Goal: Task Accomplishment & Management: Manage account settings

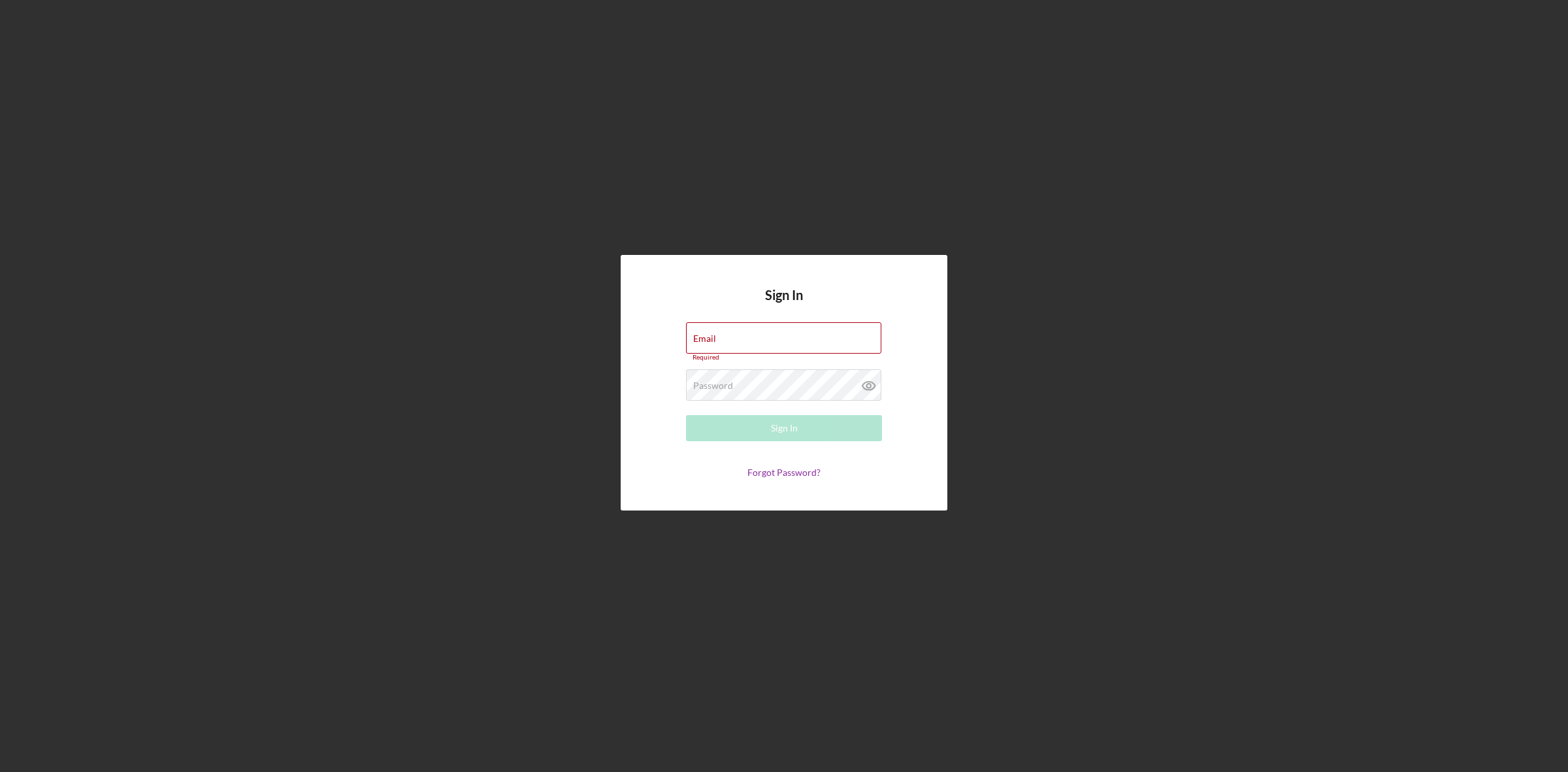
type input "[EMAIL_ADDRESS][DOMAIN_NAME]"
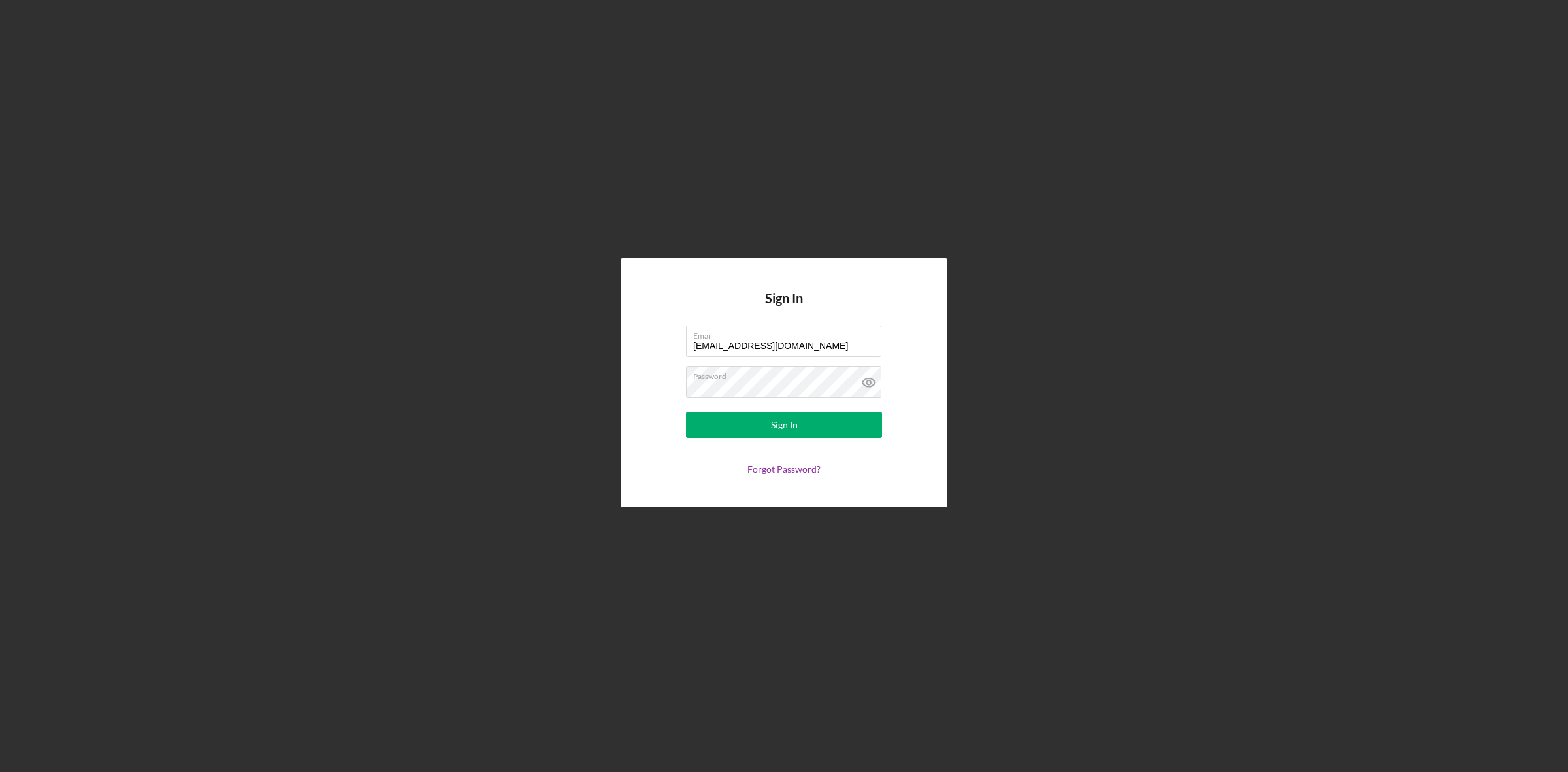
click at [903, 198] on div "Sign In Email [EMAIL_ADDRESS][DOMAIN_NAME] Password Sign In Forgot Password?" at bounding box center [784, 383] width 1555 height 765
click at [1003, 164] on div "Sign In Email [EMAIL_ADDRESS][DOMAIN_NAME] Password Sign In Forgot Password?" at bounding box center [784, 383] width 1555 height 765
click at [752, 430] on button "Sign In" at bounding box center [784, 424] width 196 height 26
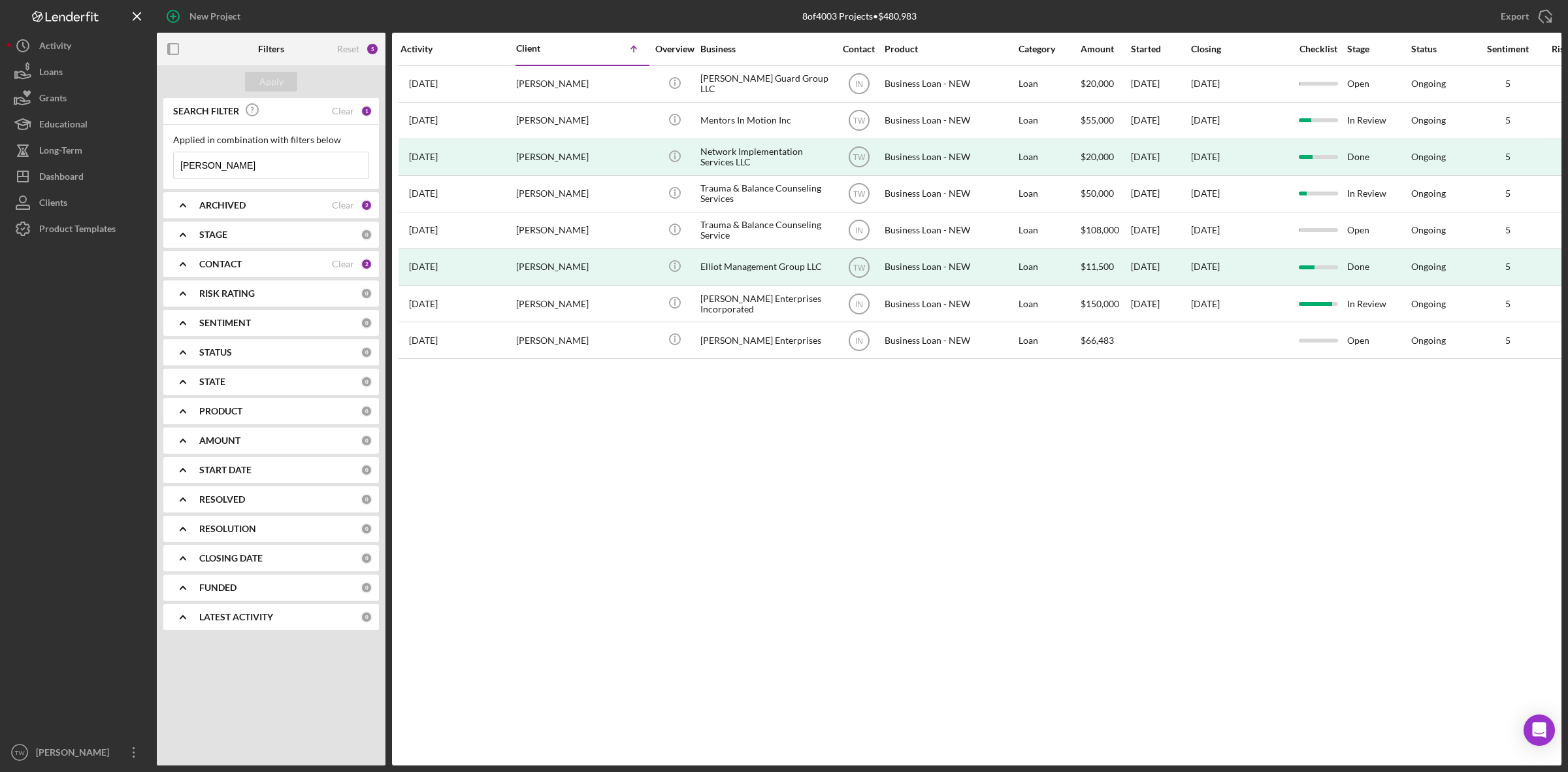
click at [290, 167] on input "alan" at bounding box center [271, 165] width 195 height 26
click at [289, 167] on input "alan" at bounding box center [271, 165] width 195 height 26
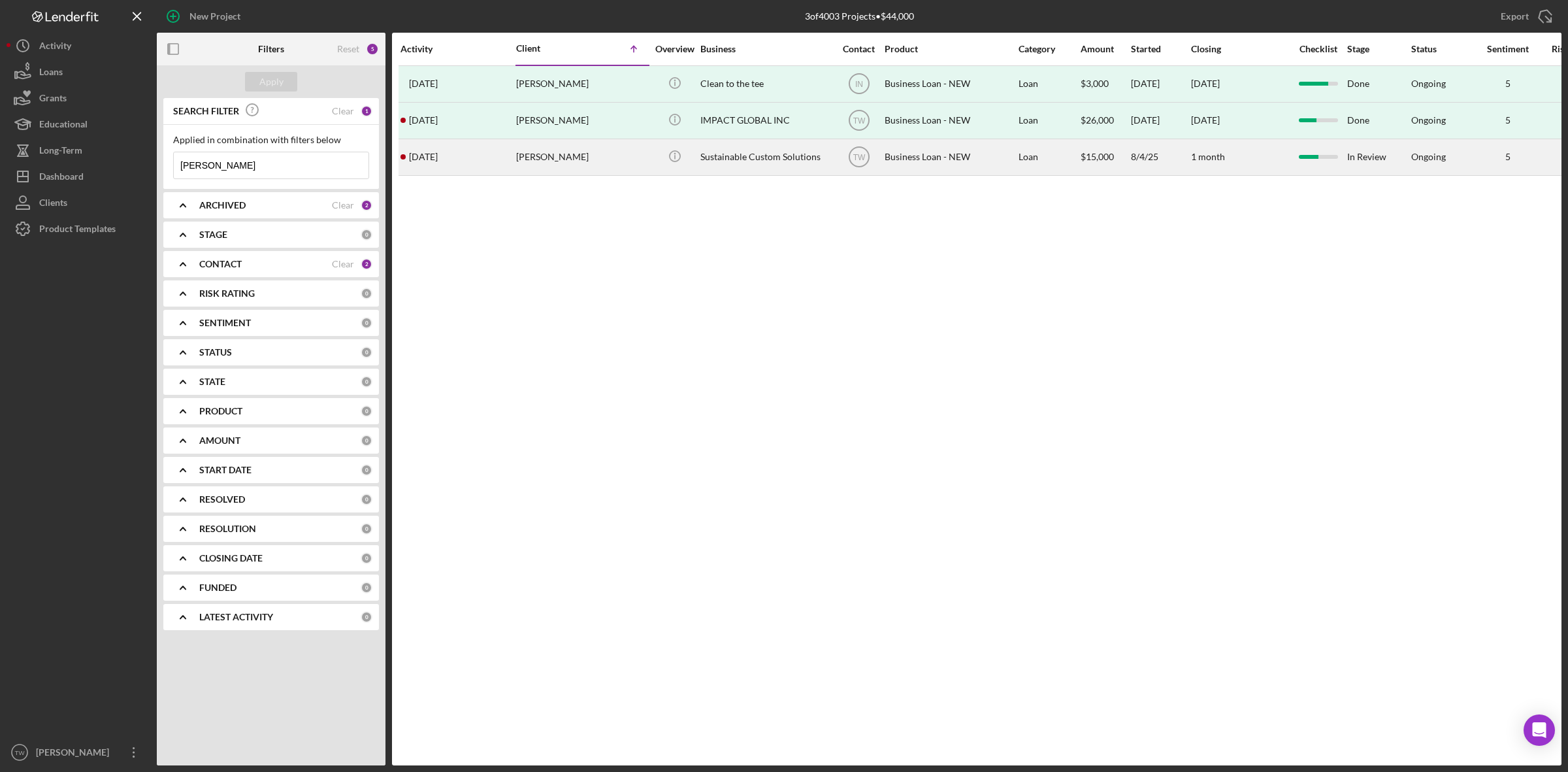
type input "Crystal young"
click at [524, 168] on div "Crystal Young" at bounding box center [581, 157] width 130 height 35
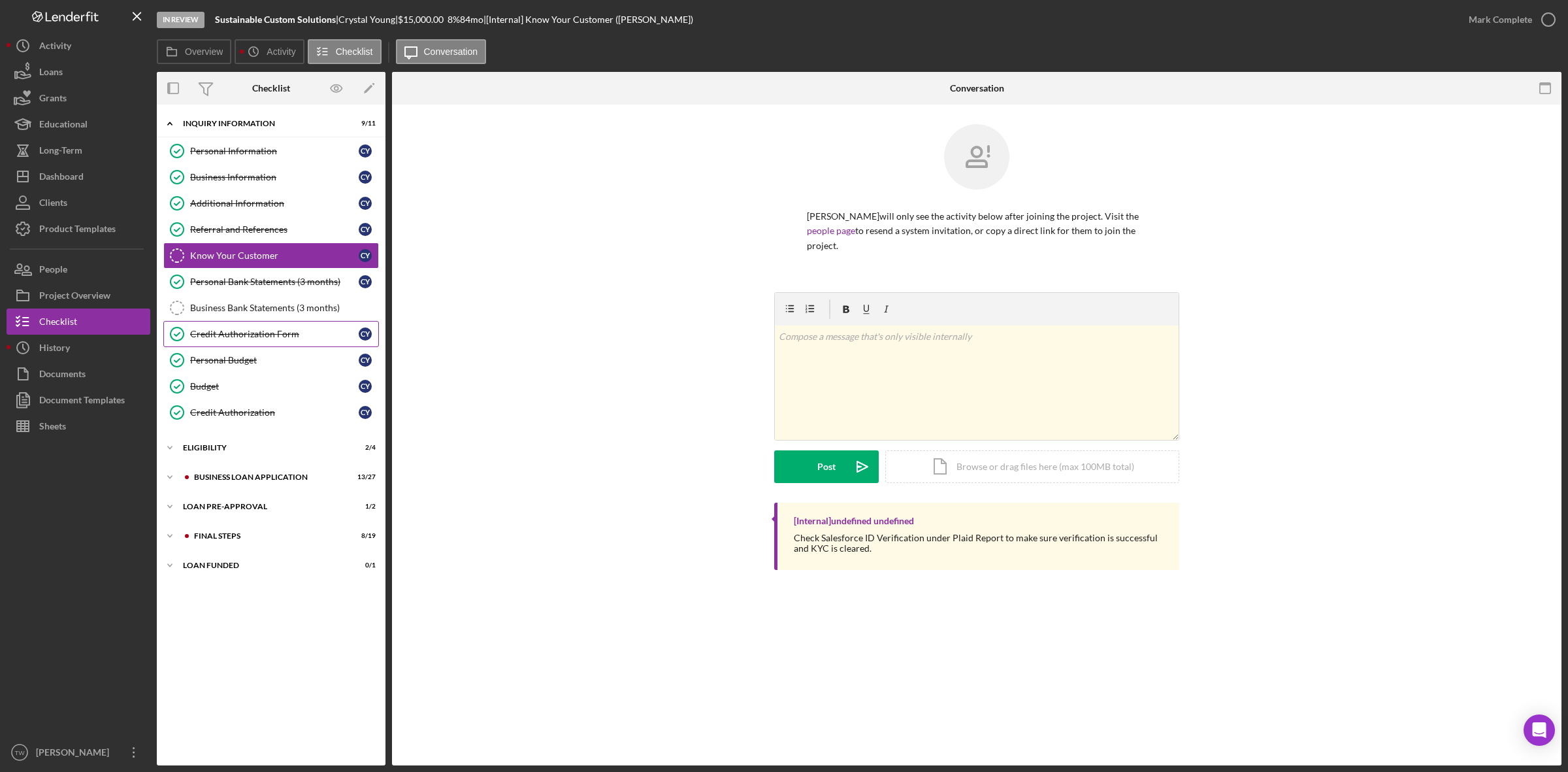
drag, startPoint x: 223, startPoint y: 343, endPoint x: 243, endPoint y: 338, distance: 20.6
click at [223, 342] on link "Credit Authorization Form Credit Authorization Form C Y" at bounding box center [271, 334] width 215 height 26
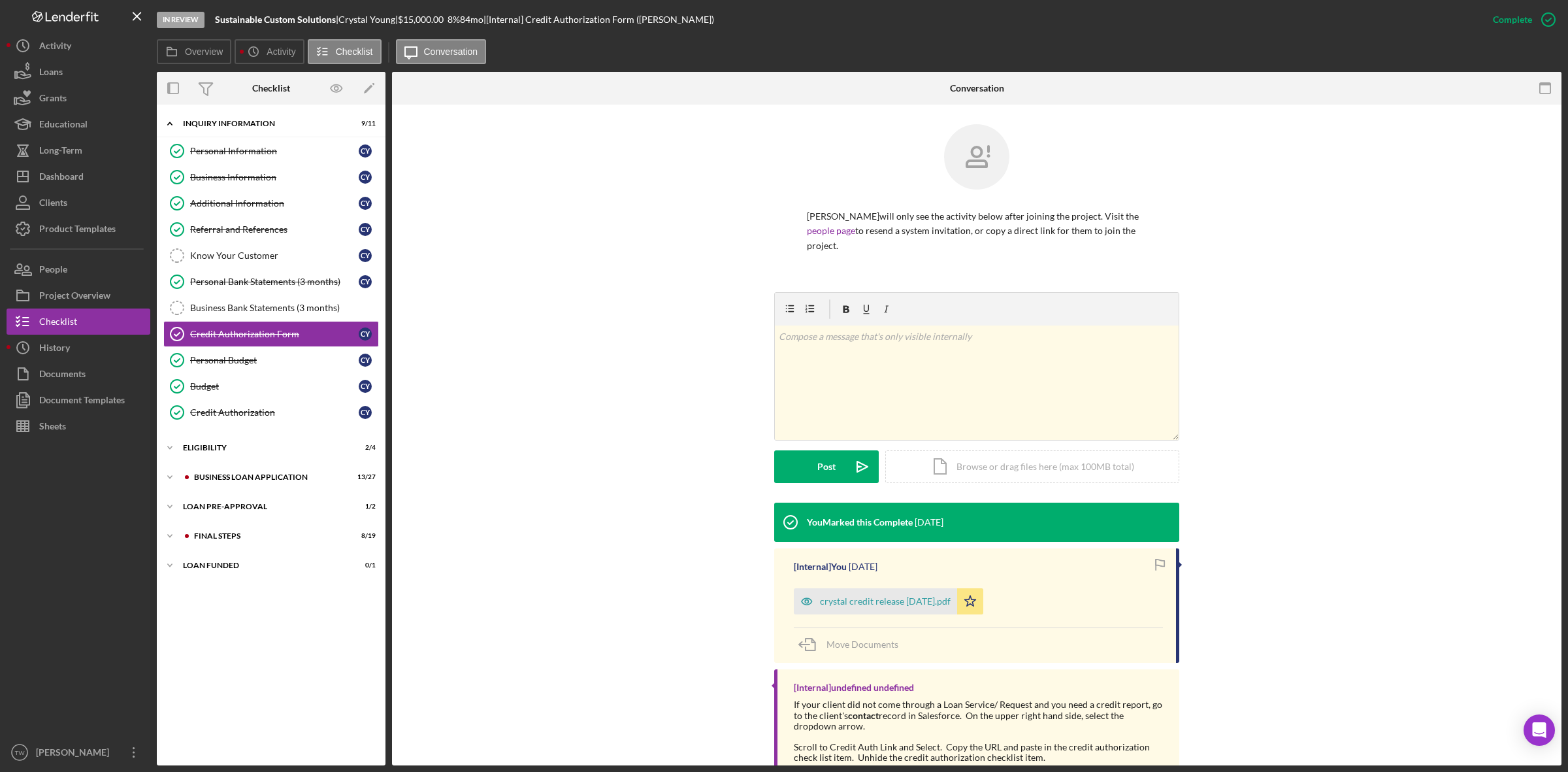
scroll to position [72, 0]
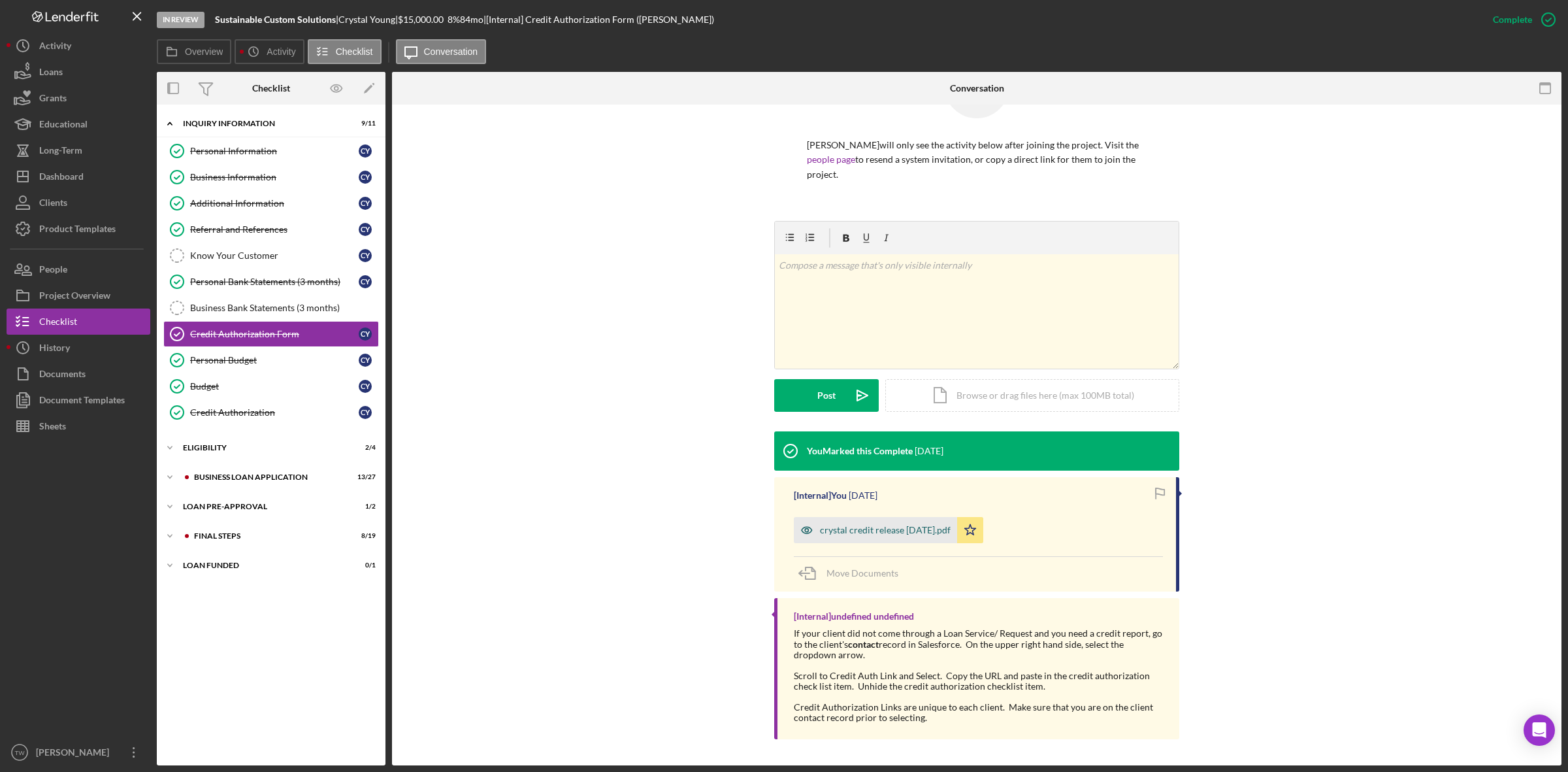
click at [877, 536] on div "crystal credit release july 11.pdf" at bounding box center [876, 530] width 164 height 26
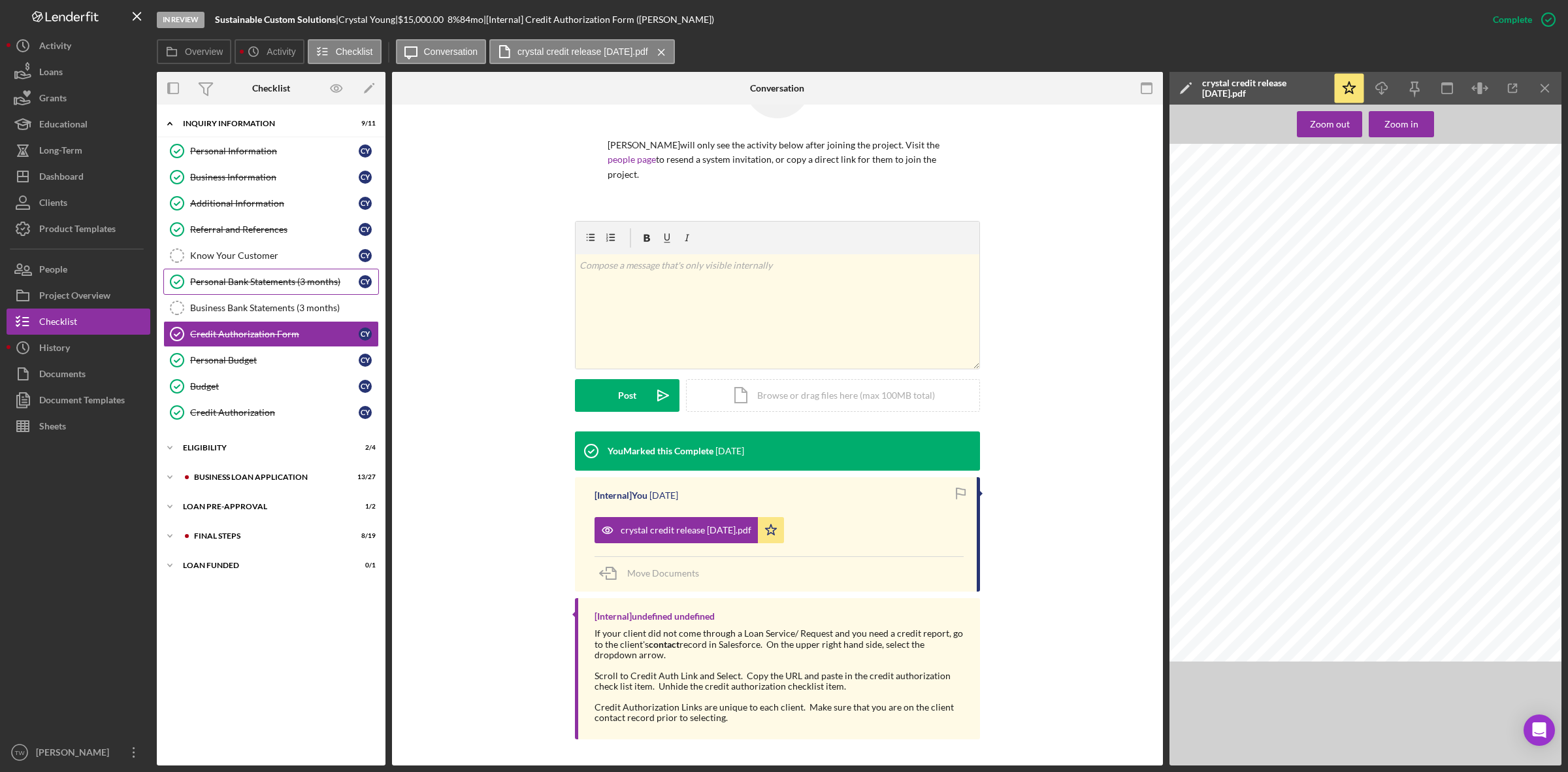
click at [262, 295] on link "Personal Bank Statements (3 months) Personal Bank Statements (3 months) C Y" at bounding box center [271, 281] width 215 height 26
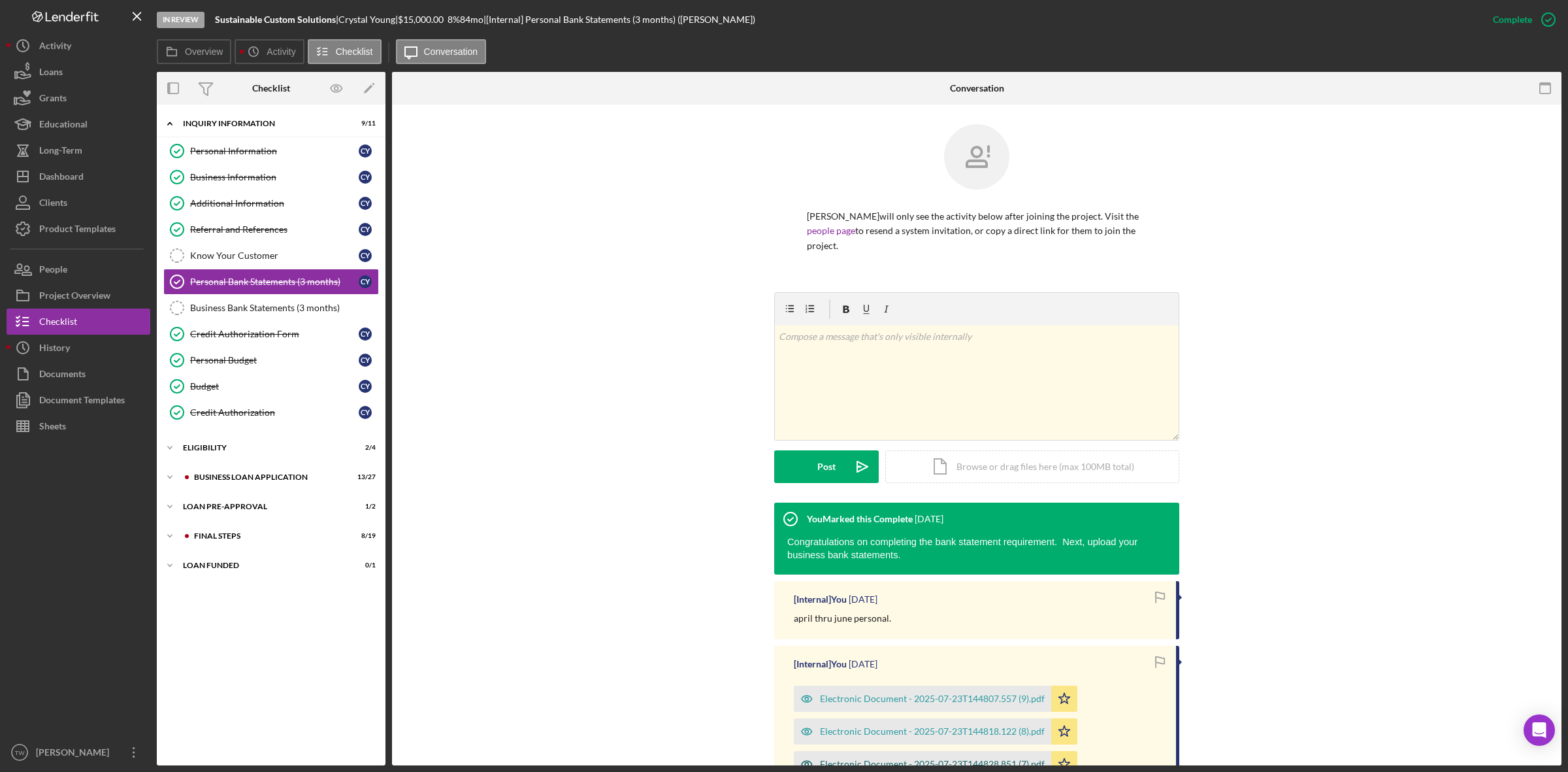
scroll to position [245, 0]
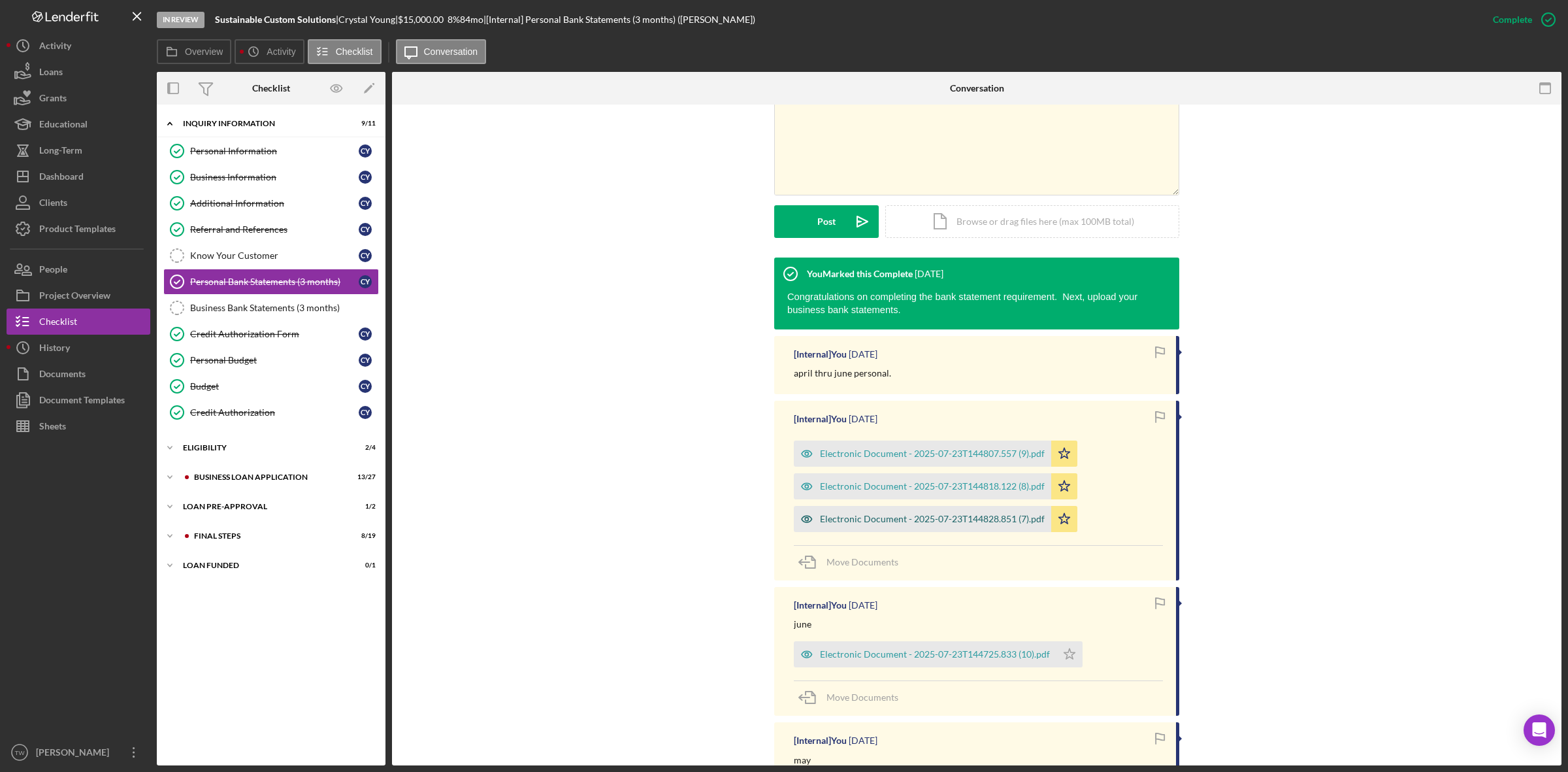
click at [948, 524] on div "Electronic Document - 2025-07-23T144828.851 (7).pdf" at bounding box center [933, 519] width 225 height 10
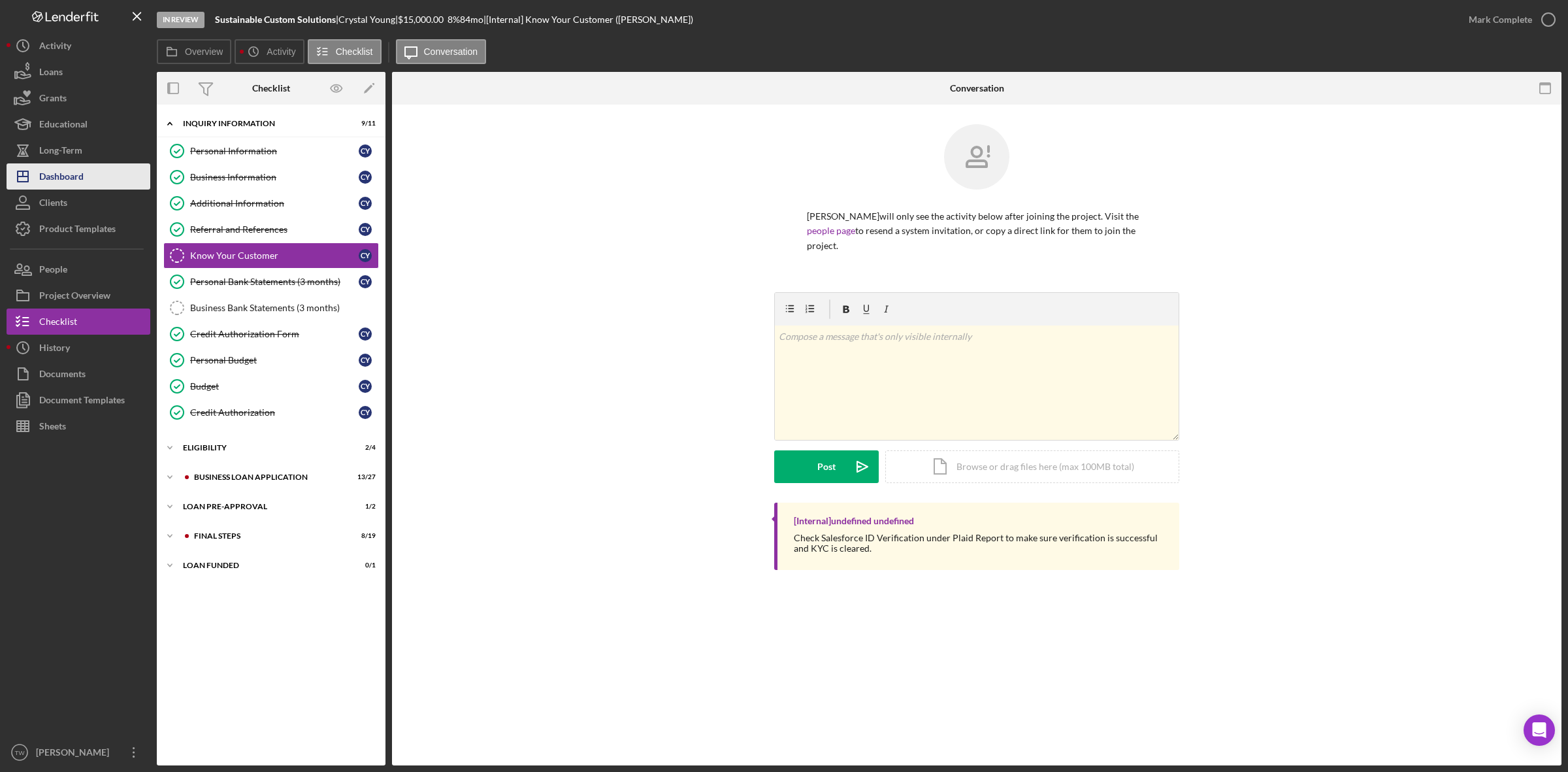
click at [72, 164] on div "Dashboard" at bounding box center [61, 178] width 44 height 30
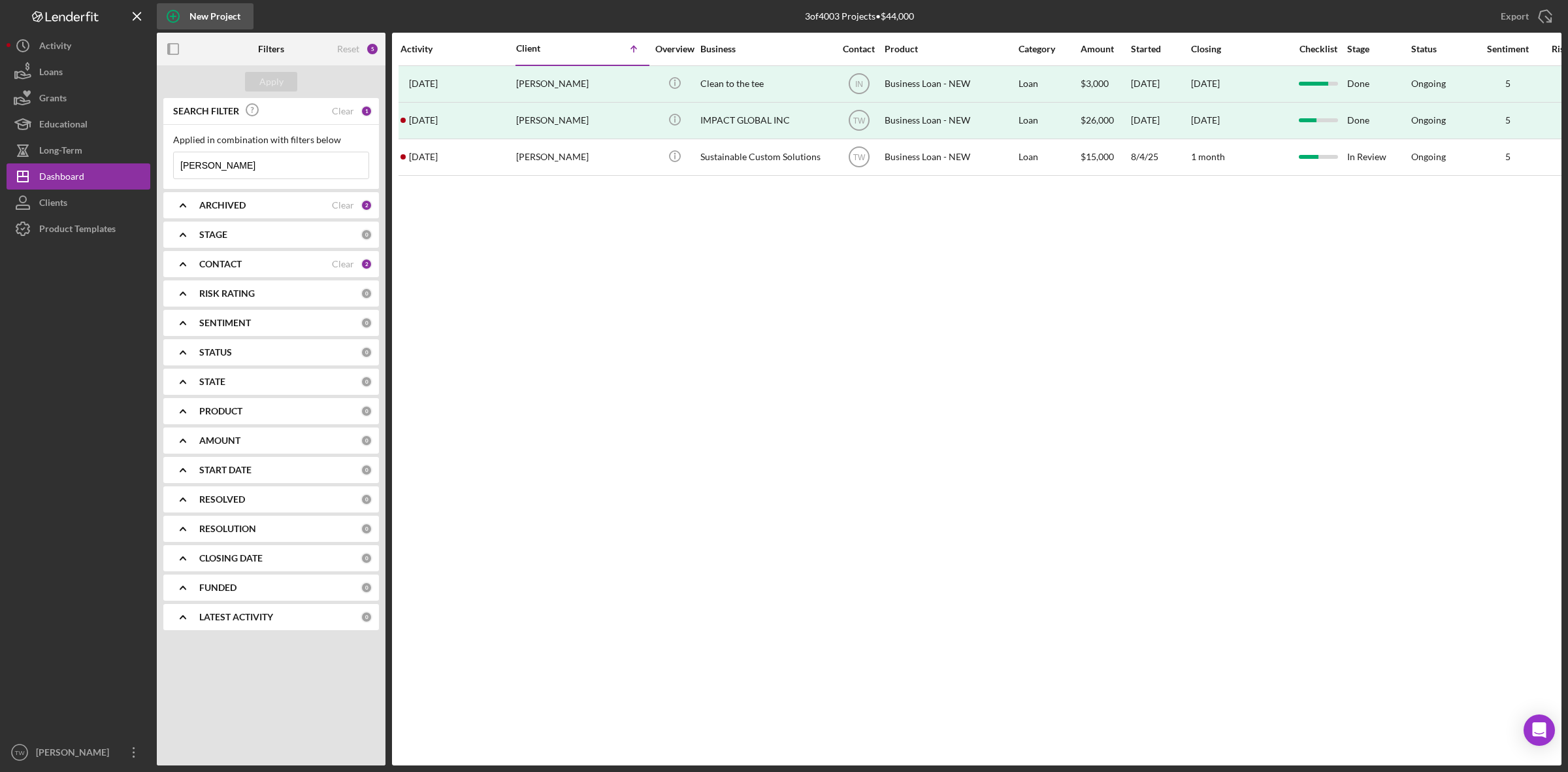
click at [188, 15] on icon "button" at bounding box center [173, 16] width 32 height 32
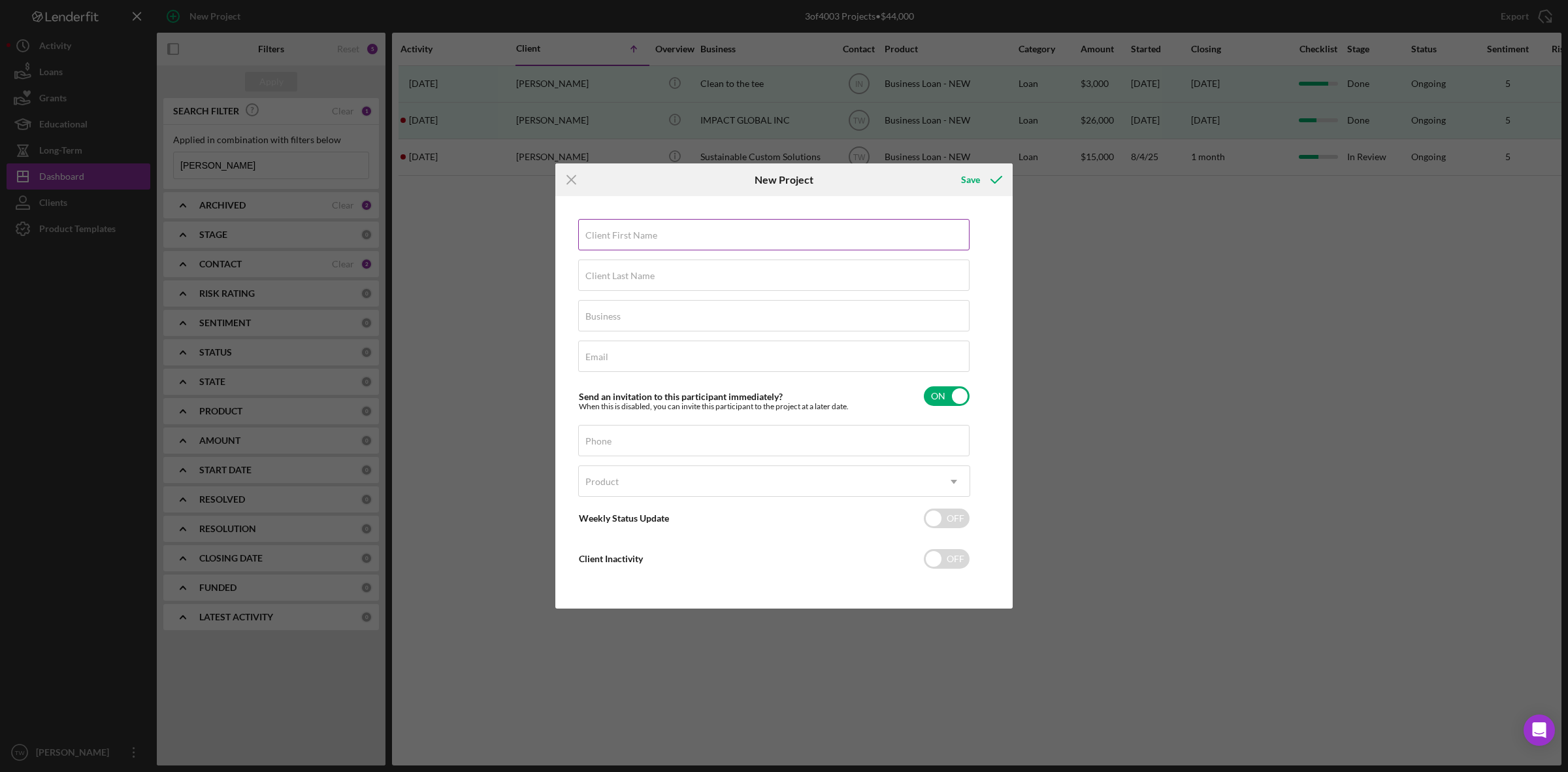
click at [606, 232] on label "Client First Name" at bounding box center [621, 235] width 72 height 10
click at [606, 232] on input "Client First Name" at bounding box center [774, 234] width 392 height 32
type input "blake"
type input "fields"
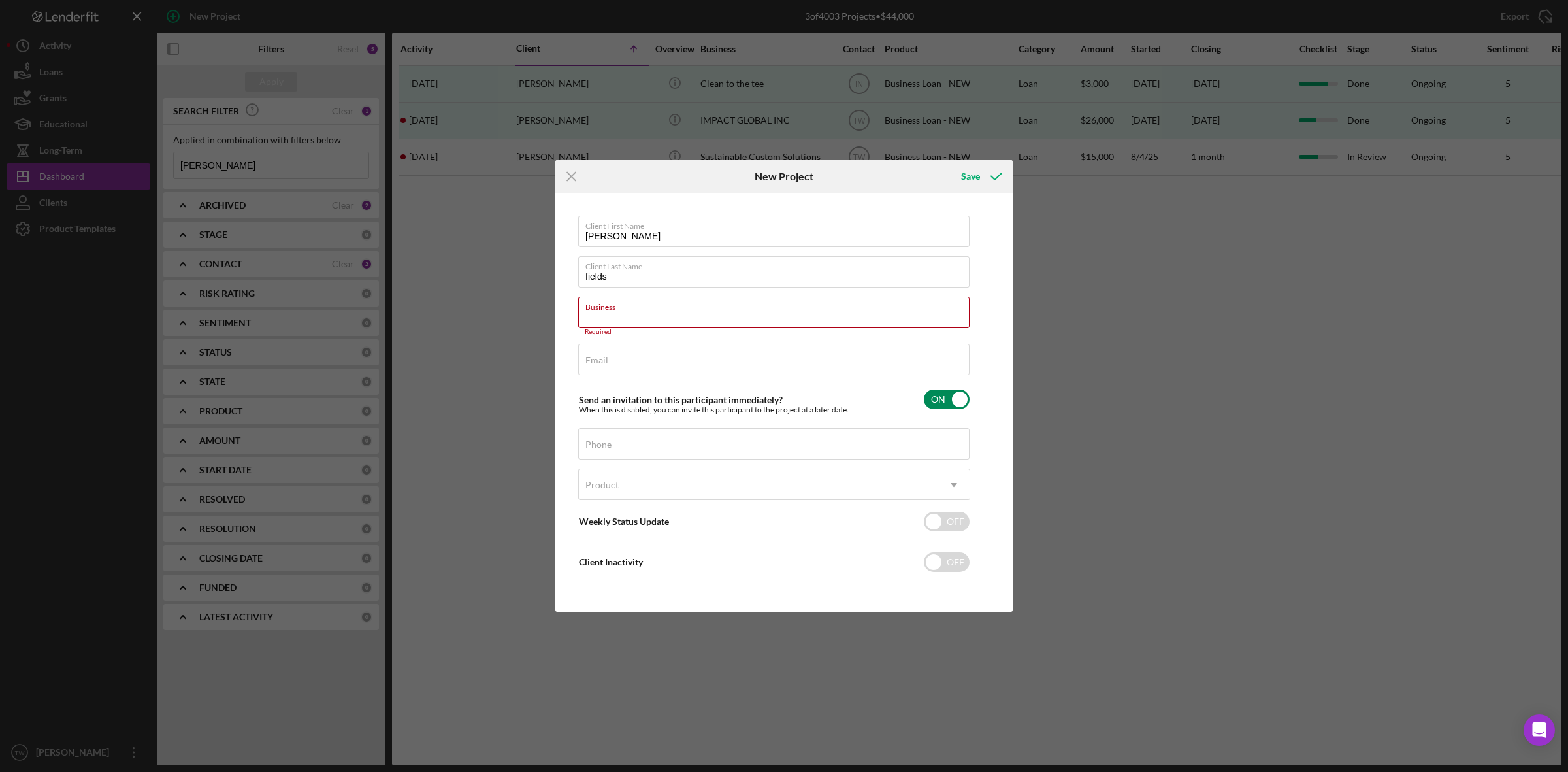
paste input "CENTER FIELD SPORTS BAR LLC"
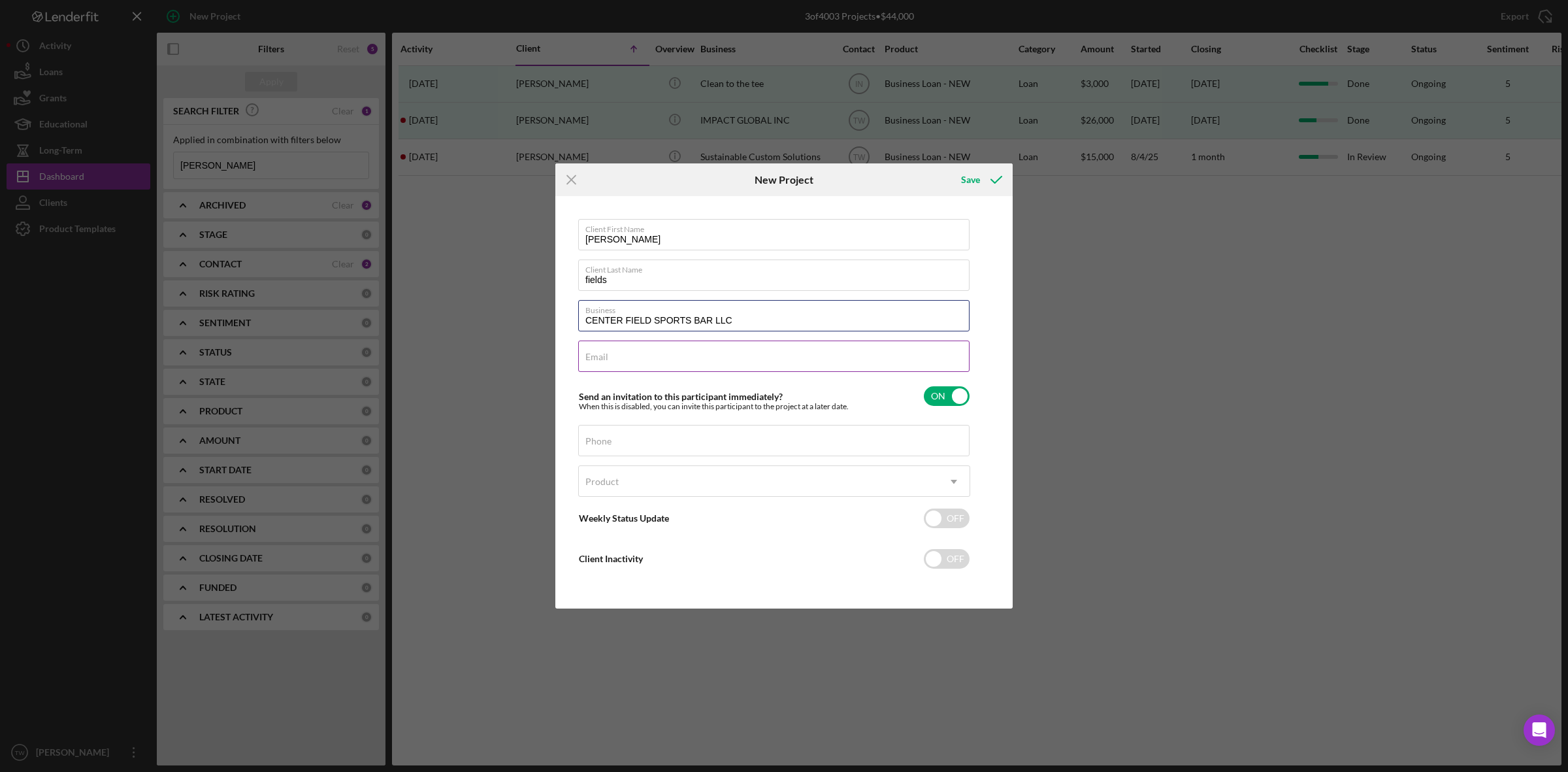
type input "CENTER FIELD SPORTS BAR LLC"
click at [691, 360] on input "Email" at bounding box center [774, 356] width 392 height 32
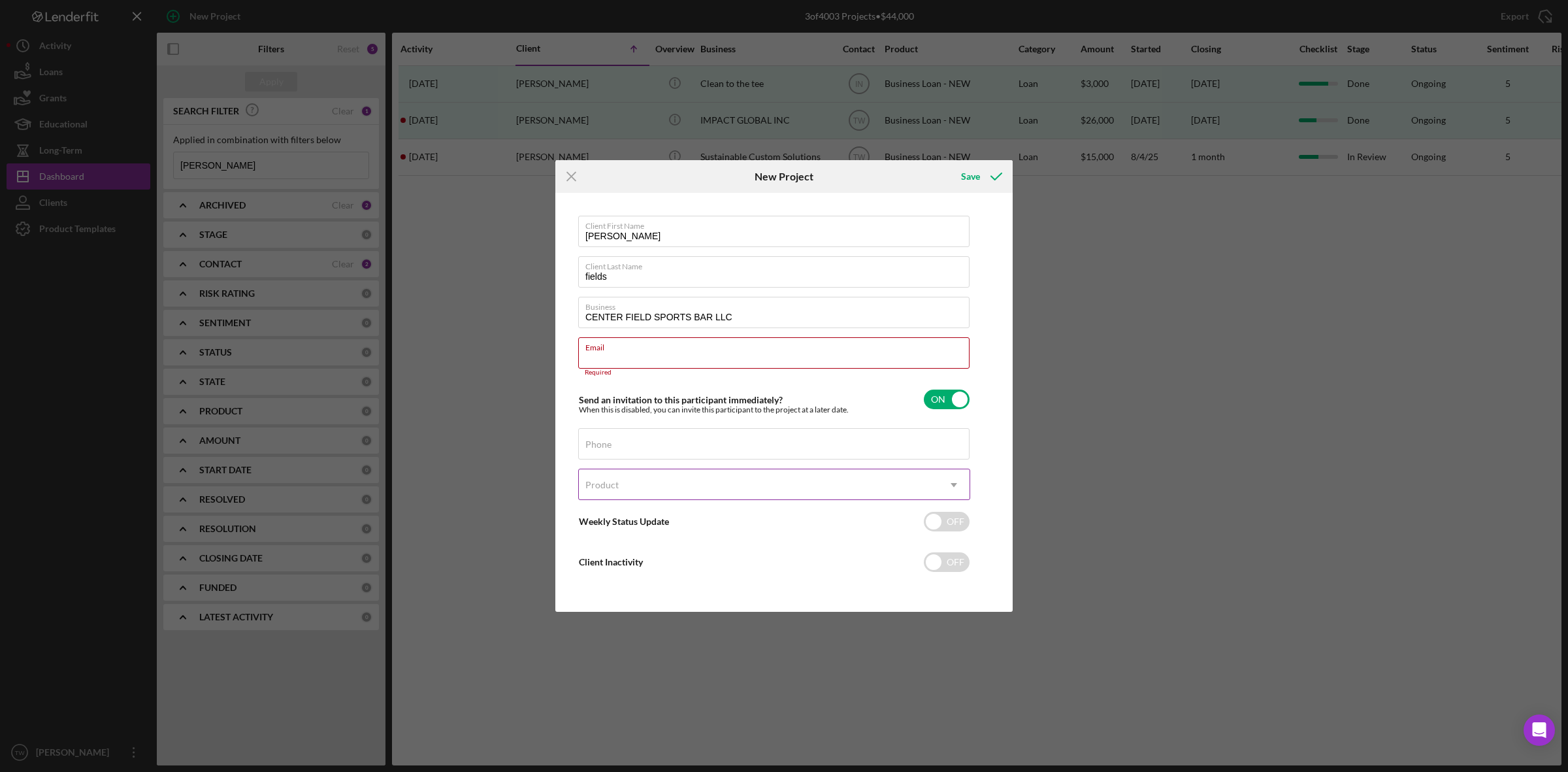
paste input "Blake Fields <blakefields0206@gmail.com>"
click at [646, 358] on input "Blake Fields <blakefields0206@gmail.com" at bounding box center [774, 353] width 392 height 32
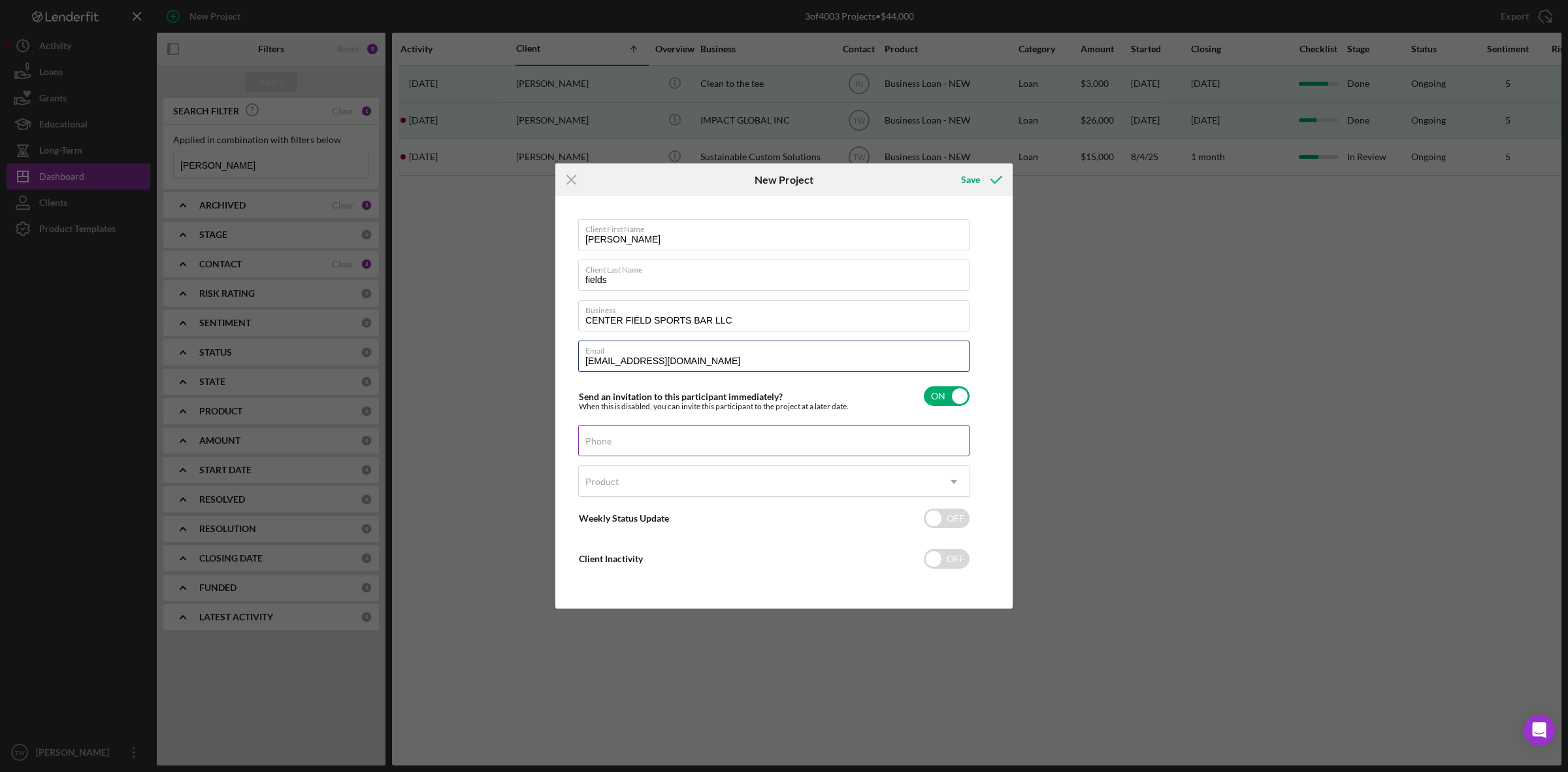
type input "blakefields0206@gmail.com"
click at [717, 445] on input "Phone" at bounding box center [774, 441] width 392 height 32
type input "(314) 701-9813"
click at [737, 486] on div "Product" at bounding box center [759, 481] width 359 height 30
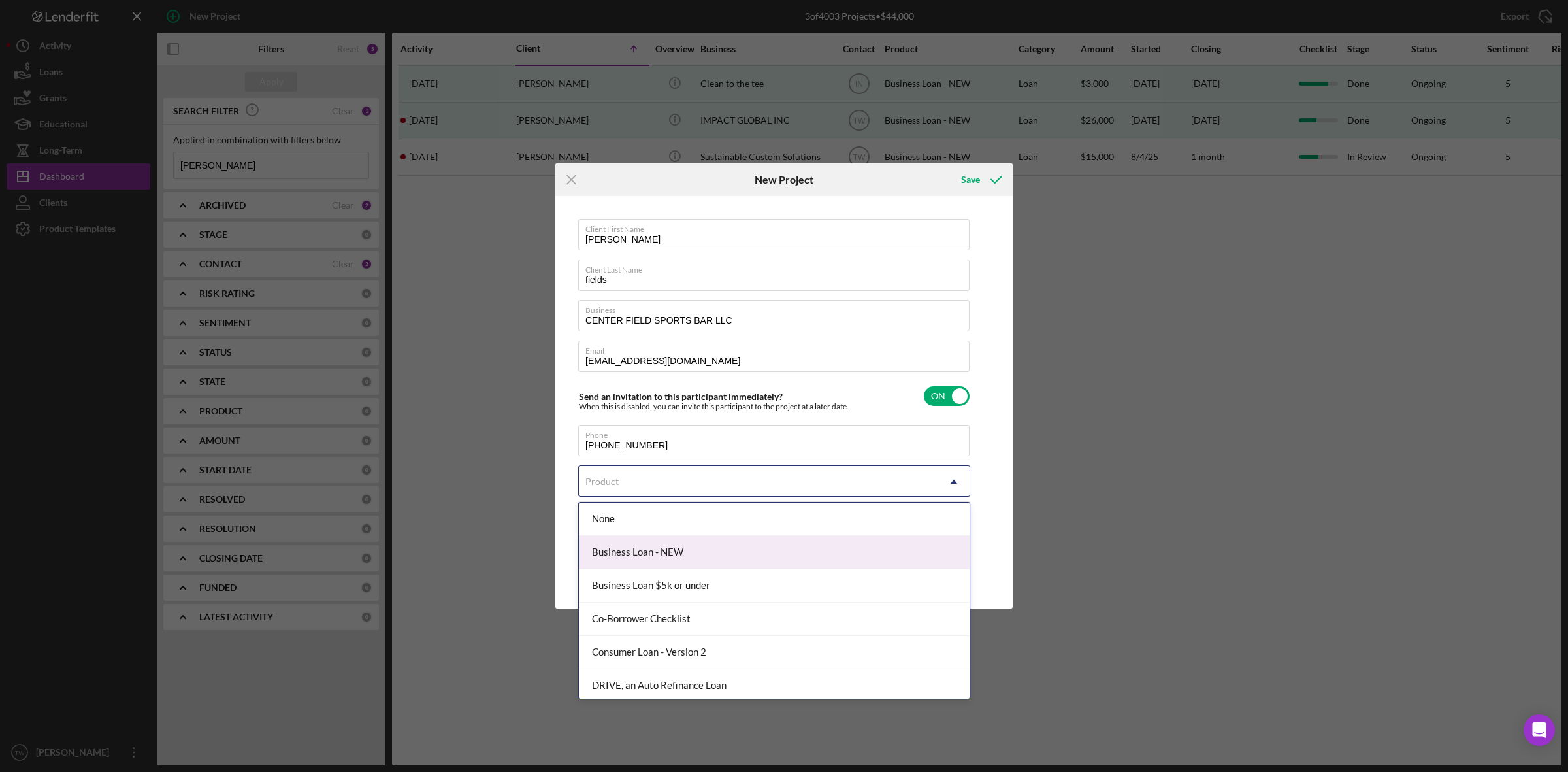
click at [727, 550] on div "Business Loan - NEW" at bounding box center [774, 552] width 391 height 33
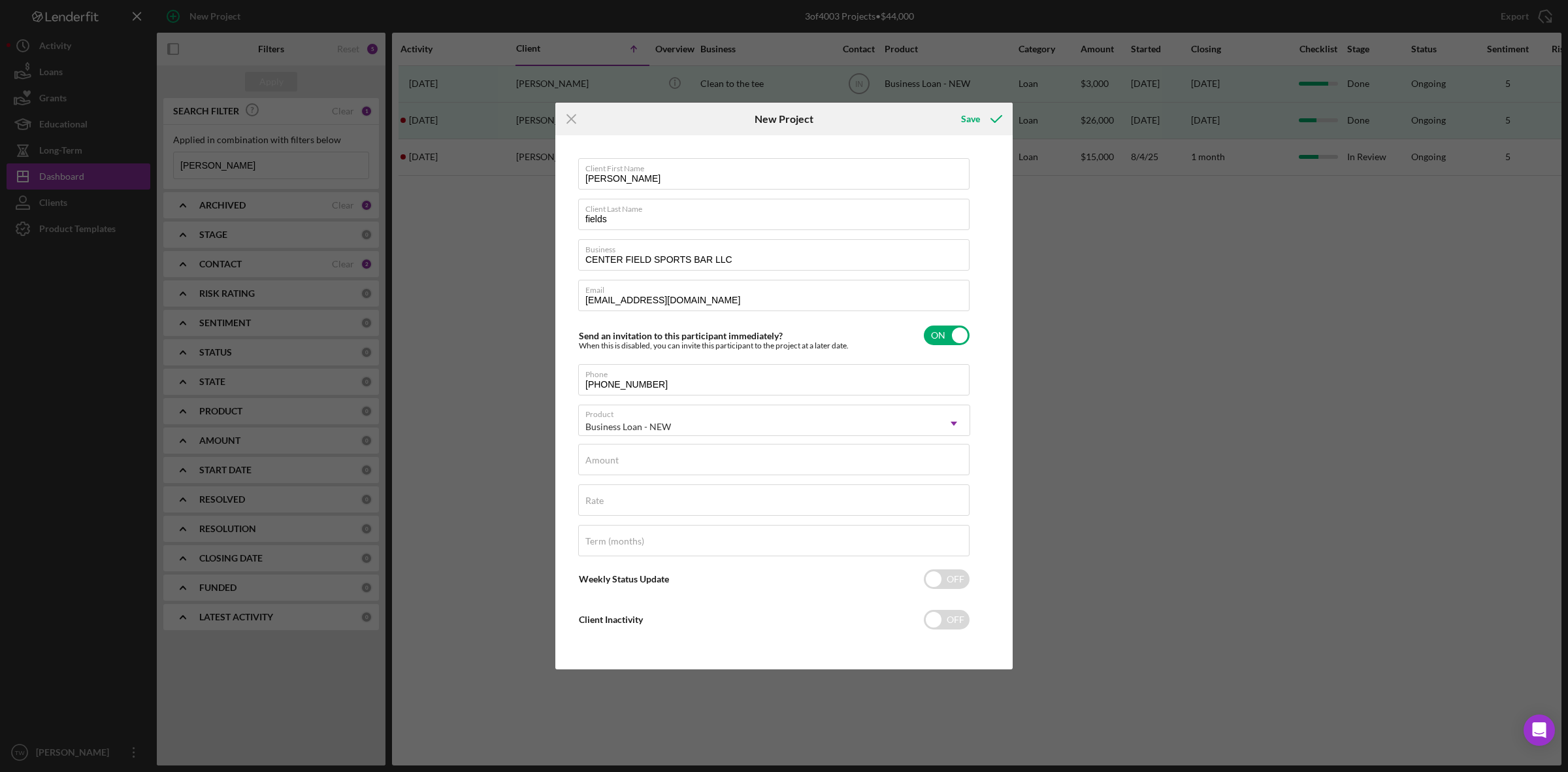
checkbox input "true"
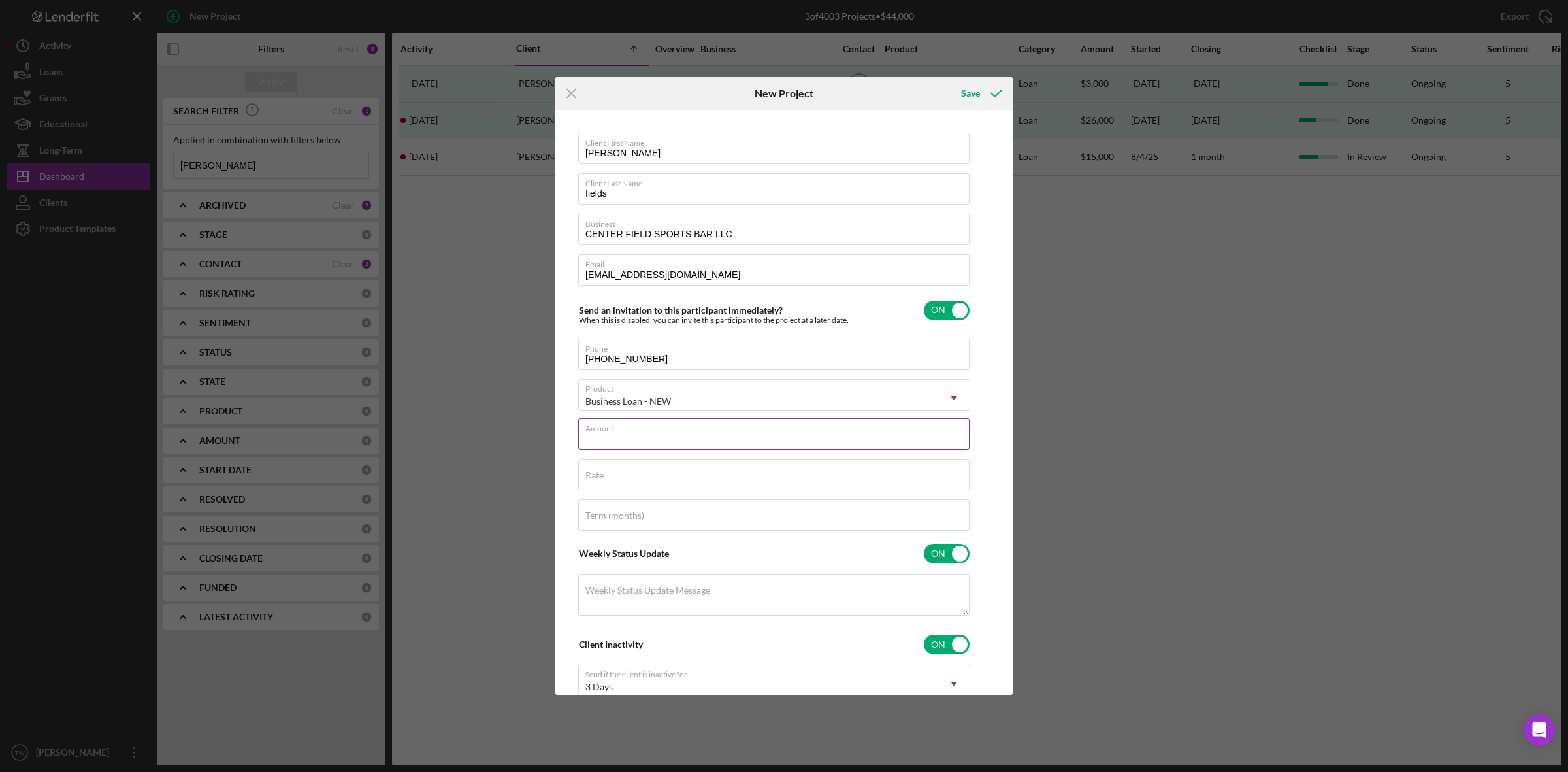
click at [693, 430] on div "Amount" at bounding box center [774, 435] width 392 height 32
type input "$9"
type input "$100,000"
click at [821, 268] on label "Email" at bounding box center [777, 262] width 384 height 14
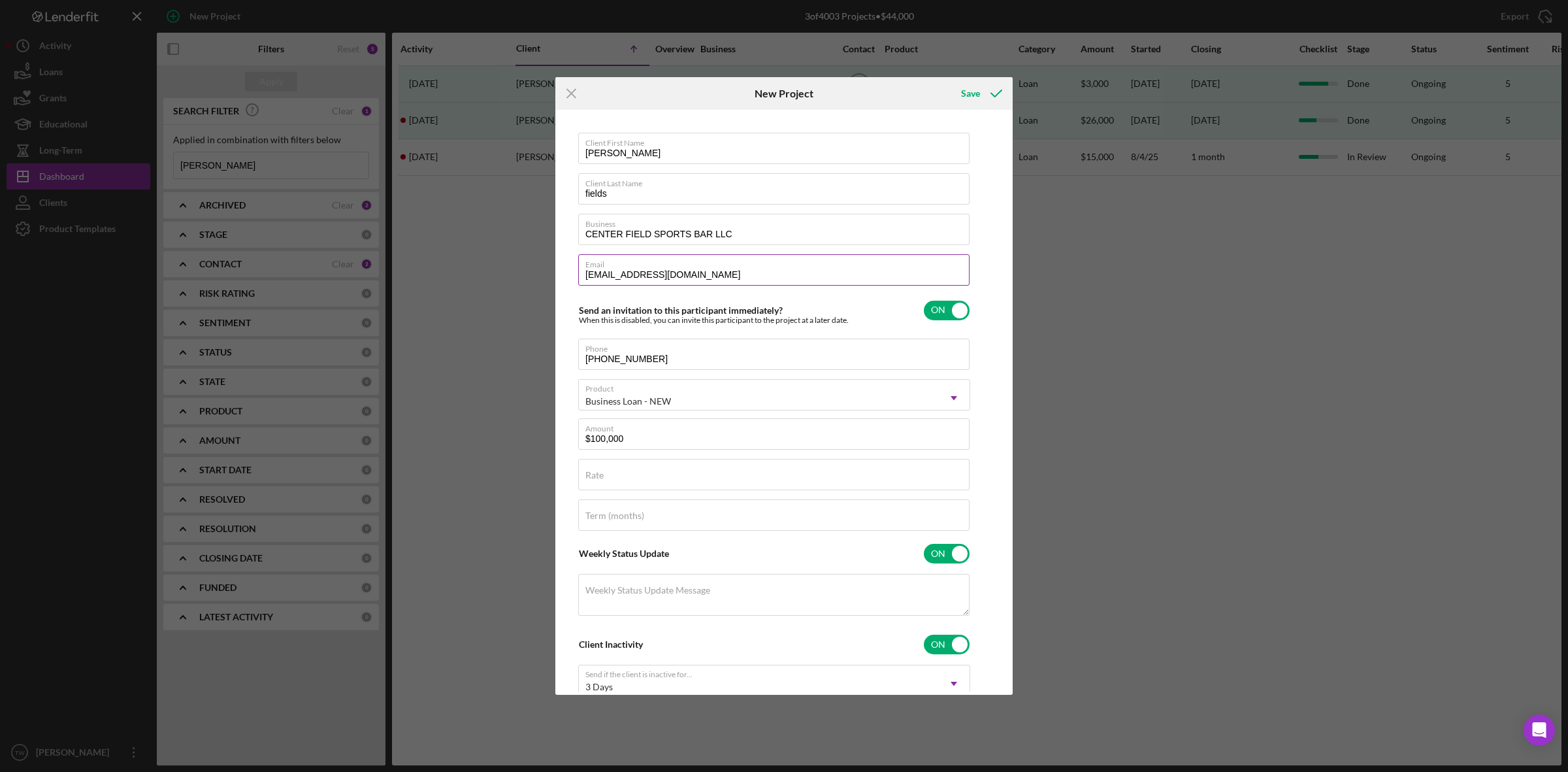
click at [821, 268] on input "blakefields0206@gmail.com" at bounding box center [774, 269] width 392 height 32
click at [821, 268] on label "Email" at bounding box center [777, 262] width 384 height 14
click at [821, 268] on input "blakefields0206@gmail.com" at bounding box center [774, 269] width 392 height 32
click at [716, 272] on input "blakefields0206@gmail.com" at bounding box center [774, 269] width 392 height 32
type input "blakefields0206@gmail.commmm"
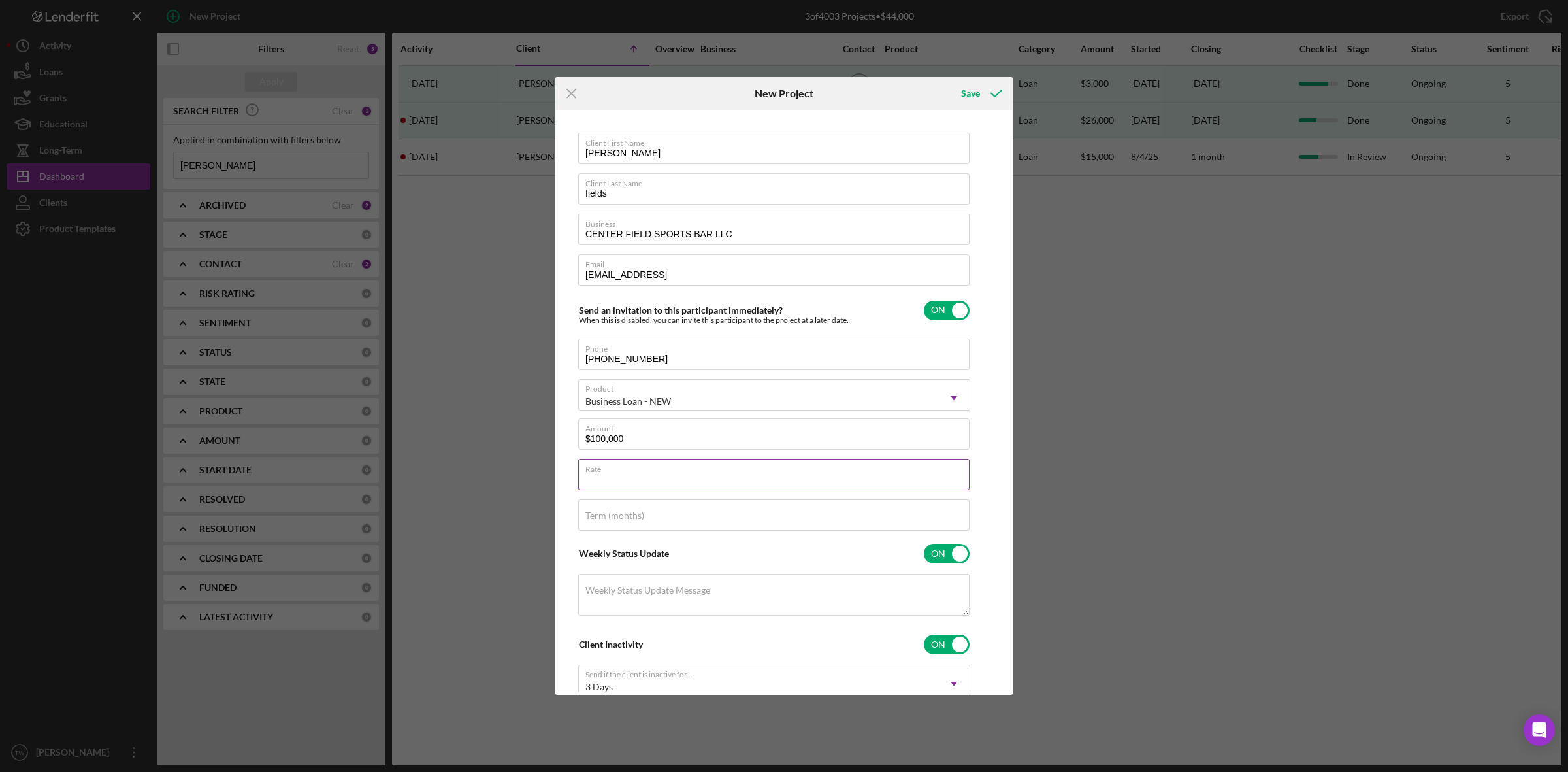
click at [690, 484] on input "Rate" at bounding box center [774, 475] width 392 height 32
type input "12.000%"
type input "84"
click at [947, 327] on div "Client First Name blake Client Last Name fields Business CENTER FIELD SPORTS BA…" at bounding box center [774, 446] width 392 height 628
click at [947, 312] on input "checkbox" at bounding box center [947, 310] width 46 height 20
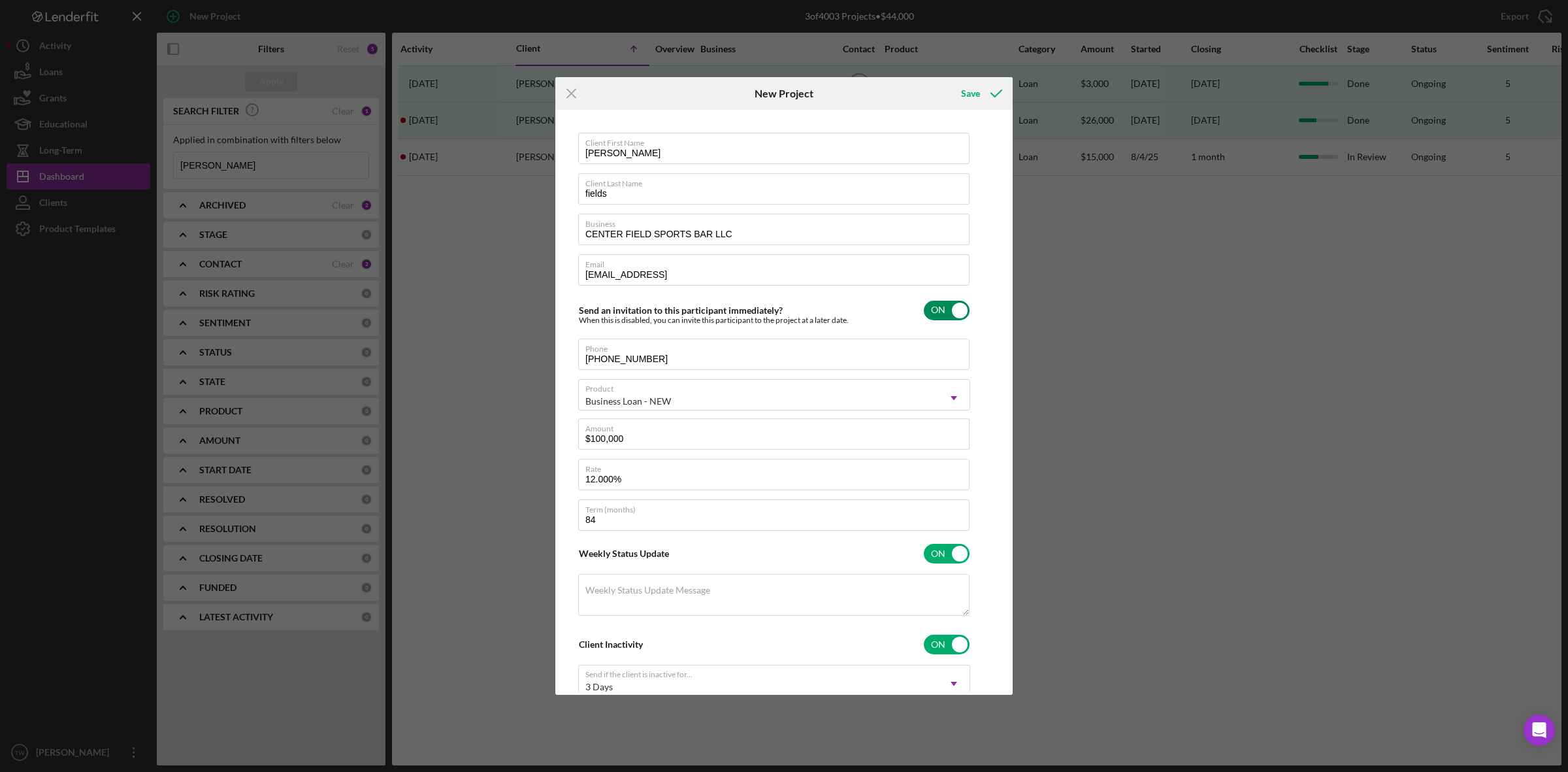
checkbox input "false"
click at [964, 552] on input "checkbox" at bounding box center [947, 553] width 46 height 20
checkbox input "false"
click at [957, 589] on input "checkbox" at bounding box center [947, 594] width 46 height 20
checkbox input "false"
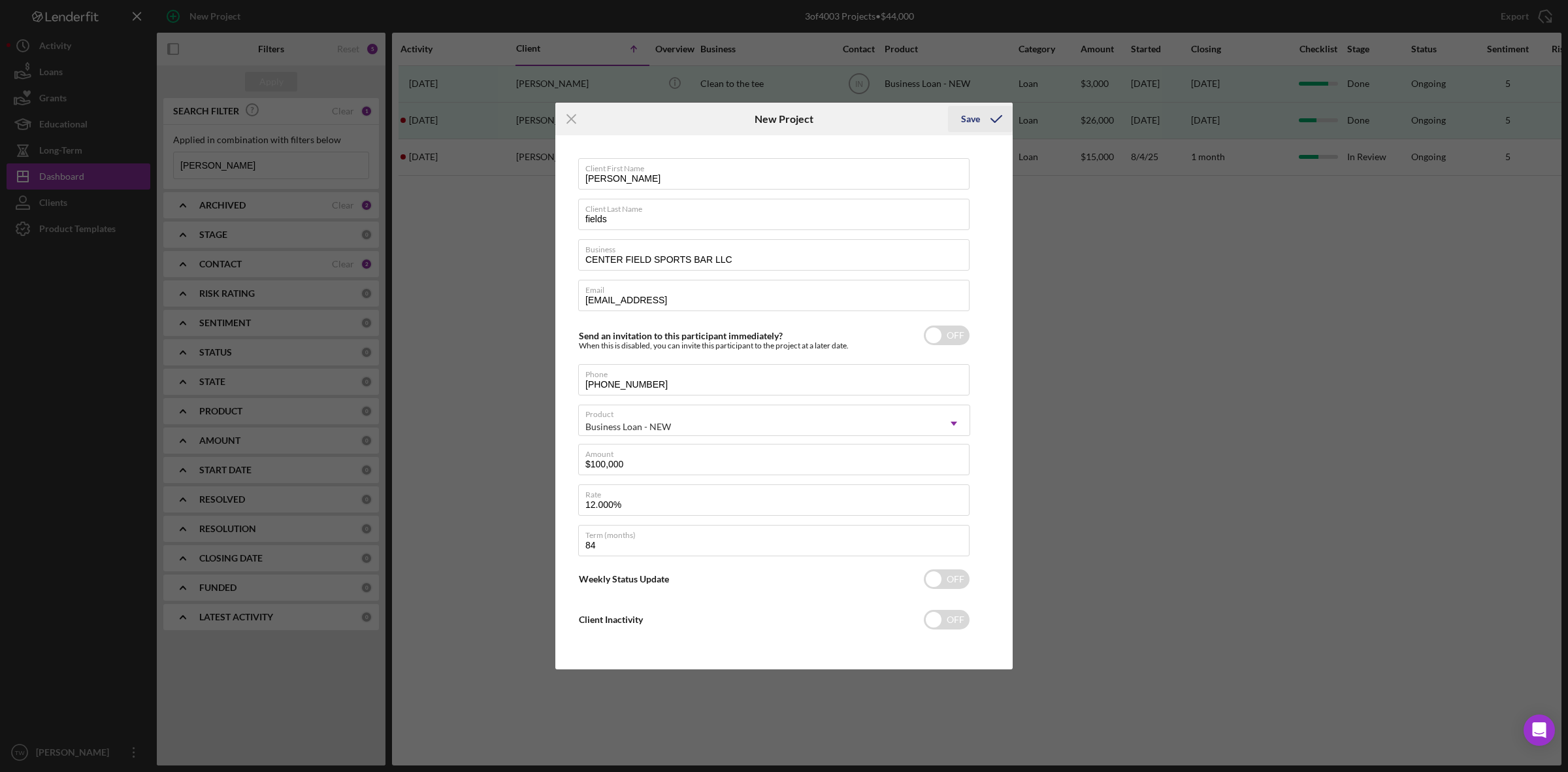
click at [997, 123] on icon "submit" at bounding box center [997, 118] width 32 height 32
checkbox input "true"
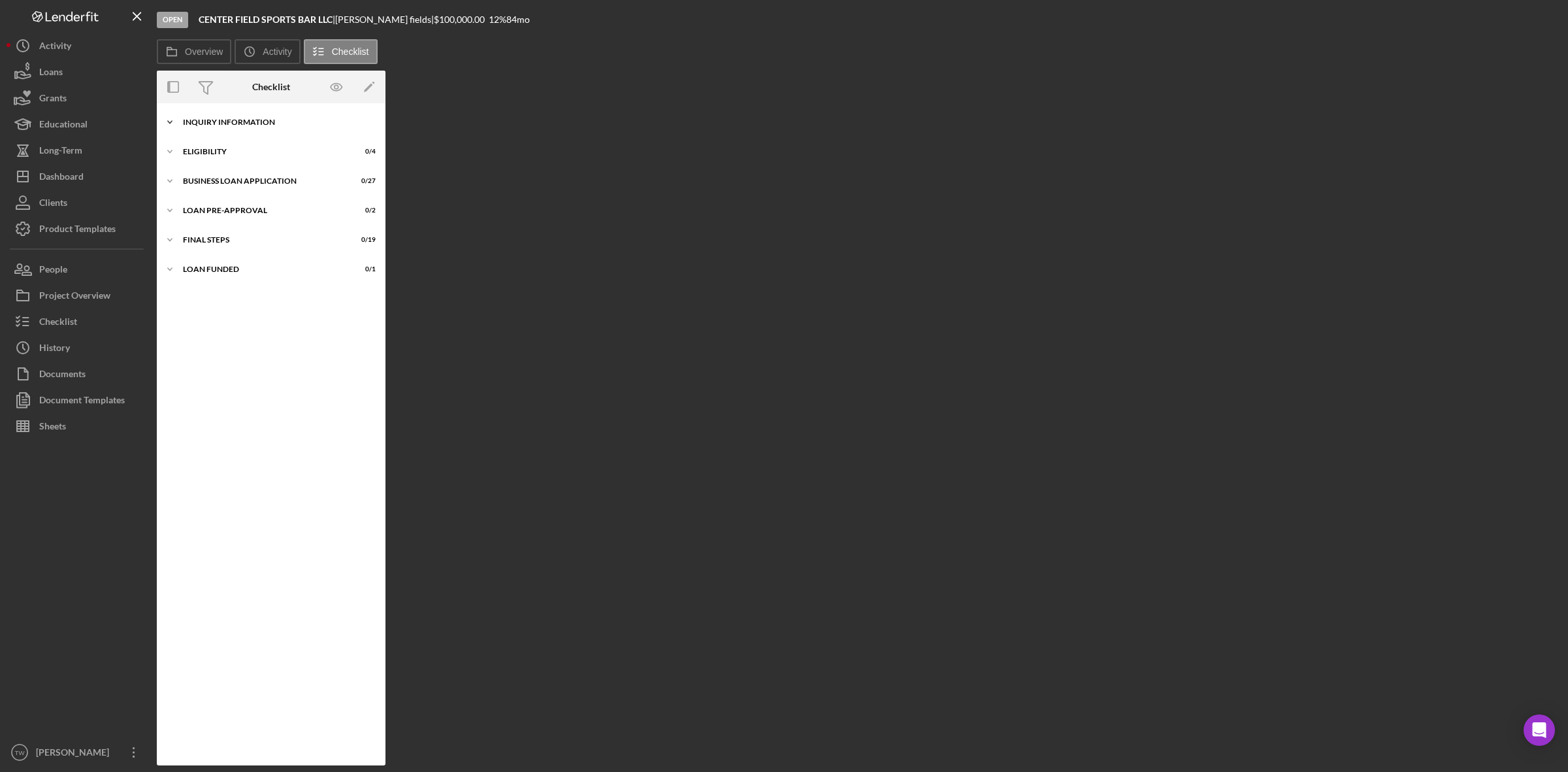
click at [247, 112] on div "Icon/Expander INQUIRY INFORMATION 0 / 11" at bounding box center [271, 122] width 229 height 26
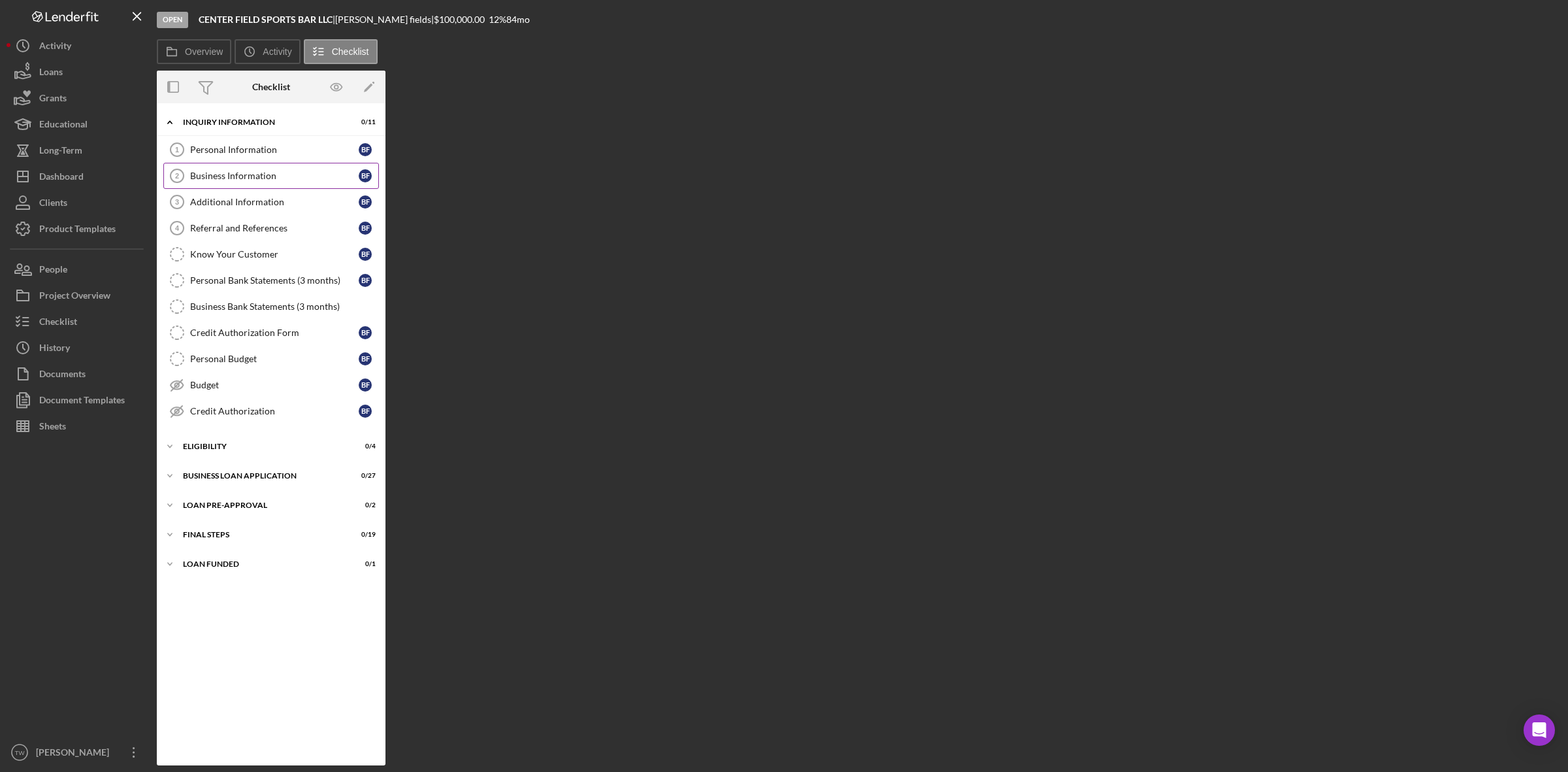
drag, startPoint x: 237, startPoint y: 150, endPoint x: 295, endPoint y: 176, distance: 63.6
click at [240, 150] on div "Personal Information" at bounding box center [274, 150] width 169 height 10
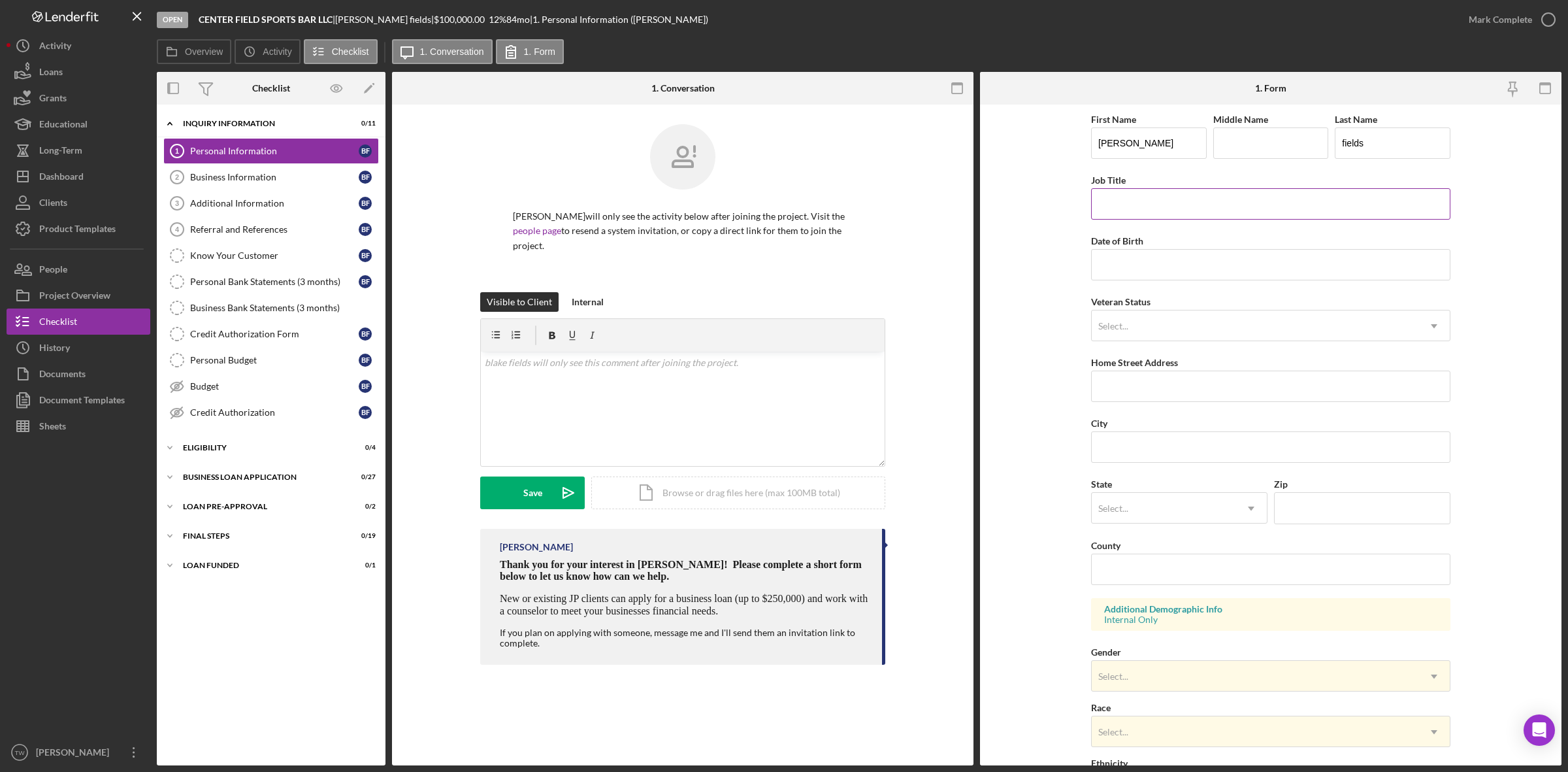
click at [1203, 215] on input "Job Title" at bounding box center [1271, 204] width 359 height 32
type input "owner"
type input "12/31/83yy"
click at [1197, 388] on input "Home Street Address" at bounding box center [1271, 386] width 359 height 32
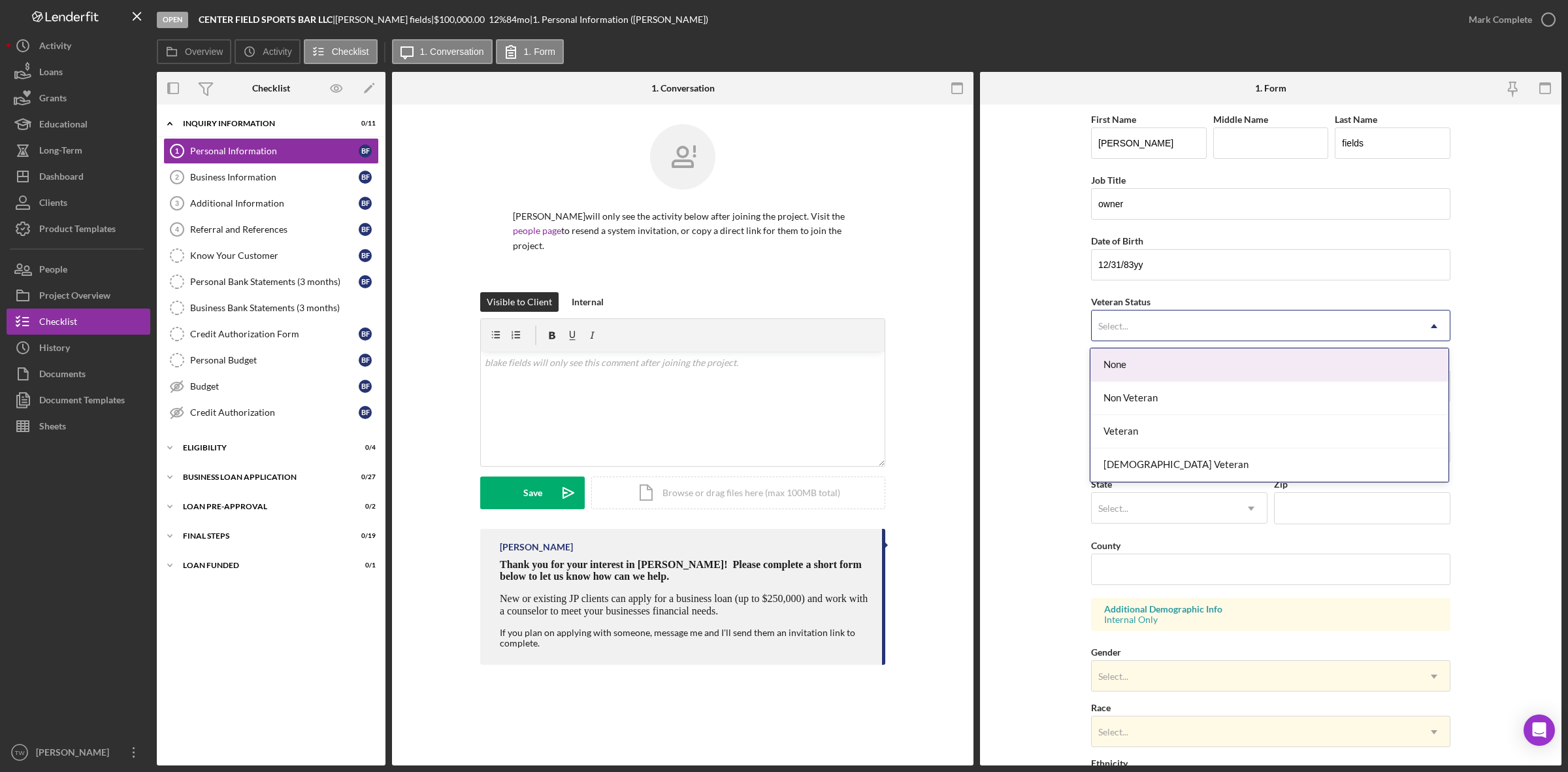
click at [1189, 325] on div "Select..." at bounding box center [1255, 326] width 327 height 30
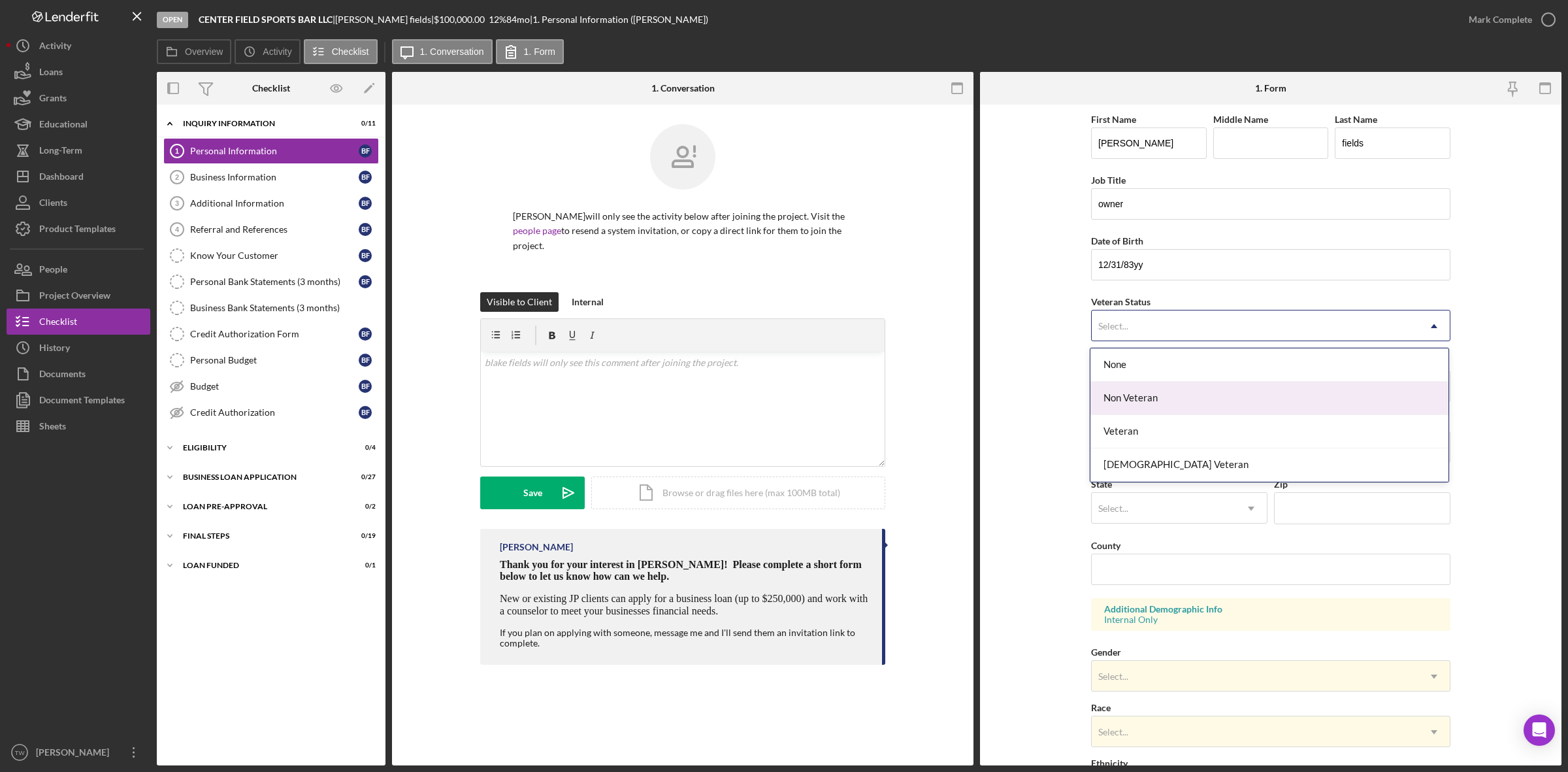
click at [1167, 394] on div "Non Veteran" at bounding box center [1269, 398] width 358 height 33
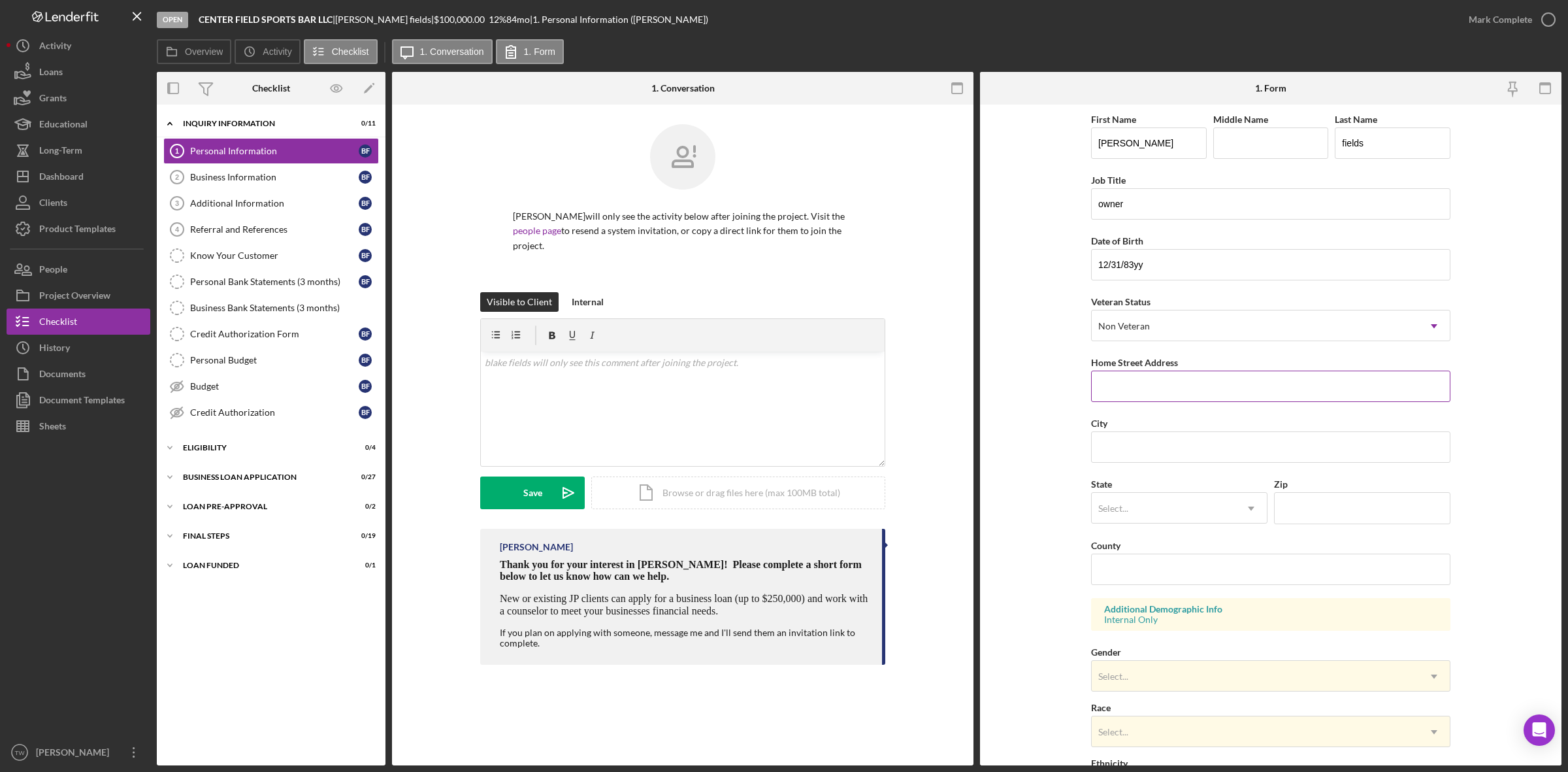
click at [1181, 400] on input "Home Street Address" at bounding box center [1271, 386] width 359 height 32
type input "8830 Cochise Dr"
type input "saint louis"
type input "mo"
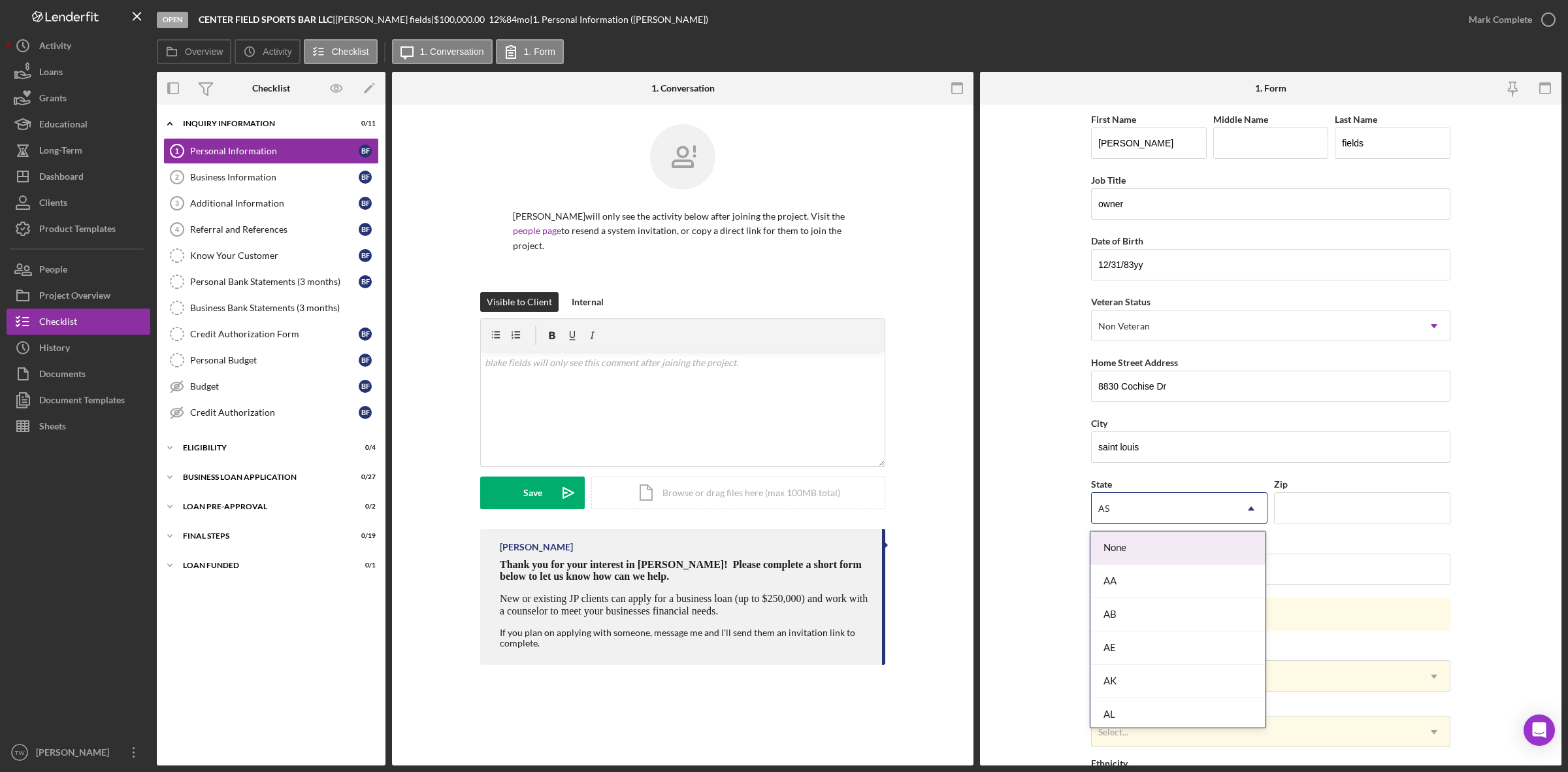
click at [1138, 511] on div "AS" at bounding box center [1163, 508] width 144 height 30
click at [1139, 659] on div "MO" at bounding box center [1178, 652] width 175 height 33
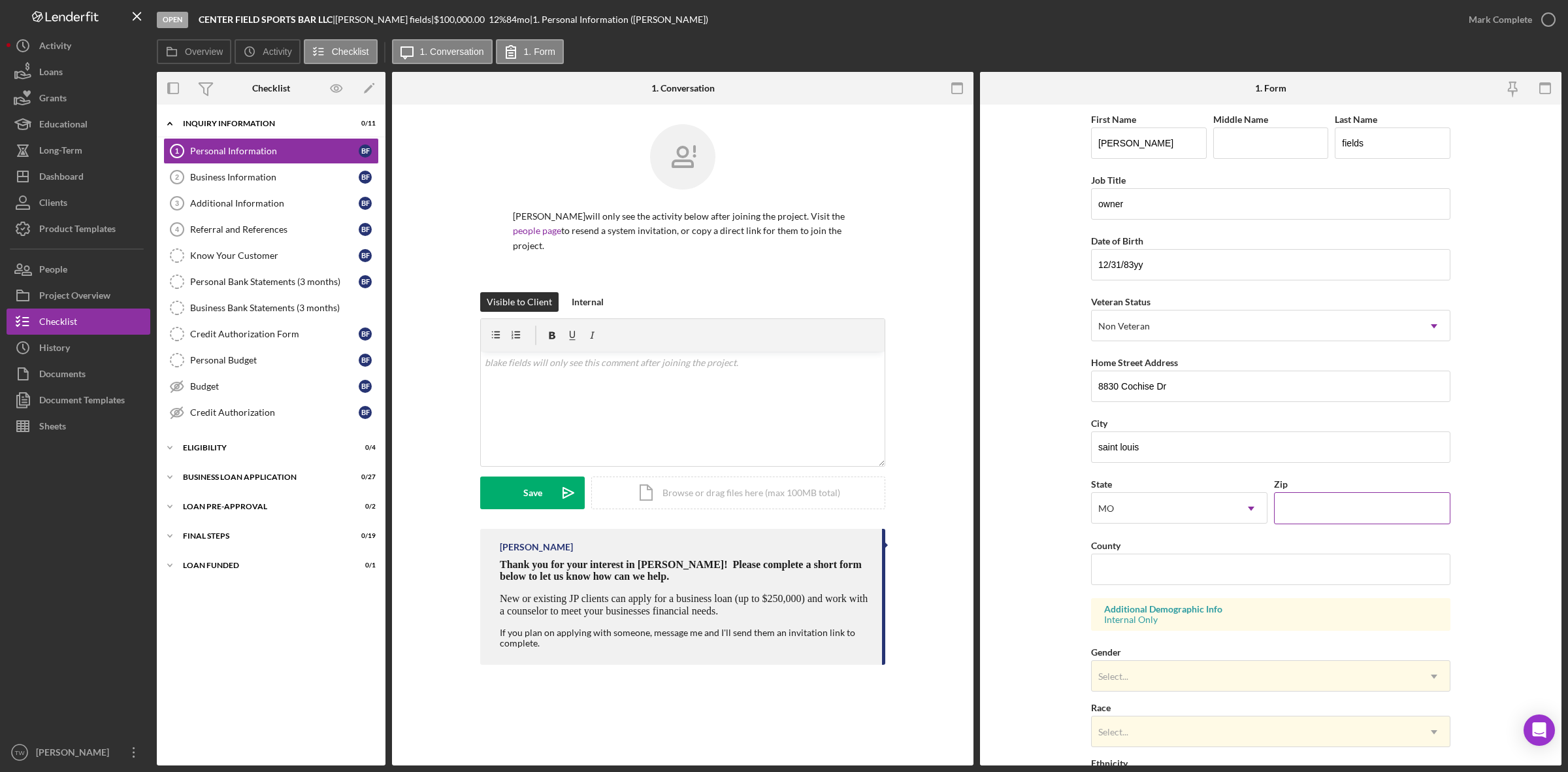
click at [1380, 515] on input "Zip" at bounding box center [1362, 508] width 176 height 32
type input "63132"
type input "saint louis"
click at [1235, 665] on div "Select..." at bounding box center [1255, 676] width 327 height 30
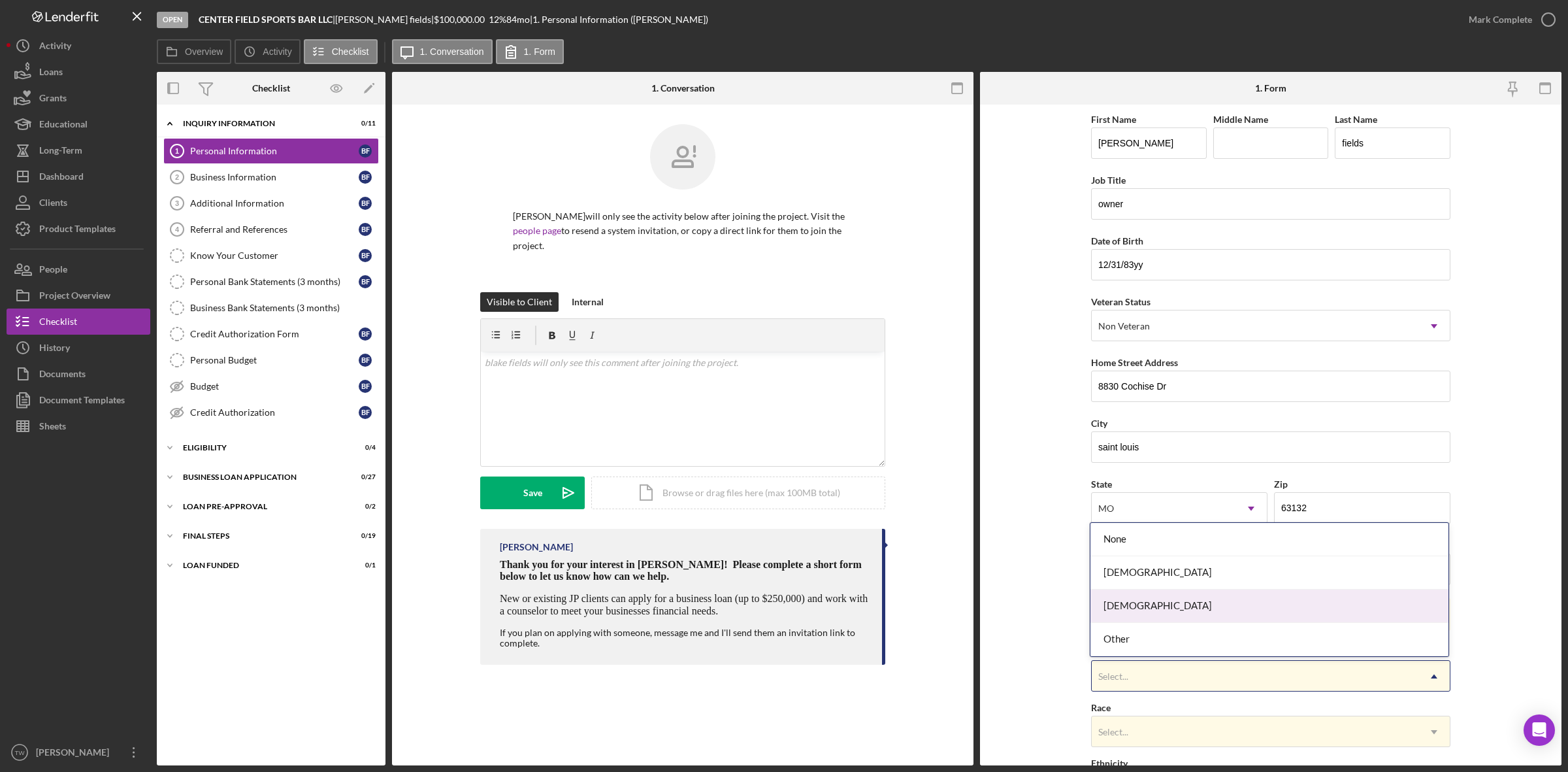
click at [1191, 598] on div "[DEMOGRAPHIC_DATA]" at bounding box center [1269, 606] width 358 height 33
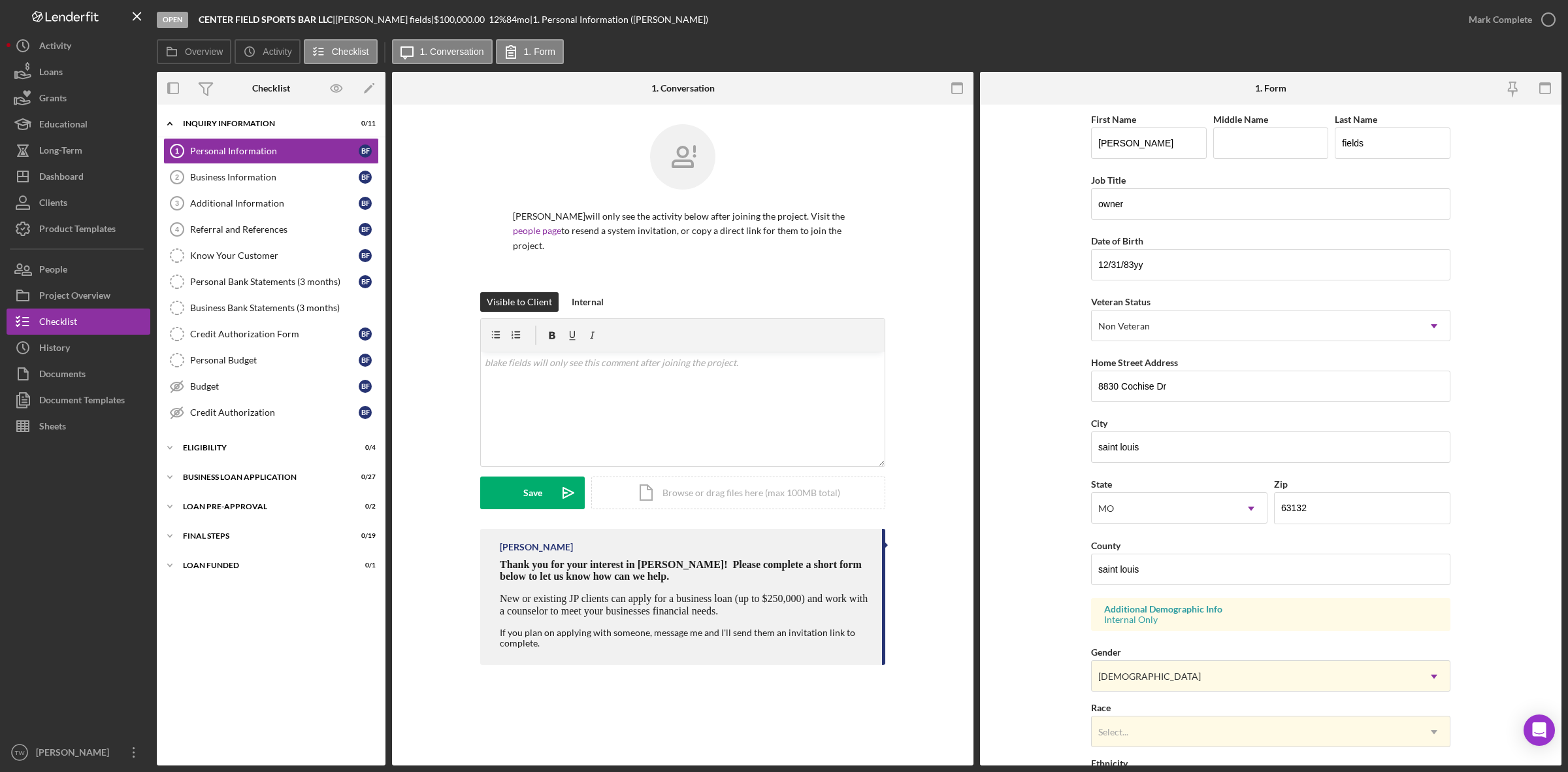
scroll to position [214, 0]
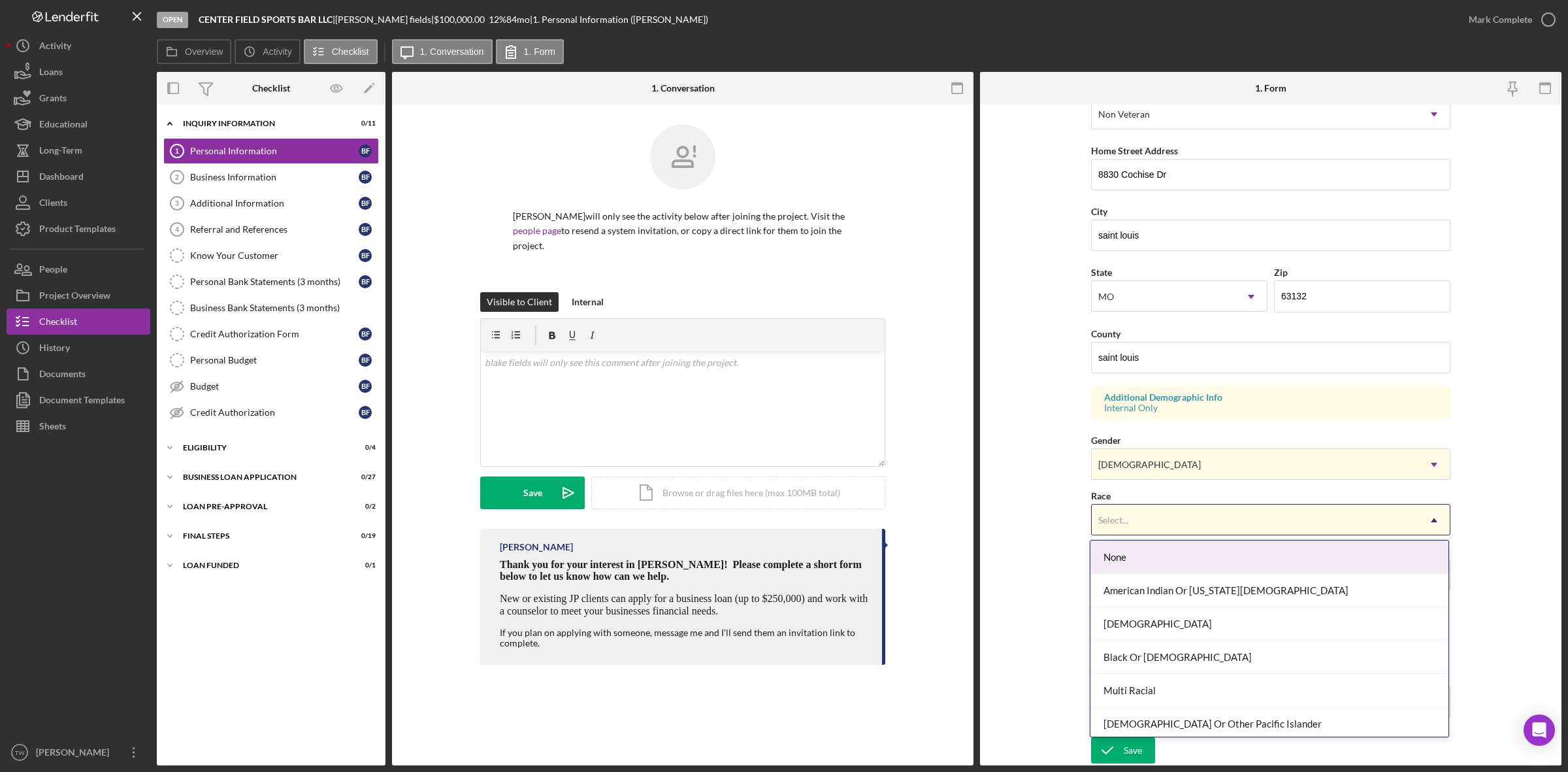
click at [1192, 508] on div "Select..." at bounding box center [1255, 520] width 327 height 30
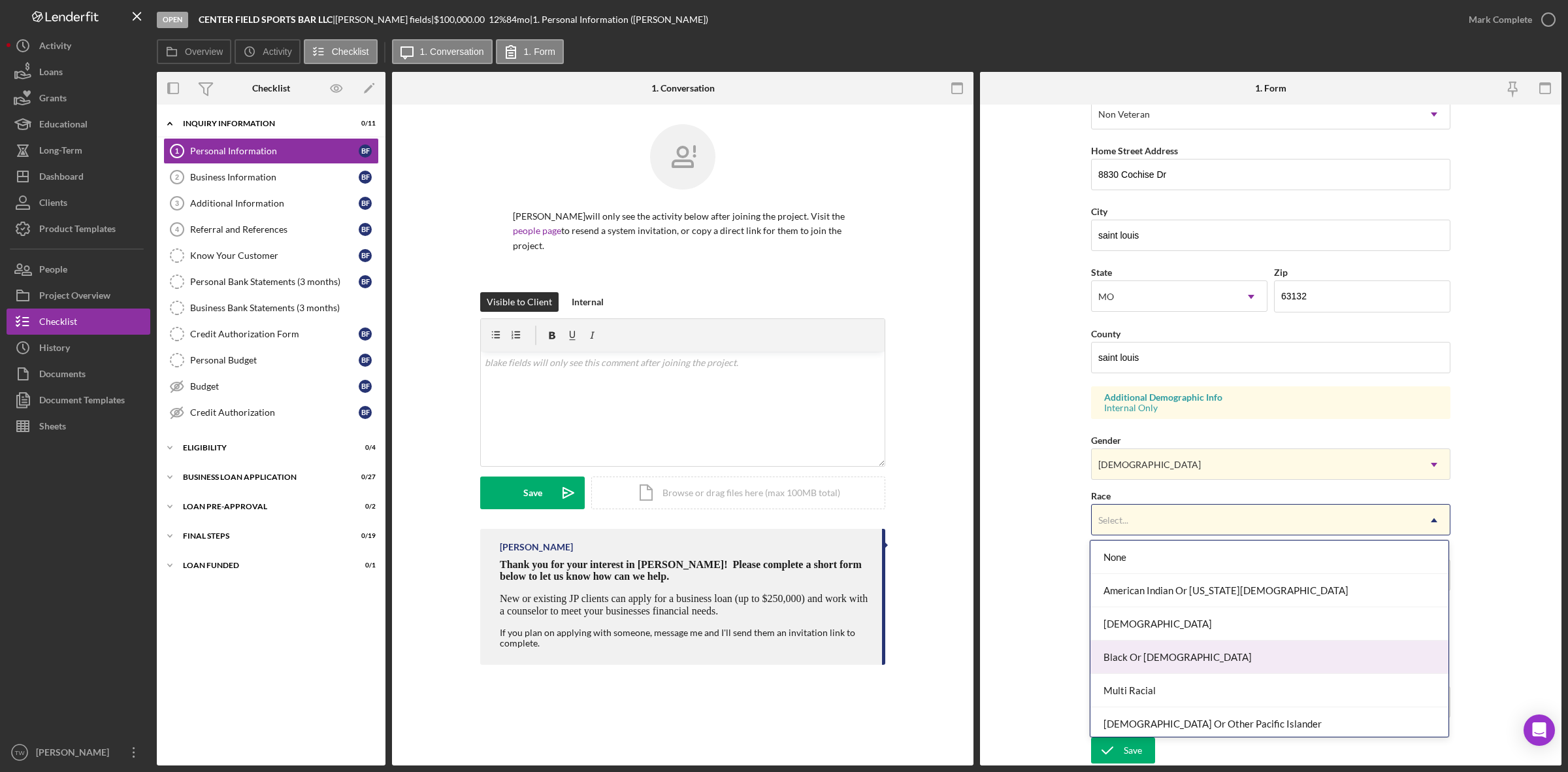
click at [1171, 662] on div "Black Or [DEMOGRAPHIC_DATA]" at bounding box center [1269, 657] width 358 height 33
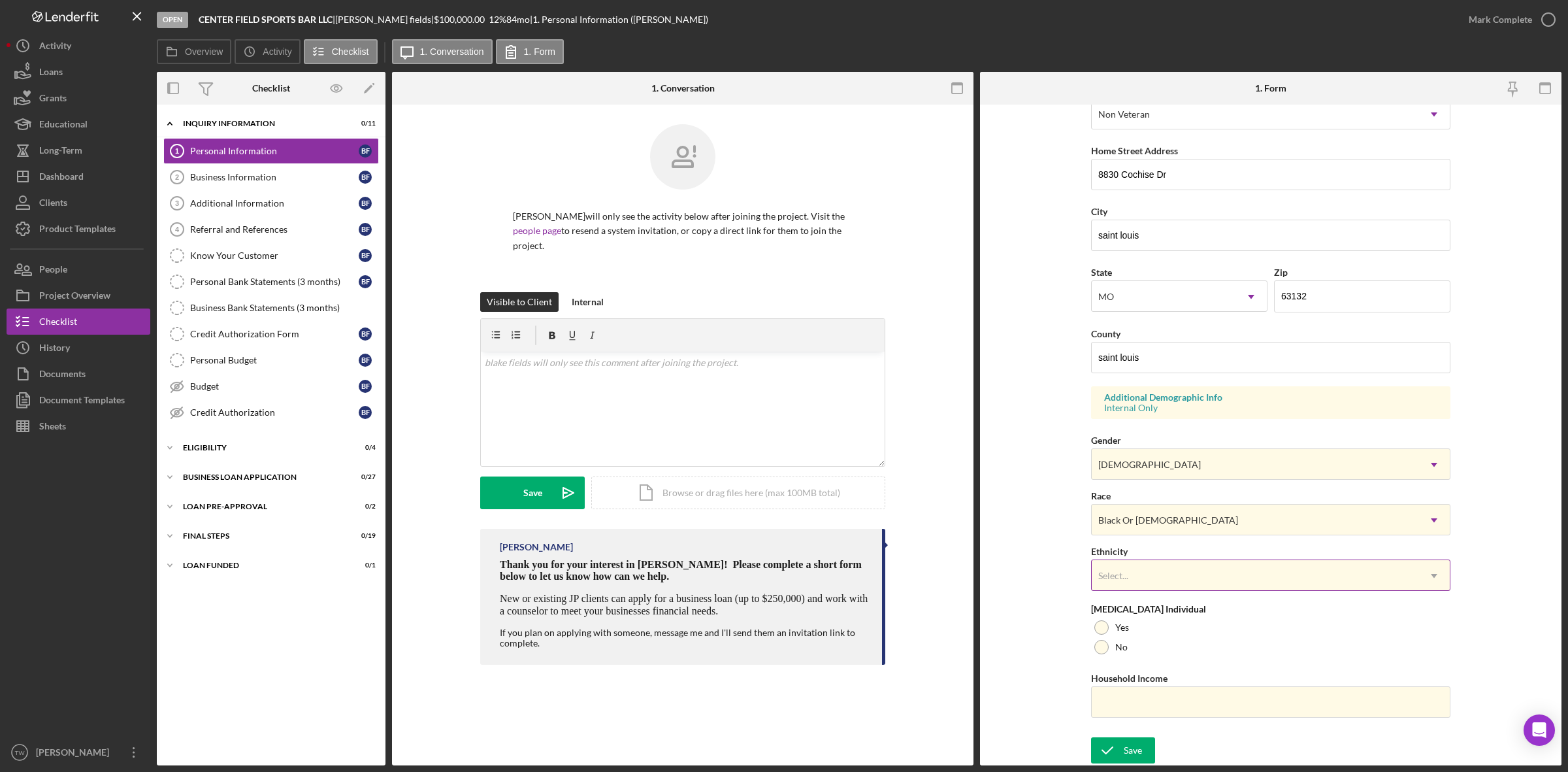
click at [1163, 567] on div "Select..." at bounding box center [1255, 575] width 327 height 30
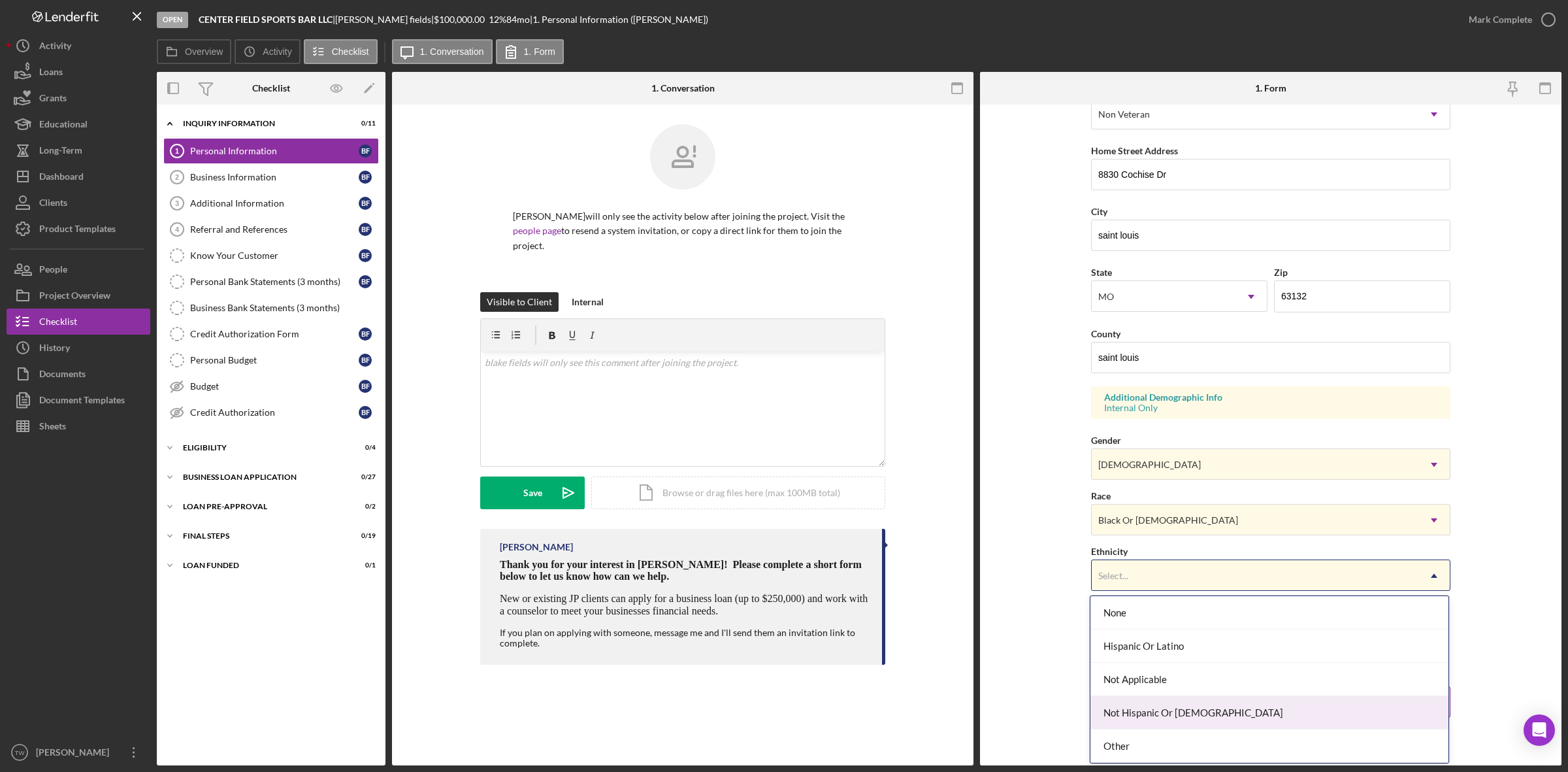
click at [1146, 712] on div "Not Hispanic Or [DEMOGRAPHIC_DATA]" at bounding box center [1269, 712] width 358 height 33
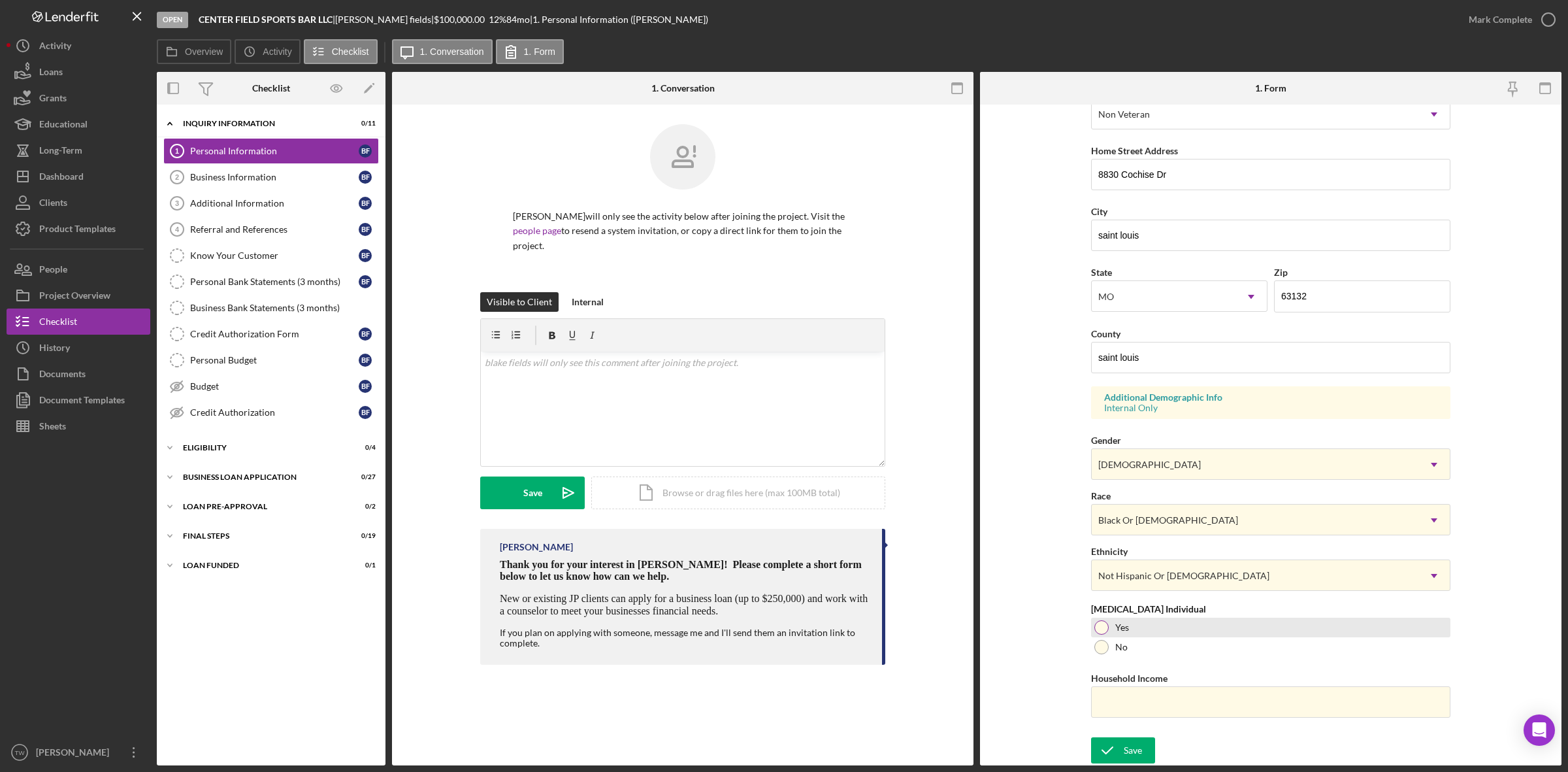
click at [1140, 627] on div "Yes" at bounding box center [1271, 627] width 359 height 20
click at [1142, 651] on div "No" at bounding box center [1271, 647] width 359 height 20
click at [1137, 700] on input "Household Income" at bounding box center [1271, 702] width 359 height 32
type input "$108,000"
click at [1121, 746] on icon "submit" at bounding box center [1107, 751] width 32 height 32
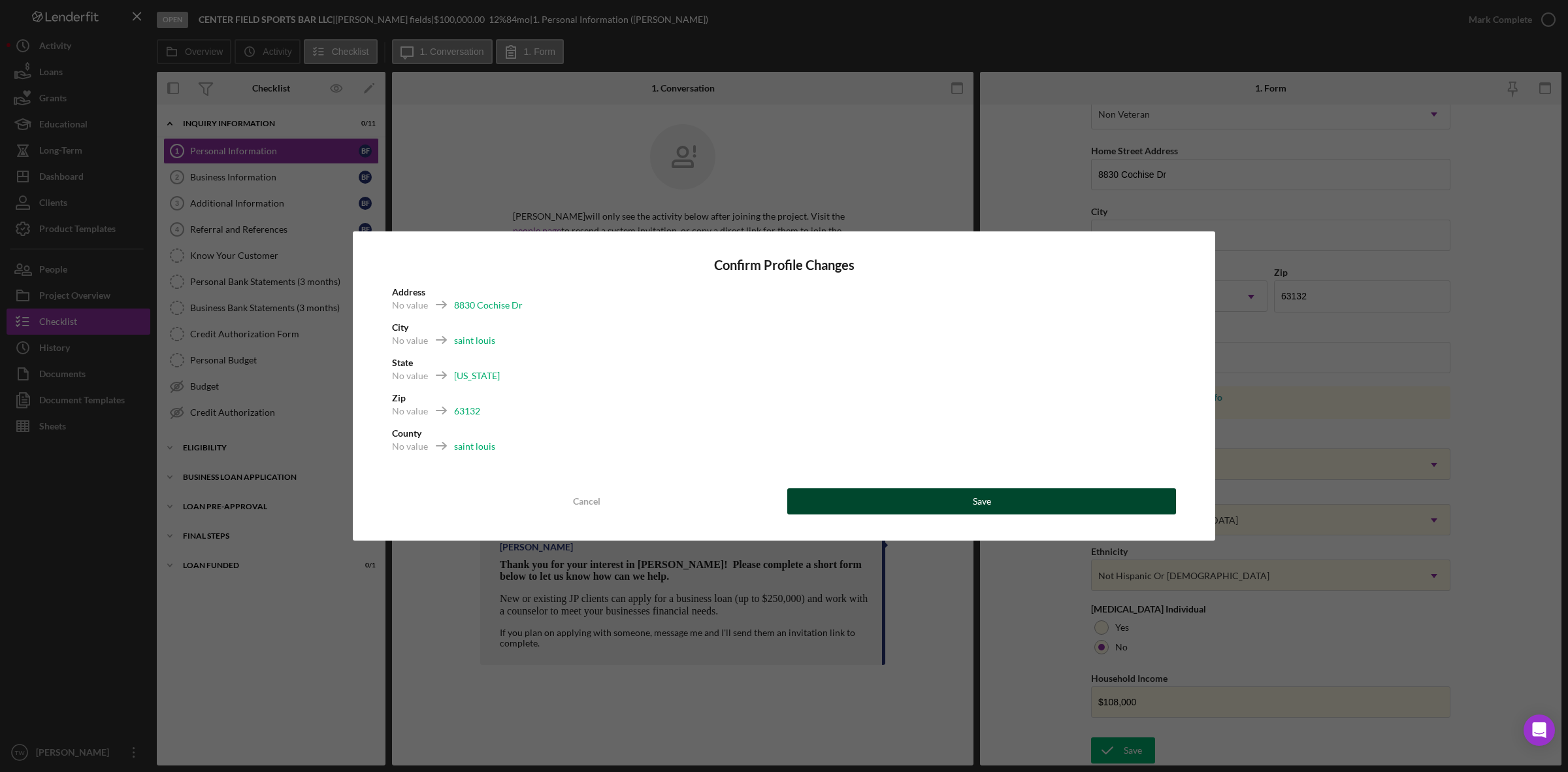
click at [1086, 510] on button "Save" at bounding box center [981, 501] width 388 height 26
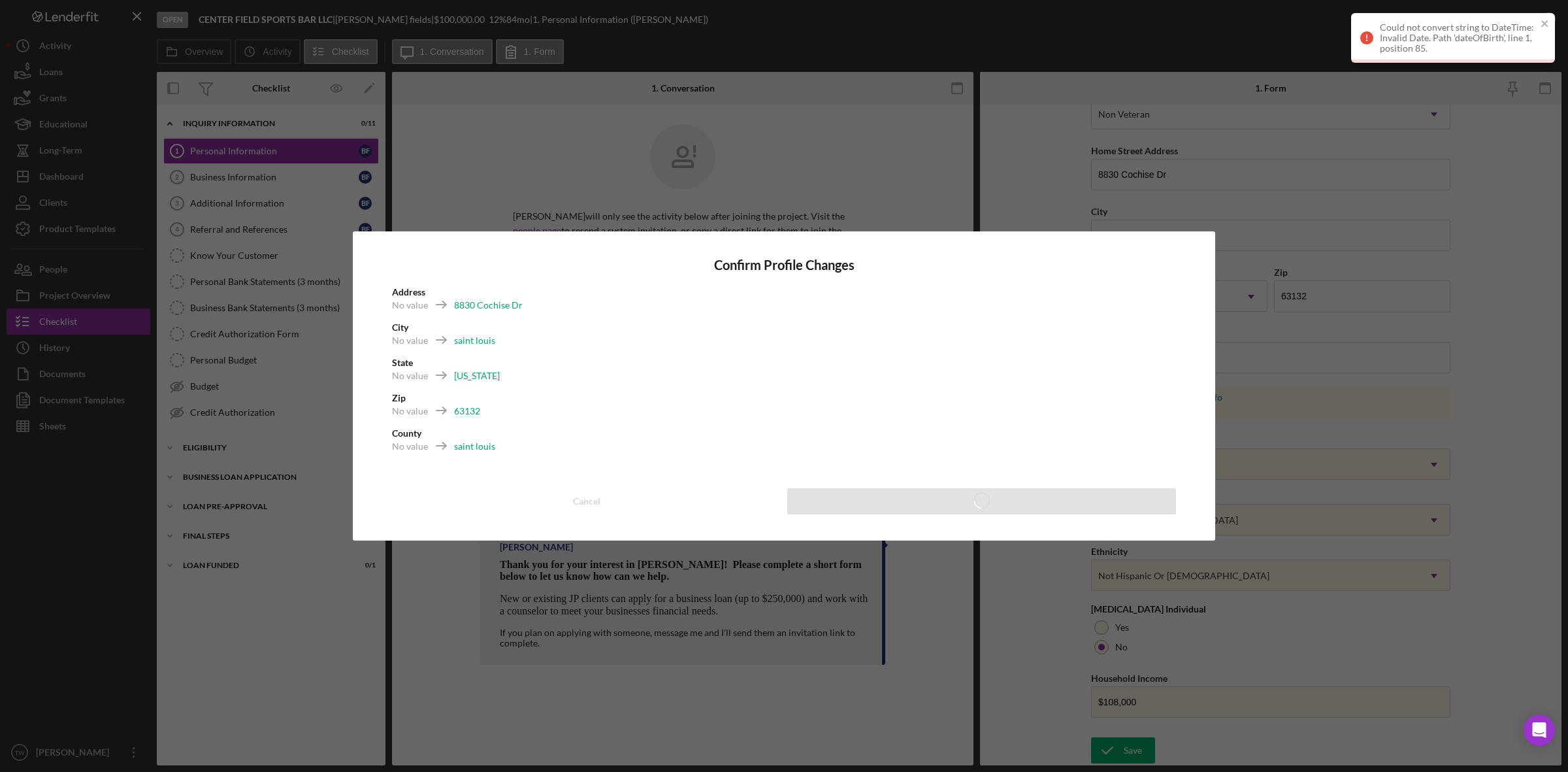
click at [1405, 371] on div "Confirm Profile Changes Address No value 8830 Cochise Dr City No value saint lo…" at bounding box center [784, 386] width 1568 height 772
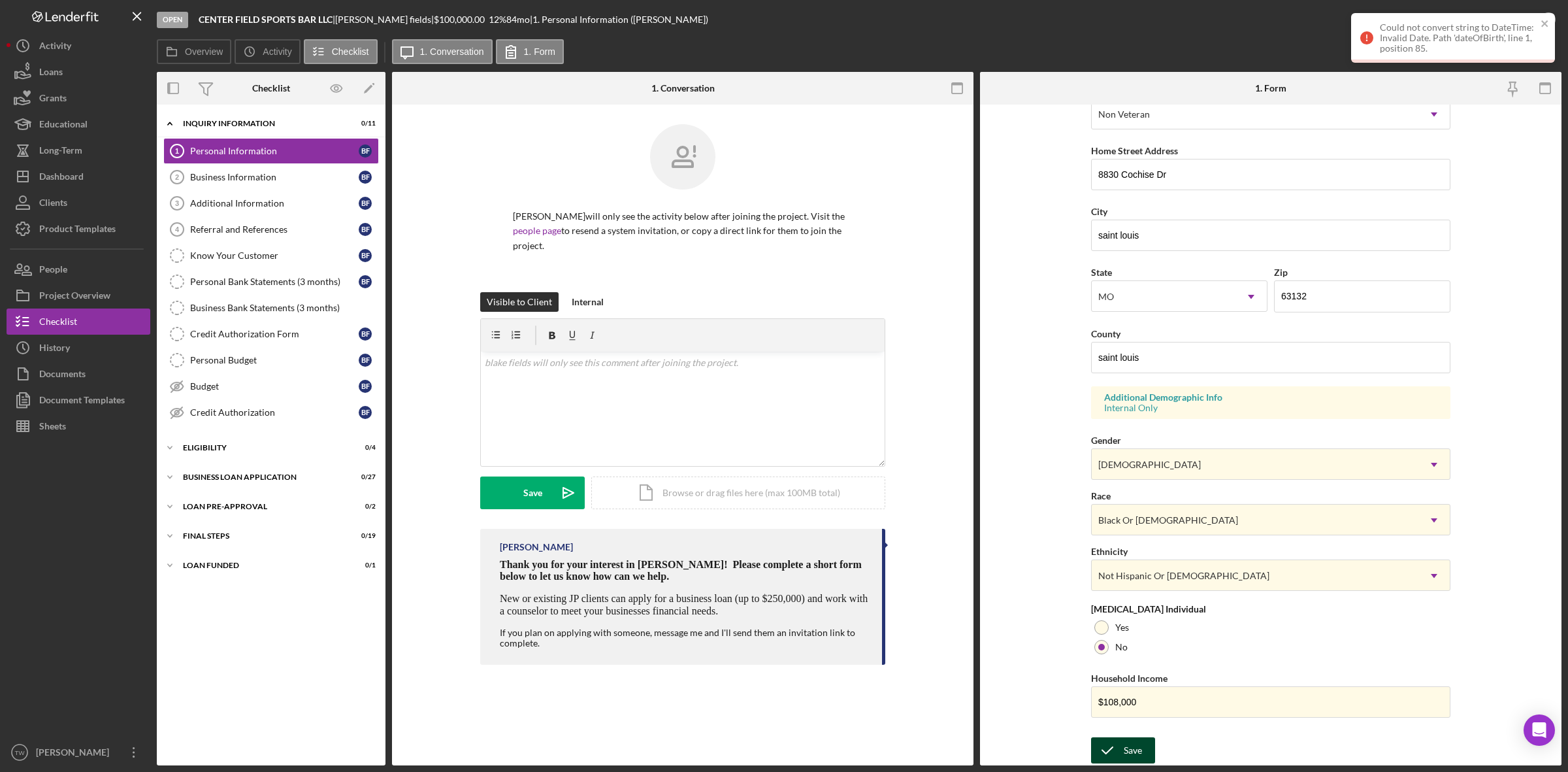
click at [1144, 749] on button "Save" at bounding box center [1123, 750] width 64 height 26
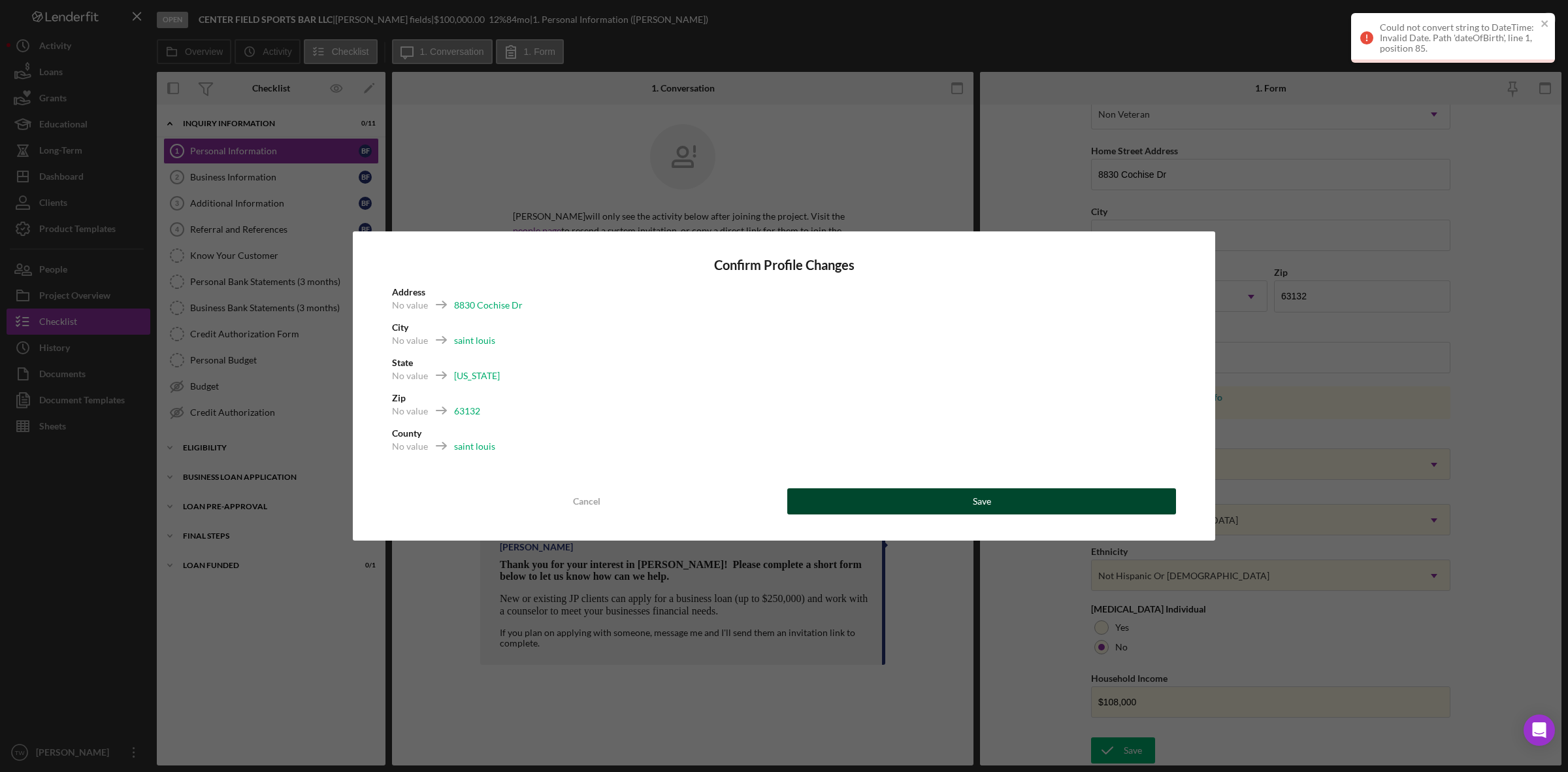
click at [962, 501] on button "Save" at bounding box center [981, 501] width 388 height 26
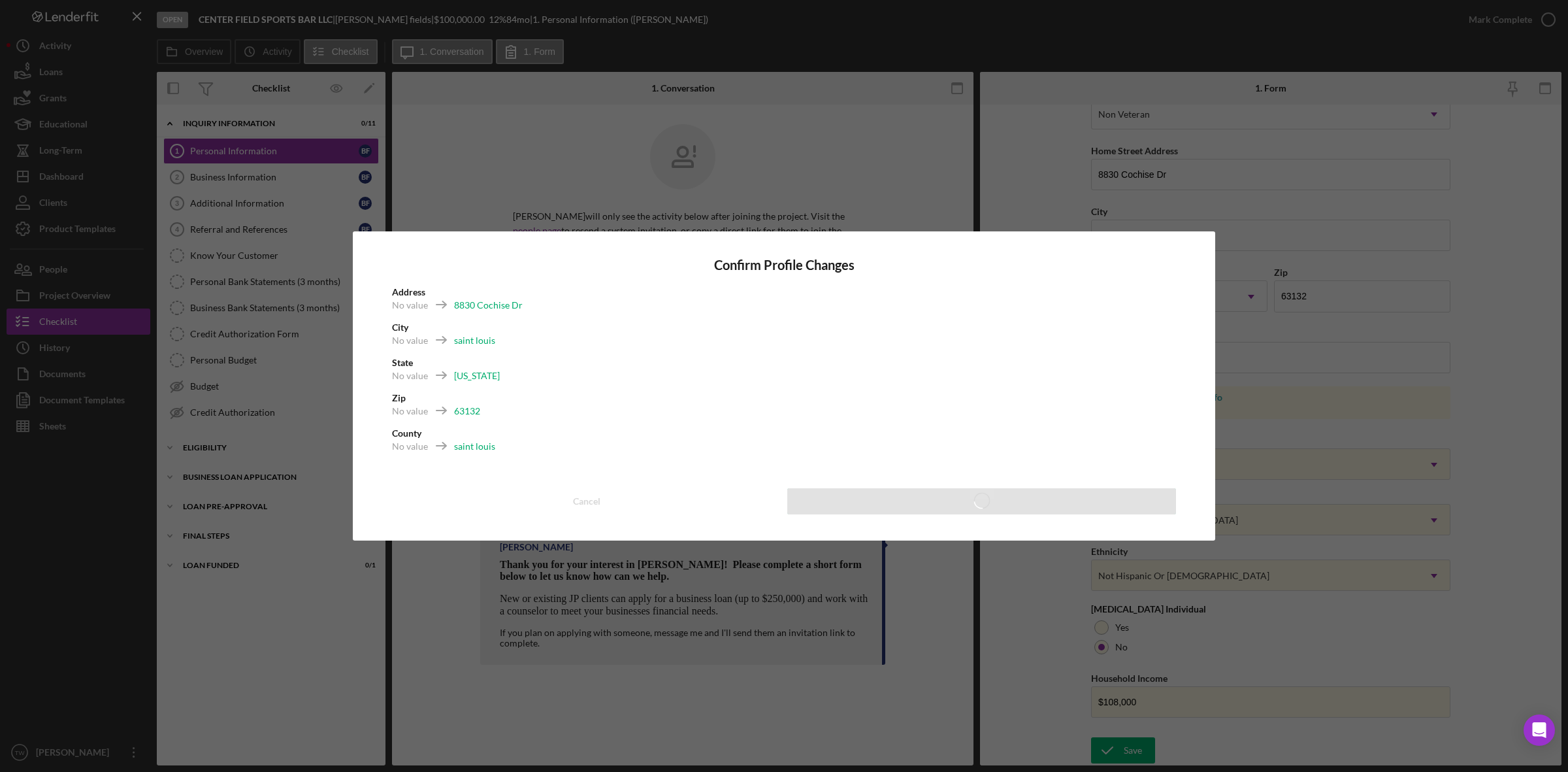
click at [825, 706] on div "Confirm Profile Changes Address No value 8830 Cochise Dr City No value saint lo…" at bounding box center [784, 386] width 1568 height 772
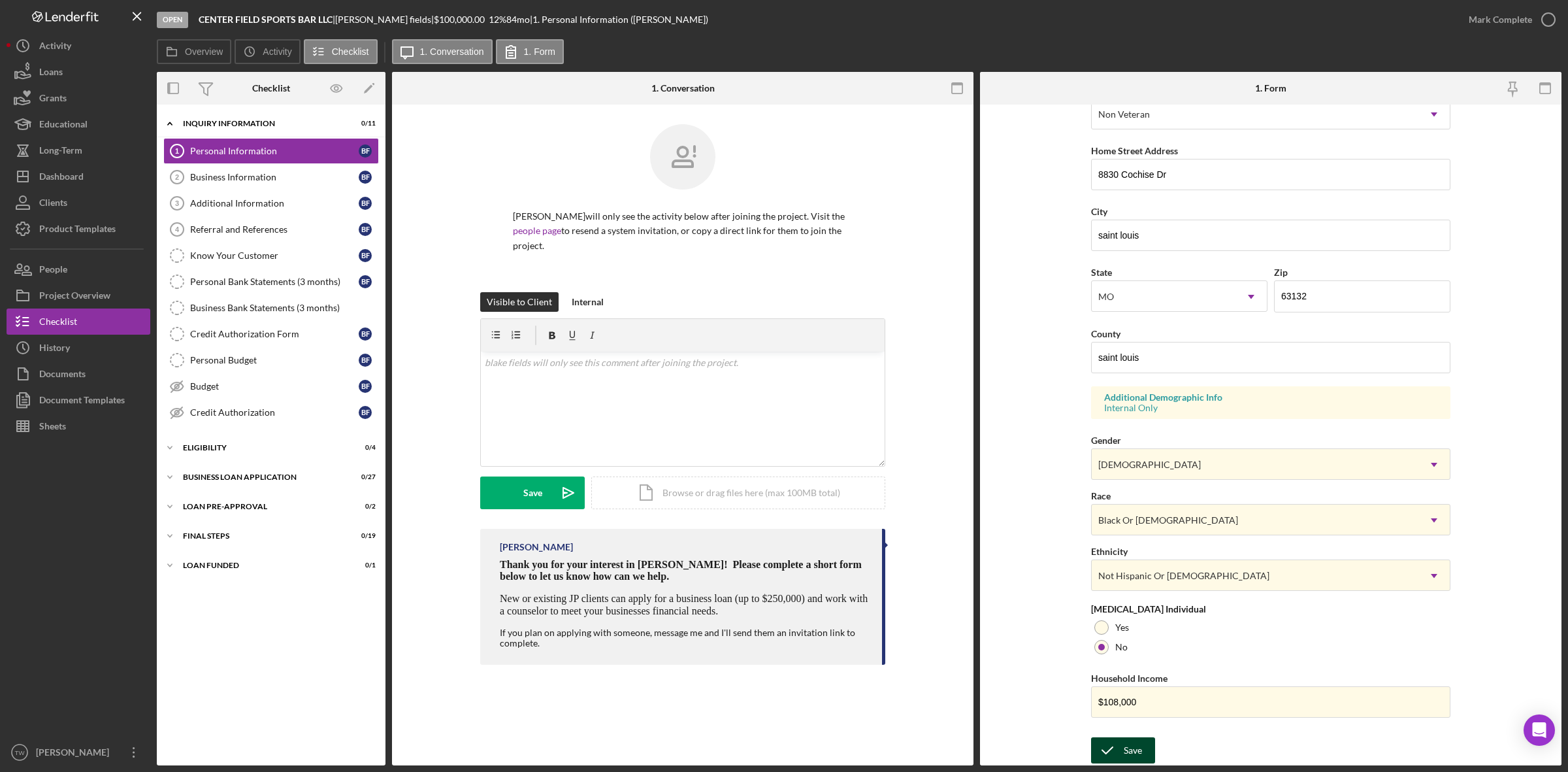
click at [1125, 751] on div "Save" at bounding box center [1133, 750] width 18 height 26
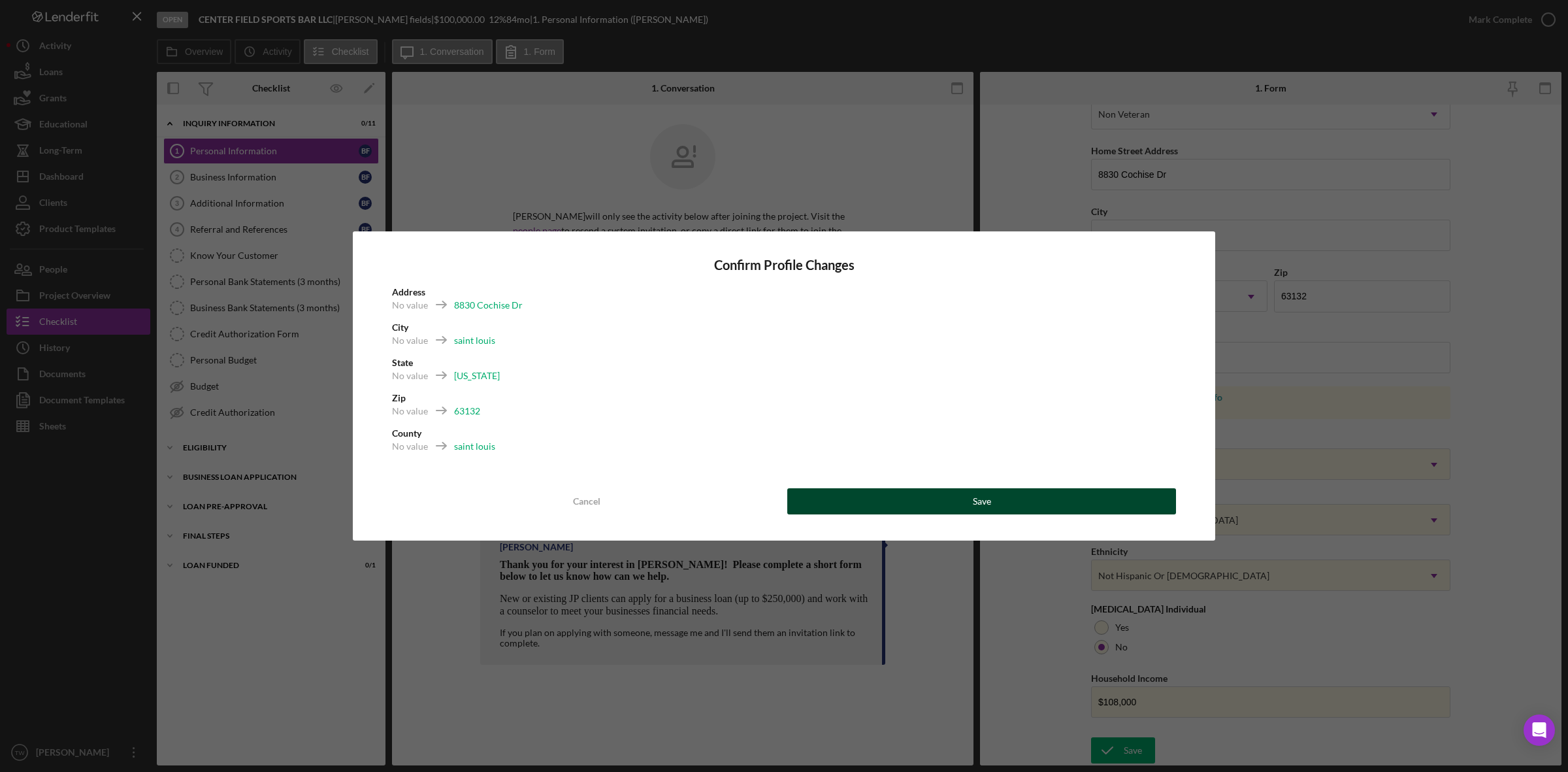
click at [1069, 504] on button "Save" at bounding box center [981, 501] width 388 height 26
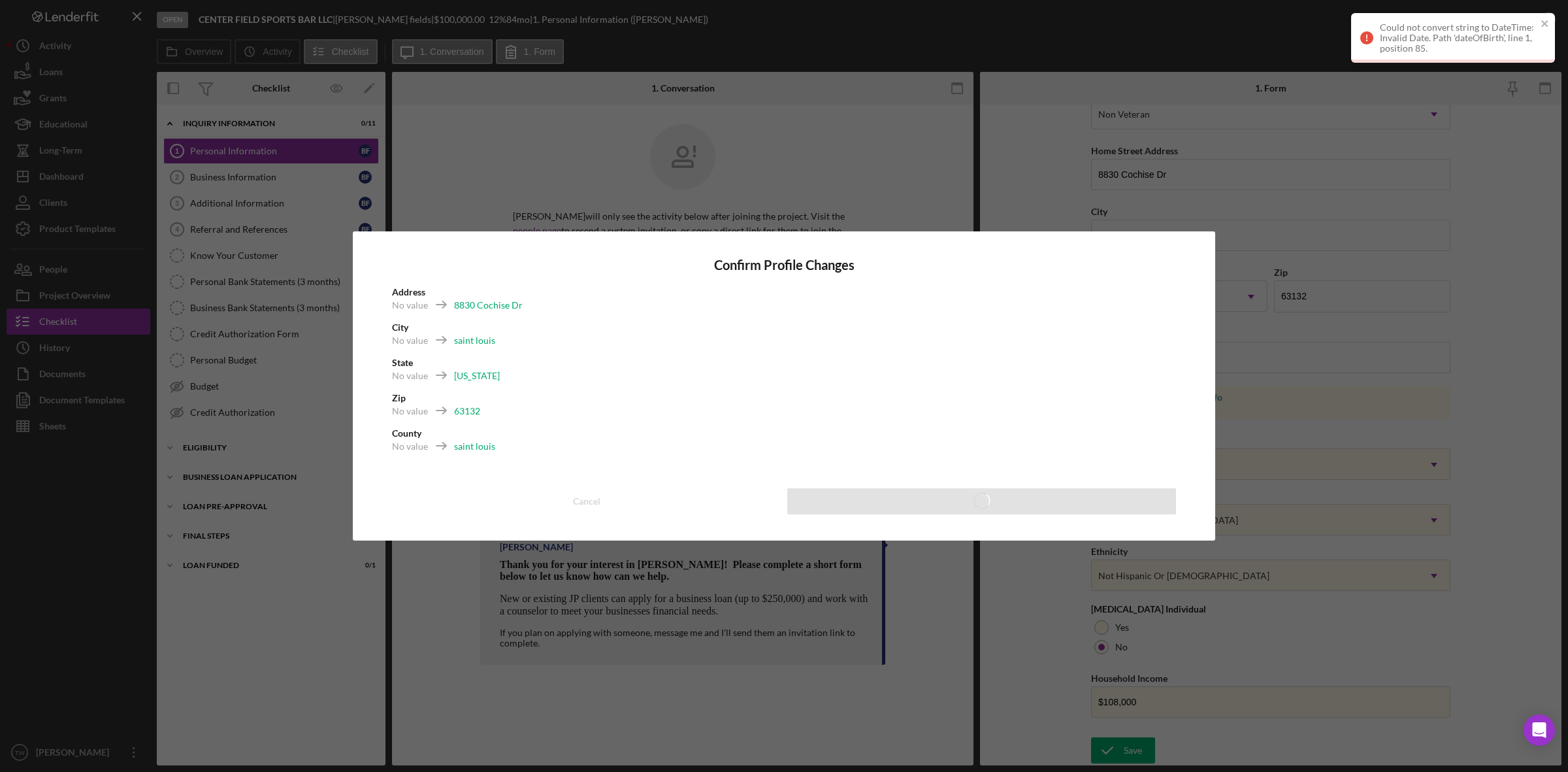
click at [1249, 423] on div "Confirm Profile Changes Address No value 8830 Cochise Dr City No value saint lo…" at bounding box center [784, 386] width 1568 height 772
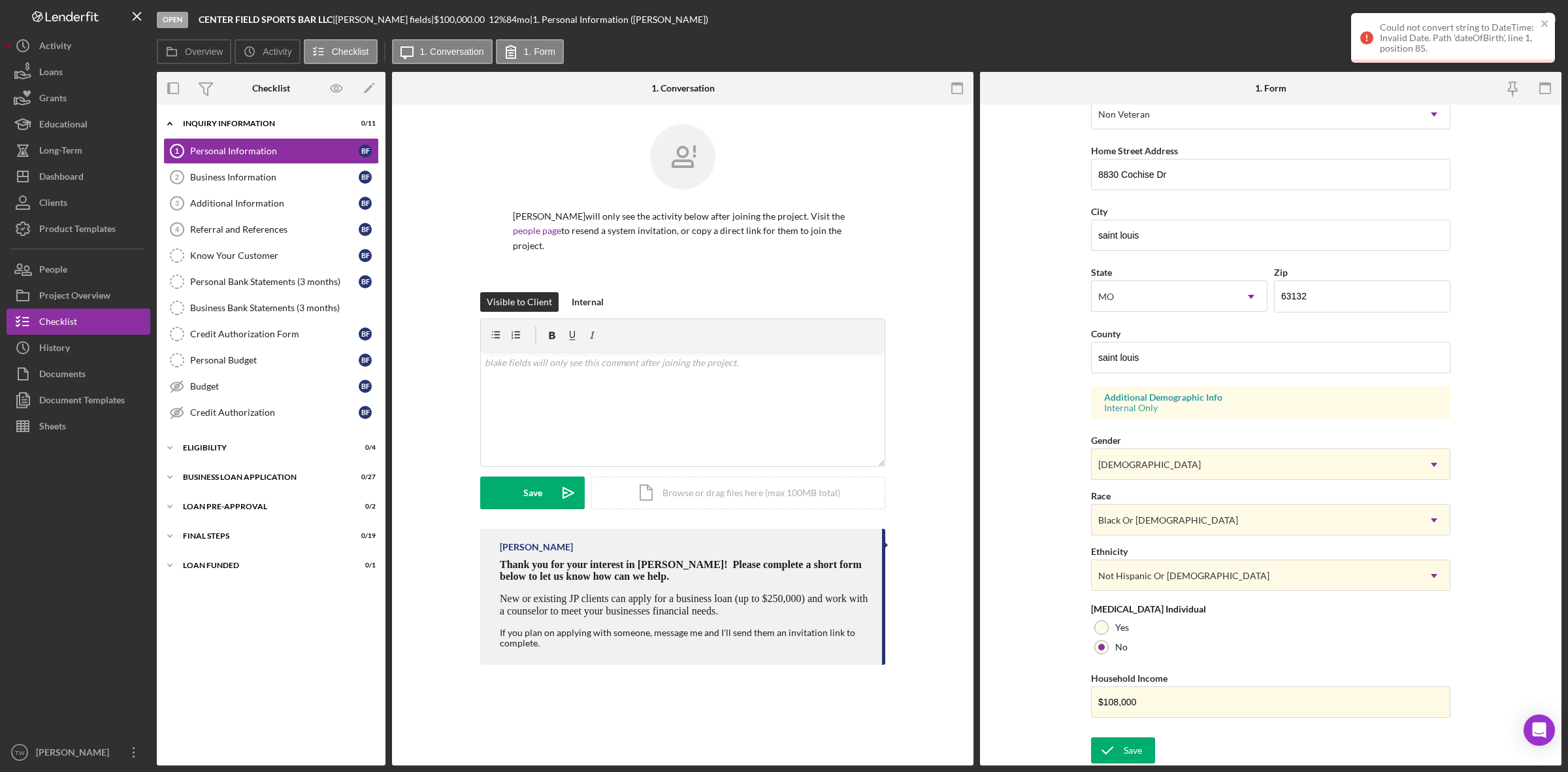
scroll to position [0, 0]
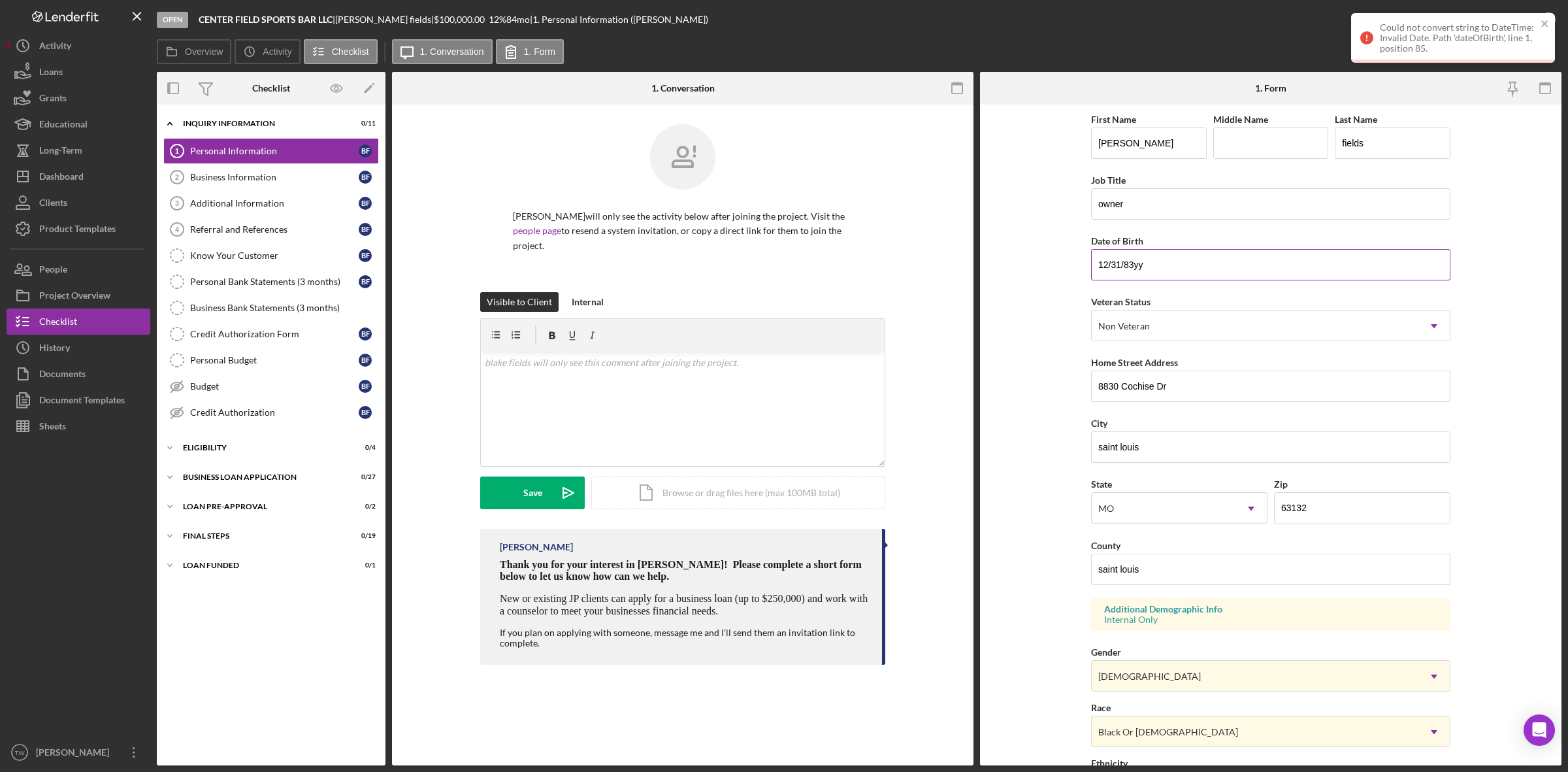
click at [1178, 269] on input "12/31/83yy" at bounding box center [1271, 264] width 359 height 32
type input "12/31/1983"
click at [1021, 492] on form "First Name blake Middle Name Last Name fields Job Title owner Date of Birth 12/…" at bounding box center [1271, 435] width 582 height 661
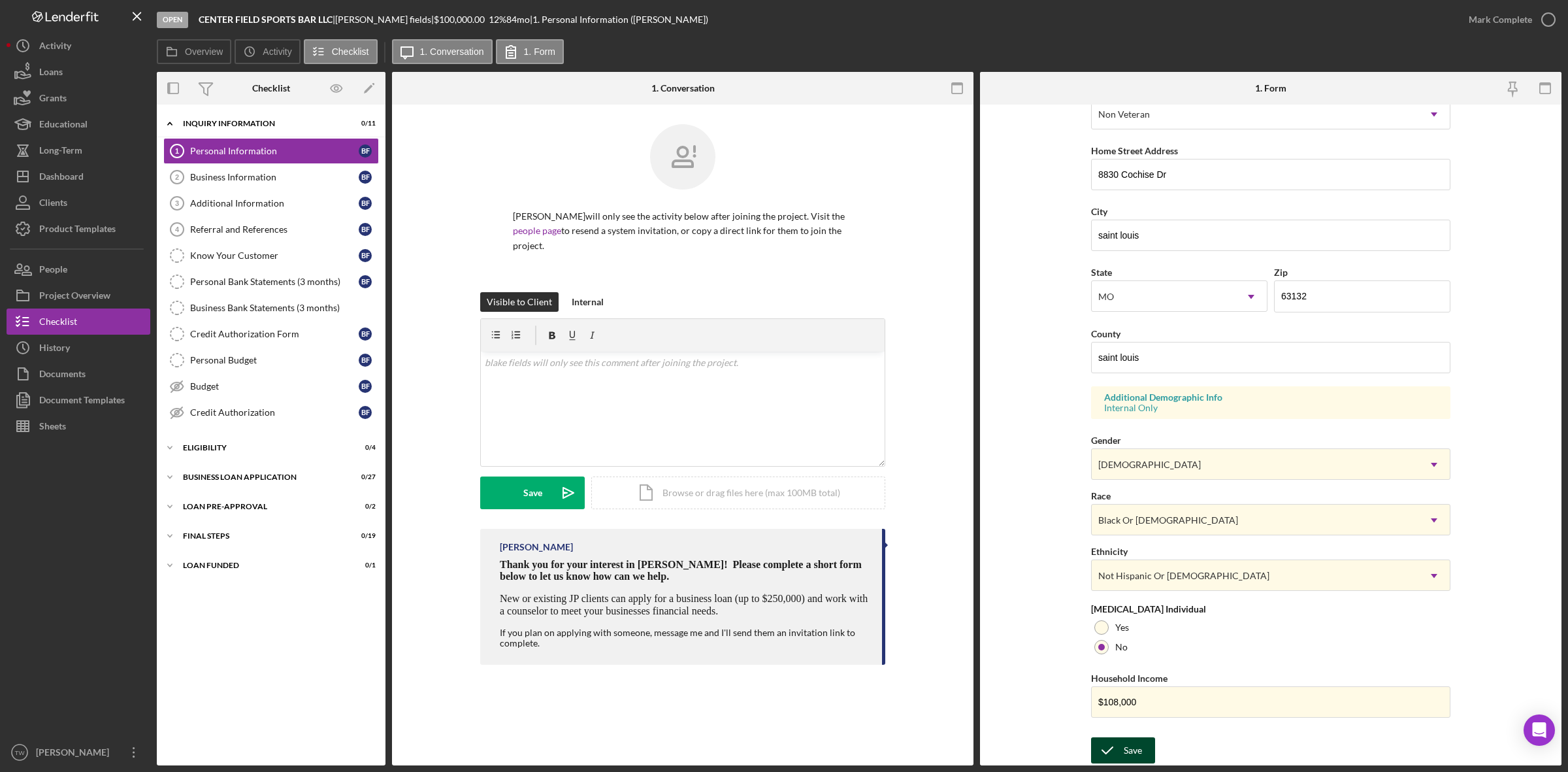
click at [1111, 739] on icon "submit" at bounding box center [1107, 751] width 32 height 32
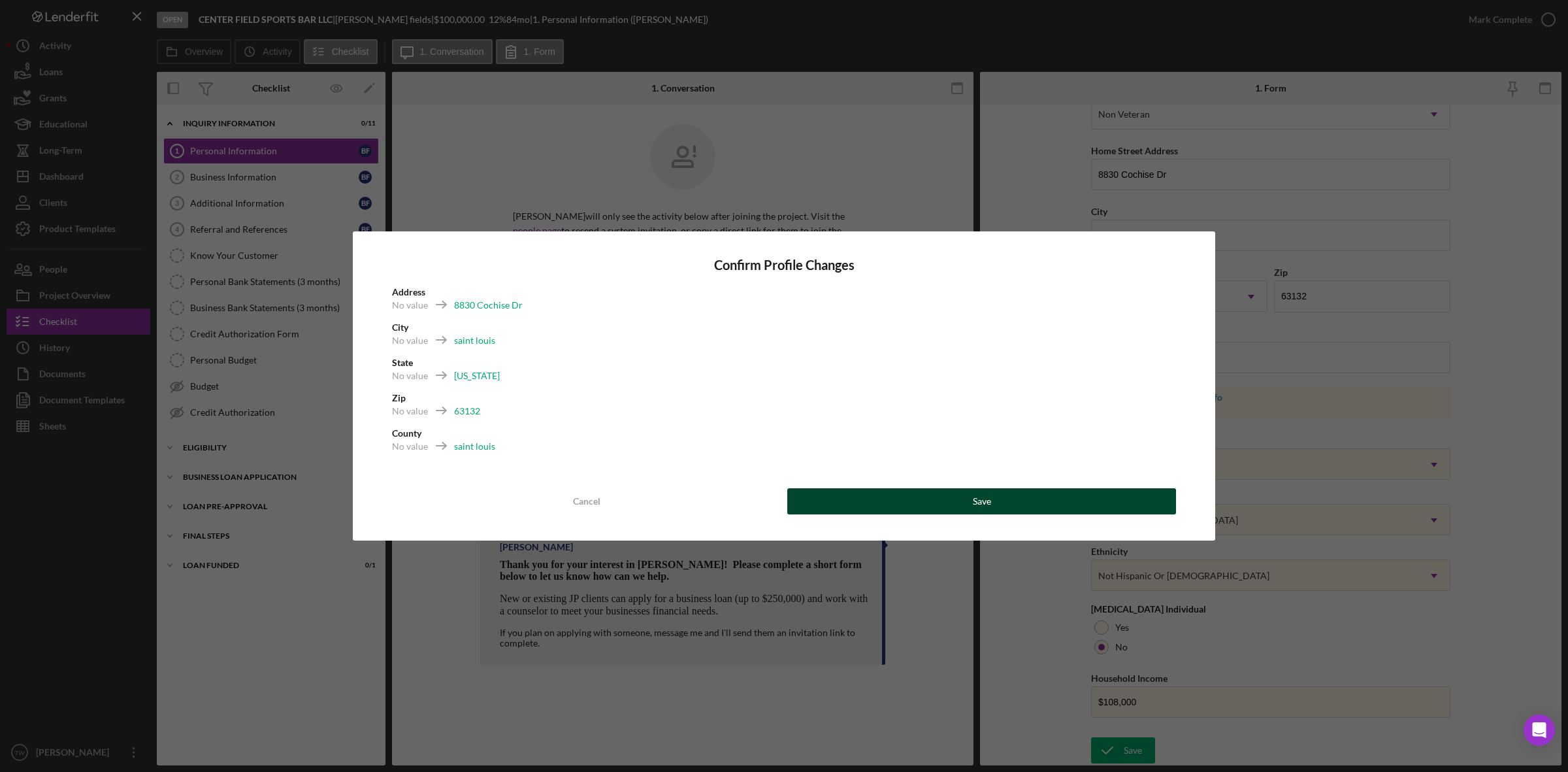
click at [1018, 495] on button "Save" at bounding box center [981, 501] width 388 height 26
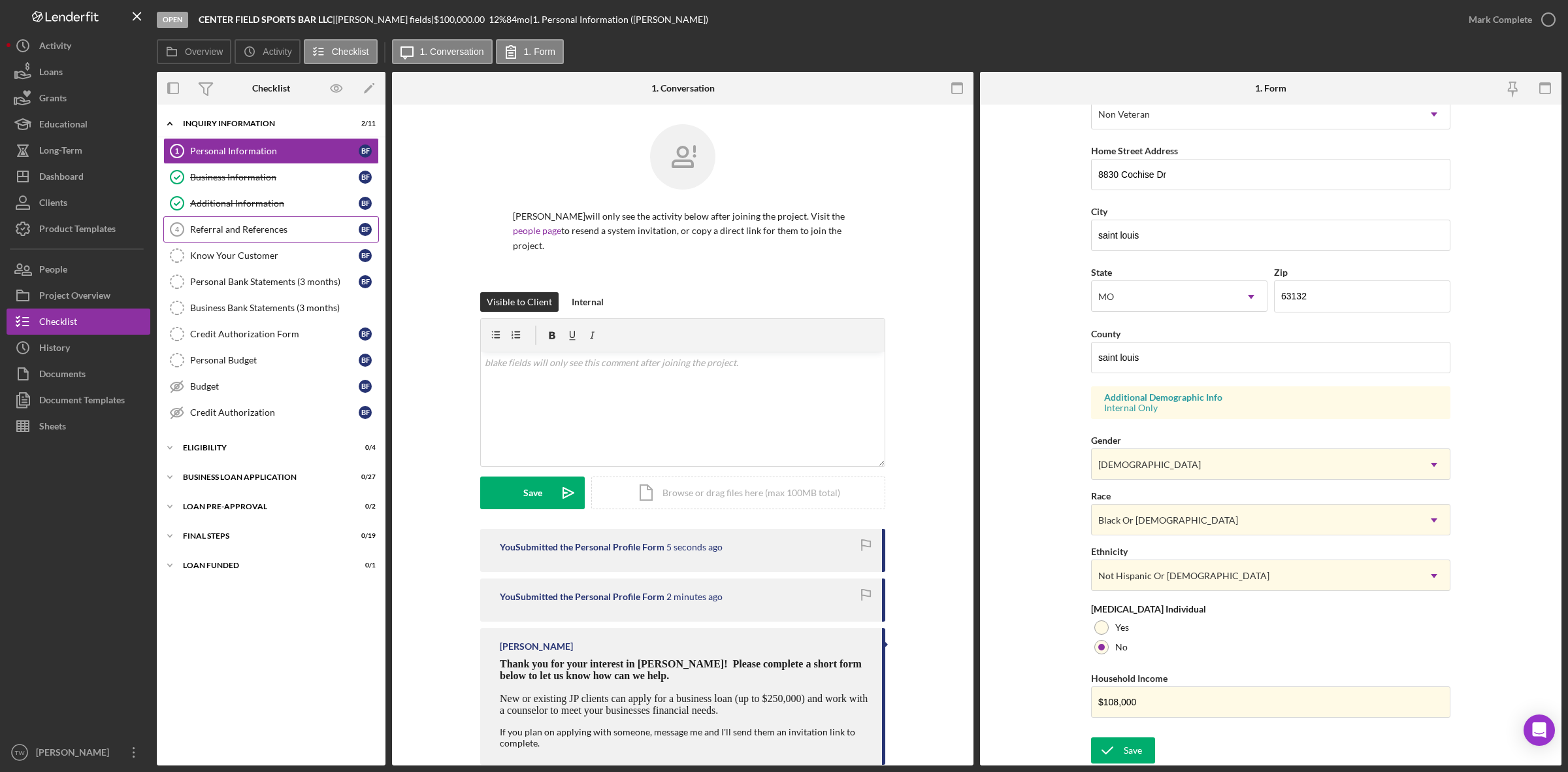
click at [257, 233] on div "Referral and References" at bounding box center [274, 229] width 169 height 10
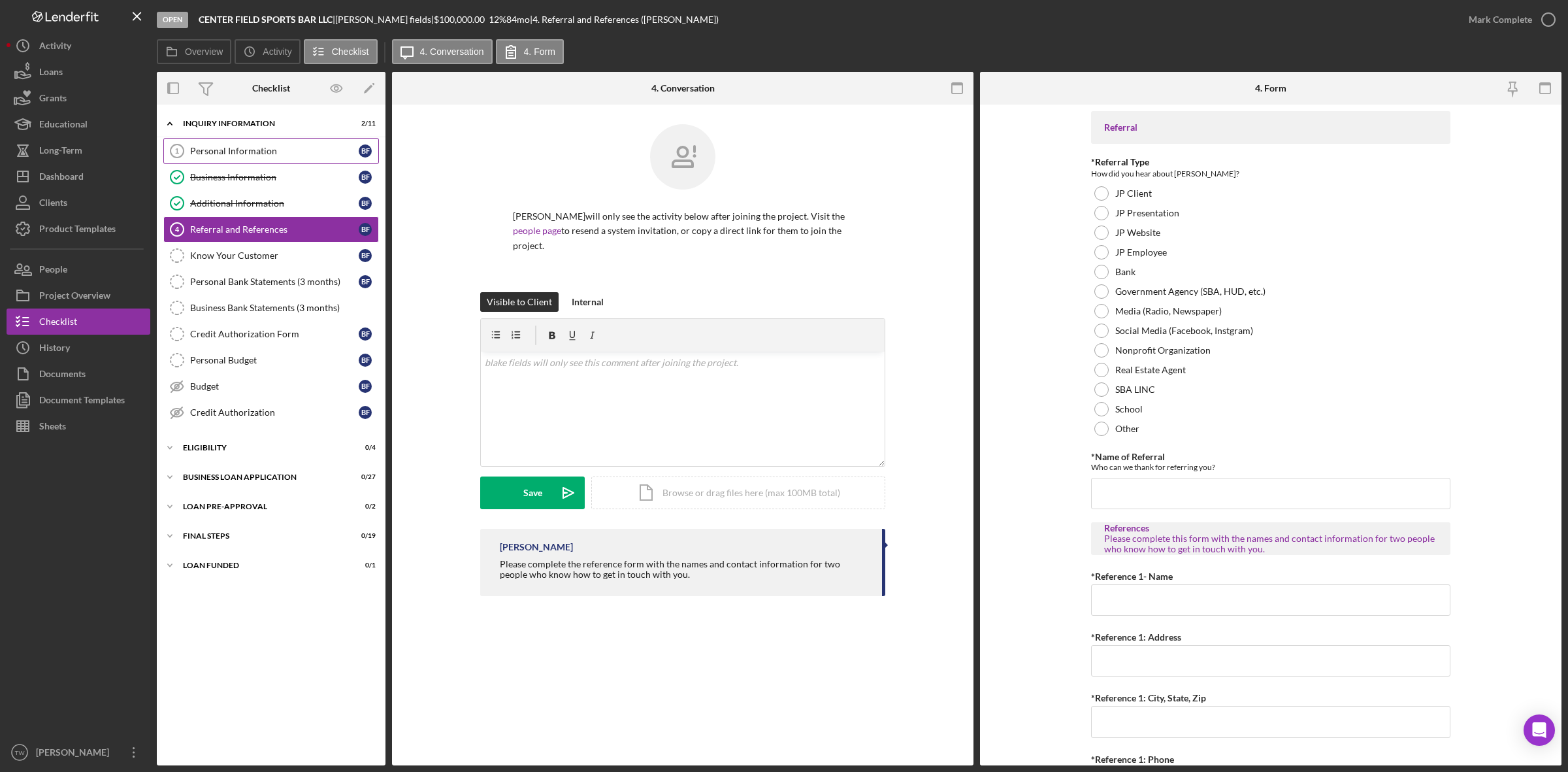
click at [254, 154] on div "Personal Information" at bounding box center [274, 151] width 169 height 10
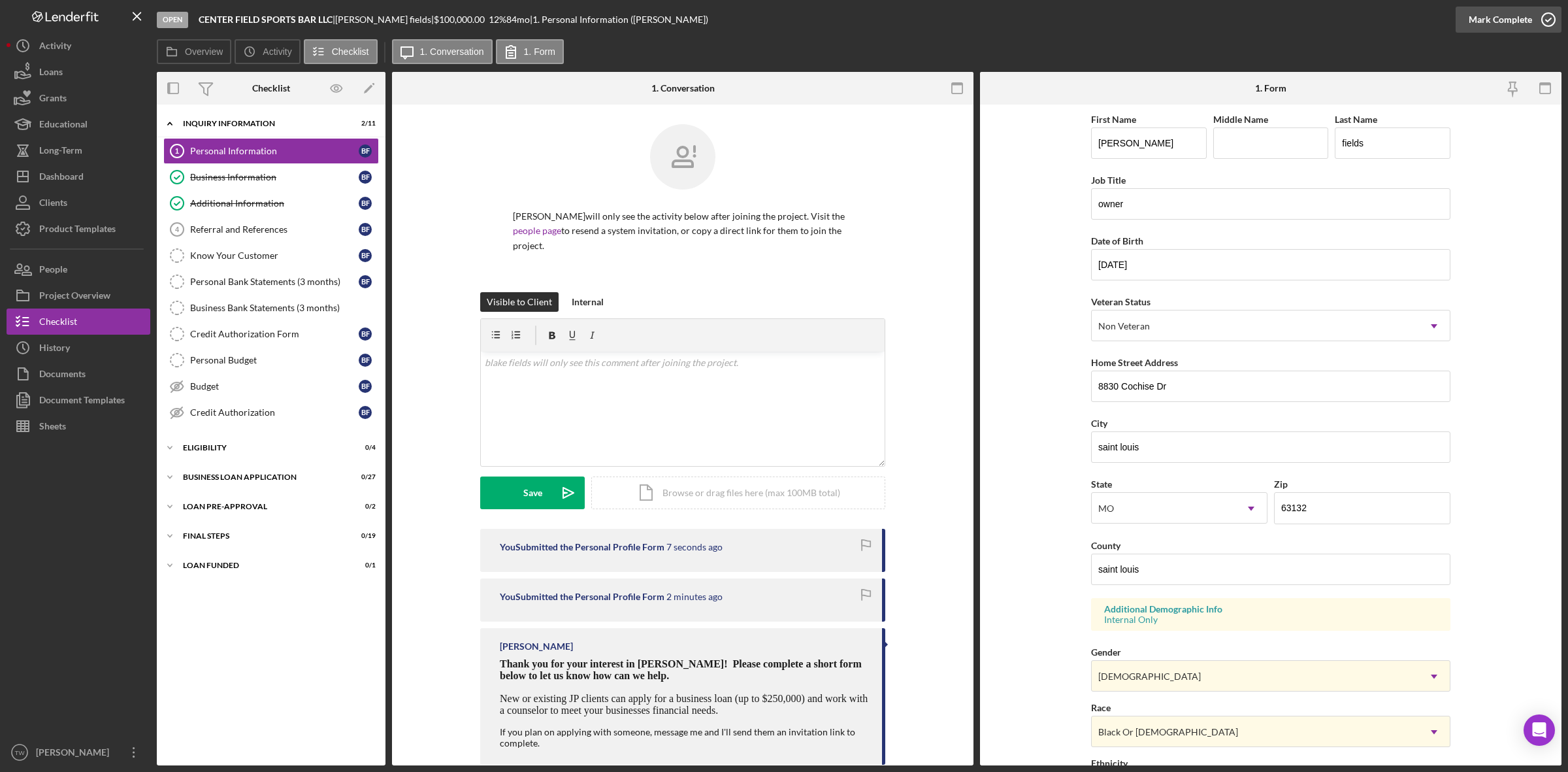
click at [1485, 21] on div "Mark Complete" at bounding box center [1501, 20] width 63 height 26
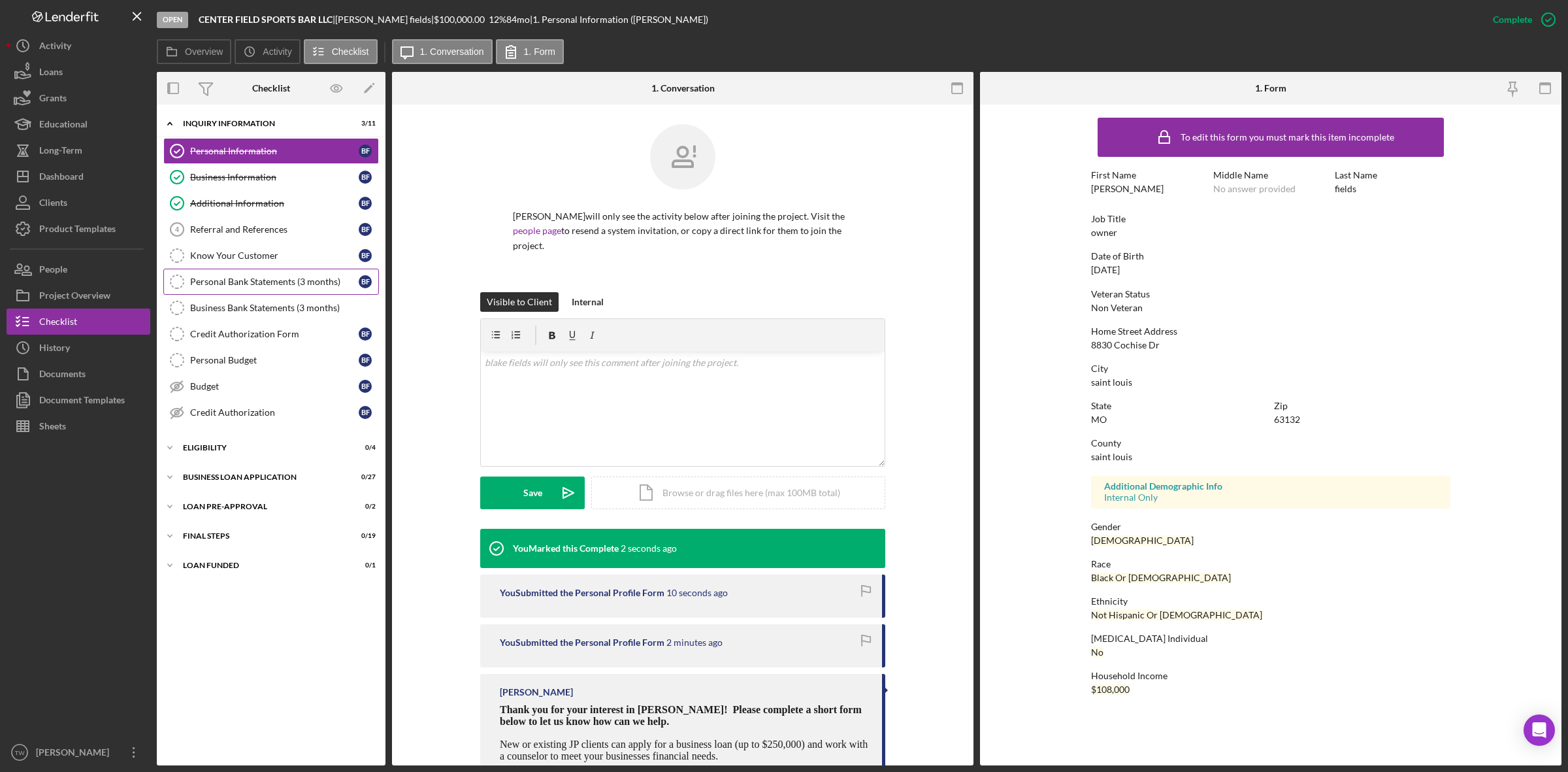
click at [256, 273] on link "Personal Bank Statements (3 months) Personal Bank Statements (3 months) b f" at bounding box center [271, 281] width 215 height 26
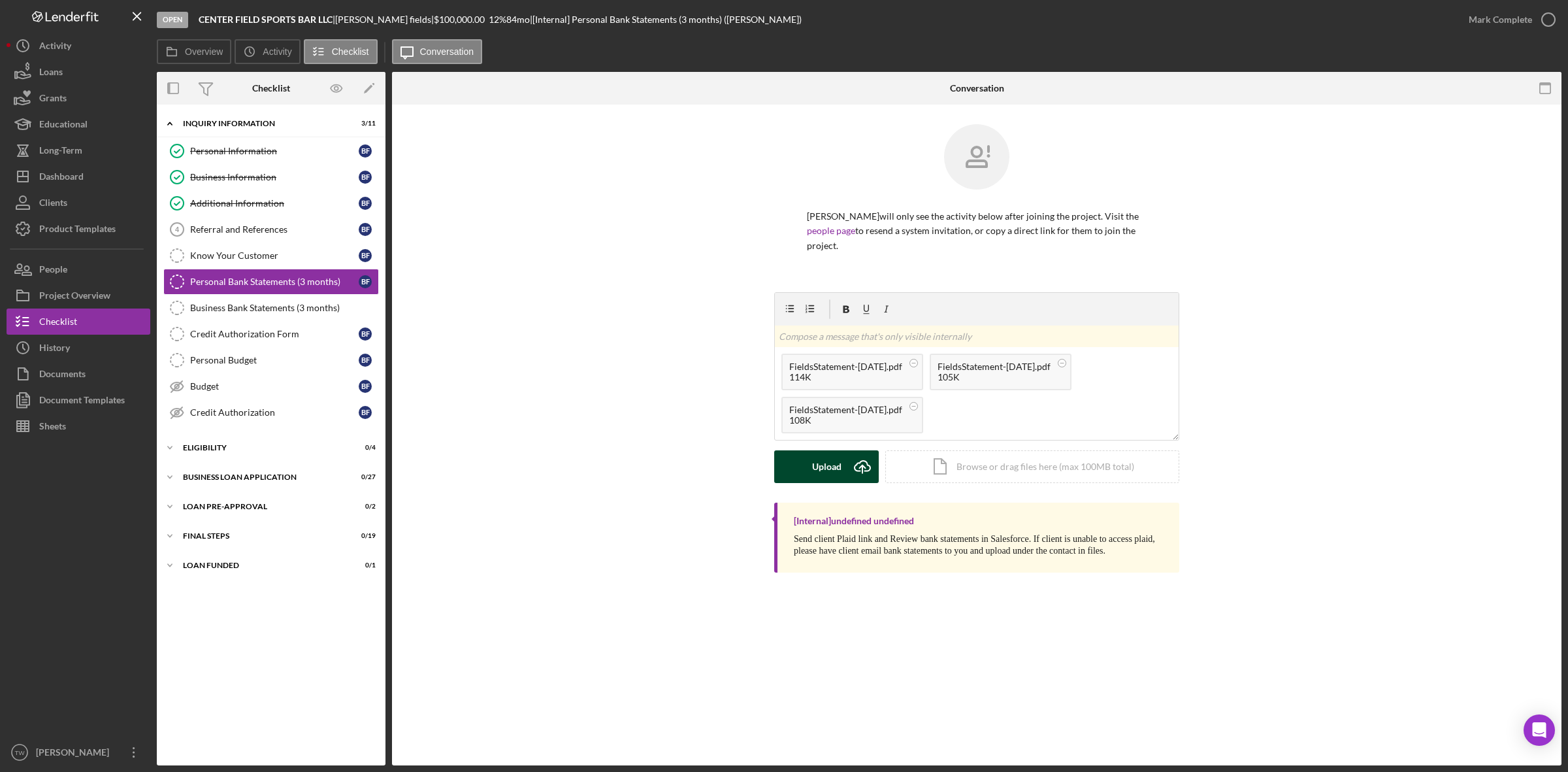
click at [830, 452] on div "Upload" at bounding box center [827, 467] width 30 height 32
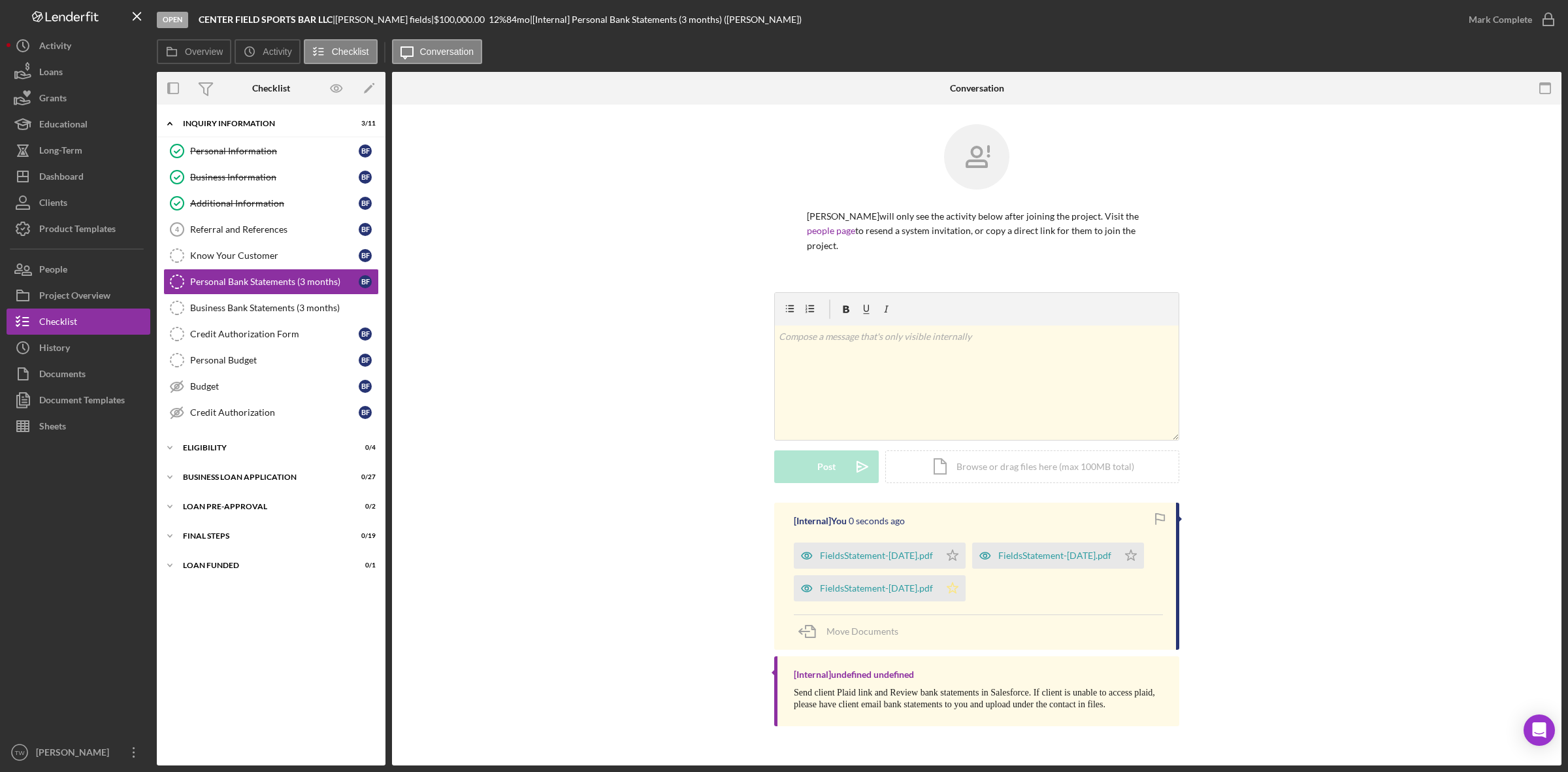
click at [956, 580] on icon "Icon/Star" at bounding box center [952, 588] width 26 height 26
click at [949, 543] on icon "Icon/Star" at bounding box center [952, 556] width 26 height 26
click at [1126, 552] on icon "Icon/Star" at bounding box center [1131, 556] width 26 height 26
click at [1498, 23] on div "Mark Complete" at bounding box center [1501, 20] width 63 height 26
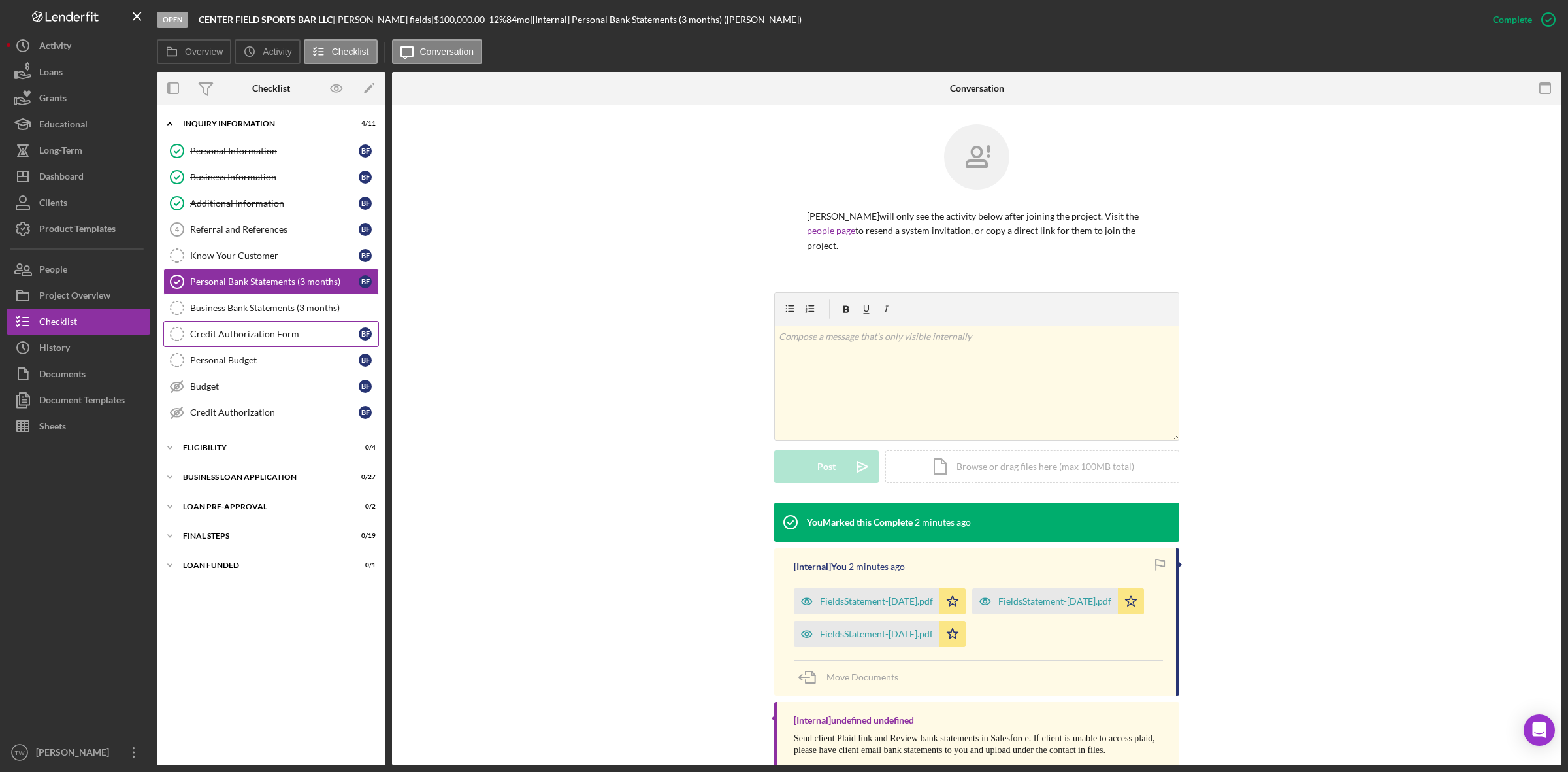
click at [255, 347] on link "Credit Authorization Form Credit Authorization Form b f" at bounding box center [271, 334] width 215 height 26
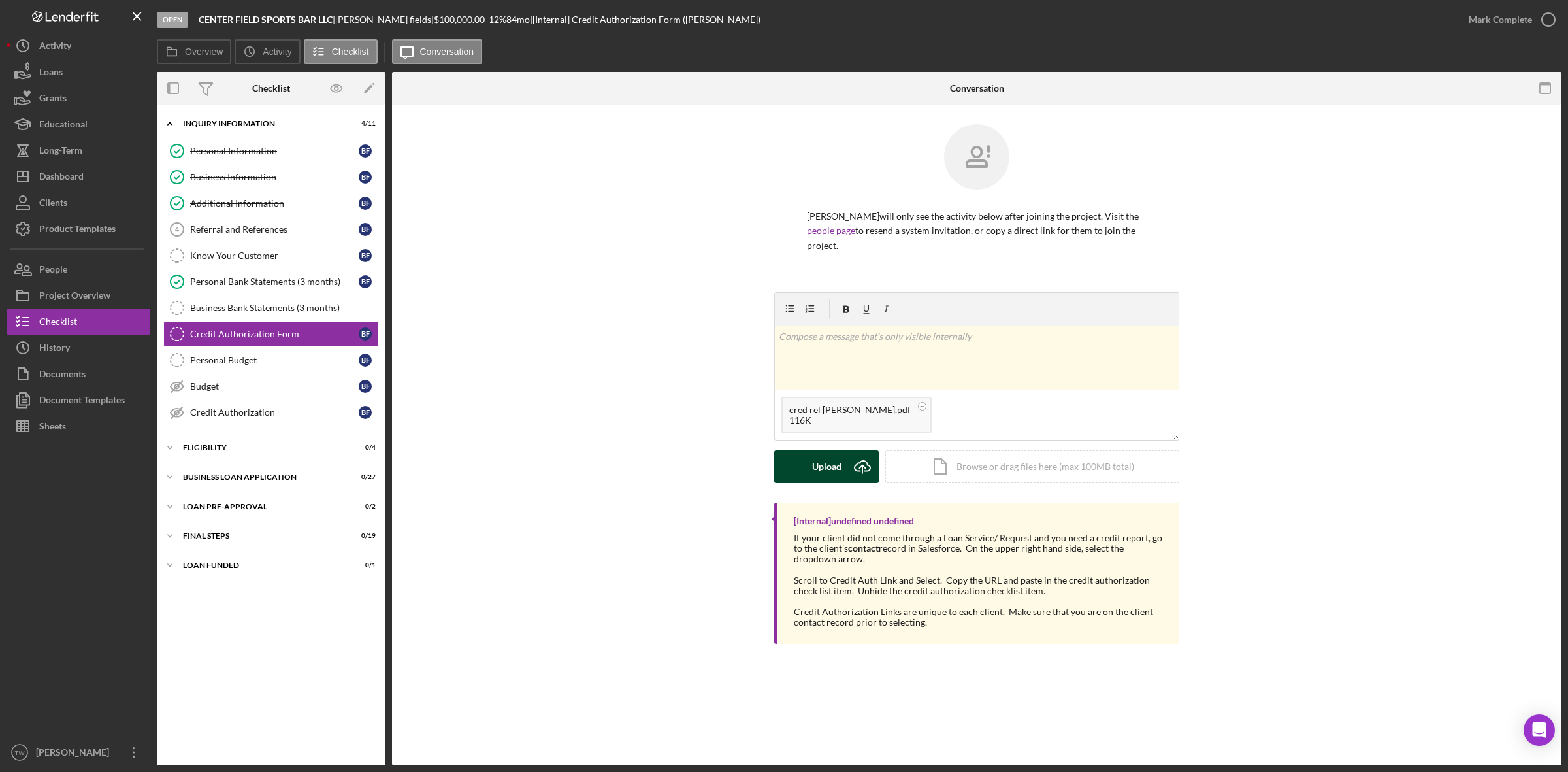
click at [813, 459] on div "Upload" at bounding box center [827, 467] width 30 height 32
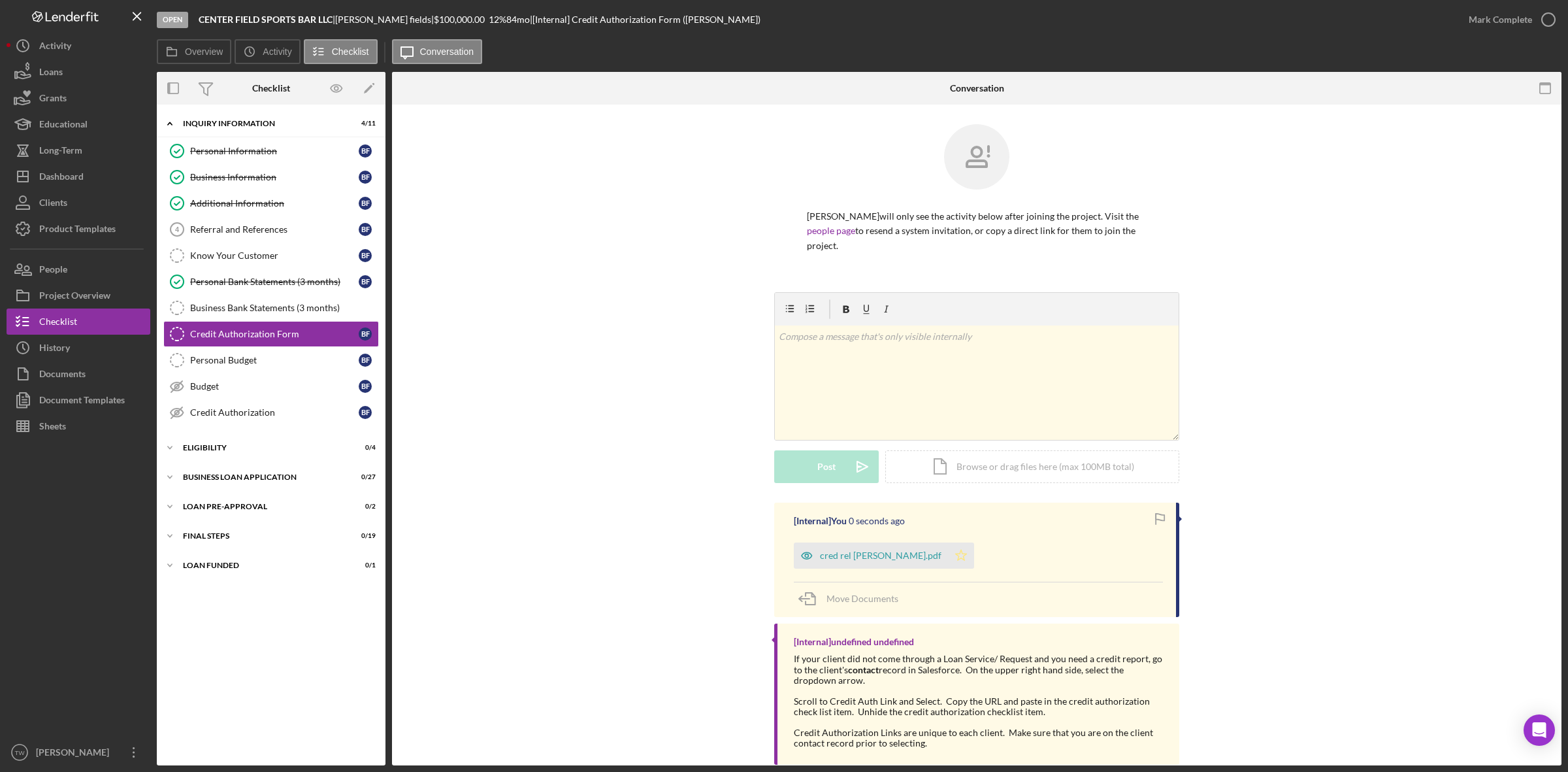
click at [948, 546] on icon "Icon/Star" at bounding box center [961, 556] width 26 height 26
click at [1475, 14] on div "Mark Complete" at bounding box center [1501, 20] width 63 height 26
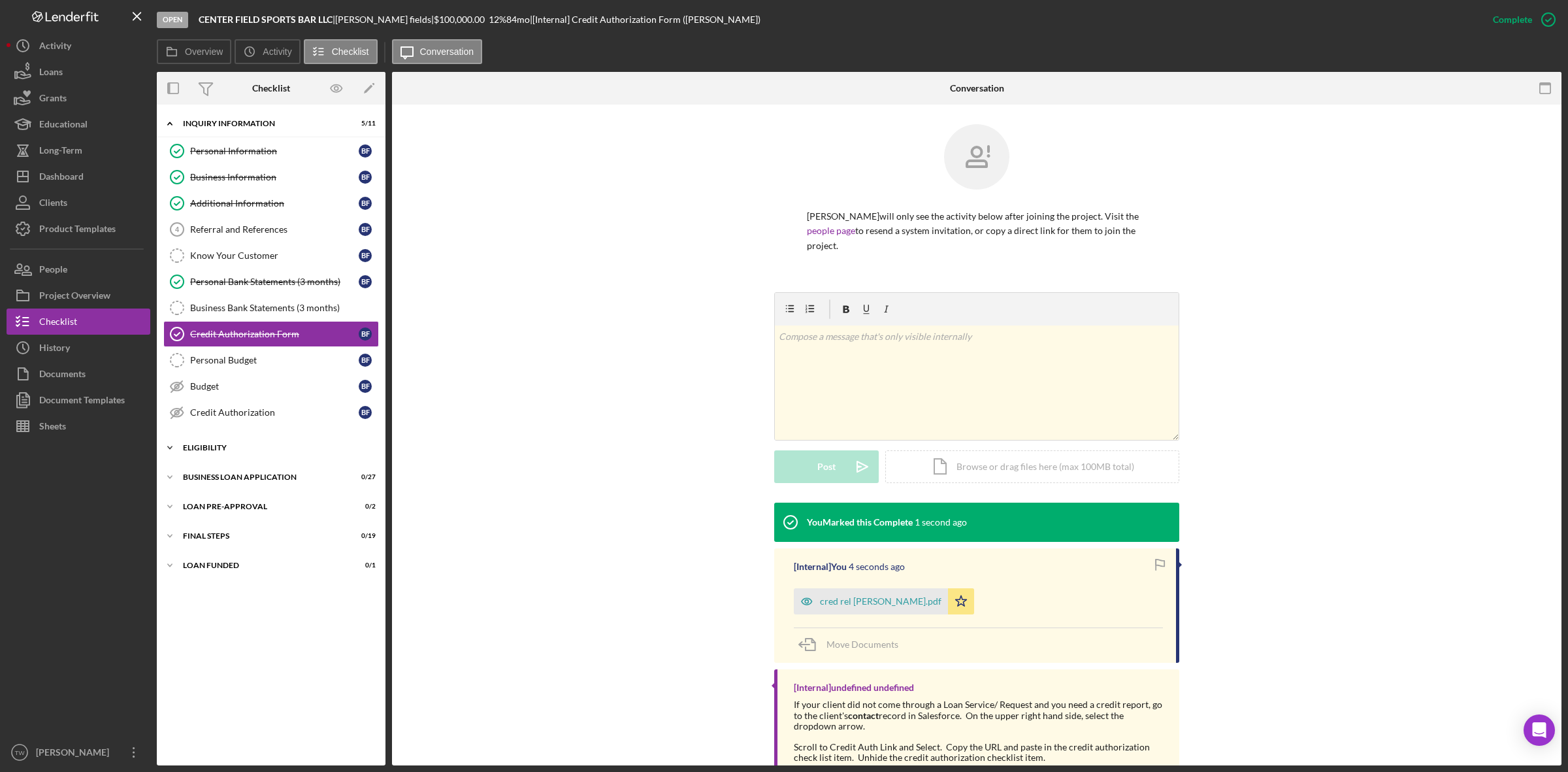
click at [256, 456] on div "Icon/Expander ELIGIBILITY 0 / 4" at bounding box center [271, 447] width 229 height 26
click at [237, 476] on div "Credit Report" at bounding box center [274, 475] width 169 height 10
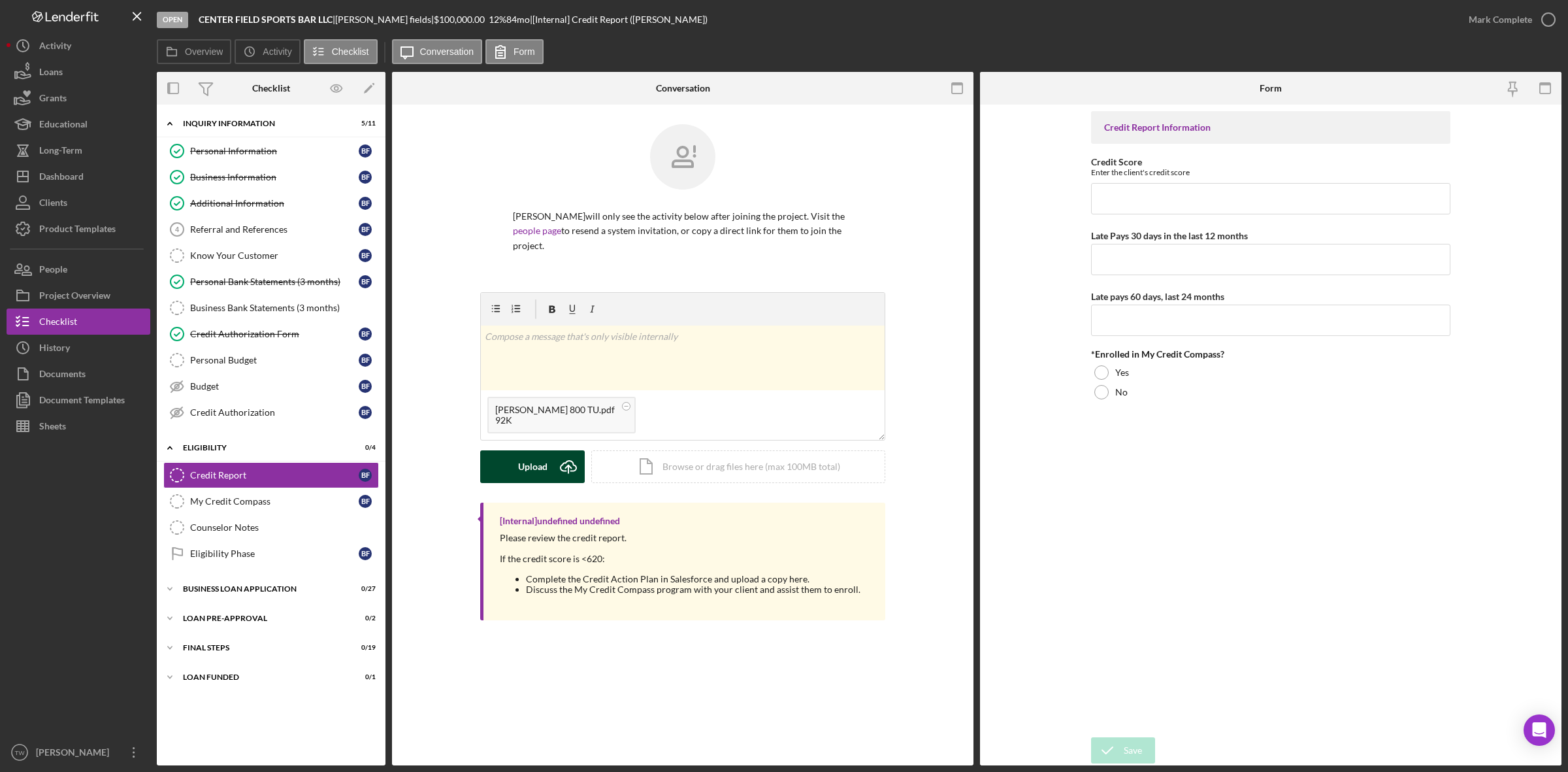
click at [560, 456] on icon "Icon/Upload" at bounding box center [568, 467] width 32 height 32
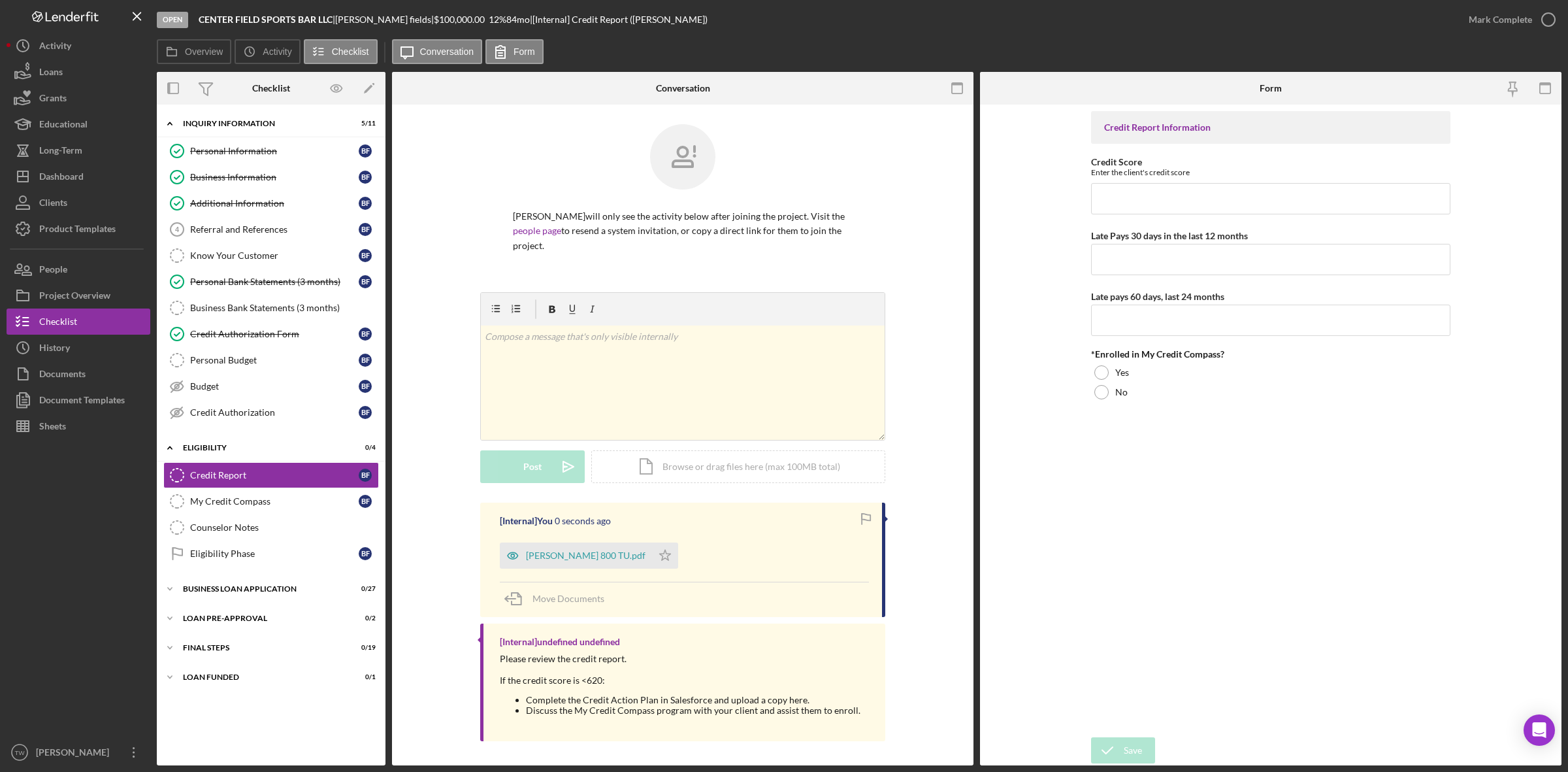
click at [573, 550] on div "blake fields 800 TU.pdf" at bounding box center [586, 556] width 119 height 10
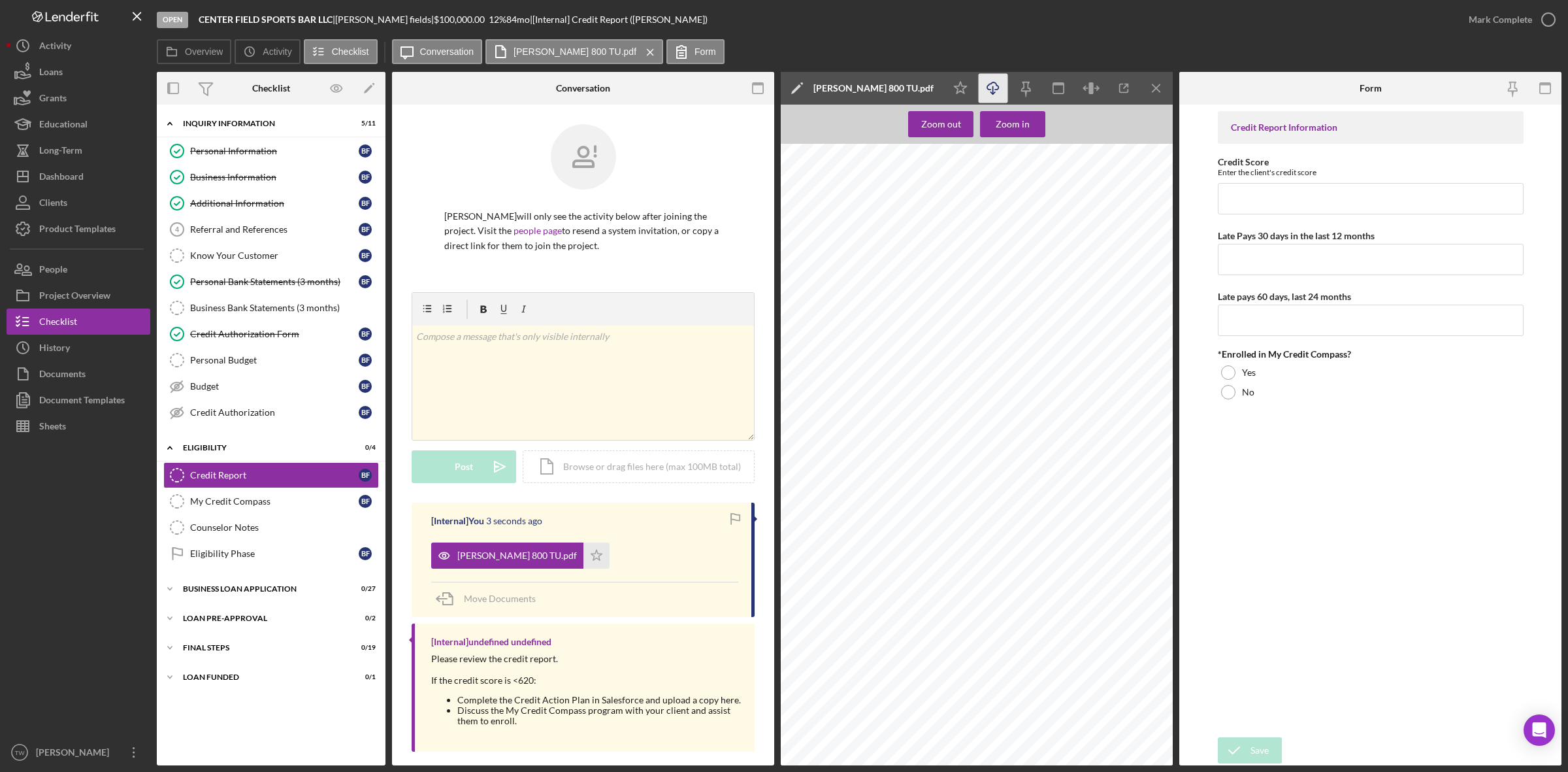
click at [995, 89] on icon "Icon/Download" at bounding box center [993, 89] width 30 height 30
click at [1337, 210] on input "Credit Score" at bounding box center [1370, 199] width 306 height 32
type input "803"
click at [1385, 273] on input "Late Pays 30 days in the last 12 months" at bounding box center [1370, 259] width 306 height 32
type input "0"
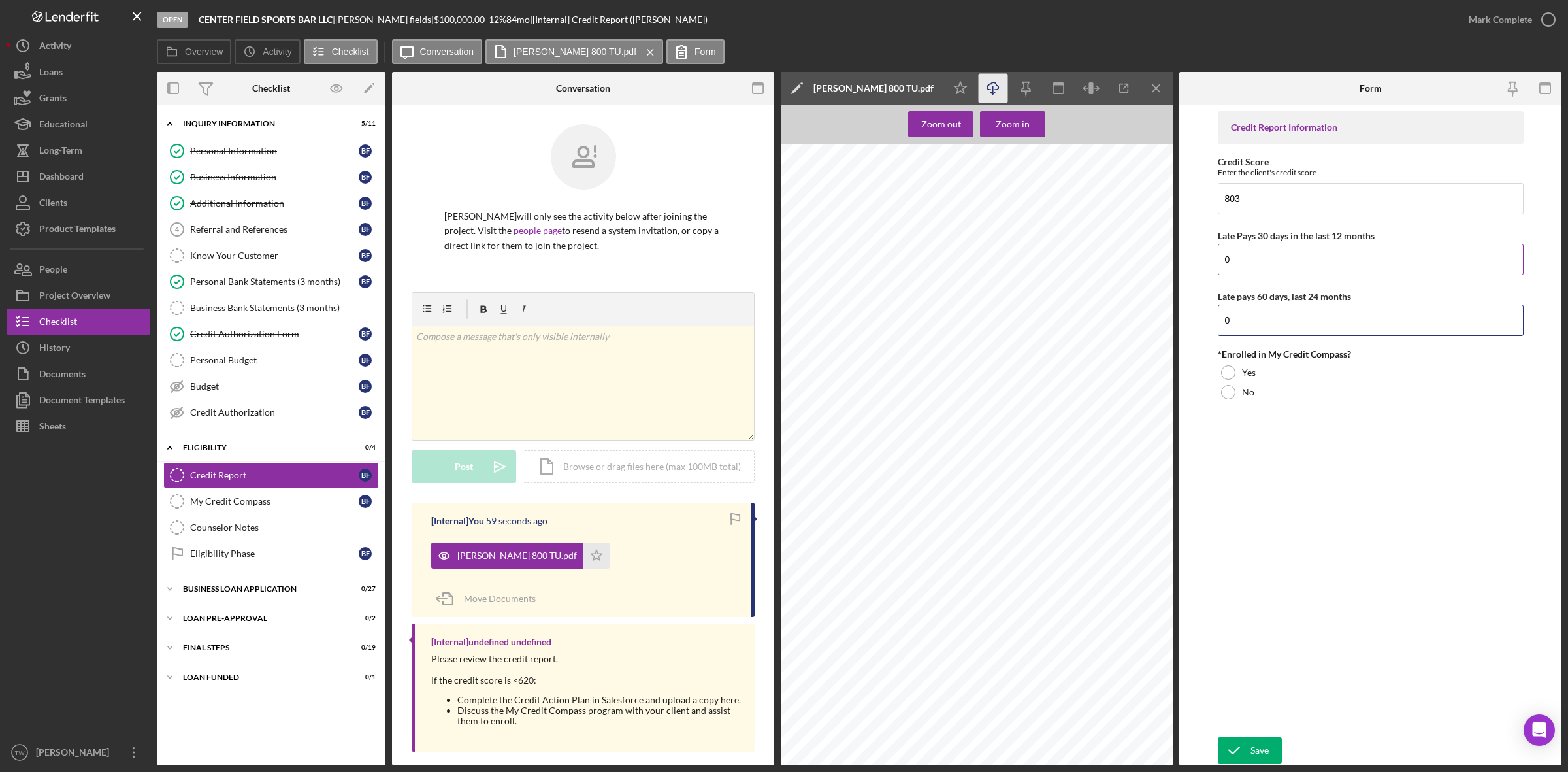
type input "0"
click at [1229, 370] on div at bounding box center [1228, 372] width 14 height 14
click at [1251, 751] on div "Save" at bounding box center [1259, 750] width 18 height 26
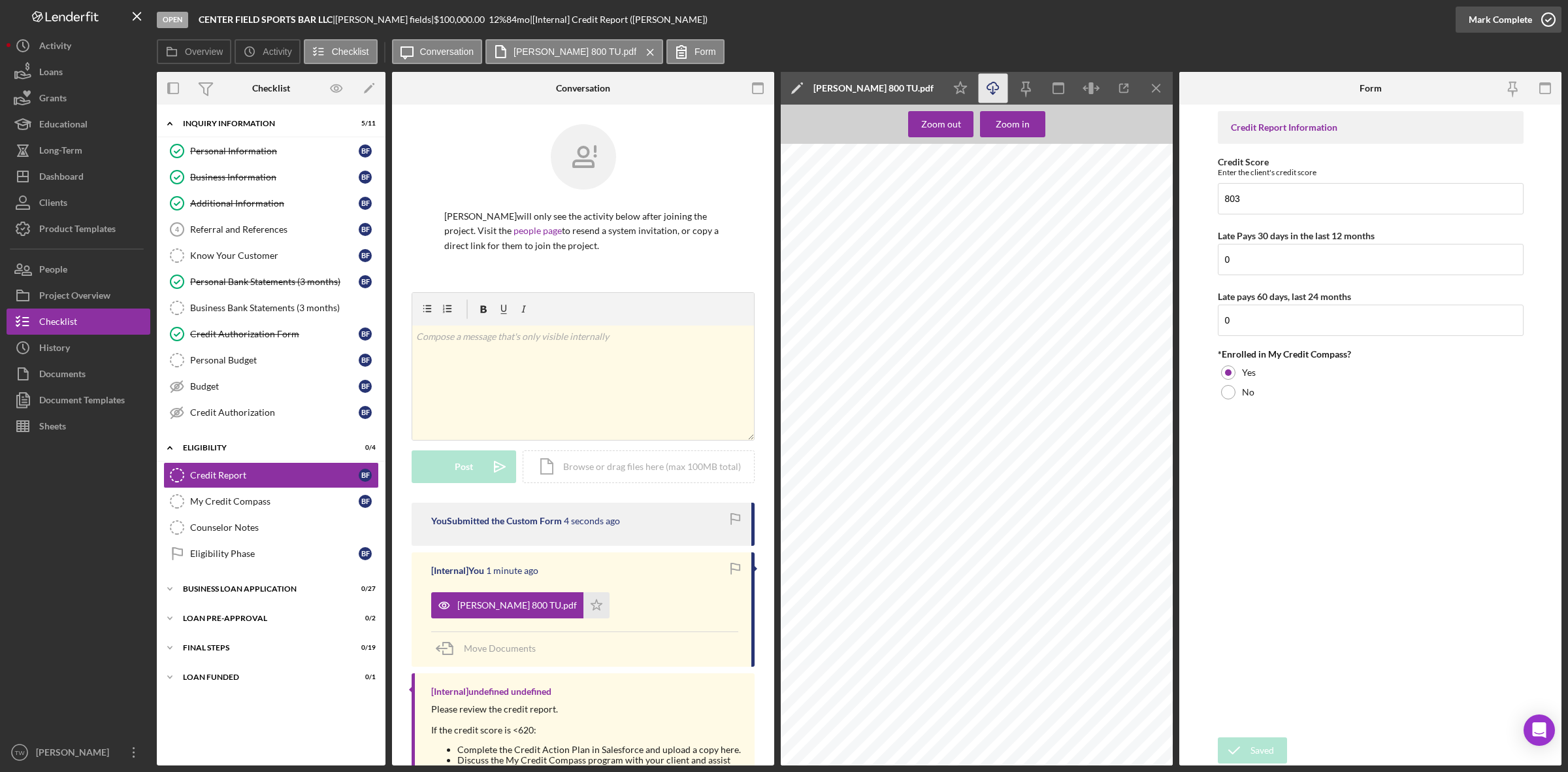
click at [1511, 18] on div "Mark Complete" at bounding box center [1501, 20] width 63 height 26
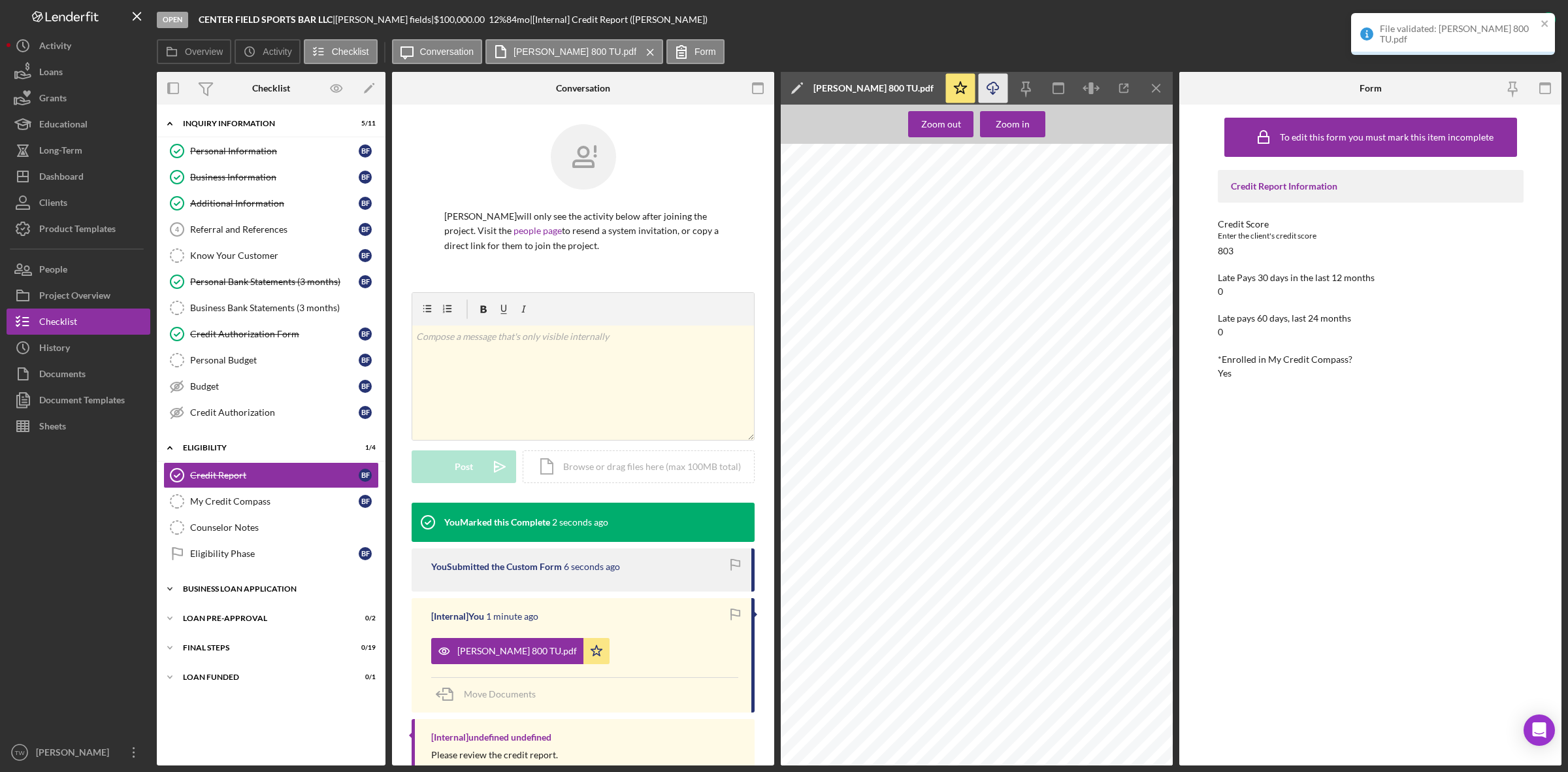
click at [229, 583] on div "Icon/Expander BUSINESS LOAN APPLICATION 0 / 27" at bounding box center [271, 589] width 229 height 26
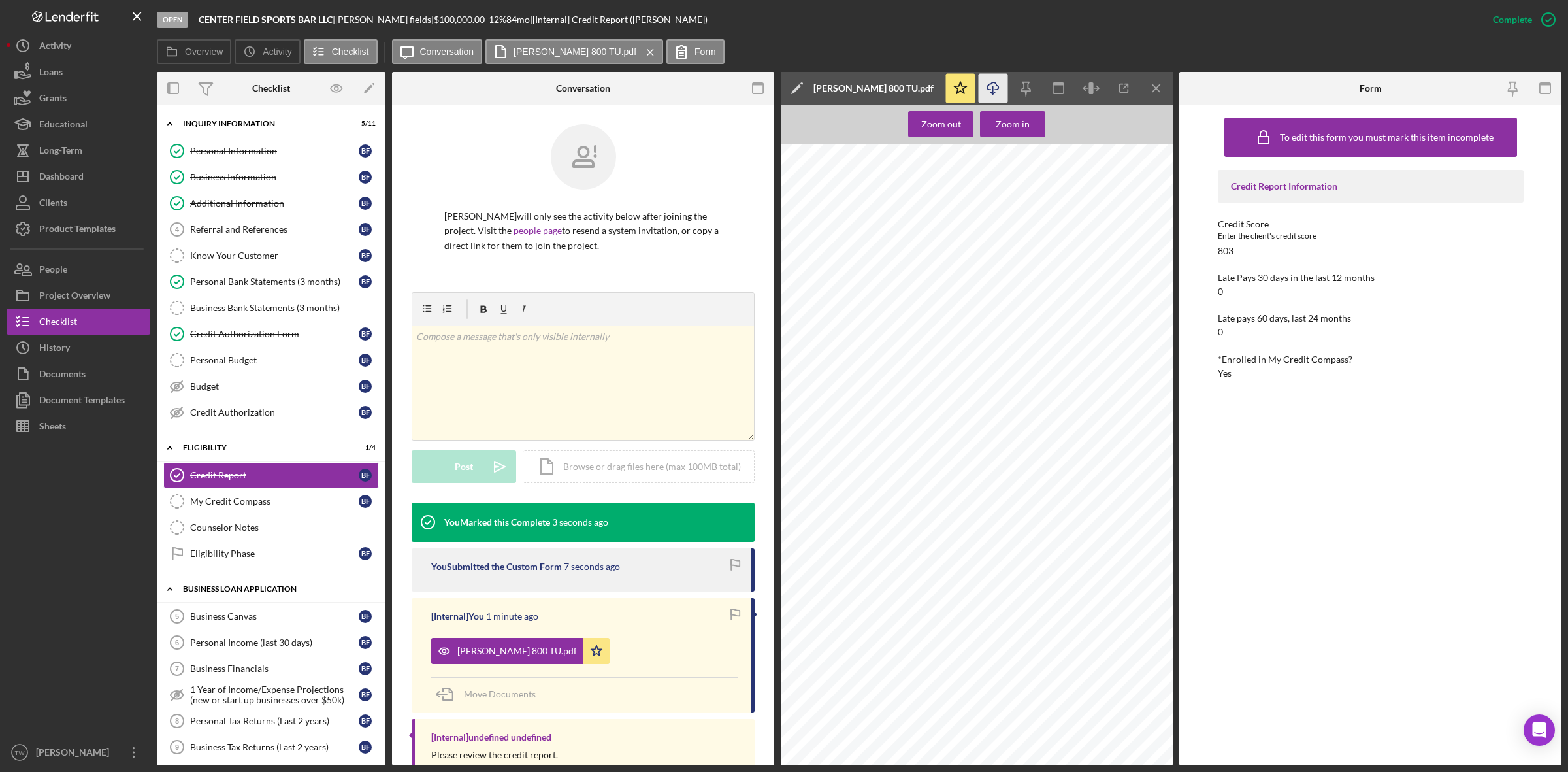
click at [229, 602] on div "Icon/Expander BUSINESS LOAN APPLICATION 0 / 27" at bounding box center [271, 589] width 229 height 26
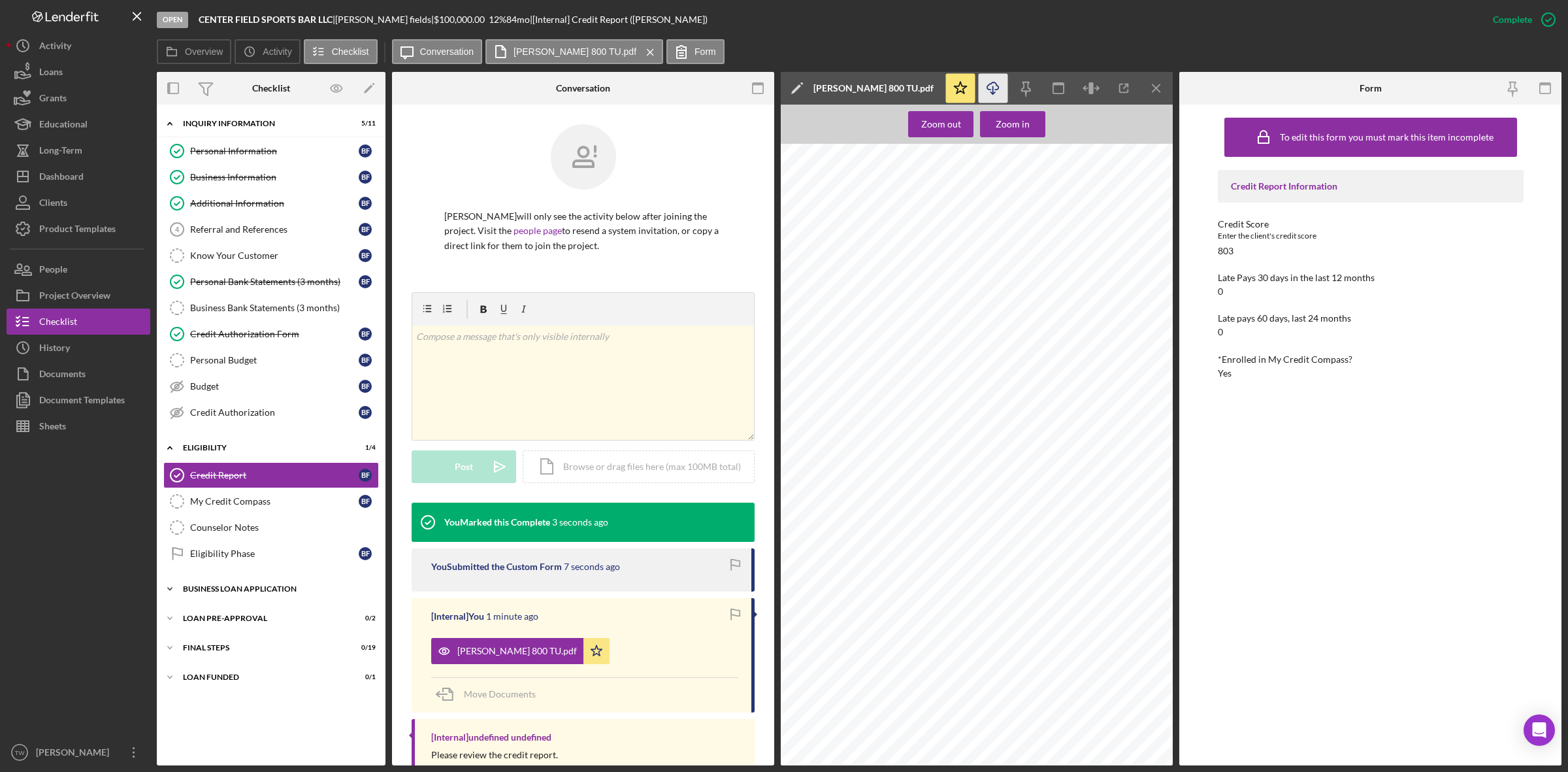
click at [229, 602] on div "Icon/Expander BUSINESS LOAN APPLICATION 0 / 27" at bounding box center [271, 589] width 229 height 26
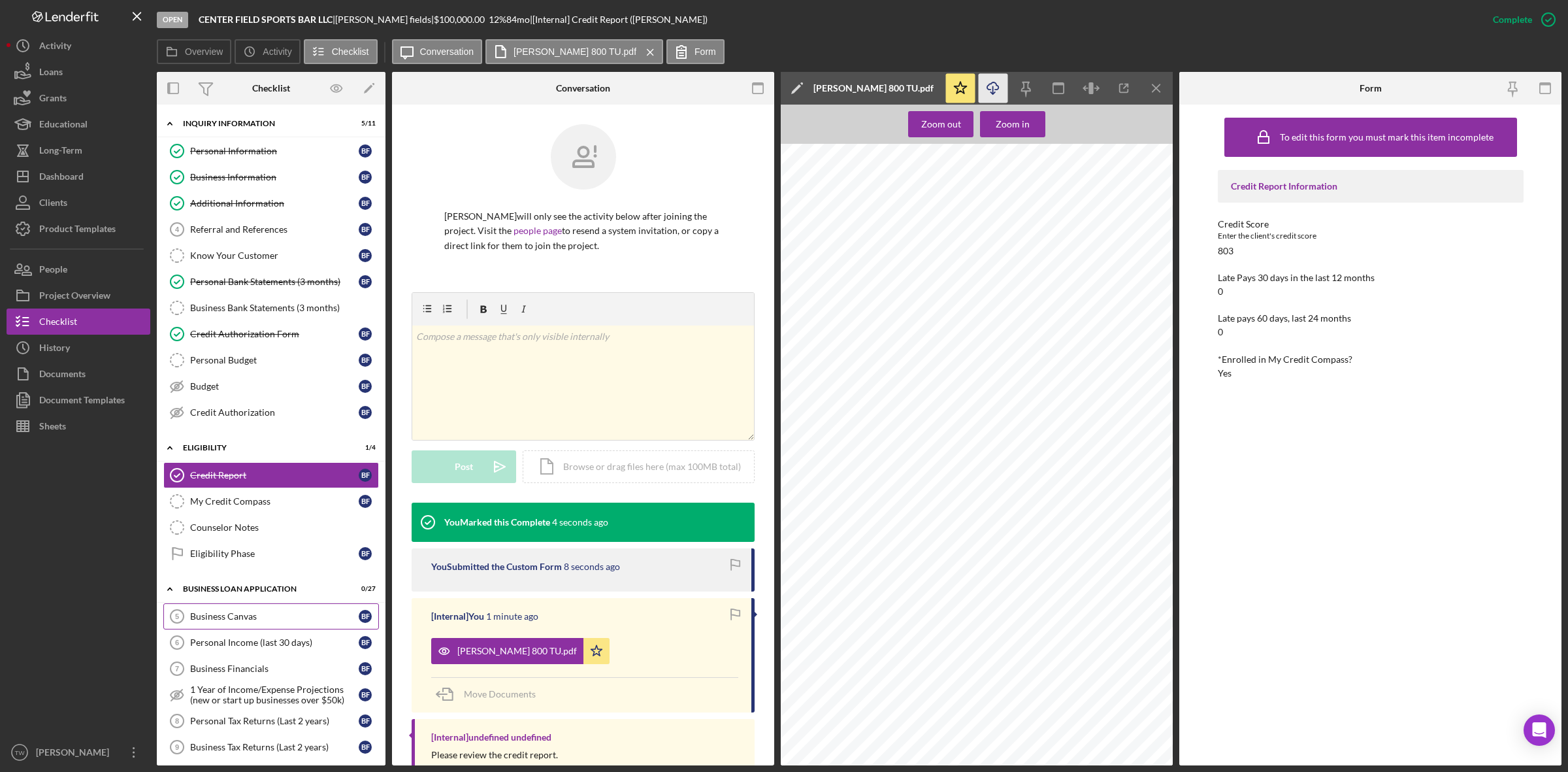
click at [212, 622] on div "Business Canvas" at bounding box center [274, 616] width 169 height 10
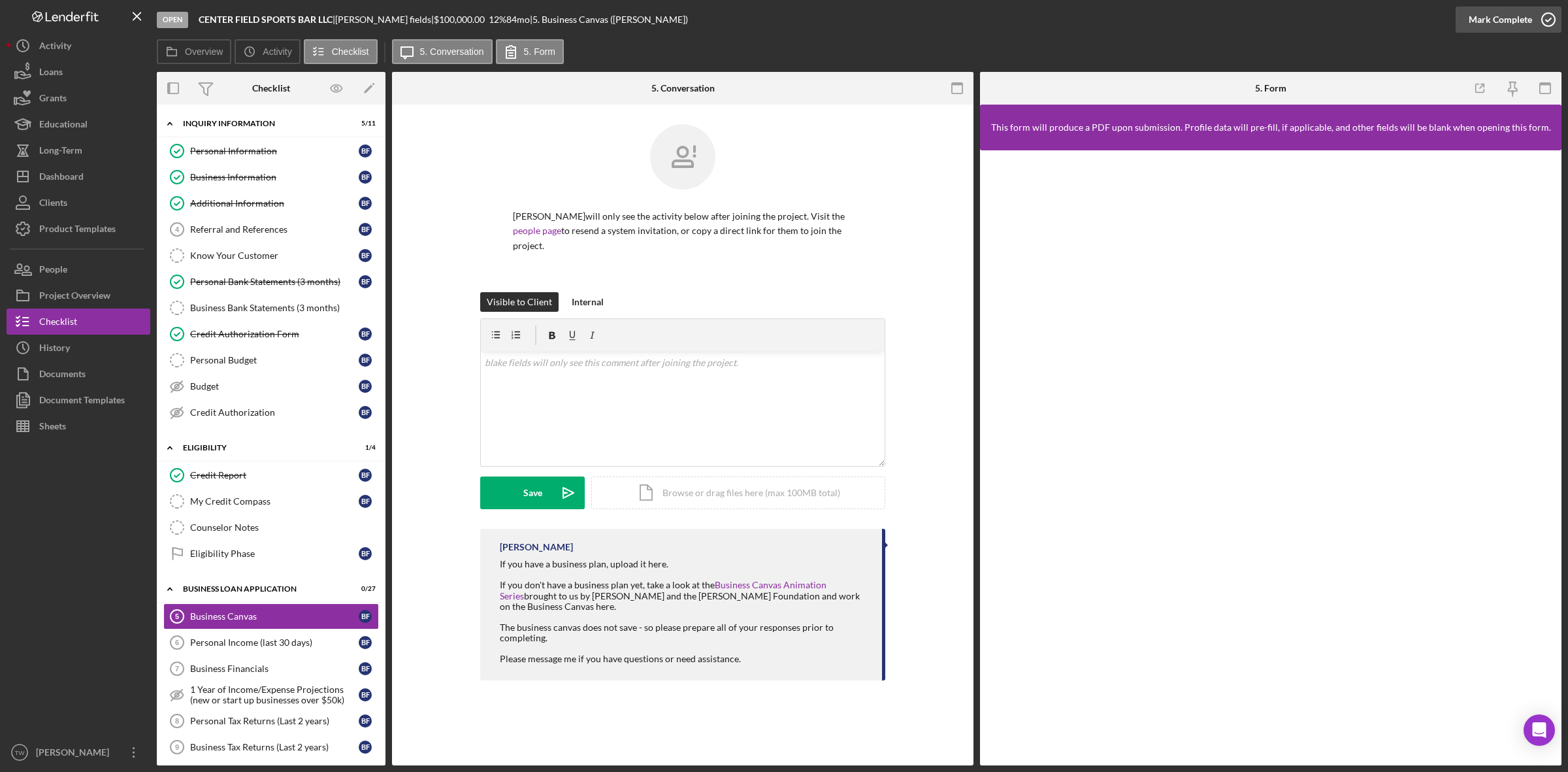
click at [1496, 17] on div "Mark Complete" at bounding box center [1501, 20] width 63 height 26
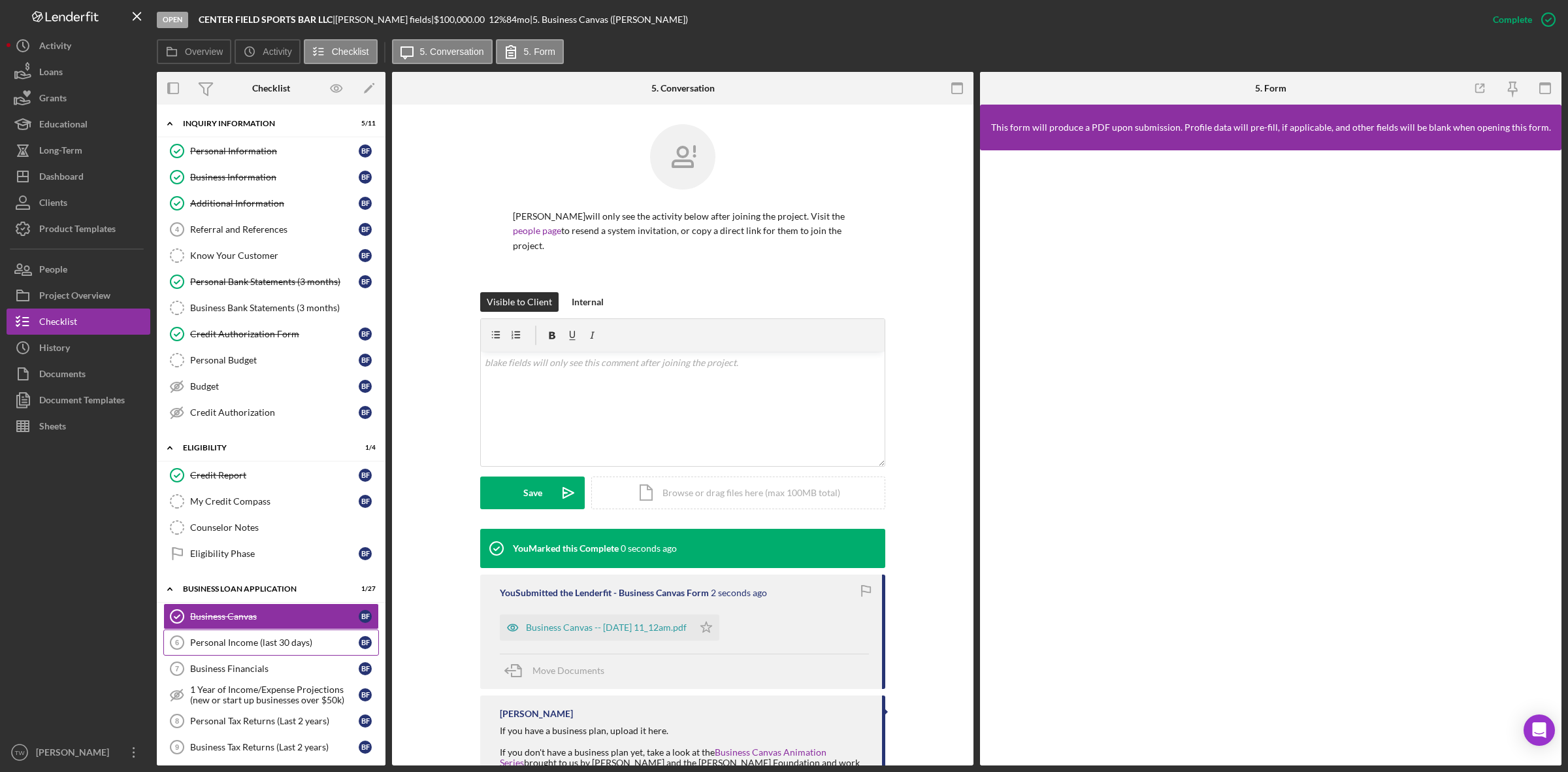
click at [211, 654] on link "Personal Income (last 30 days) 6 Personal Income (last 30 days) b f" at bounding box center [271, 642] width 215 height 26
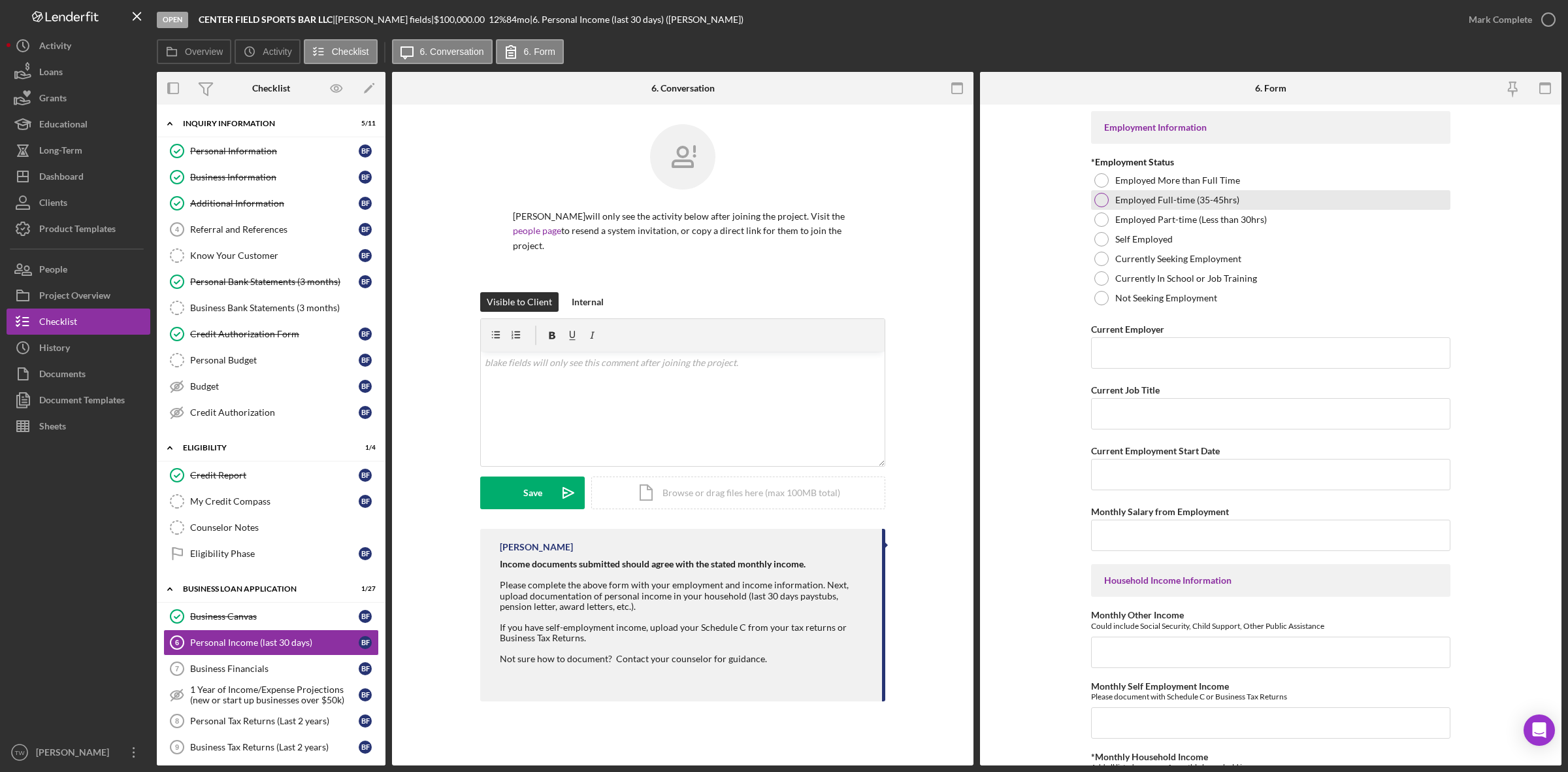
click at [1203, 195] on label "Employed Full-time (35-45hrs)" at bounding box center [1178, 200] width 124 height 10
click at [1173, 369] on div "Employment Information *Employment Status Employed More than Full Time Employed…" at bounding box center [1271, 656] width 359 height 1091
click at [1150, 358] on input "Current Employer" at bounding box center [1271, 353] width 359 height 32
type input "alberici coproration"
type input "w2 employee"
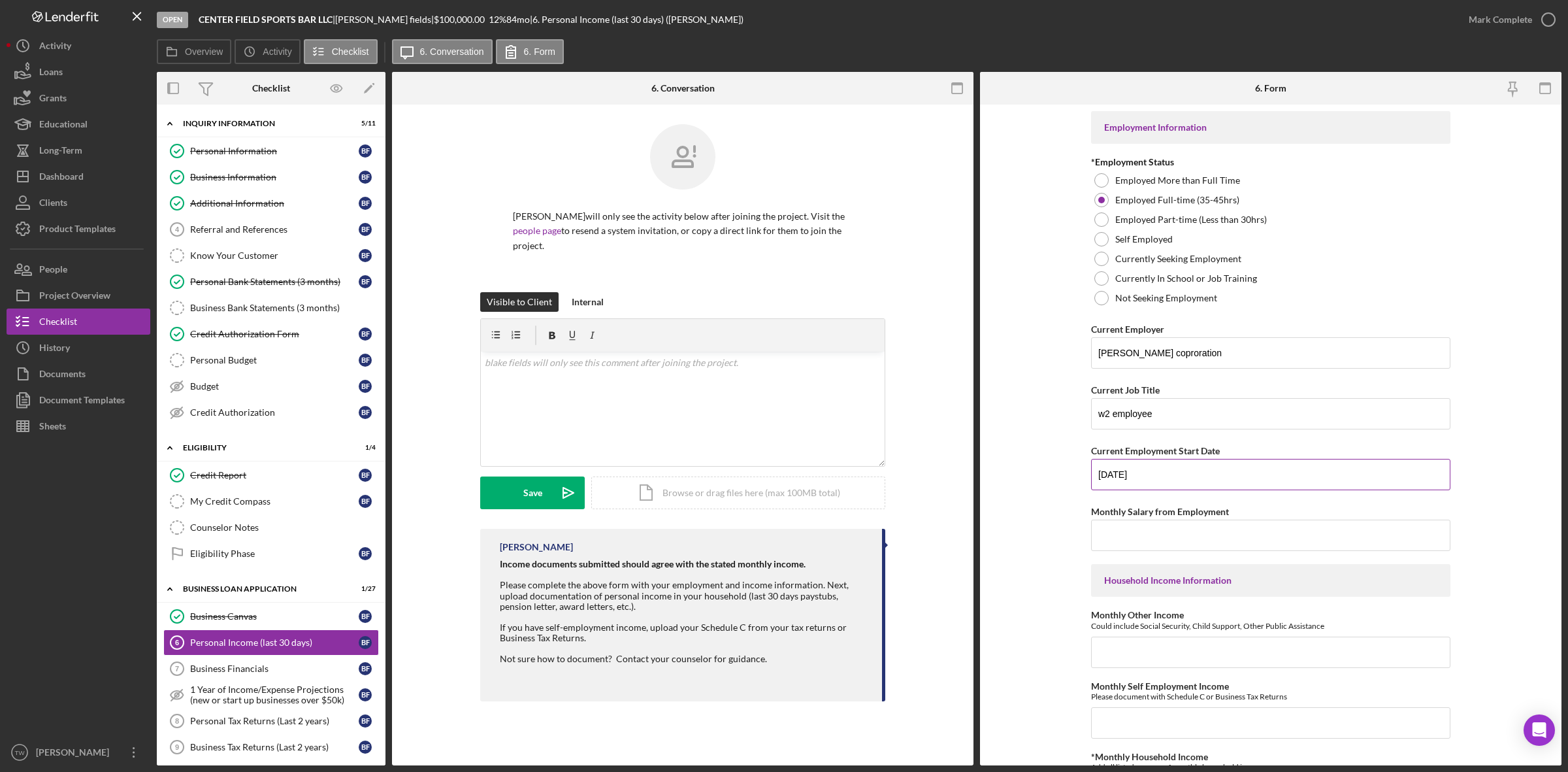
type input "01/01/2015"
type input "$8,500"
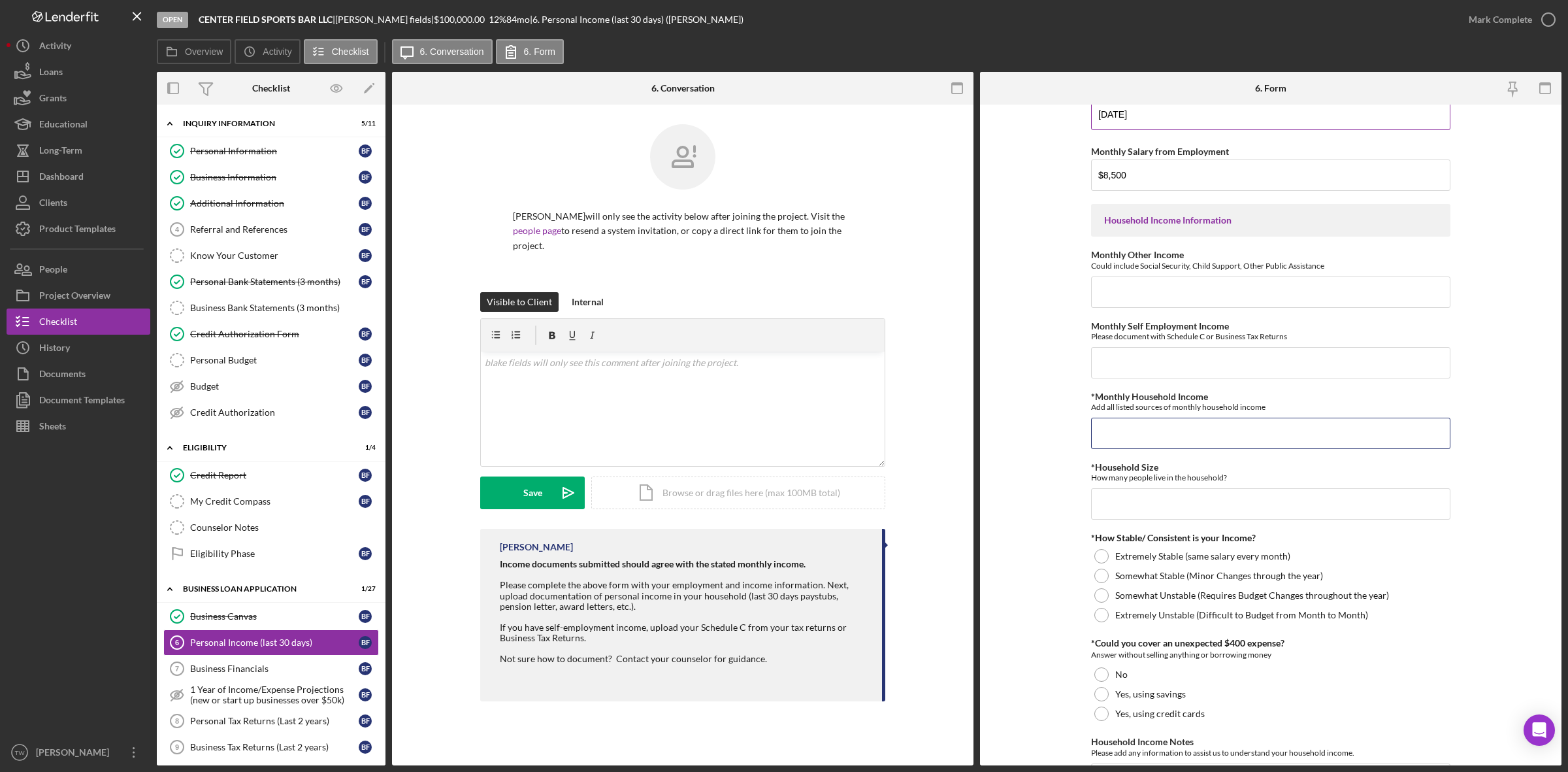
type input "$0"
type input "$8,500"
type input "1"
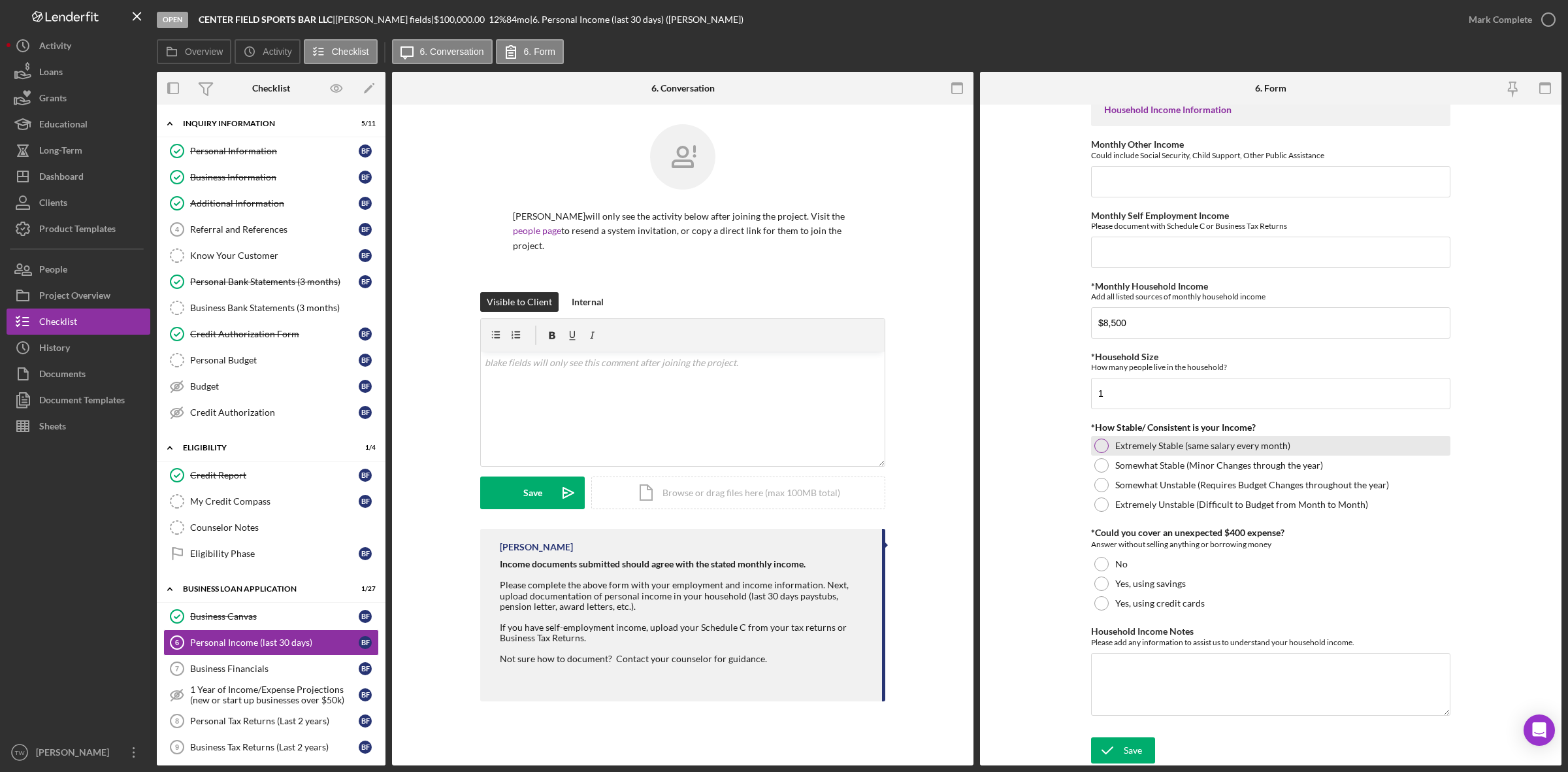
click at [1167, 445] on label "Extremely Stable (same salary every month)" at bounding box center [1203, 446] width 175 height 10
click at [1129, 587] on label "Yes, using savings" at bounding box center [1151, 584] width 71 height 10
click at [1132, 742] on div "Save" at bounding box center [1133, 750] width 18 height 26
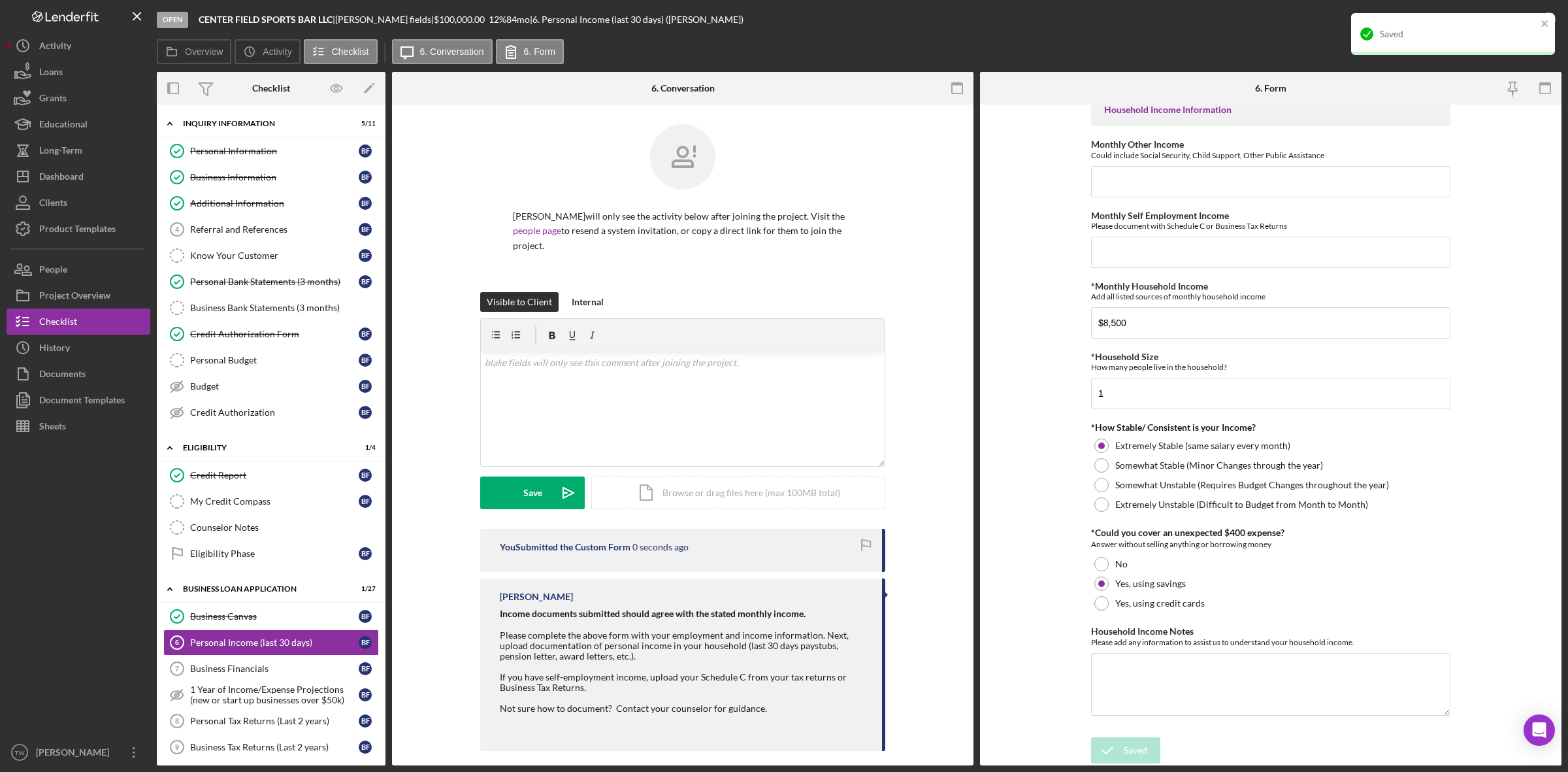
scroll to position [0, 0]
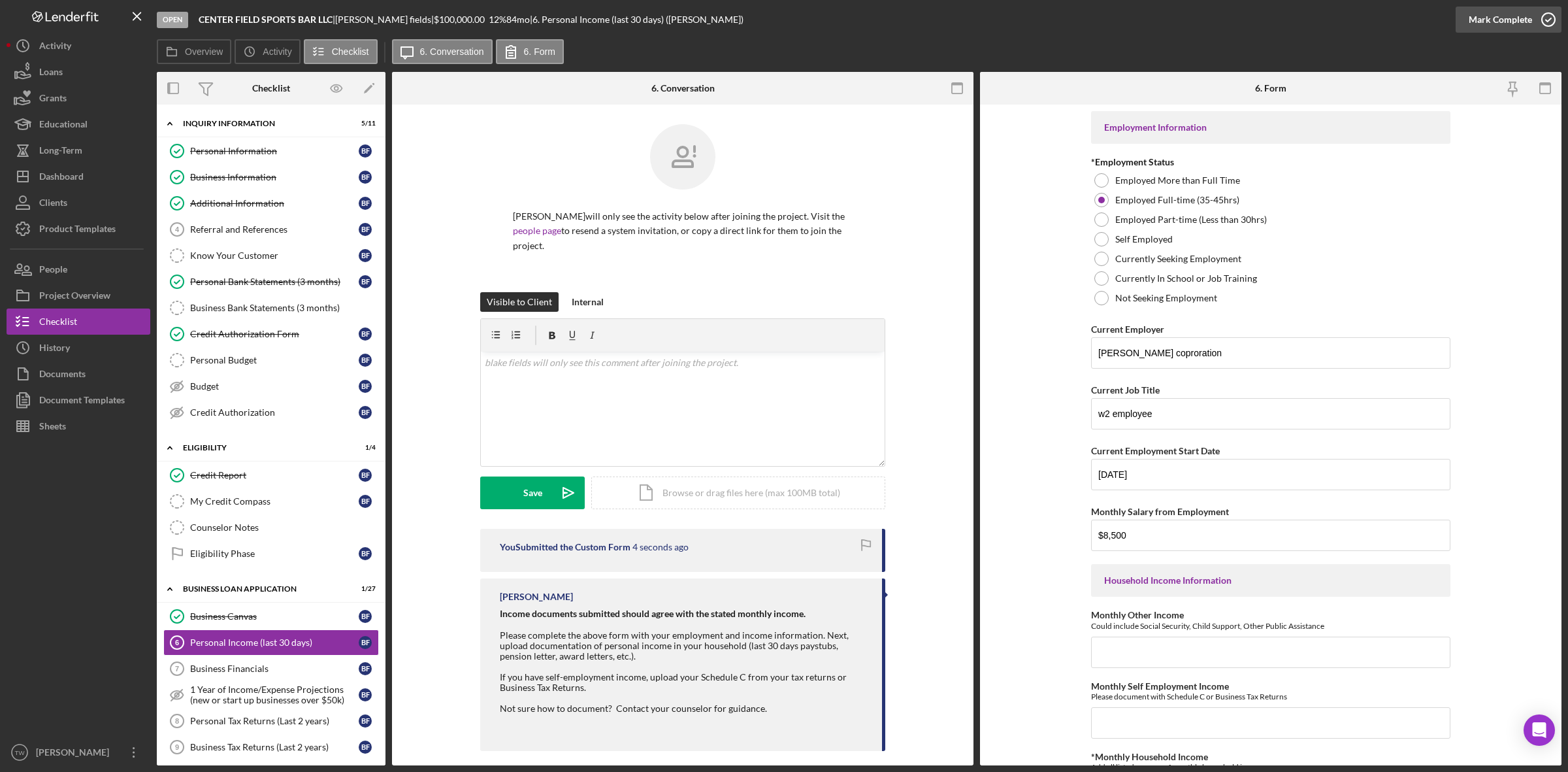
click at [1496, 24] on div "Mark Complete" at bounding box center [1501, 20] width 63 height 26
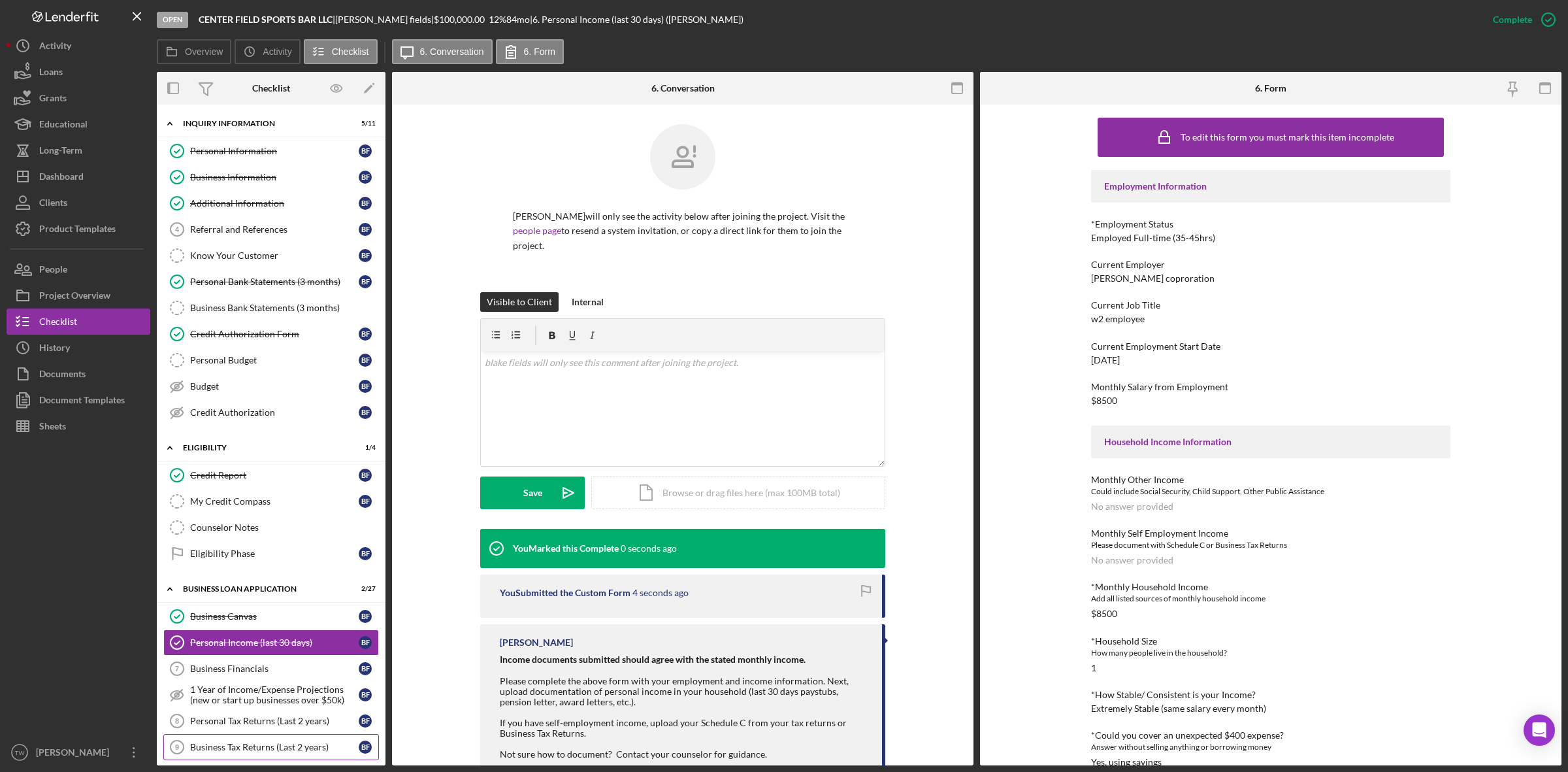
scroll to position [82, 0]
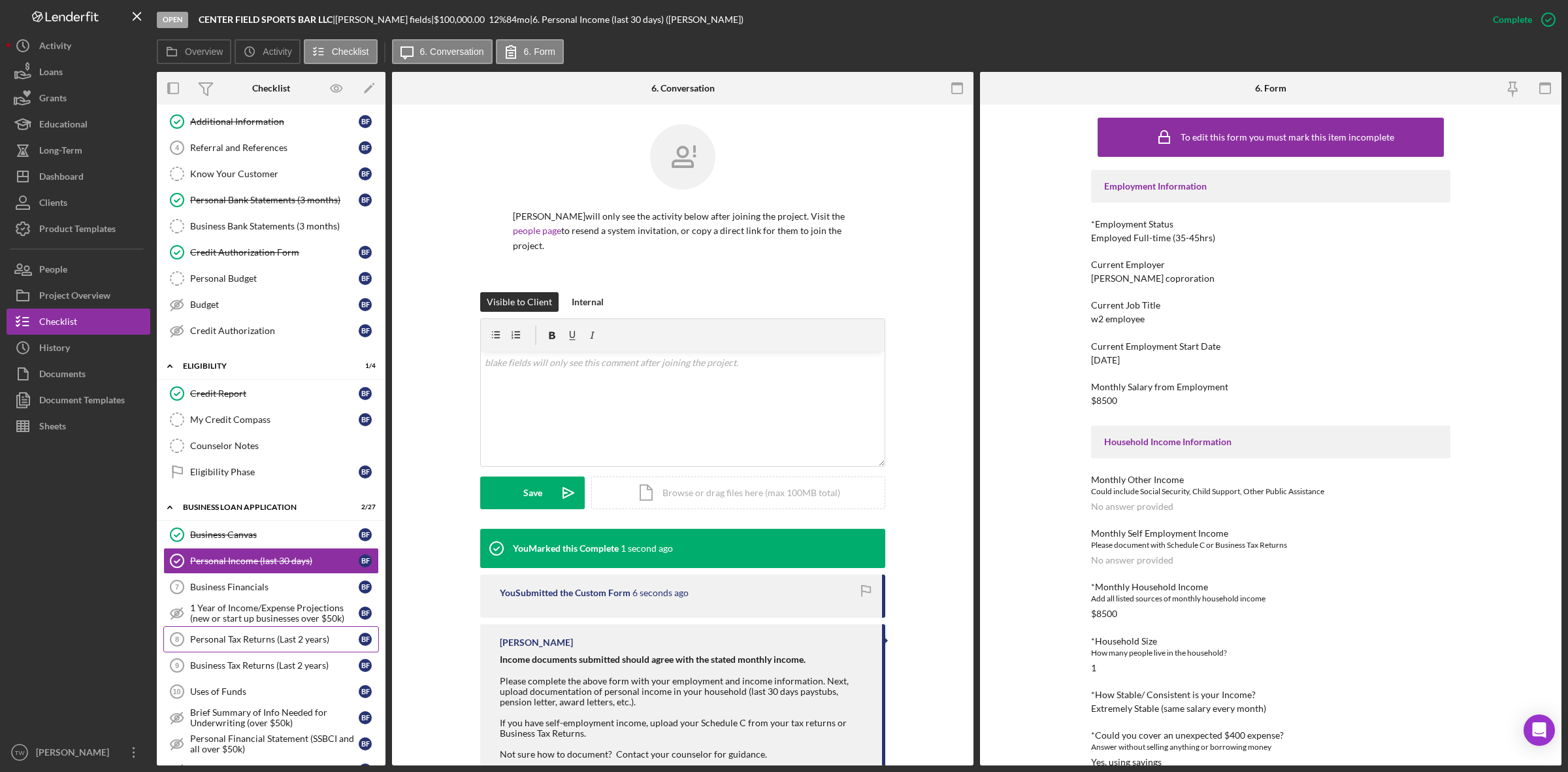
click at [278, 644] on div "Personal Tax Returns (Last 2 years)" at bounding box center [274, 639] width 169 height 10
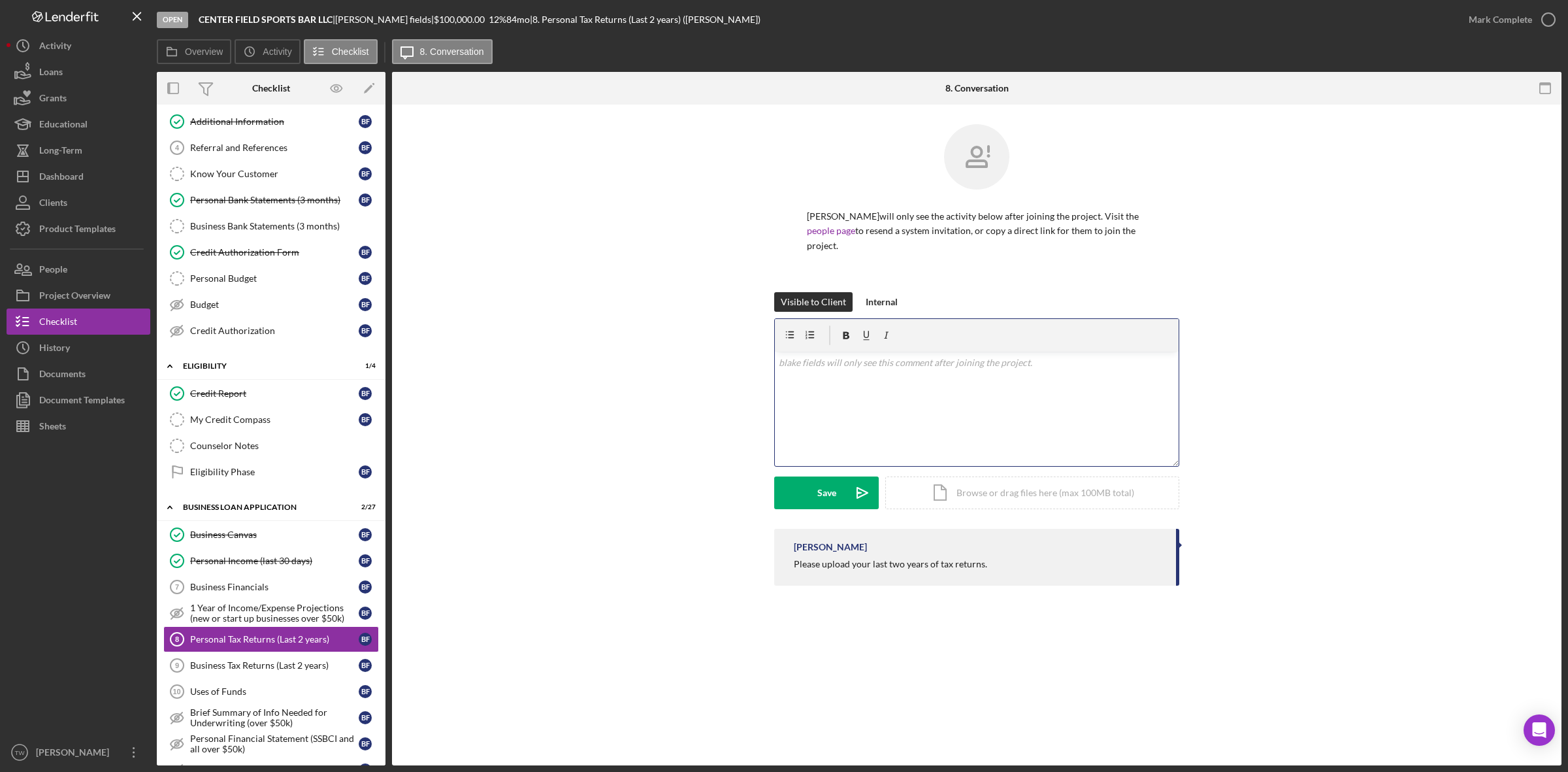
click at [913, 411] on div "v Color teal Color pink Remove color Add row above Add row below Add column bef…" at bounding box center [977, 409] width 404 height 114
click at [843, 482] on button "Upload Icon/Upload" at bounding box center [826, 493] width 105 height 32
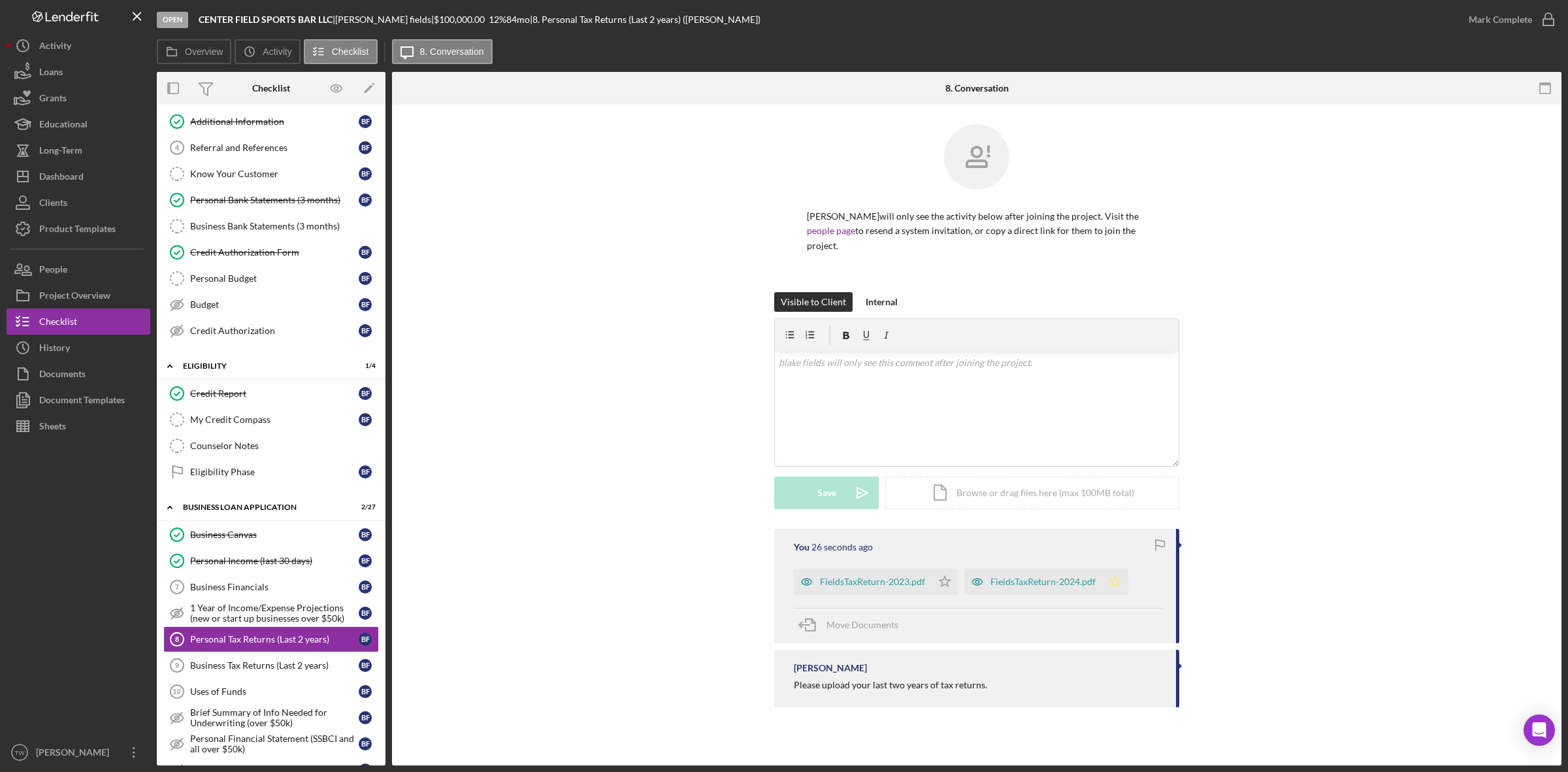
click at [951, 576] on polygon "button" at bounding box center [945, 581] width 11 height 10
drag, startPoint x: 939, startPoint y: 571, endPoint x: 1258, endPoint y: 379, distance: 372.3
click at [945, 569] on icon "Icon/Star" at bounding box center [945, 581] width 26 height 26
click at [1497, 18] on div "Mark Complete" at bounding box center [1501, 20] width 63 height 26
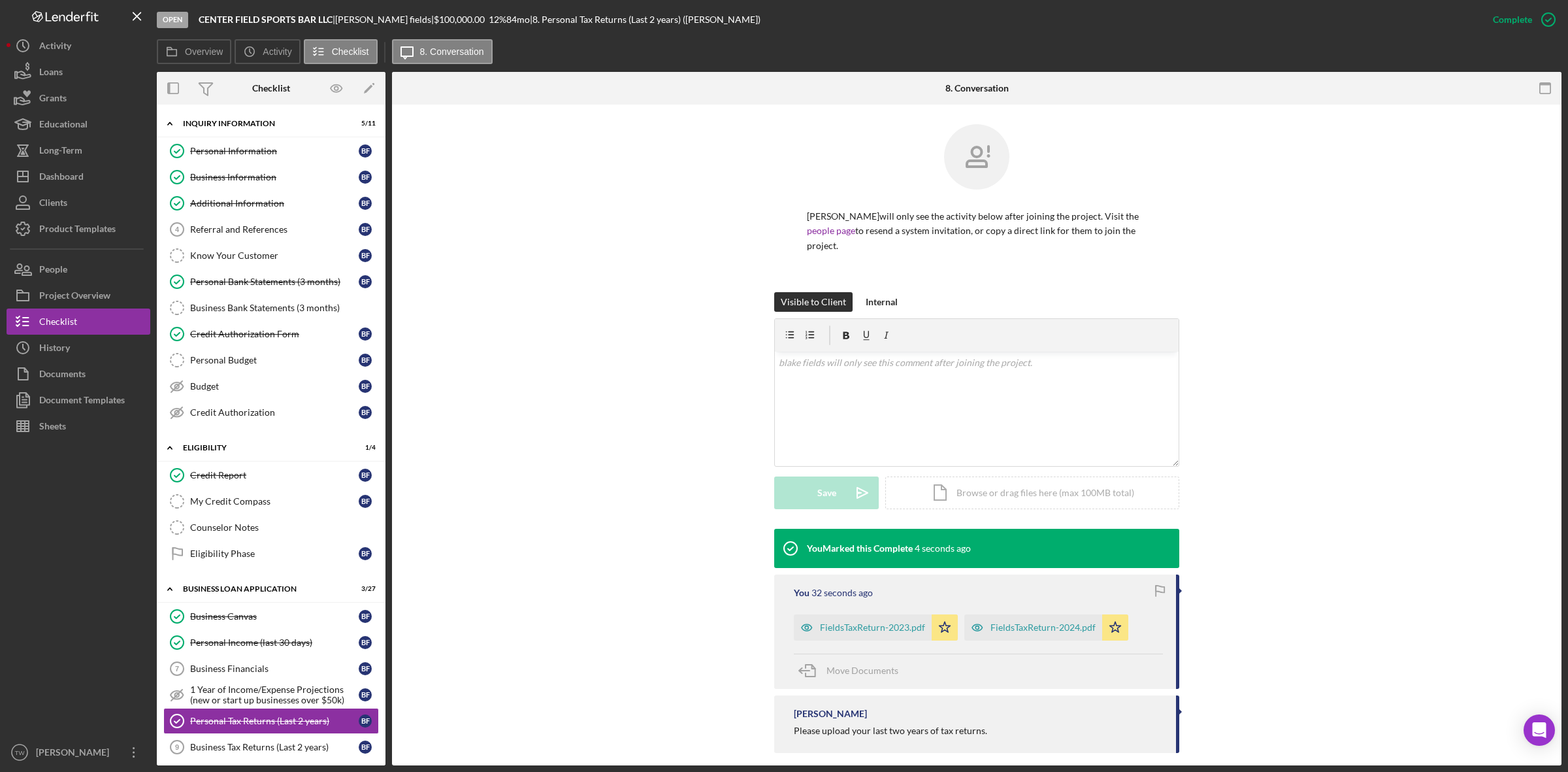
scroll to position [164, 0]
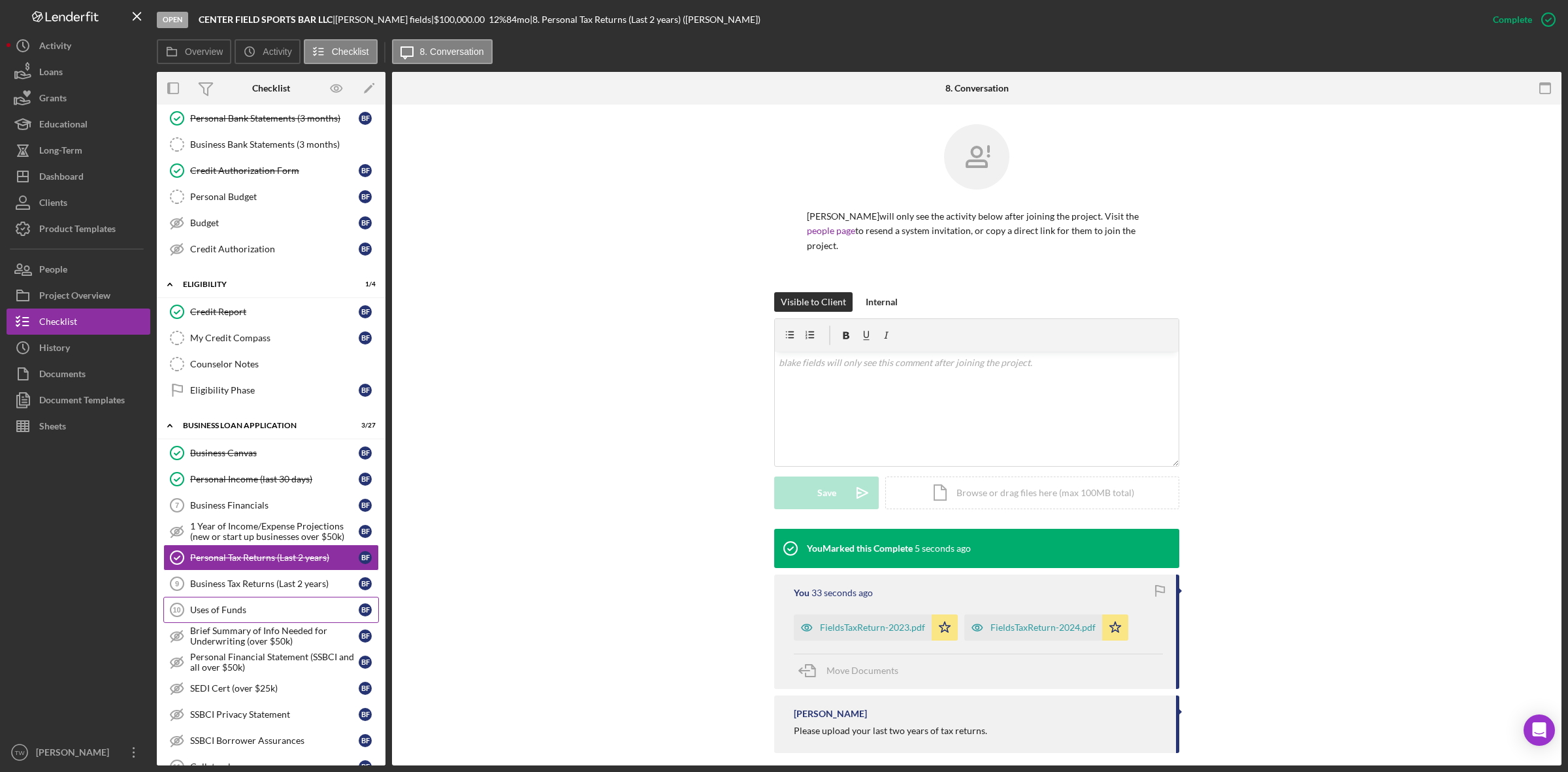
click at [221, 615] on div "Uses of Funds" at bounding box center [274, 610] width 169 height 10
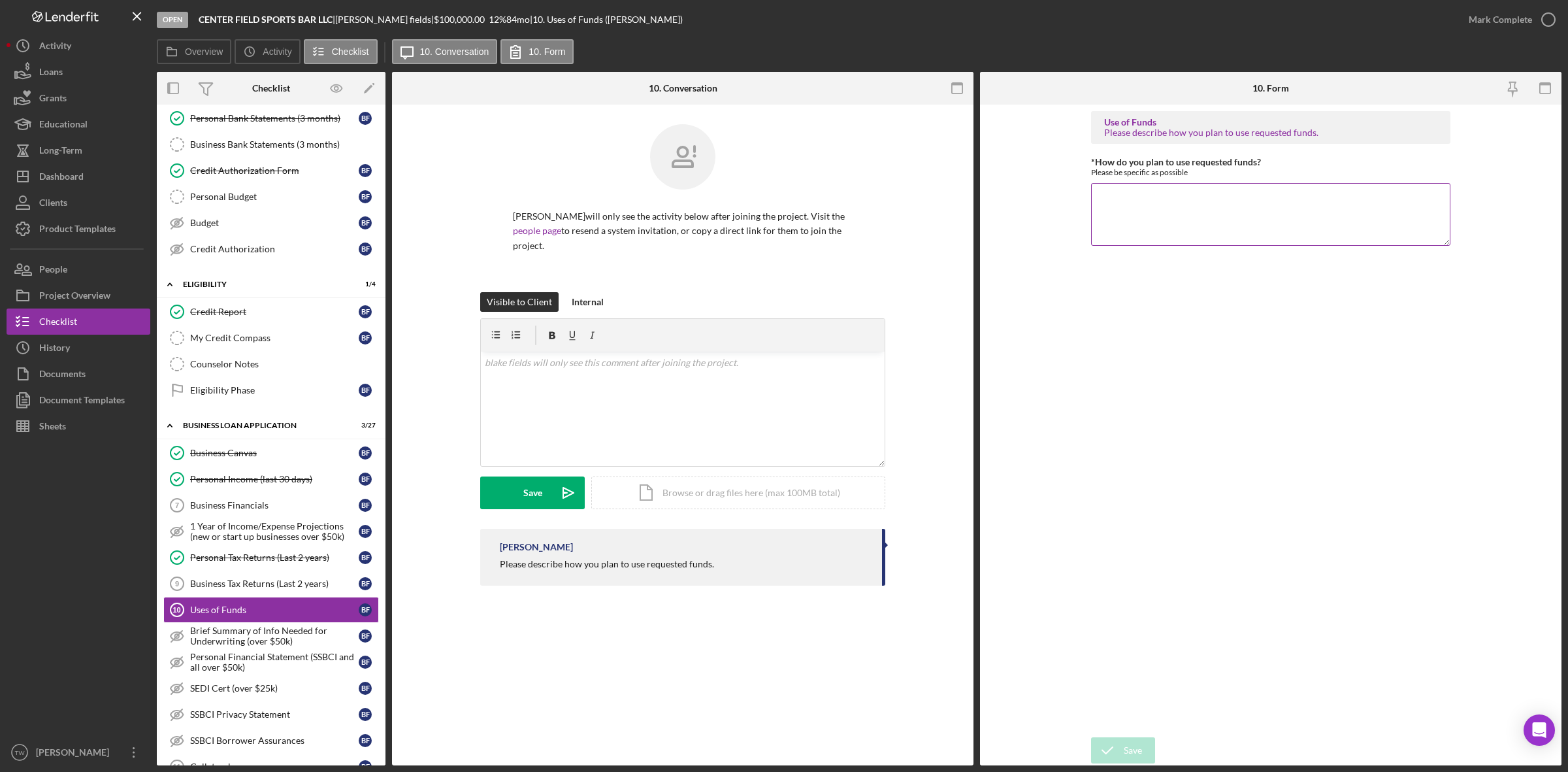
click at [1134, 233] on textarea "*How do you plan to use requested funds?" at bounding box center [1271, 215] width 359 height 63
click at [752, 420] on div "v Color teal Color pink Remove color Add row above Add row below Add column bef…" at bounding box center [683, 409] width 404 height 114
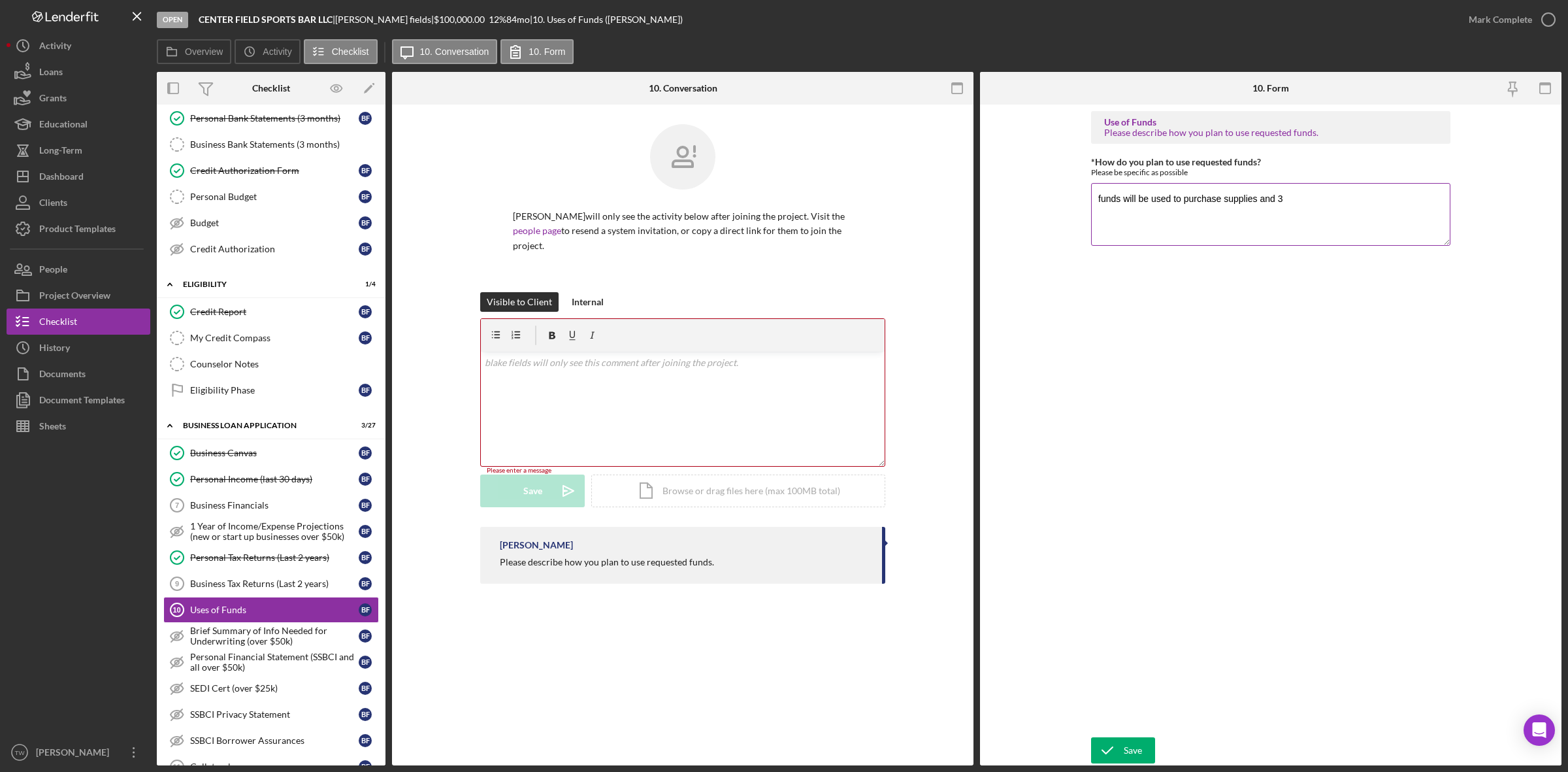
click at [1333, 196] on textarea "funds will be used to purchase supplies and 3" at bounding box center [1271, 215] width 359 height 63
type textarea "funds will be used to purchase supplies and inventory, equipment, and working c…"
click at [1137, 743] on div "Save" at bounding box center [1133, 750] width 18 height 26
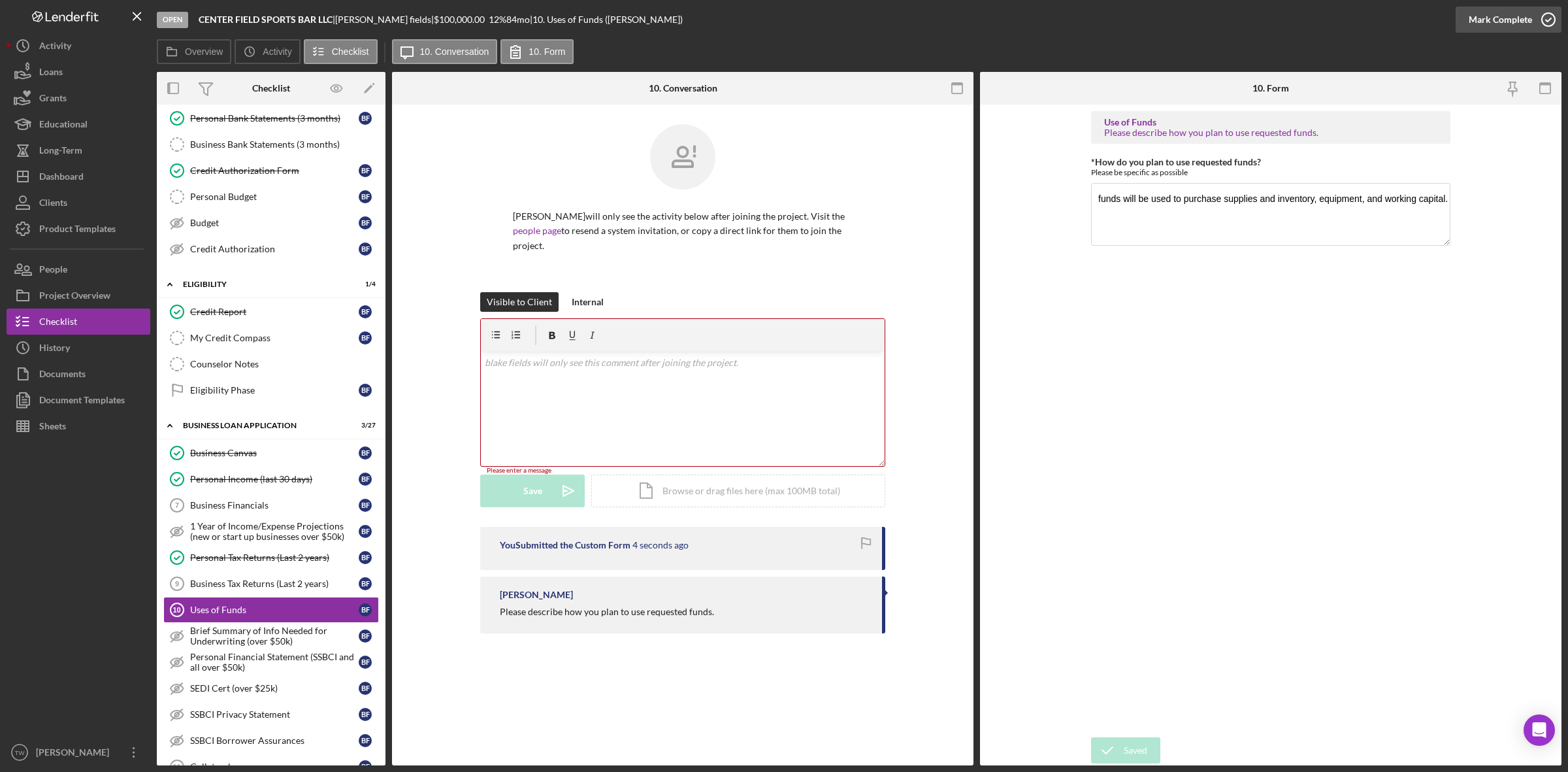
click at [1504, 20] on div "Mark Complete" at bounding box center [1501, 20] width 63 height 26
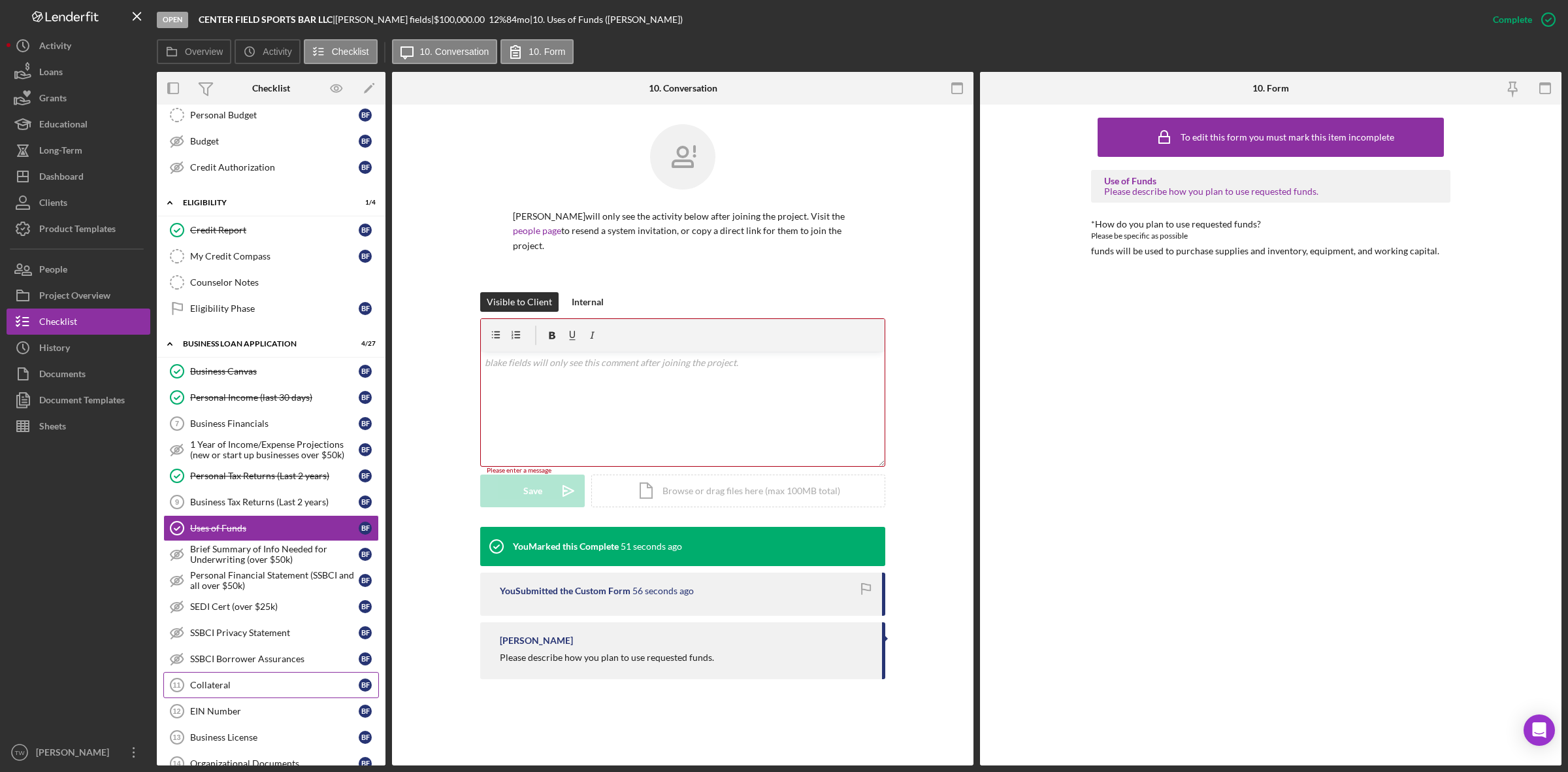
scroll to position [327, 0]
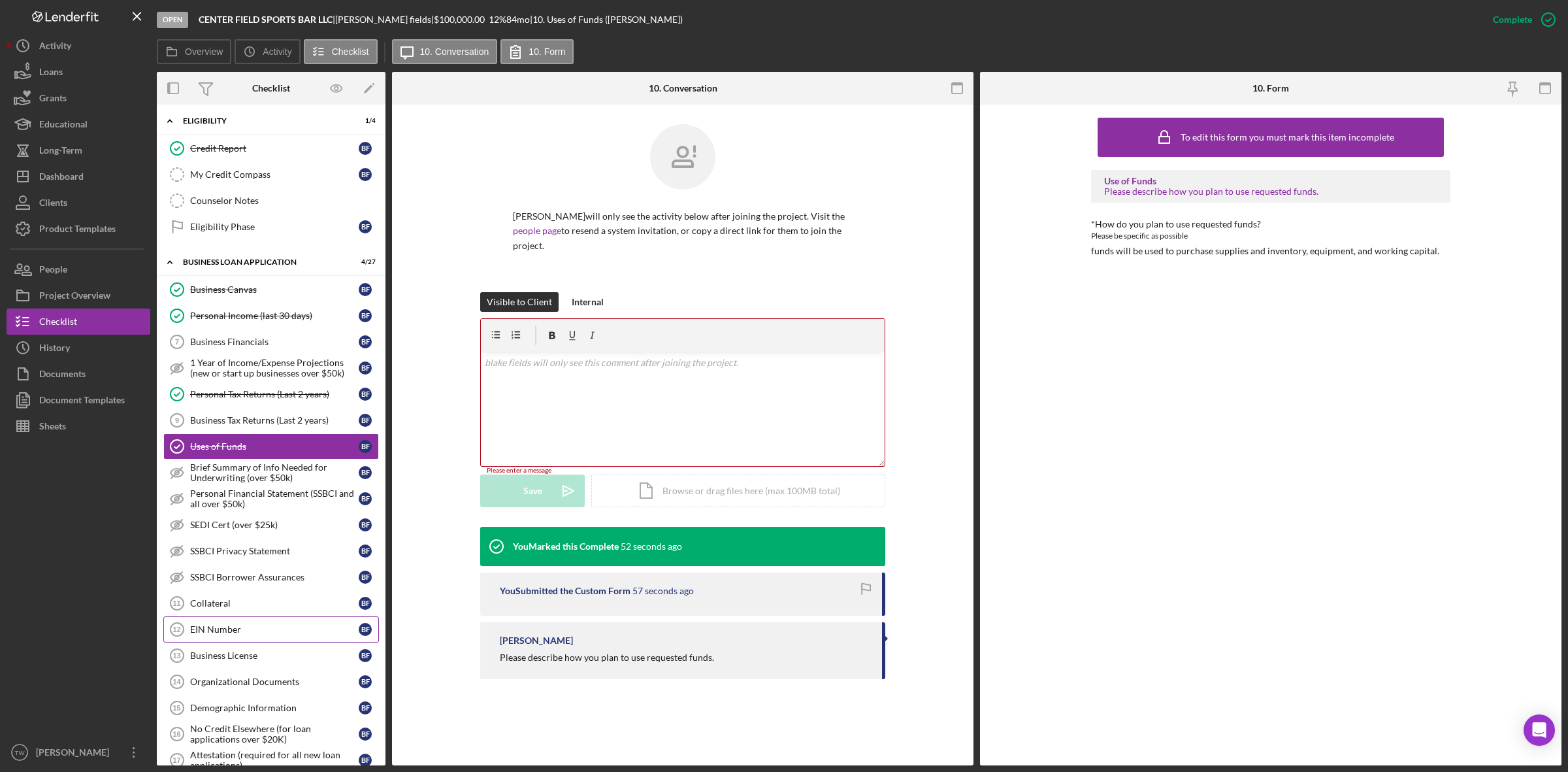
click at [265, 635] on div "EIN Number" at bounding box center [274, 630] width 169 height 10
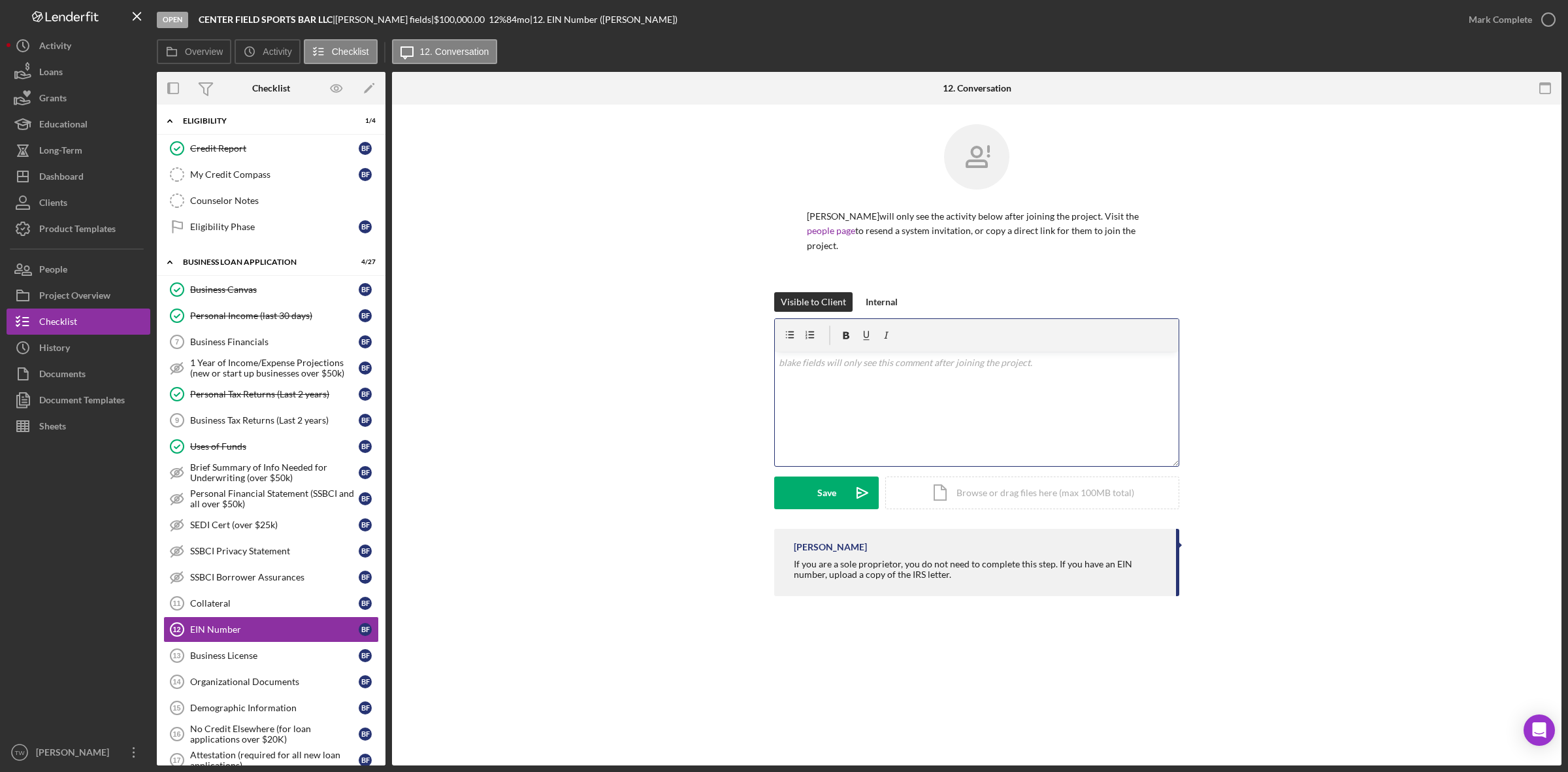
click at [897, 422] on div "v Color teal Color pink Remove color Add row above Add row below Add column bef…" at bounding box center [977, 409] width 404 height 114
click at [826, 487] on div "Upload" at bounding box center [827, 493] width 30 height 32
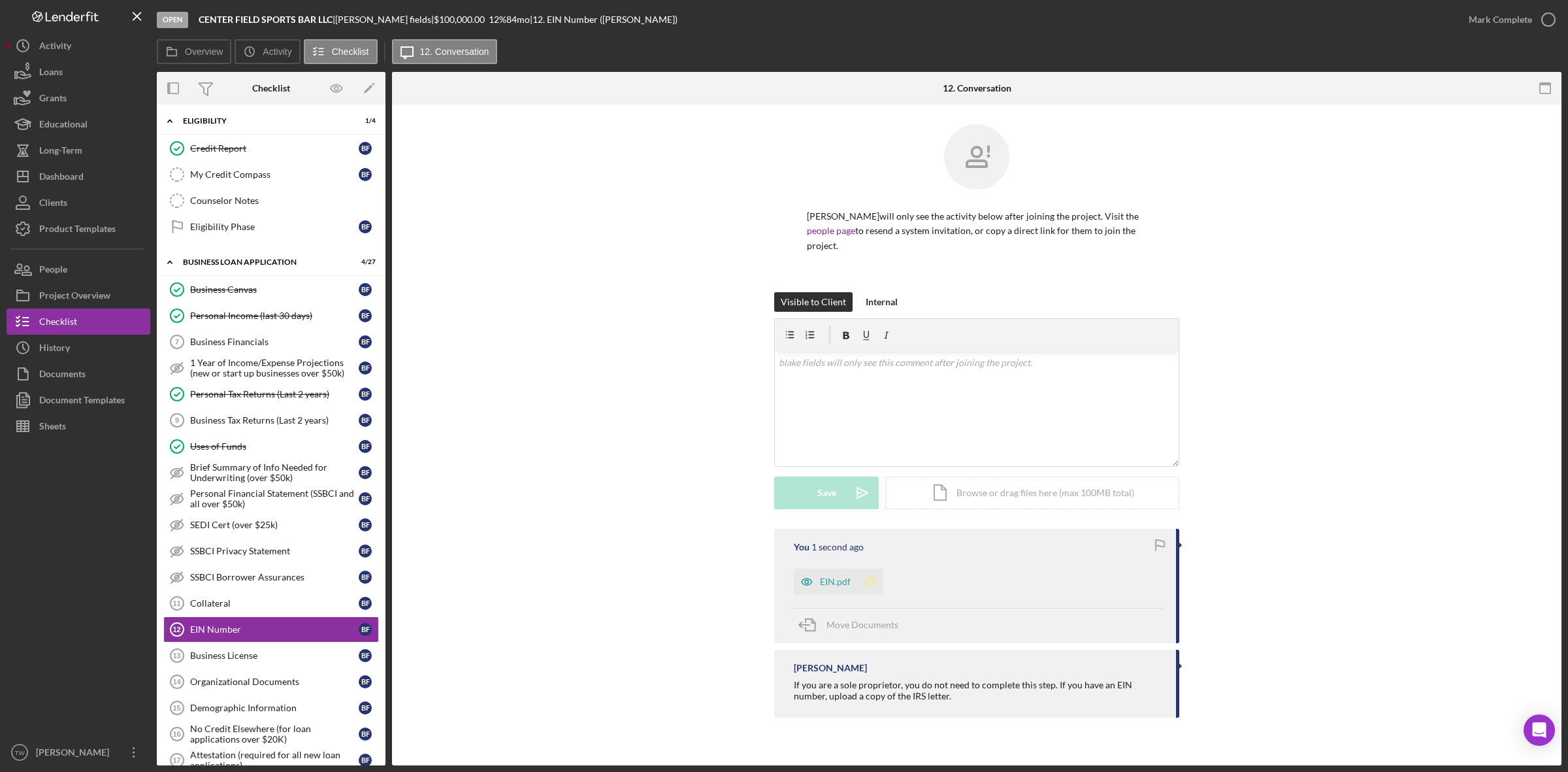
click at [874, 572] on icon "Icon/Star" at bounding box center [870, 581] width 26 height 26
click at [1495, 26] on div "Mark Complete" at bounding box center [1501, 20] width 63 height 26
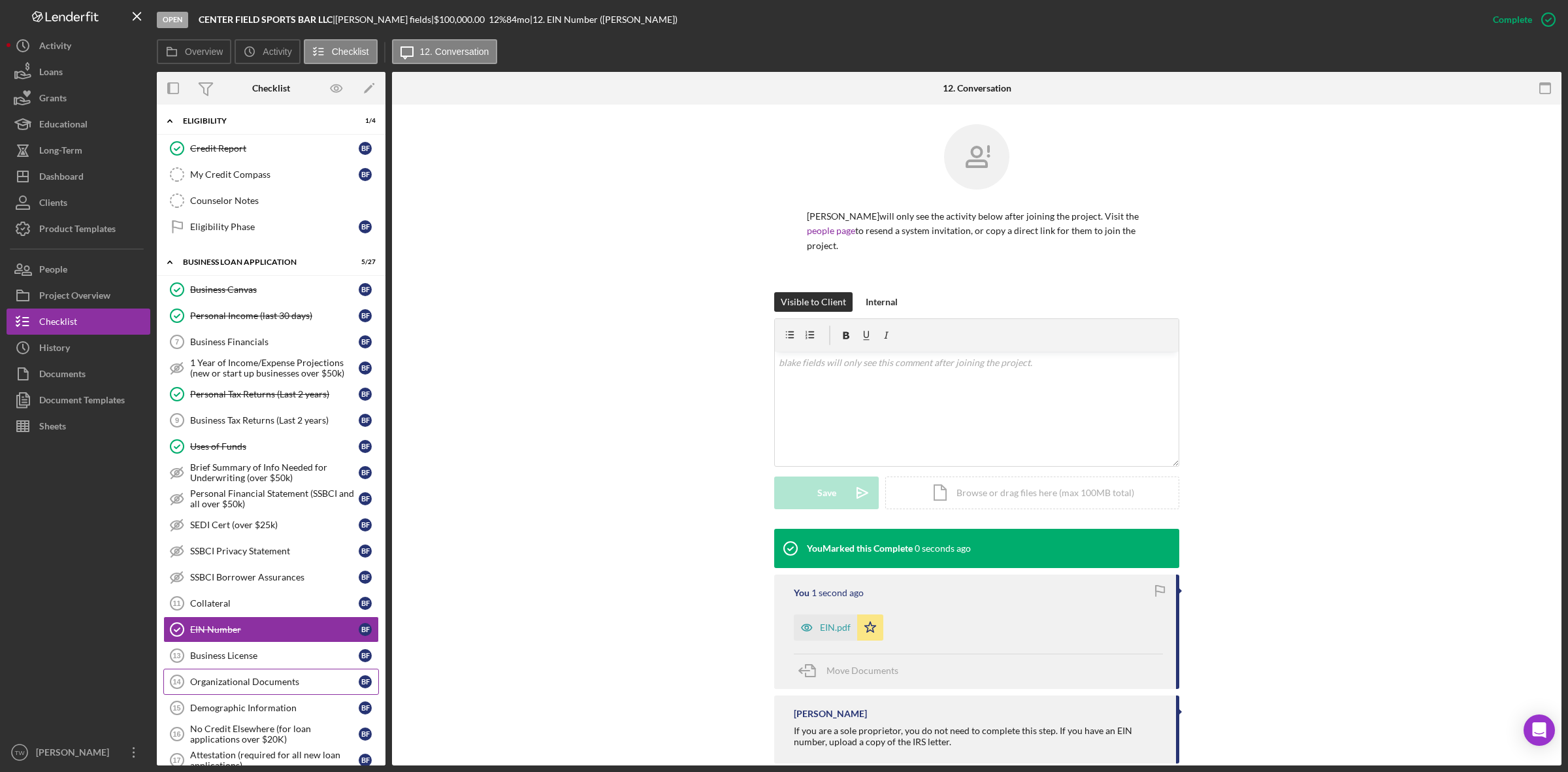
click at [302, 695] on link "Organizational Documents 14 Organizational Documents b f" at bounding box center [271, 682] width 215 height 26
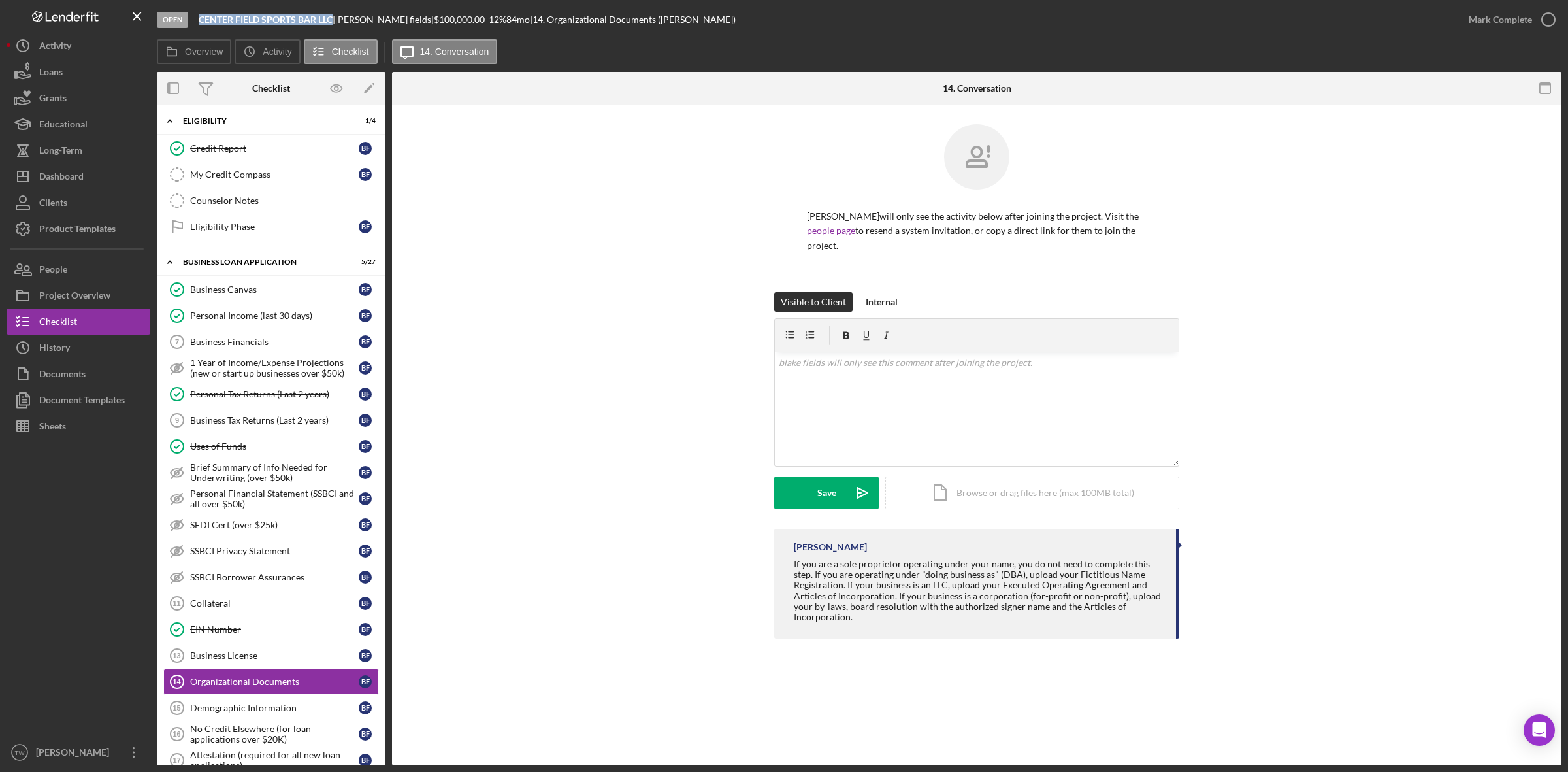
drag, startPoint x: 199, startPoint y: 18, endPoint x: 335, endPoint y: 18, distance: 136.0
click at [335, 18] on div "CENTER FIELD SPORTS BAR LLC |" at bounding box center [267, 20] width 136 height 10
copy div "CENTER FIELD SPORTS BAR LLC"
click at [817, 478] on div "Upload" at bounding box center [827, 493] width 30 height 32
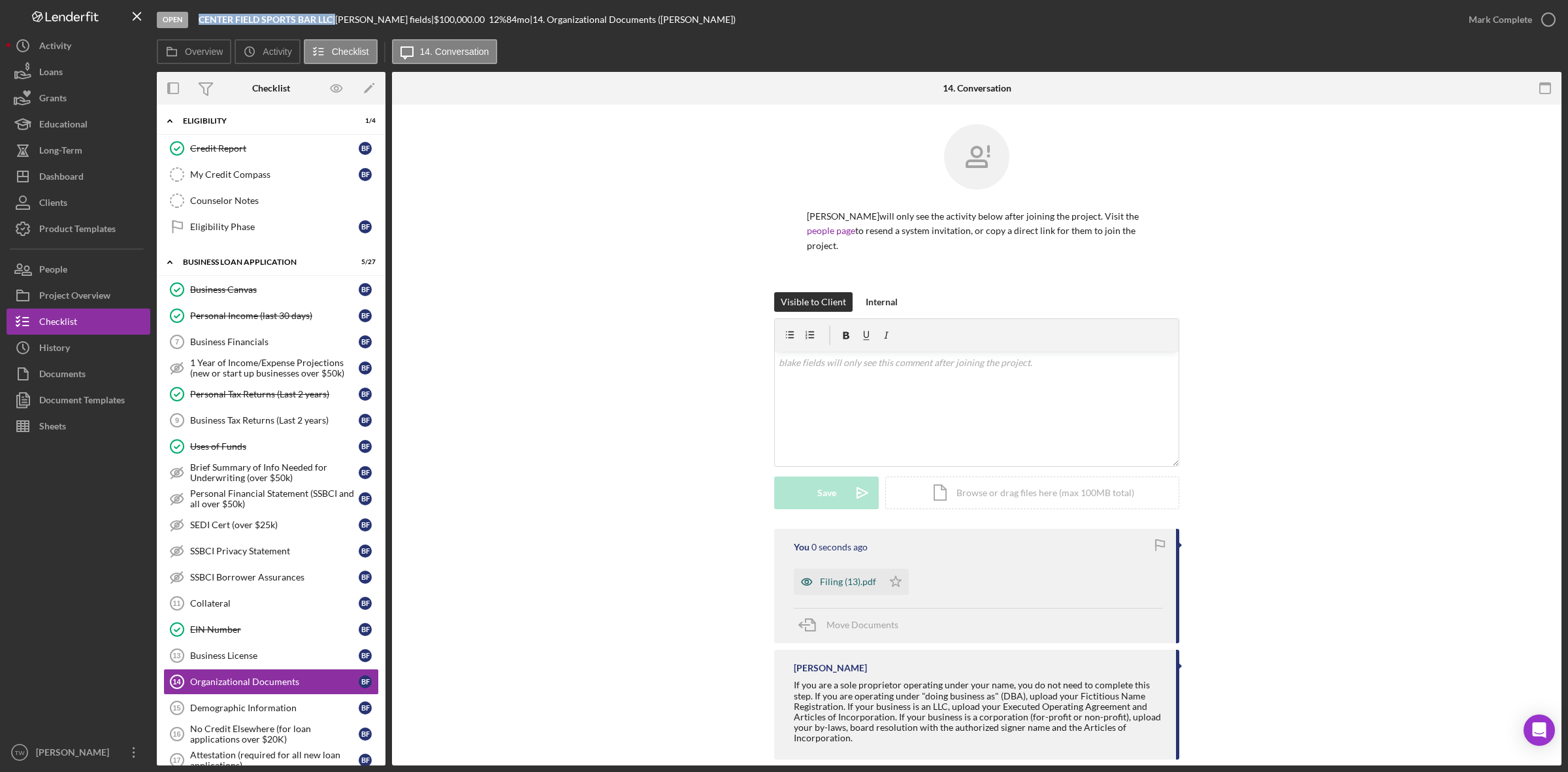
click at [864, 577] on div "Filing (13).pdf" at bounding box center [848, 582] width 56 height 10
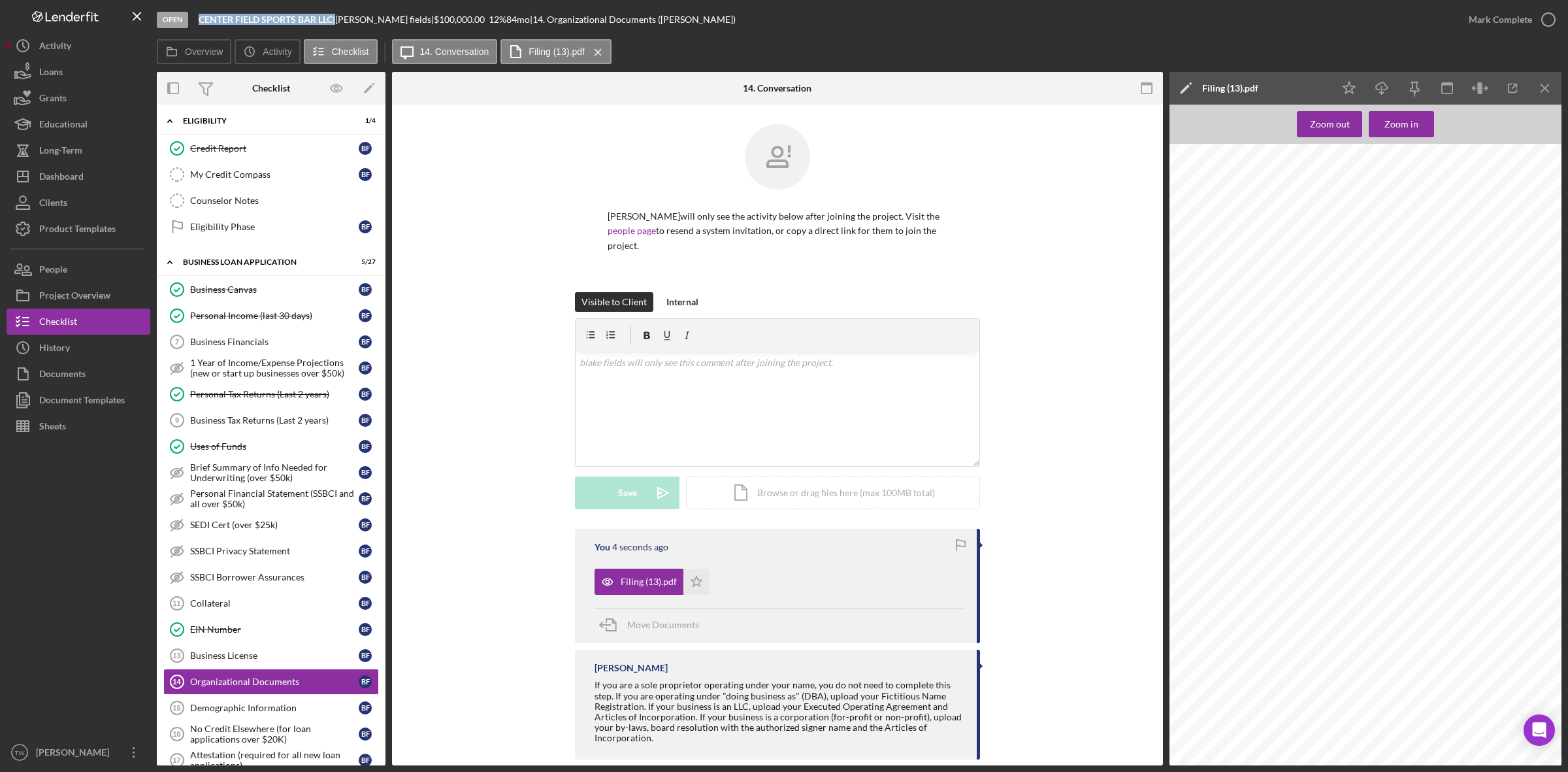
scroll to position [490, 0]
click at [596, 479] on button "Upload Icon/Upload" at bounding box center [627, 493] width 105 height 32
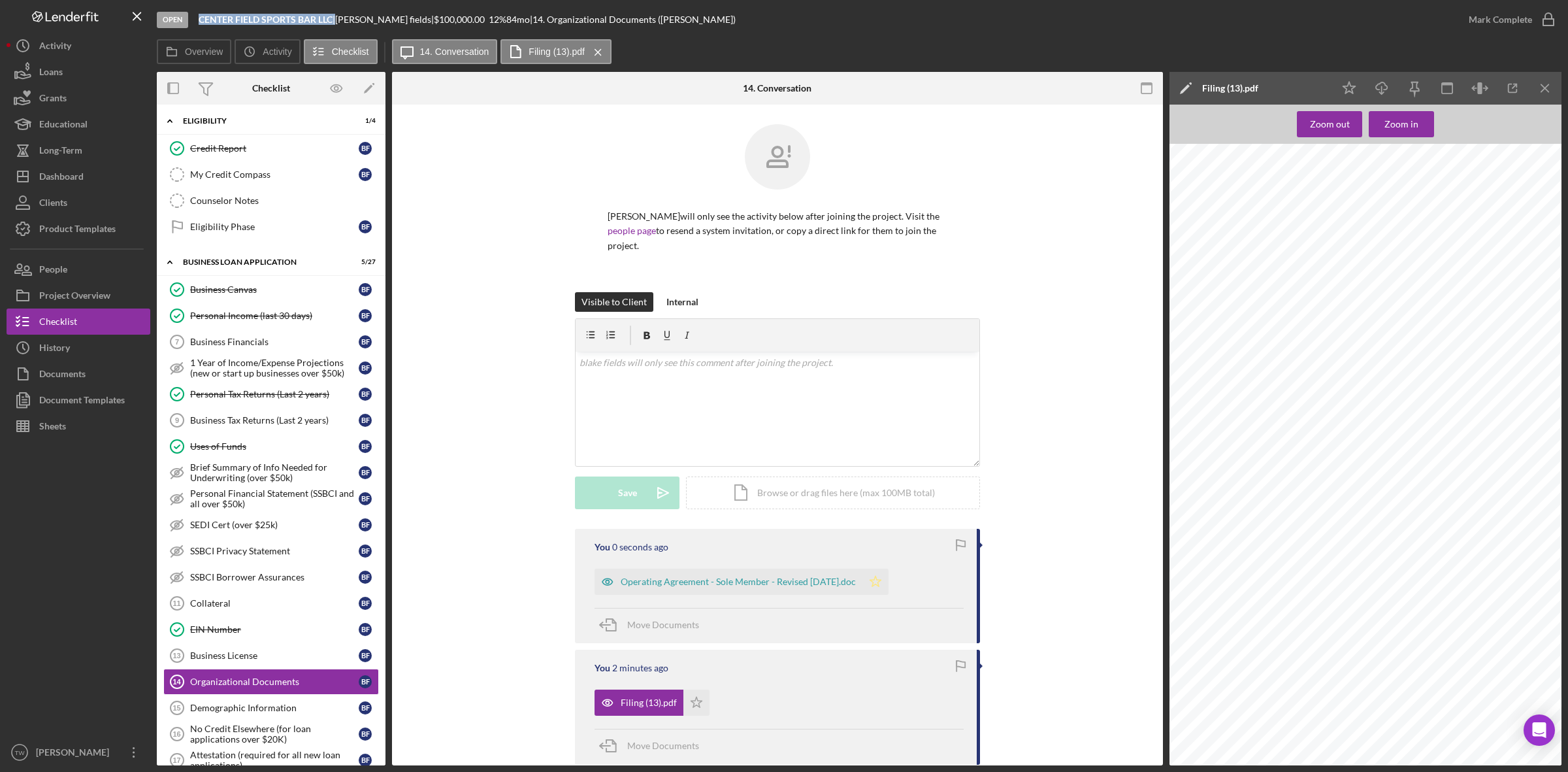
click at [888, 573] on icon "Icon/Star" at bounding box center [876, 581] width 26 height 26
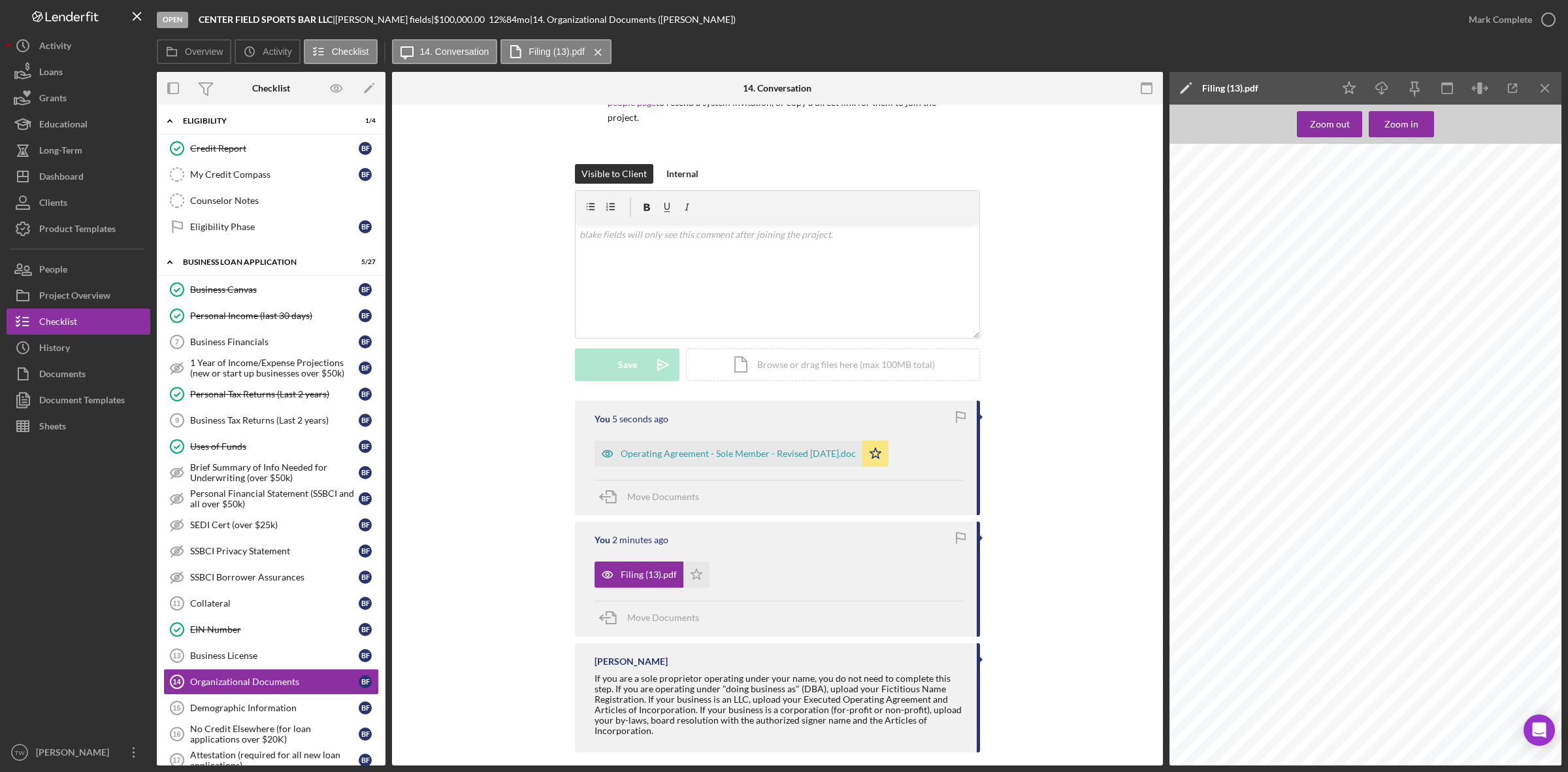
click at [688, 577] on div "You 2 minutes ago Filing (13).pdf Icon/Star Move Documents" at bounding box center [778, 579] width 405 height 114
click at [695, 567] on icon "Icon/Star" at bounding box center [696, 574] width 26 height 26
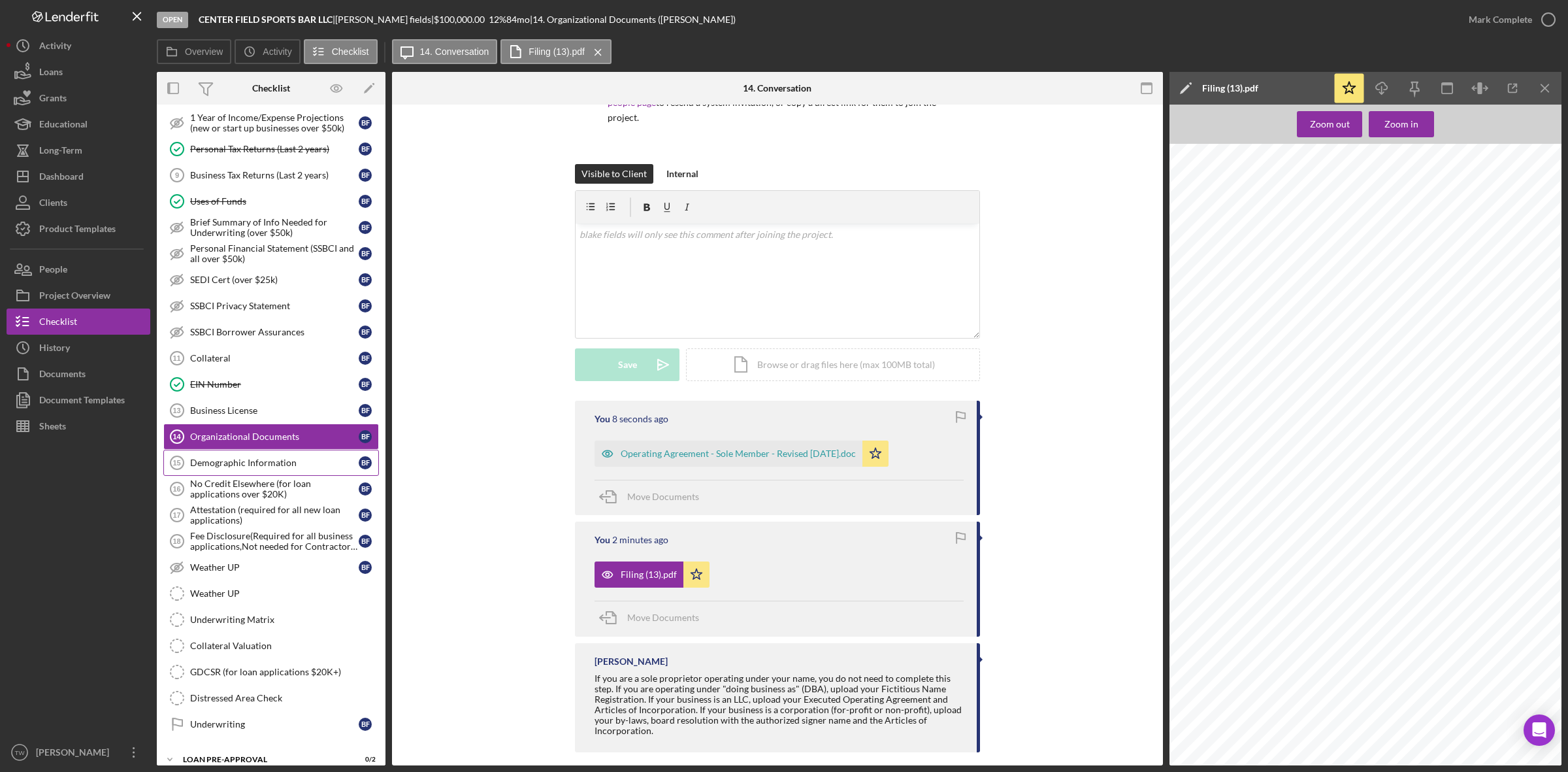
click at [252, 468] on div "Demographic Information" at bounding box center [274, 463] width 169 height 10
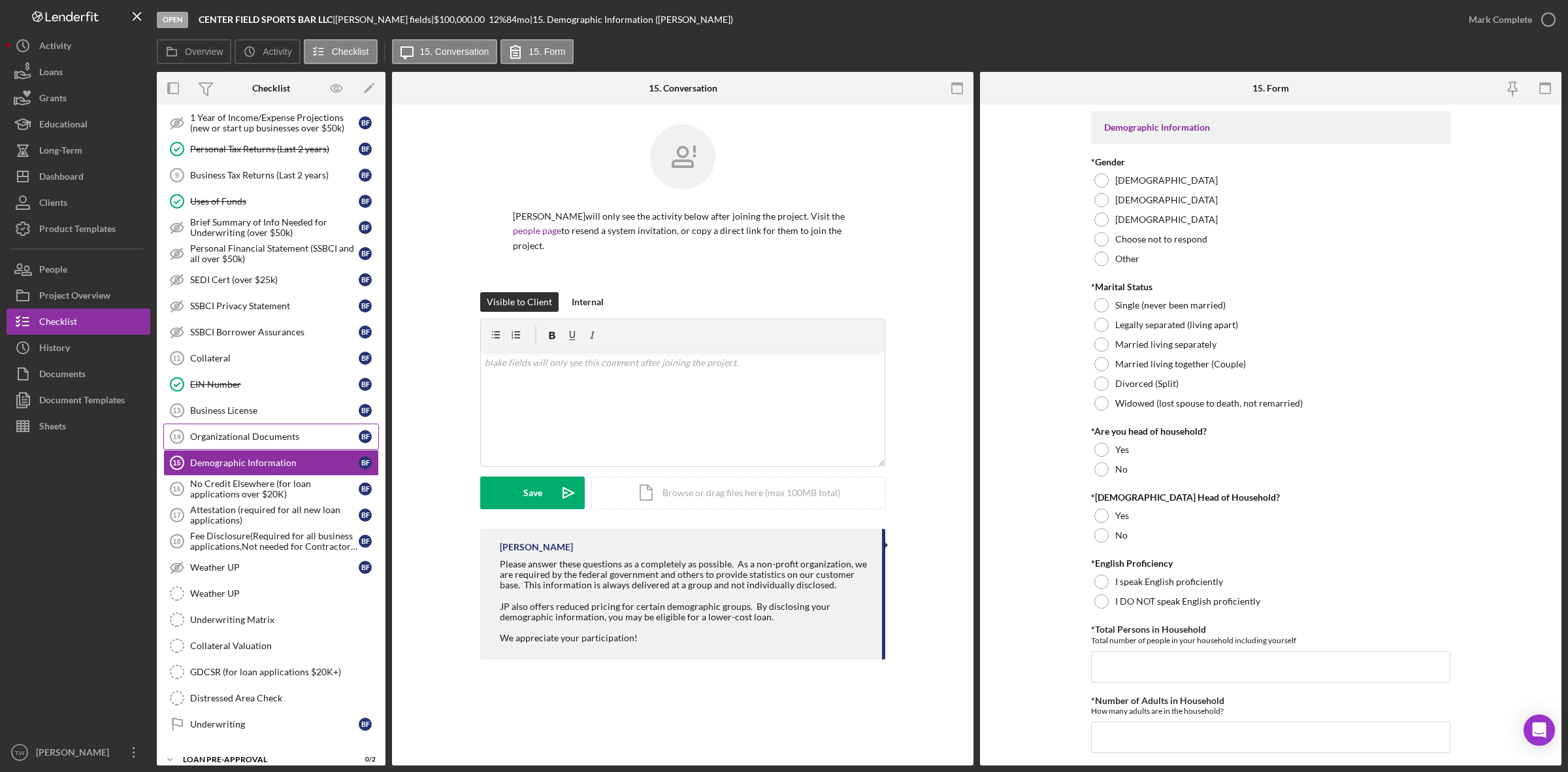
click at [281, 442] on div "Organizational Documents" at bounding box center [274, 436] width 169 height 10
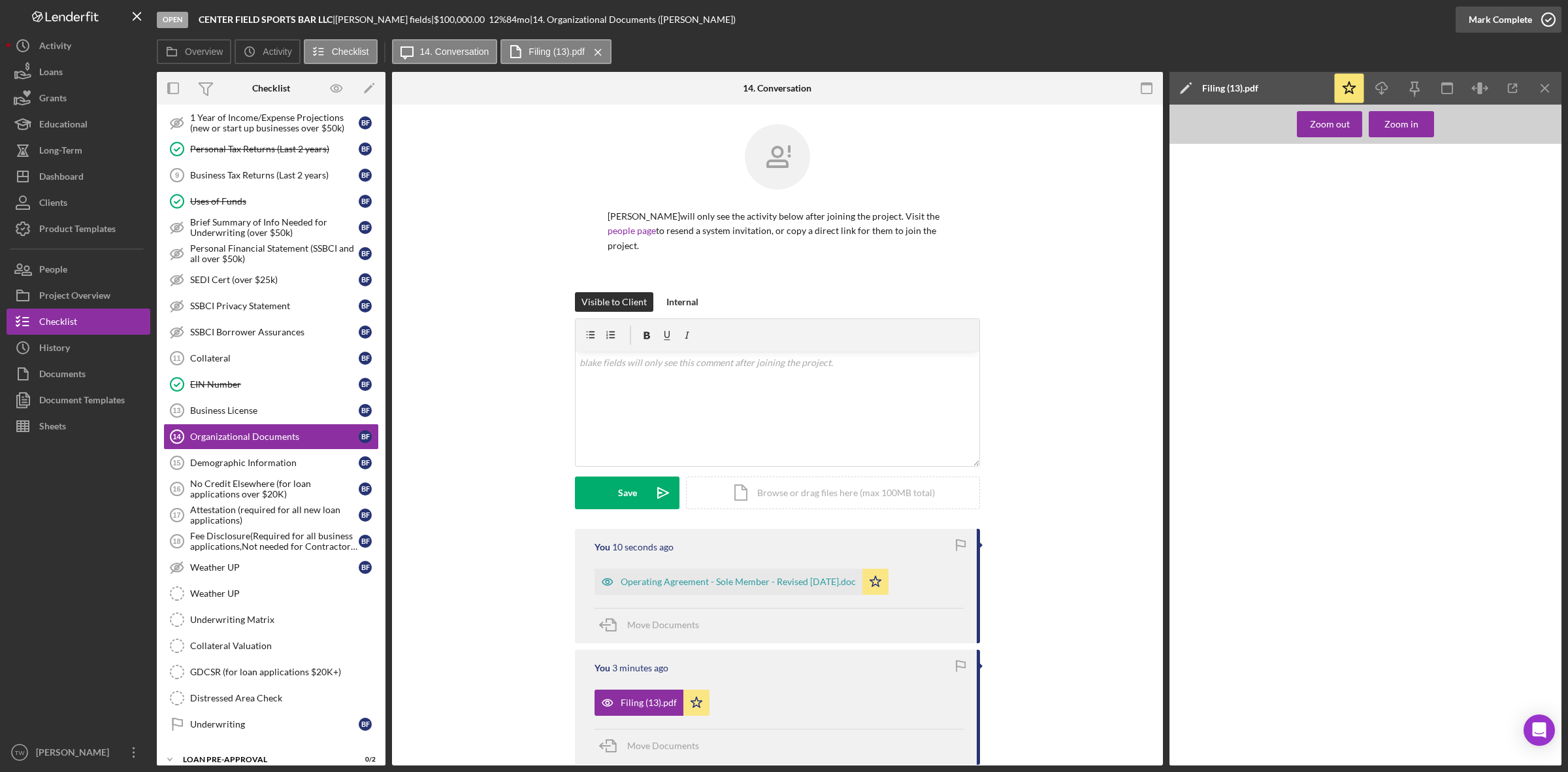
click at [1517, 8] on div "Mark Complete" at bounding box center [1501, 20] width 63 height 26
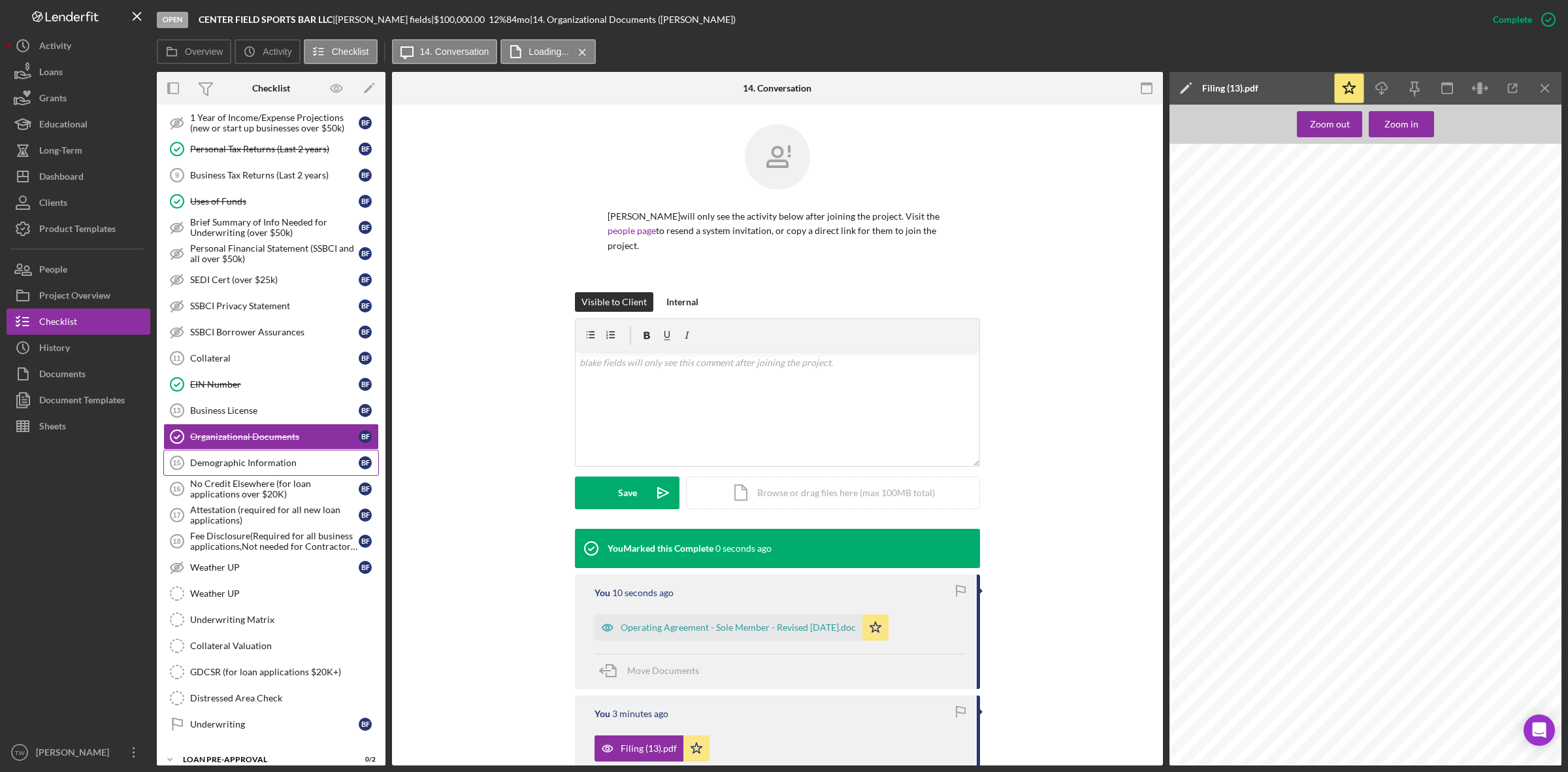
click at [256, 468] on div "Demographic Information" at bounding box center [274, 463] width 169 height 10
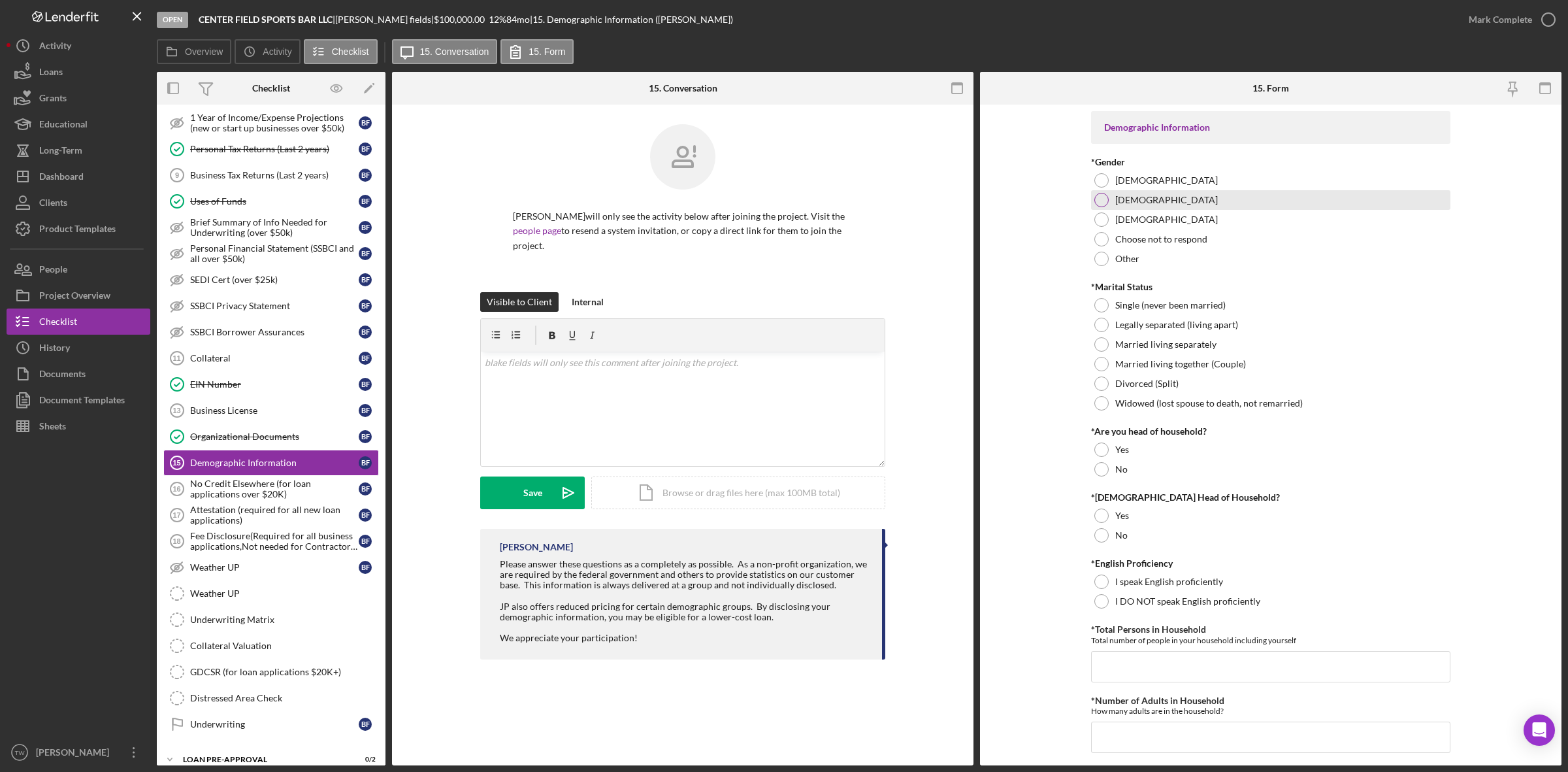
click at [1125, 195] on label "[DEMOGRAPHIC_DATA]" at bounding box center [1167, 200] width 102 height 10
click at [1135, 309] on label "Single (never been married)" at bounding box center [1171, 305] width 111 height 10
click at [1129, 472] on div "No" at bounding box center [1271, 469] width 359 height 20
click at [1122, 540] on label "No" at bounding box center [1122, 535] width 13 height 10
click at [1133, 577] on label "I speak English proficiently" at bounding box center [1169, 582] width 108 height 10
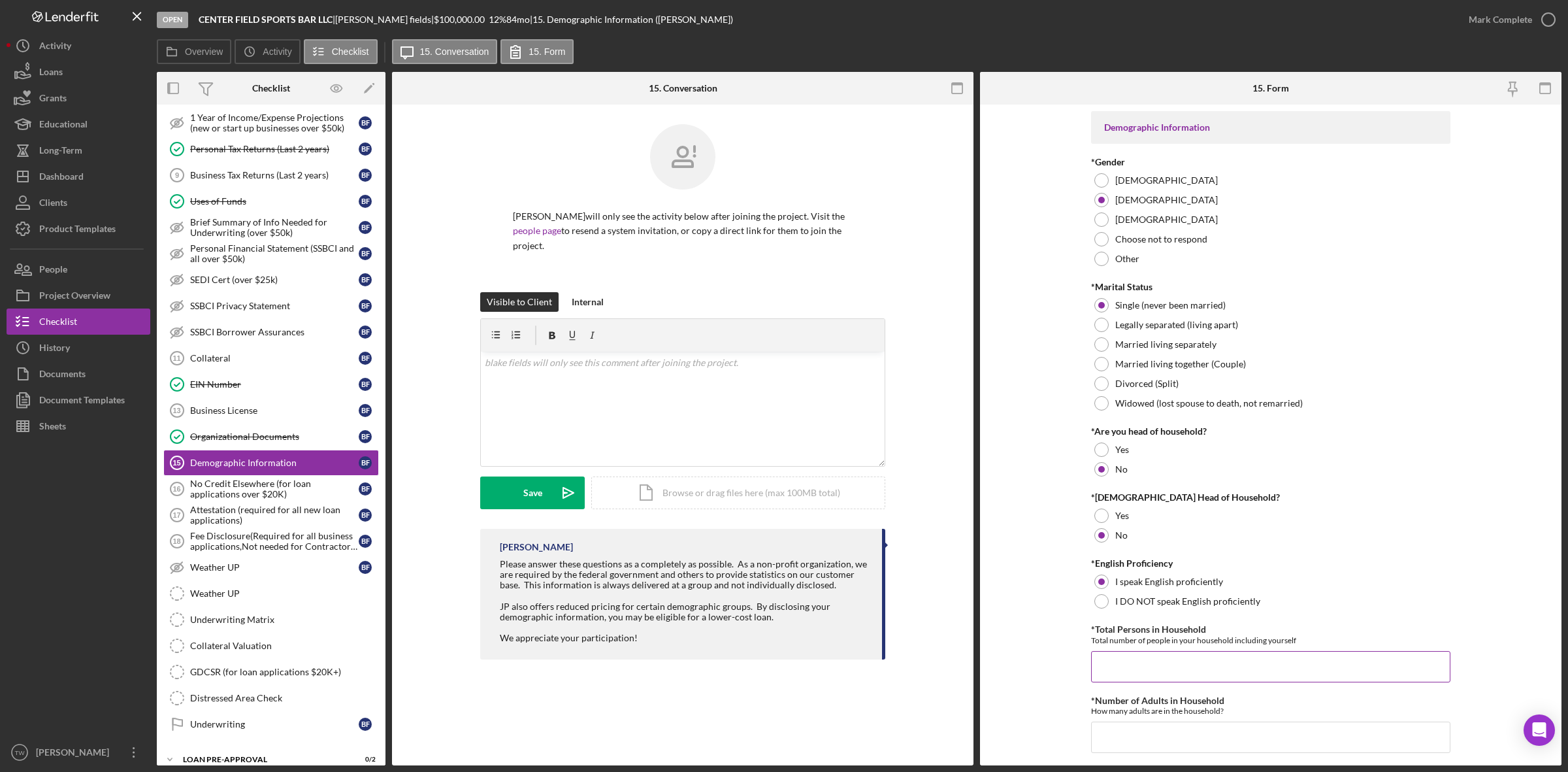
click at [1161, 667] on input "*Total Persons in Household" at bounding box center [1271, 666] width 359 height 32
type input "1"
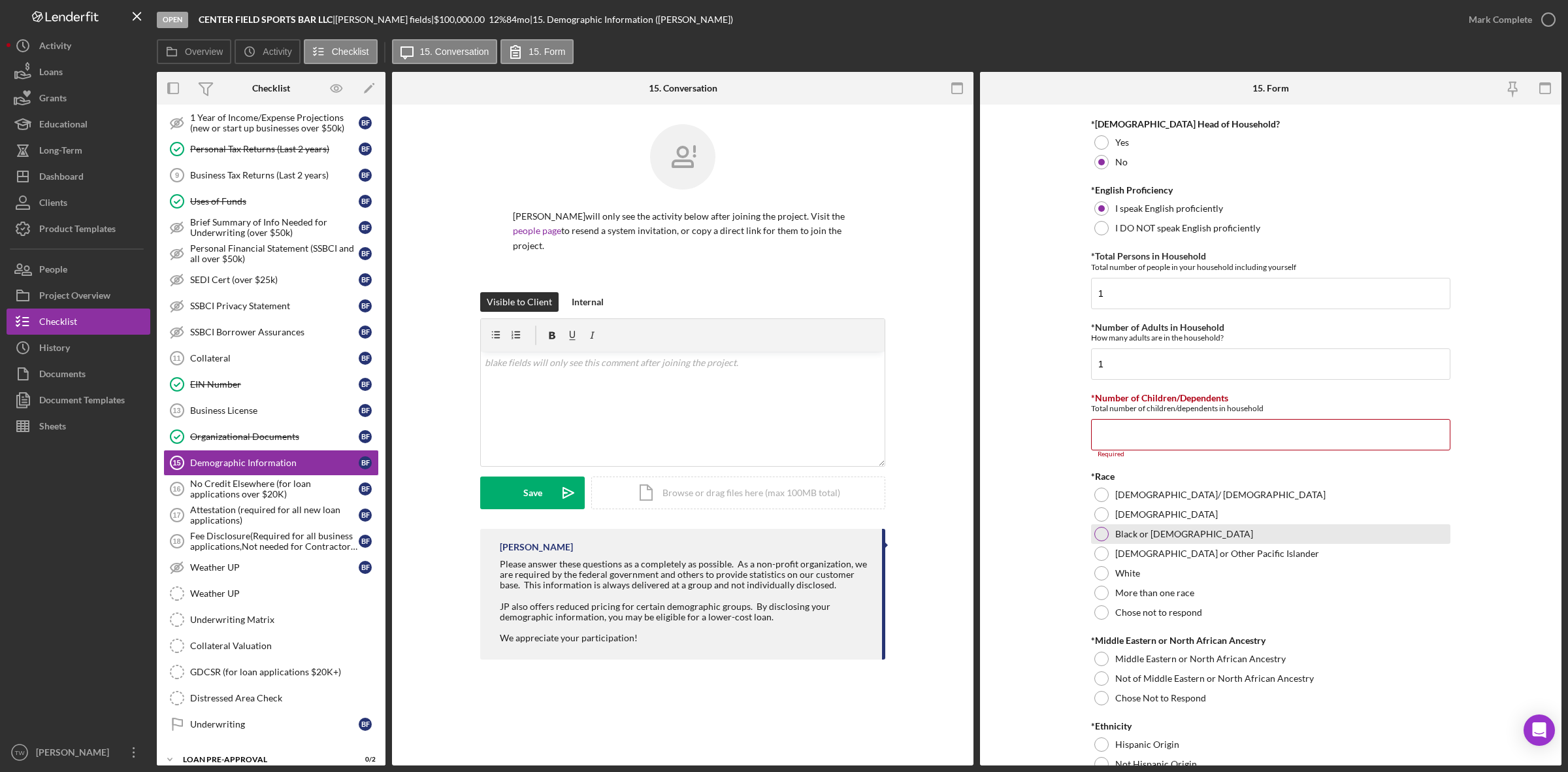
click at [1199, 532] on label "Black or [DEMOGRAPHIC_DATA]" at bounding box center [1185, 534] width 138 height 10
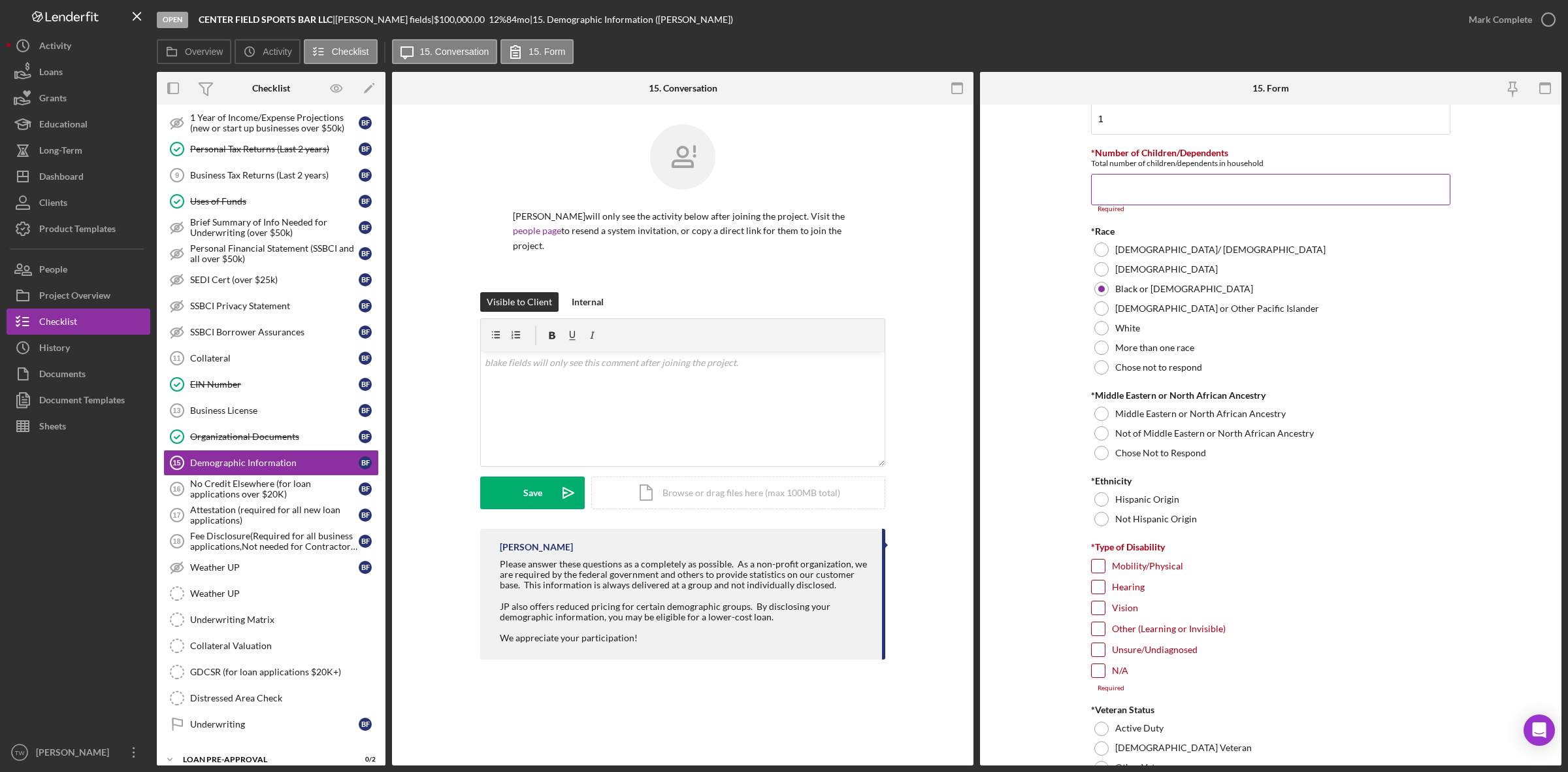
click at [1162, 185] on input "*Number of Children/Dependents" at bounding box center [1271, 189] width 359 height 32
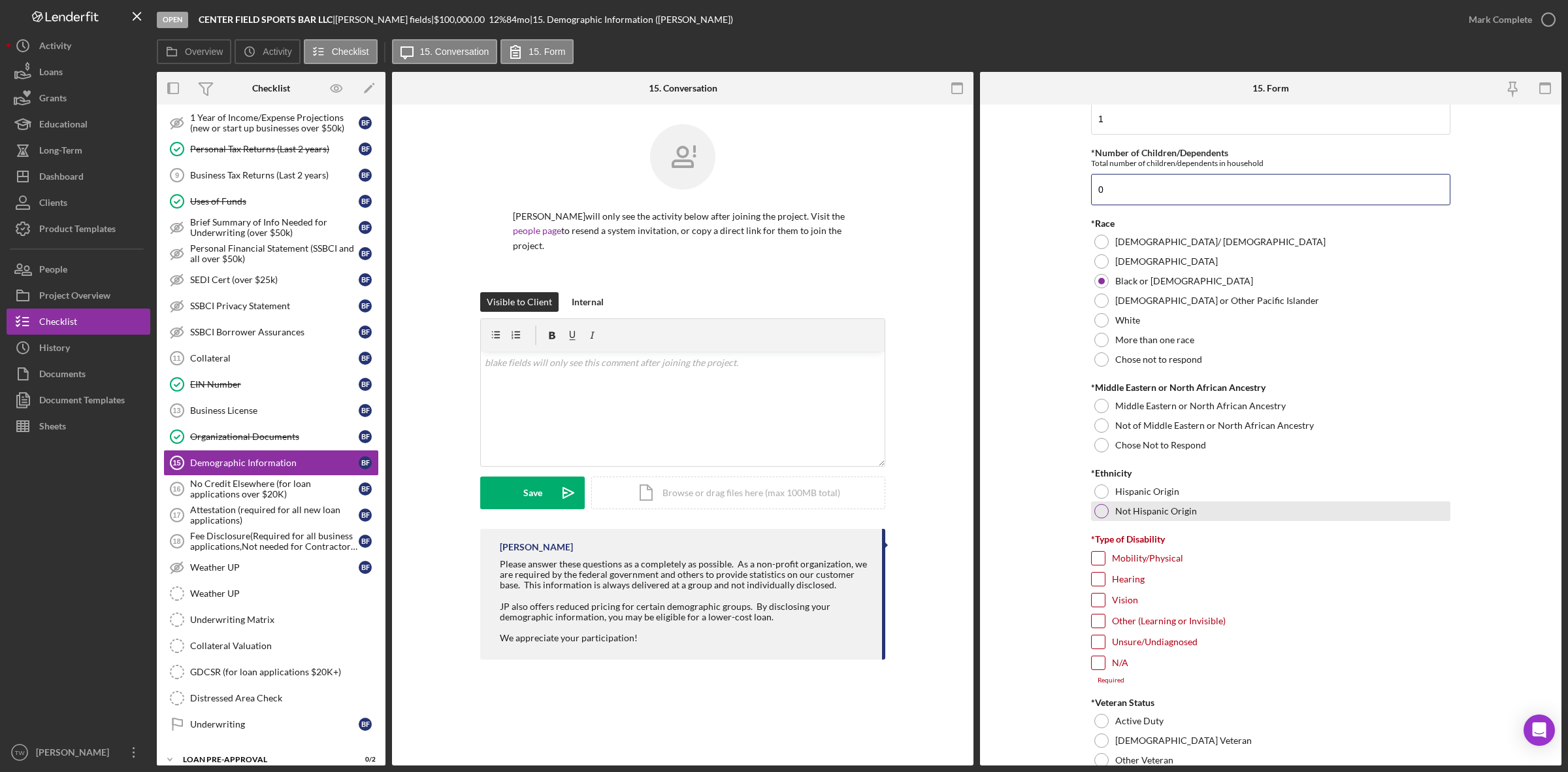
type input "0"
click at [1145, 501] on div "Not Hispanic Origin" at bounding box center [1271, 510] width 359 height 20
click at [1098, 665] on input "N/A" at bounding box center [1098, 662] width 13 height 13
checkbox input "true"
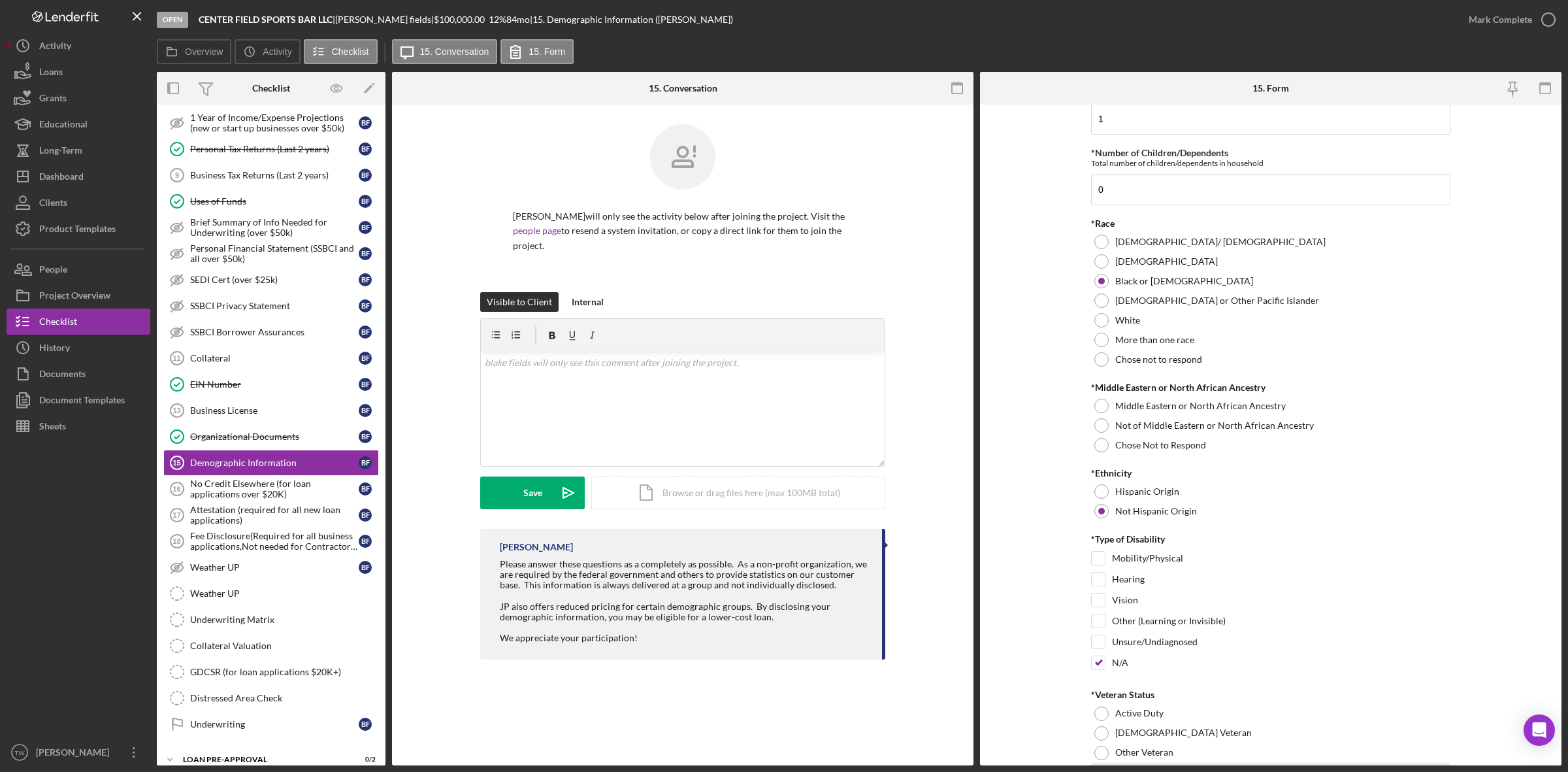
scroll to position [782, 0]
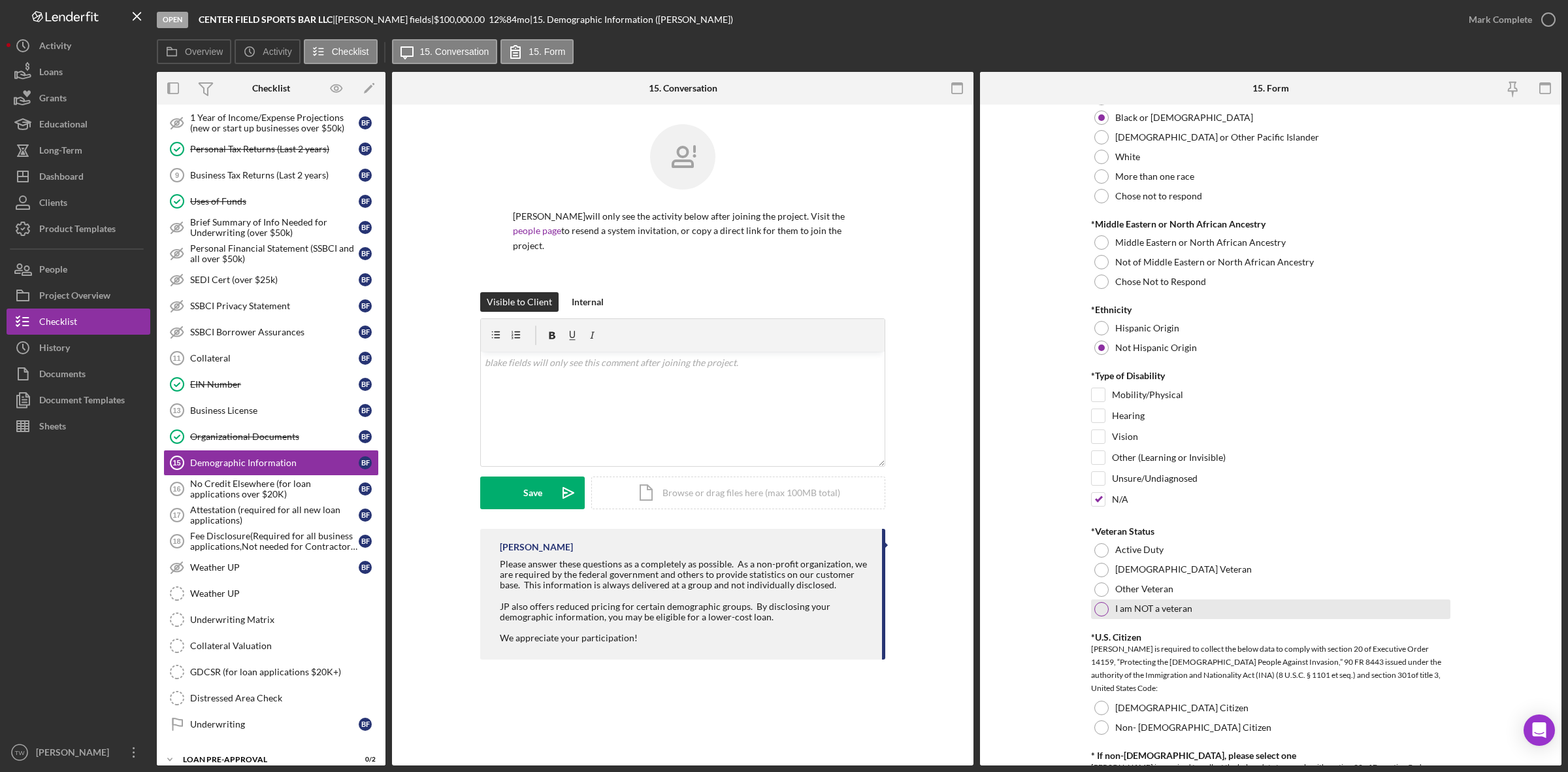
click at [1135, 610] on label "I am NOT a veteran" at bounding box center [1154, 608] width 78 height 10
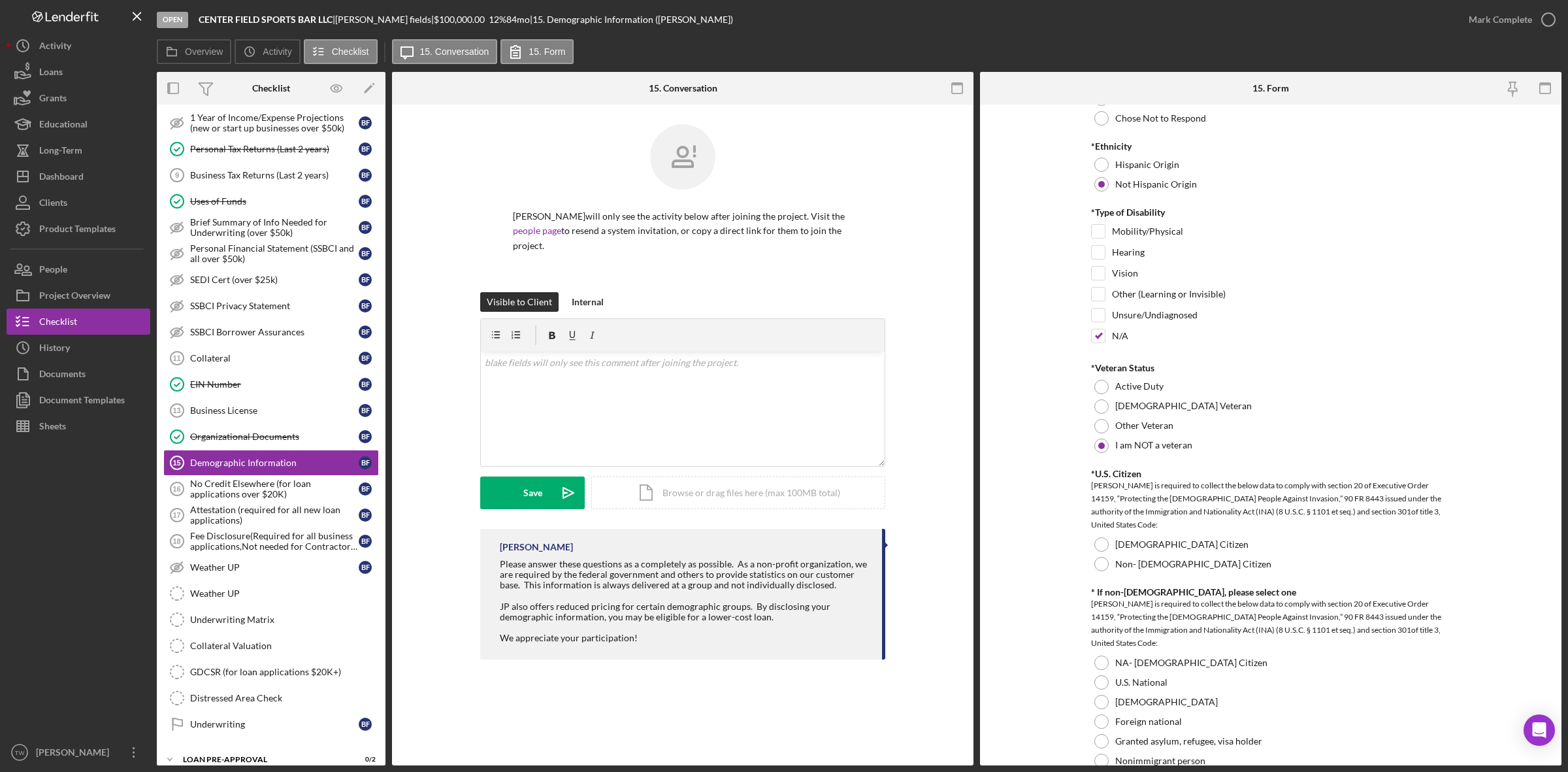
click at [1129, 536] on div "*U.S. Citizen Justine PETERSEN is required to collect the below data to comply …" at bounding box center [1271, 521] width 359 height 106
click at [1127, 547] on label "[DEMOGRAPHIC_DATA] Citizen" at bounding box center [1182, 544] width 134 height 10
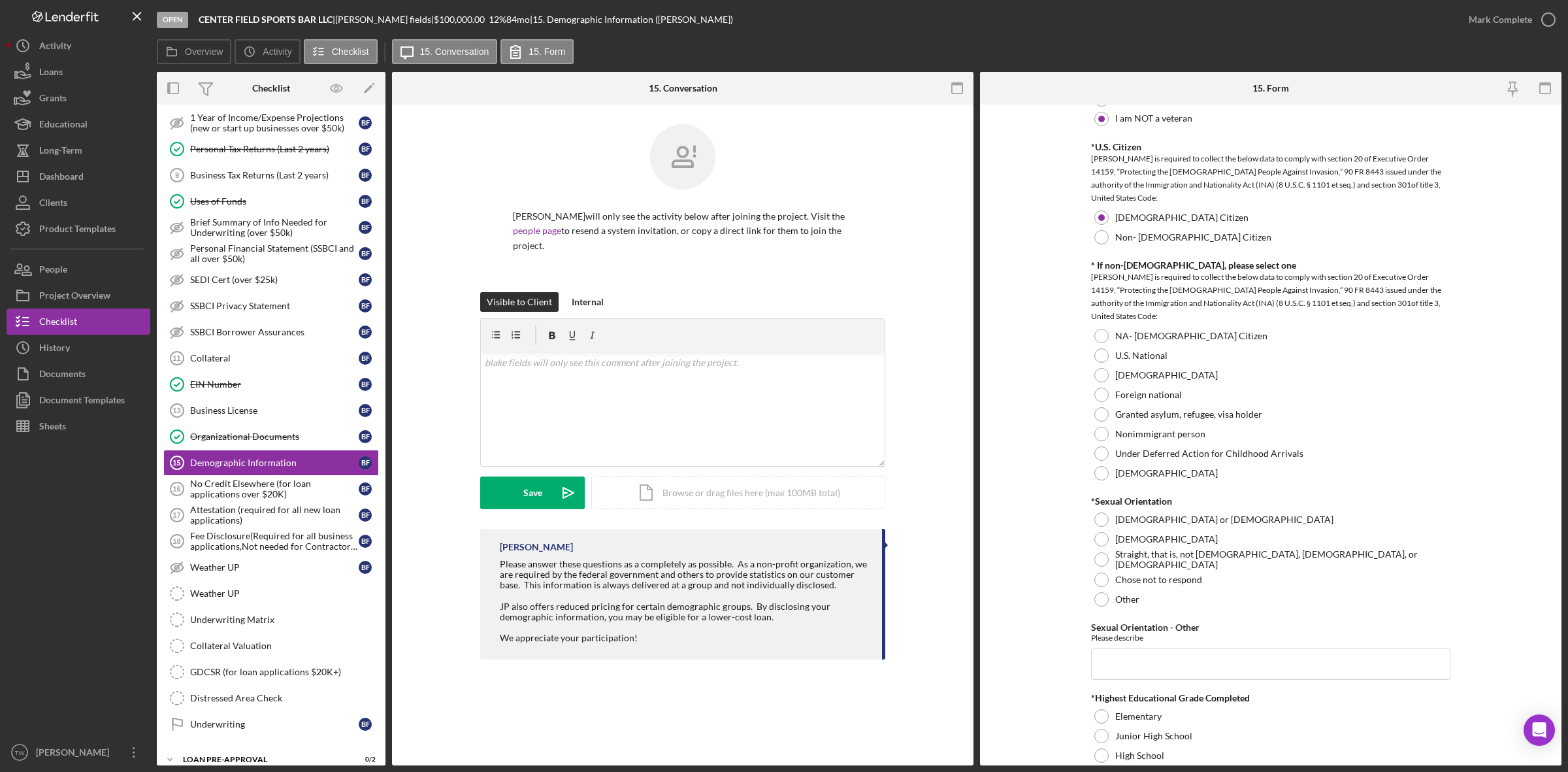
scroll to position [1354, 0]
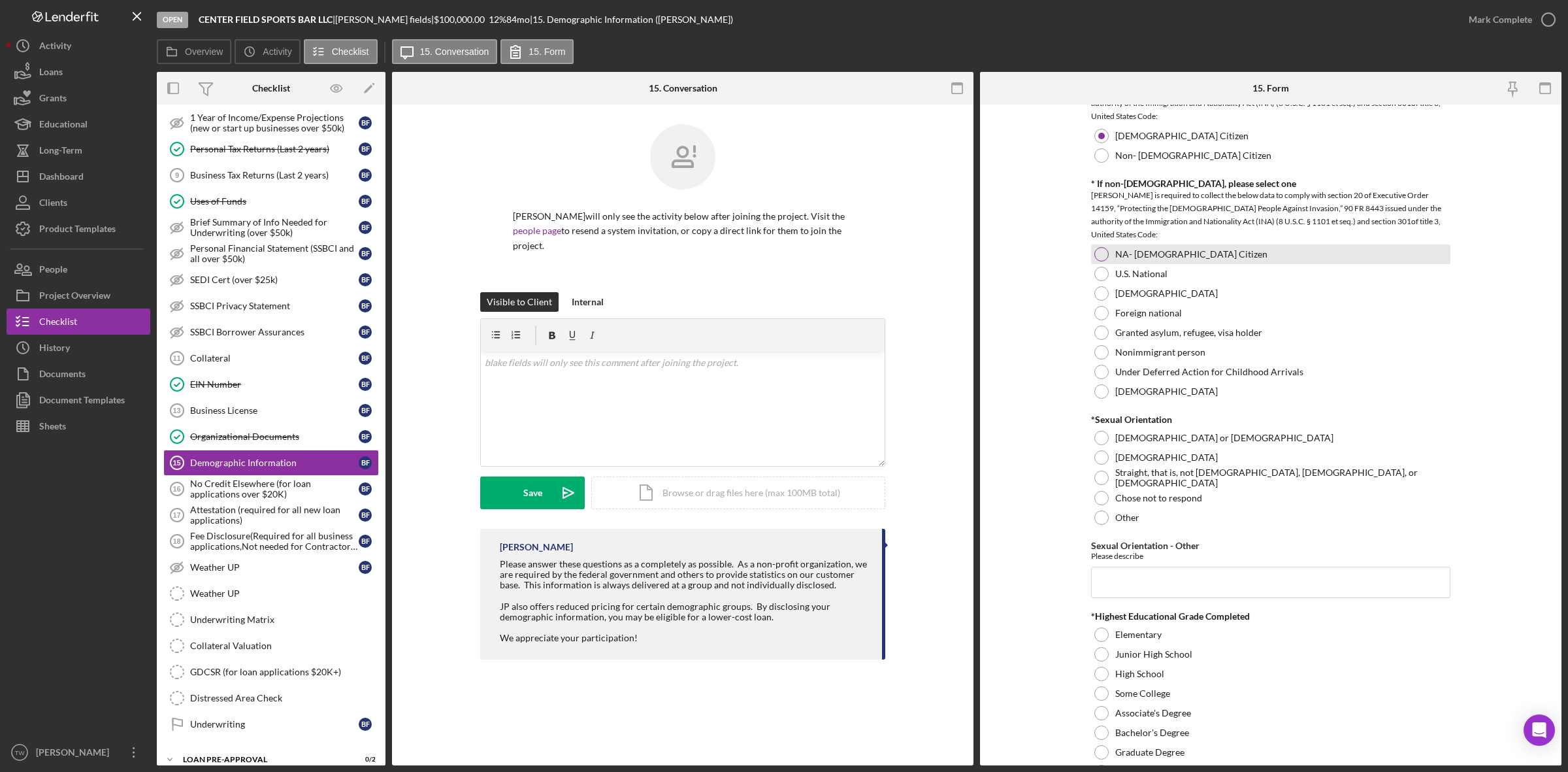
click at [1099, 258] on div at bounding box center [1101, 254] width 14 height 14
click at [1101, 500] on div at bounding box center [1101, 498] width 14 height 14
click at [1146, 572] on input "Sexual Orientation - Other" at bounding box center [1271, 582] width 359 height 32
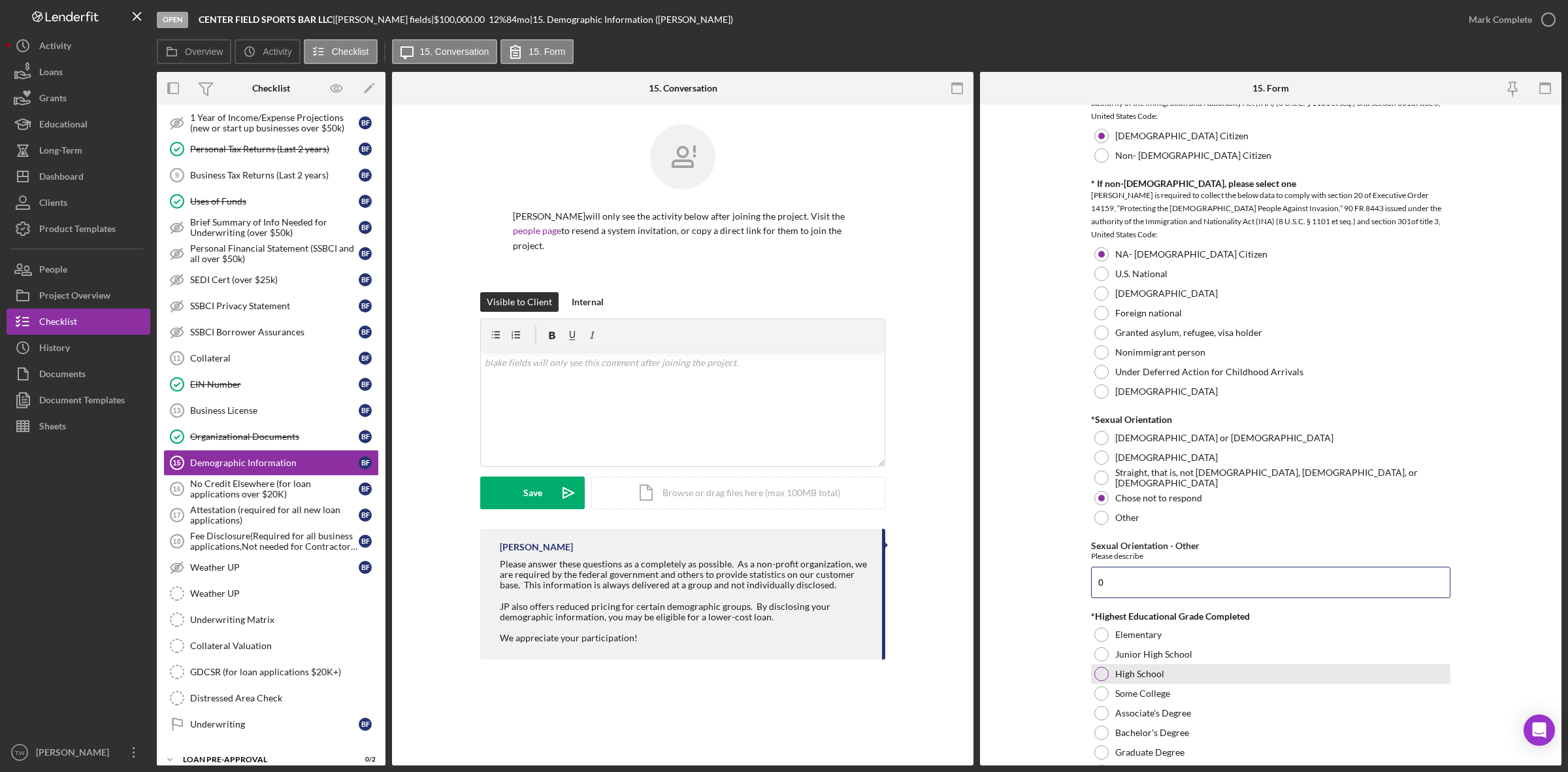
type input "0"
click at [1155, 678] on label "High School" at bounding box center [1140, 674] width 49 height 10
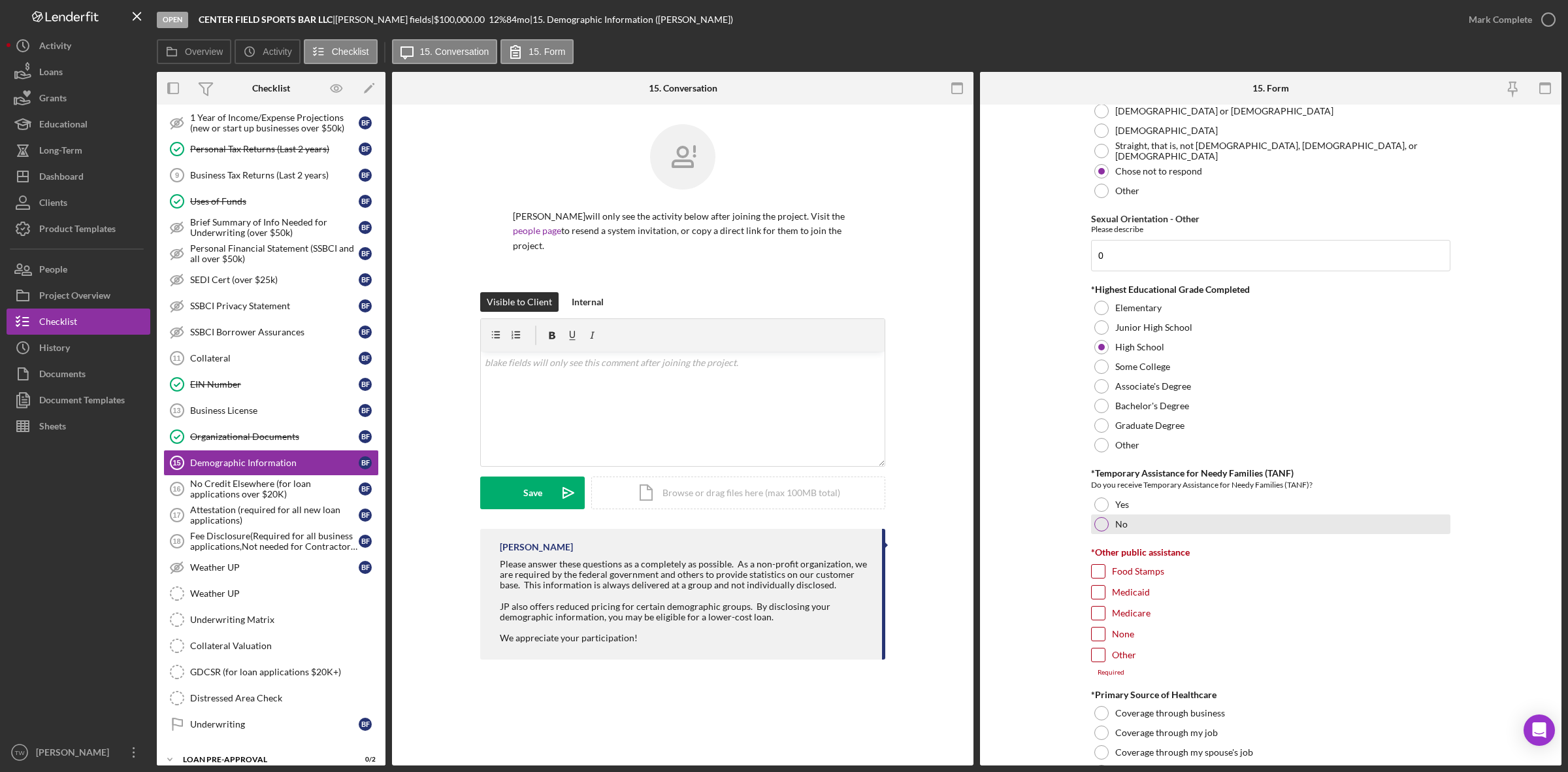
click at [1111, 524] on div "No" at bounding box center [1271, 524] width 359 height 20
click at [1096, 636] on input "None" at bounding box center [1098, 633] width 13 height 13
checkbox input "true"
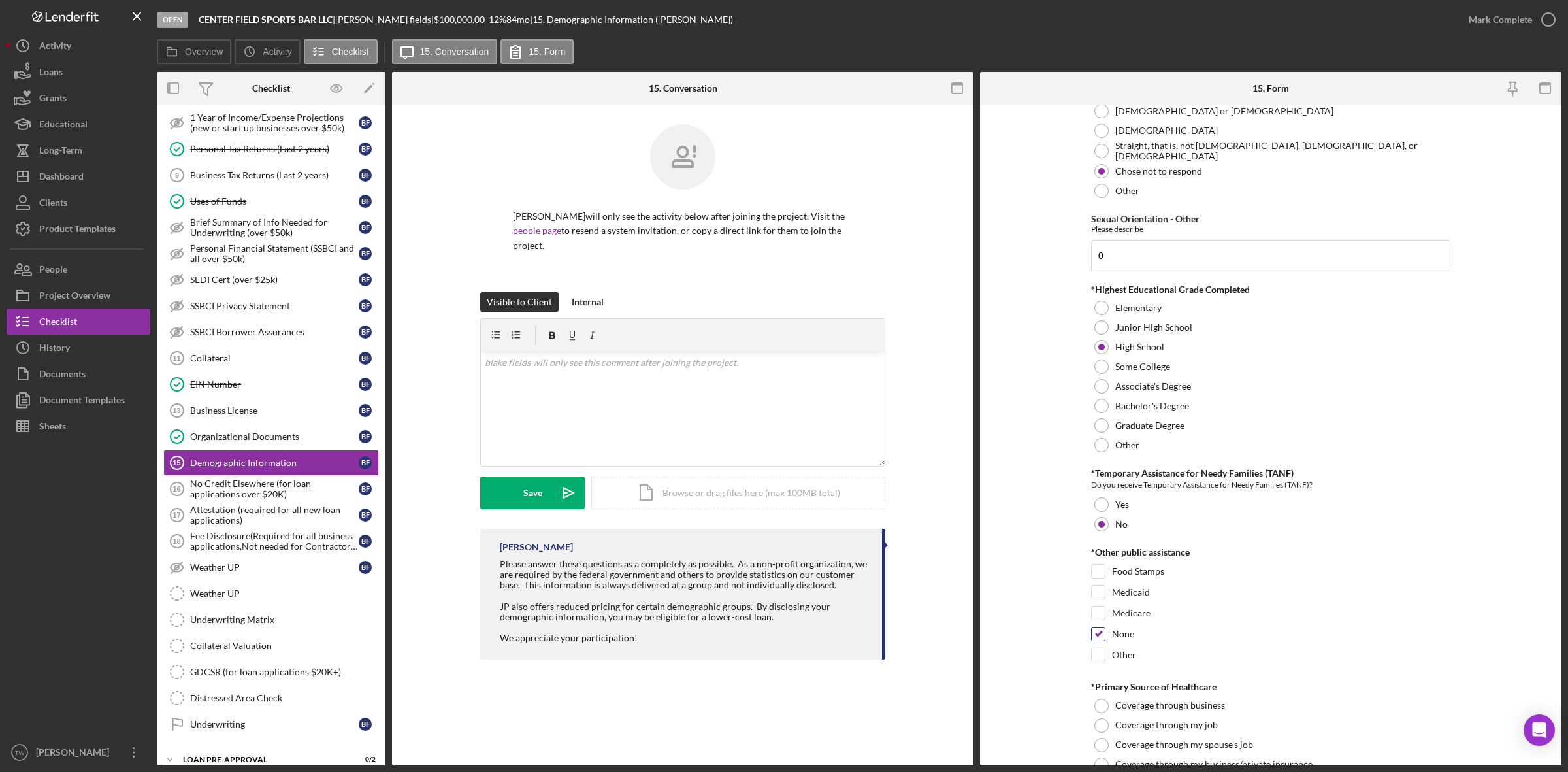
scroll to position [1844, 0]
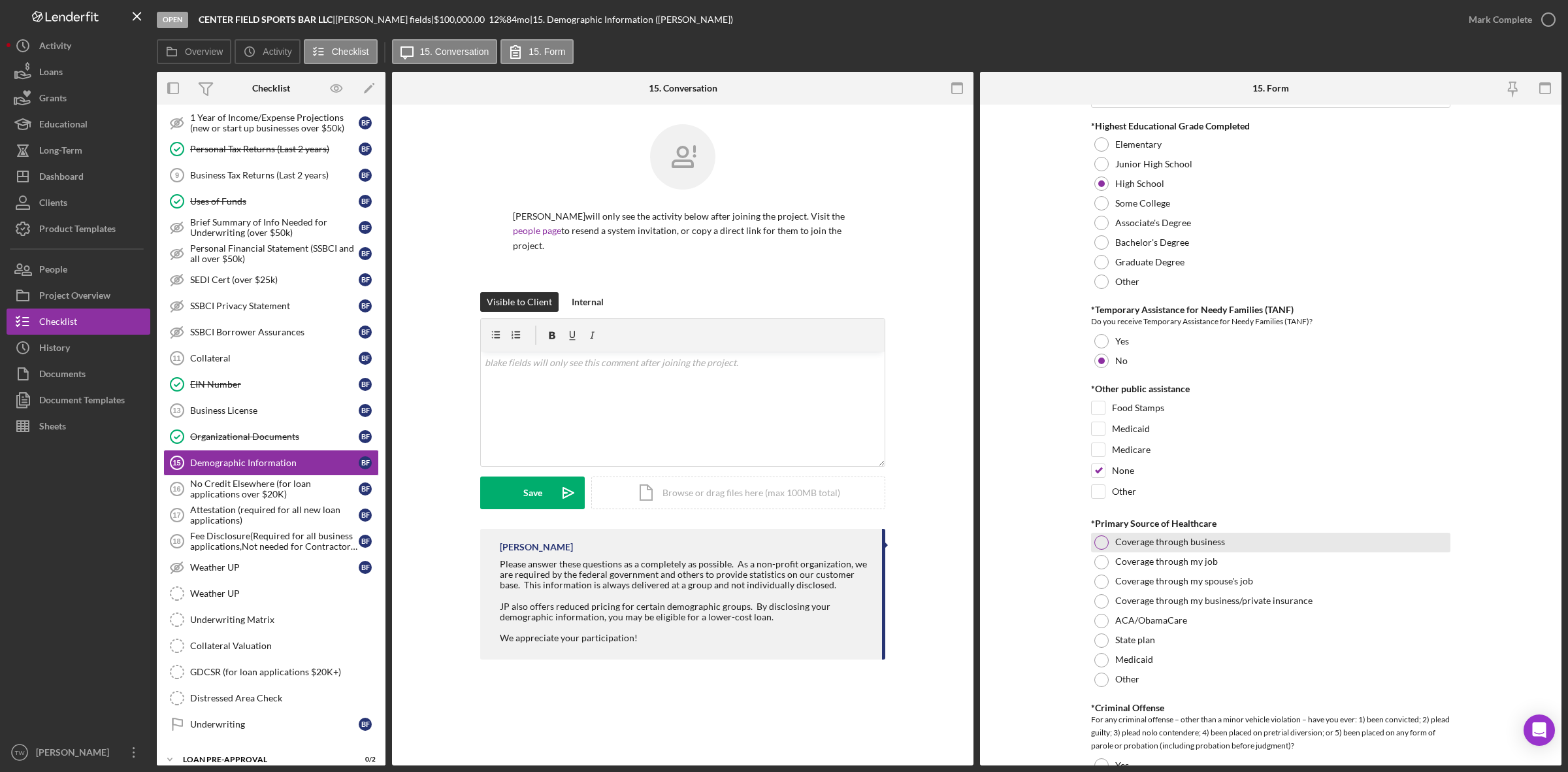
click at [1161, 541] on label "Coverage through business" at bounding box center [1170, 542] width 110 height 10
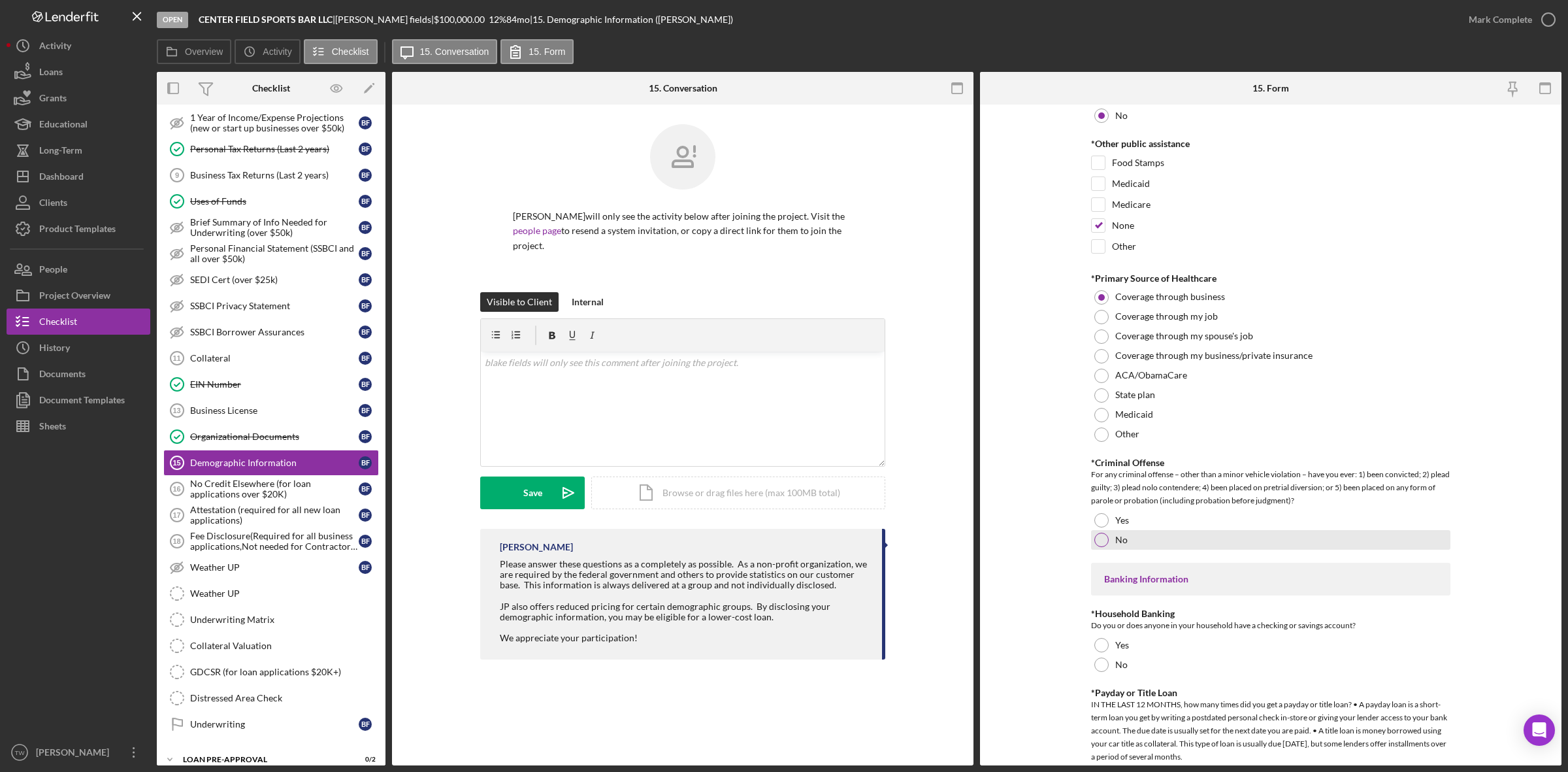
click at [1111, 534] on div "No" at bounding box center [1271, 539] width 359 height 20
click at [1133, 650] on div "Yes" at bounding box center [1271, 645] width 359 height 20
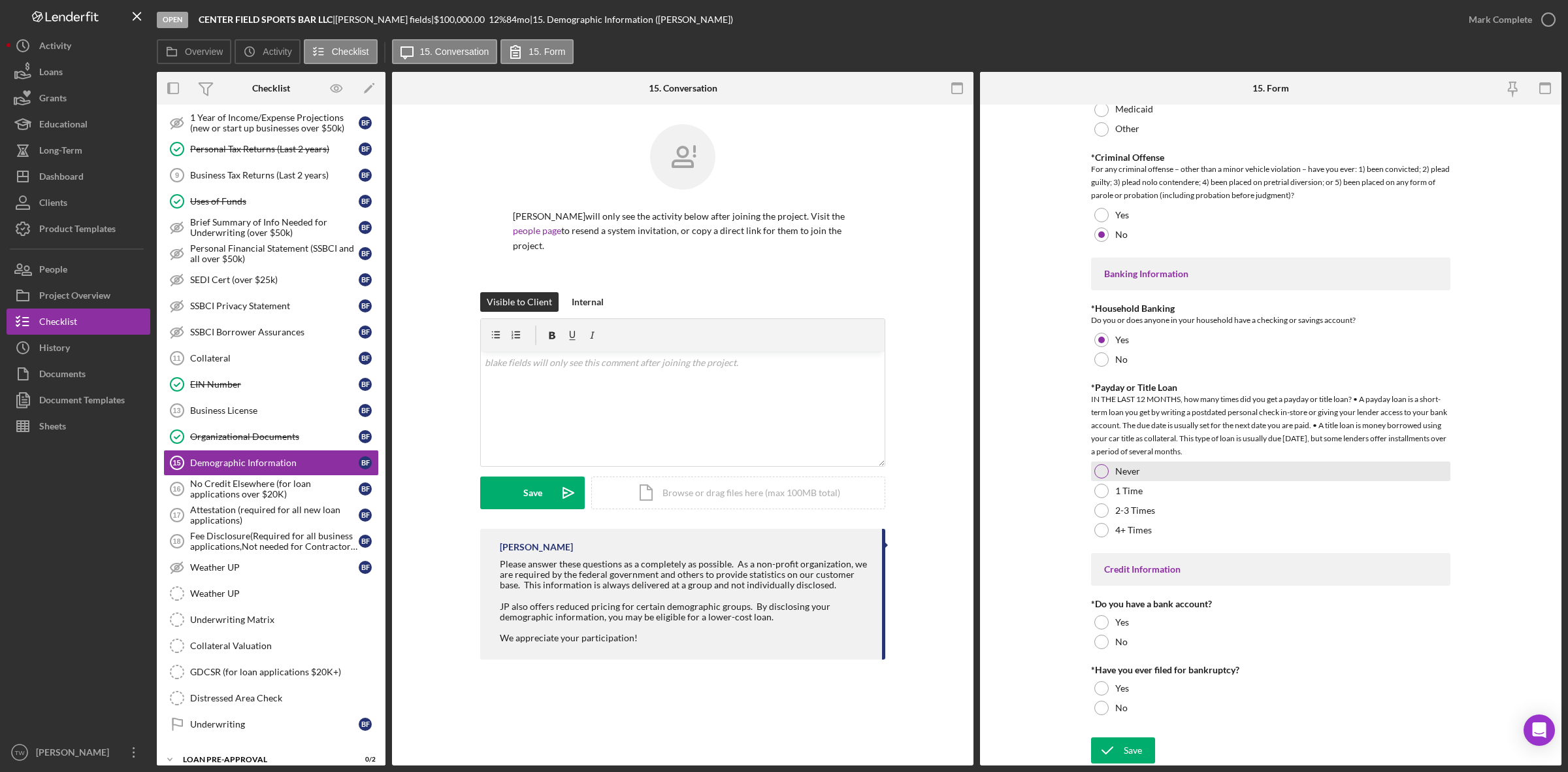
click at [1111, 476] on div "Never" at bounding box center [1271, 471] width 359 height 20
click at [1112, 621] on div "Yes" at bounding box center [1271, 622] width 359 height 20
click at [1123, 703] on label "No" at bounding box center [1122, 708] width 13 height 10
click at [1127, 747] on div "Save" at bounding box center [1133, 750] width 18 height 26
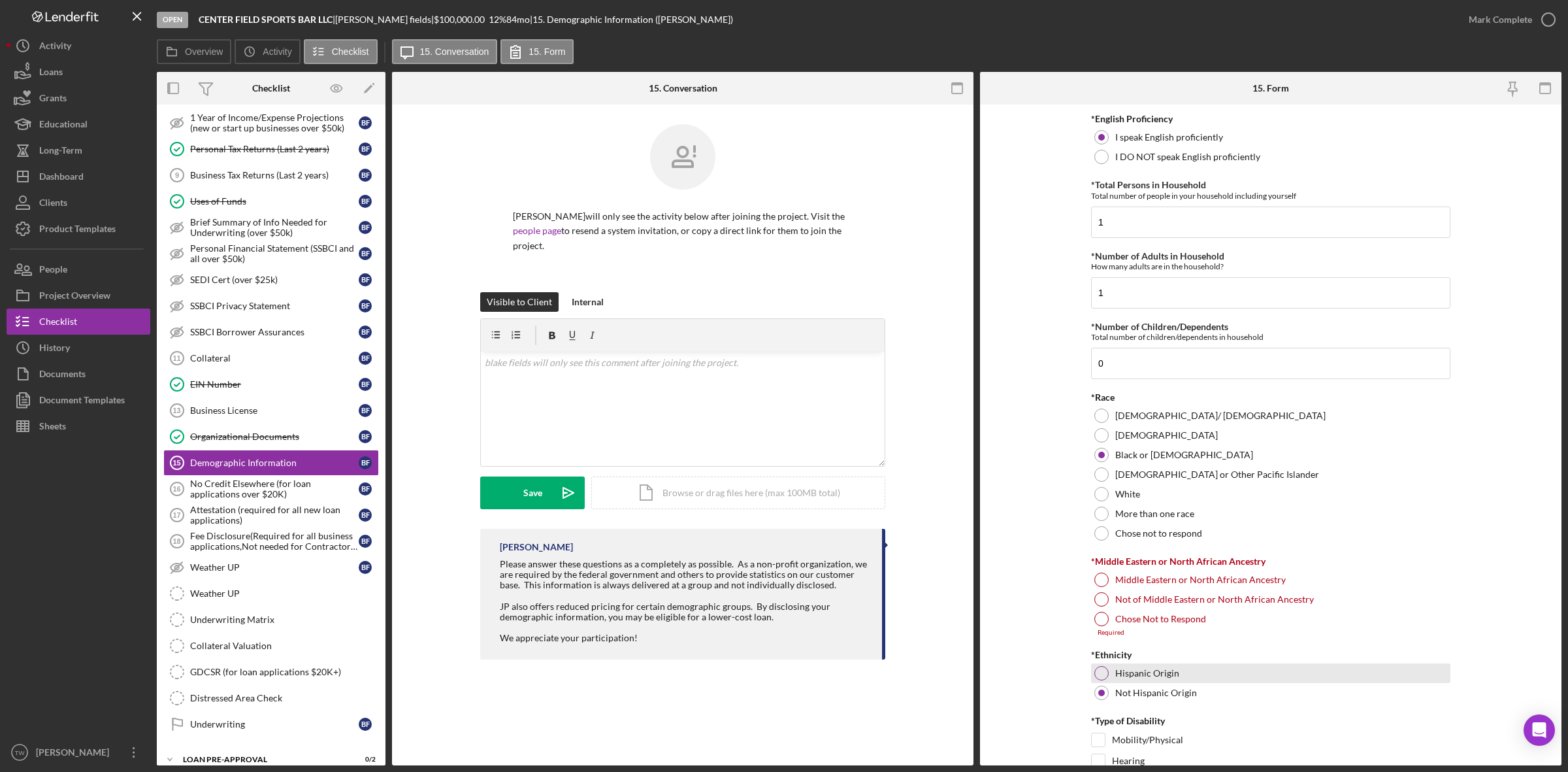
scroll to position [527, 0]
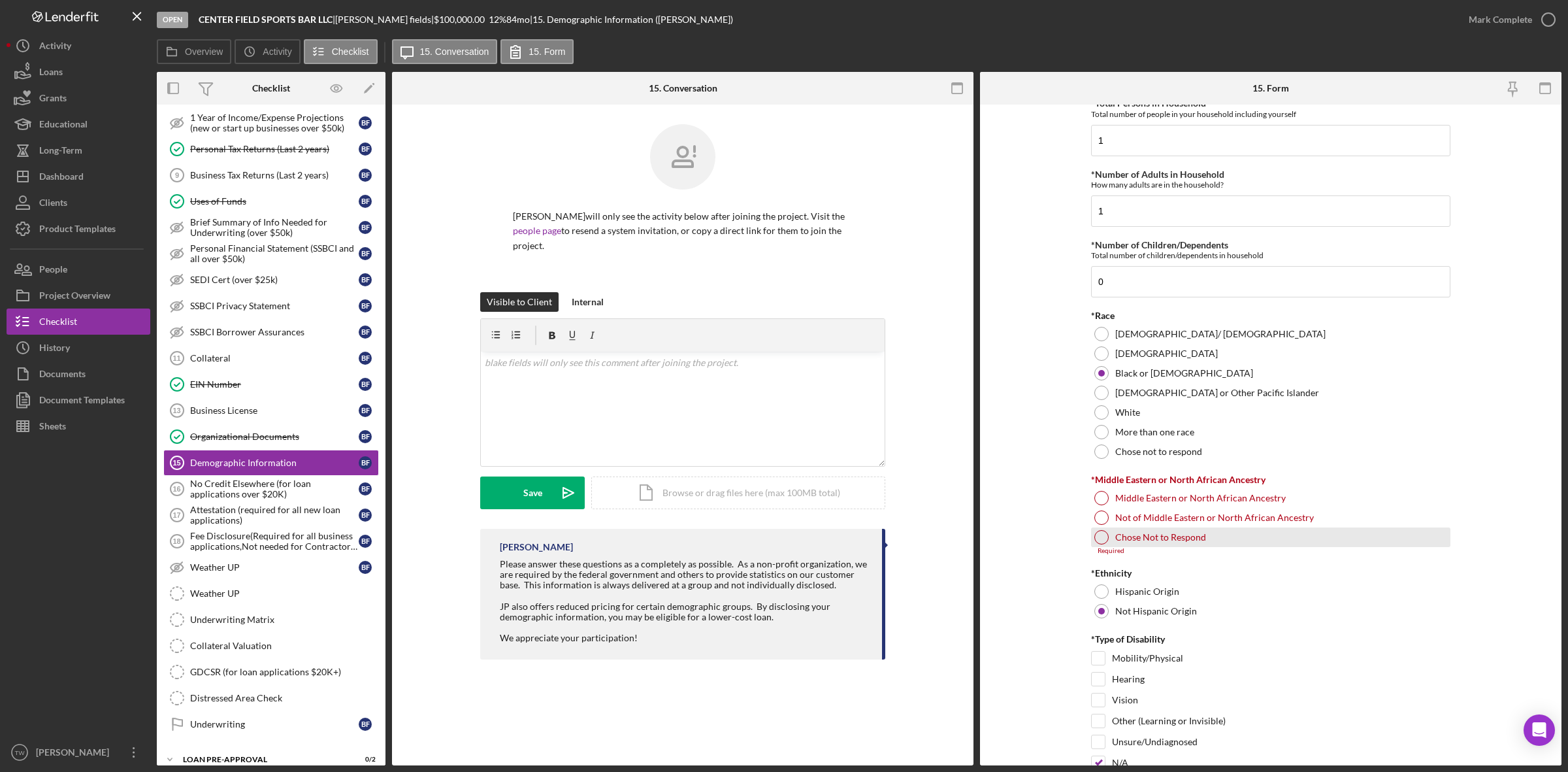
click at [1127, 539] on label "Chose Not to Respond" at bounding box center [1161, 537] width 91 height 10
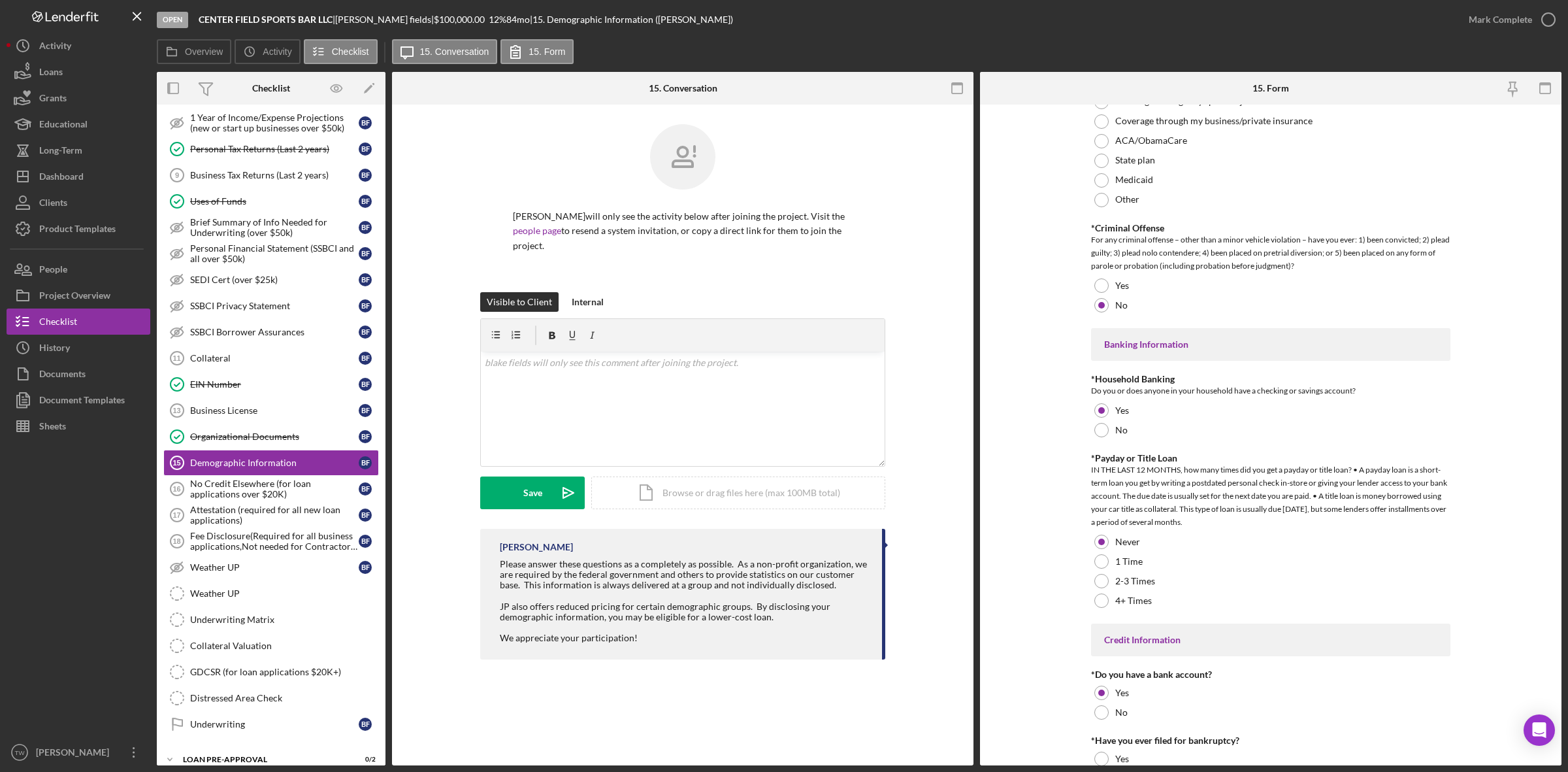
scroll to position [2398, 0]
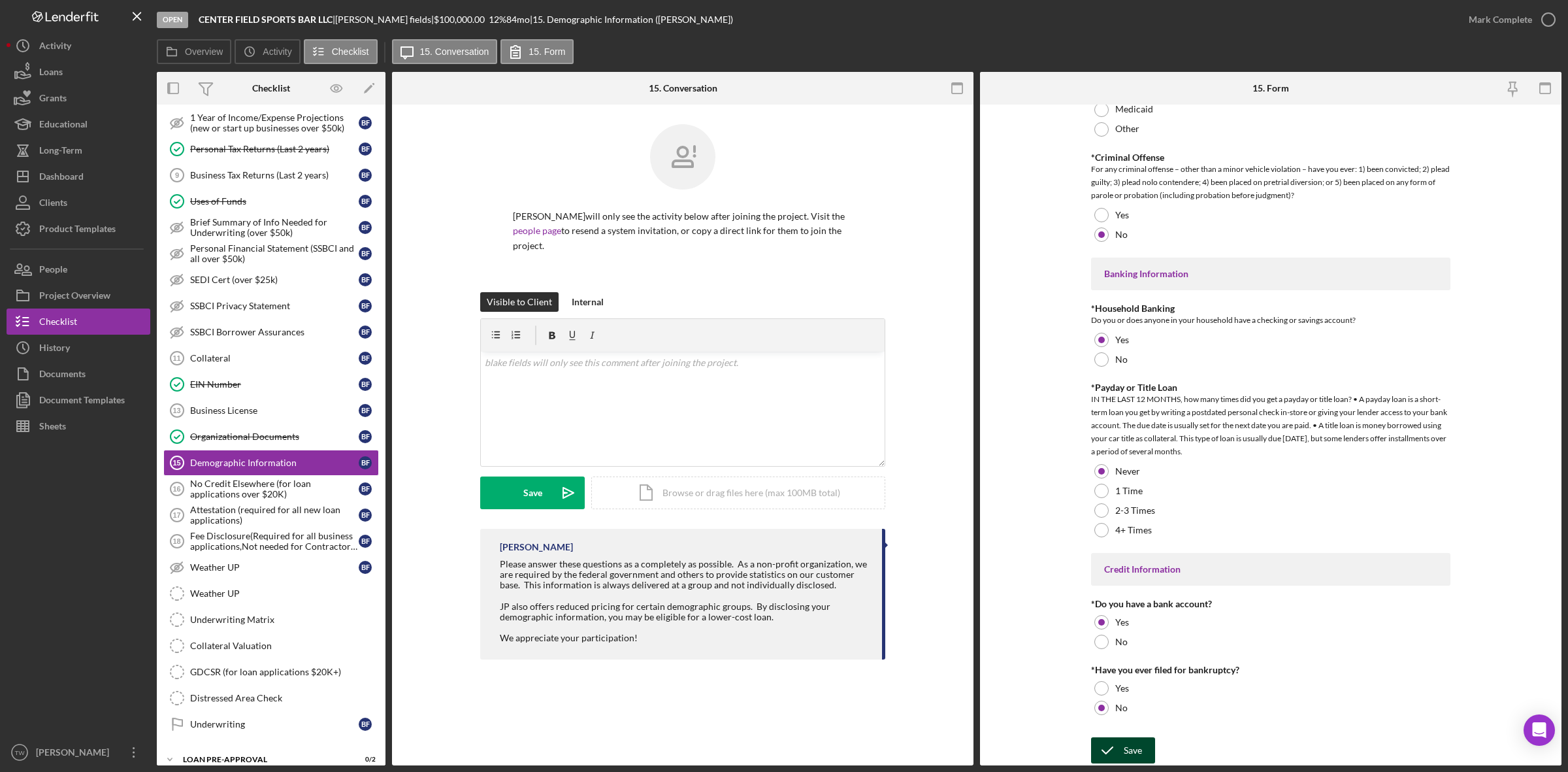
click at [1127, 737] on div "Save" at bounding box center [1133, 750] width 18 height 26
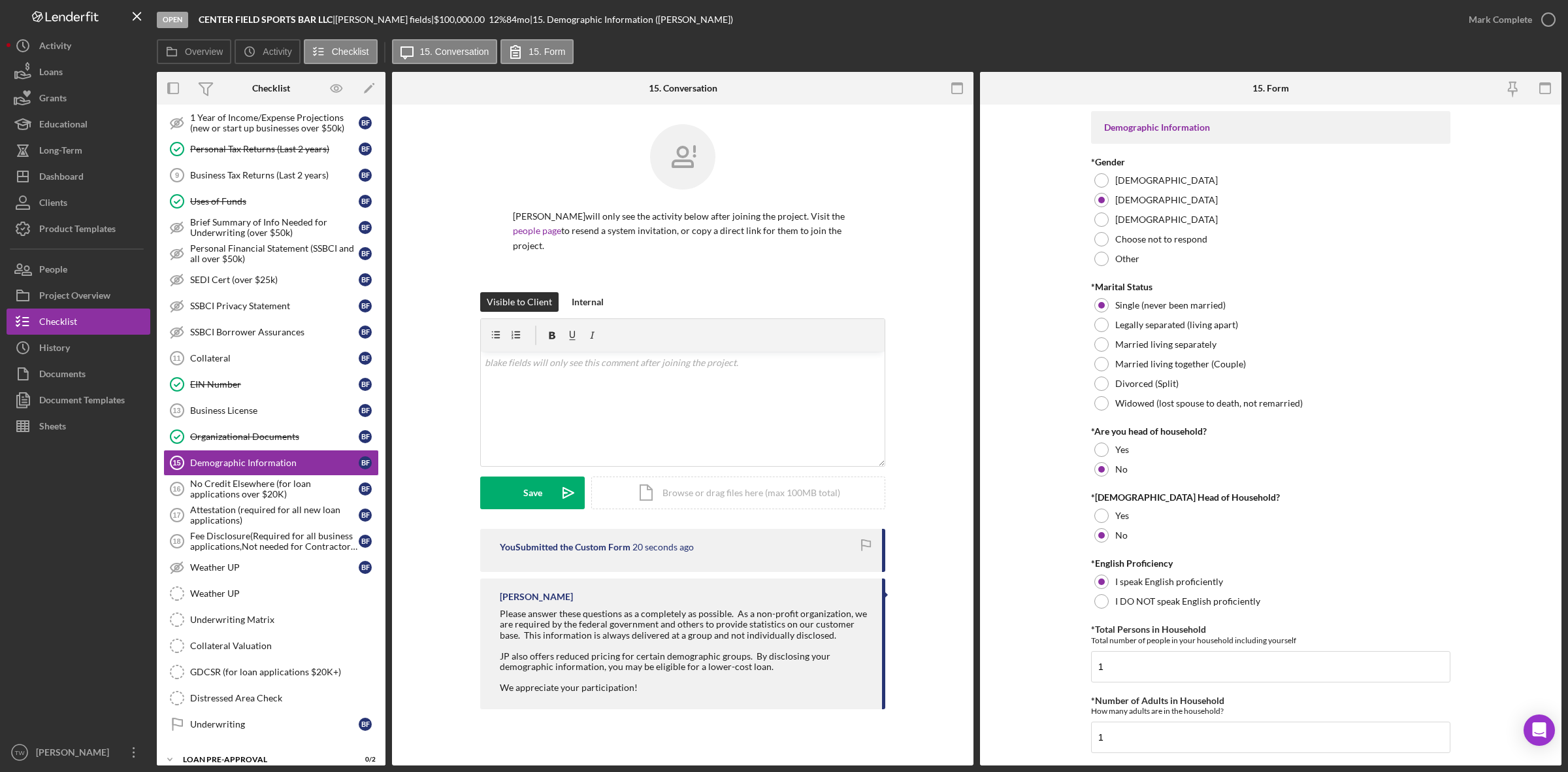
scroll to position [327, 0]
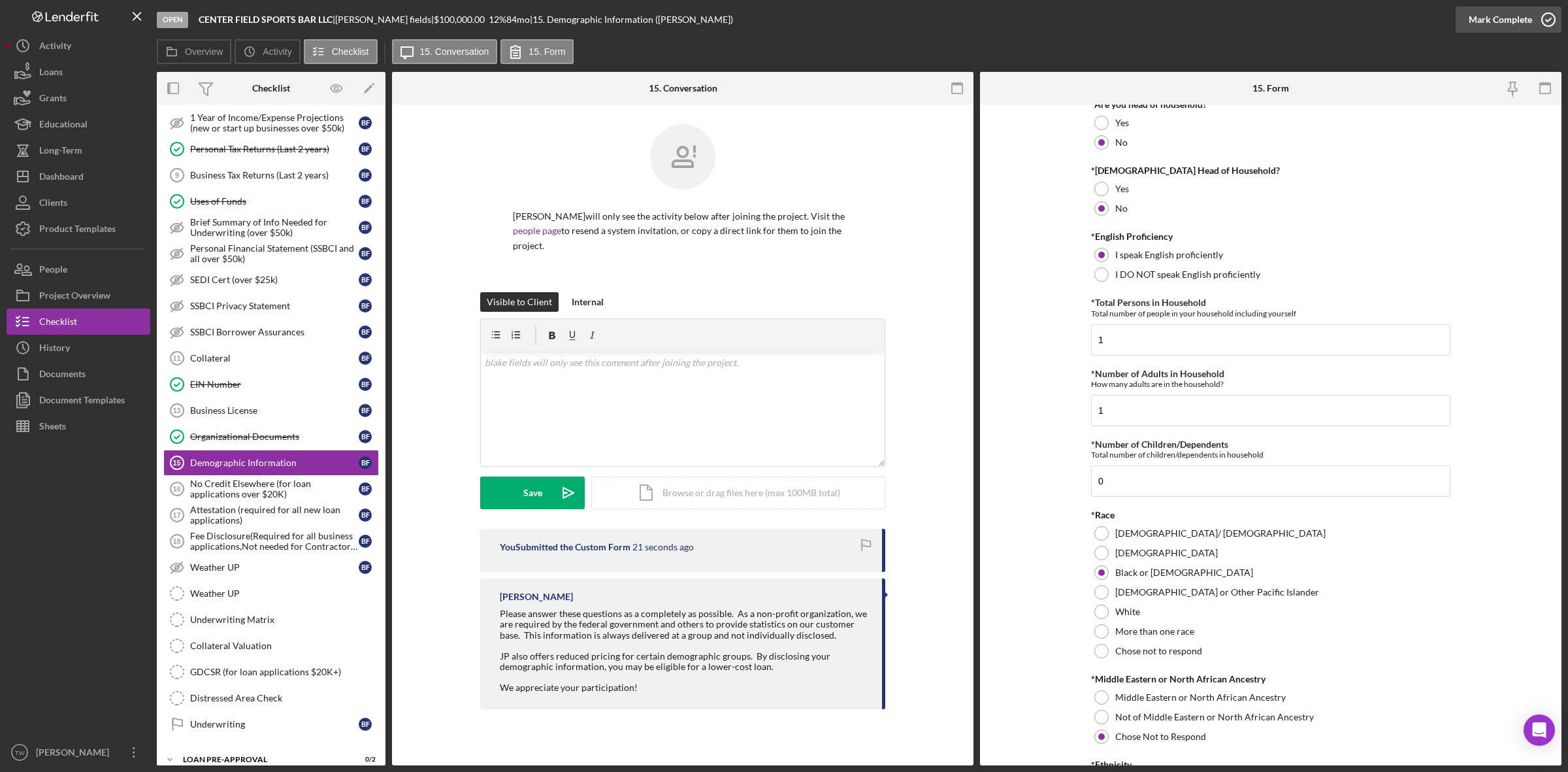
click at [1506, 11] on div "Mark Complete" at bounding box center [1501, 20] width 63 height 26
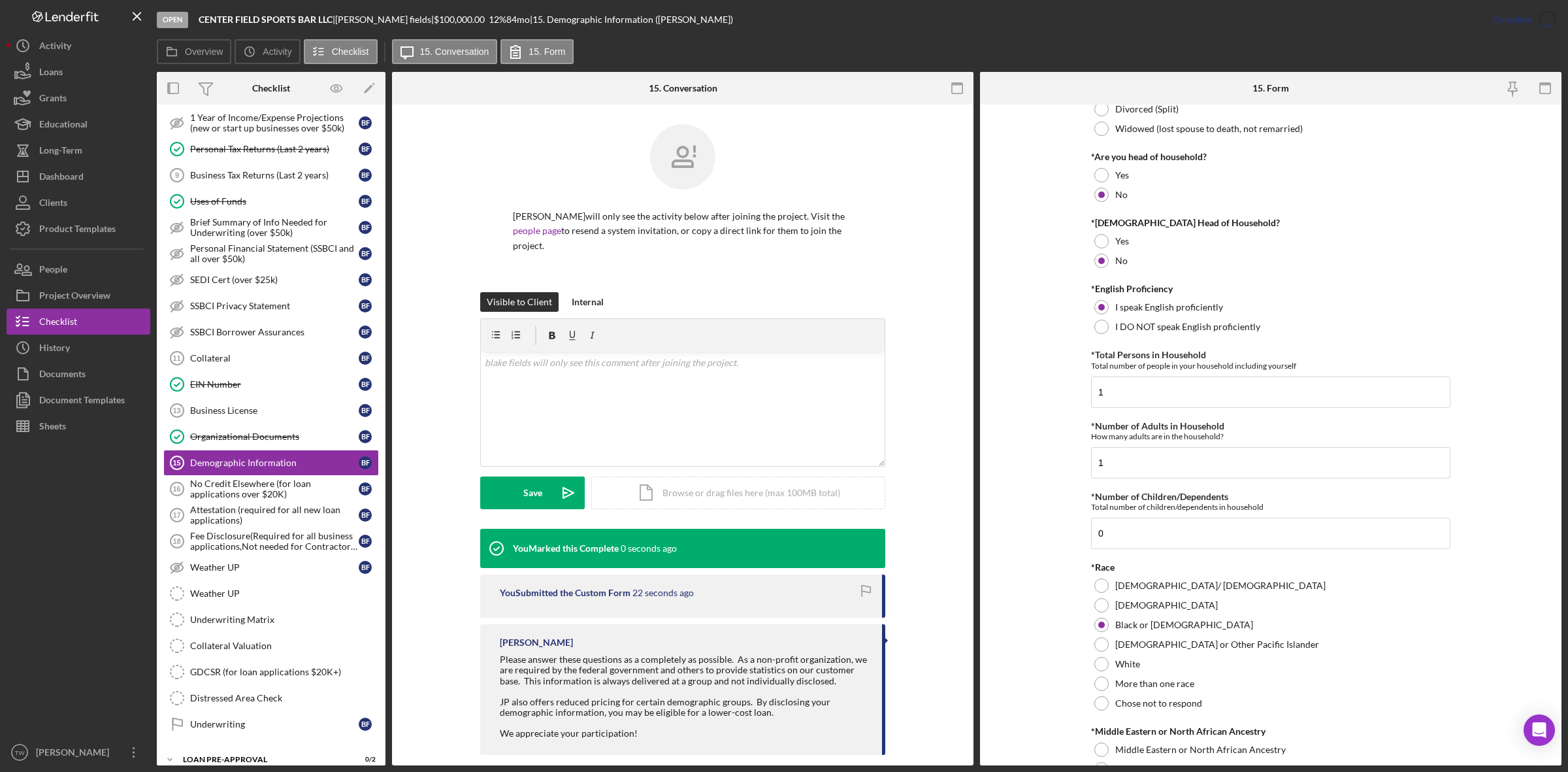
scroll to position [0, 0]
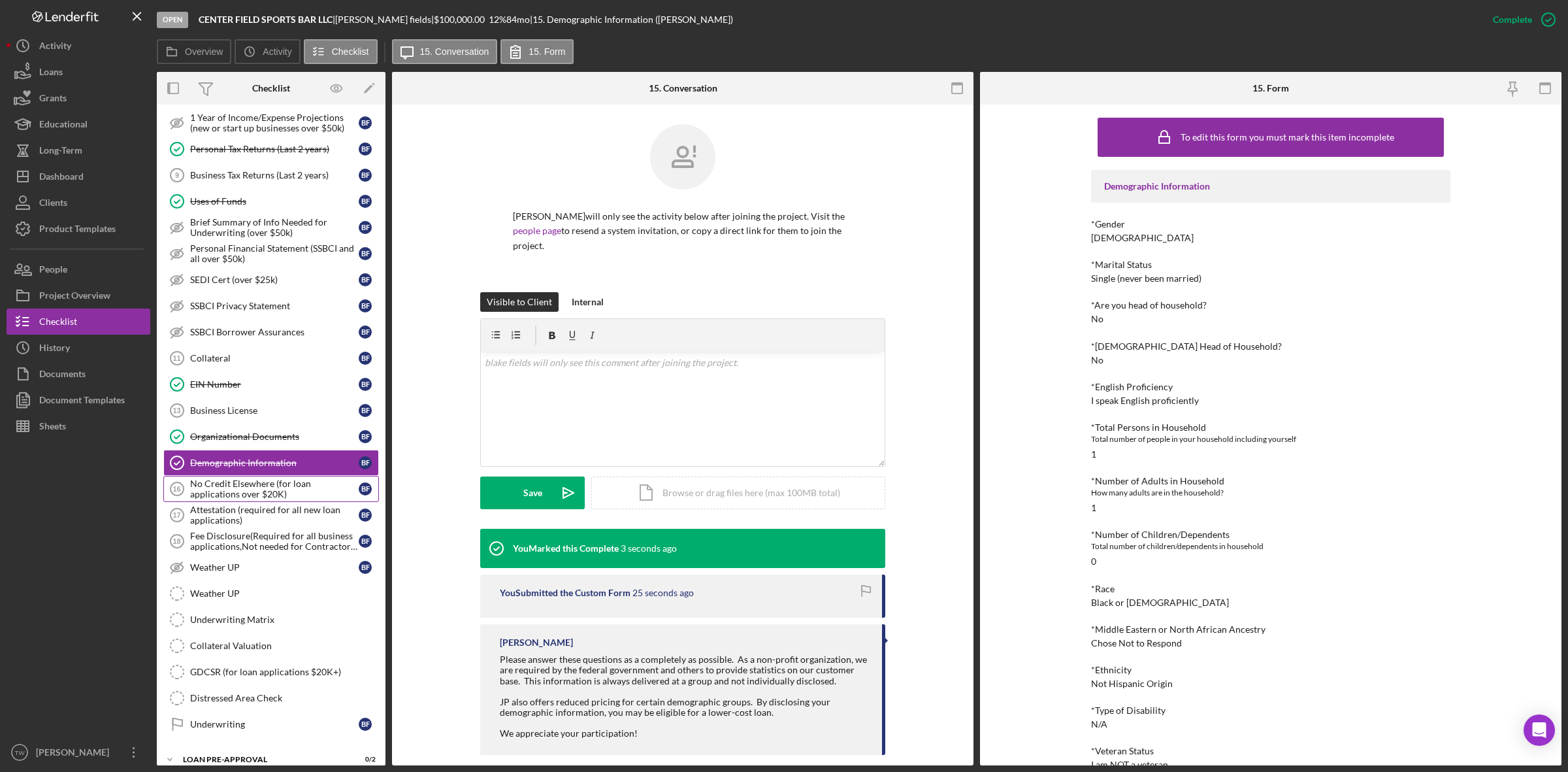
click at [277, 502] on link "No Credit Elsewhere (for loan applications over $20K) 16 No Credit Elsewhere (f…" at bounding box center [271, 489] width 215 height 26
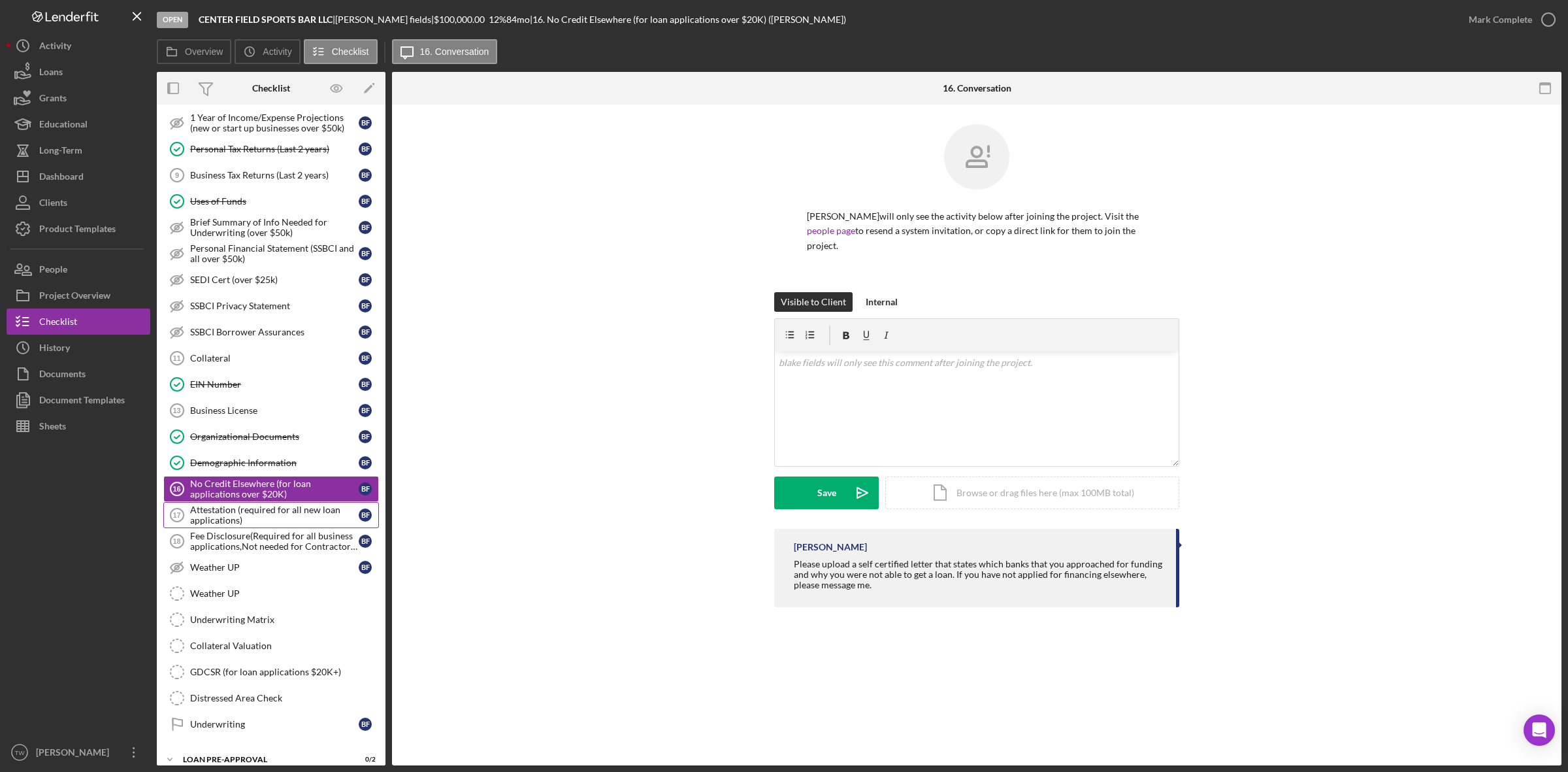
click at [277, 525] on div "Attestation (required for all new loan applications)" at bounding box center [274, 515] width 169 height 21
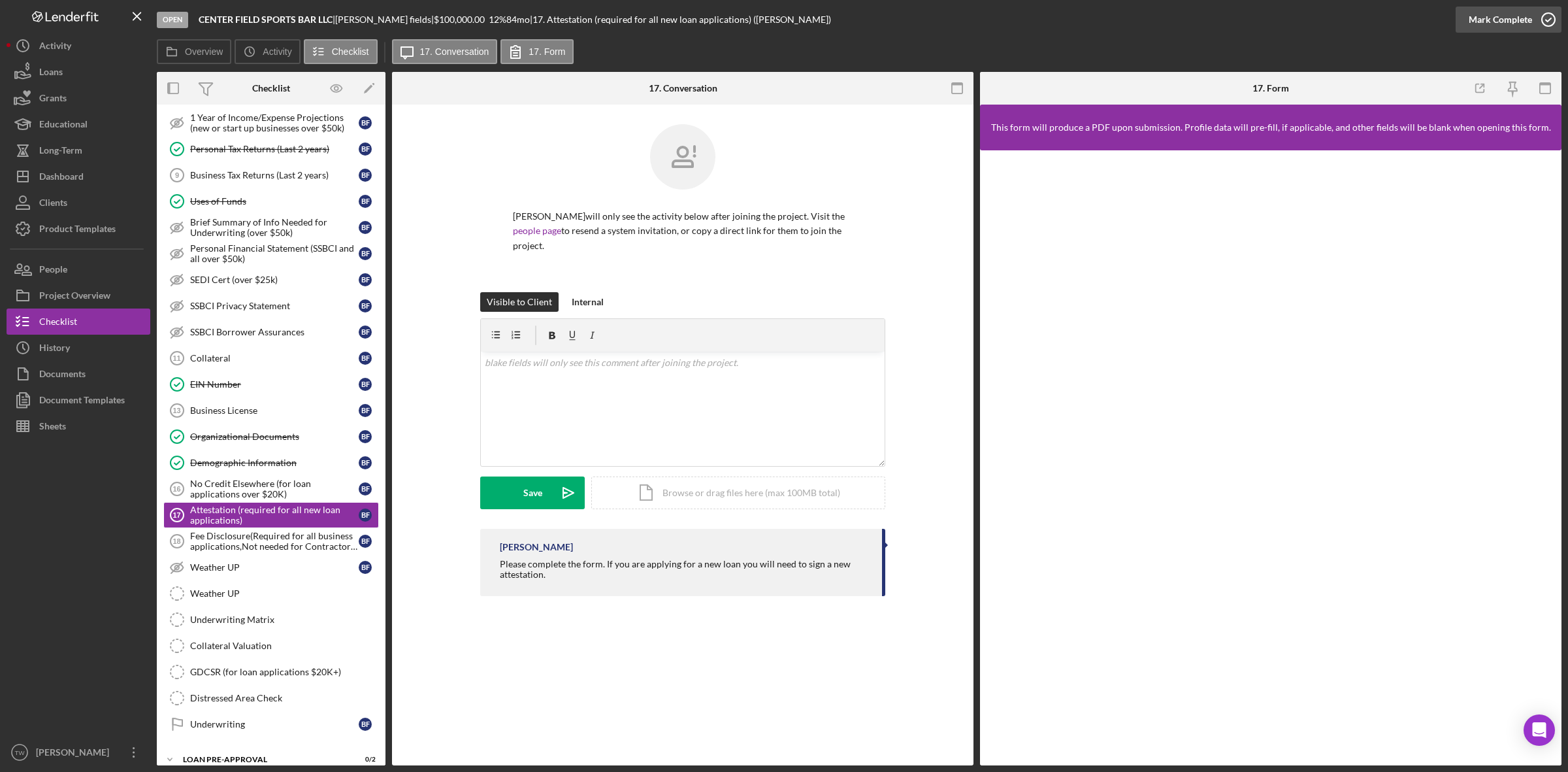
drag, startPoint x: 1480, startPoint y: 2, endPoint x: 1497, endPoint y: 20, distance: 24.8
click at [1489, 16] on div "Mark Complete" at bounding box center [1508, 20] width 106 height 39
click at [1500, 20] on div "Mark Complete" at bounding box center [1501, 20] width 63 height 26
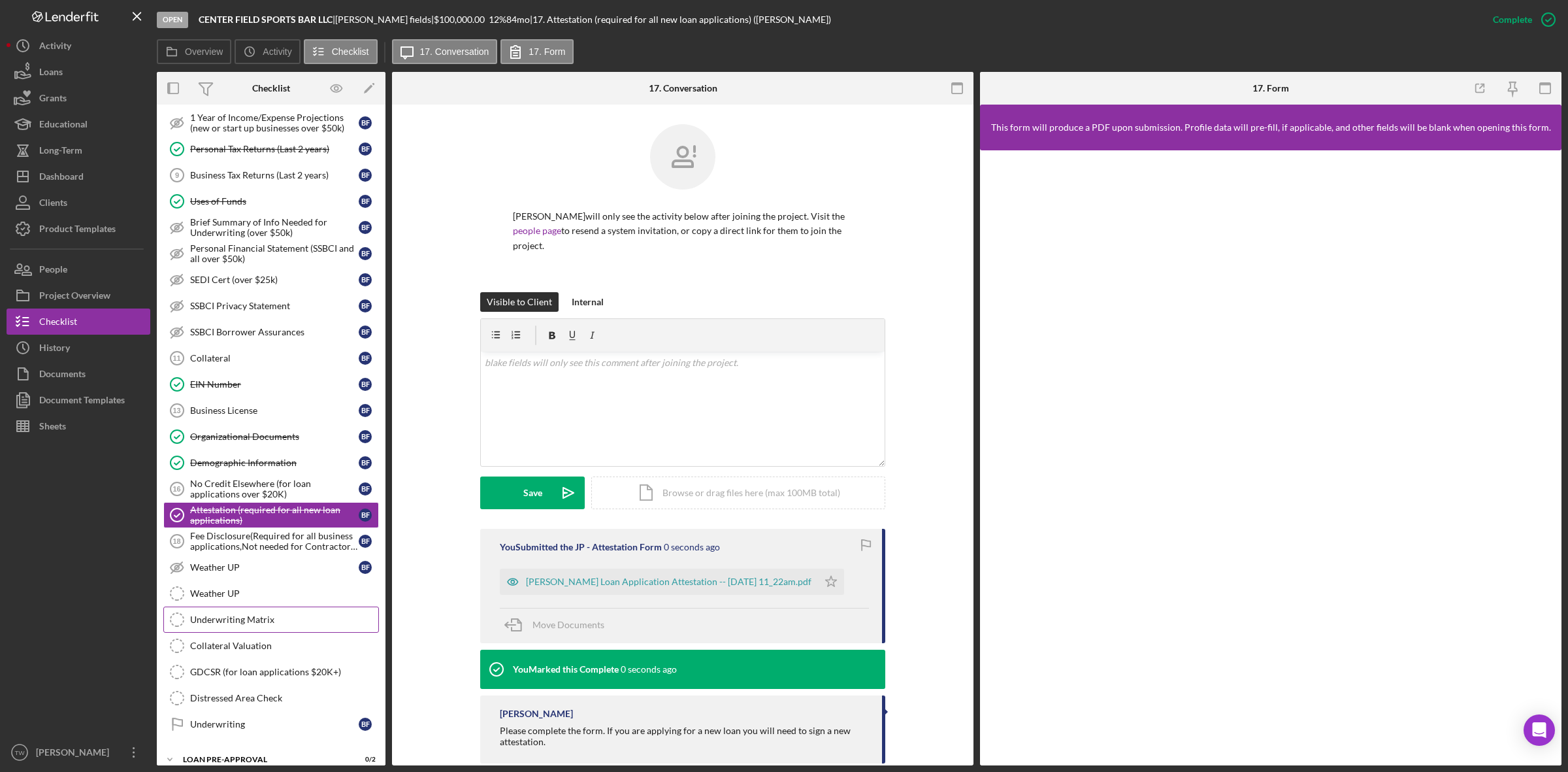
click at [305, 633] on link "Underwriting Matrix Underwriting Matrix" at bounding box center [271, 619] width 215 height 26
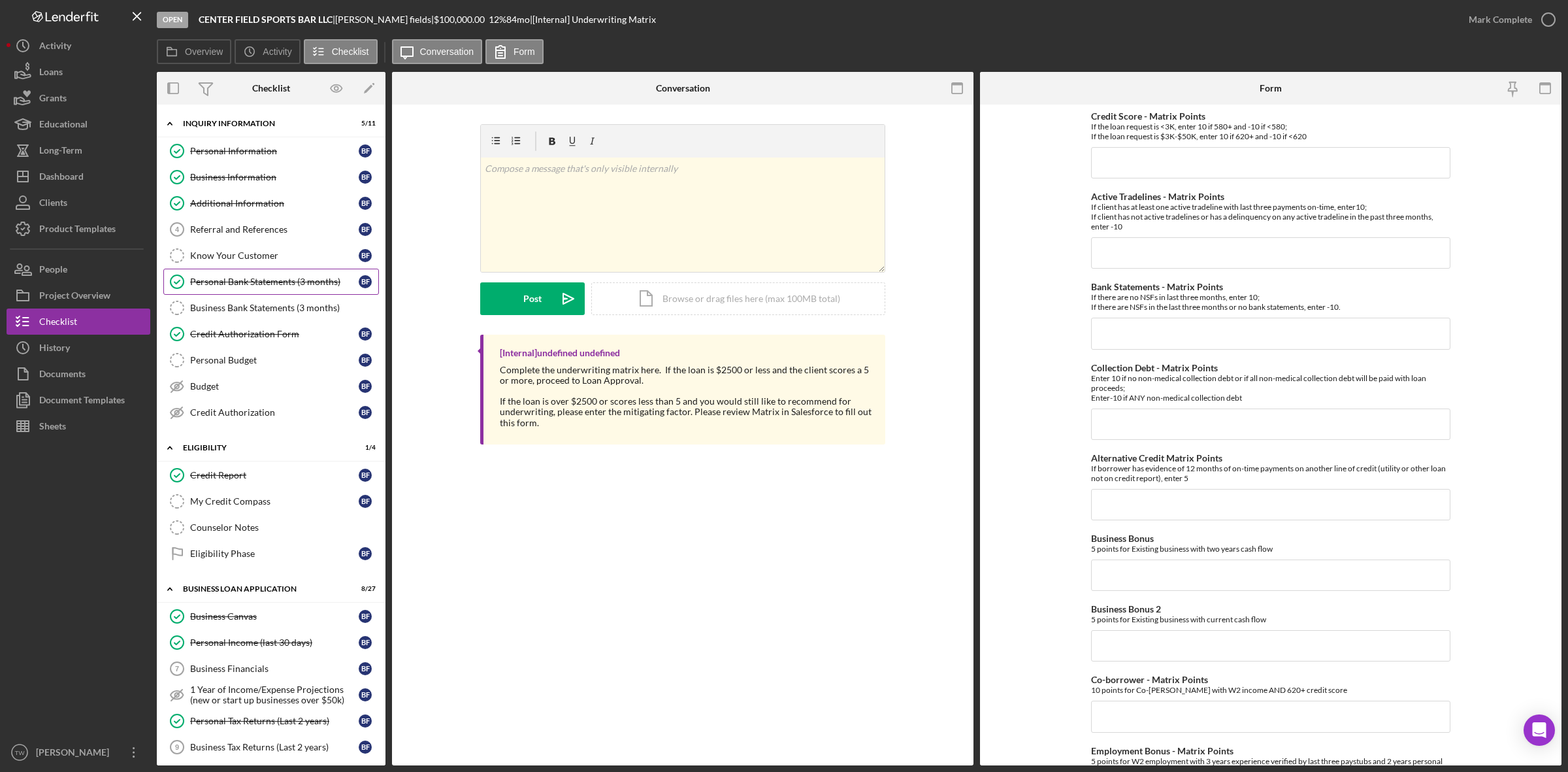
click at [275, 285] on div "Personal Bank Statements (3 months)" at bounding box center [274, 282] width 169 height 10
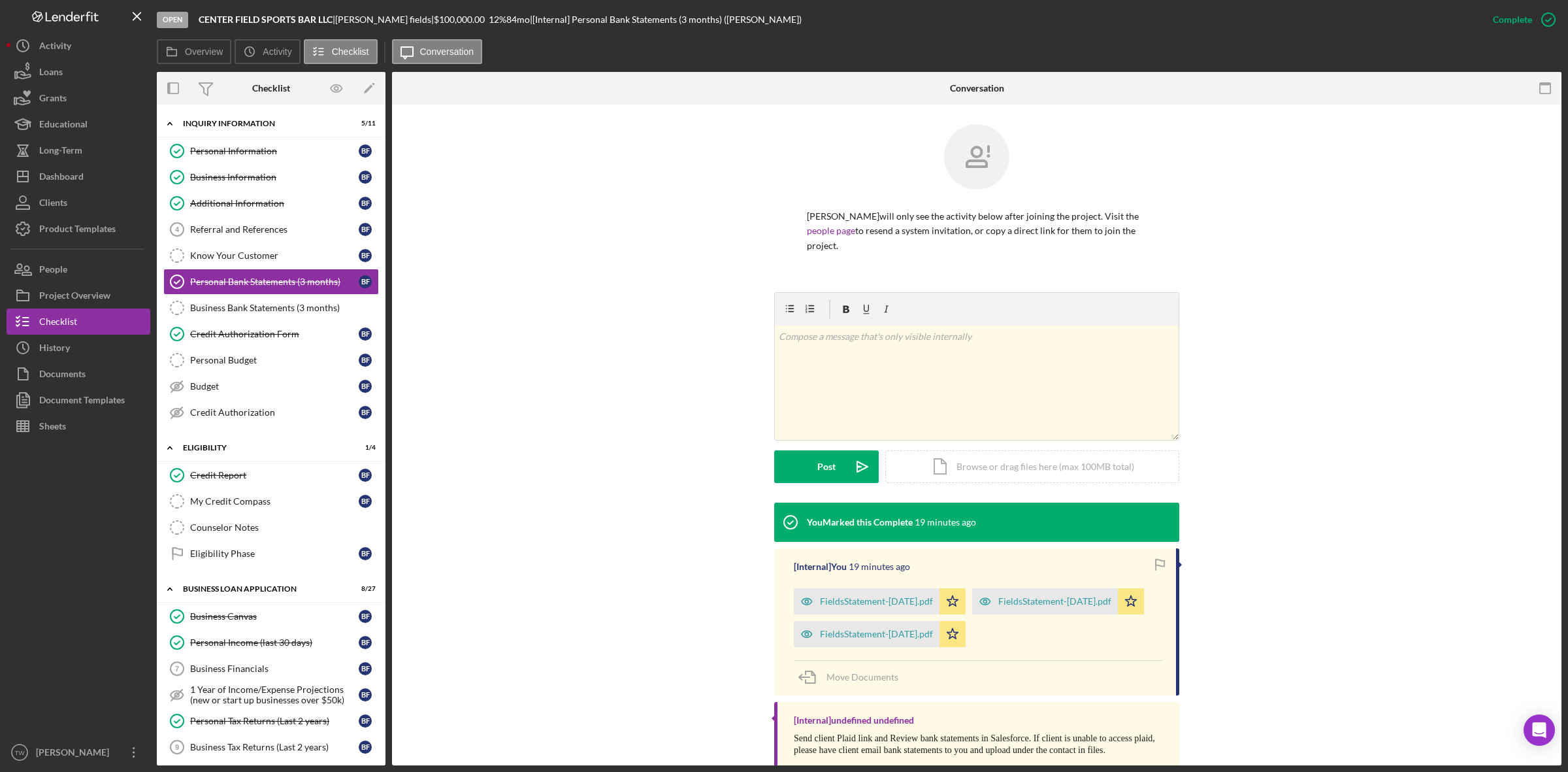
scroll to position [17, 0]
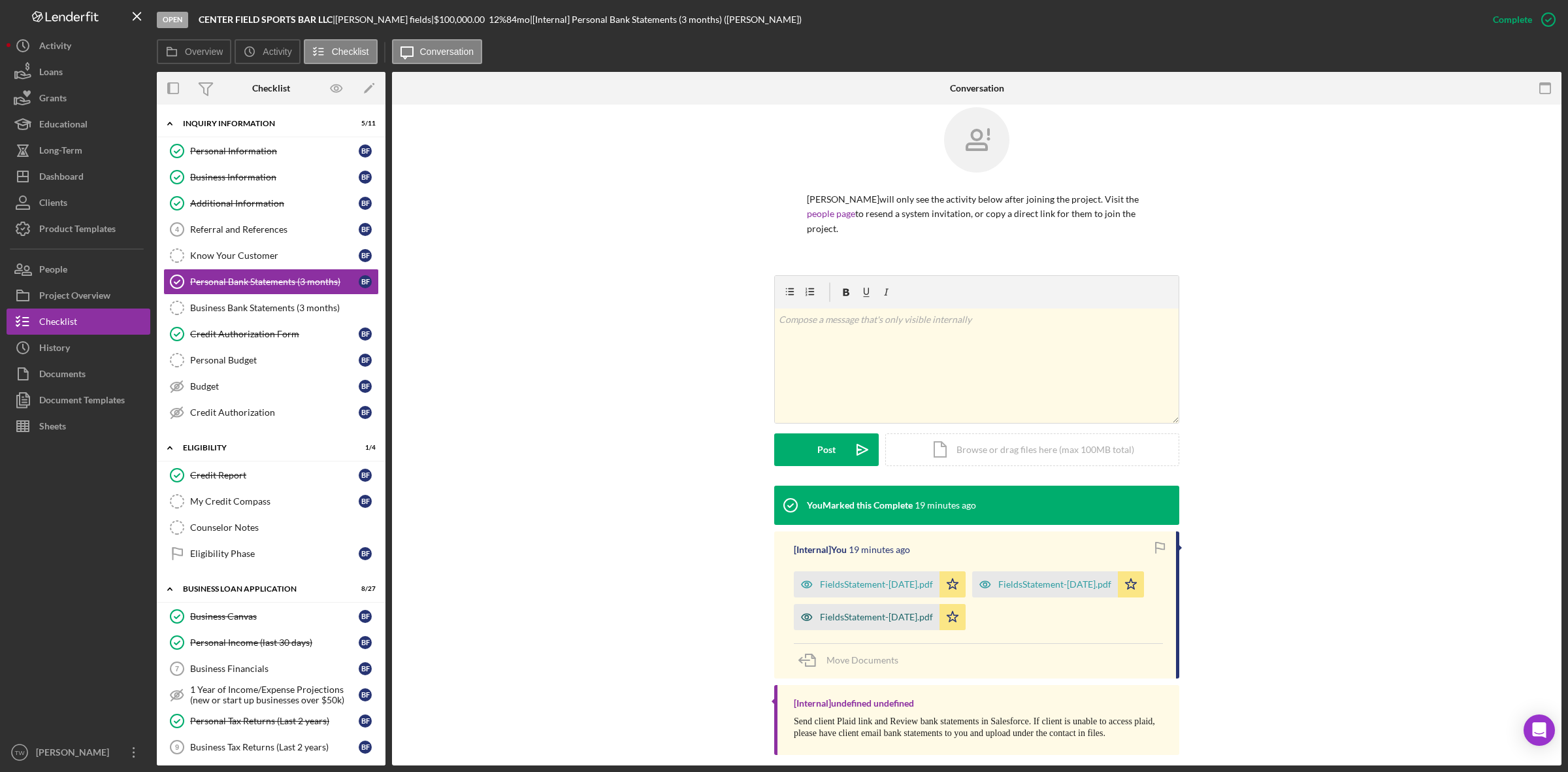
click at [882, 612] on div "FieldsStatement-May25.pdf" at bounding box center [876, 617] width 113 height 10
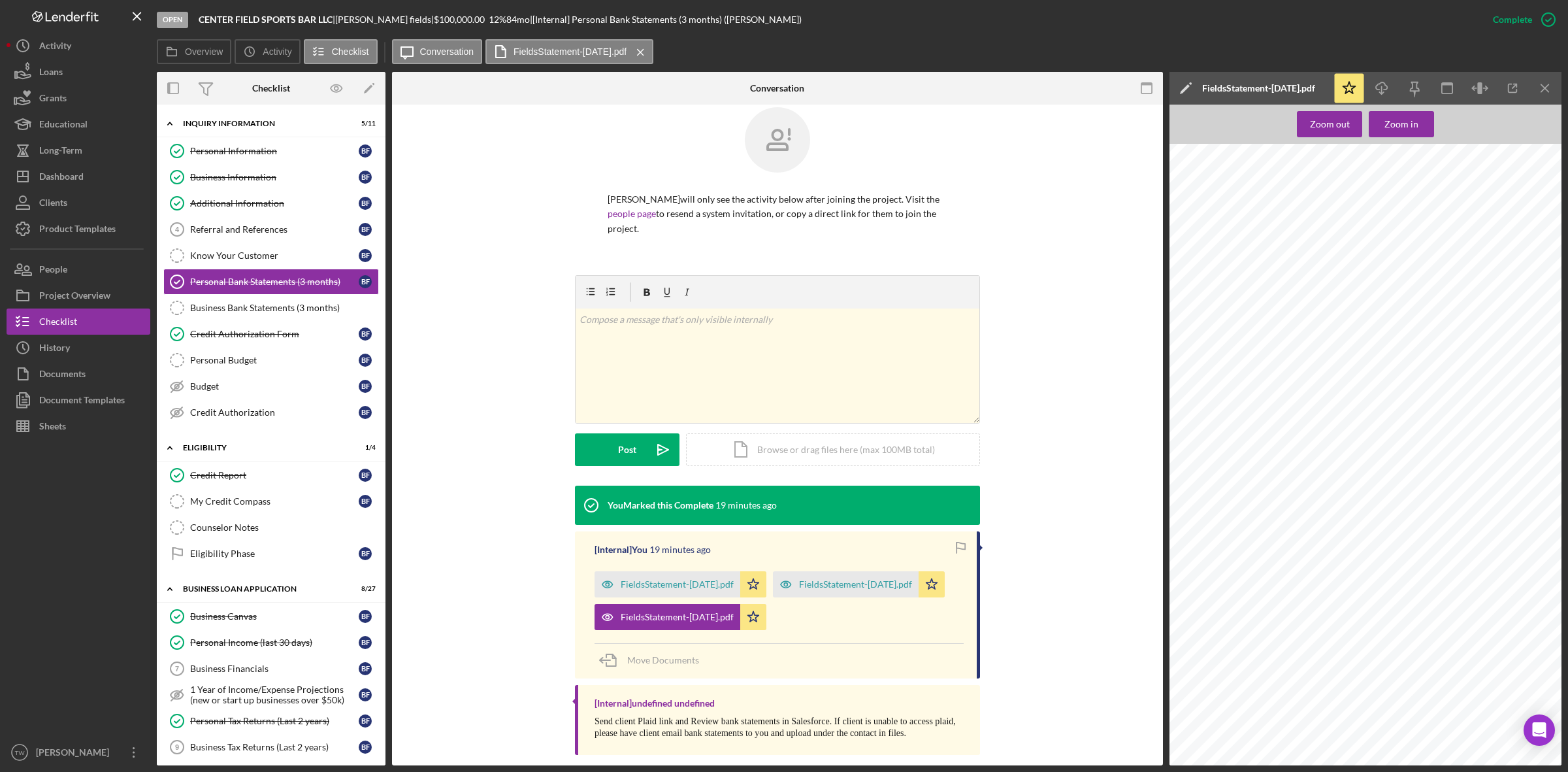
scroll to position [0, 0]
click at [838, 572] on div "FieldsStatement-June25.pdf" at bounding box center [846, 585] width 146 height 26
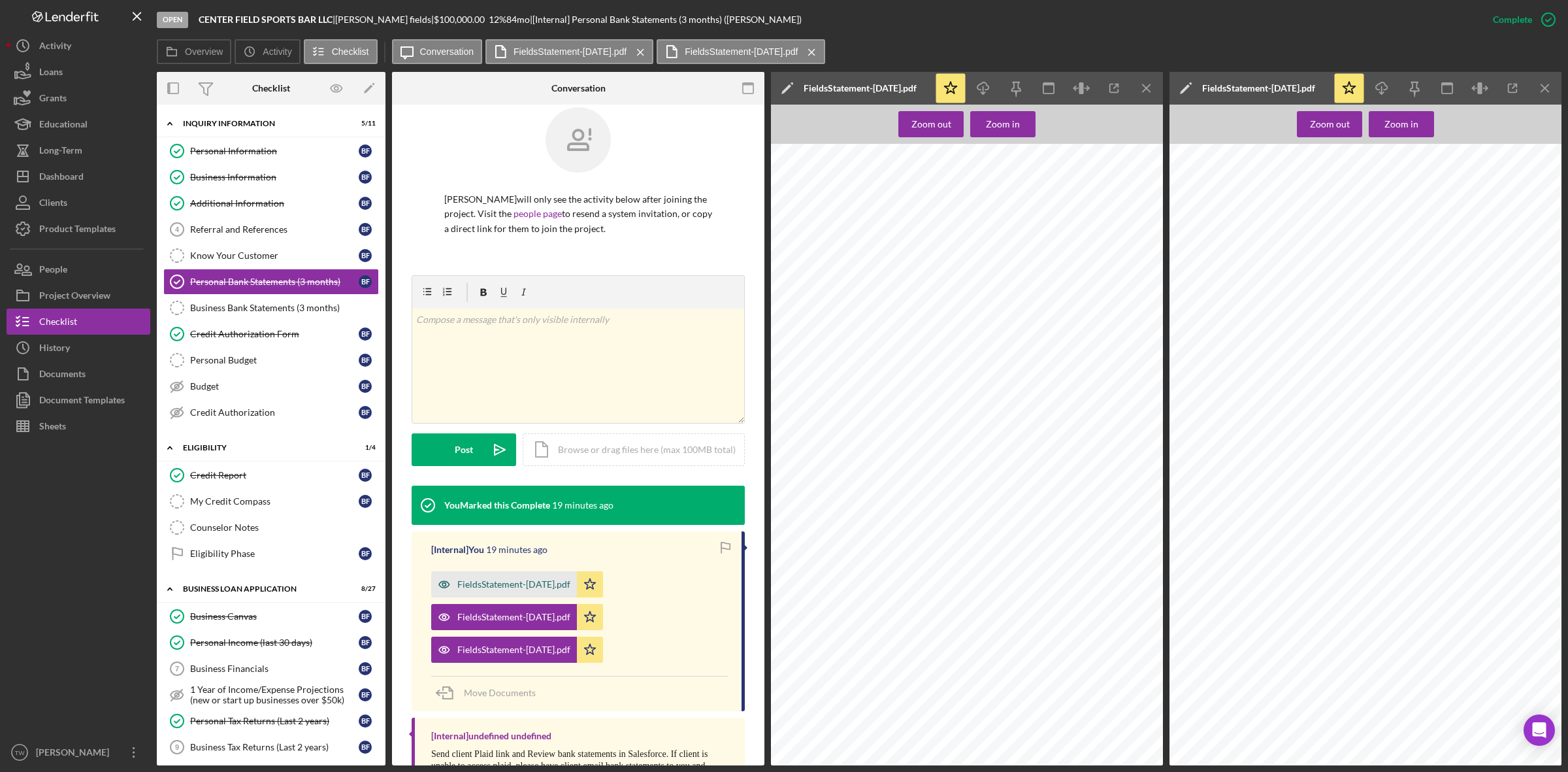
click at [501, 589] on div "FieldsStatement-July25.pdf" at bounding box center [514, 585] width 113 height 10
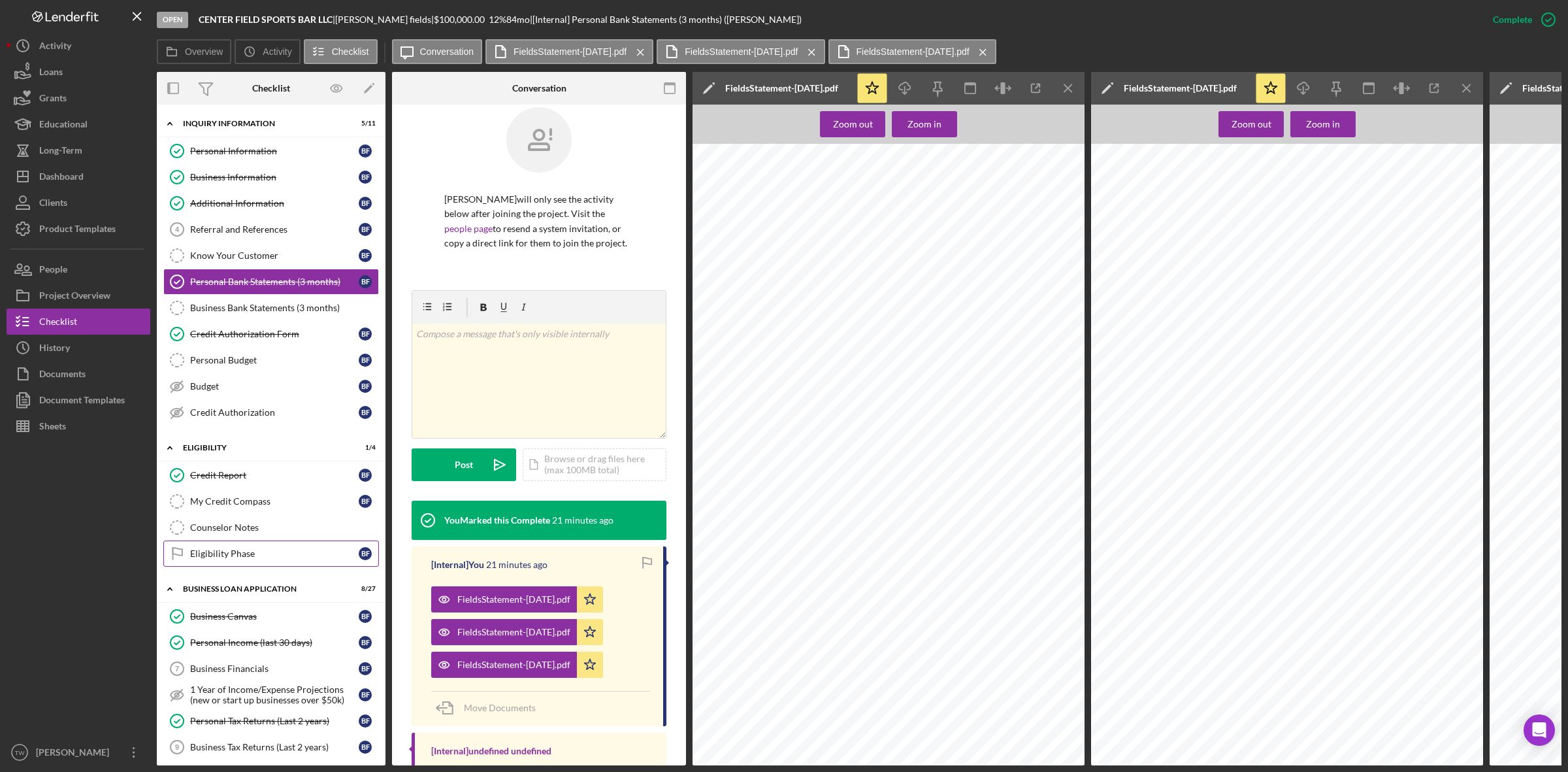
scroll to position [327, 0]
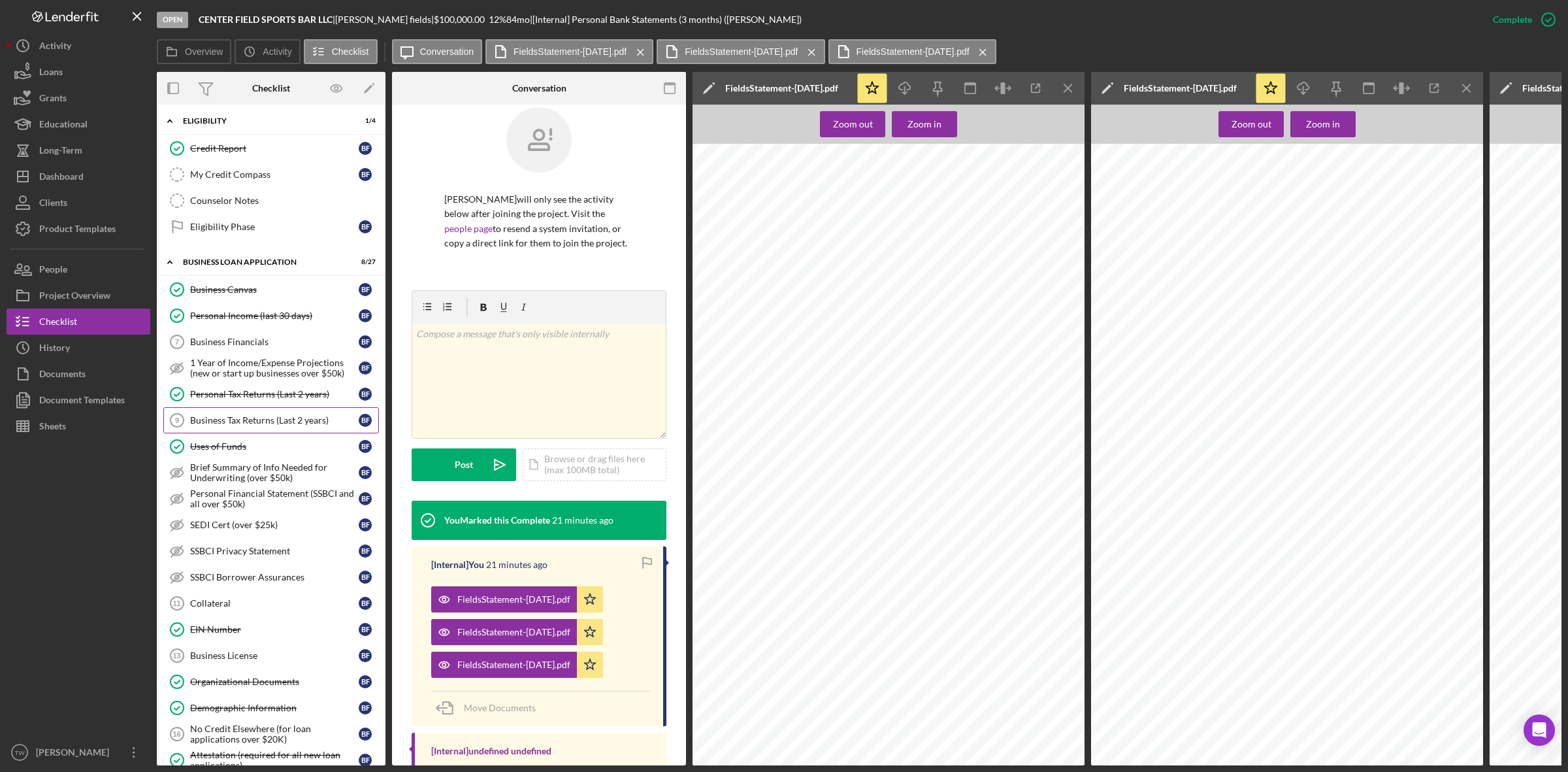
drag, startPoint x: 266, startPoint y: 399, endPoint x: 249, endPoint y: 436, distance: 40.7
click at [266, 399] on div "Personal Tax Returns (Last 2 years)" at bounding box center [274, 394] width 169 height 10
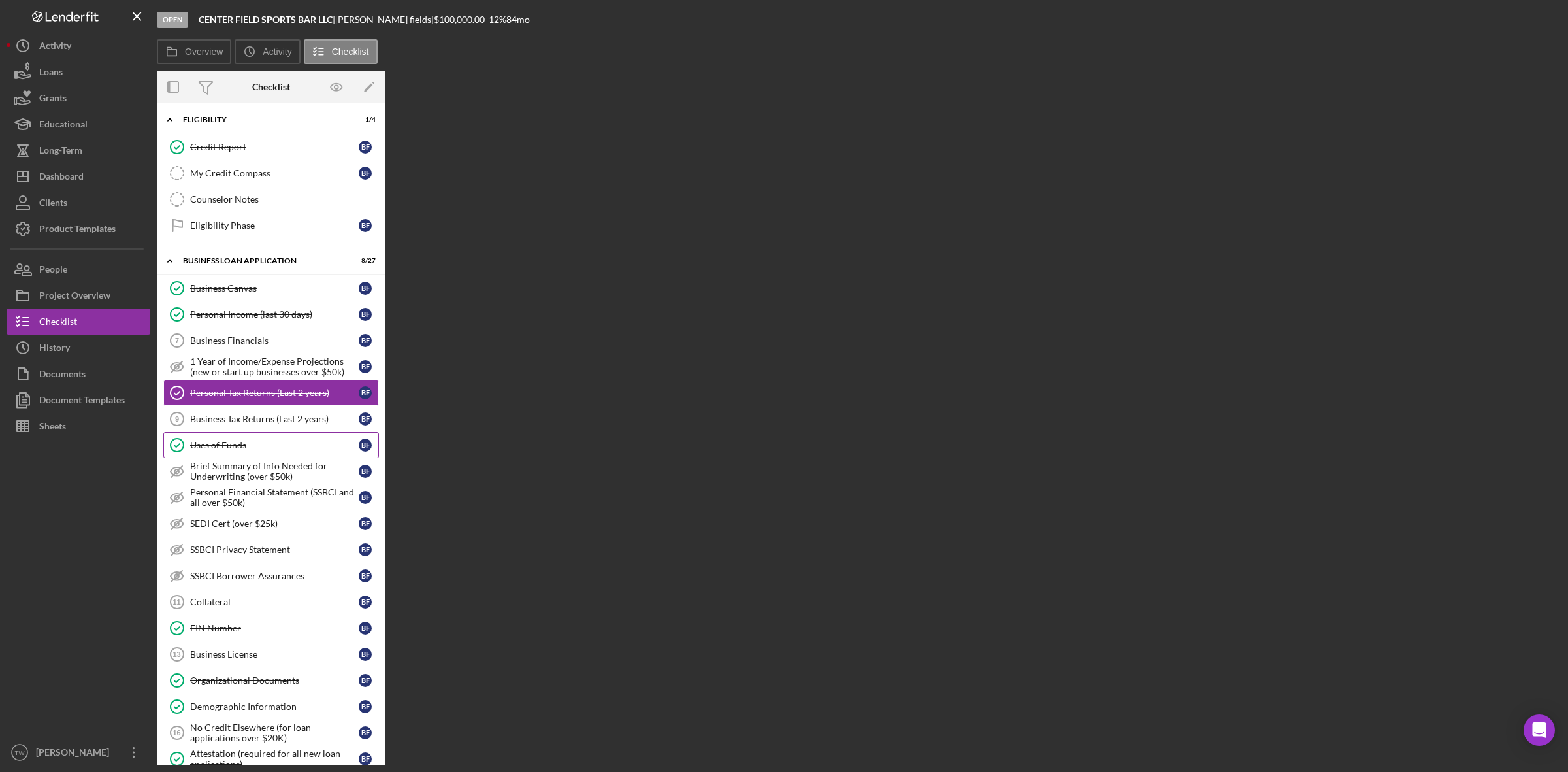
click at [240, 451] on div "Uses of Funds" at bounding box center [274, 445] width 169 height 10
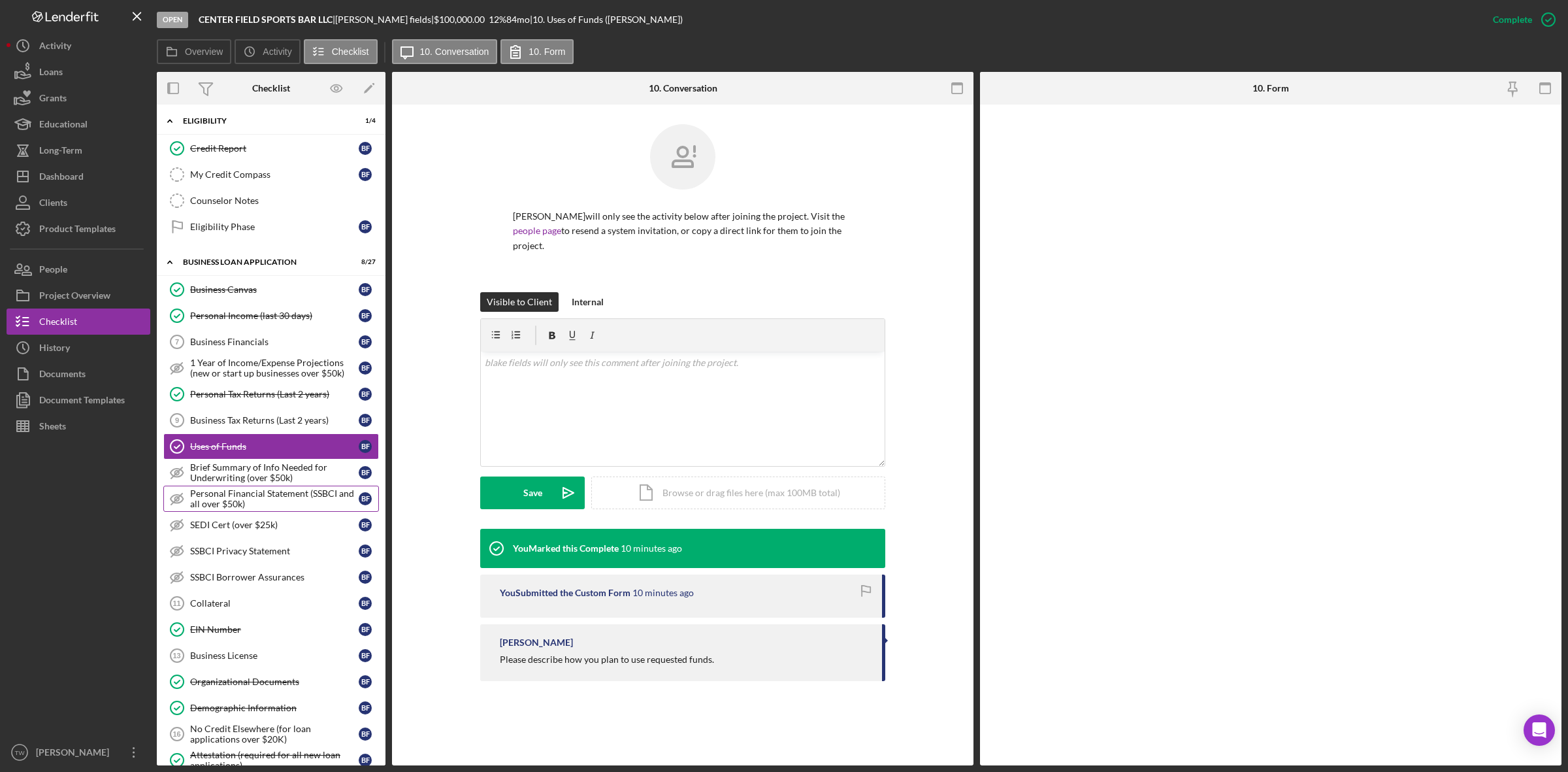
click at [233, 508] on div "Personal Financial Statement (SSBCI and all over $50k)" at bounding box center [274, 498] width 169 height 21
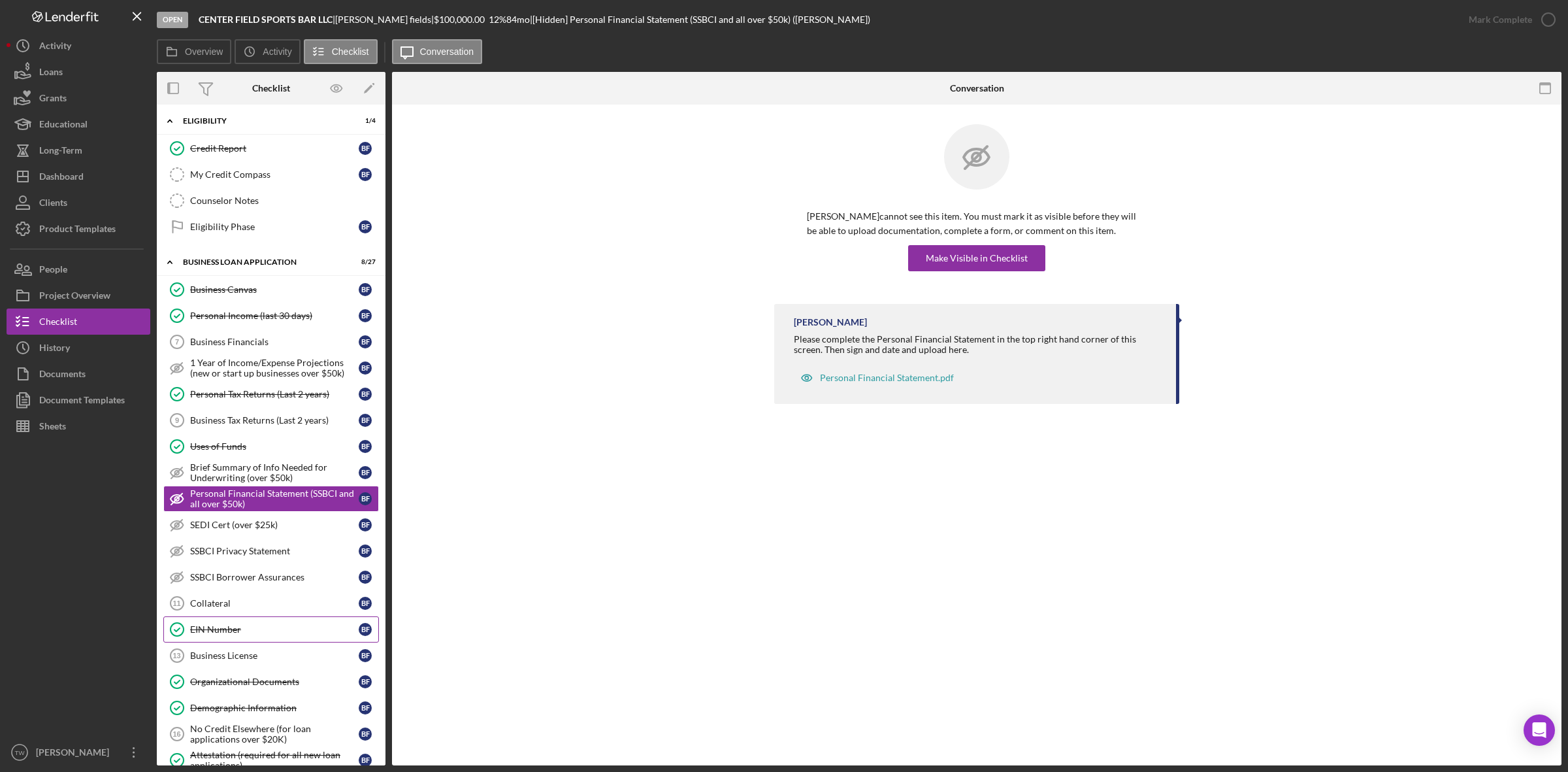
click at [237, 629] on link "EIN Number EIN Number b f" at bounding box center [271, 629] width 215 height 26
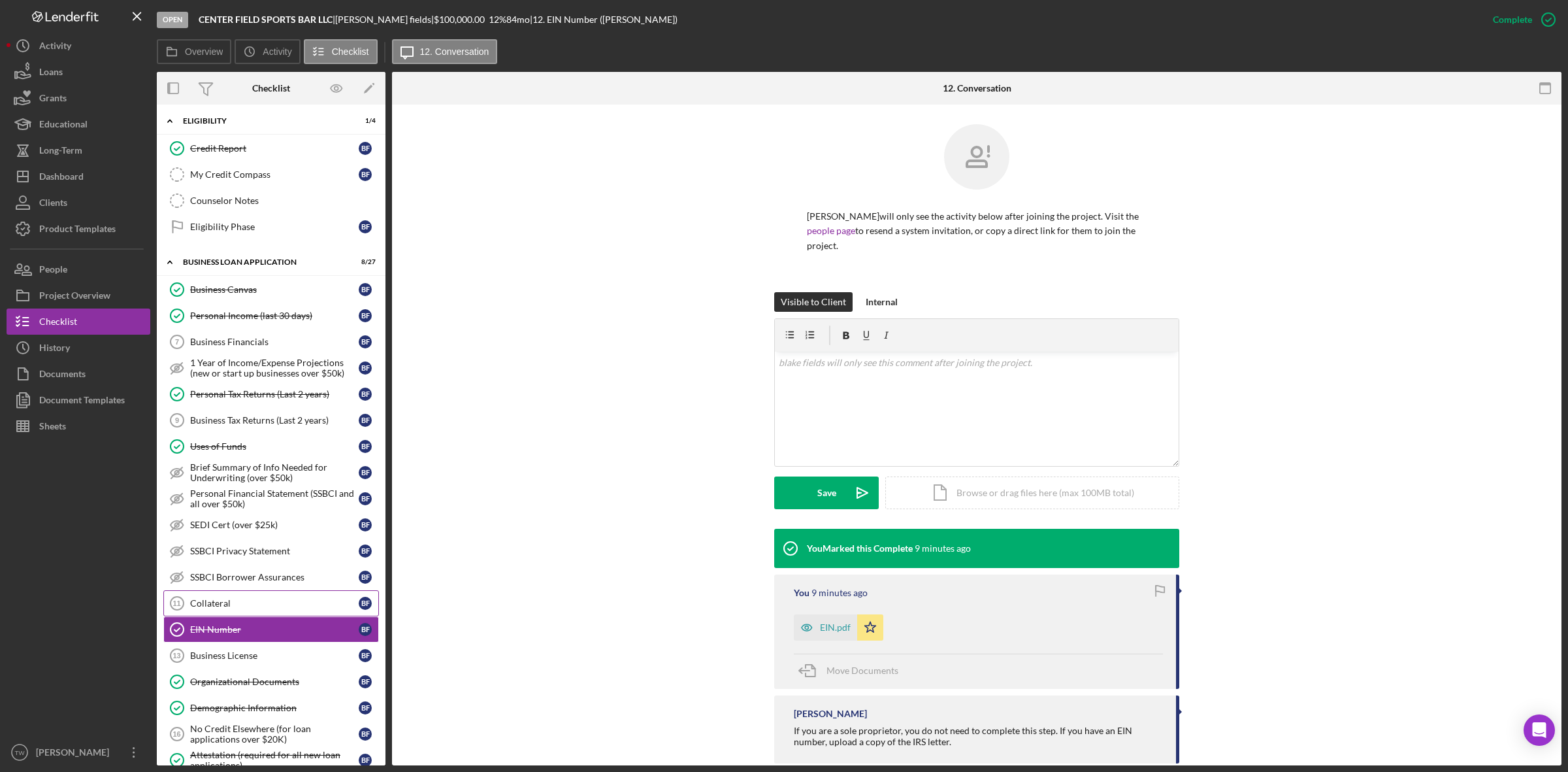
scroll to position [572, 0]
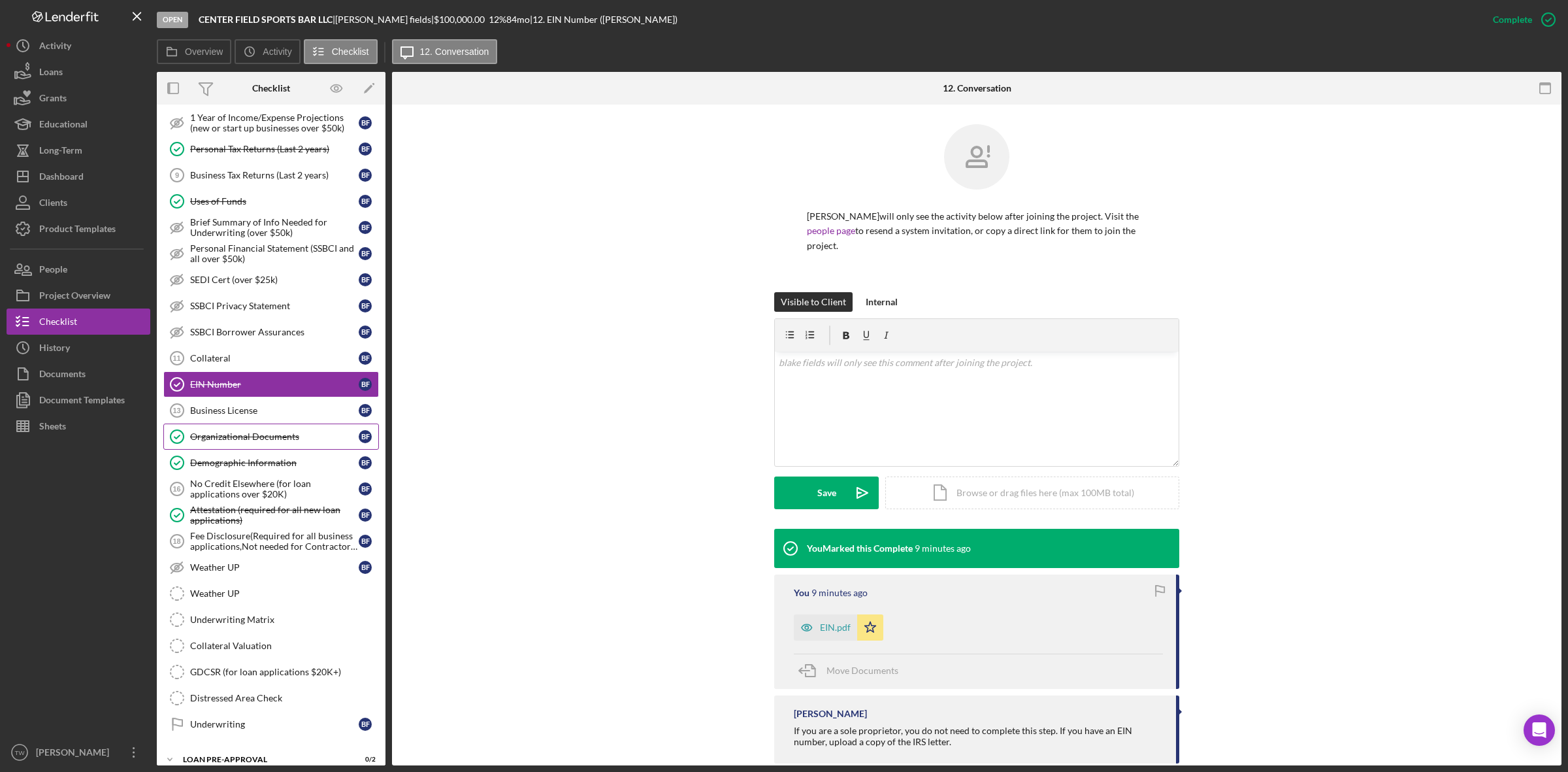
click at [302, 442] on div "Organizational Documents" at bounding box center [274, 436] width 169 height 10
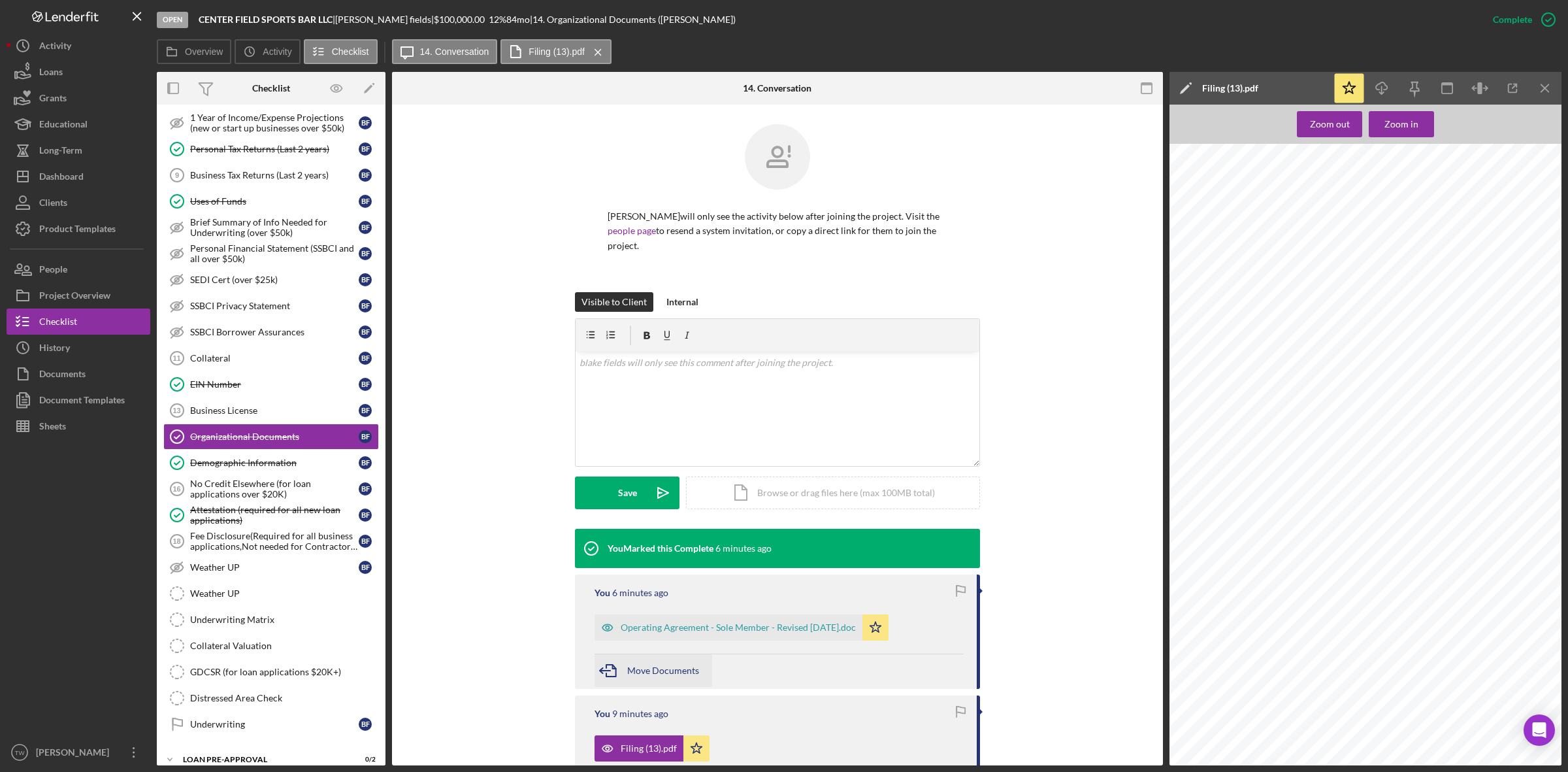
scroll to position [174, 0]
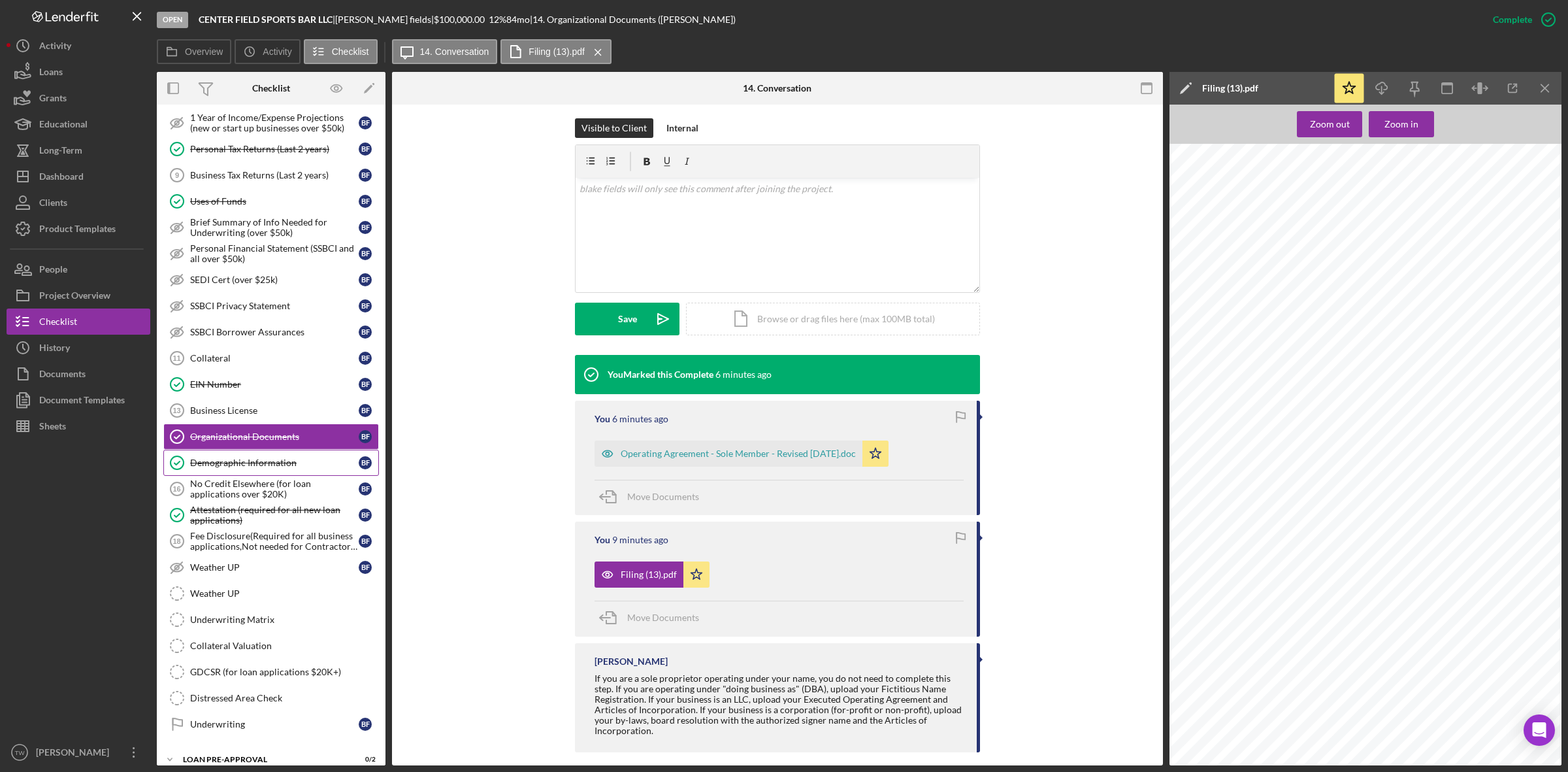
click at [254, 464] on link "Demographic Information Demographic Information b f" at bounding box center [271, 463] width 215 height 26
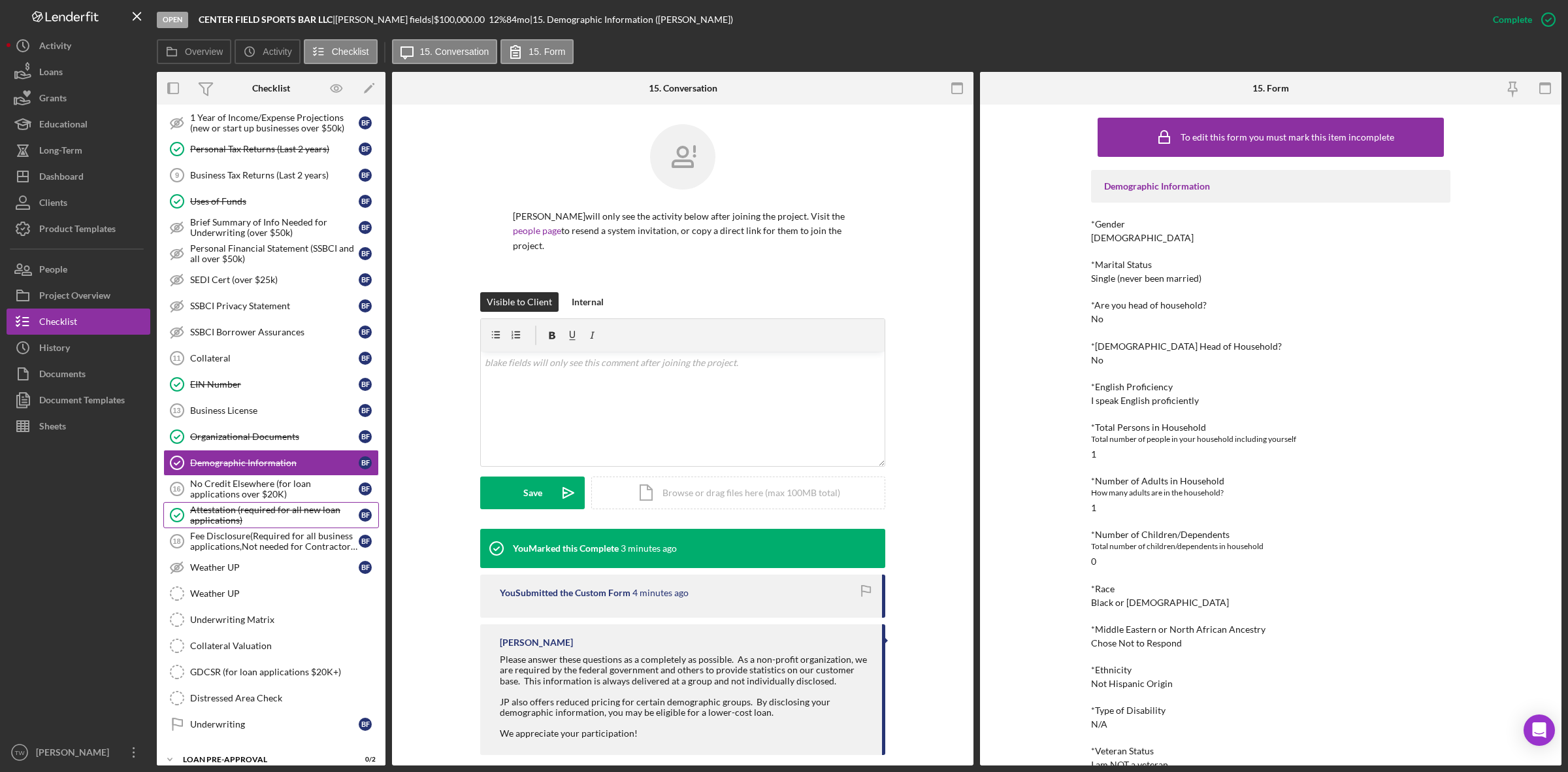
click at [240, 525] on div "Attestation (required for all new loan applications)" at bounding box center [274, 515] width 169 height 21
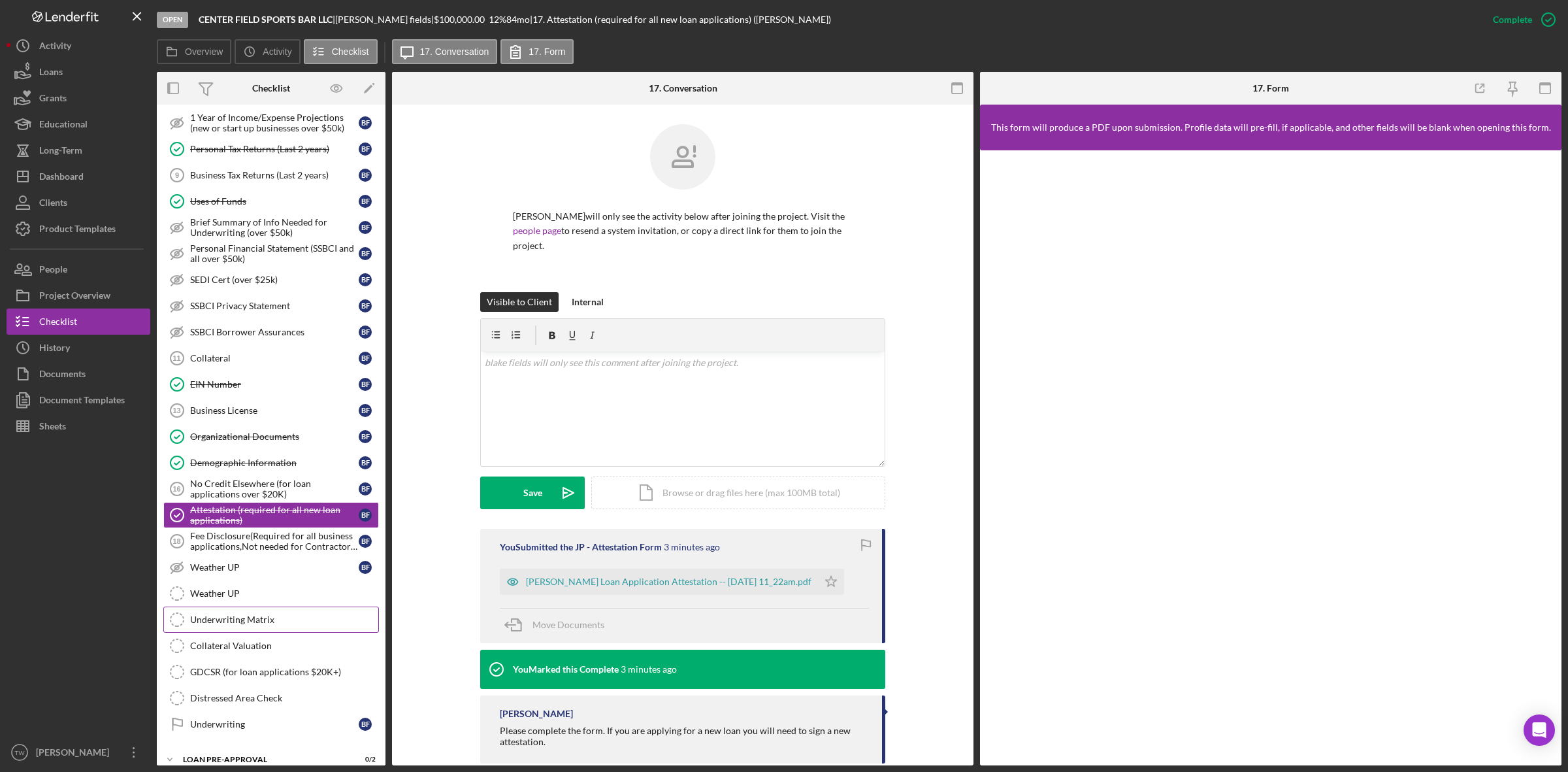
click at [235, 625] on div "Underwriting Matrix" at bounding box center [284, 619] width 188 height 10
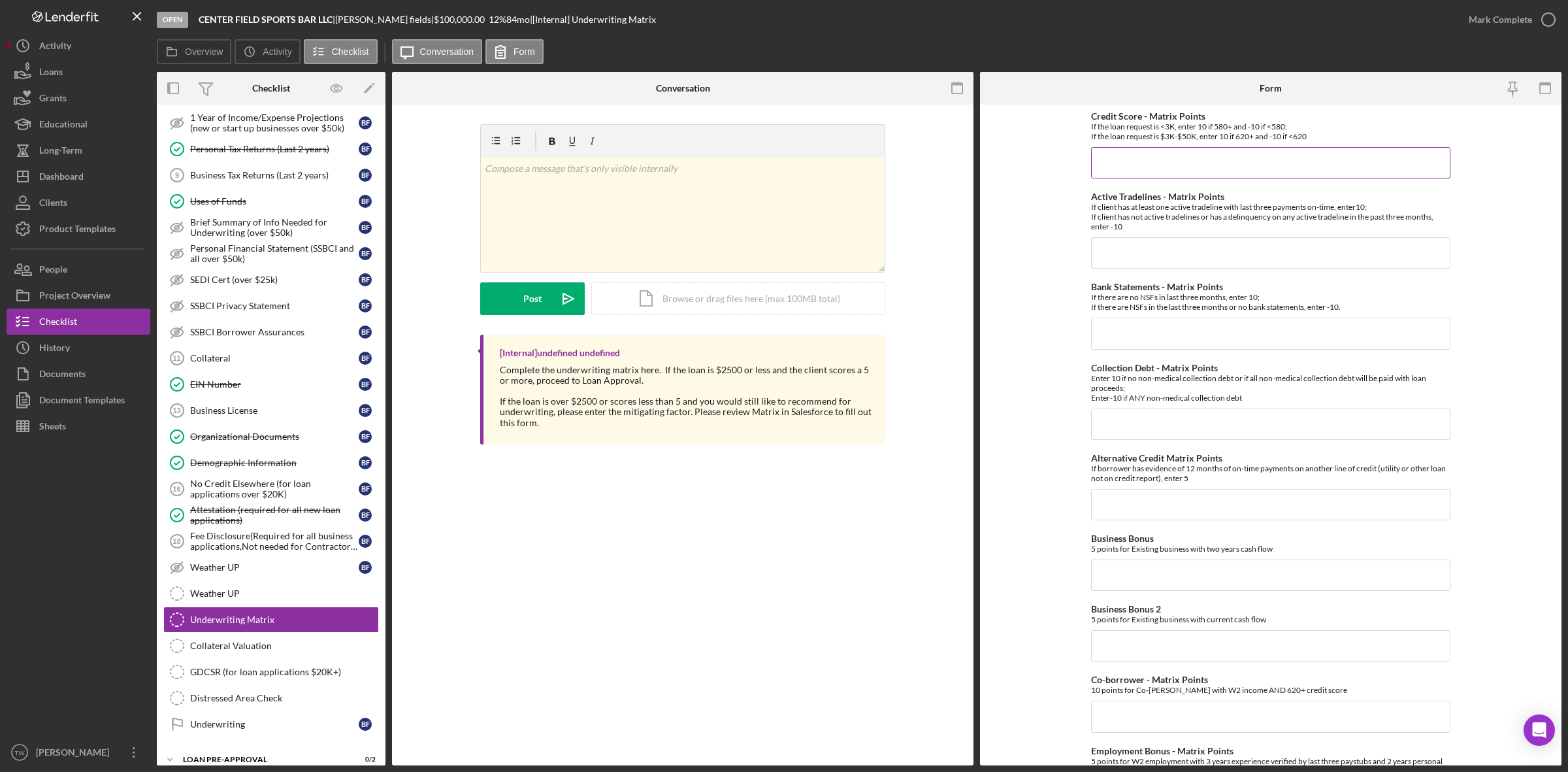
click at [1118, 168] on input "Credit Score - Matrix Points" at bounding box center [1271, 163] width 359 height 32
type input "10"
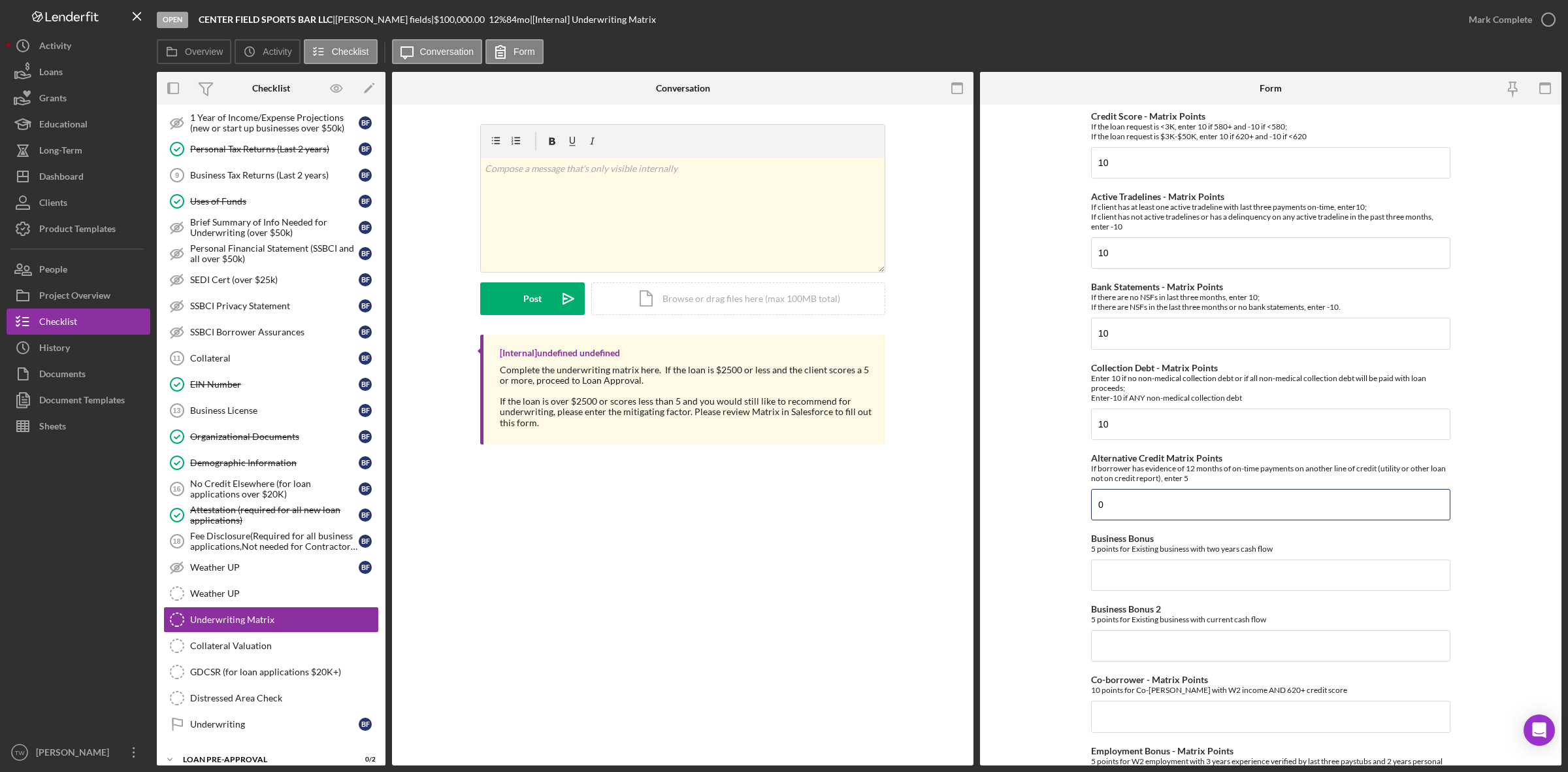
type input "0"
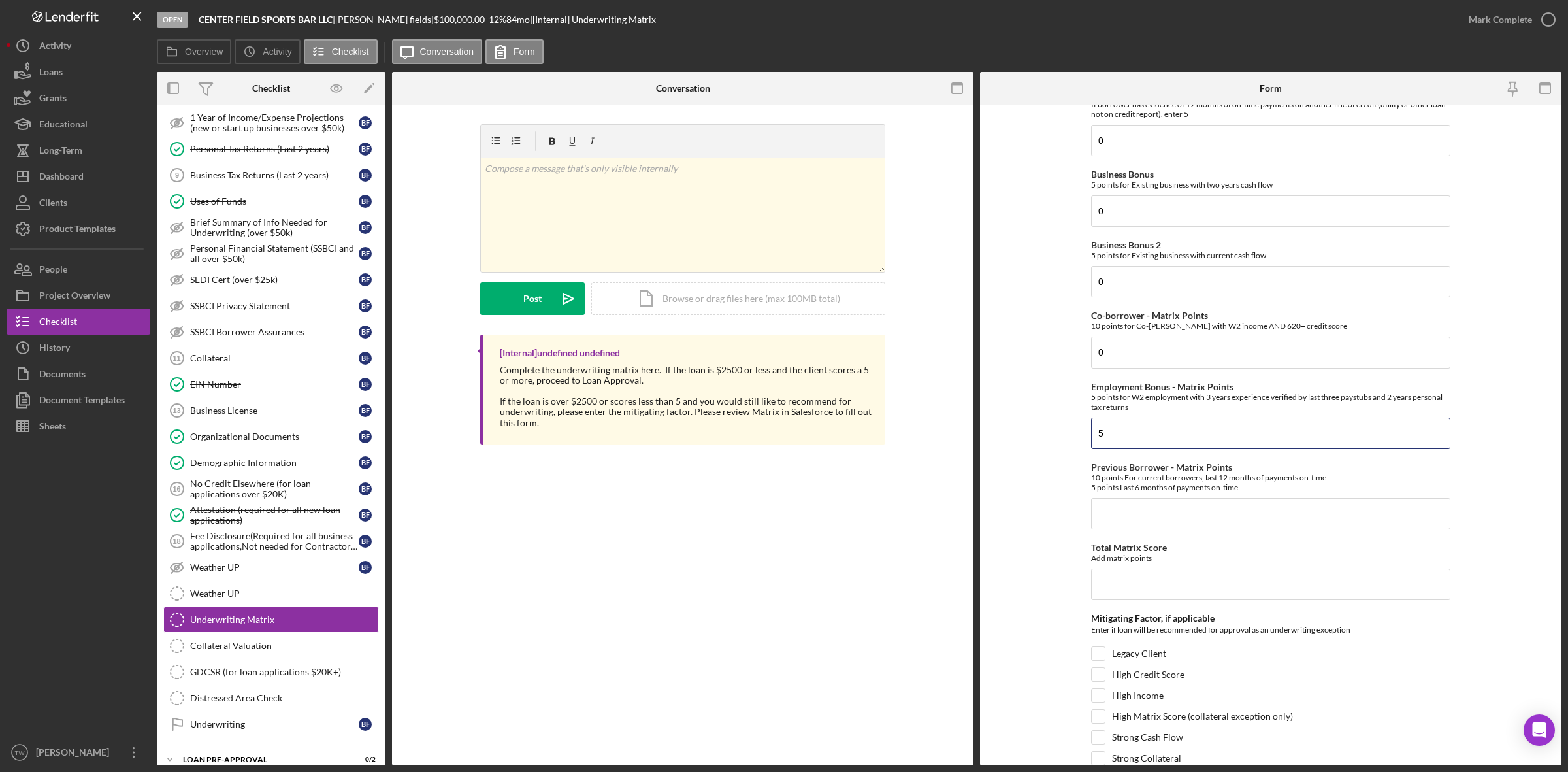
type input "5"
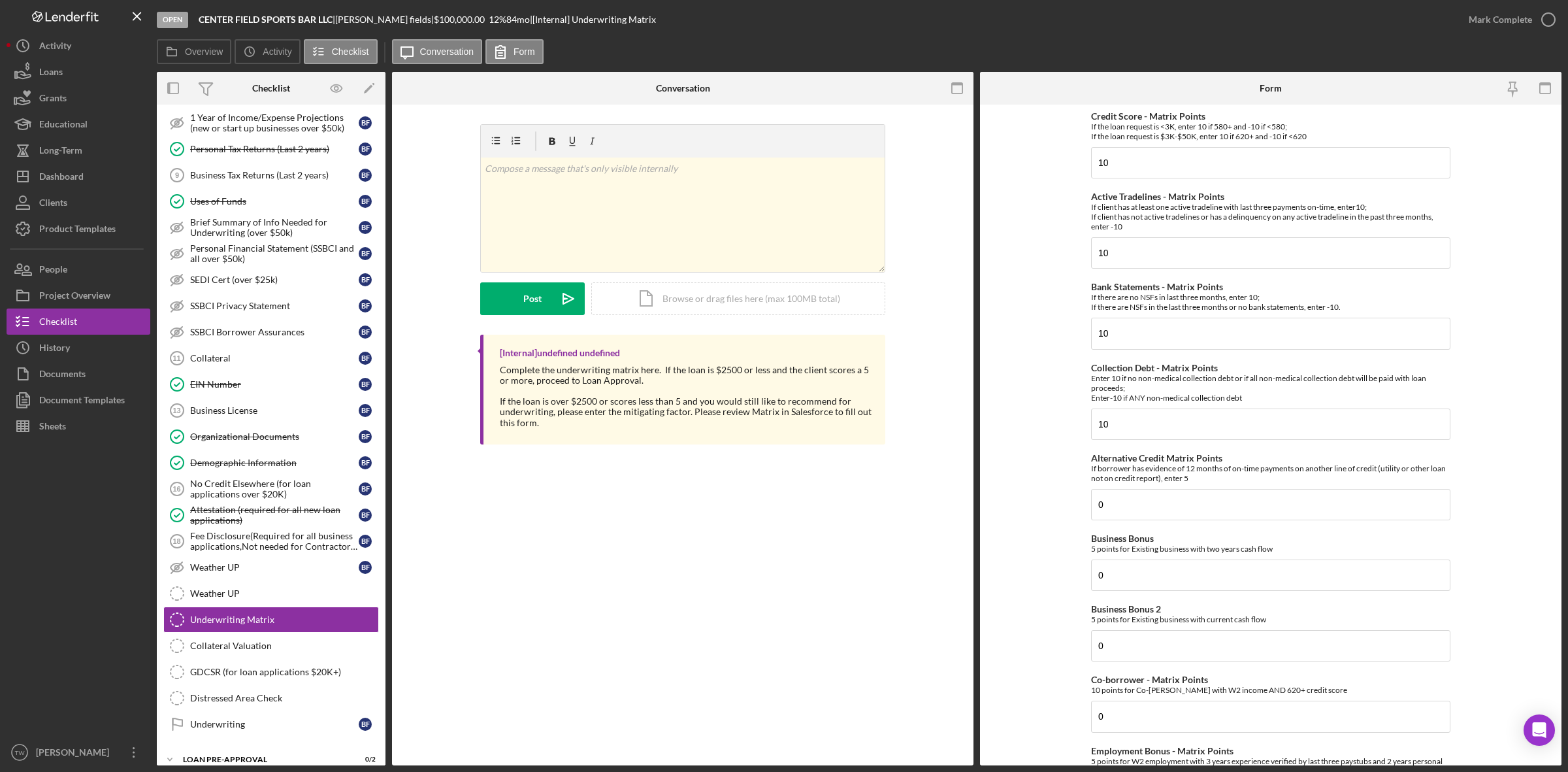
scroll to position [408, 0]
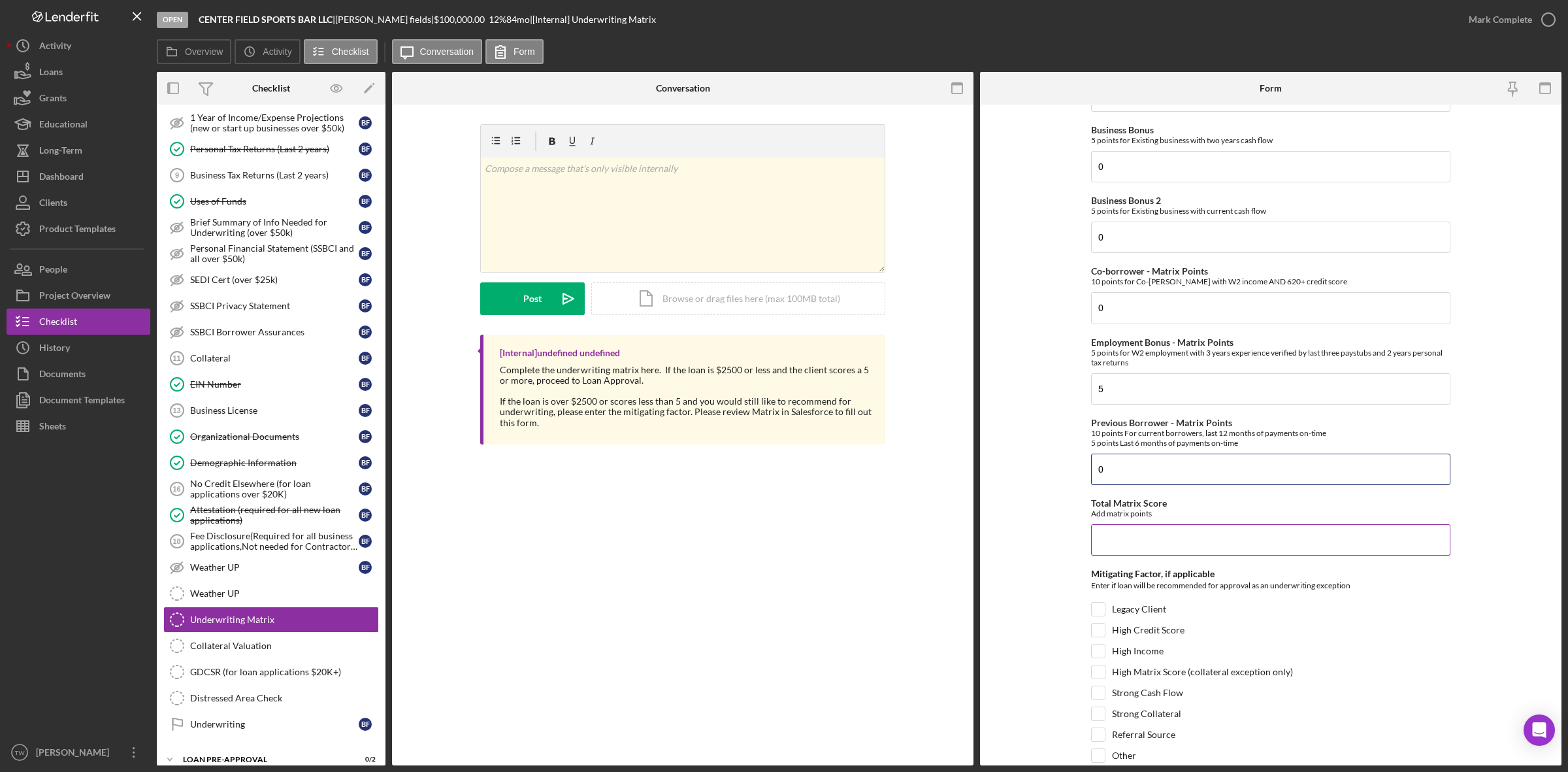
type input "0"
click at [1266, 556] on input "Total Matrix Score" at bounding box center [1271, 539] width 359 height 32
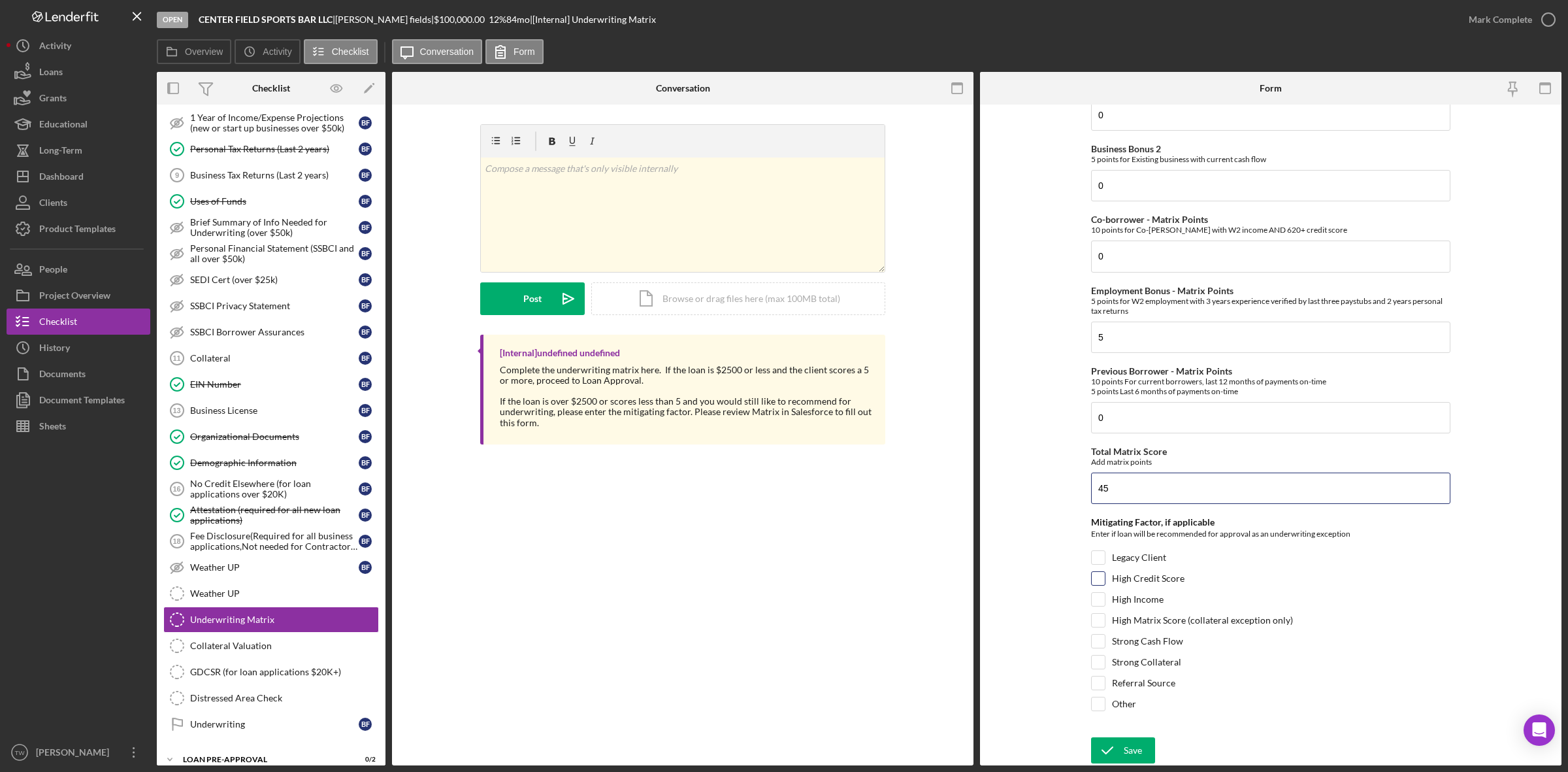
type input "45"
click at [1157, 573] on label "High Credit Score" at bounding box center [1148, 578] width 72 height 13
click at [1105, 573] on input "High Credit Score" at bounding box center [1098, 578] width 13 height 13
checkbox input "true"
click at [1155, 600] on label "High Income" at bounding box center [1138, 599] width 52 height 13
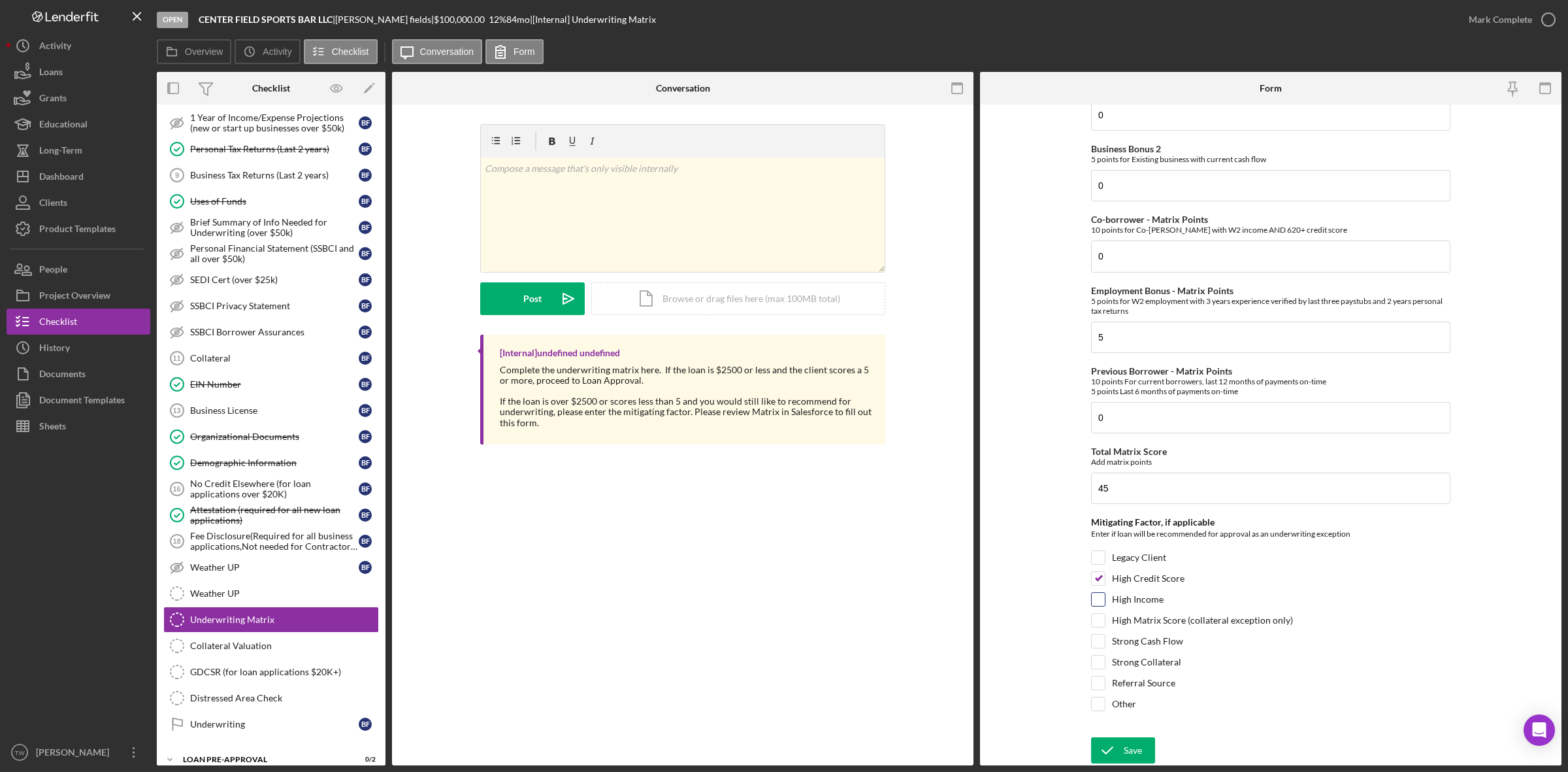
click at [1105, 600] on input "High Income" at bounding box center [1098, 599] width 13 height 13
checkbox input "true"
click at [1262, 614] on label "High Matrix Score (collateral exception only)" at bounding box center [1203, 619] width 181 height 13
click at [1105, 614] on input "High Matrix Score (collateral exception only)" at bounding box center [1098, 619] width 13 height 13
checkbox input "true"
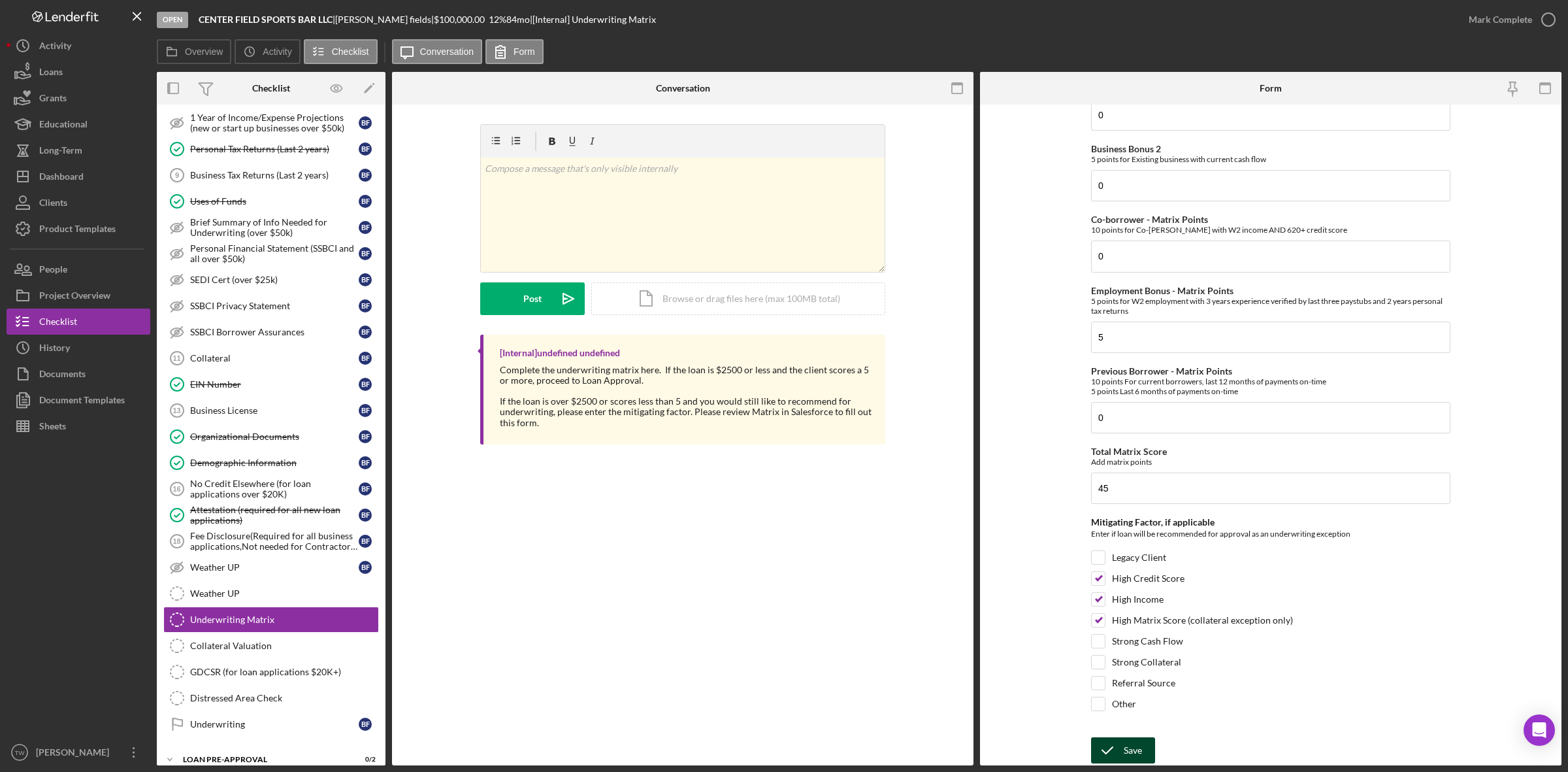
click at [1118, 755] on icon "submit" at bounding box center [1107, 751] width 32 height 32
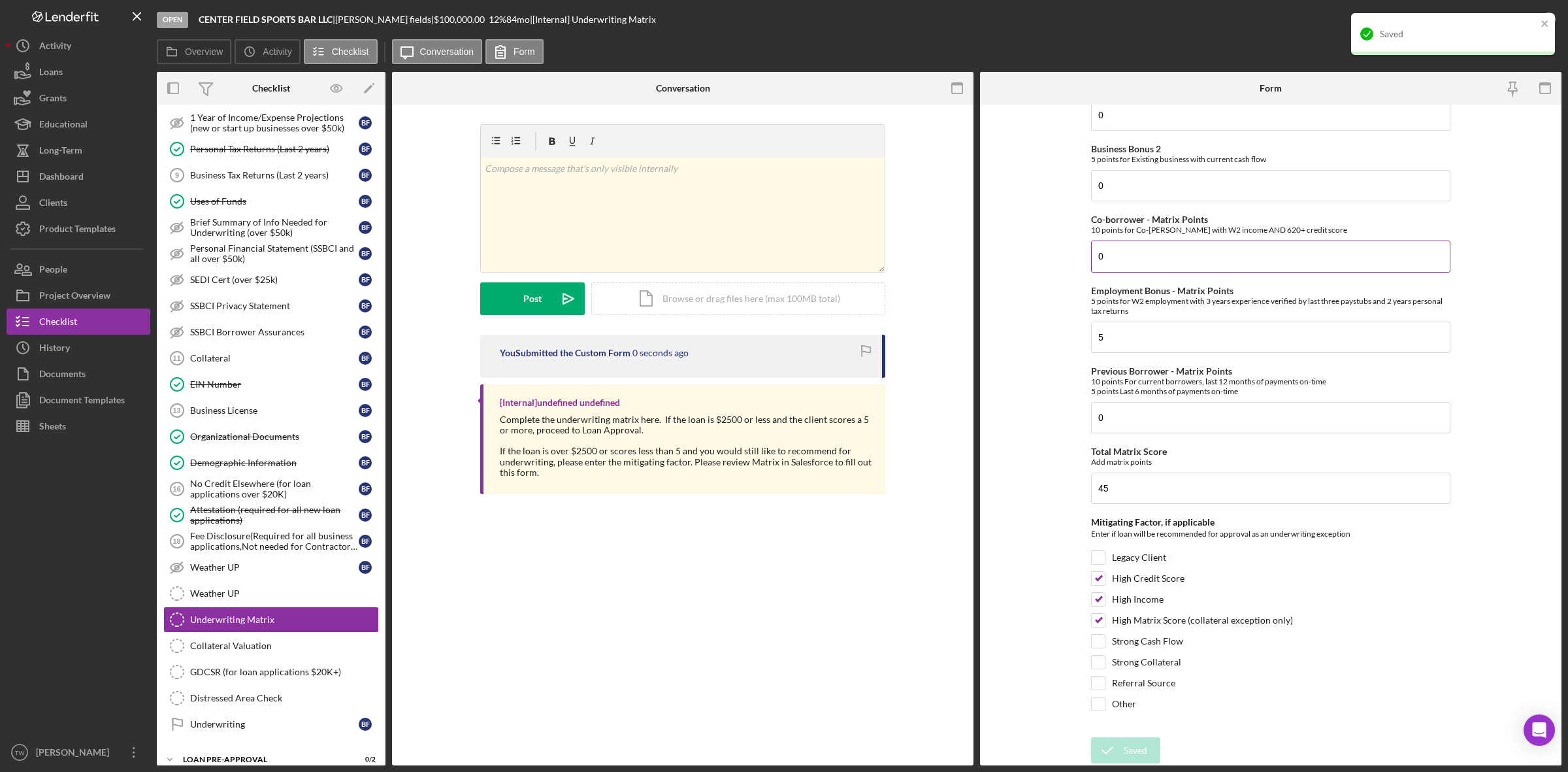
scroll to position [0, 0]
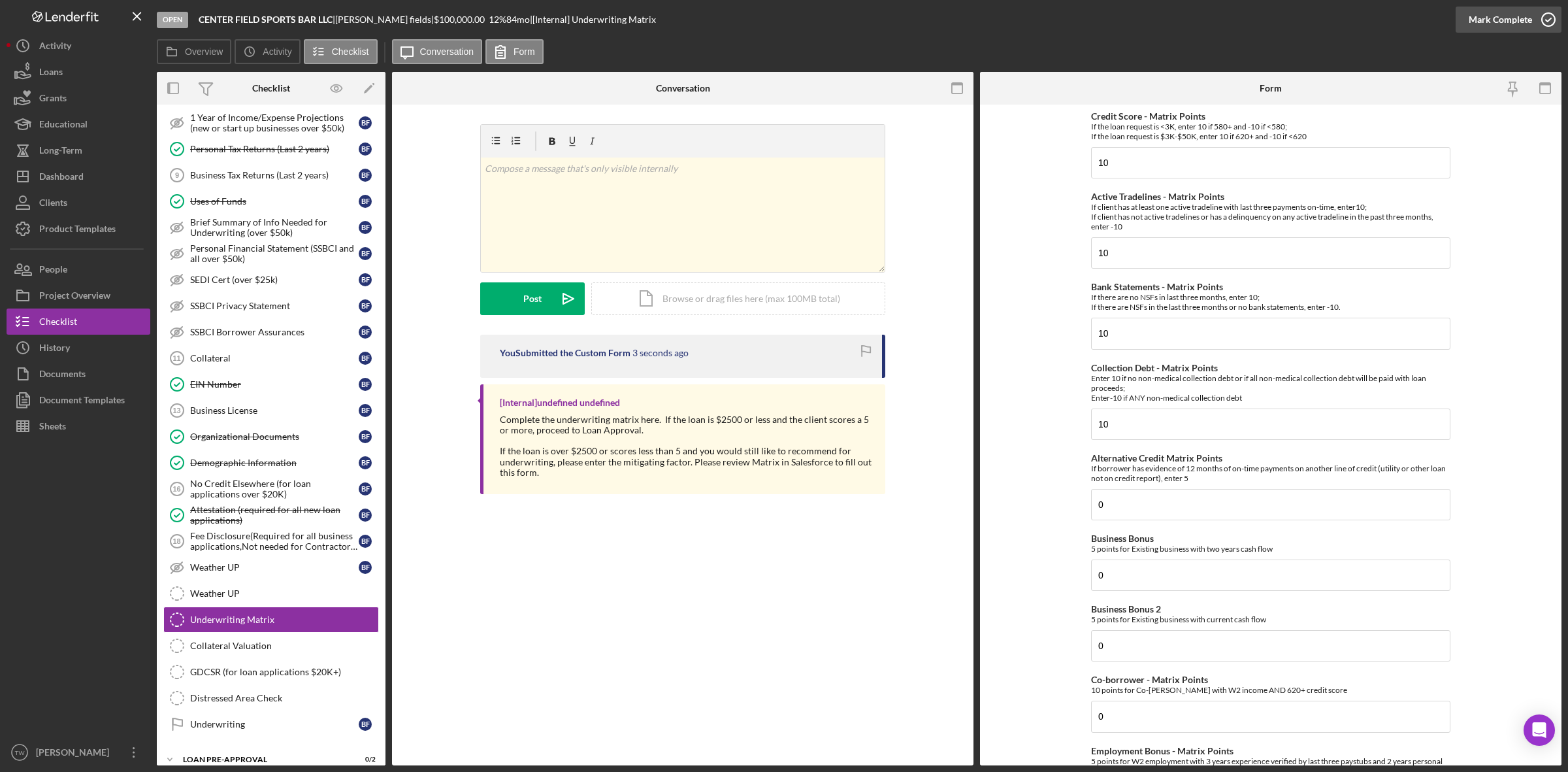
click at [1508, 24] on div "Mark Complete" at bounding box center [1501, 20] width 63 height 26
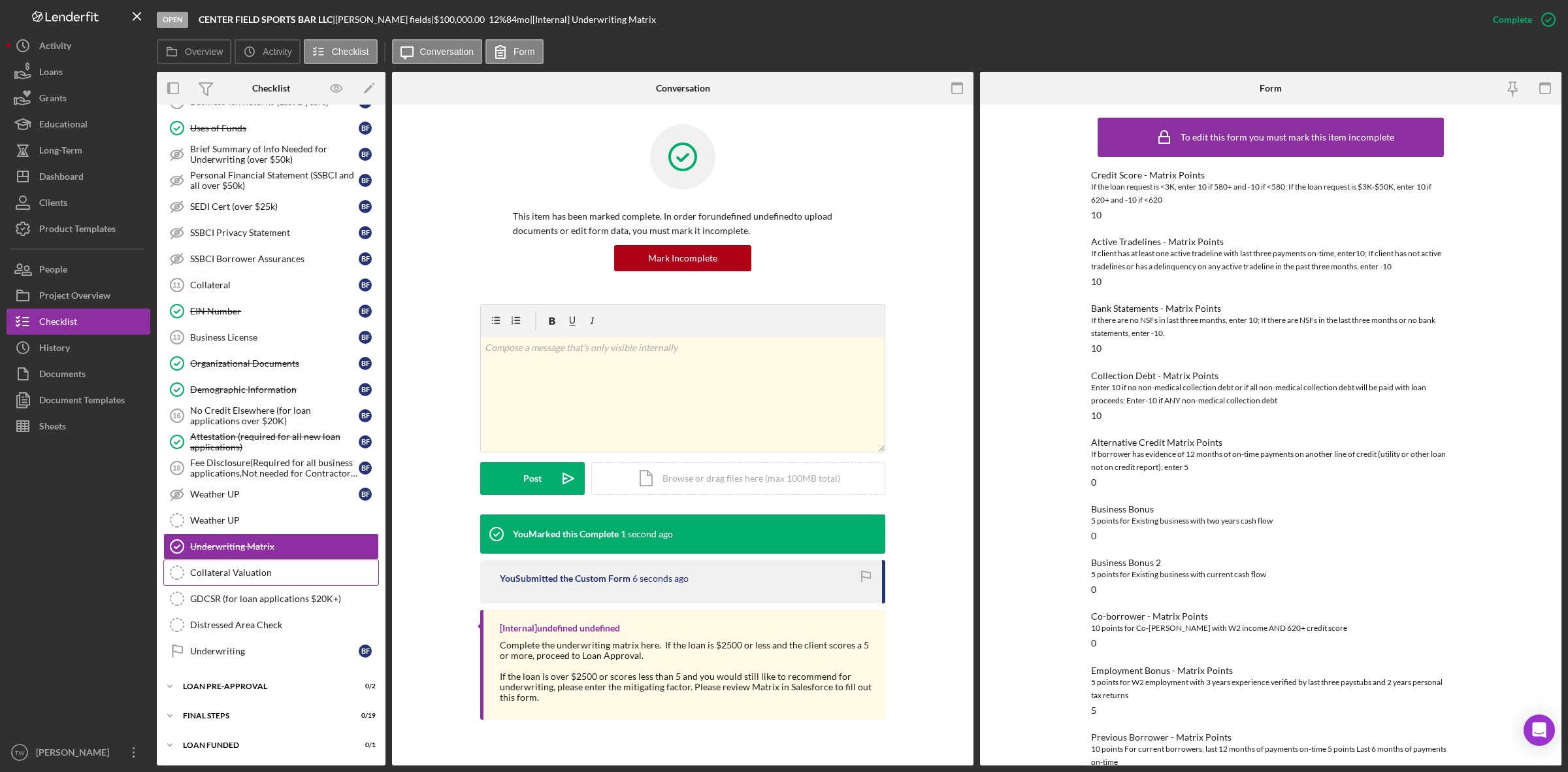
scroll to position [659, 0]
click at [227, 687] on div "LOAN PRE-APPROVAL" at bounding box center [276, 686] width 187 height 8
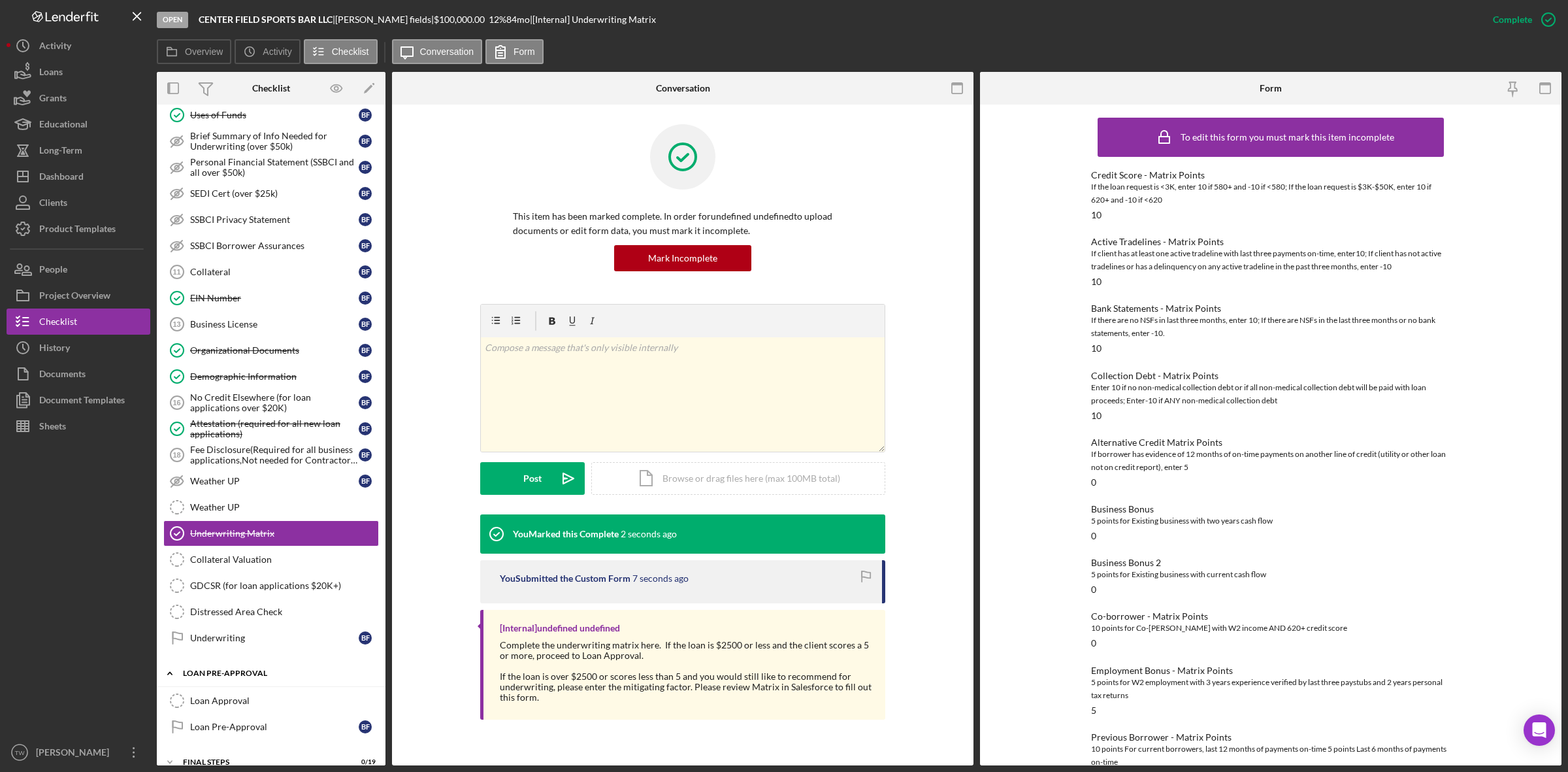
scroll to position [719, 0]
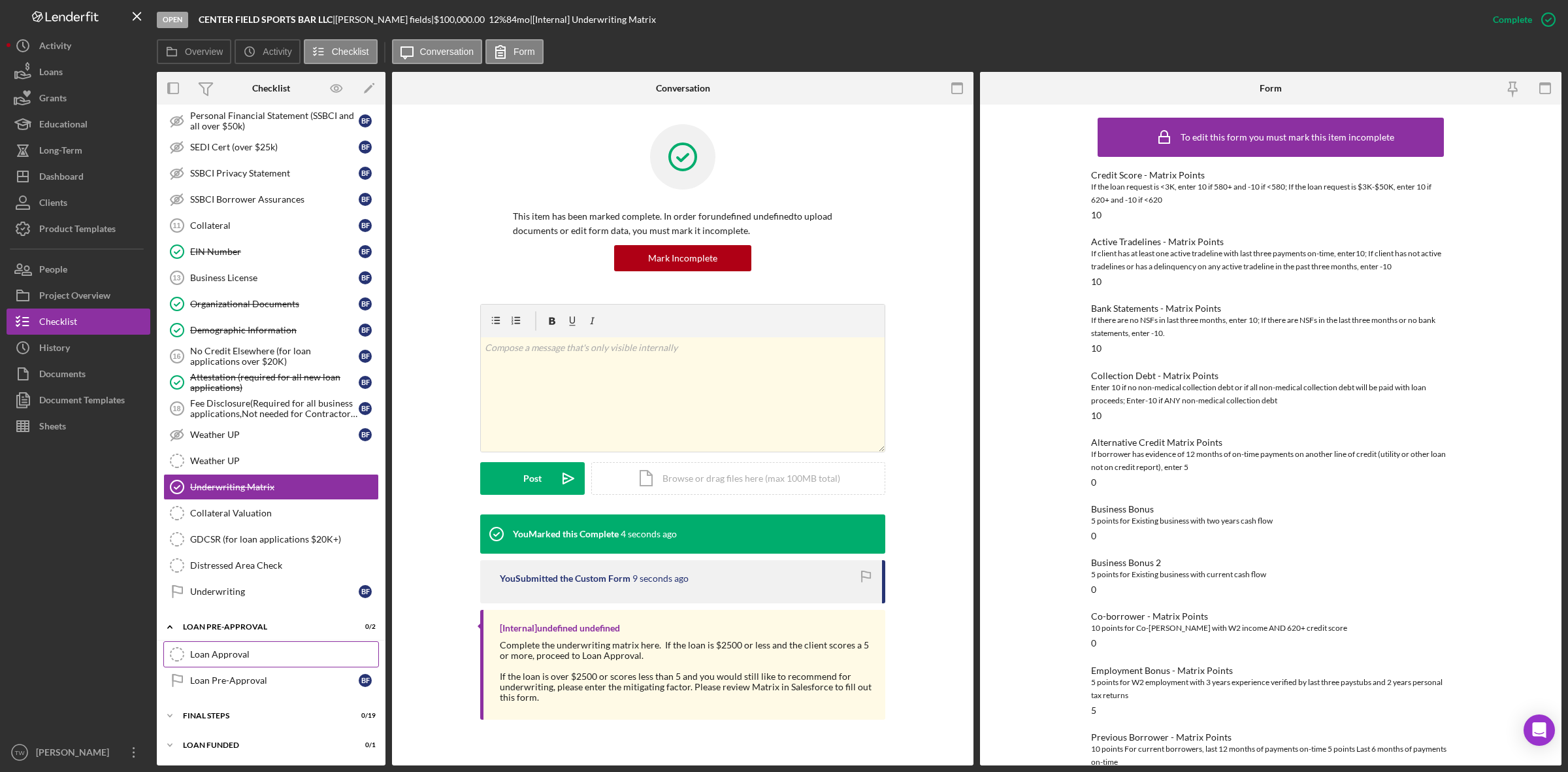
click at [234, 650] on div "Loan Approval" at bounding box center [284, 654] width 188 height 10
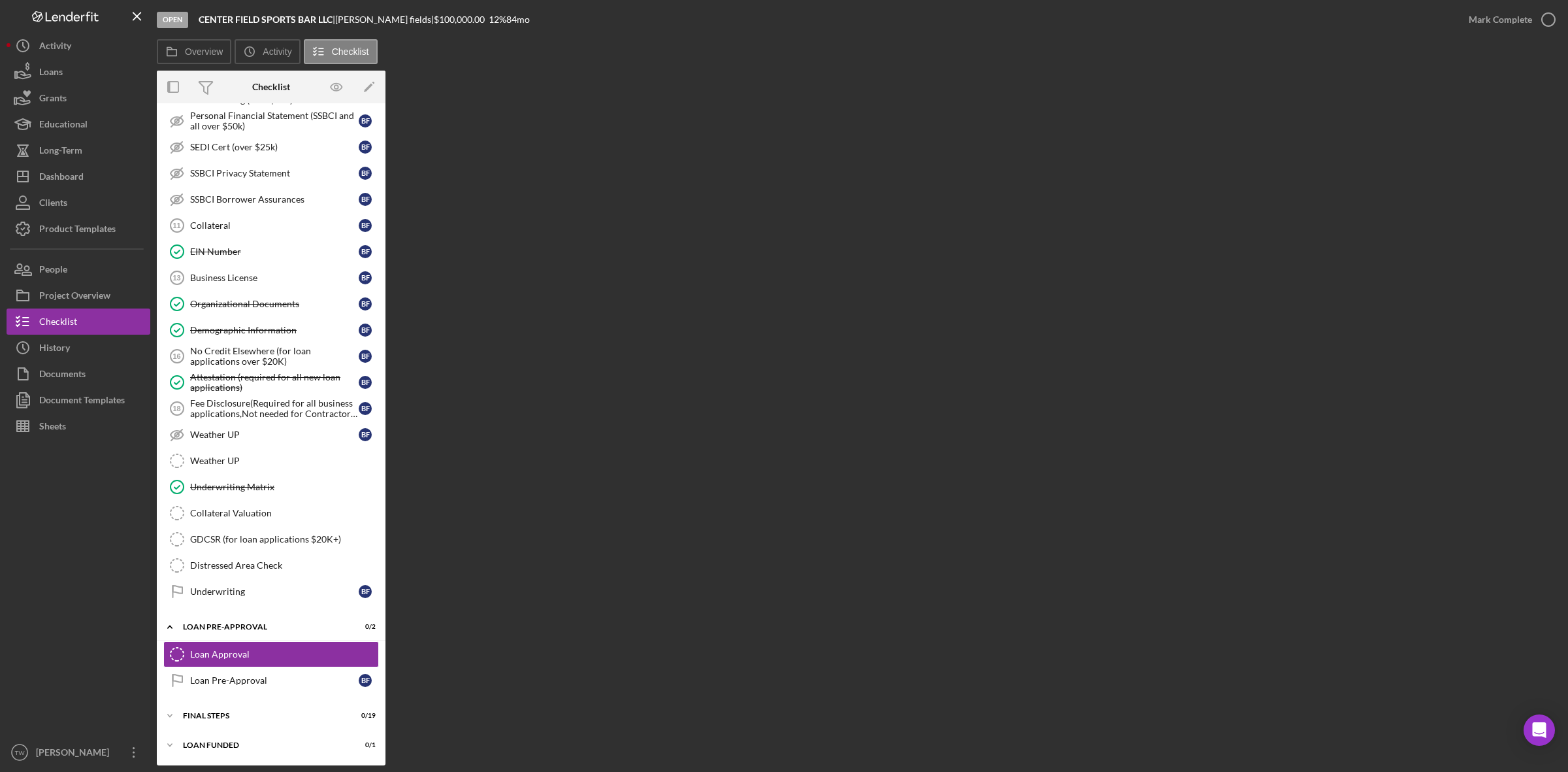
scroll to position [719, 0]
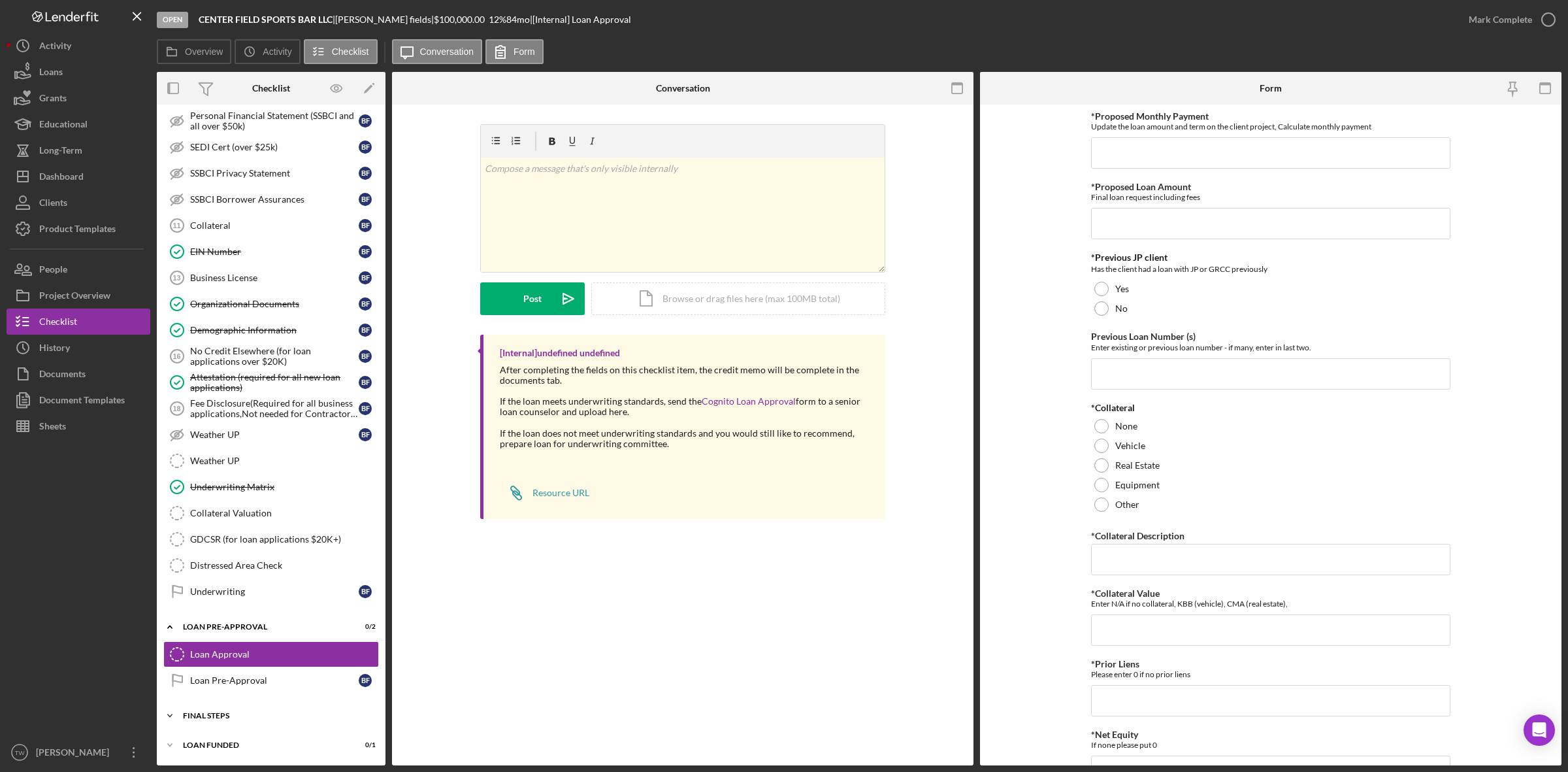
click at [245, 720] on div "Icon/Expander FINAL STEPS 0 / 19" at bounding box center [271, 716] width 229 height 26
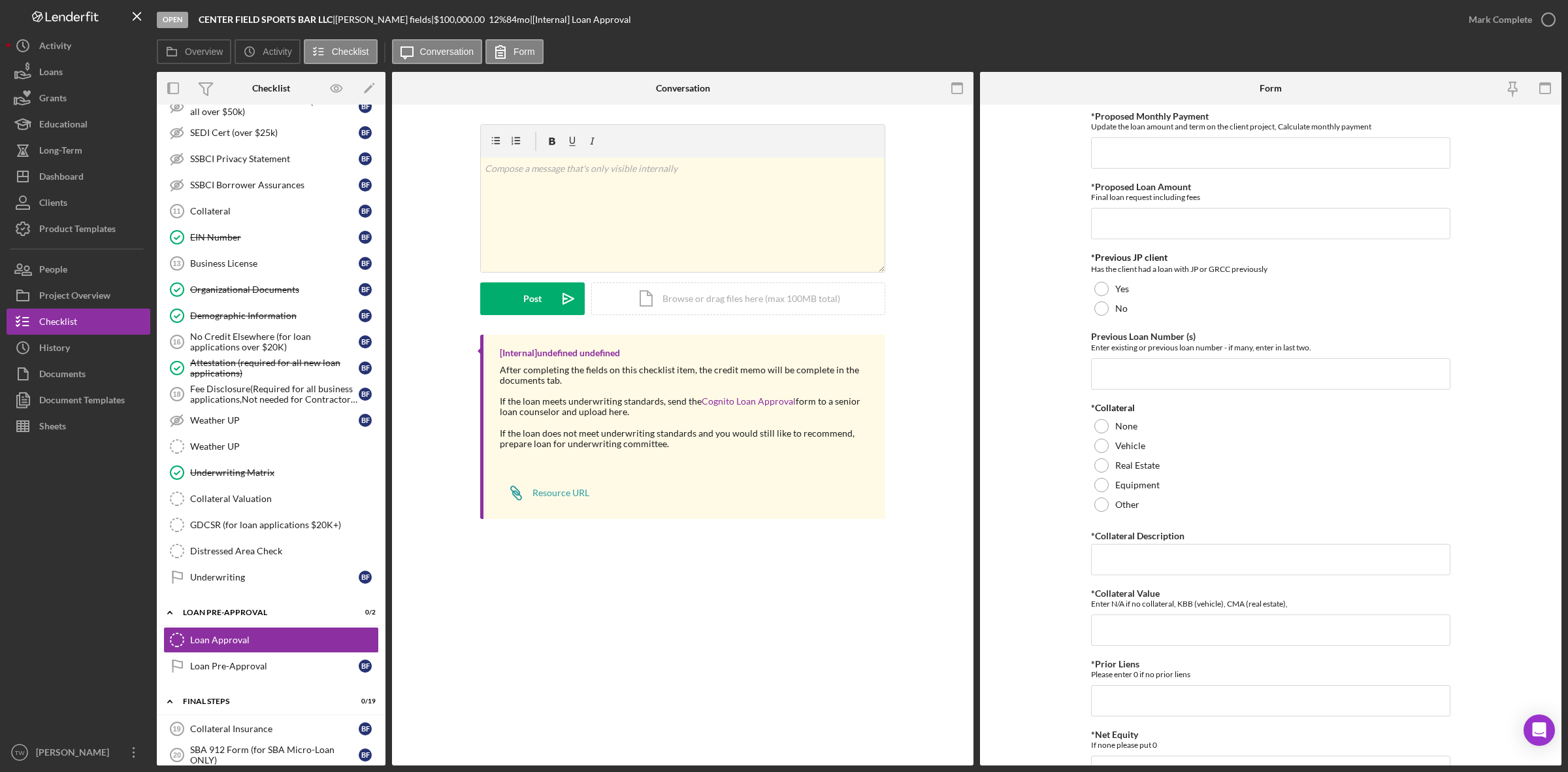
scroll to position [1046, 0]
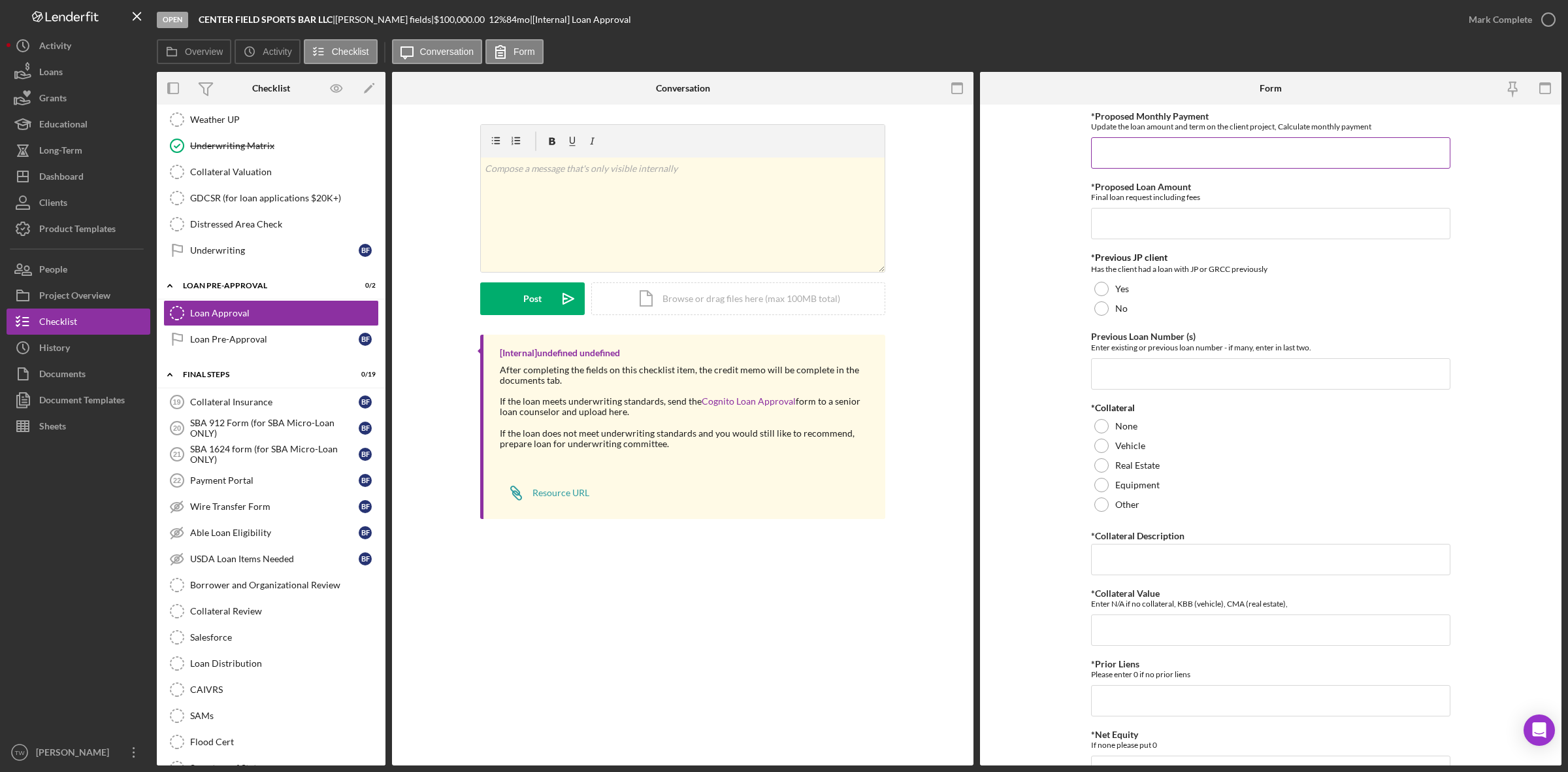
click at [1212, 151] on input "*Proposed Monthly Payment" at bounding box center [1271, 153] width 359 height 32
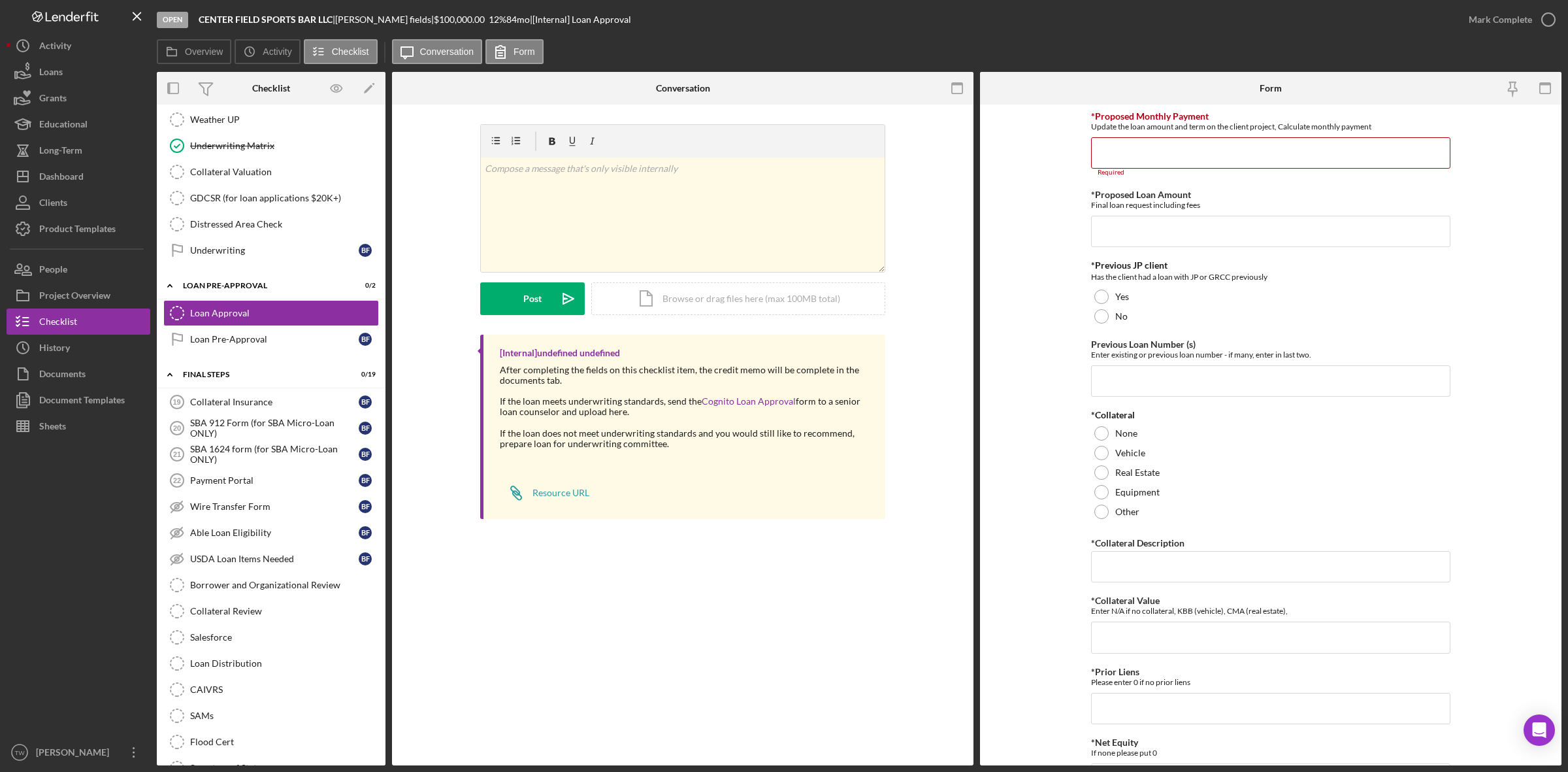
click at [1484, 317] on form "*Proposed Monthly Payment Update the loan amount and term on the client project…" at bounding box center [1271, 435] width 582 height 661
click at [1242, 150] on input "*Proposed Monthly Payment" at bounding box center [1271, 153] width 359 height 32
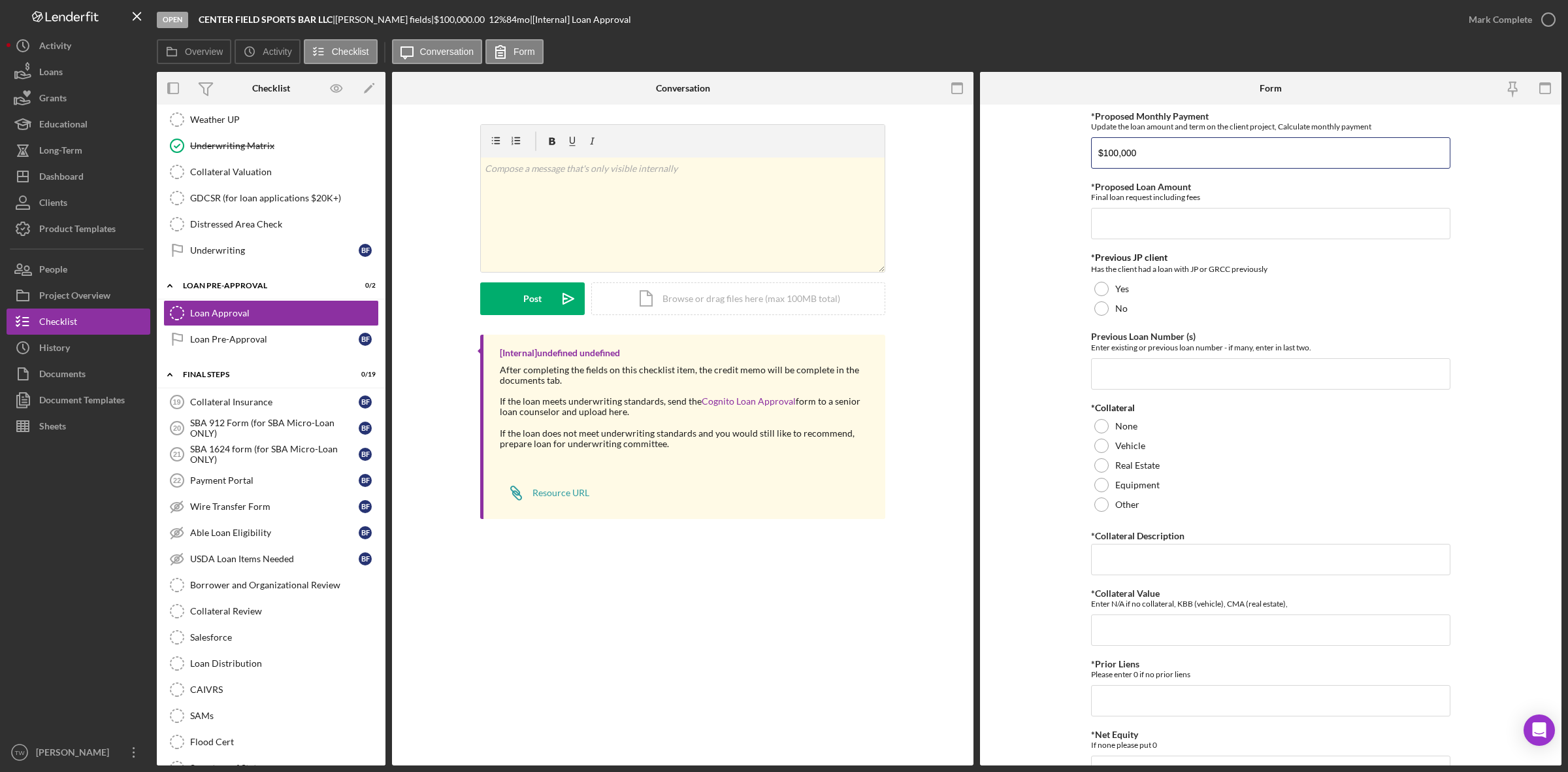
drag, startPoint x: 1242, startPoint y: 150, endPoint x: 915, endPoint y: 153, distance: 327.0
click at [906, 156] on div "Overview Internal Workflow Stage Open Icon/Dropdown Arrow Archive (can unarchiv…" at bounding box center [859, 418] width 1404 height 694
type input "$1,750"
type input "$100,000"
click at [1111, 315] on div "No" at bounding box center [1271, 308] width 359 height 20
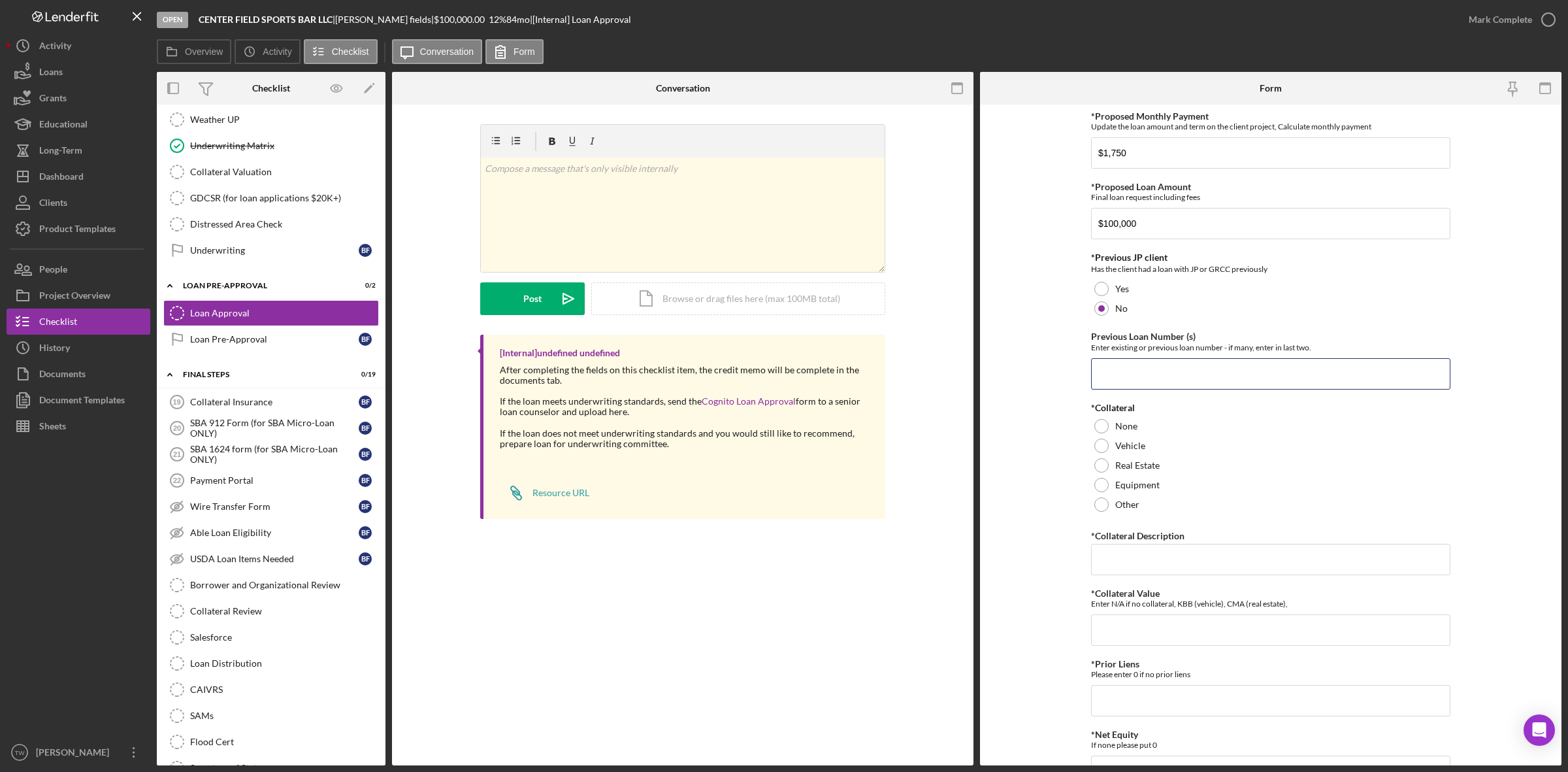
drag, startPoint x: 1151, startPoint y: 380, endPoint x: 1151, endPoint y: 412, distance: 32.0
click at [1151, 412] on div "*Proposed Monthly Payment Update the loan amount and term on the client project…" at bounding box center [1271, 595] width 359 height 969
click at [1125, 429] on label "None" at bounding box center [1127, 426] width 22 height 10
click at [1178, 563] on input "*Collateral Description" at bounding box center [1271, 559] width 359 height 32
type input "0"
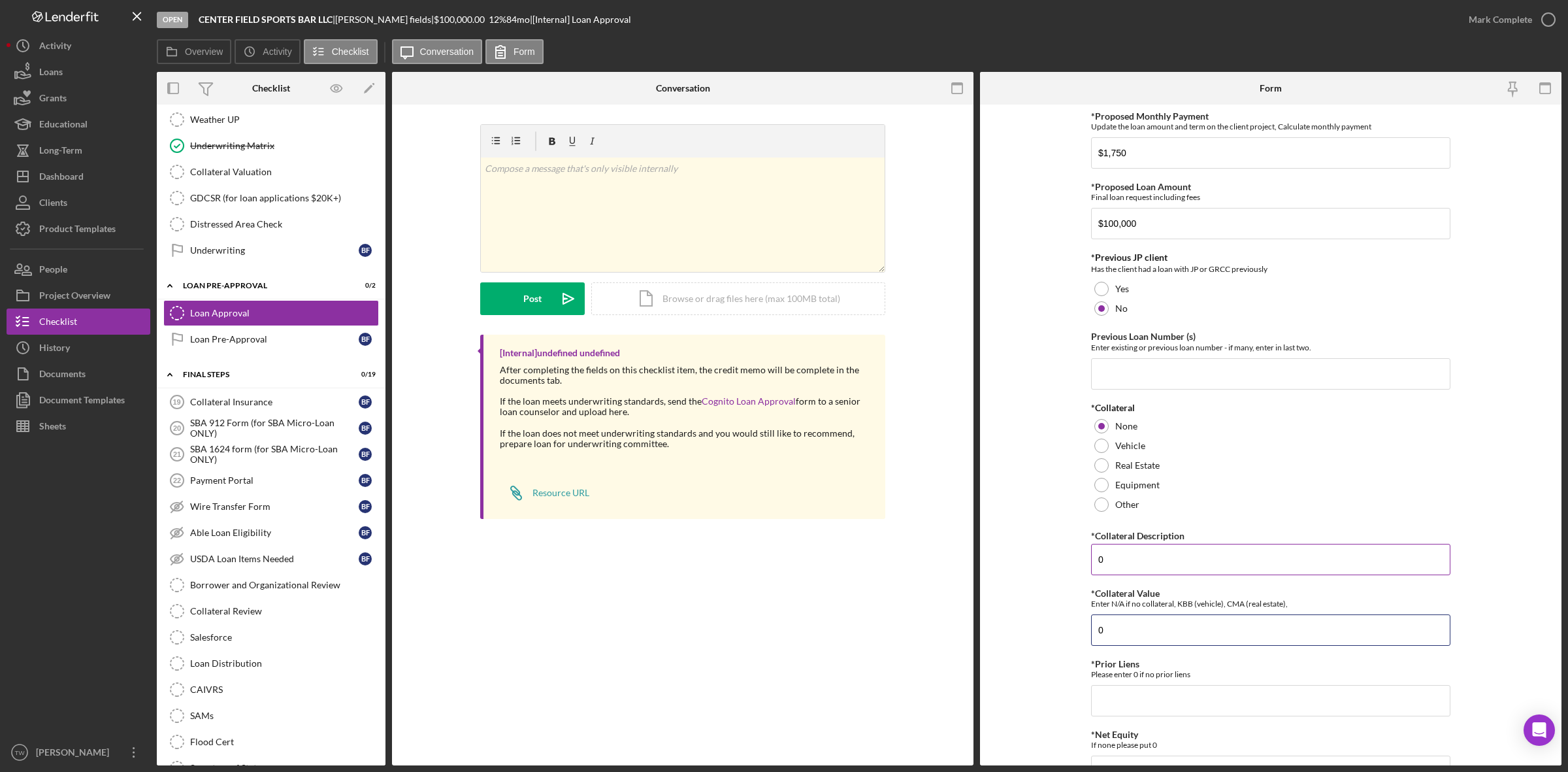
type input "0"
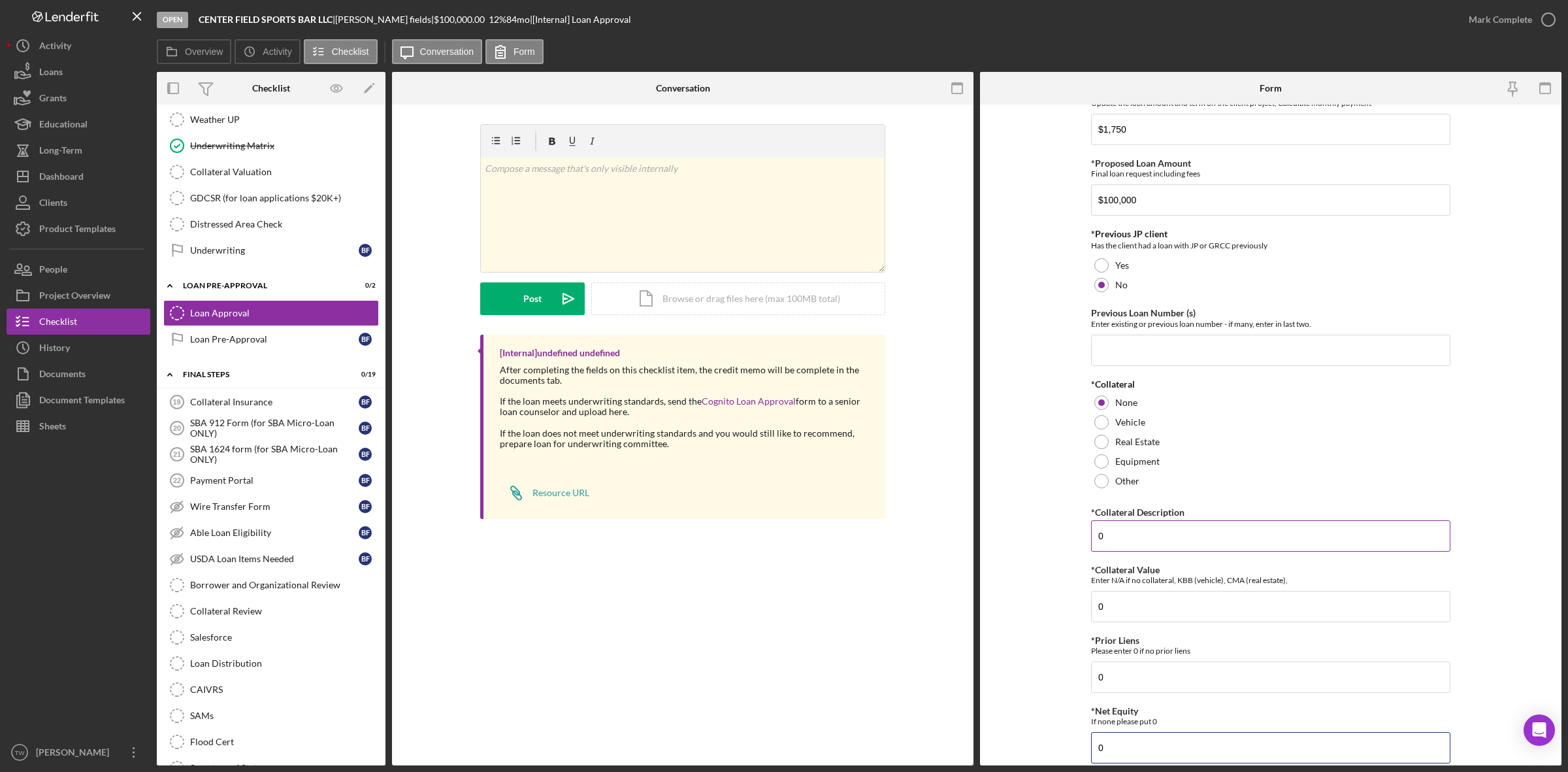
type input "0"
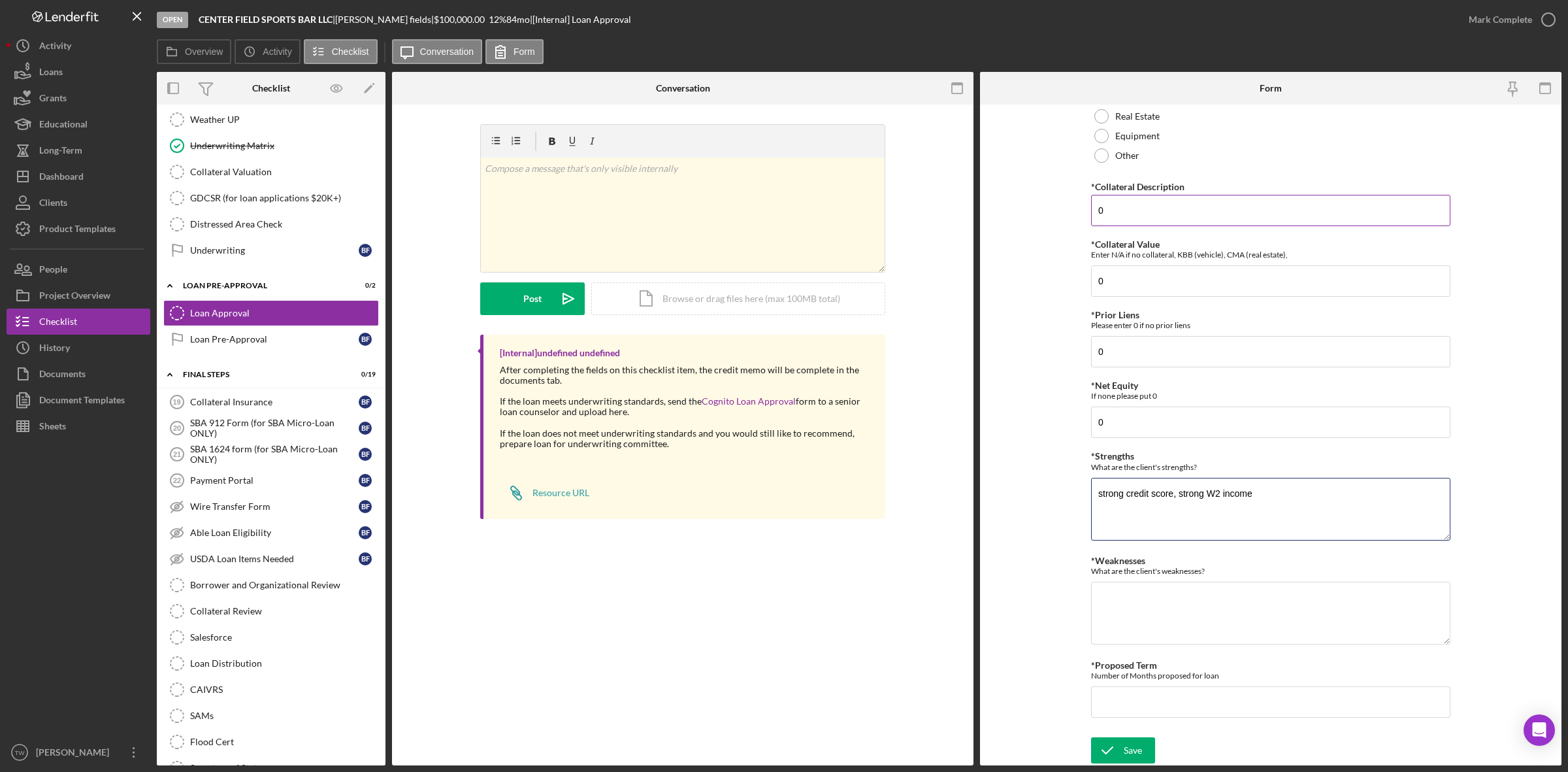
type textarea "strong credit score, strong W2 income"
type textarea "l"
type textarea "no collateral, start up."
type input "84"
click at [1119, 743] on icon "submit" at bounding box center [1107, 751] width 32 height 32
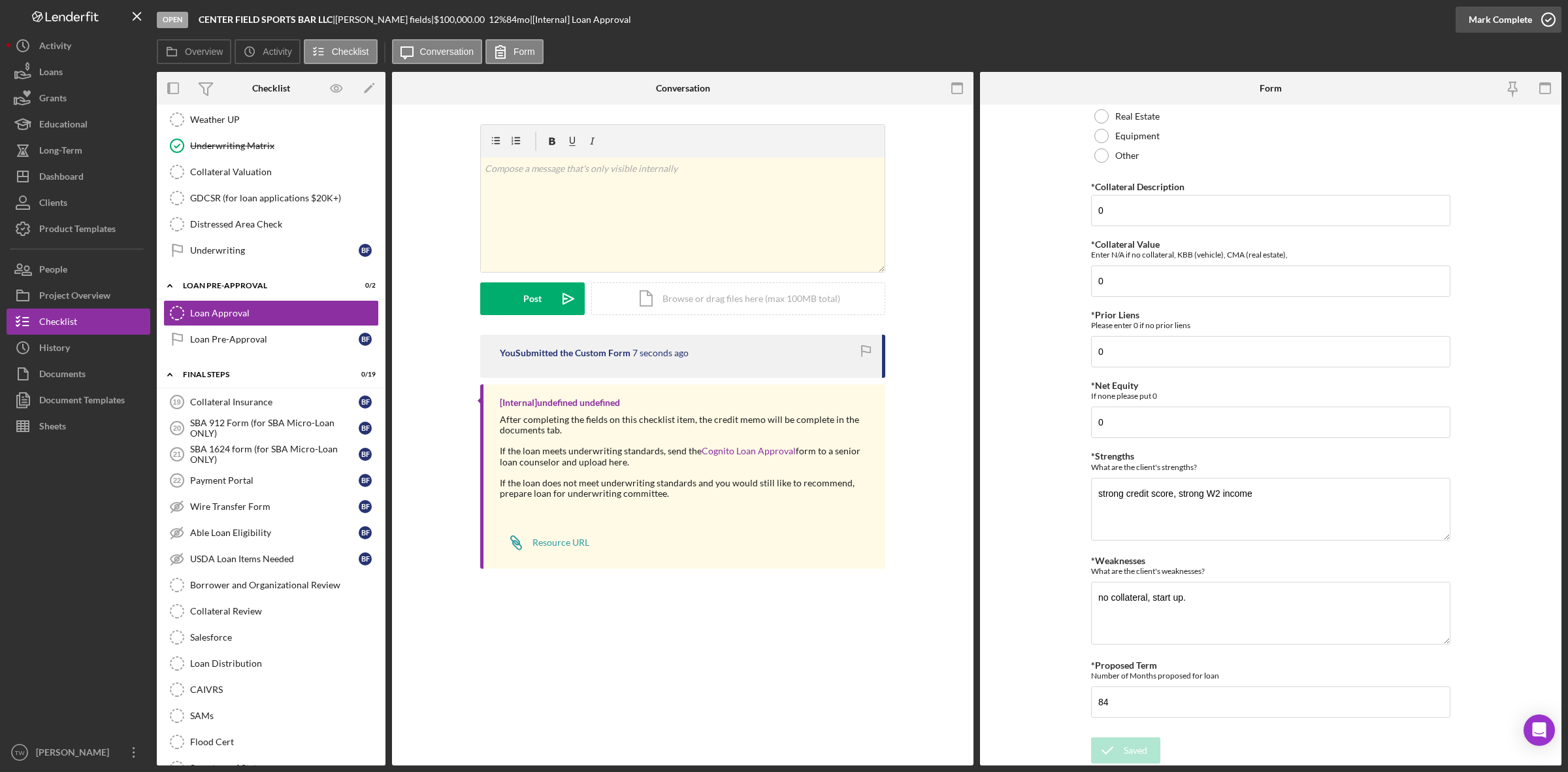
click at [1490, 20] on div "Mark Complete" at bounding box center [1501, 20] width 63 height 26
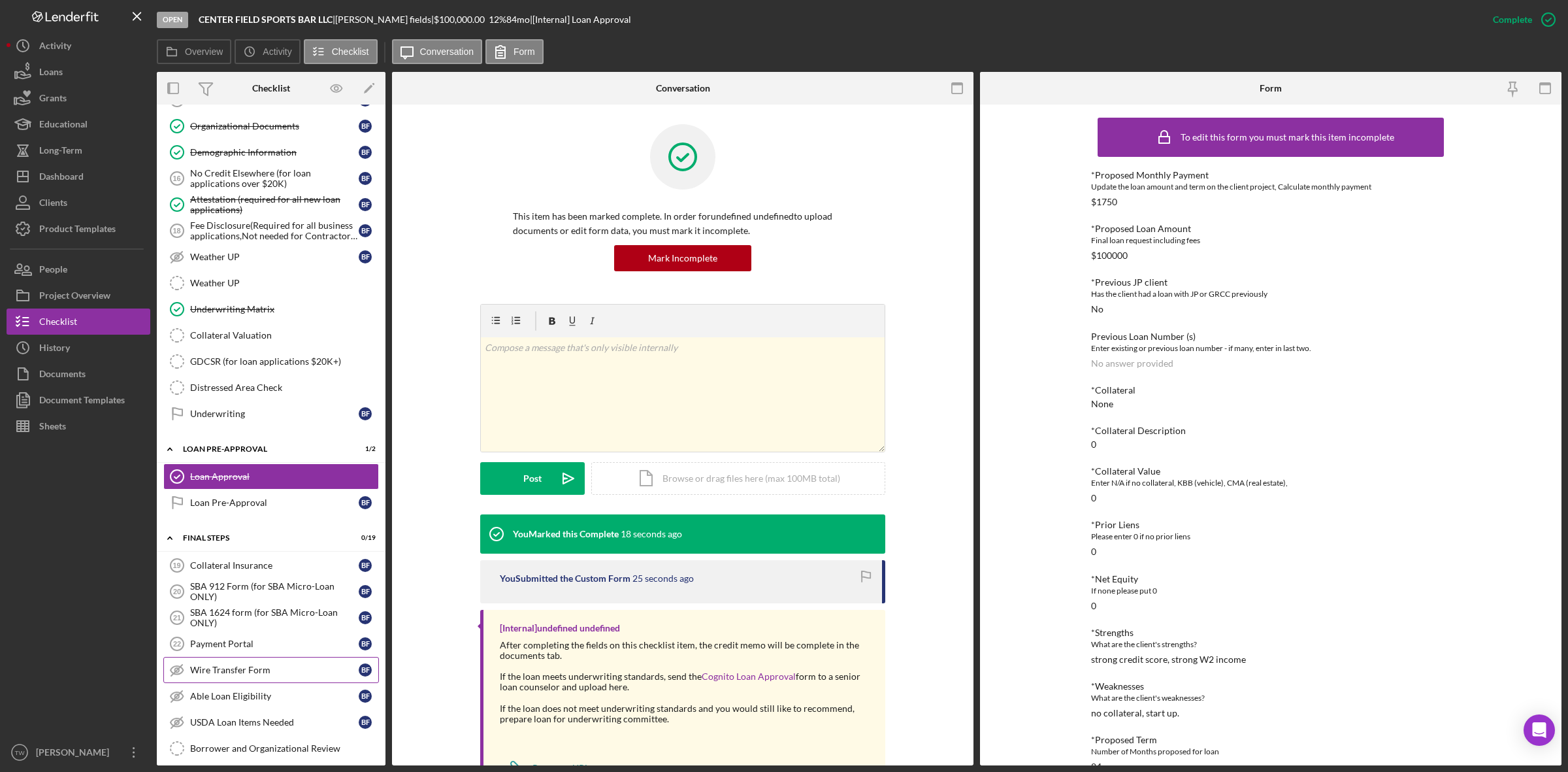
scroll to position [1209, 0]
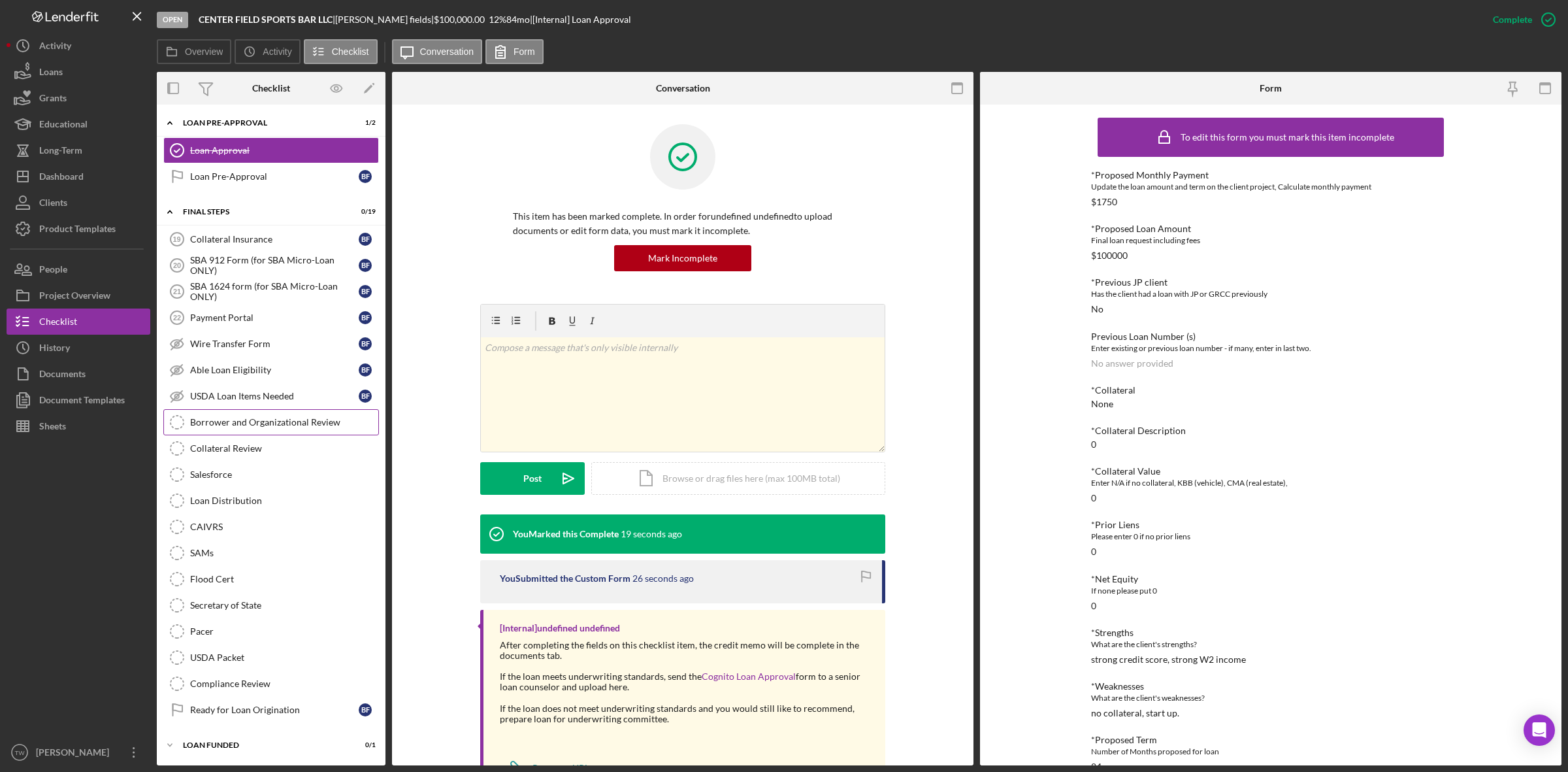
click at [282, 431] on link "Borrower and Organizational Review Borrower and Organizational Review" at bounding box center [271, 422] width 215 height 26
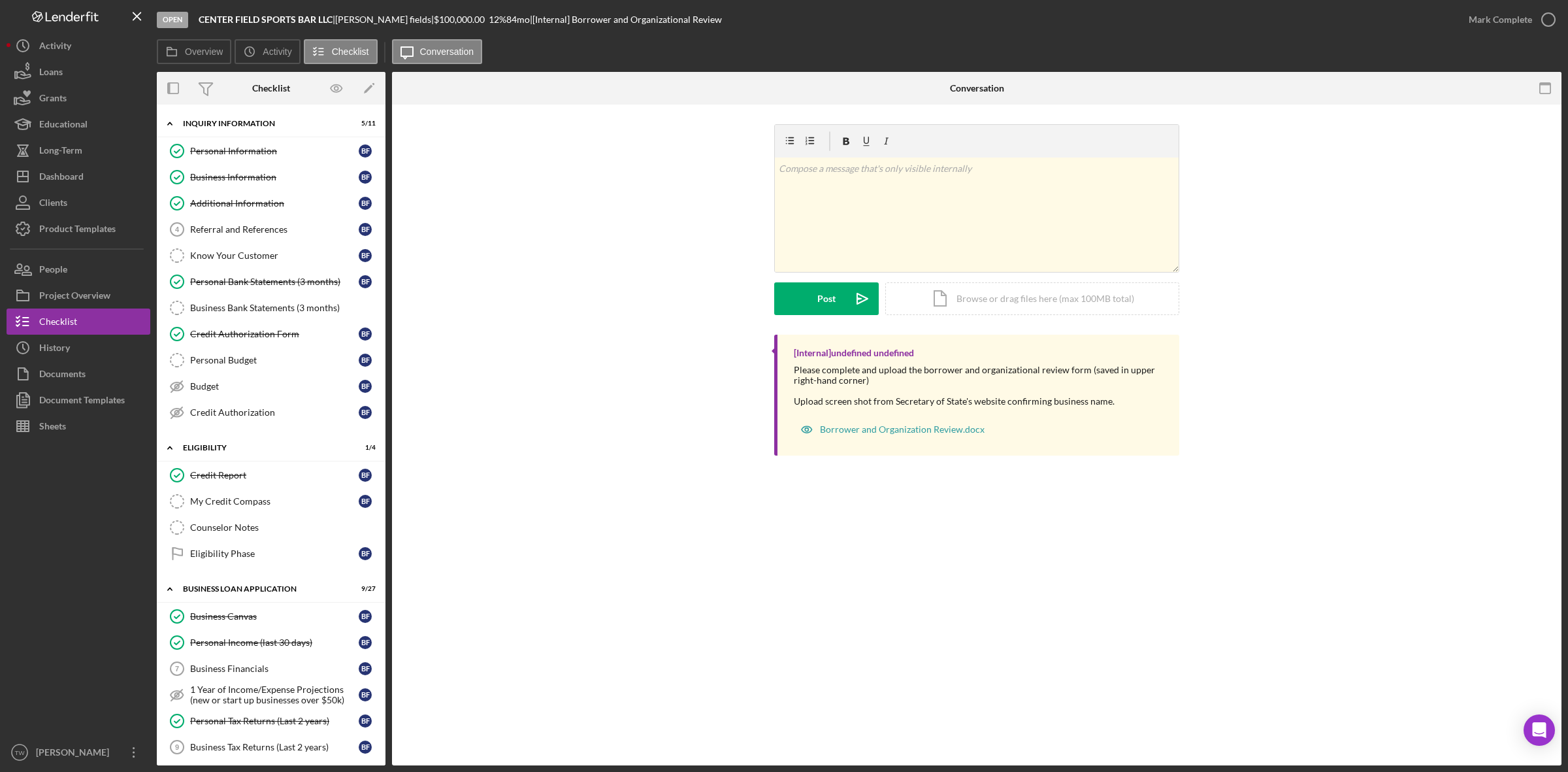
scroll to position [490, 0]
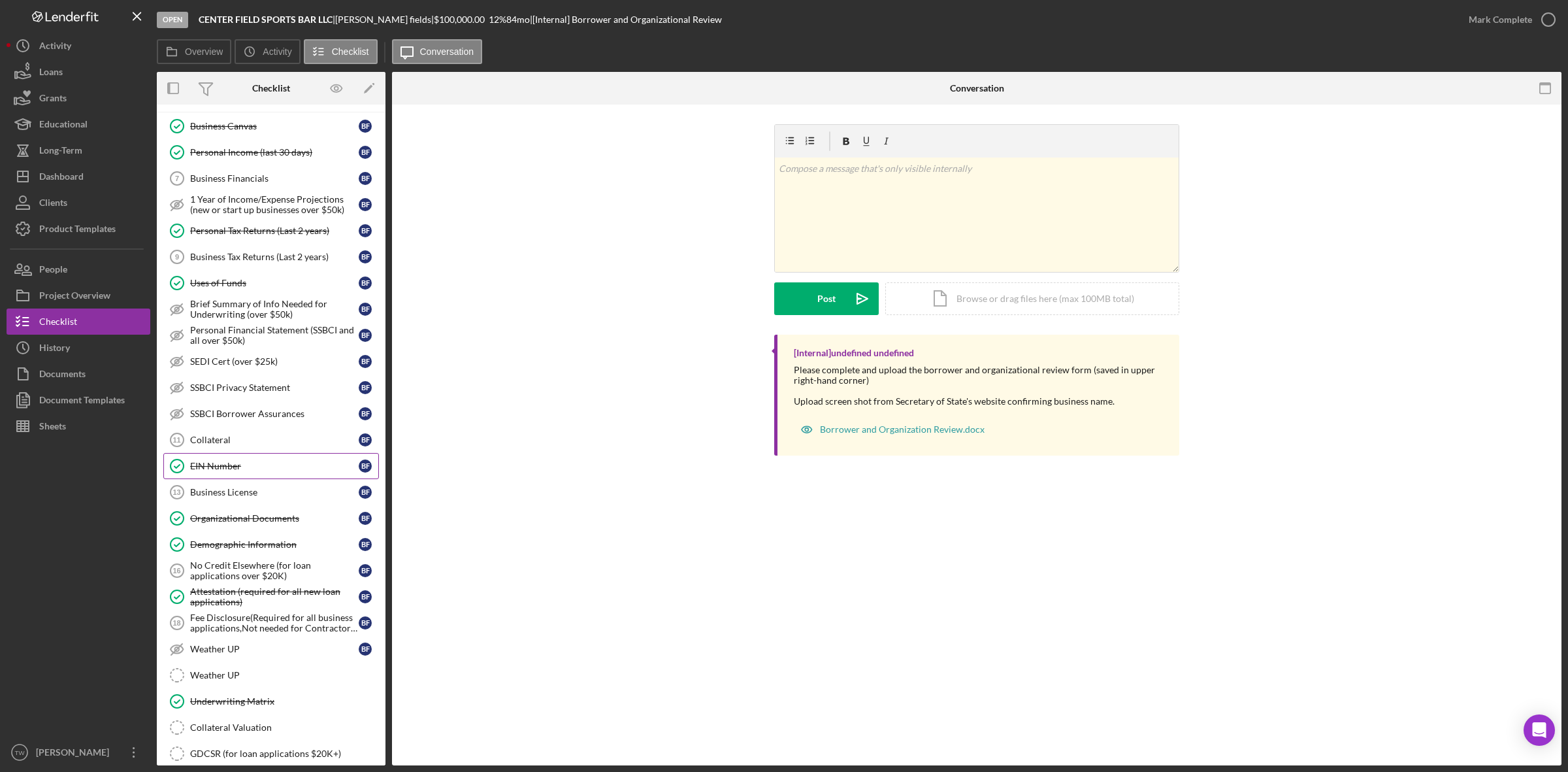
click at [296, 479] on link "EIN Number EIN Number b f" at bounding box center [271, 466] width 215 height 26
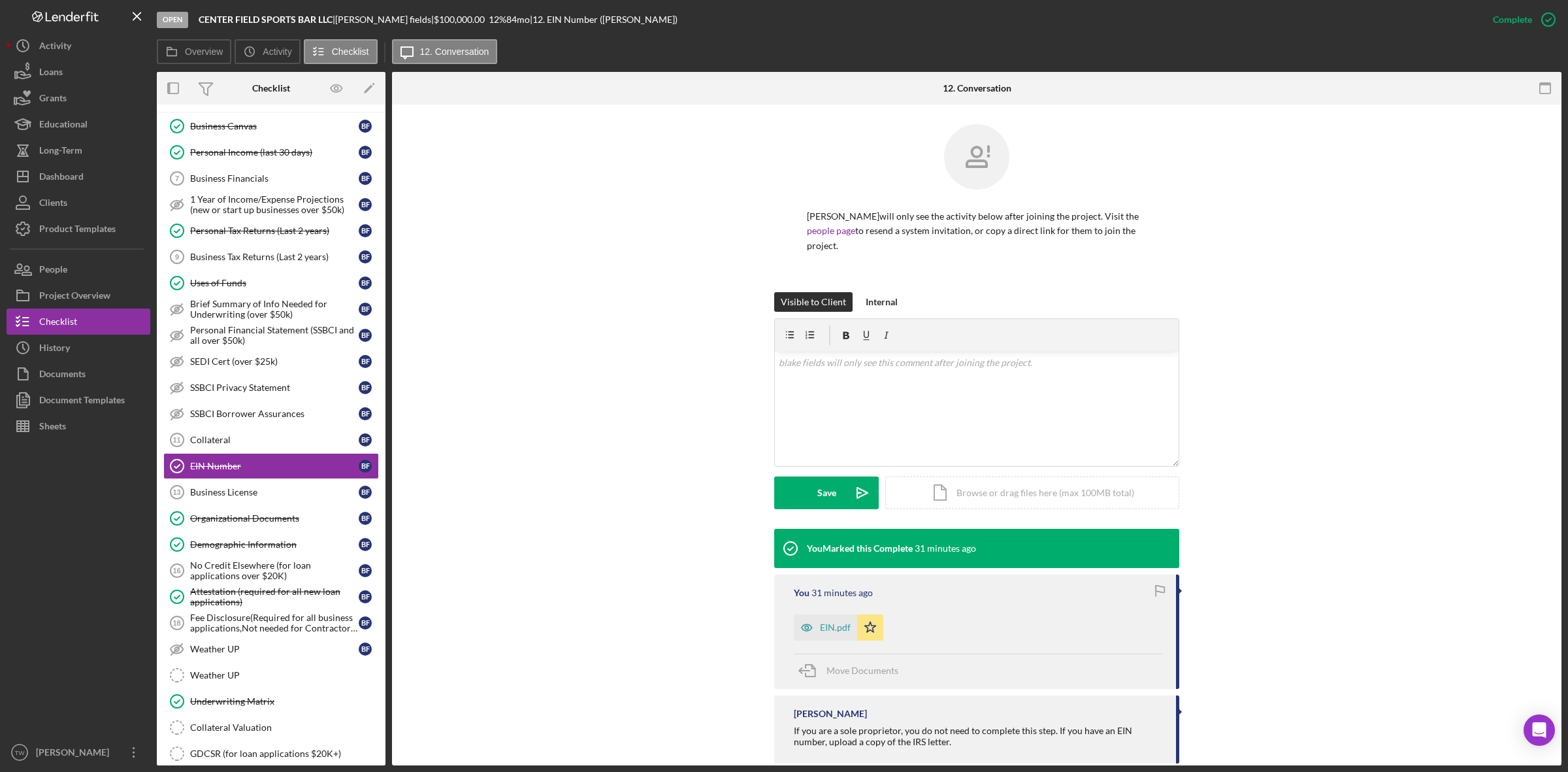
scroll to position [10, 0]
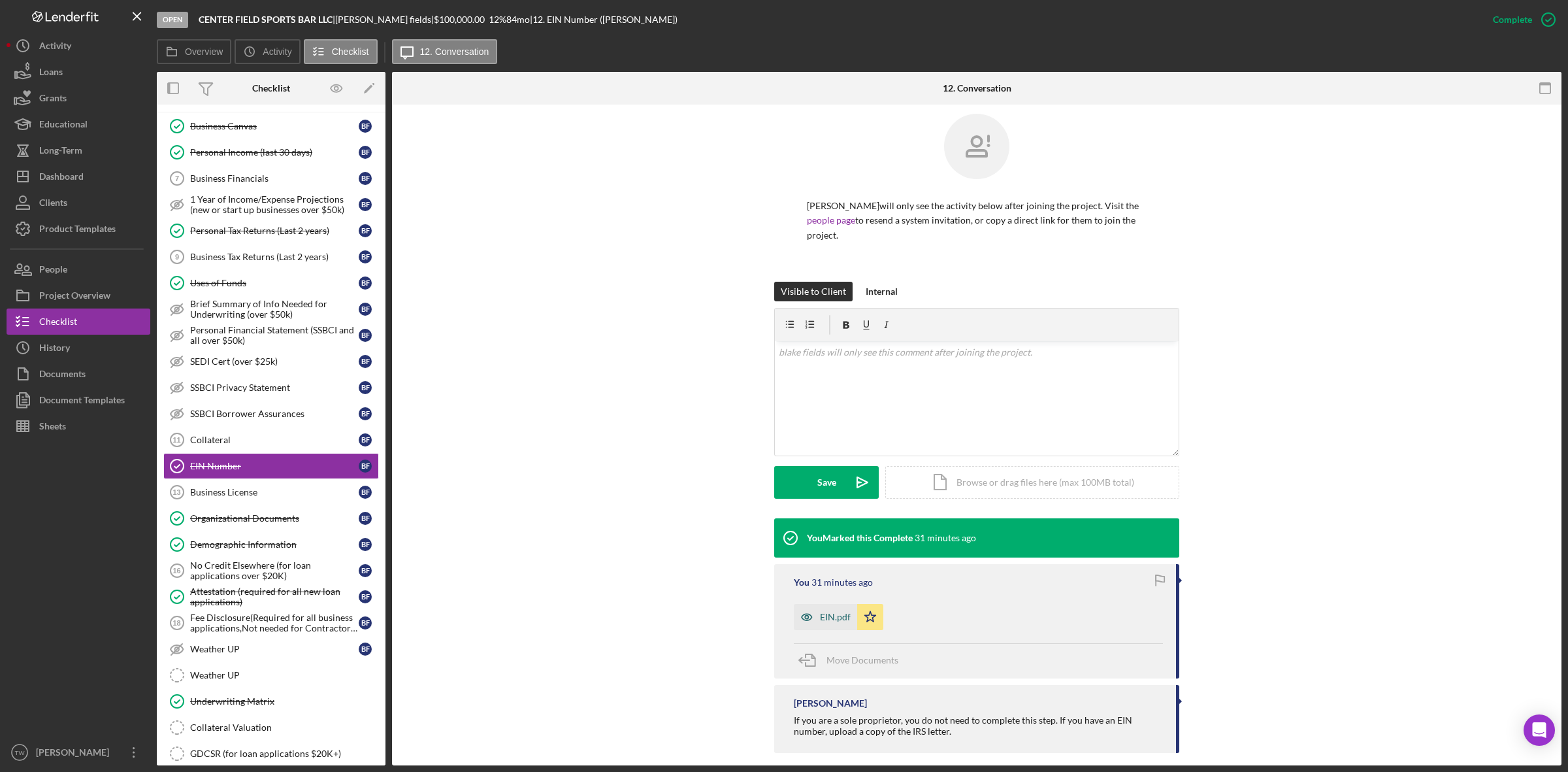
click at [843, 613] on div "EIN.pdf" at bounding box center [825, 617] width 63 height 26
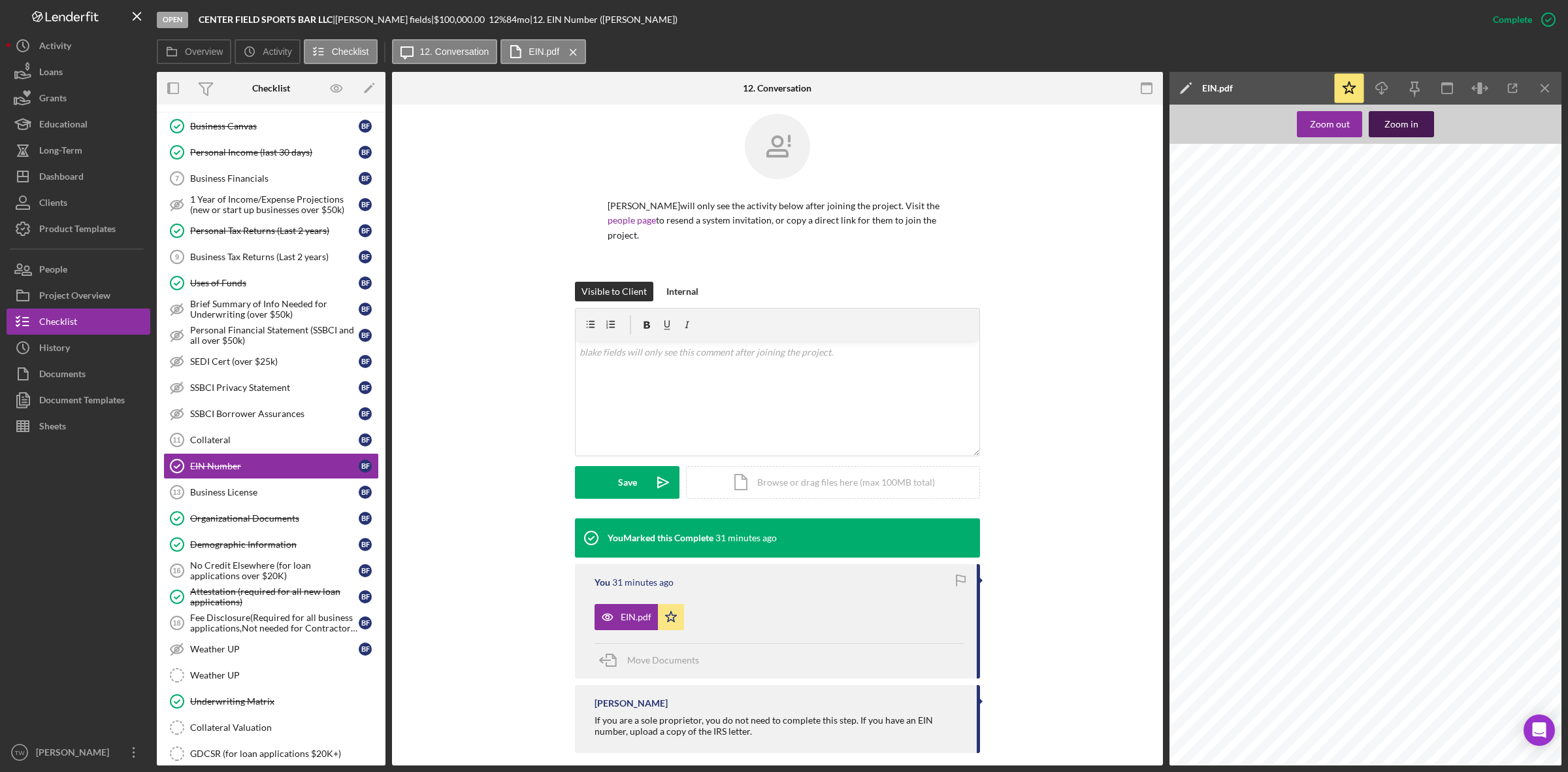
click at [1413, 123] on div "Zoom in" at bounding box center [1402, 124] width 34 height 26
drag, startPoint x: 1467, startPoint y: 242, endPoint x: 1511, endPoint y: 240, distance: 44.0
click at [1511, 240] on span "39-3343803" at bounding box center [1551, 240] width 169 height 8
copy span "39-3343803"
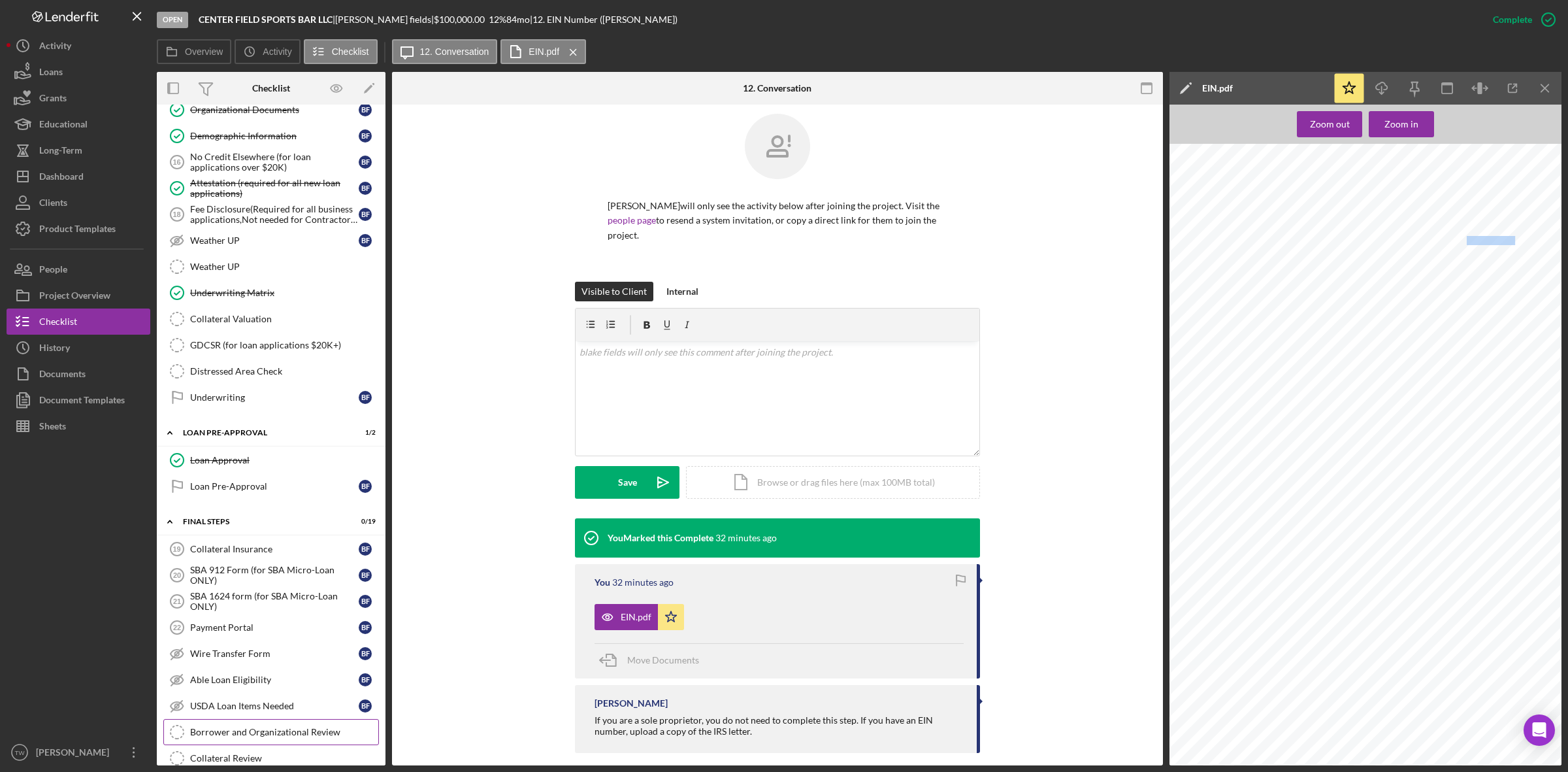
scroll to position [1063, 0]
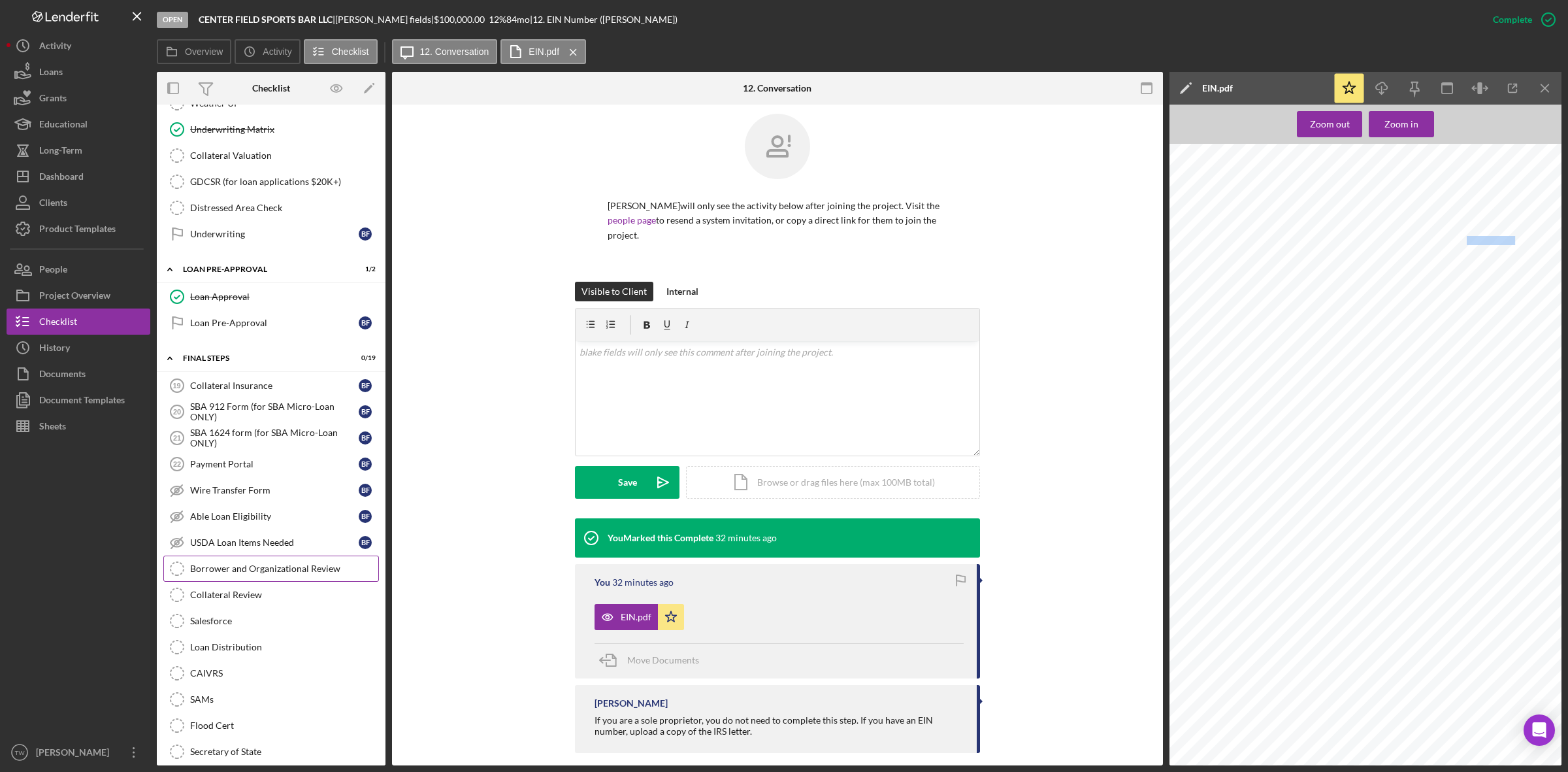
click at [278, 573] on link "Borrower and Organizational Review Borrower and Organizational Review" at bounding box center [271, 568] width 215 height 26
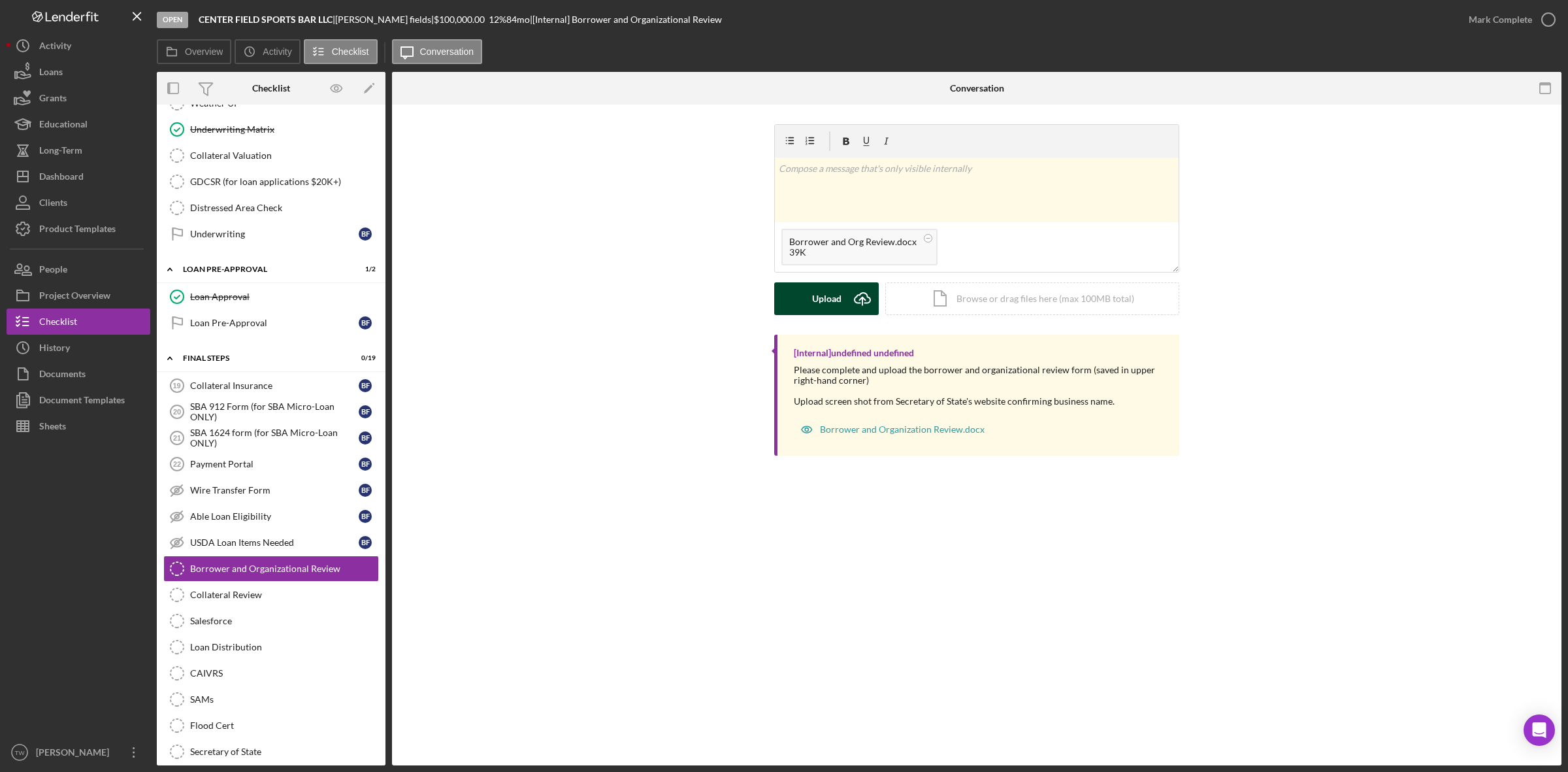
click at [831, 305] on div "Upload" at bounding box center [827, 298] width 30 height 32
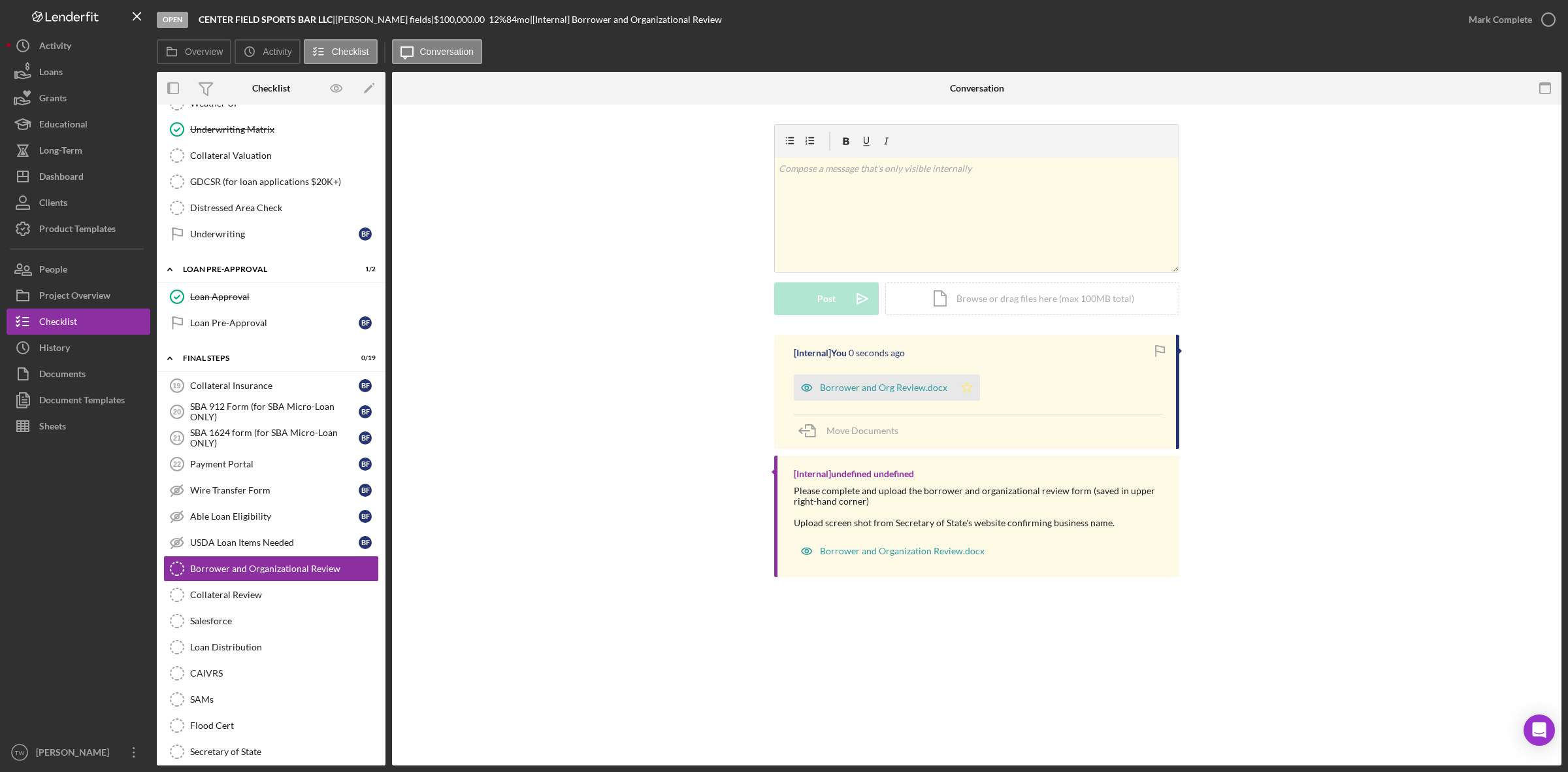
click at [967, 396] on icon "Icon/Star" at bounding box center [967, 388] width 26 height 26
click at [1513, 15] on div "Mark Complete" at bounding box center [1501, 20] width 63 height 26
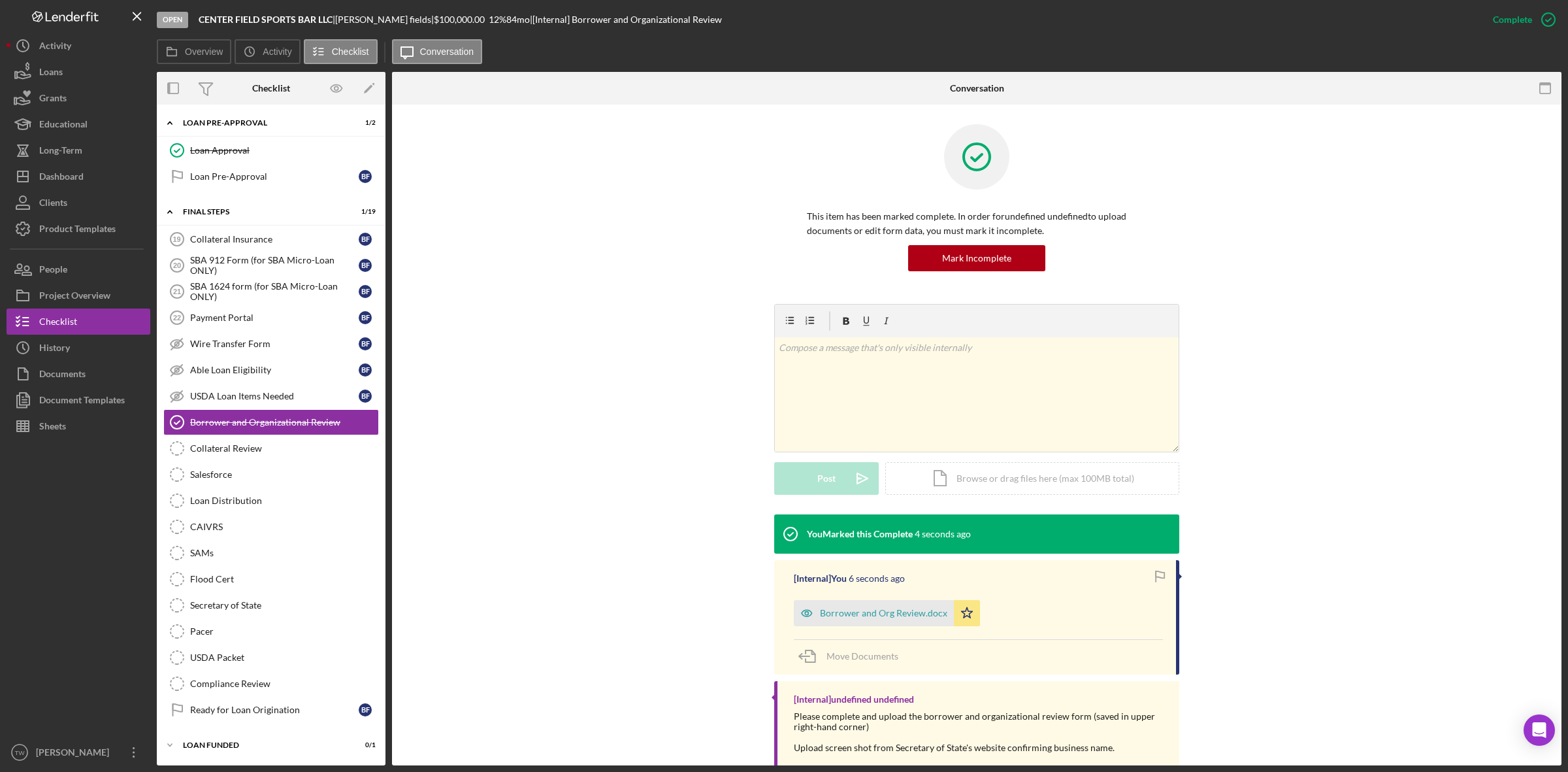
scroll to position [984, 0]
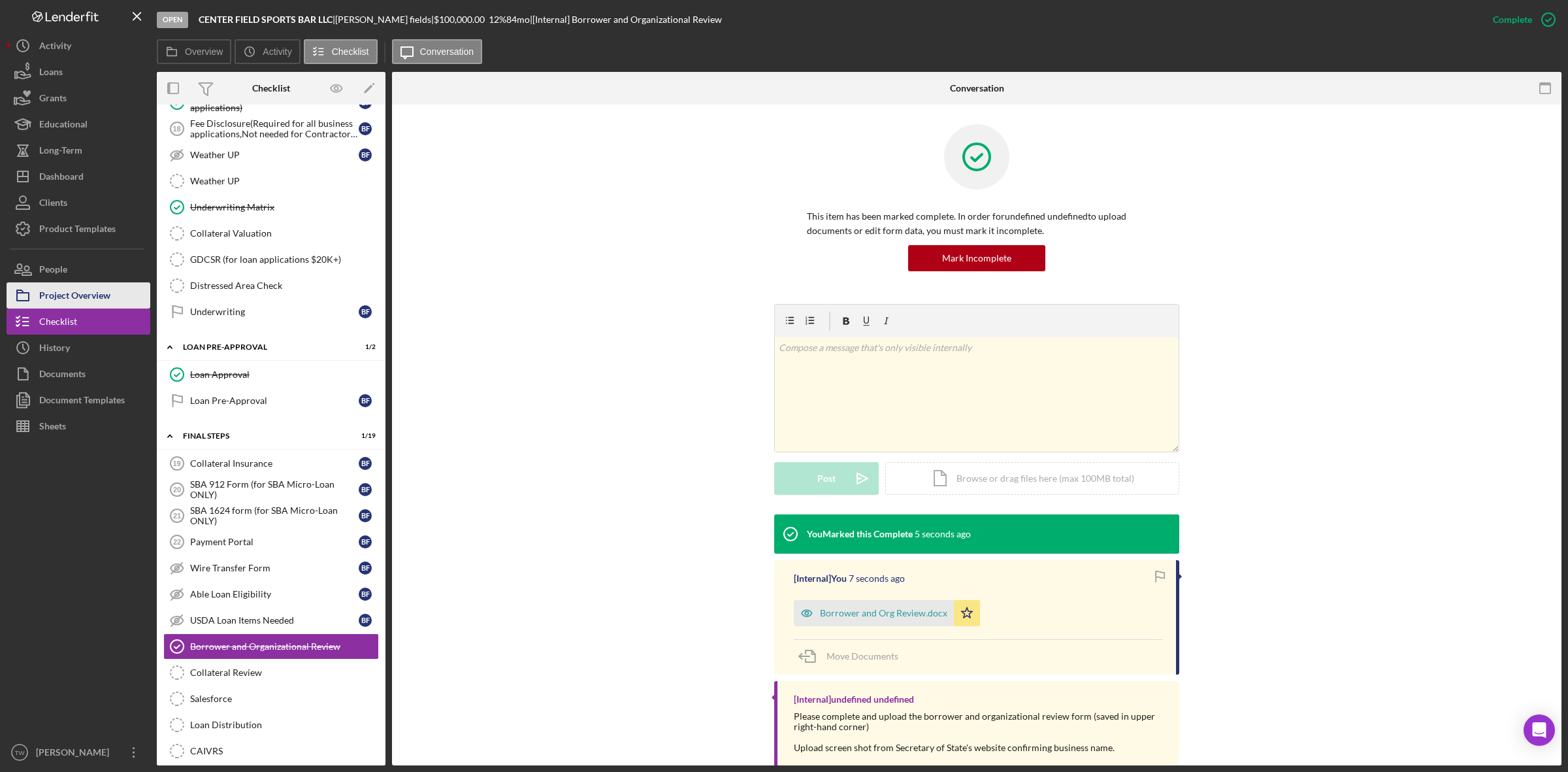
click at [55, 292] on div "Project Overview" at bounding box center [75, 297] width 72 height 30
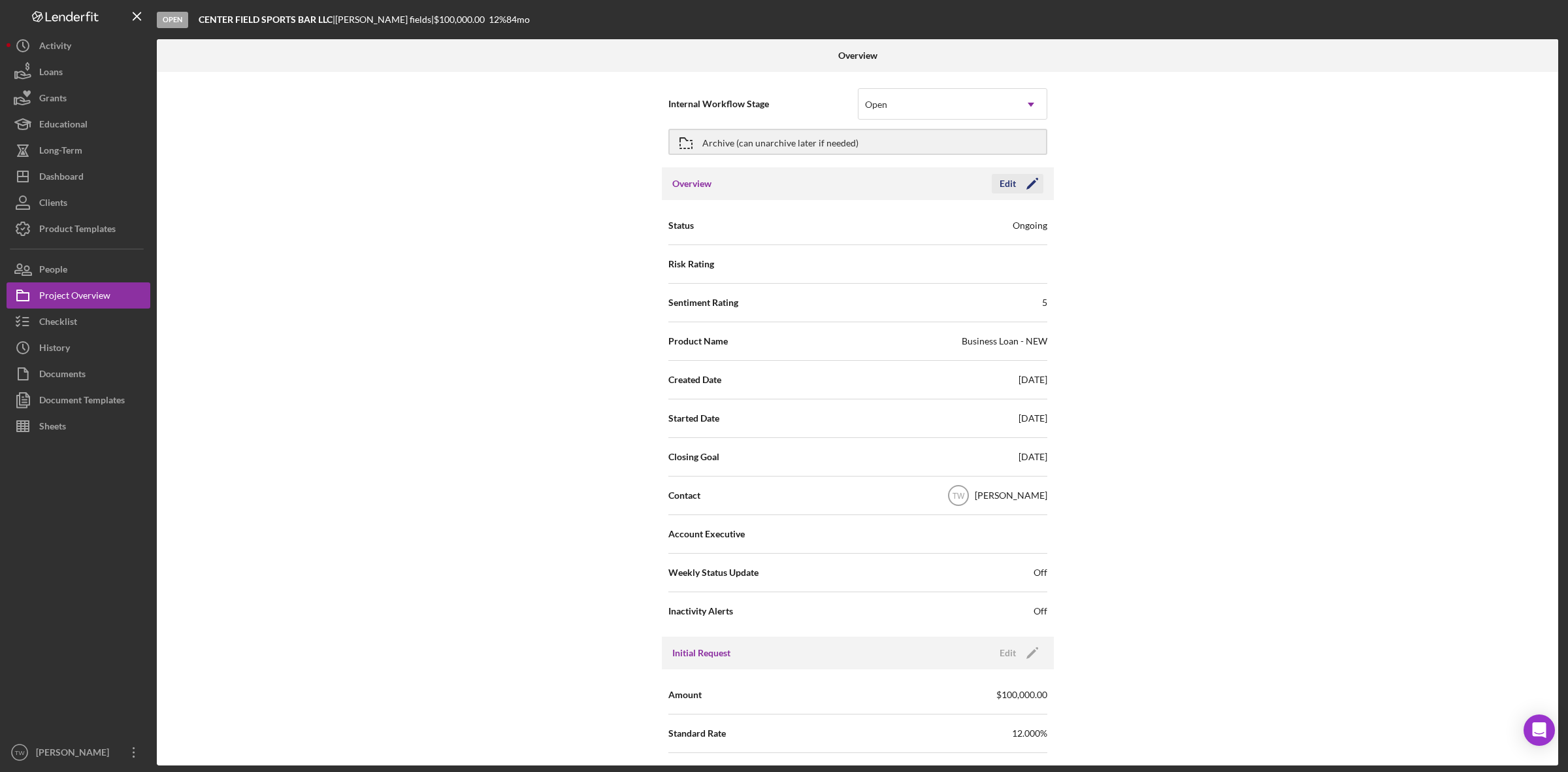
click at [1034, 184] on icon "Icon/Edit" at bounding box center [1032, 183] width 32 height 32
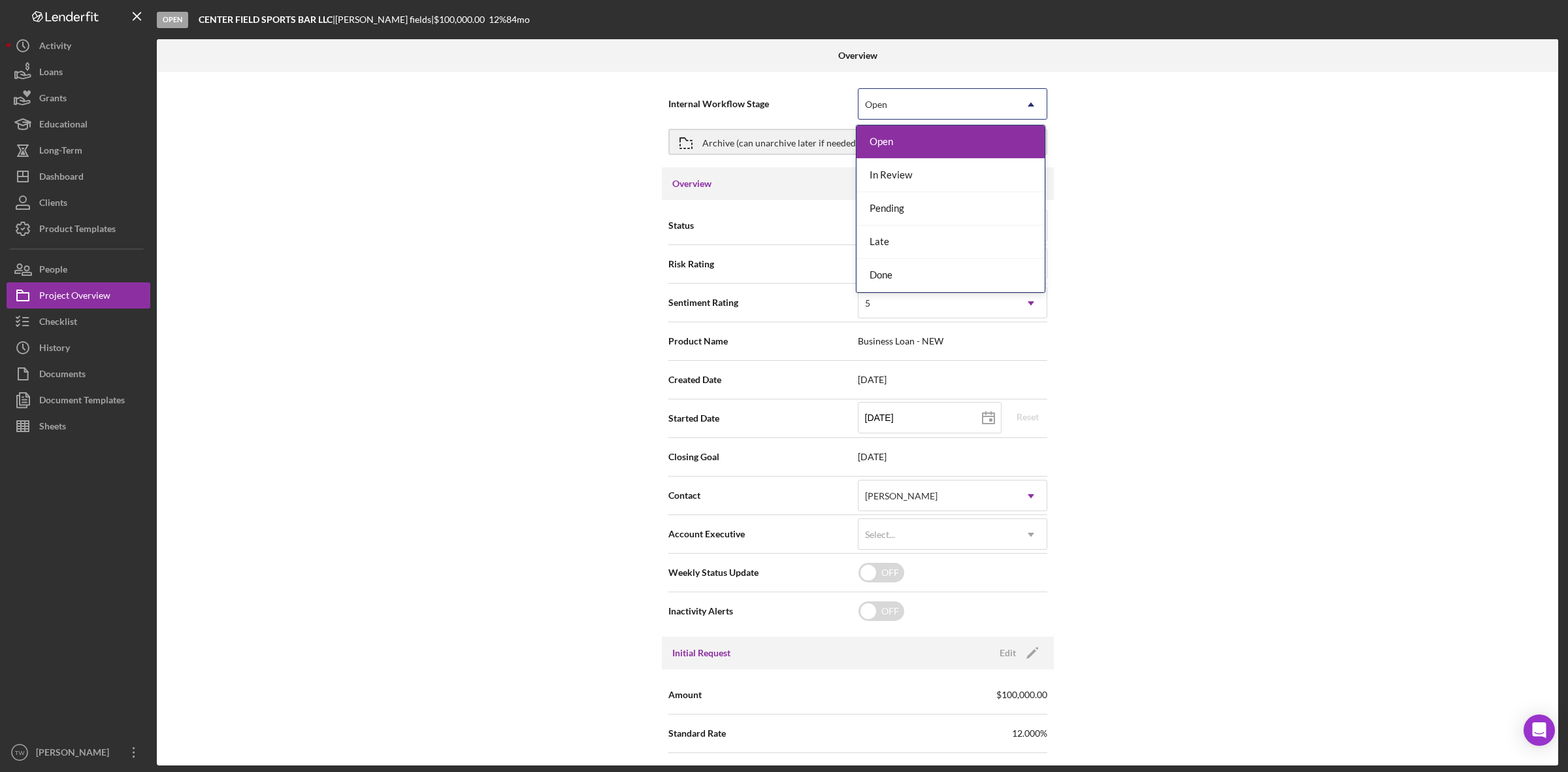
click at [1010, 97] on div "Open" at bounding box center [937, 104] width 157 height 30
click at [951, 164] on div "In Review" at bounding box center [951, 175] width 188 height 33
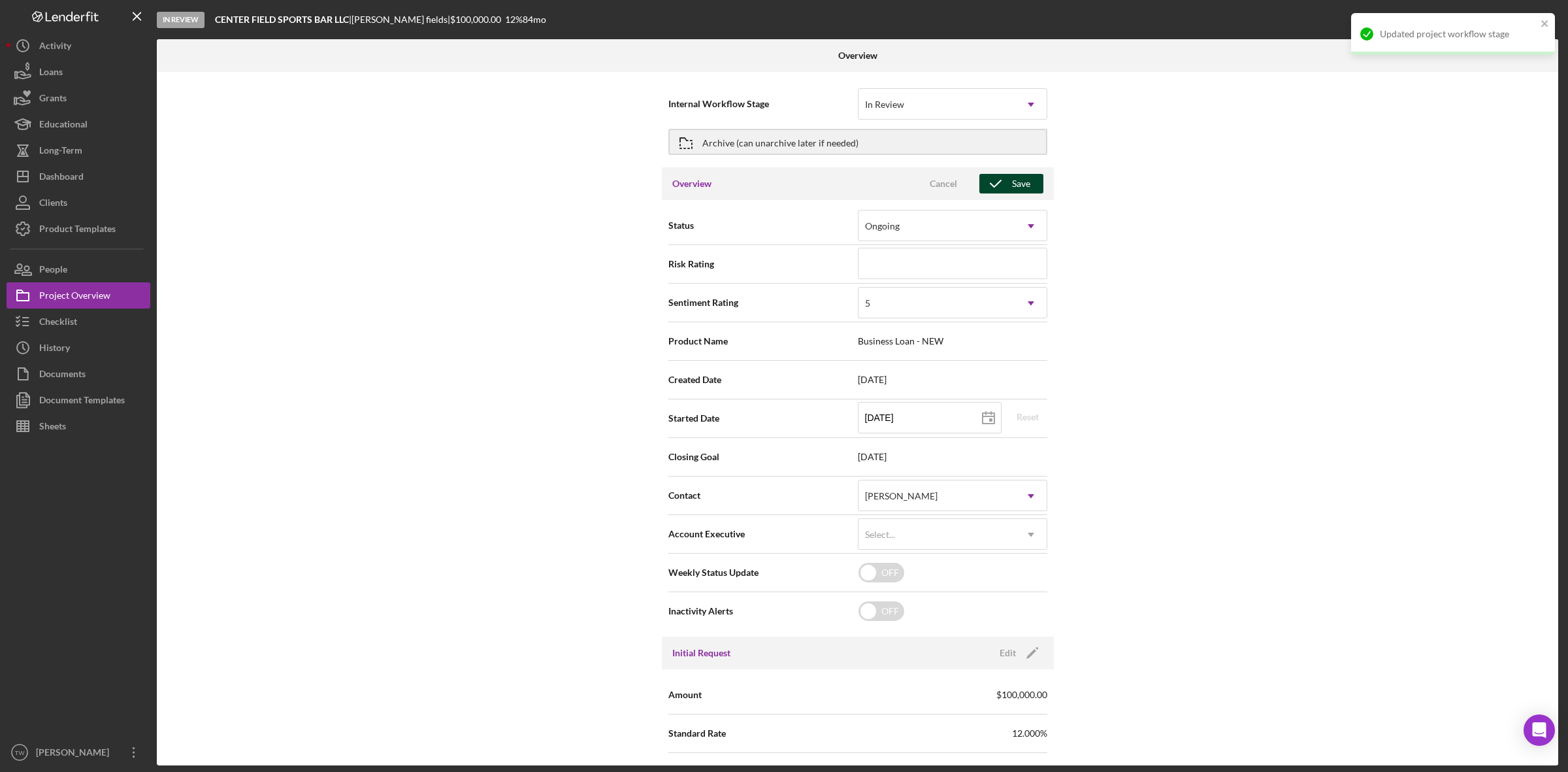
click at [988, 181] on icon "button" at bounding box center [996, 183] width 32 height 32
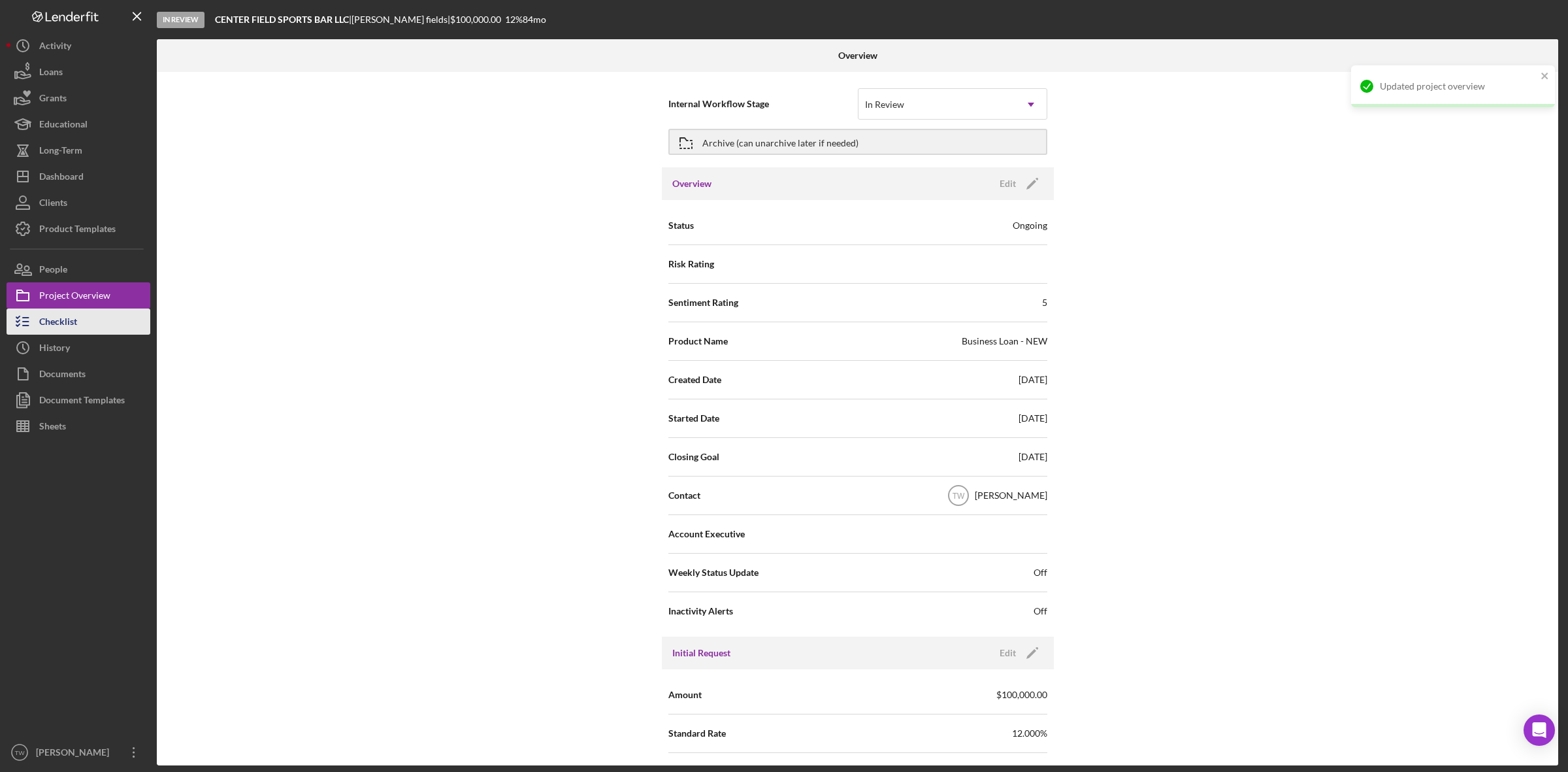
click at [77, 325] on div "Checklist" at bounding box center [58, 323] width 37 height 30
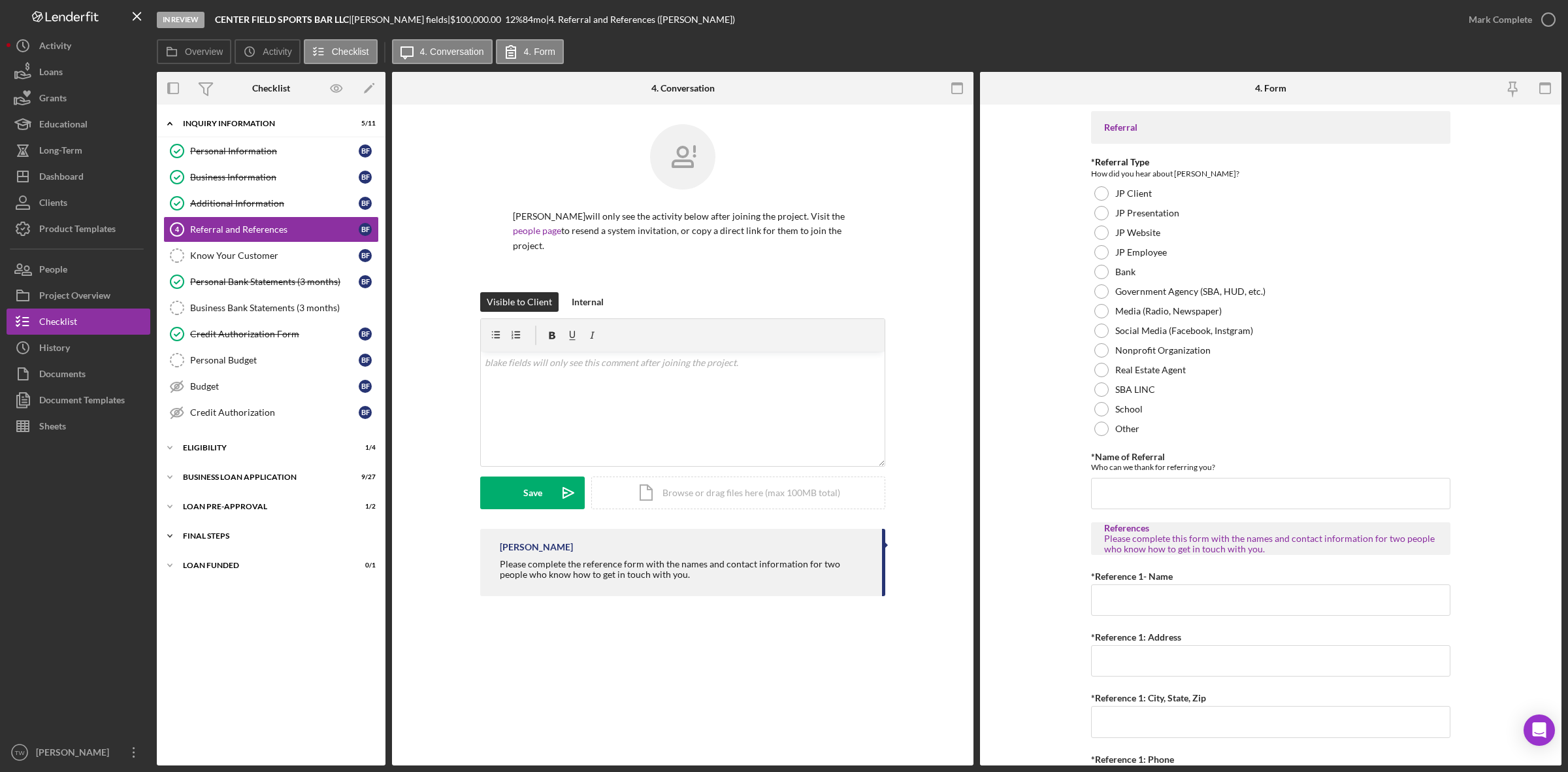
click at [213, 531] on div "Icon/Expander FINAL STEPS 1 / 19" at bounding box center [271, 536] width 229 height 26
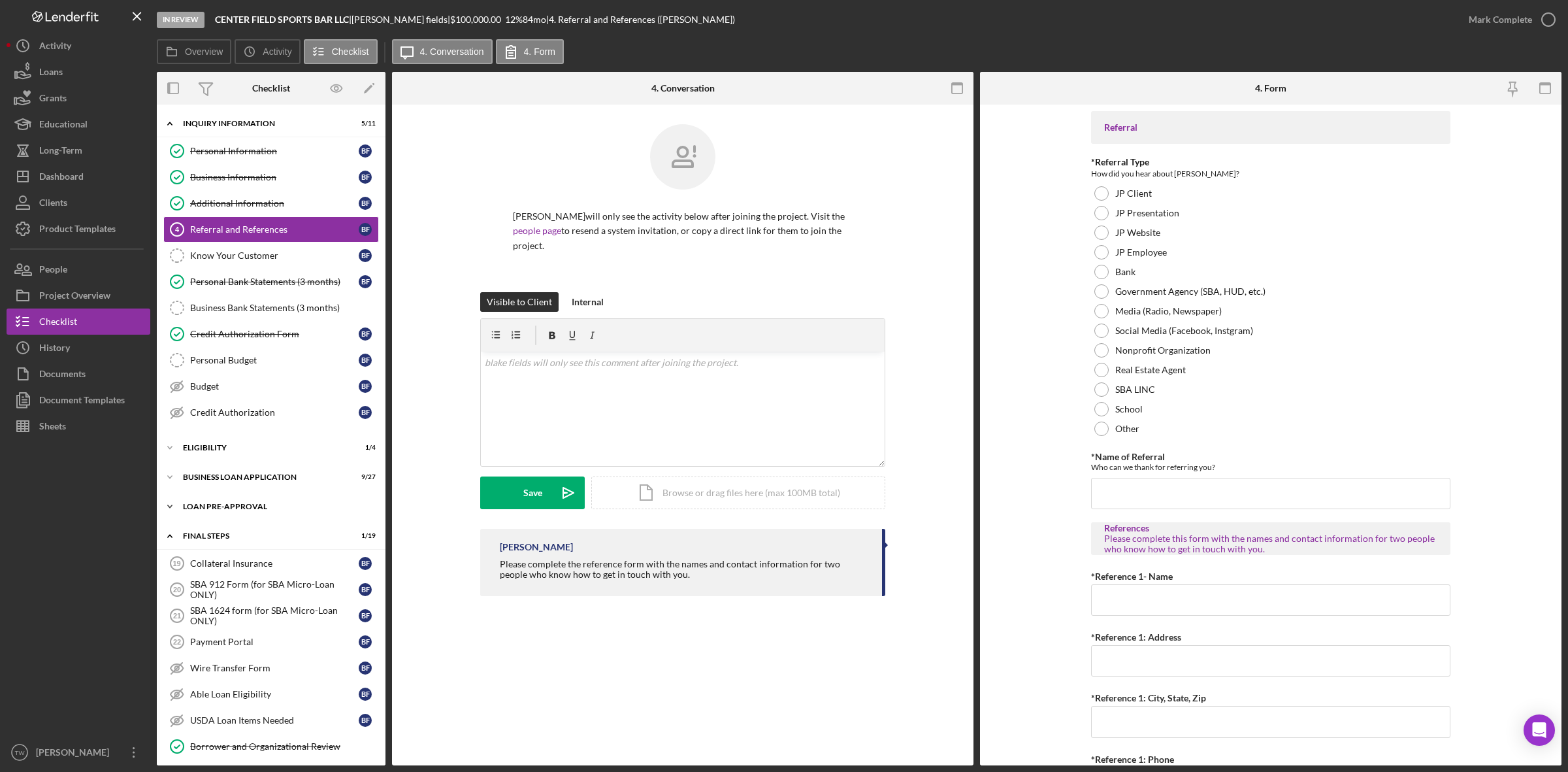
click at [217, 516] on div "Icon/Expander LOAN PRE-APPROVAL 1 / 2" at bounding box center [271, 506] width 229 height 26
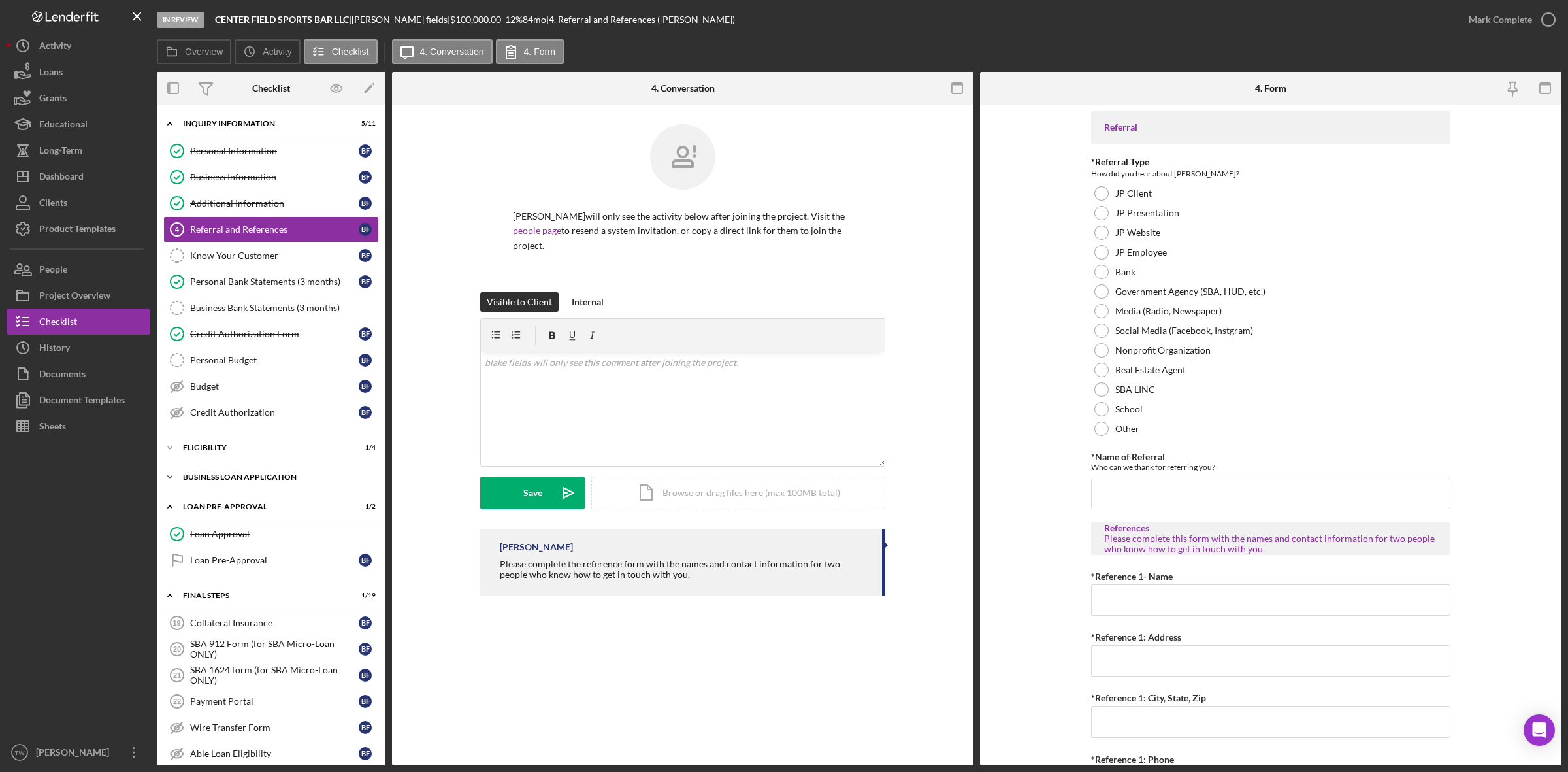
click at [226, 468] on div "Icon/Expander BUSINESS LOAN APPLICATION 9 / 27" at bounding box center [271, 477] width 229 height 26
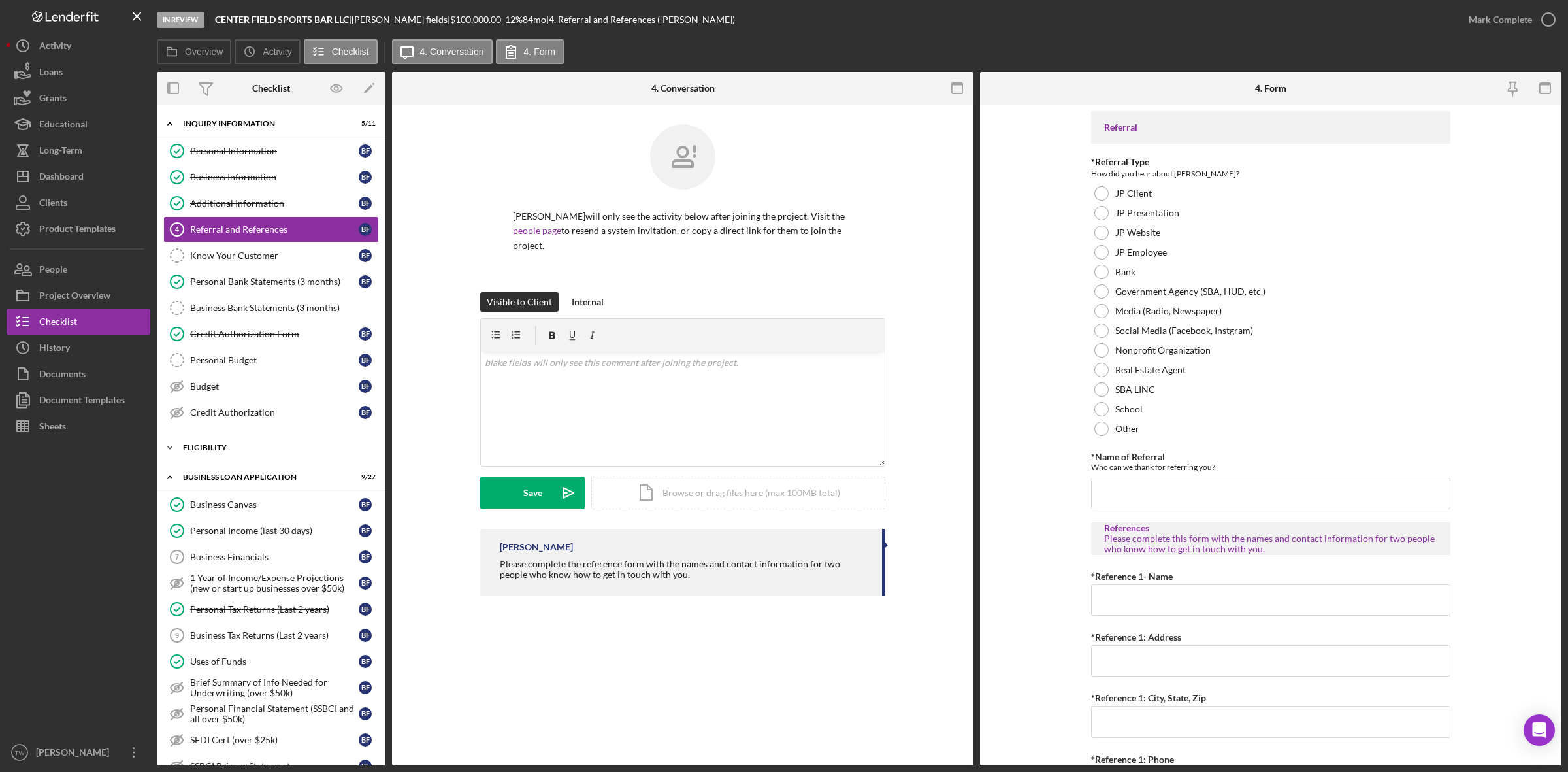
click at [226, 450] on div "ELIGIBILITY" at bounding box center [276, 447] width 187 height 8
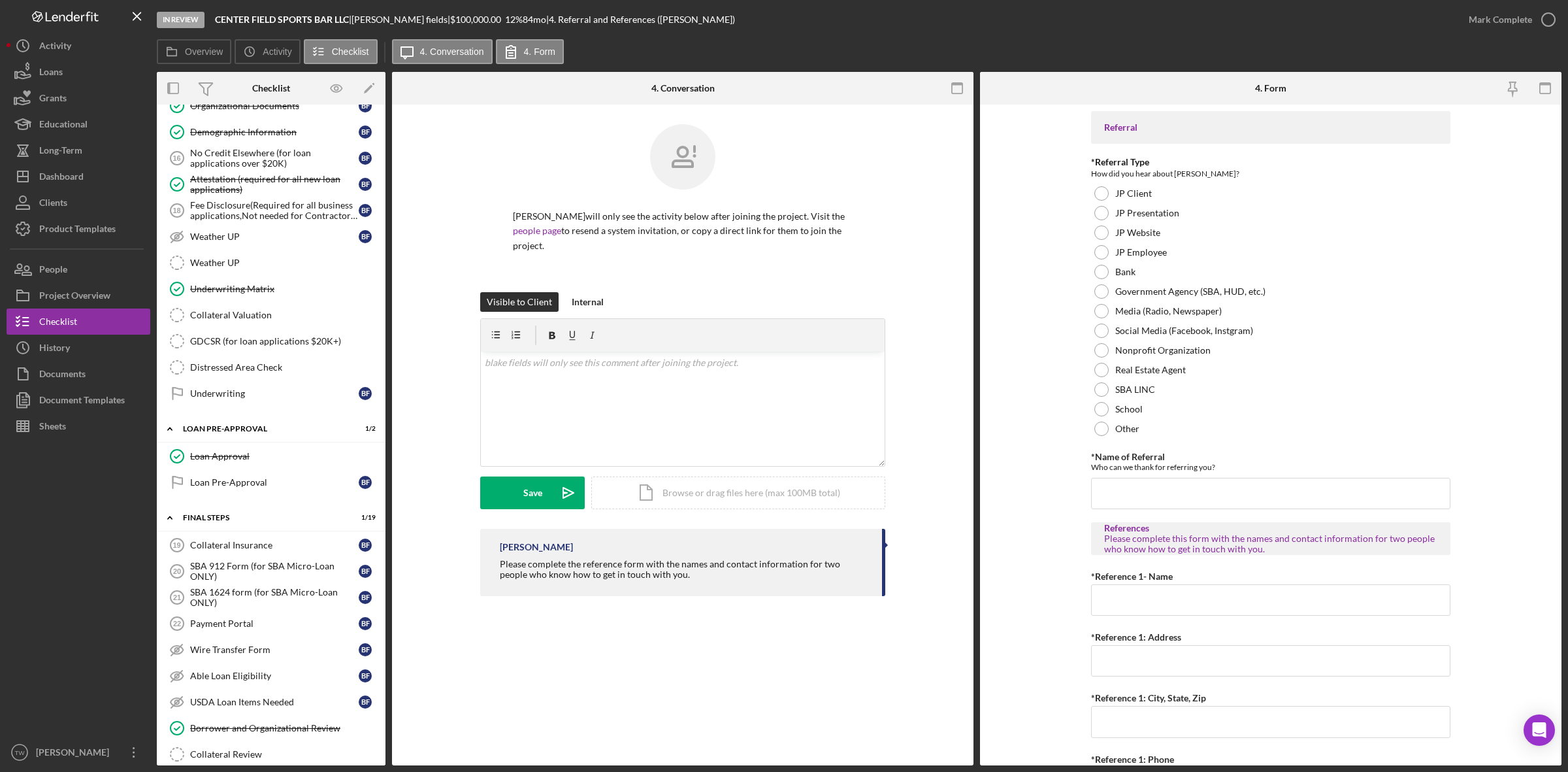
scroll to position [1230, 0]
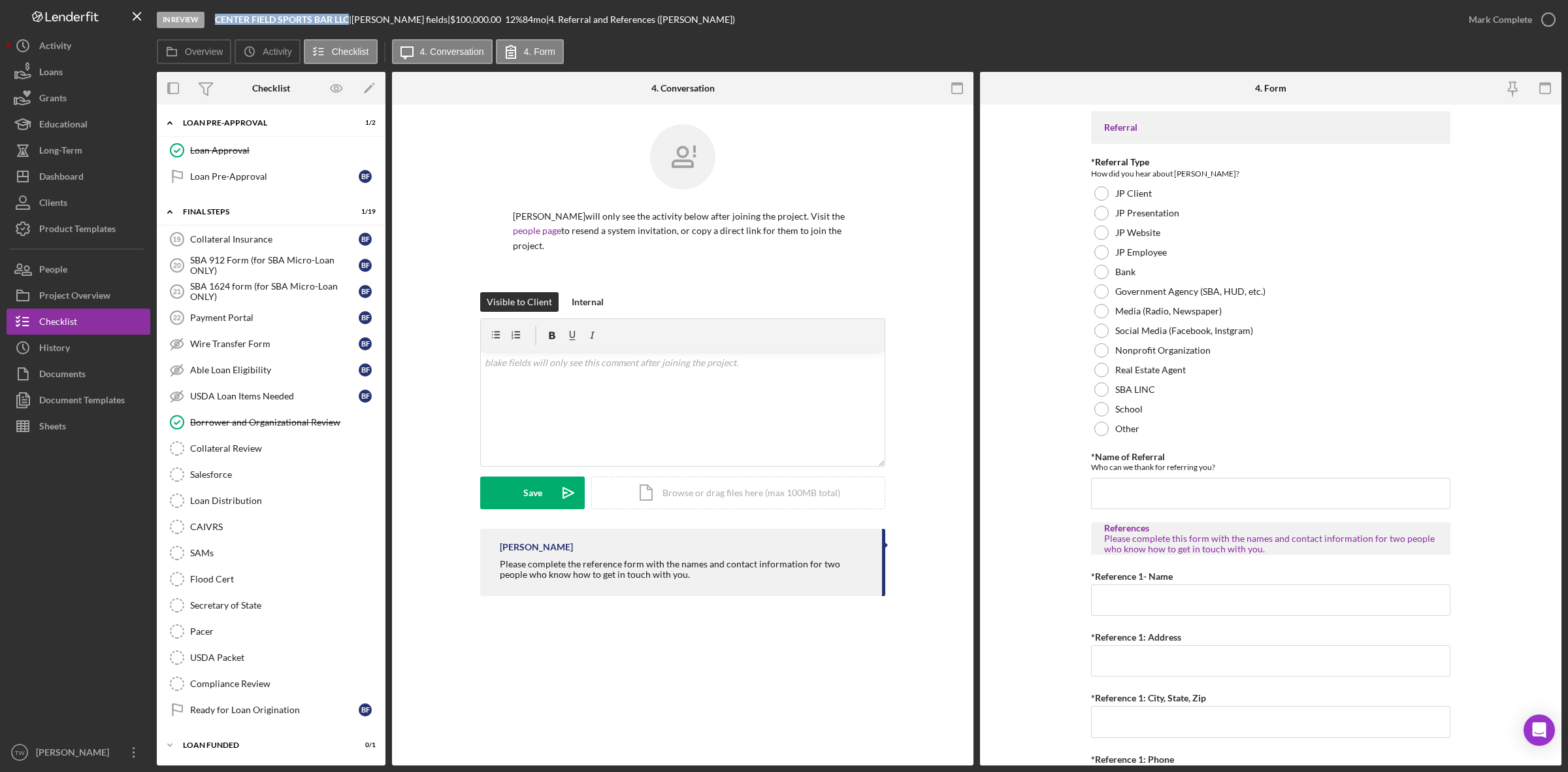
drag, startPoint x: 213, startPoint y: 20, endPoint x: 350, endPoint y: 25, distance: 137.1
click at [350, 25] on div "In Review CENTER FIELD SPORTS BAR LLC | blake fields | $100,000.00 12 % 84 mo |…" at bounding box center [806, 20] width 1299 height 39
copy b "CENTER FIELD SPORTS BAR LLC"
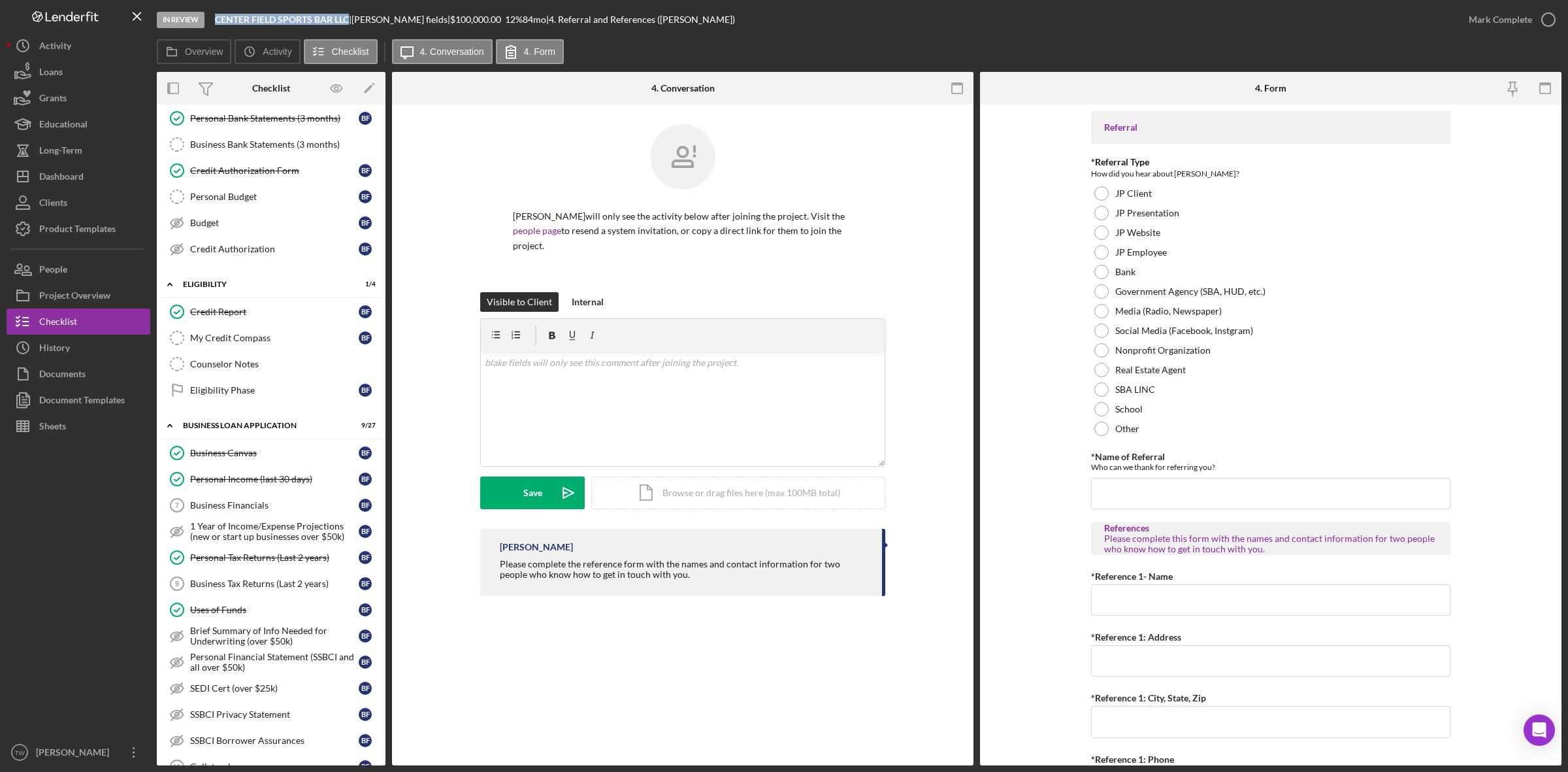
scroll to position [490, 0]
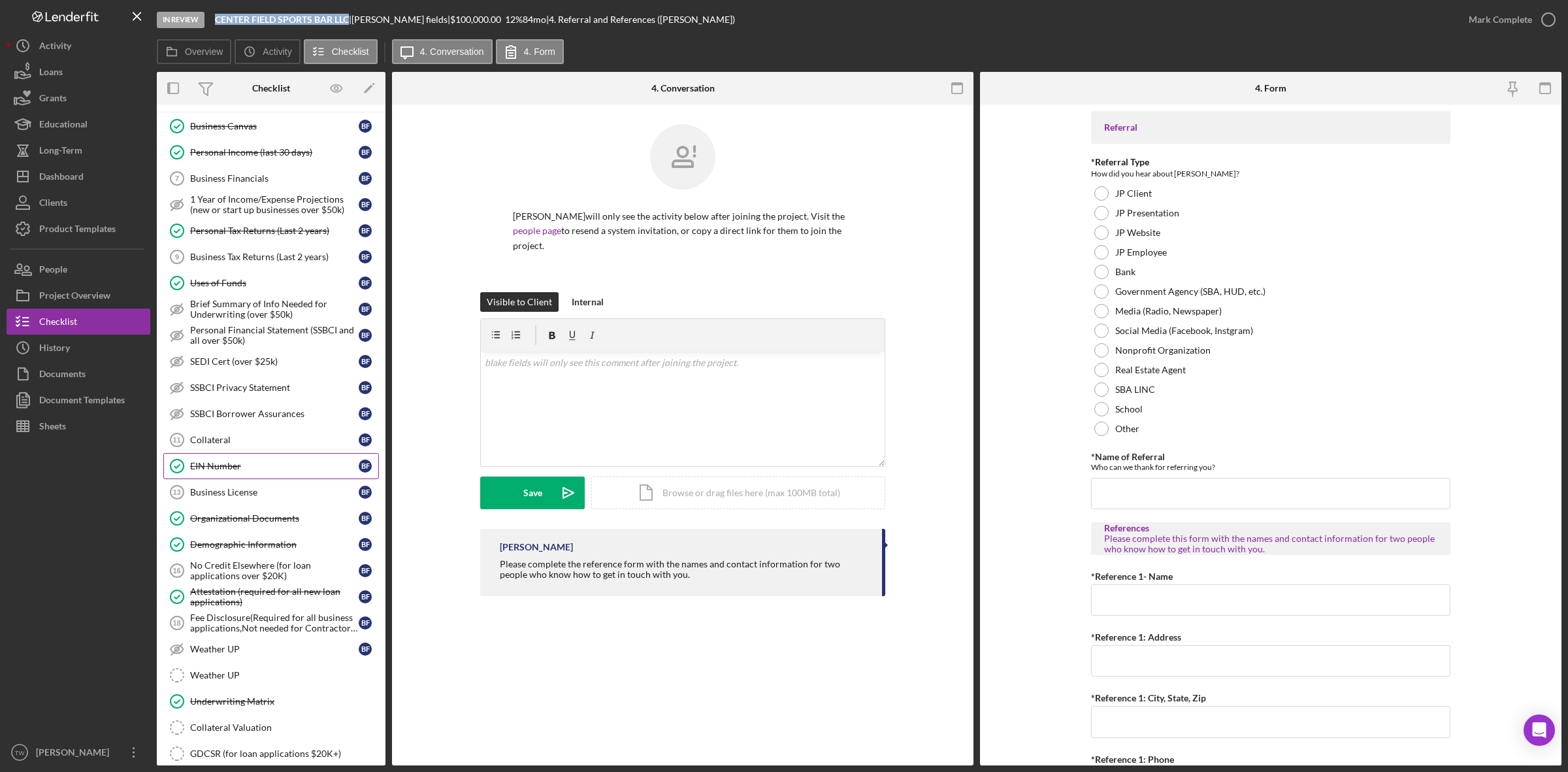
click at [278, 464] on link "EIN Number EIN Number b f" at bounding box center [271, 466] width 215 height 26
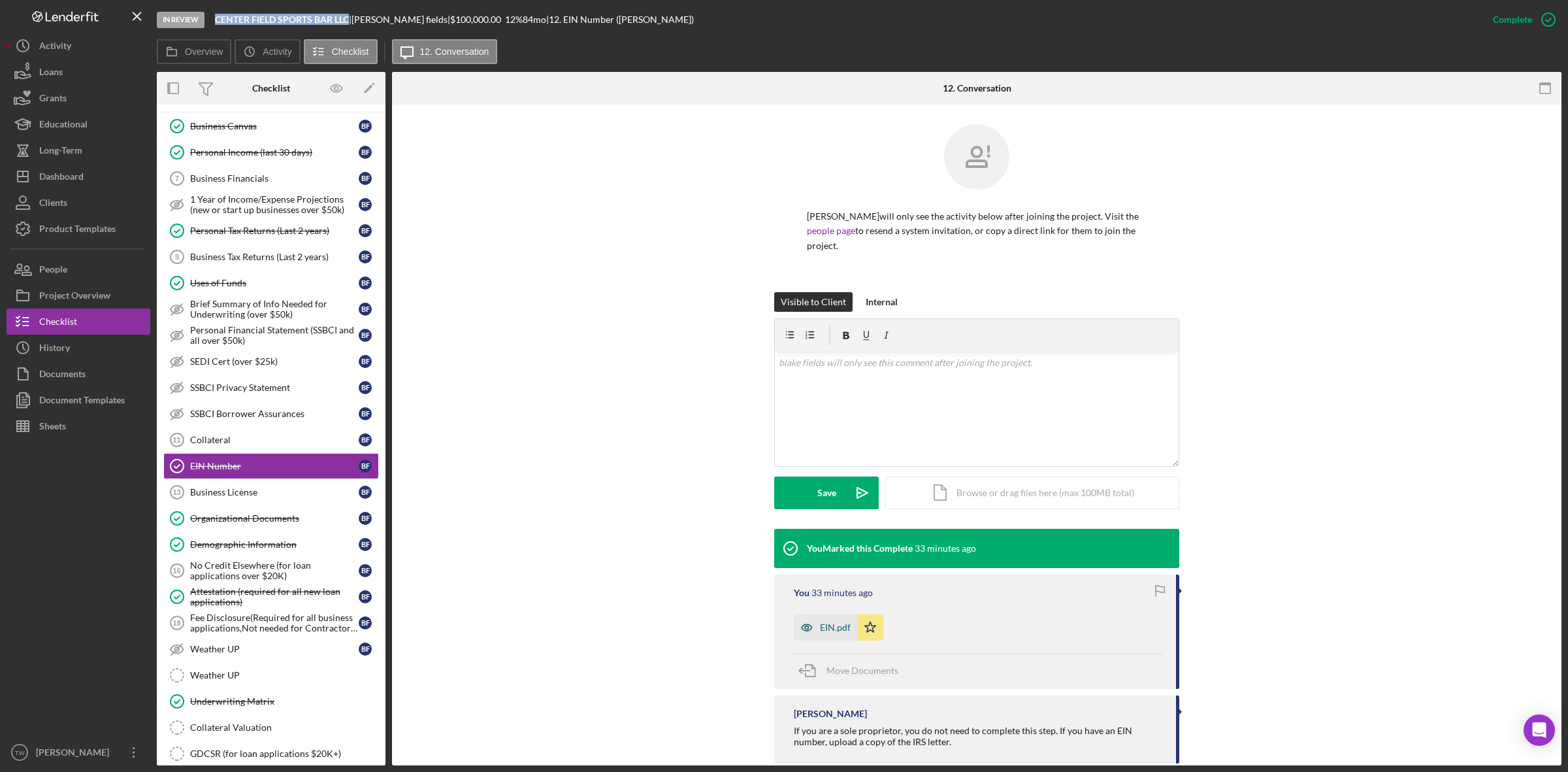
click at [845, 622] on div "EIN.pdf" at bounding box center [836, 627] width 31 height 10
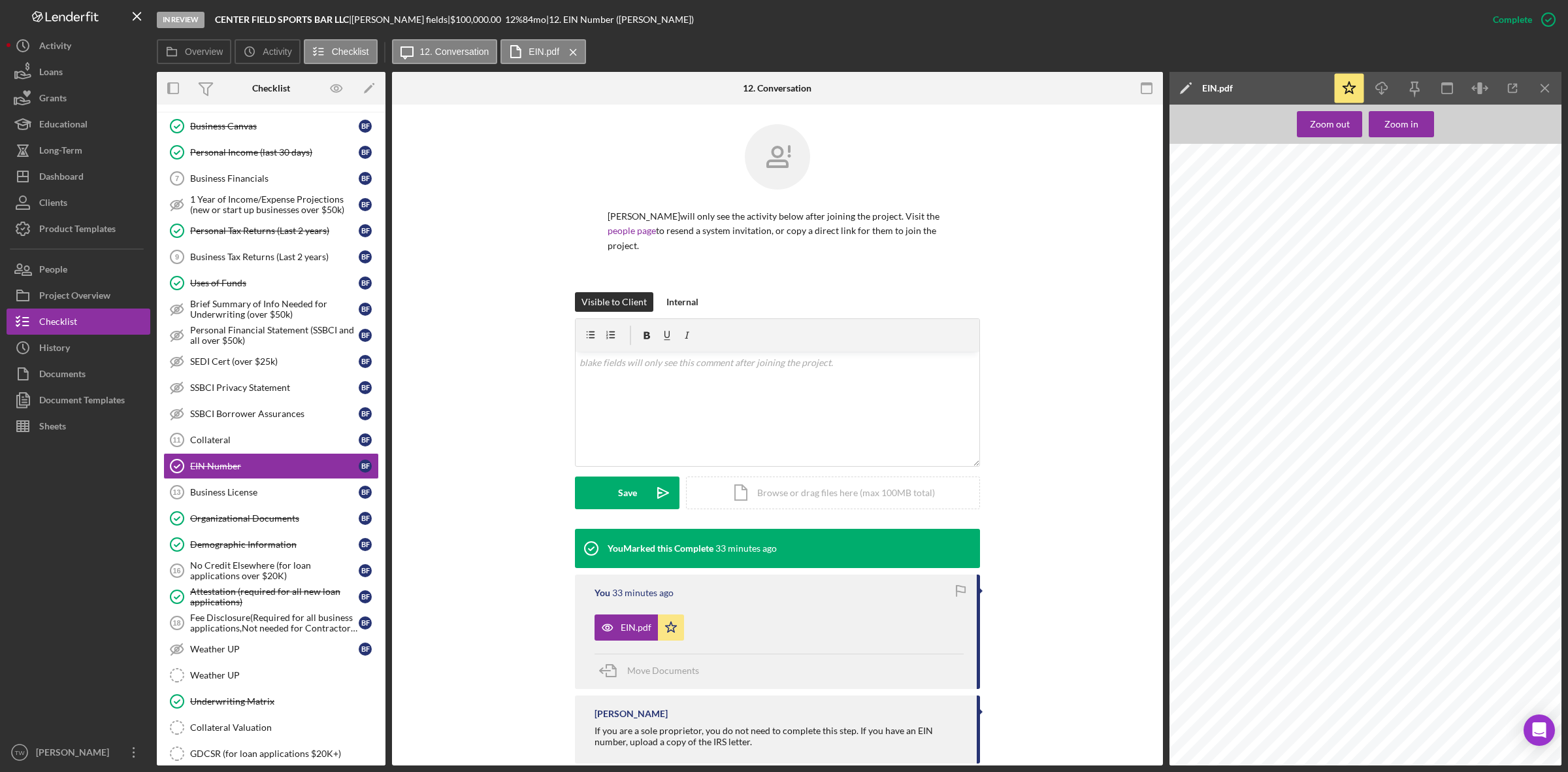
click at [1241, 271] on span "8830 COCHISE DR" at bounding box center [1271, 270] width 60 height 7
copy span "8830 COCHISE DR"
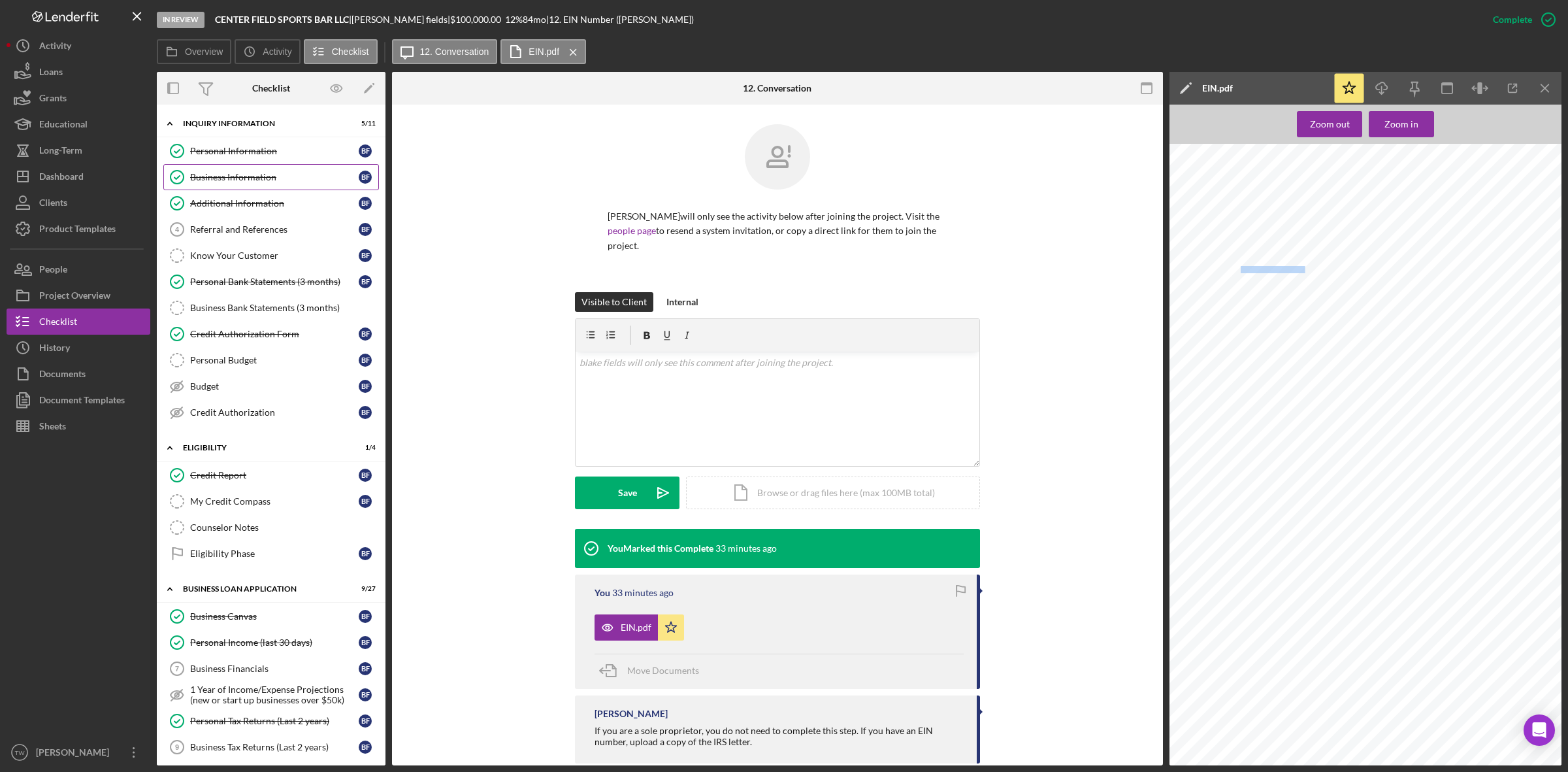
click at [262, 181] on div "Business Information" at bounding box center [274, 177] width 169 height 10
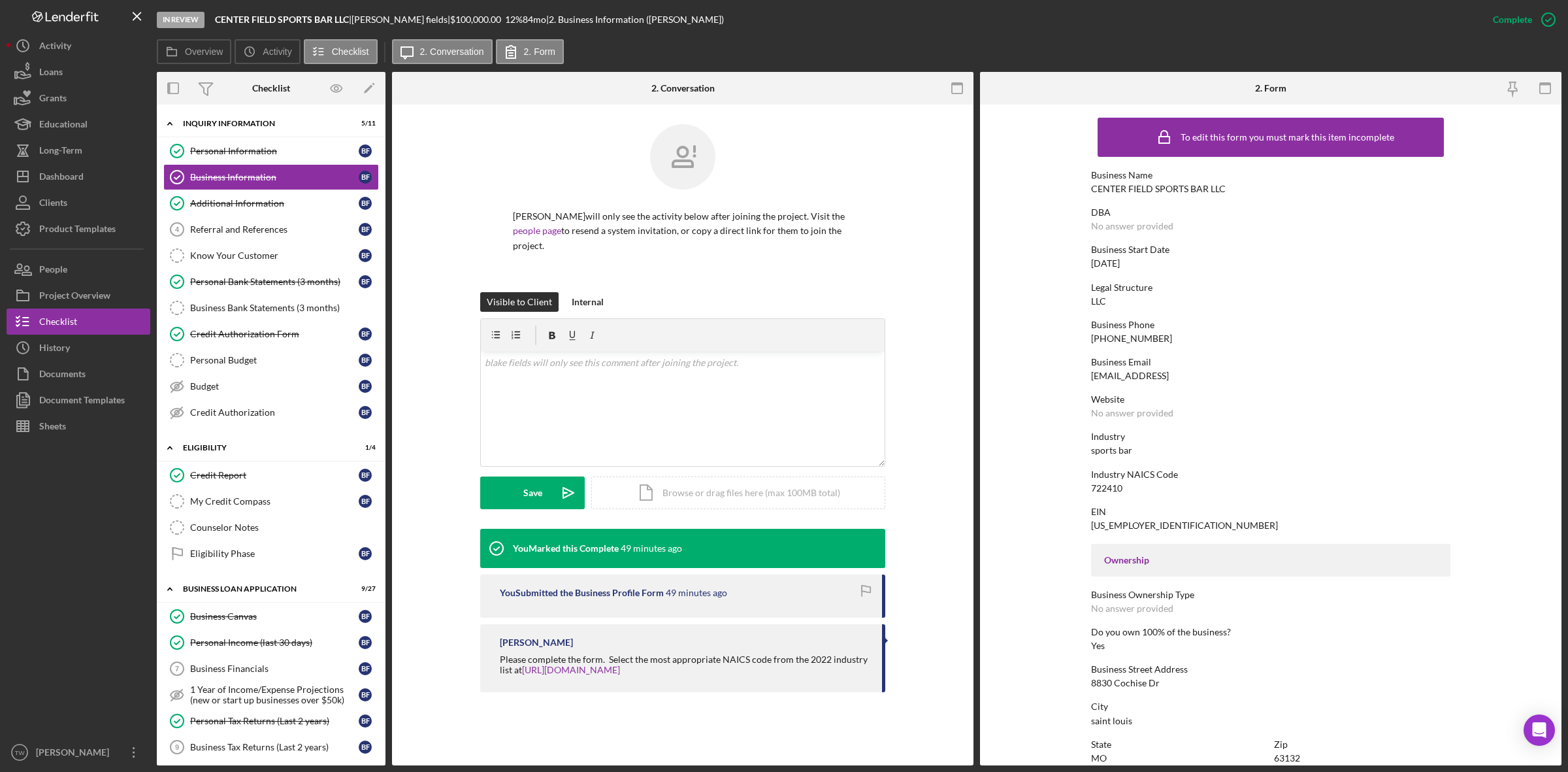
click at [1101, 485] on div "722410" at bounding box center [1106, 488] width 32 height 10
copy div "722410"
click at [82, 178] on div "Dashboard" at bounding box center [61, 178] width 44 height 30
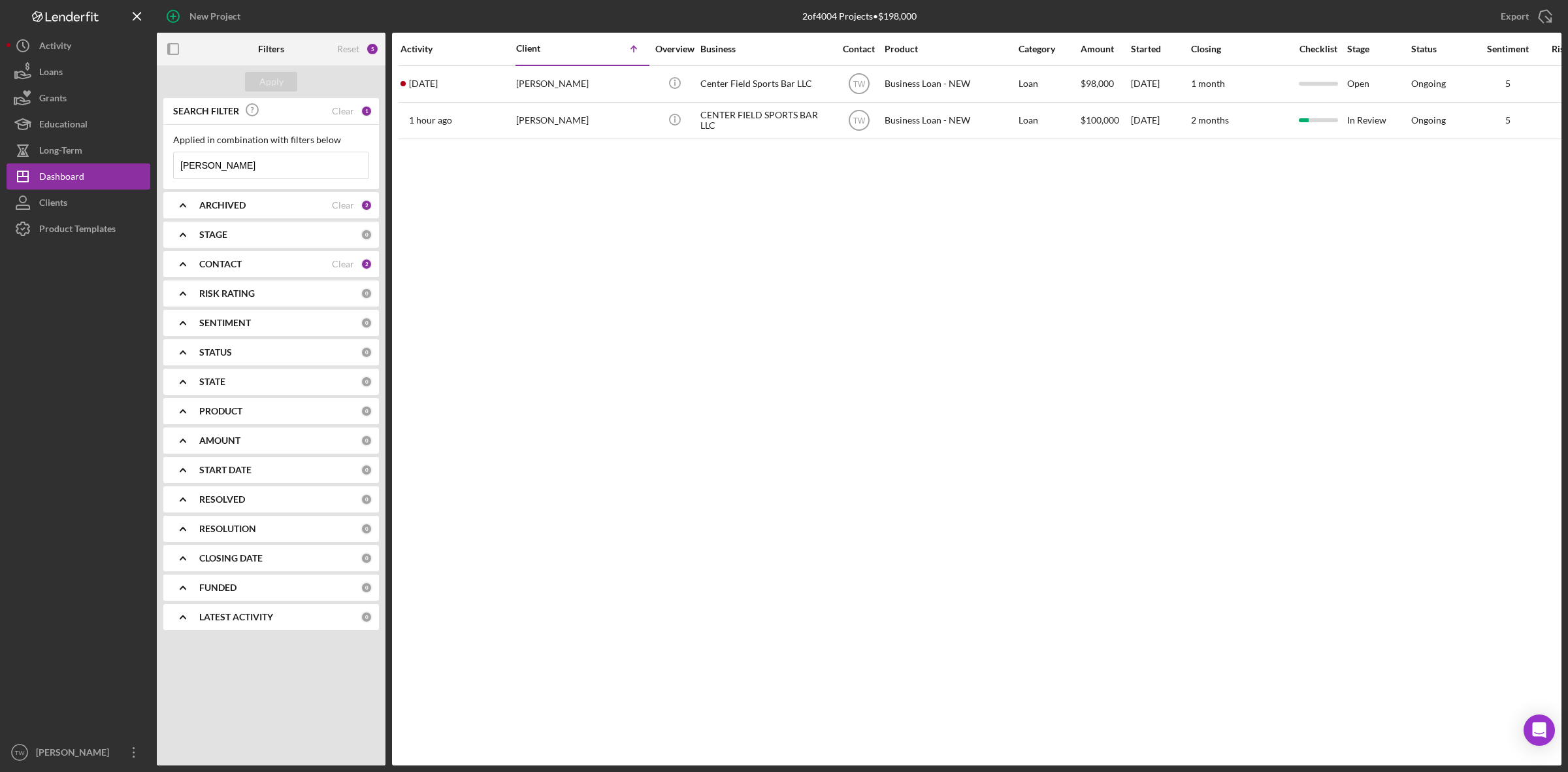
click at [260, 172] on input "blake" at bounding box center [271, 165] width 195 height 26
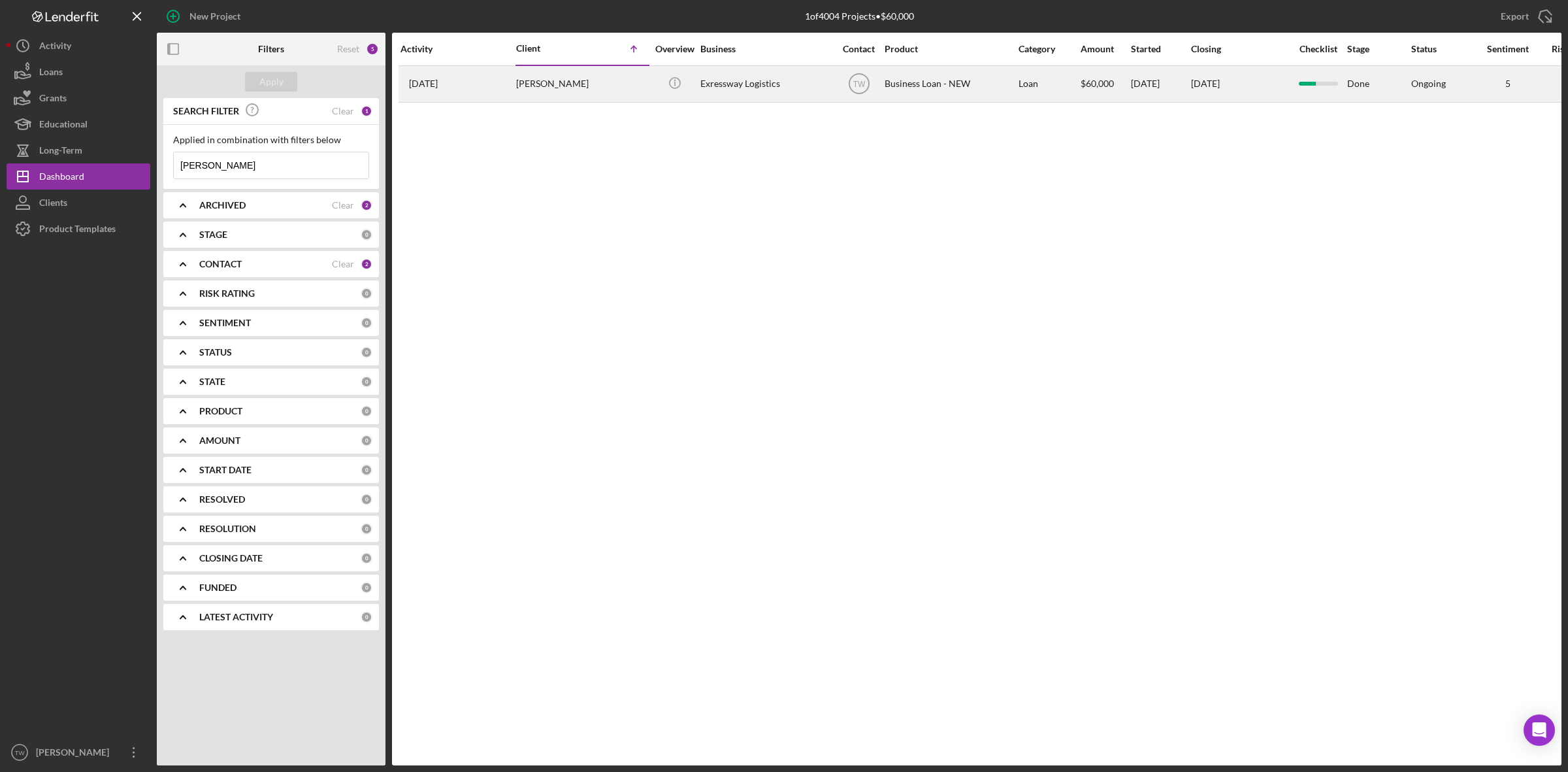
type input "[PERSON_NAME]"
click at [571, 91] on div "[PERSON_NAME]" at bounding box center [581, 84] width 130 height 35
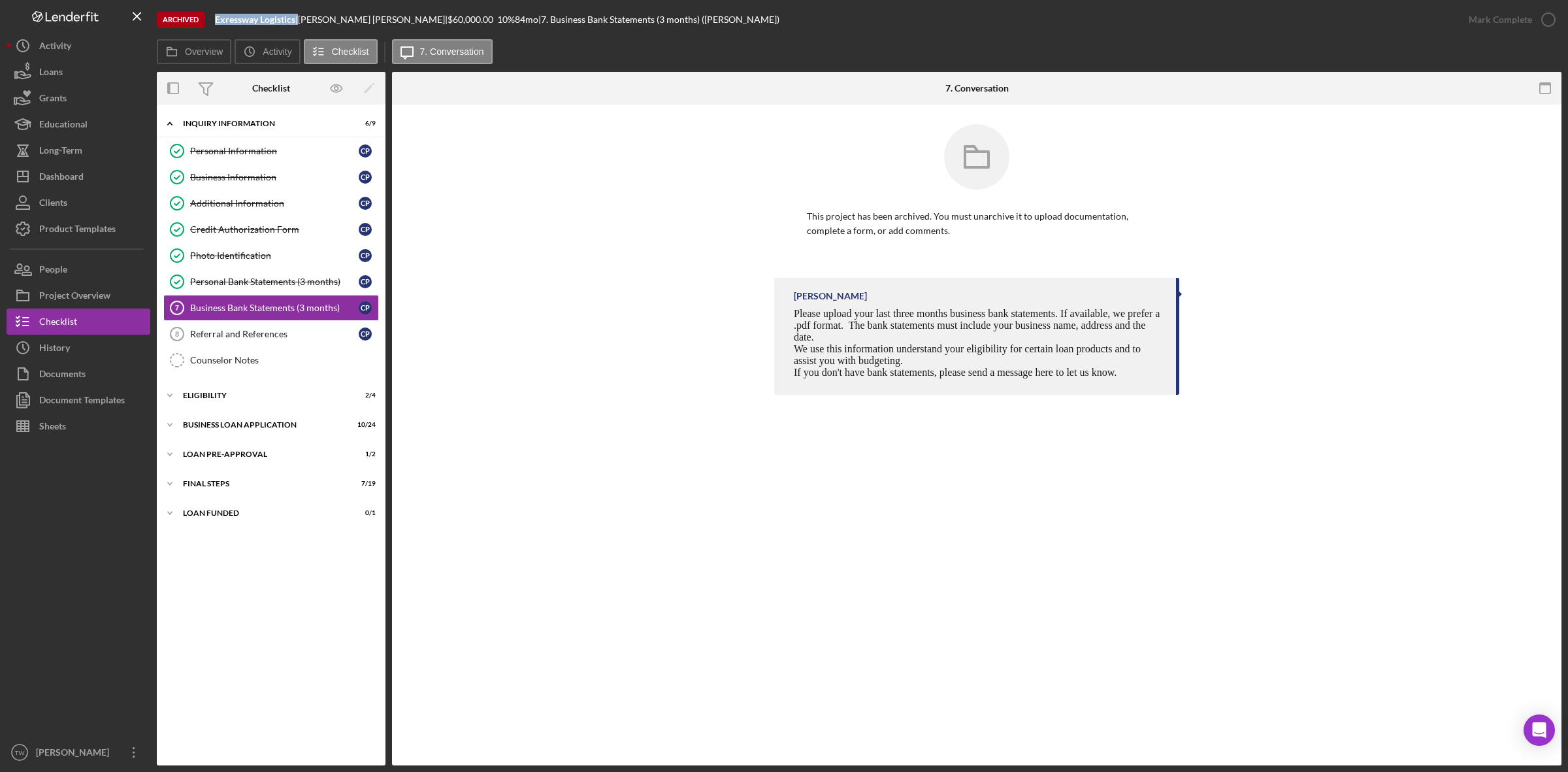
drag, startPoint x: 215, startPoint y: 16, endPoint x: 299, endPoint y: 24, distance: 84.4
click at [299, 24] on div "Archived Exressway Logistics | Cedric Perry | $60,000.00 10 % 84 mo | 7. Busine…" at bounding box center [806, 20] width 1299 height 39
copy div "Exressway Logistics"
click at [249, 172] on div "Business Information" at bounding box center [274, 177] width 169 height 10
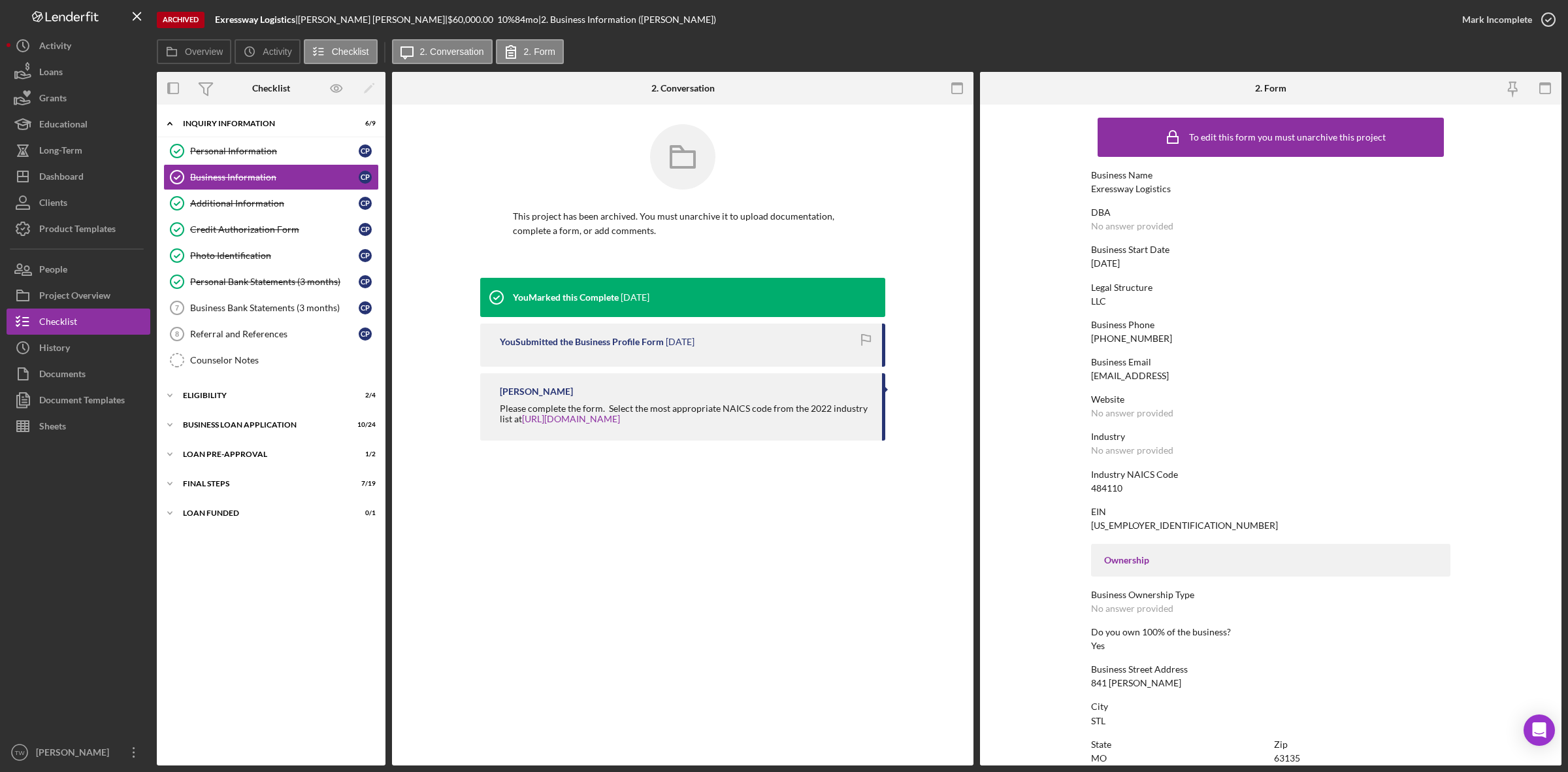
click at [1169, 373] on div "[EMAIL_ADDRESS]" at bounding box center [1129, 376] width 78 height 10
copy div "[EMAIL_ADDRESS]"
click at [1111, 268] on div "[DATE]" at bounding box center [1106, 263] width 29 height 10
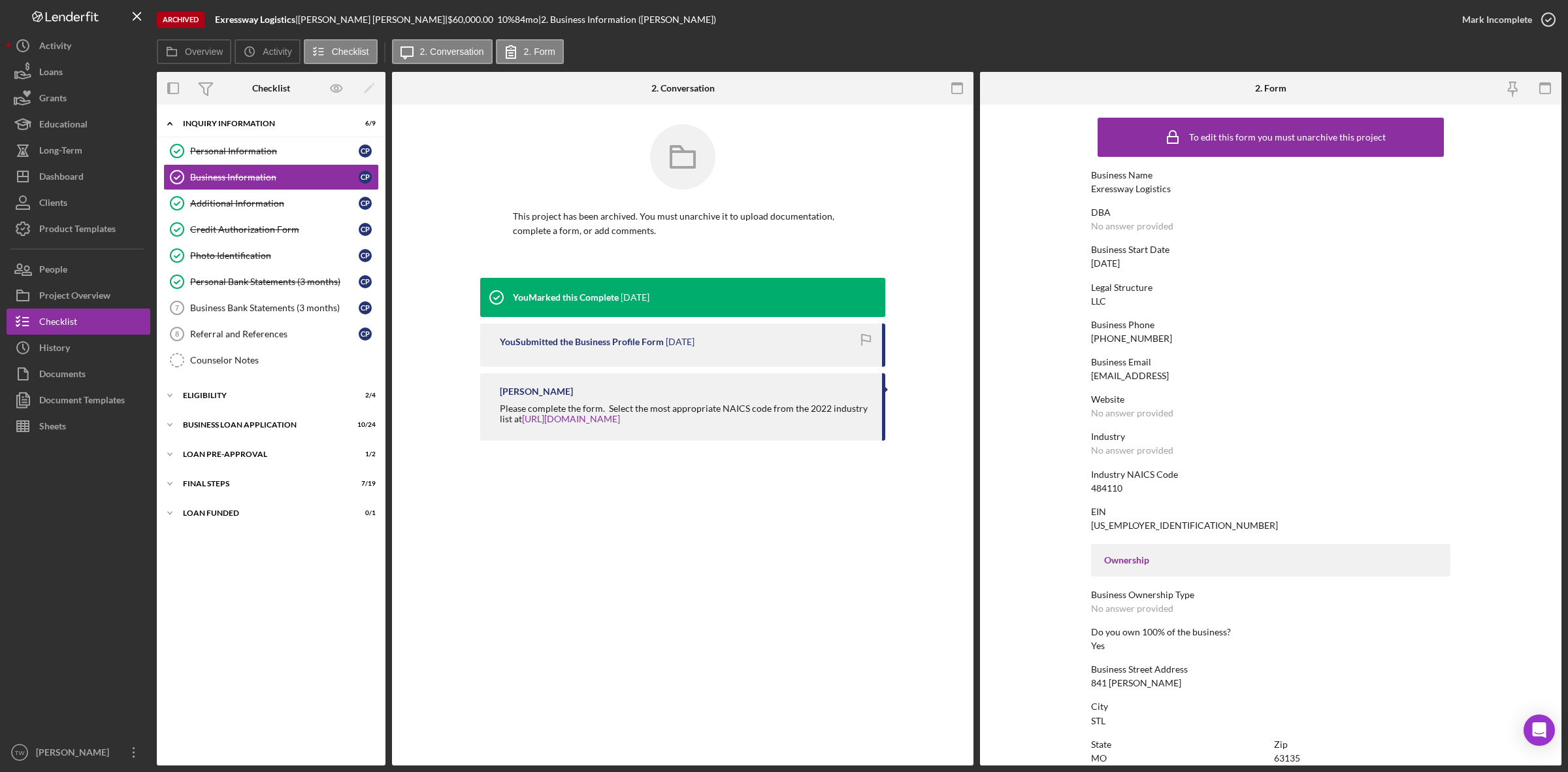
click at [1119, 256] on div "Business Start Date 01/01/2022" at bounding box center [1271, 256] width 359 height 24
click at [1120, 262] on div "[DATE]" at bounding box center [1106, 263] width 29 height 10
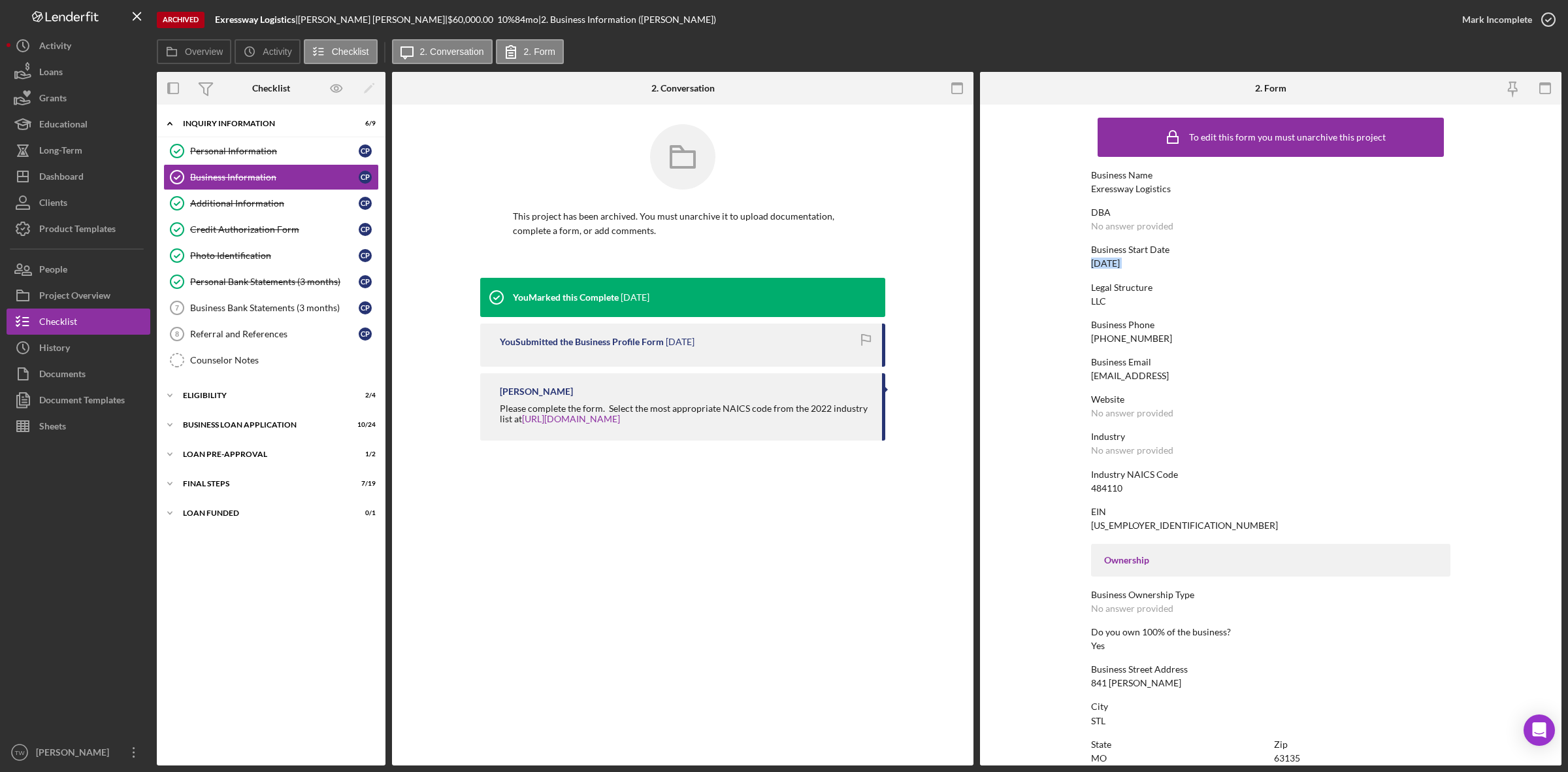
copy div "[DATE]"
click at [1101, 484] on div "484110" at bounding box center [1106, 488] width 32 height 10
copy div "484110"
click at [1129, 525] on div "[US_EMPLOYER_IDENTIFICATION_NUMBER]" at bounding box center [1184, 526] width 187 height 10
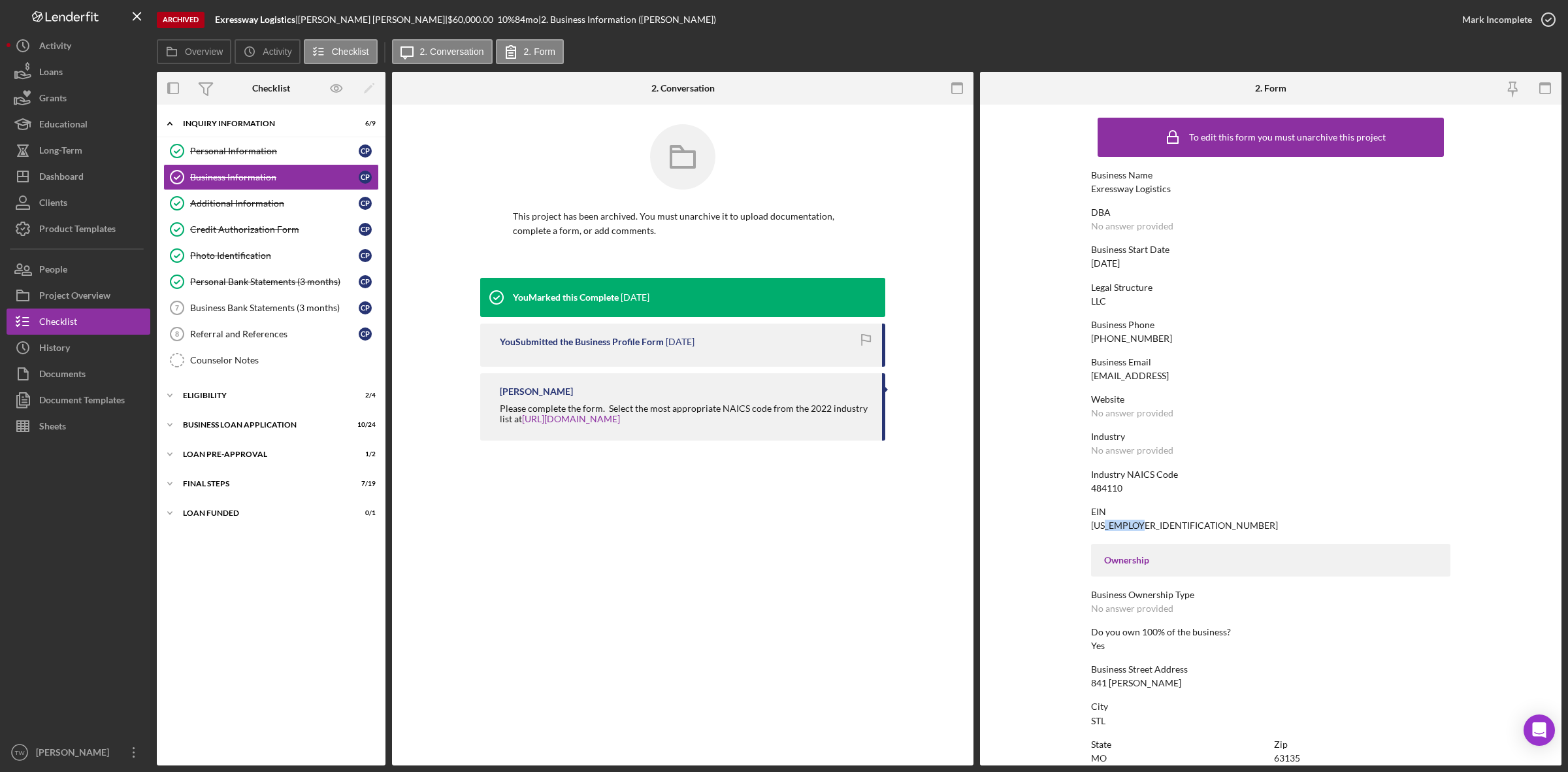
click at [1129, 525] on div "[US_EMPLOYER_IDENTIFICATION_NUMBER]" at bounding box center [1184, 526] width 187 height 10
copy div "[US_EMPLOYER_IDENTIFICATION_NUMBER]"
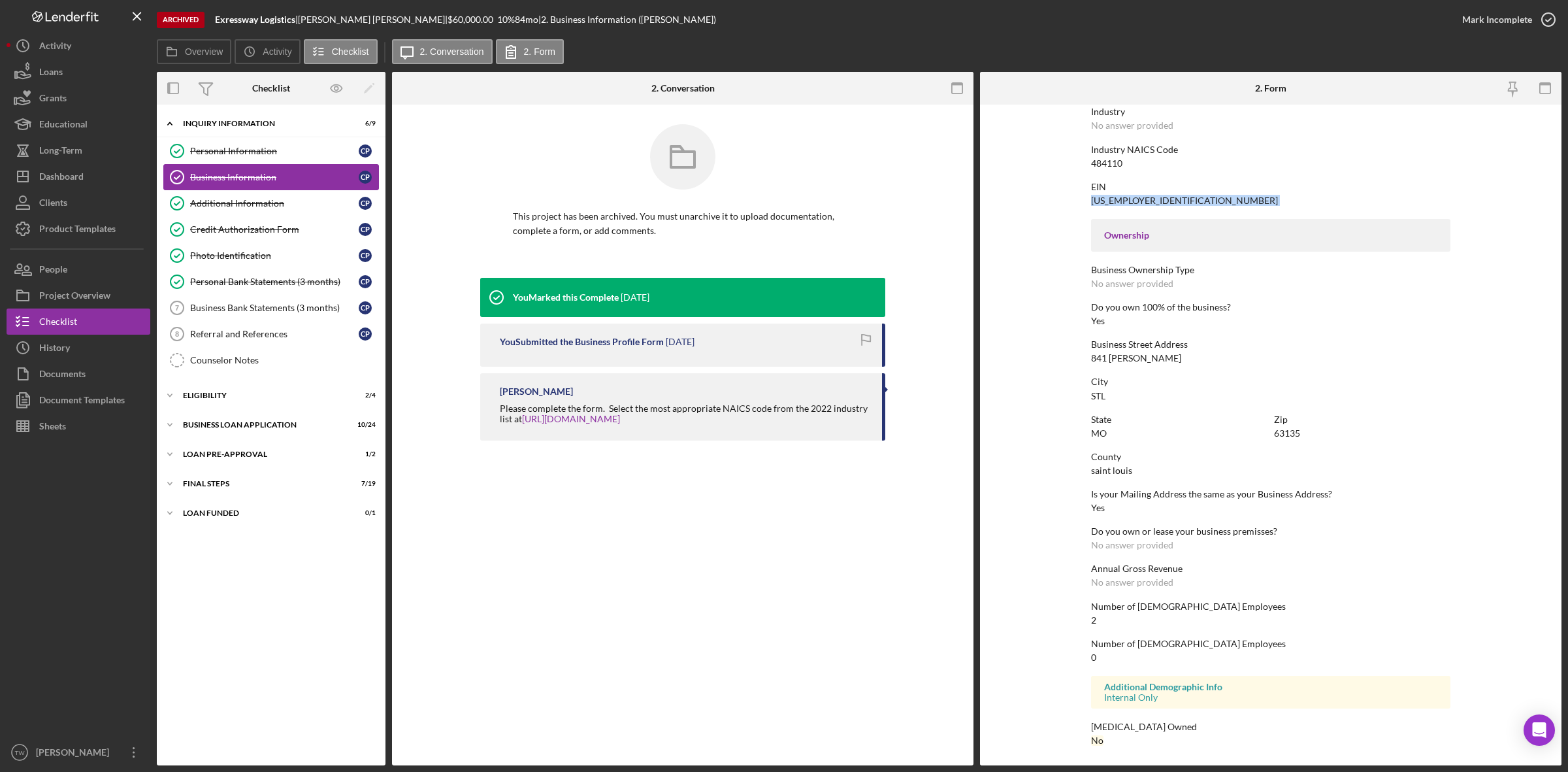
click at [188, 164] on icon "Business Information" at bounding box center [177, 177] width 32 height 32
click at [204, 156] on div "Personal Information" at bounding box center [274, 151] width 169 height 10
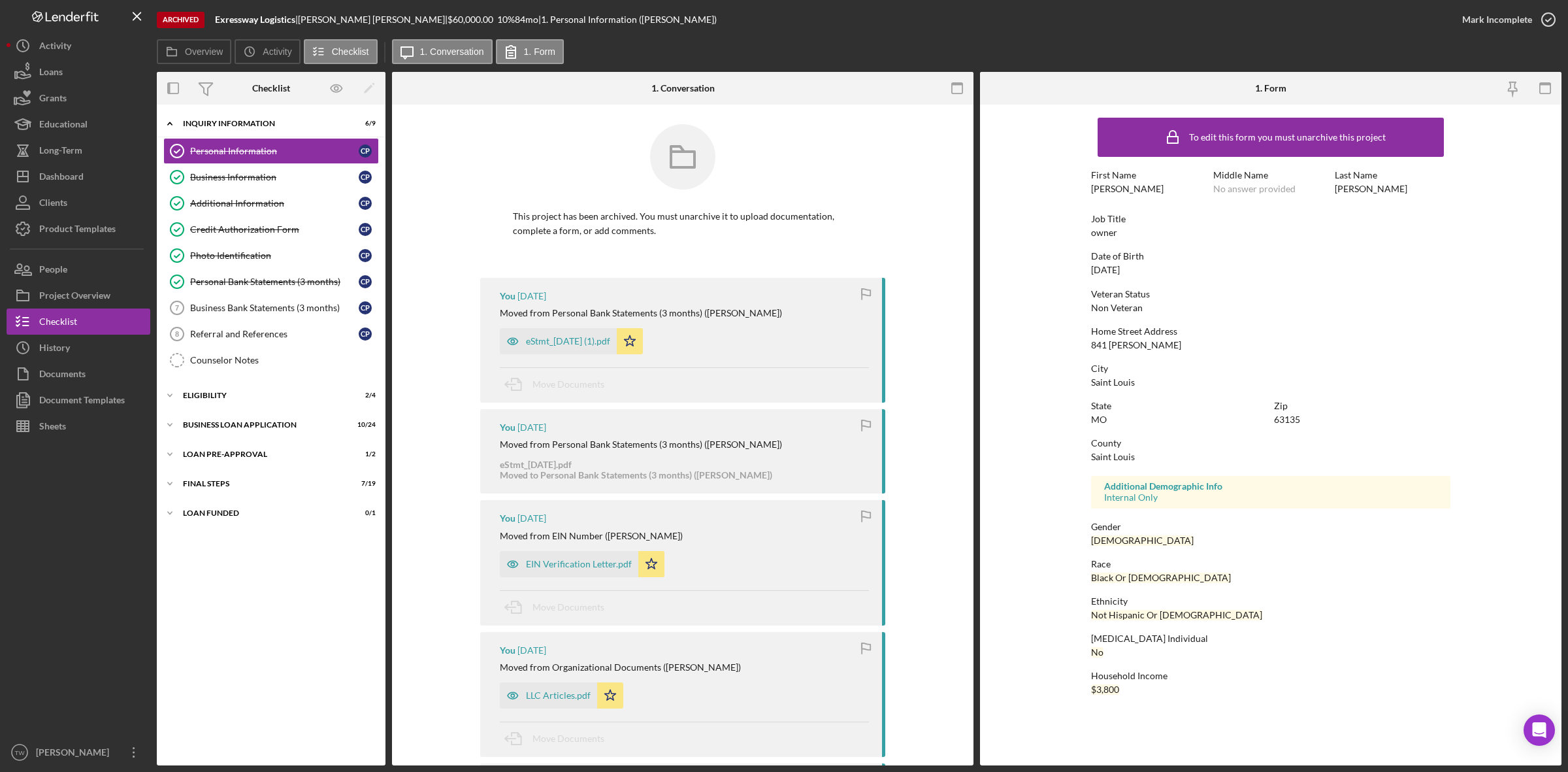
click at [1145, 341] on div "841 [PERSON_NAME]" at bounding box center [1136, 345] width 90 height 10
click at [1140, 347] on div "841 [PERSON_NAME]" at bounding box center [1136, 345] width 90 height 10
click at [1112, 455] on div "Saint Louis" at bounding box center [1112, 457] width 43 height 10
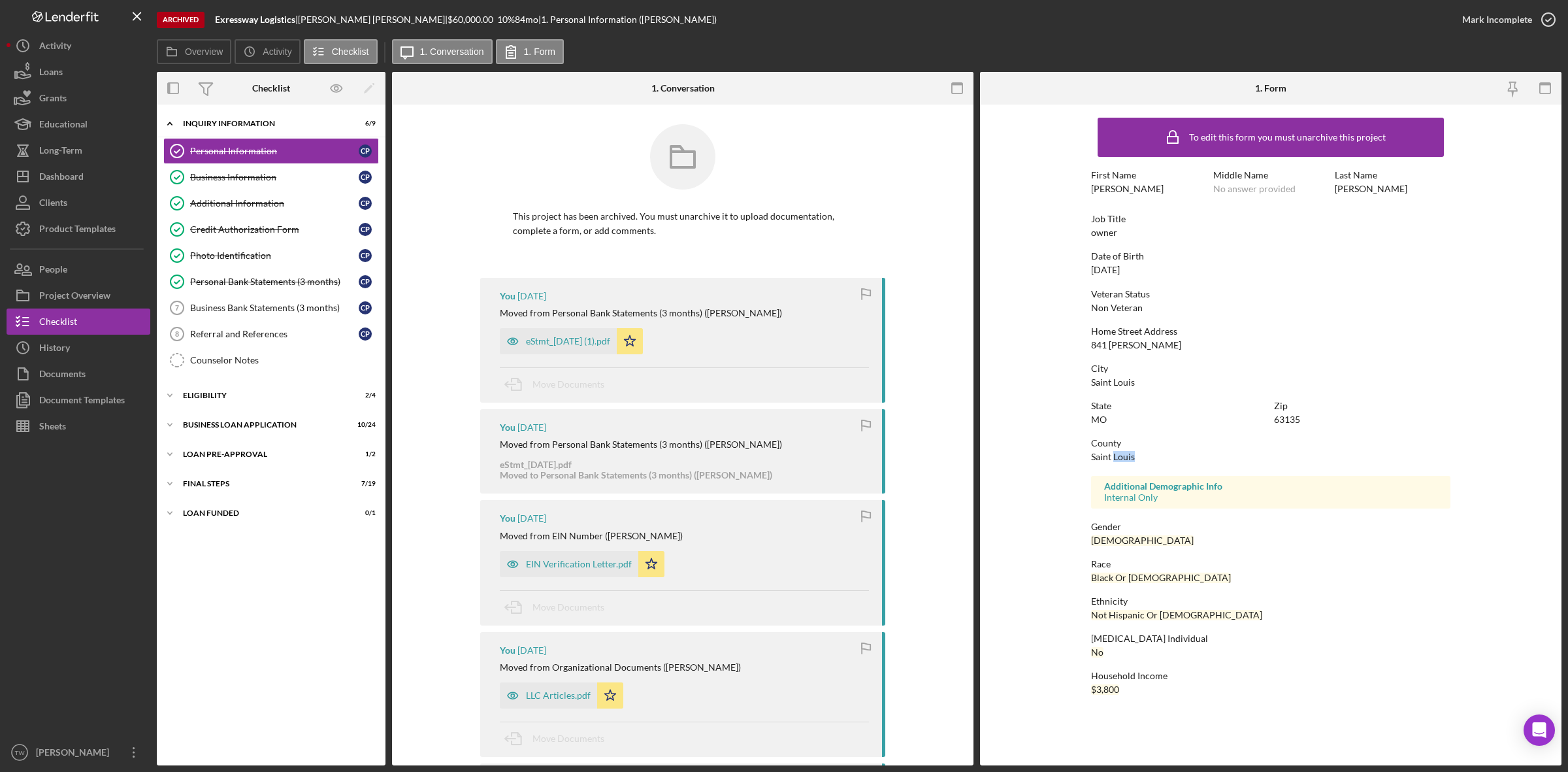
click at [1112, 455] on div "Saint Louis" at bounding box center [1112, 457] width 43 height 10
click at [1290, 417] on div "63135" at bounding box center [1287, 419] width 26 height 10
click at [240, 203] on div "Additional Information" at bounding box center [274, 203] width 169 height 10
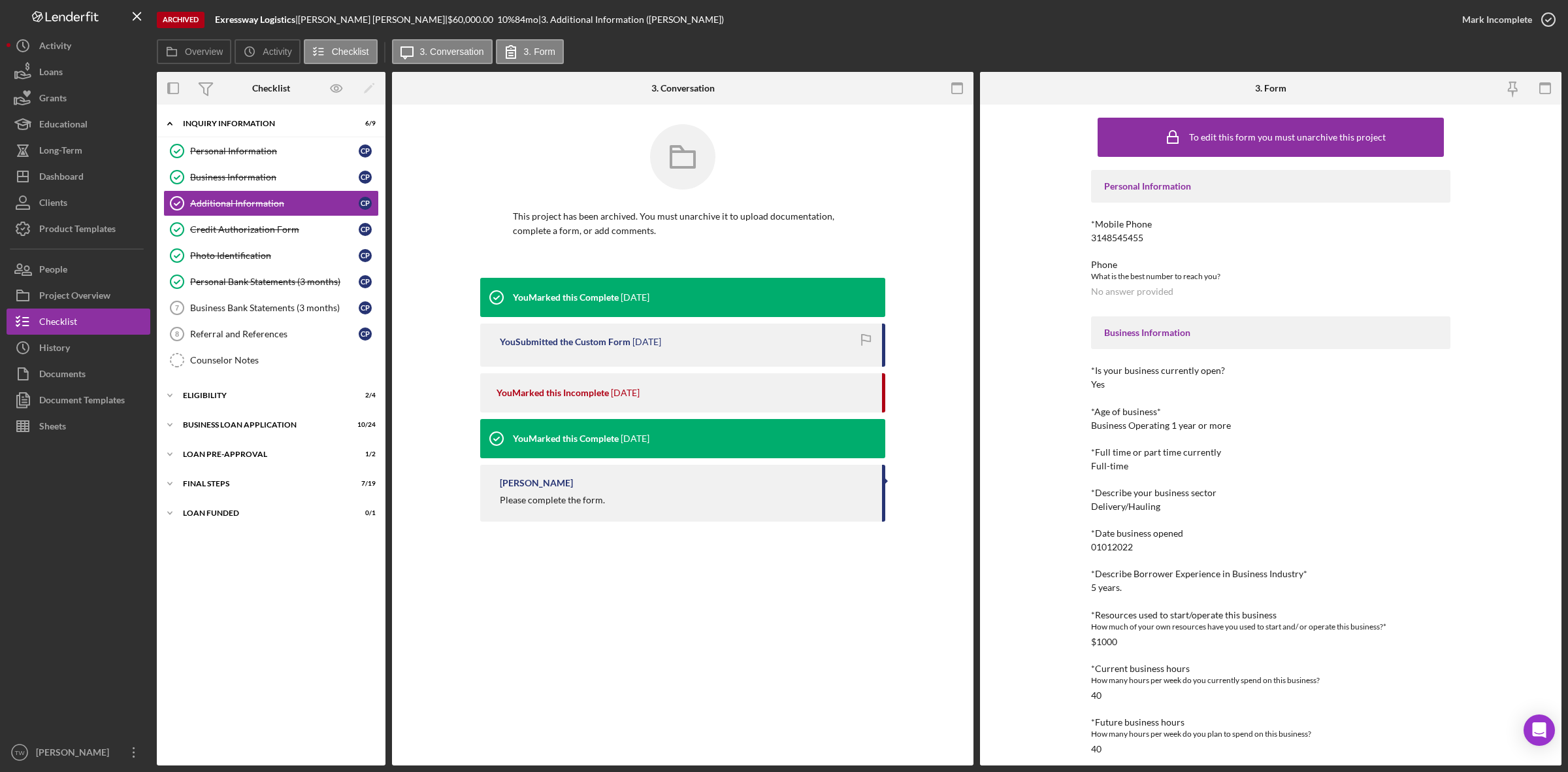
click at [1116, 239] on div "3148545455" at bounding box center [1117, 238] width 52 height 10
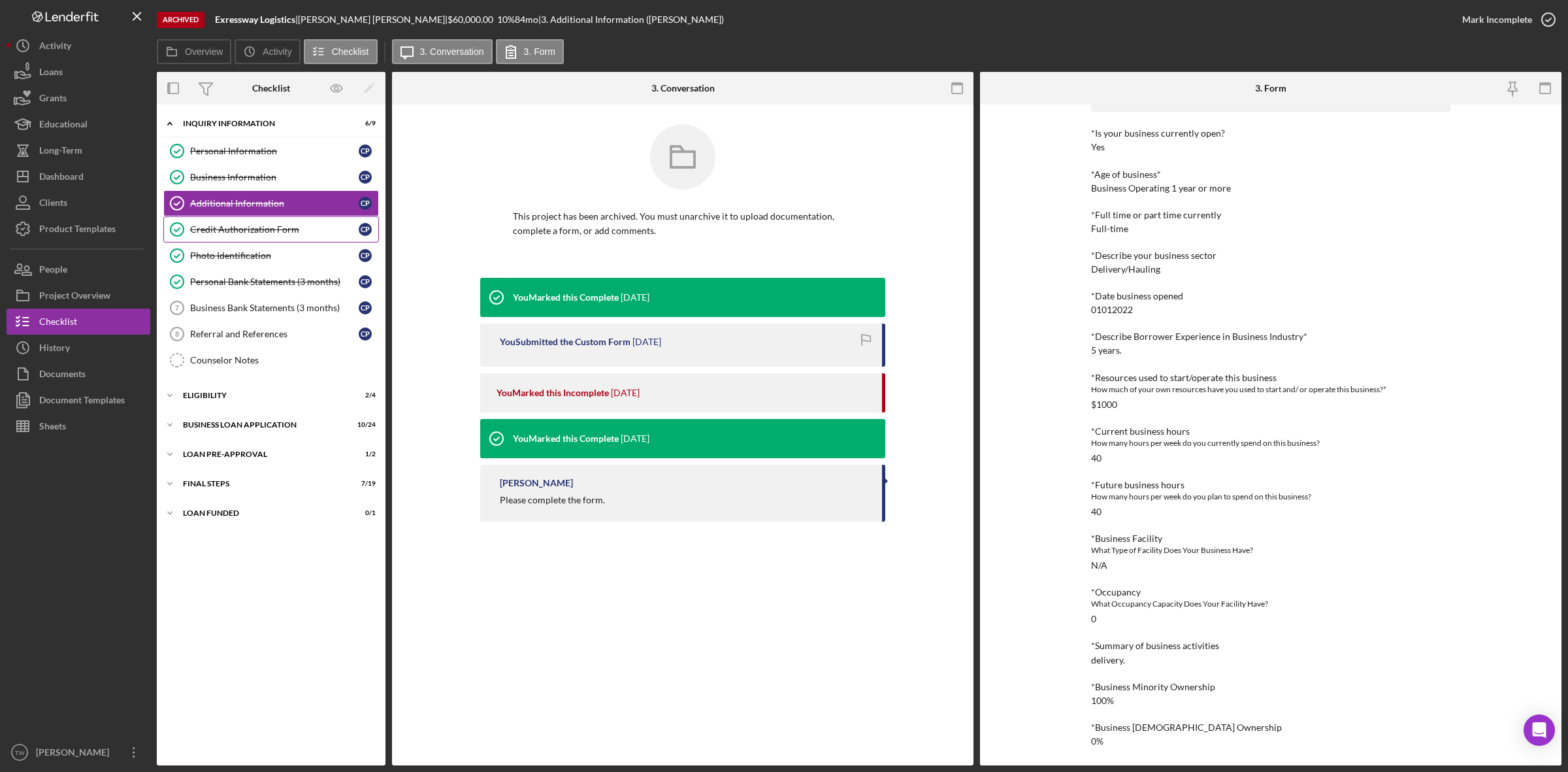
click at [215, 239] on link "Credit Authorization Form Credit Authorization Form C P" at bounding box center [271, 229] width 215 height 26
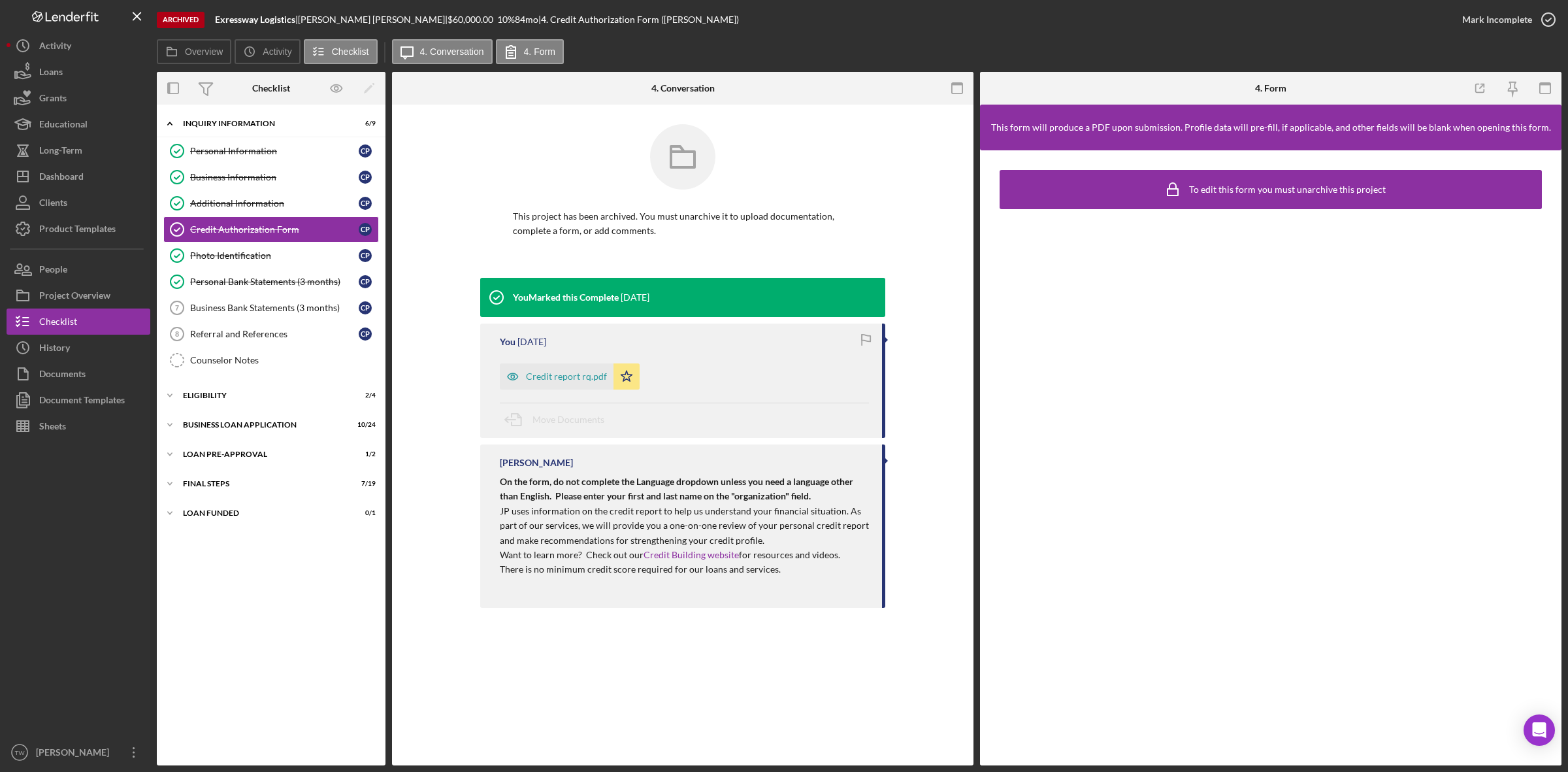
click at [553, 353] on div "You 1 year ago Credit report rq.pdf Icon/Star Move Documents" at bounding box center [683, 381] width 405 height 114
click at [555, 375] on div "Credit report rq.pdf" at bounding box center [566, 377] width 81 height 10
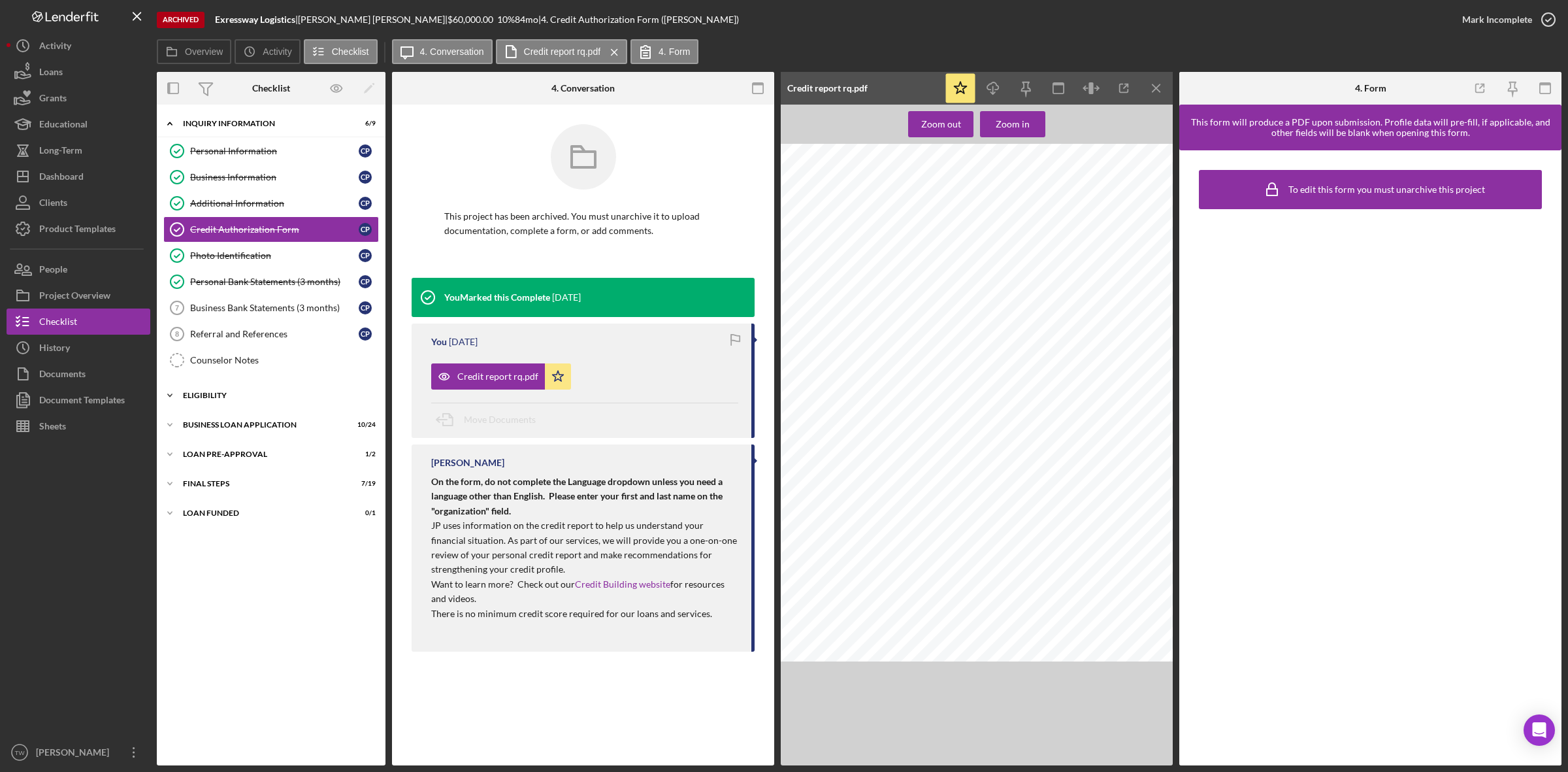
click at [273, 408] on div "Icon/Expander ELIGIBILITY 2 / 4" at bounding box center [271, 395] width 229 height 26
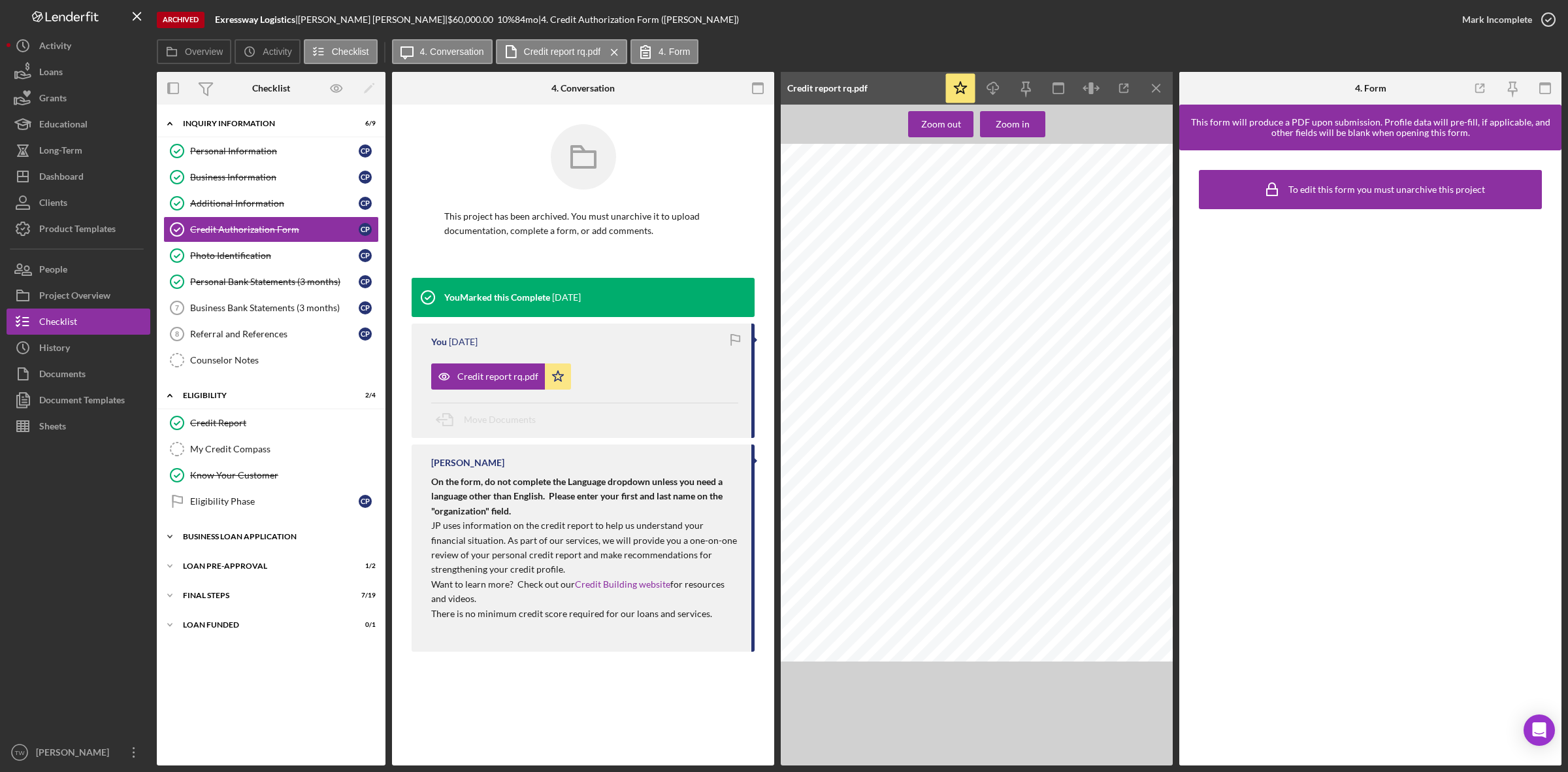
click at [211, 535] on div "Icon/Expander BUSINESS LOAN APPLICATION 10 / 24" at bounding box center [271, 537] width 229 height 26
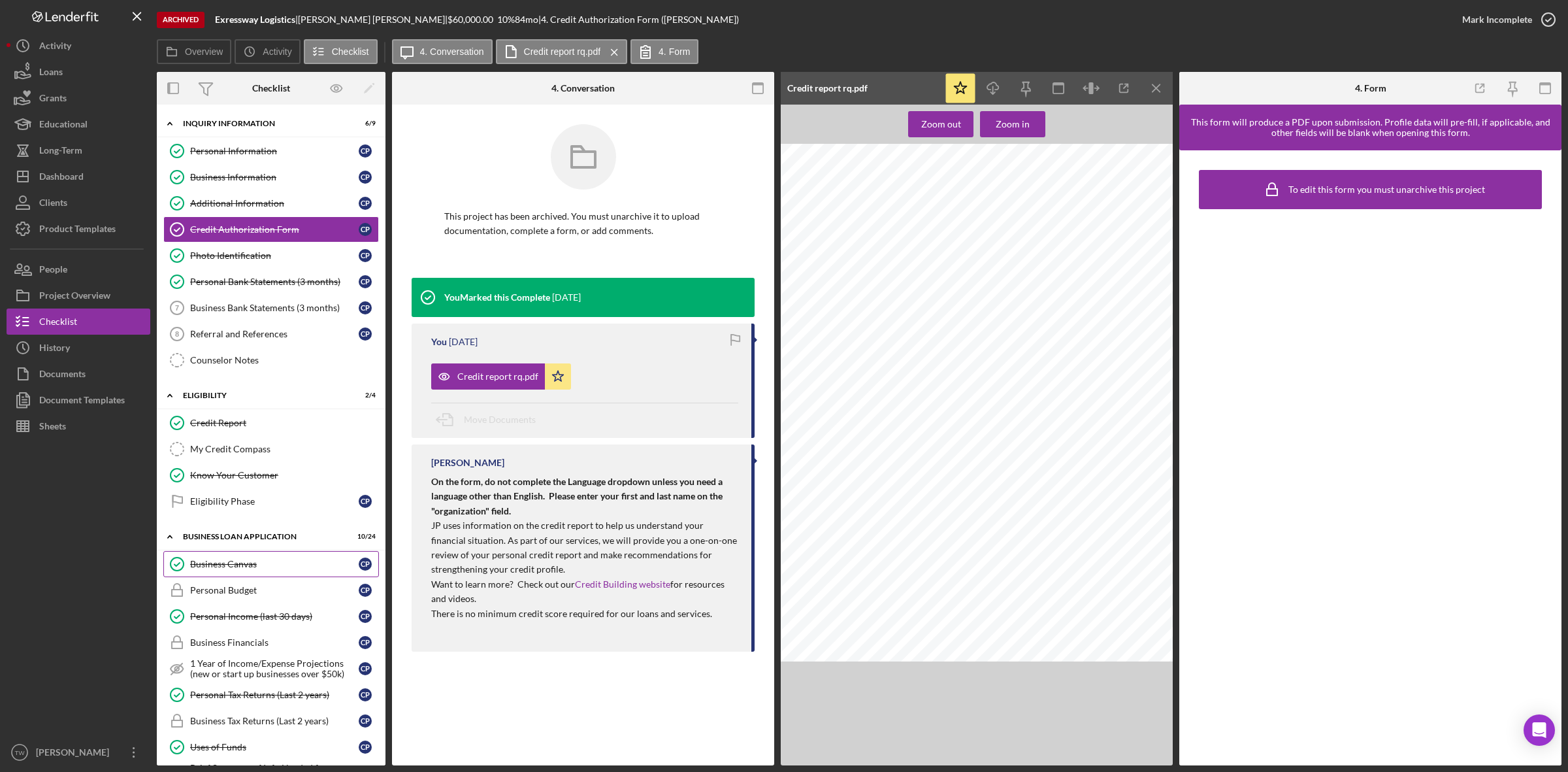
click at [213, 575] on link "Business Canvas Business Canvas C P" at bounding box center [271, 564] width 215 height 26
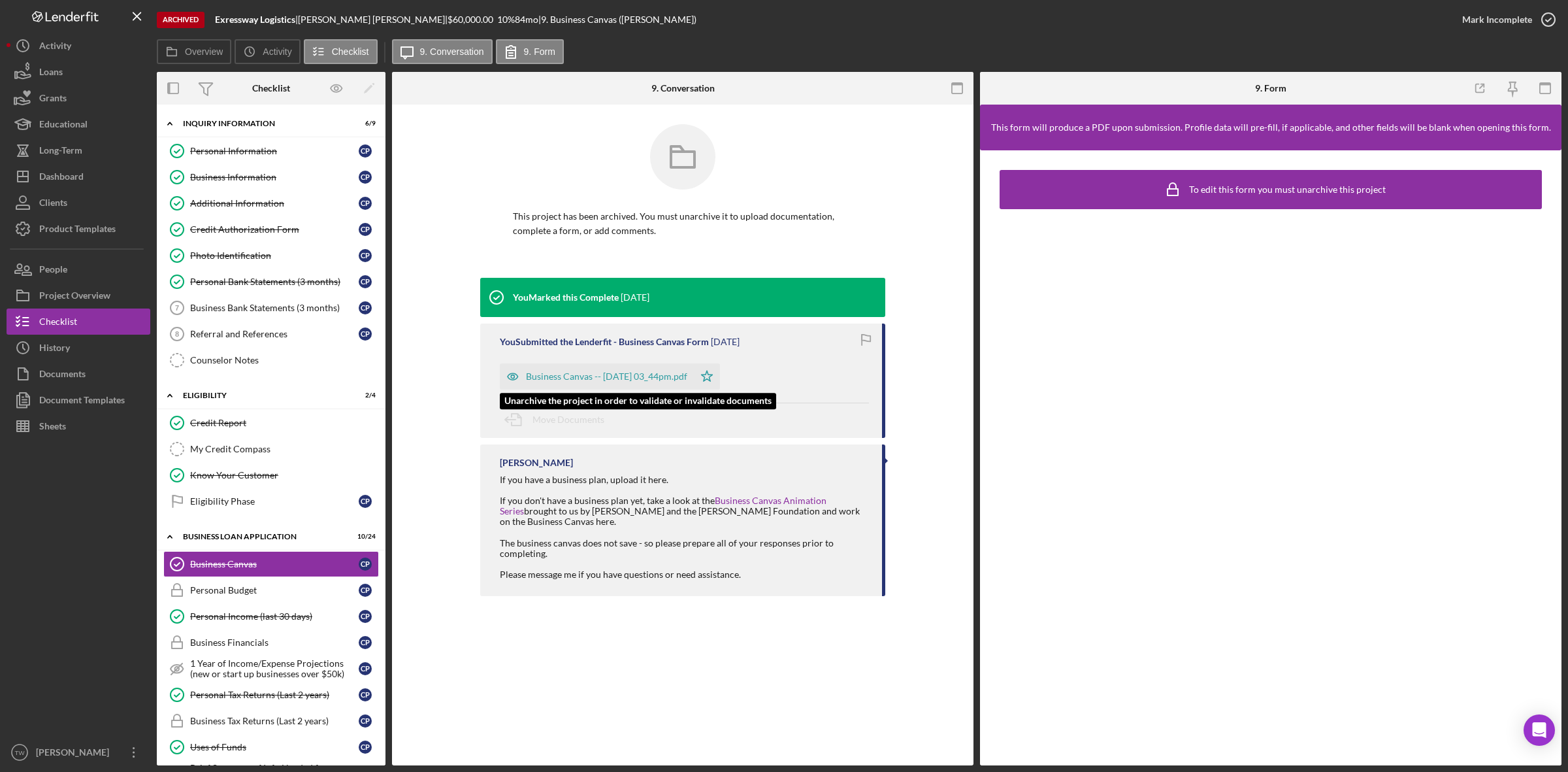
click at [625, 372] on div "Business Canvas -- [DATE] 03_44pm.pdf" at bounding box center [606, 377] width 161 height 10
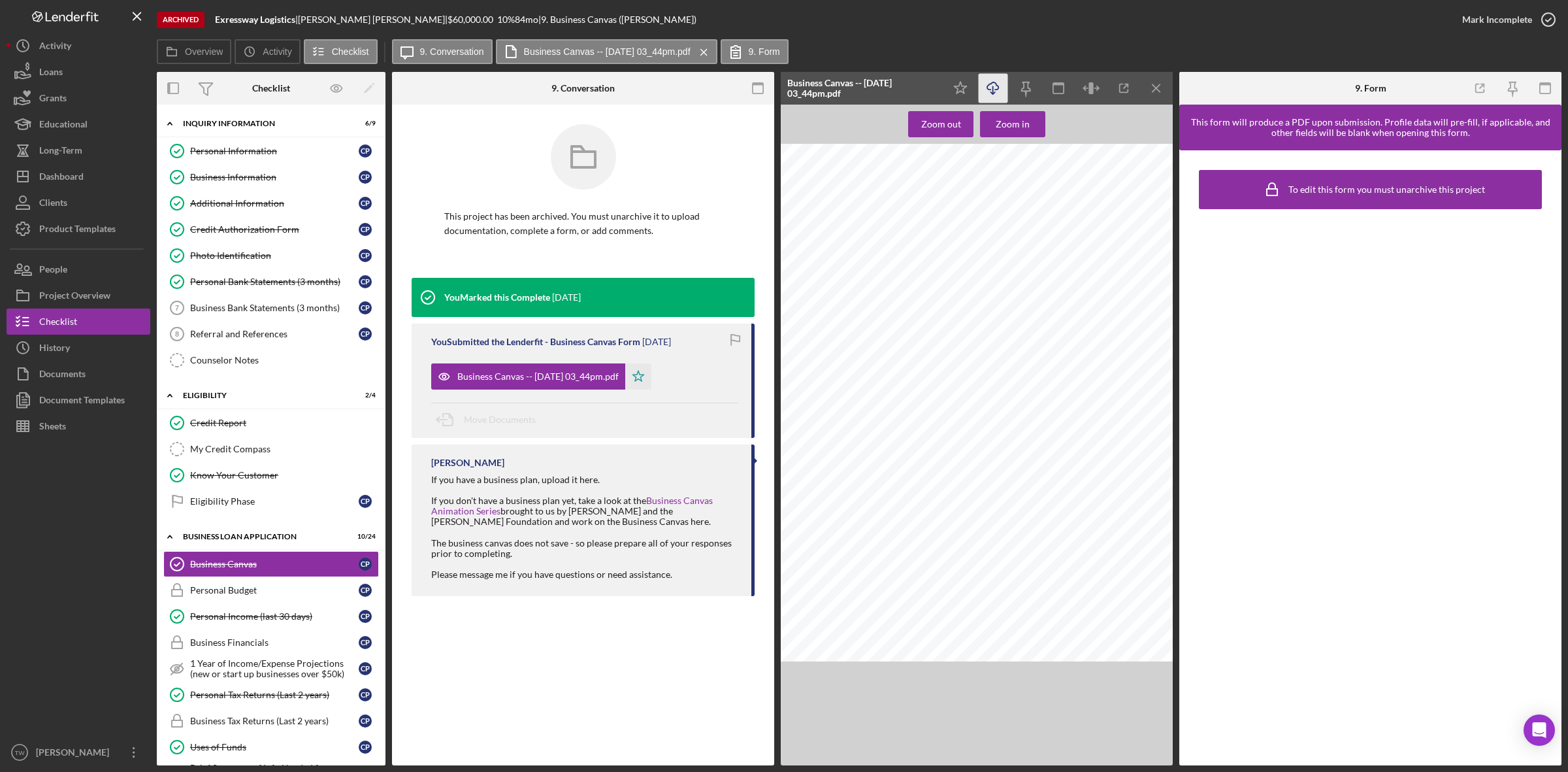
click at [993, 90] on line "button" at bounding box center [993, 89] width 0 height 7
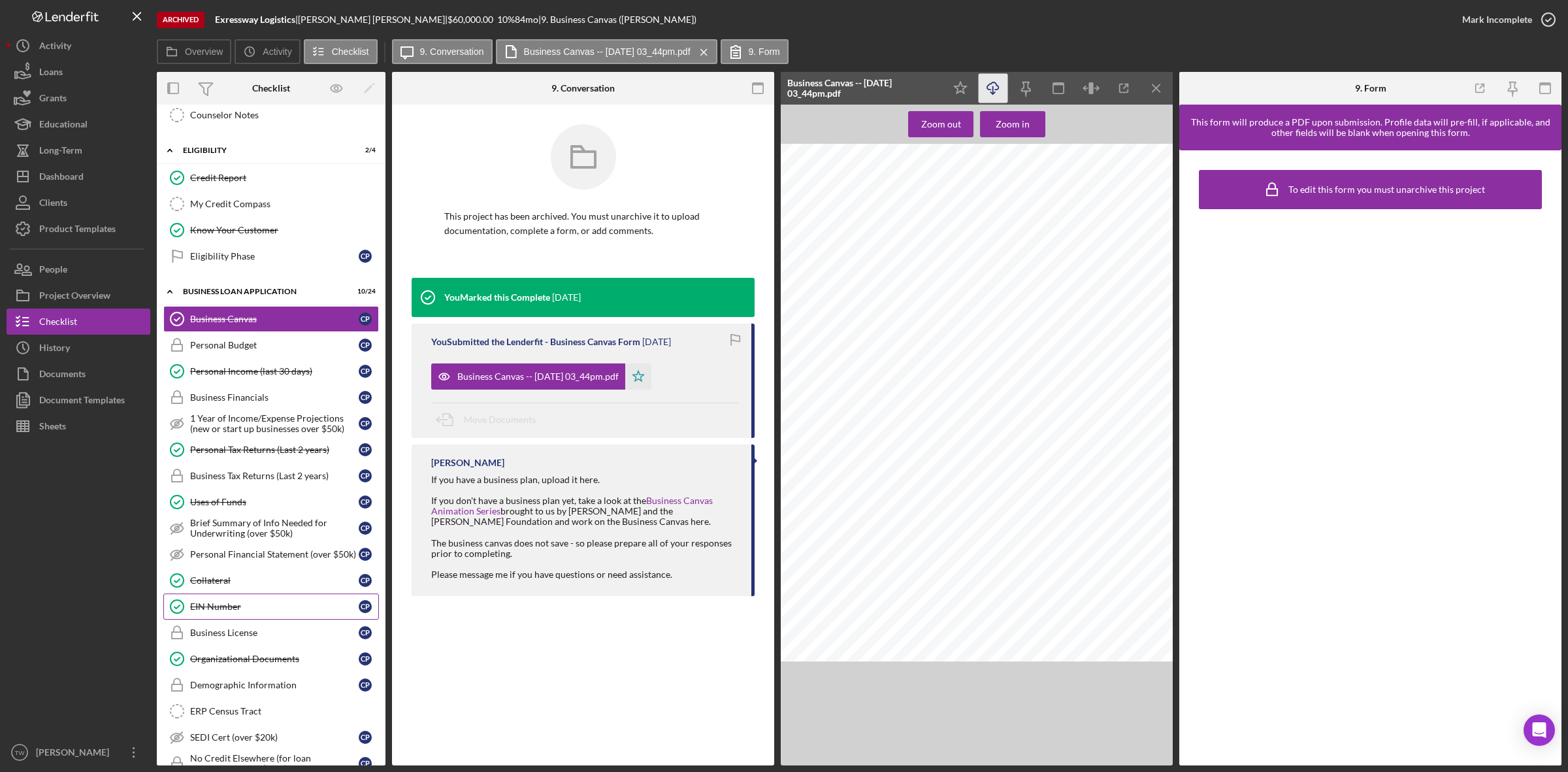
click at [217, 610] on div "EIN Number" at bounding box center [274, 607] width 169 height 10
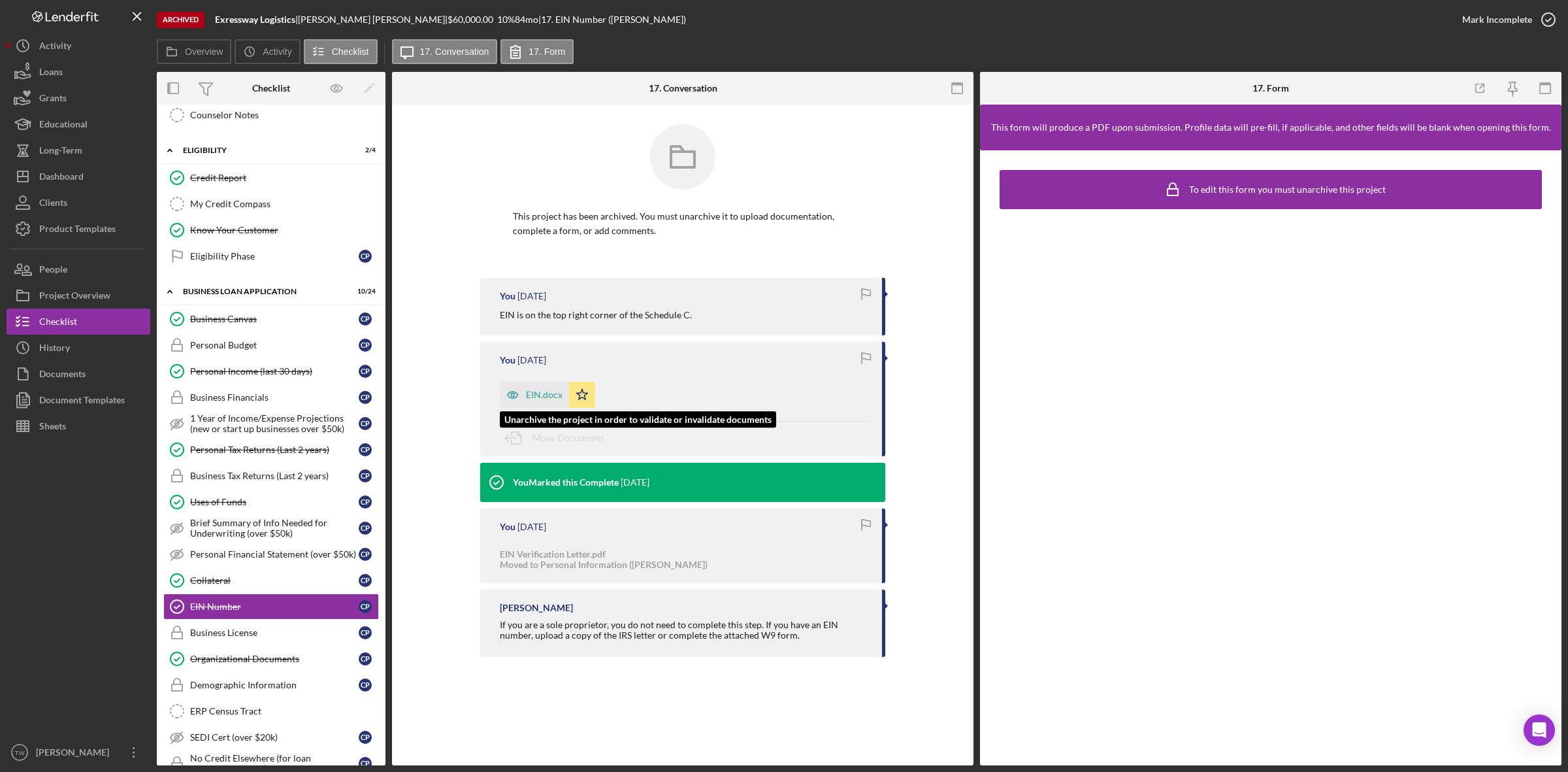
click at [543, 389] on div "EIN.docx" at bounding box center [544, 395] width 37 height 10
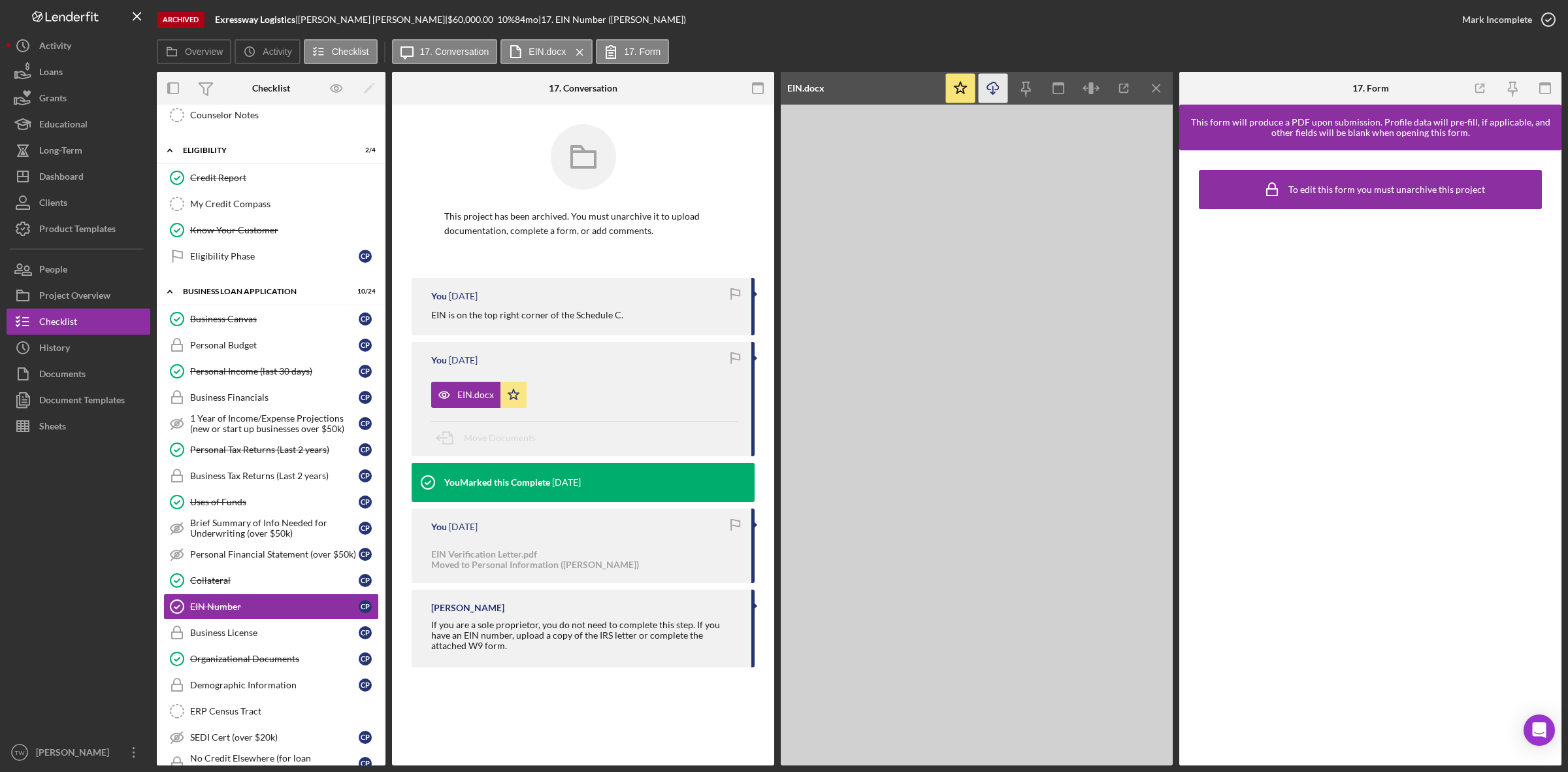
click at [997, 95] on icon "Icon/Download" at bounding box center [993, 89] width 30 height 30
drag, startPoint x: 243, startPoint y: 653, endPoint x: 237, endPoint y: 660, distance: 9.2
click at [243, 646] on link "Business License Business License C P" at bounding box center [271, 632] width 215 height 26
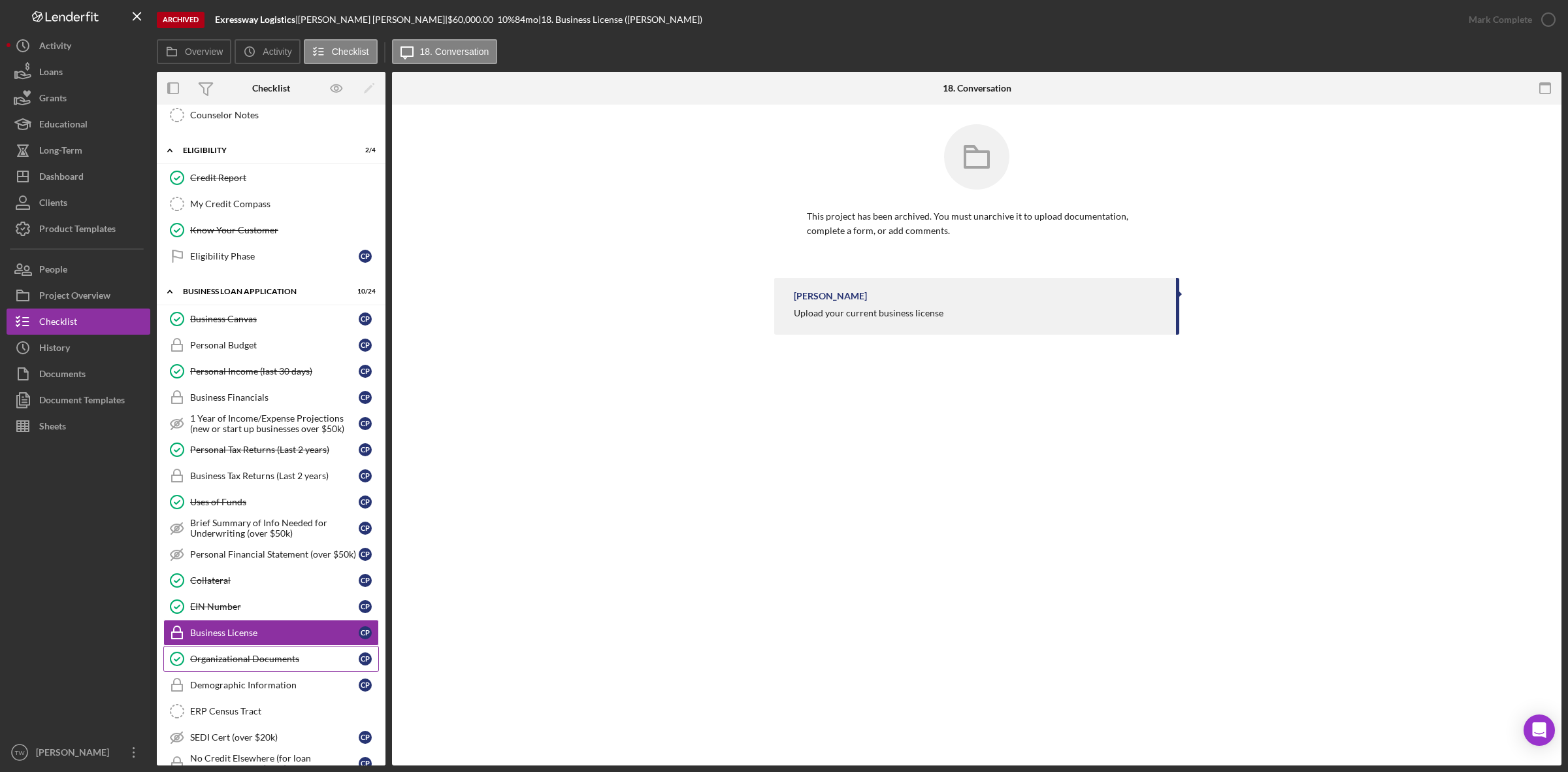
click at [223, 672] on link "Organizational Documents Organizational Documents C P" at bounding box center [271, 659] width 215 height 26
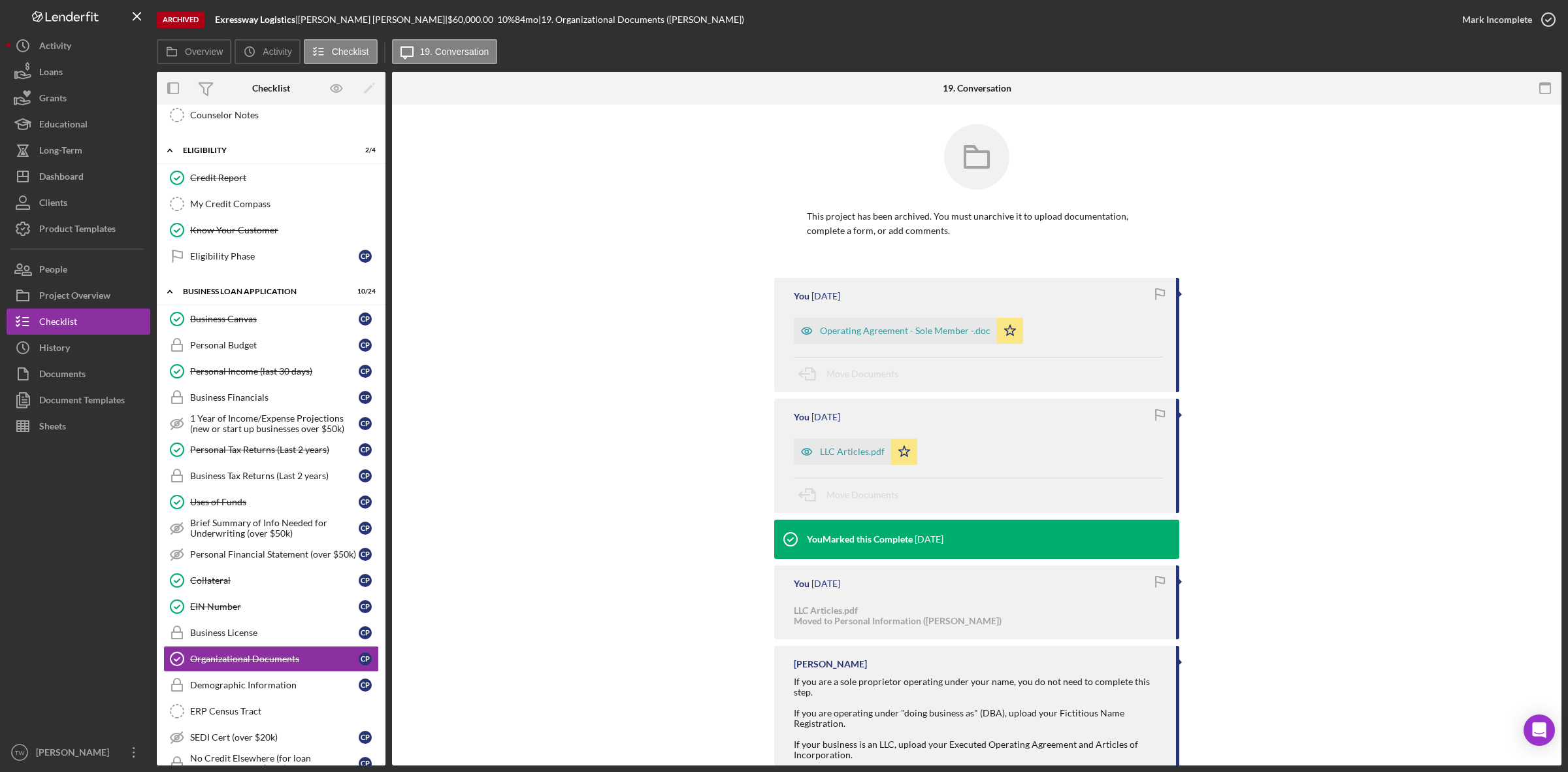
scroll to position [69, 0]
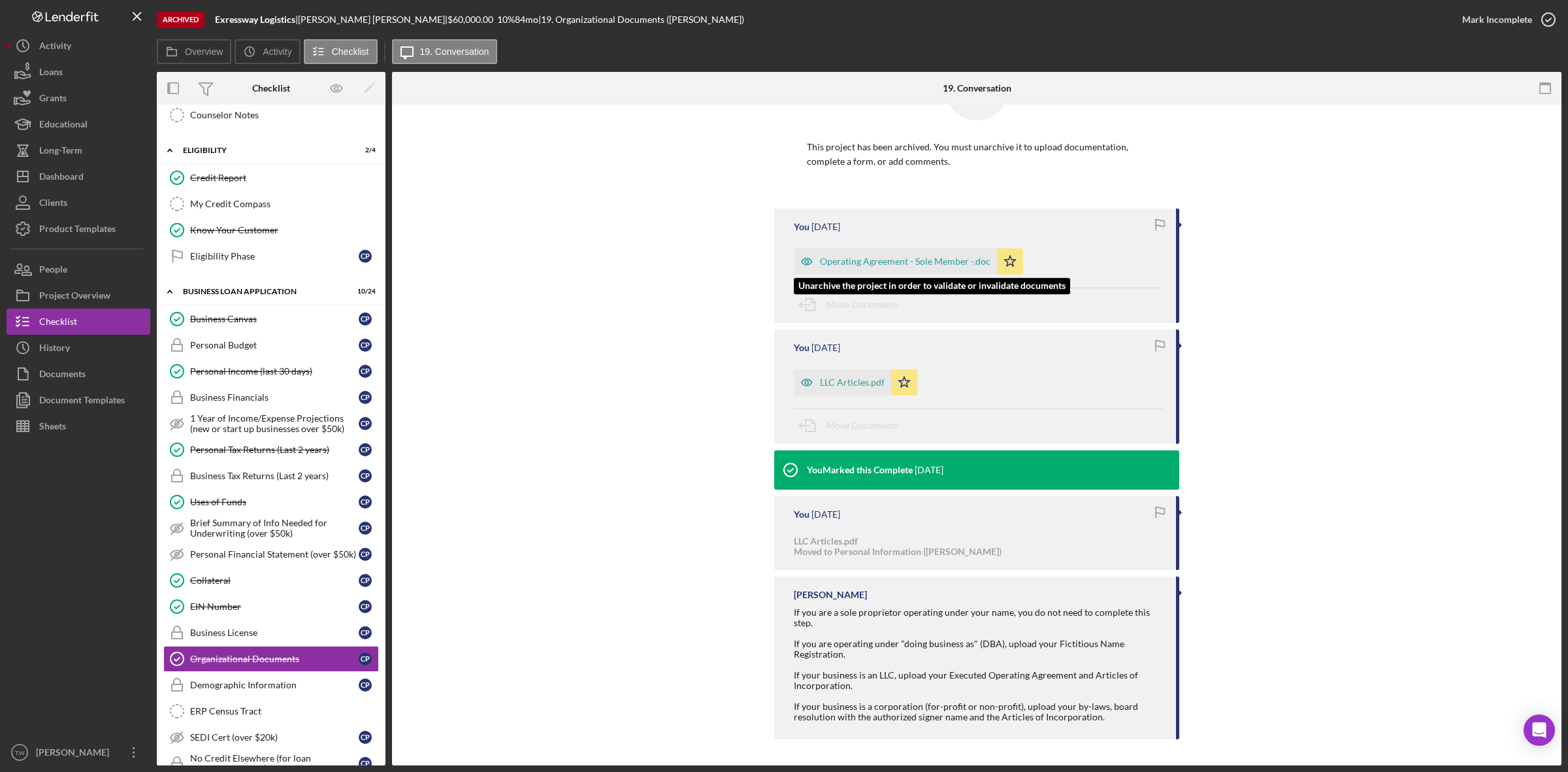
click at [953, 260] on div "Operating Agreement - Sole Member -.doc" at bounding box center [905, 262] width 170 height 10
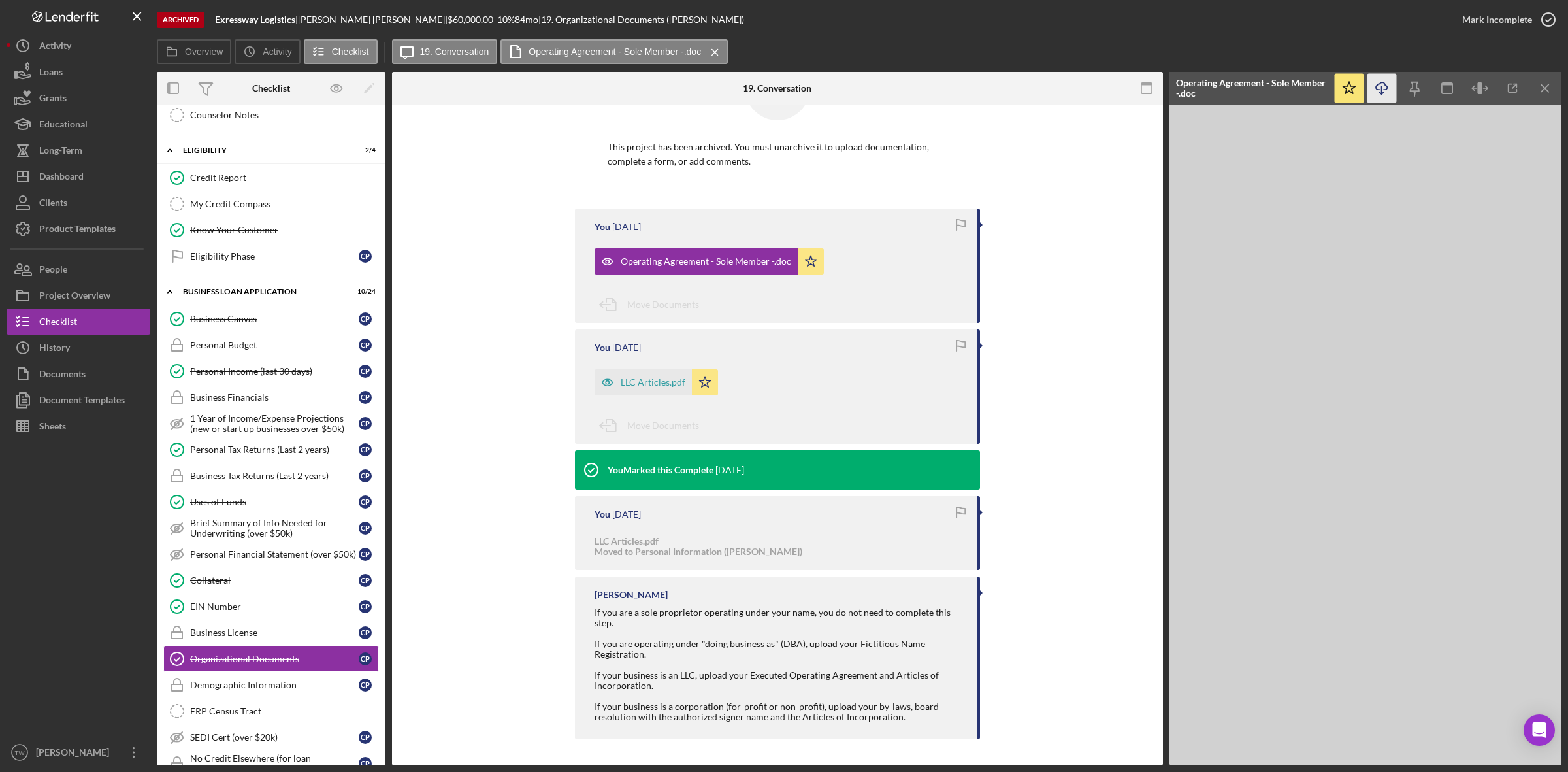
click at [1384, 86] on icon "Icon/Download" at bounding box center [1382, 89] width 30 height 30
click at [621, 380] on div "LLC Articles.pdf" at bounding box center [653, 383] width 65 height 10
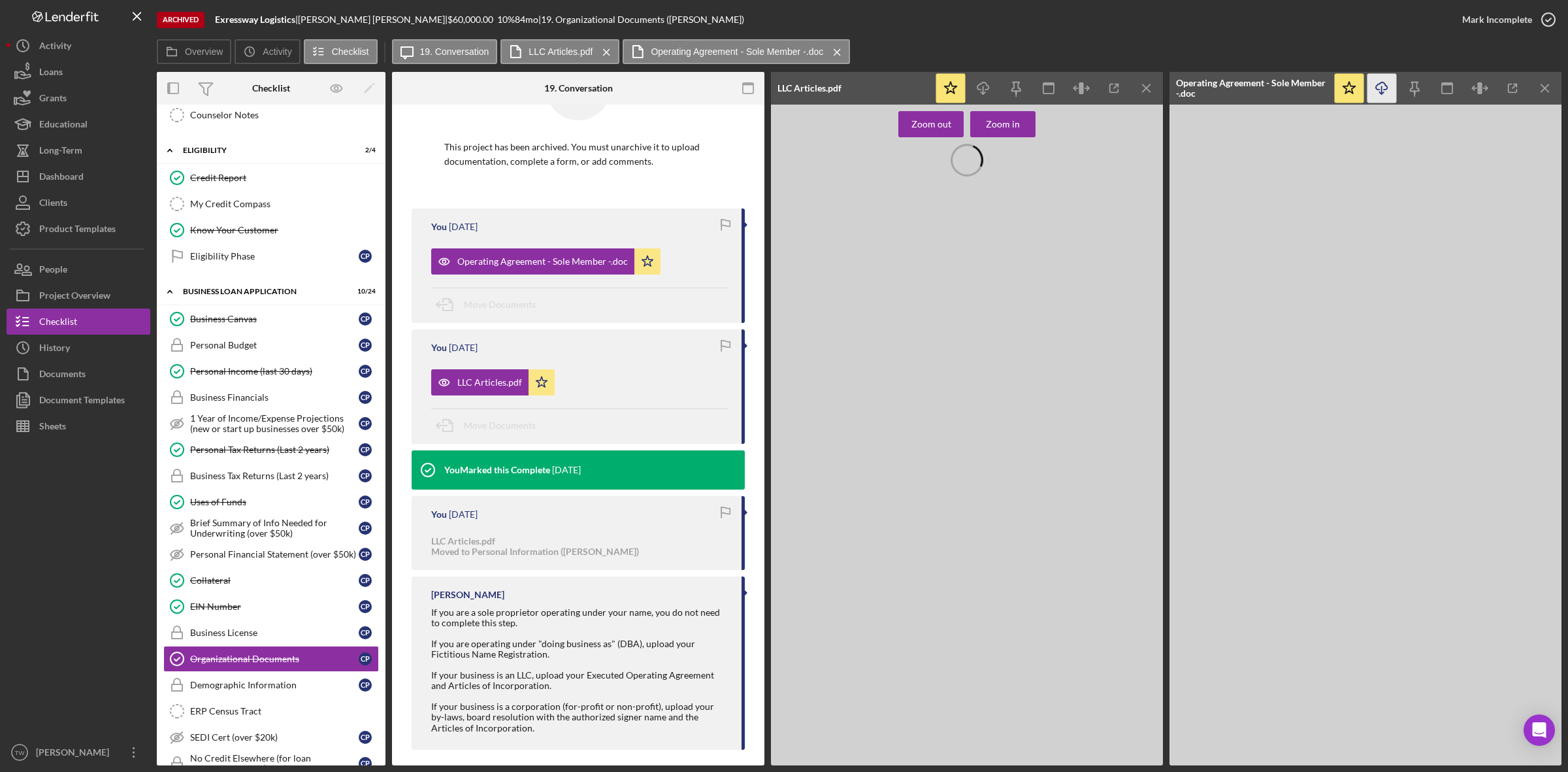
click at [1386, 95] on icon "Icon/Download" at bounding box center [1382, 89] width 30 height 30
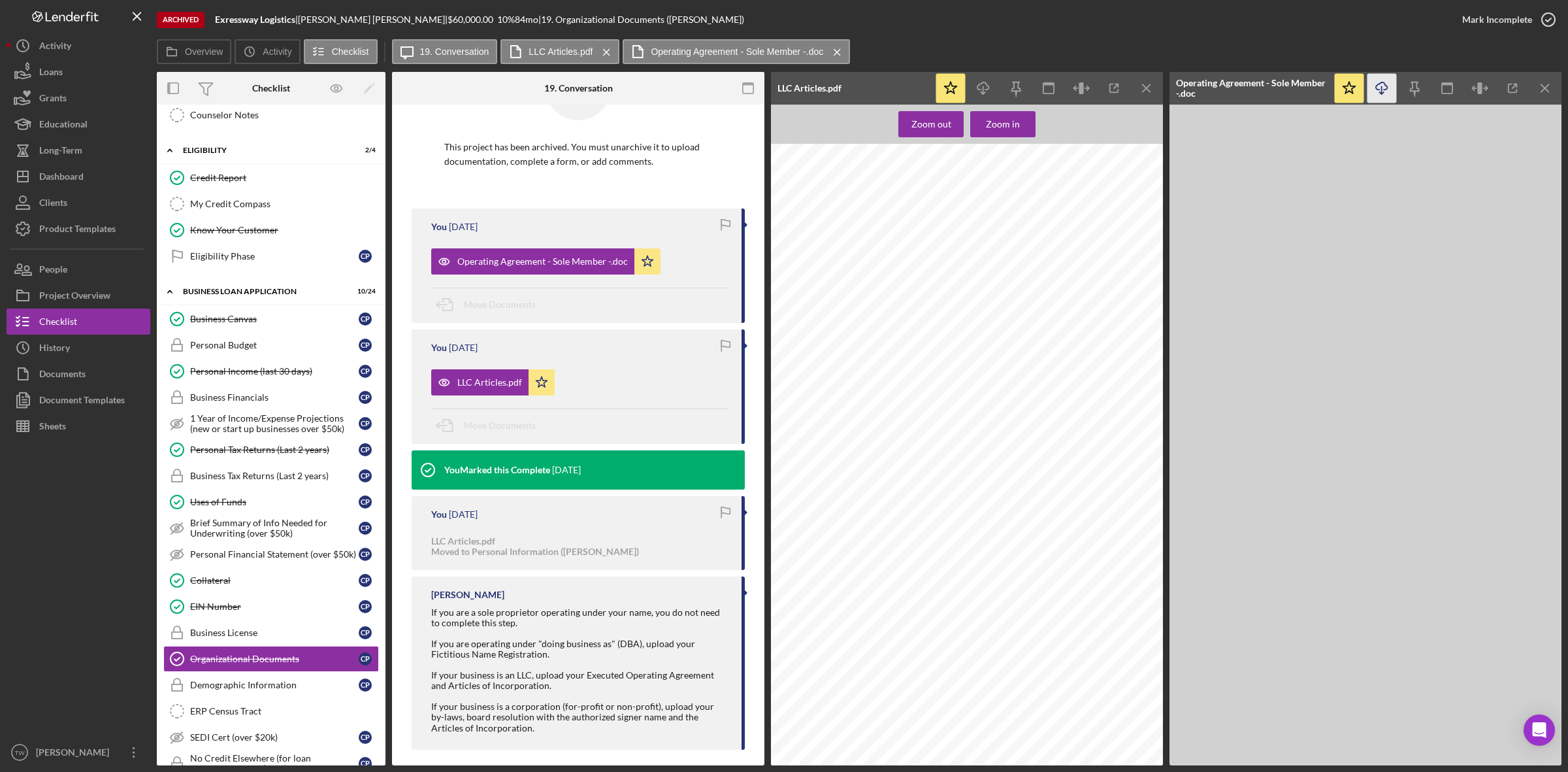
click at [1379, 87] on icon "Icon/Download" at bounding box center [1382, 89] width 30 height 30
click at [990, 90] on icon "Icon/Download" at bounding box center [984, 89] width 30 height 30
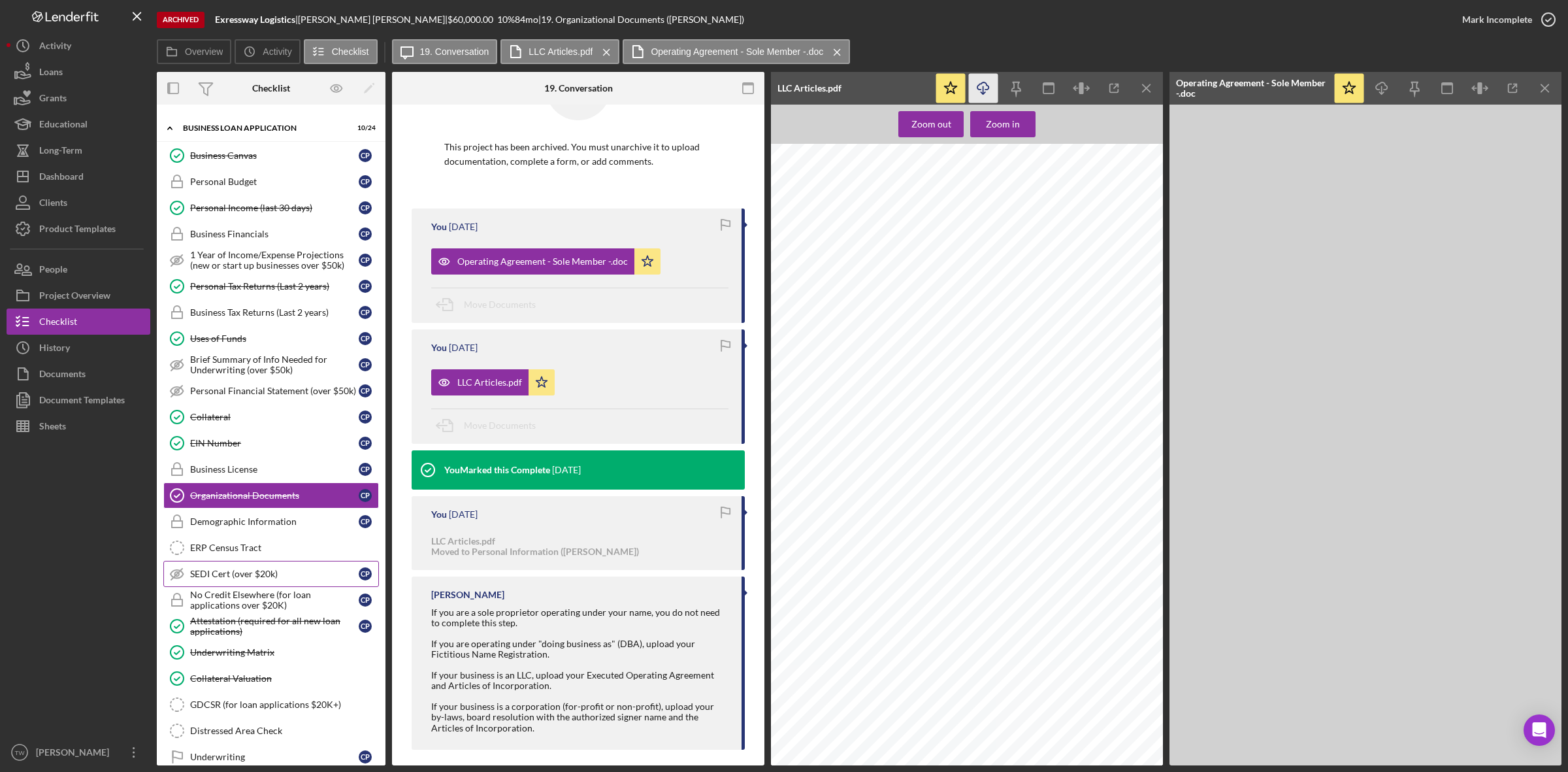
scroll to position [527, 0]
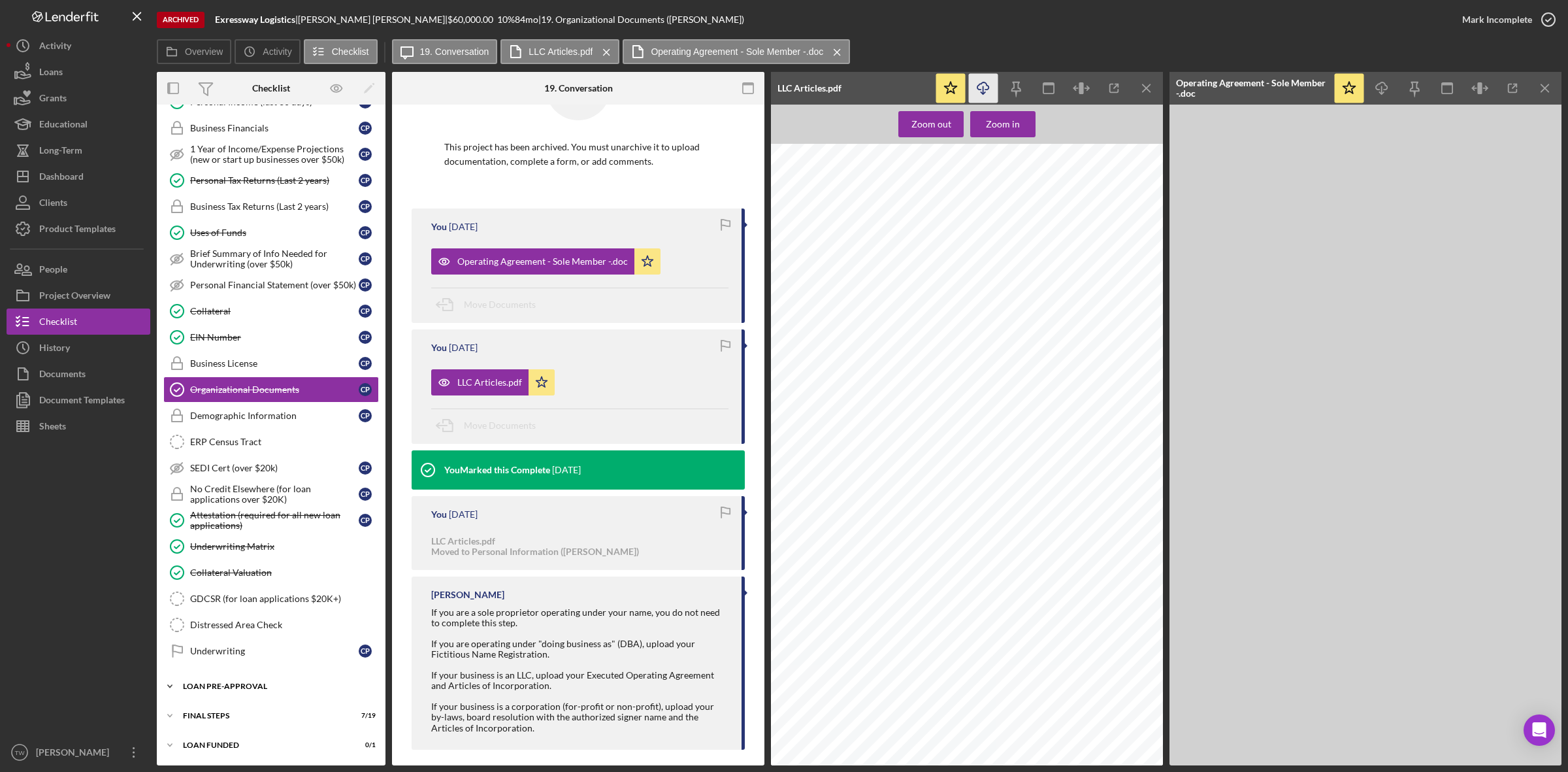
click at [187, 683] on div "LOAN PRE-APPROVAL" at bounding box center [276, 686] width 187 height 8
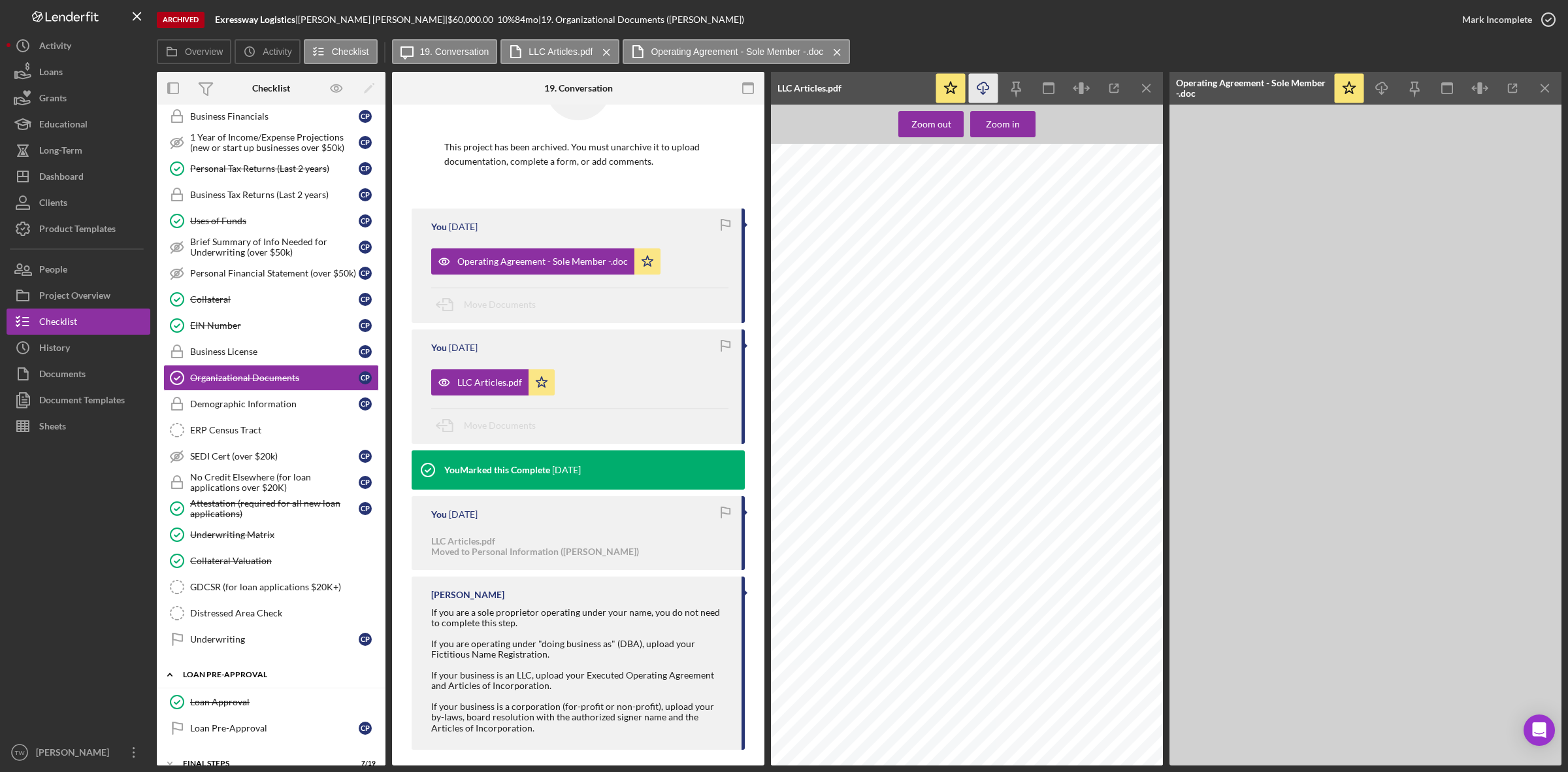
scroll to position [586, 0]
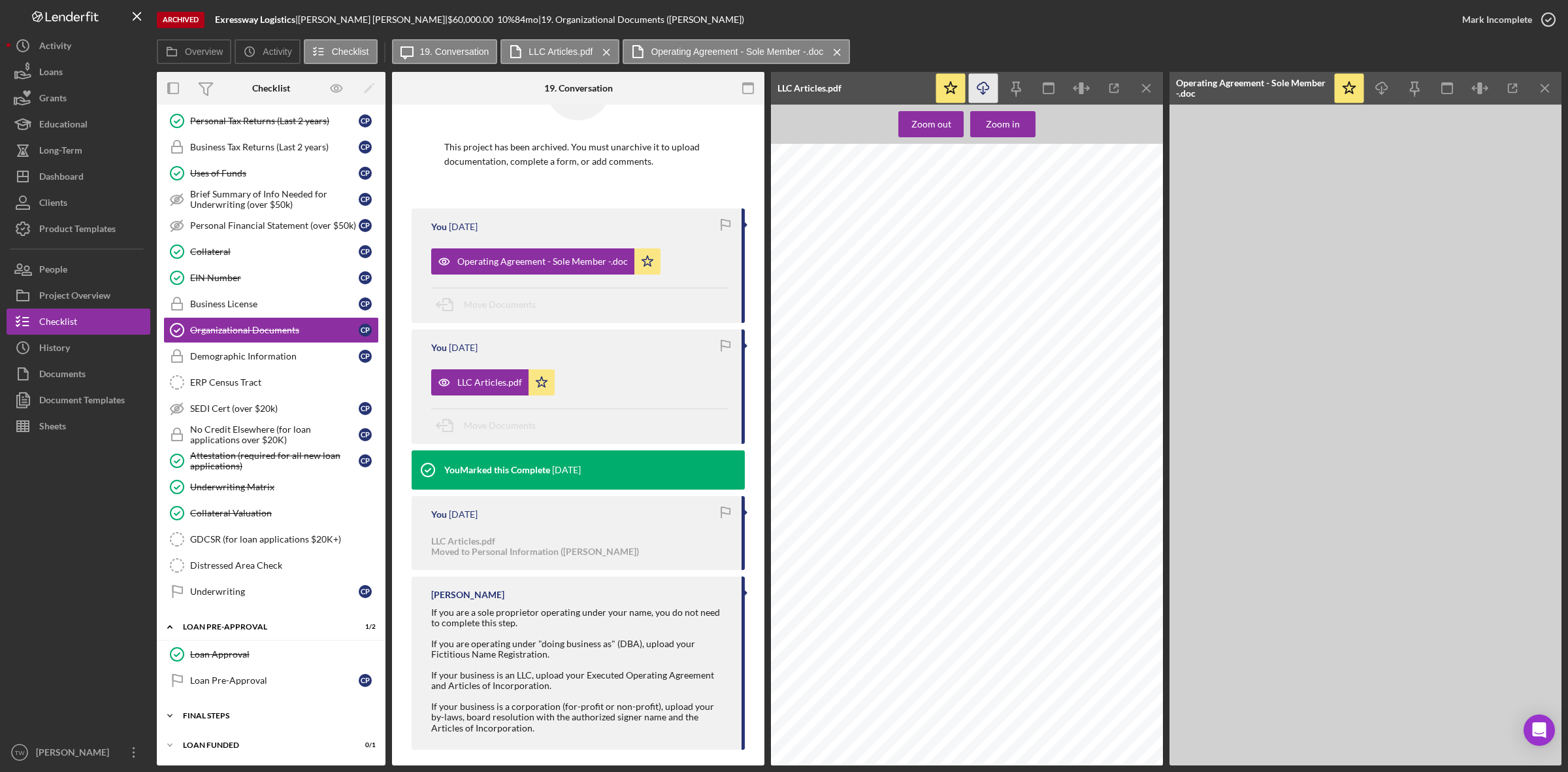
click at [191, 712] on div "FINAL STEPS" at bounding box center [276, 715] width 187 height 8
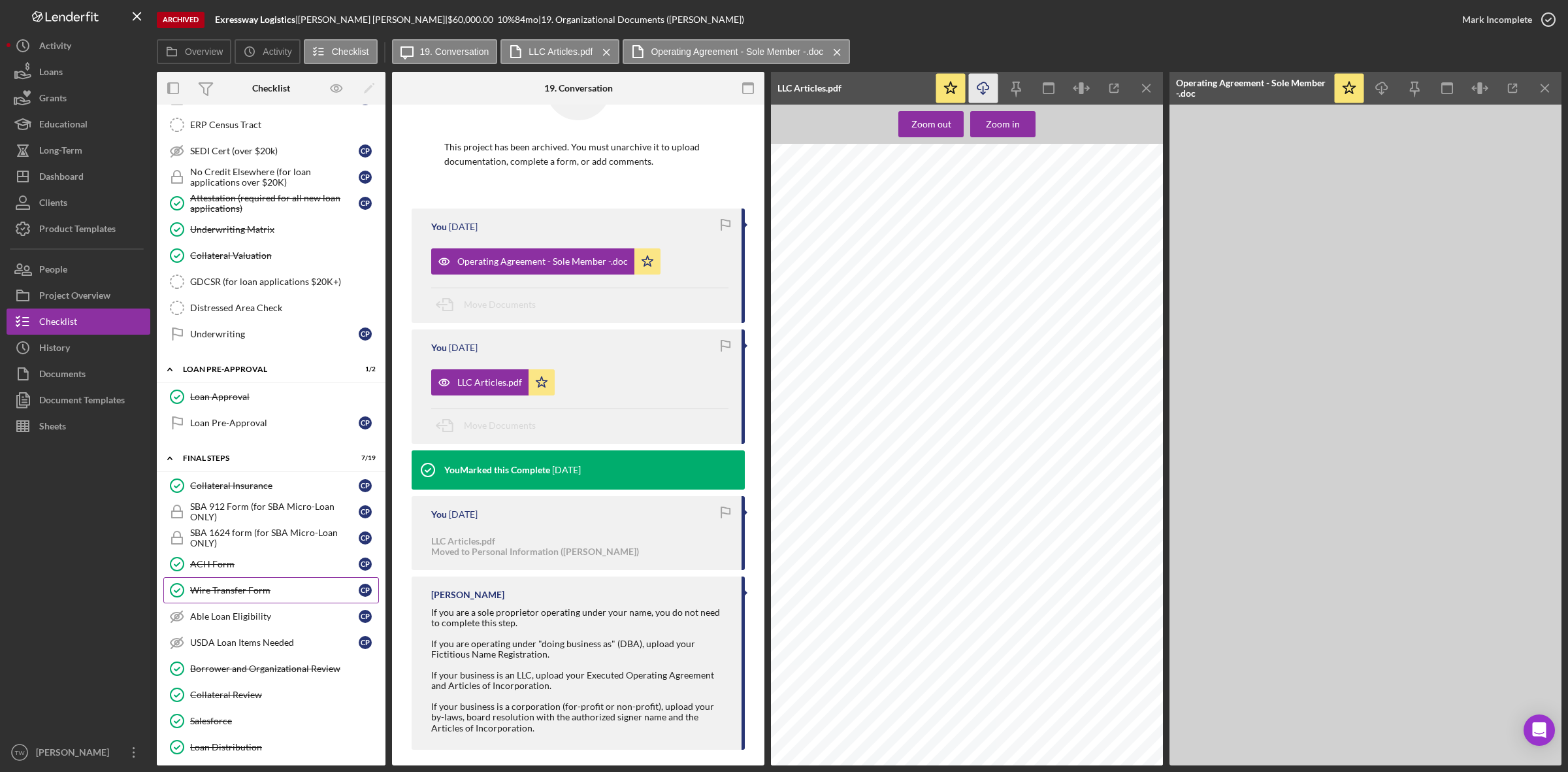
scroll to position [913, 0]
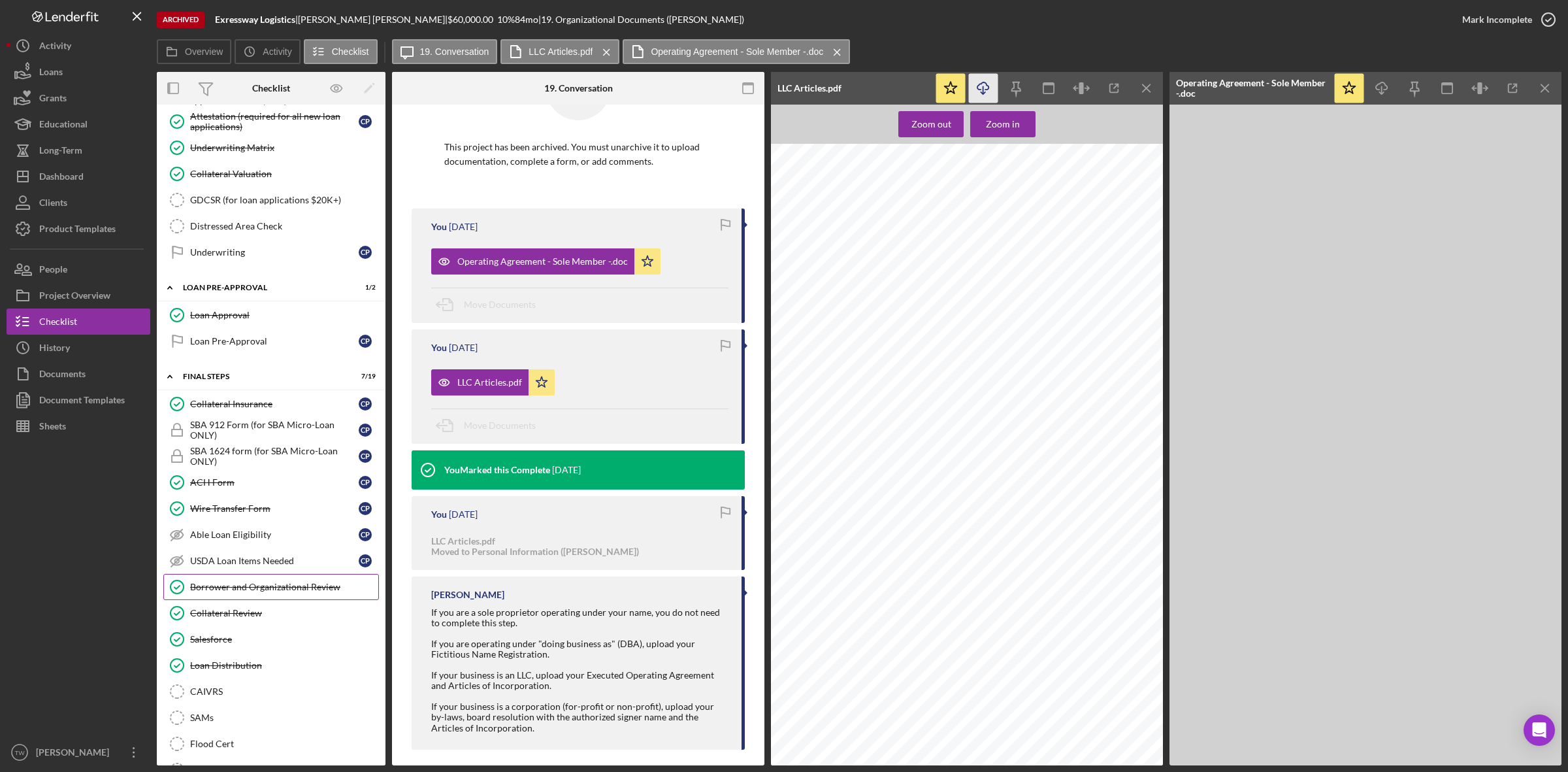
click at [279, 600] on link "Borrower and Organizational Review Borrower and Organizational Review" at bounding box center [271, 587] width 215 height 26
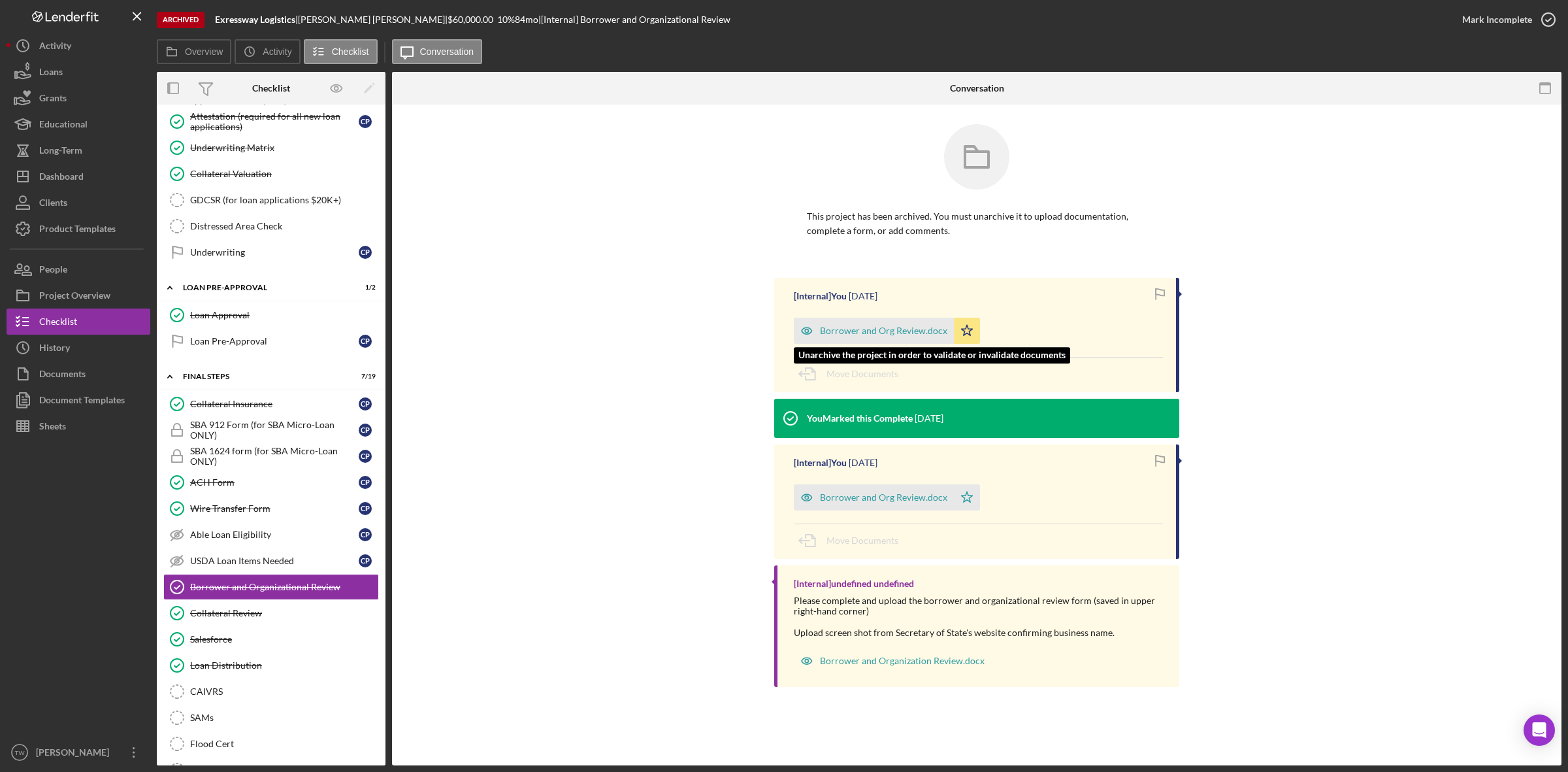
click at [899, 331] on div "Borrower and Org Review.docx" at bounding box center [884, 331] width 128 height 10
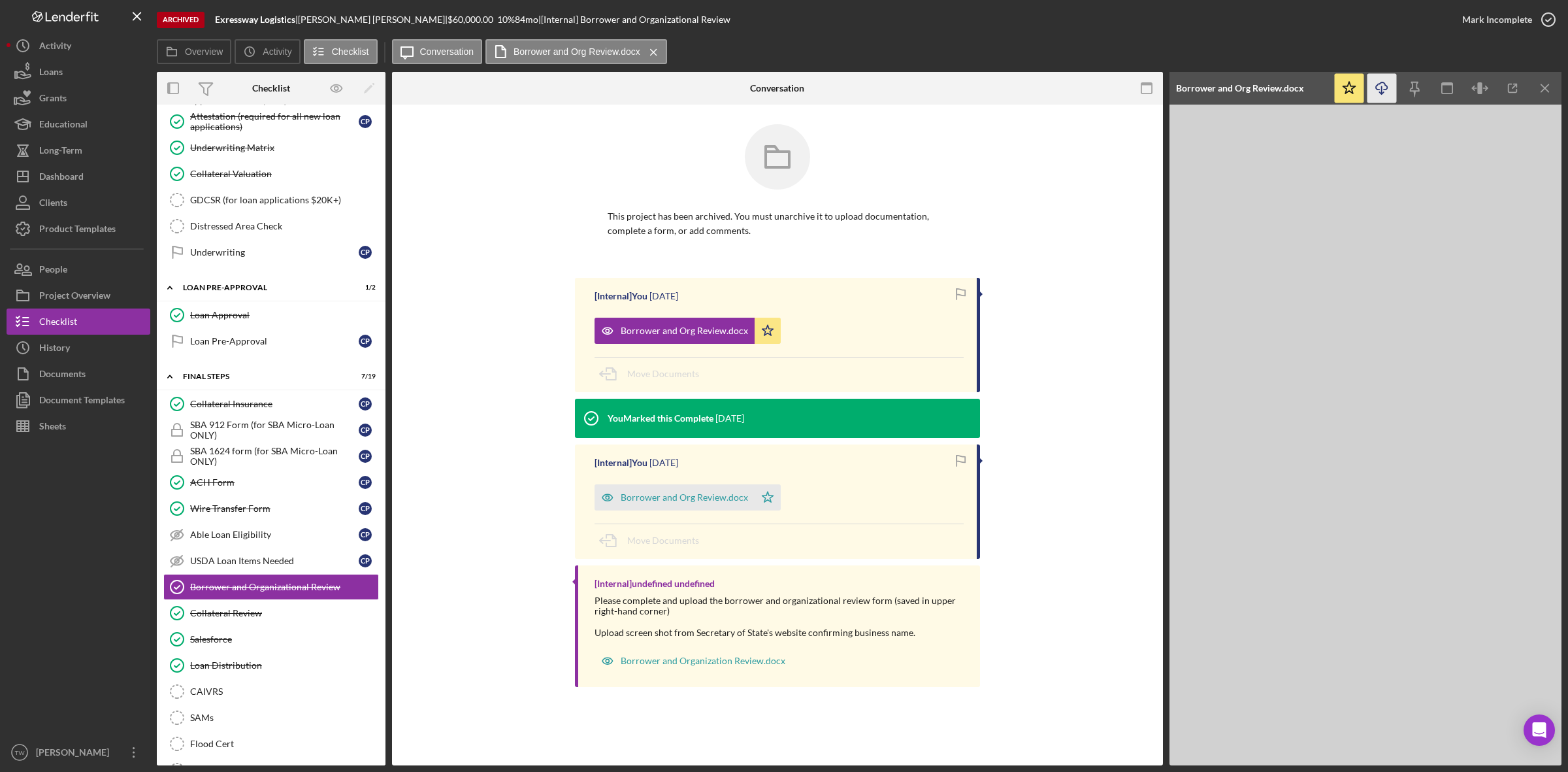
click at [1380, 94] on icon "Icon/Download" at bounding box center [1382, 89] width 30 height 30
click at [86, 184] on button "Icon/Dashboard Dashboard" at bounding box center [78, 176] width 144 height 26
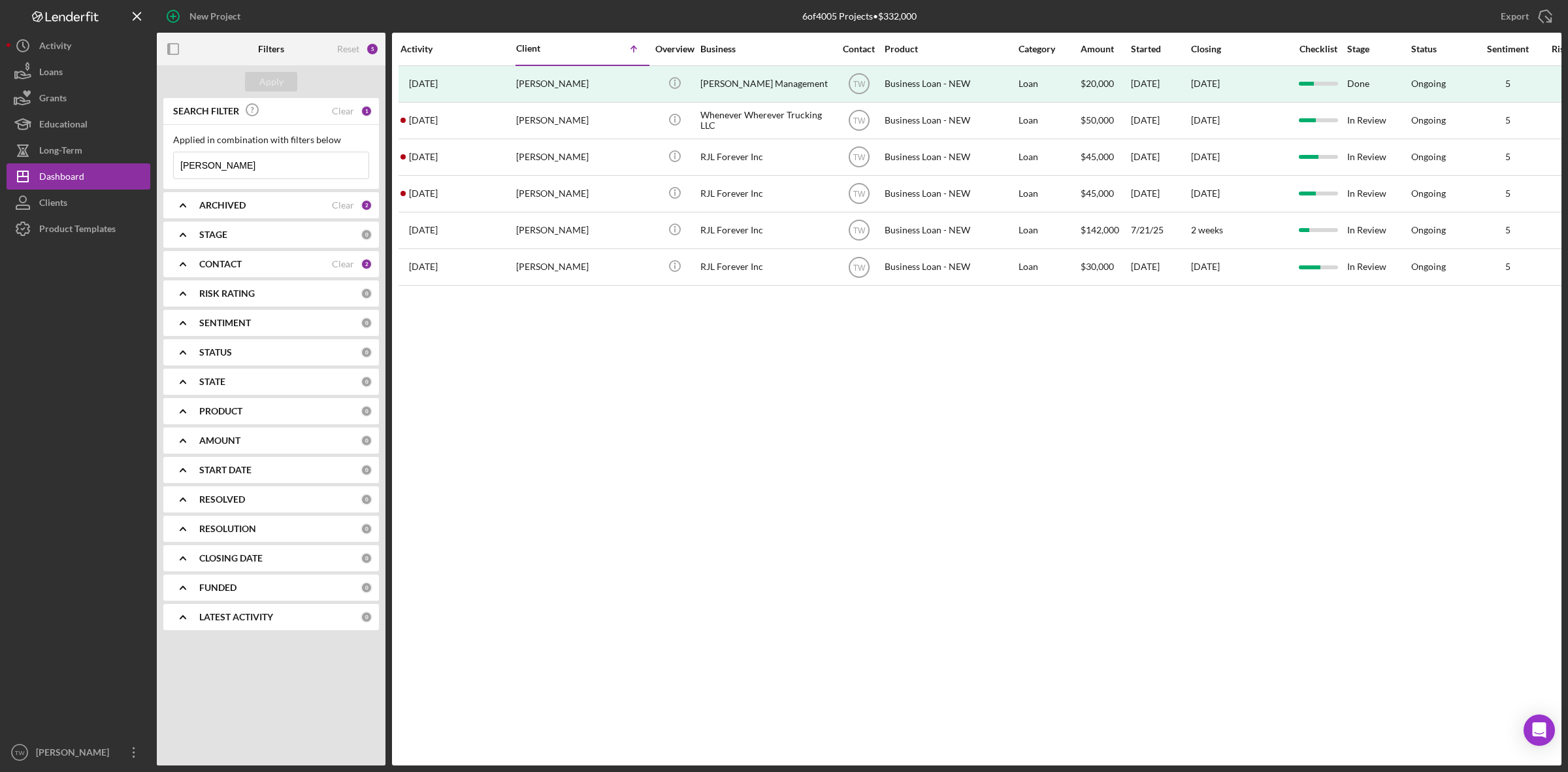
click at [269, 167] on input "[PERSON_NAME]" at bounding box center [271, 165] width 195 height 26
type input "r"
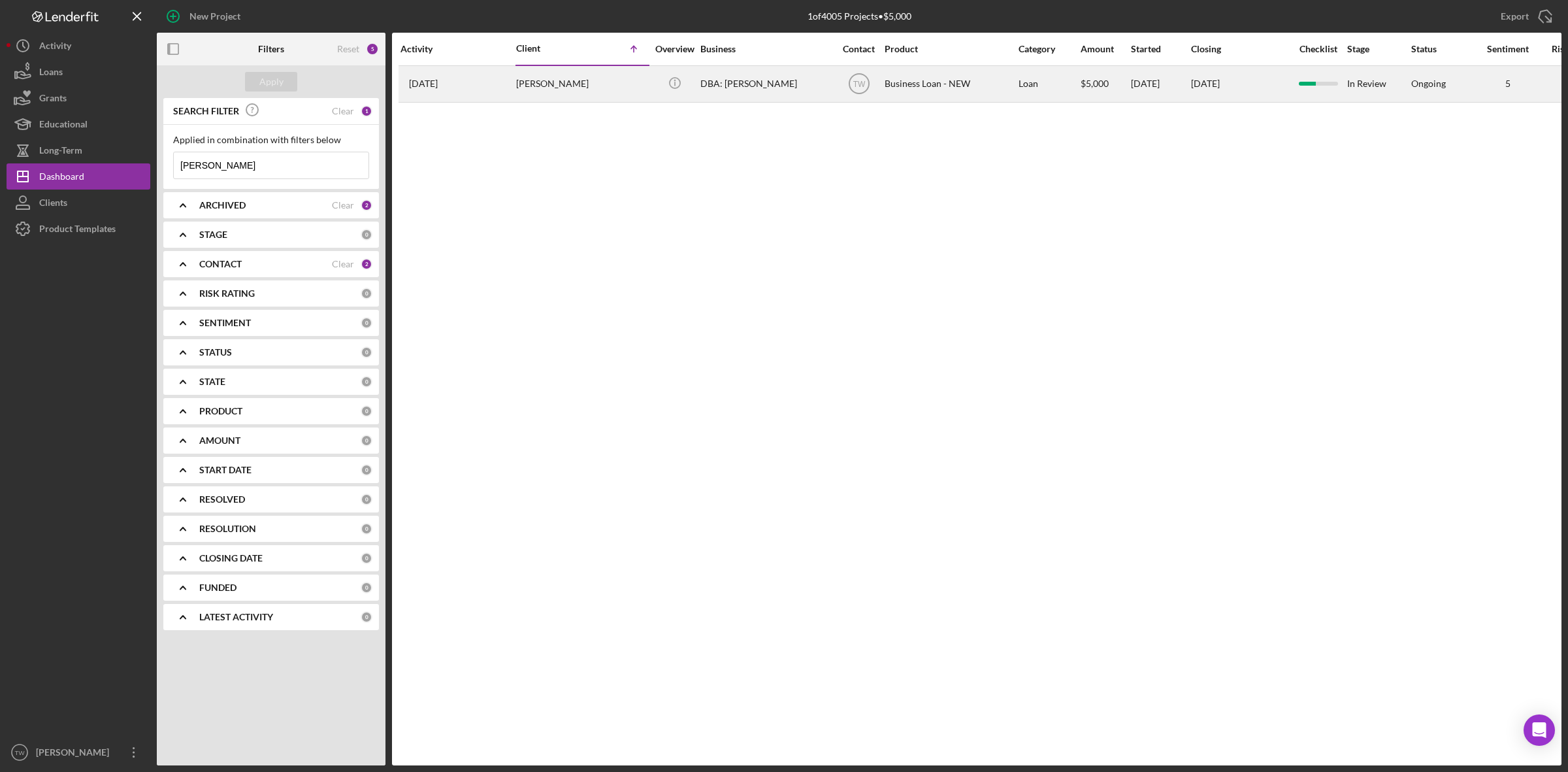
type input "alice"
click at [543, 84] on div "ALICE ASEWE OLUCHINA" at bounding box center [581, 84] width 130 height 35
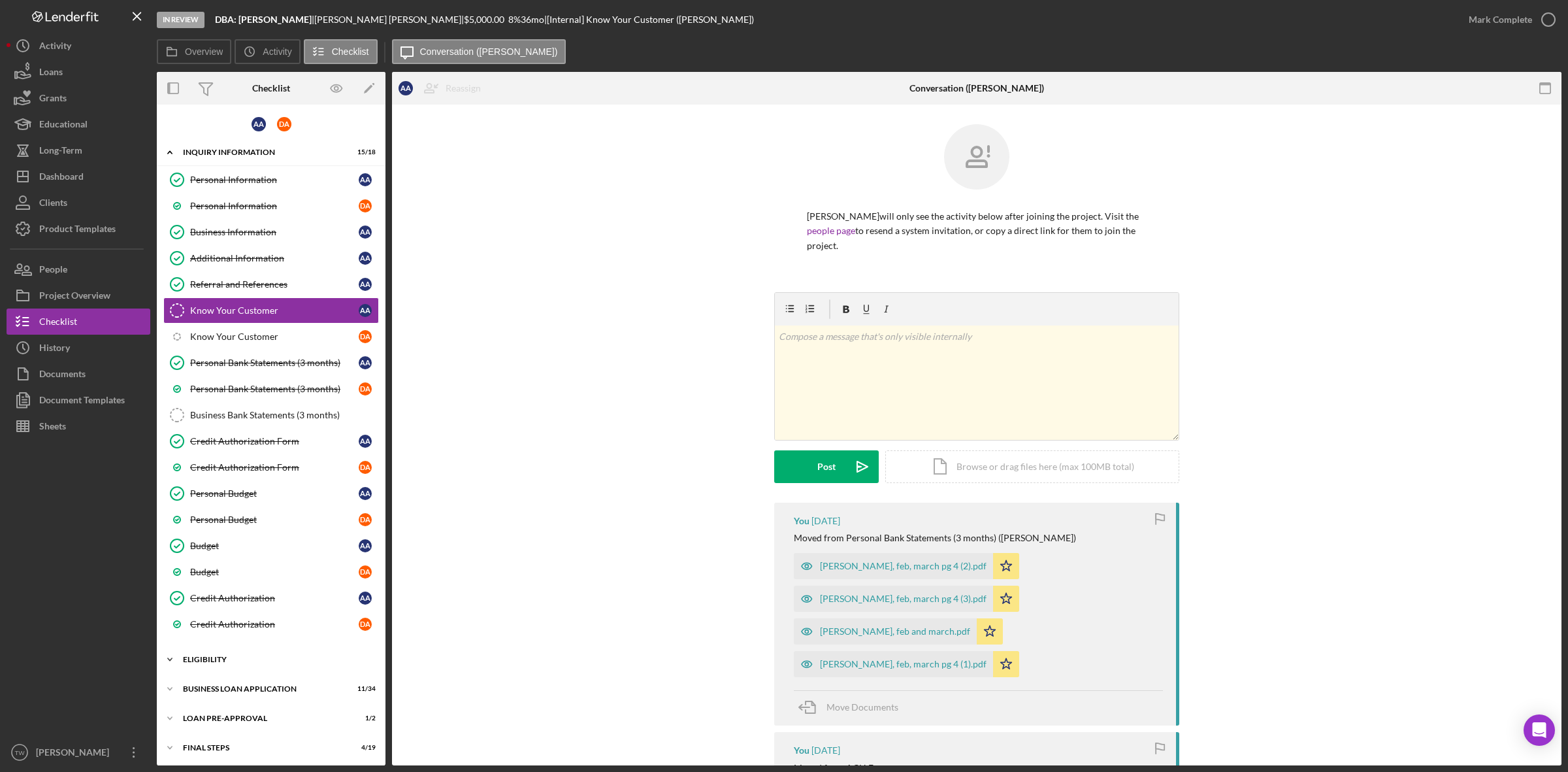
click at [227, 664] on div "ELIGIBILITY" at bounding box center [276, 659] width 187 height 8
click at [223, 692] on div "Credit Report" at bounding box center [274, 687] width 169 height 10
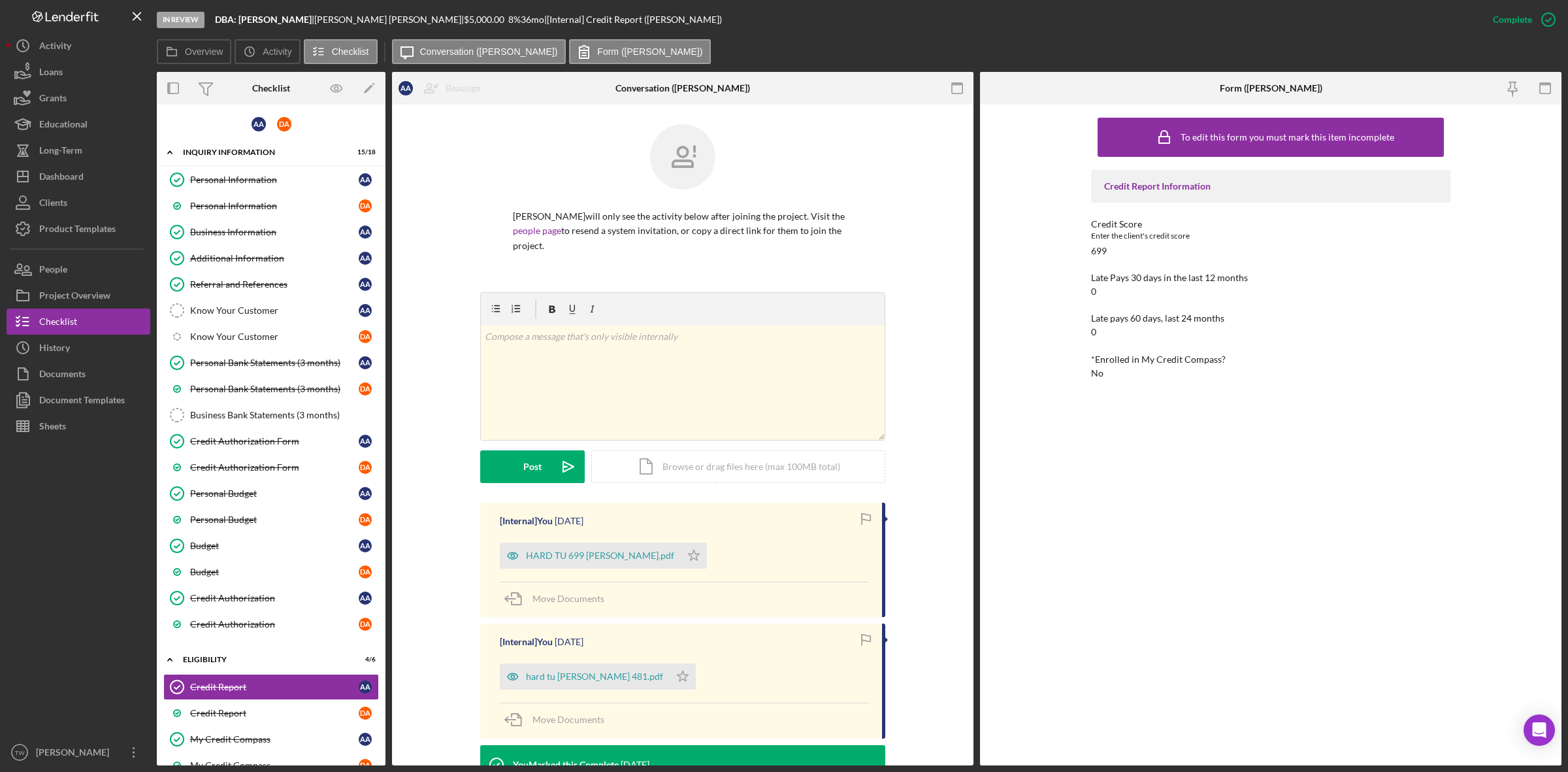
scroll to position [220, 0]
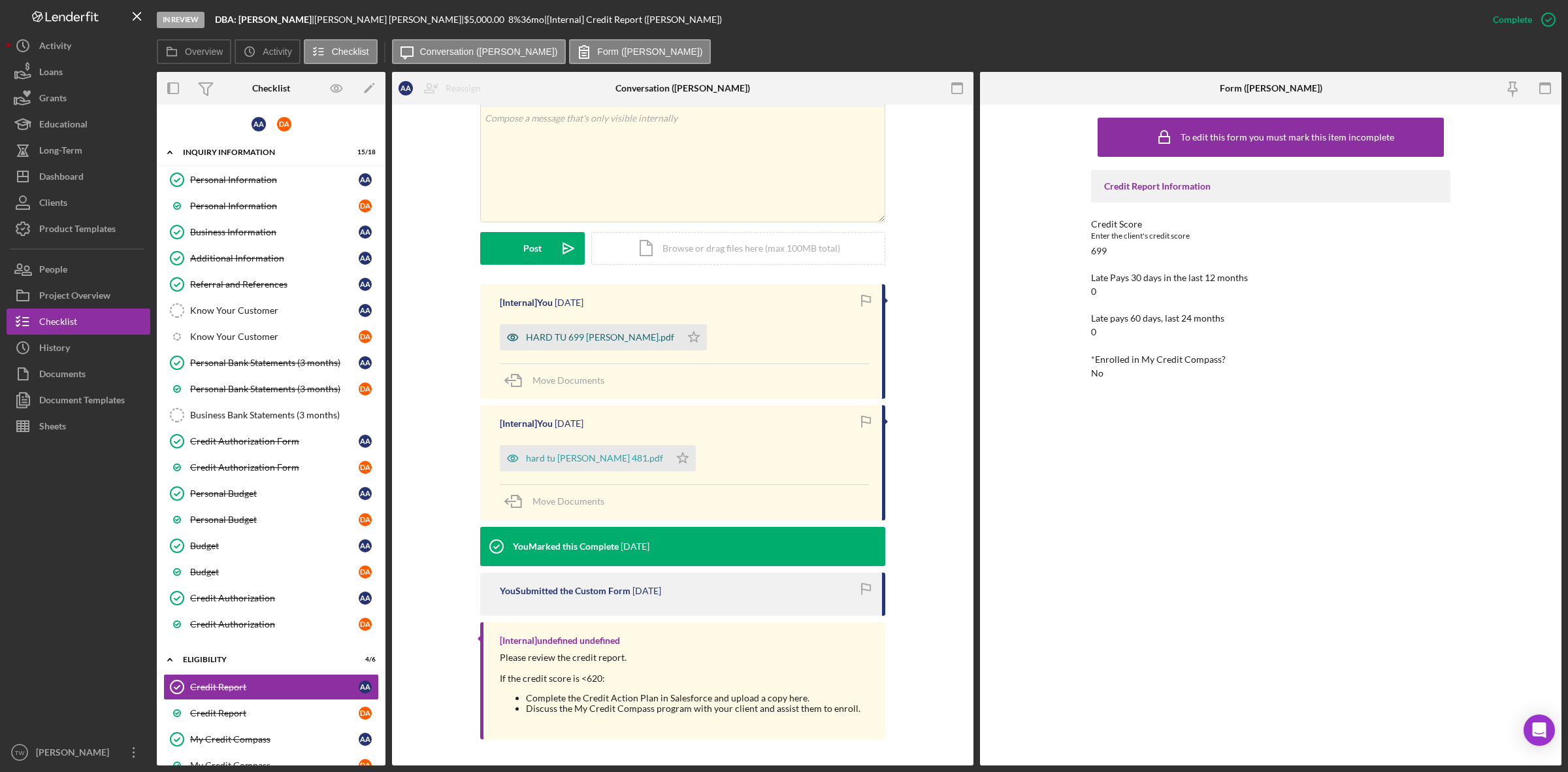
click at [586, 334] on div "HARD TU 699 ALICE.pdf" at bounding box center [600, 337] width 148 height 10
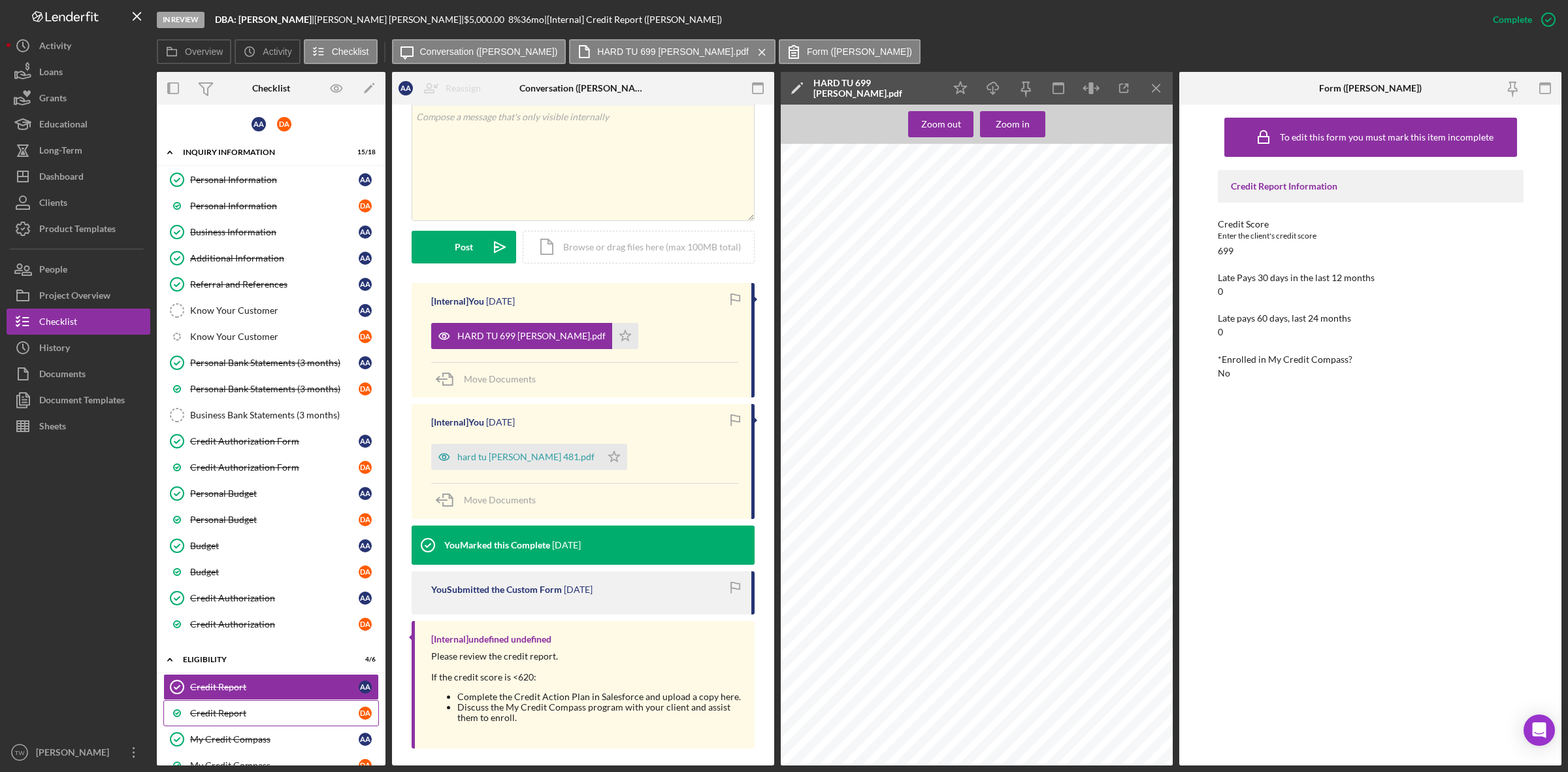
scroll to position [204, 0]
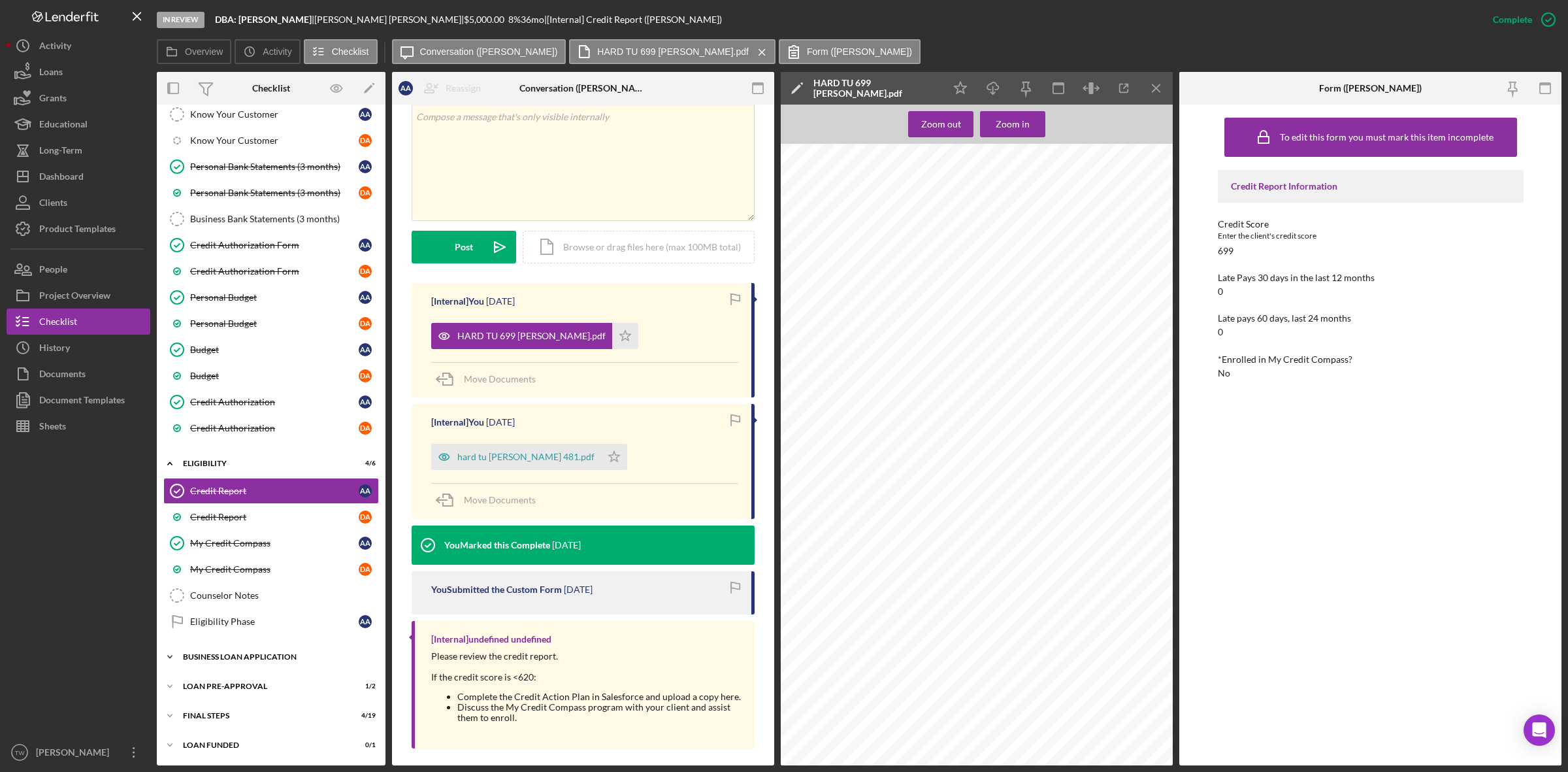
click at [254, 659] on div "BUSINESS LOAN APPLICATION" at bounding box center [276, 656] width 187 height 8
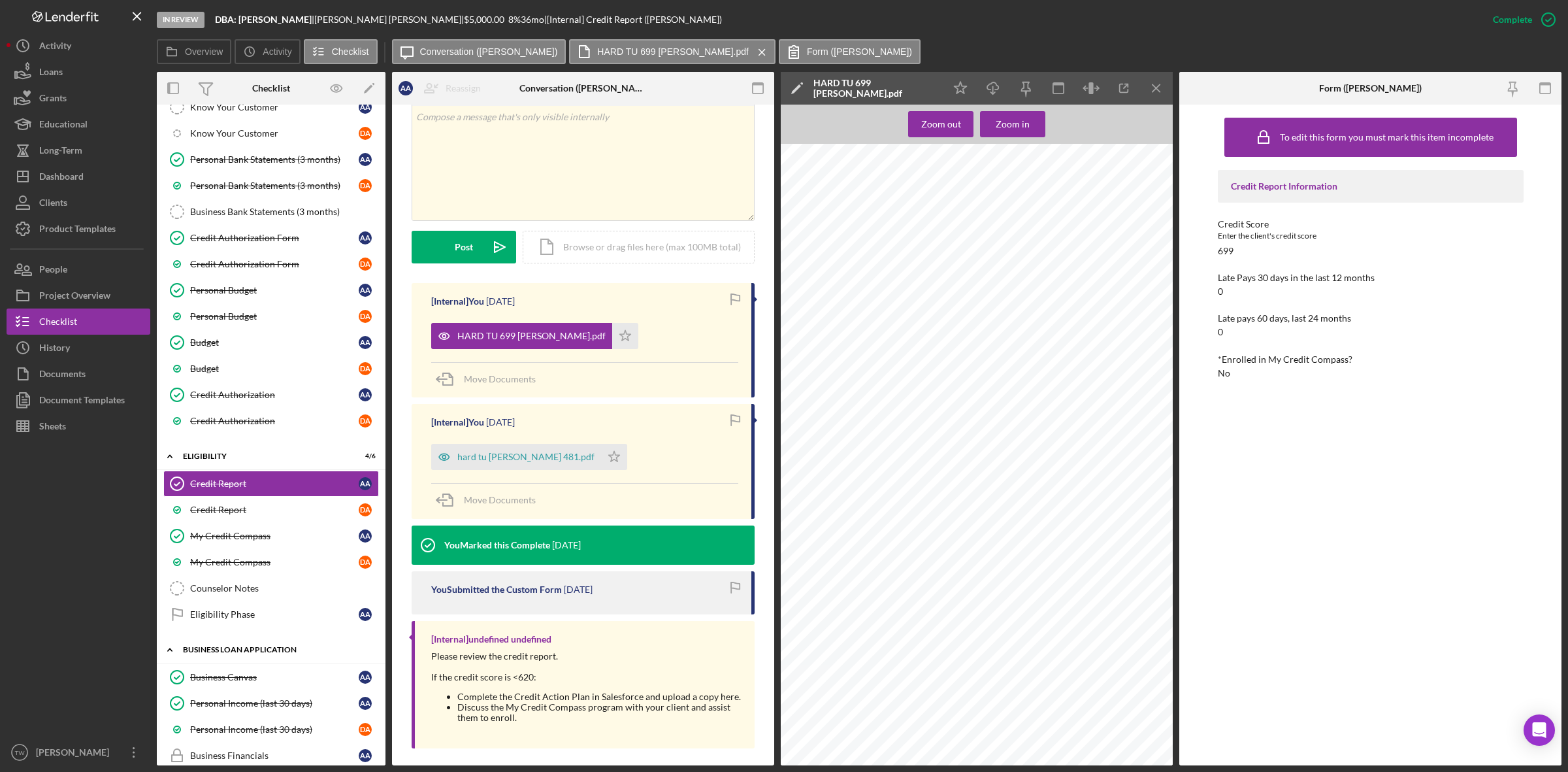
scroll to position [612, 0]
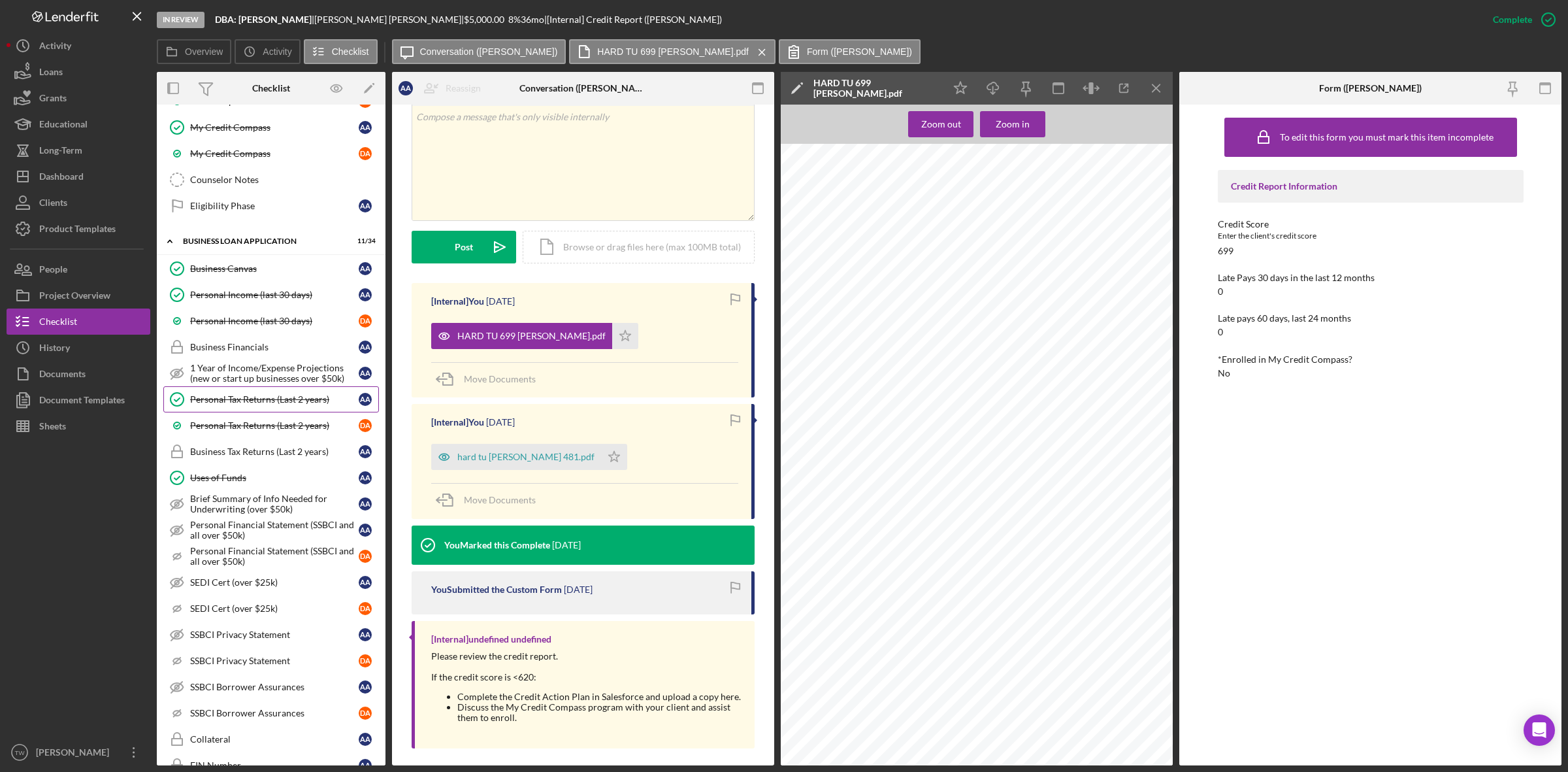
click at [268, 405] on div "Personal Tax Returns (Last 2 years)" at bounding box center [274, 400] width 169 height 10
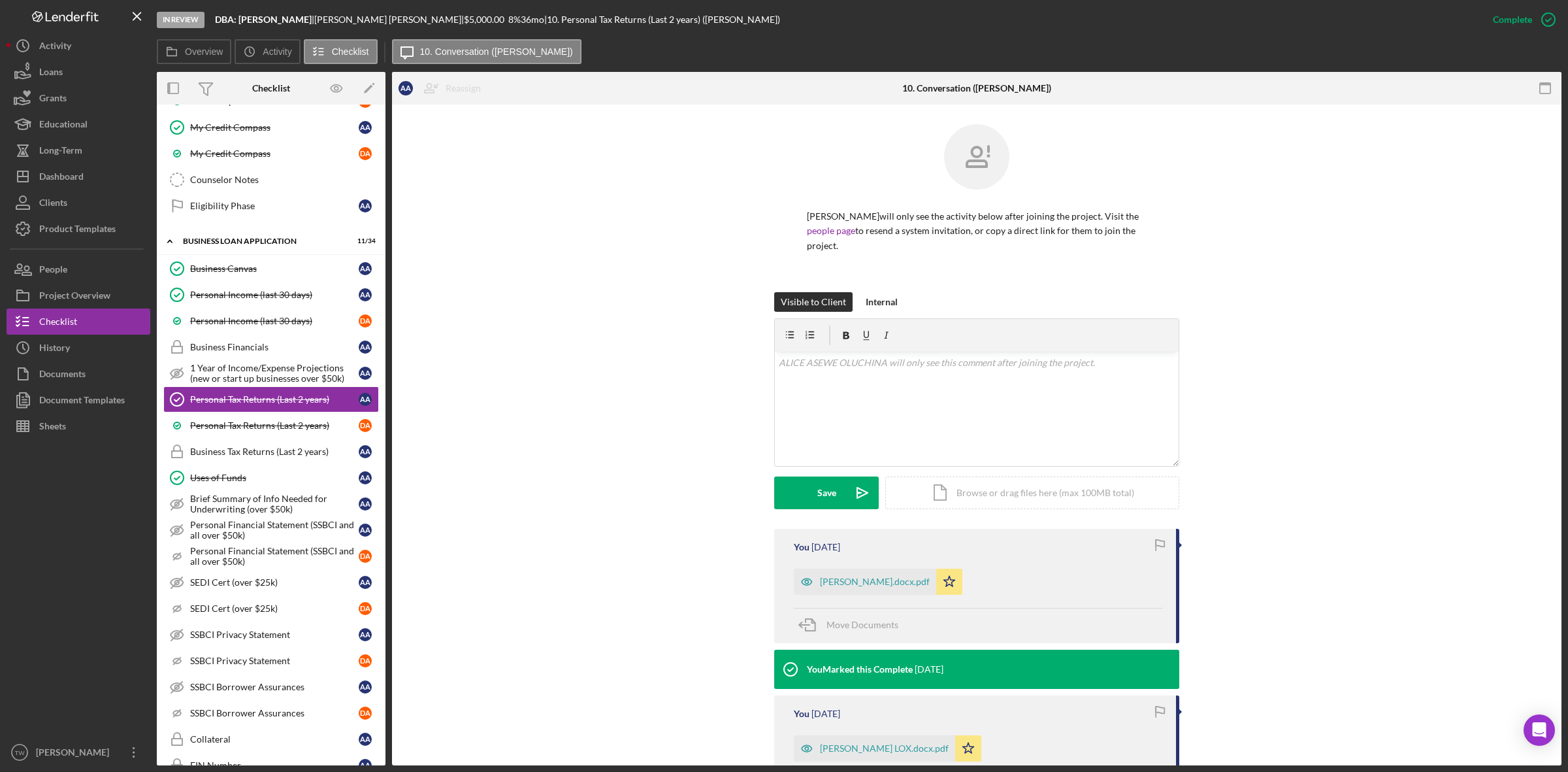
scroll to position [135, 0]
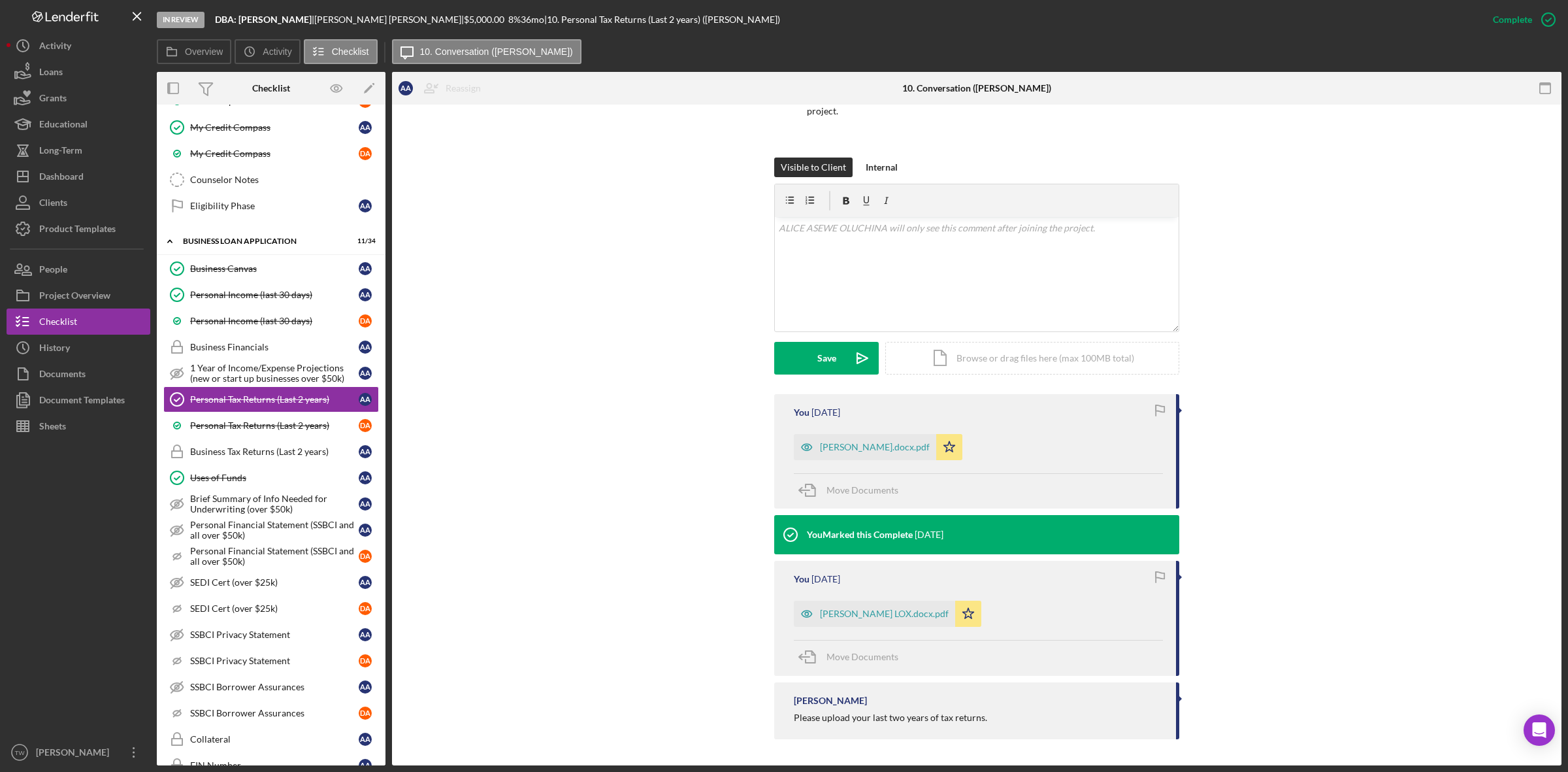
click at [255, 308] on link "Personal Income (last 30 days) Personal Income (last 30 days) A A" at bounding box center [271, 295] width 215 height 26
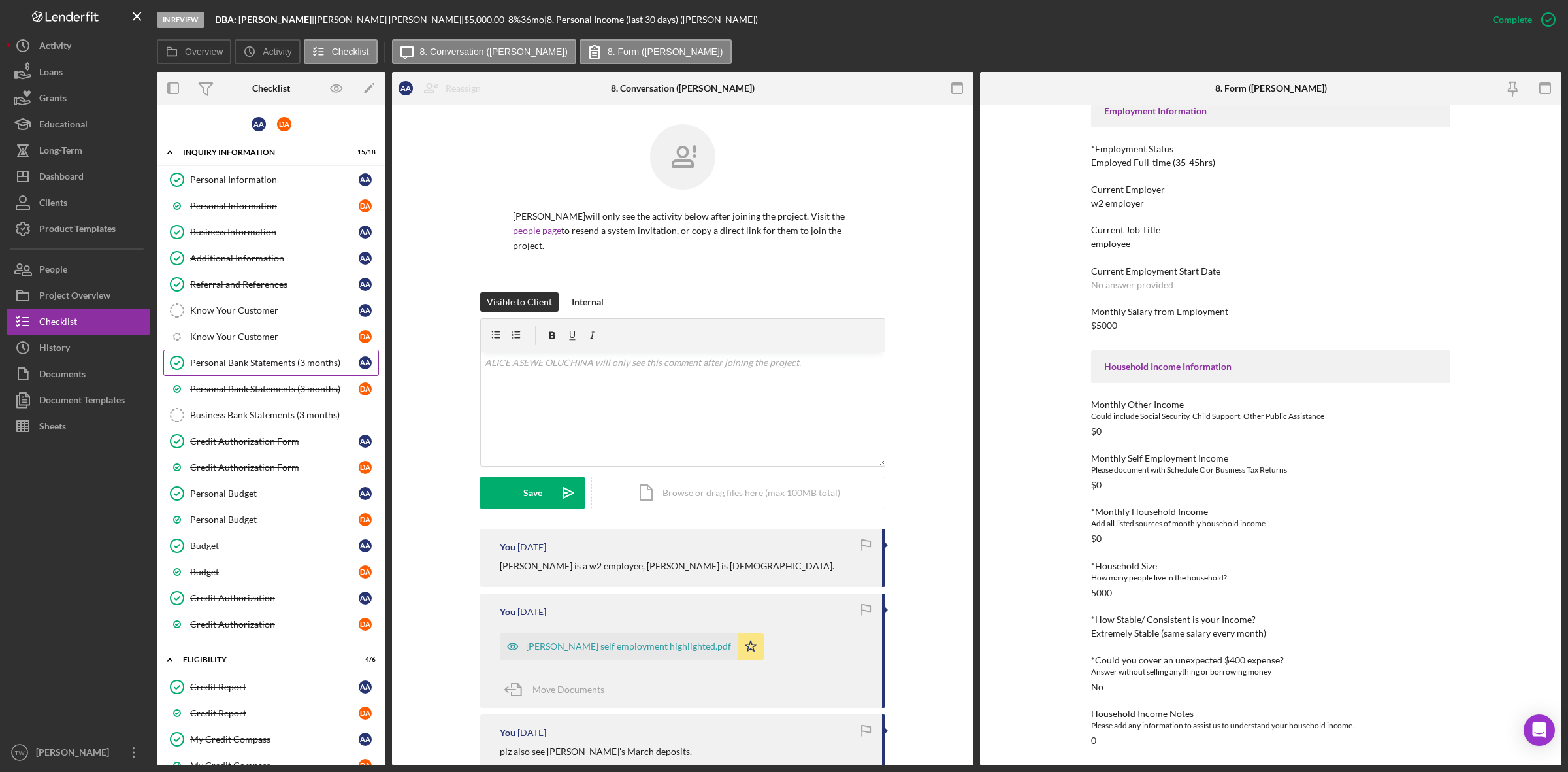
click at [234, 365] on div "Personal Bank Statements (3 months)" at bounding box center [274, 363] width 169 height 10
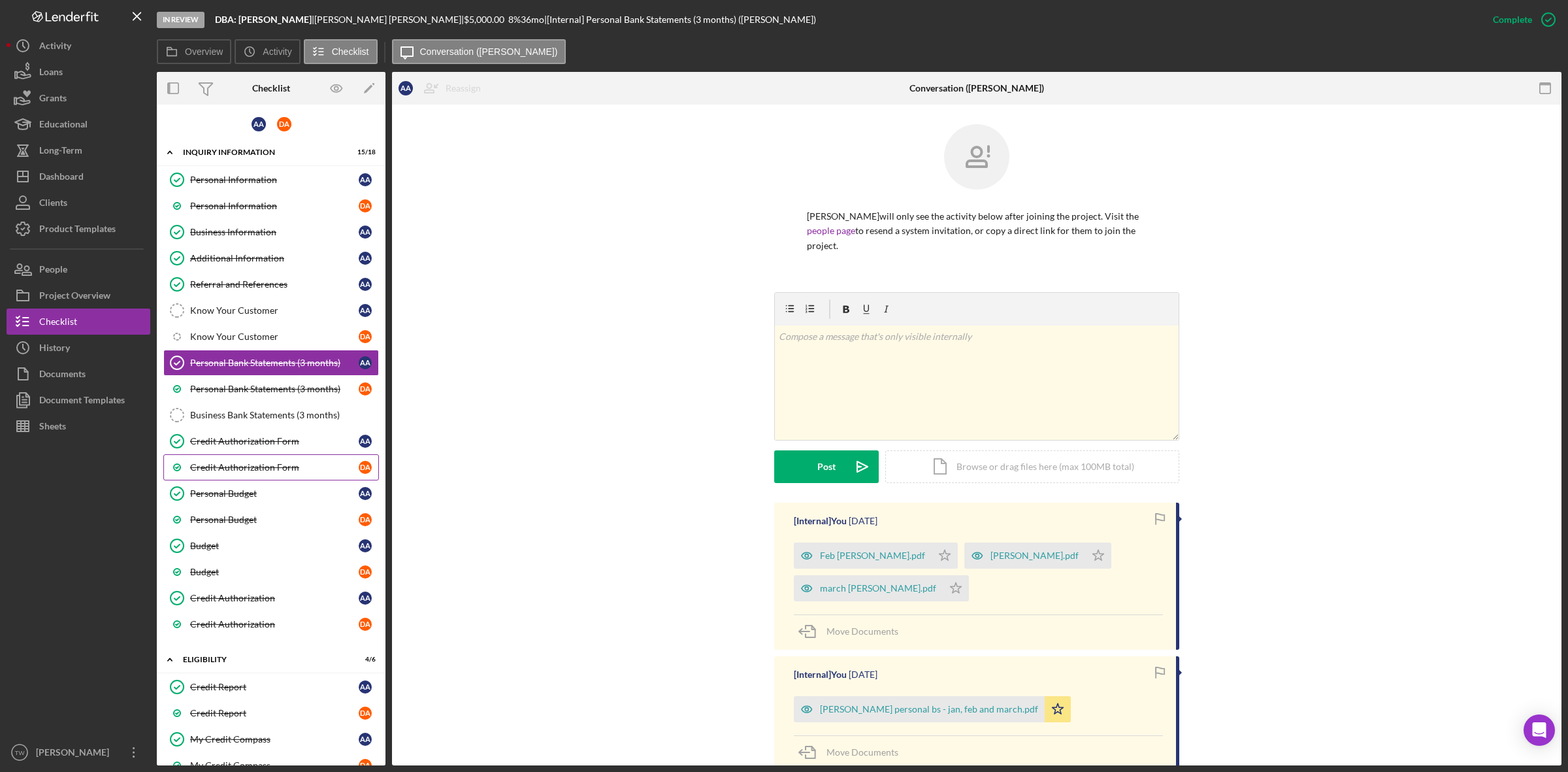
click at [224, 478] on link "Credit Authorization Form D A" at bounding box center [271, 467] width 215 height 26
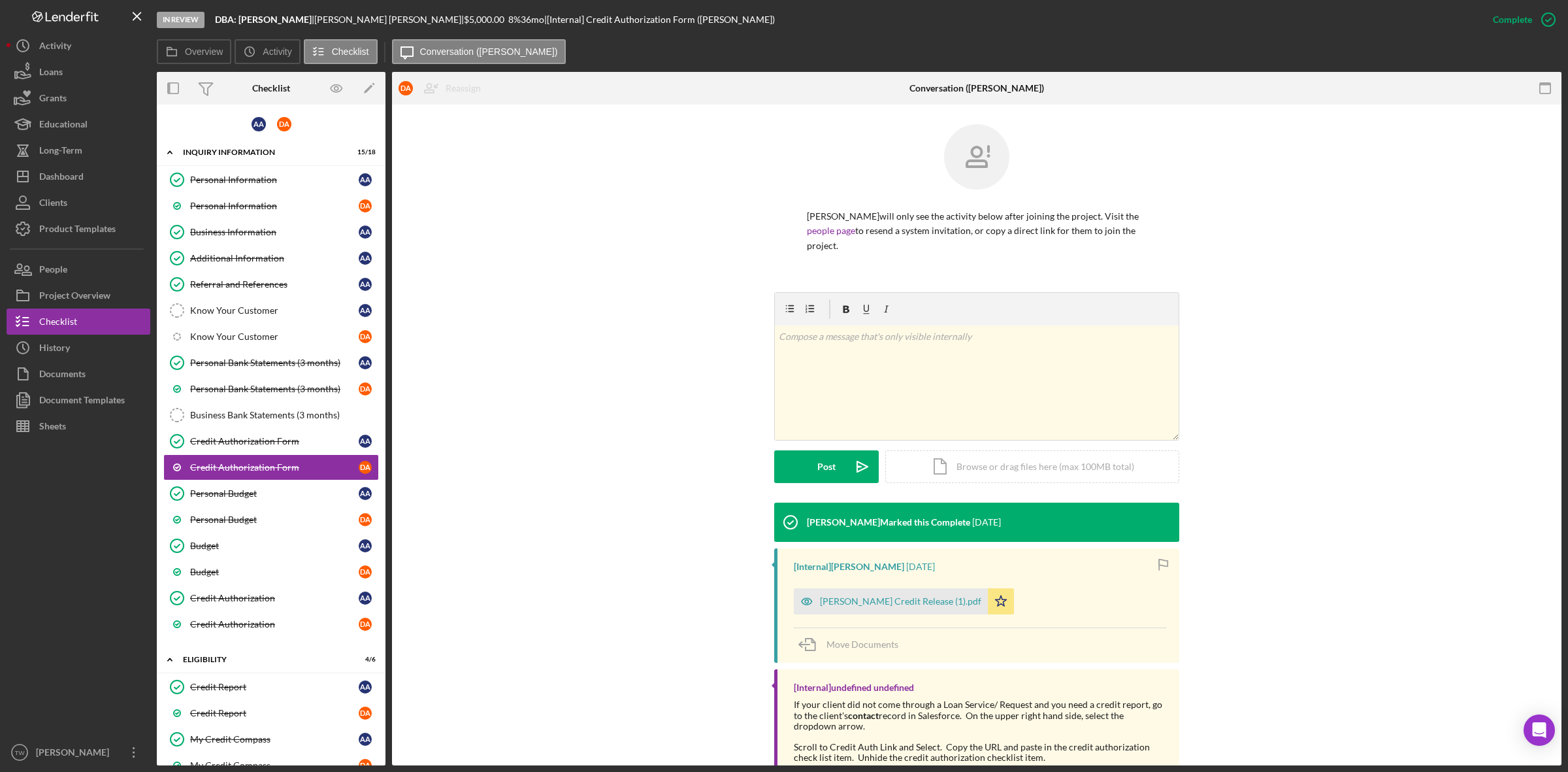
scroll to position [58, 0]
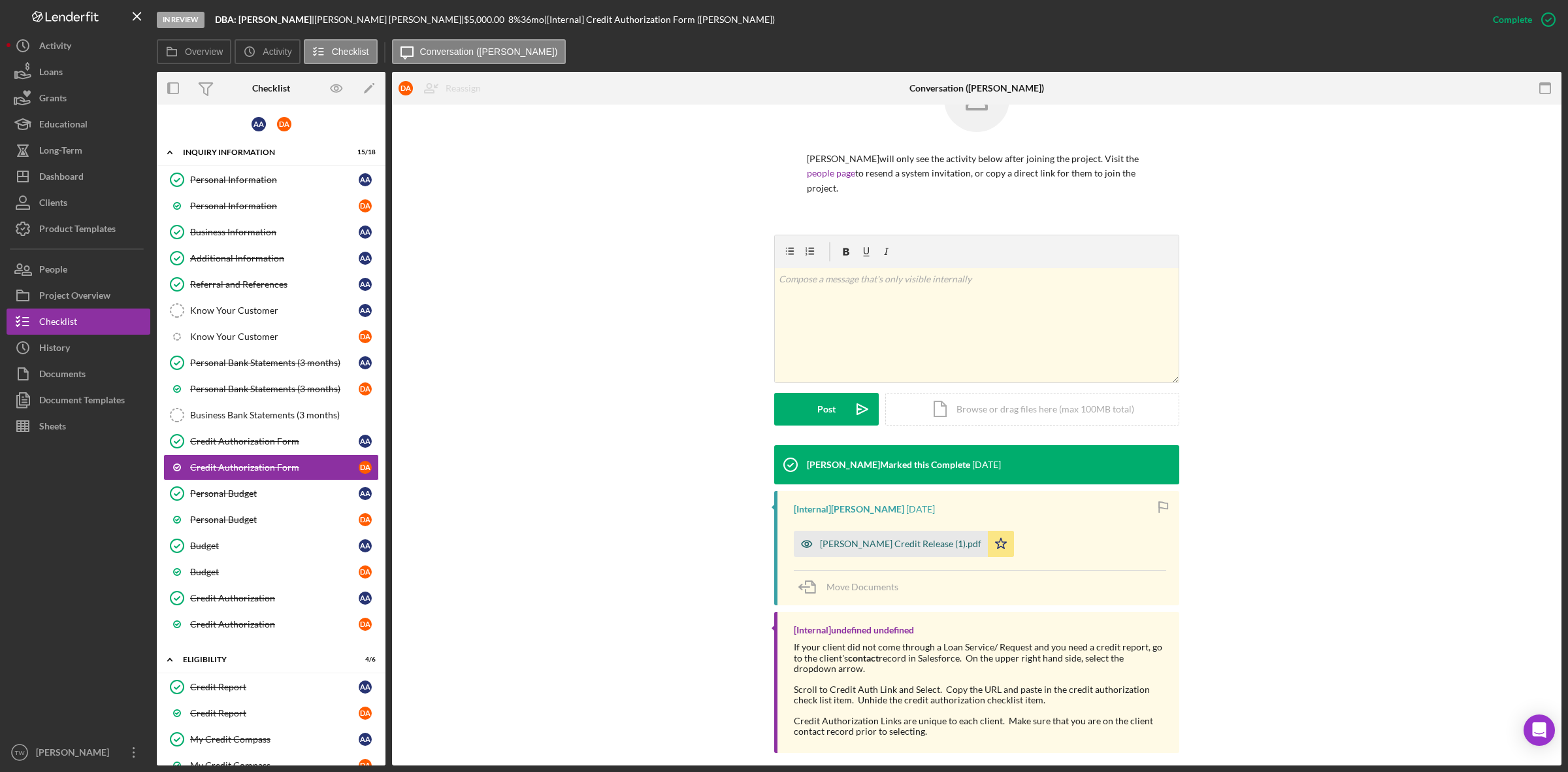
click at [852, 531] on div "Dan Credit Release (1).pdf" at bounding box center [891, 544] width 194 height 26
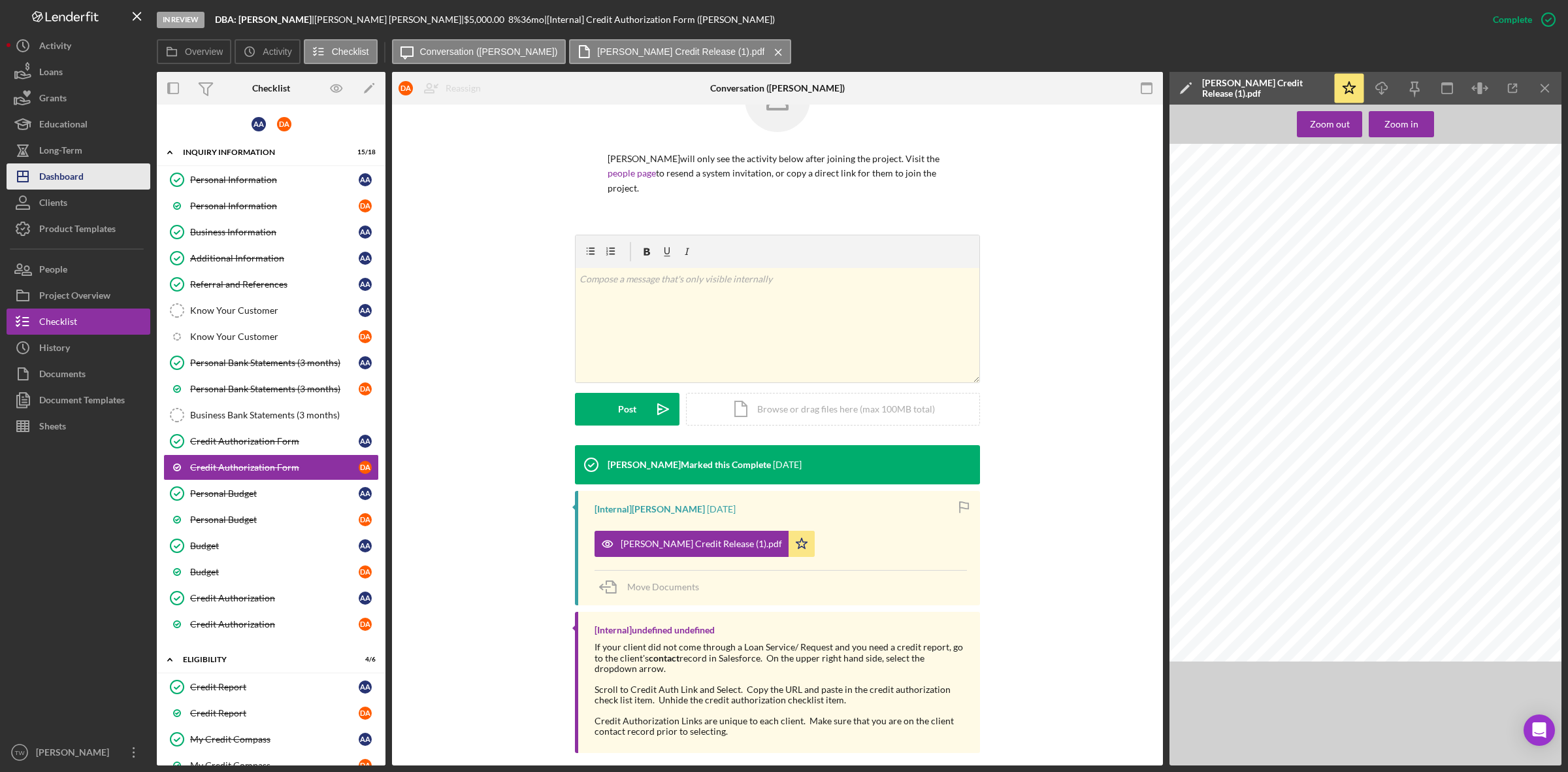
click at [70, 176] on div "Dashboard" at bounding box center [61, 178] width 44 height 30
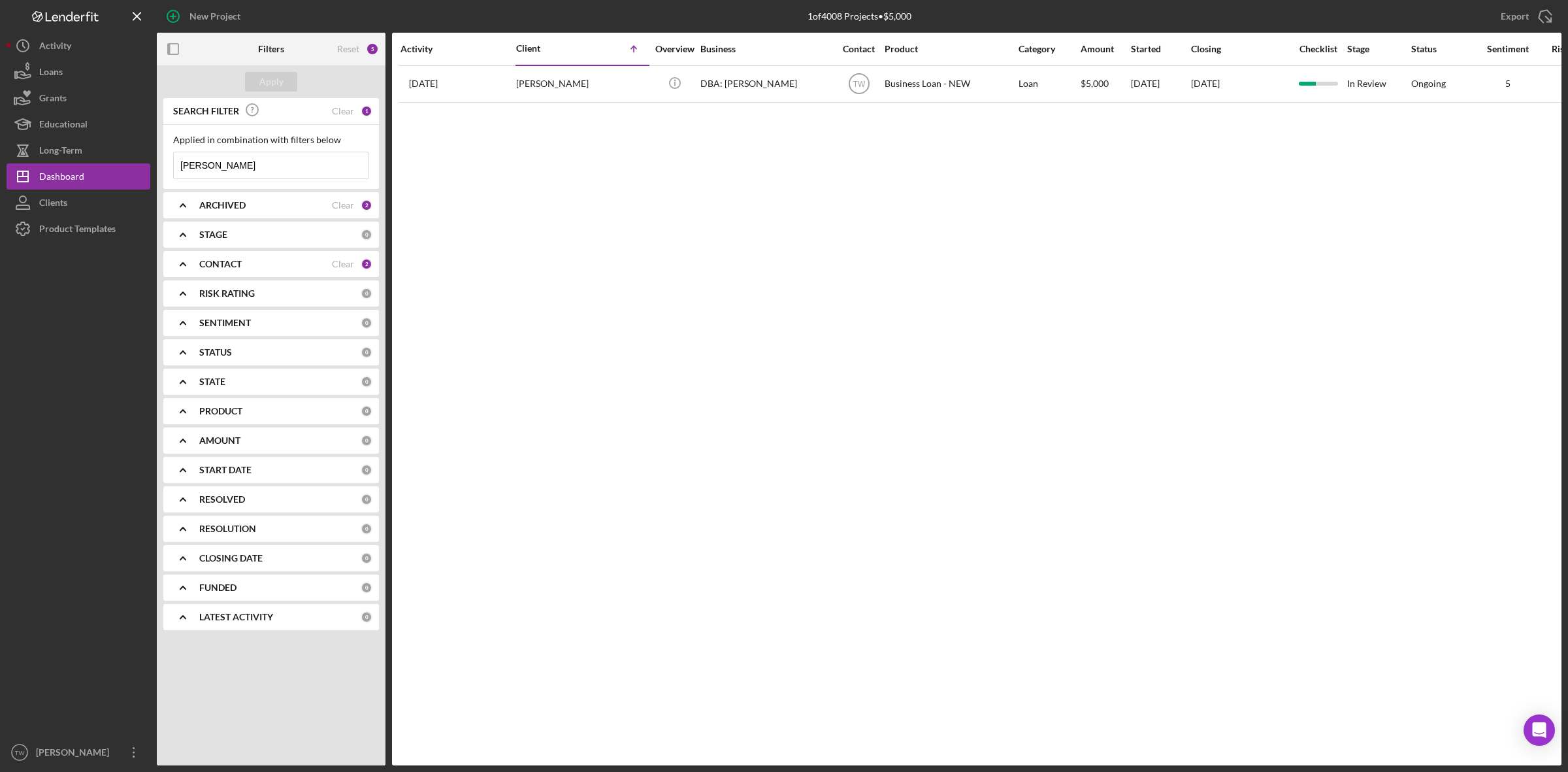
click at [263, 174] on input "alice" at bounding box center [271, 165] width 195 height 26
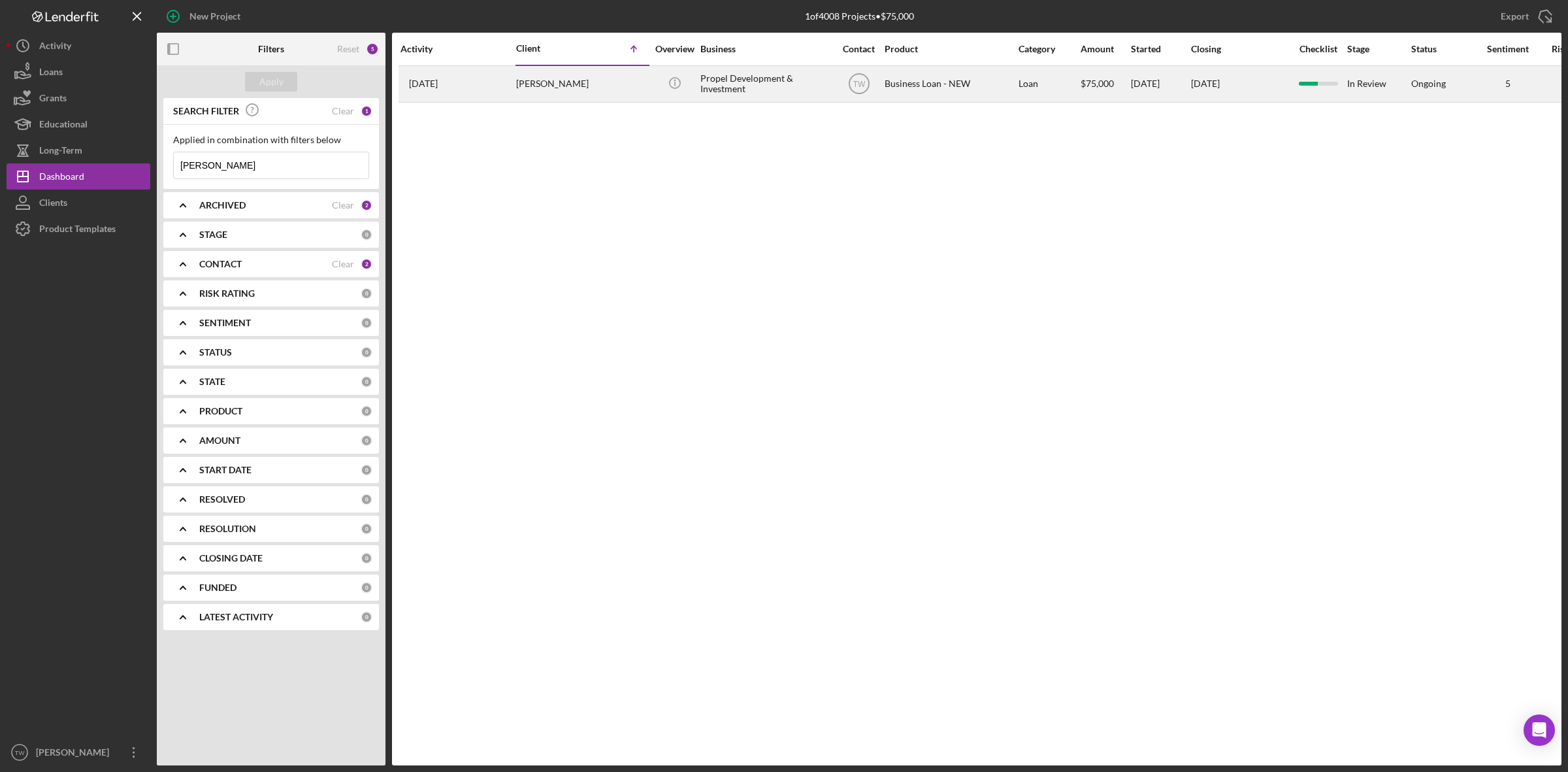
type input "stephen"
click at [605, 86] on div "Stephen Henderson" at bounding box center [581, 84] width 130 height 35
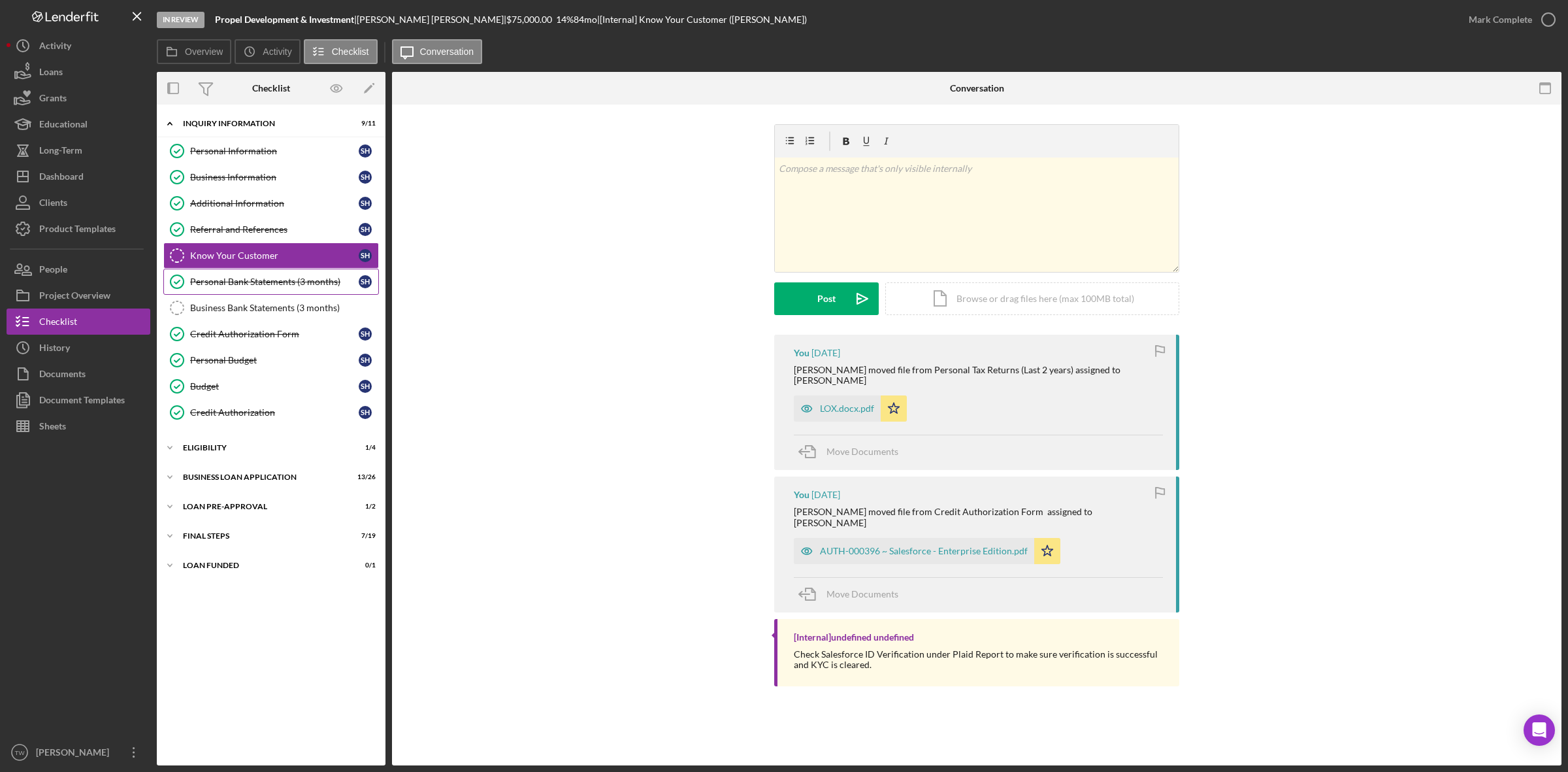
click at [273, 292] on link "Personal Bank Statements (3 months) Personal Bank Statements (3 months) S H" at bounding box center [271, 281] width 215 height 26
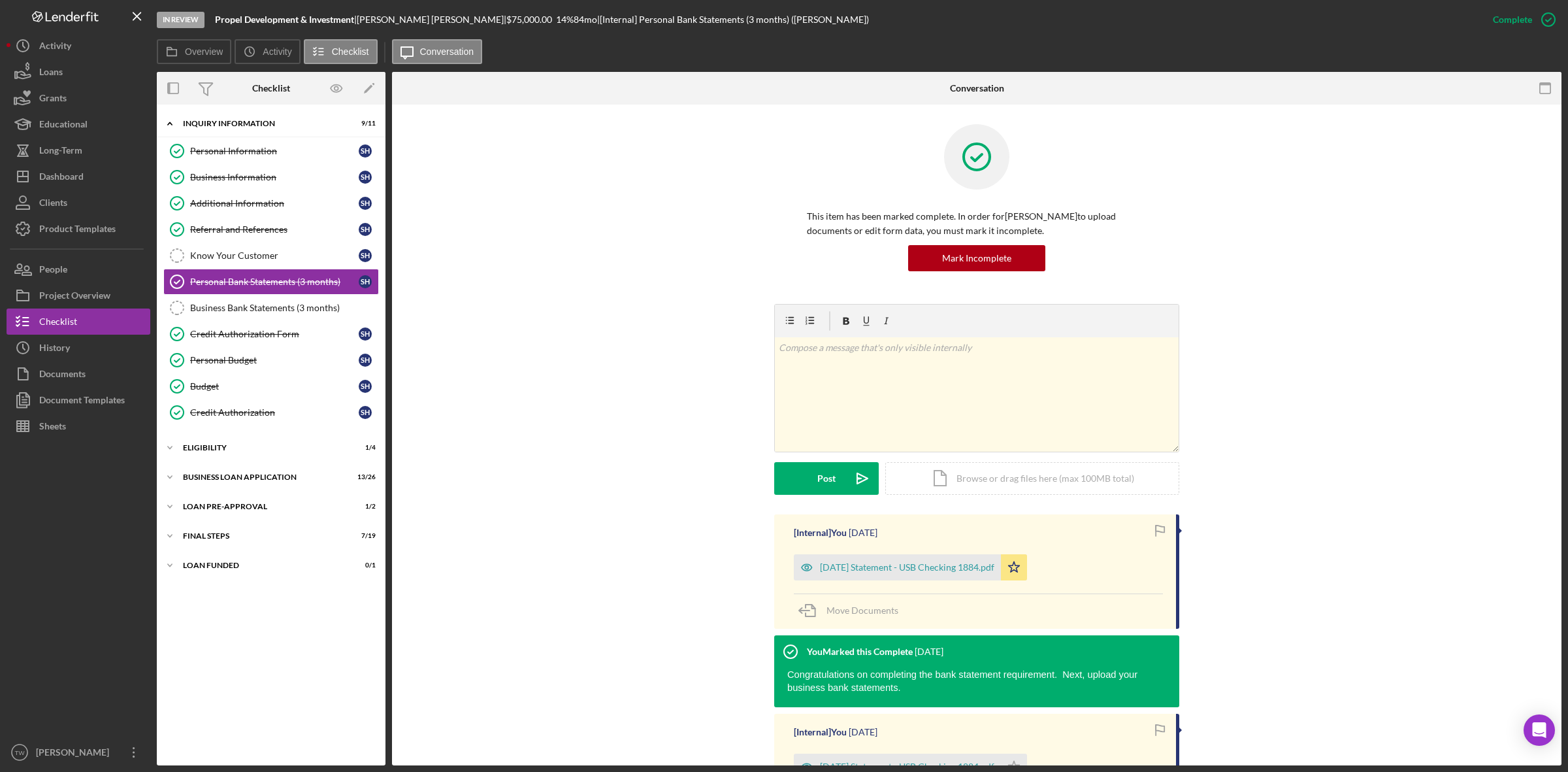
scroll to position [360, 0]
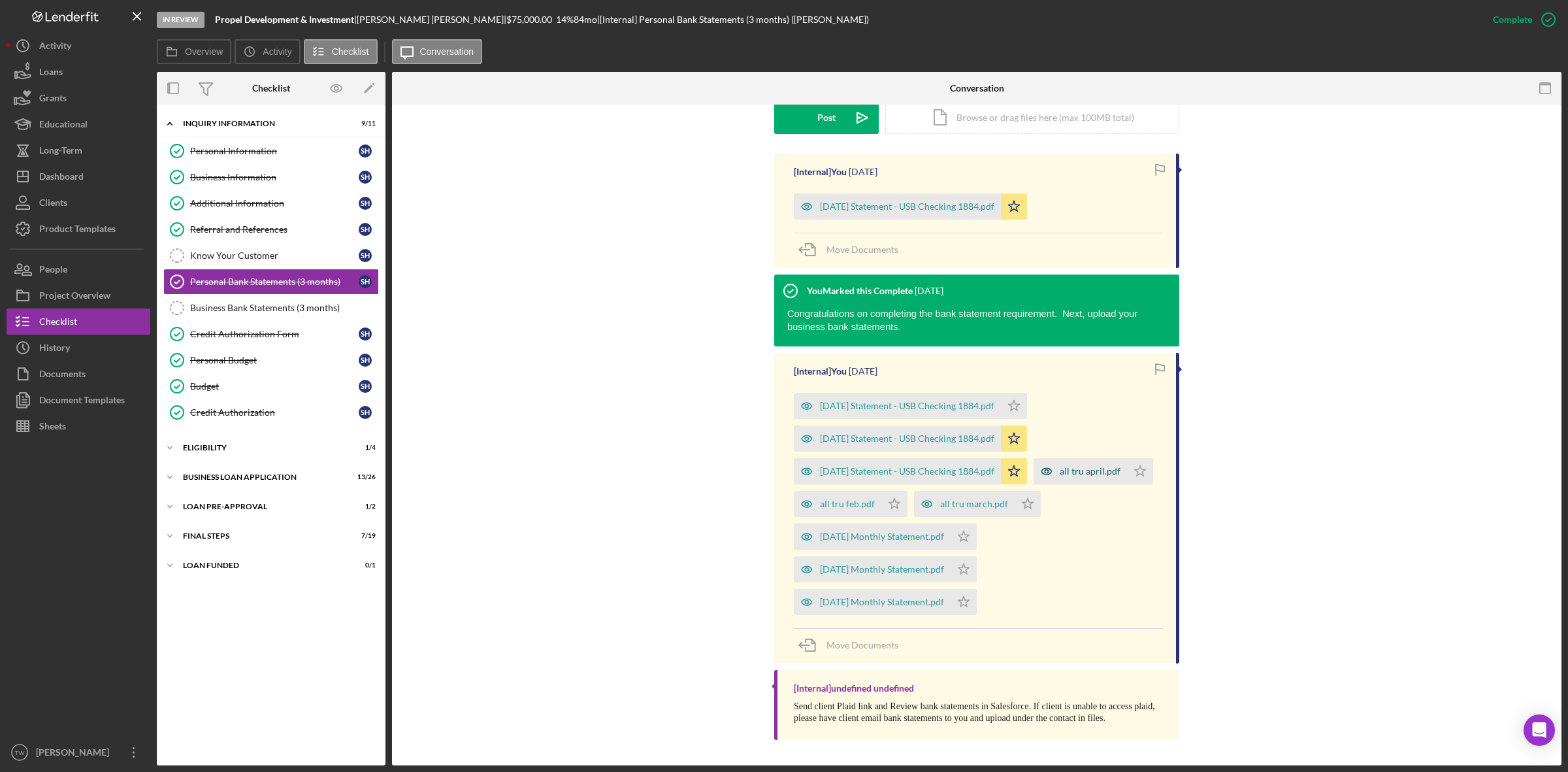
click at [1034, 484] on div "all tru april.pdf" at bounding box center [1081, 471] width 94 height 26
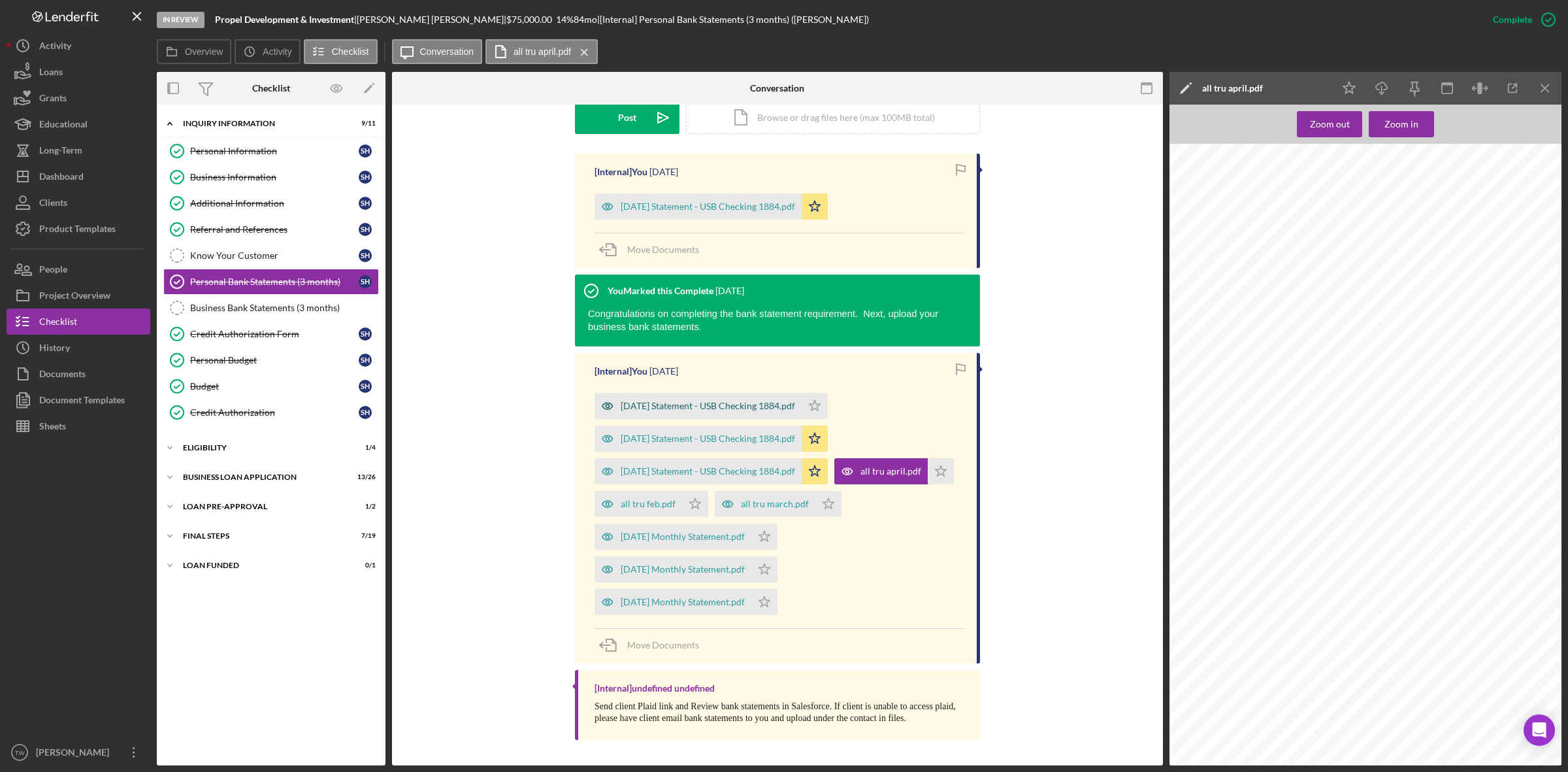
click at [726, 415] on div "2025-03-06 Statement - USB Checking 1884.pdf" at bounding box center [698, 406] width 207 height 26
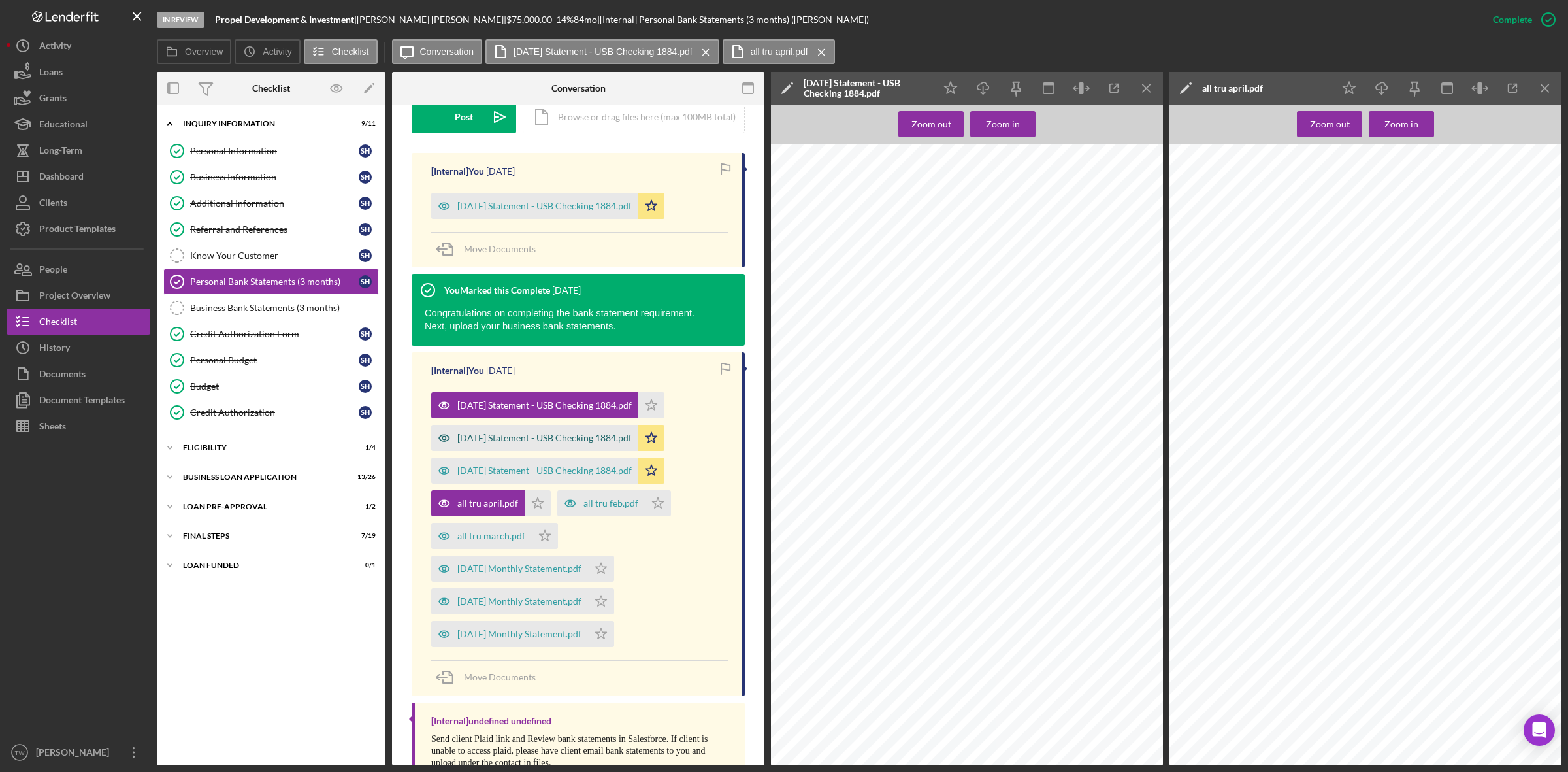
click at [600, 446] on div "2025-04-04 Statement - USB Checking 1884.pdf" at bounding box center [534, 438] width 207 height 26
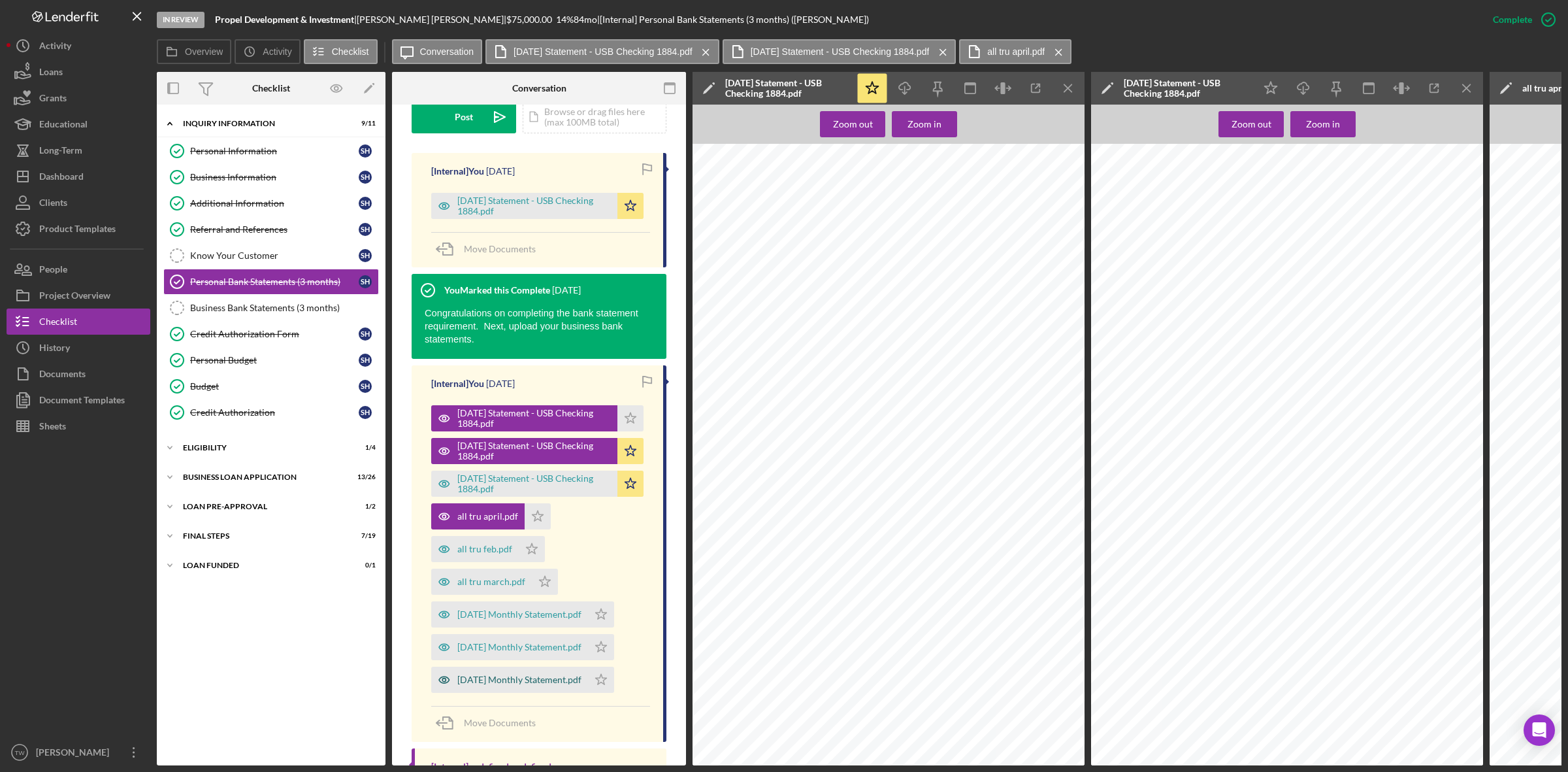
click at [512, 677] on div "March 2025 Monthly Statement.pdf" at bounding box center [520, 680] width 124 height 10
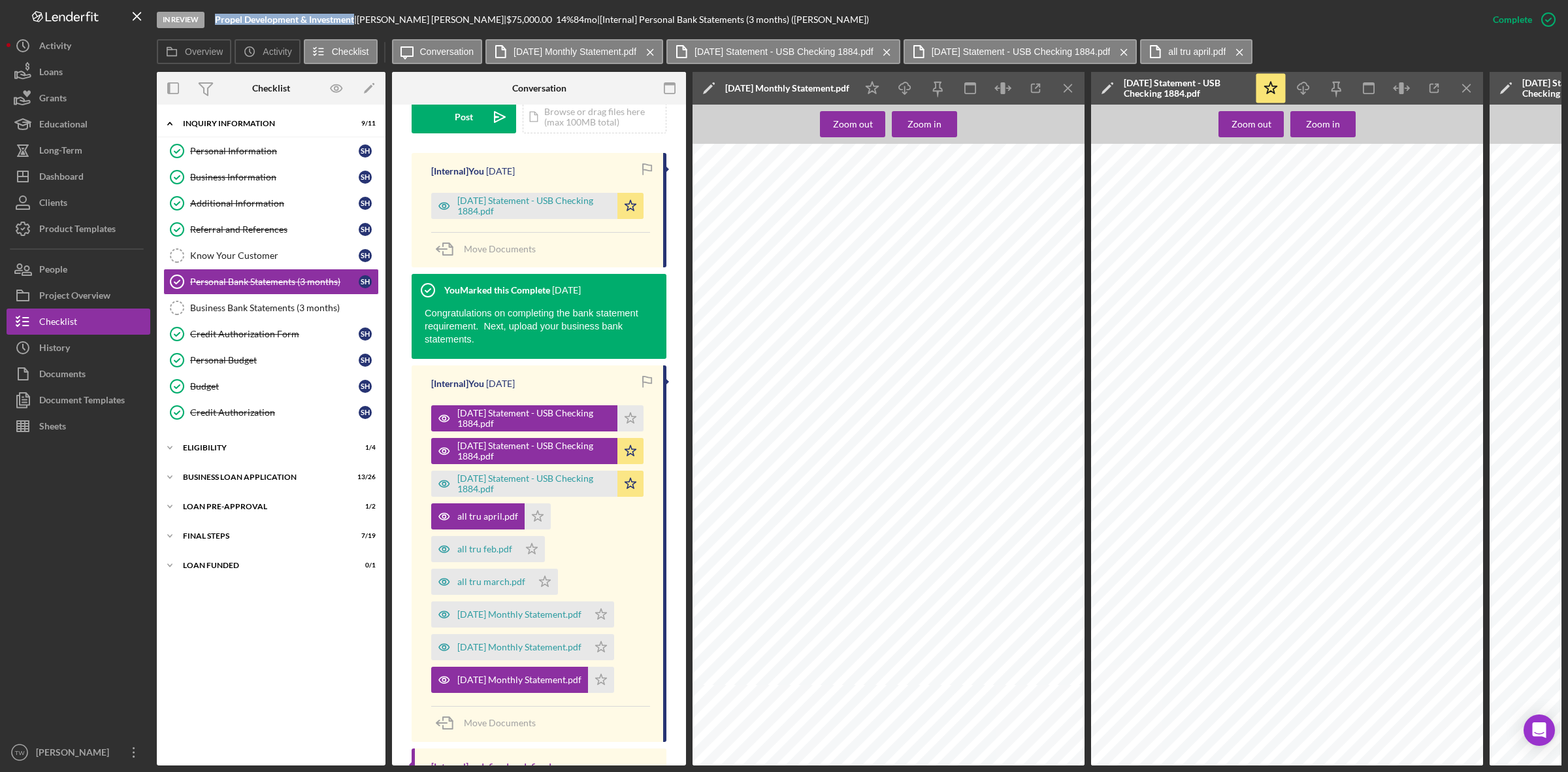
drag, startPoint x: 214, startPoint y: 16, endPoint x: 355, endPoint y: 20, distance: 141.1
click at [355, 20] on div "In Review Propel Development & Investment | Stephen Henderson | $75,000.00 14 %…" at bounding box center [818, 20] width 1324 height 39
drag, startPoint x: 243, startPoint y: 153, endPoint x: 1077, endPoint y: 358, distance: 858.8
click at [243, 153] on div "Personal Information" at bounding box center [274, 151] width 169 height 10
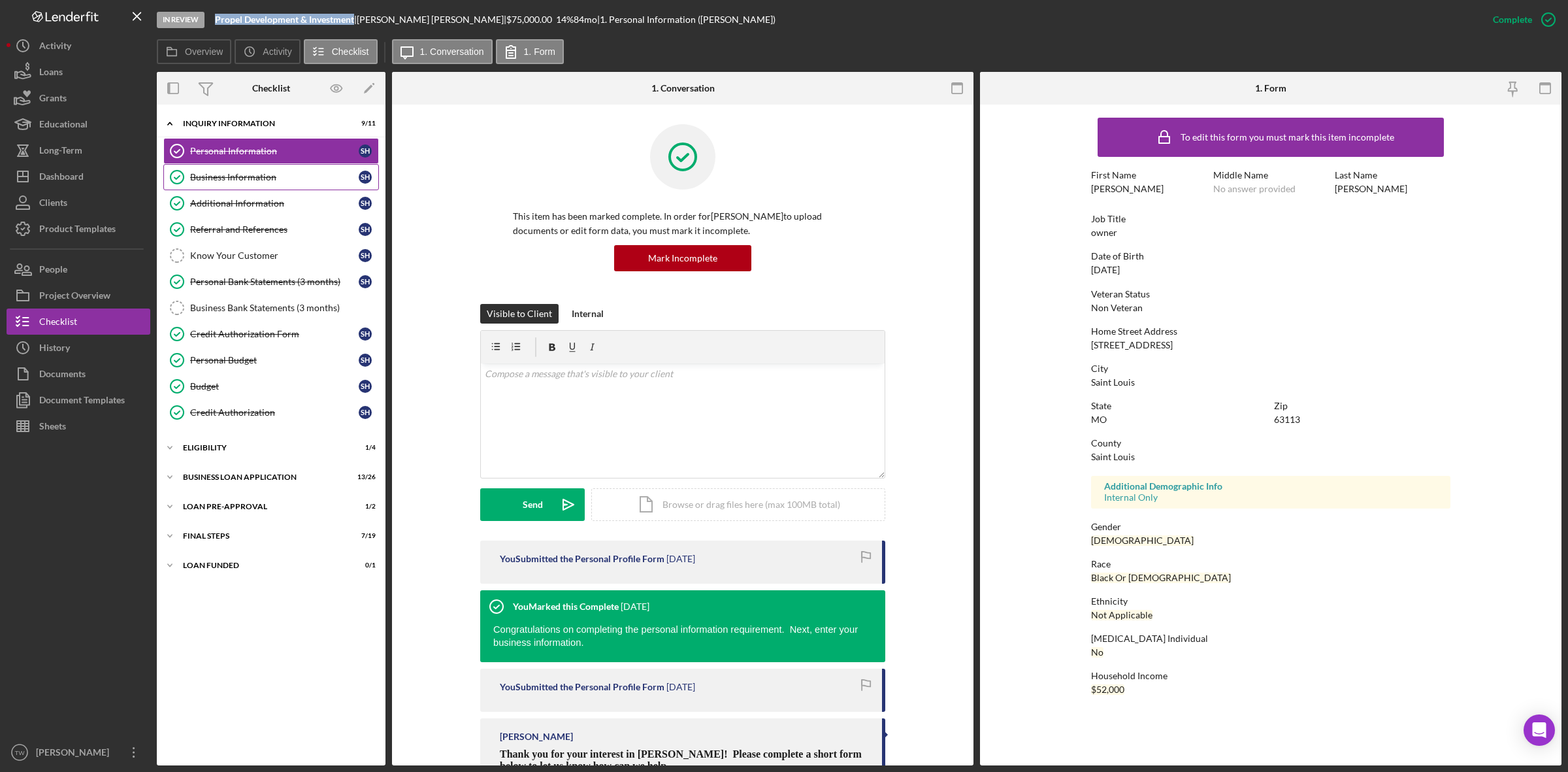
click at [286, 173] on div "Business Information" at bounding box center [274, 177] width 169 height 10
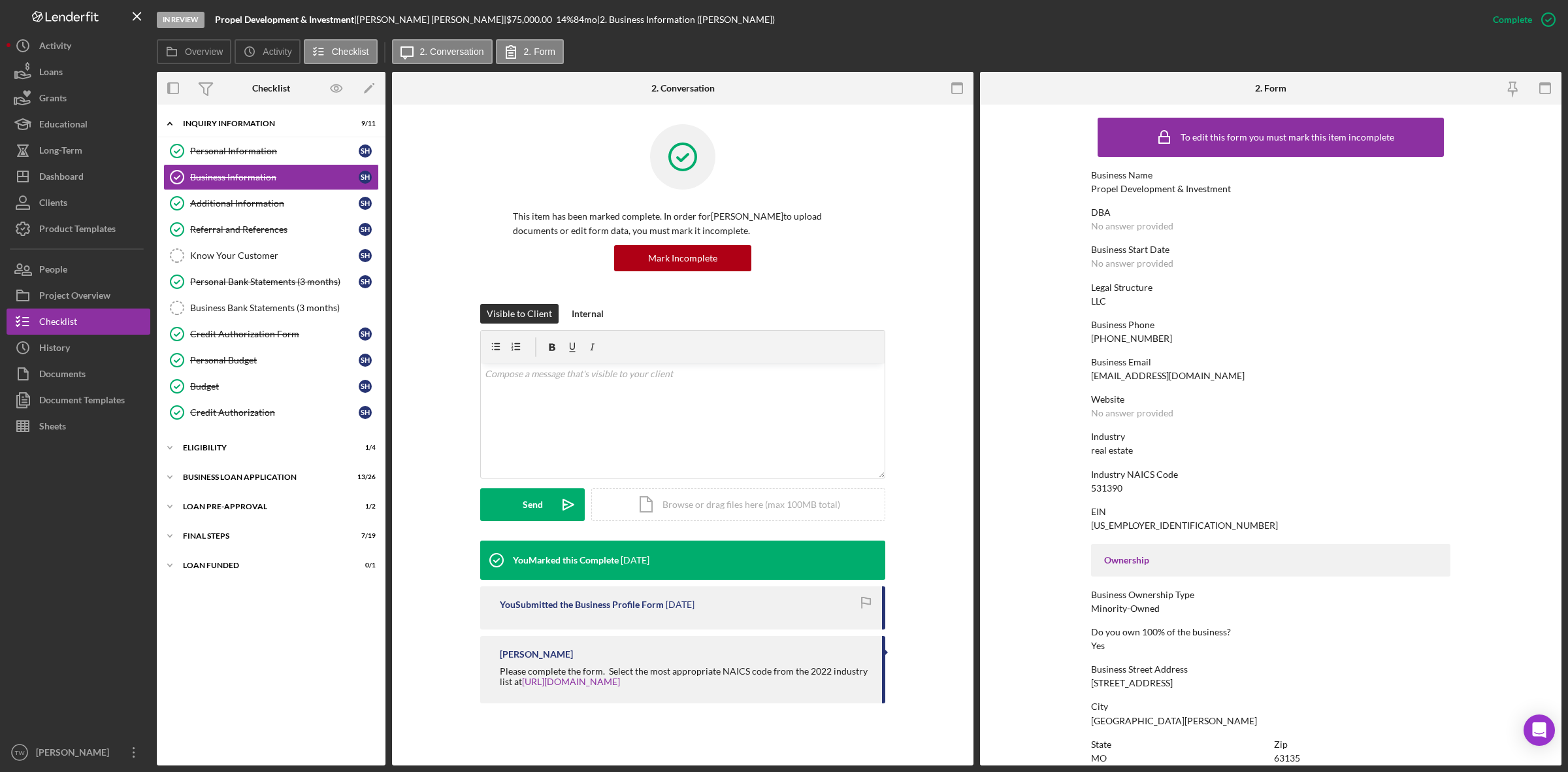
click at [1121, 336] on div "(557) 212-9012" at bounding box center [1131, 338] width 81 height 10
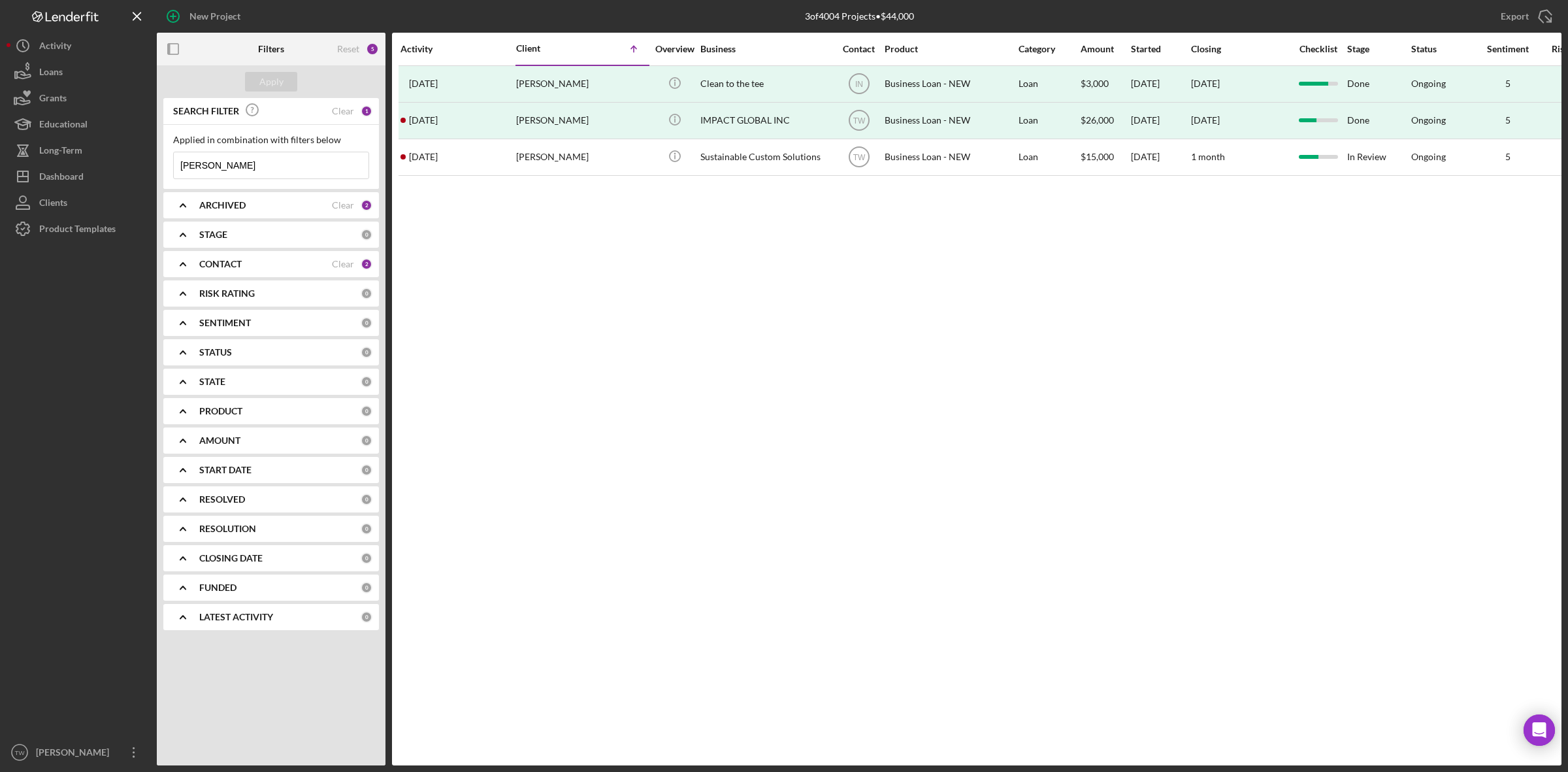
click at [283, 170] on input "[PERSON_NAME]" at bounding box center [271, 165] width 195 height 26
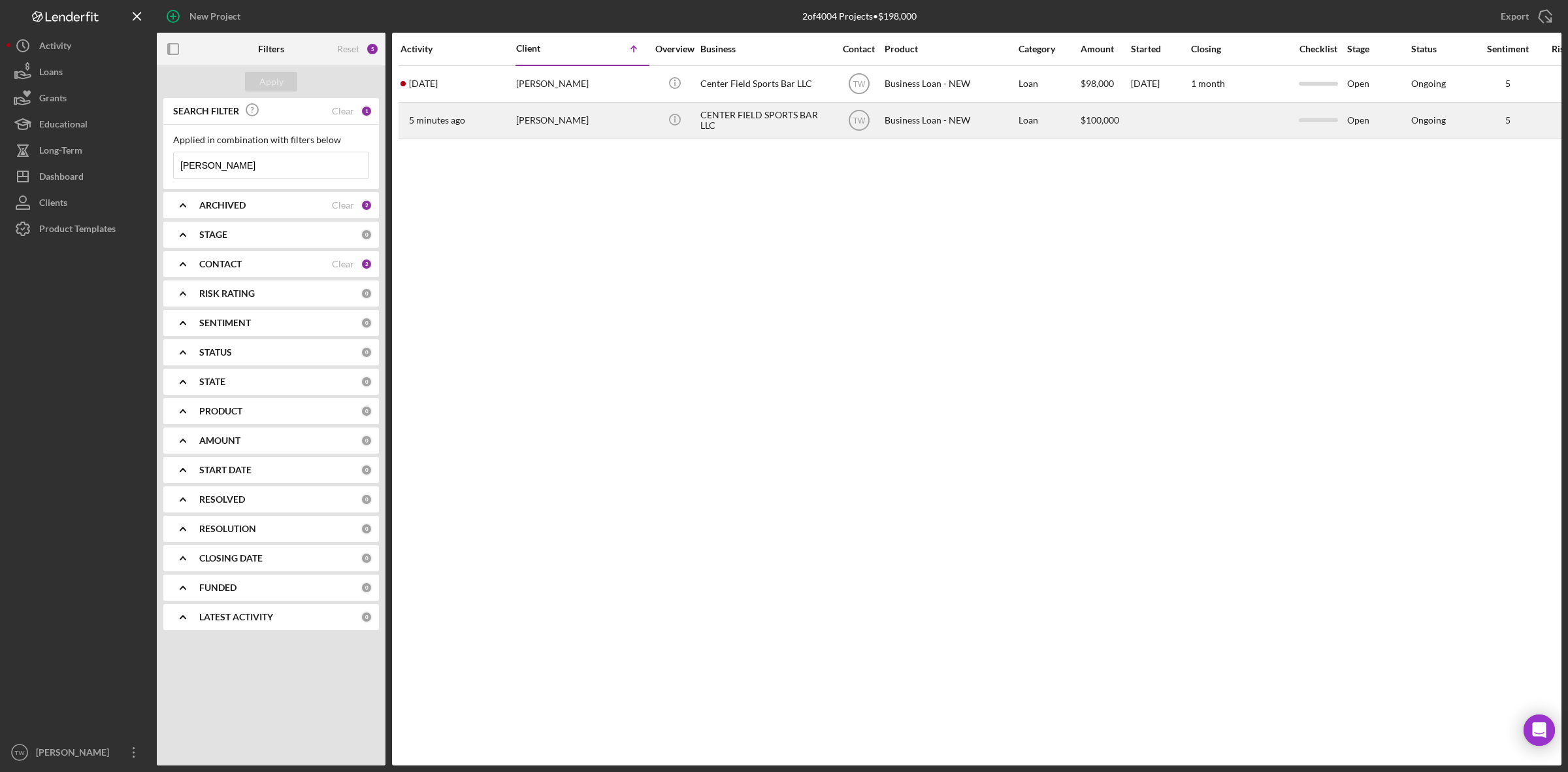
type input "[PERSON_NAME]"
click at [505, 115] on div "5 minutes ago blake fields" at bounding box center [457, 120] width 114 height 35
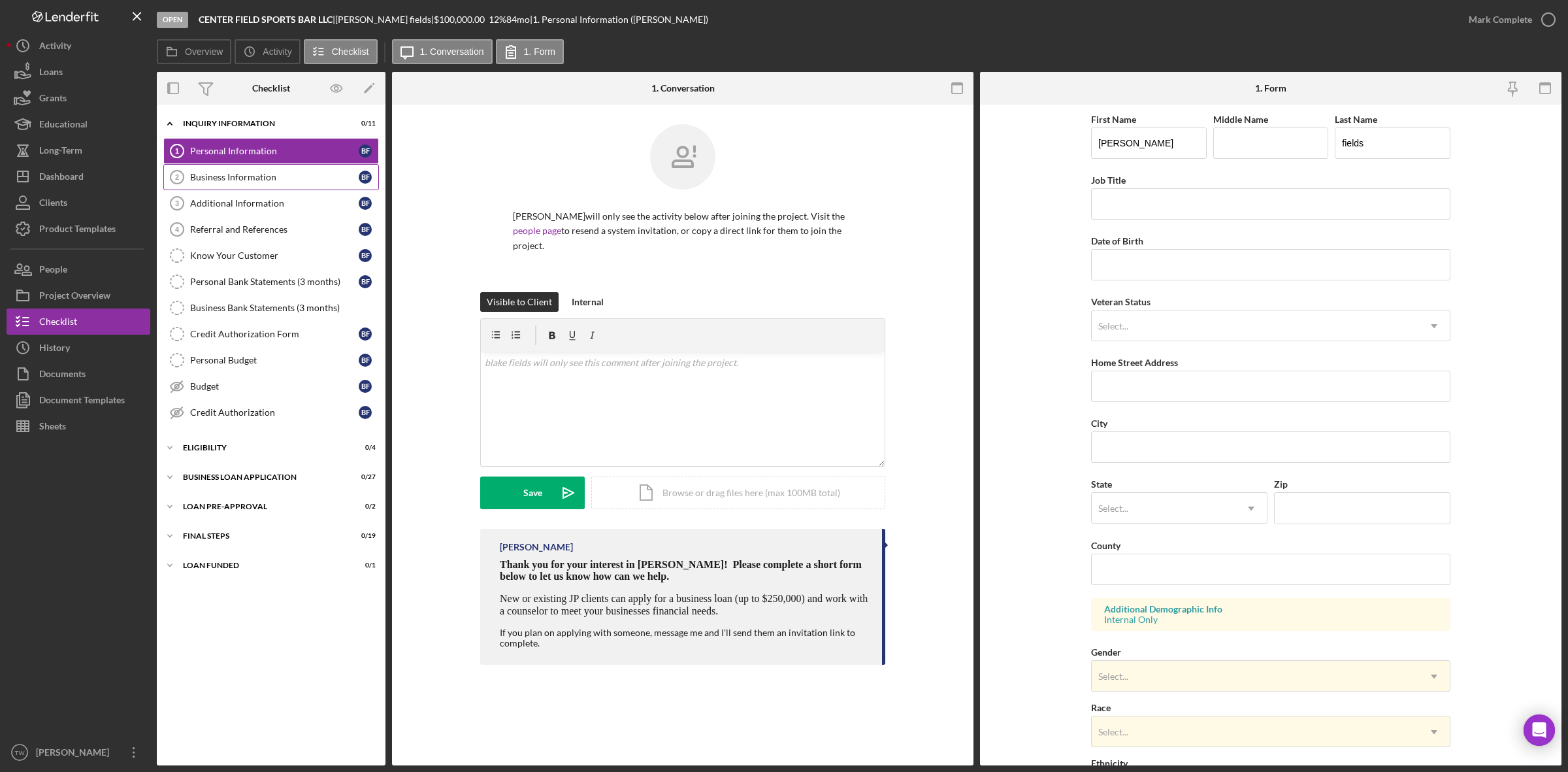
click at [237, 171] on link "Business Information 2 Business Information b f" at bounding box center [271, 177] width 215 height 26
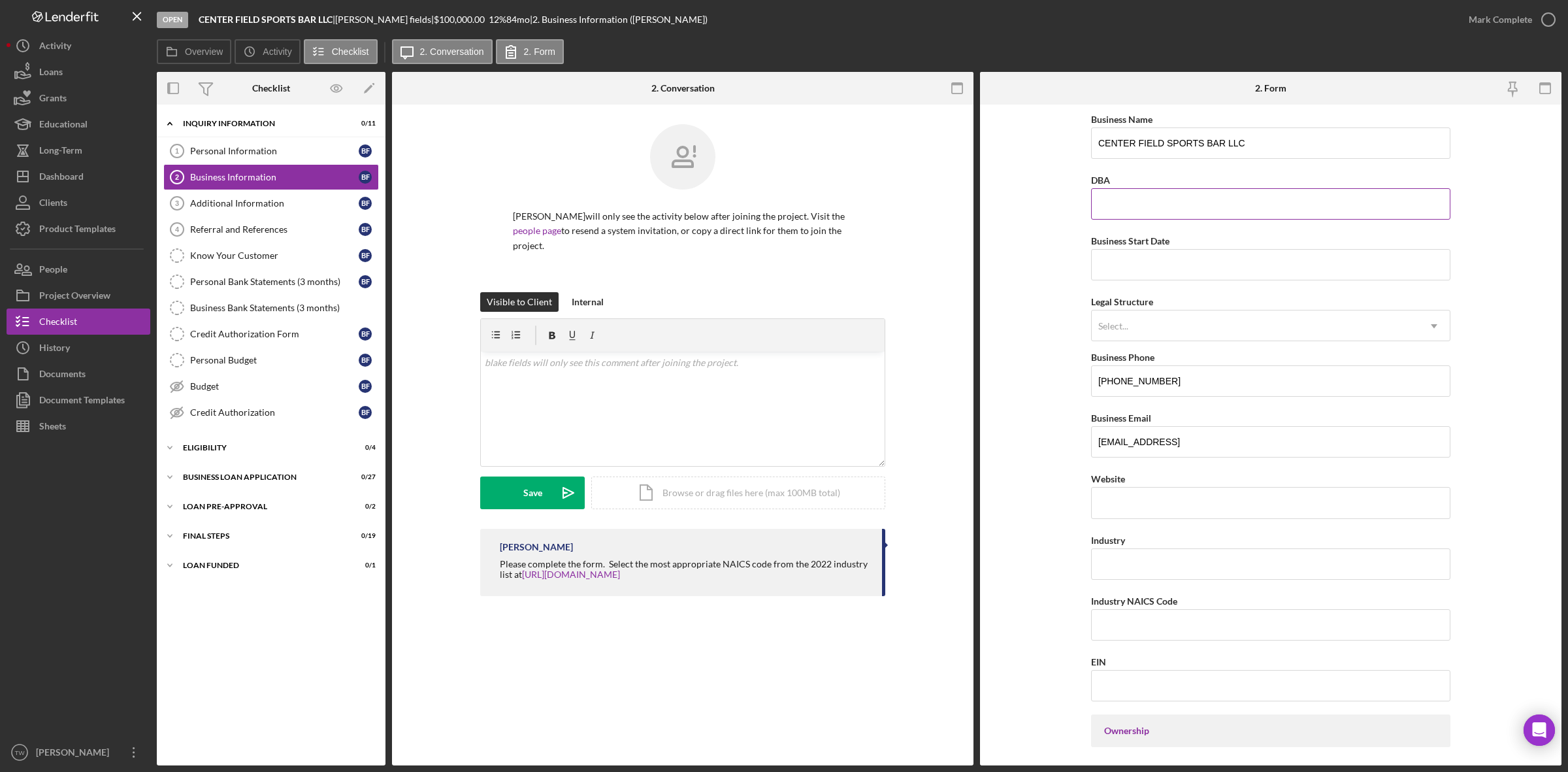
click at [1220, 217] on input "DBA" at bounding box center [1271, 204] width 359 height 32
drag, startPoint x: 1188, startPoint y: 273, endPoint x: 1236, endPoint y: 249, distance: 53.7
click at [1188, 273] on input "Business Start Date" at bounding box center [1271, 264] width 359 height 32
type input "09/01/2025"
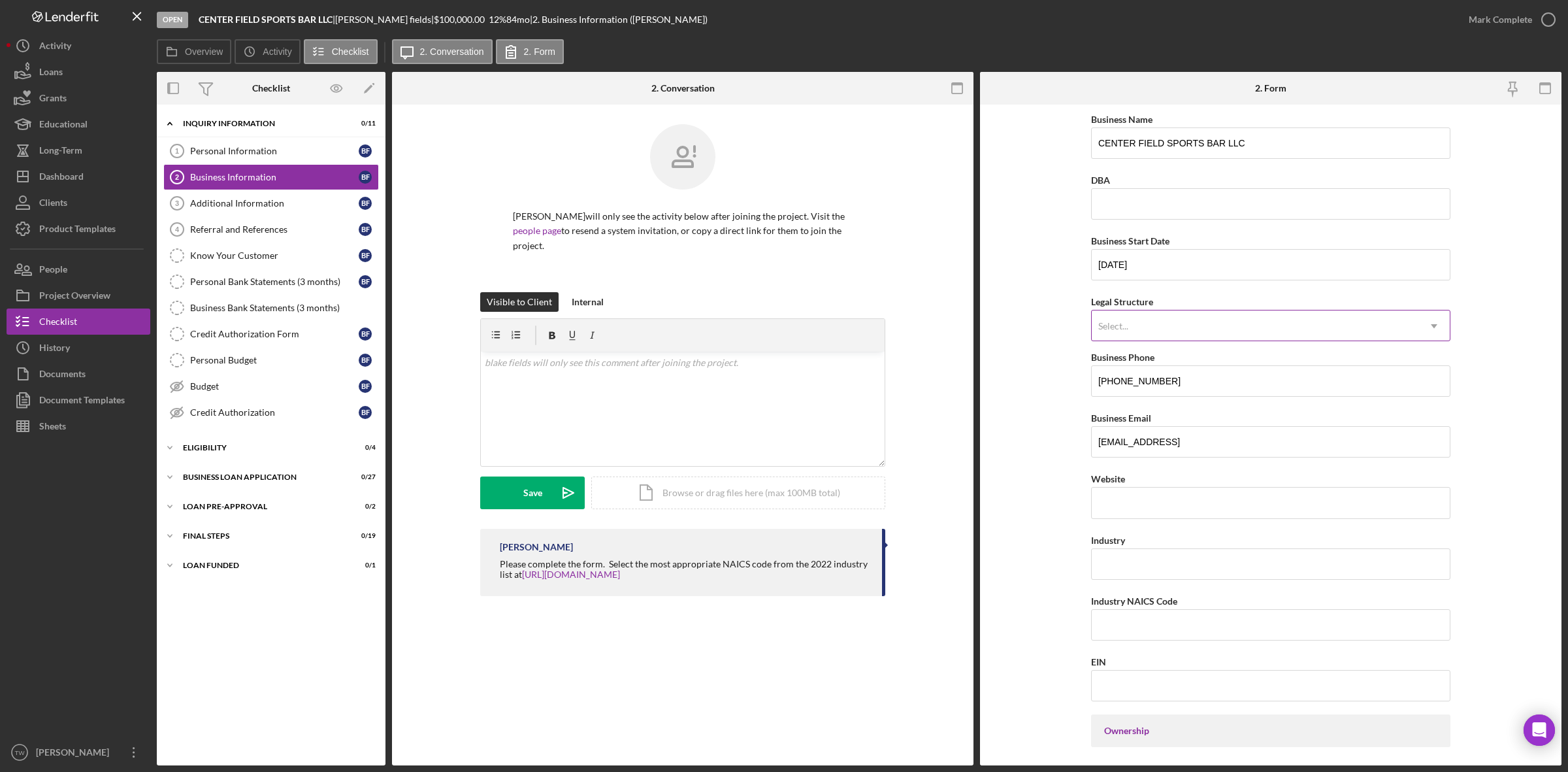
click at [1199, 319] on div "Select... Icon/Dropdown Arrow" at bounding box center [1271, 326] width 359 height 32
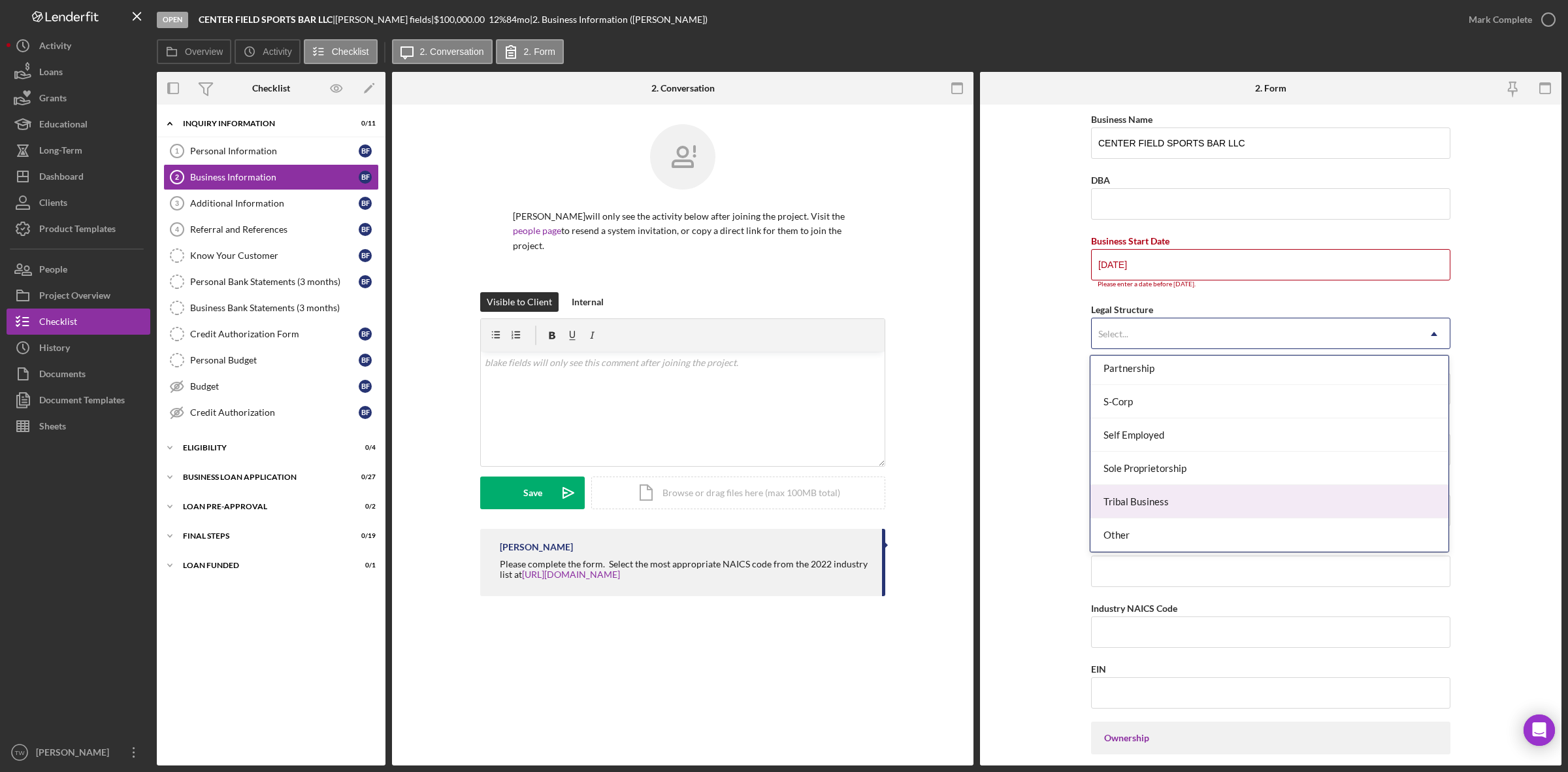
scroll to position [224, 0]
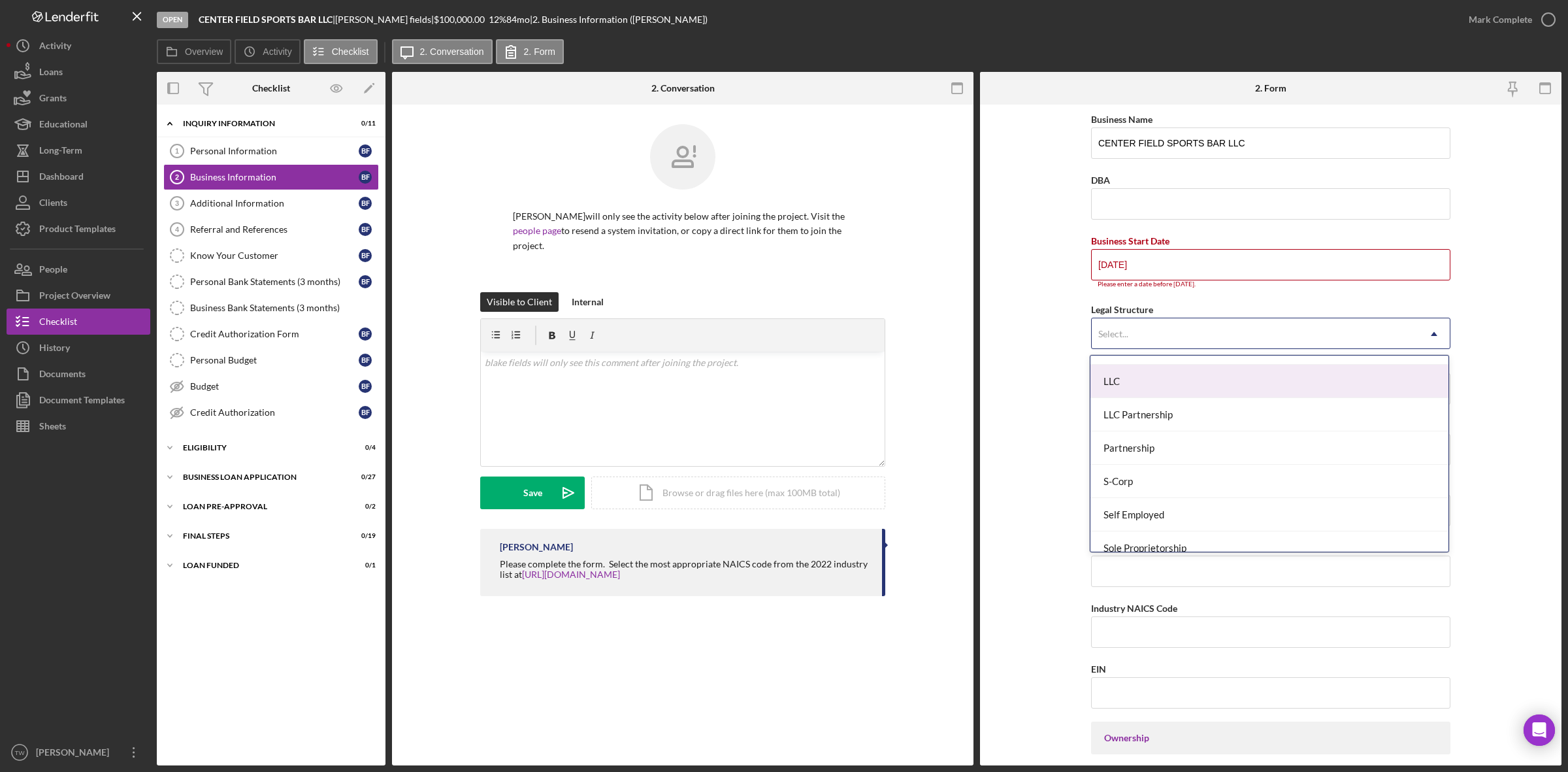
click at [1144, 389] on div "LLC" at bounding box center [1269, 381] width 358 height 33
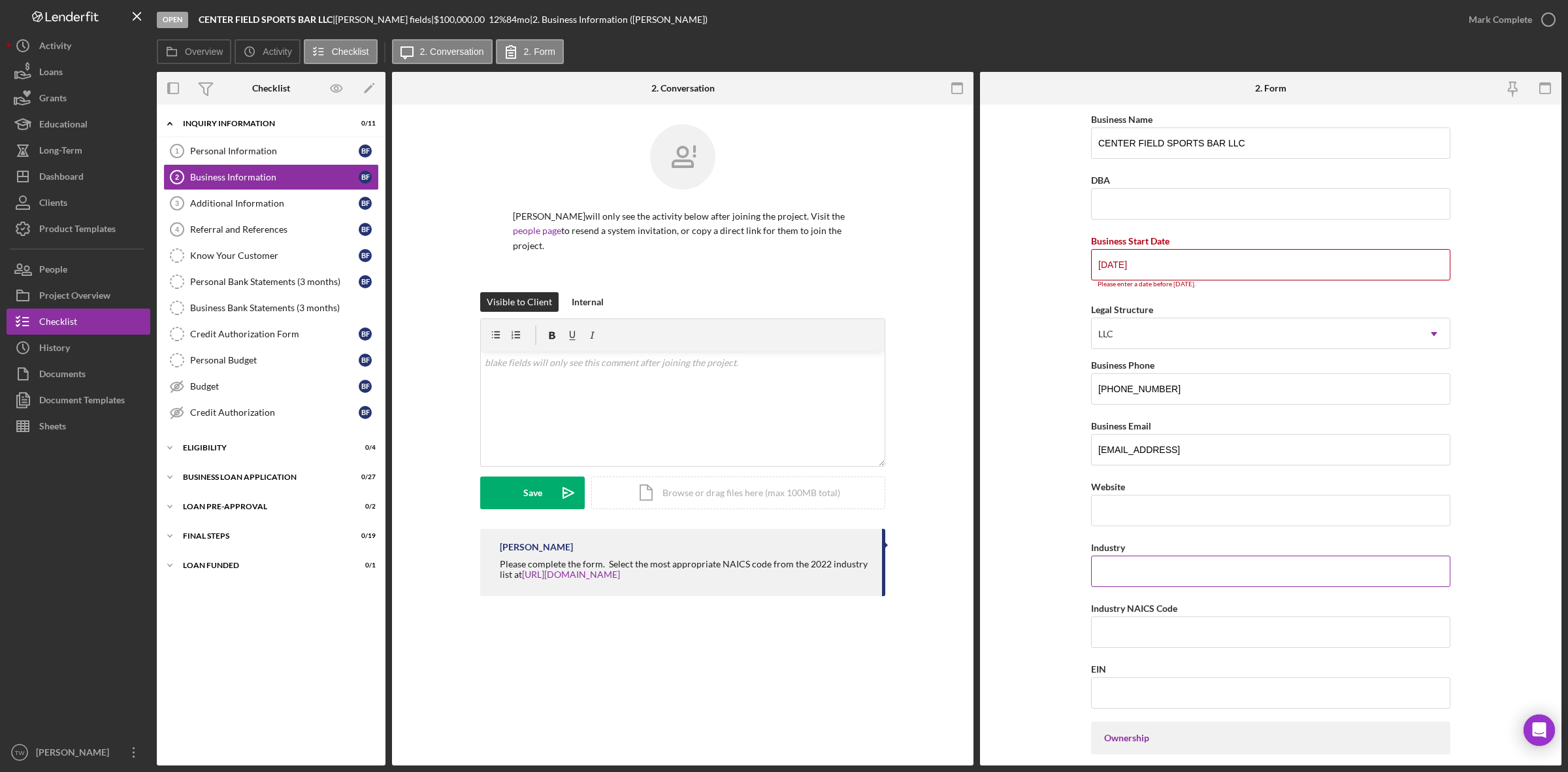
click at [1140, 579] on input "Industry" at bounding box center [1271, 571] width 359 height 32
type input "sports bar"
click at [1267, 274] on input "09/01/2025" at bounding box center [1271, 264] width 359 height 32
click at [1105, 262] on input "09/01/2025" at bounding box center [1271, 264] width 359 height 32
type input "08/01/2025"
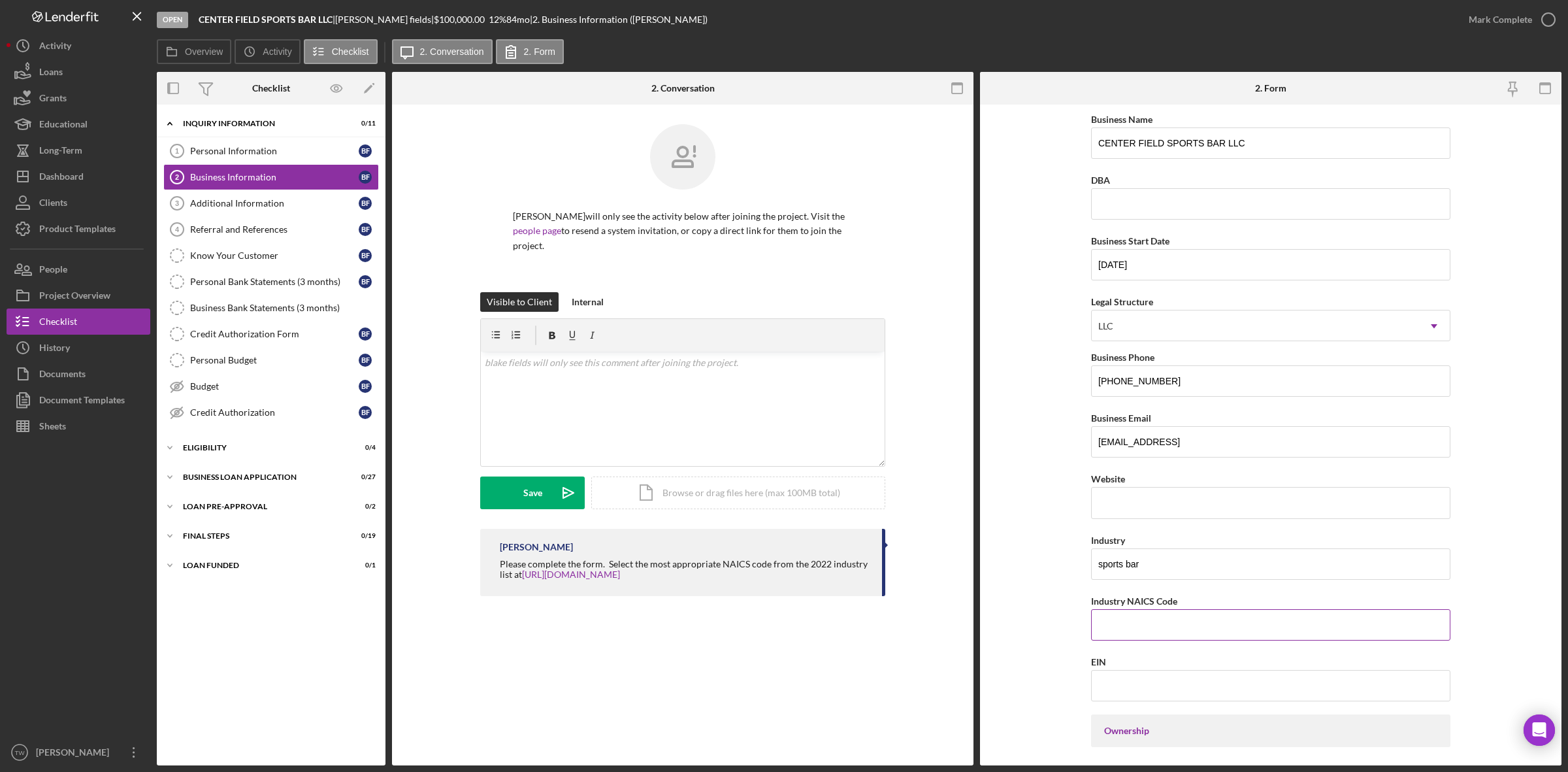
click at [1221, 615] on input "Industry NAICS Code" at bounding box center [1271, 625] width 359 height 32
paste input "722410"
type input "722410"
click at [1162, 680] on input "EIN" at bounding box center [1271, 685] width 359 height 32
paste input "39-3343803"
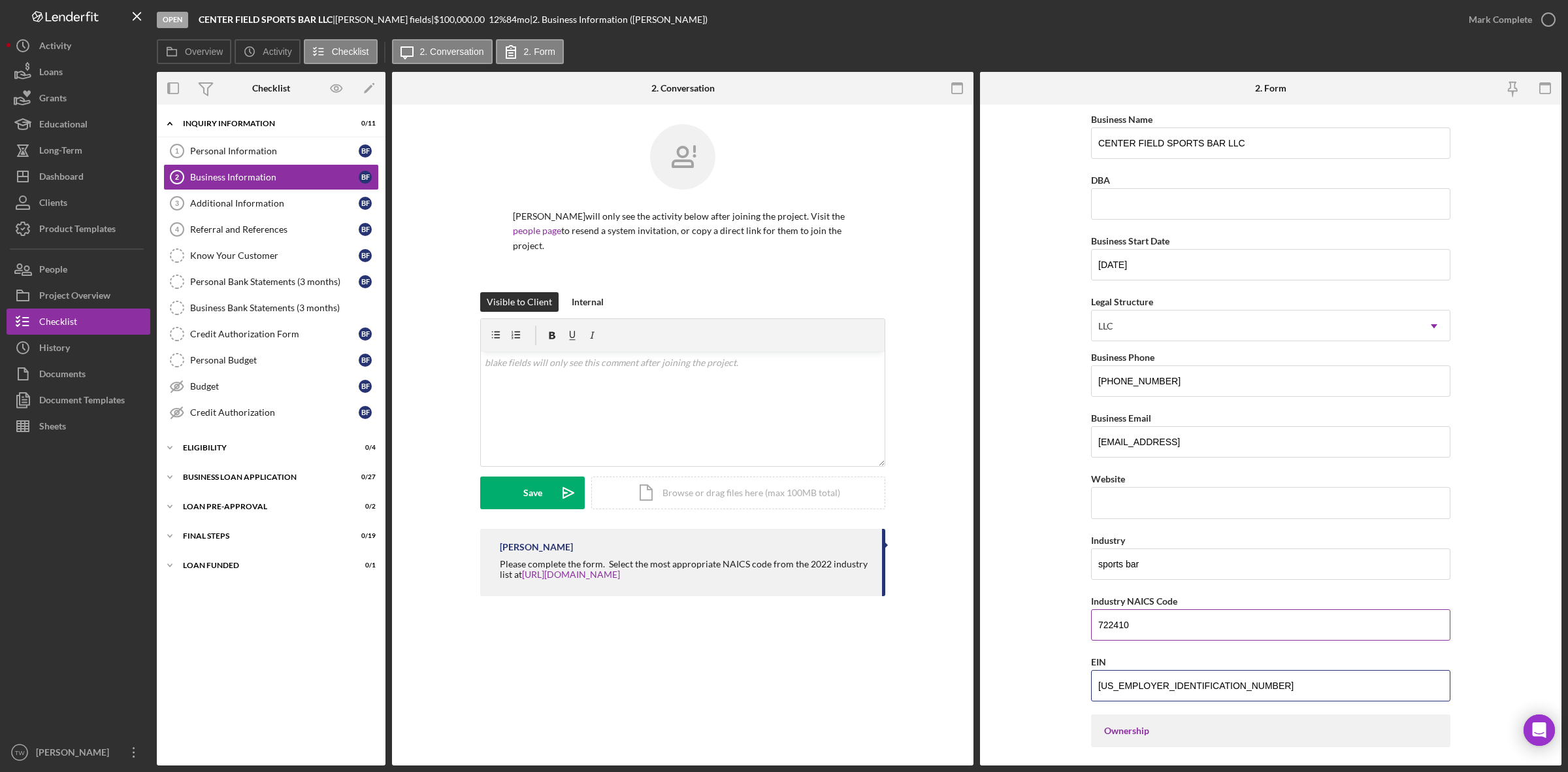
scroll to position [327, 0]
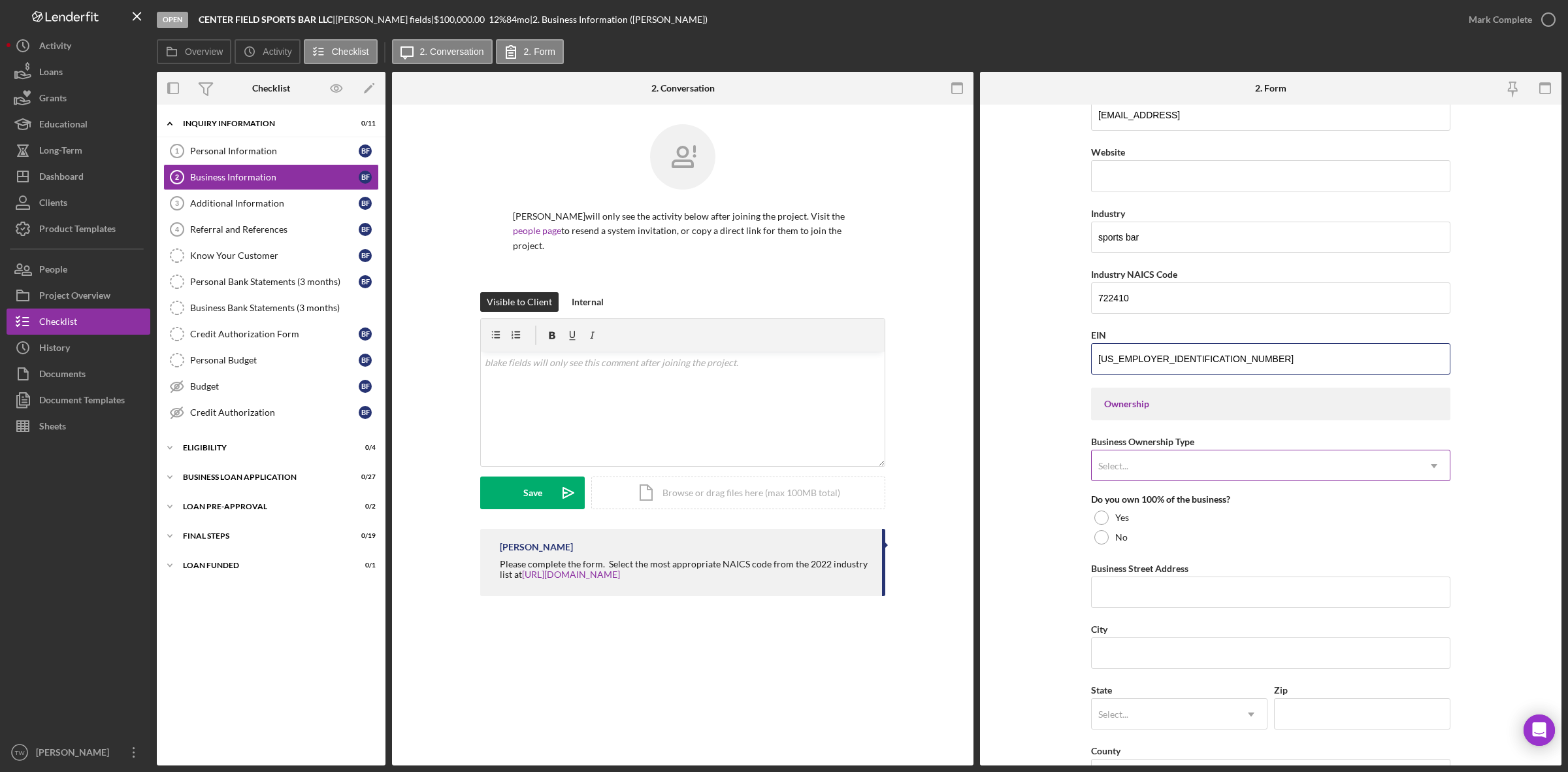
type input "39-3343803"
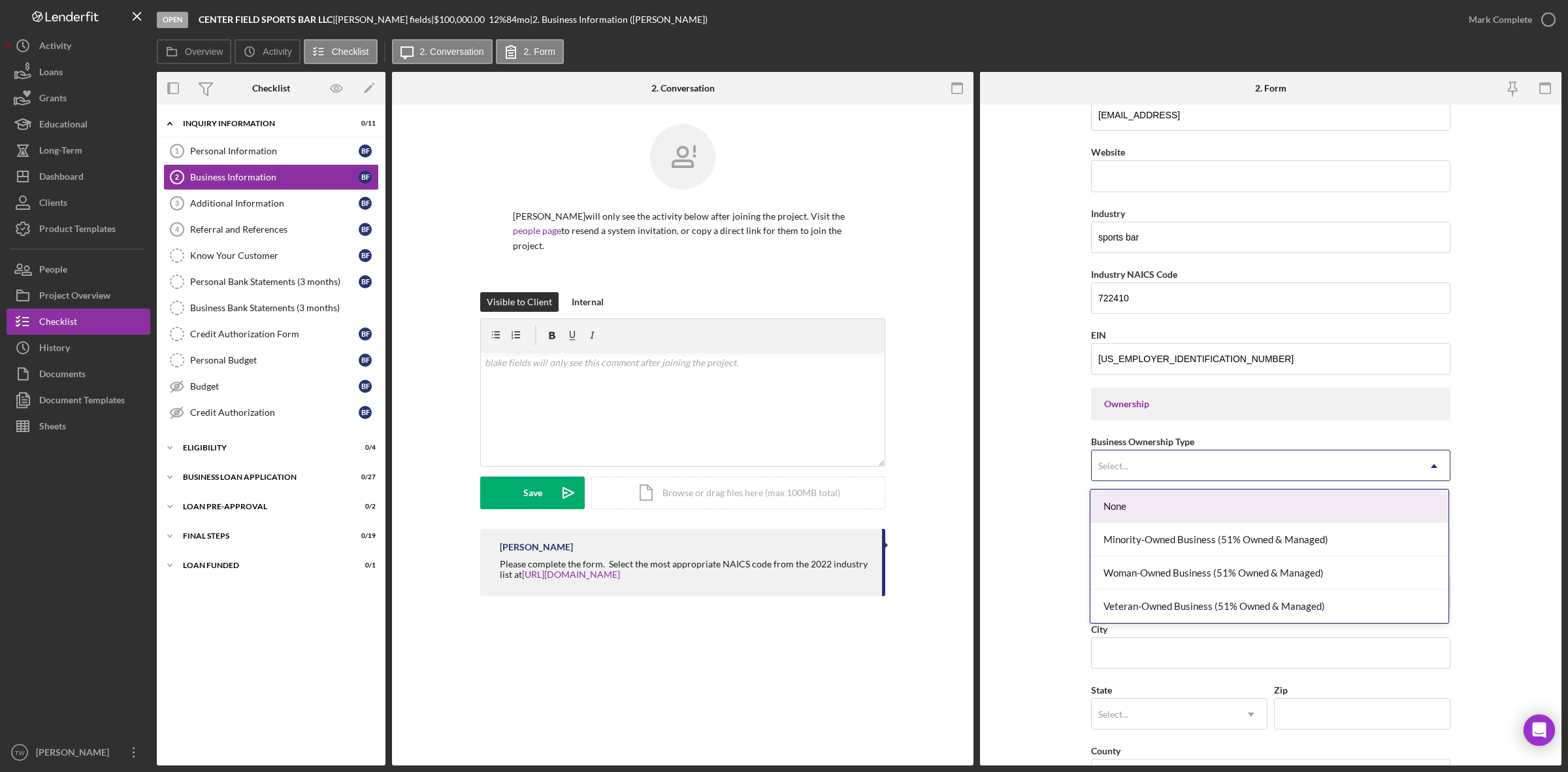
click at [1220, 468] on div "Select..." at bounding box center [1255, 465] width 327 height 30
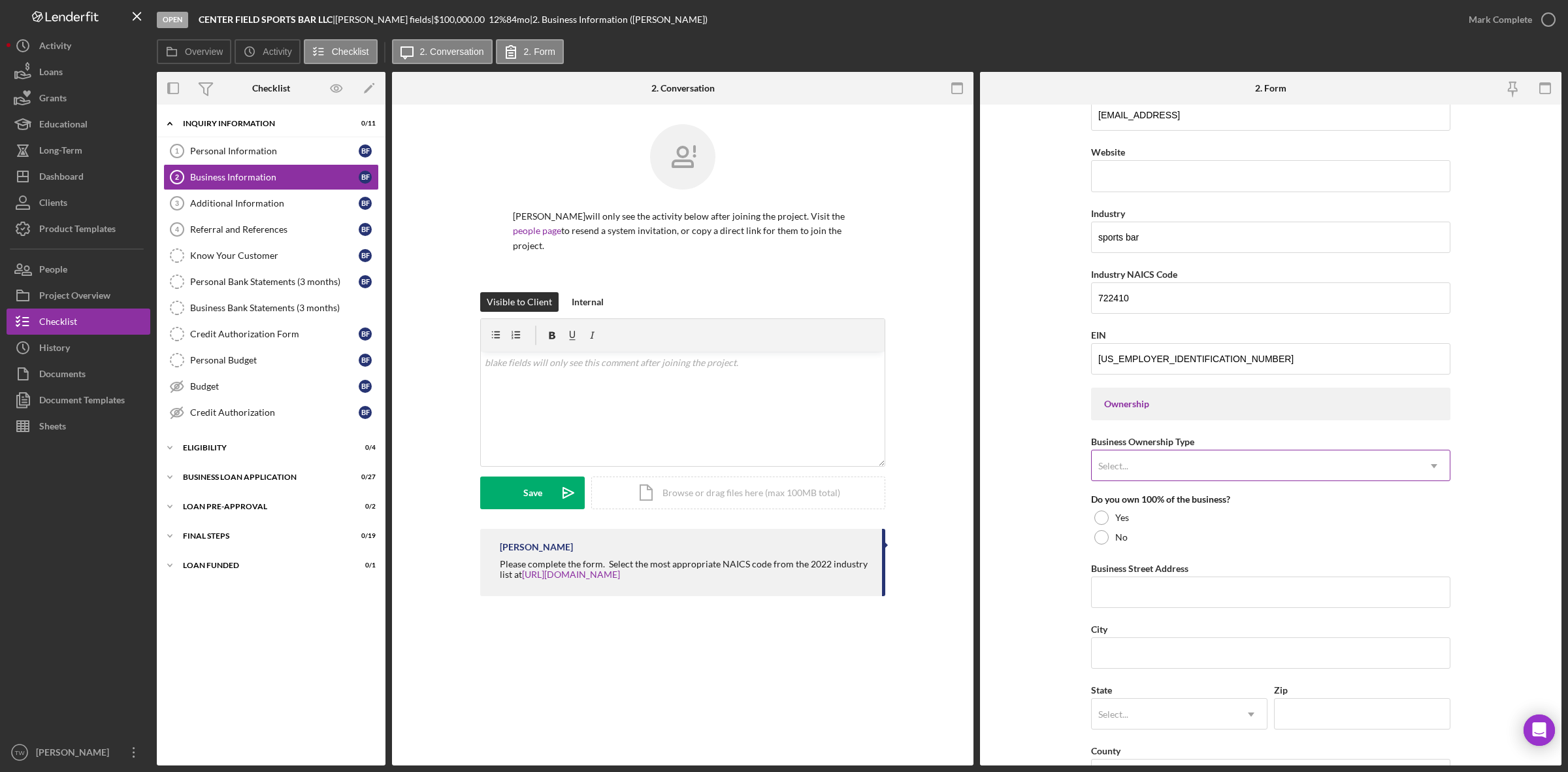
click at [1220, 469] on div "Select..." at bounding box center [1255, 465] width 327 height 30
click at [1101, 518] on div at bounding box center [1101, 517] width 14 height 14
click at [1145, 596] on input "Business Street Address" at bounding box center [1271, 592] width 359 height 32
paste input "8830 COCHISE DR"
type input "8830 Cochise Dr"
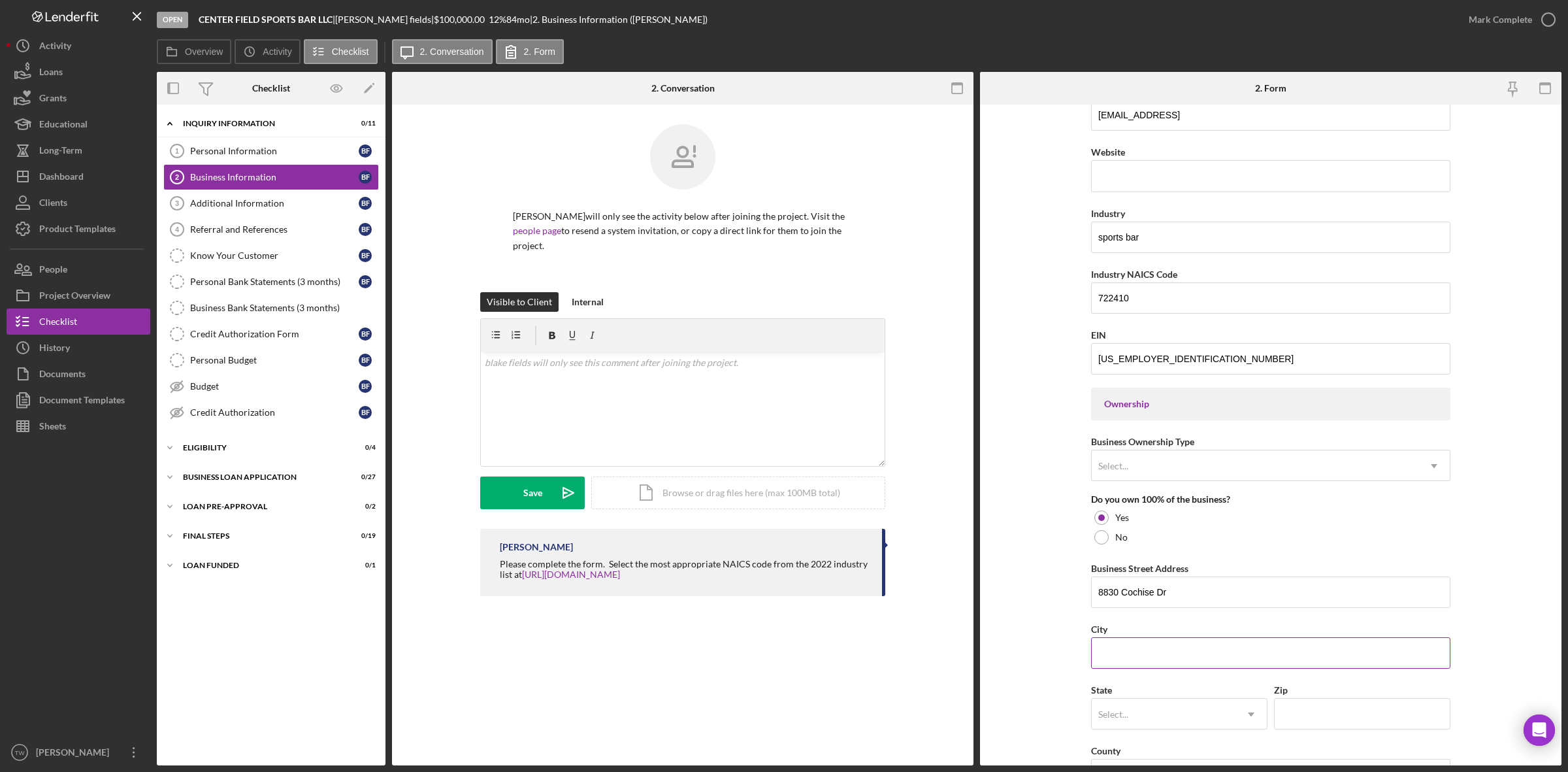
click at [1222, 646] on input "City" at bounding box center [1271, 653] width 359 height 32
type input "saint louis"
type input "mo"
click at [1200, 710] on div "AS" at bounding box center [1163, 714] width 144 height 30
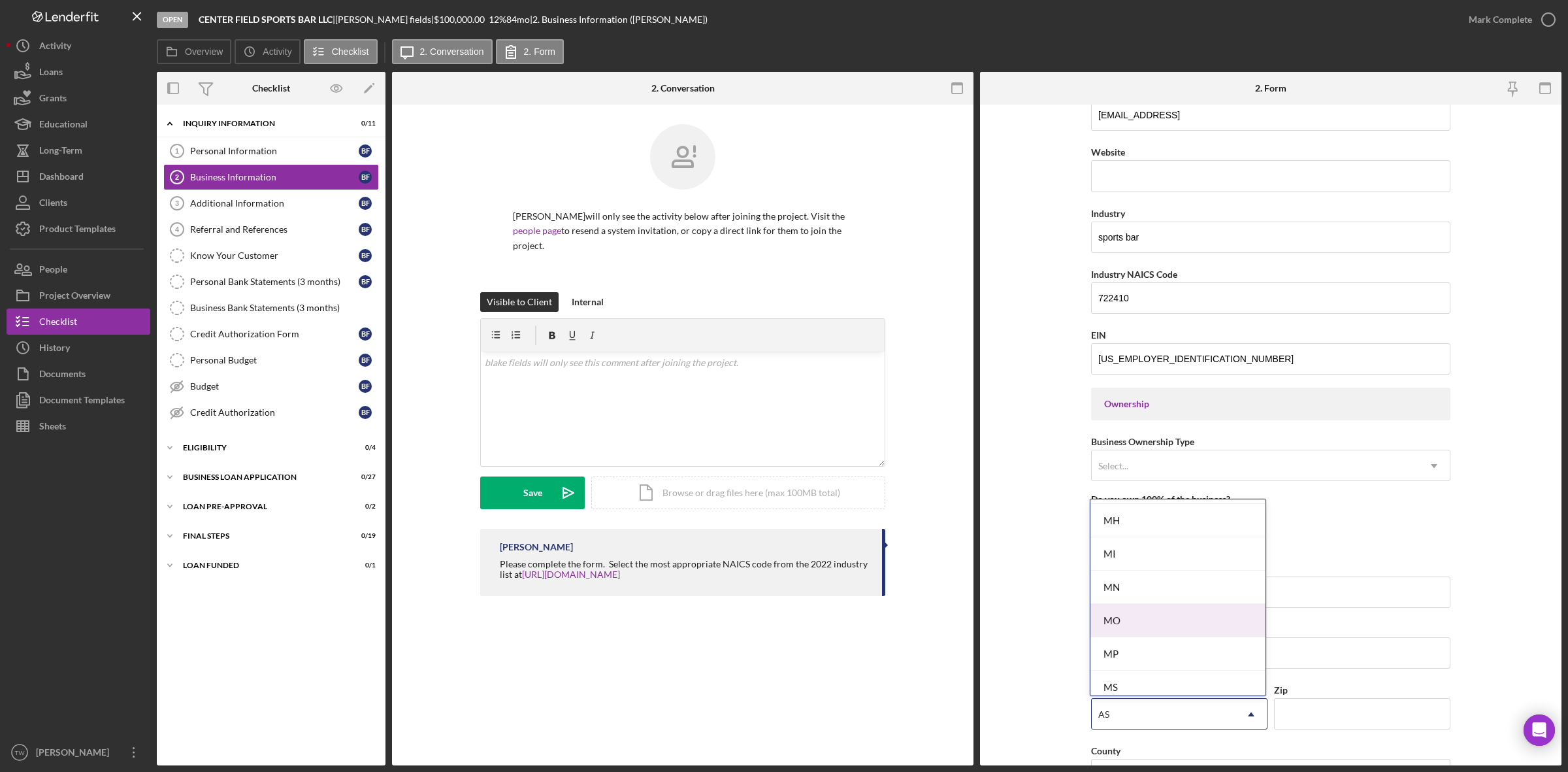
click at [1115, 621] on div "MO" at bounding box center [1178, 620] width 175 height 33
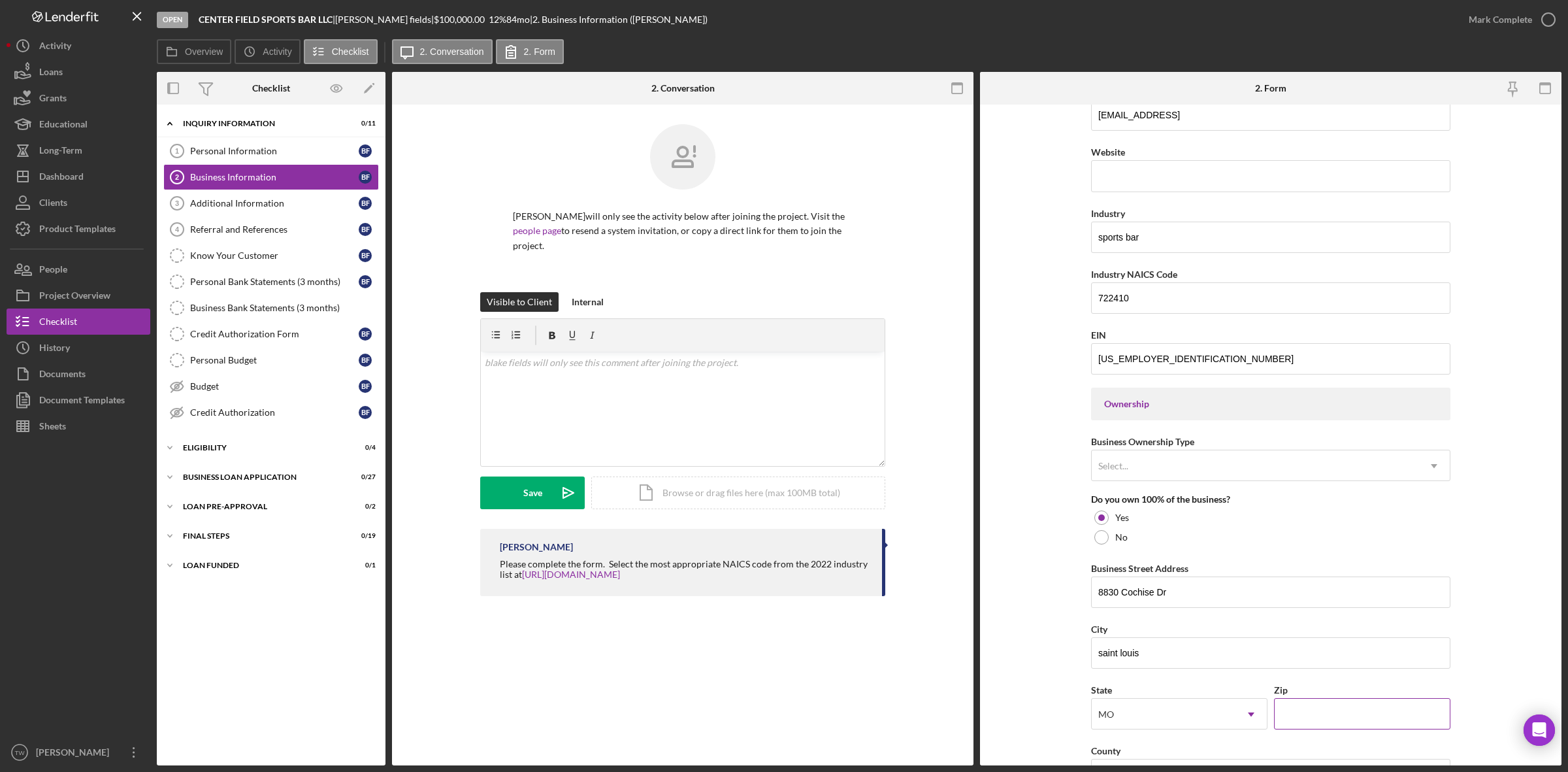
click at [1328, 703] on input "Zip" at bounding box center [1362, 713] width 176 height 32
paste input "63132"
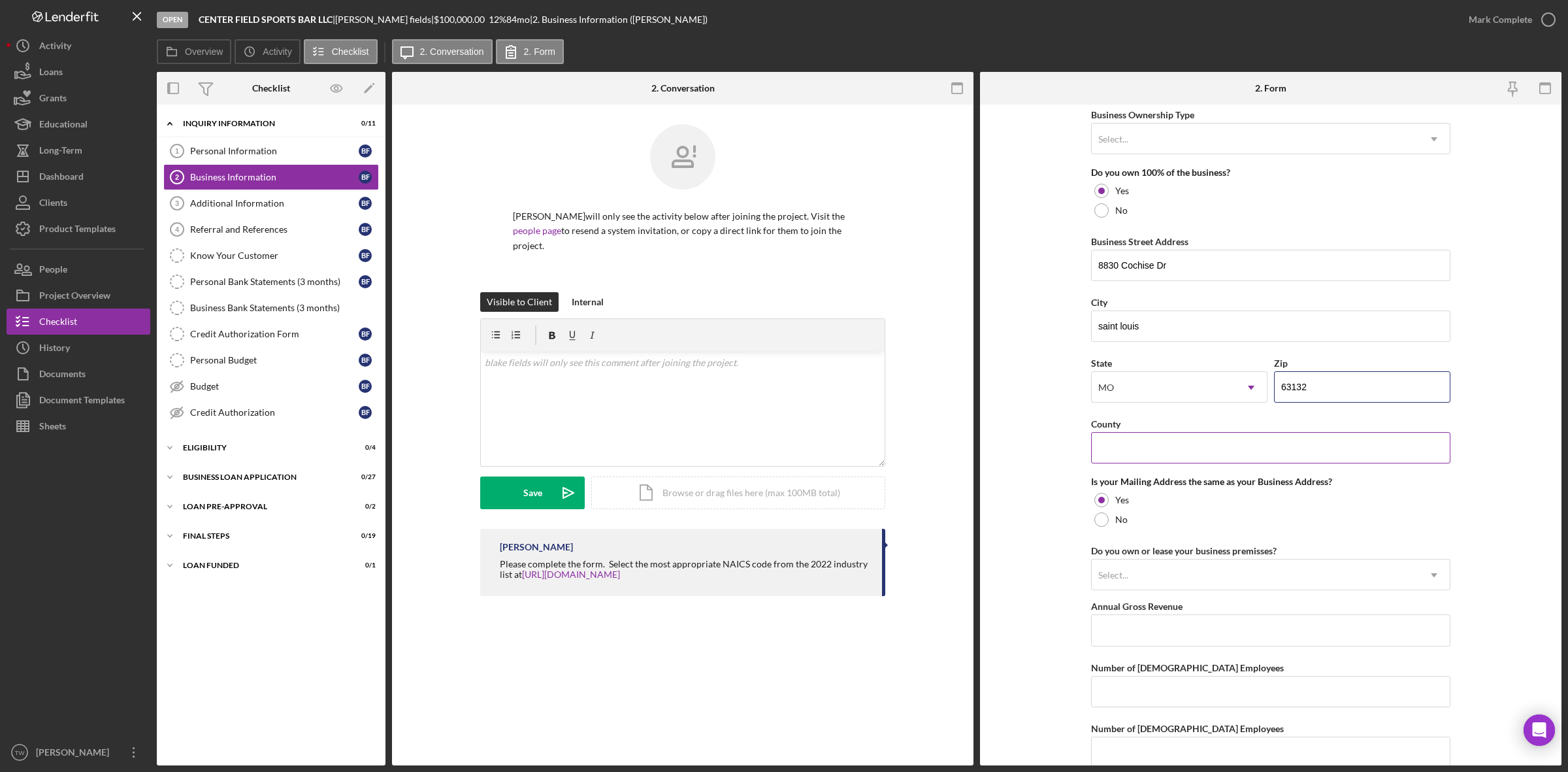
type input "63132"
click at [1175, 454] on input "County" at bounding box center [1271, 447] width 359 height 32
type input "saint louis"
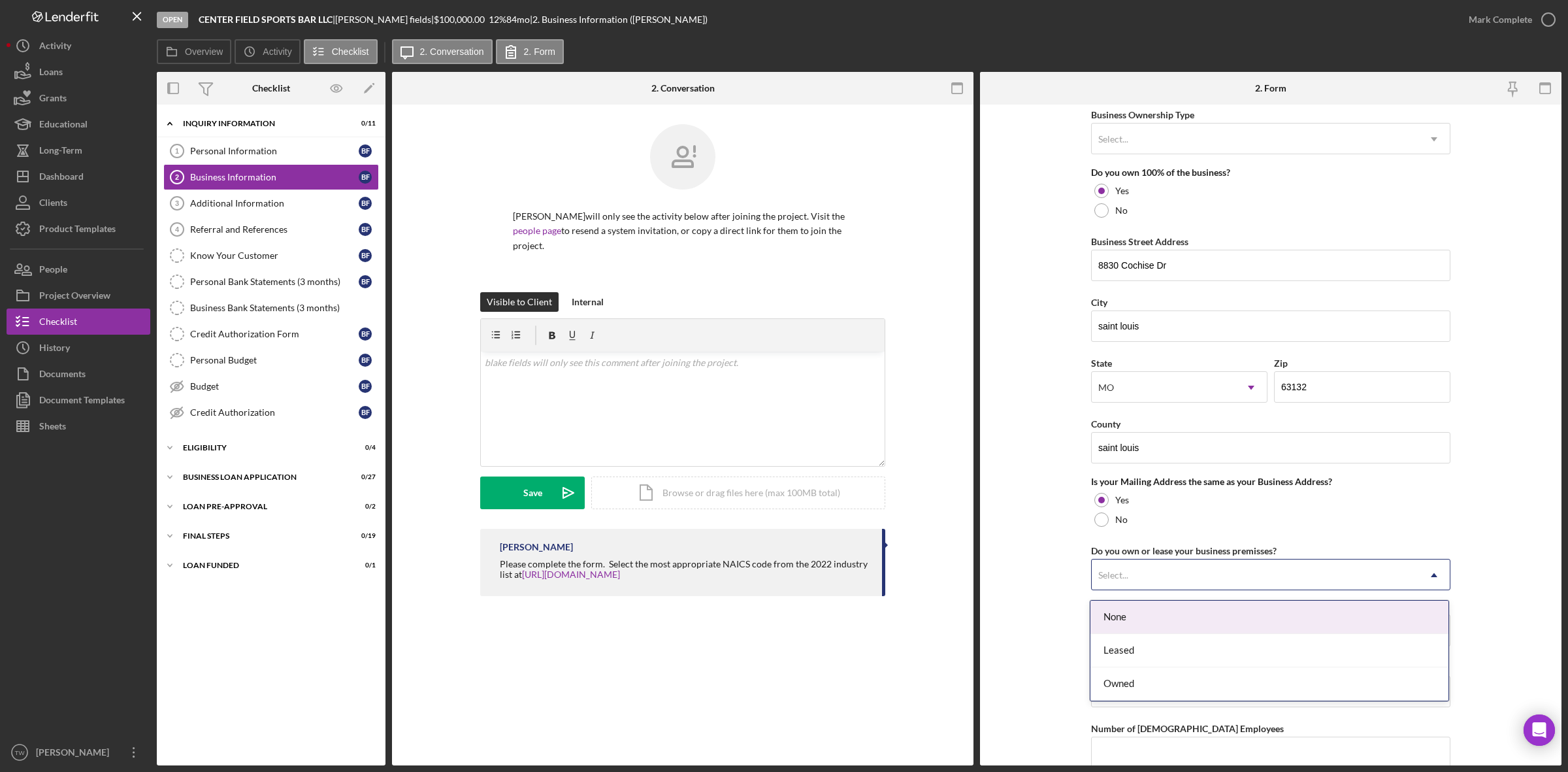
click at [1177, 579] on div "Select..." at bounding box center [1255, 574] width 327 height 30
click at [1162, 628] on div "None" at bounding box center [1269, 617] width 358 height 33
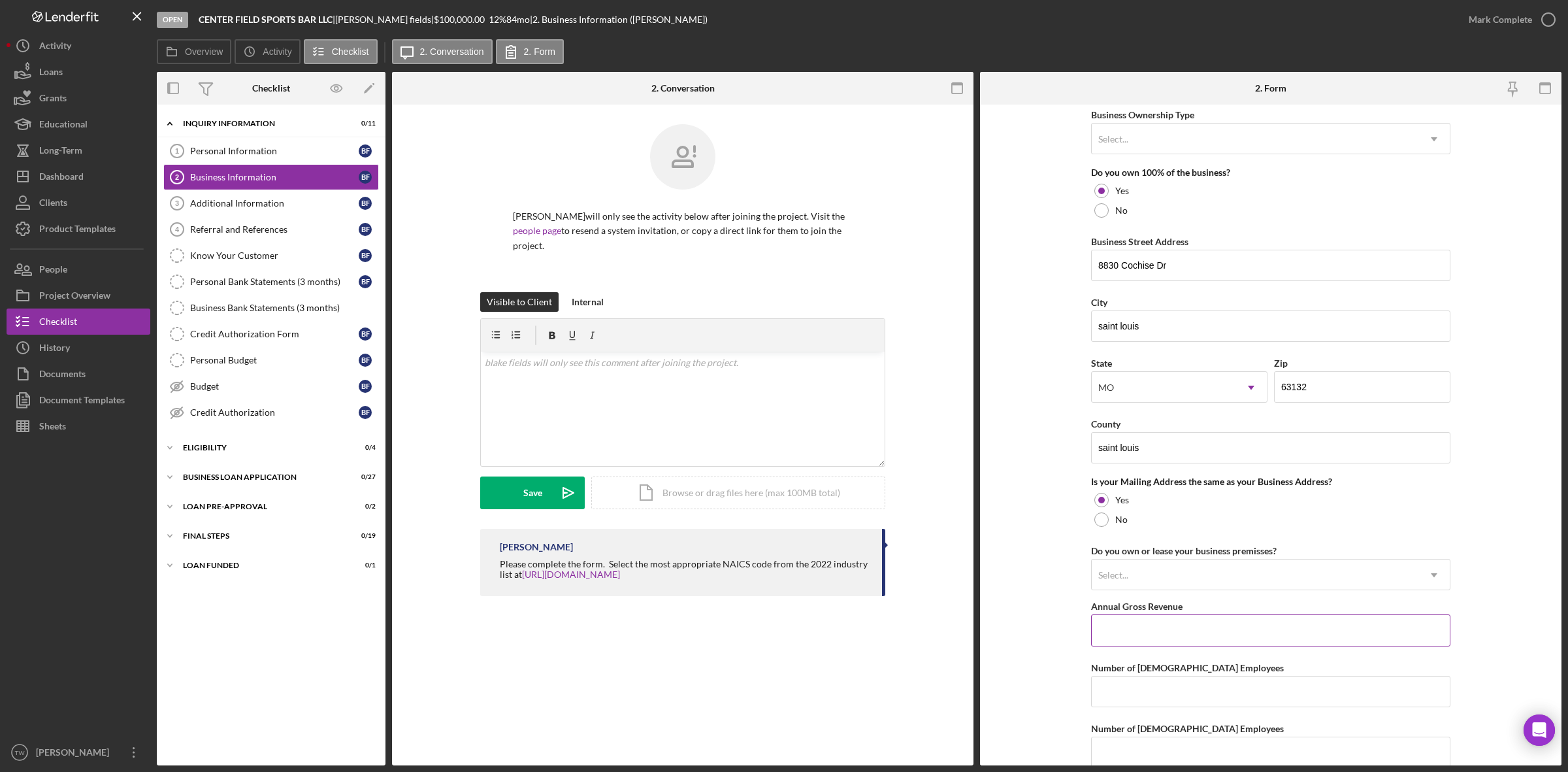
click at [1166, 645] on input "Annual Gross Revenue" at bounding box center [1271, 630] width 359 height 32
type input "$108,000"
type input "1"
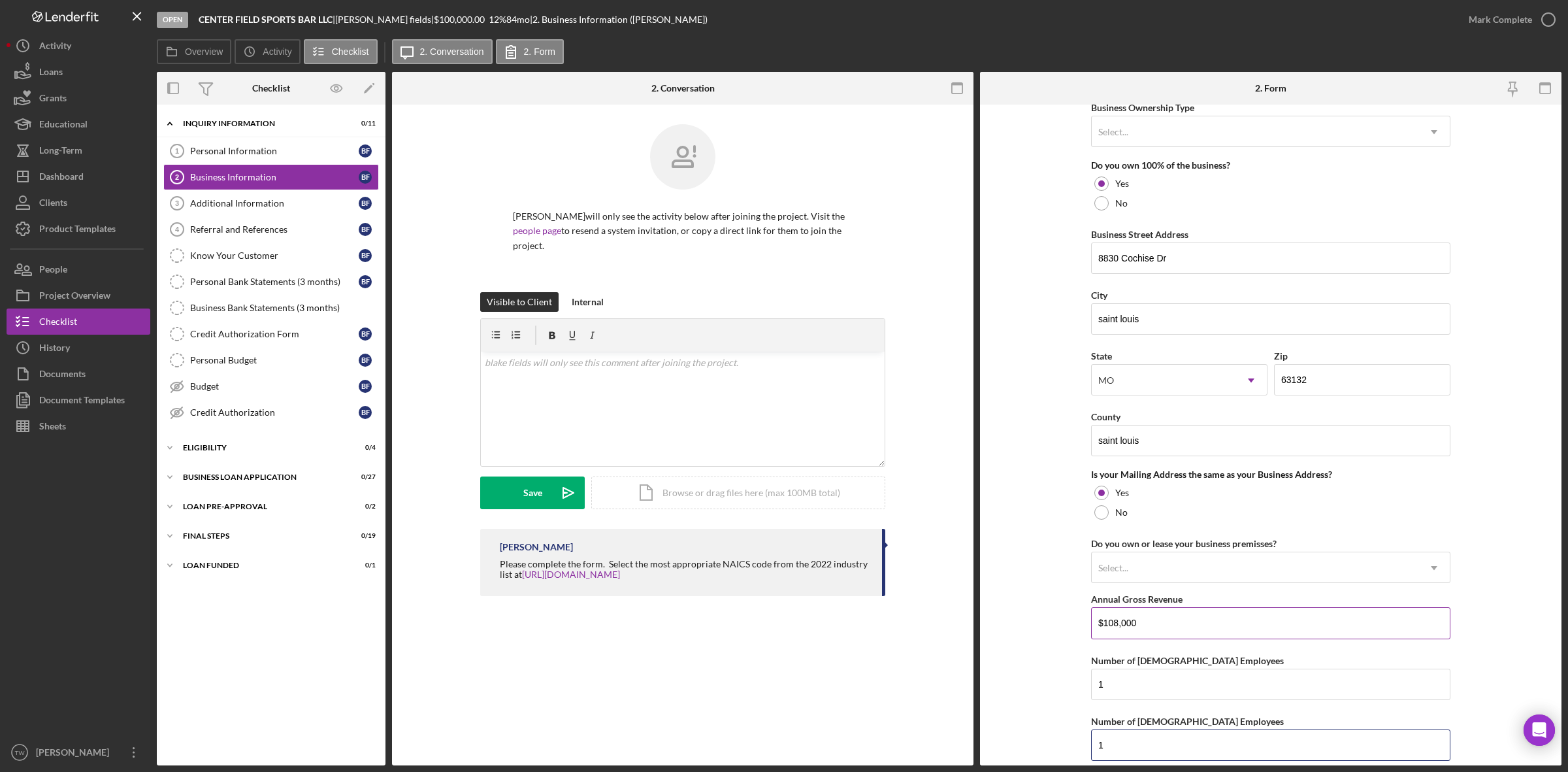
type input "1"
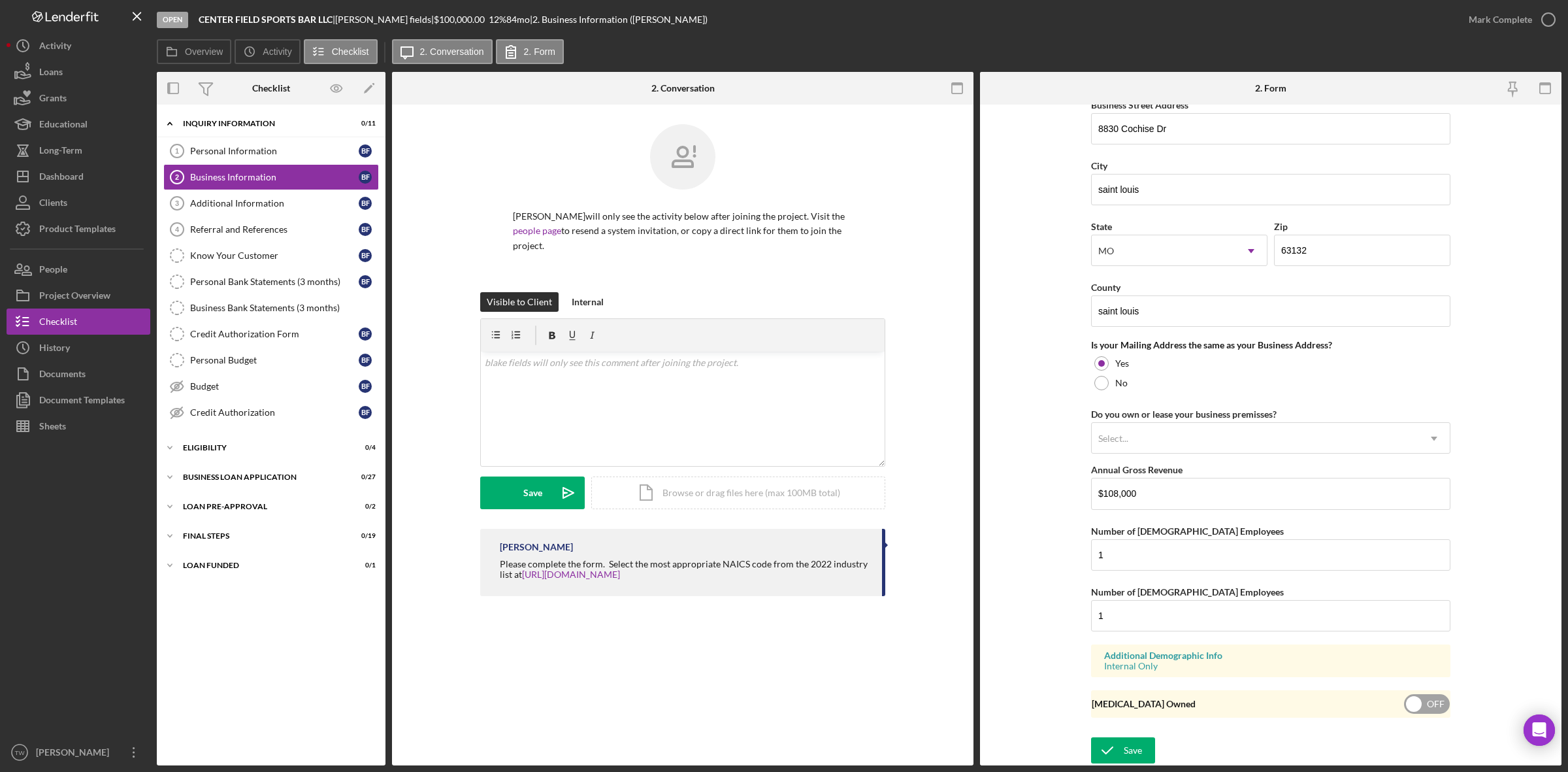
click at [1129, 731] on form "Business Name CENTER FIELD SPORTS BAR LLC DBA Business Start Date 08/01/2025 Le…" at bounding box center [1271, 435] width 582 height 661
click at [1124, 744] on div "Save" at bounding box center [1133, 750] width 18 height 26
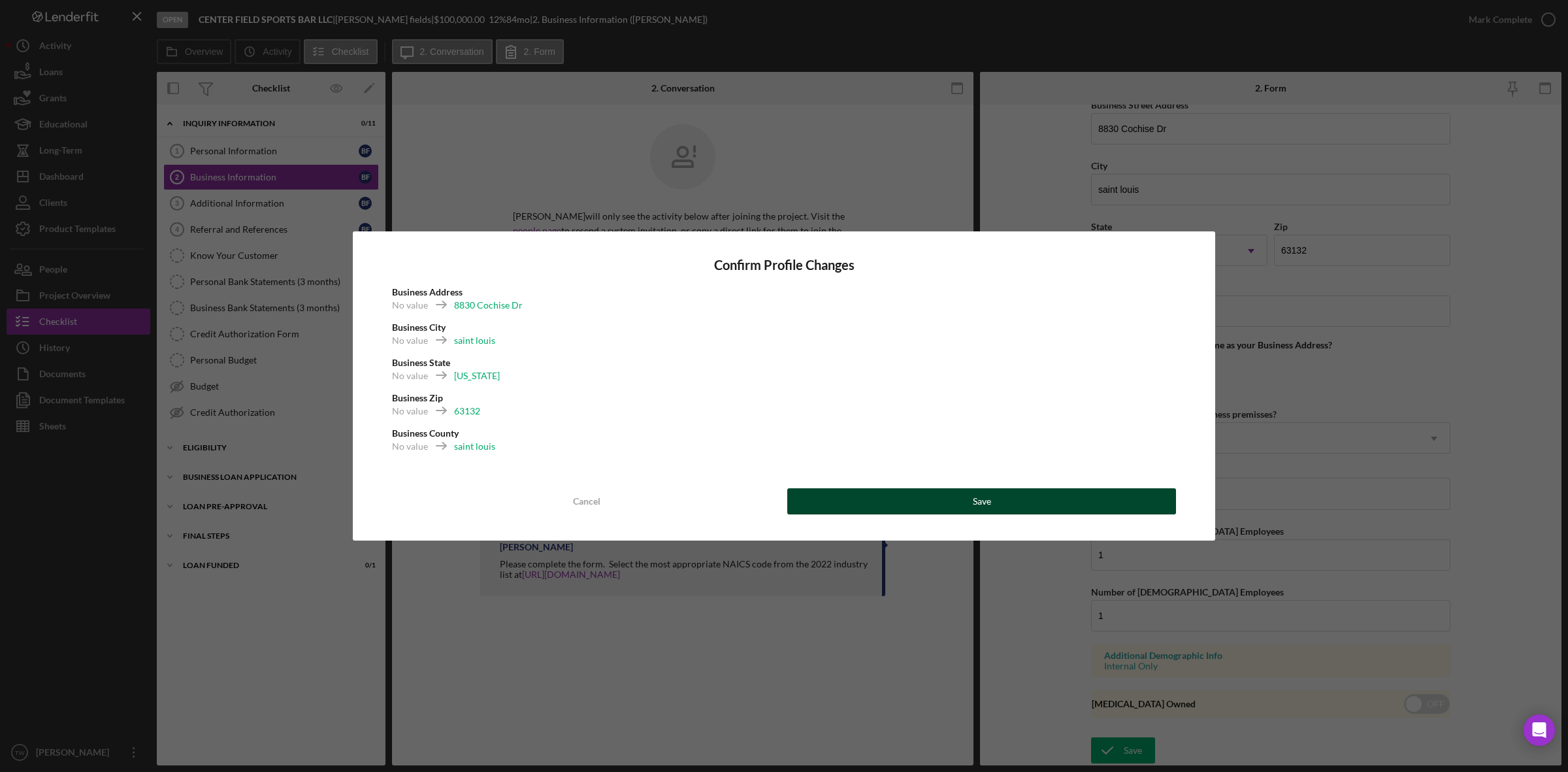
click at [1044, 493] on button "Save" at bounding box center [981, 501] width 388 height 26
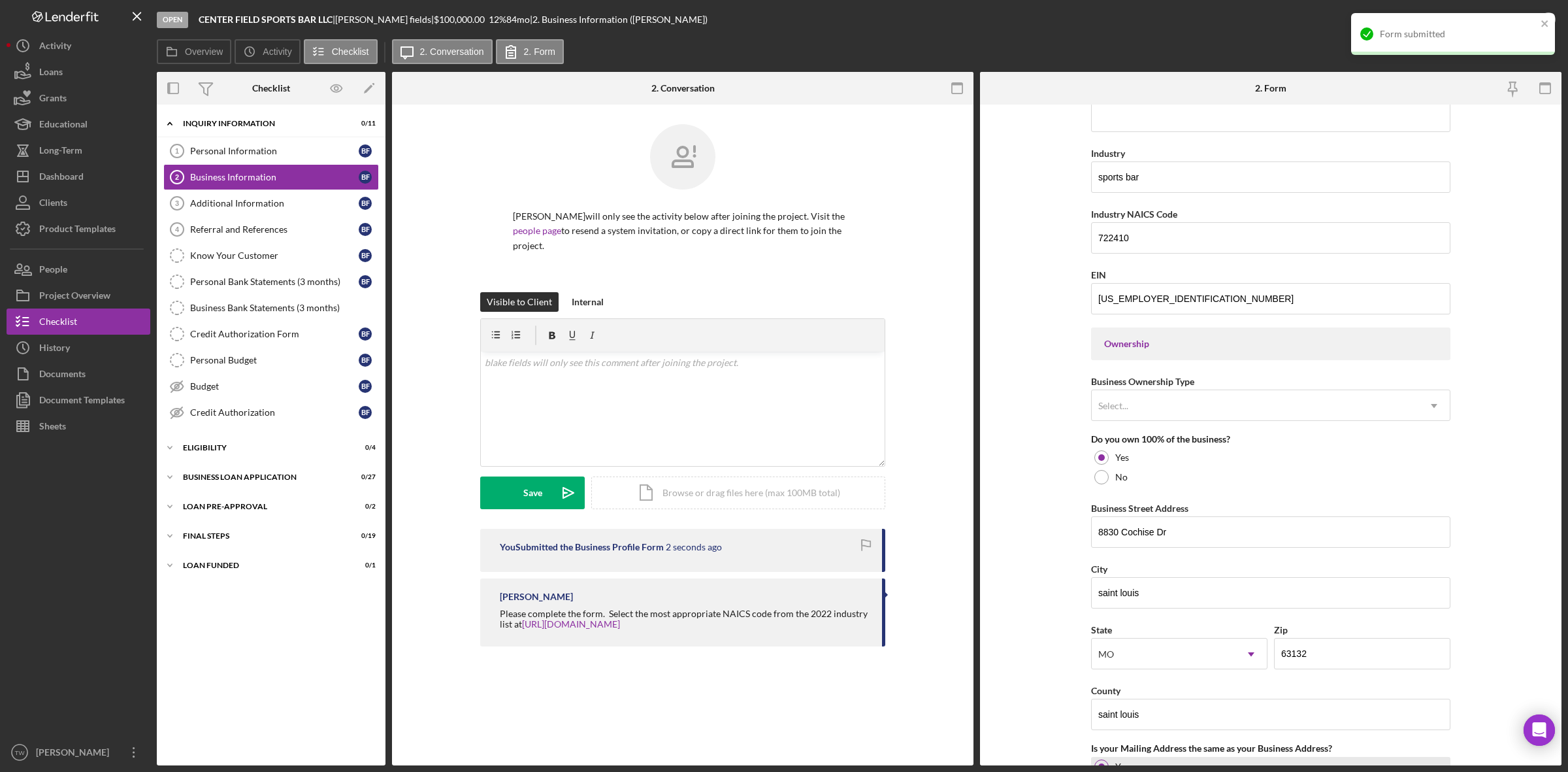
scroll to position [0, 0]
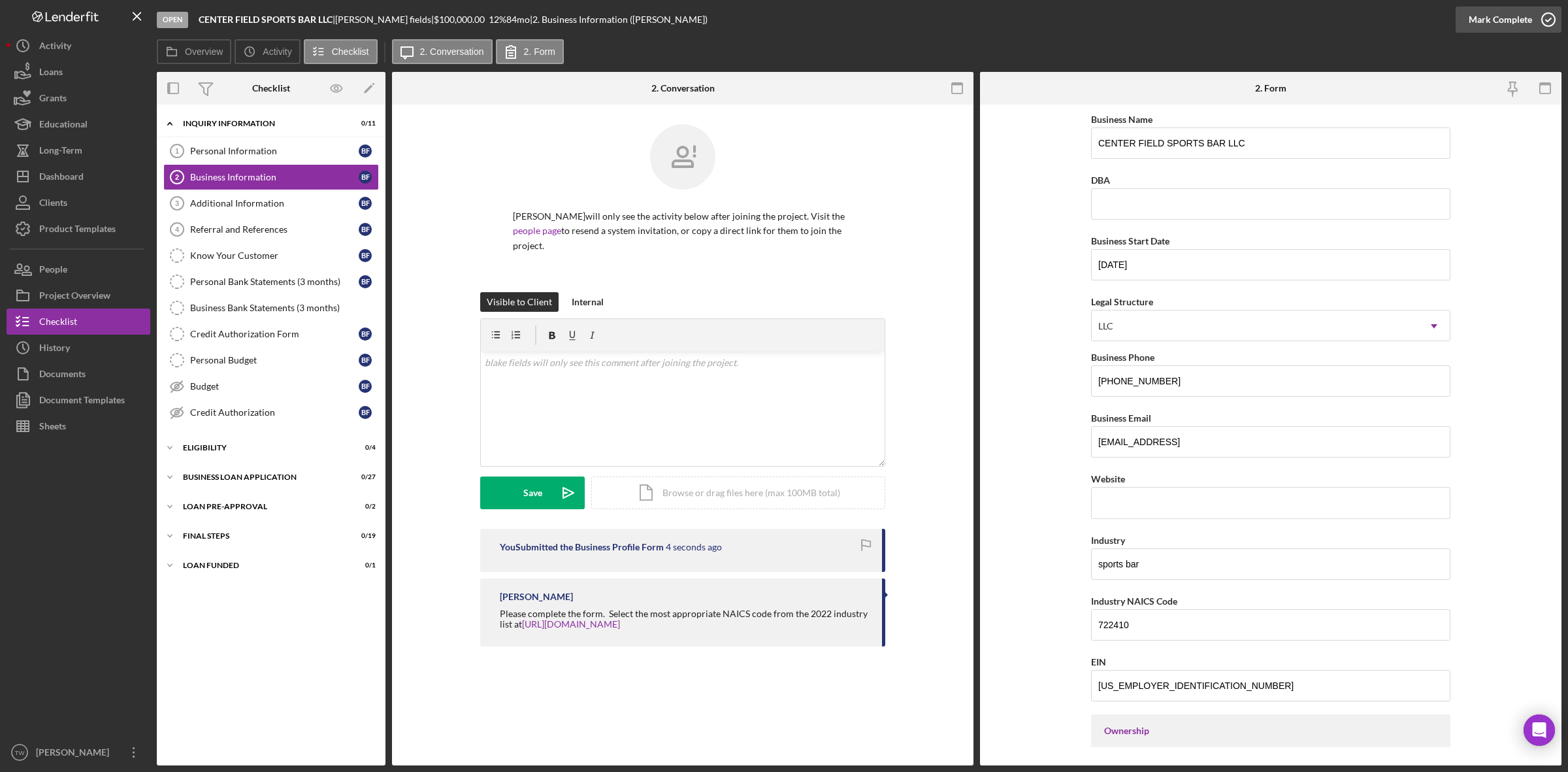
click at [1486, 17] on div "Mark Complete" at bounding box center [1501, 20] width 63 height 26
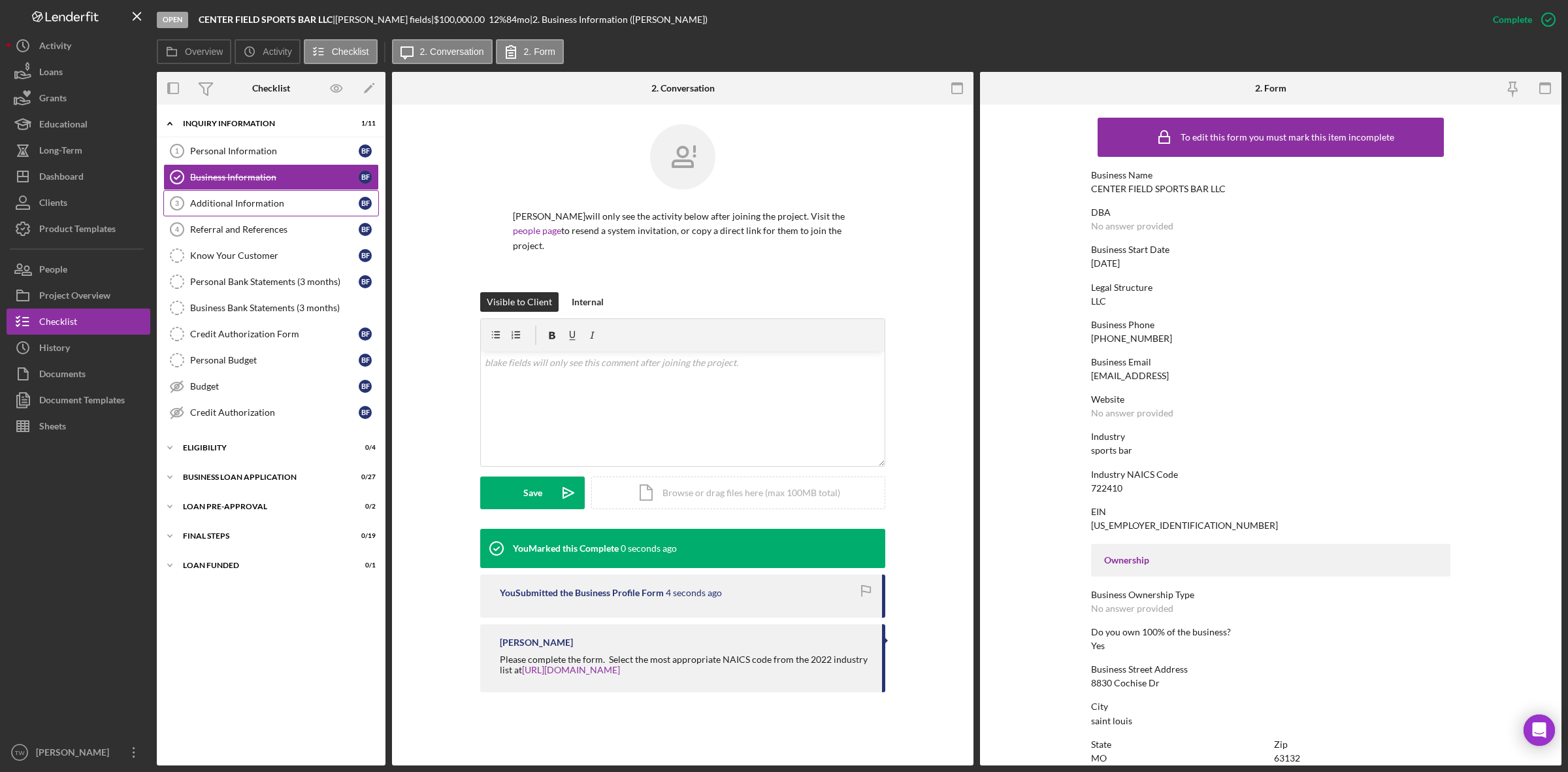
drag, startPoint x: 243, startPoint y: 196, endPoint x: 260, endPoint y: 204, distance: 18.8
click at [243, 196] on link "Additional Information 3 Additional Information b f" at bounding box center [271, 203] width 215 height 26
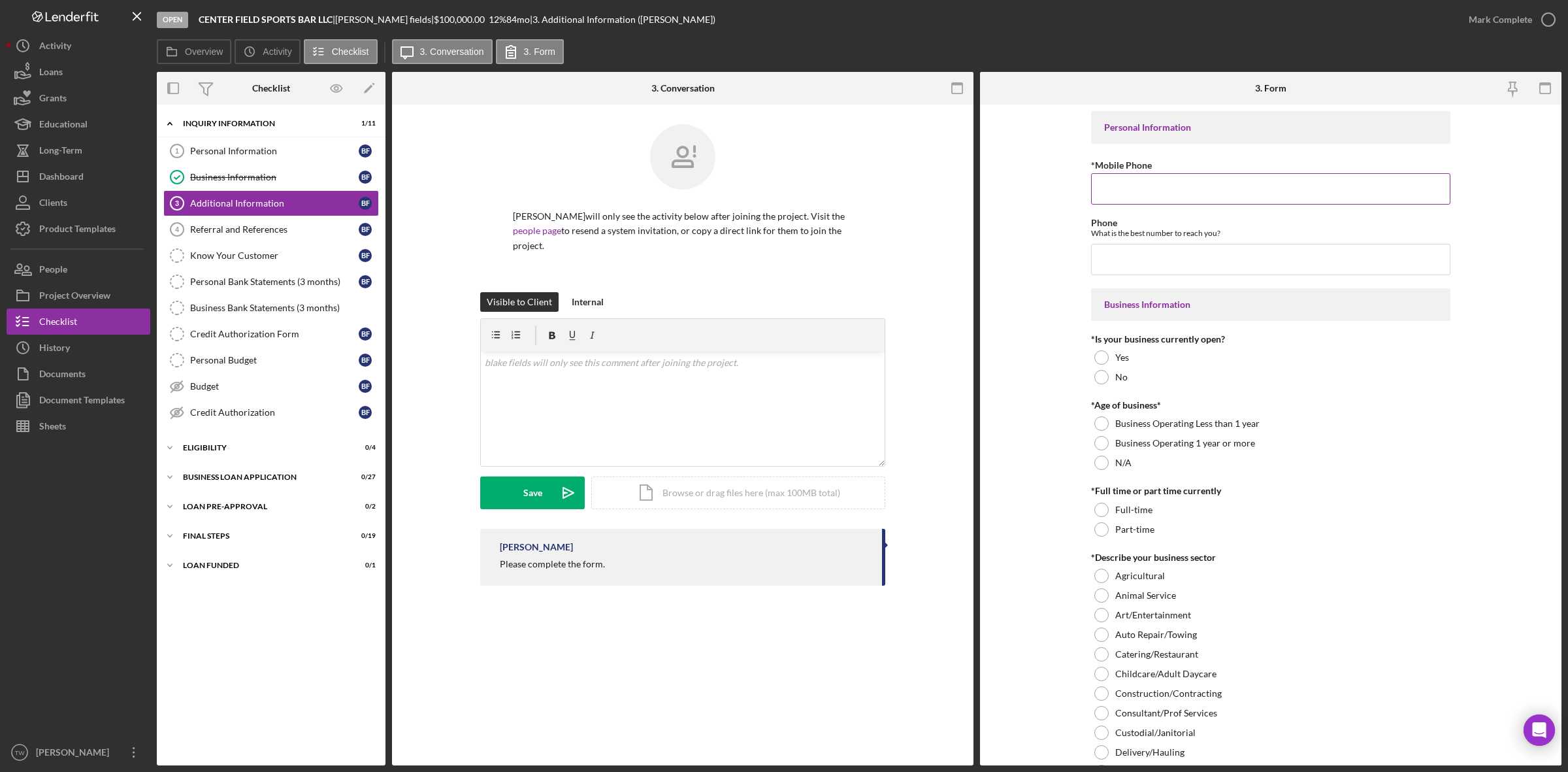
click at [1139, 169] on label "*Mobile Phone" at bounding box center [1121, 164] width 60 height 11
click at [1139, 173] on input "*Mobile Phone" at bounding box center [1271, 188] width 359 height 32
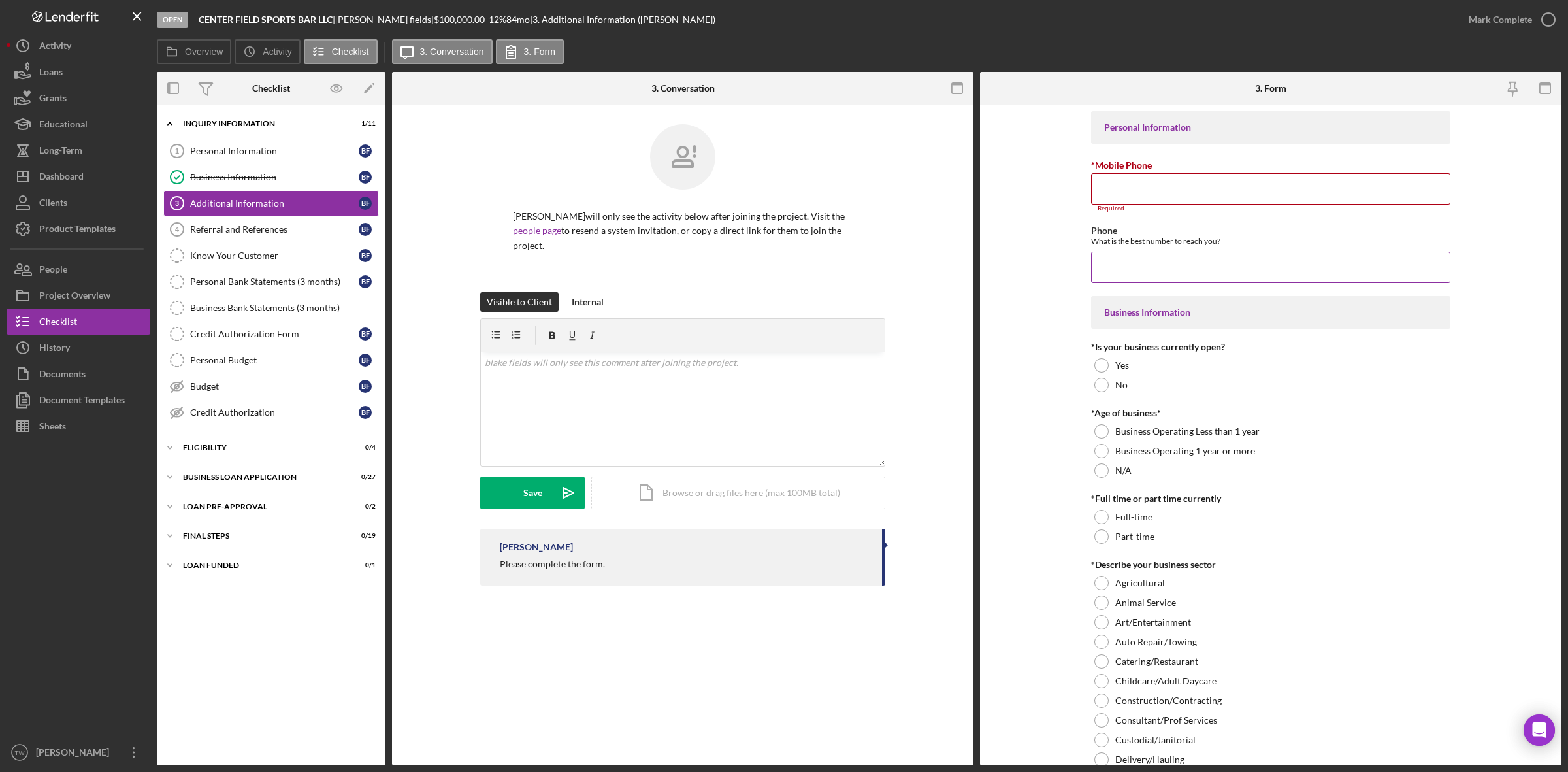
paste input "(314) 701-9813"
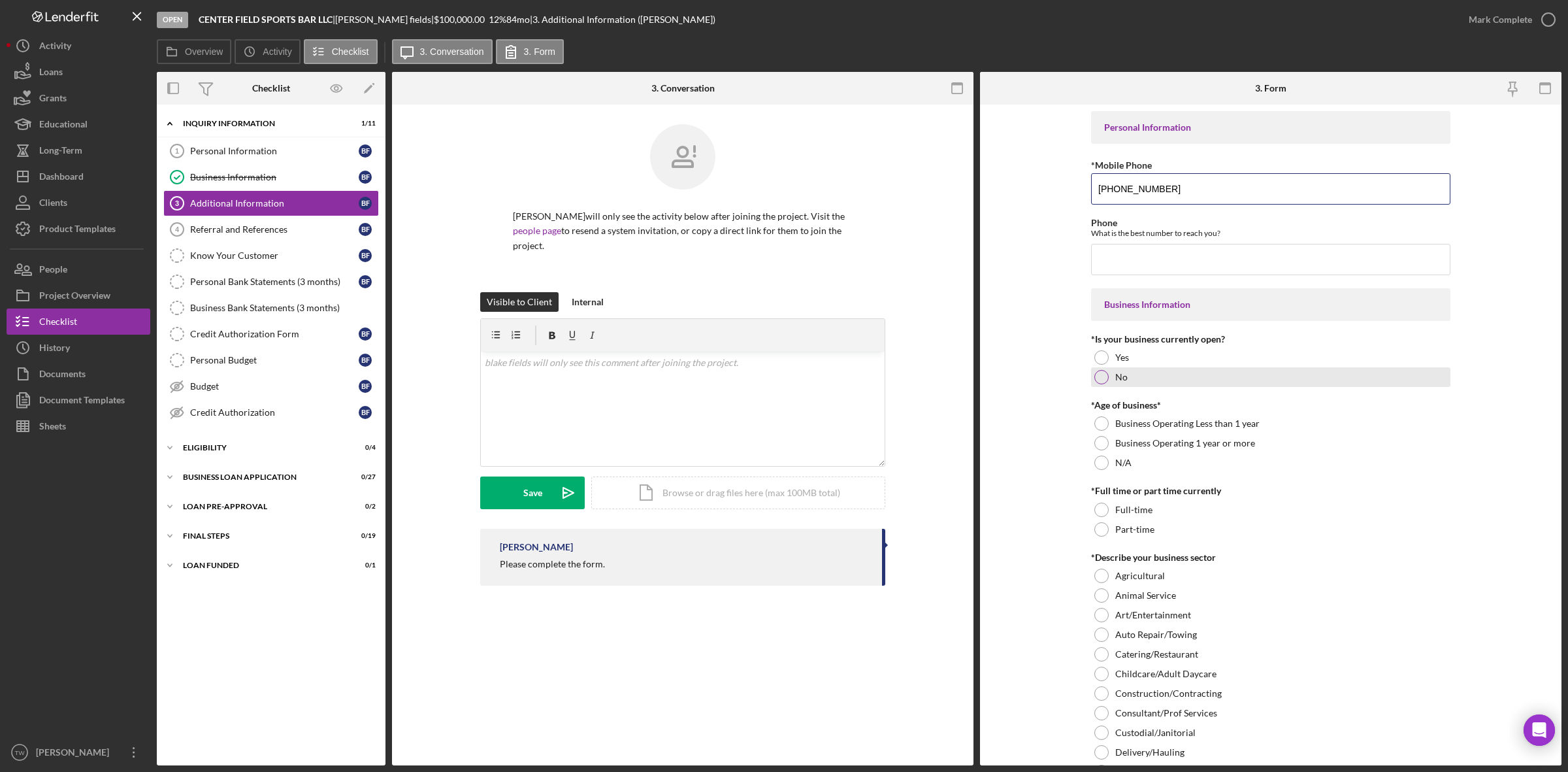
type input "(314) 701-9813"
click at [1135, 386] on div "No" at bounding box center [1271, 377] width 359 height 20
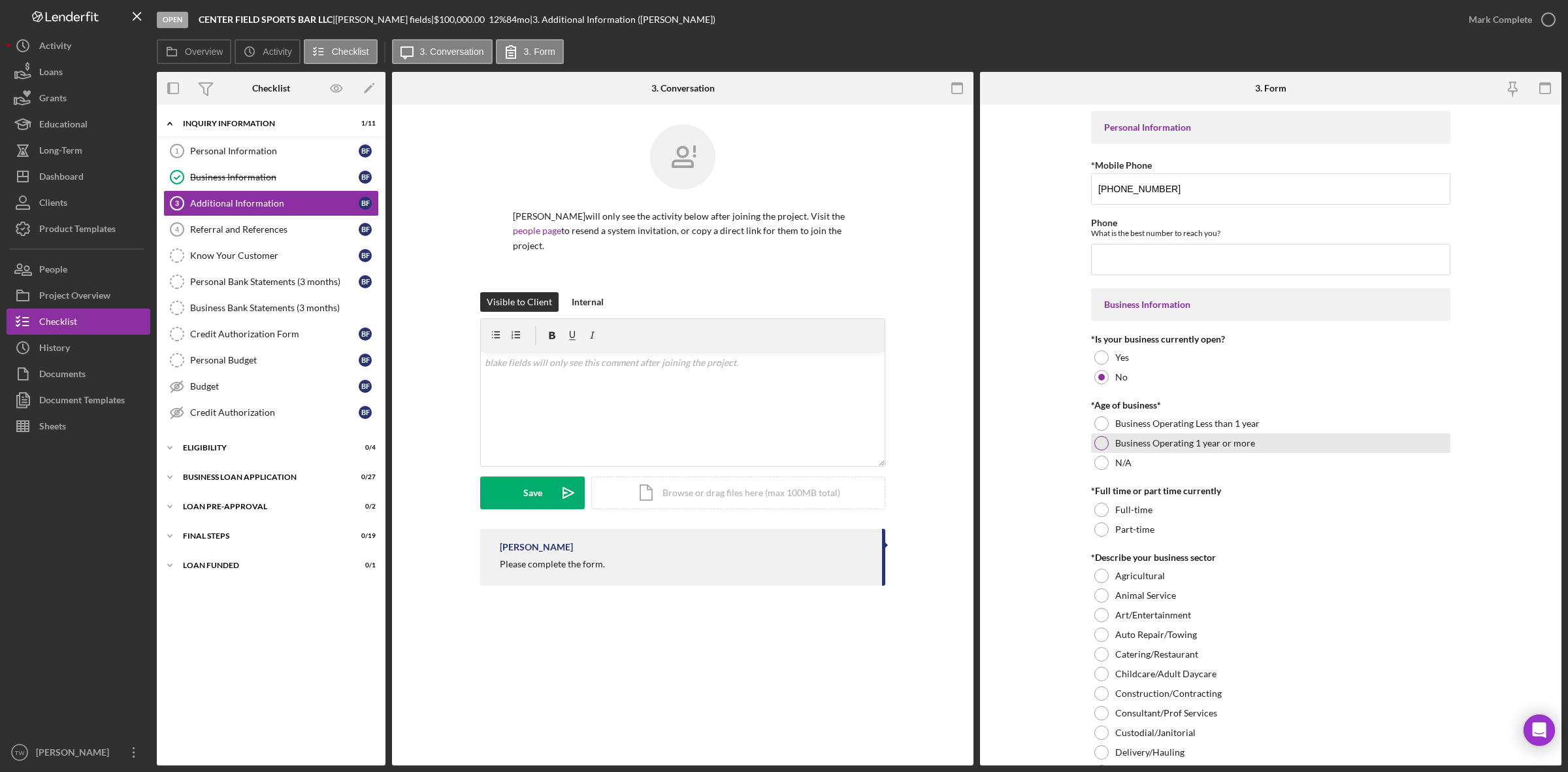
click at [1172, 445] on label "Business Operating 1 year or more" at bounding box center [1186, 443] width 140 height 10
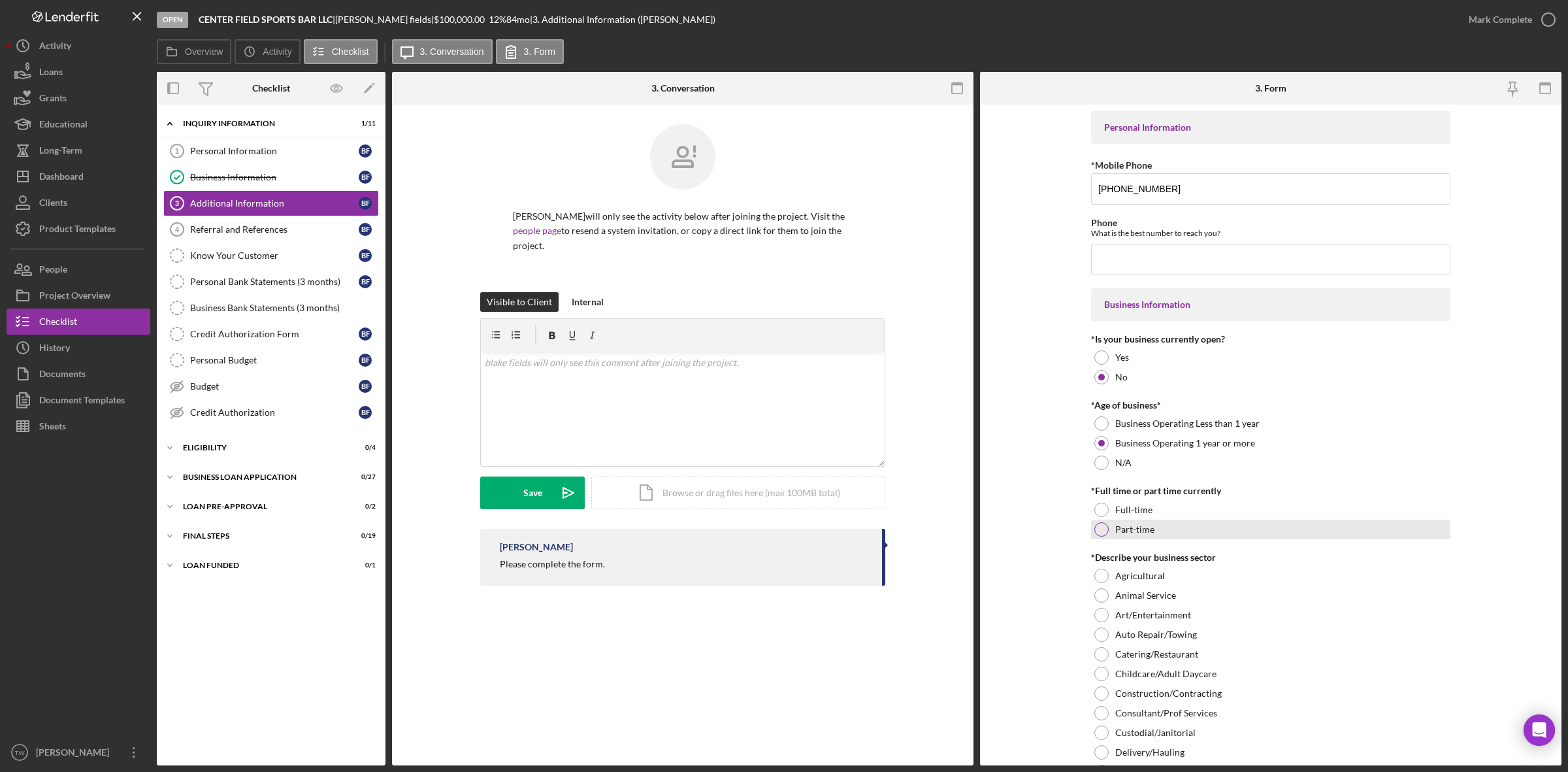
click at [1125, 533] on label "Part-time" at bounding box center [1135, 529] width 39 height 10
click at [1134, 507] on label "Full-time" at bounding box center [1134, 510] width 37 height 10
click at [1138, 523] on div "Part-time" at bounding box center [1271, 529] width 359 height 20
click at [1144, 512] on label "Full-time" at bounding box center [1134, 510] width 37 height 10
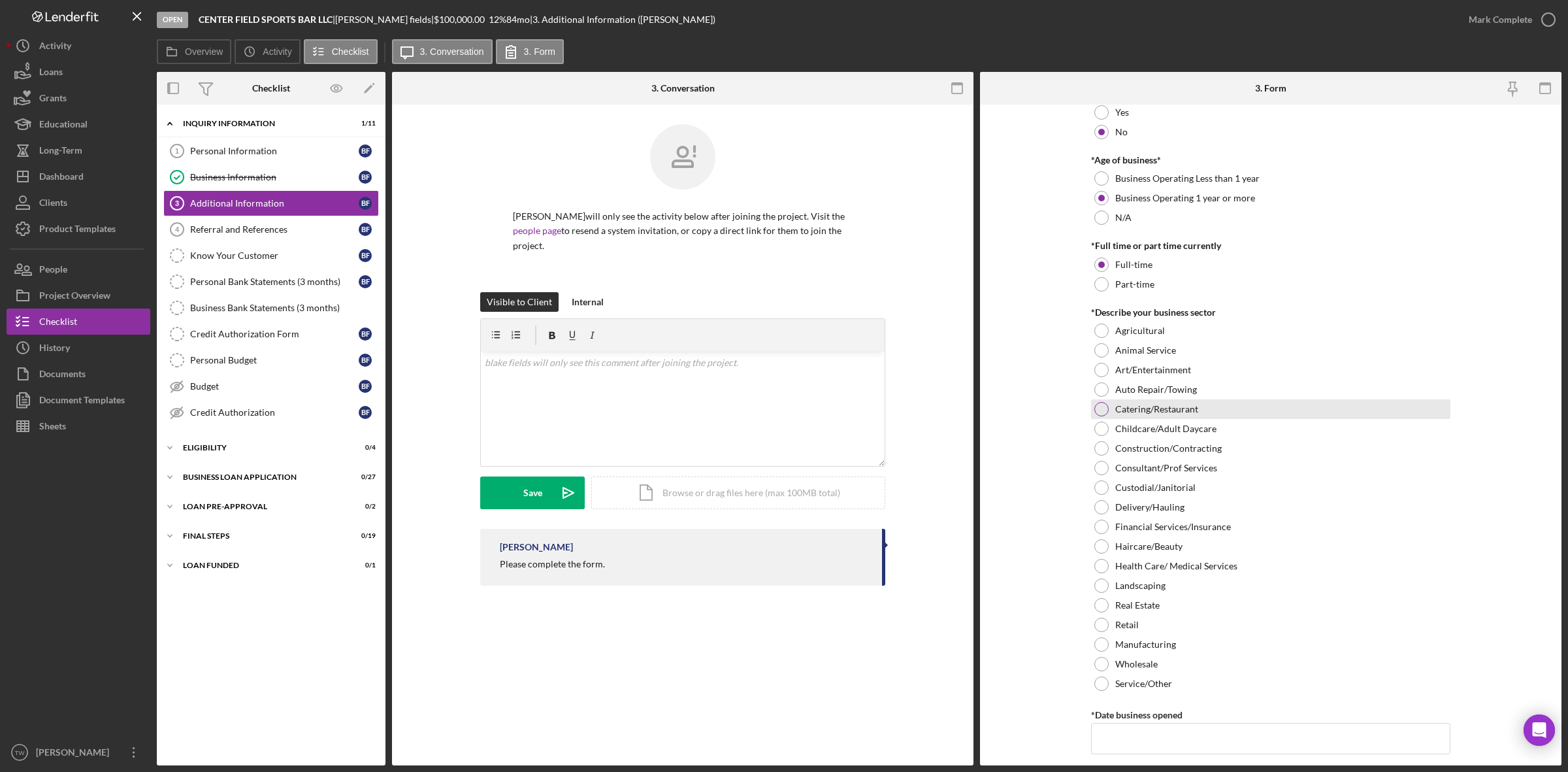
click at [1134, 410] on label "Catering/Restaurant" at bounding box center [1157, 409] width 83 height 10
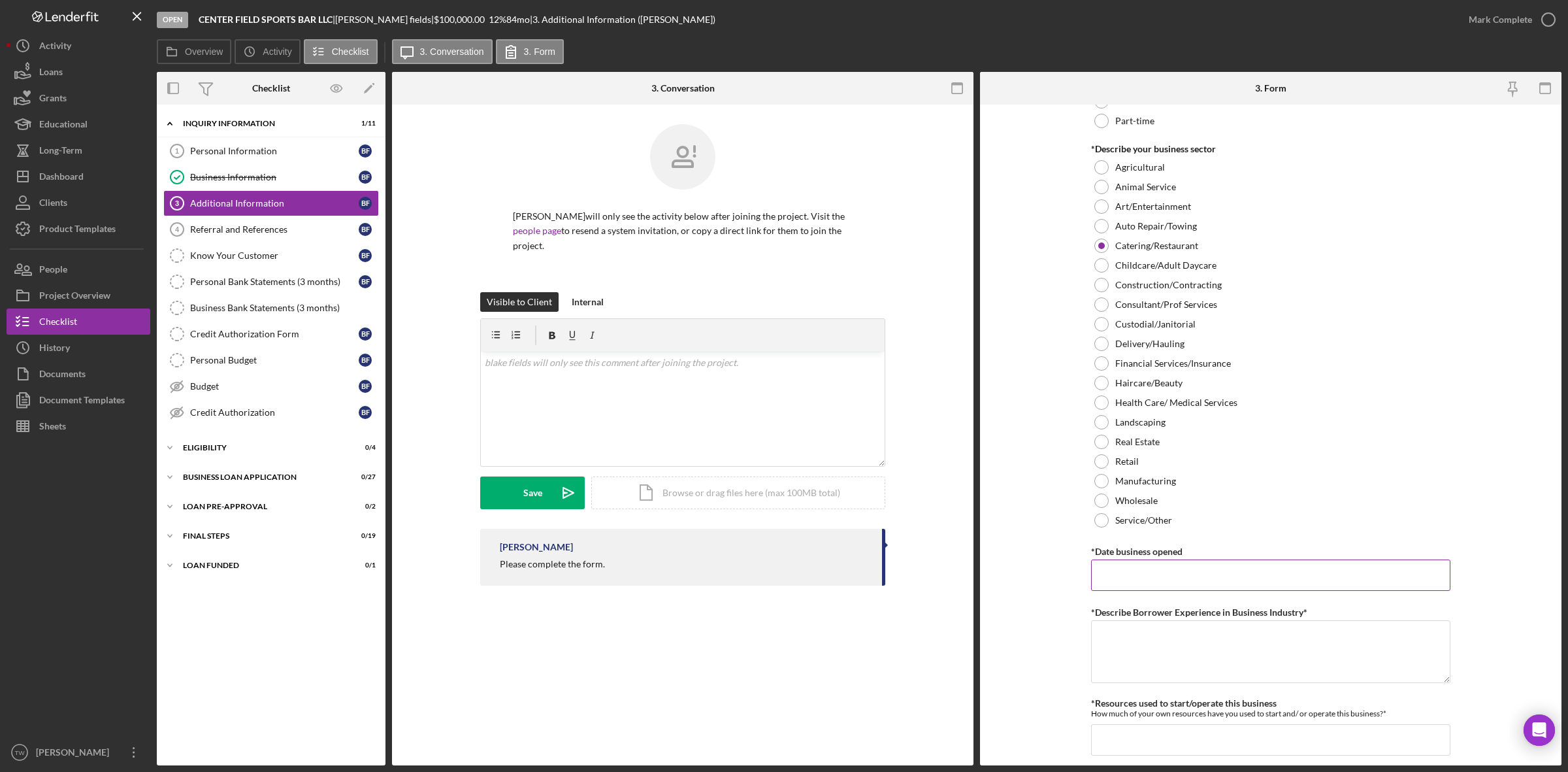
click at [1157, 573] on input "*Date business opened" at bounding box center [1271, 575] width 359 height 32
type input "08/01/2025"
type textarea "start up business"
type input "$1,000"
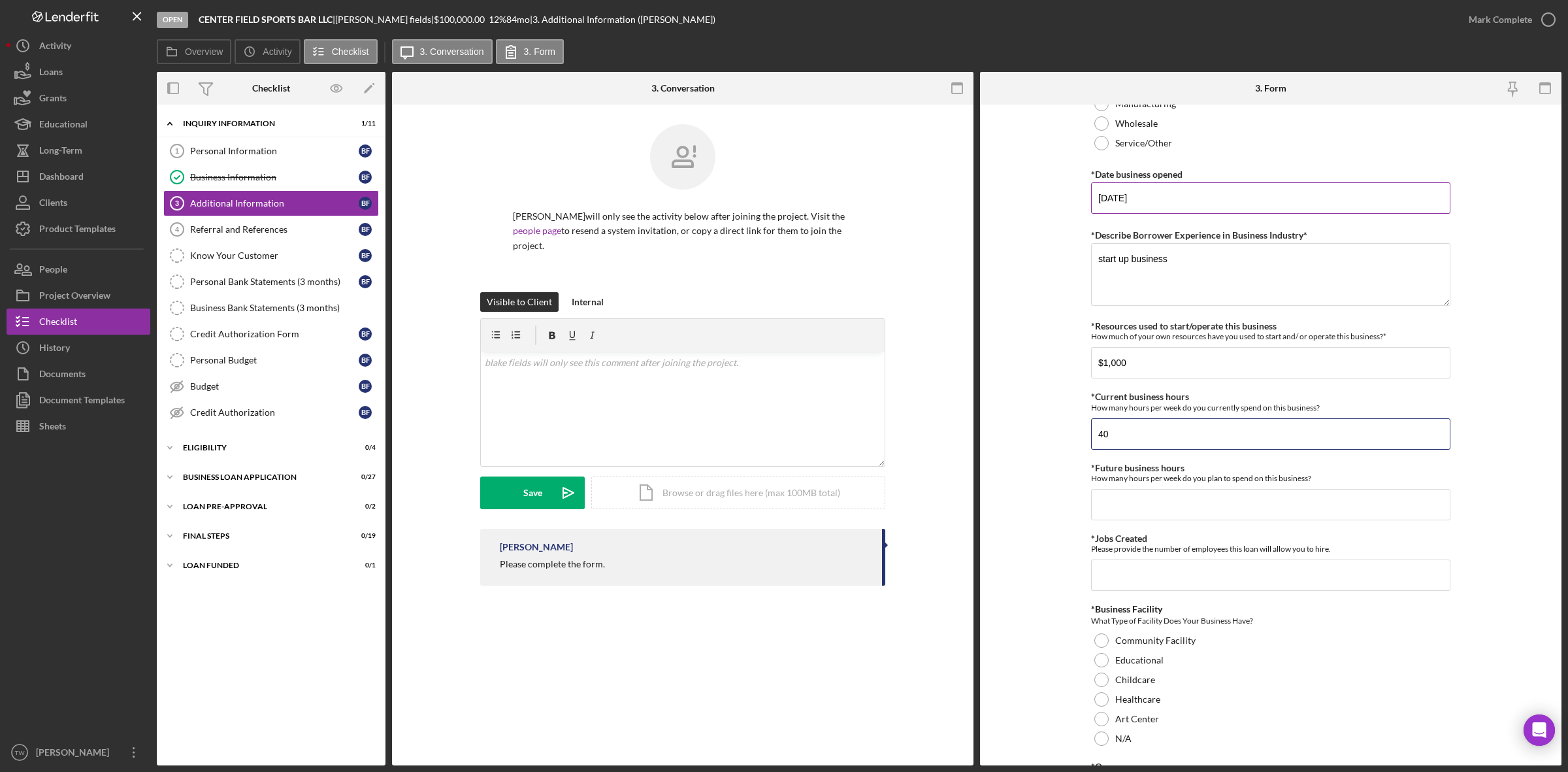
type input "40"
type input "5"
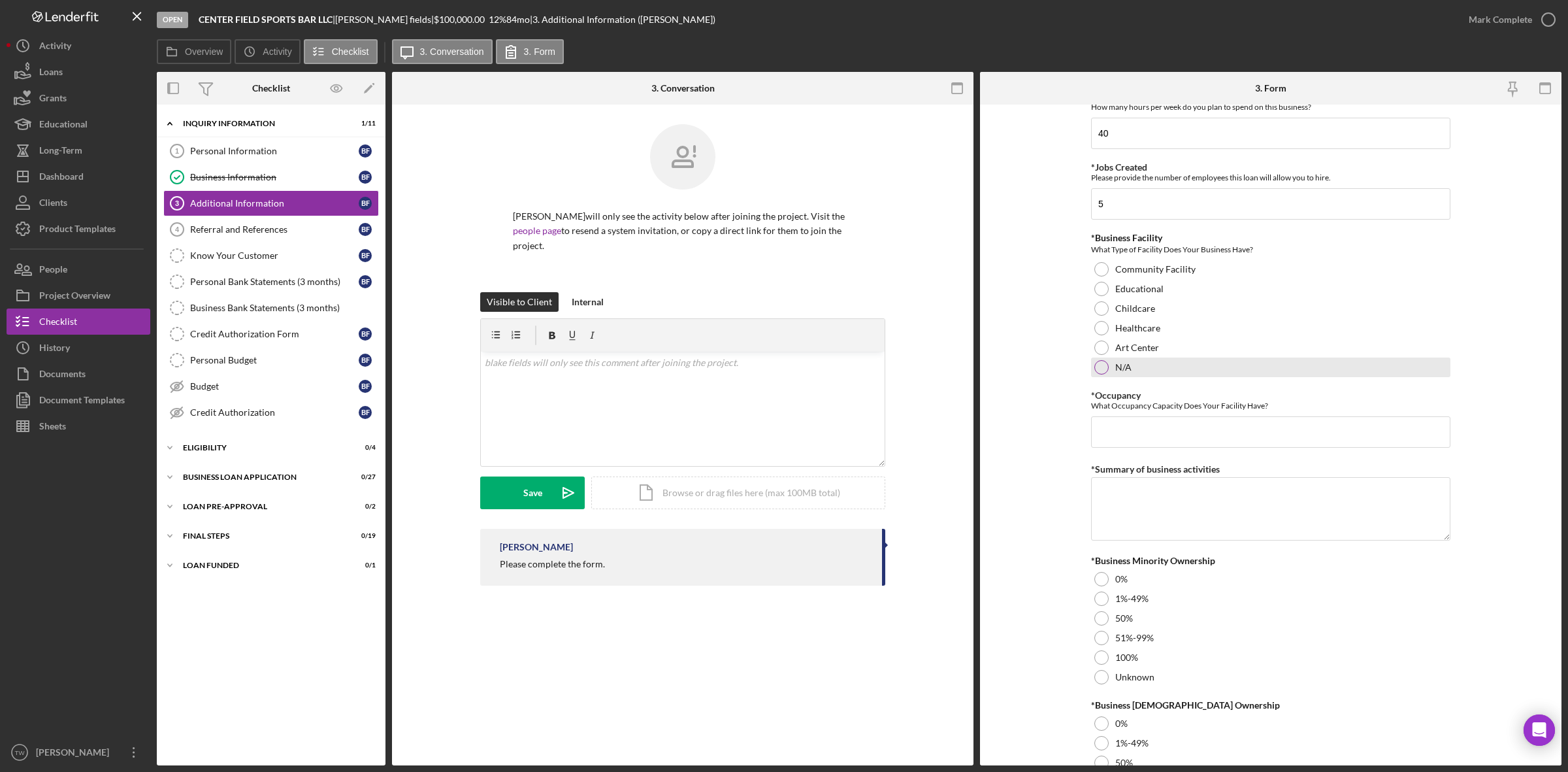
click at [1117, 372] on label "N/A" at bounding box center [1123, 367] width 16 height 10
click at [1126, 435] on input "*Occupancy" at bounding box center [1271, 432] width 359 height 32
type input "50"
type textarea "sports bar"
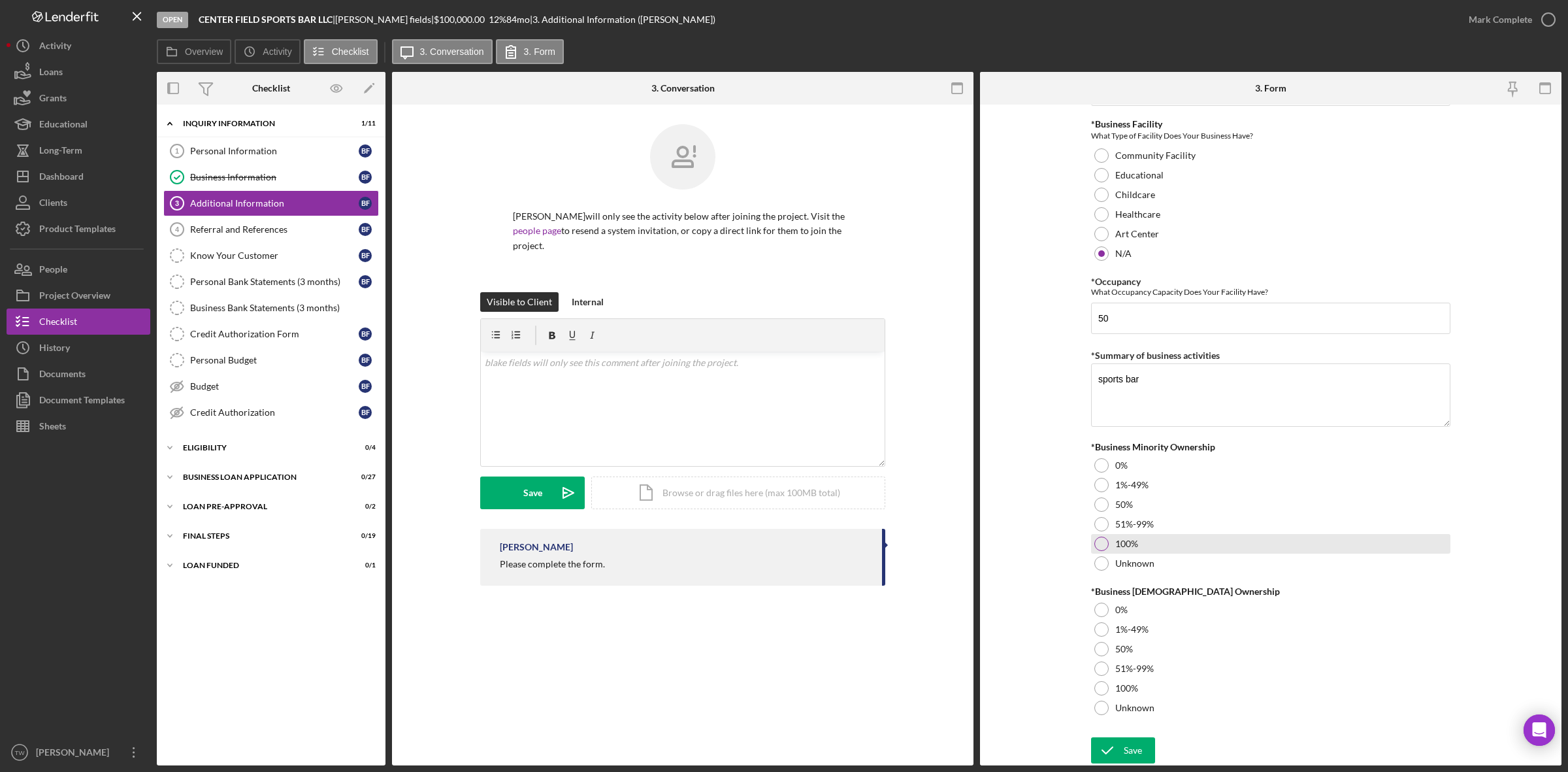
click at [1135, 543] on label "100%" at bounding box center [1127, 544] width 23 height 10
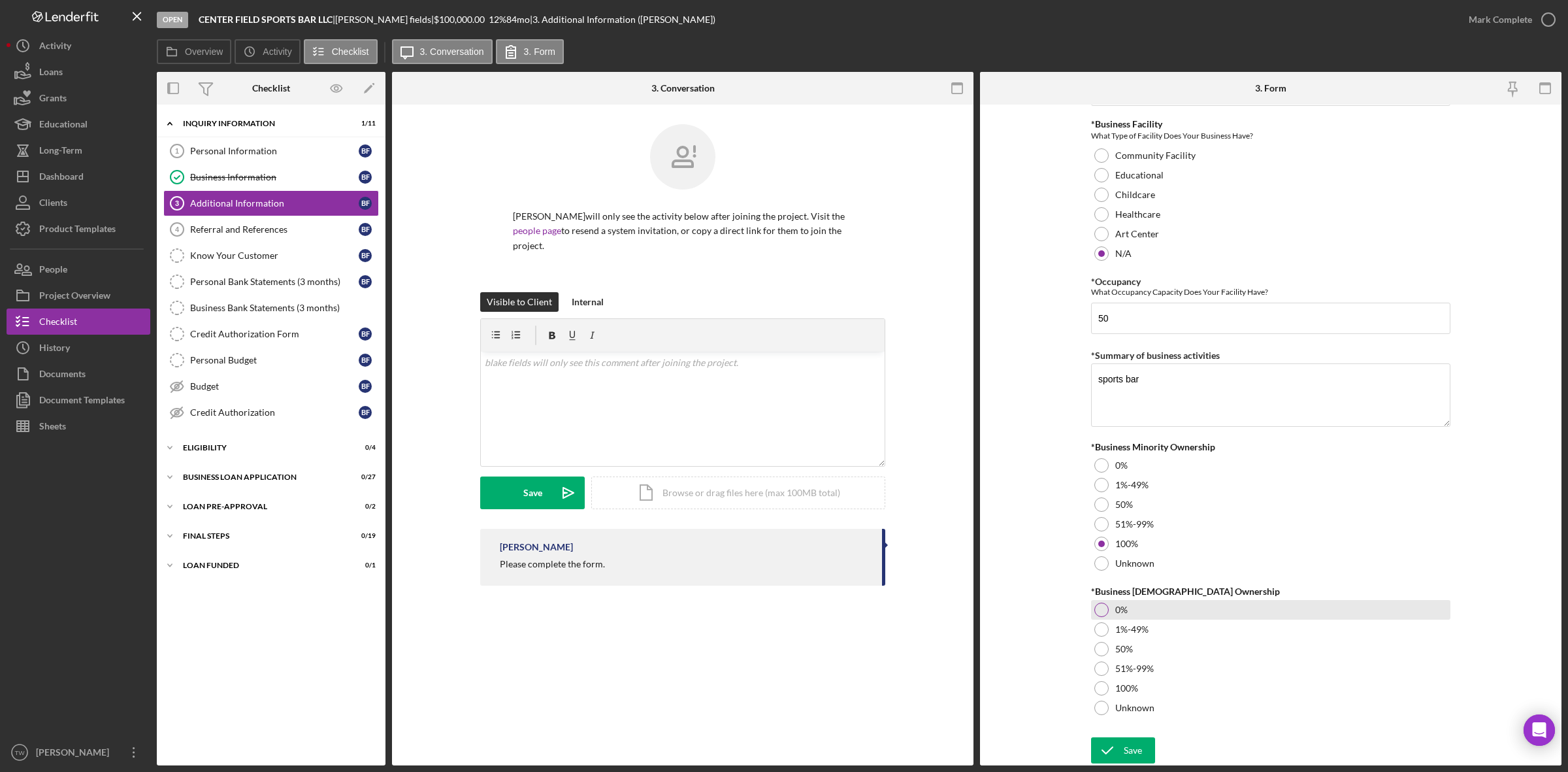
click at [1129, 606] on div "0%" at bounding box center [1271, 609] width 359 height 20
click at [1116, 742] on icon "submit" at bounding box center [1107, 751] width 32 height 32
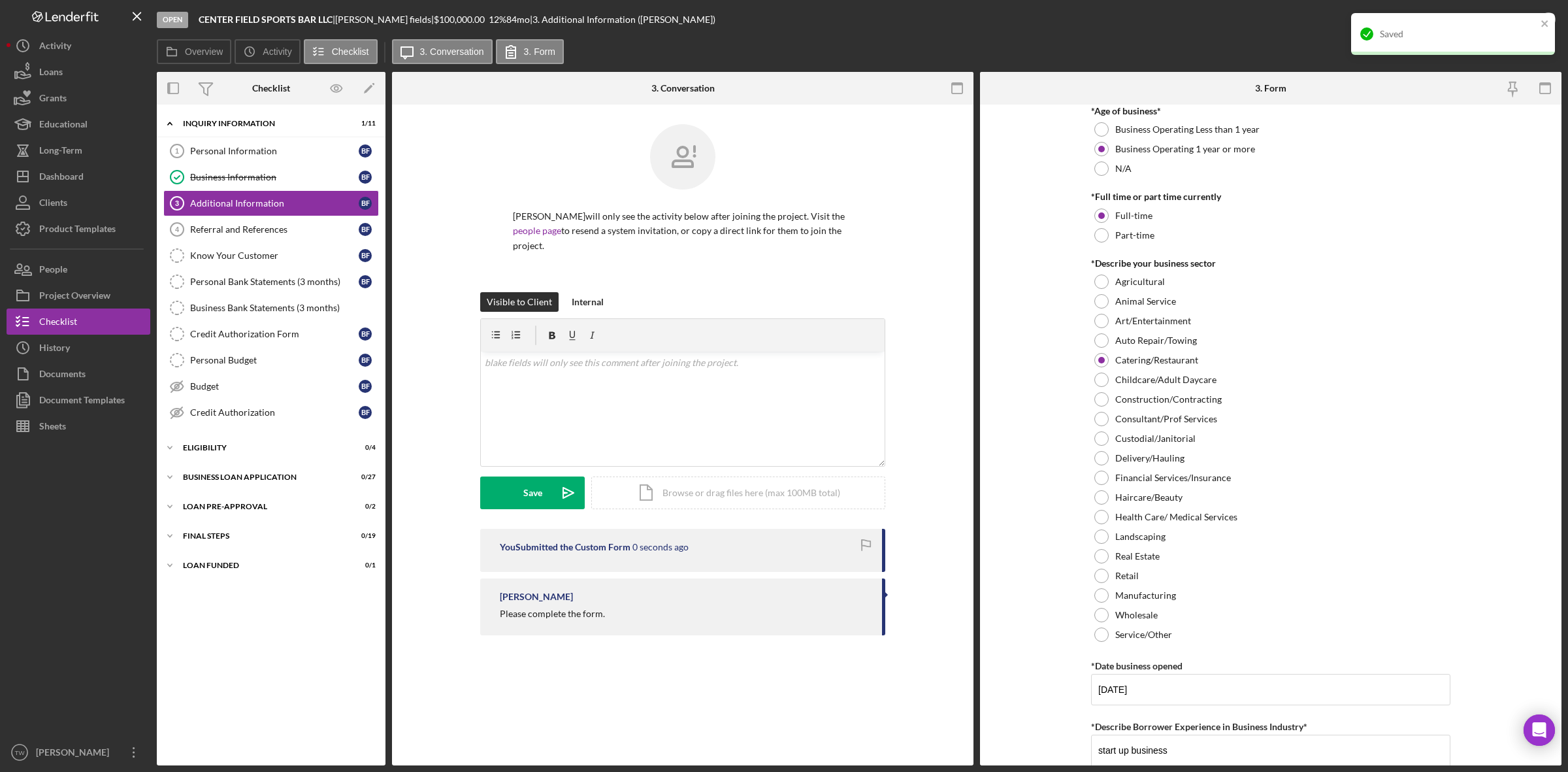
scroll to position [0, 0]
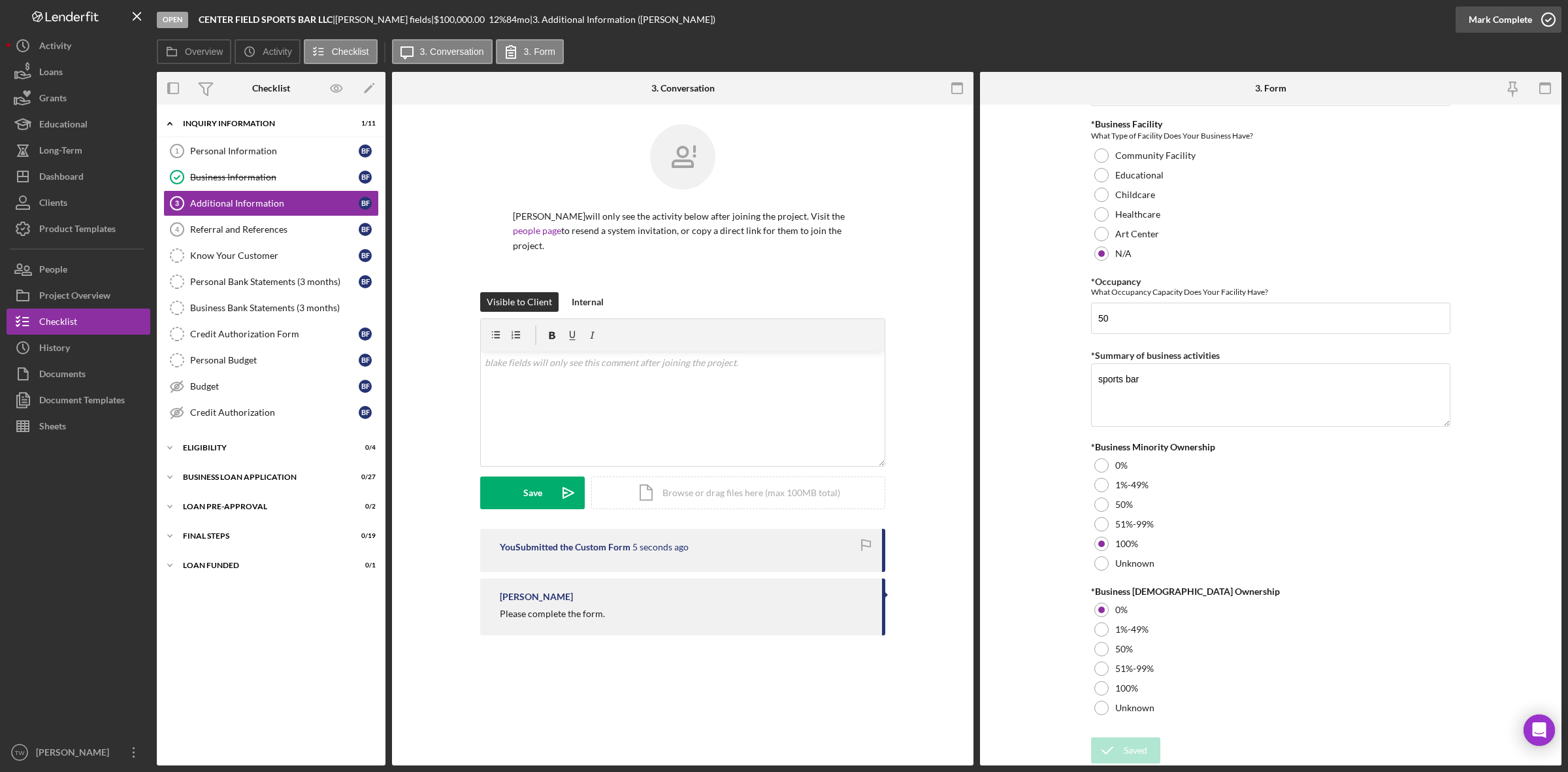
click at [1513, 18] on div "Mark Complete" at bounding box center [1501, 20] width 63 height 26
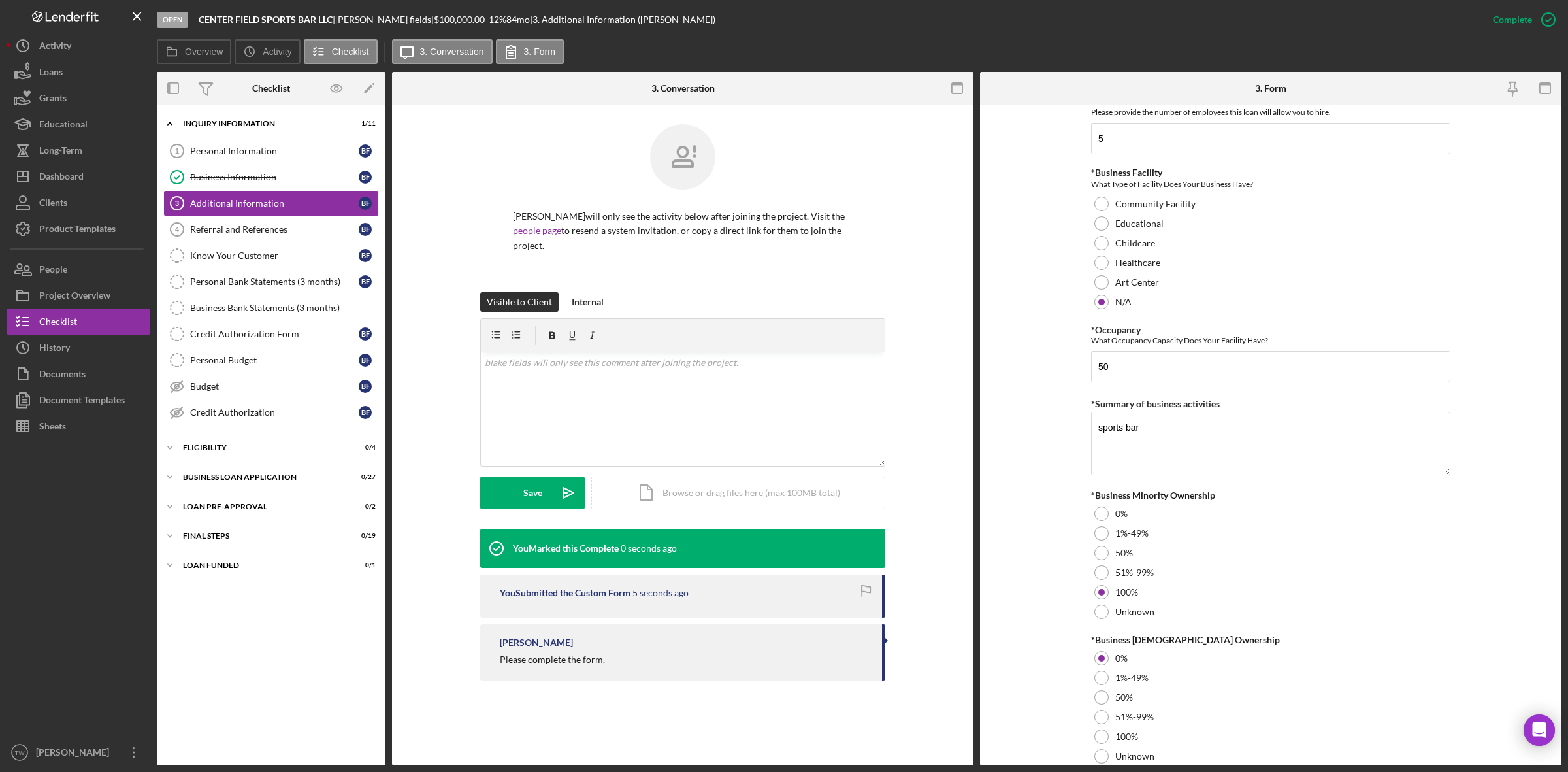
scroll to position [1327, 0]
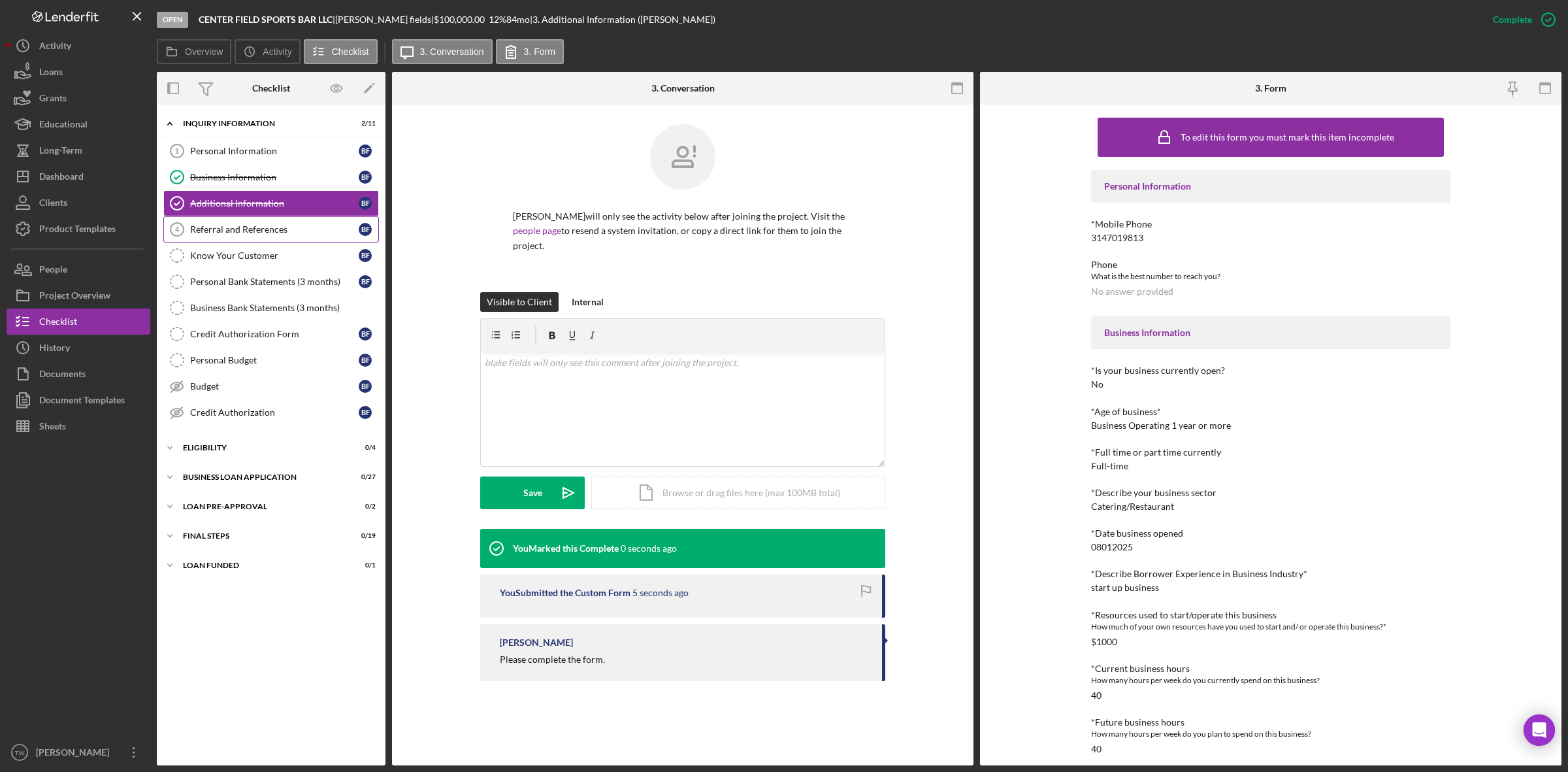
click at [215, 236] on link "Referral and References 4 Referral and References b f" at bounding box center [271, 229] width 215 height 26
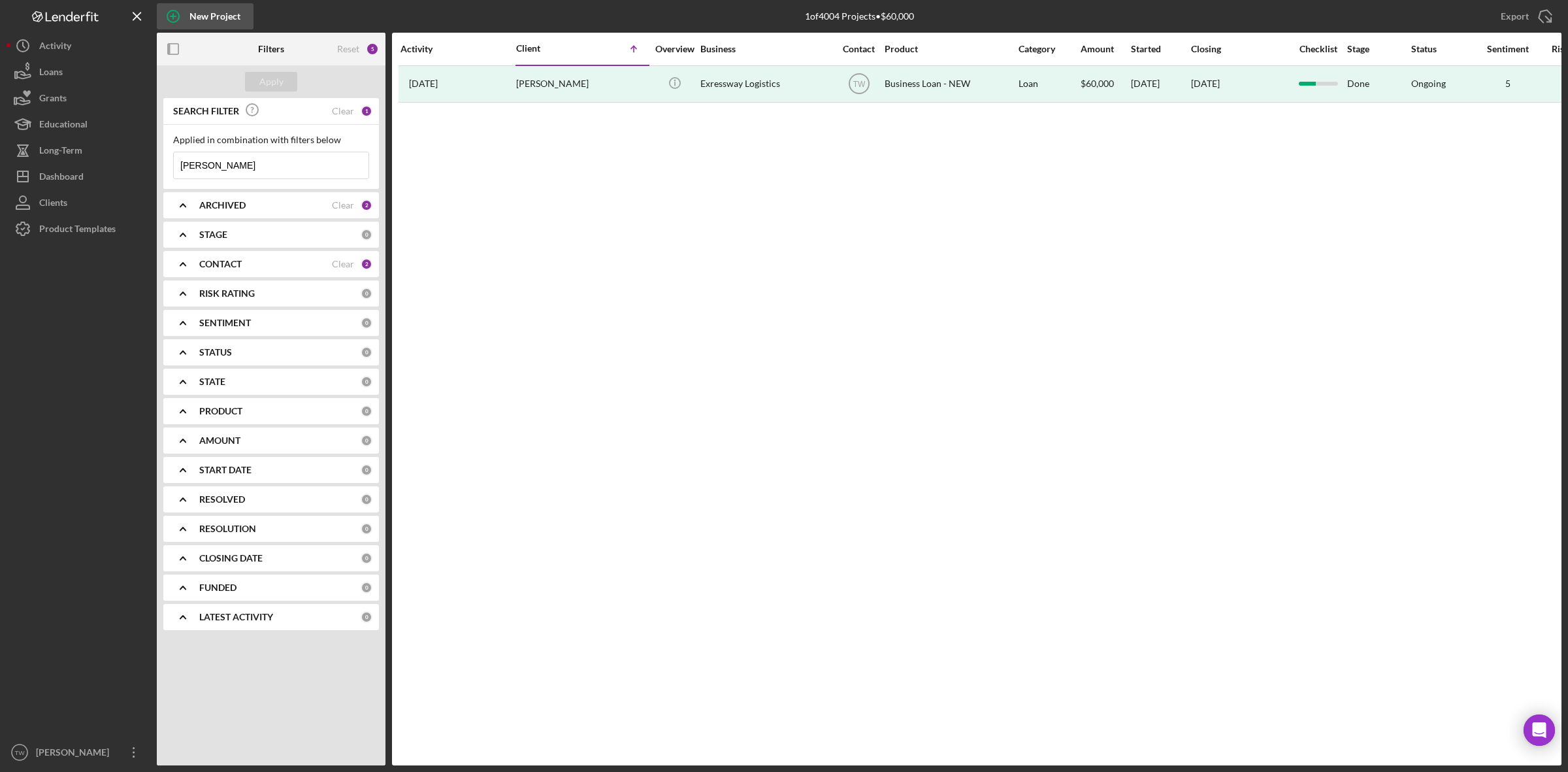
click at [200, 8] on div "New Project" at bounding box center [215, 16] width 51 height 26
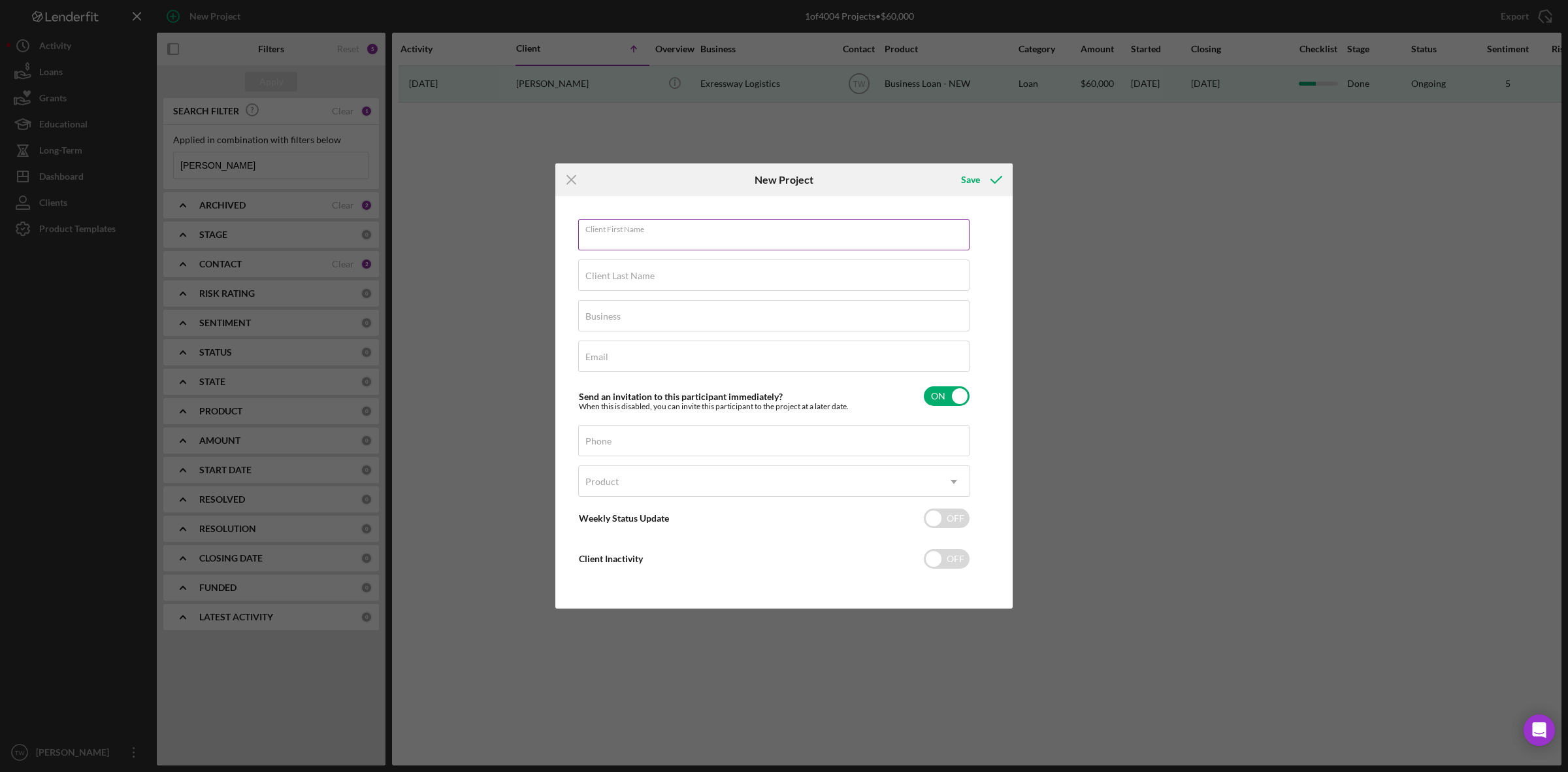
click at [639, 229] on div "Client First Name Required" at bounding box center [774, 235] width 392 height 32
type input "[PERSON_NAME]"
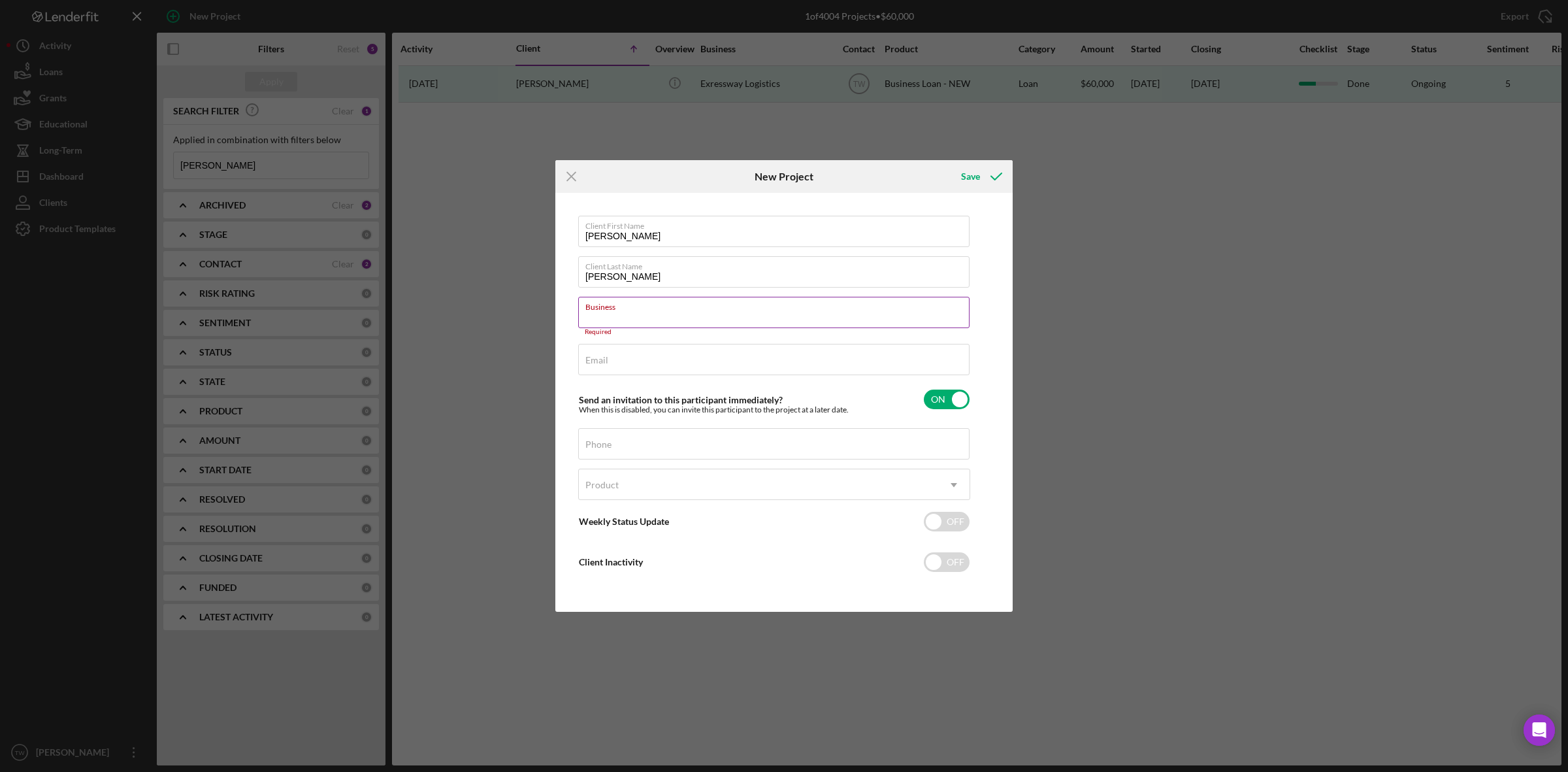
paste input "Exressway Logistics"
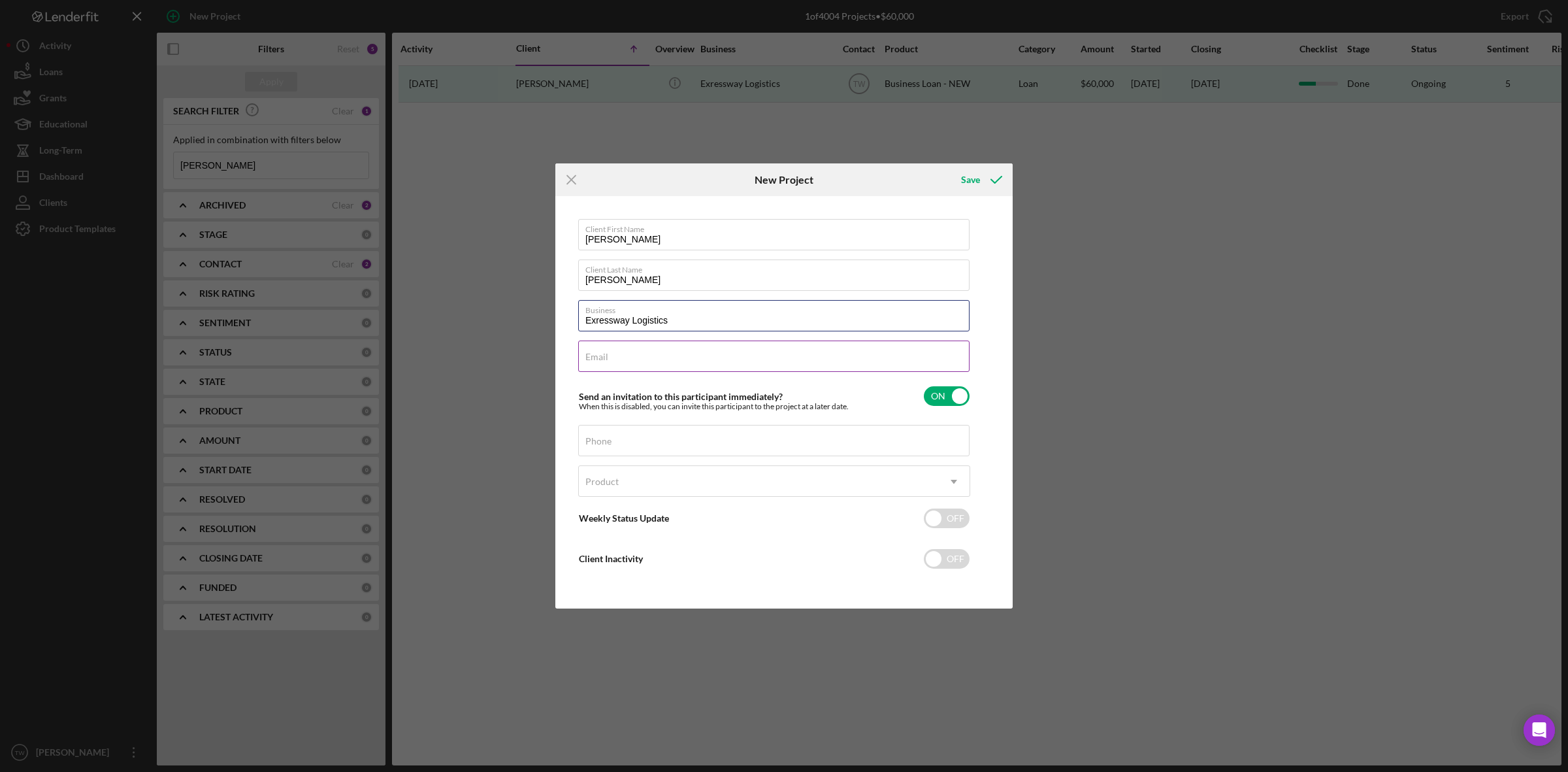
type input "Exressway Logistics"
click at [736, 360] on input "Email" at bounding box center [774, 356] width 392 height 32
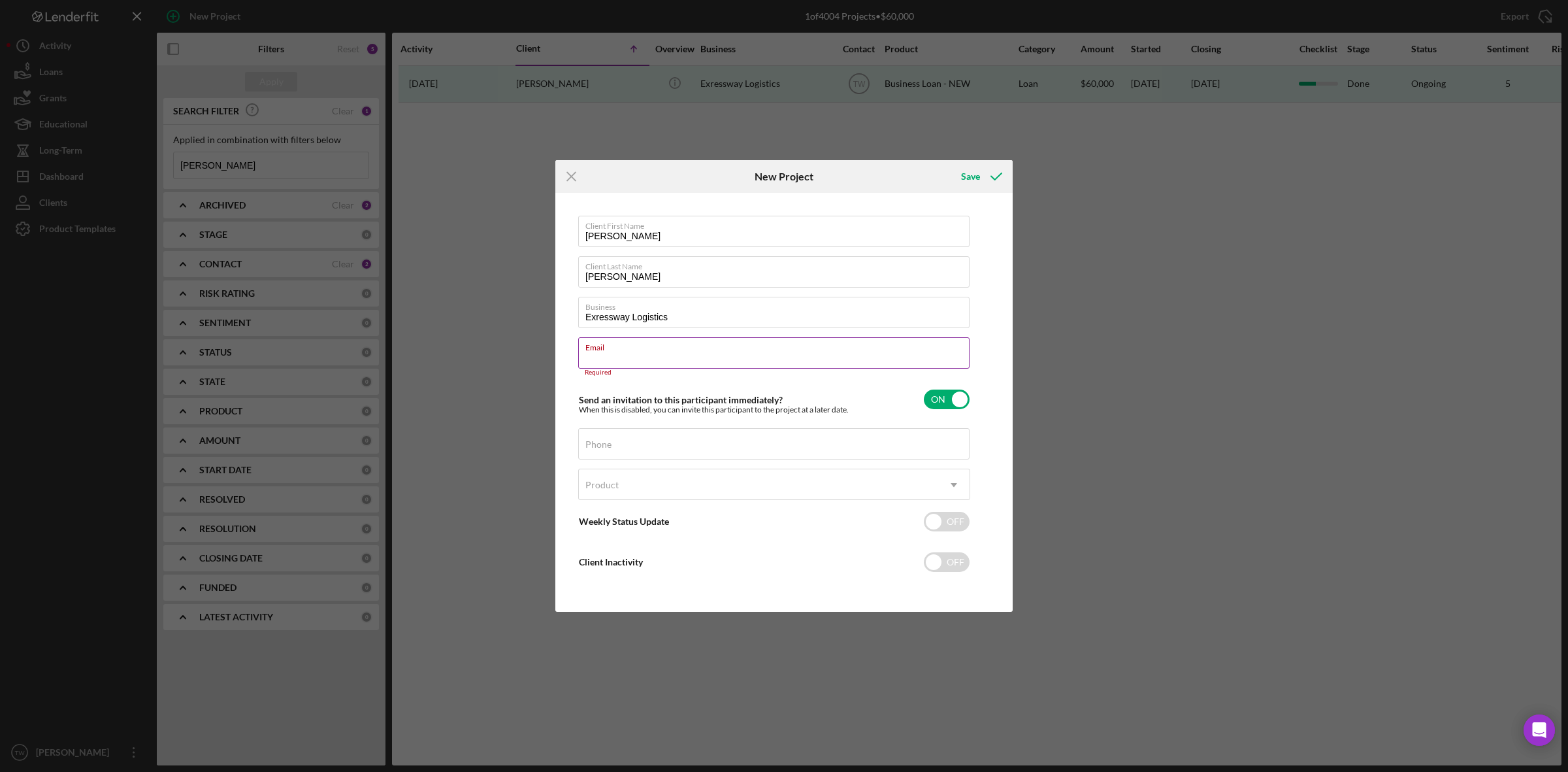
paste input "[PERSON_NAME] <[EMAIL_ADDRESS][DOMAIN_NAME]>"
click at [644, 356] on input "[PERSON_NAME] <[EMAIL_ADDRESS]" at bounding box center [774, 353] width 392 height 32
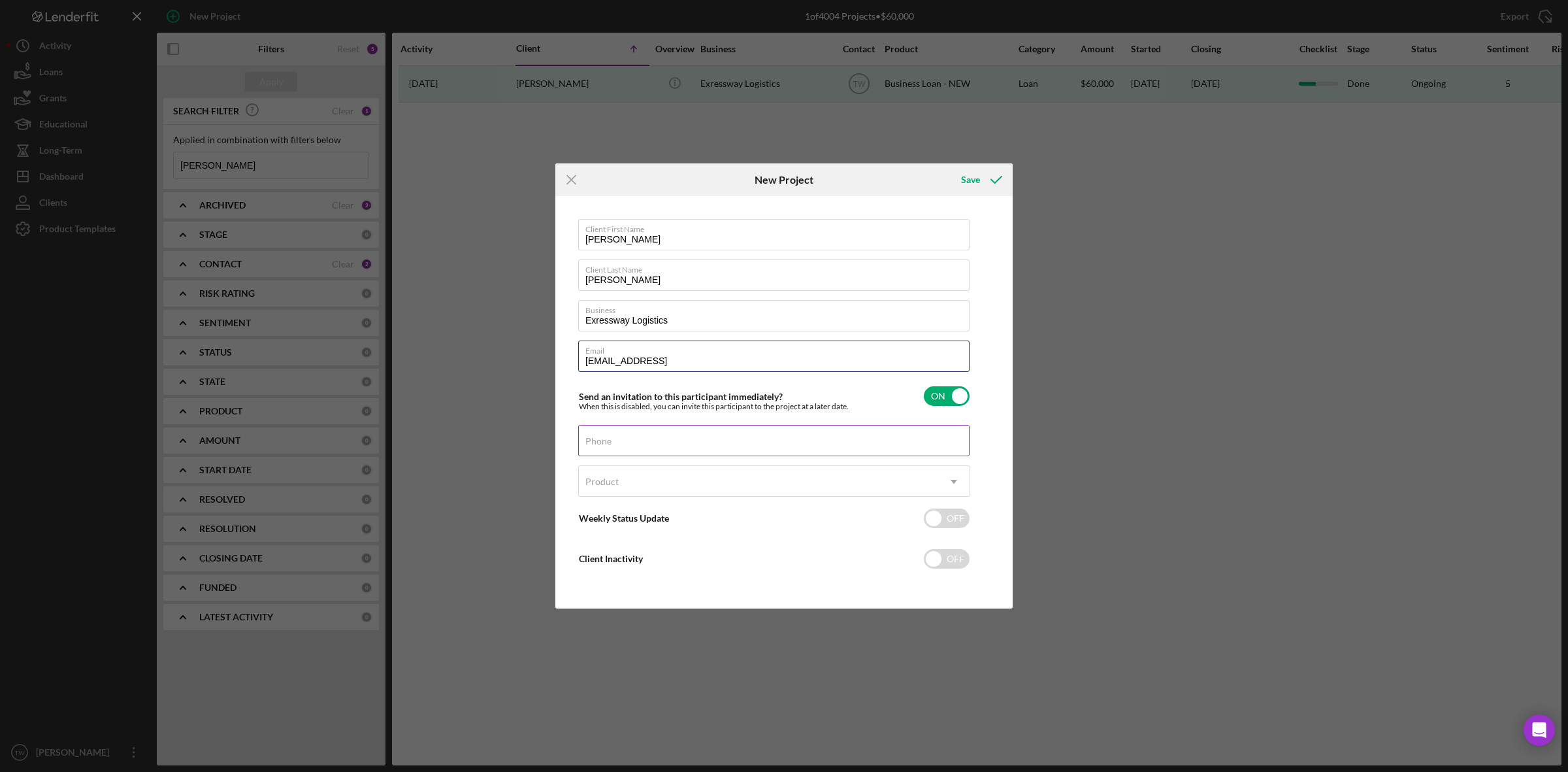
type input "[EMAIL_ADDRESS]"
click at [840, 448] on input "Phone" at bounding box center [774, 441] width 392 height 32
type input "[PHONE_NUMBER]"
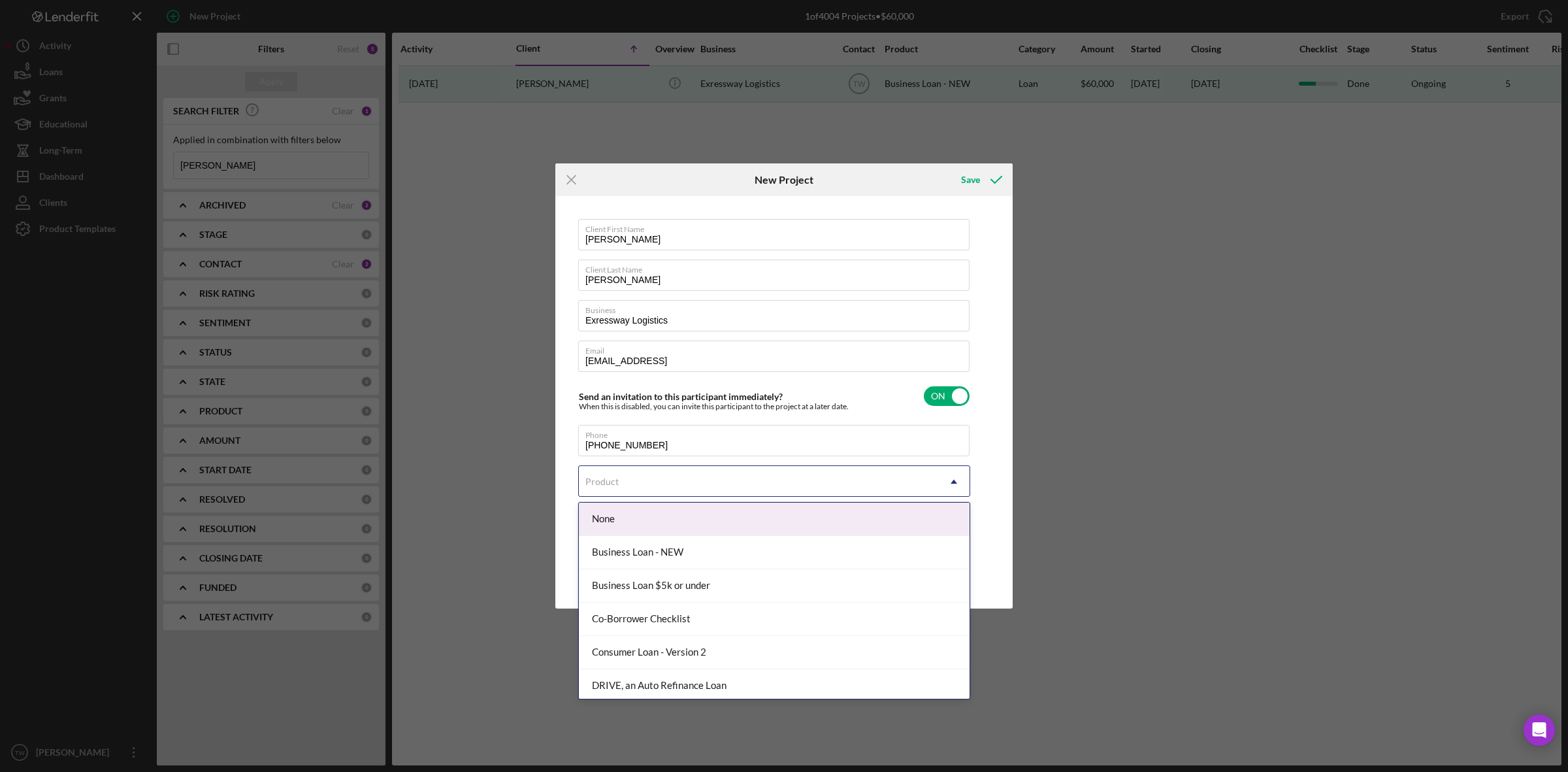
click at [821, 467] on div "Product" at bounding box center [759, 481] width 359 height 30
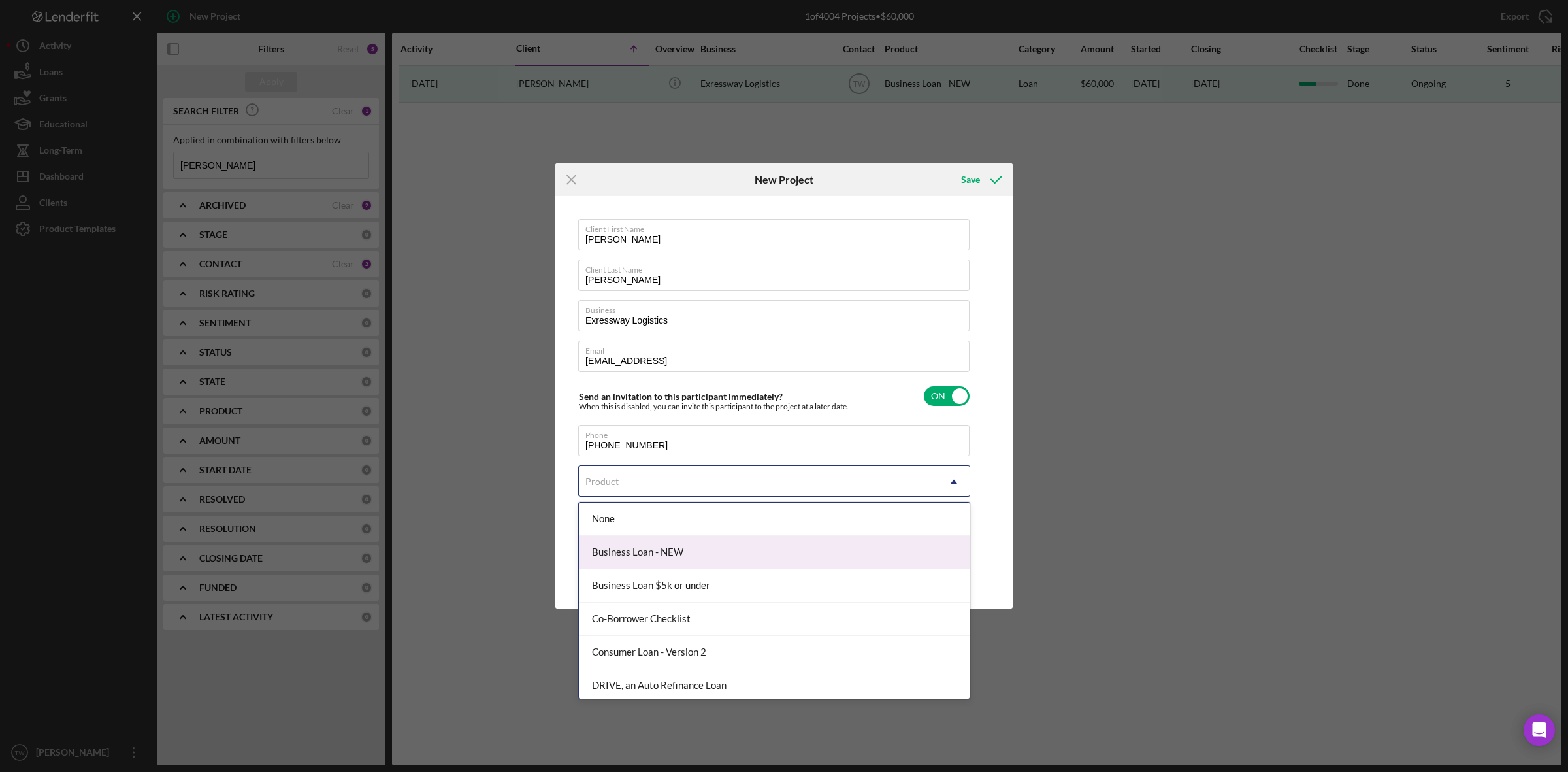
click at [782, 564] on div "Business Loan - NEW" at bounding box center [774, 552] width 391 height 33
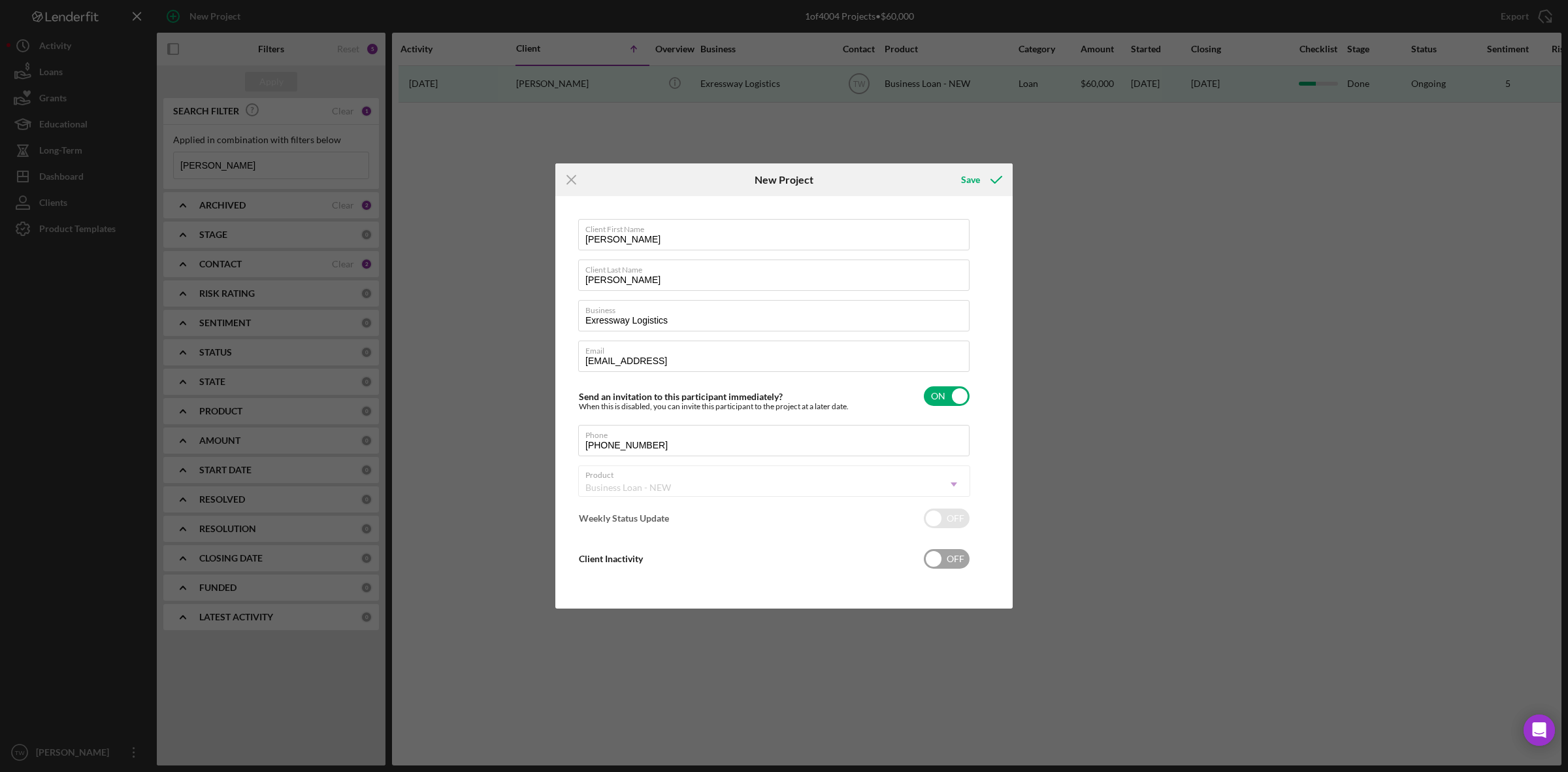
checkbox input "true"
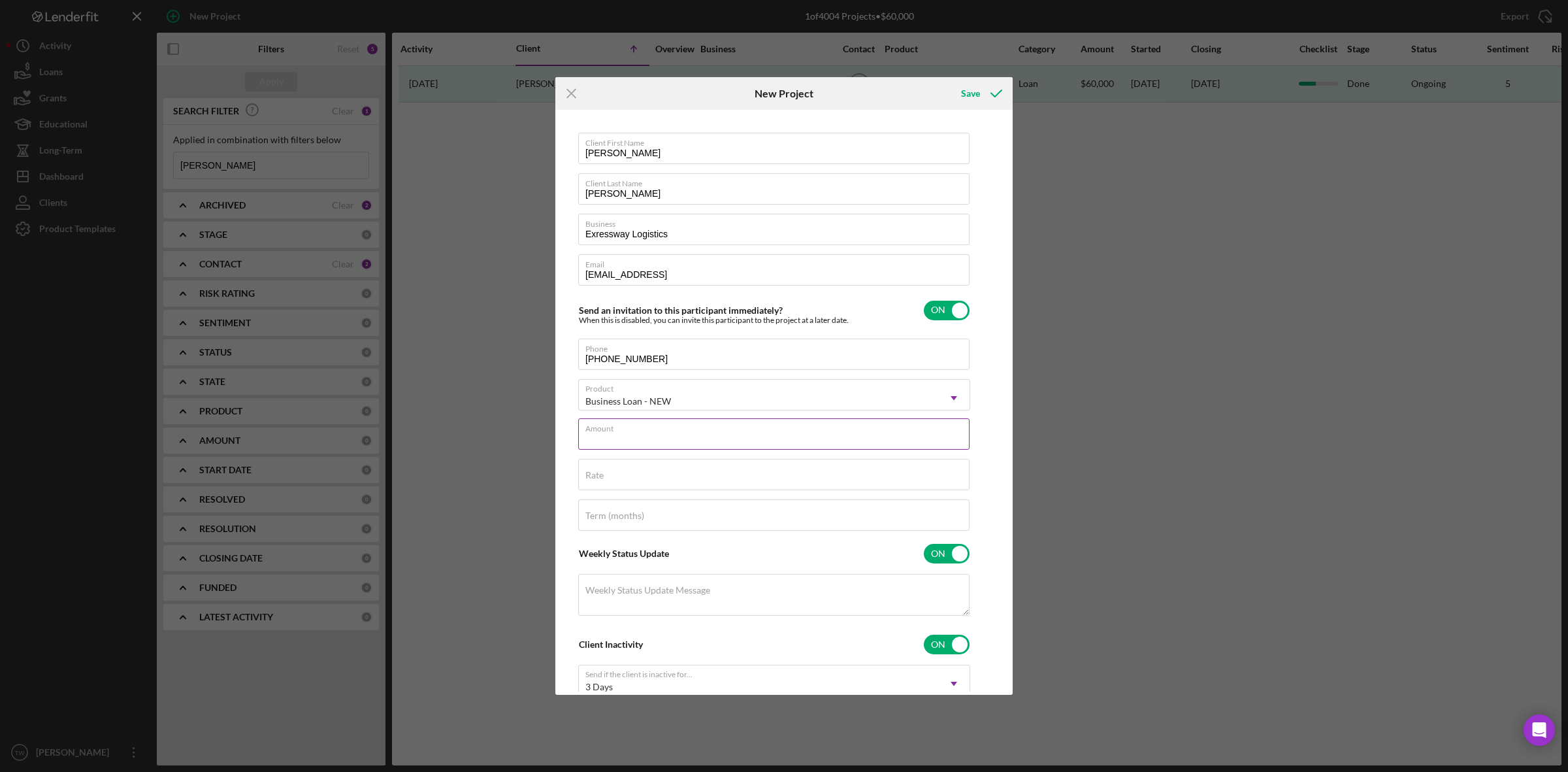
click at [717, 438] on input "Amount" at bounding box center [774, 434] width 392 height 32
type input "$40,000"
type input "12.000%"
drag, startPoint x: 652, startPoint y: 518, endPoint x: 160, endPoint y: 510, distance: 492.1
click at [160, 510] on div "Icon/Menu Close New Project Save Client First Name [PERSON_NAME] Client Last Na…" at bounding box center [784, 386] width 1568 height 772
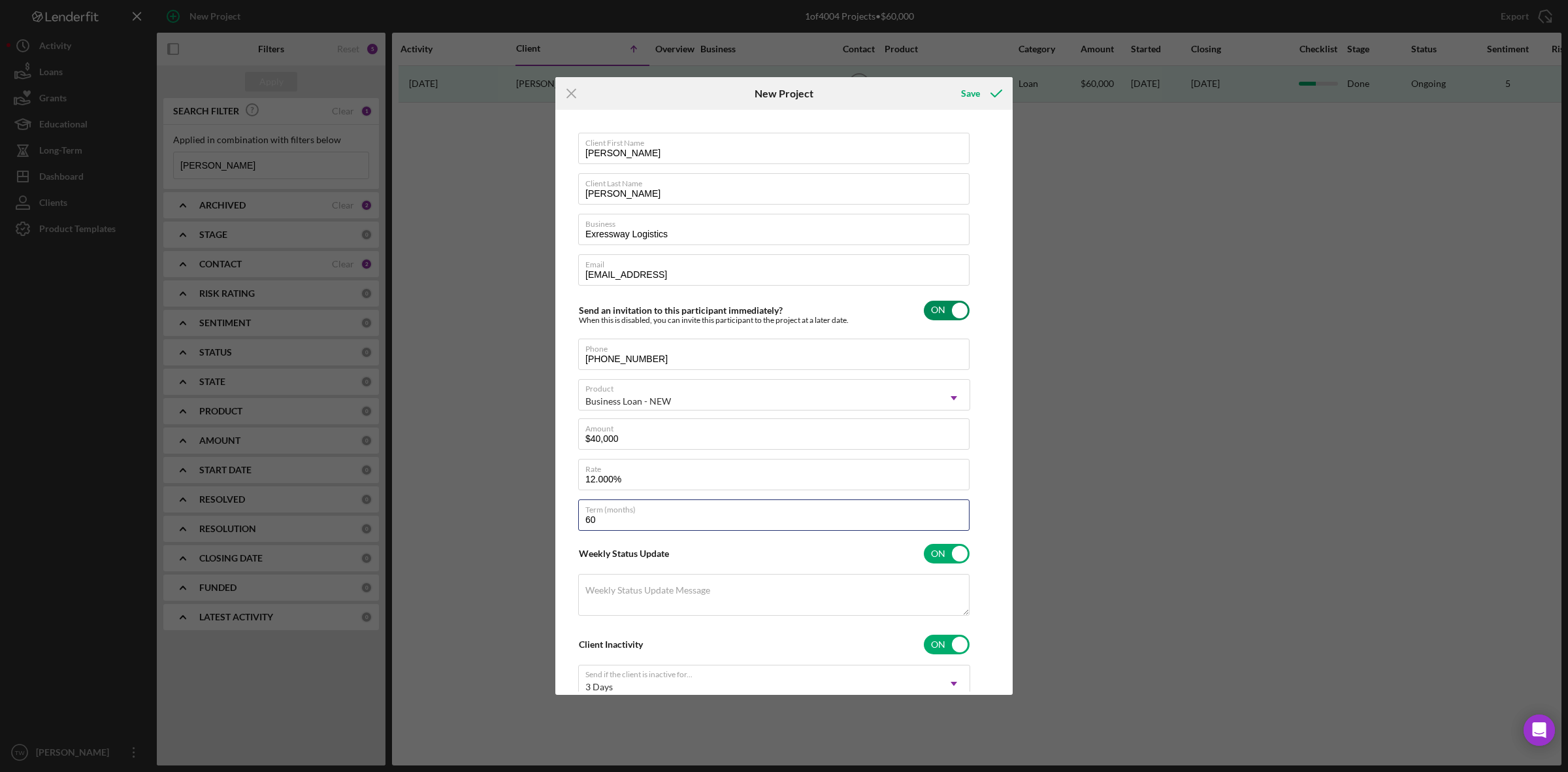
type input "60"
click at [958, 306] on input "checkbox" at bounding box center [947, 310] width 46 height 20
checkbox input "false"
click at [954, 544] on input "checkbox" at bounding box center [947, 553] width 46 height 20
checkbox input "false"
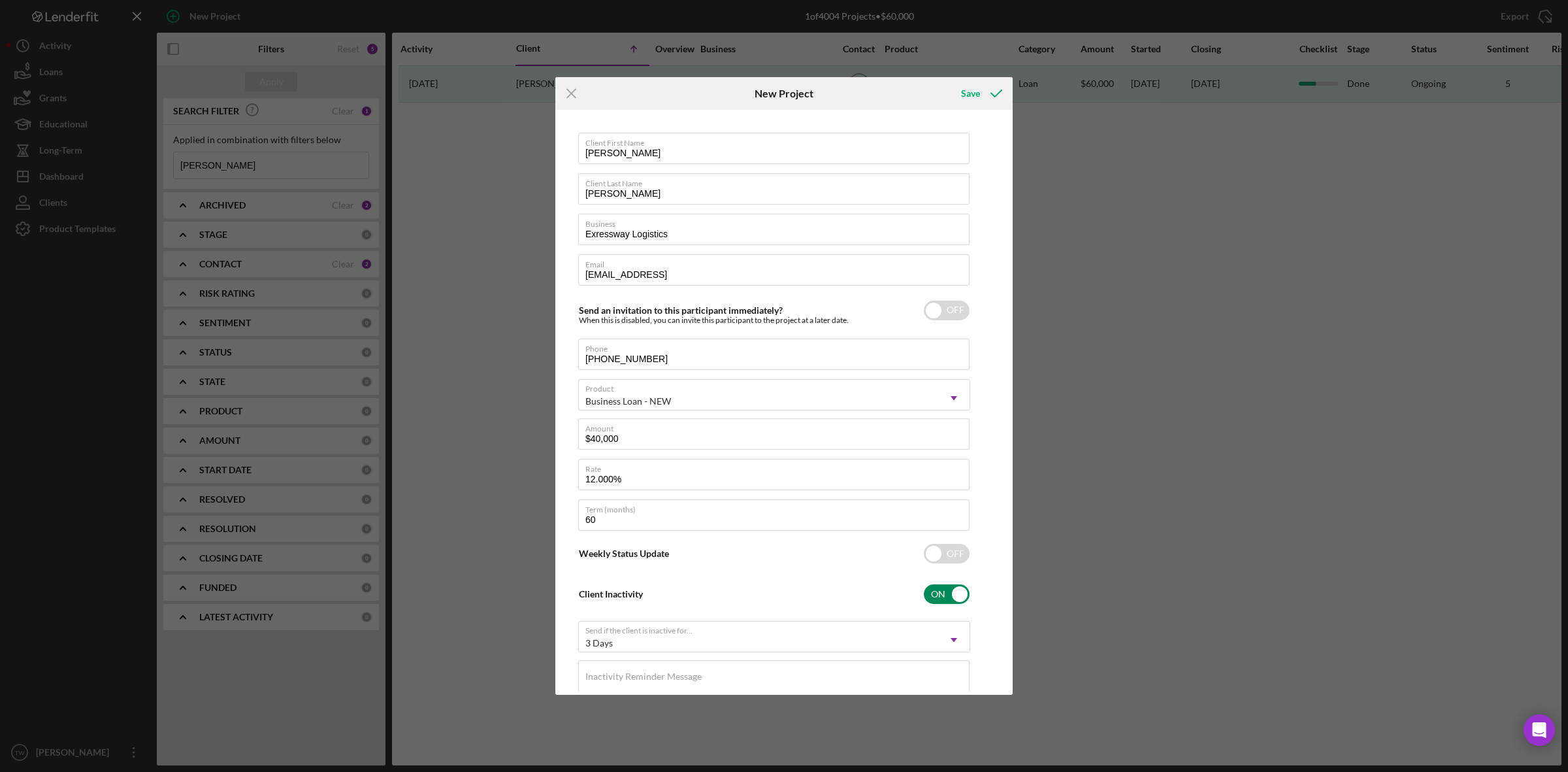
click at [952, 593] on input "checkbox" at bounding box center [947, 594] width 46 height 20
checkbox input "false"
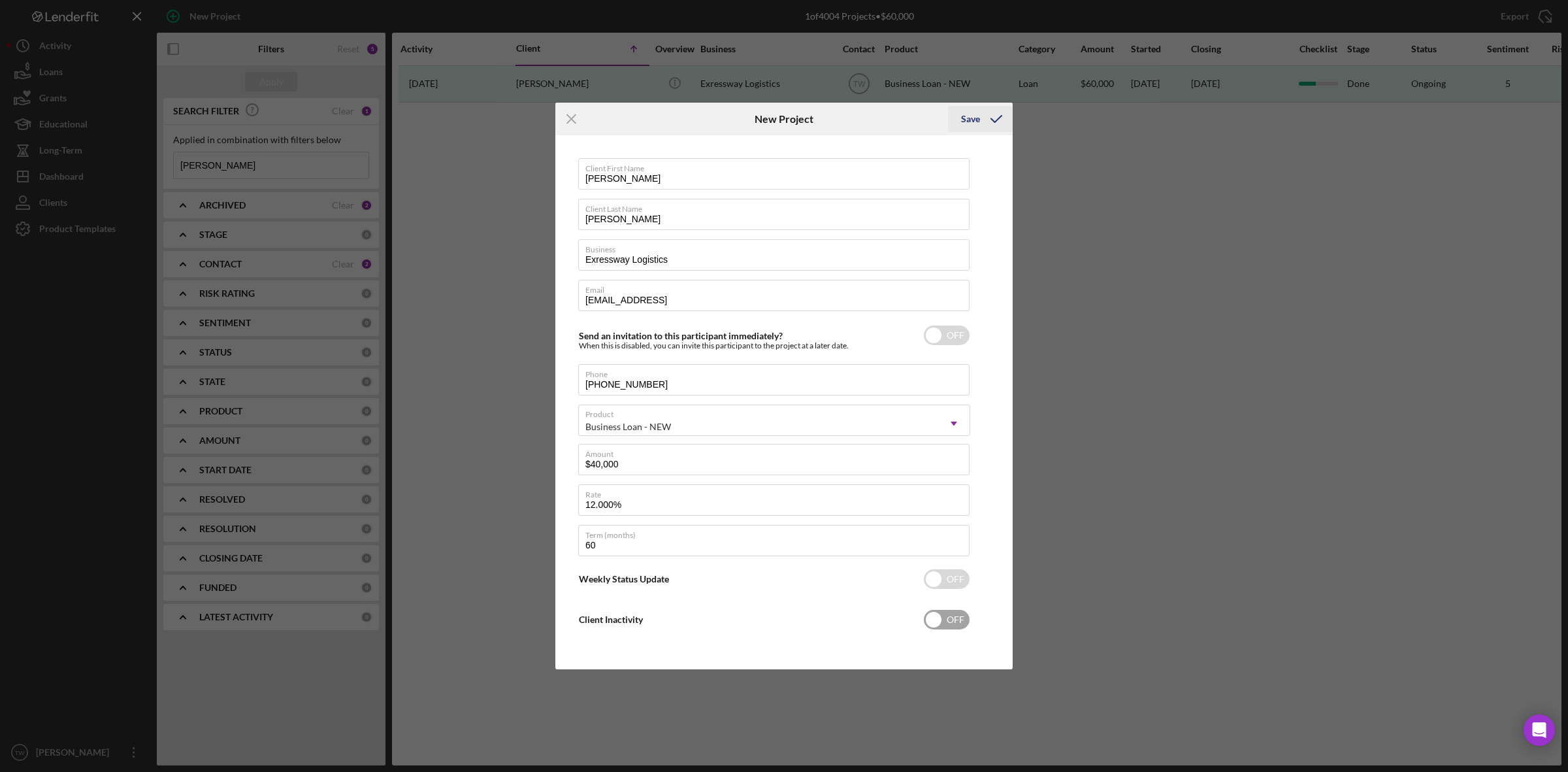
click at [991, 116] on icon "submit" at bounding box center [997, 118] width 32 height 32
checkbox input "true"
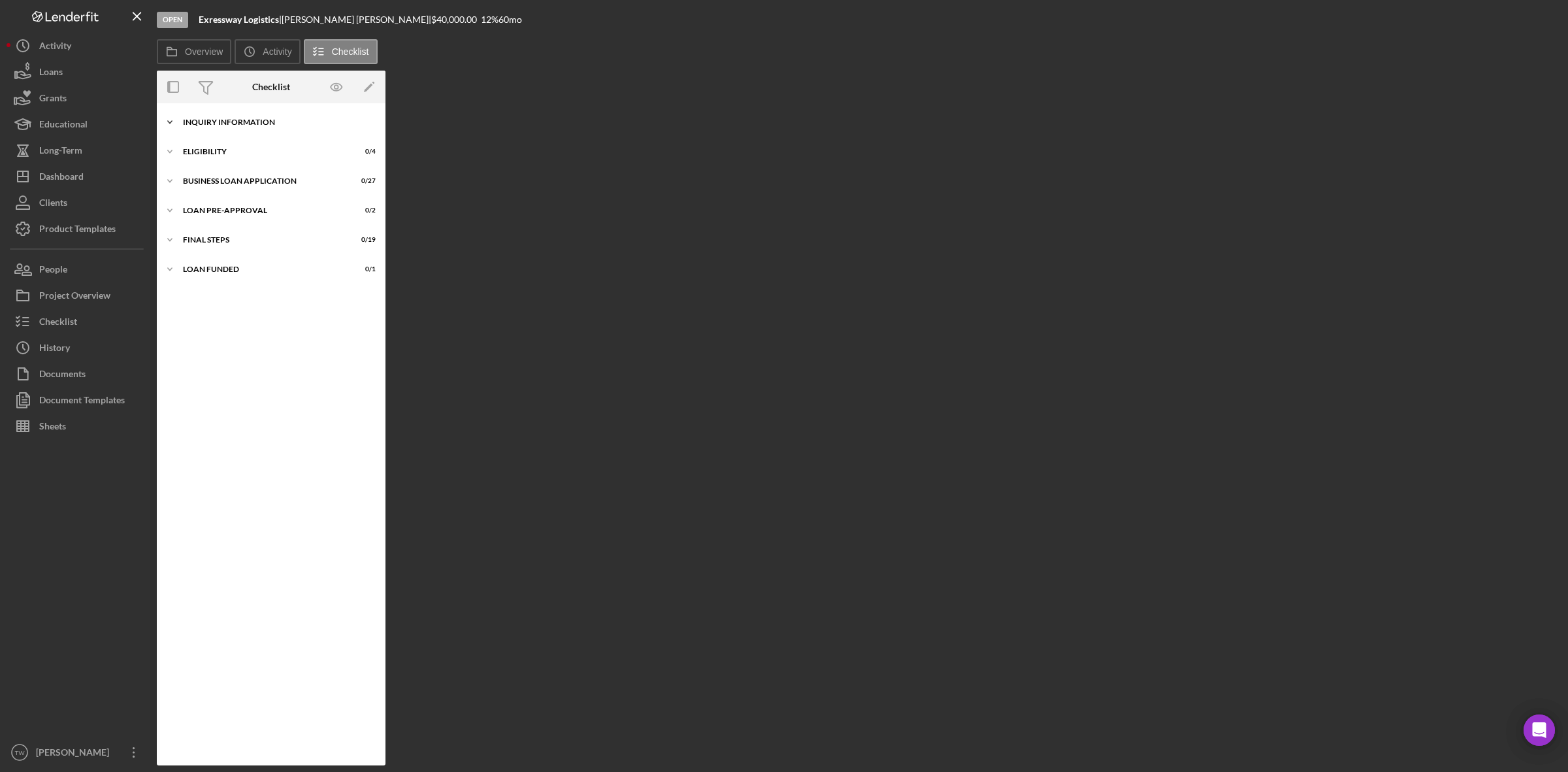
click at [243, 118] on div "INQUIRY INFORMATION" at bounding box center [276, 122] width 187 height 8
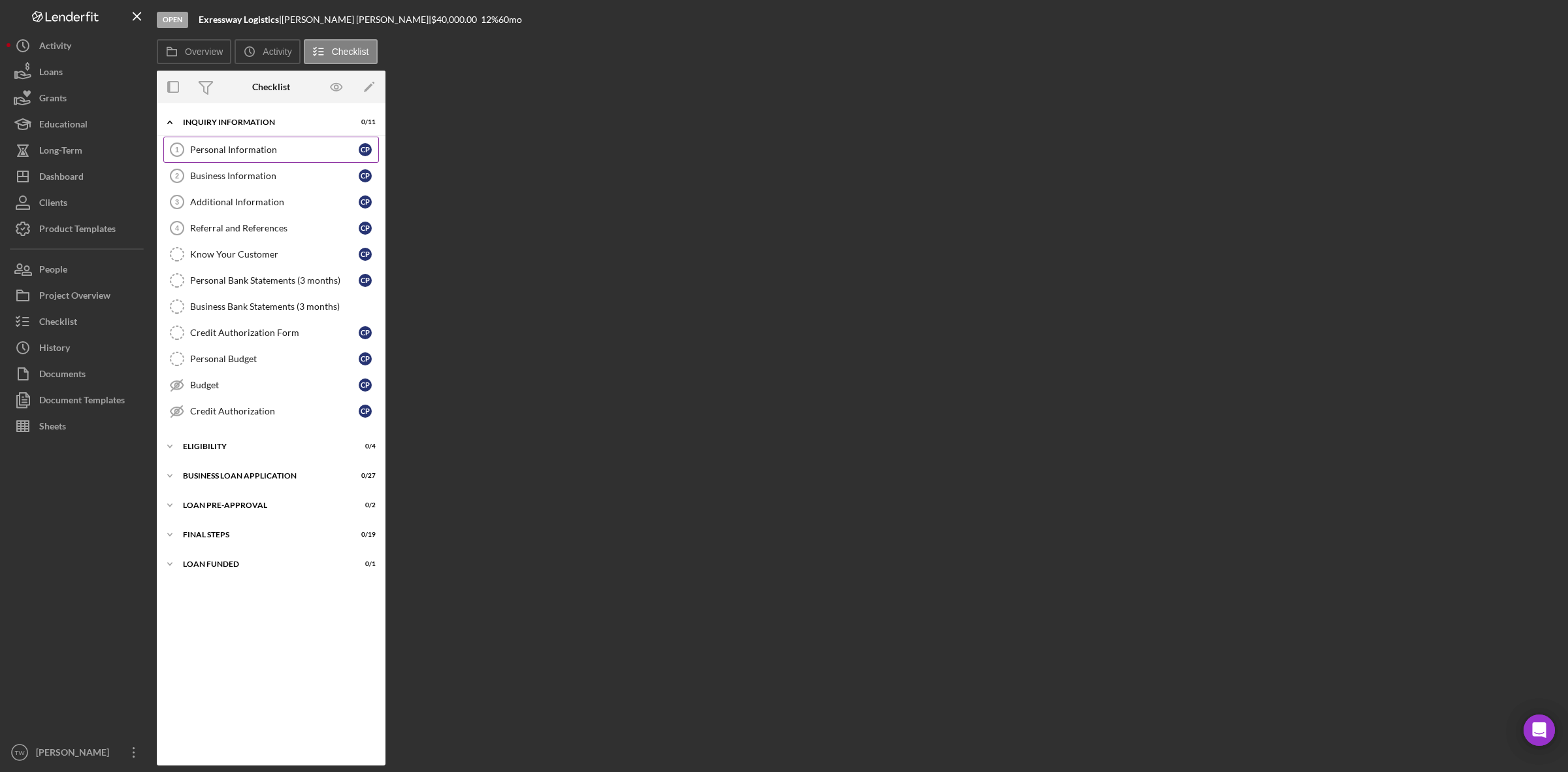
click at [242, 157] on link "Personal Information 1 Personal Information C P" at bounding box center [271, 149] width 215 height 26
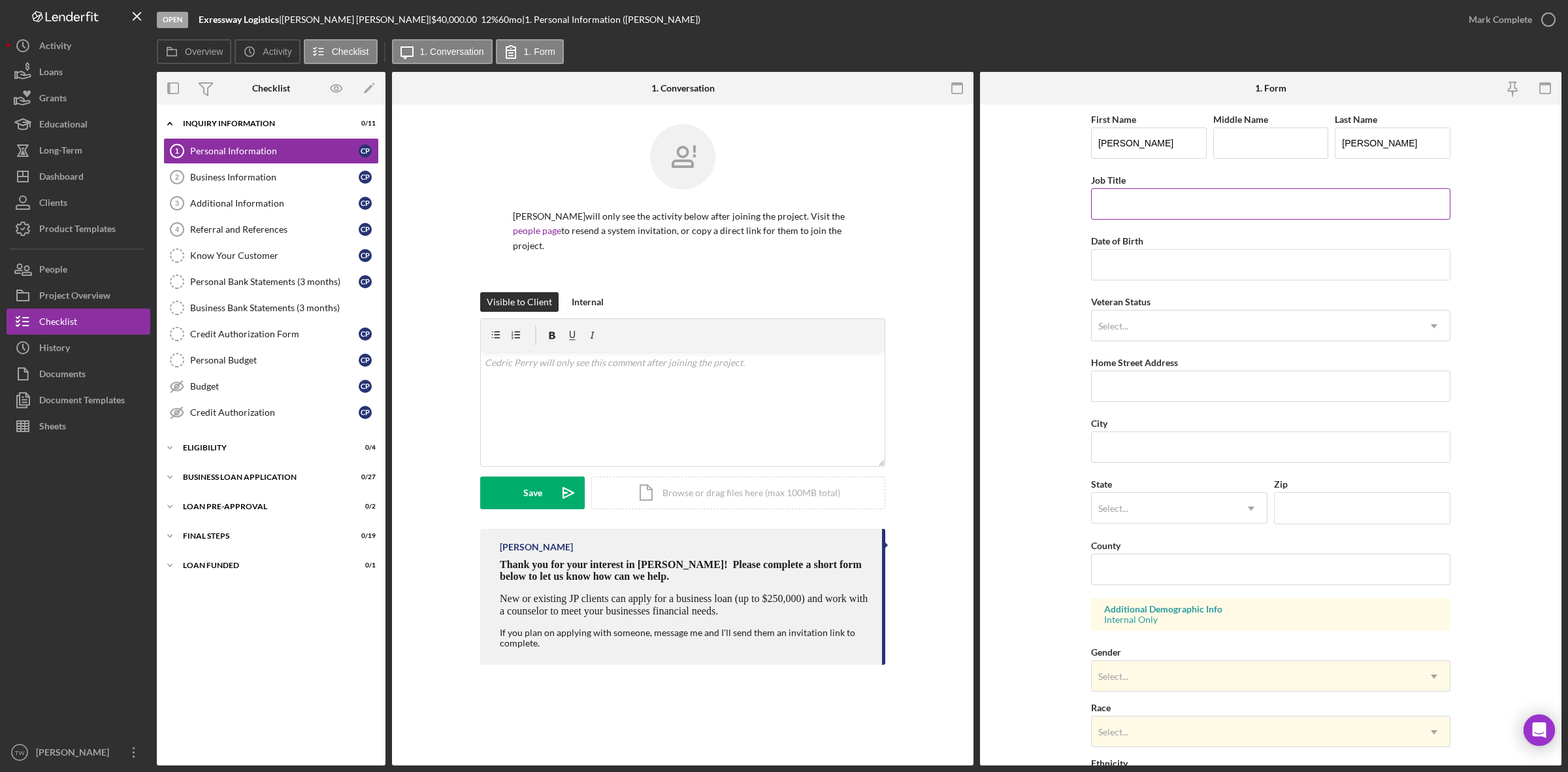
click at [1151, 210] on input "Job Title" at bounding box center [1271, 204] width 359 height 32
type input "owner"
type input "[DATE]"
click at [1200, 327] on div "Select..." at bounding box center [1255, 326] width 327 height 30
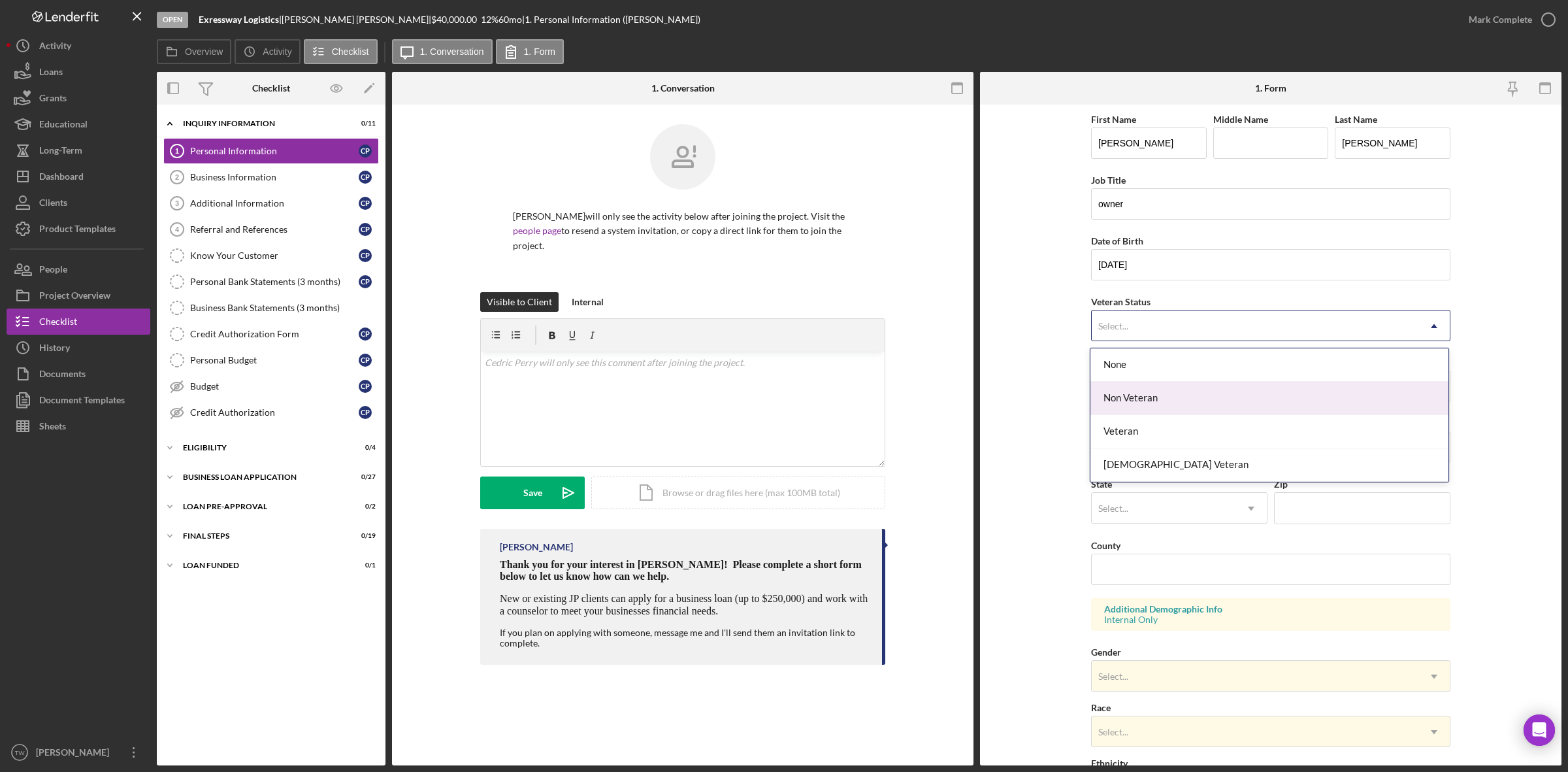
click at [1199, 395] on div "Non Veteran" at bounding box center [1269, 398] width 358 height 33
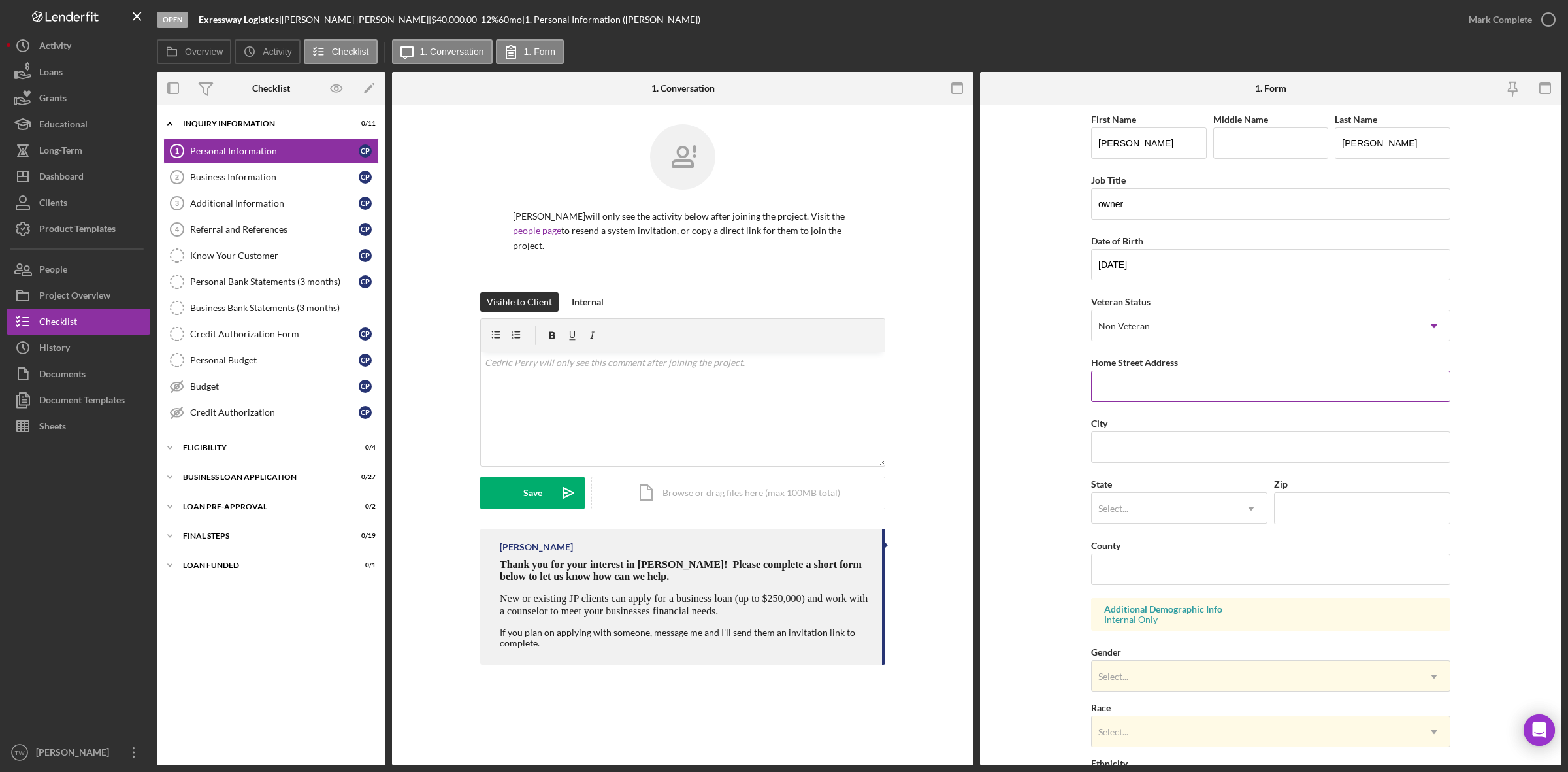
click at [1189, 394] on input "Home Street Address" at bounding box center [1271, 386] width 359 height 32
type input "841 [PERSON_NAME]"
click at [1239, 430] on div "City" at bounding box center [1271, 423] width 359 height 16
click at [1239, 436] on input "City" at bounding box center [1271, 446] width 359 height 32
type input "Saint Louis"
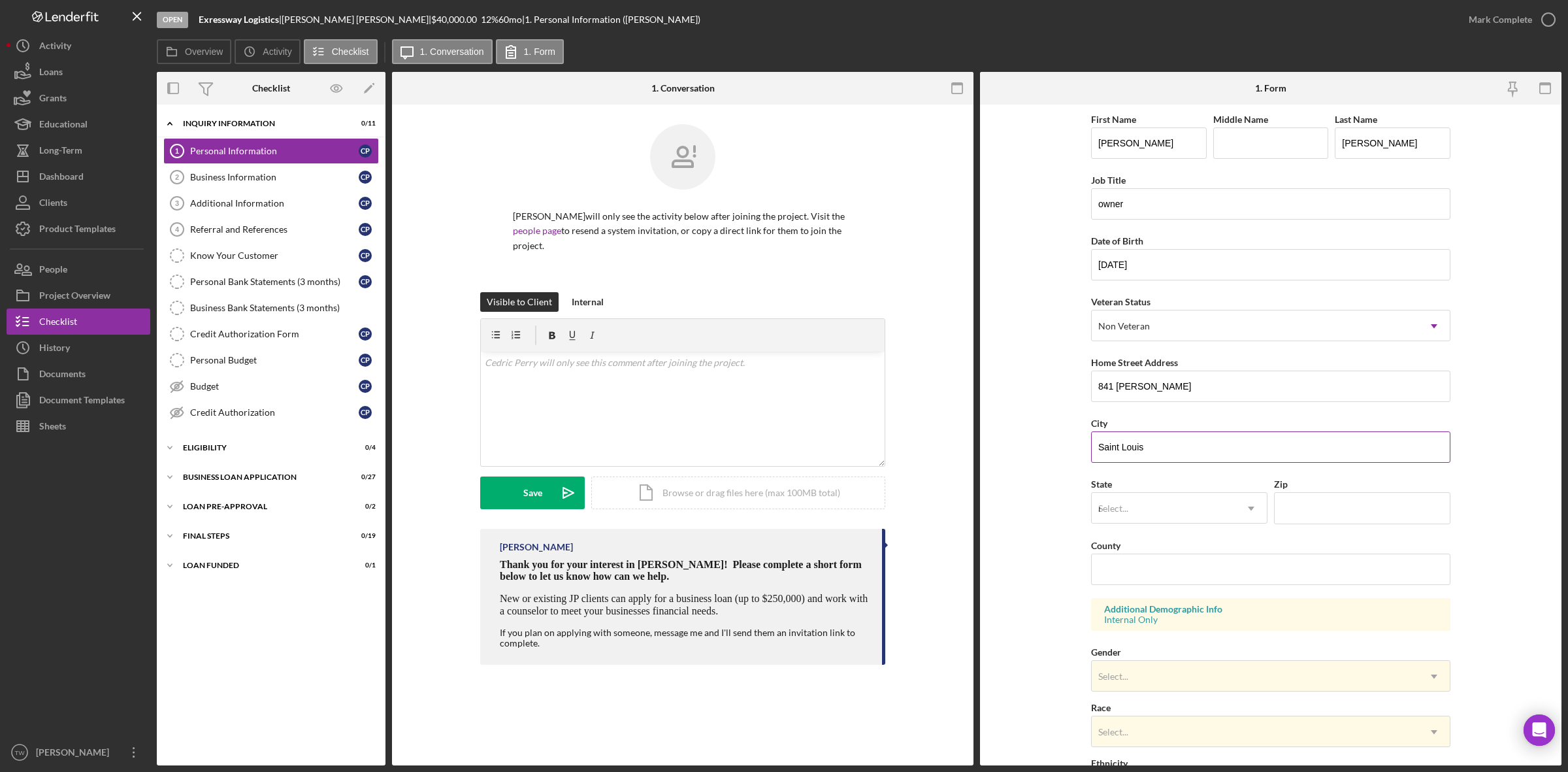
type input "mo"
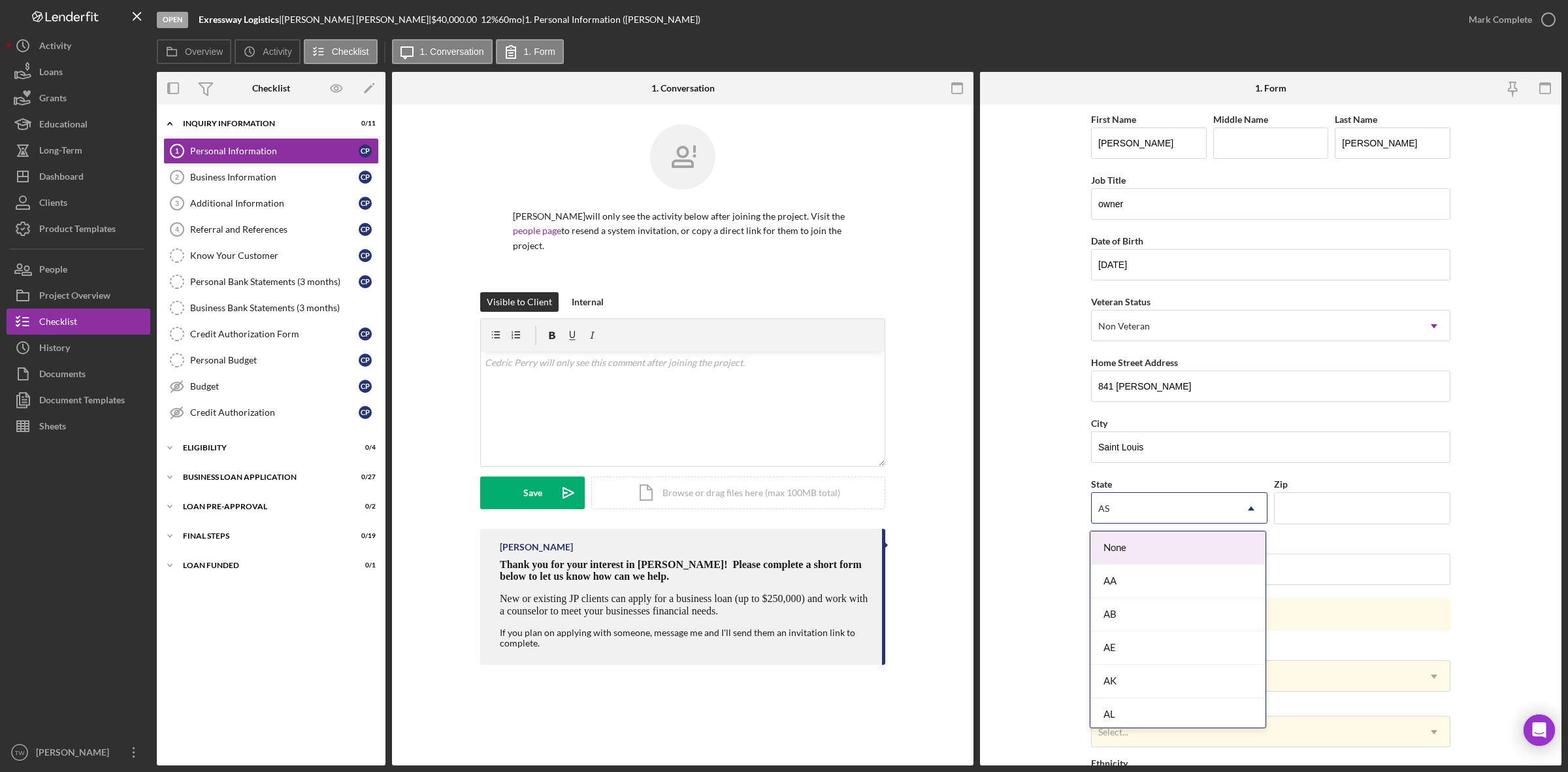
click at [1242, 508] on icon "Icon/Dropdown Arrow" at bounding box center [1251, 508] width 32 height 32
click at [1135, 586] on div "MO" at bounding box center [1178, 571] width 175 height 33
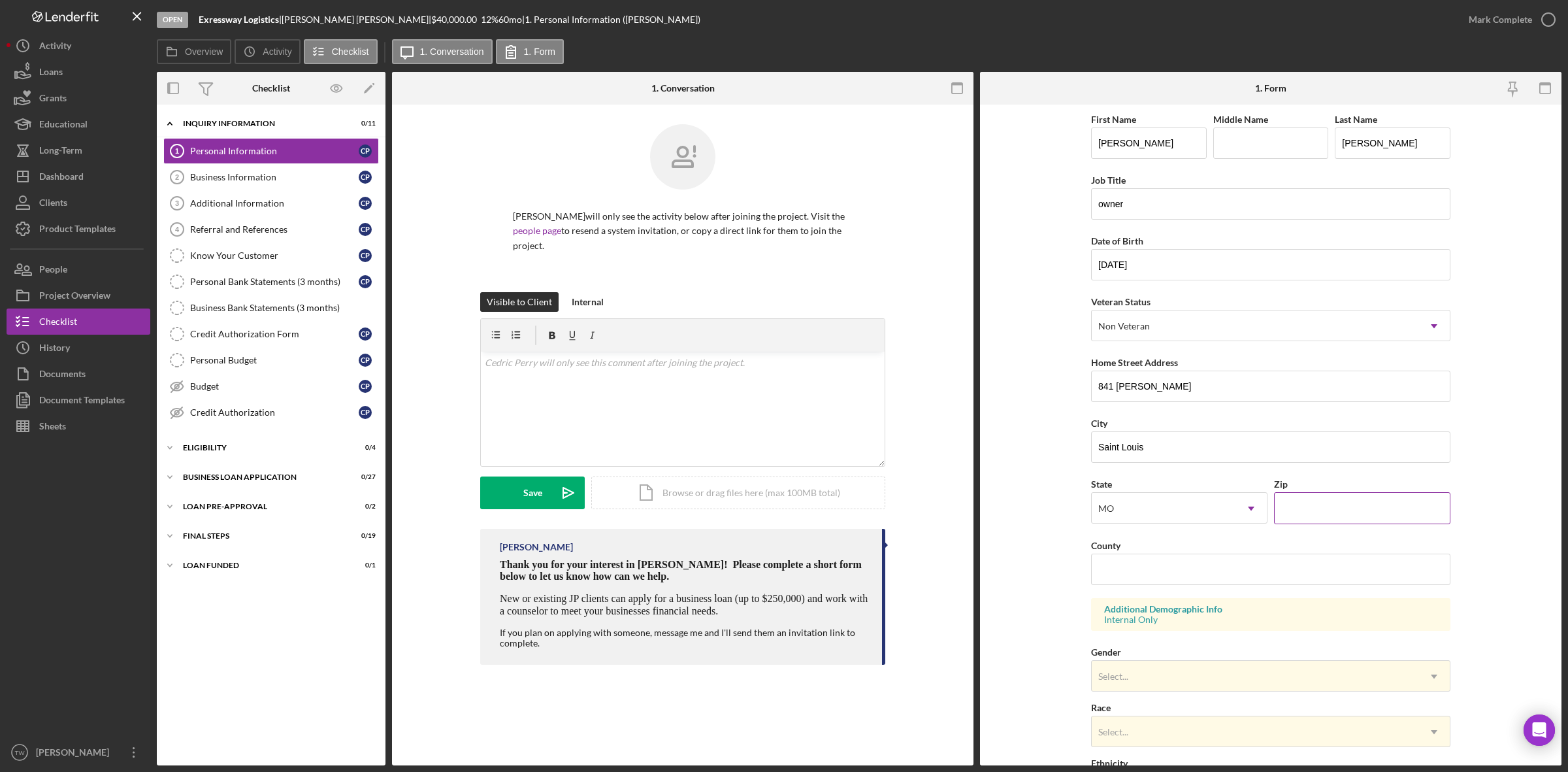
click at [1350, 511] on input "Zip" at bounding box center [1362, 508] width 176 height 32
type input "63135"
type input "Saint Louis"
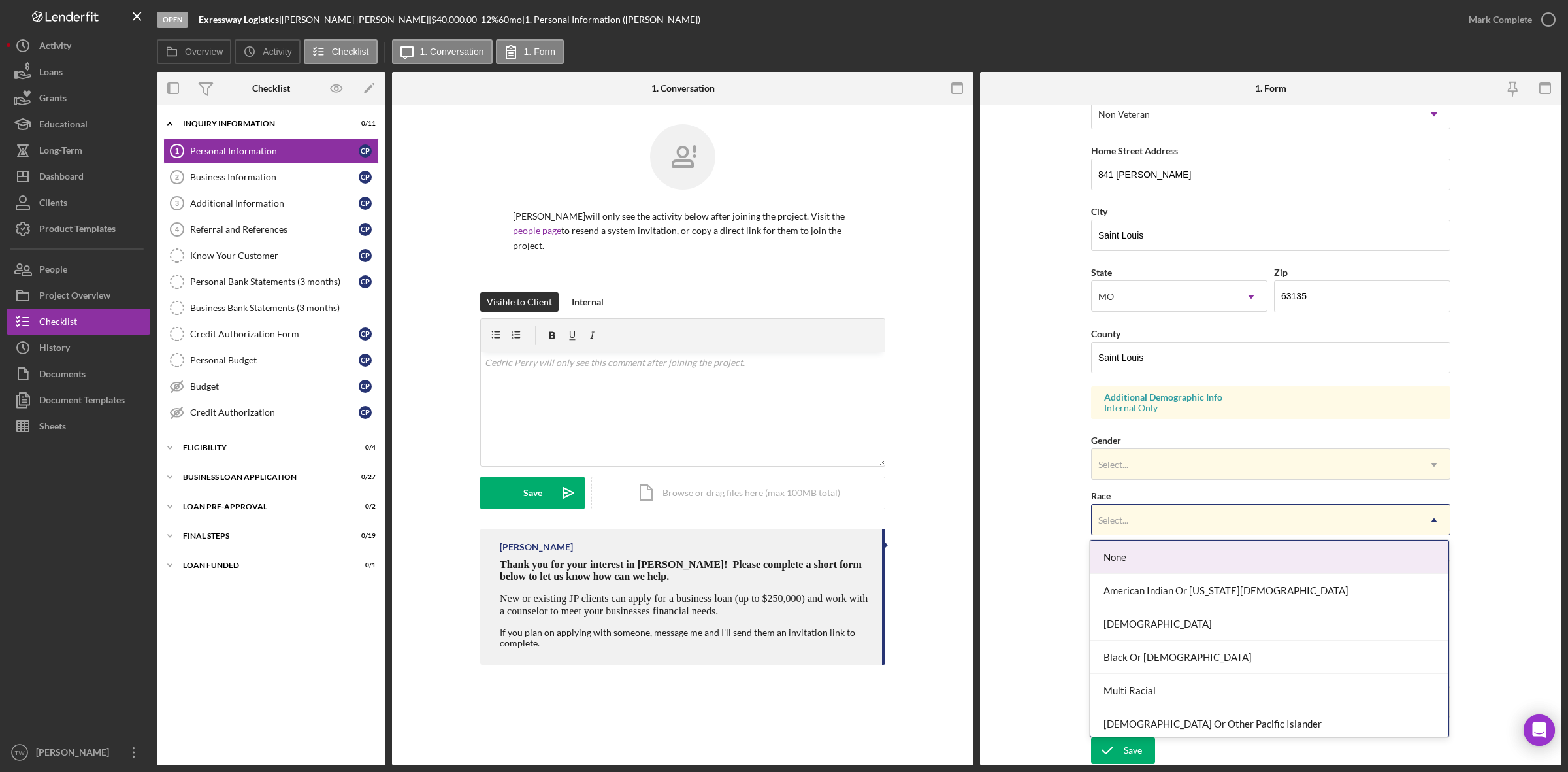
click at [1183, 517] on div "Select..." at bounding box center [1255, 520] width 327 height 30
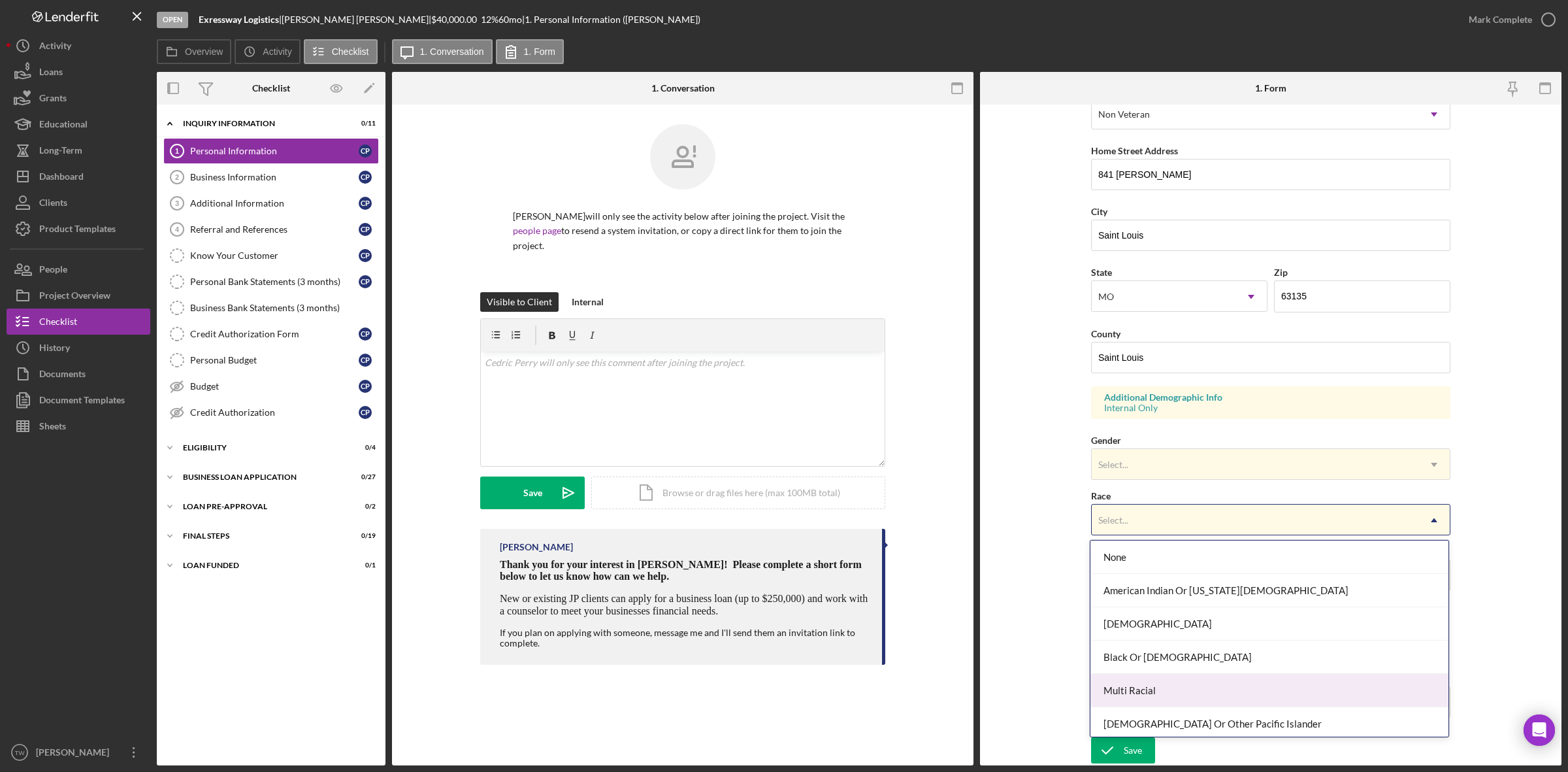
scroll to position [72, 0]
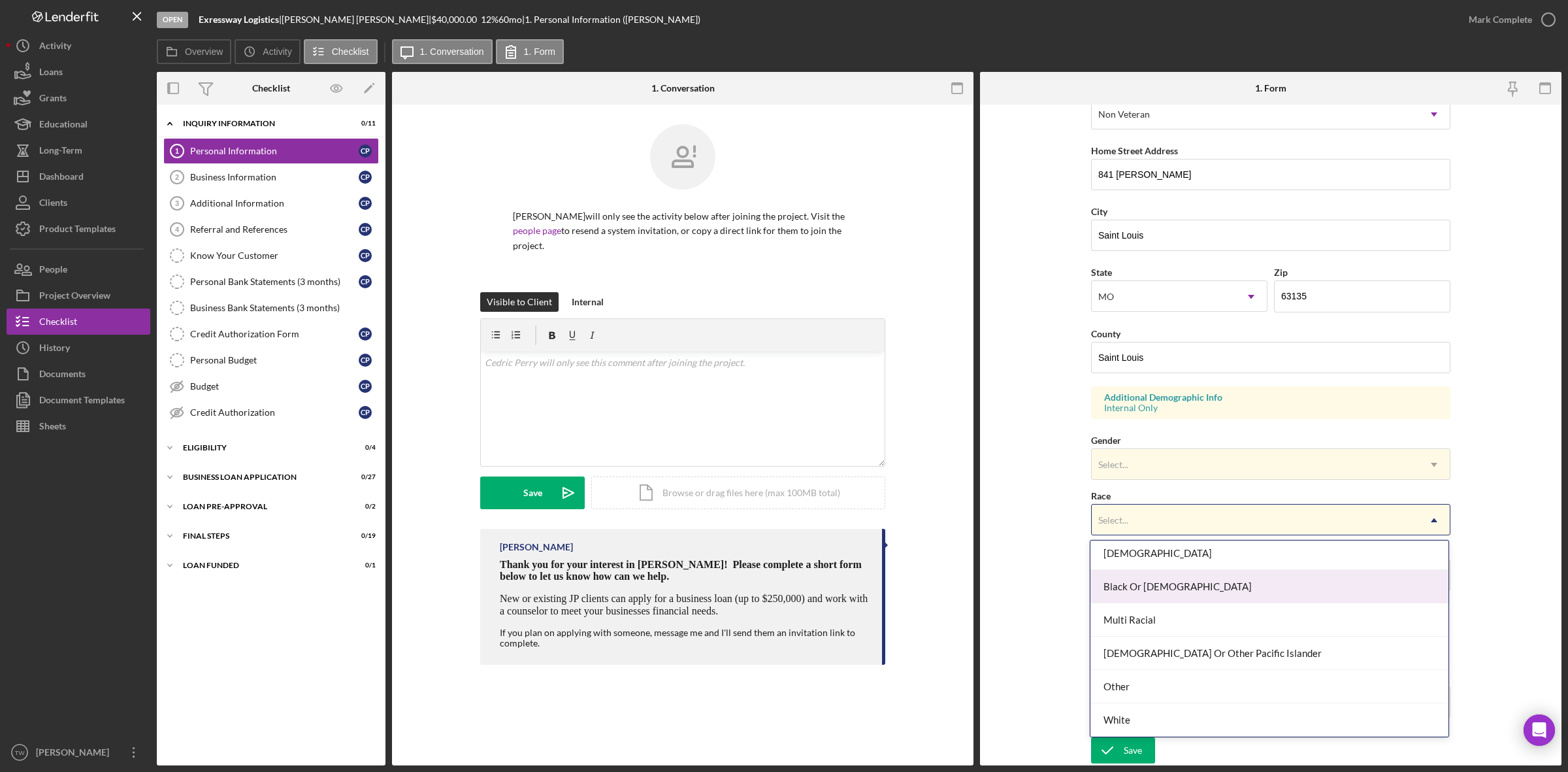
click at [1186, 595] on div "Black Or [DEMOGRAPHIC_DATA]" at bounding box center [1269, 586] width 358 height 33
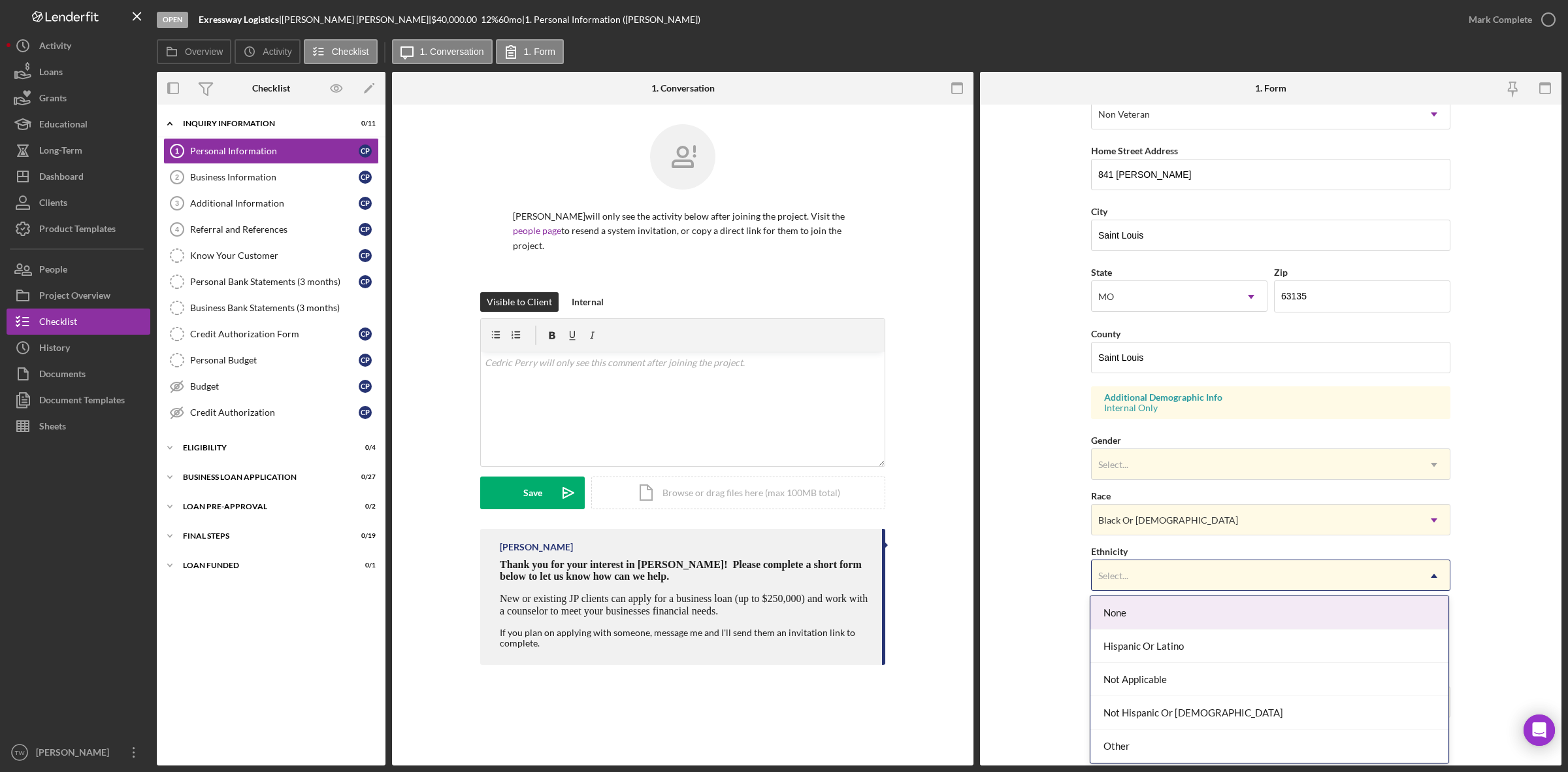
click at [1196, 577] on div "Select..." at bounding box center [1255, 575] width 327 height 30
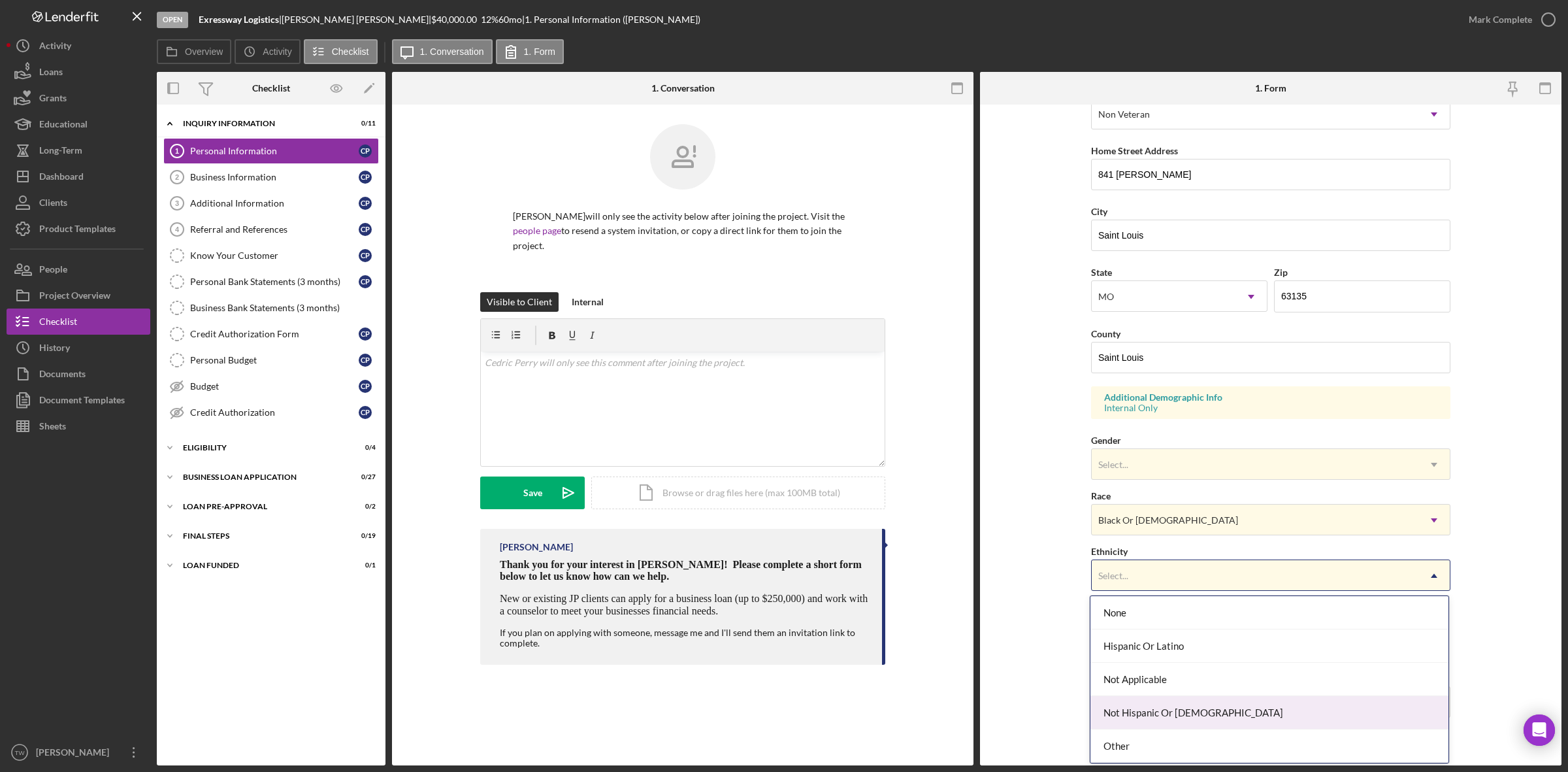
click at [1196, 709] on div "Not Hispanic Or [DEMOGRAPHIC_DATA]" at bounding box center [1269, 712] width 358 height 33
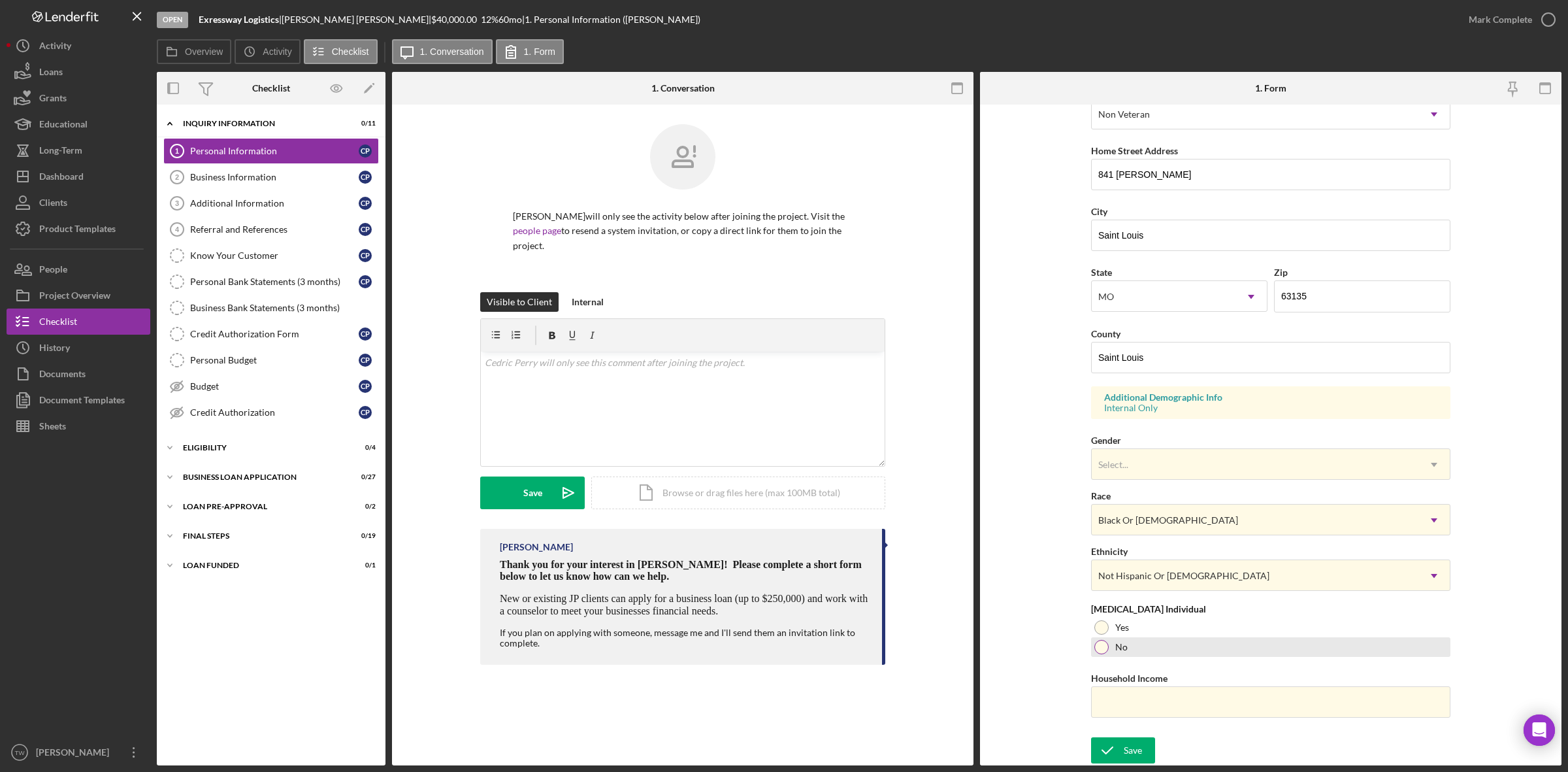
click at [1126, 644] on div "No" at bounding box center [1271, 647] width 359 height 20
click at [1140, 700] on input "Household Income" at bounding box center [1271, 702] width 359 height 32
type input "$65,000"
click at [1117, 757] on icon "submit" at bounding box center [1107, 751] width 32 height 32
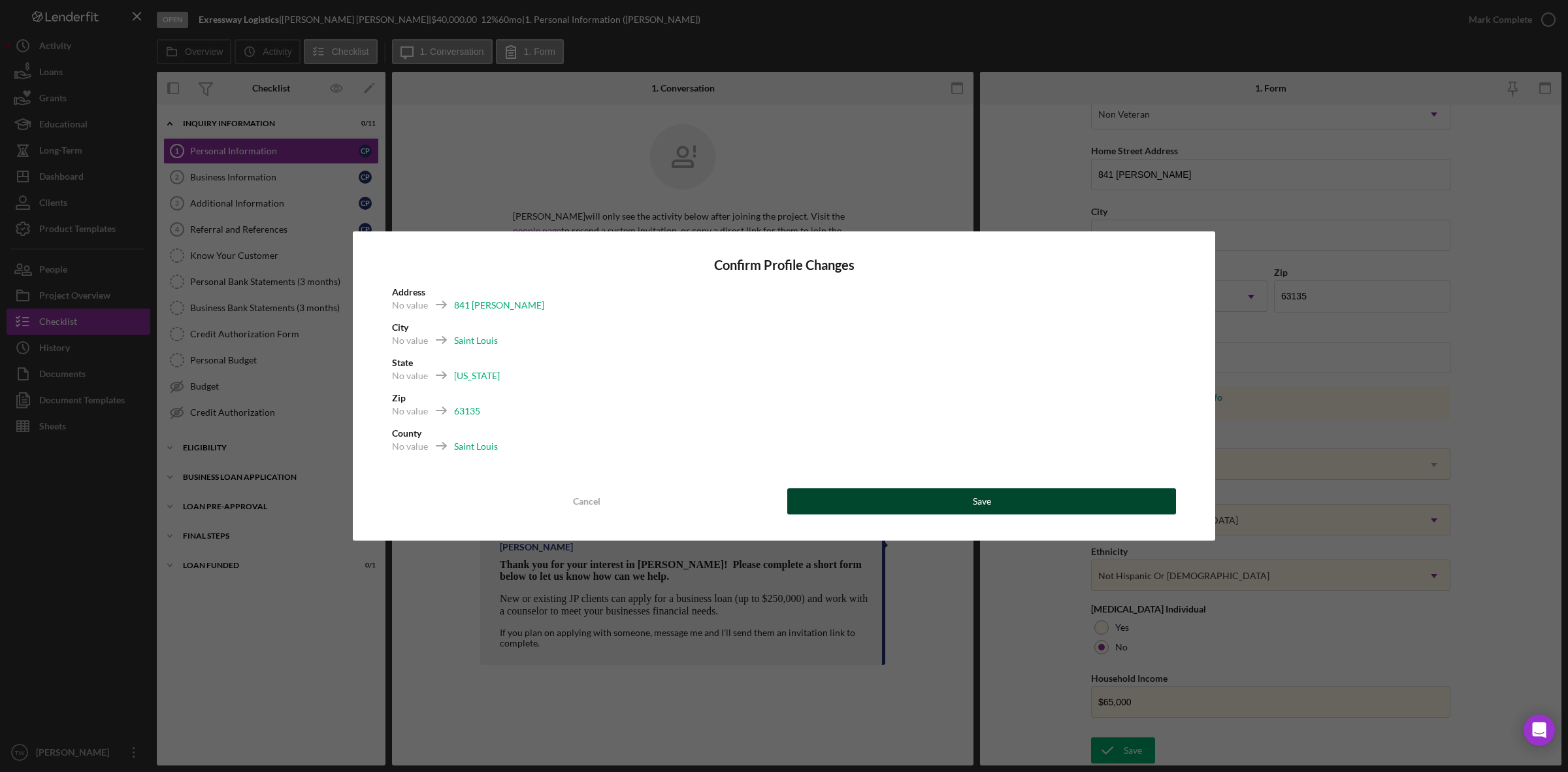
click at [1008, 508] on button "Save" at bounding box center [981, 501] width 388 height 26
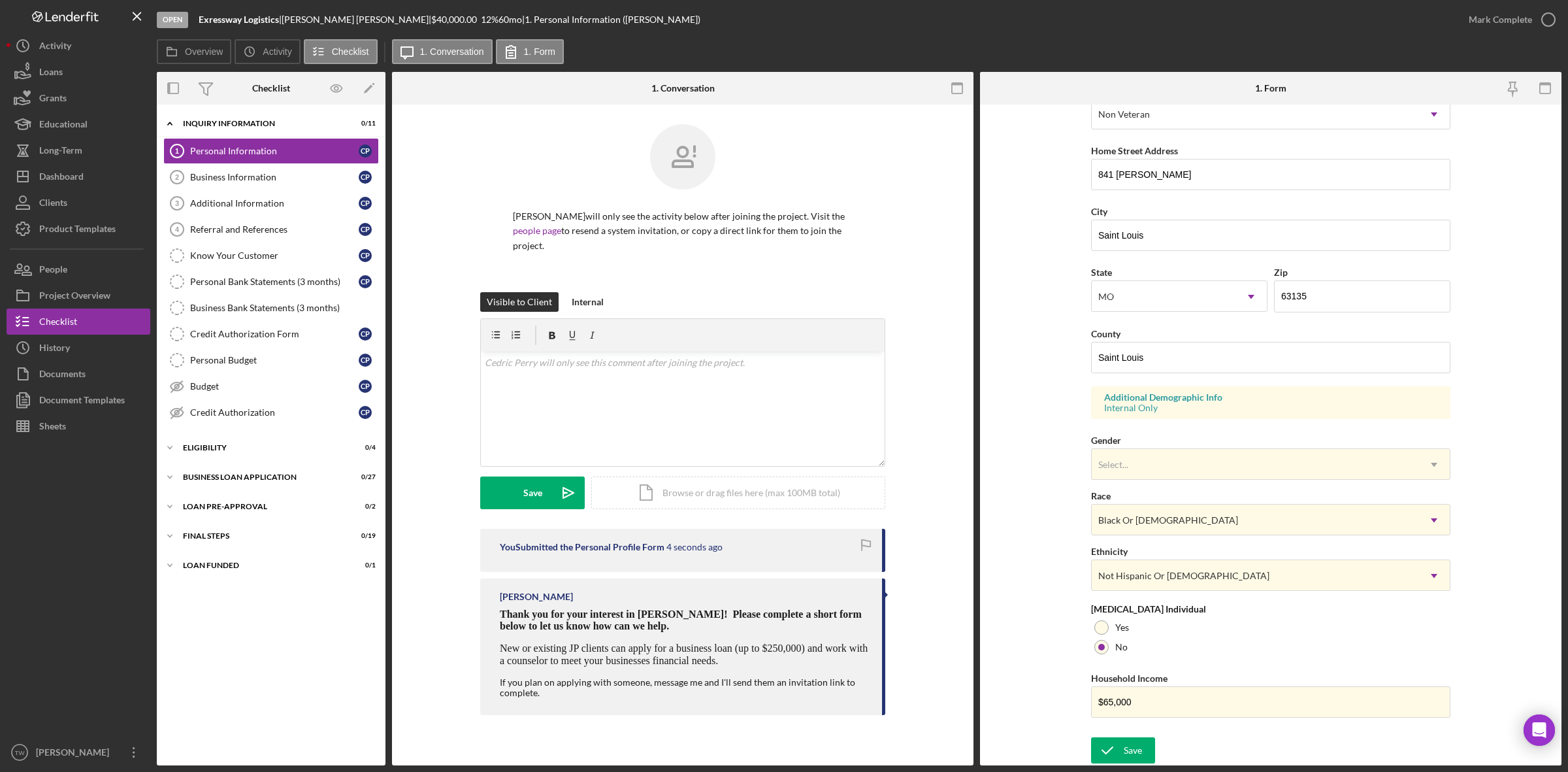
scroll to position [0, 0]
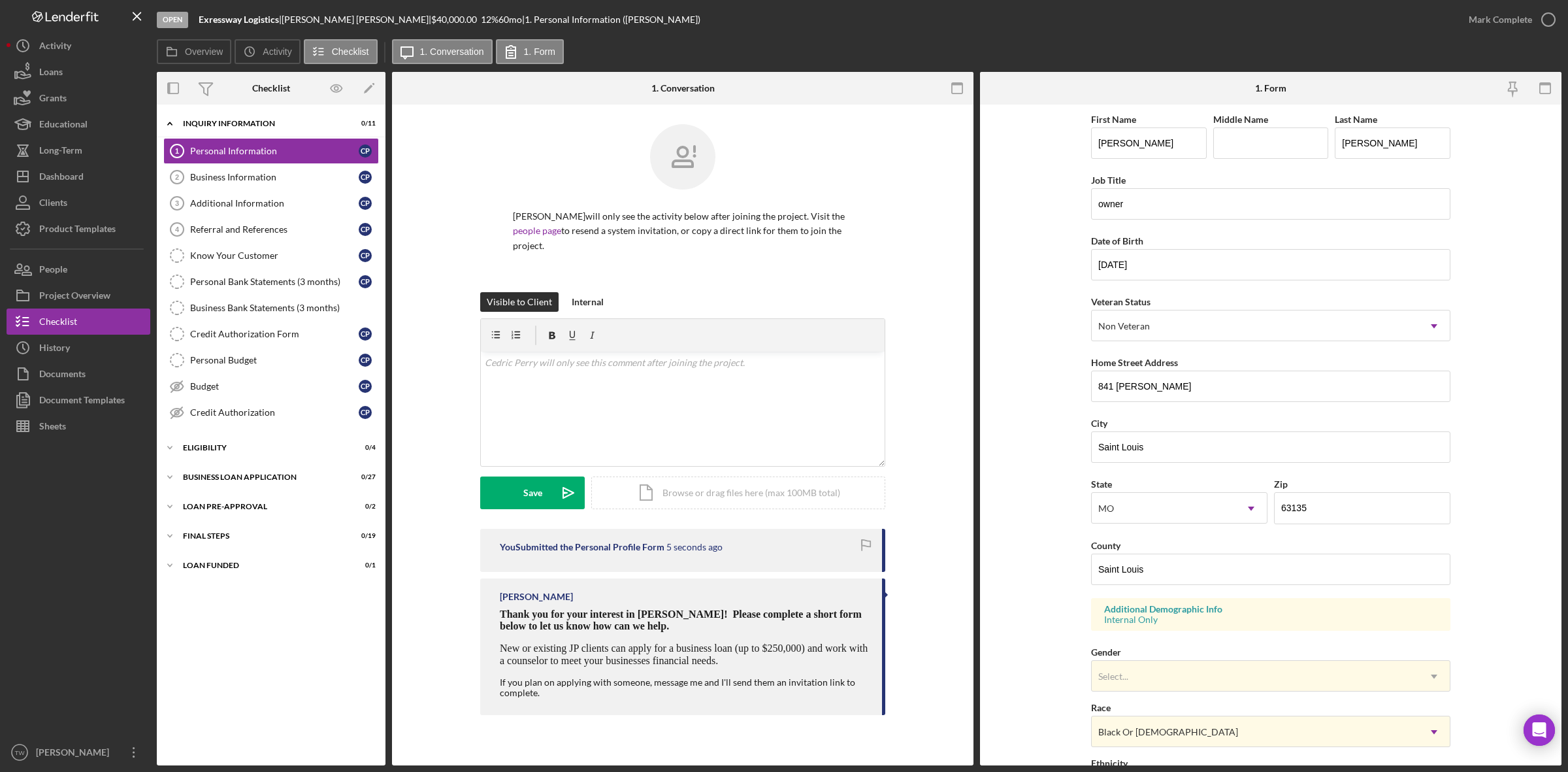
click at [1518, 32] on div "Mark Complete" at bounding box center [1508, 20] width 106 height 39
click at [1500, 18] on div "Mark Complete" at bounding box center [1501, 20] width 63 height 26
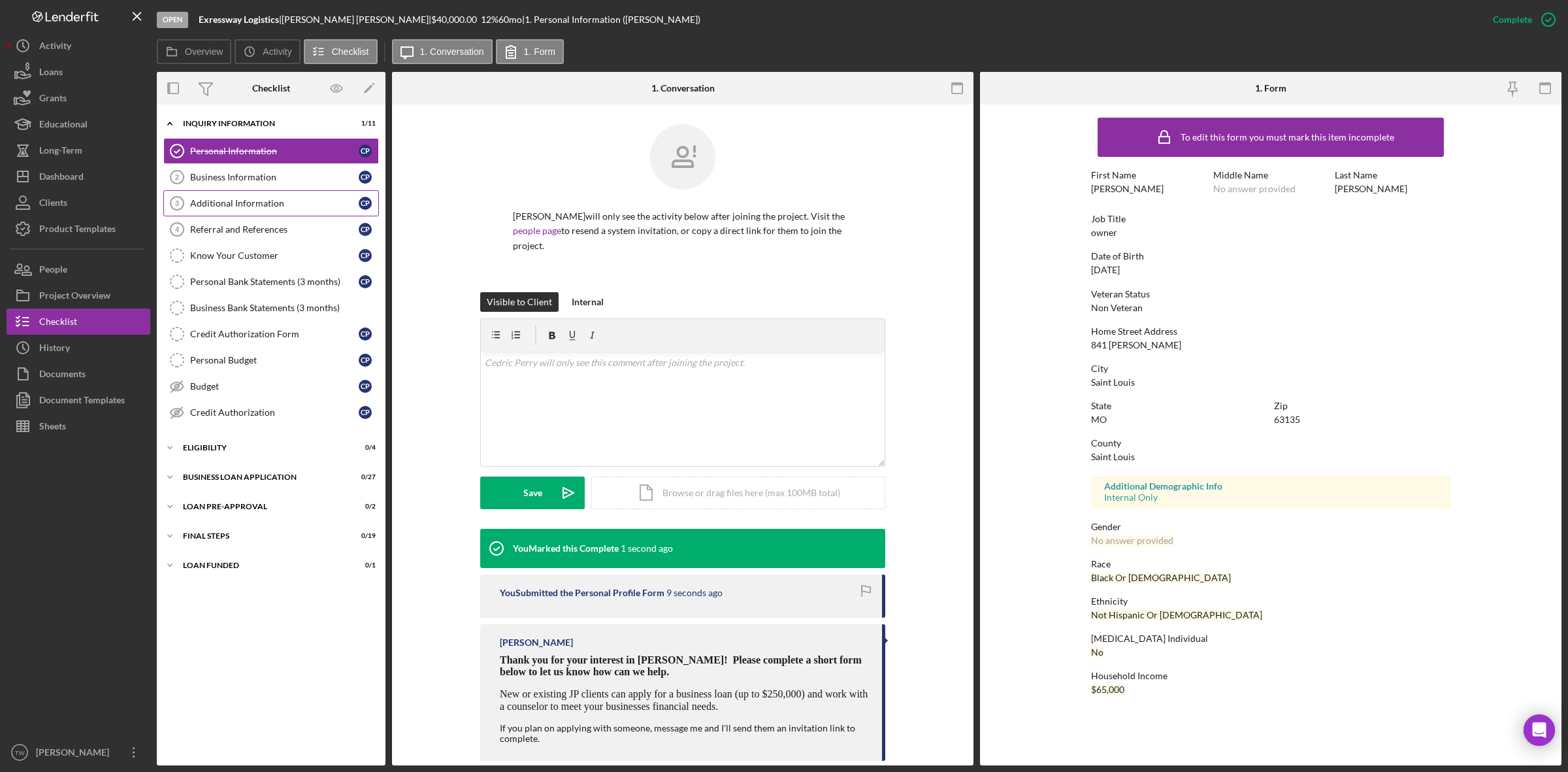
drag, startPoint x: 199, startPoint y: 177, endPoint x: 217, endPoint y: 196, distance: 26.2
click at [199, 177] on div "Business Information" at bounding box center [274, 177] width 169 height 10
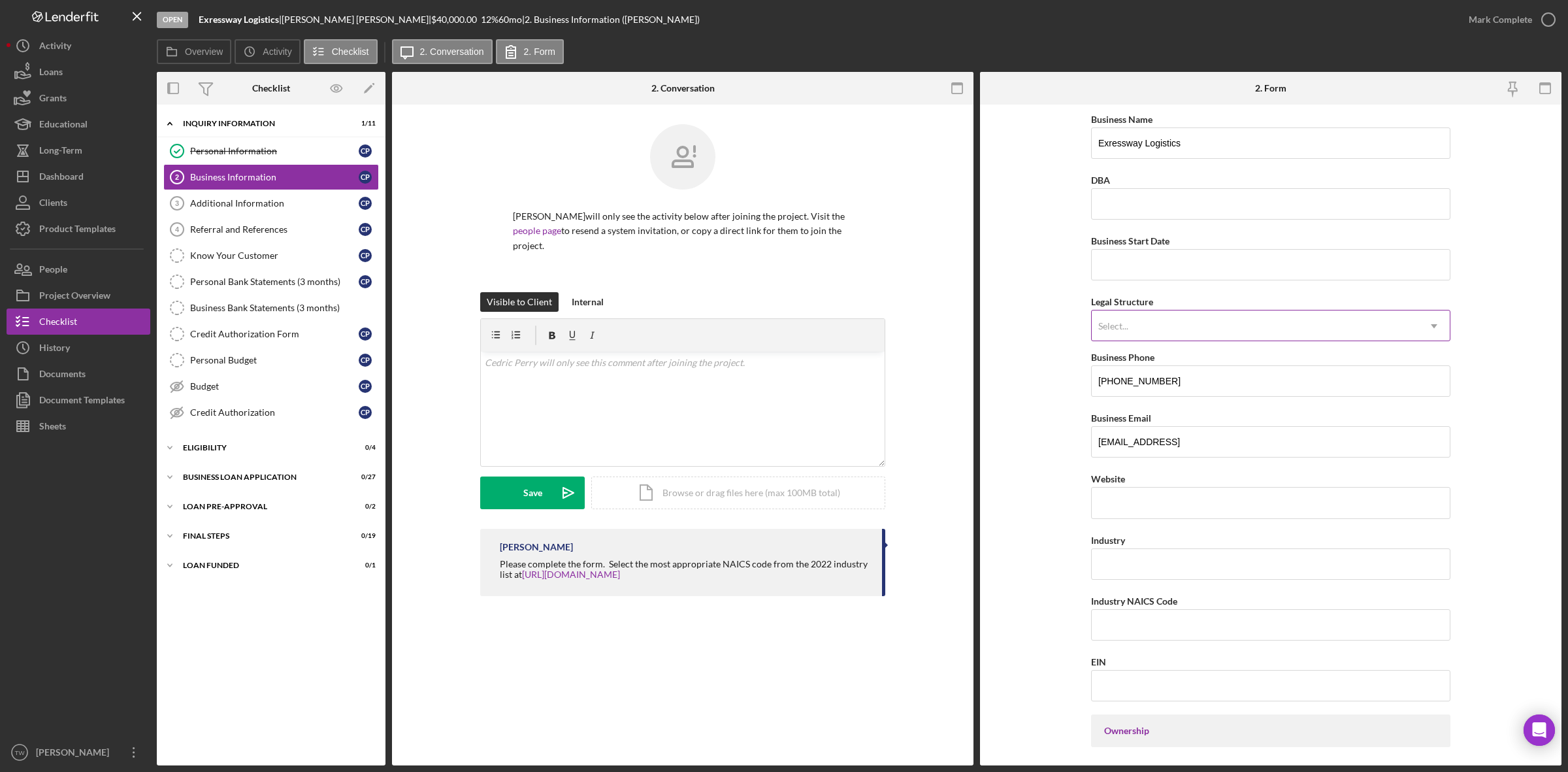
click at [1168, 332] on div "Select..." at bounding box center [1255, 326] width 327 height 30
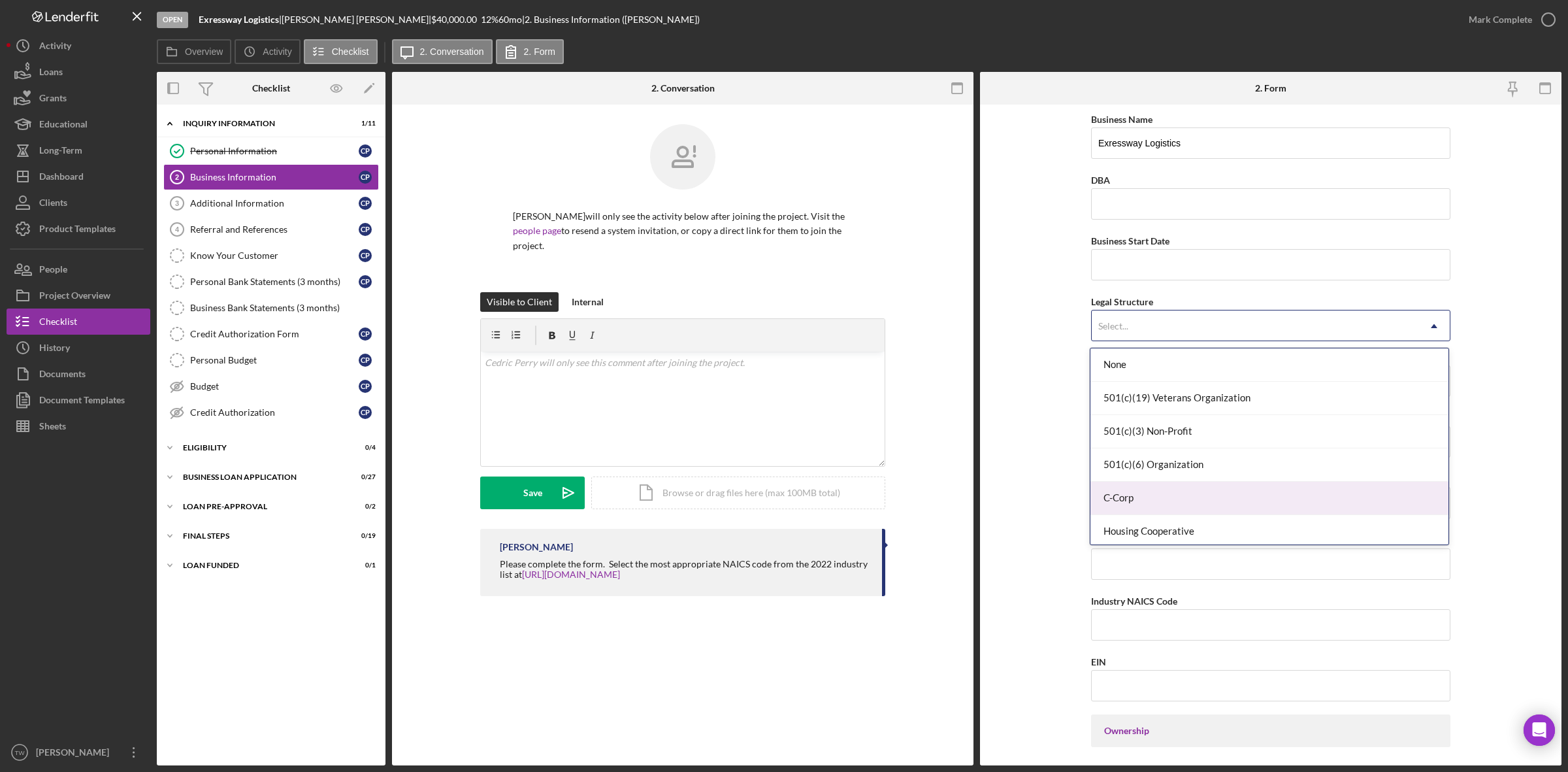
scroll to position [164, 0]
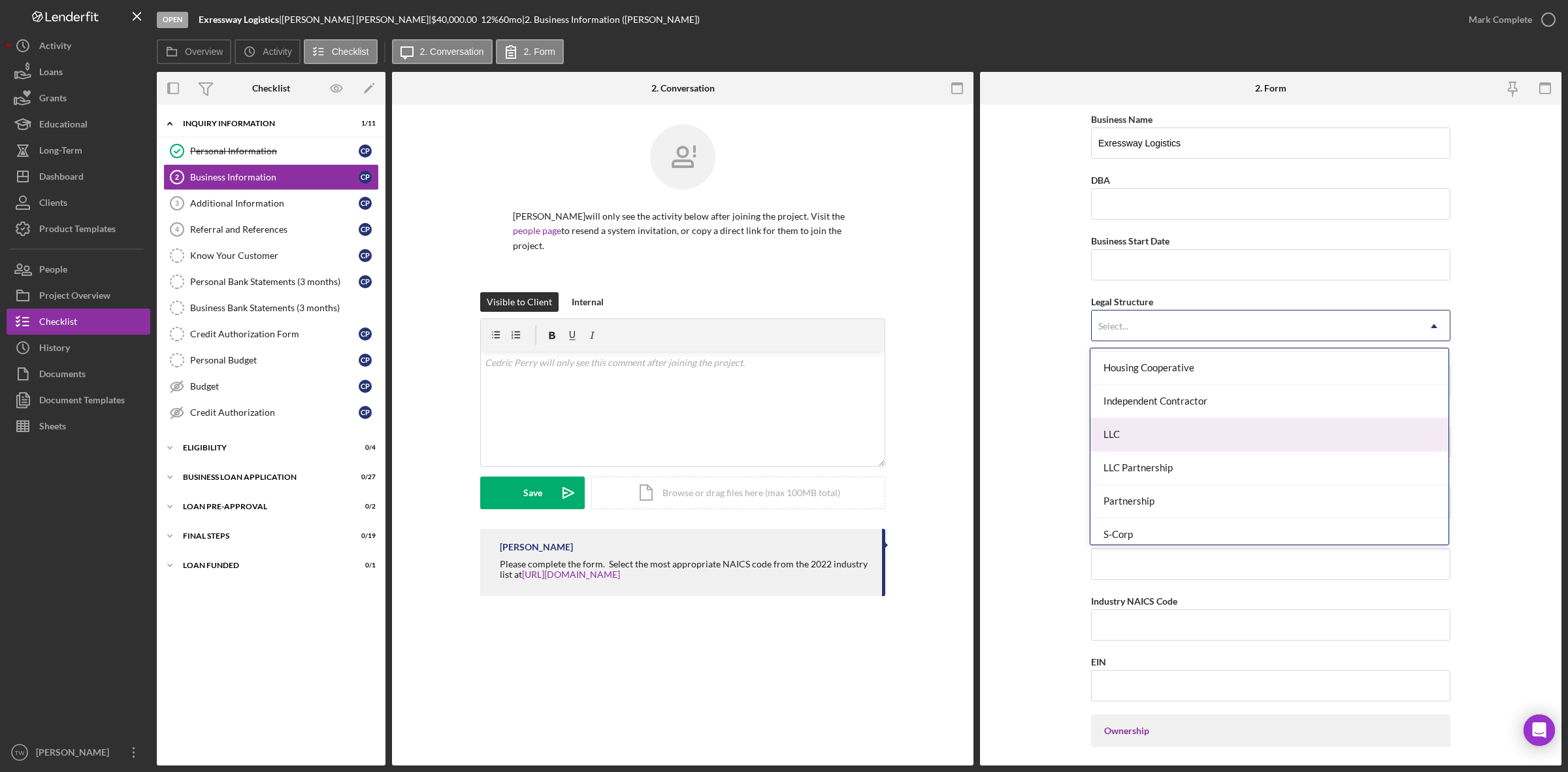
click at [1164, 442] on div "LLC" at bounding box center [1269, 435] width 358 height 33
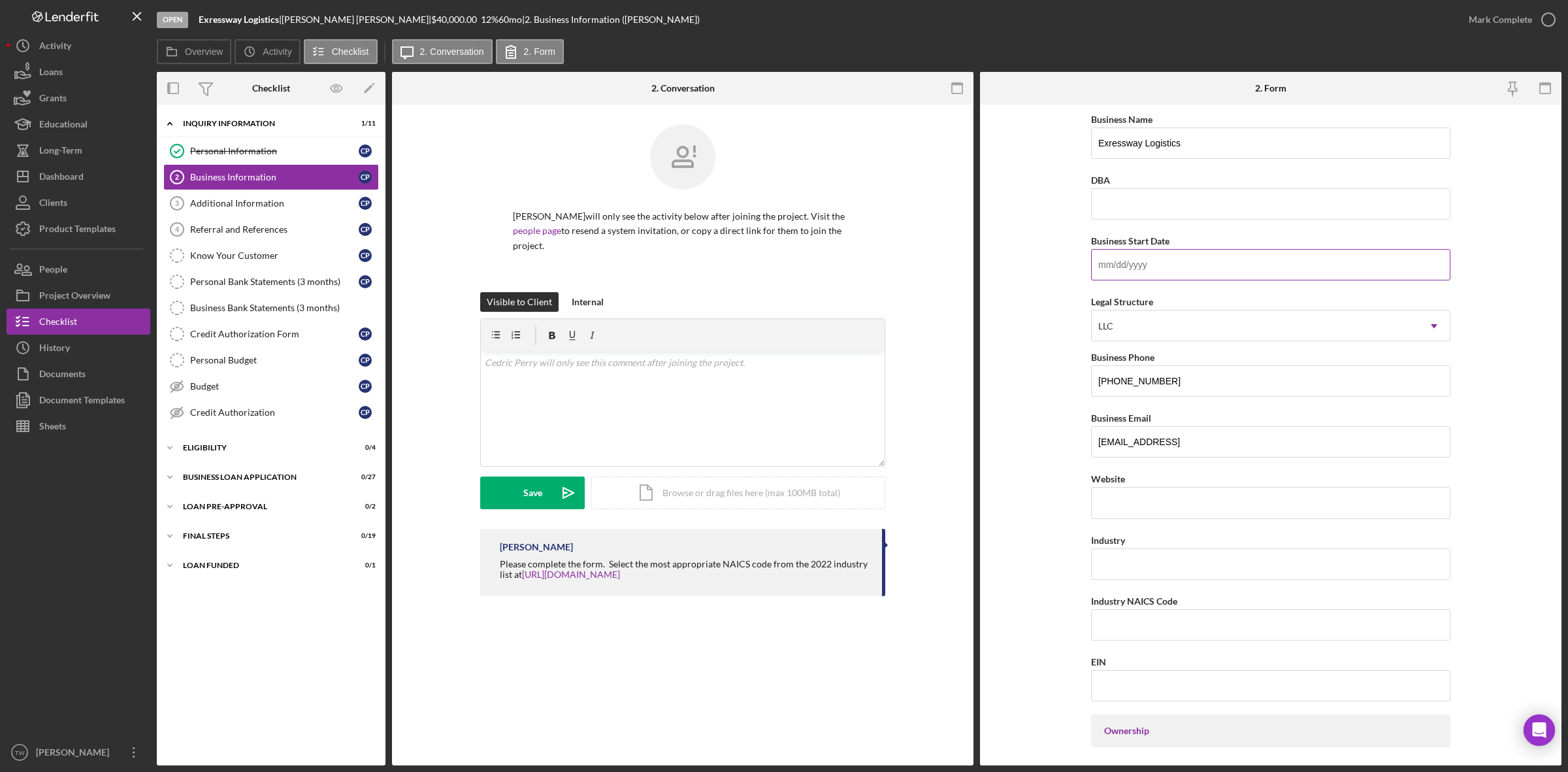
click at [1165, 272] on input "Business Start Date" at bounding box center [1271, 264] width 359 height 32
paste input "[DATE]"
type input "[DATE]"
click at [1162, 511] on input "Website" at bounding box center [1271, 503] width 359 height 32
click at [1200, 622] on input "Industry NAICS Code" at bounding box center [1271, 625] width 359 height 32
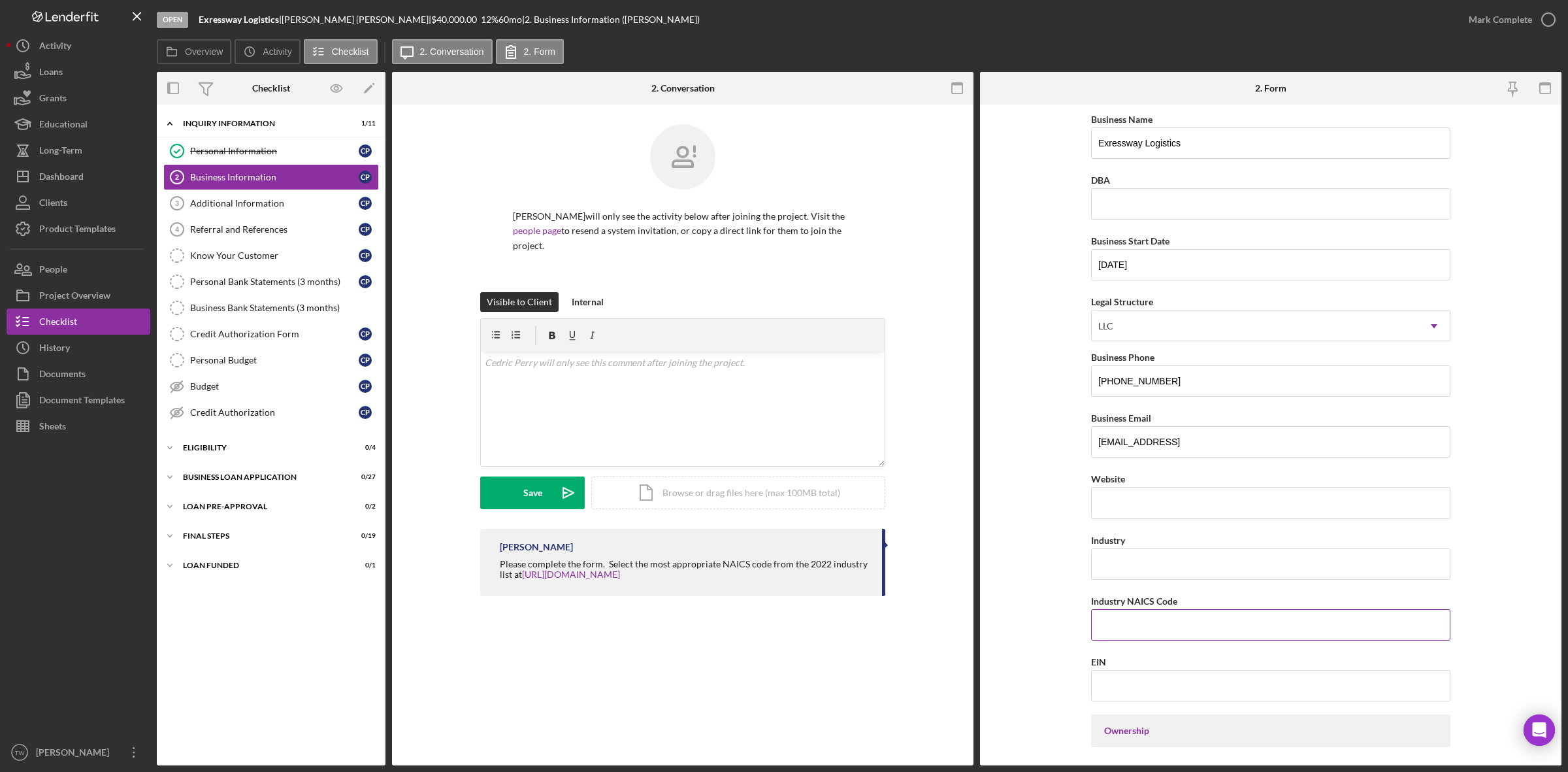
paste input "484110"
type input "484110"
click at [1210, 697] on input "EIN" at bounding box center [1271, 685] width 359 height 32
paste input "[US_EMPLOYER_IDENTIFICATION_NUMBER]"
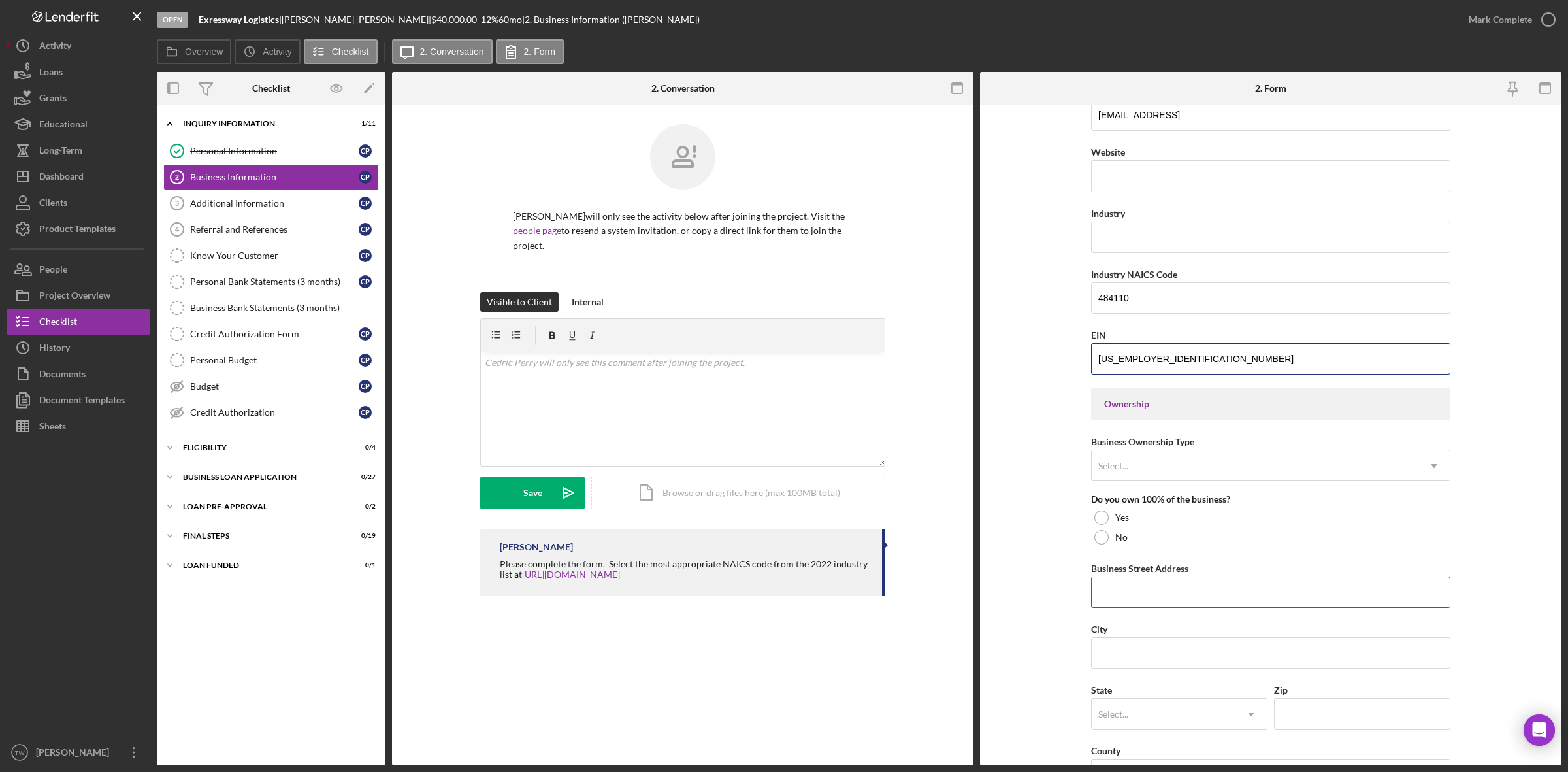
scroll to position [408, 0]
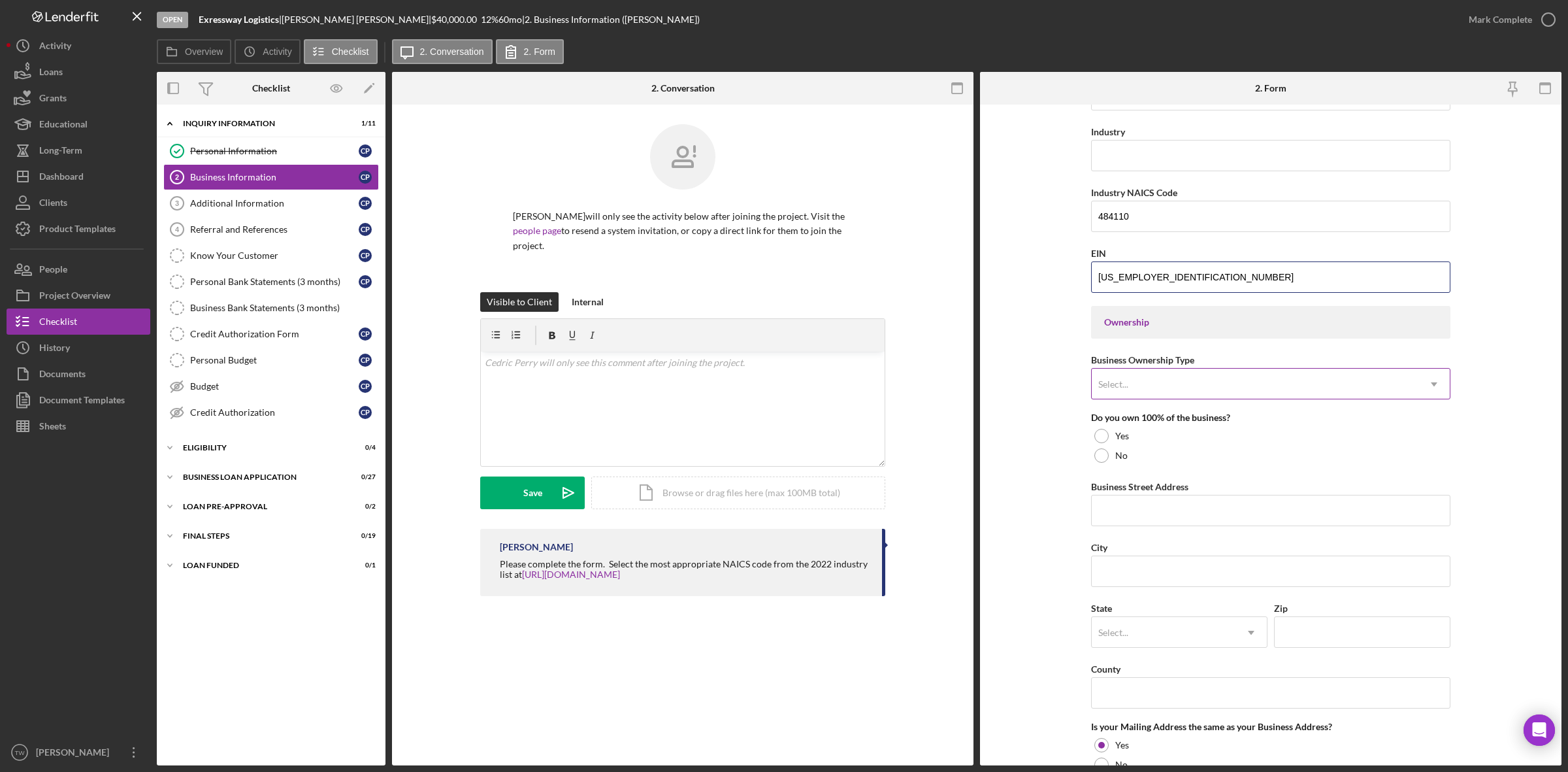
type input "[US_EMPLOYER_IDENTIFICATION_NUMBER]"
click at [1193, 389] on div "Select..." at bounding box center [1255, 383] width 327 height 30
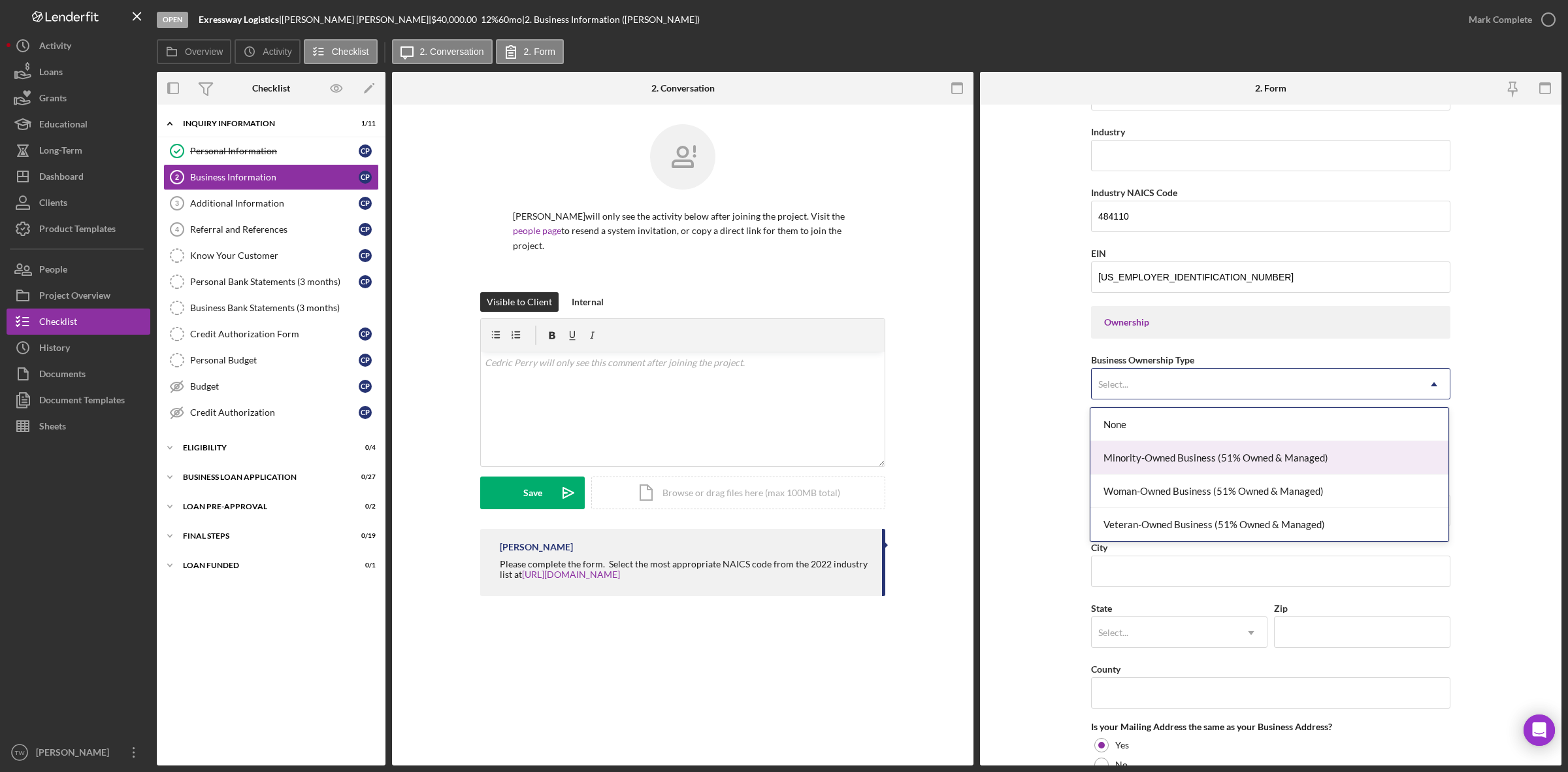
click at [1249, 459] on div "Minority-Owned Business (51% Owned & Managed)" at bounding box center [1269, 458] width 358 height 33
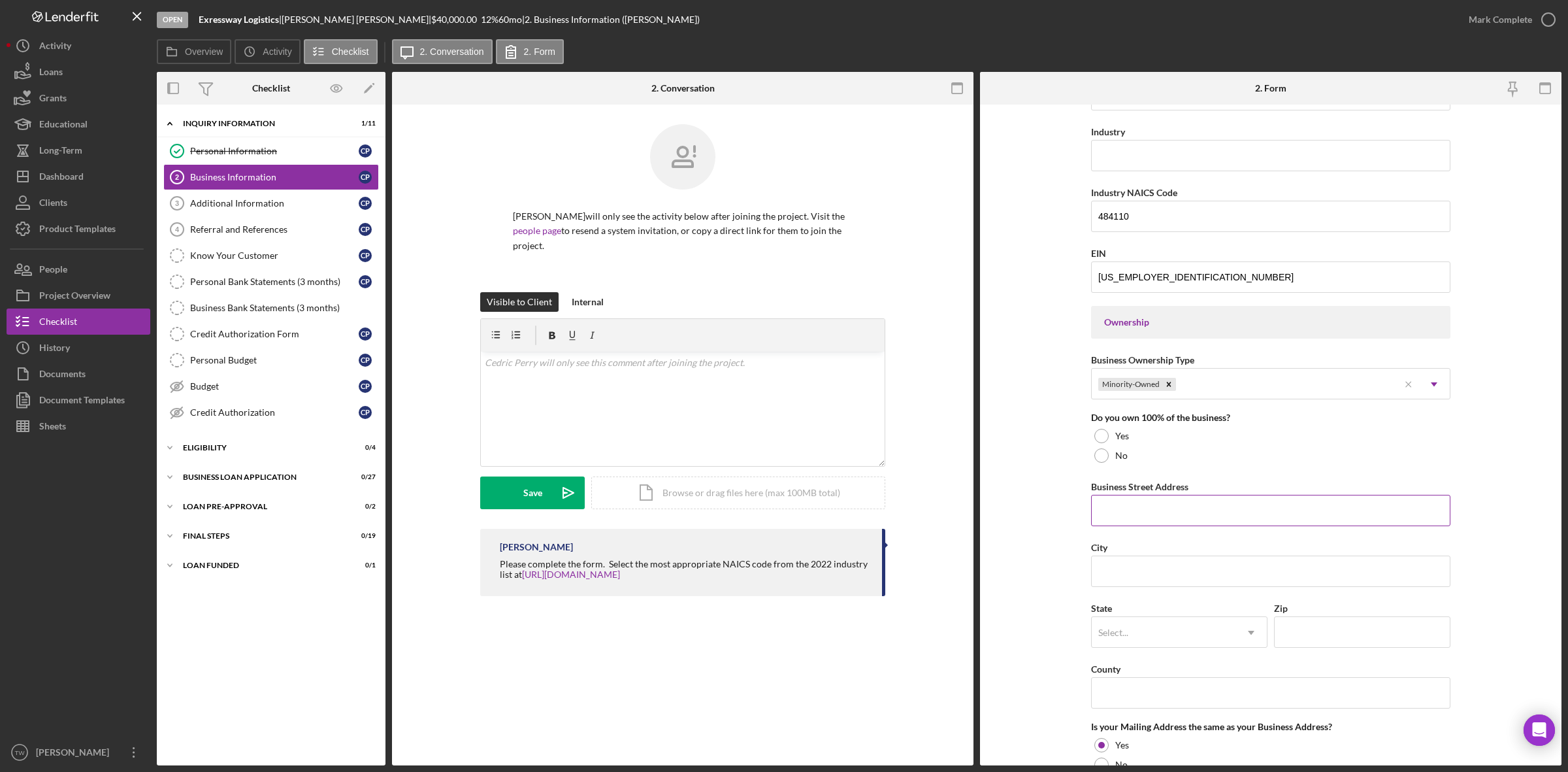
click at [1232, 516] on input "Business Street Address" at bounding box center [1271, 510] width 359 height 32
paste input "841 [PERSON_NAME]"
type input "841 [PERSON_NAME]"
click at [1203, 572] on input "City" at bounding box center [1271, 571] width 359 height 32
paste input "Saint Louis"
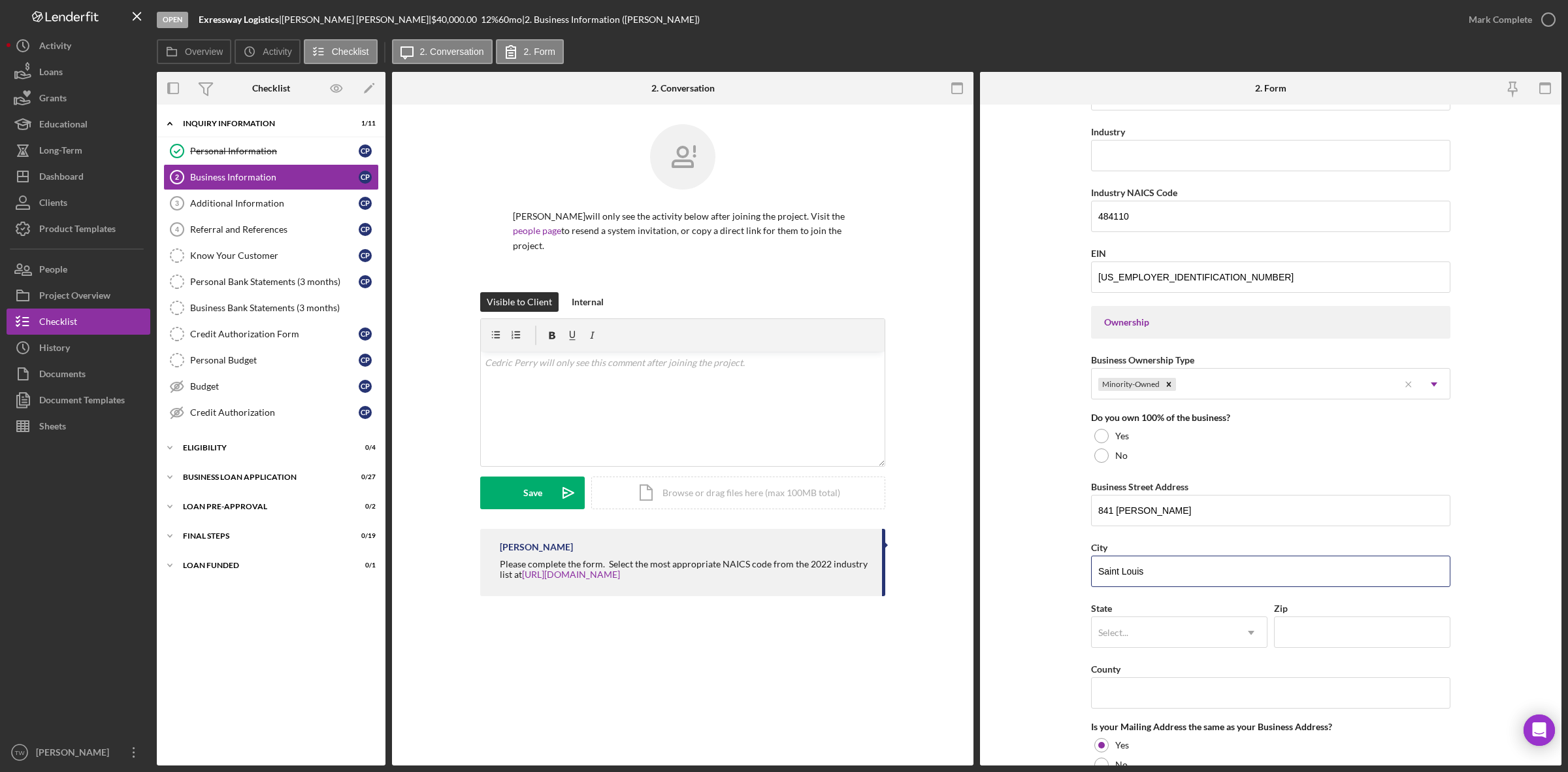
type input "Saint Louis"
click at [1180, 622] on div "Select..." at bounding box center [1163, 632] width 144 height 30
click at [1135, 701] on div "MO" at bounding box center [1178, 696] width 175 height 33
click at [1353, 632] on input "Zip" at bounding box center [1362, 631] width 176 height 32
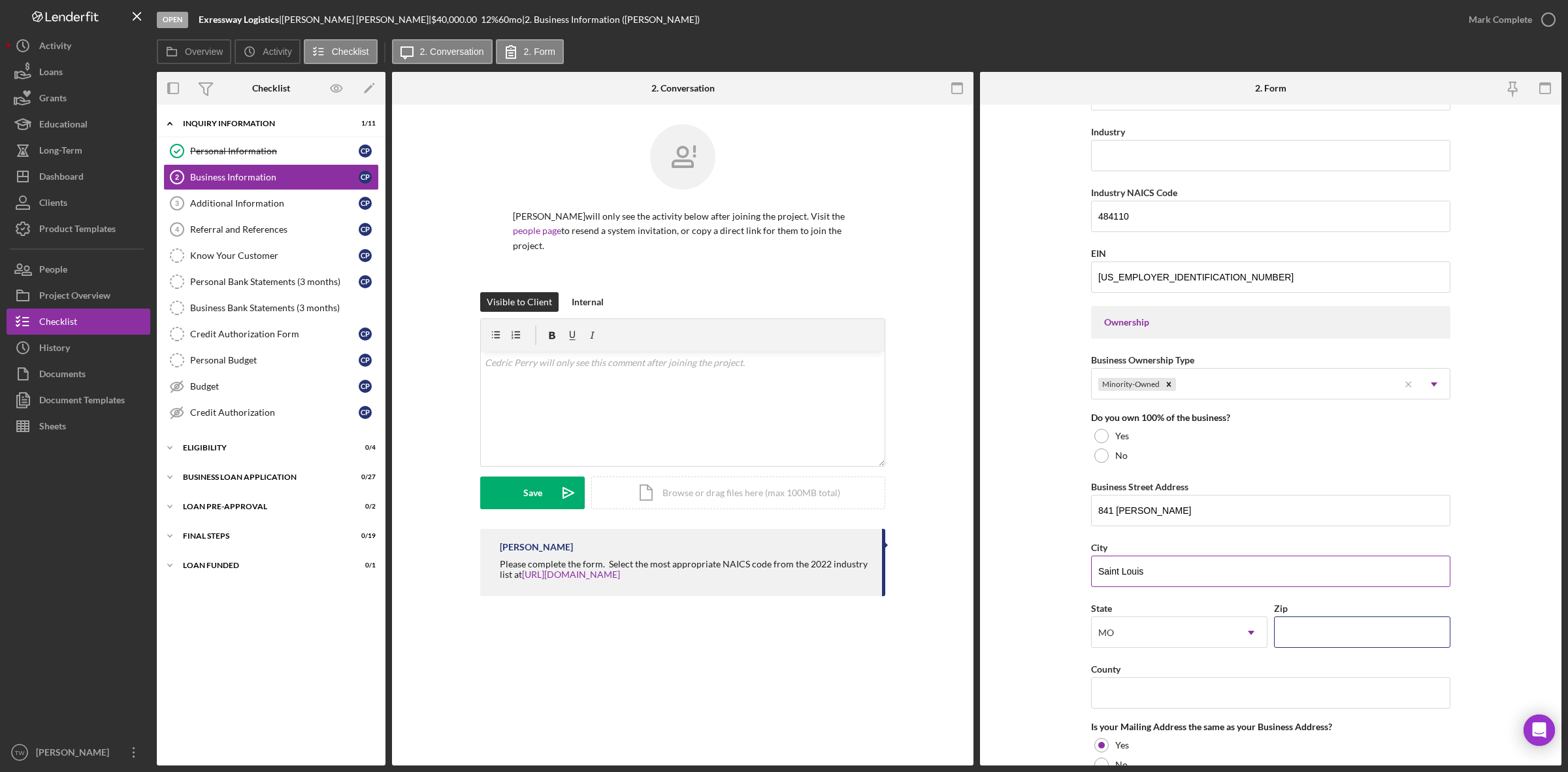
paste input "63135"
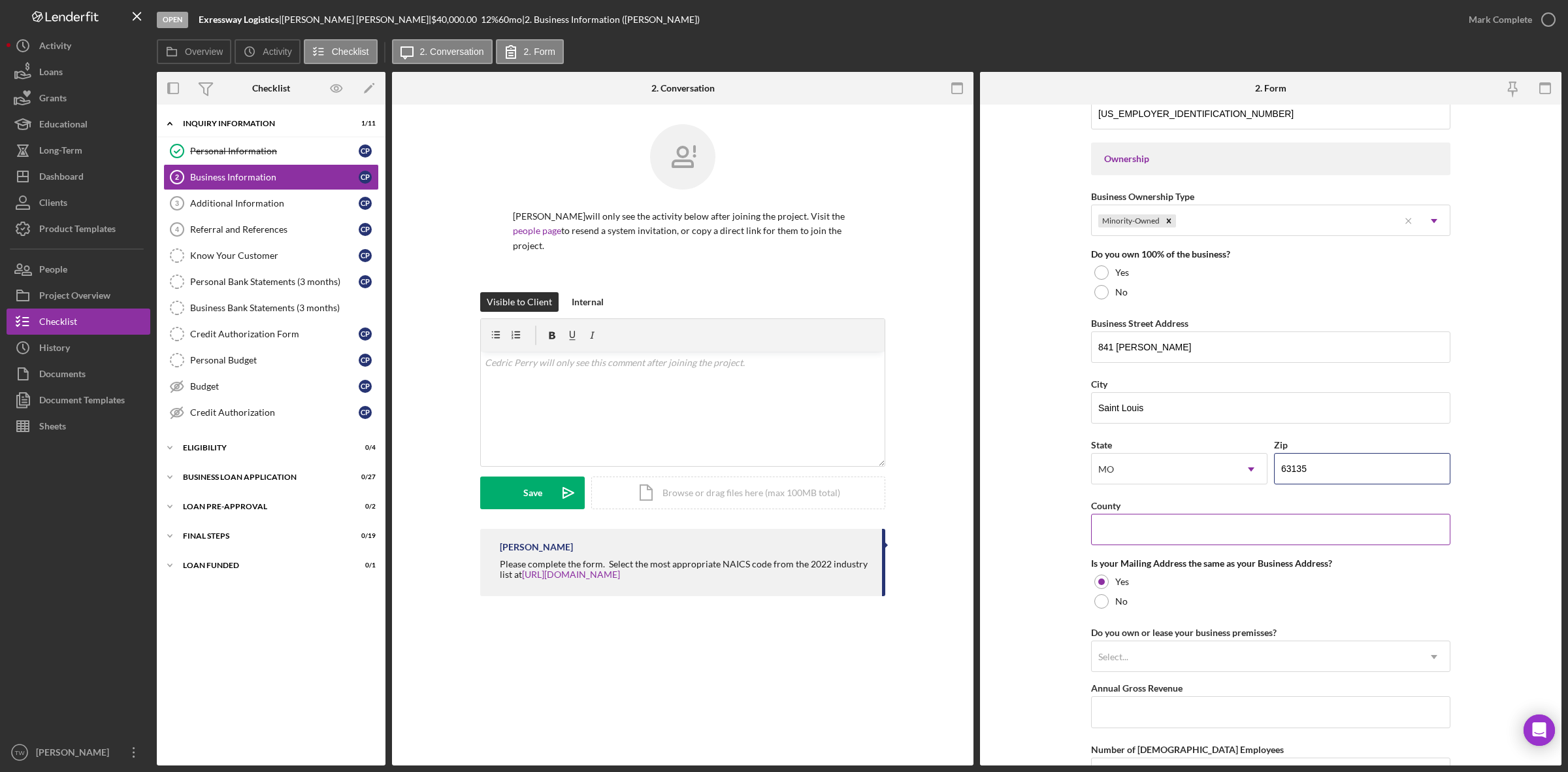
type input "63135"
click at [1148, 524] on input "County" at bounding box center [1271, 529] width 359 height 32
type input "saint louis"
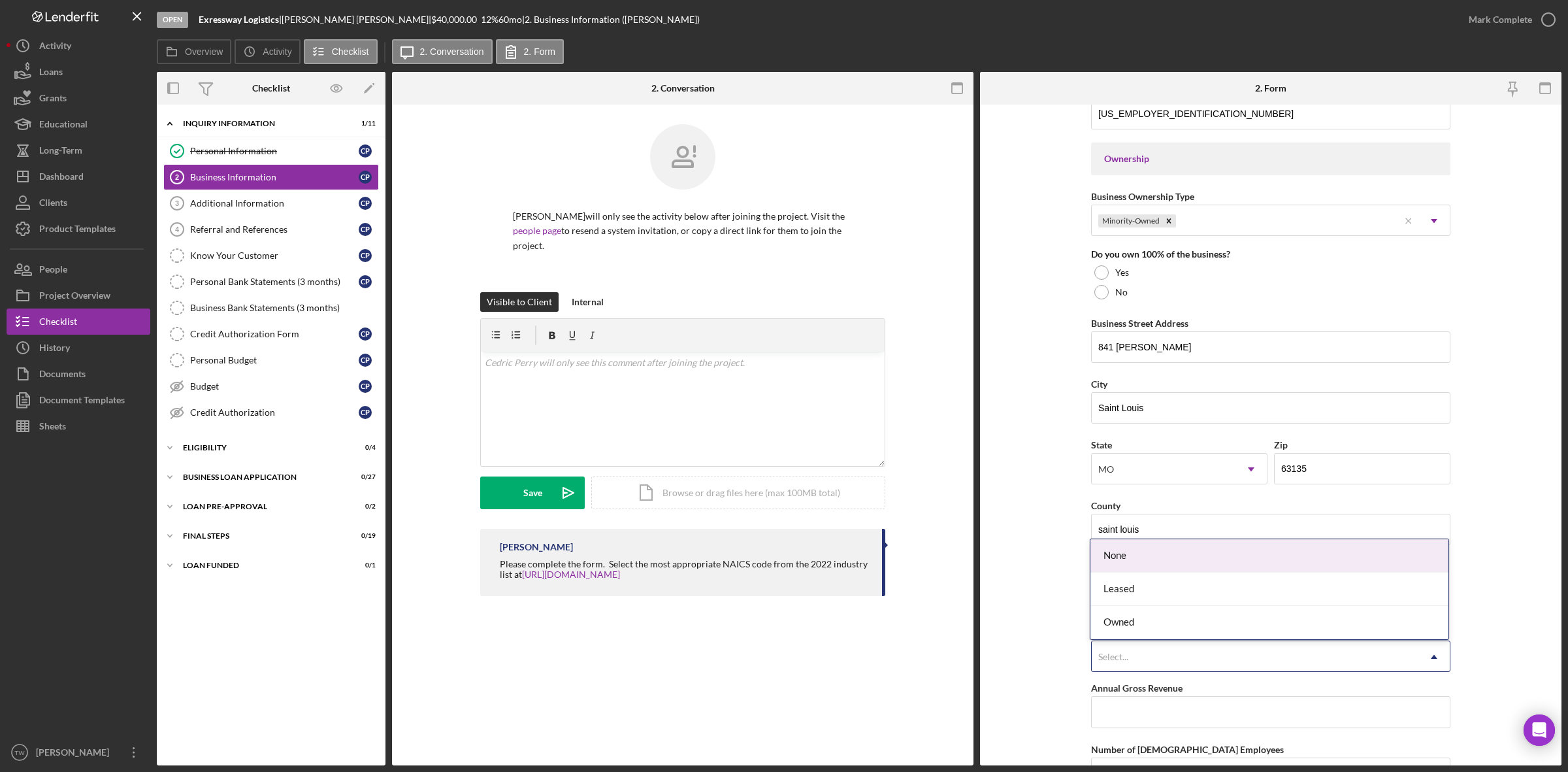
click at [1268, 653] on div "Select..." at bounding box center [1255, 656] width 327 height 30
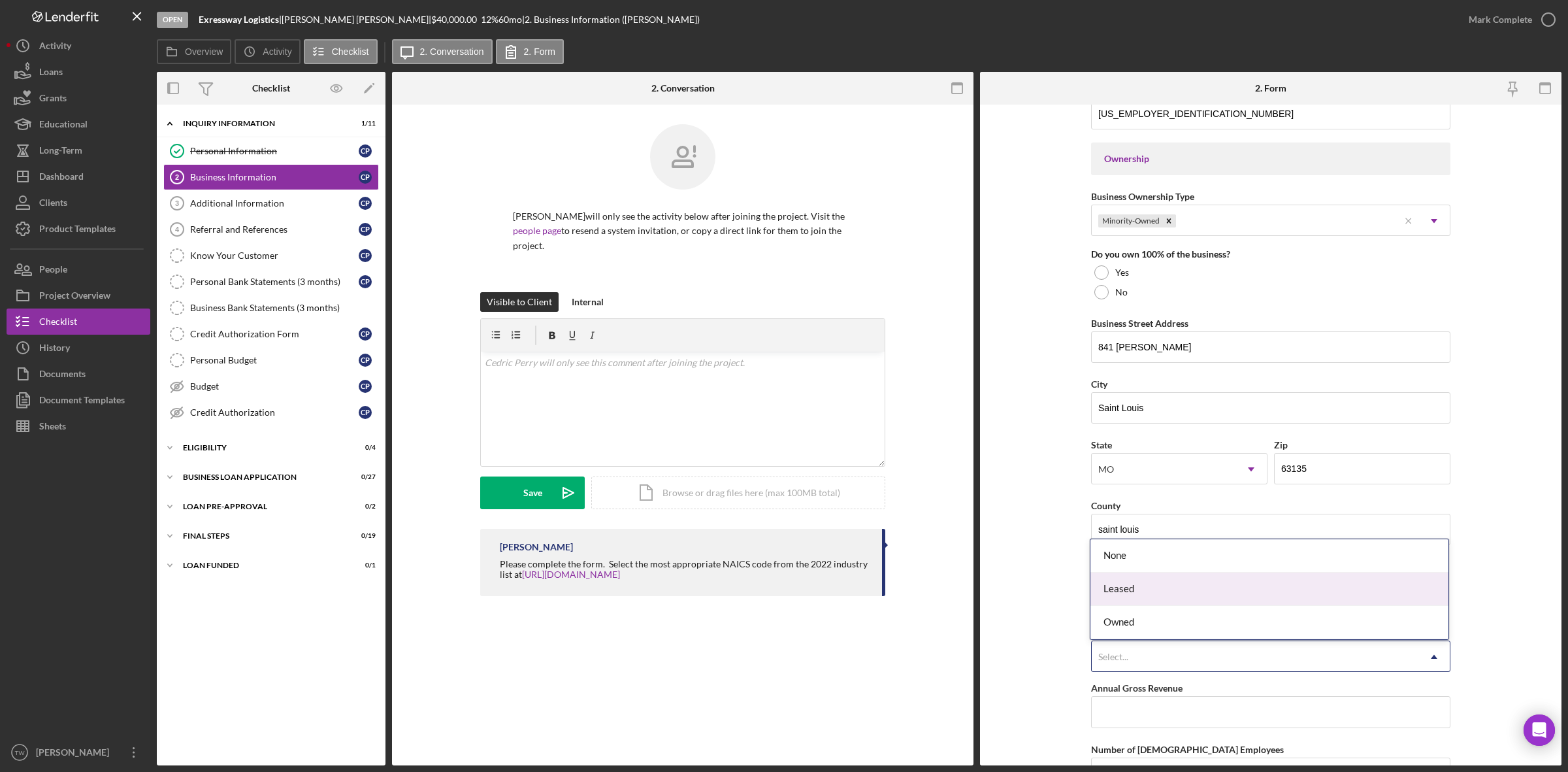
click at [1191, 596] on div "Leased" at bounding box center [1269, 589] width 358 height 33
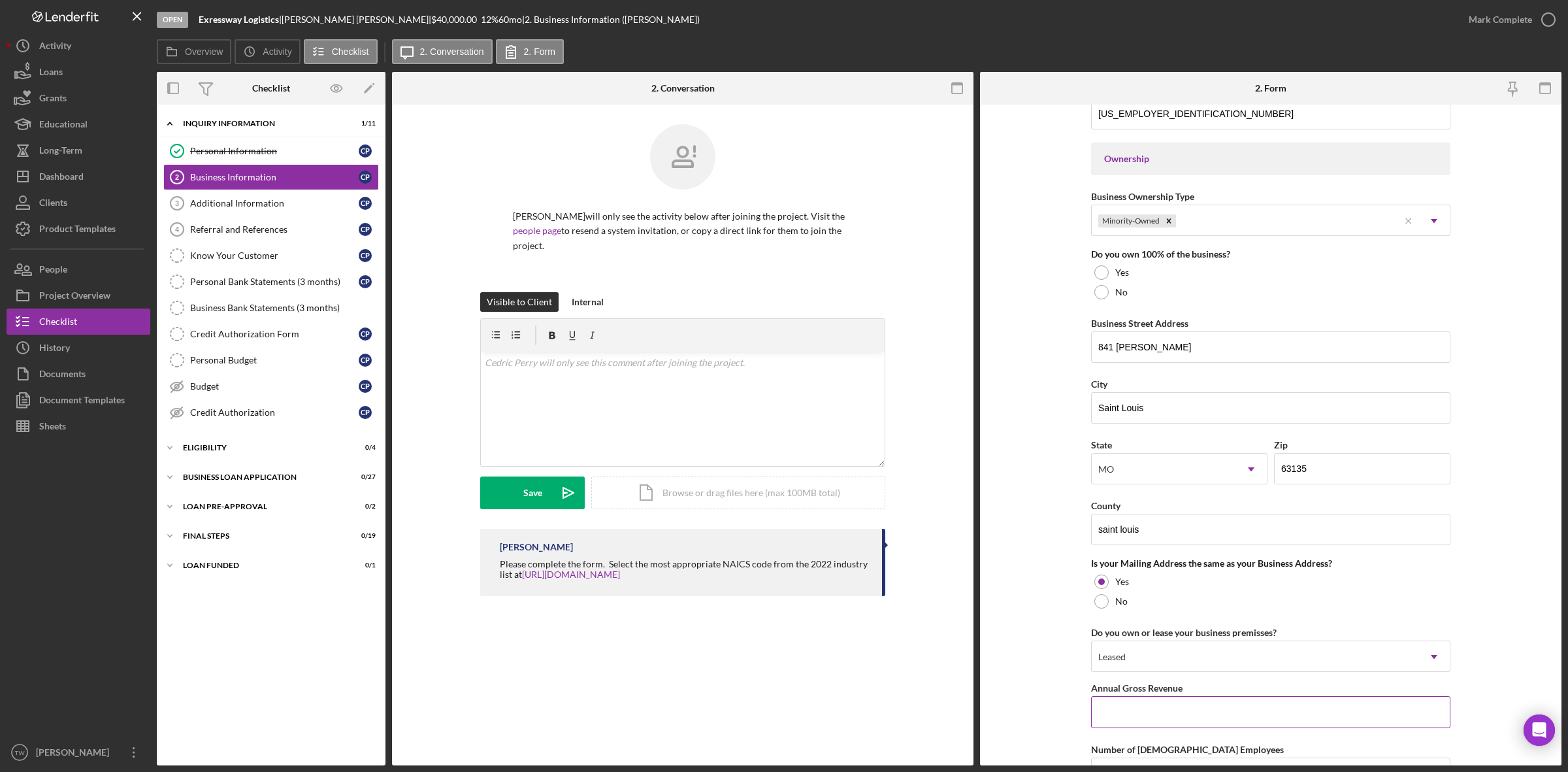
click at [1204, 723] on input "Annual Gross Revenue" at bounding box center [1271, 712] width 359 height 32
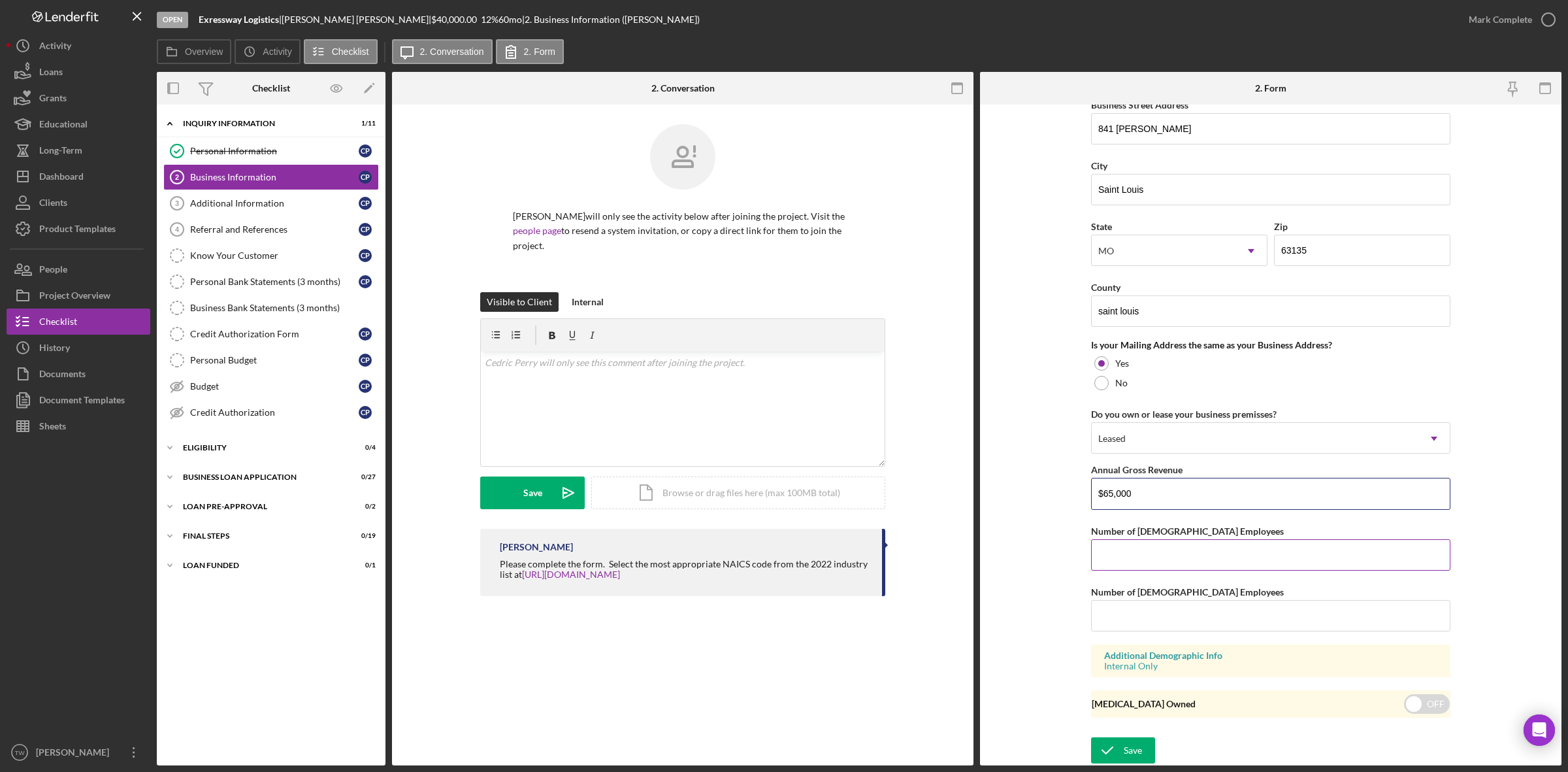
type input "$65,000"
click at [1201, 536] on div "Number of [DEMOGRAPHIC_DATA] Employees" at bounding box center [1271, 531] width 359 height 16
click at [1191, 540] on input "Number of [DEMOGRAPHIC_DATA] Employees" at bounding box center [1271, 555] width 359 height 32
type input "1"
click at [1129, 740] on div "Save" at bounding box center [1133, 750] width 18 height 26
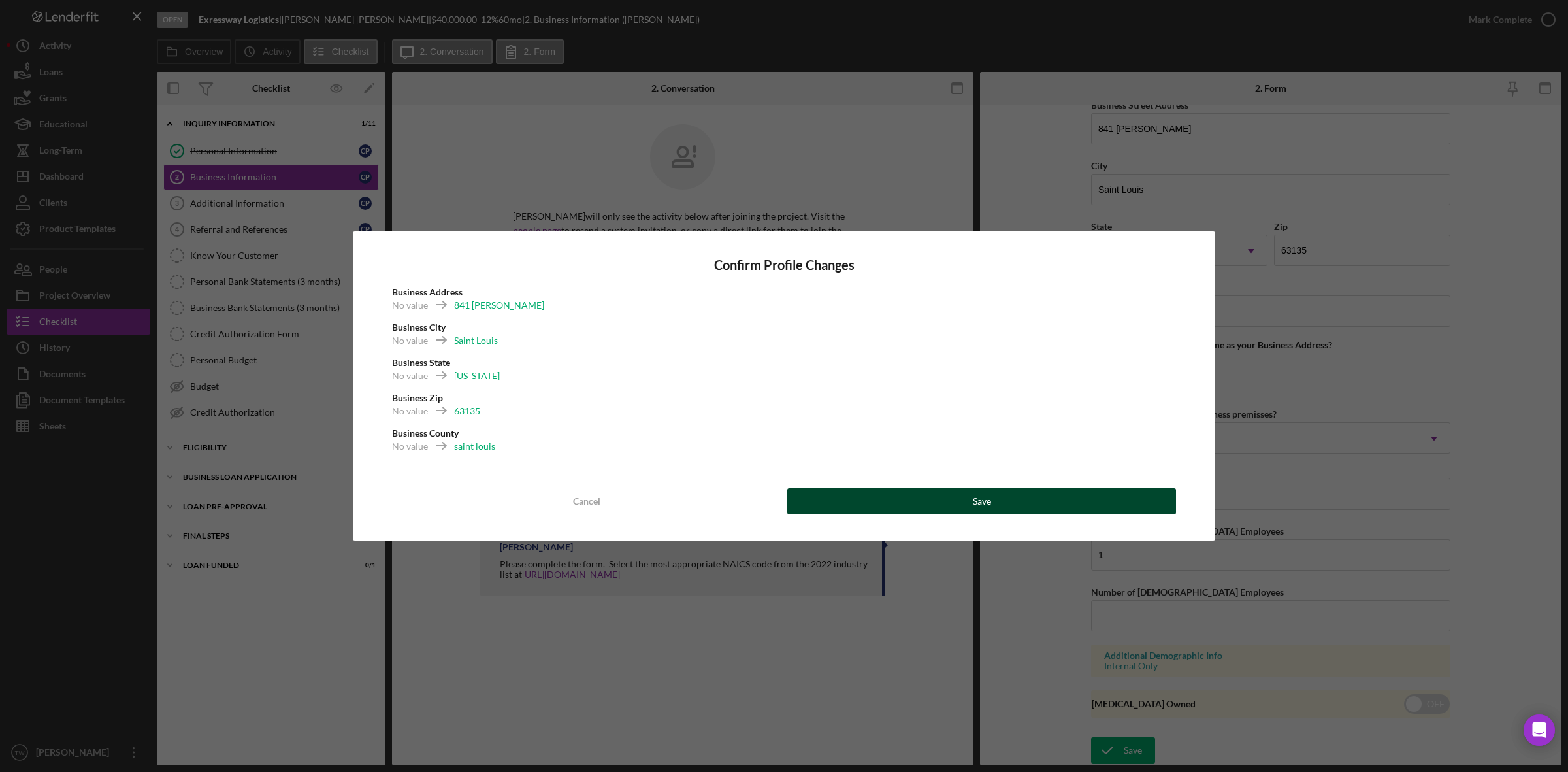
click at [1046, 501] on button "Save" at bounding box center [981, 501] width 388 height 26
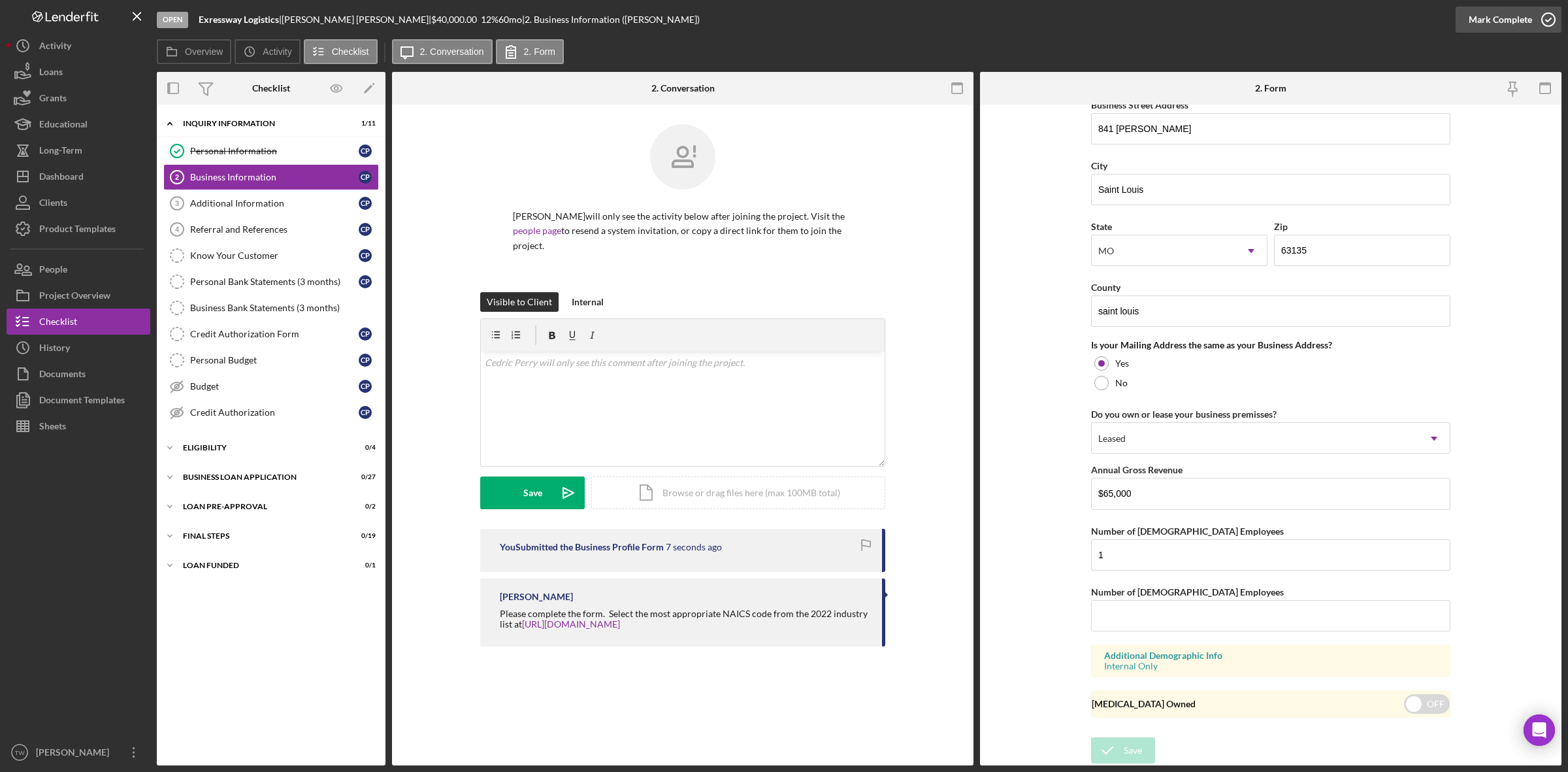
click at [1477, 14] on div "Mark Complete" at bounding box center [1501, 20] width 63 height 26
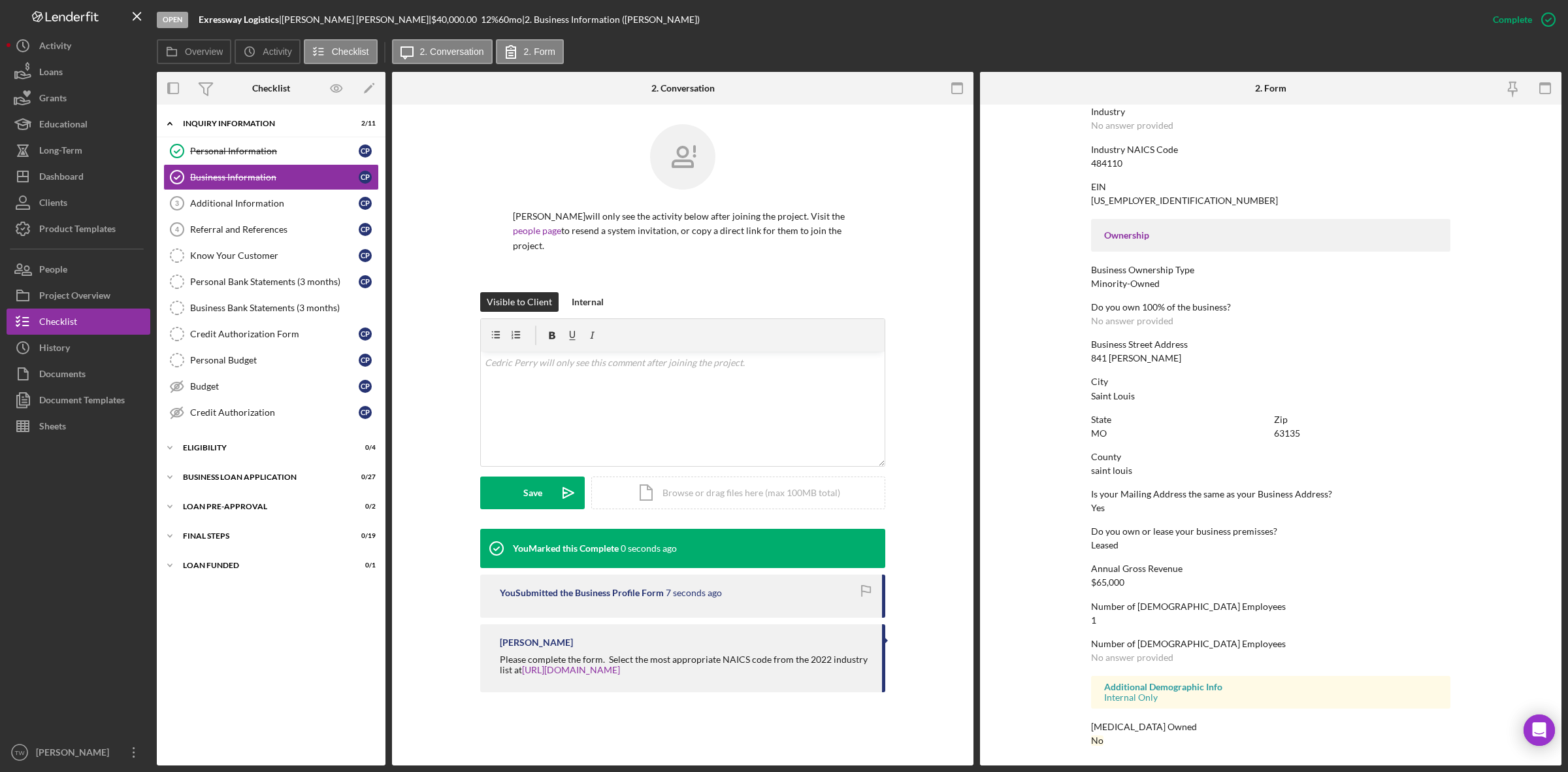
scroll to position [325, 0]
click at [284, 201] on div "Additional Information" at bounding box center [274, 203] width 169 height 10
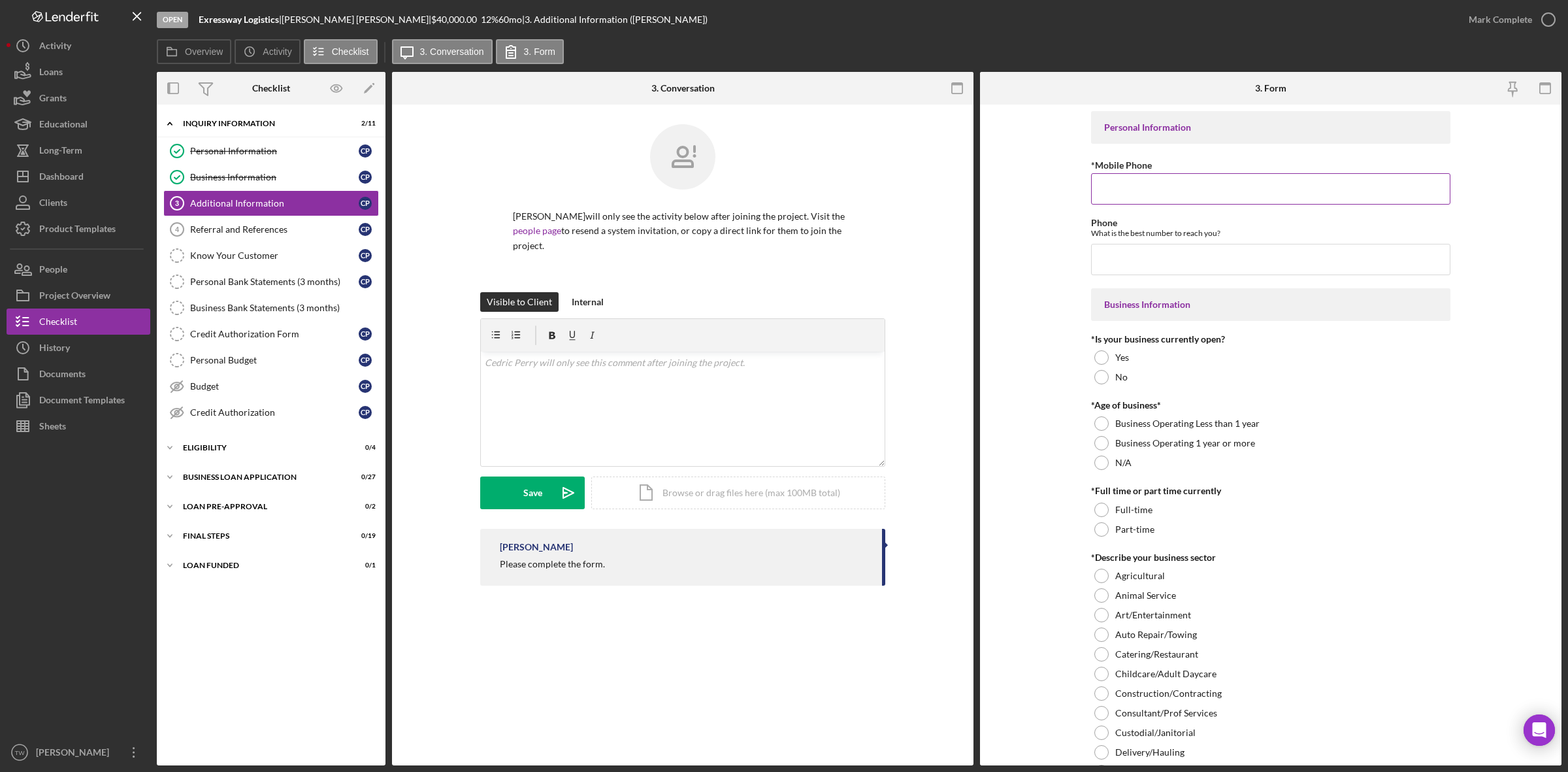
click at [1174, 181] on input "*Mobile Phone" at bounding box center [1271, 188] width 359 height 32
paste input "[PHONE_NUMBER]"
type input "[PHONE_NUMBER]"
click at [1105, 356] on div at bounding box center [1101, 357] width 14 height 14
click at [1137, 445] on label "Business Operating 1 year or more" at bounding box center [1186, 443] width 140 height 10
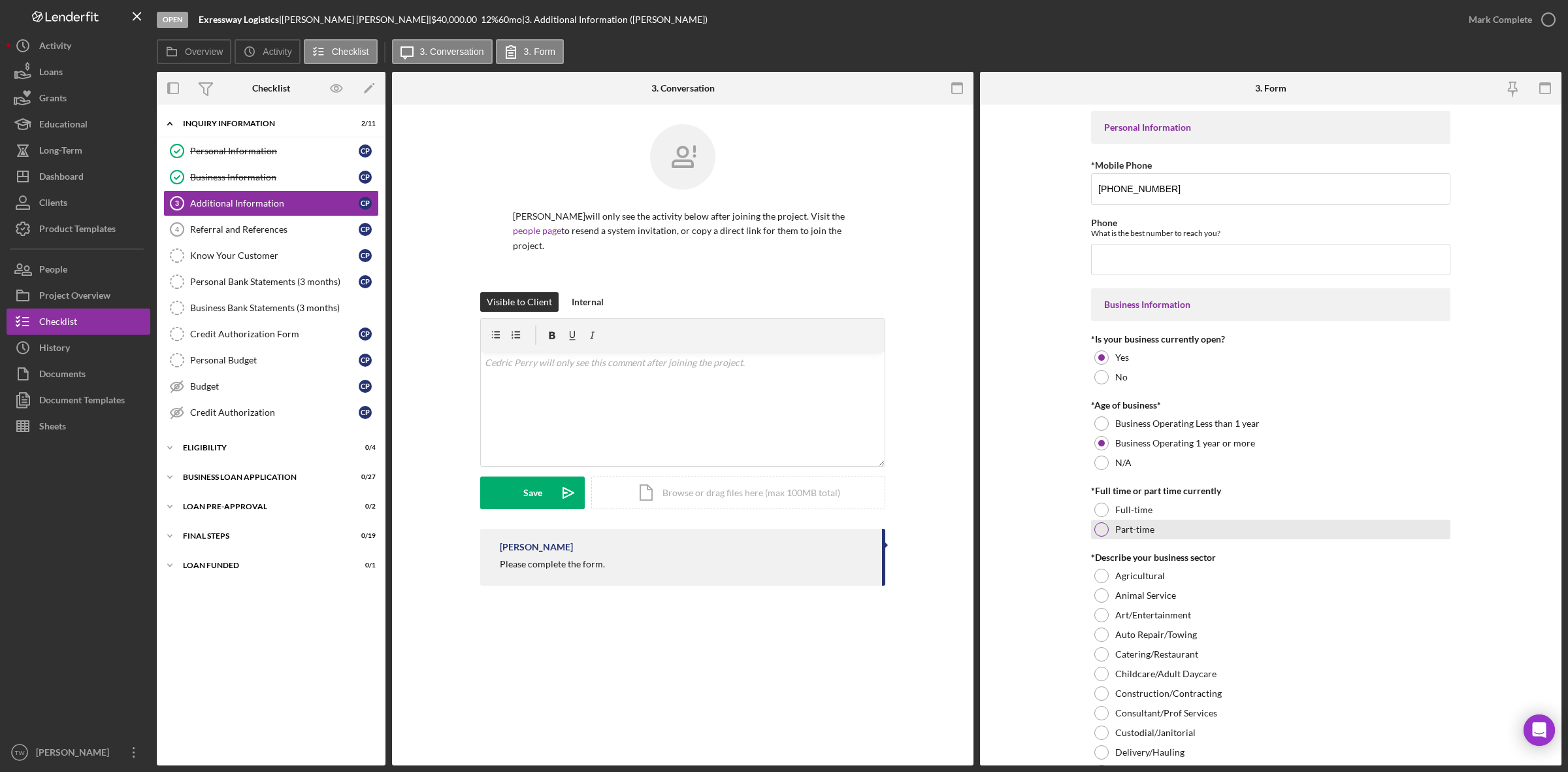
click at [1144, 529] on label "Part-time" at bounding box center [1135, 529] width 39 height 10
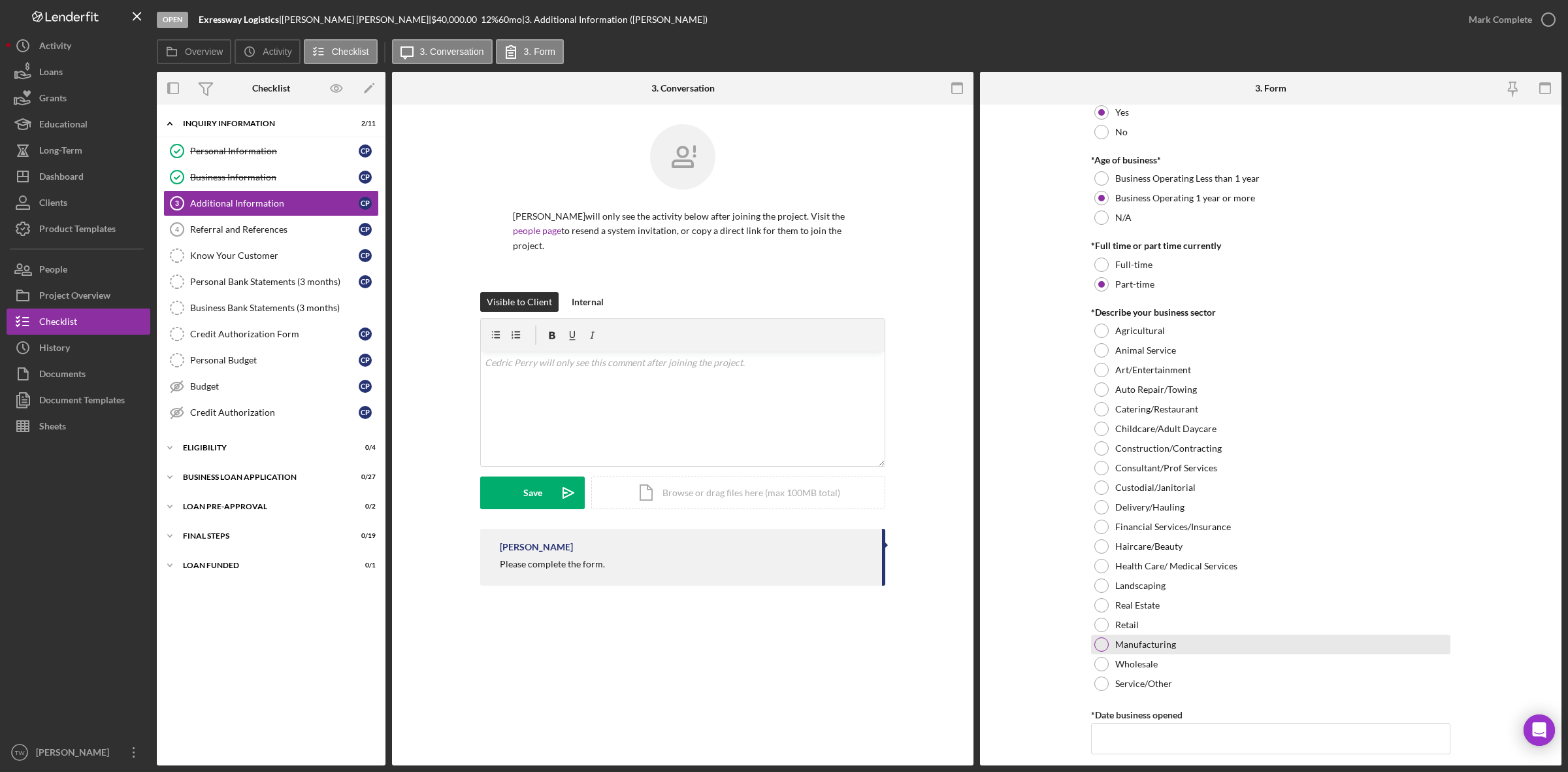
scroll to position [327, 0]
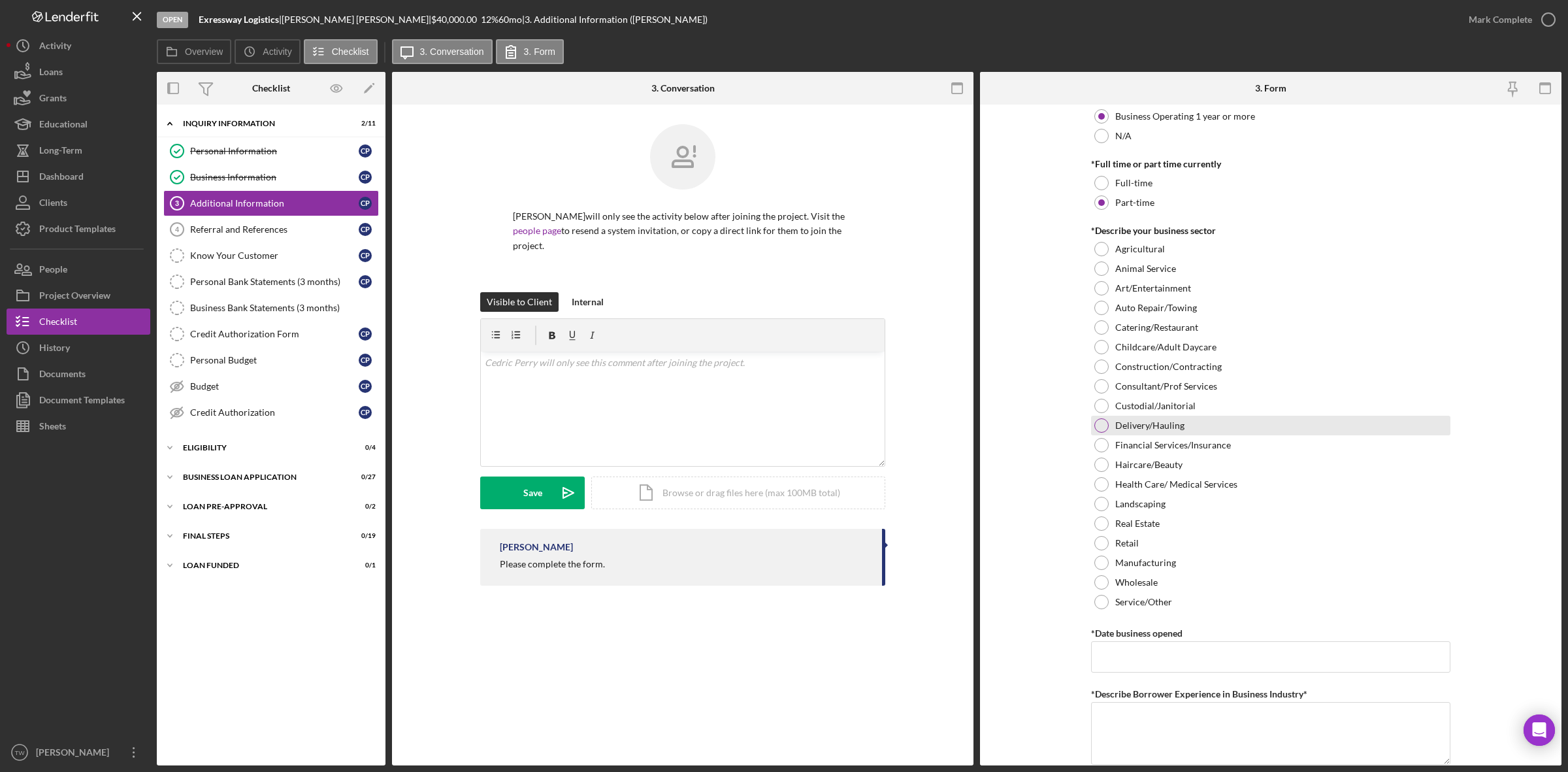
click at [1163, 433] on div "Delivery/Hauling" at bounding box center [1271, 425] width 359 height 20
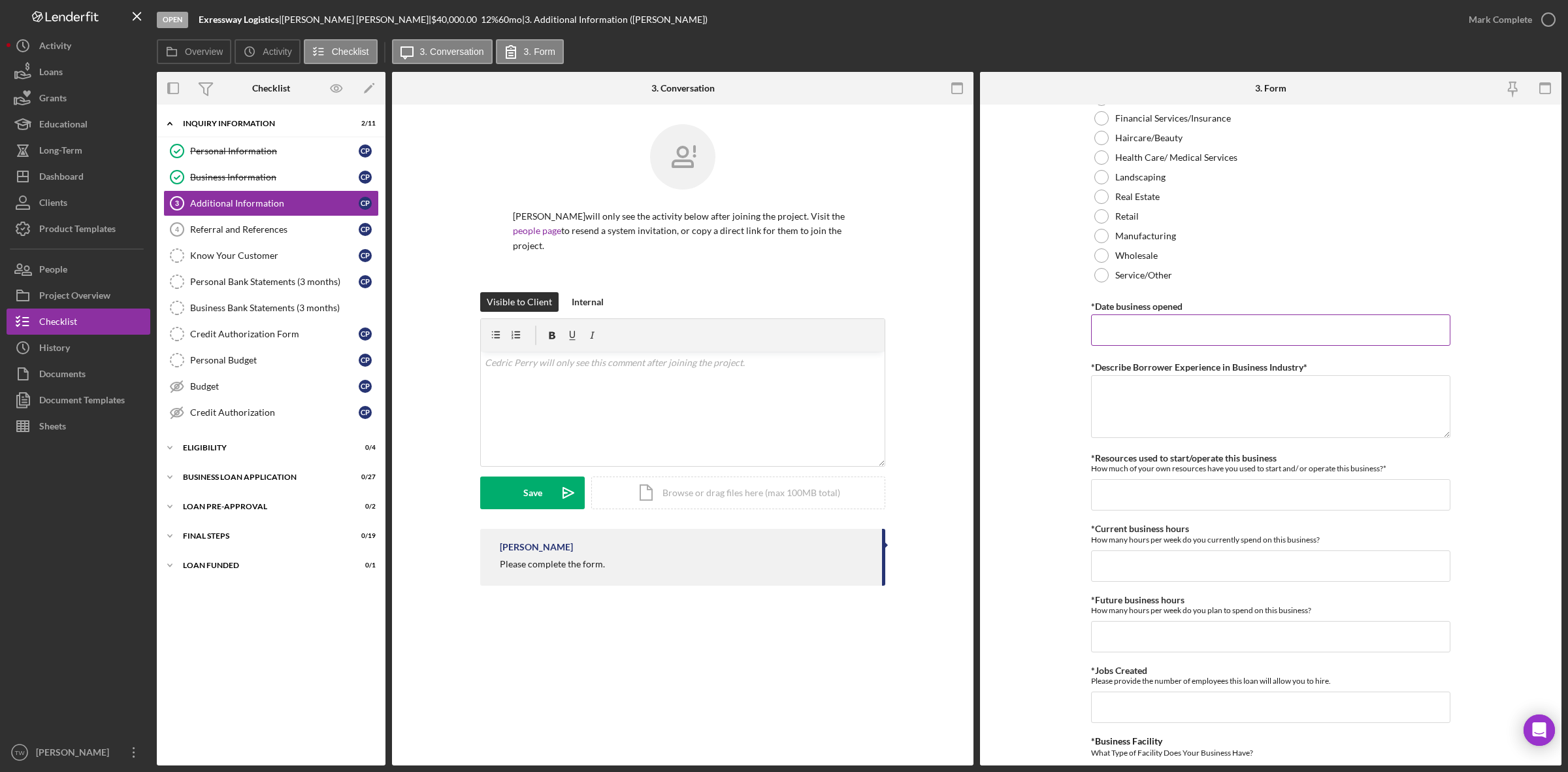
click at [1178, 341] on input "*Date business opened" at bounding box center [1271, 330] width 359 height 32
type input "[DATE]"
type textarea "5 years"
type input "$1,000"
type input "40"
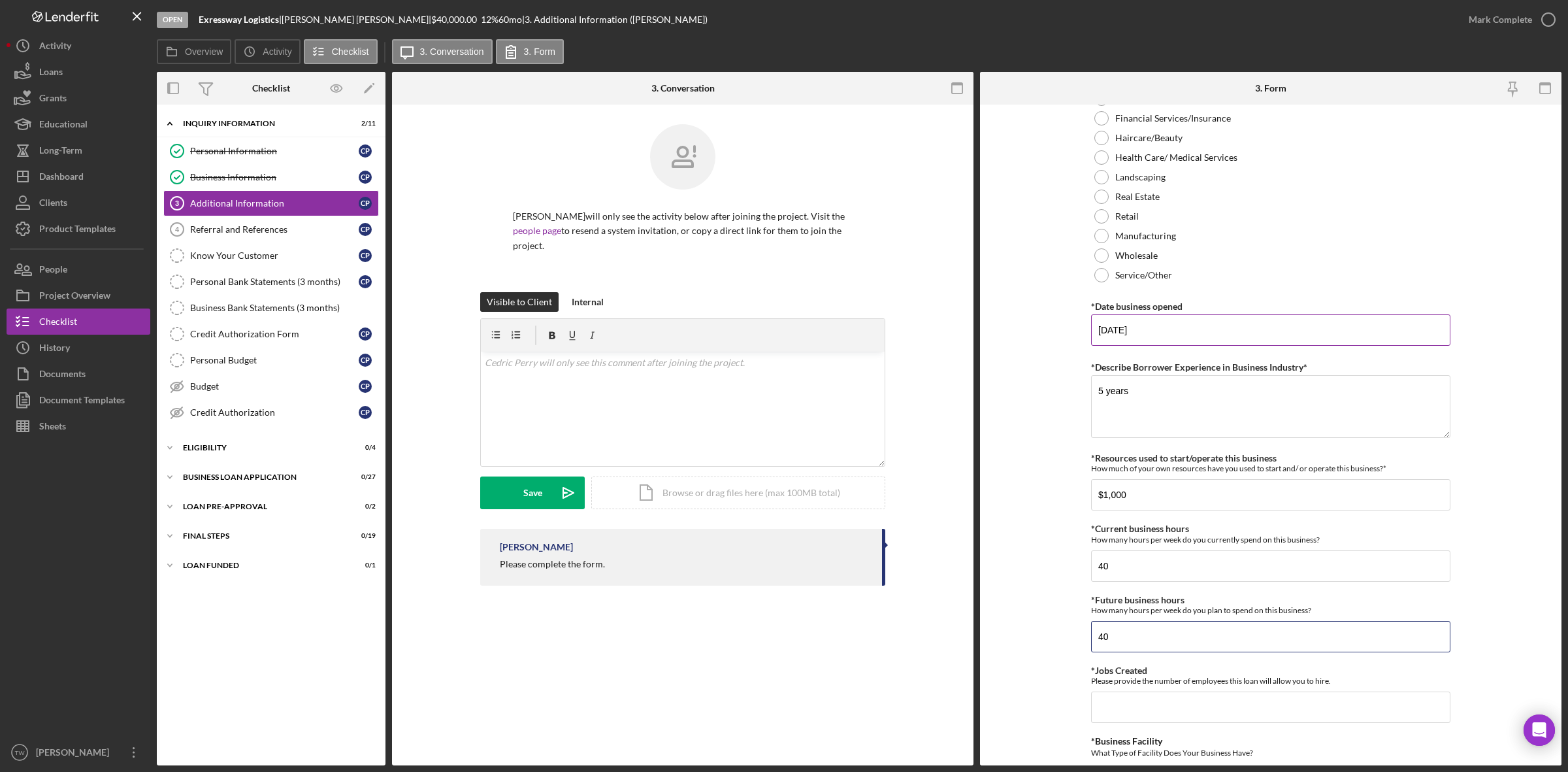
type input "40"
type input "1"
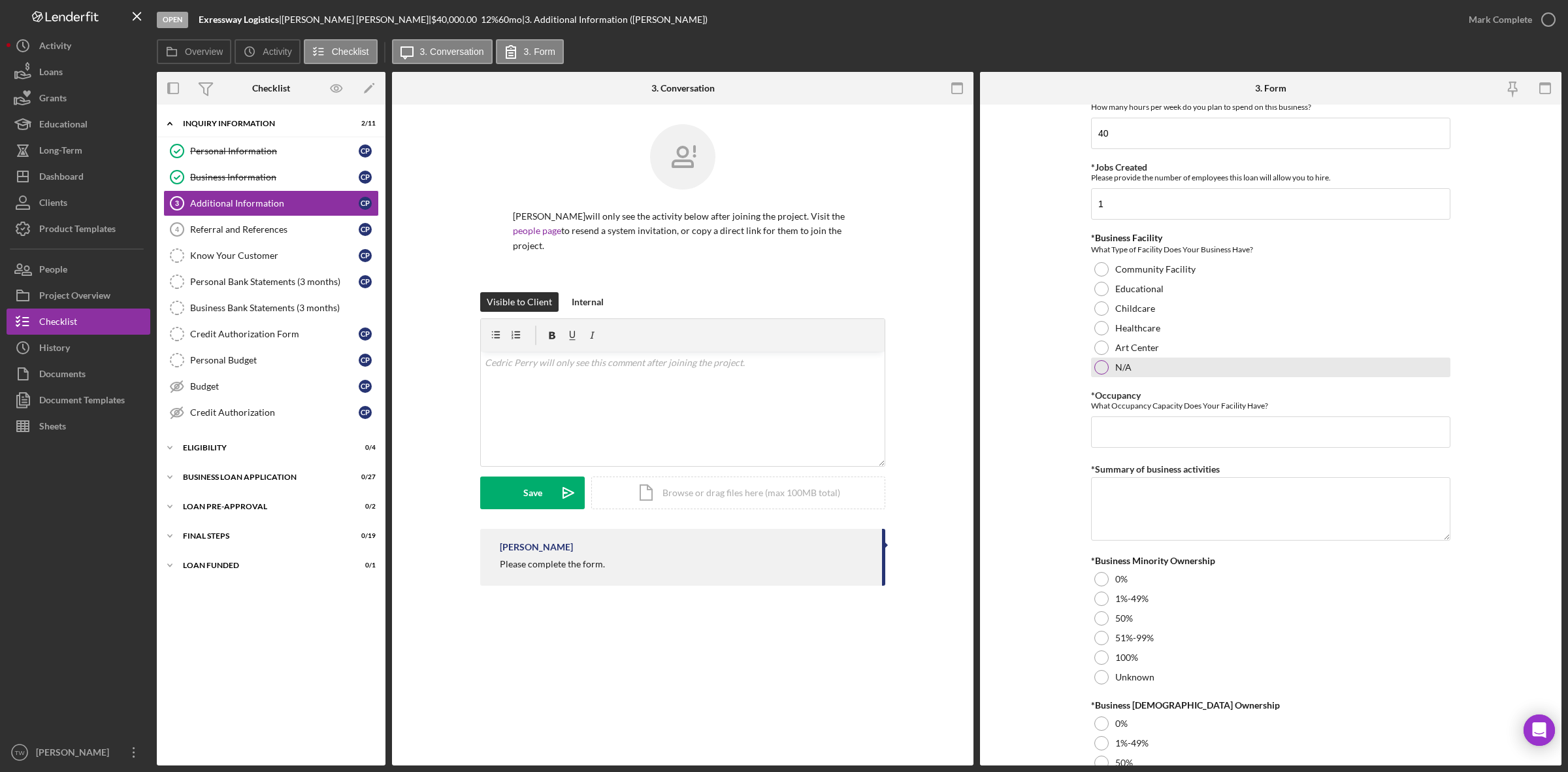
click at [1115, 377] on div "N/A" at bounding box center [1271, 367] width 359 height 20
click at [1116, 445] on input "*Occupancy" at bounding box center [1271, 432] width 359 height 32
type input "0"
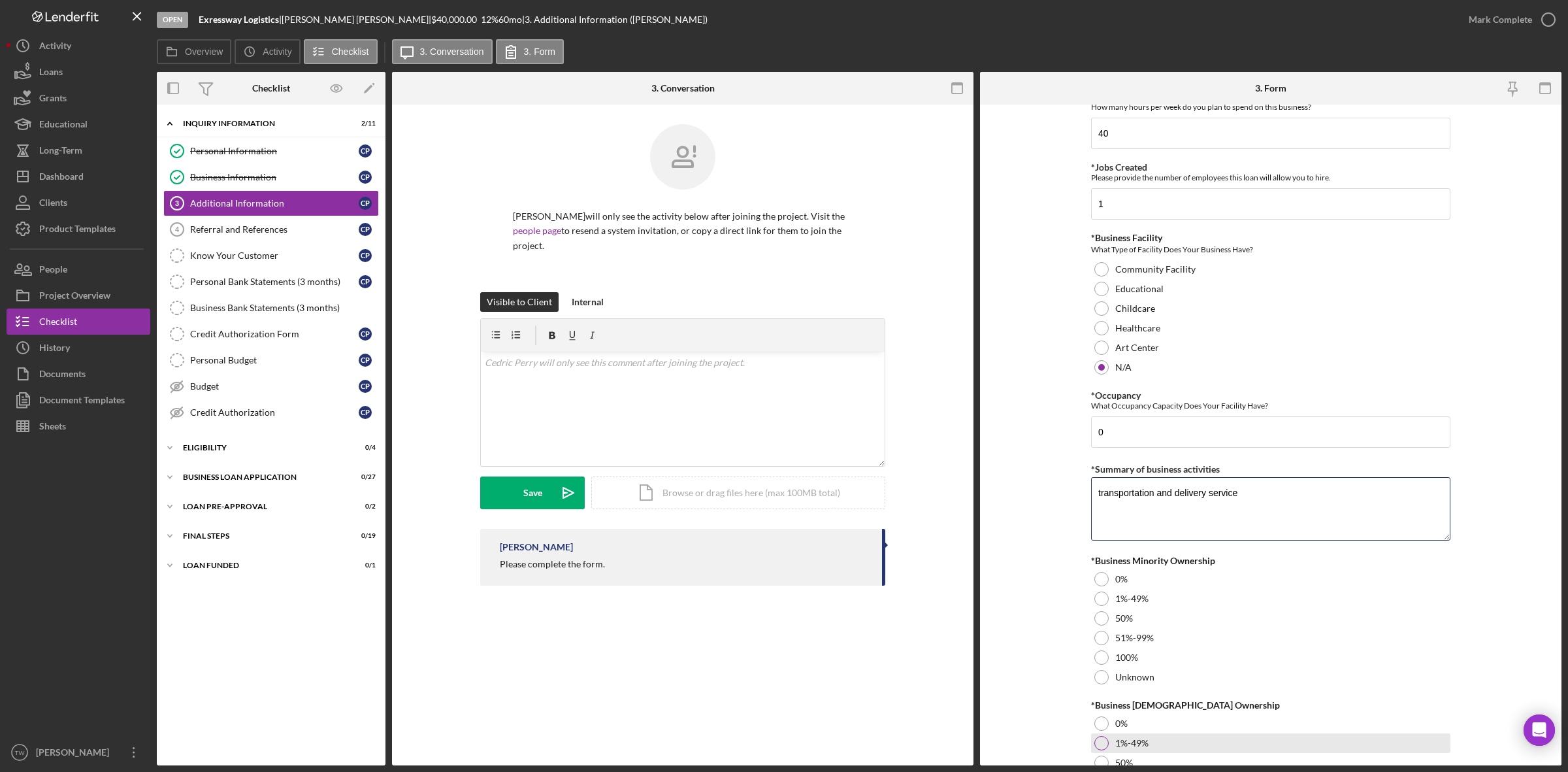
type textarea "transportation and delivery service"
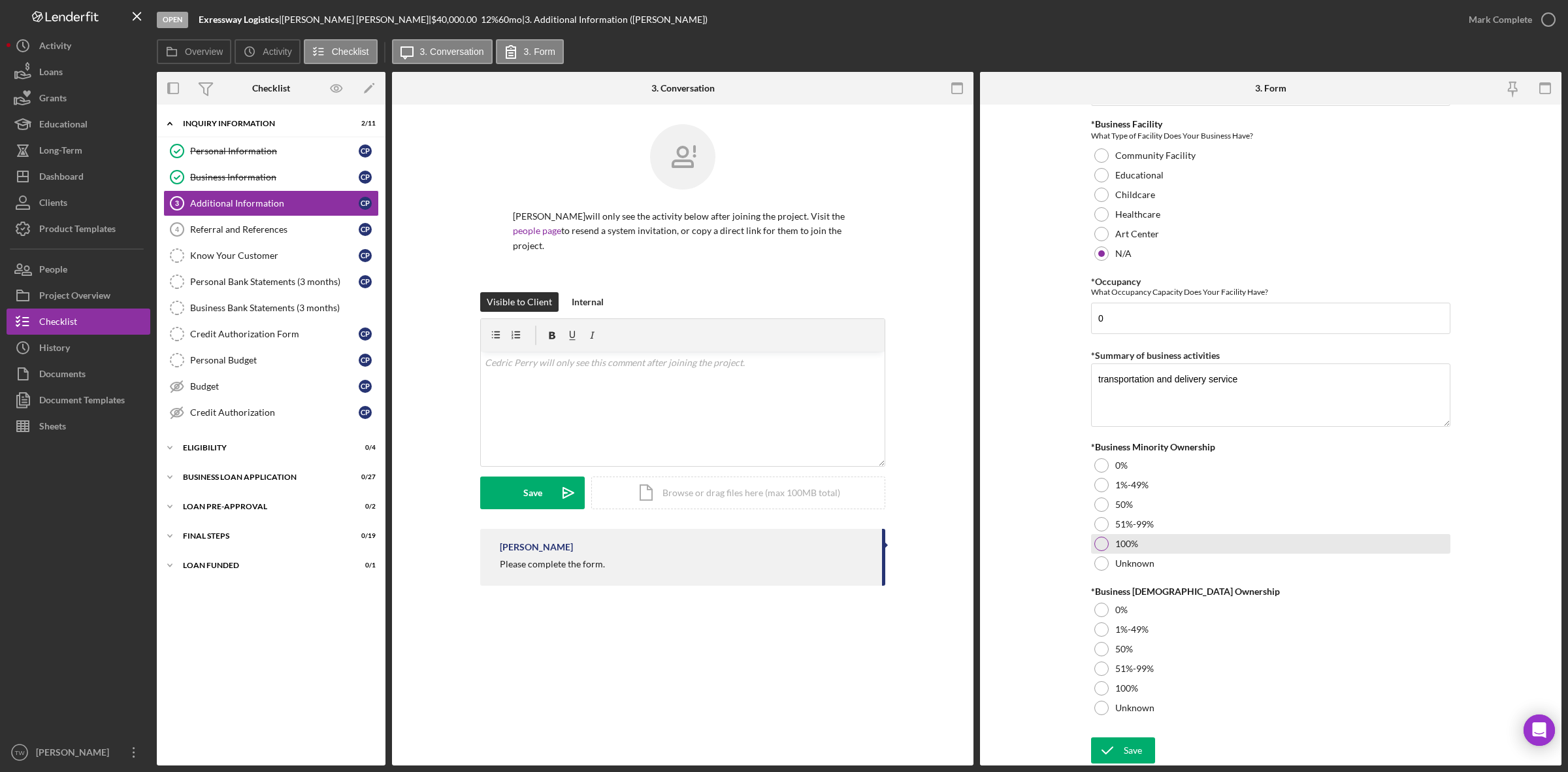
click at [1112, 544] on div "100%" at bounding box center [1271, 544] width 359 height 20
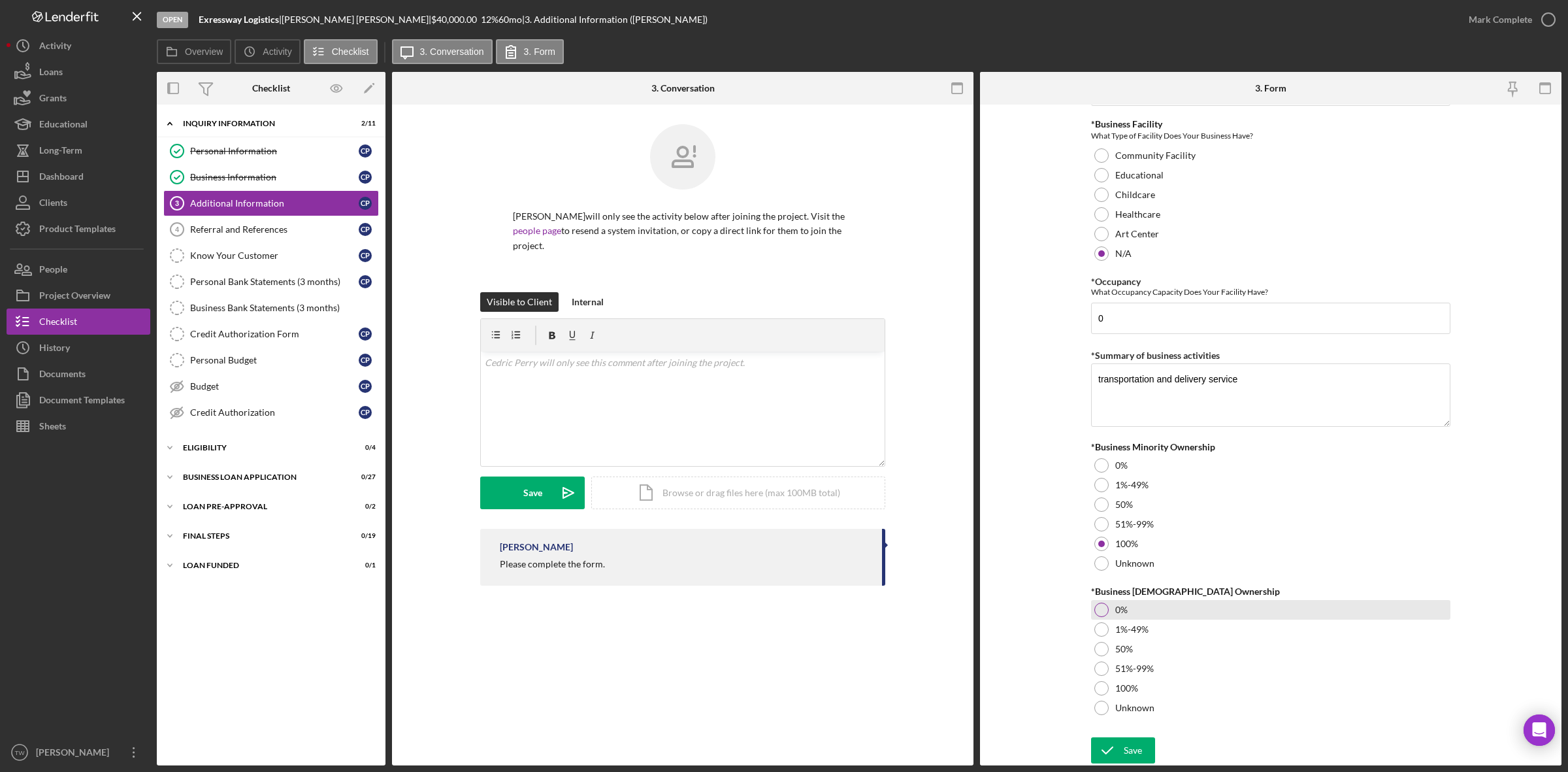
click at [1115, 616] on div "0%" at bounding box center [1271, 609] width 359 height 20
click at [1127, 744] on div "Save" at bounding box center [1133, 750] width 18 height 26
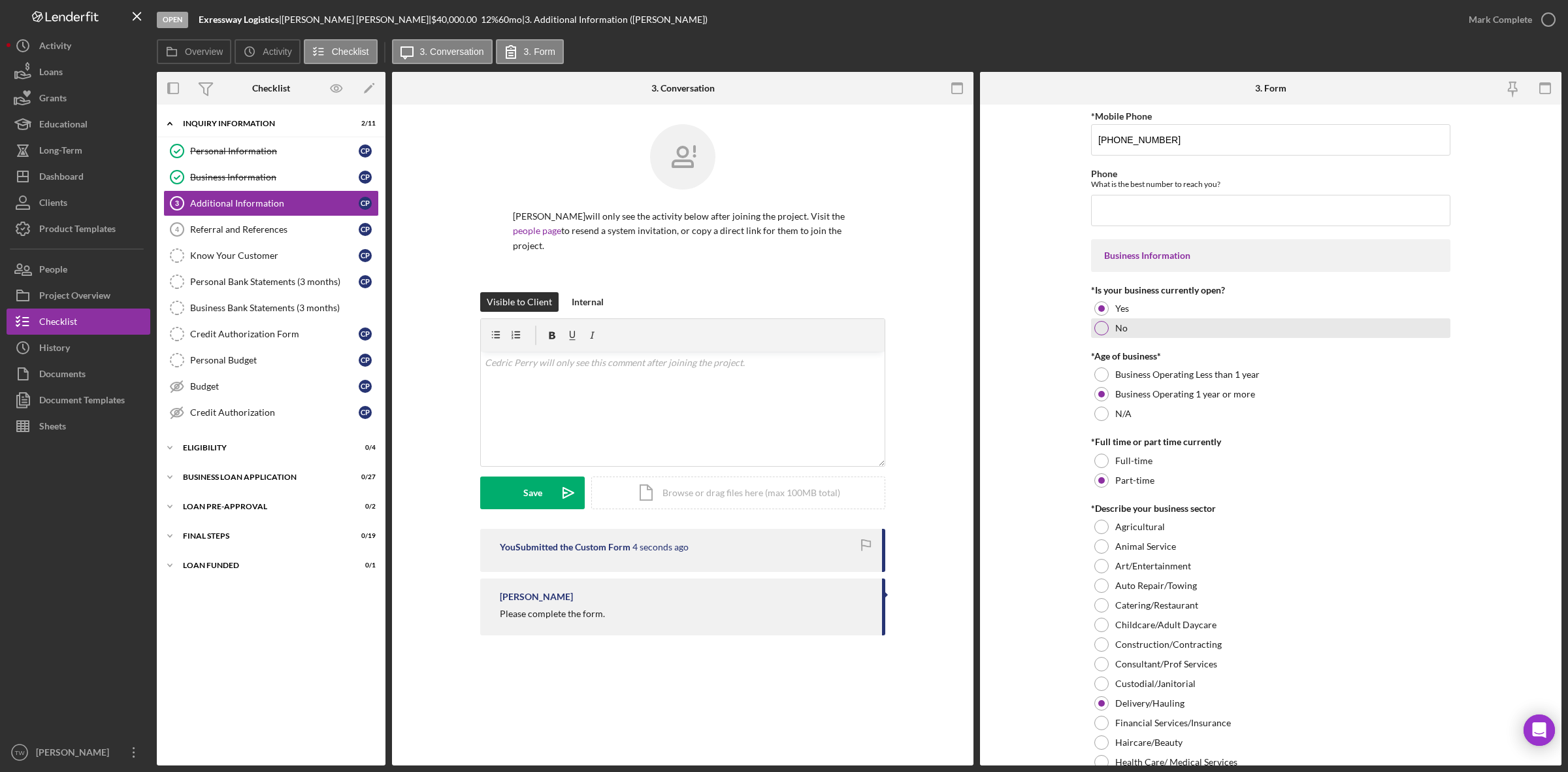
scroll to position [0, 0]
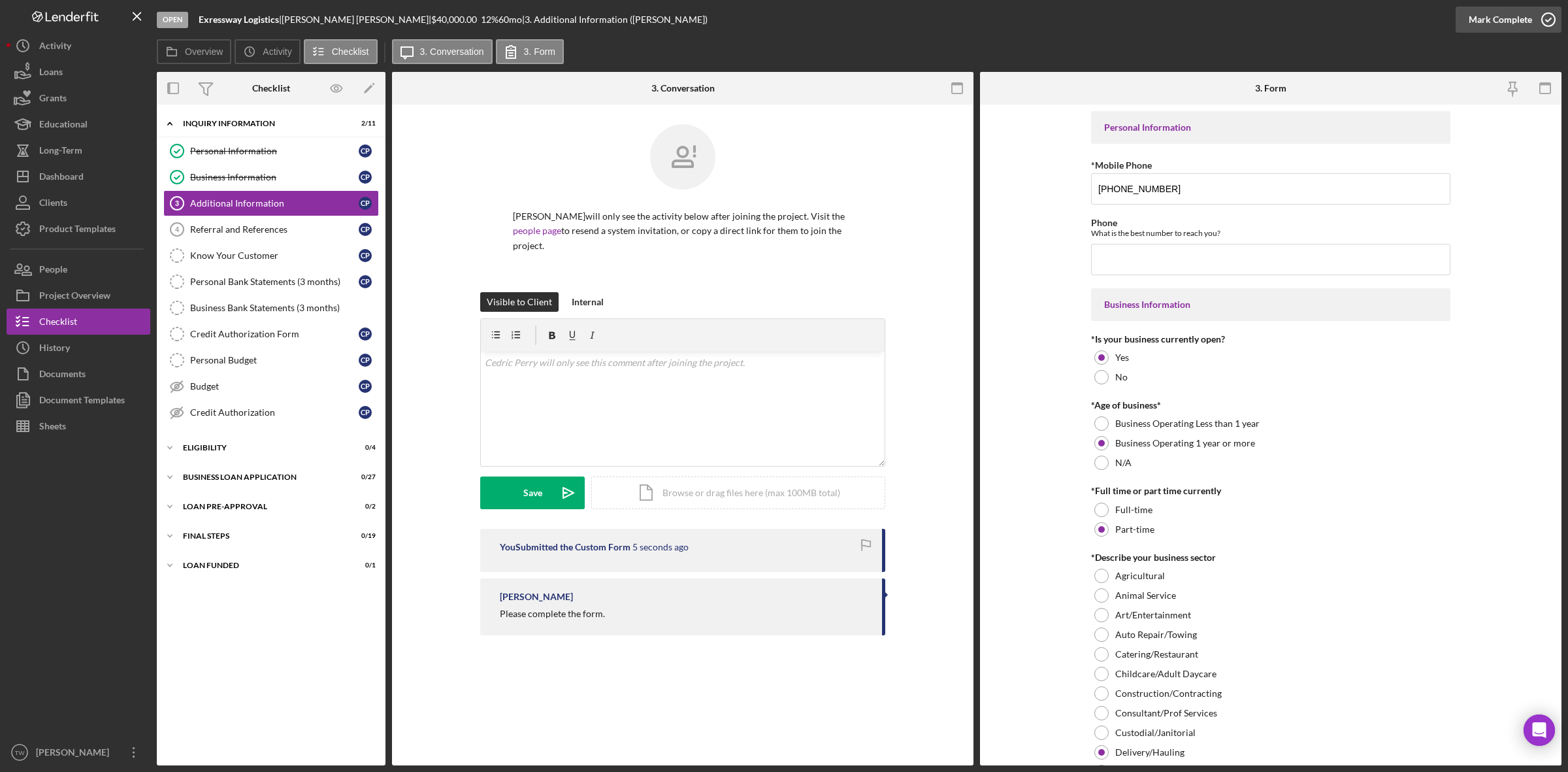
click at [1485, 21] on div "Mark Complete" at bounding box center [1501, 20] width 63 height 26
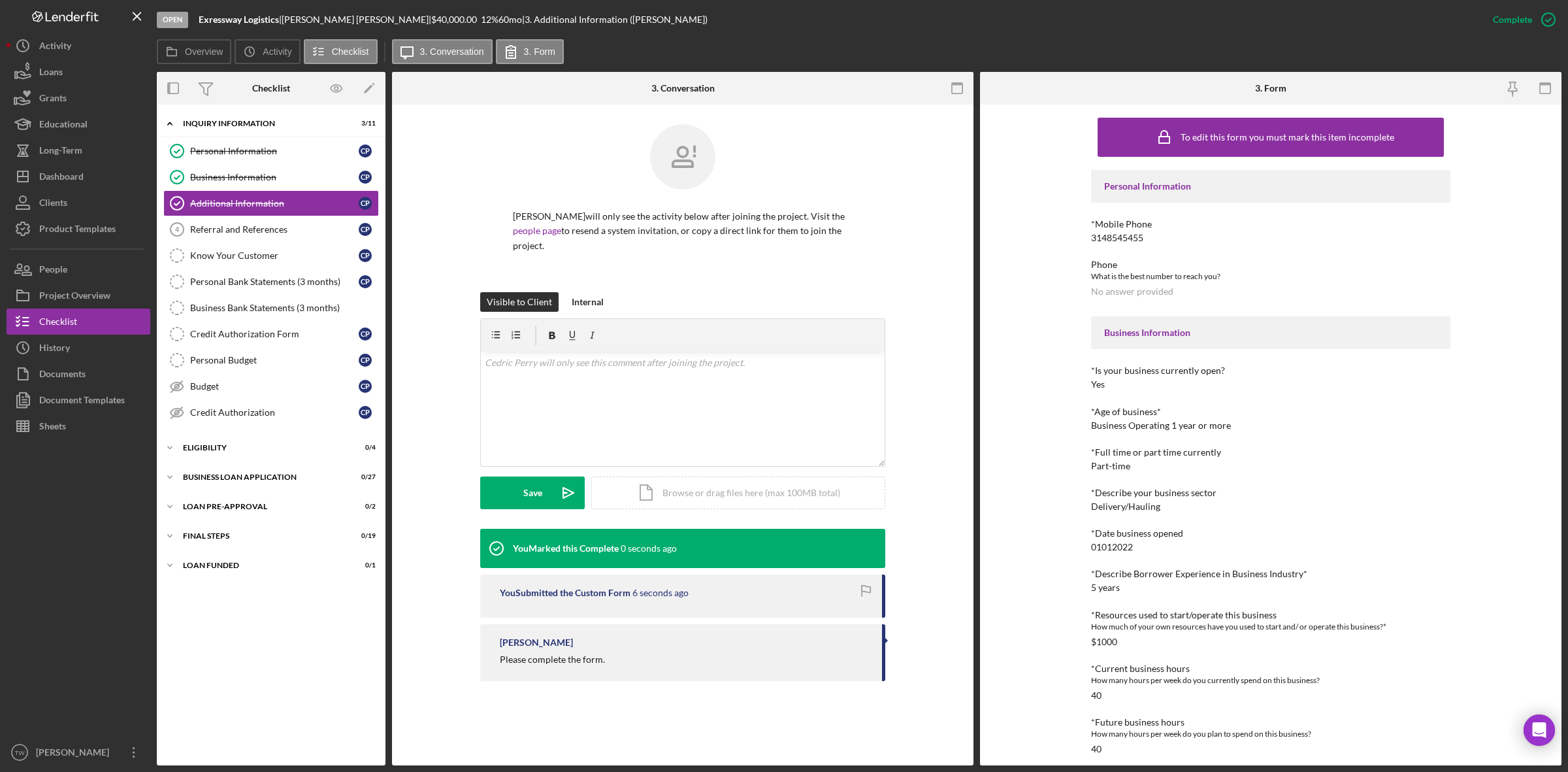
scroll to position [291, 0]
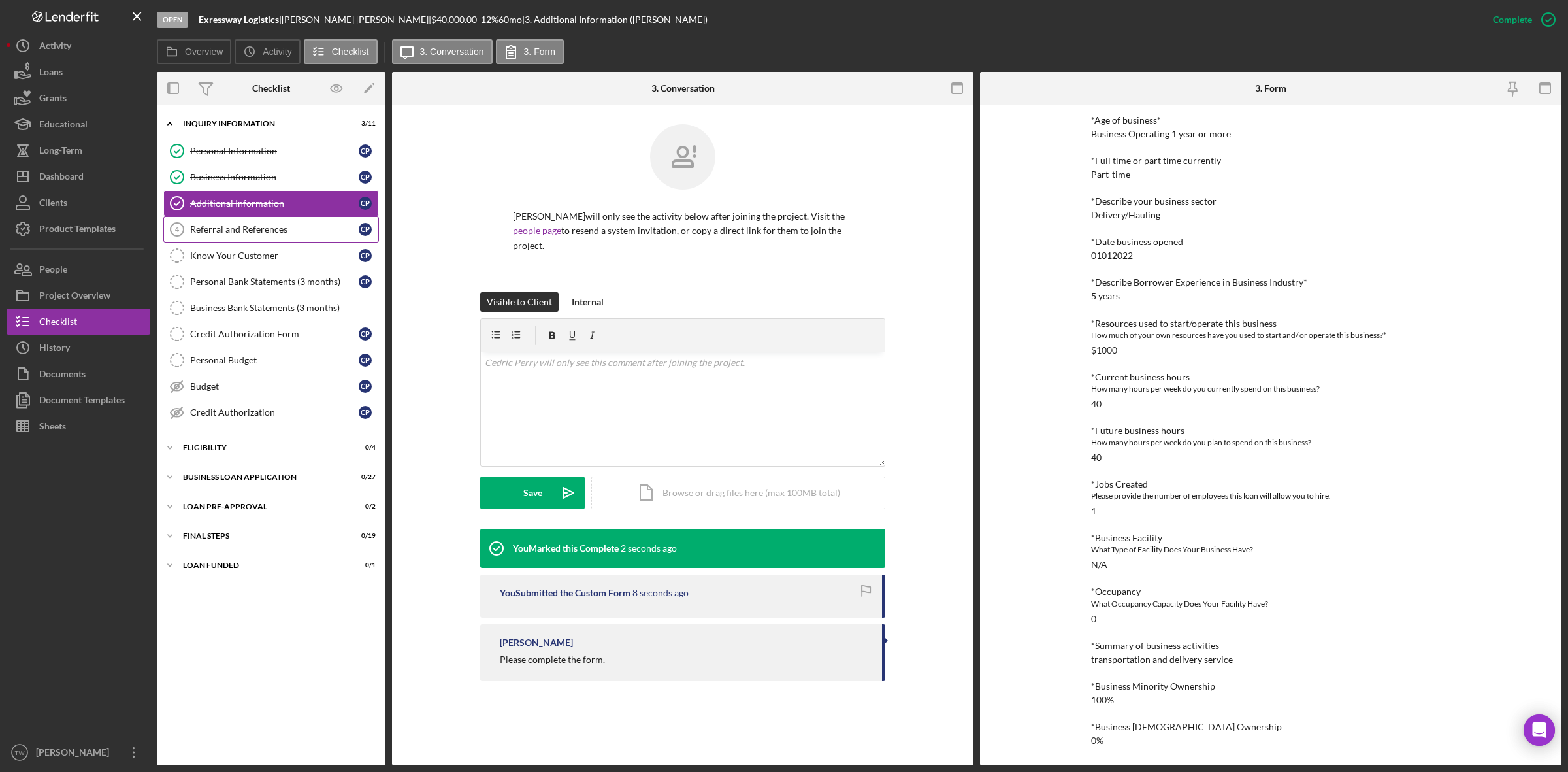
click at [239, 233] on div "Referral and References" at bounding box center [274, 229] width 169 height 10
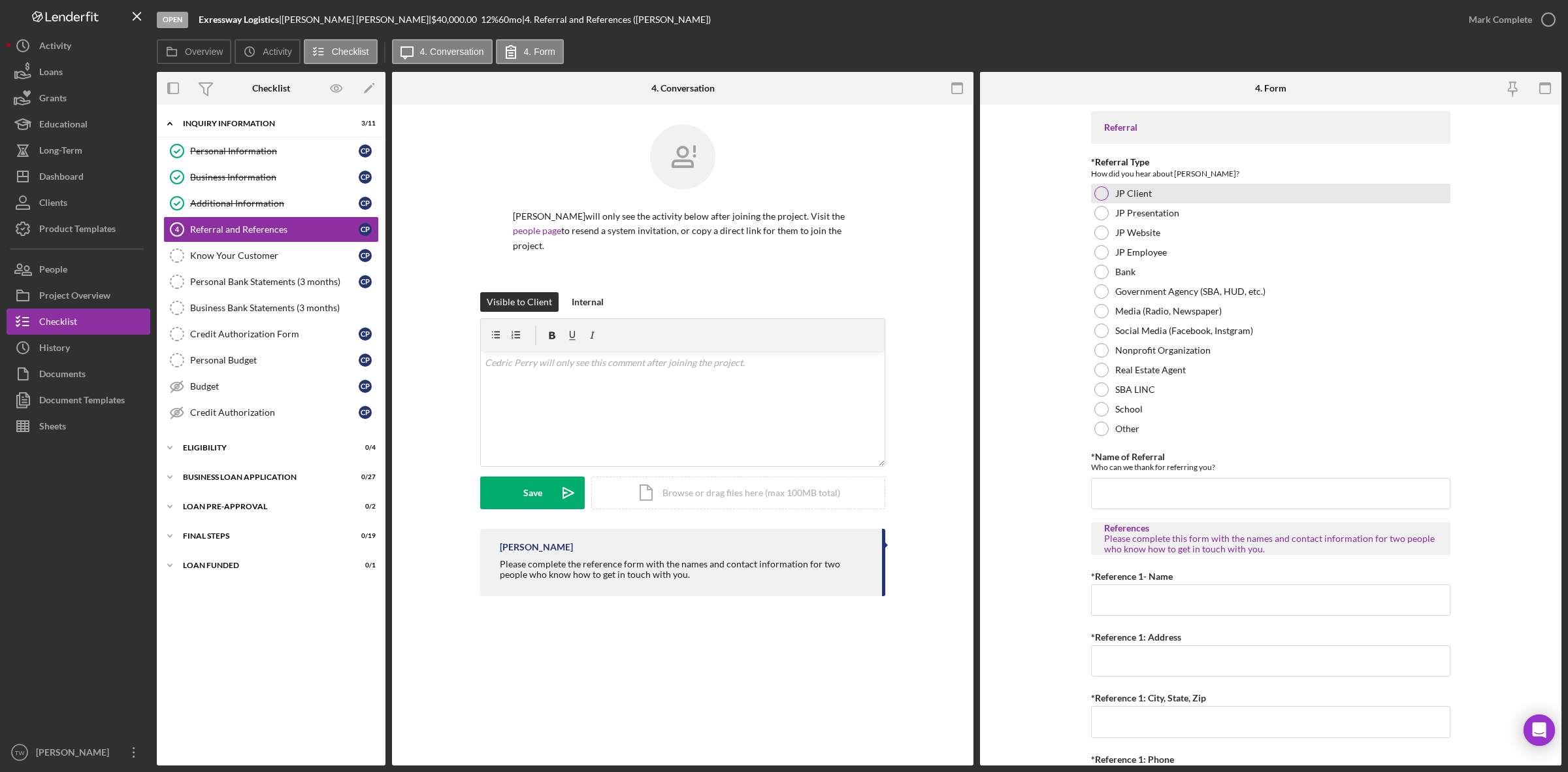
click at [1123, 184] on div "JP Client" at bounding box center [1271, 193] width 359 height 20
click at [1170, 488] on input "*Name of Referral" at bounding box center [1271, 493] width 359 height 32
type input "returning customer"
type input "[PERSON_NAME]"
type input "1414 Shelby Dr"
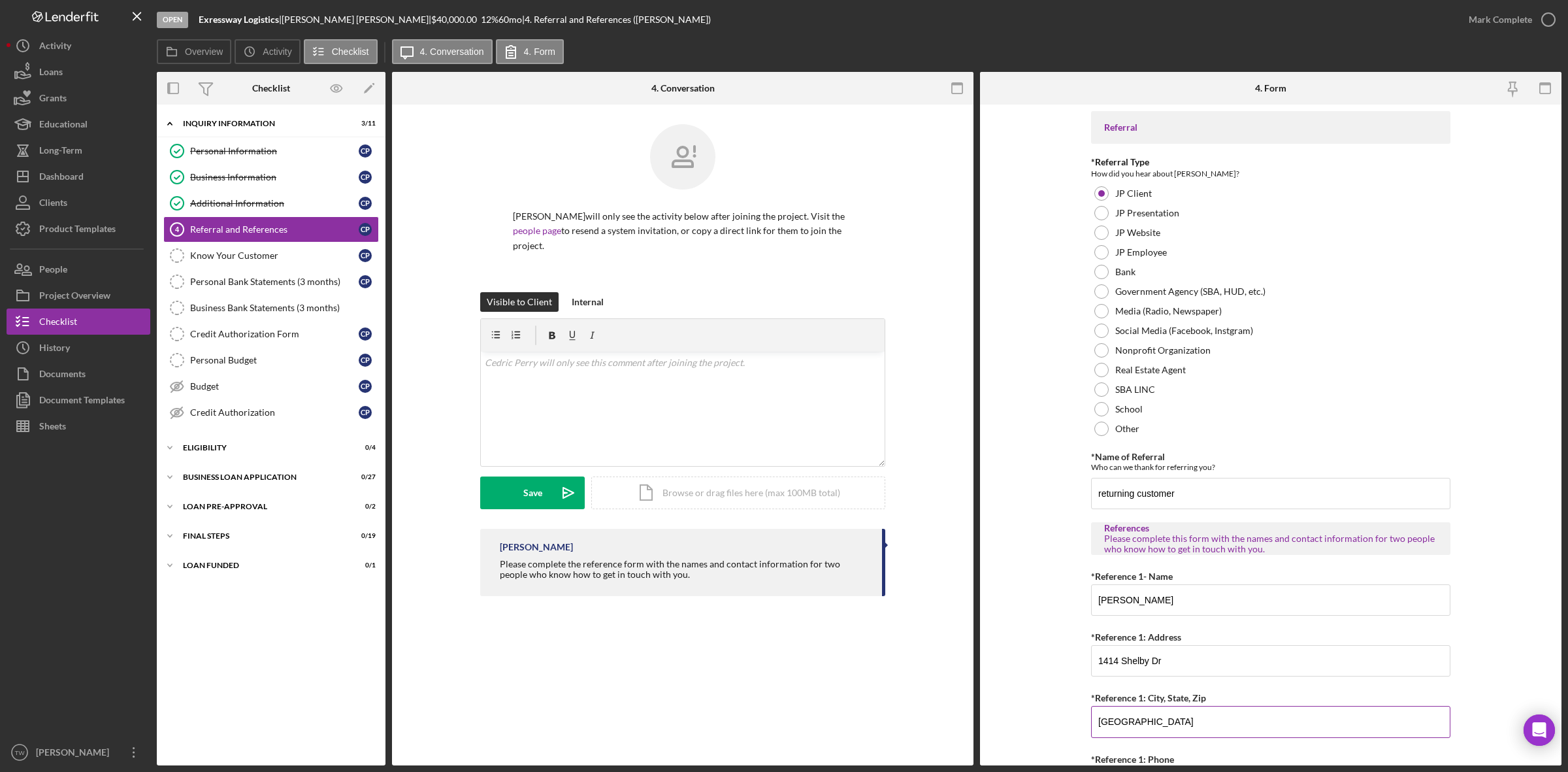
type input "[GEOGRAPHIC_DATA]"
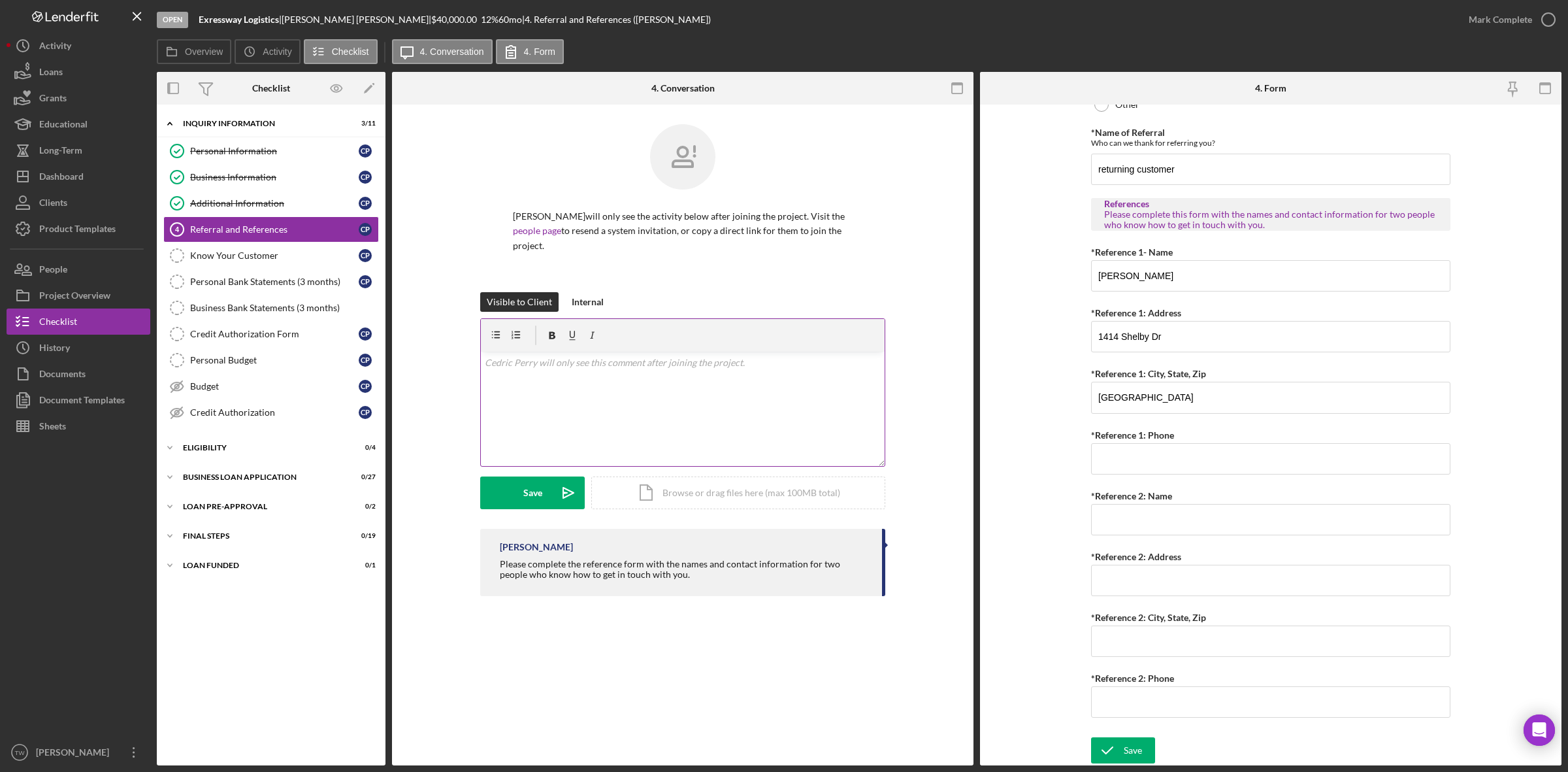
click at [751, 392] on div "v Color teal Color pink Remove color Add row above Add row below Add column bef…" at bounding box center [683, 409] width 404 height 114
click at [1184, 459] on input "*Reference 1: Phone" at bounding box center [1271, 455] width 359 height 32
type input "[PHONE_NUMBER]"
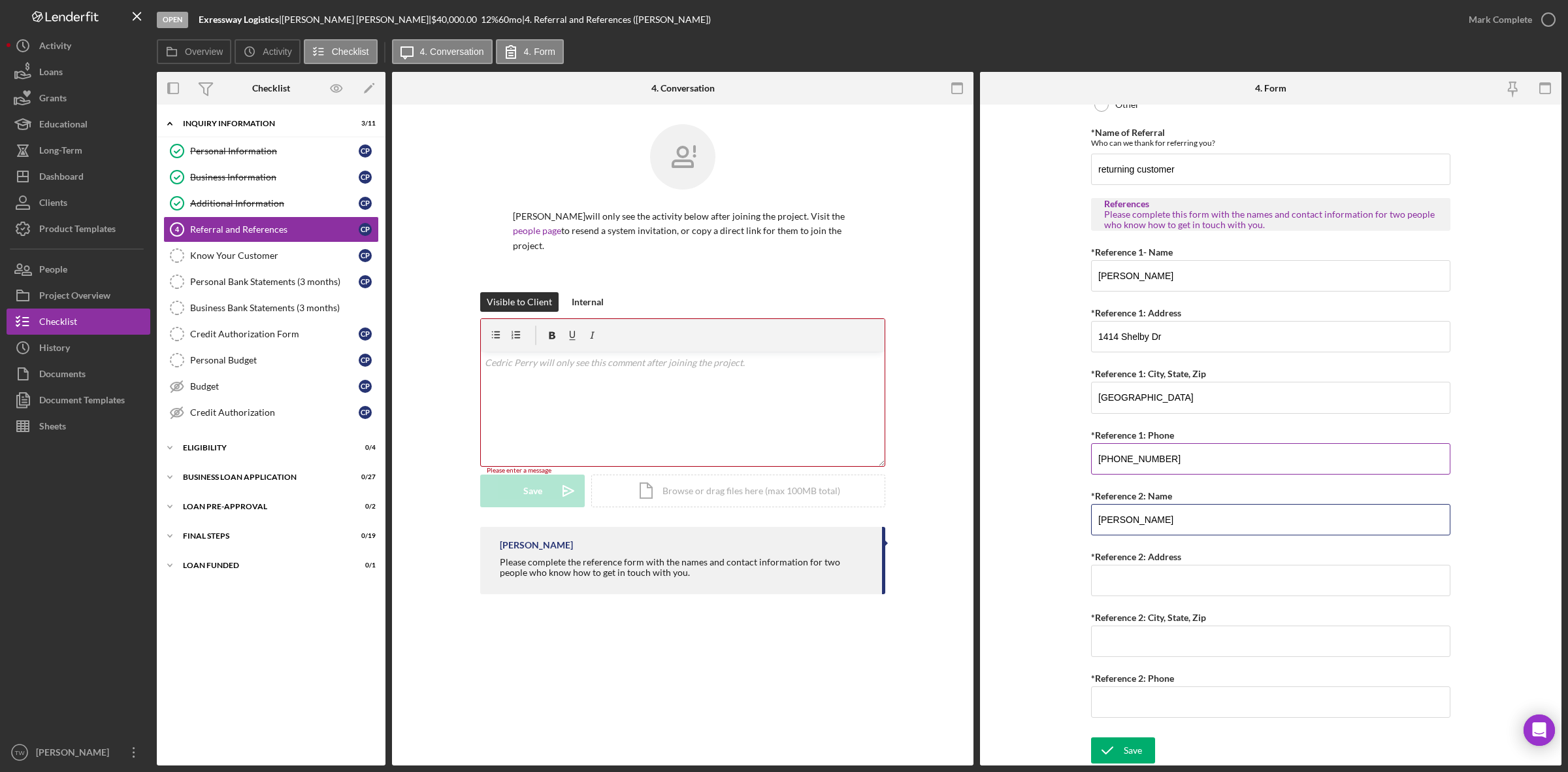
type input "[PERSON_NAME]"
type input "701 [PERSON_NAME]"
type input "[GEOGRAPHIC_DATA][PERSON_NAME]"
type input "[PHONE_NUMBER]"
click at [1102, 755] on icon "submit" at bounding box center [1107, 751] width 32 height 32
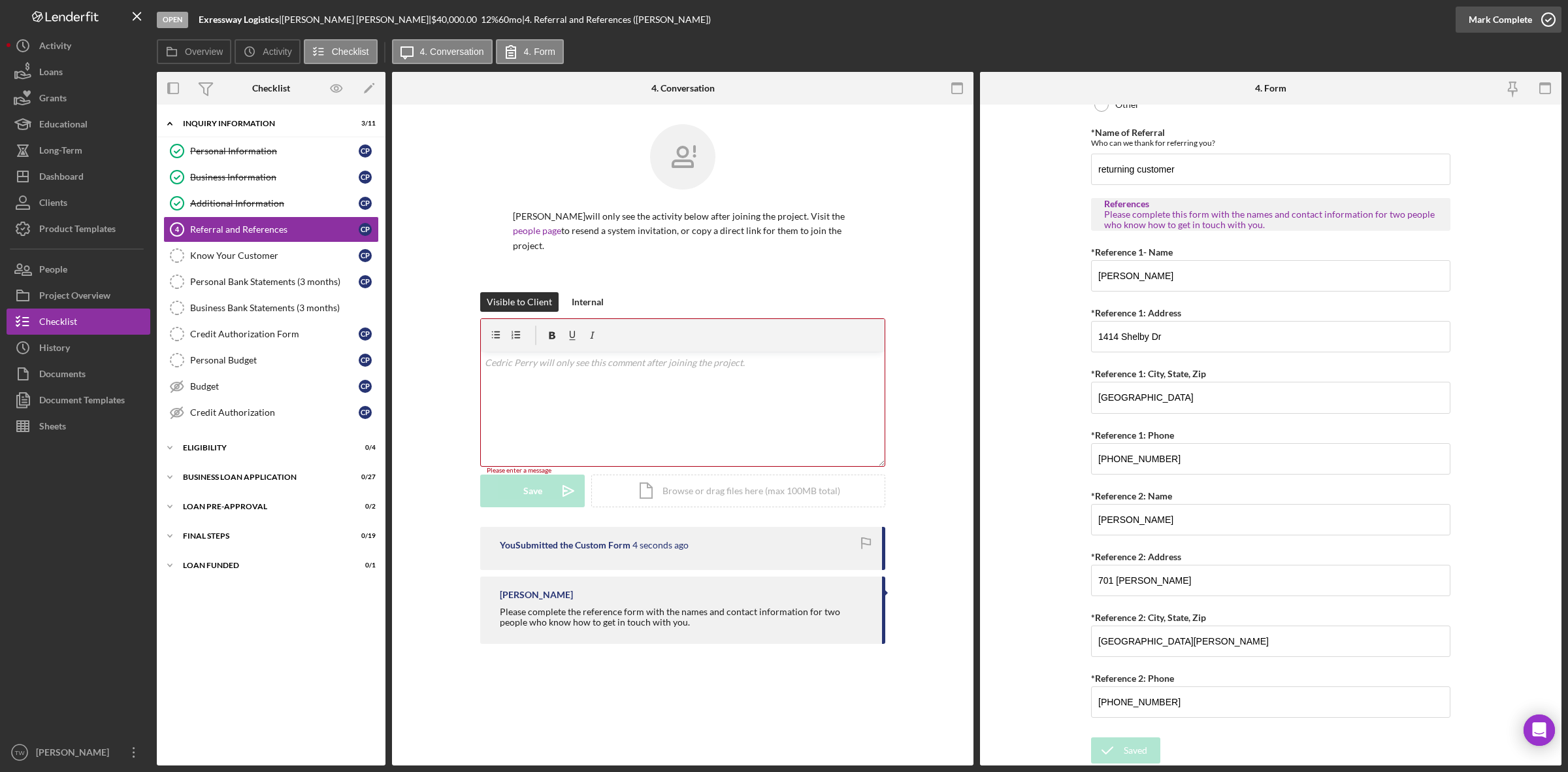
click at [1500, 24] on div "Mark Complete" at bounding box center [1501, 20] width 63 height 26
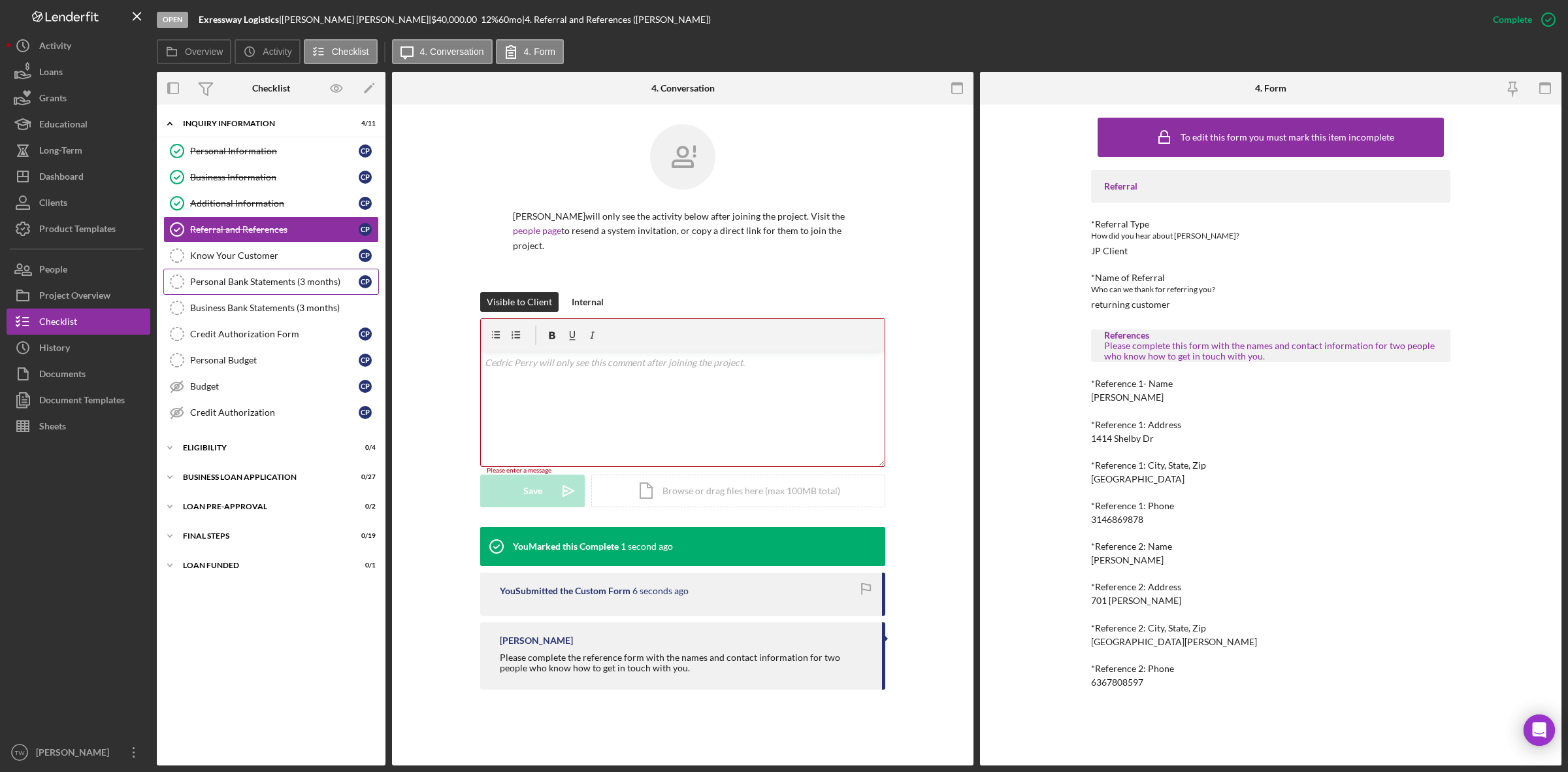
click at [267, 295] on link "Personal Bank Statements (3 months) Personal Bank Statements (3 months) C P" at bounding box center [271, 281] width 215 height 26
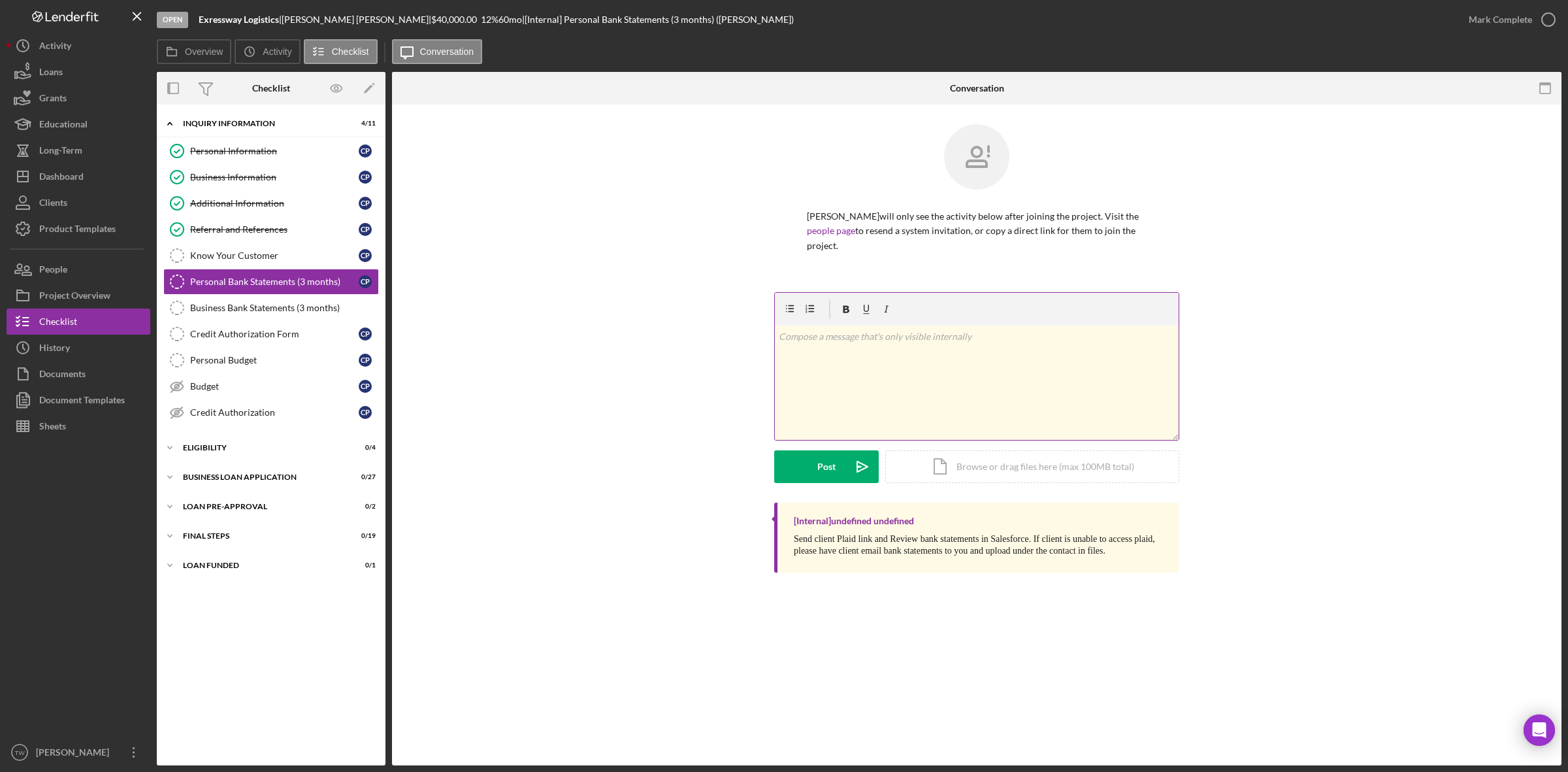
click at [860, 403] on div "v Color teal Color pink Remove color Add row above Add row below Add column bef…" at bounding box center [977, 383] width 404 height 114
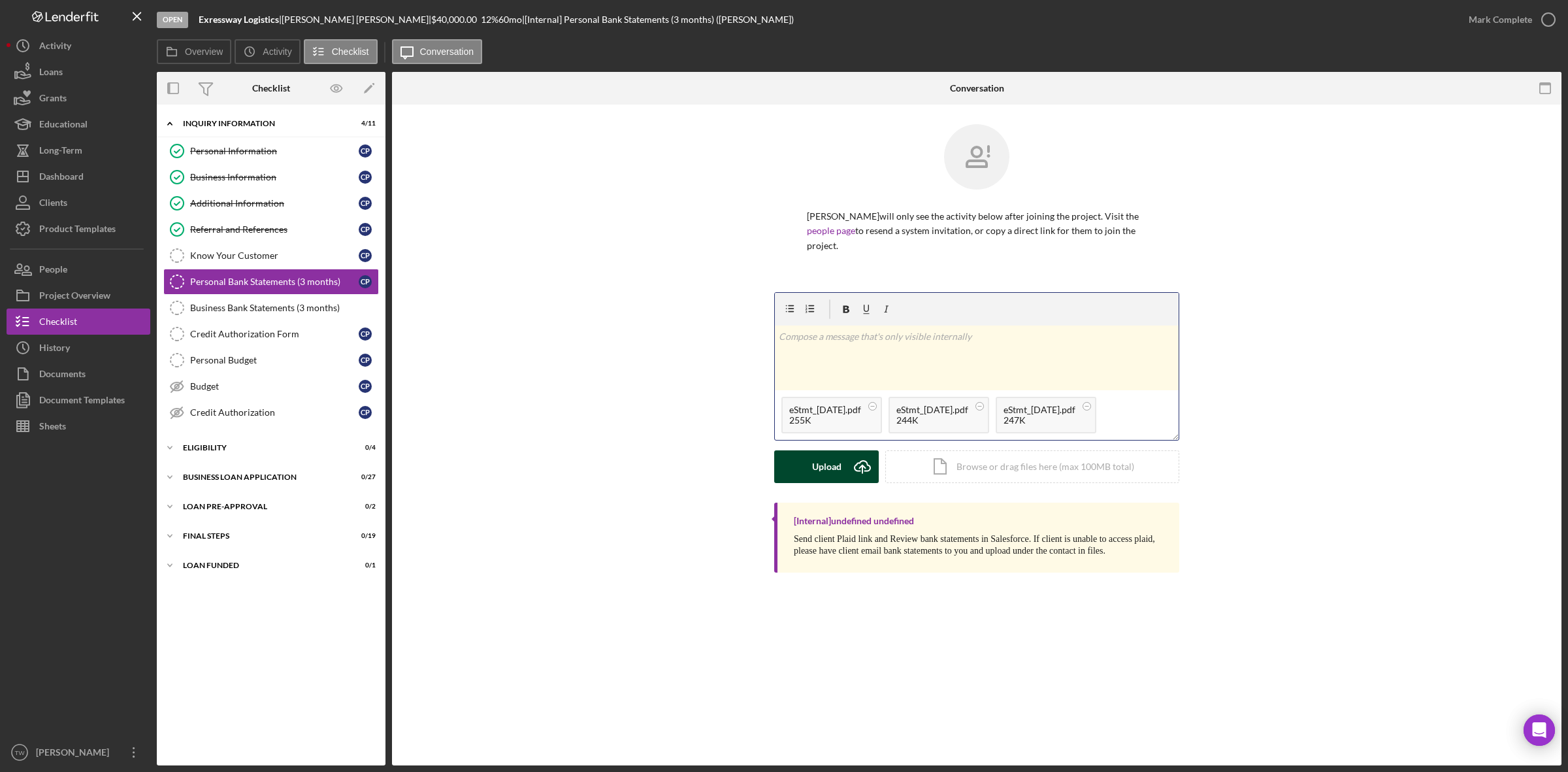
click at [838, 458] on div "Upload" at bounding box center [827, 467] width 30 height 32
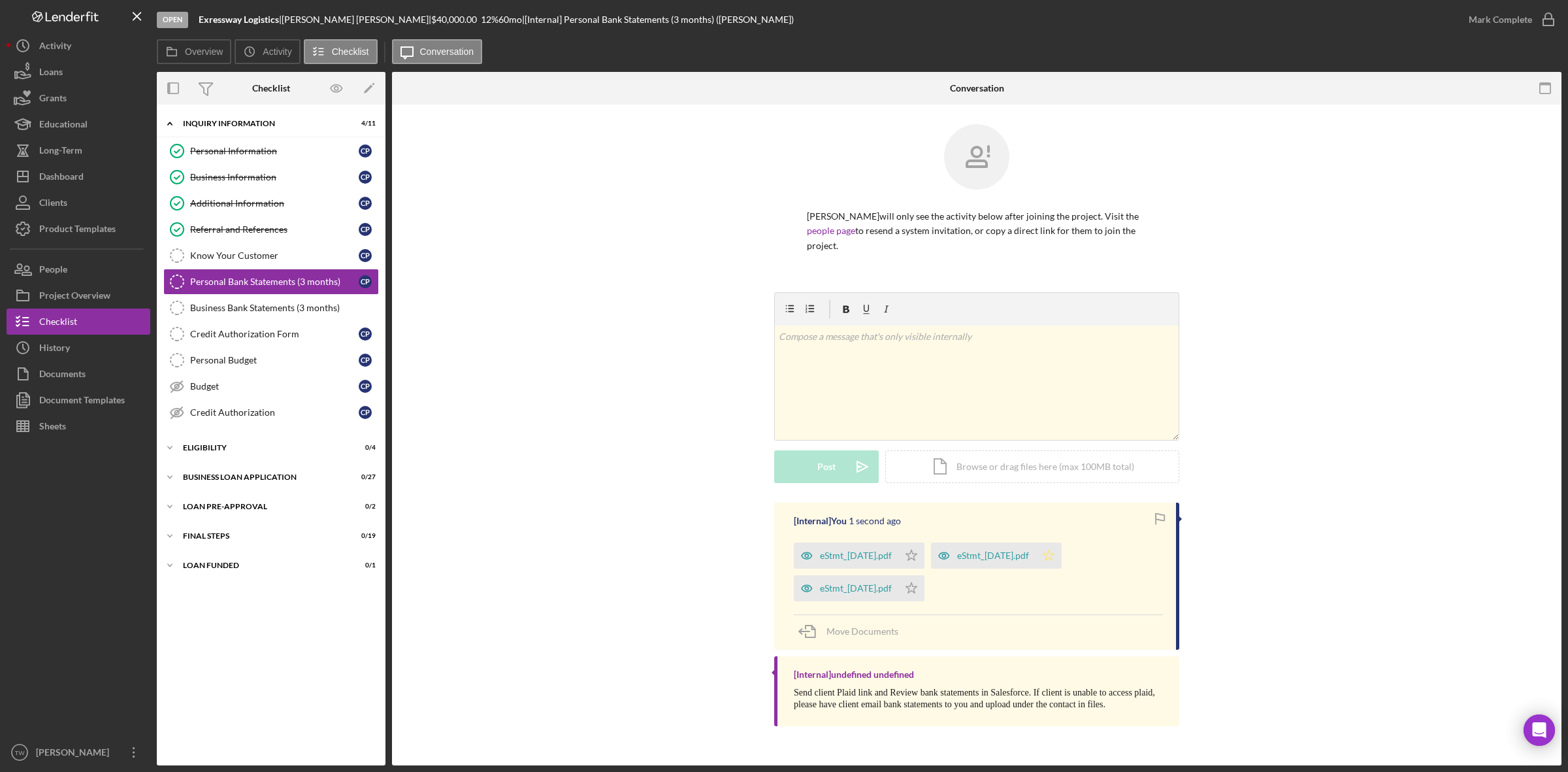
click at [1062, 549] on icon "Icon/Star" at bounding box center [1048, 556] width 26 height 26
click at [925, 579] on icon "Icon/Star" at bounding box center [911, 588] width 26 height 26
click at [925, 543] on icon "Icon/Star" at bounding box center [911, 556] width 26 height 26
click at [1504, 4] on div "Mark Complete" at bounding box center [1508, 20] width 106 height 39
click at [1491, 24] on div "Mark Complete" at bounding box center [1501, 20] width 63 height 26
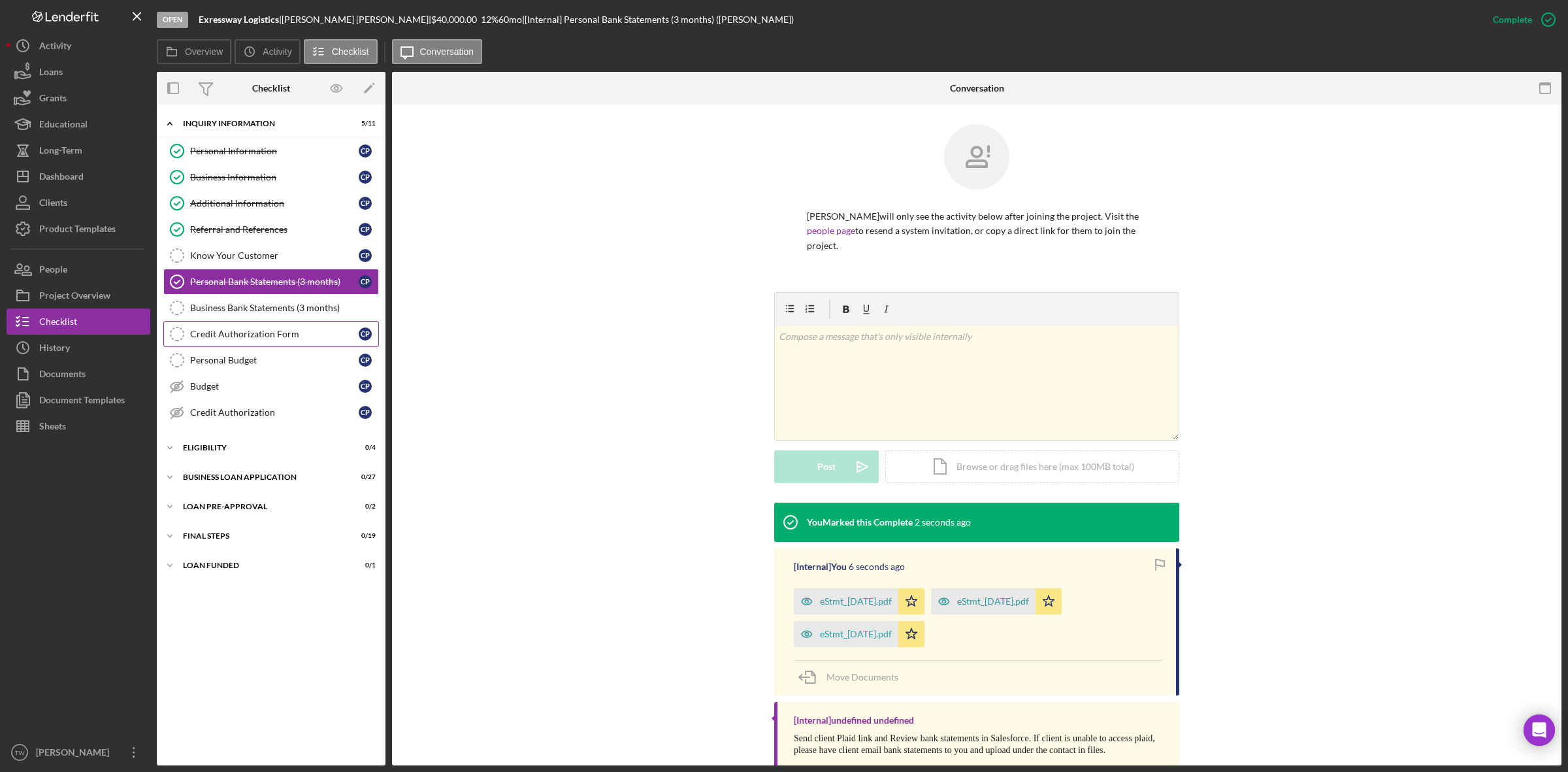
click at [274, 337] on div "Credit Authorization Form" at bounding box center [274, 334] width 169 height 10
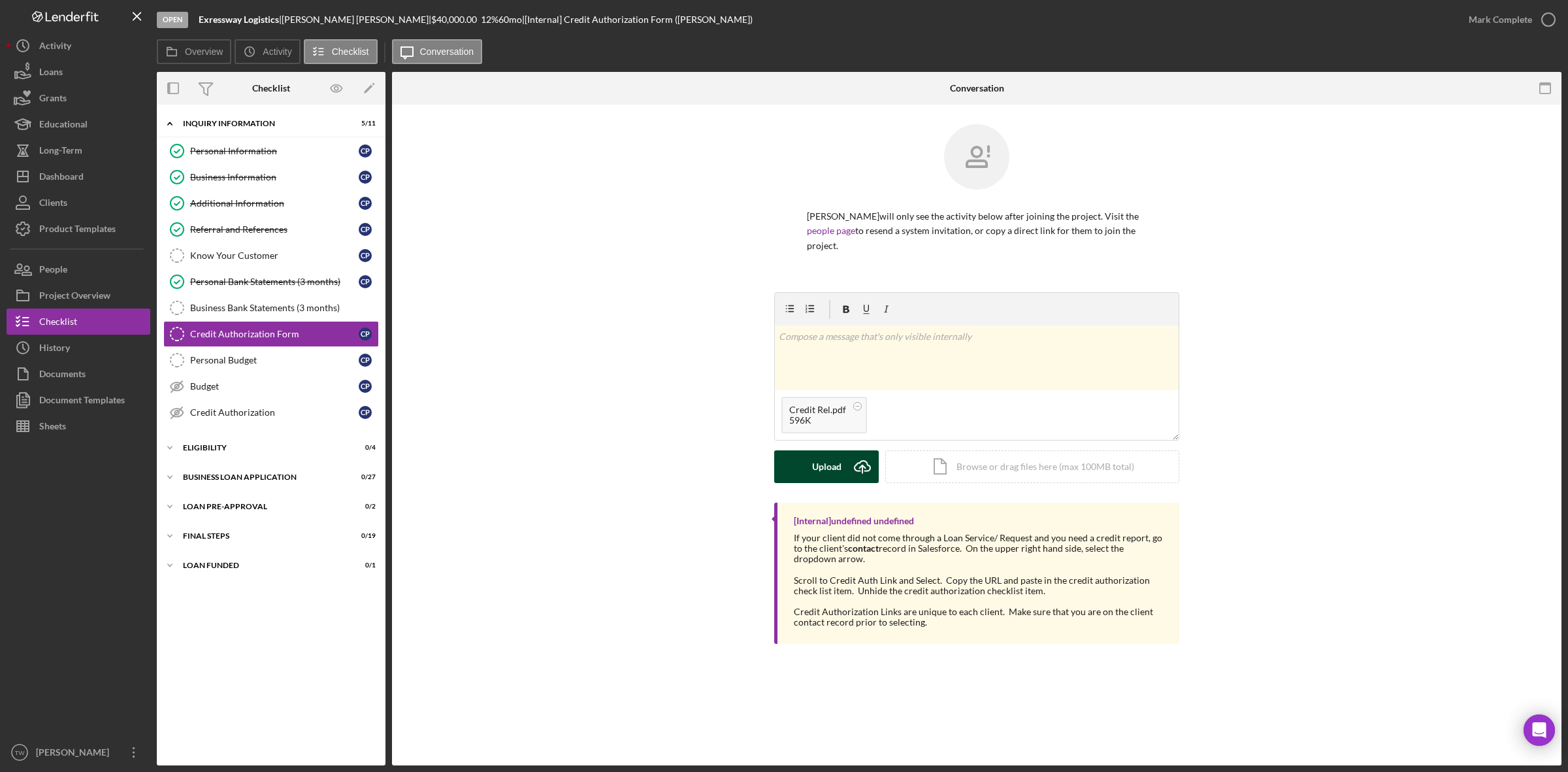
click at [848, 451] on icon "Icon/Upload" at bounding box center [862, 467] width 32 height 32
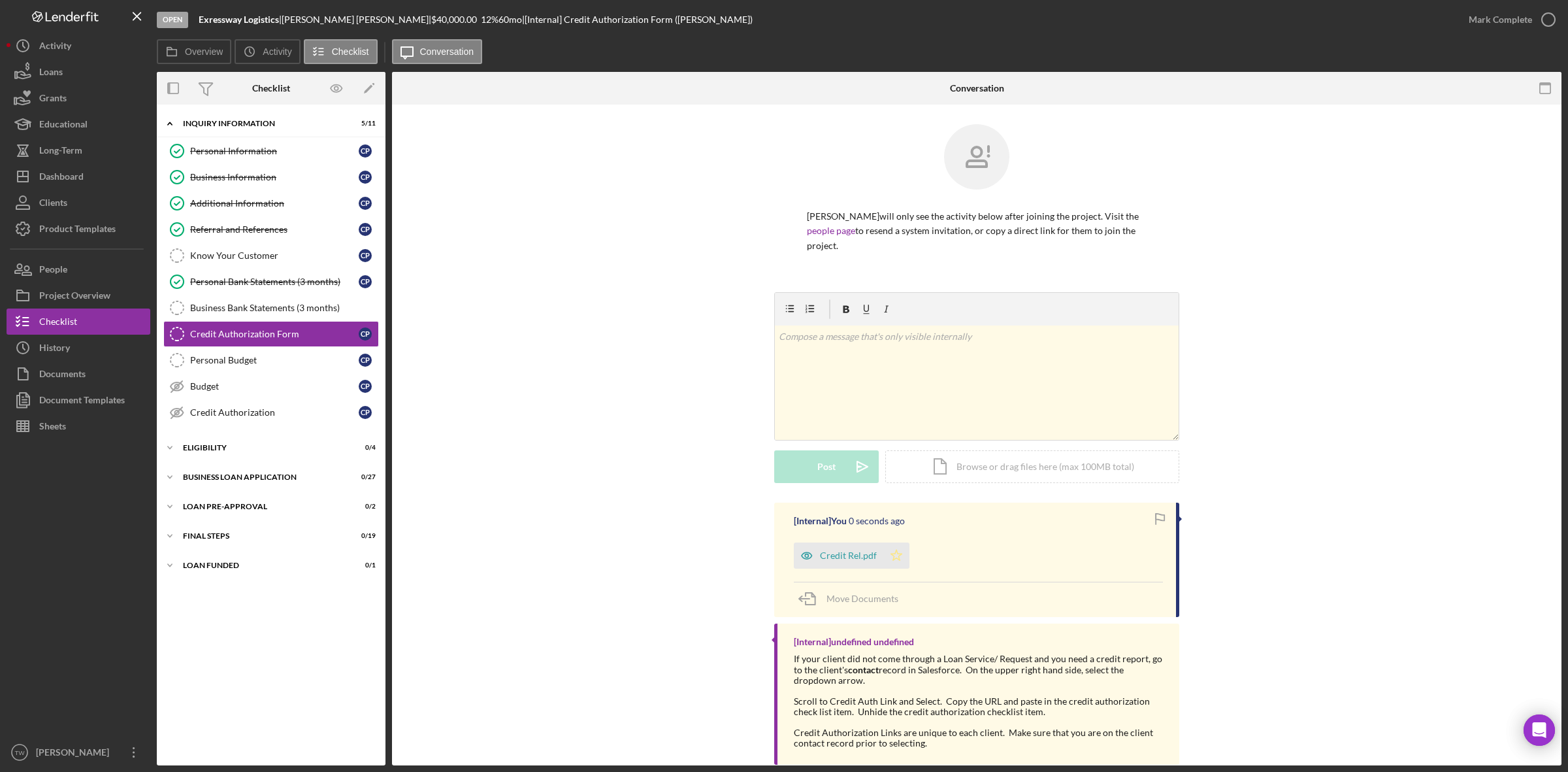
click at [896, 543] on icon "Icon/Star" at bounding box center [896, 556] width 26 height 26
click at [1495, 20] on div "Mark Complete" at bounding box center [1501, 20] width 63 height 26
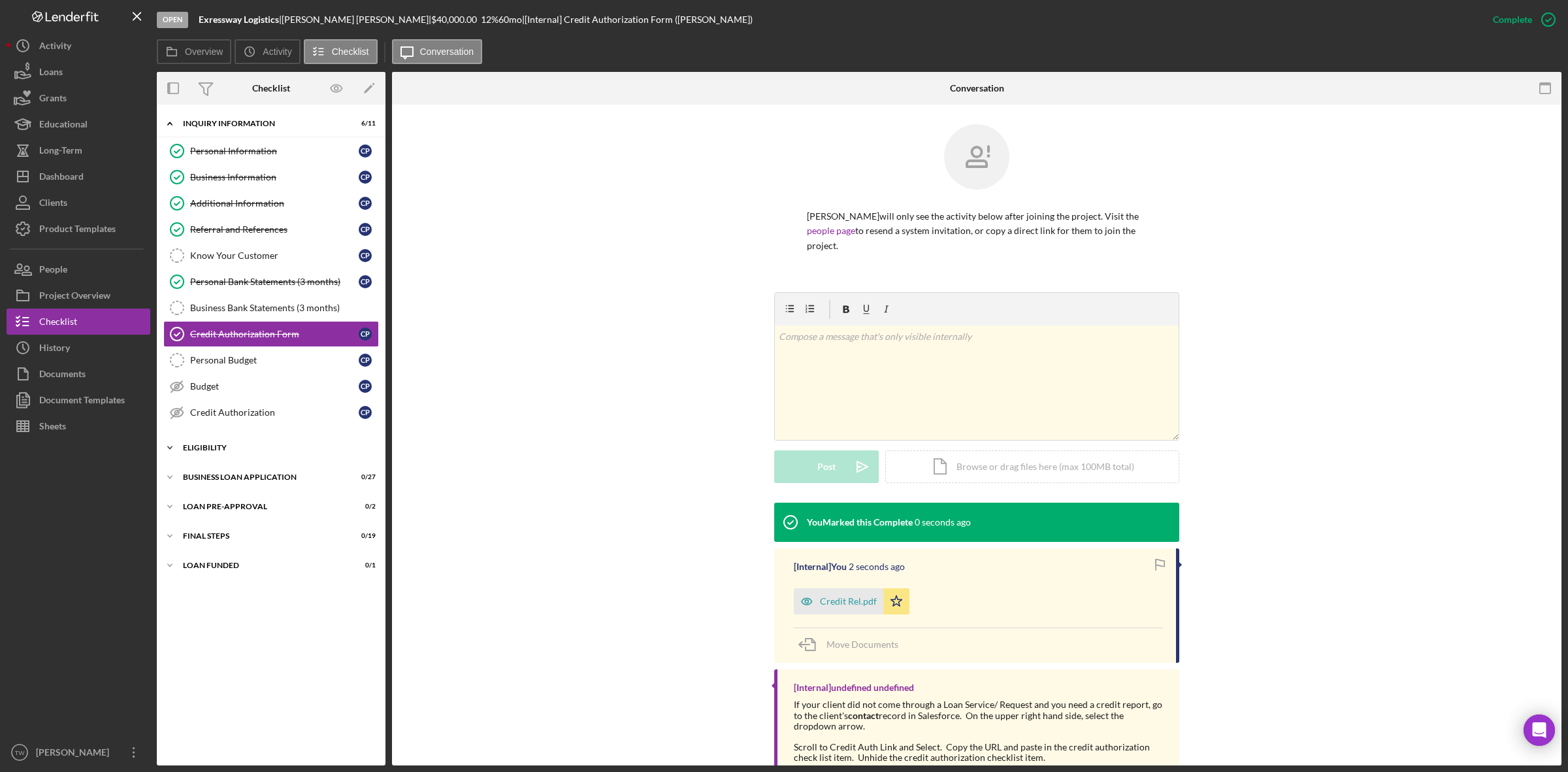
click at [249, 445] on div "Icon/Expander ELIGIBILITY 0 / 4" at bounding box center [271, 447] width 229 height 26
click at [229, 469] on link "Credit Report Credit Report C P" at bounding box center [271, 475] width 215 height 26
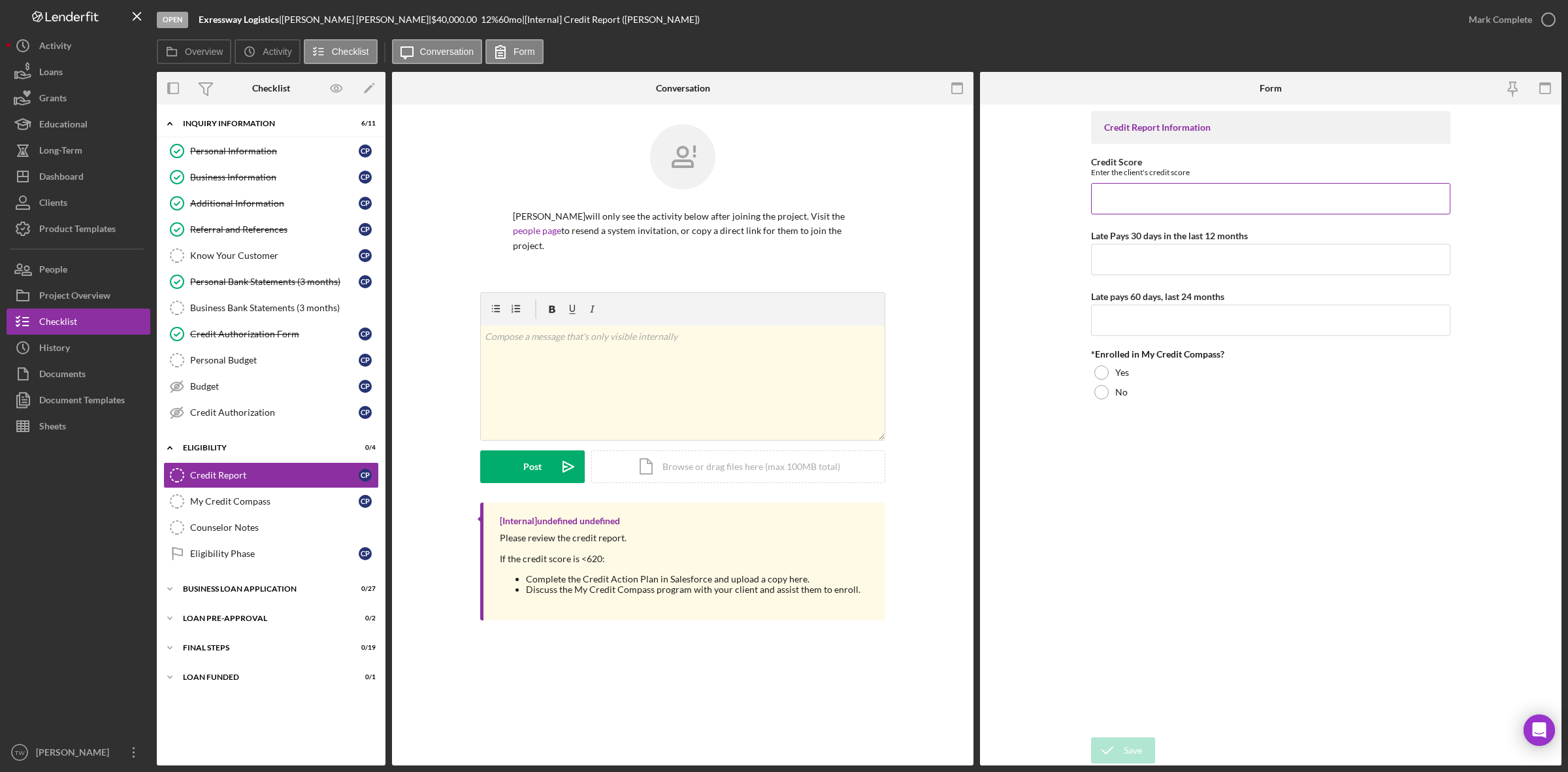
click at [1237, 198] on input "Credit Score" at bounding box center [1271, 199] width 359 height 32
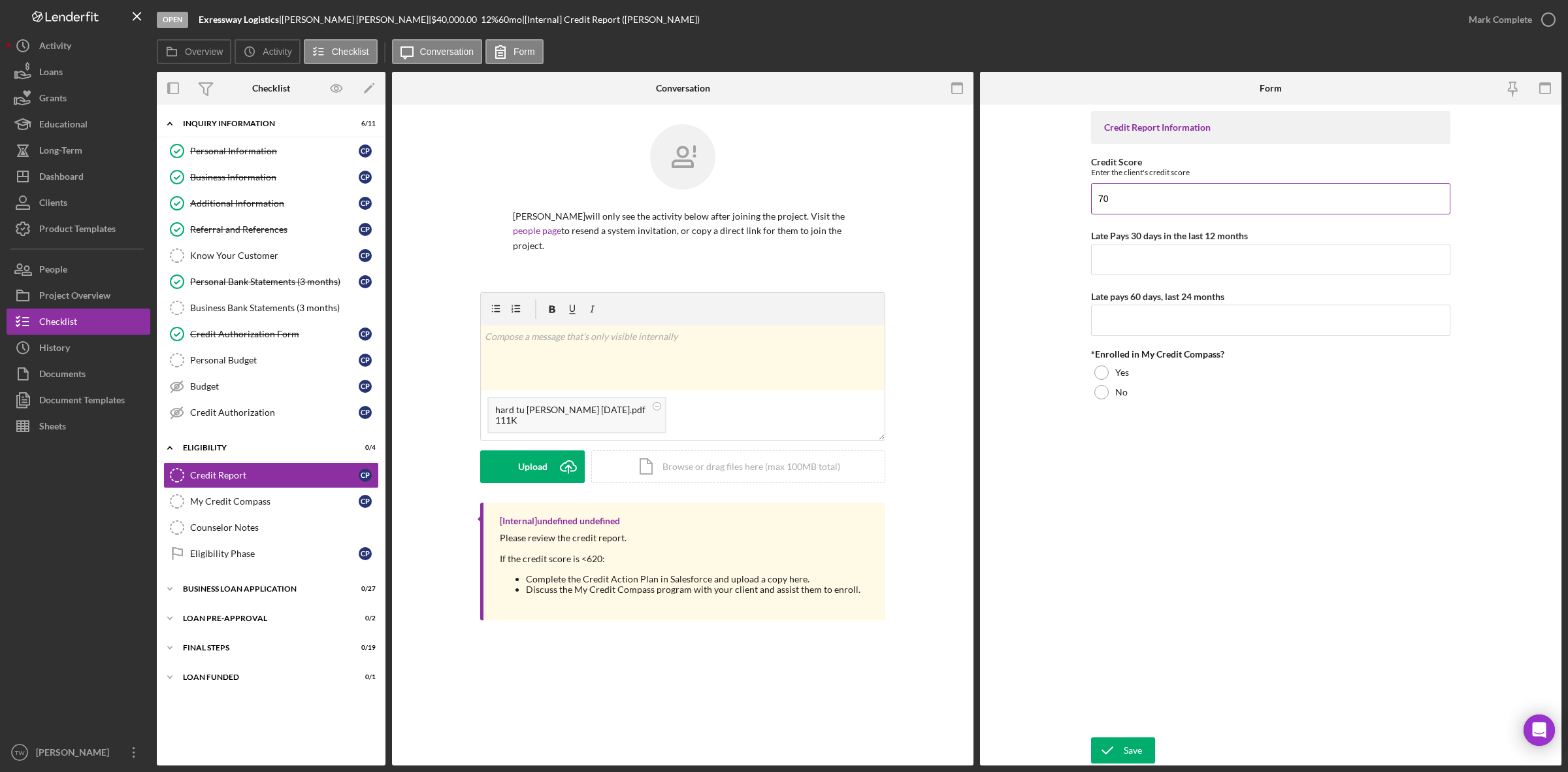
click at [1219, 193] on input "70" at bounding box center [1271, 199] width 359 height 32
type input "714"
type input "0"
click at [1103, 395] on div at bounding box center [1101, 392] width 14 height 14
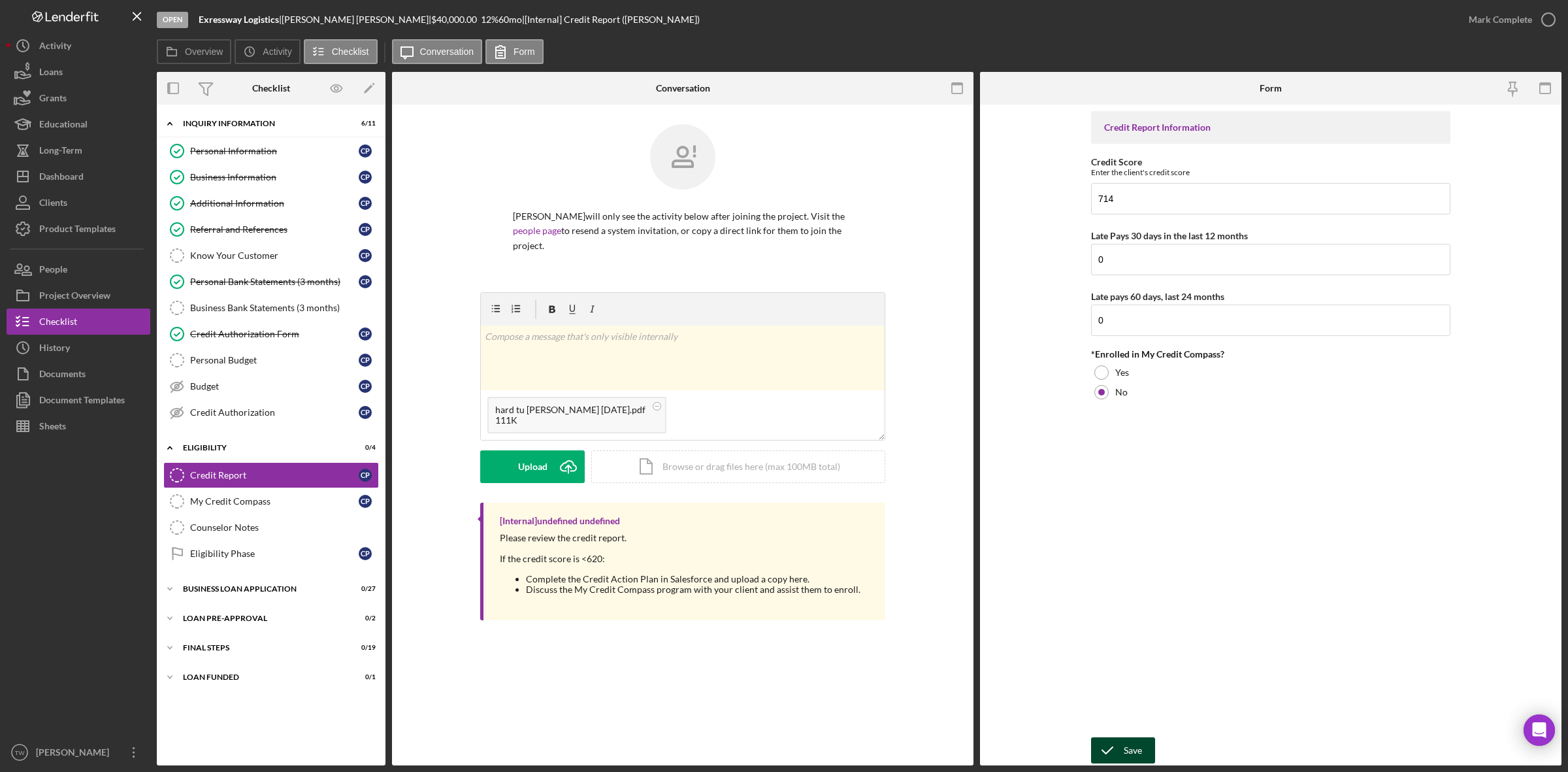
click at [1129, 744] on div "Save" at bounding box center [1133, 750] width 18 height 26
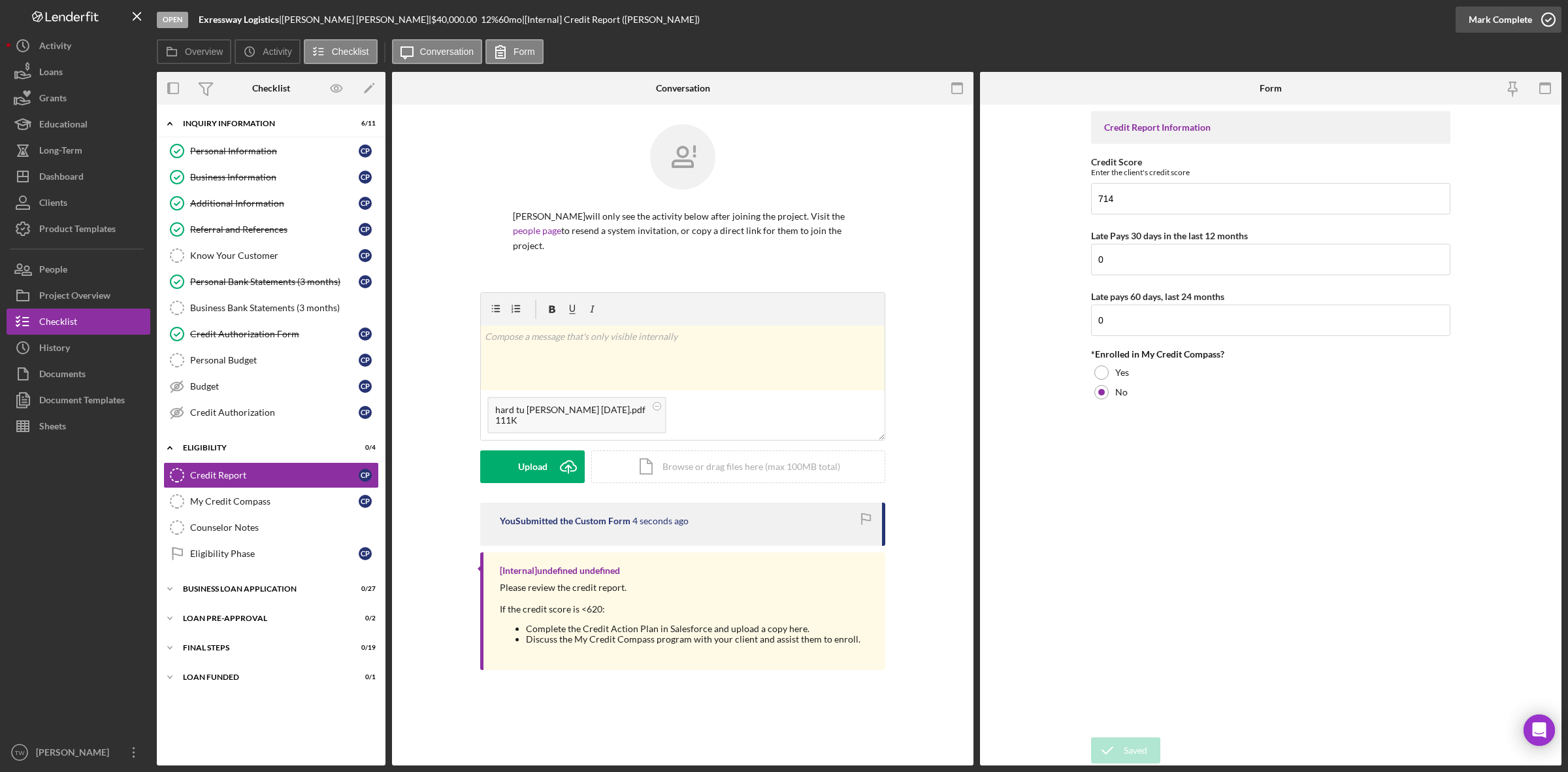
click at [1503, 14] on div "Mark Complete" at bounding box center [1501, 20] width 63 height 26
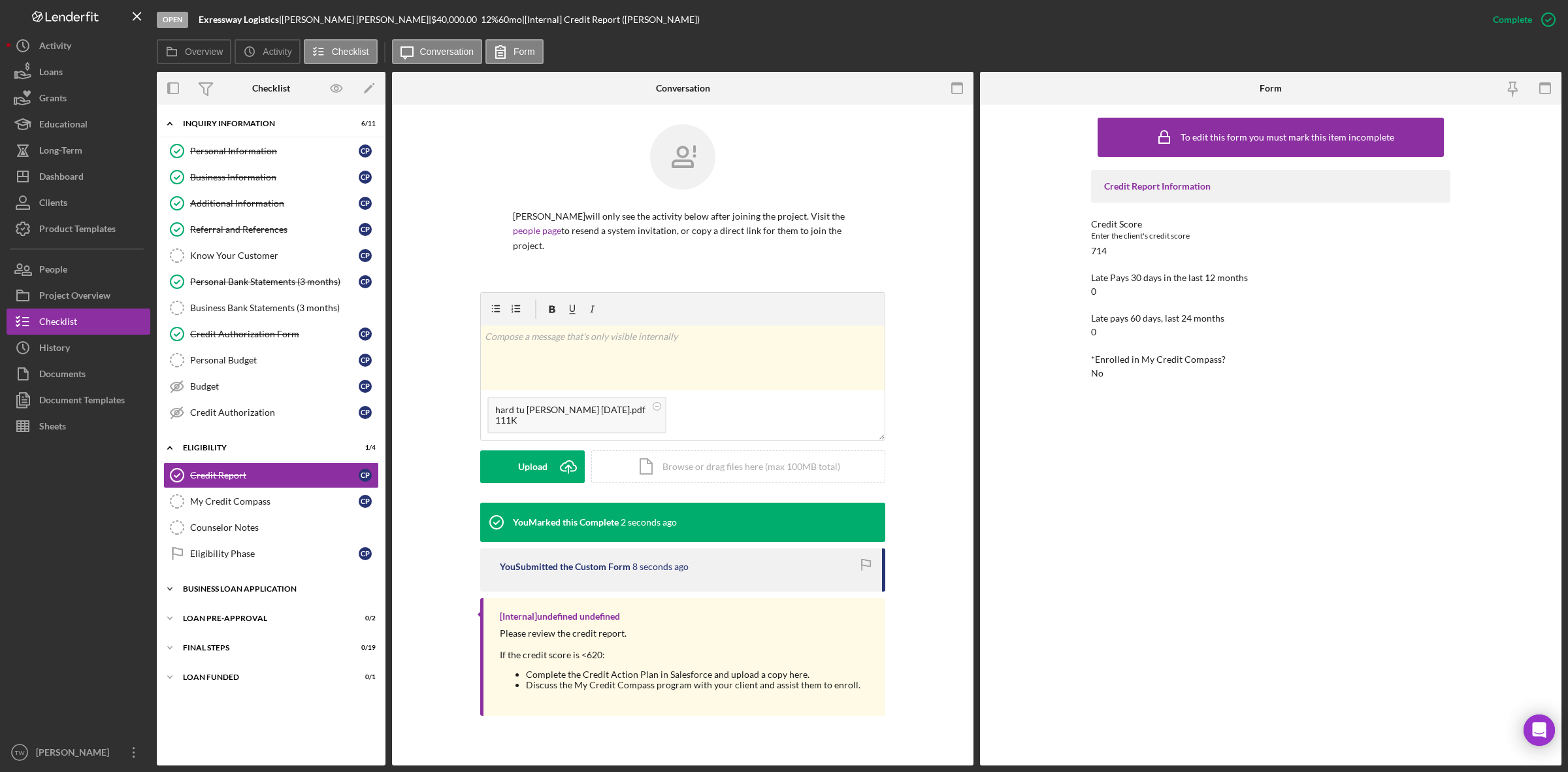
click at [209, 584] on div "Icon/Expander BUSINESS LOAN APPLICATION 0 / 27" at bounding box center [271, 589] width 229 height 26
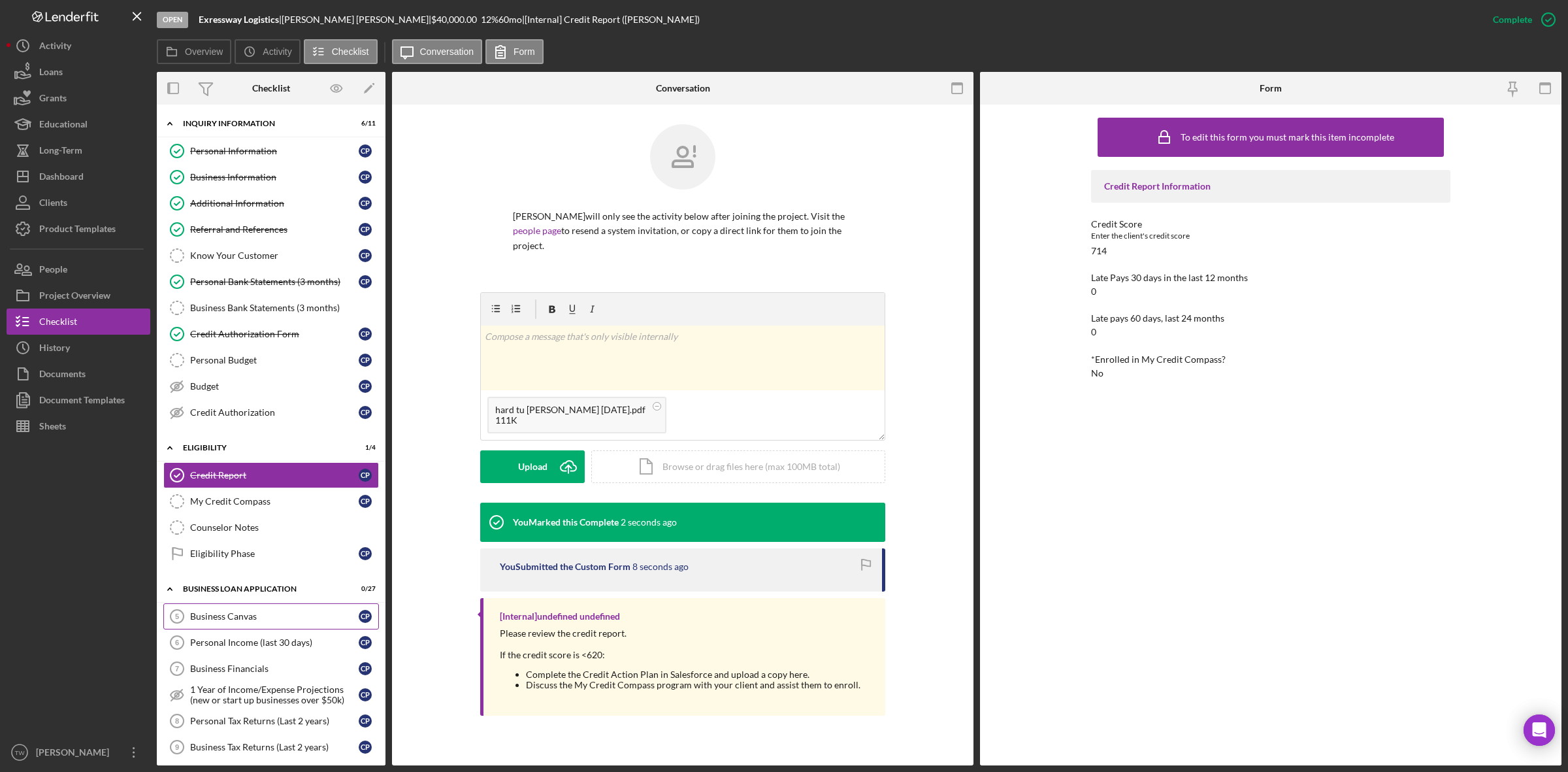
click at [219, 621] on div "Business Canvas" at bounding box center [274, 616] width 169 height 10
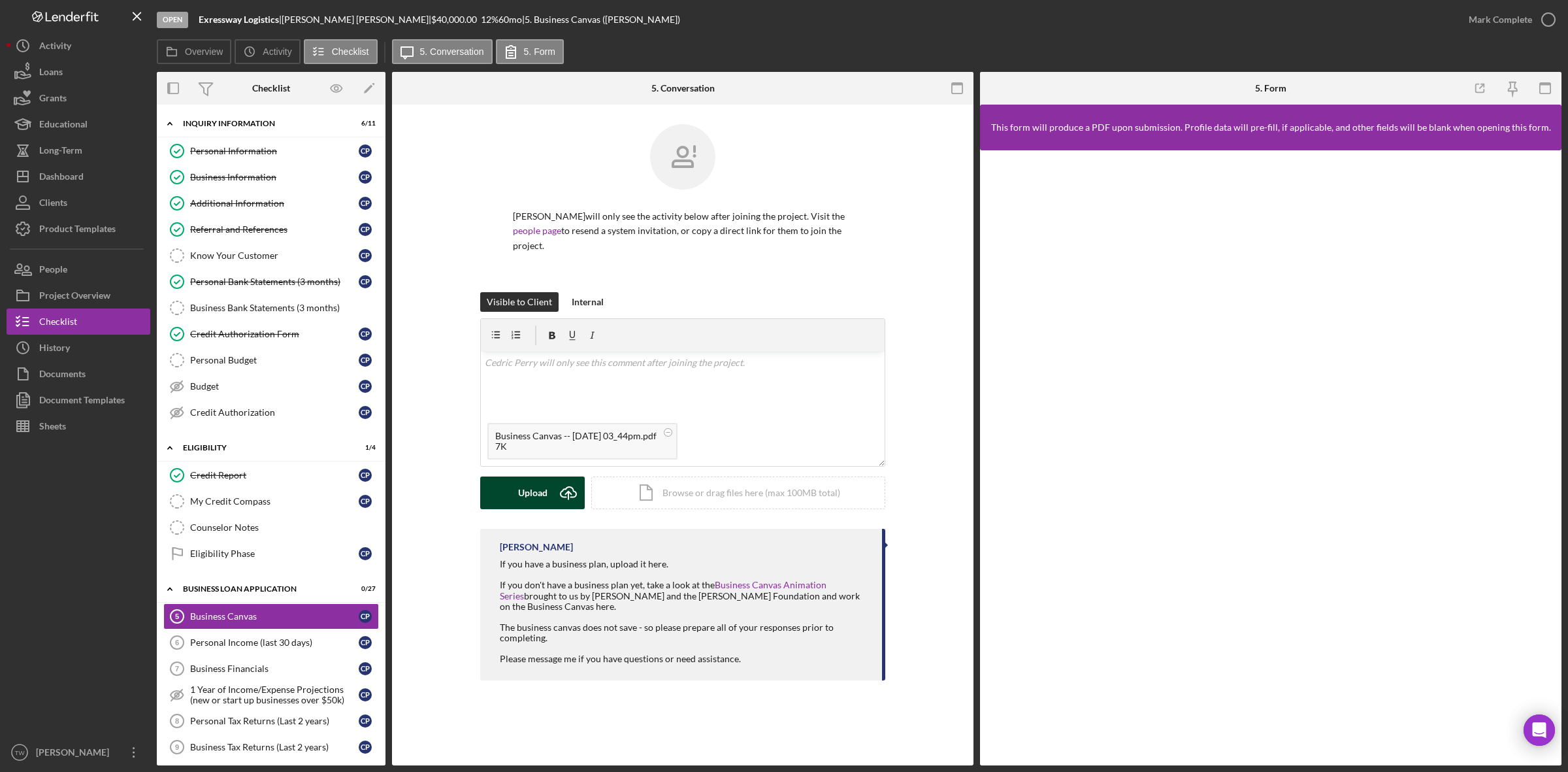
click at [531, 493] on div "Upload" at bounding box center [532, 493] width 30 height 32
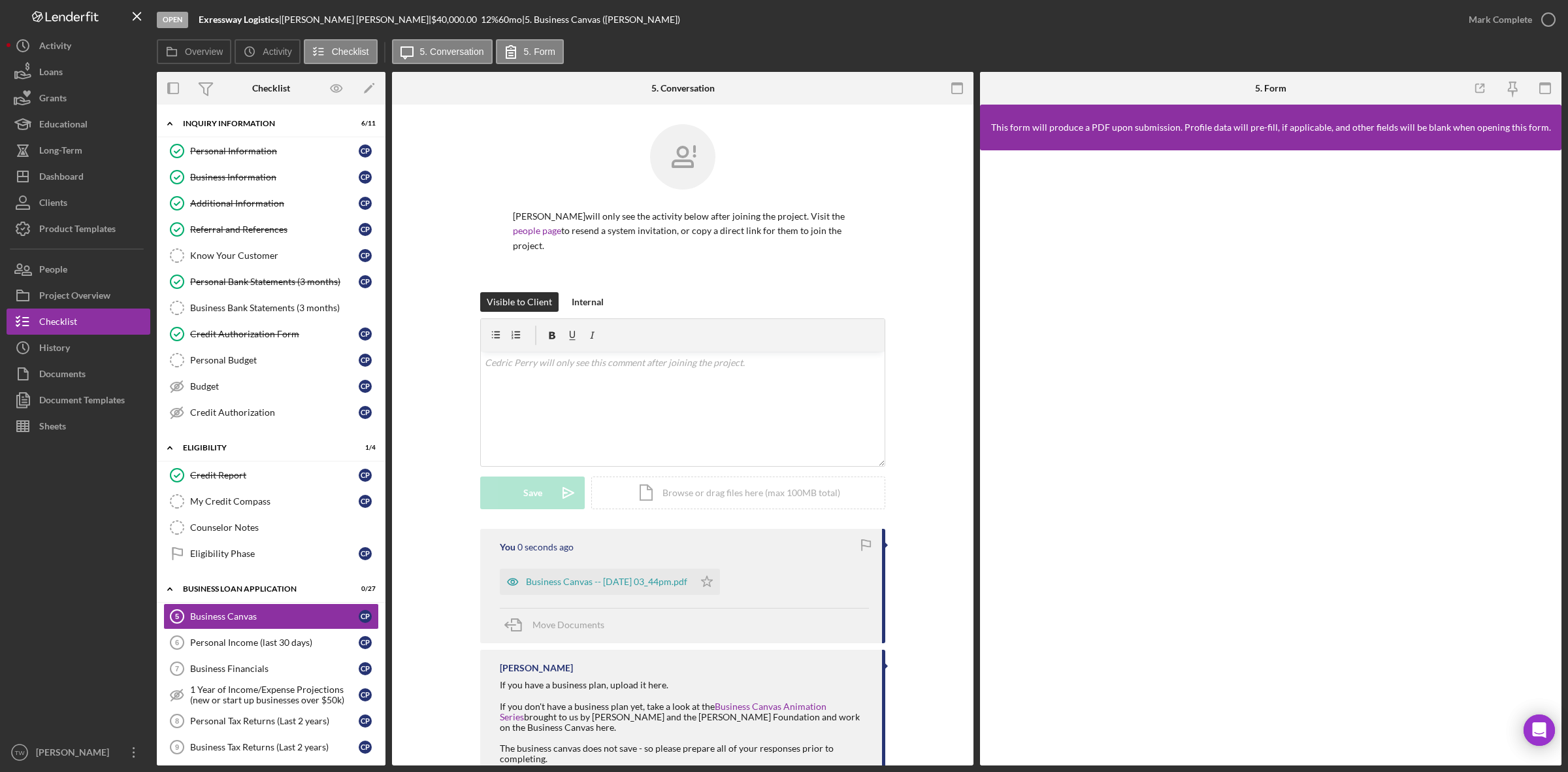
scroll to position [49, 0]
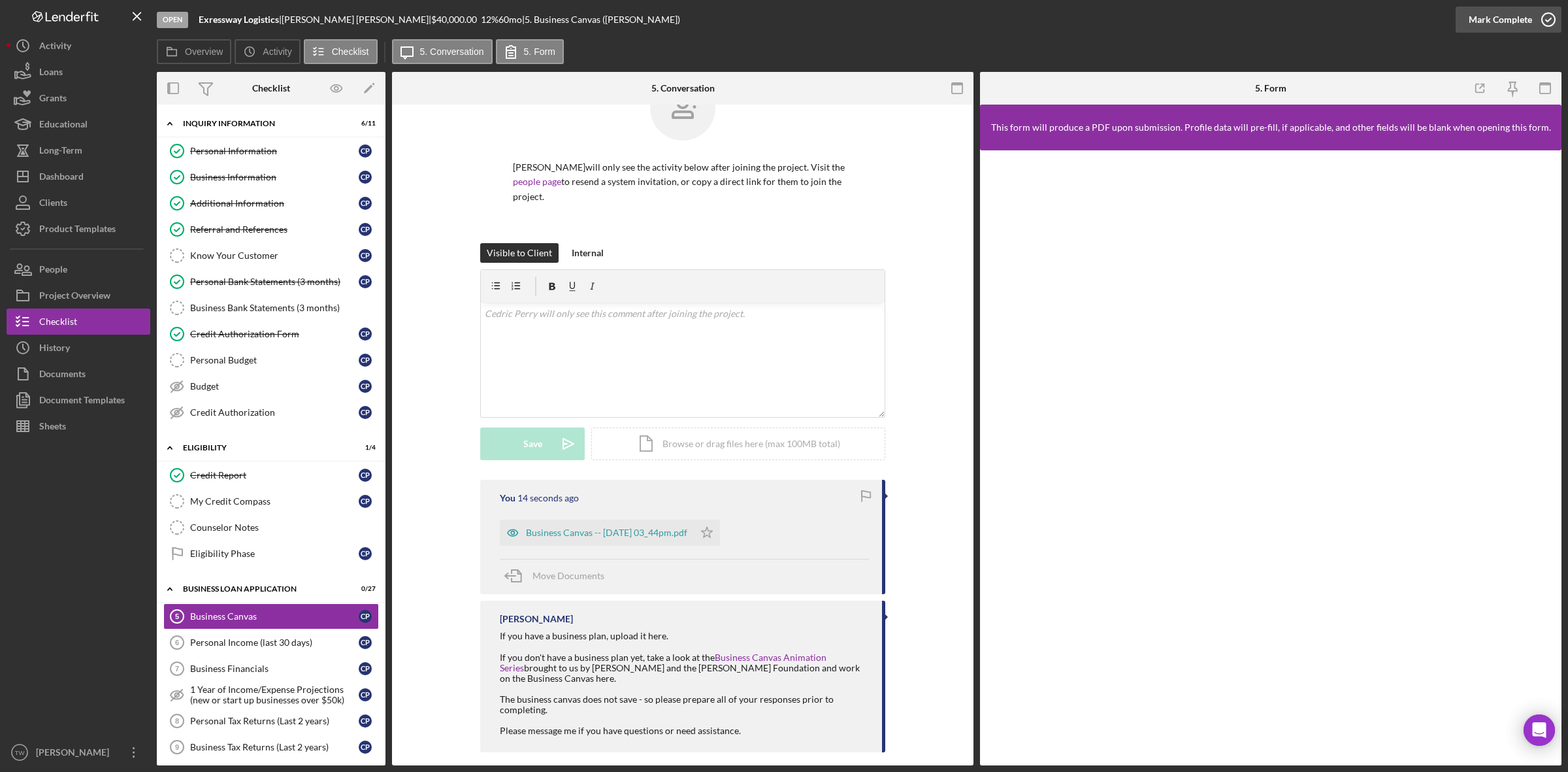
click at [1517, 18] on div "Mark Complete" at bounding box center [1501, 20] width 63 height 26
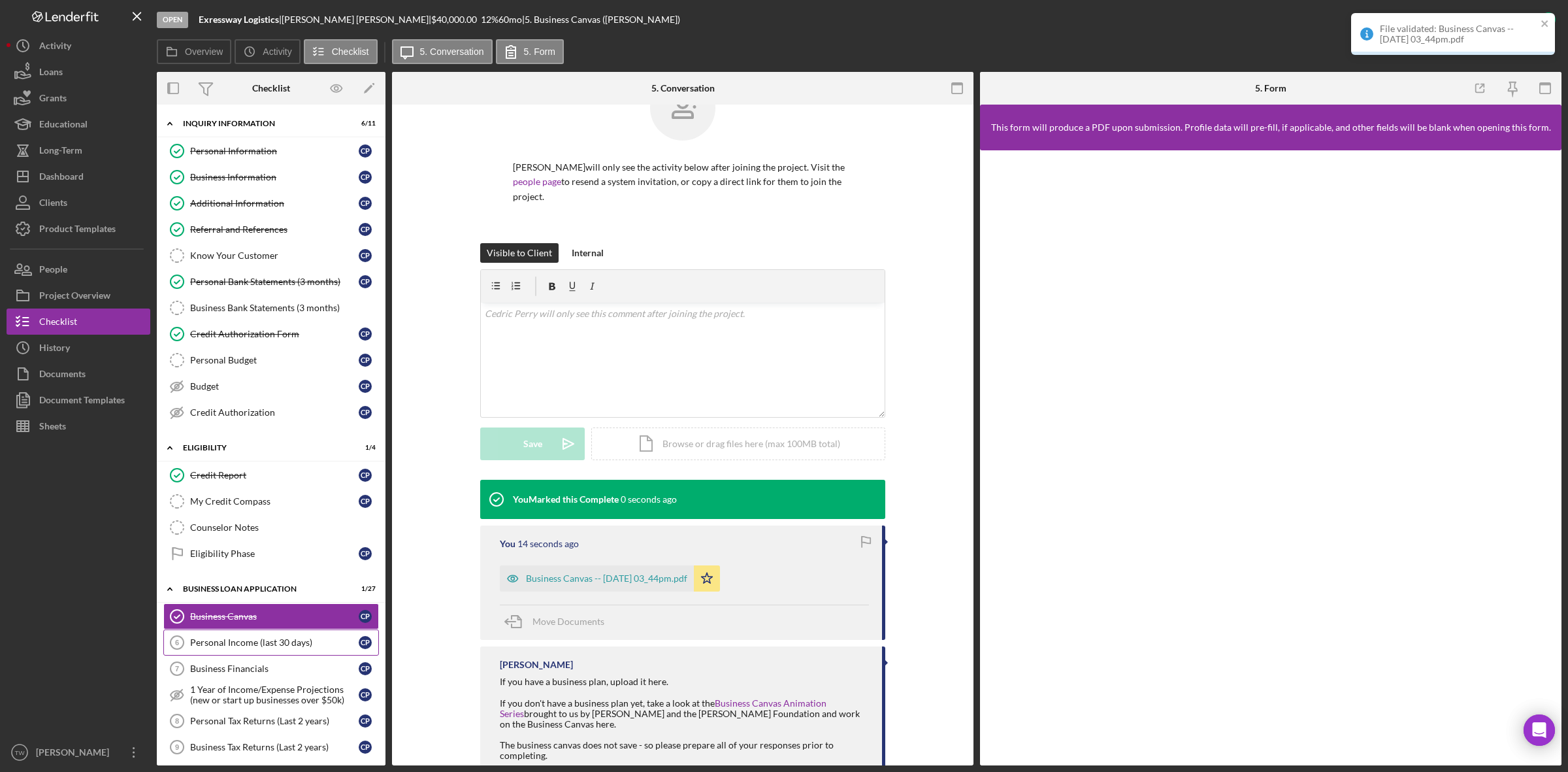
click at [288, 636] on link "Personal Income (last 30 days) 6 Personal Income (last 30 days) C P" at bounding box center [271, 642] width 215 height 26
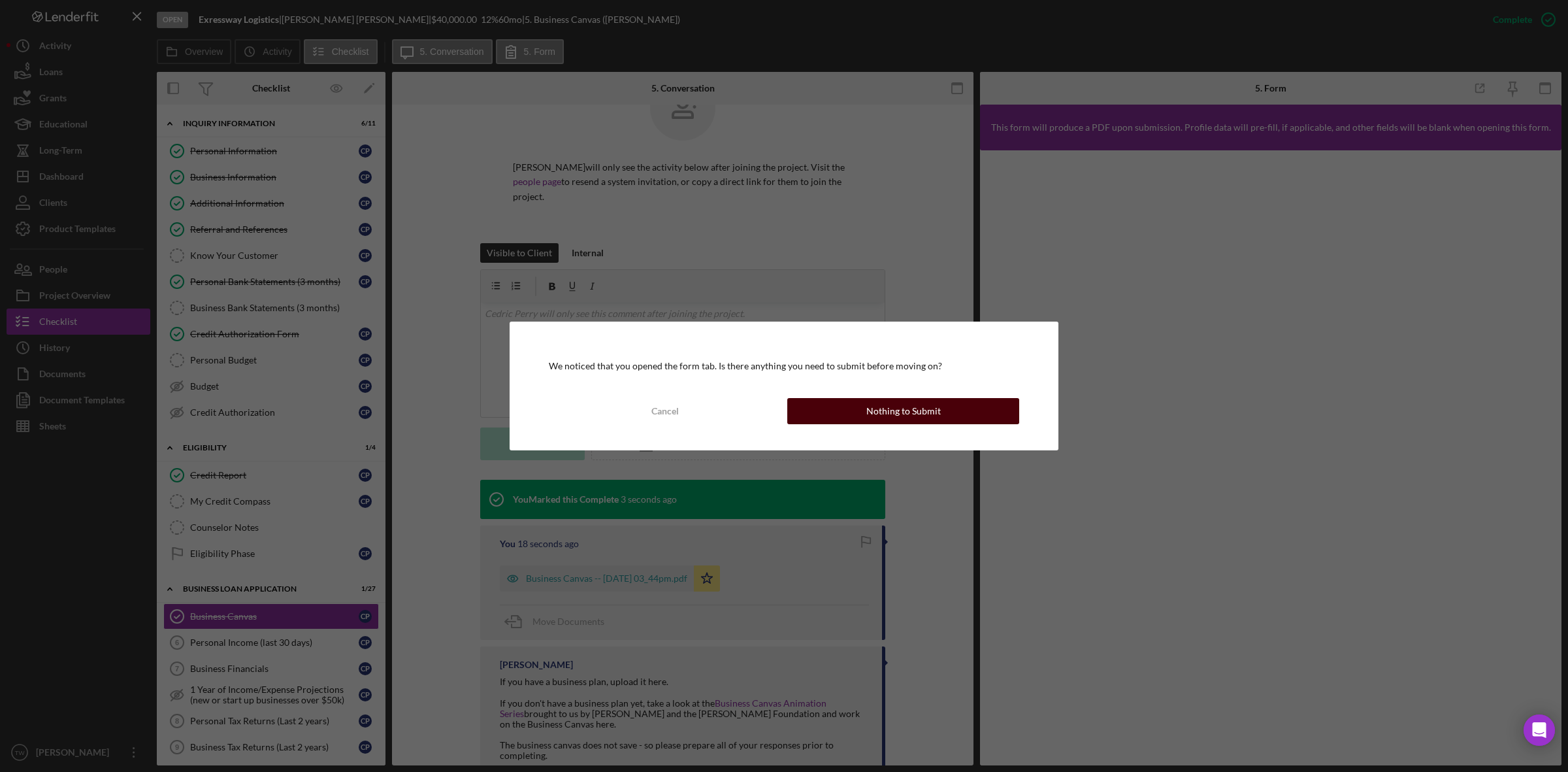
click at [874, 406] on div "Nothing to Submit" at bounding box center [903, 411] width 74 height 26
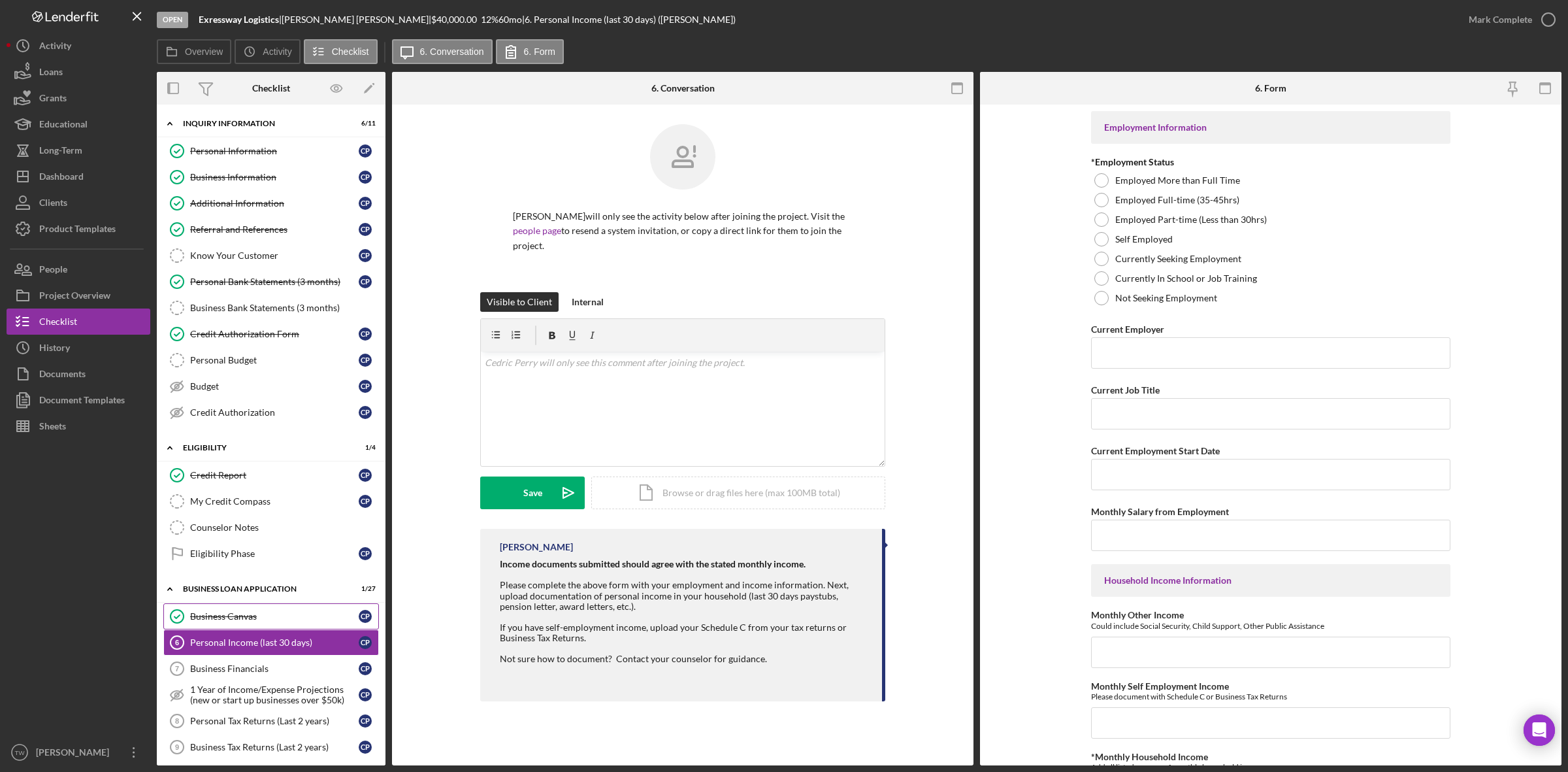
click at [234, 616] on div "Business Canvas" at bounding box center [274, 616] width 169 height 10
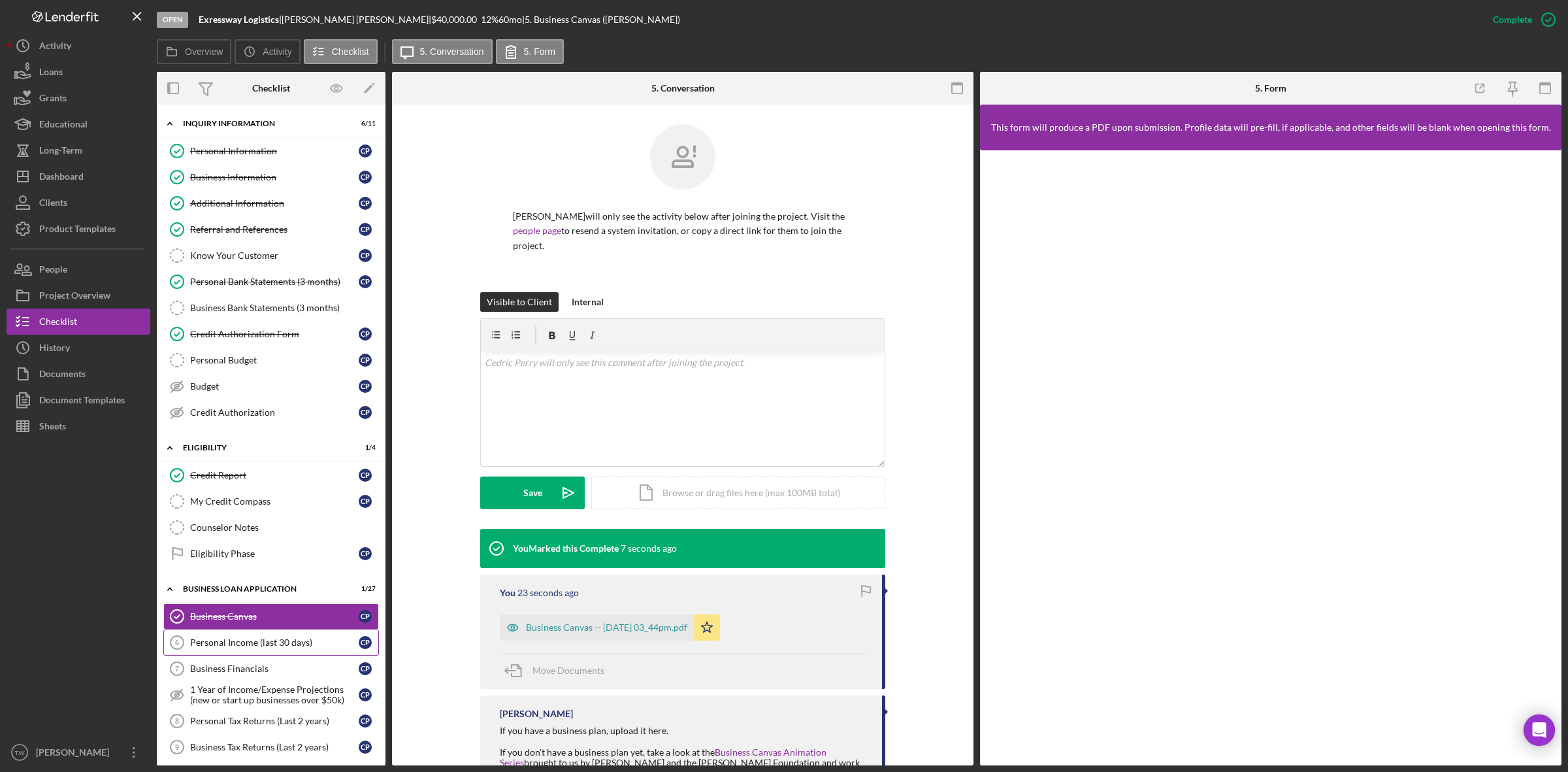
click at [215, 648] on div "Personal Income (last 30 days)" at bounding box center [274, 642] width 169 height 10
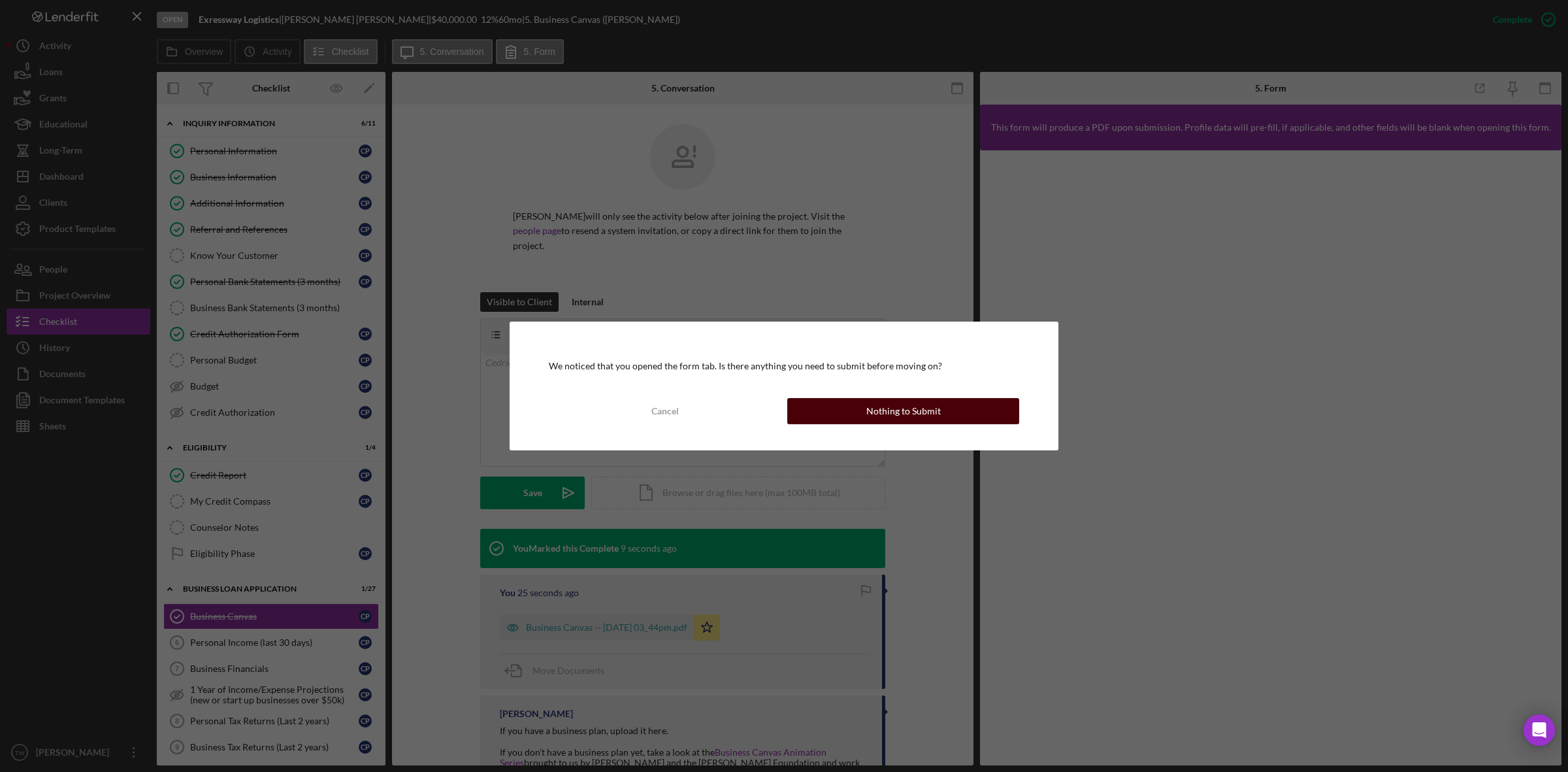
click at [914, 407] on div "Nothing to Submit" at bounding box center [903, 411] width 74 height 26
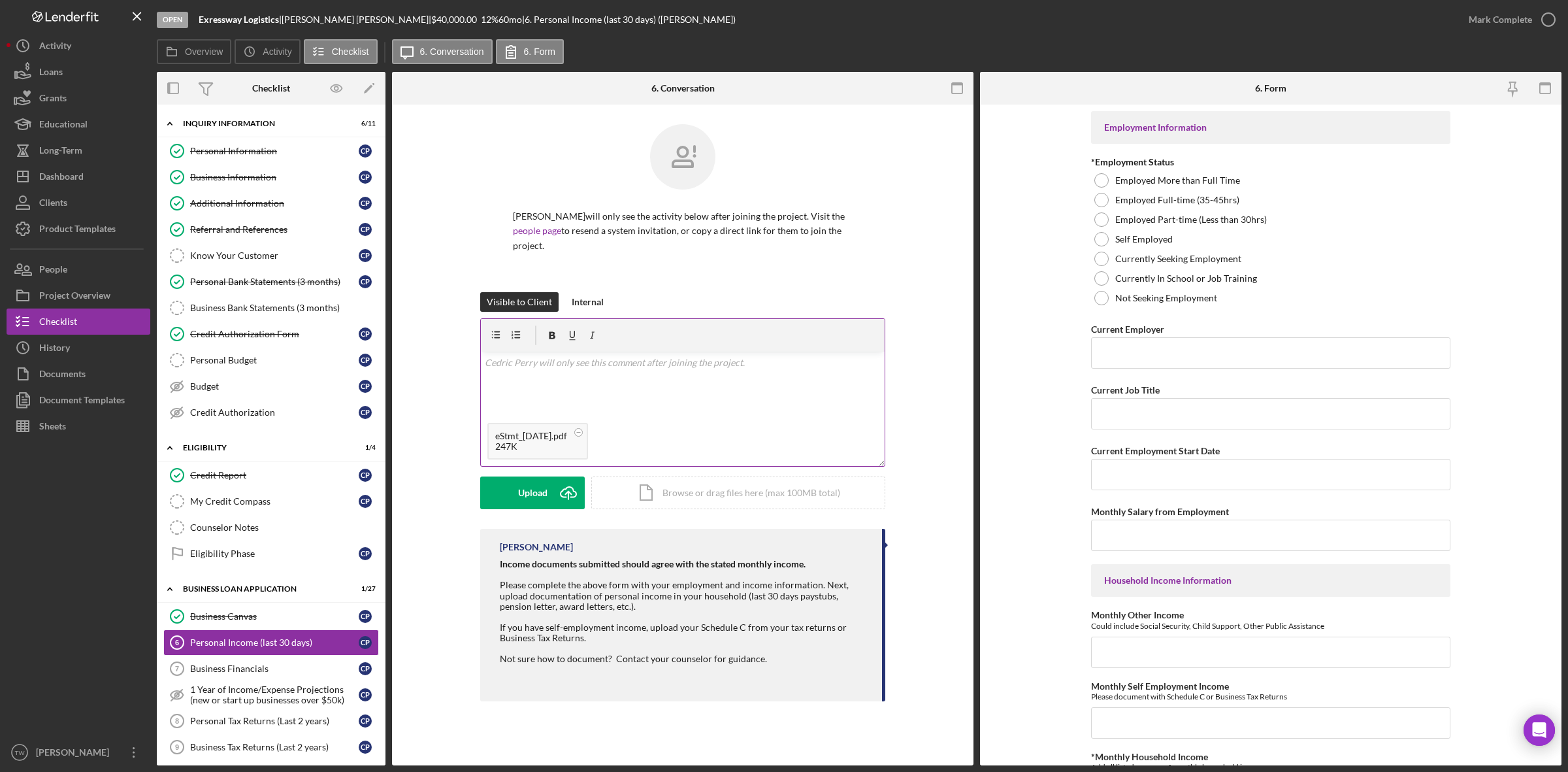
click at [622, 376] on div "v Color teal Color pink Remove color Add row above Add row below Add column bef…" at bounding box center [683, 384] width 404 height 65
click at [553, 476] on icon "Icon/icon-invite-send" at bounding box center [568, 493] width 32 height 32
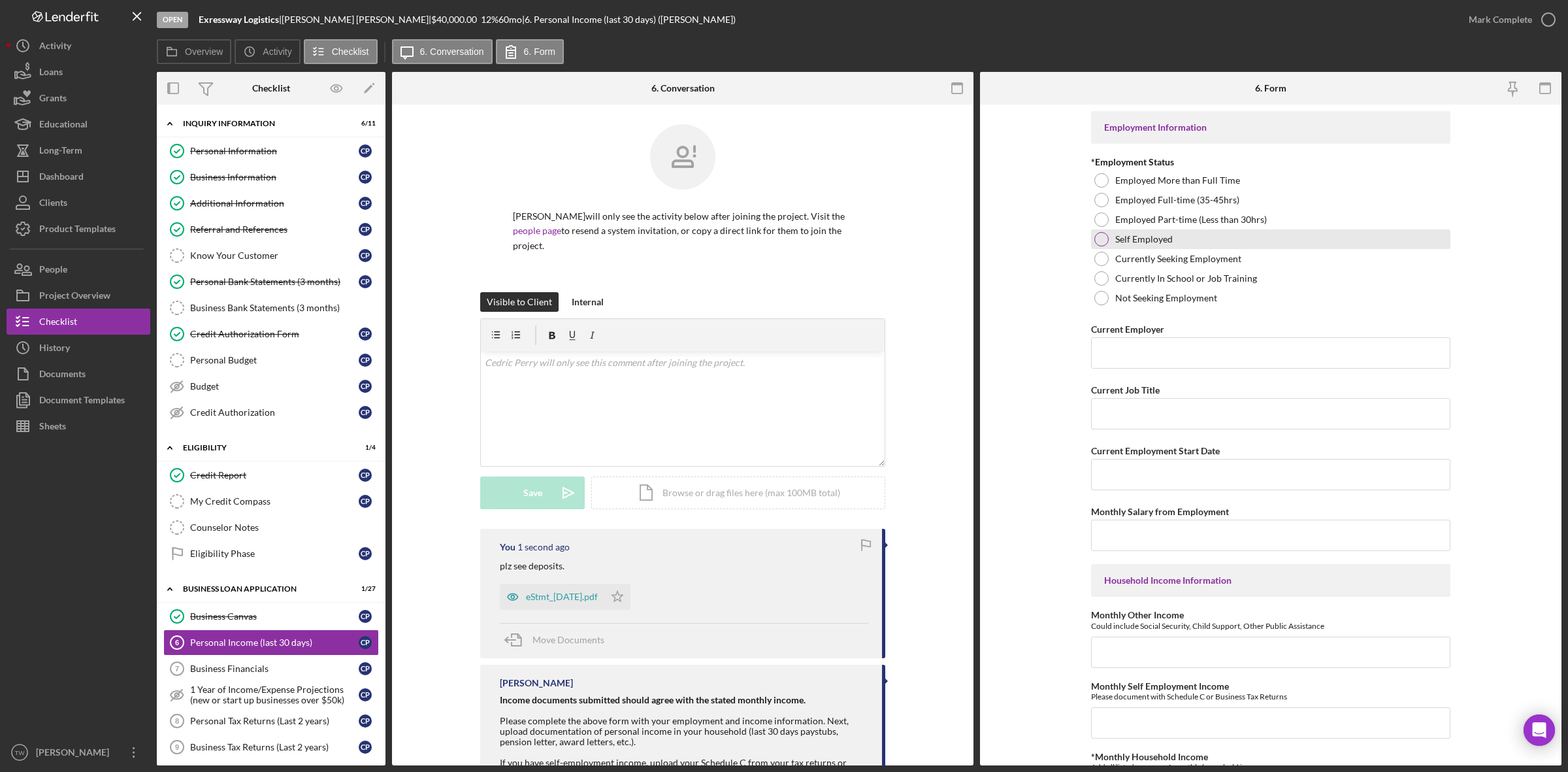
click at [1175, 239] on div "Self Employed" at bounding box center [1271, 239] width 359 height 20
click at [1170, 356] on input "Current Employer" at bounding box center [1271, 353] width 359 height 32
type input "expressway logistics"
type input "owner"
type input "[DATE]"
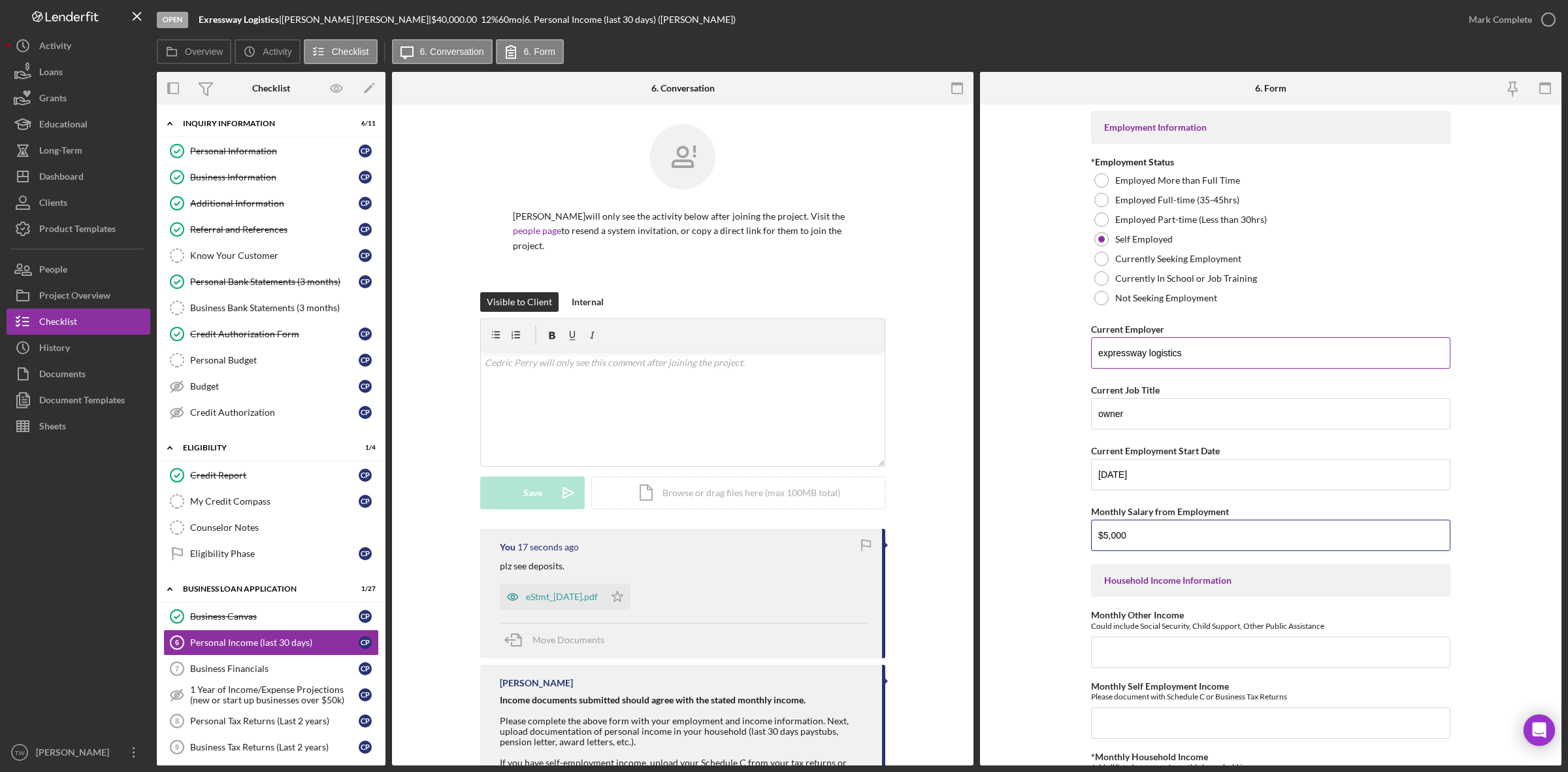
type input "$5,000"
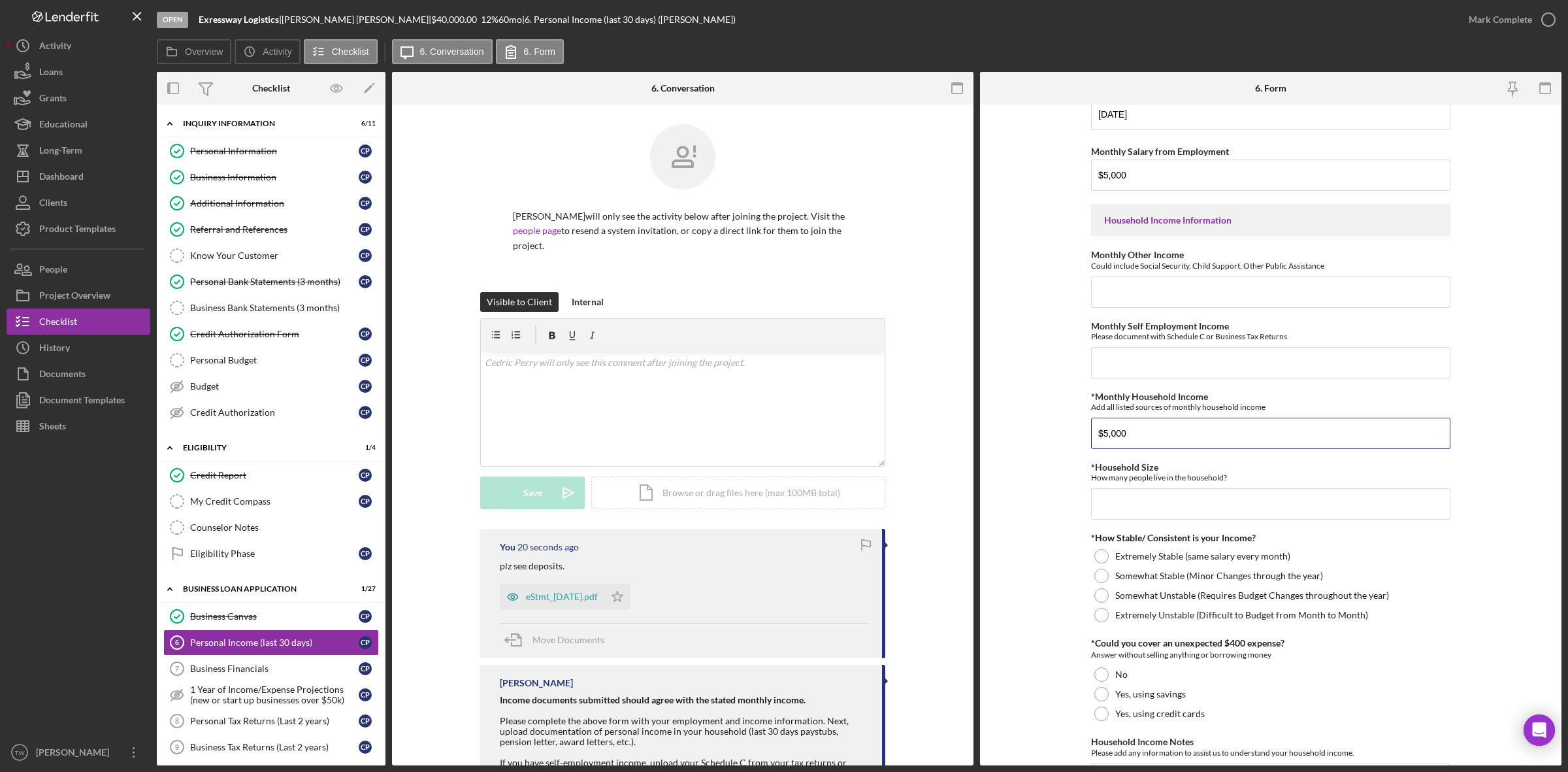
type input "$5,000"
type input "1"
click at [1212, 575] on label "Somewhat Stable (Minor Changes through the year)" at bounding box center [1220, 576] width 208 height 10
click at [1147, 697] on label "Yes, using savings" at bounding box center [1151, 694] width 71 height 10
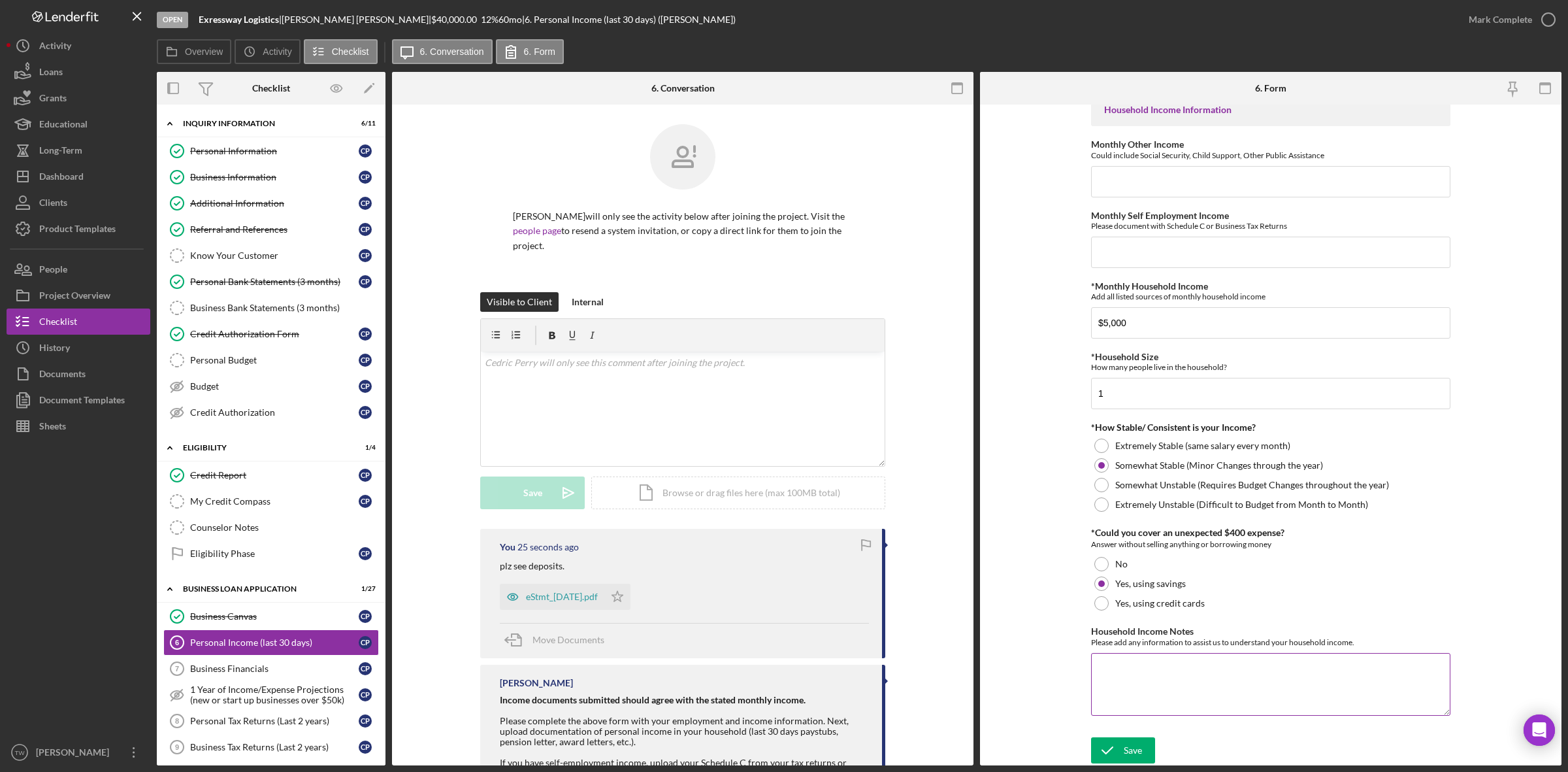
click at [1155, 667] on textarea "Household Income Notes" at bounding box center [1271, 684] width 359 height 63
type textarea "0"
click at [1132, 749] on div "Save" at bounding box center [1133, 750] width 18 height 26
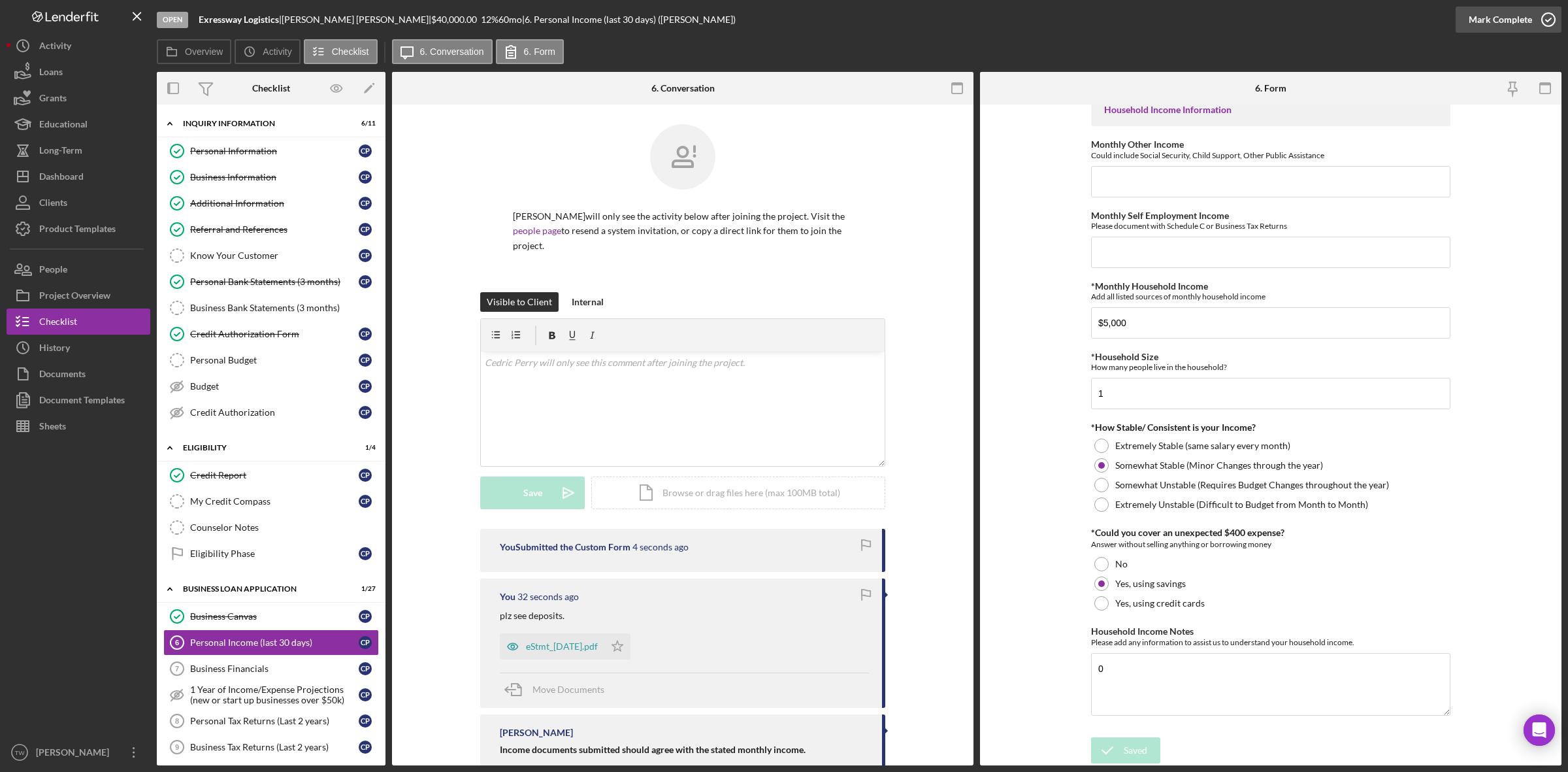
click at [1497, 27] on div "Mark Complete" at bounding box center [1501, 20] width 63 height 26
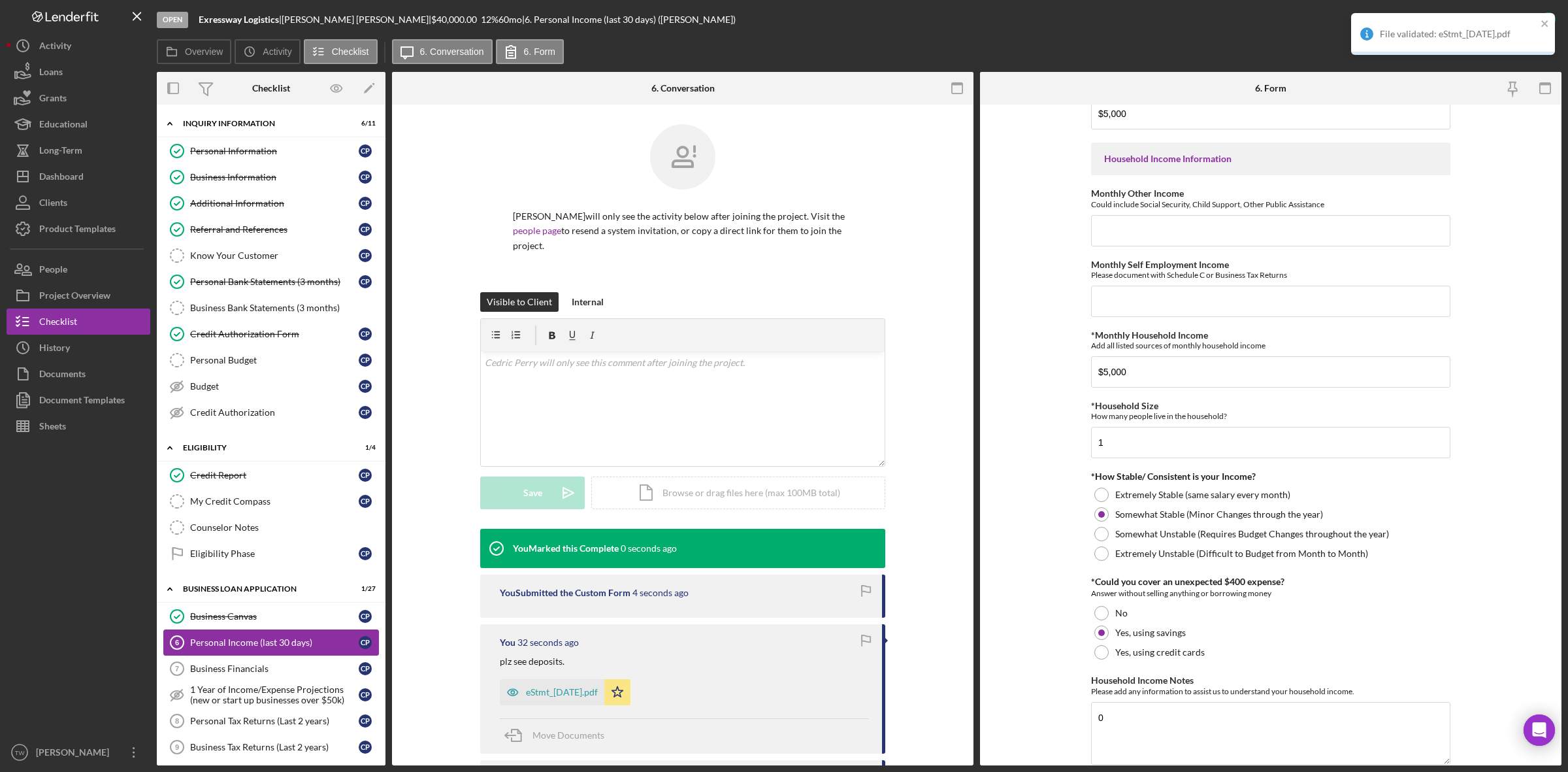
scroll to position [527, 0]
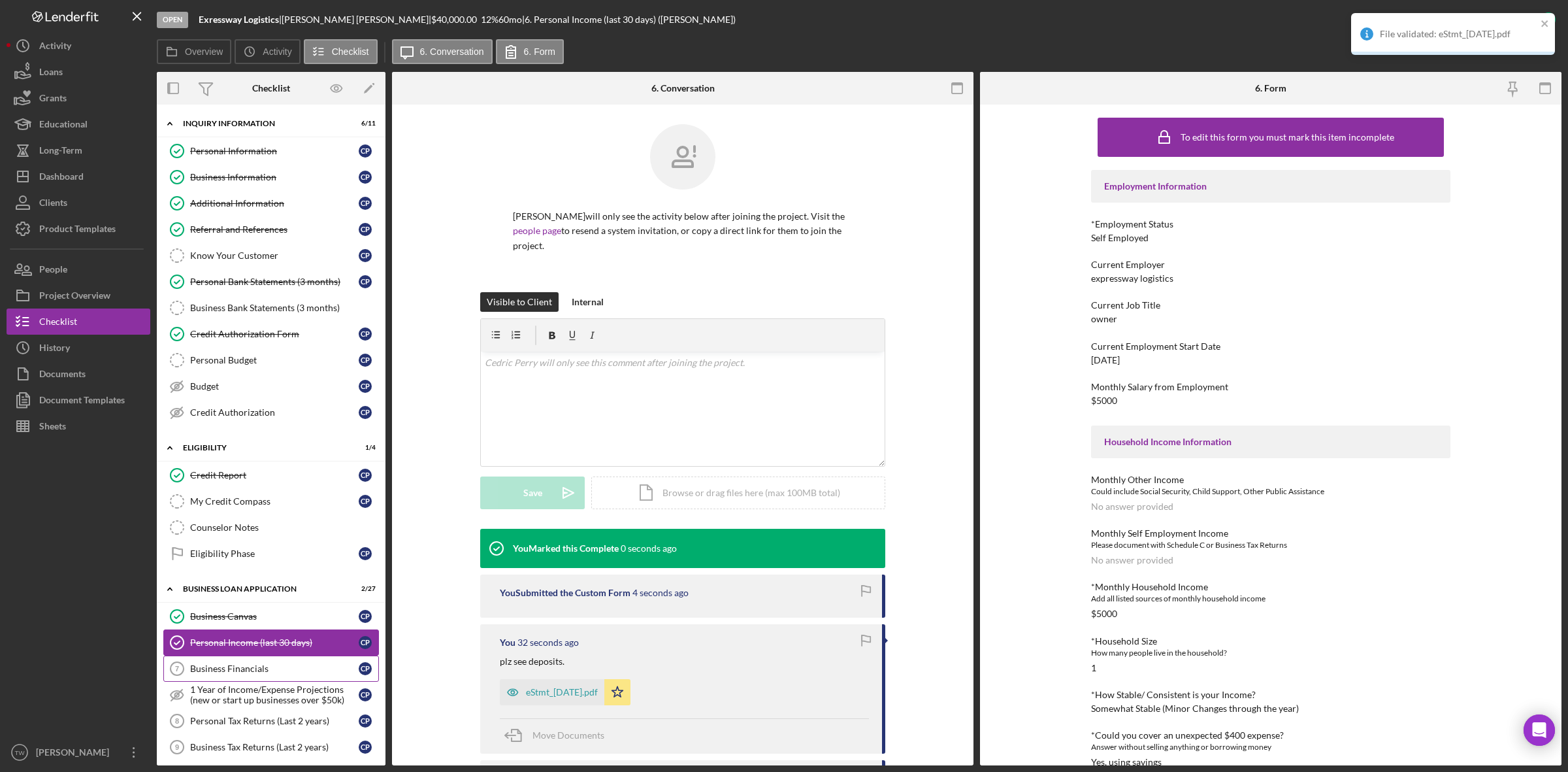
click at [212, 681] on link "Business Financials 7 Business Financials C P" at bounding box center [271, 668] width 215 height 26
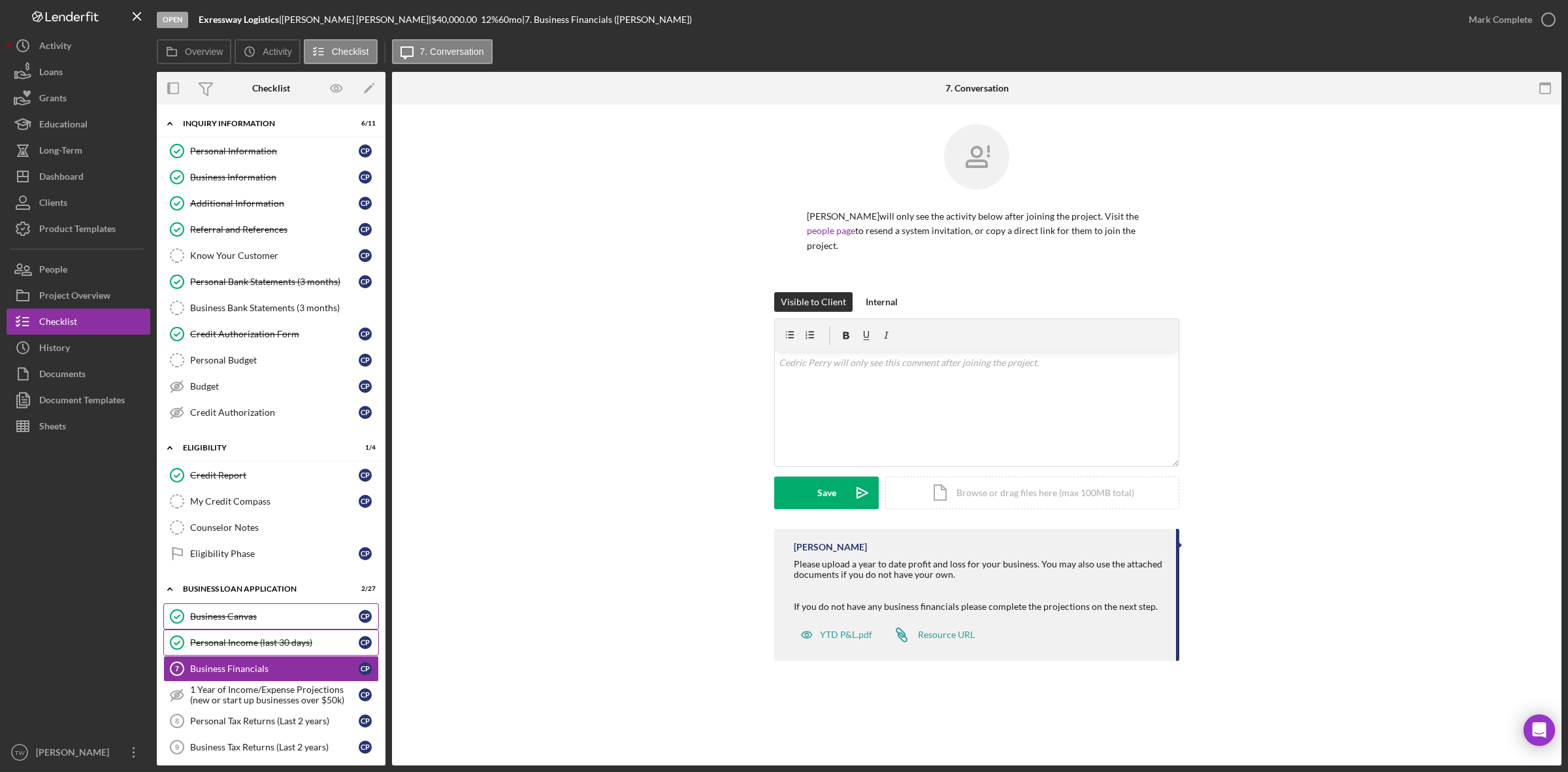
scroll to position [327, 0]
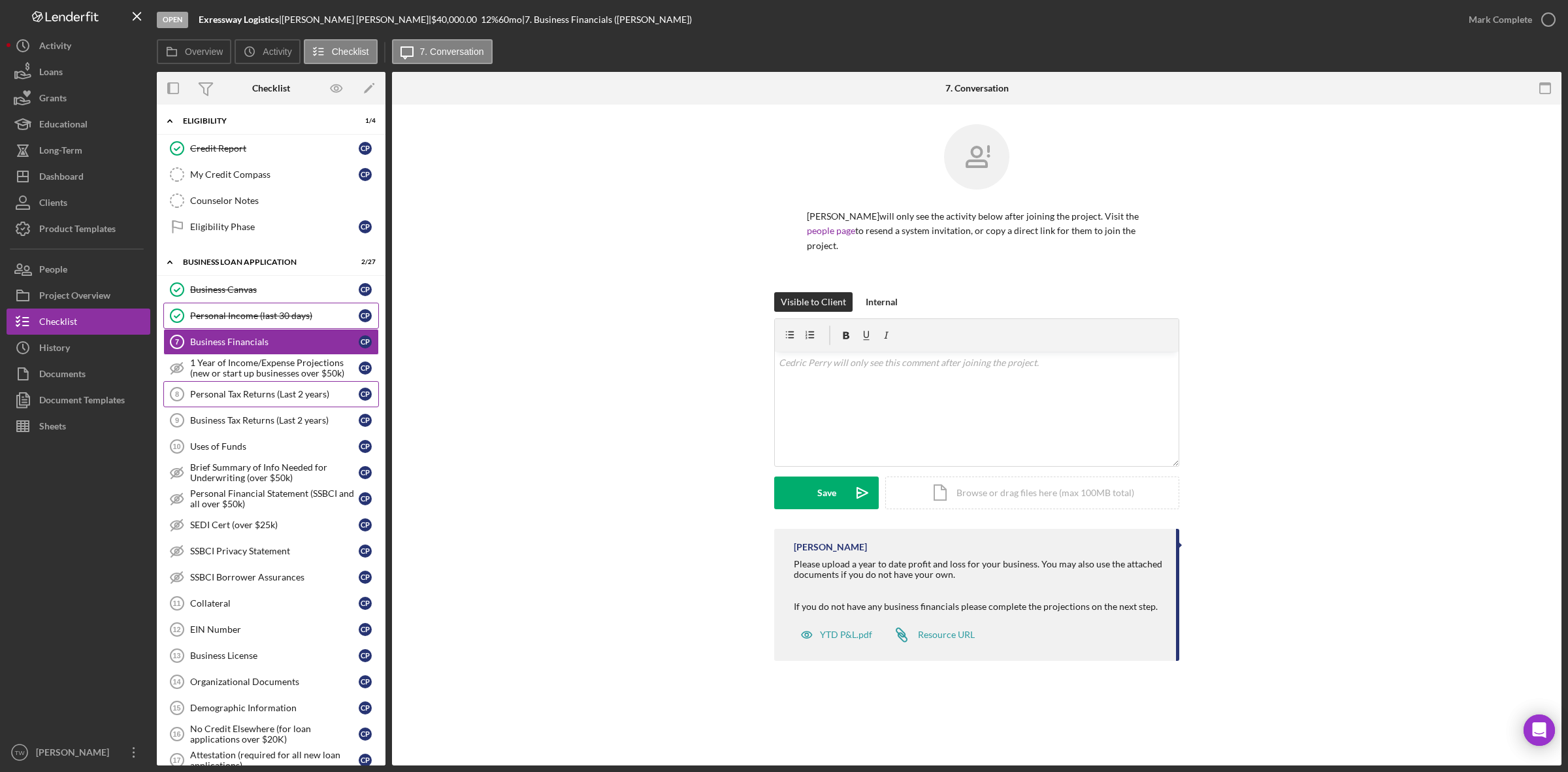
click at [286, 400] on div "Personal Tax Returns (Last 2 years)" at bounding box center [274, 394] width 169 height 10
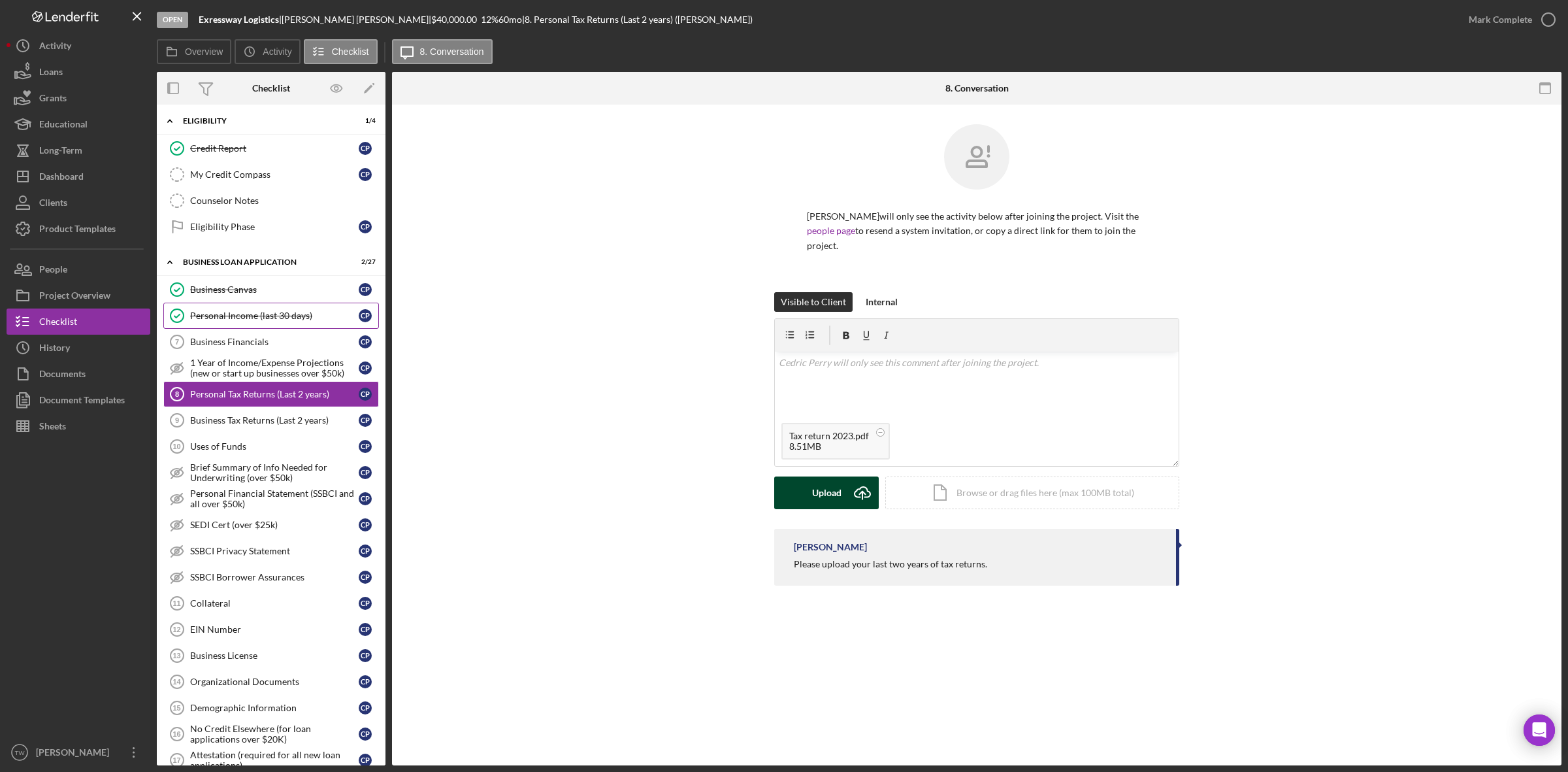
click at [820, 481] on div "Upload" at bounding box center [827, 493] width 30 height 32
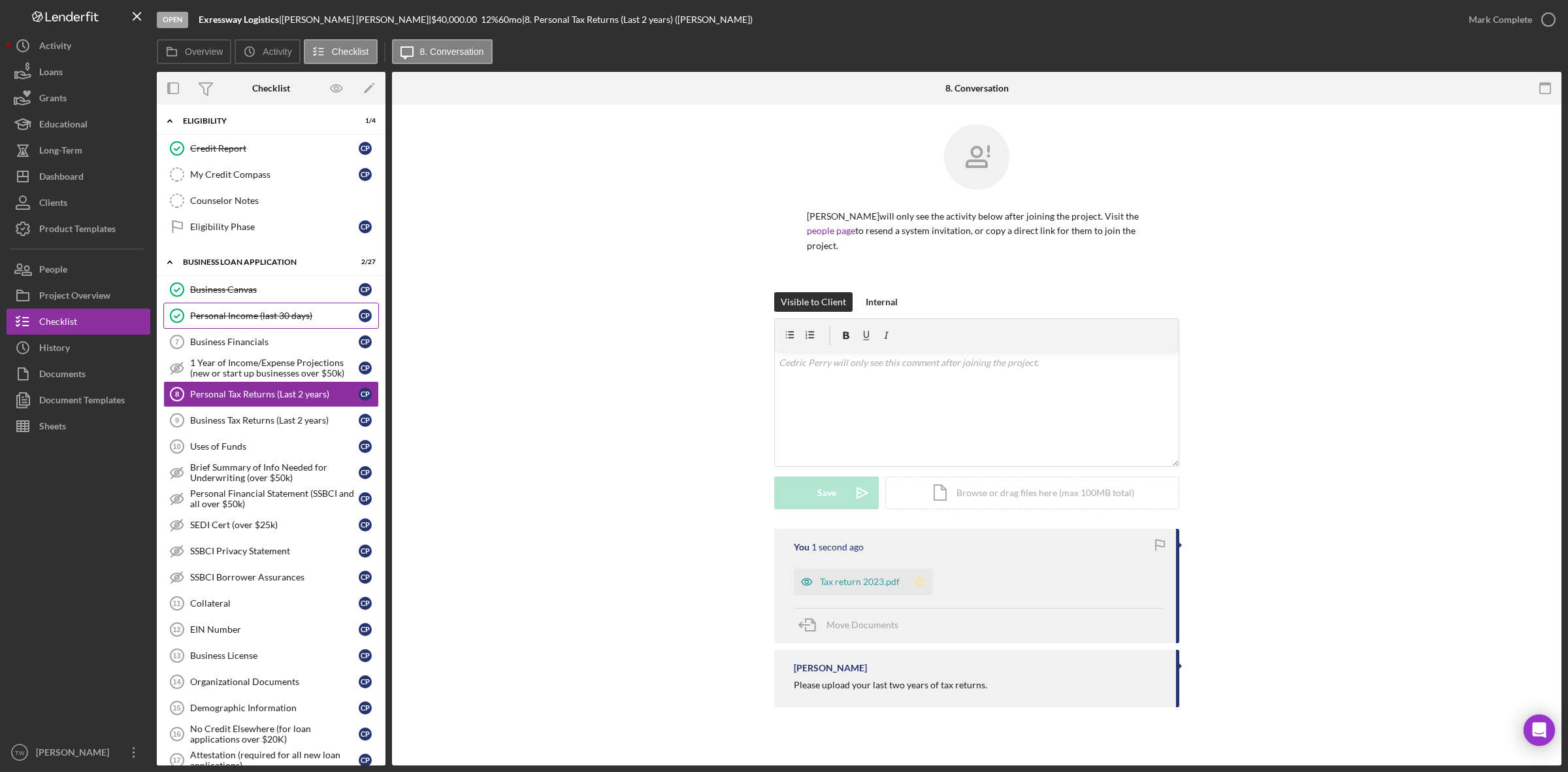
click at [925, 568] on icon "Icon/Star" at bounding box center [919, 581] width 26 height 26
click at [1513, 11] on div "Mark Complete" at bounding box center [1501, 20] width 63 height 26
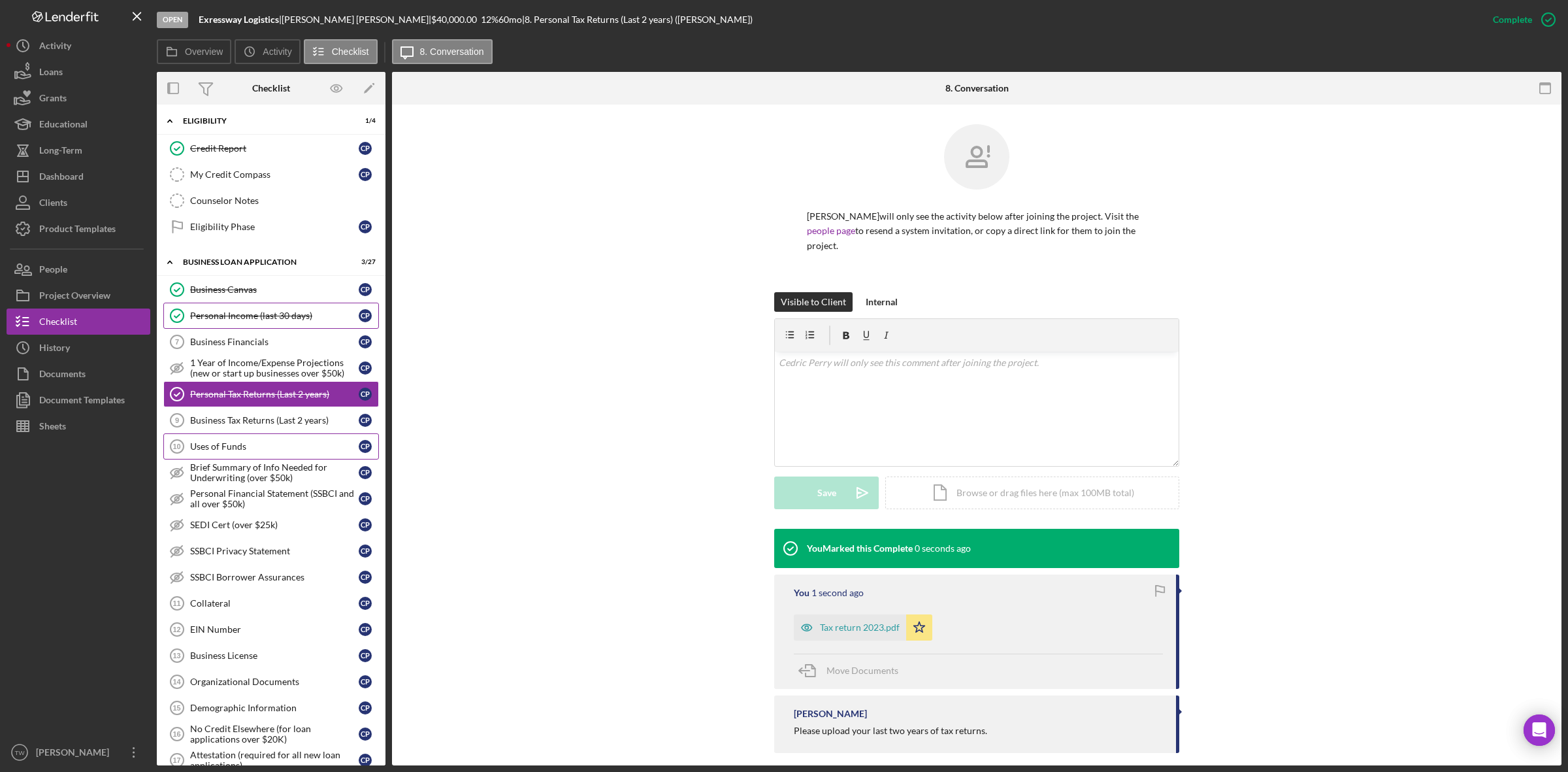
click at [217, 452] on div "Uses of Funds" at bounding box center [274, 446] width 169 height 10
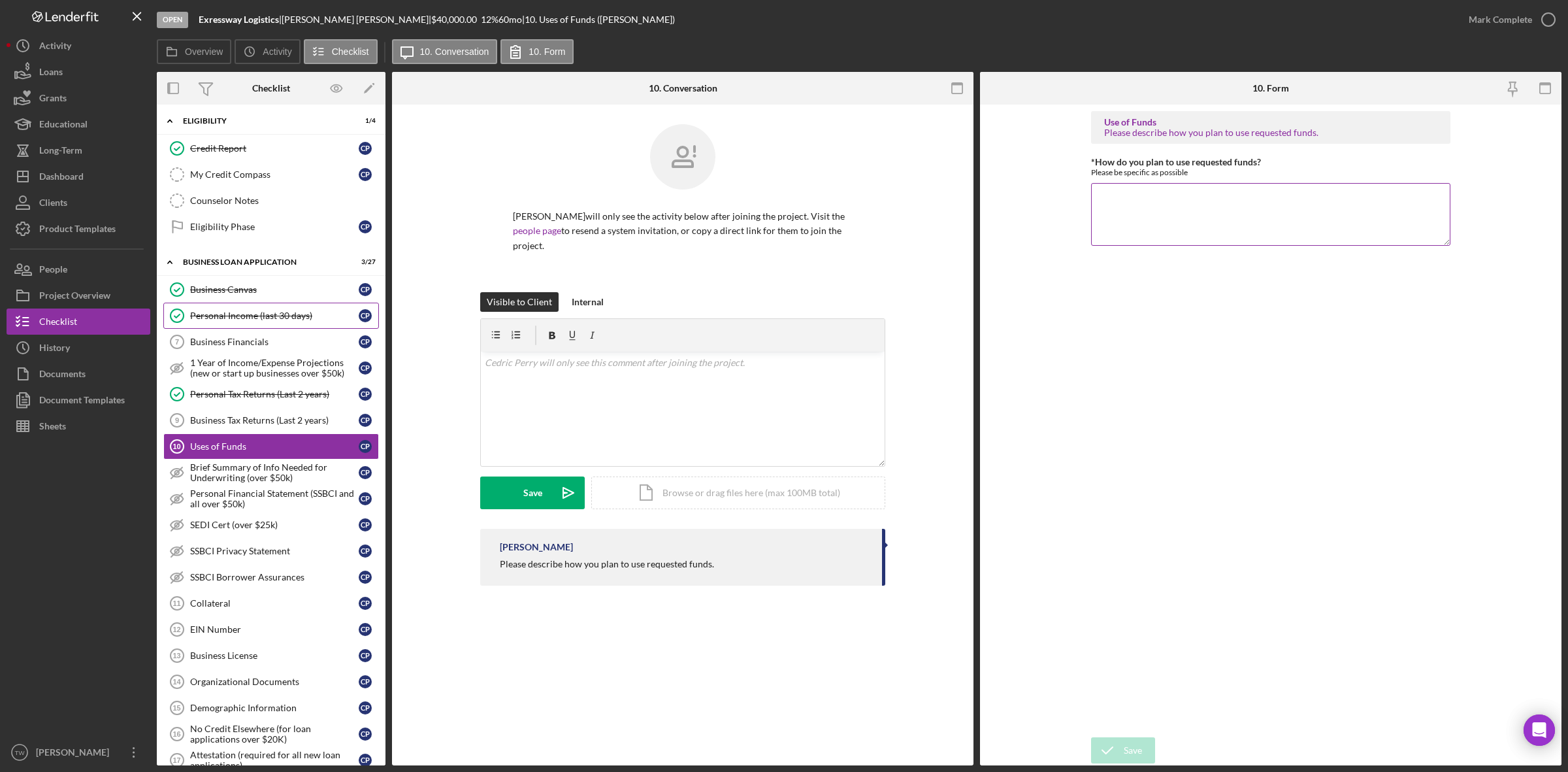
drag, startPoint x: 1226, startPoint y: 243, endPoint x: 1231, endPoint y: 237, distance: 7.8
click at [1231, 237] on textarea "*How do you plan to use requested funds?" at bounding box center [1271, 215] width 359 height 63
type textarea "PURCHASE A COMM VEHICLE."
click at [1124, 751] on div "Save" at bounding box center [1133, 750] width 18 height 26
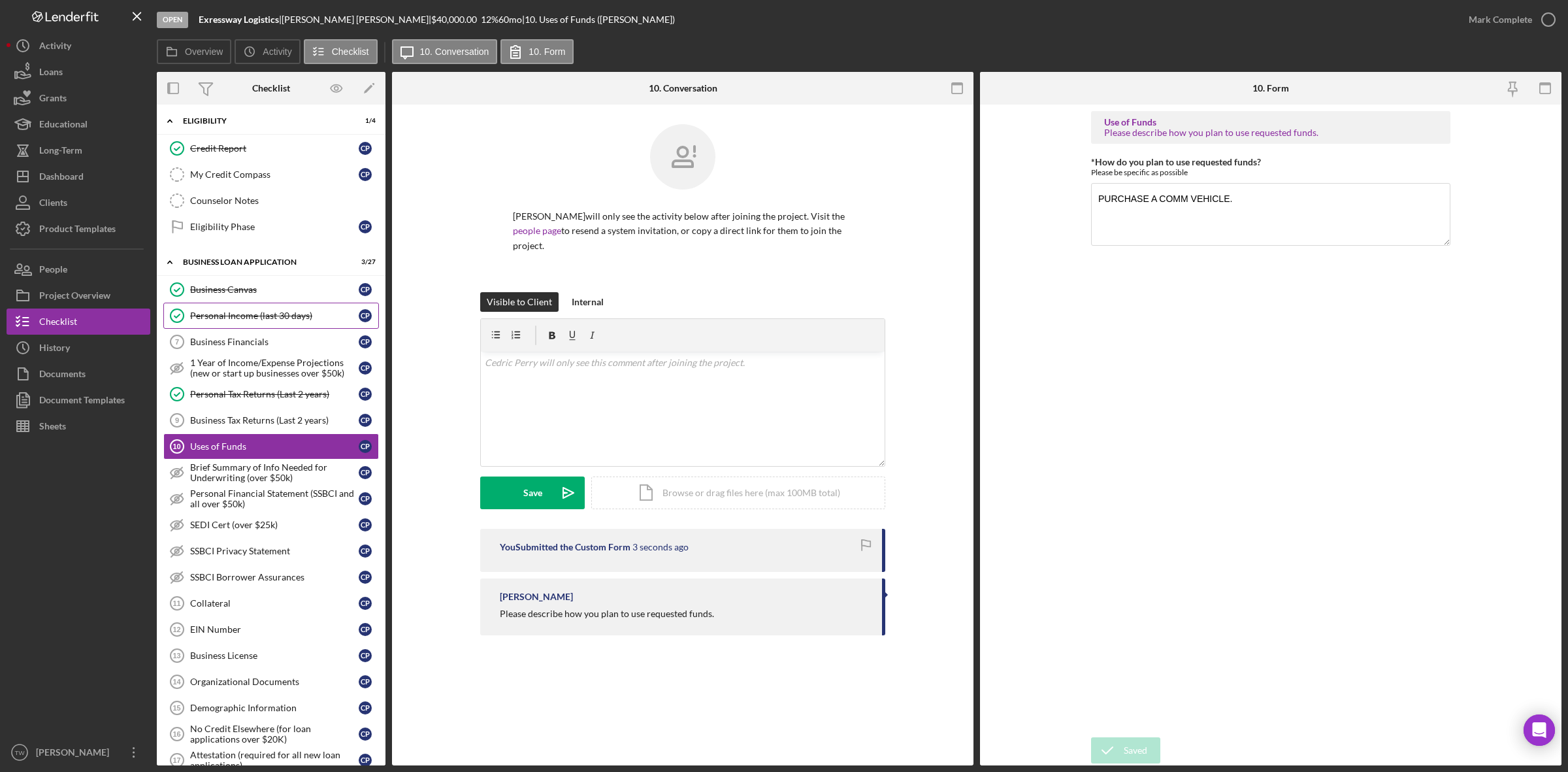
click at [1490, 21] on div "Mark Complete" at bounding box center [1501, 20] width 63 height 26
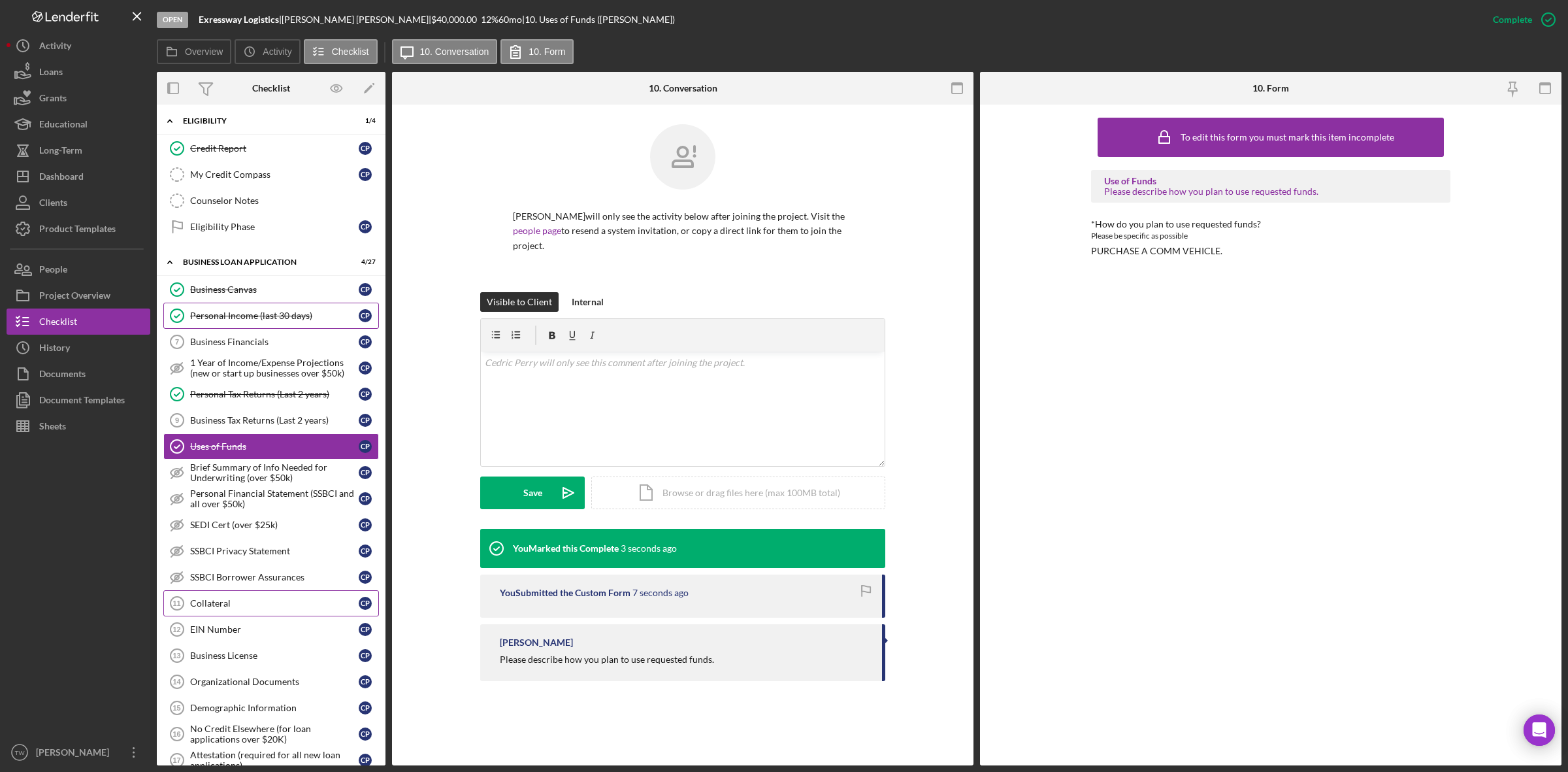
click at [207, 616] on link "Collateral 11 Collateral C P" at bounding box center [271, 603] width 215 height 26
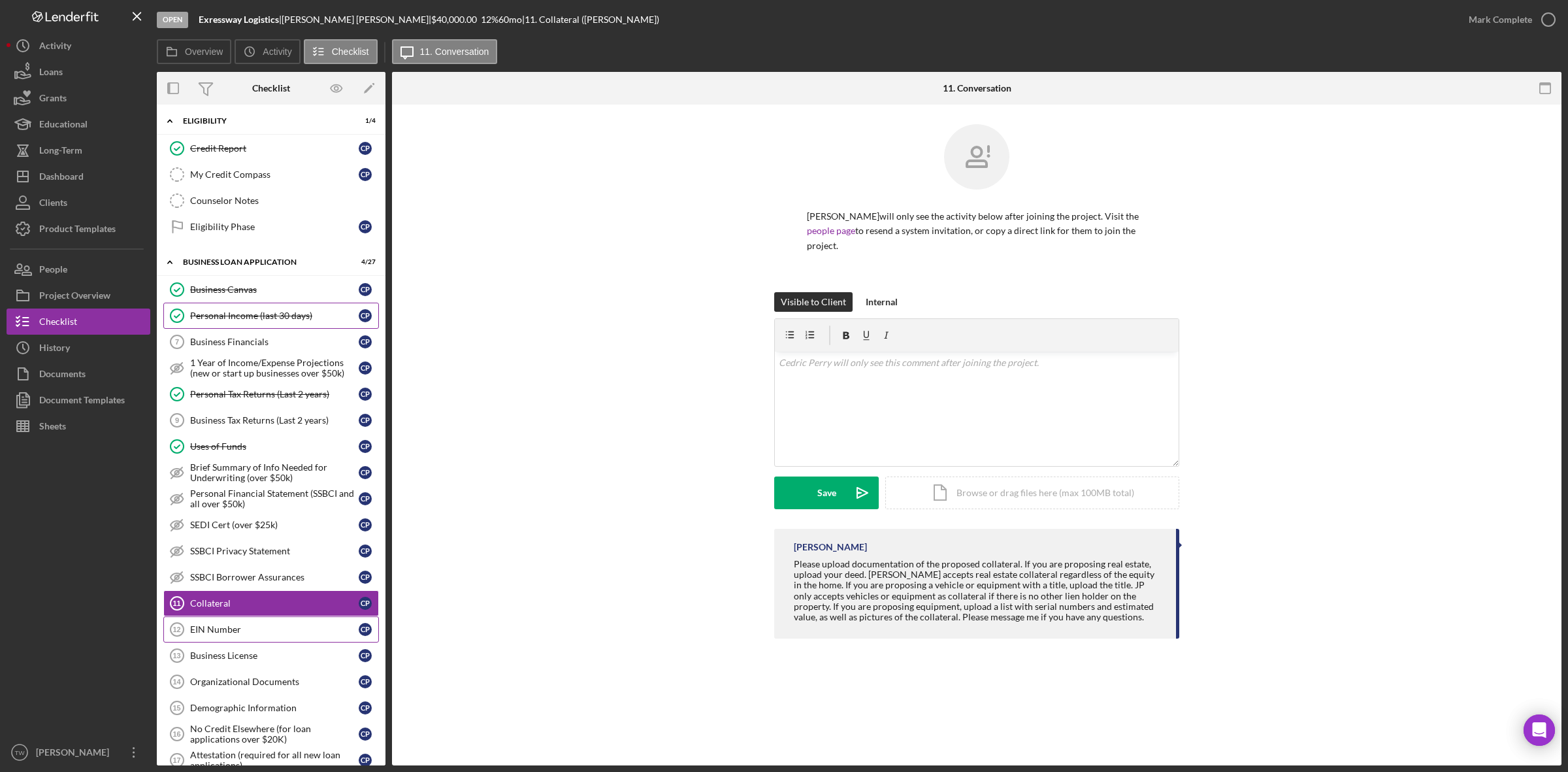
click at [209, 635] on div "EIN Number" at bounding box center [274, 630] width 169 height 10
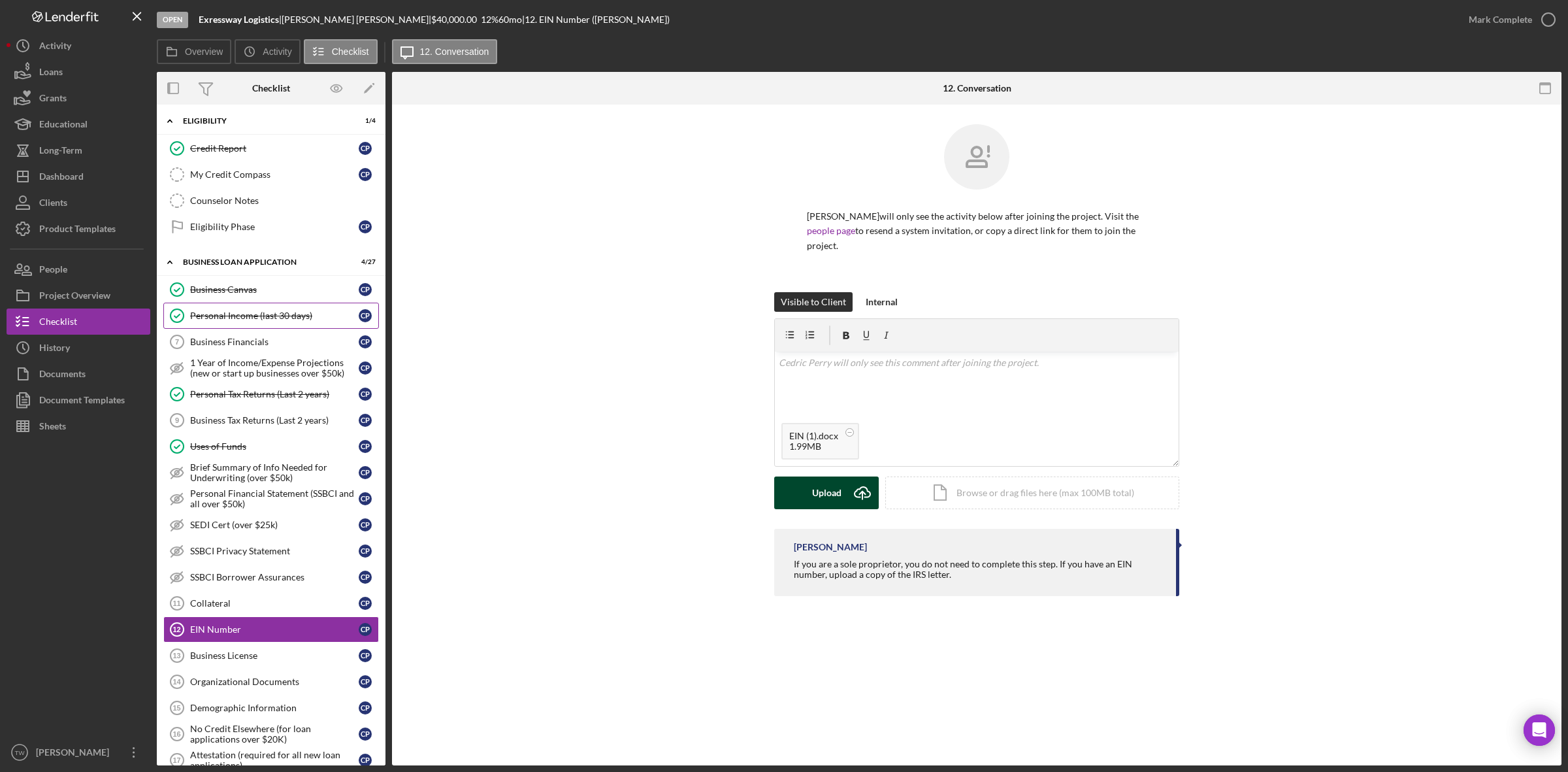
click at [836, 479] on div "Upload" at bounding box center [827, 493] width 30 height 32
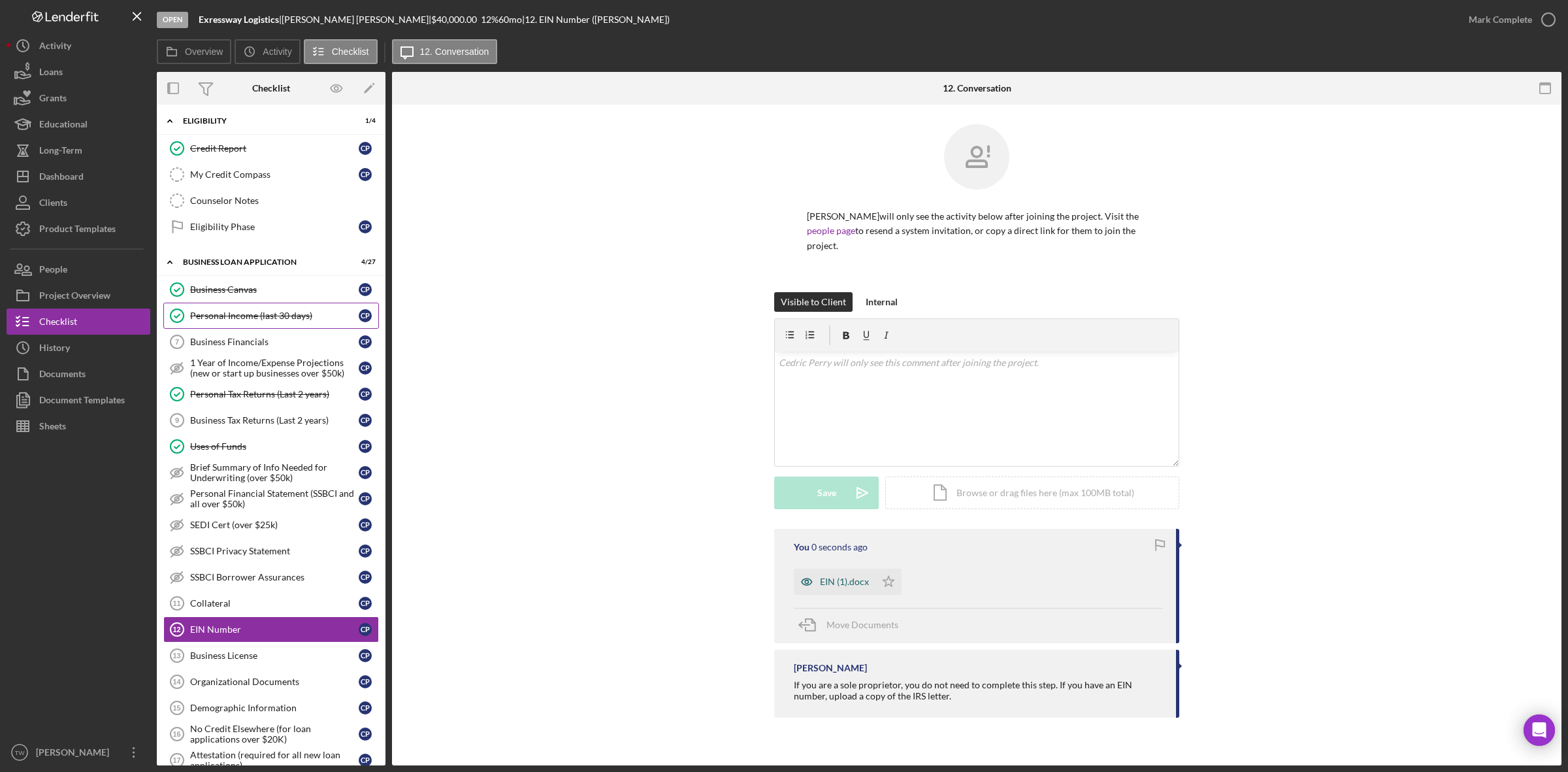
click at [846, 575] on div "EIN (1).docx" at bounding box center [835, 581] width 82 height 26
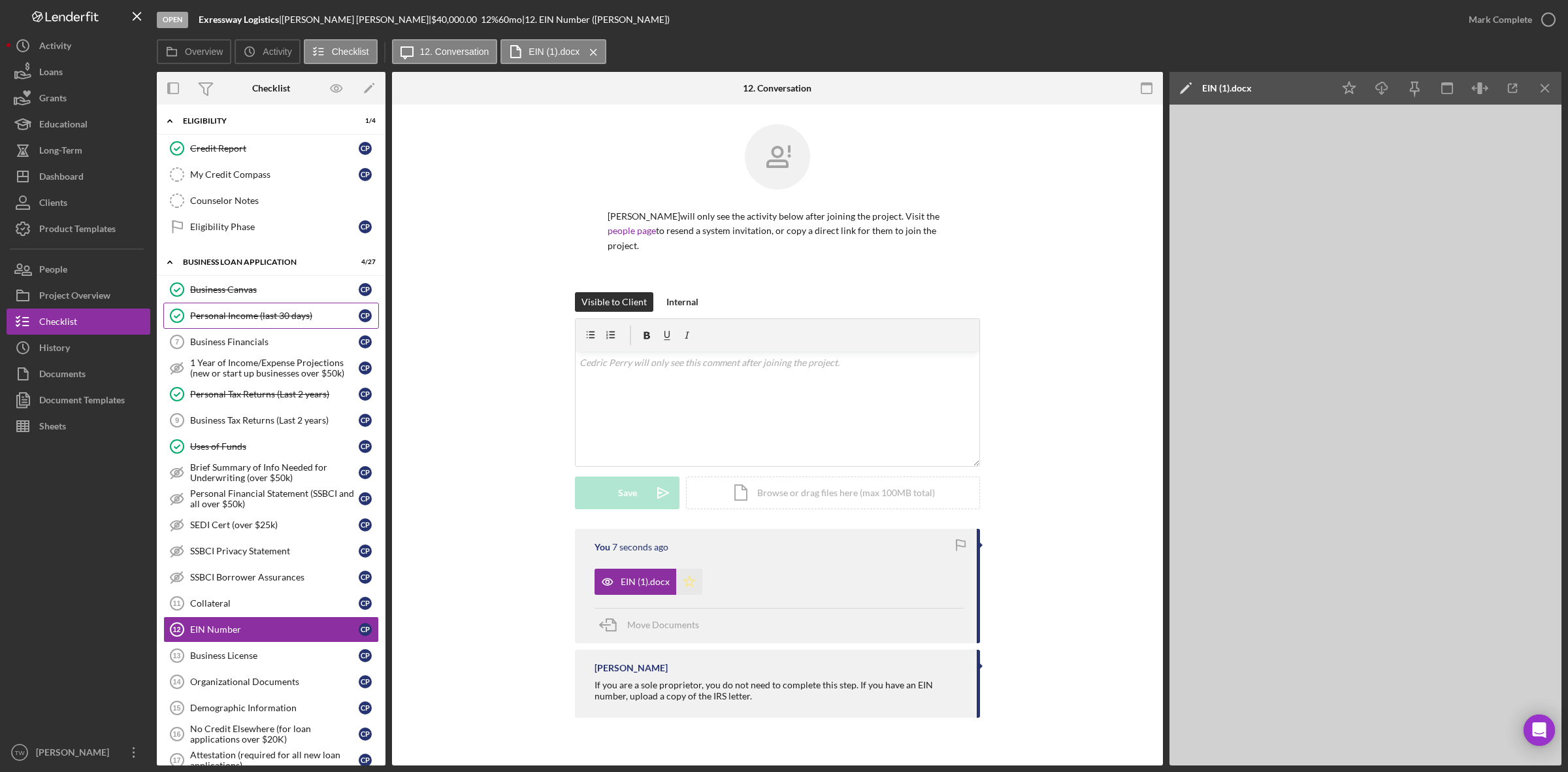
click at [685, 576] on polygon "button" at bounding box center [689, 581] width 11 height 10
click at [1514, 14] on div "Mark Complete" at bounding box center [1501, 20] width 63 height 26
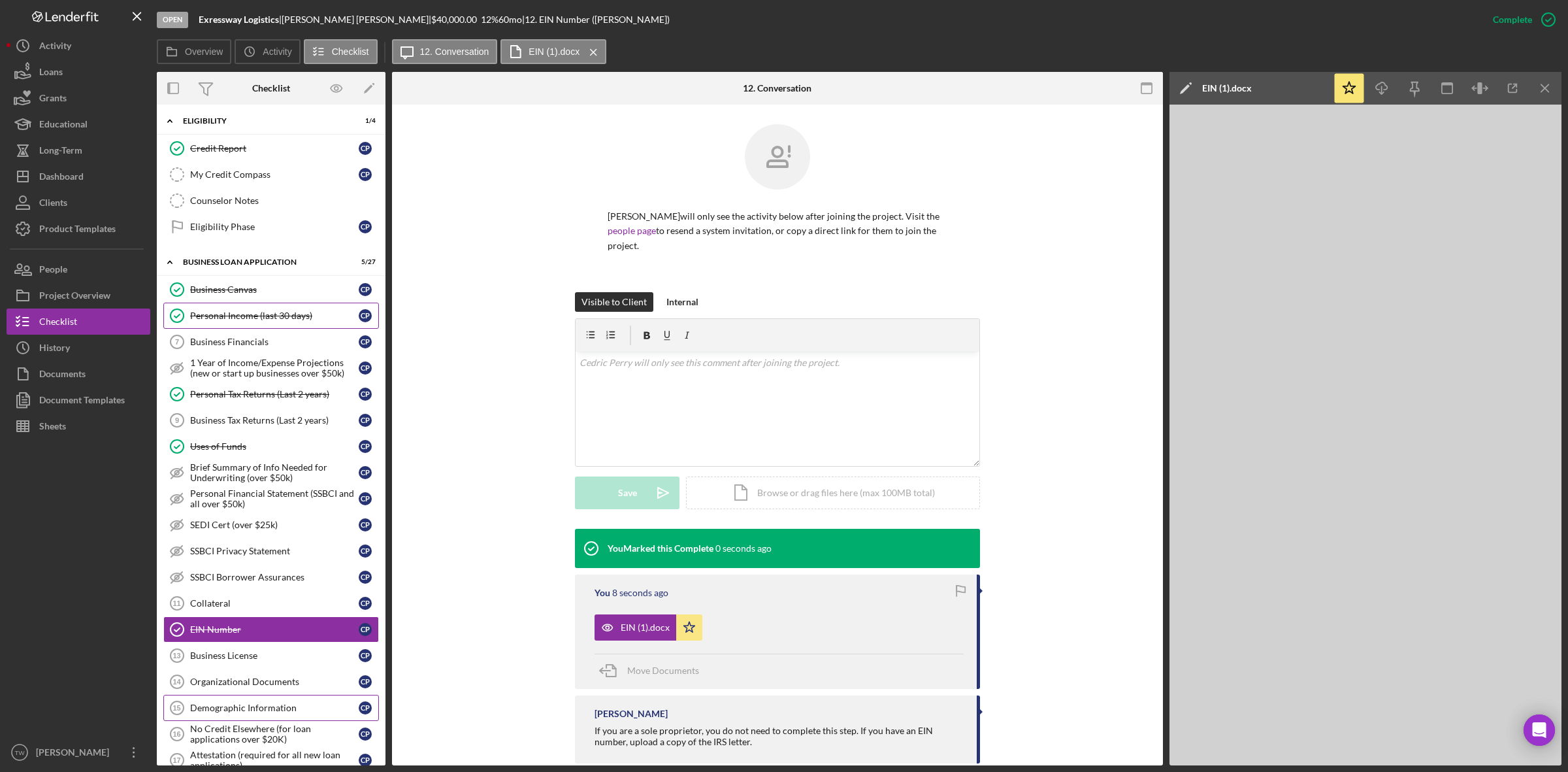
scroll to position [490, 0]
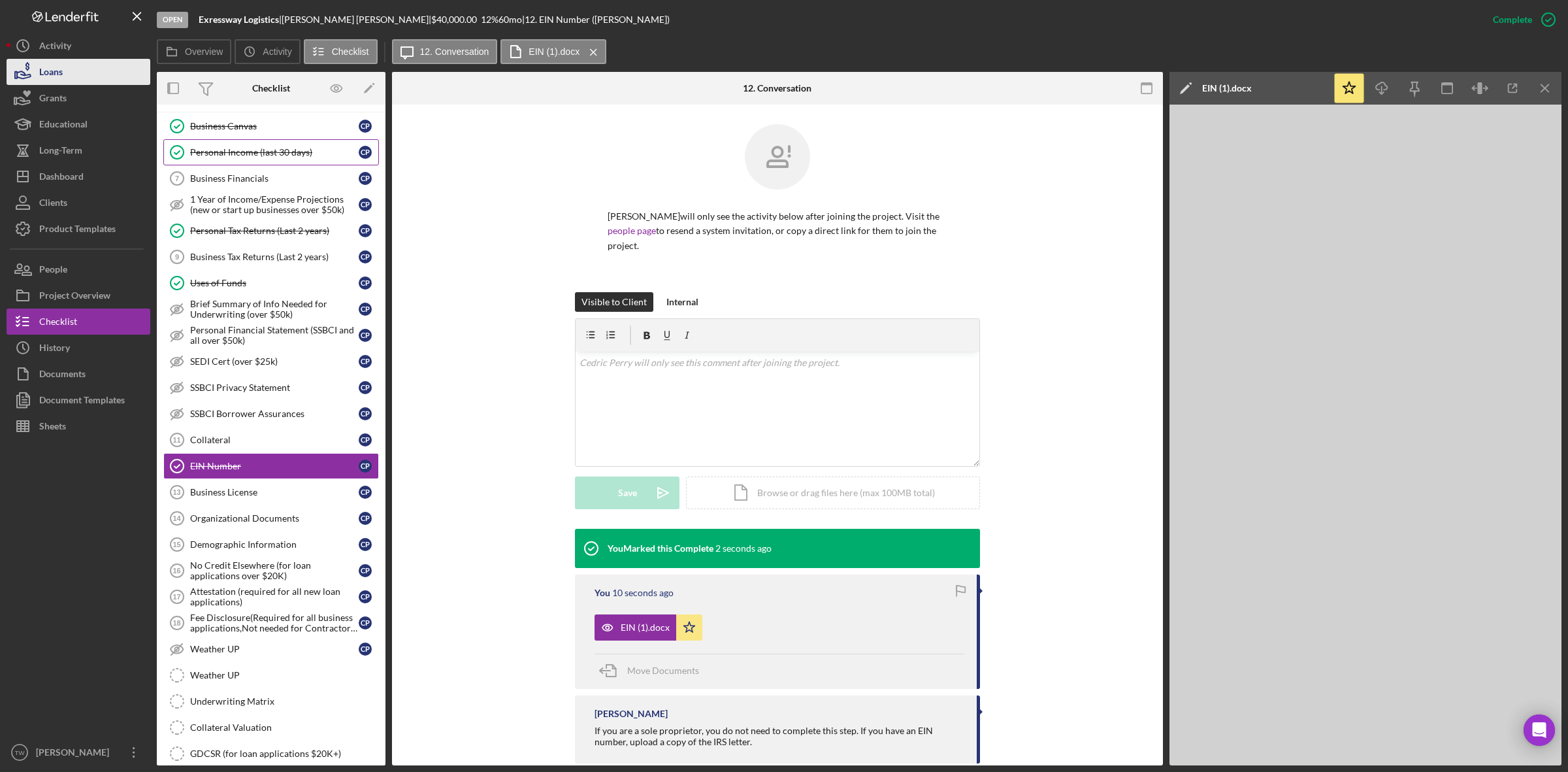
drag, startPoint x: 245, startPoint y: 533, endPoint x: 102, endPoint y: 79, distance: 476.0
click at [245, 524] on div "Organizational Documents" at bounding box center [274, 518] width 169 height 10
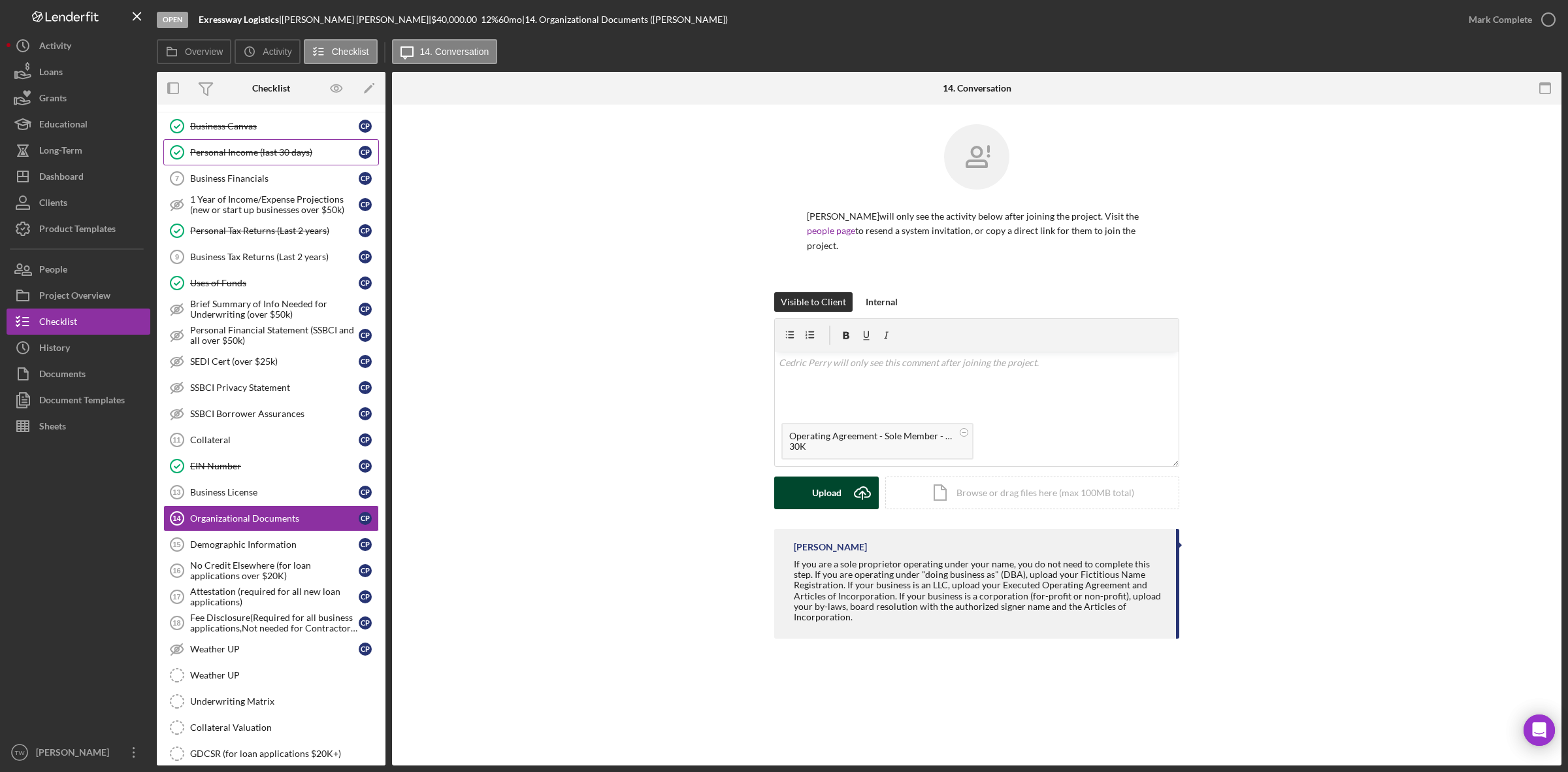
click at [835, 479] on div "Upload" at bounding box center [827, 493] width 30 height 32
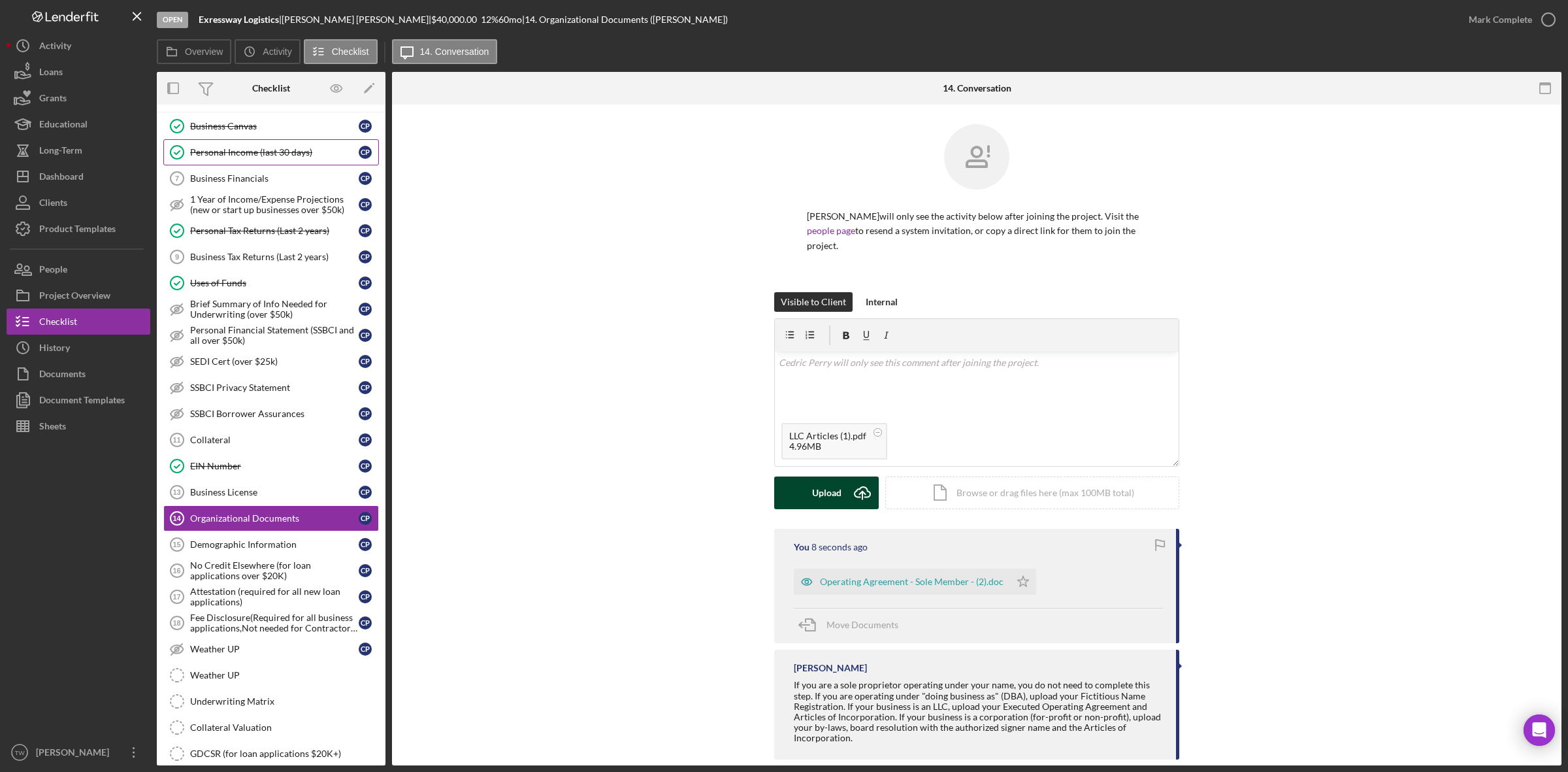
click at [833, 476] on div "Upload" at bounding box center [827, 493] width 30 height 32
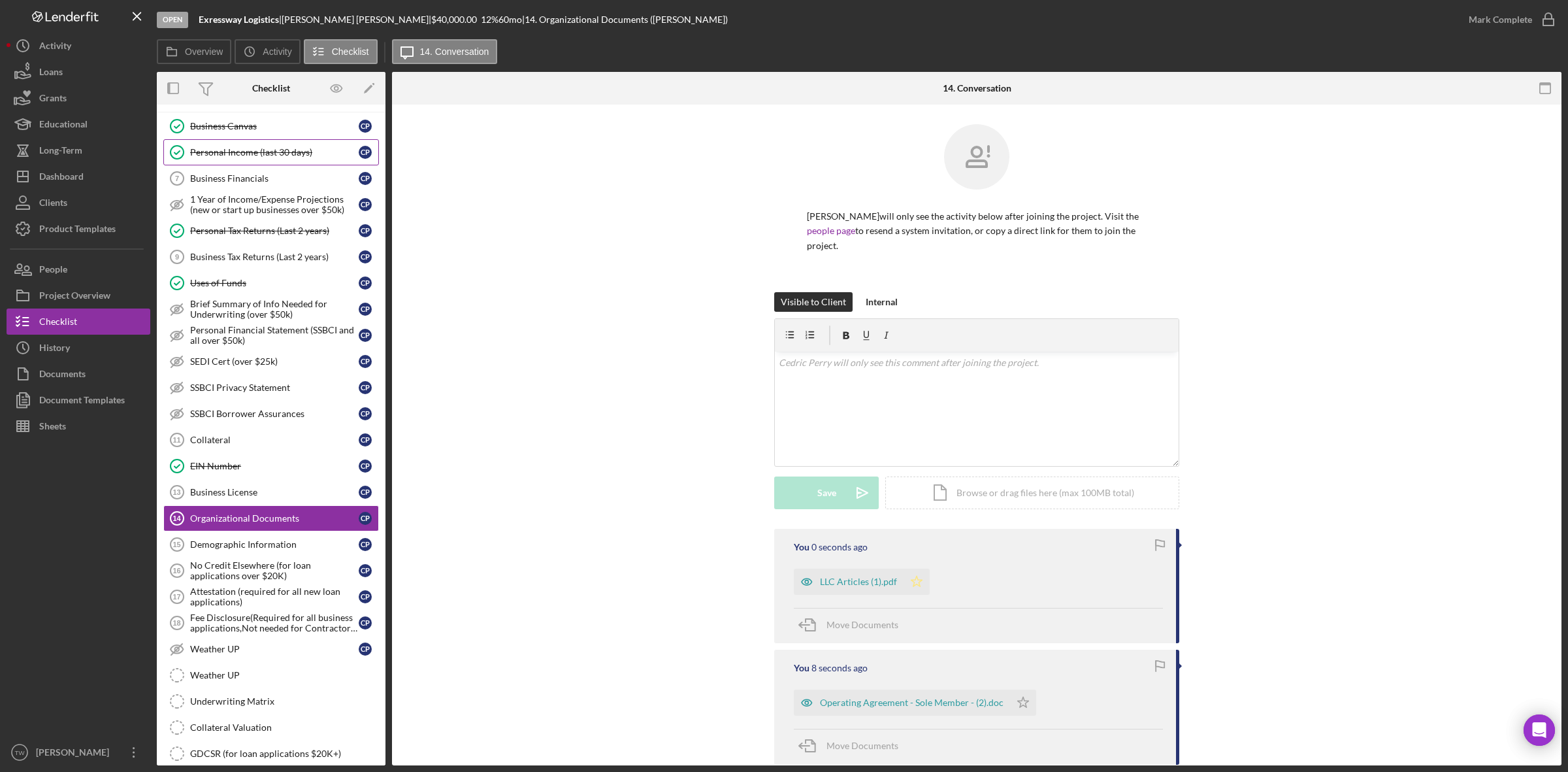
click at [910, 569] on icon "Icon/Star" at bounding box center [916, 581] width 26 height 26
click at [1030, 692] on icon "Icon/Star" at bounding box center [1023, 702] width 26 height 26
click at [1497, 18] on div "Mark Complete" at bounding box center [1501, 20] width 63 height 26
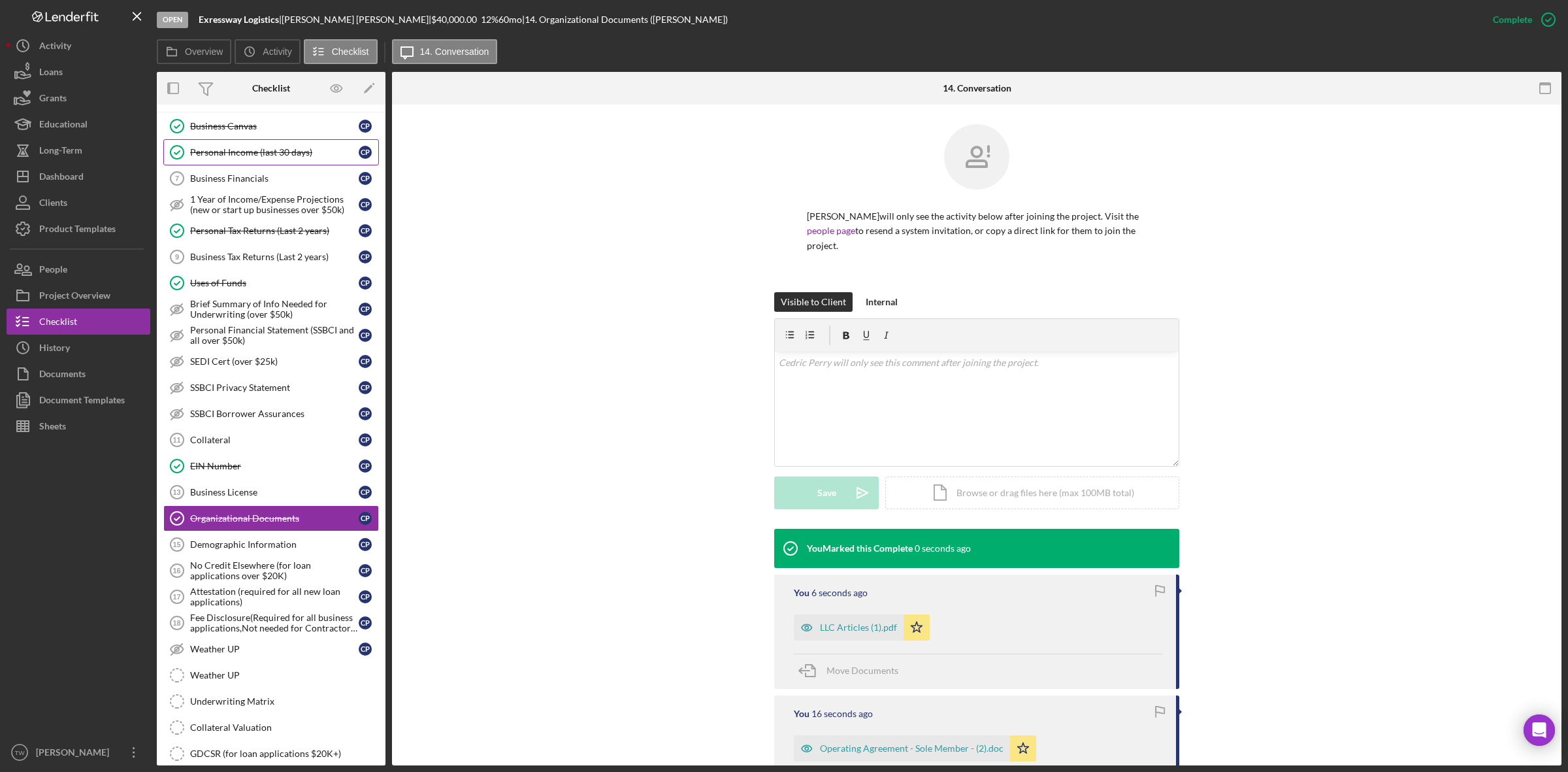
scroll to position [174, 0]
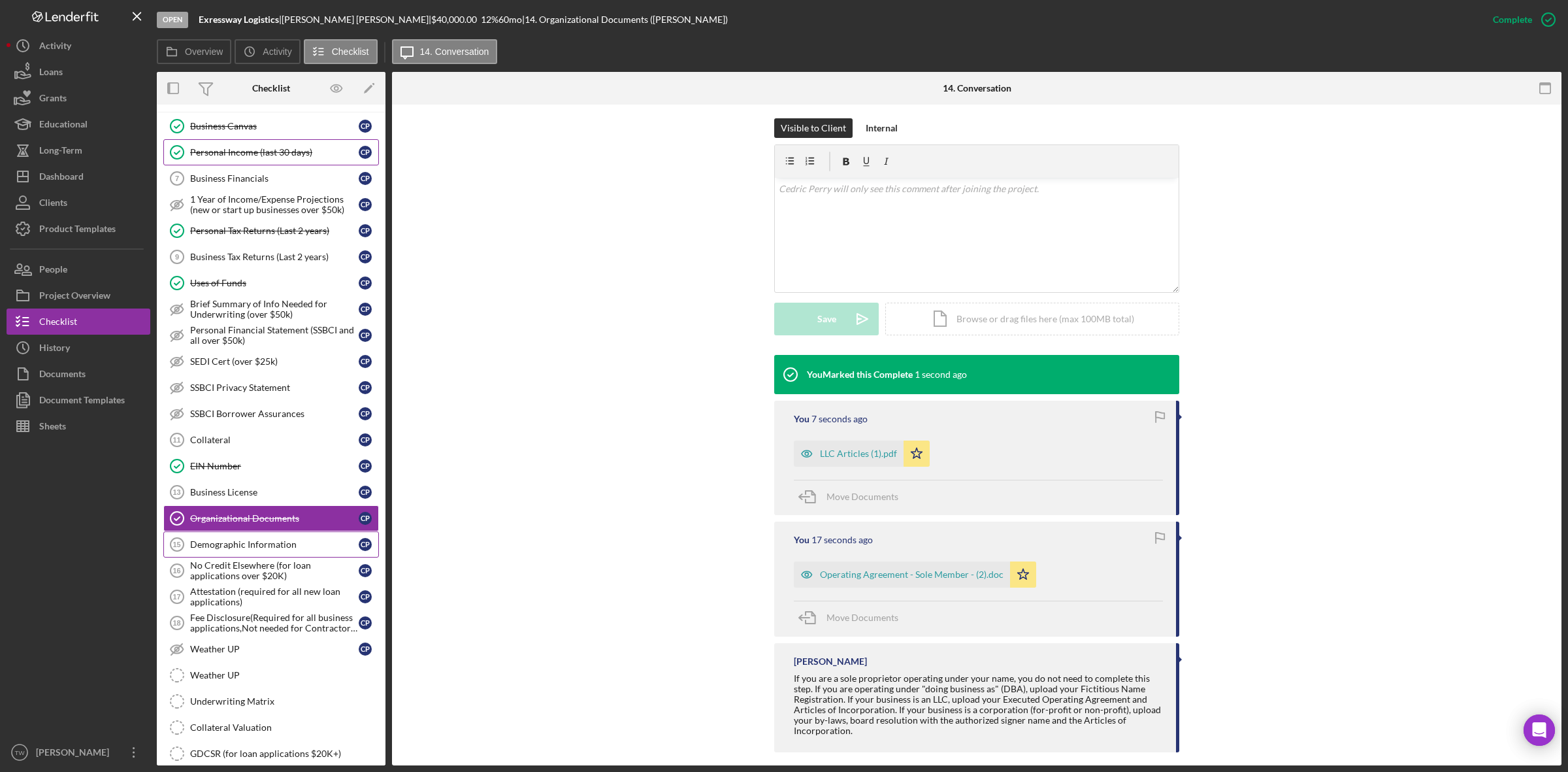
click at [246, 550] on div "Demographic Information" at bounding box center [274, 544] width 169 height 10
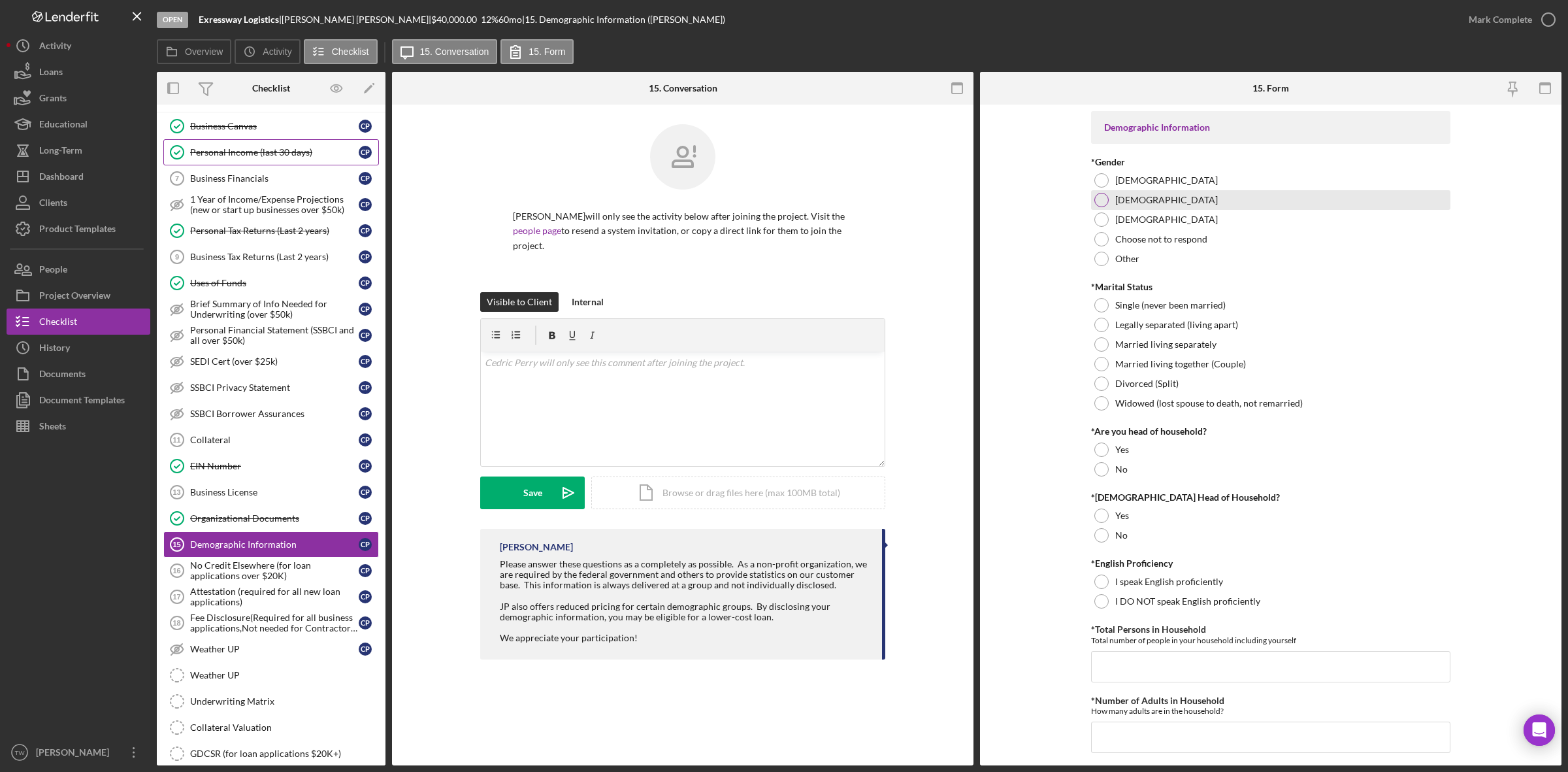
click at [1129, 195] on label "[DEMOGRAPHIC_DATA]" at bounding box center [1167, 200] width 102 height 10
click at [1192, 312] on div "Single (never been married)" at bounding box center [1271, 305] width 359 height 20
drag, startPoint x: 1124, startPoint y: 472, endPoint x: 1101, endPoint y: 521, distance: 54.1
click at [1122, 473] on label "No" at bounding box center [1122, 470] width 13 height 10
click at [1103, 540] on div at bounding box center [1101, 535] width 14 height 14
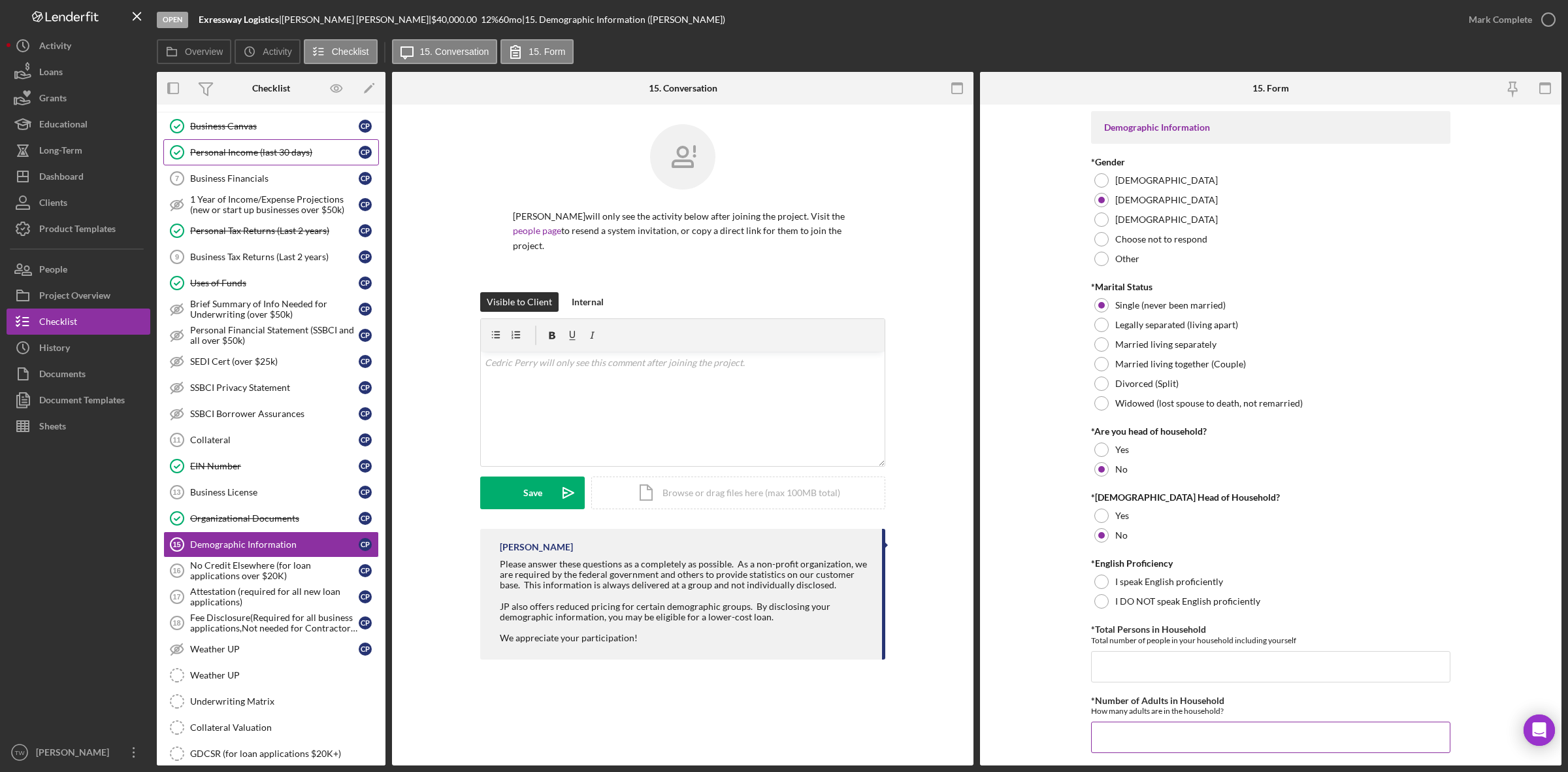
scroll to position [245, 0]
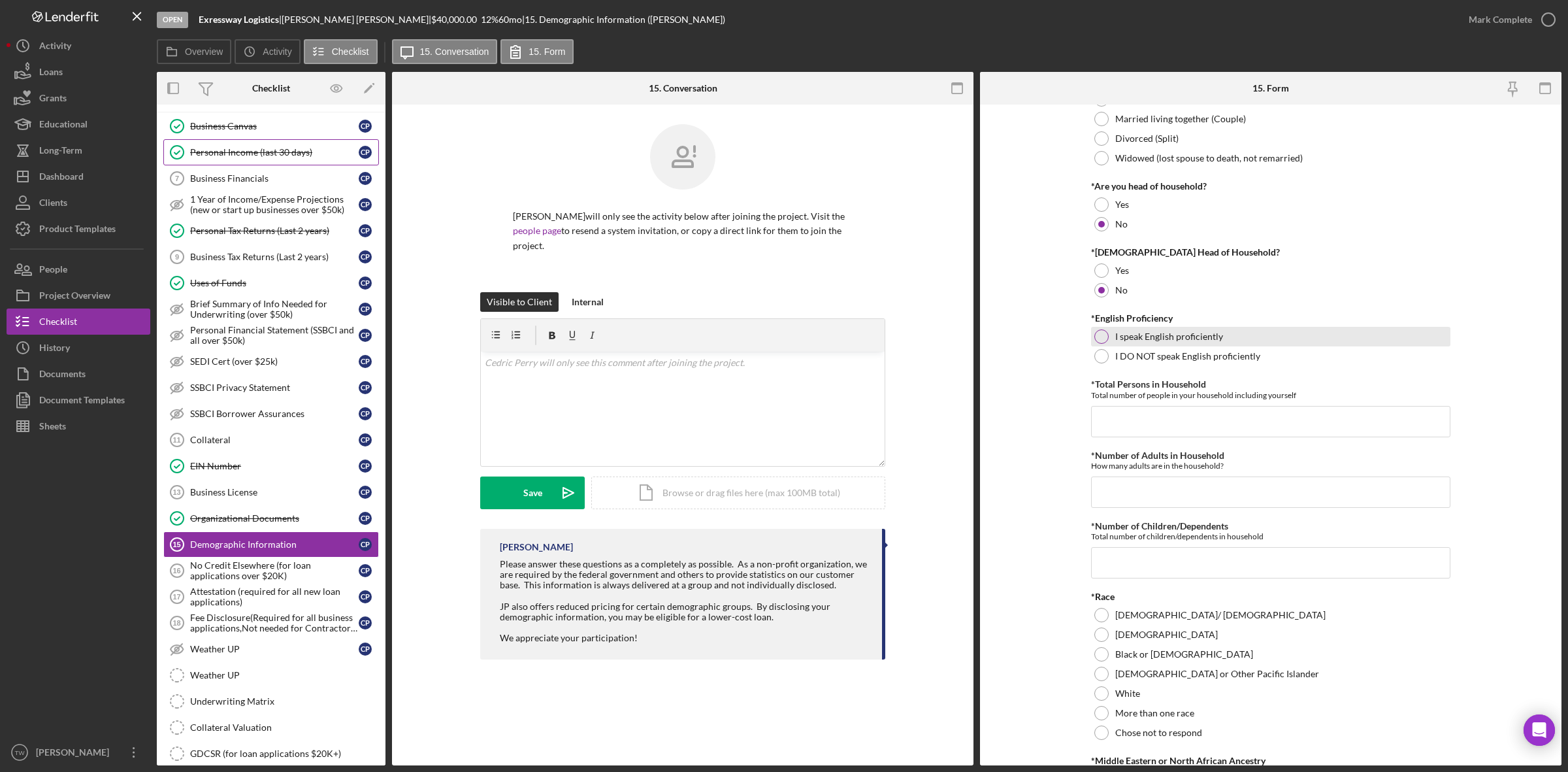
click at [1138, 337] on label "I speak English proficiently" at bounding box center [1169, 337] width 108 height 10
drag, startPoint x: 1125, startPoint y: 410, endPoint x: 1325, endPoint y: 530, distance: 233.2
click at [1127, 411] on input "*Total Persons in Household" at bounding box center [1271, 421] width 359 height 32
type input "1"
type input "4"
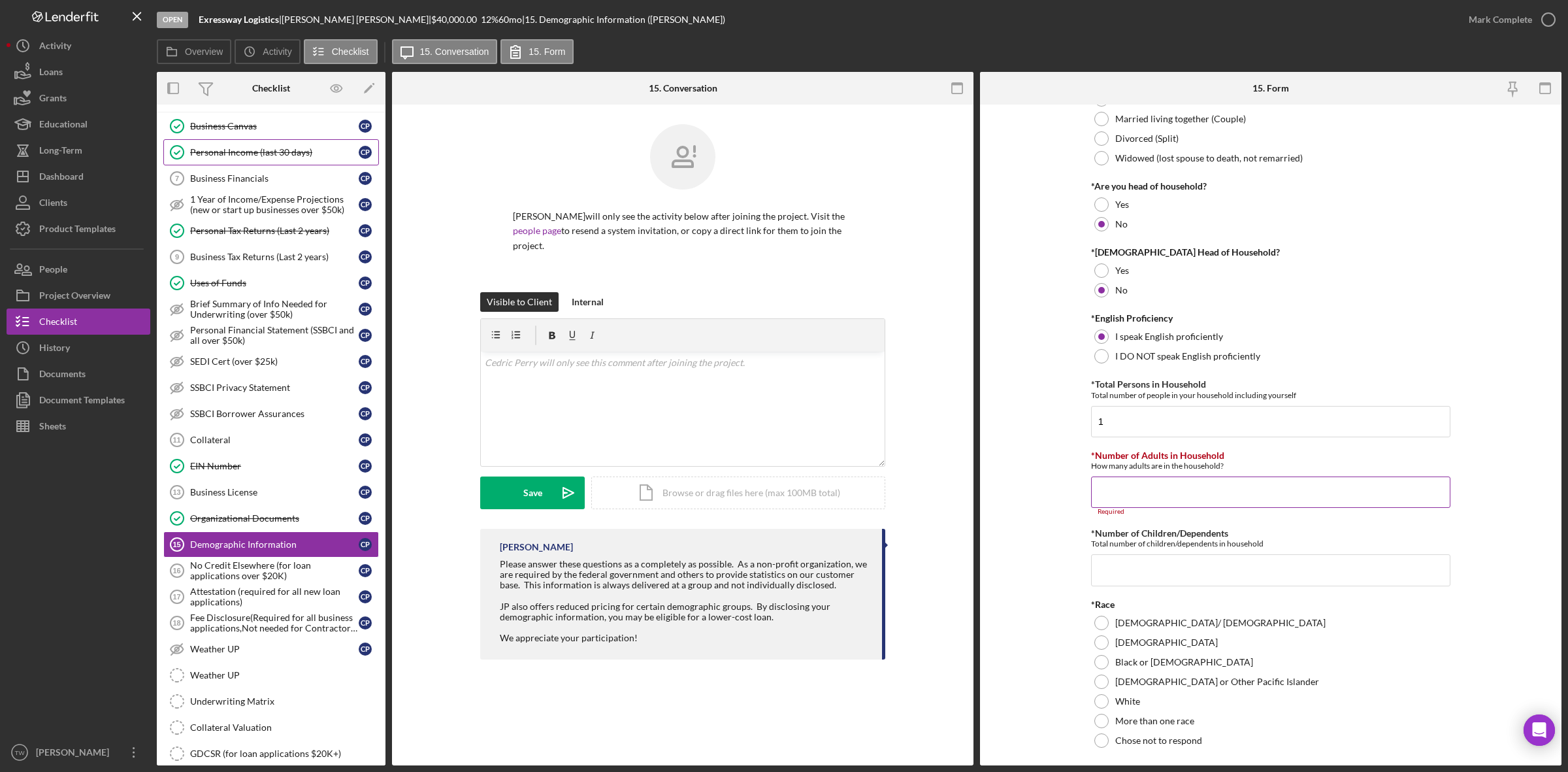
click at [1184, 469] on div "How many adults are in the household?" at bounding box center [1271, 466] width 359 height 10
click at [1132, 504] on input "*Number of Adults in Household" at bounding box center [1271, 492] width 359 height 32
type input "2"
type input "1"
type input "0"
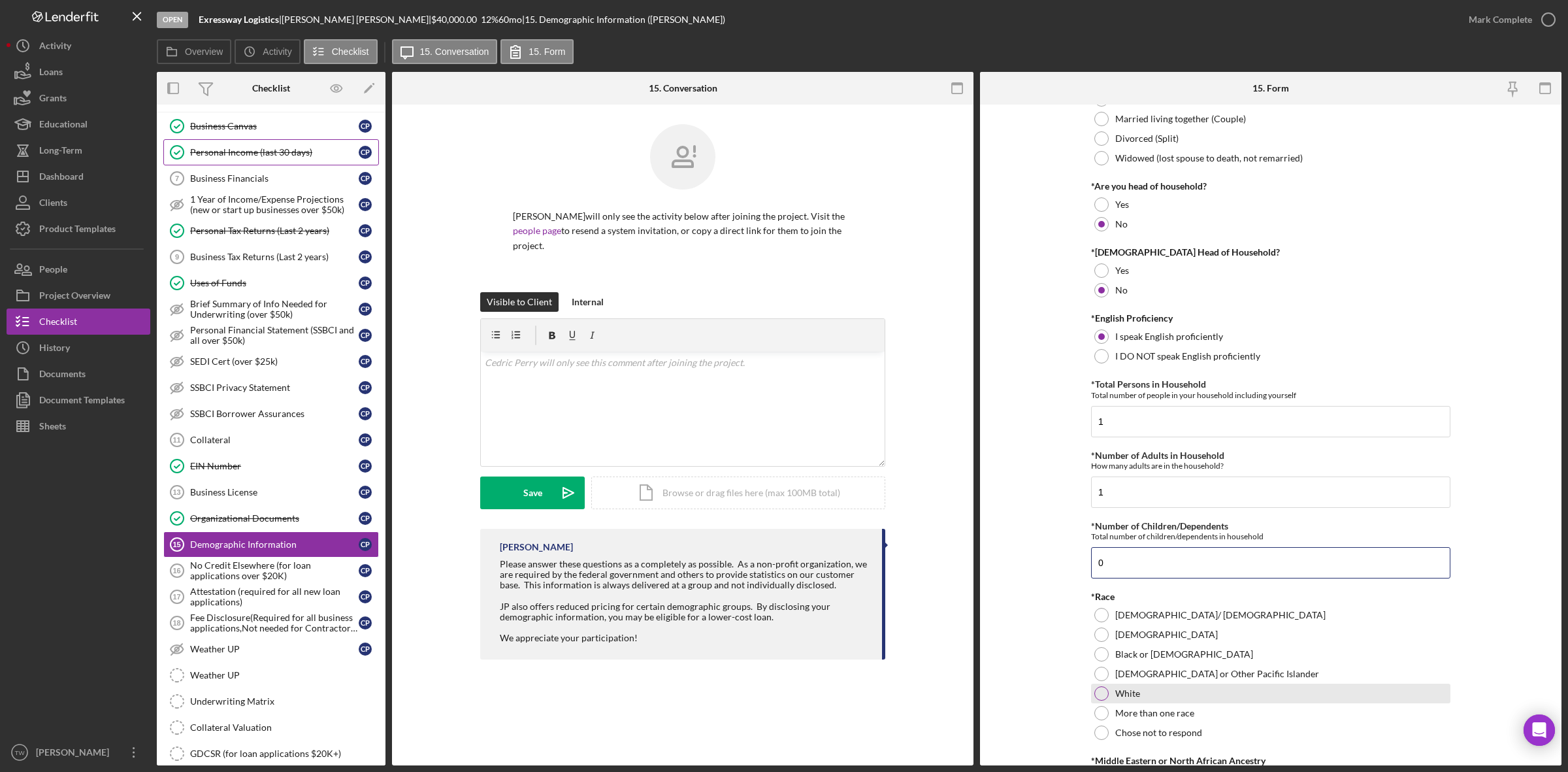
scroll to position [327, 0]
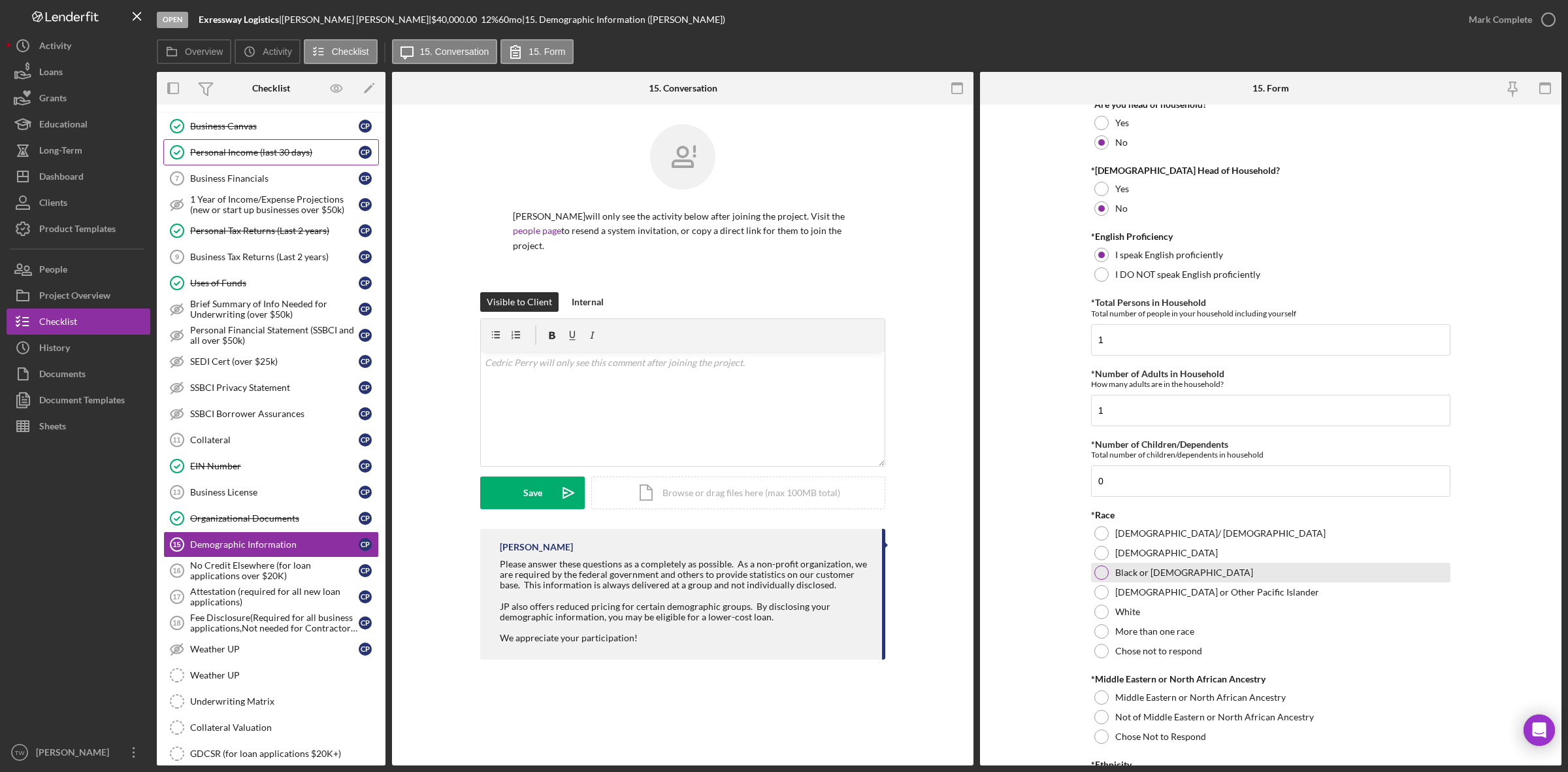
click at [1175, 577] on label "Black or [DEMOGRAPHIC_DATA]" at bounding box center [1185, 573] width 138 height 10
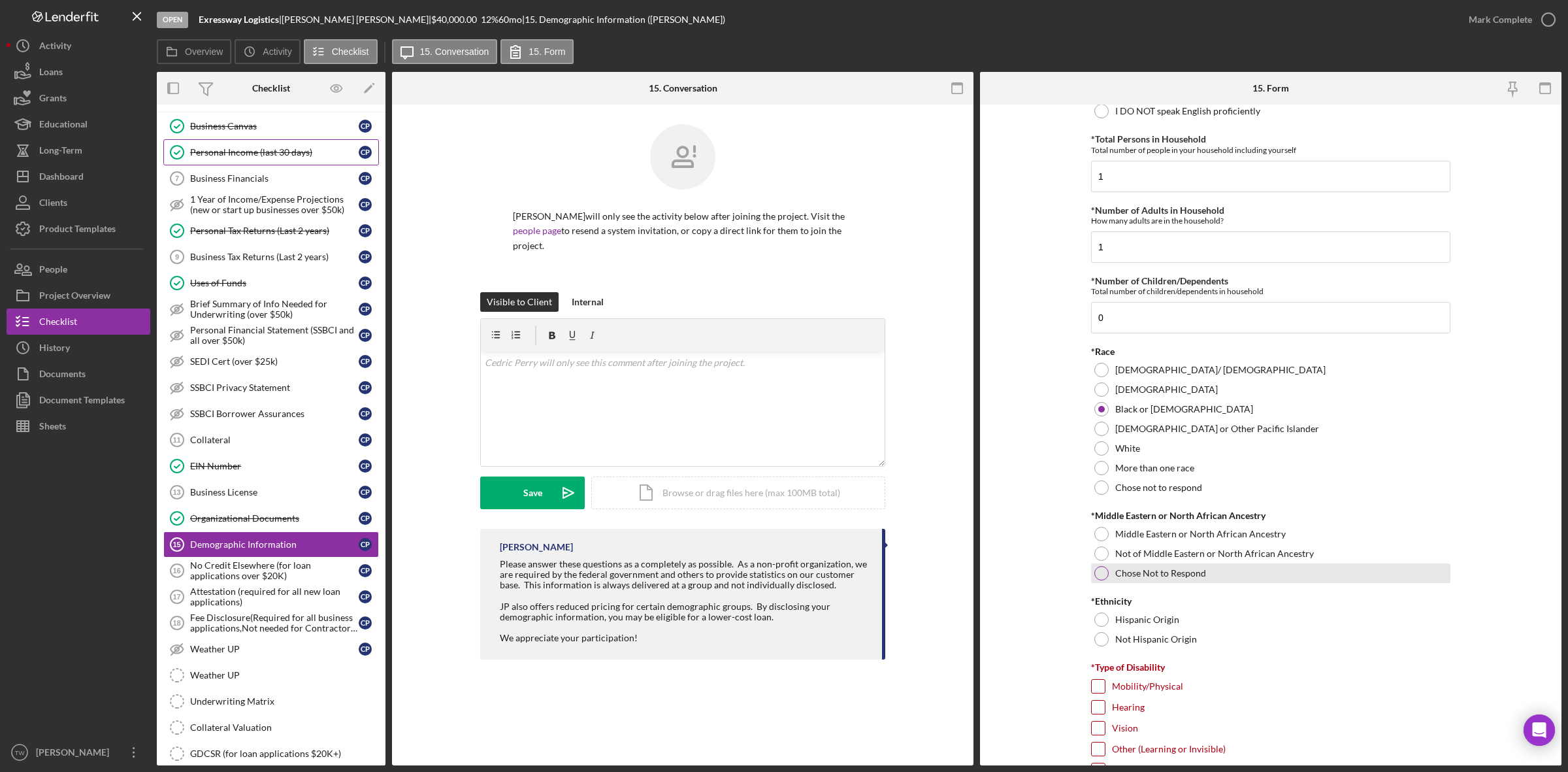
click at [1154, 566] on div "Chose Not to Respond" at bounding box center [1271, 573] width 359 height 20
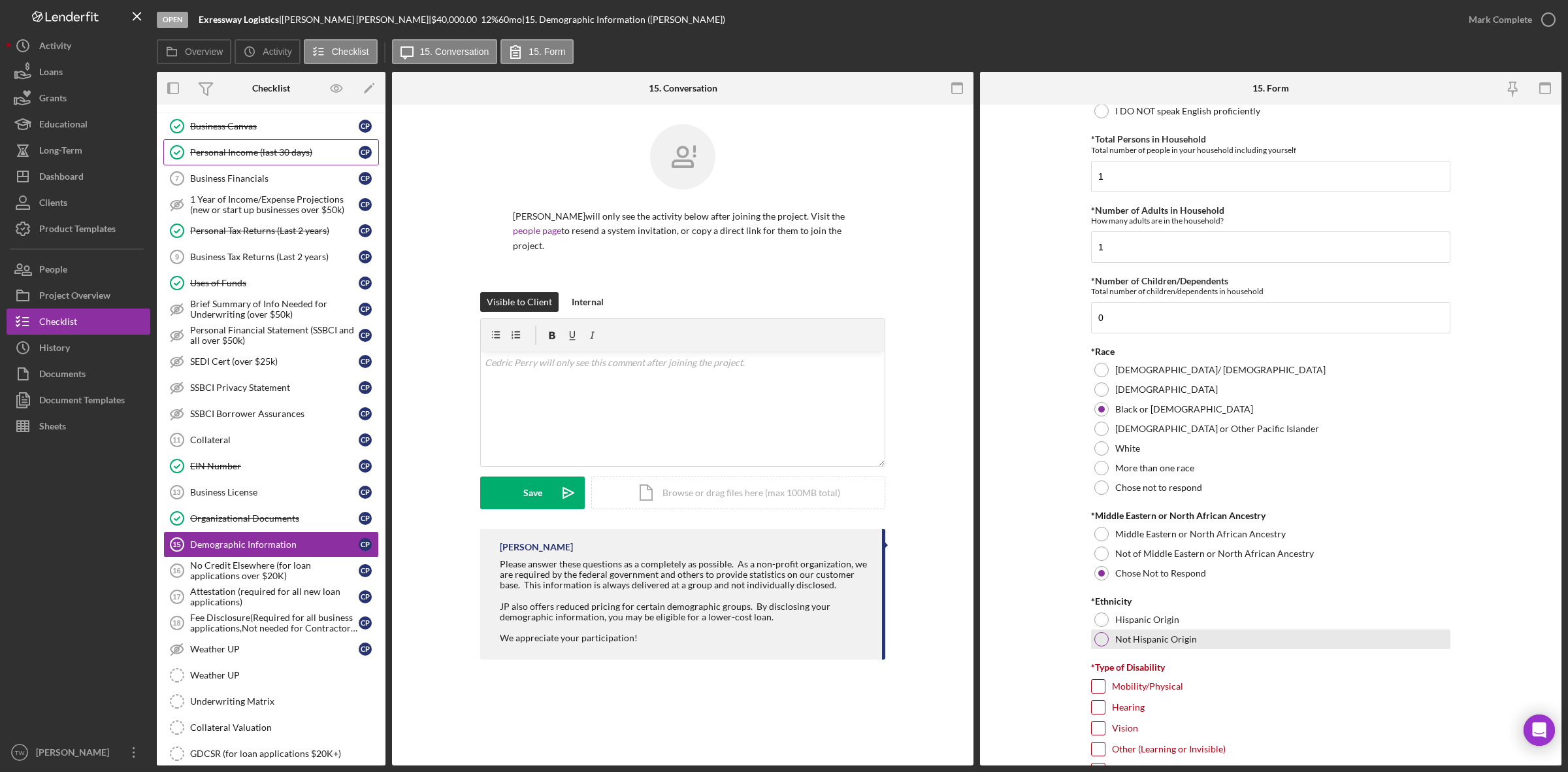
click at [1123, 642] on label "Not Hispanic Origin" at bounding box center [1157, 639] width 82 height 10
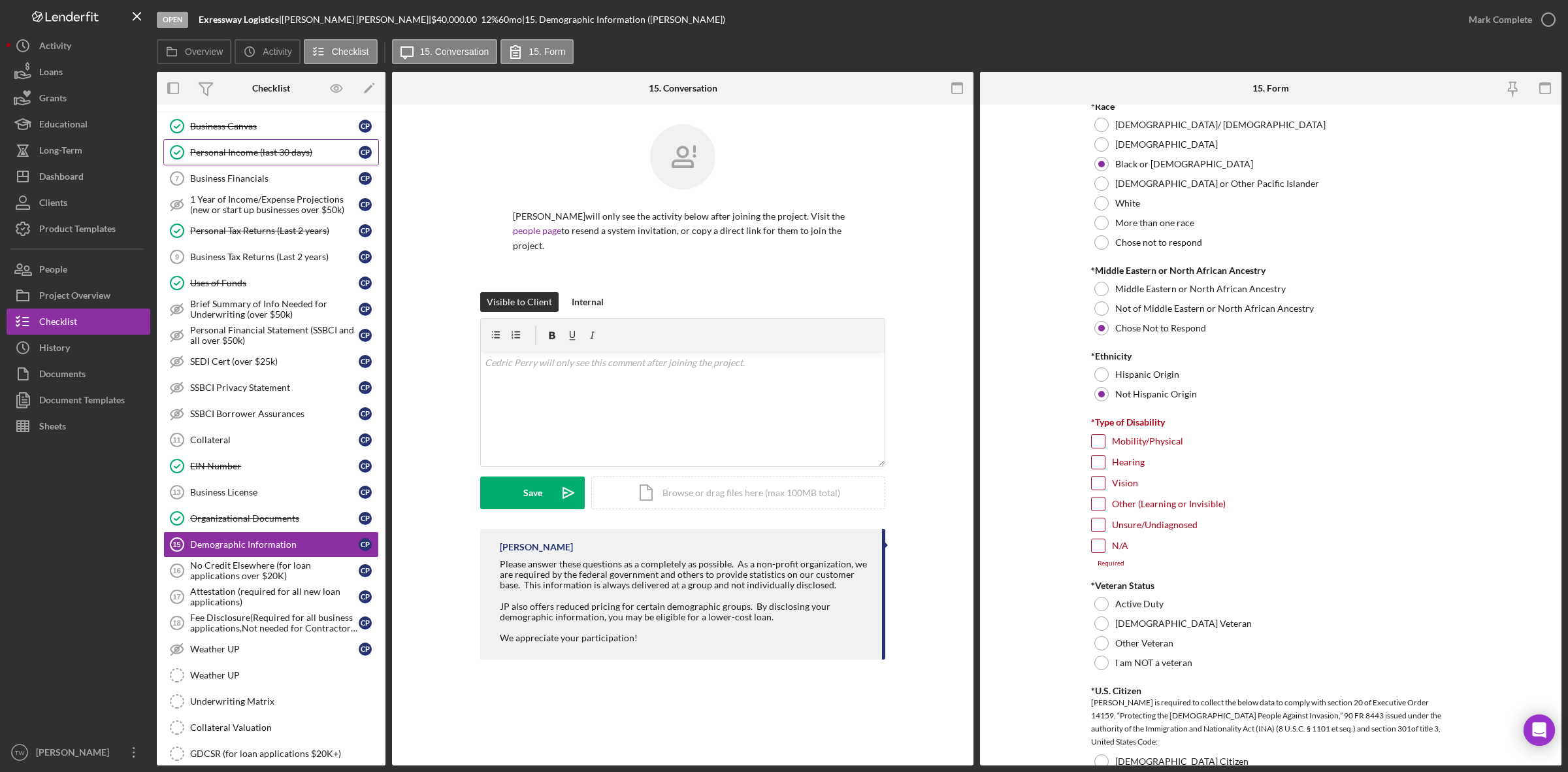
click at [1095, 544] on input "N/A" at bounding box center [1098, 545] width 13 height 13
checkbox input "true"
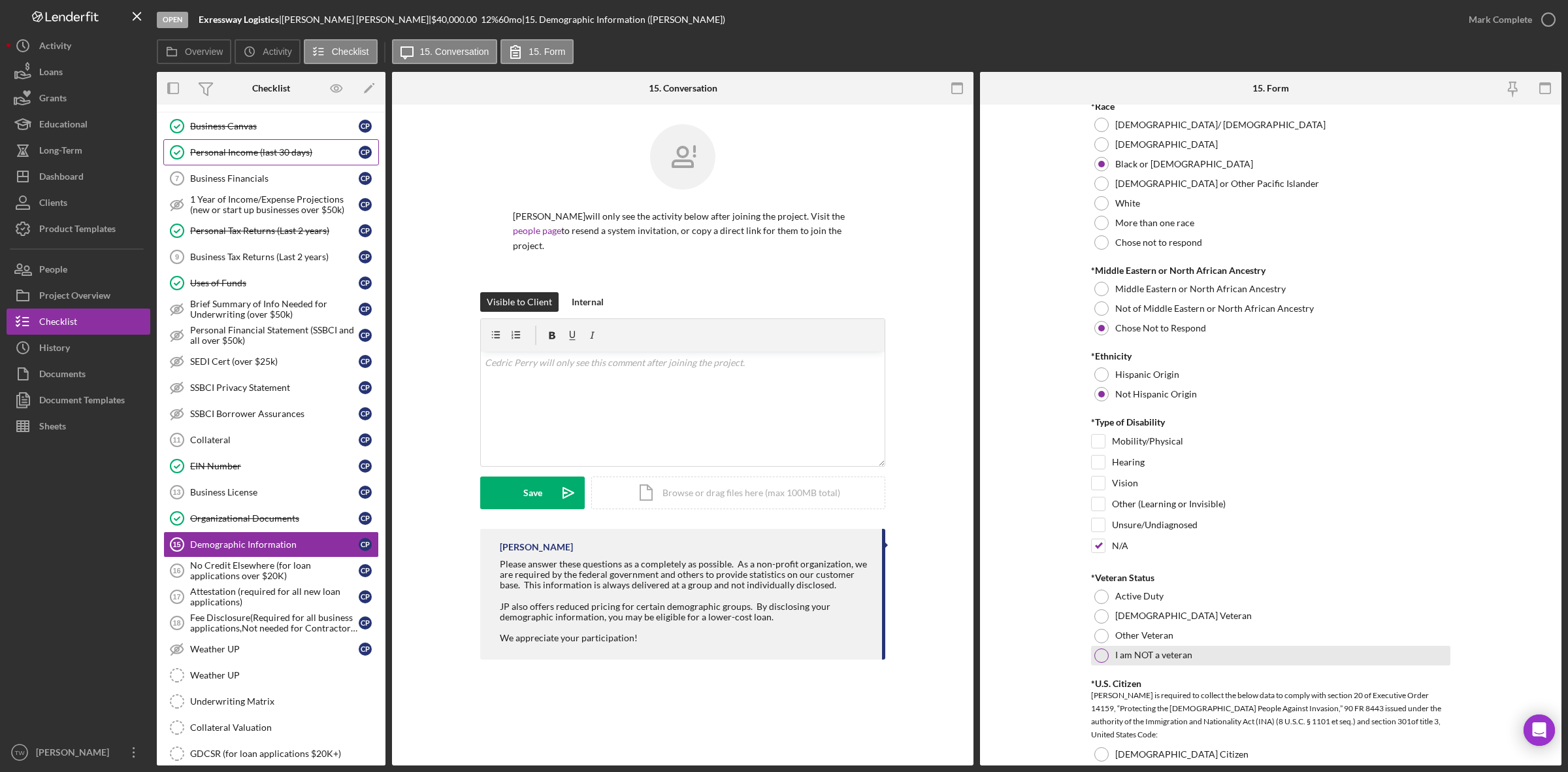
click at [1146, 664] on div "I am NOT a veteran" at bounding box center [1271, 655] width 359 height 20
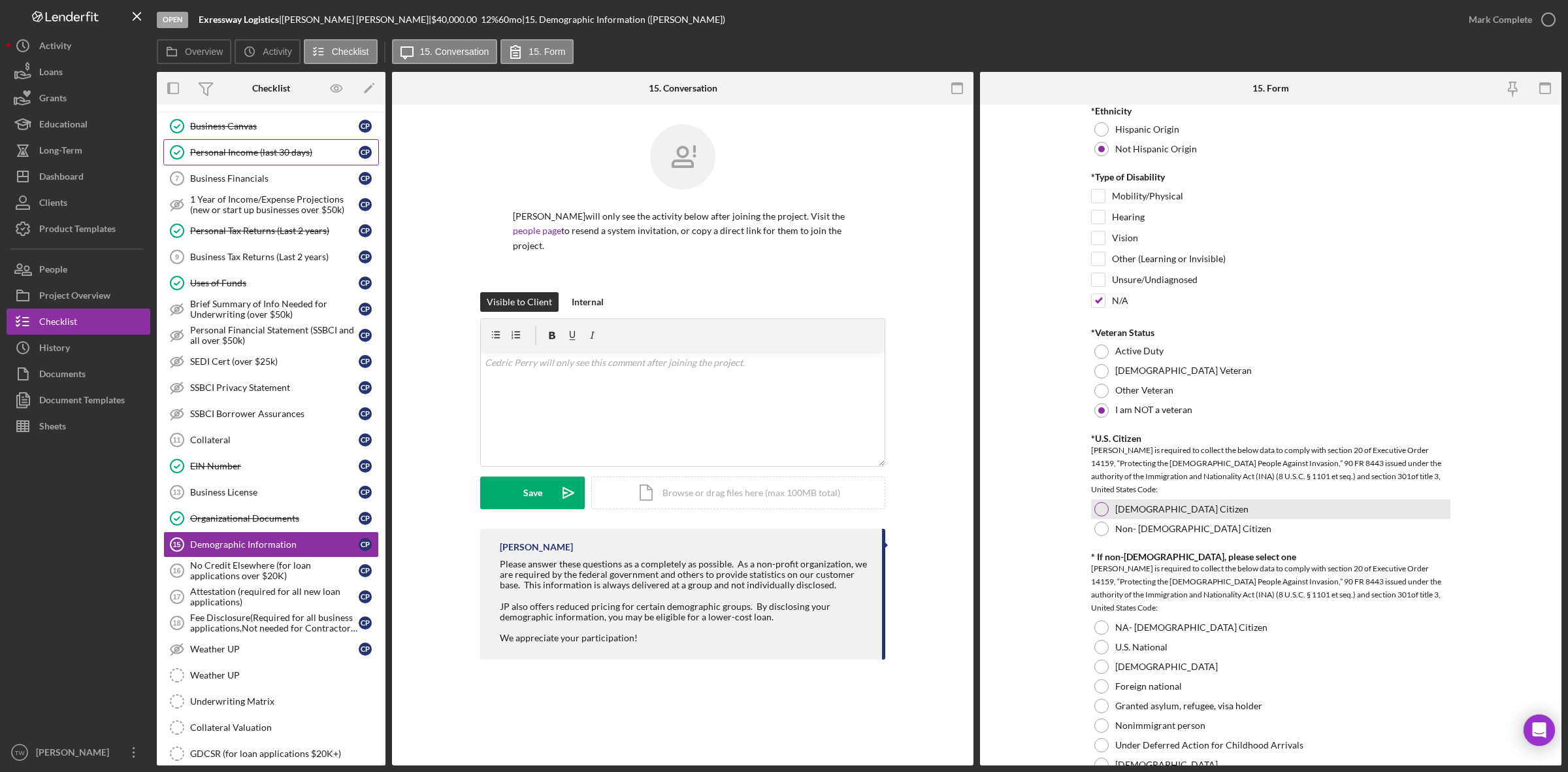
click at [1132, 513] on label "[DEMOGRAPHIC_DATA] Citizen" at bounding box center [1182, 509] width 134 height 10
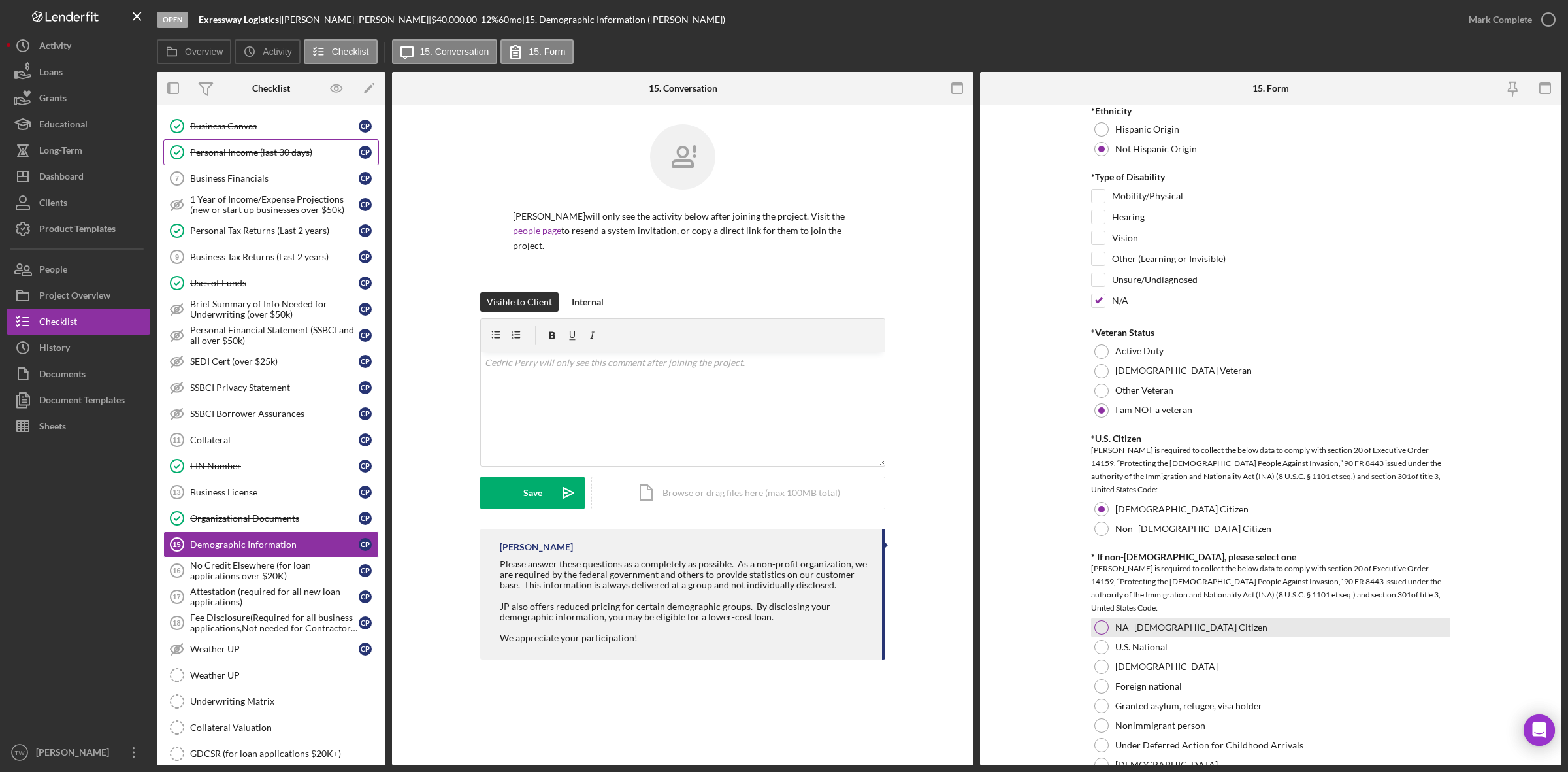
click at [1148, 622] on div "NA- [DEMOGRAPHIC_DATA] Citizen" at bounding box center [1271, 627] width 359 height 20
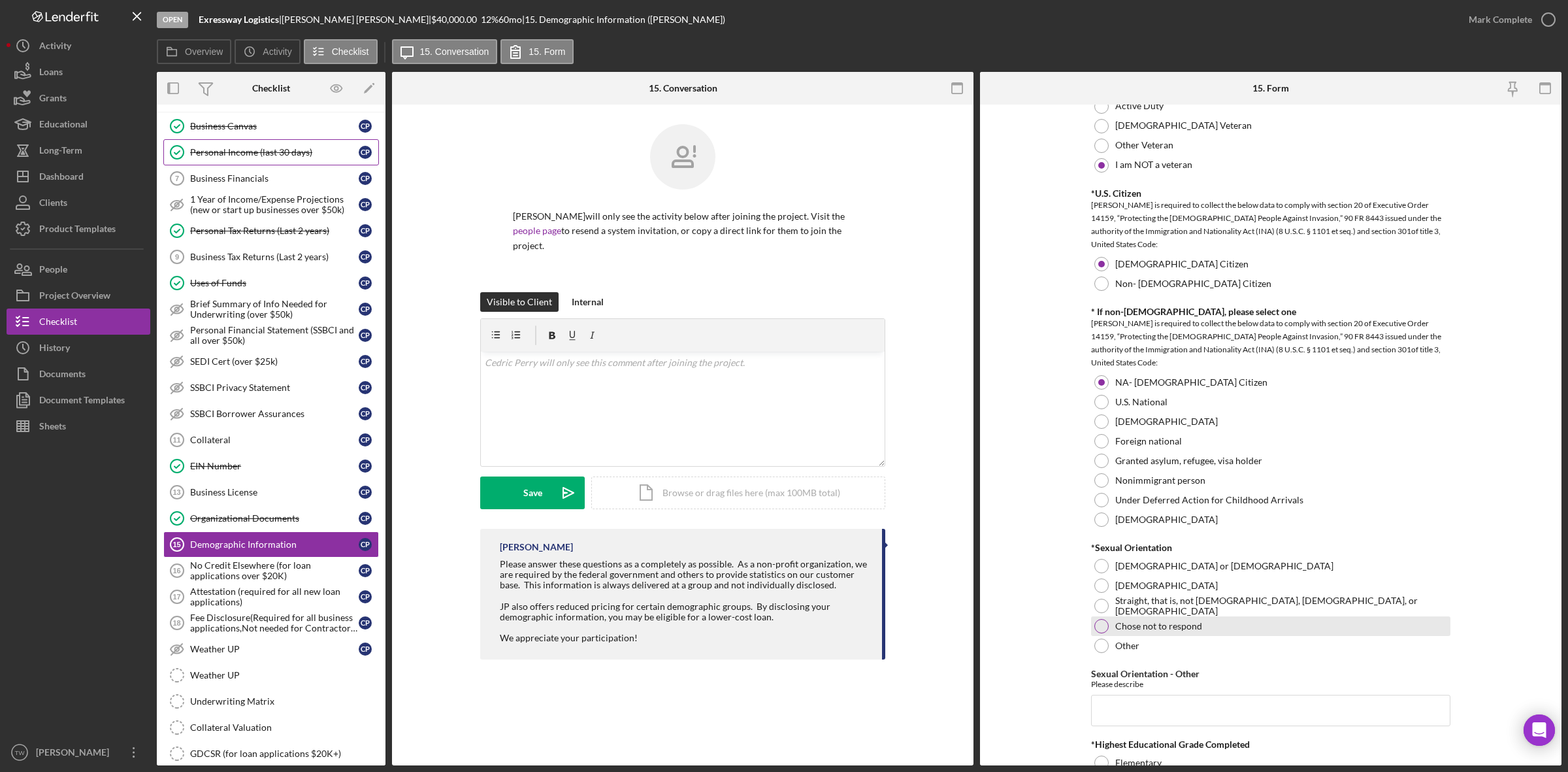
click at [1145, 634] on div "Chose not to respond" at bounding box center [1271, 625] width 359 height 20
click at [1140, 703] on input "Sexual Orientation - Other" at bounding box center [1271, 711] width 359 height 32
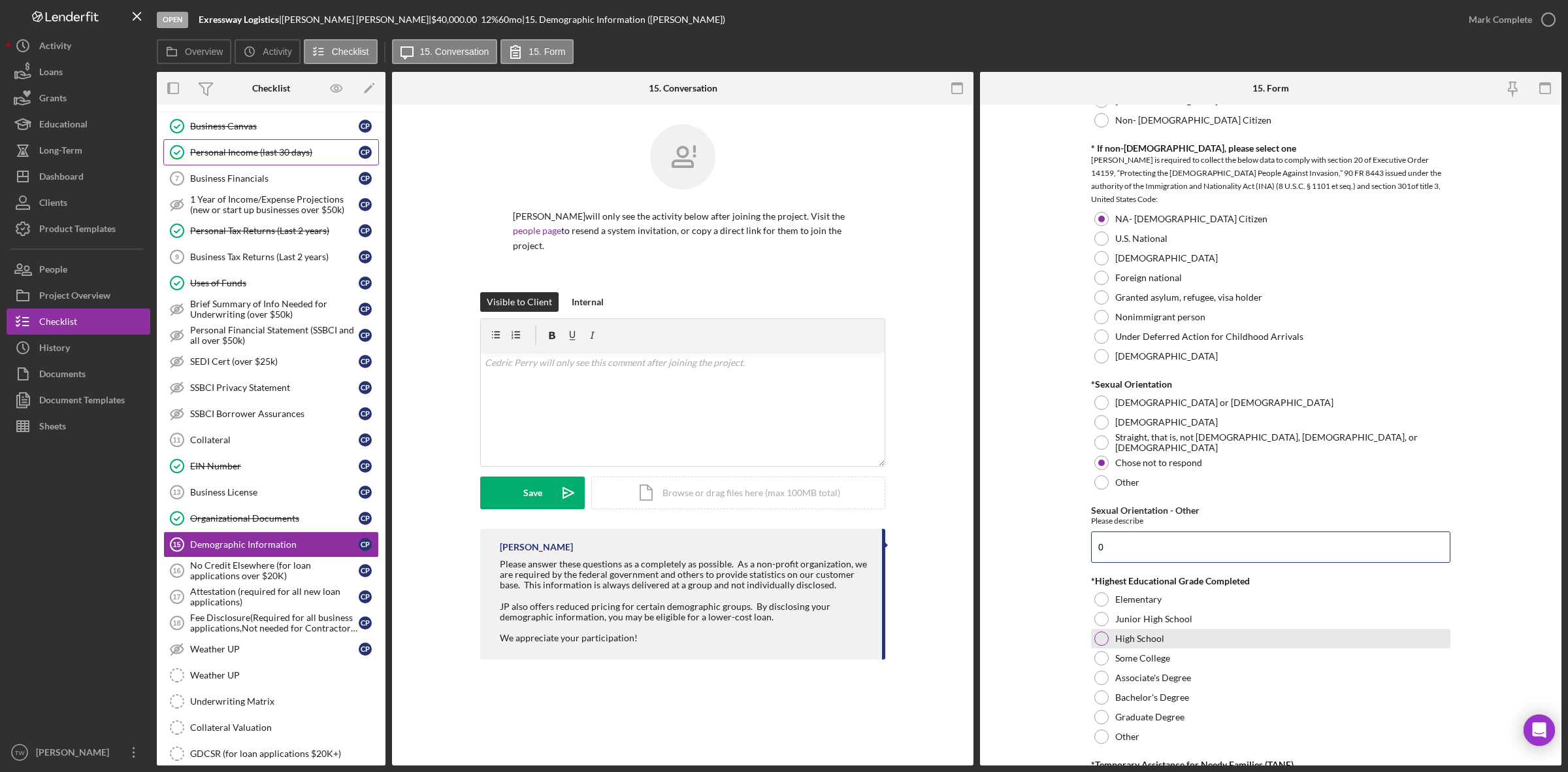
type input "0"
click at [1129, 637] on label "High School" at bounding box center [1140, 638] width 49 height 10
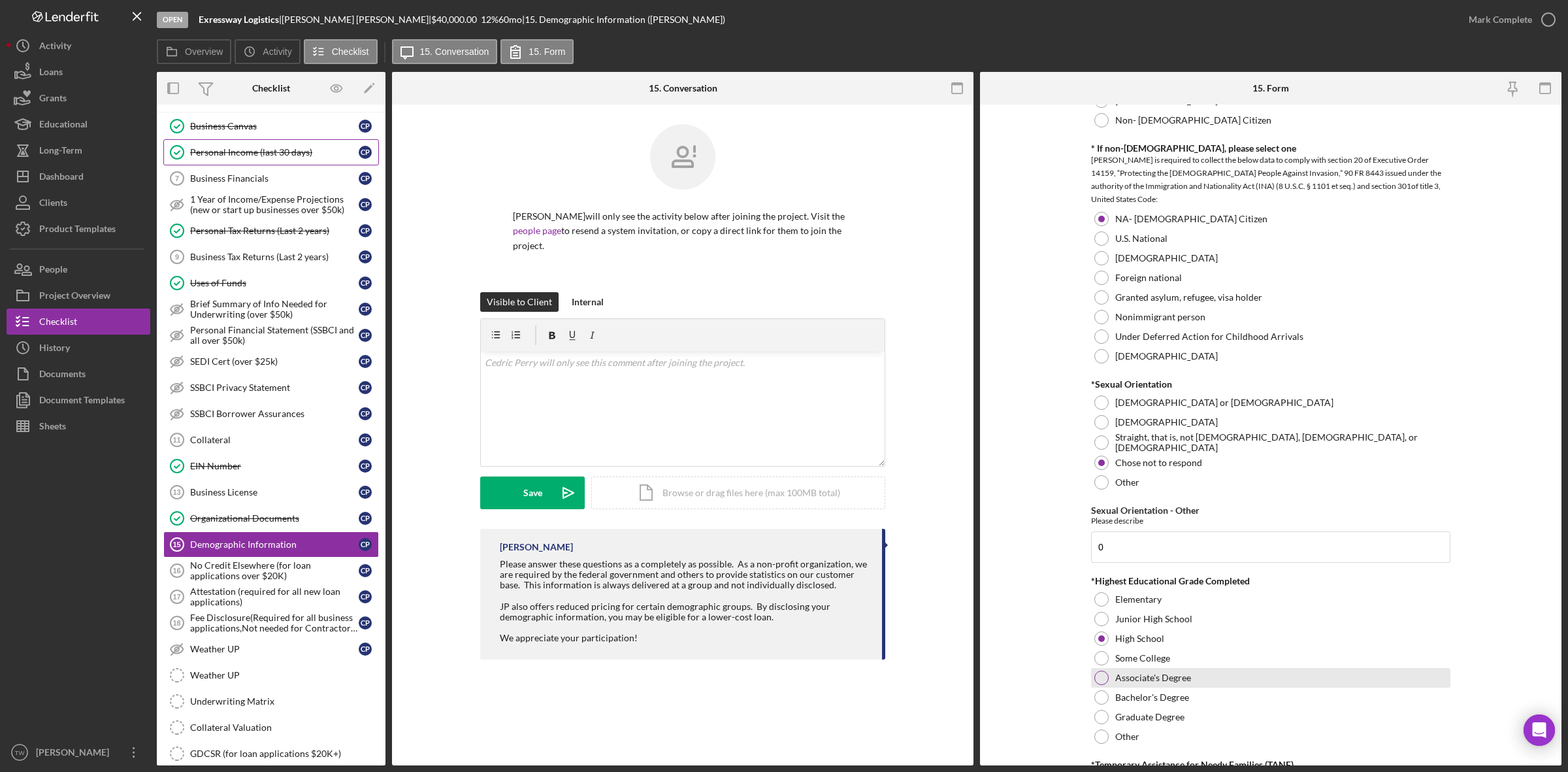
scroll to position [1634, 0]
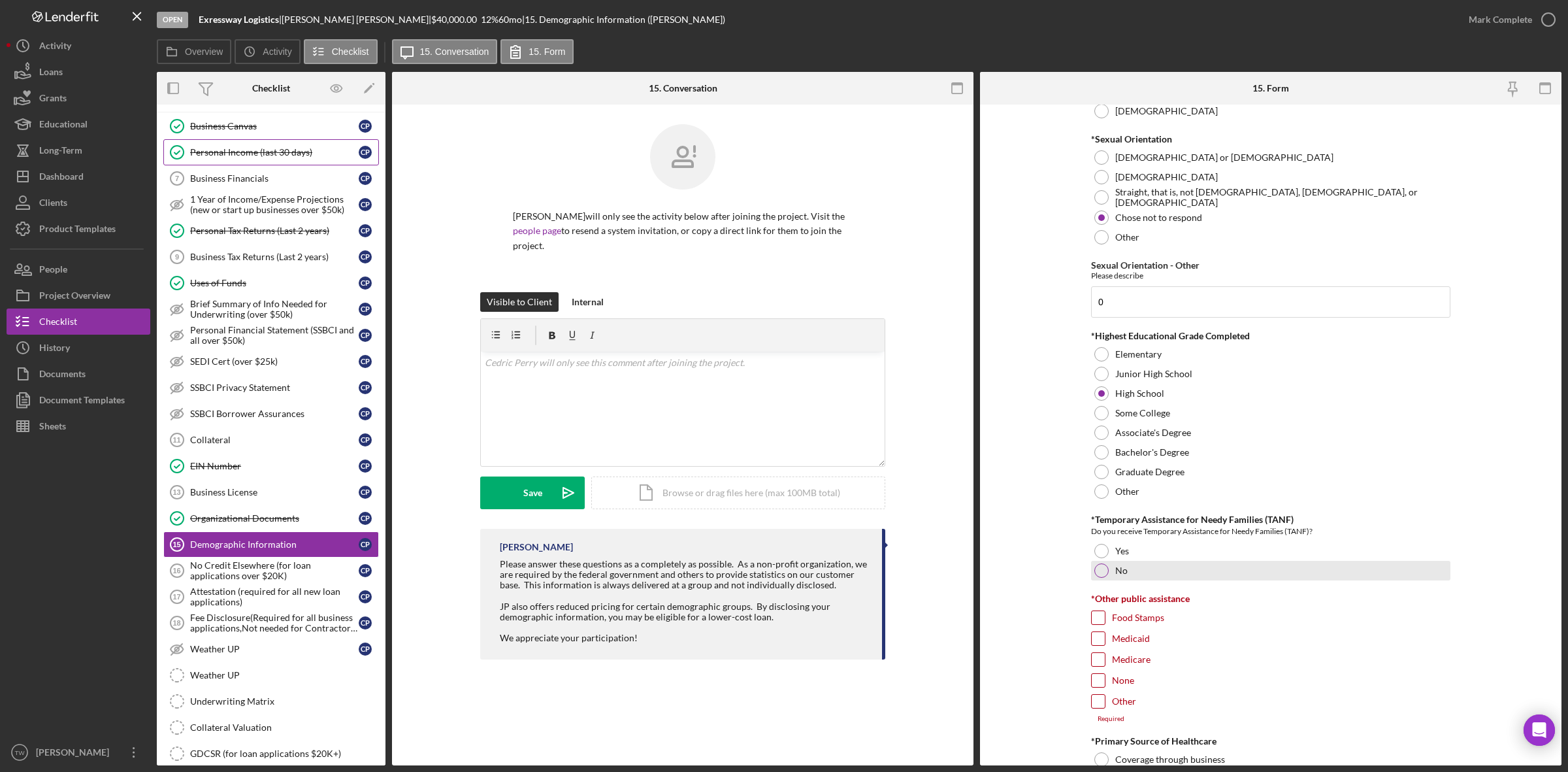
click at [1130, 574] on div "No" at bounding box center [1271, 570] width 359 height 20
click at [1107, 683] on div "None" at bounding box center [1271, 683] width 359 height 21
click at [1095, 683] on input "None" at bounding box center [1098, 680] width 13 height 13
checkbox input "true"
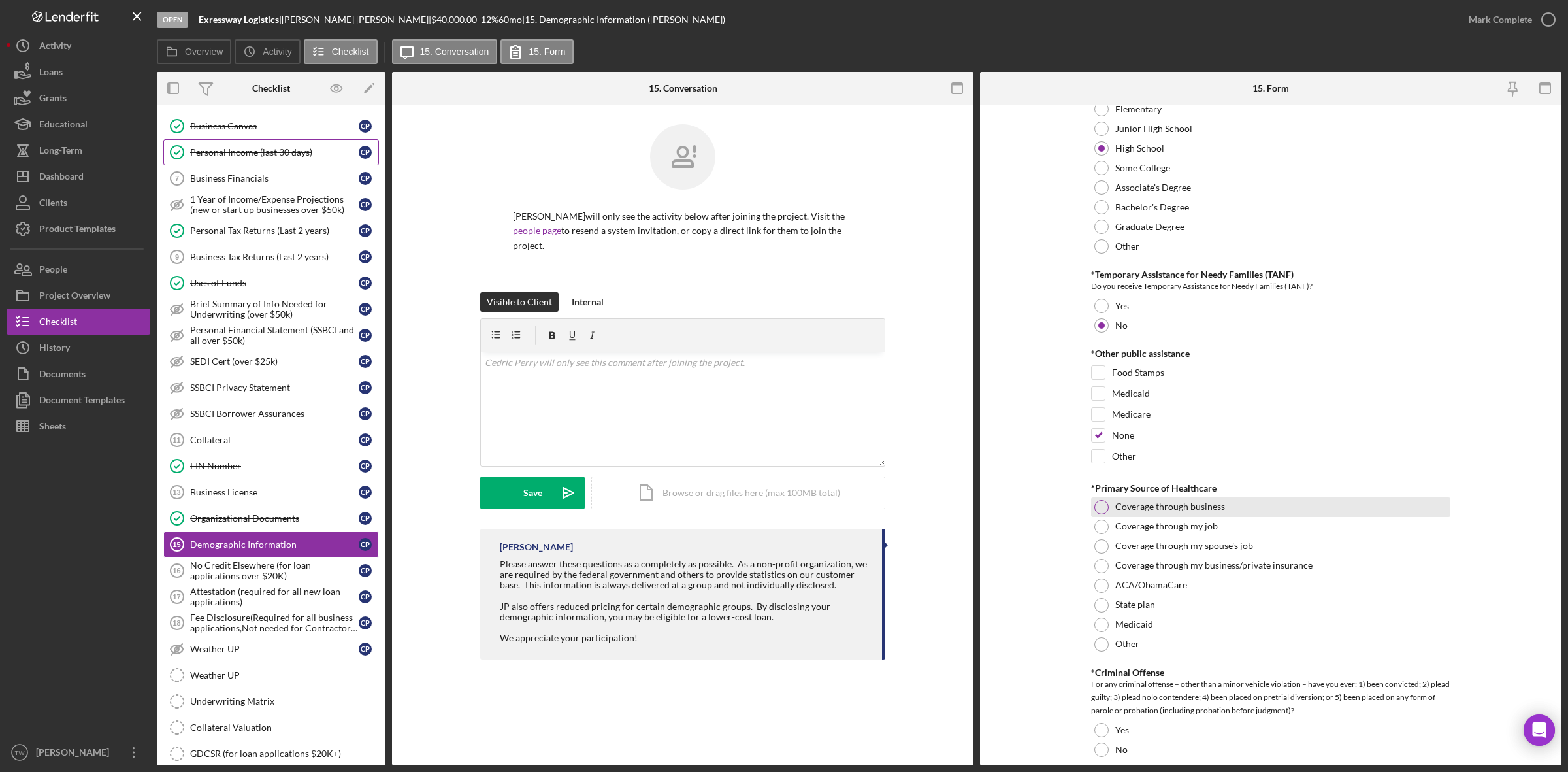
click at [1138, 502] on div "Coverage through business" at bounding box center [1271, 507] width 359 height 20
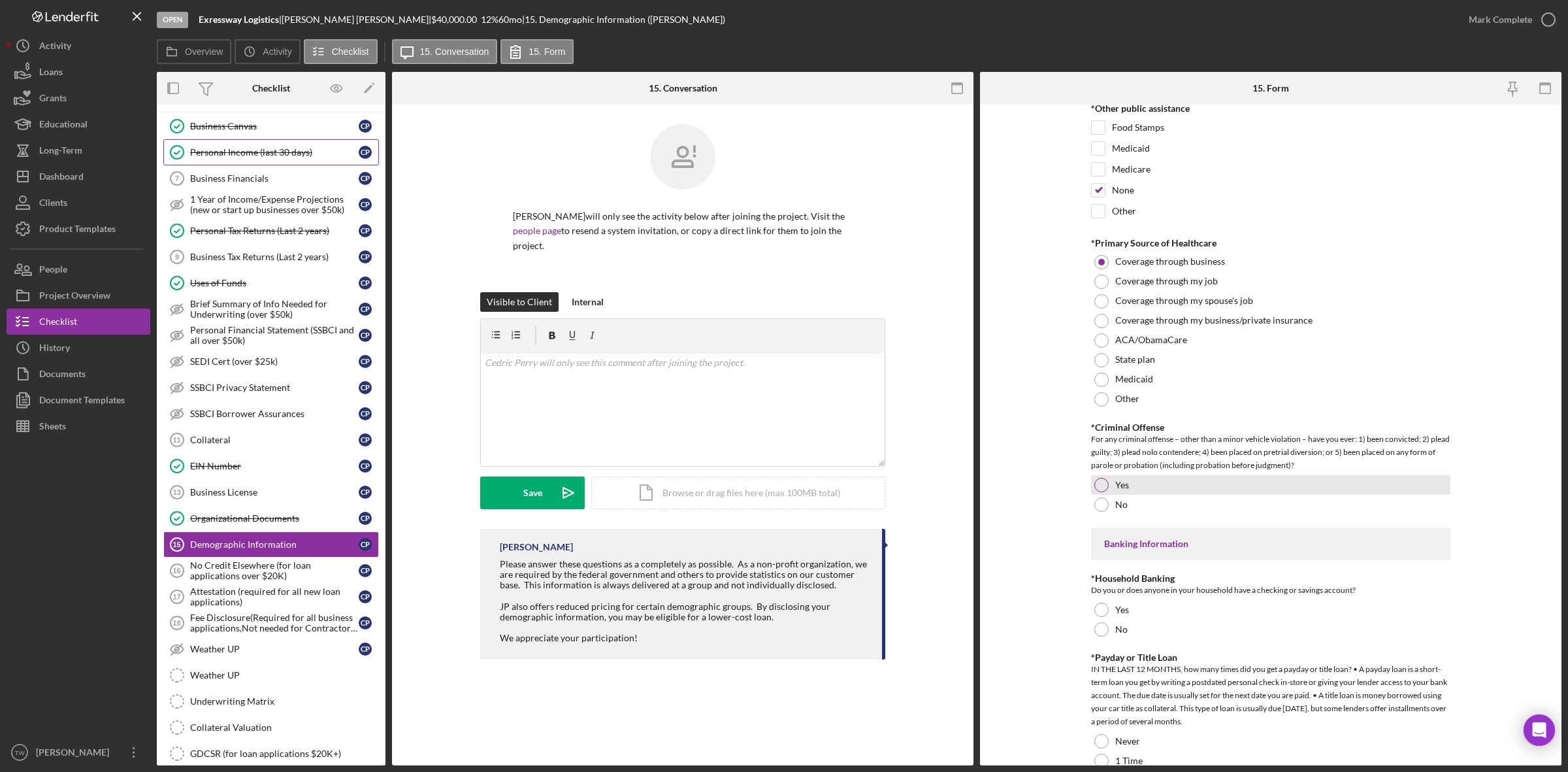
click at [1114, 494] on div "Yes" at bounding box center [1271, 485] width 359 height 20
click at [1111, 514] on div "No" at bounding box center [1271, 504] width 359 height 20
click at [1116, 615] on label "Yes" at bounding box center [1123, 610] width 14 height 10
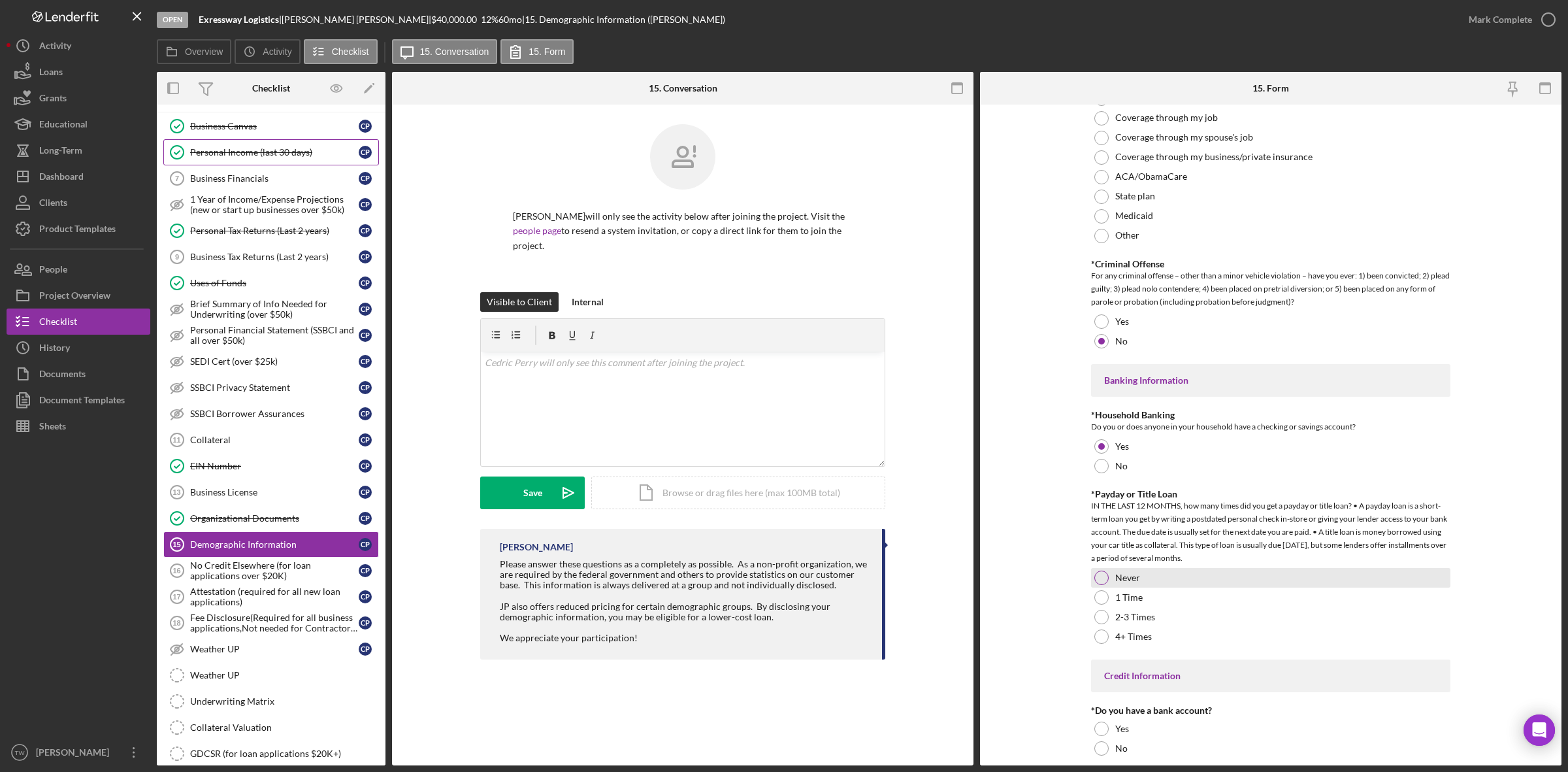
click at [1121, 576] on label "Never" at bounding box center [1128, 578] width 25 height 10
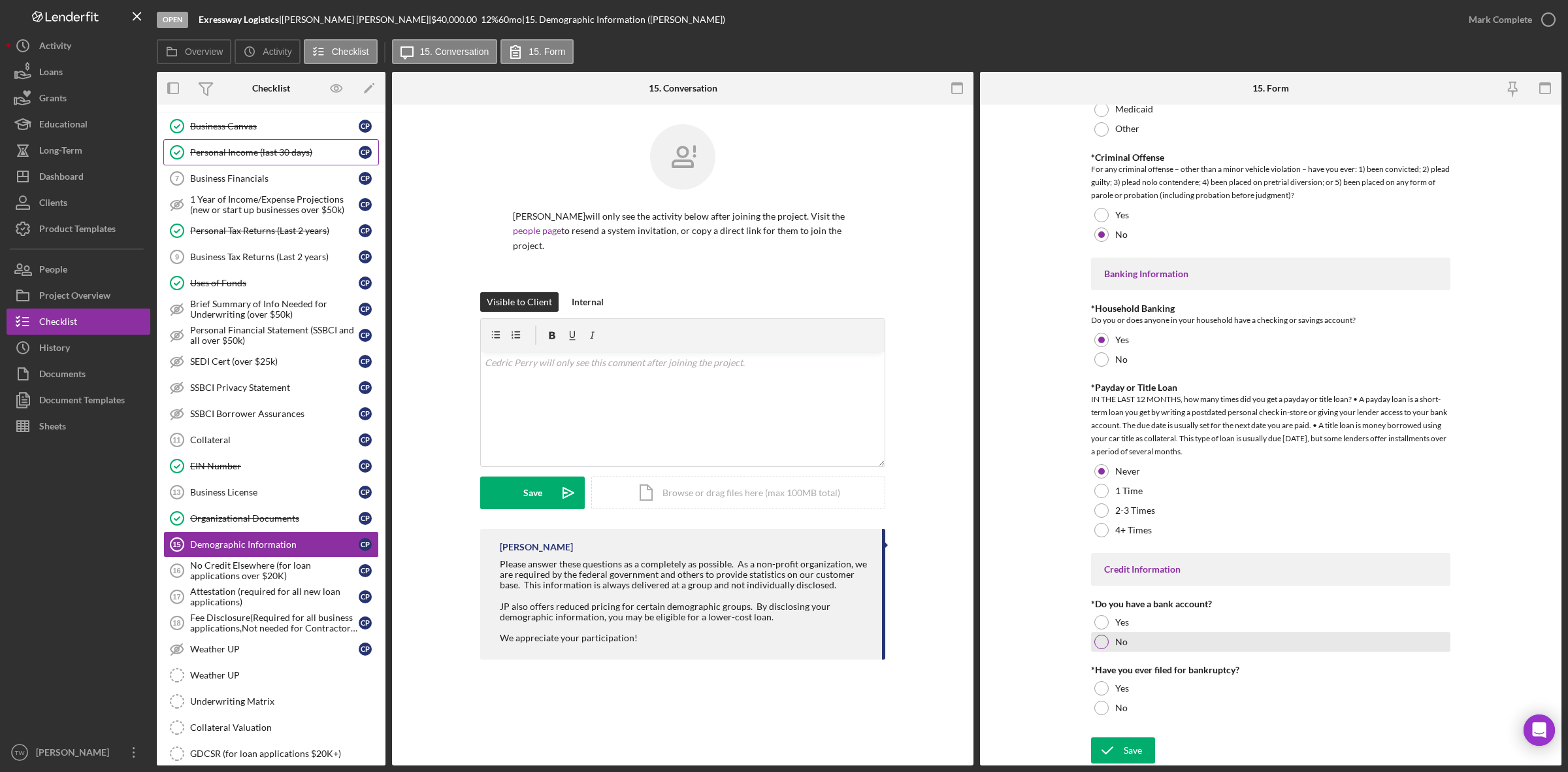
click at [1105, 646] on div at bounding box center [1101, 642] width 14 height 14
click at [1116, 619] on label "Yes" at bounding box center [1123, 622] width 14 height 10
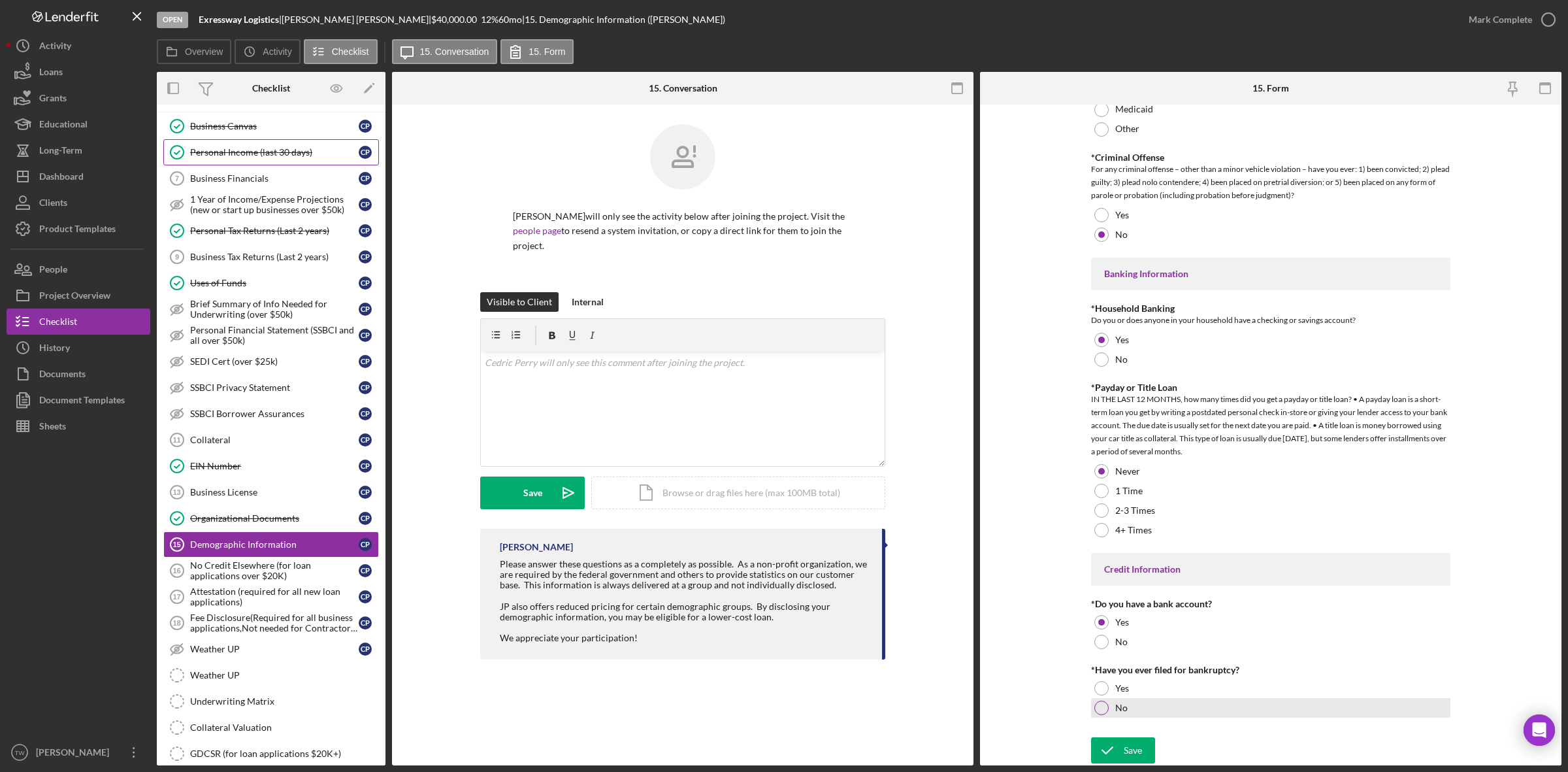
click at [1111, 706] on div "No" at bounding box center [1271, 707] width 359 height 20
click at [1127, 746] on div "Save" at bounding box center [1133, 750] width 18 height 26
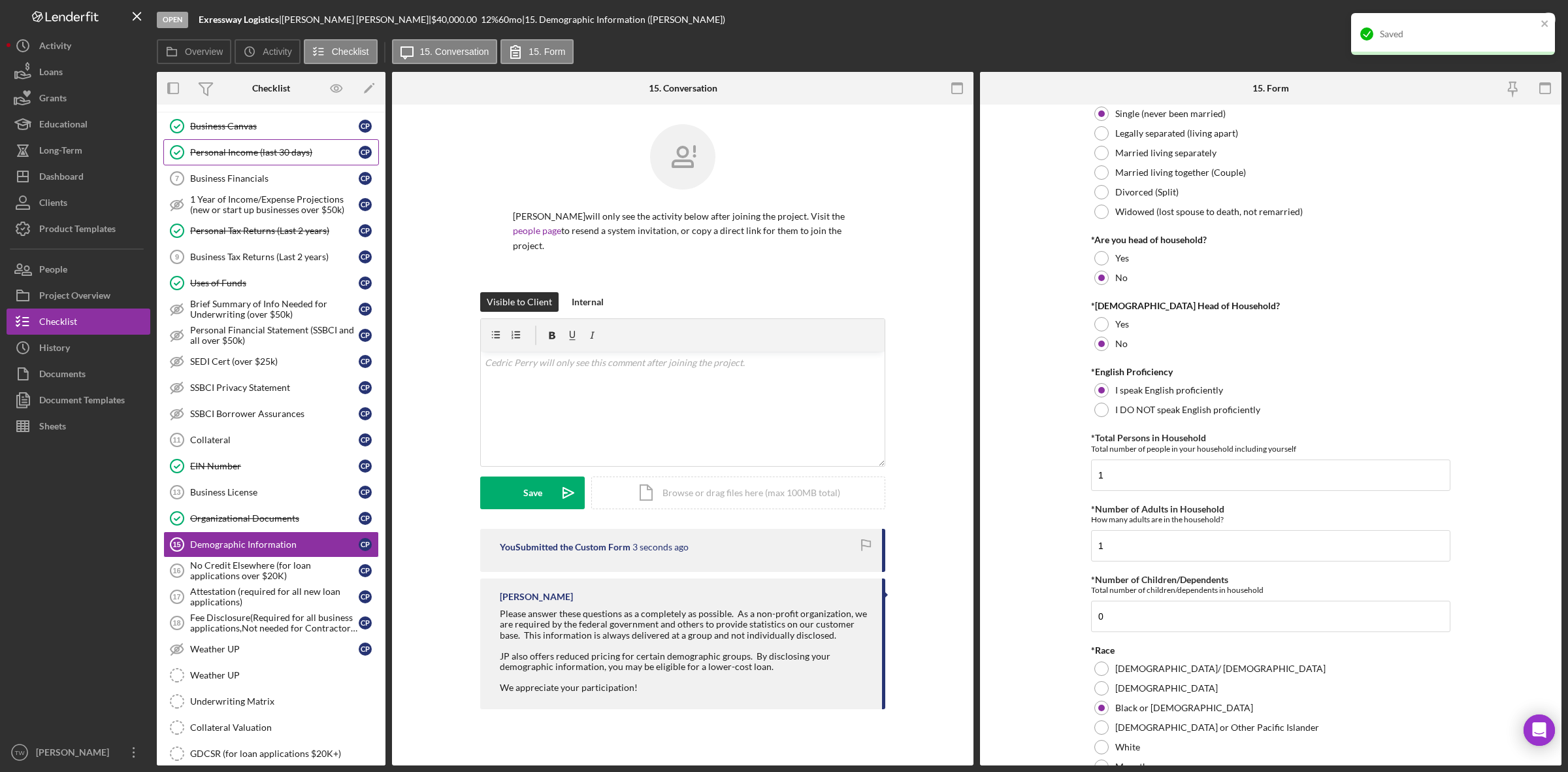
scroll to position [0, 0]
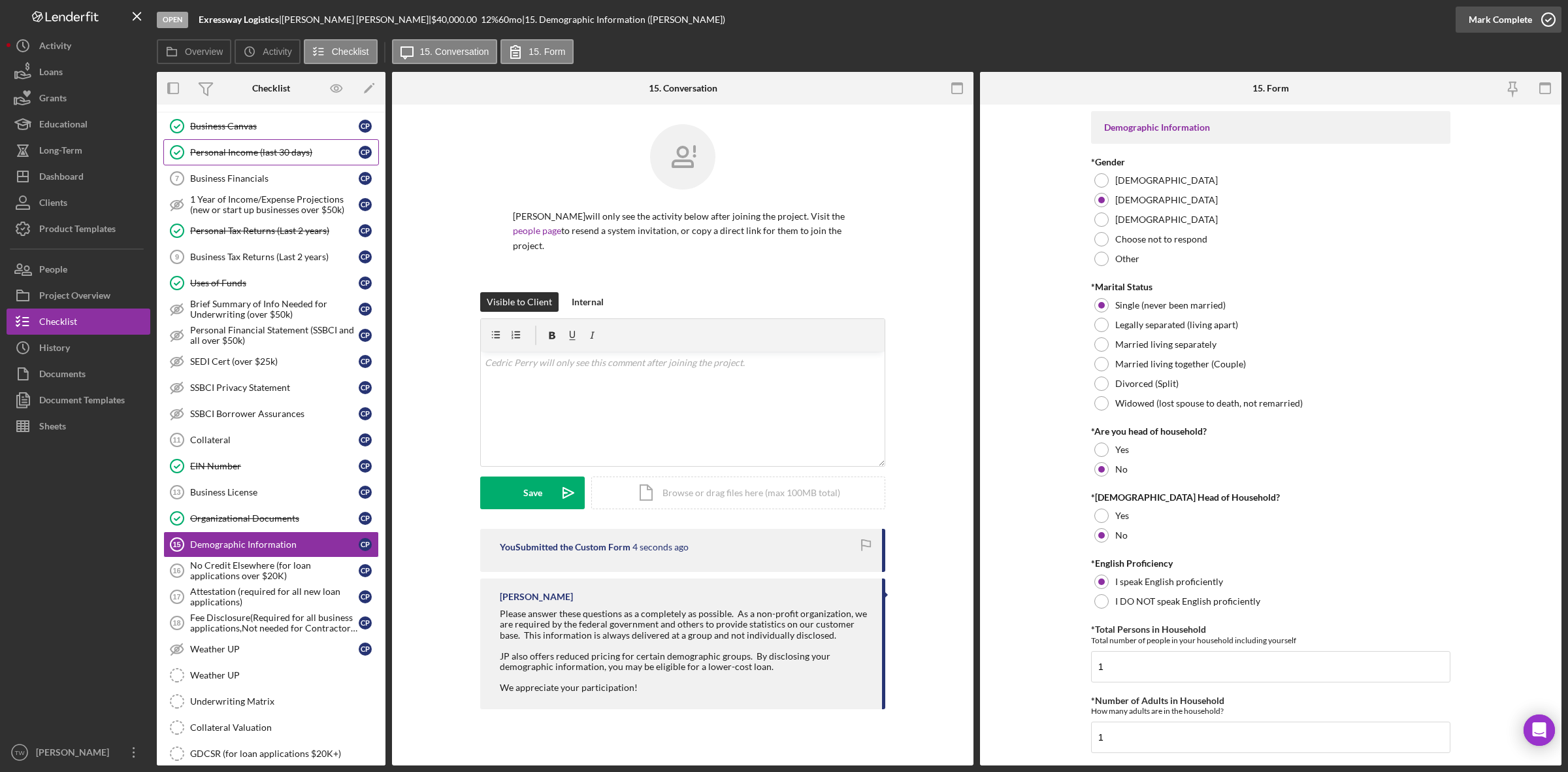
click at [1500, 20] on div "Mark Complete" at bounding box center [1501, 20] width 63 height 26
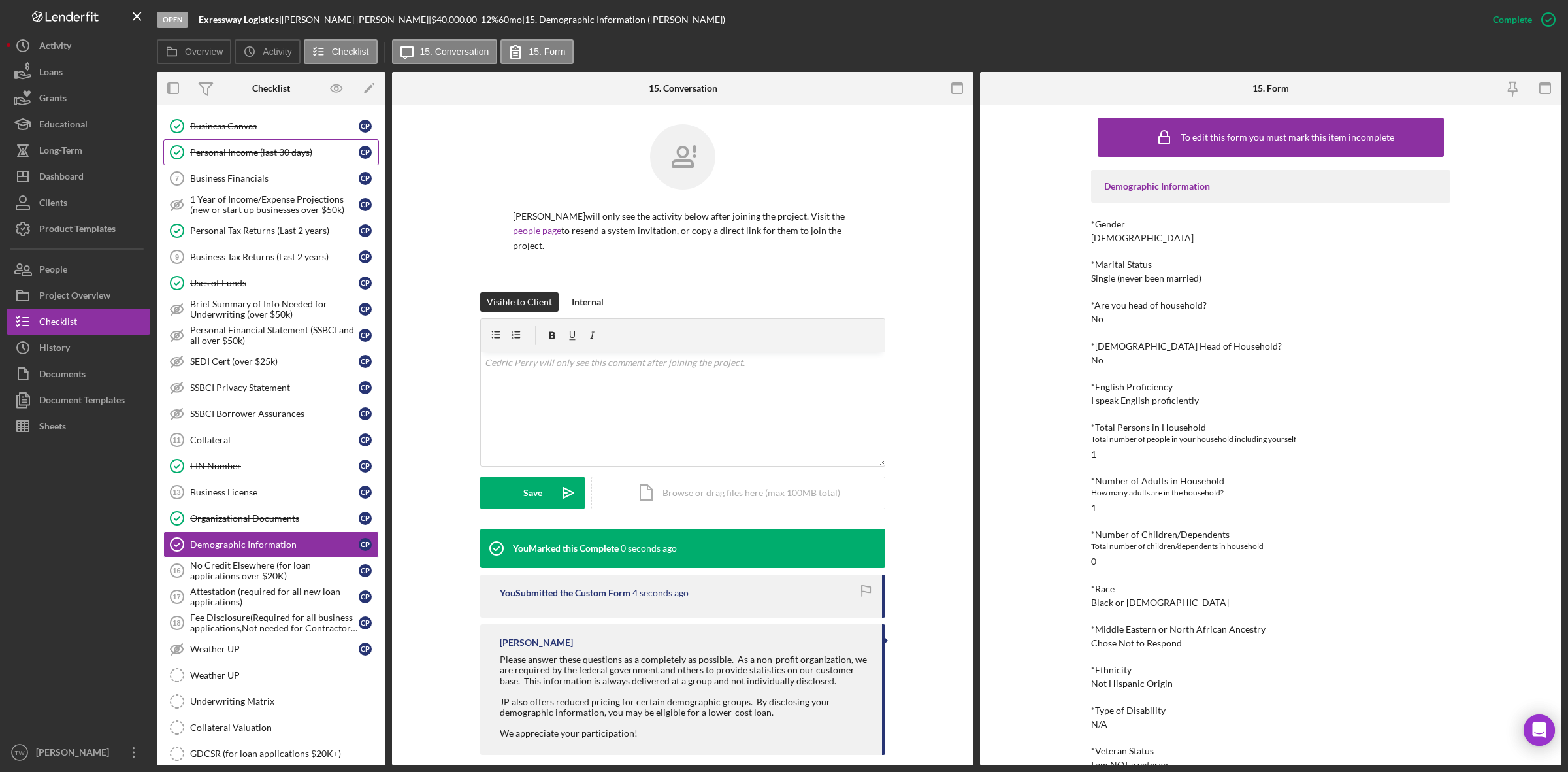
drag, startPoint x: 204, startPoint y: 602, endPoint x: 464, endPoint y: 577, distance: 261.2
click at [204, 602] on div "Attestation (required for all new loan applications)" at bounding box center [274, 596] width 169 height 21
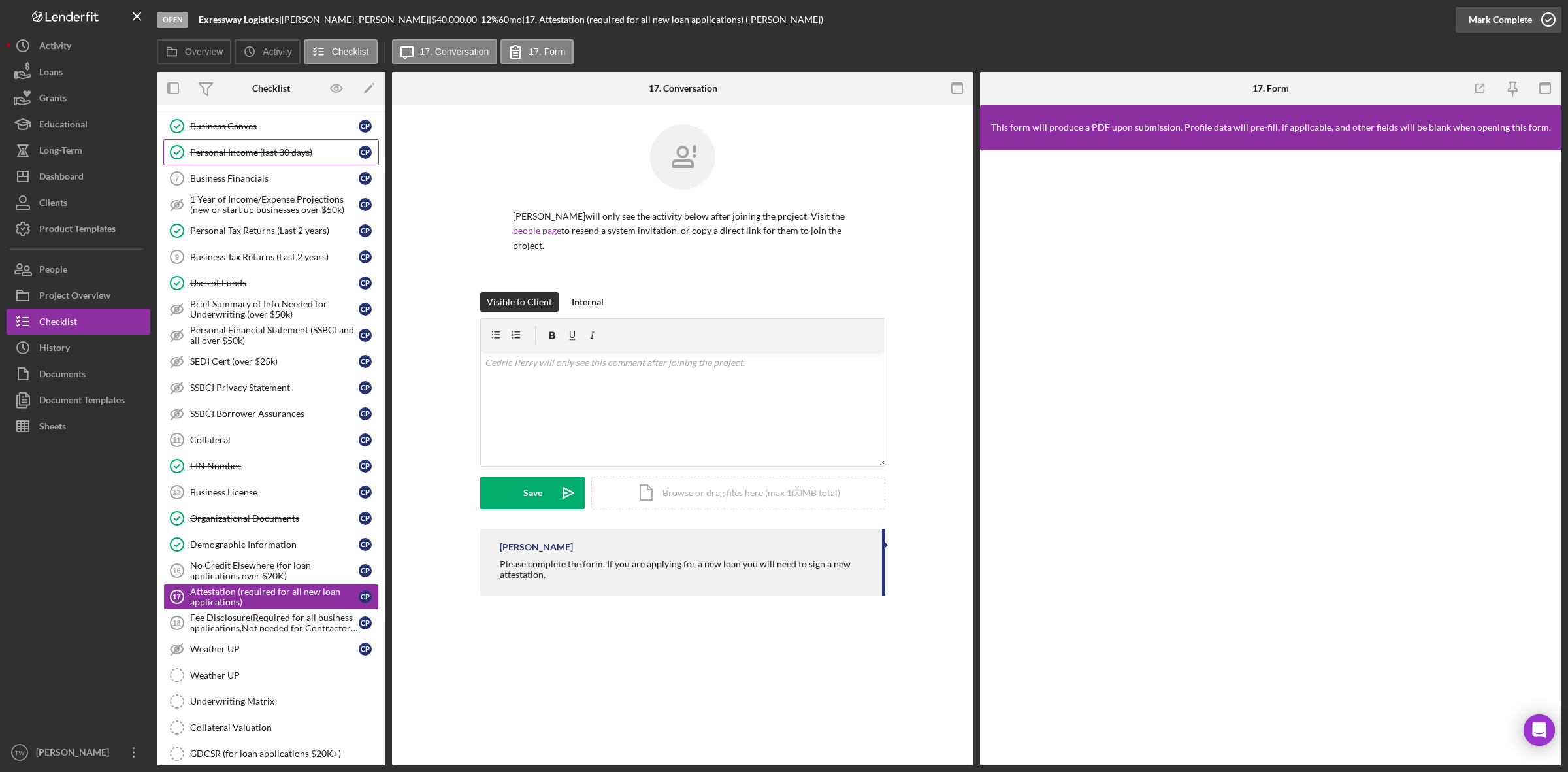
click at [1511, 26] on div "Mark Complete" at bounding box center [1501, 20] width 63 height 26
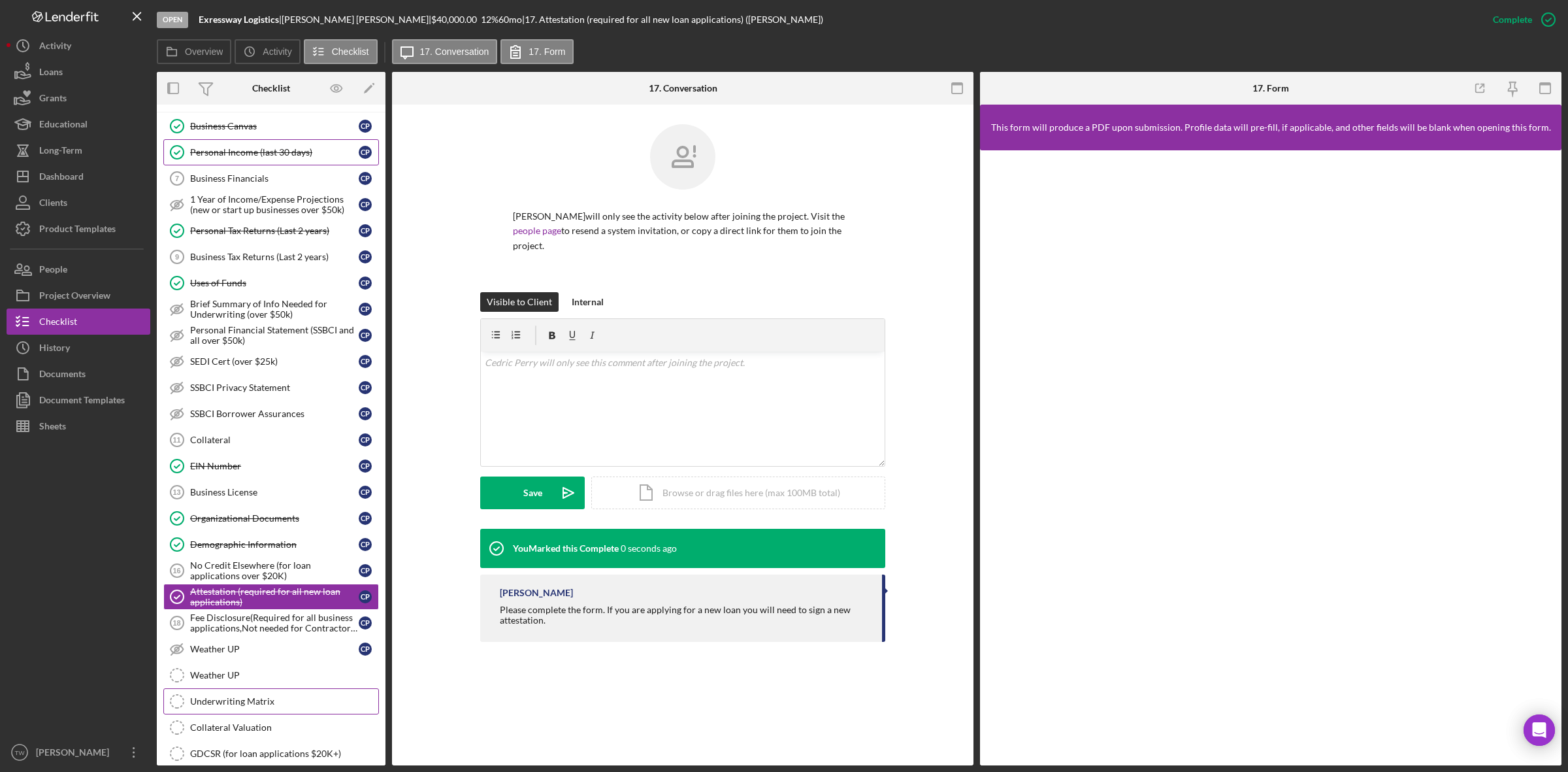
click at [250, 706] on div "Underwriting Matrix" at bounding box center [284, 701] width 188 height 10
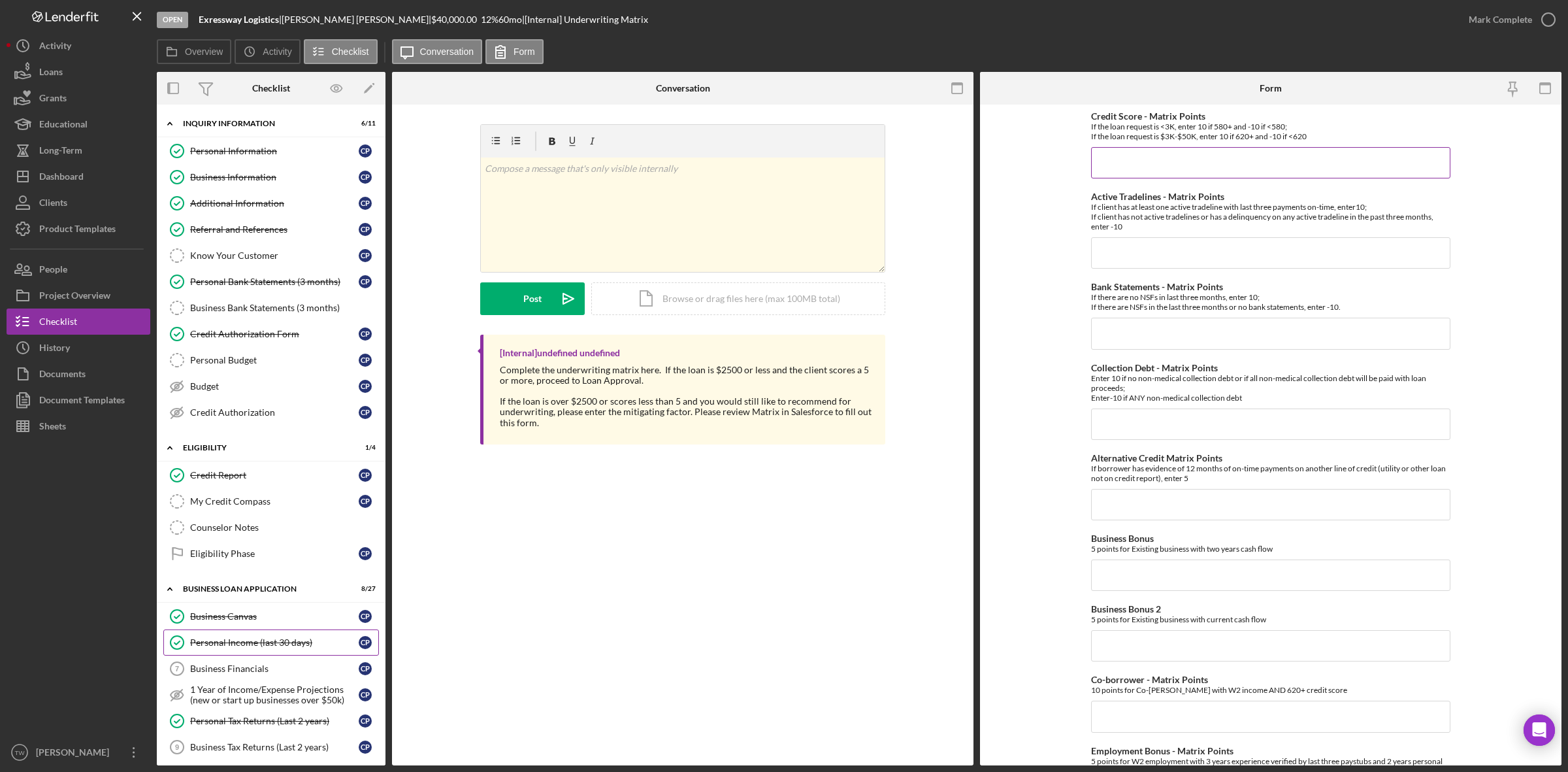
click at [1215, 158] on input "Credit Score - Matrix Points" at bounding box center [1271, 163] width 359 height 32
type input "10"
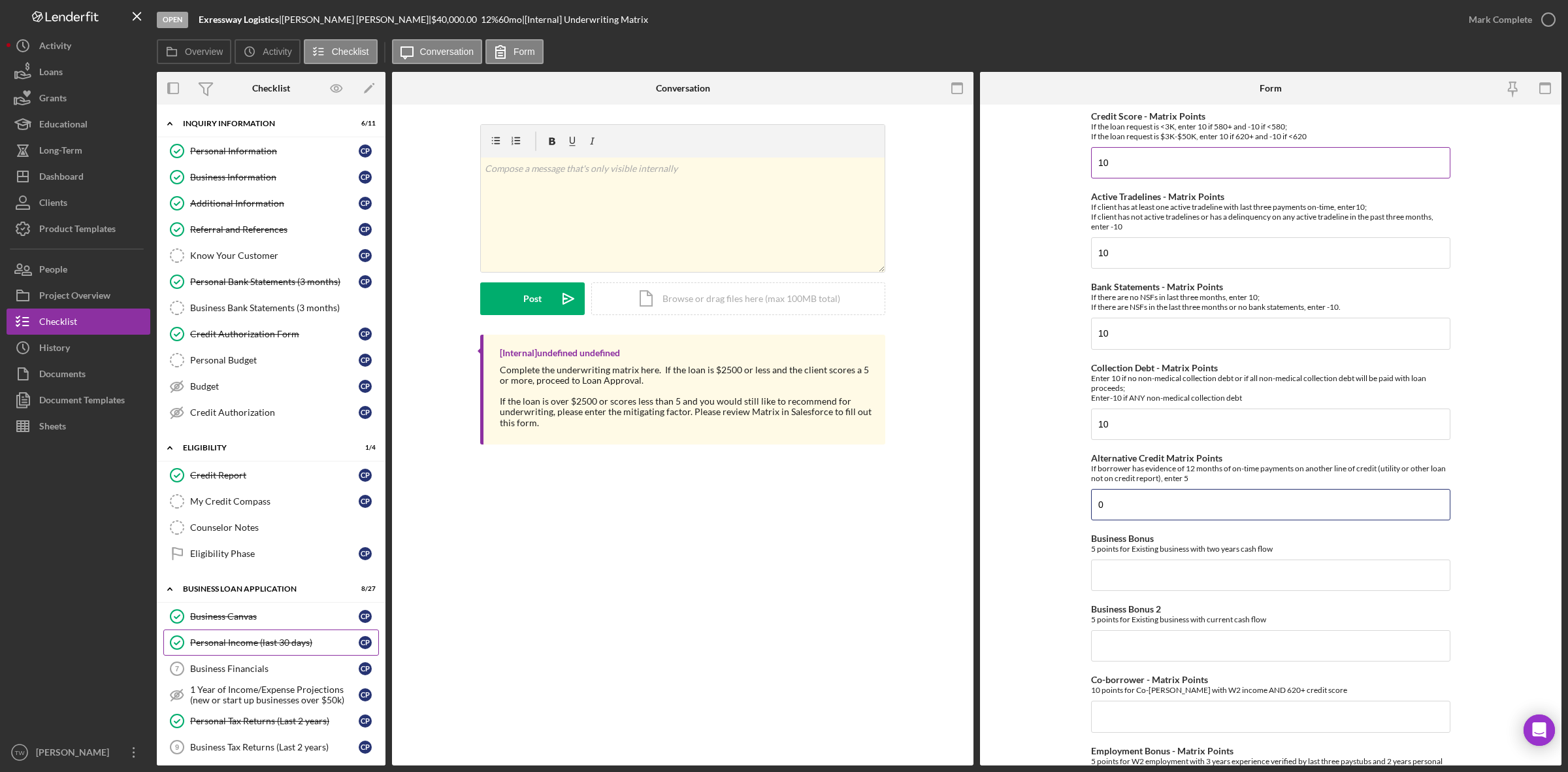
type input "0"
type input "5"
type input "0"
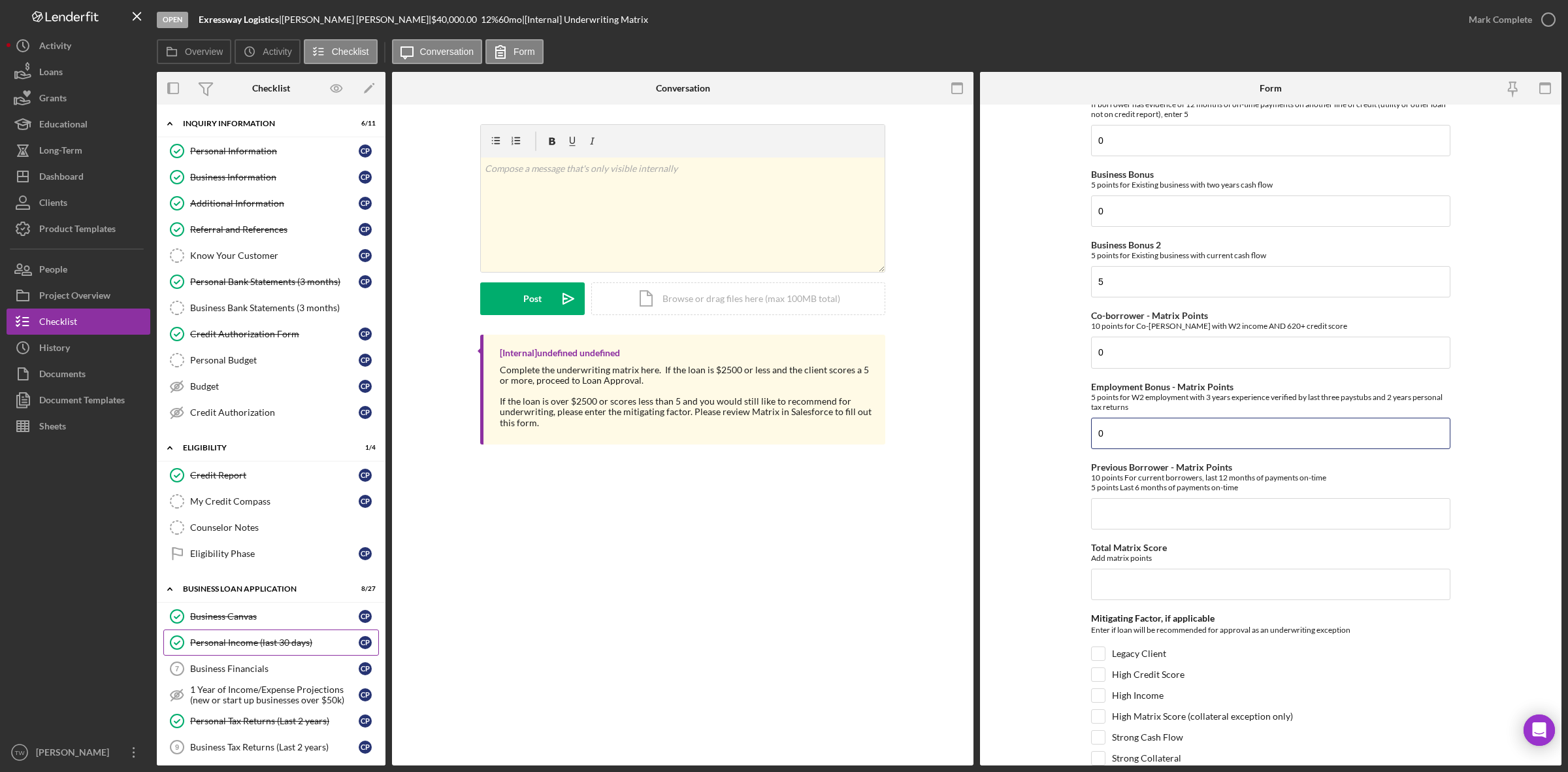
type input "0"
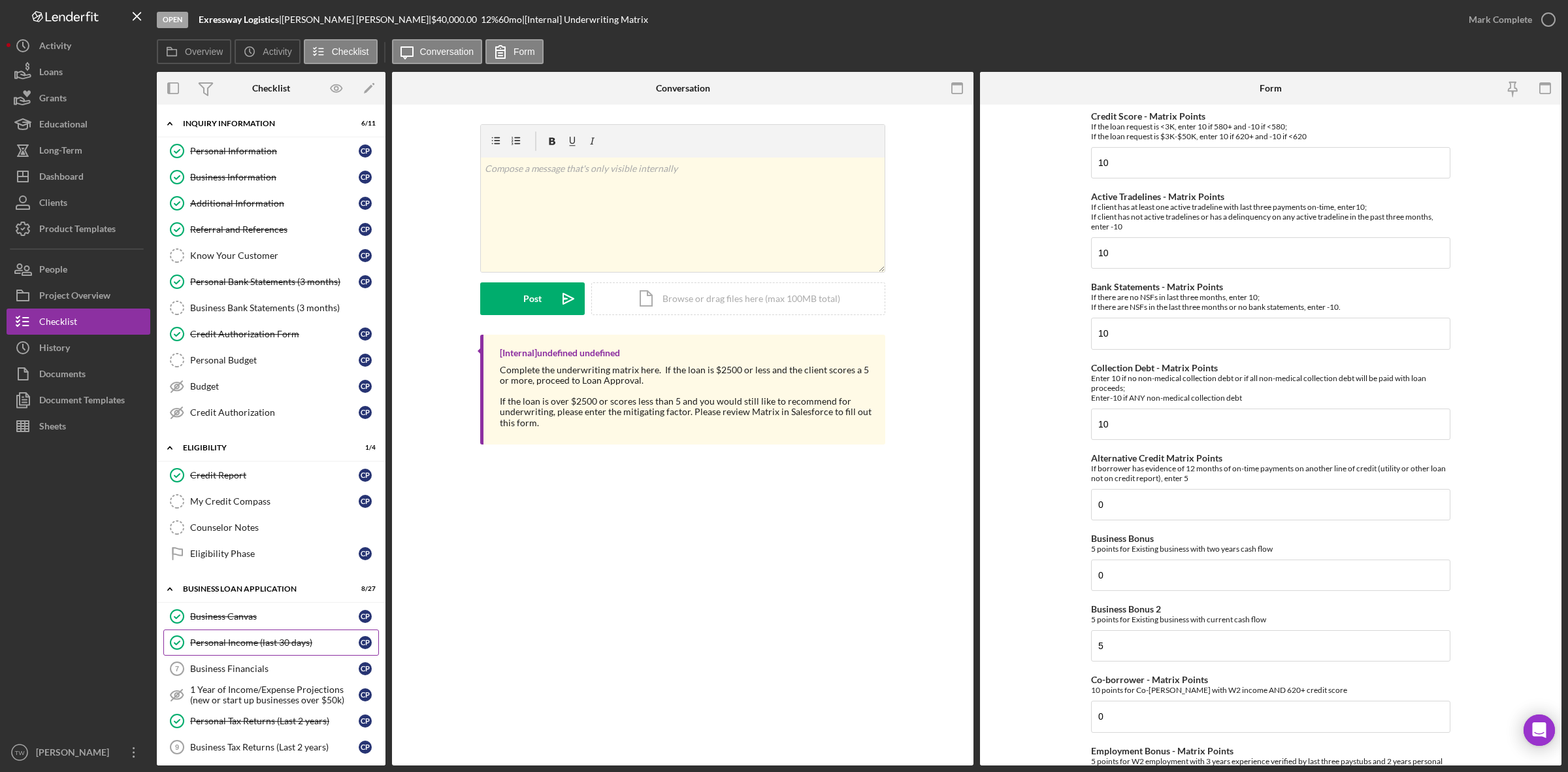
scroll to position [408, 0]
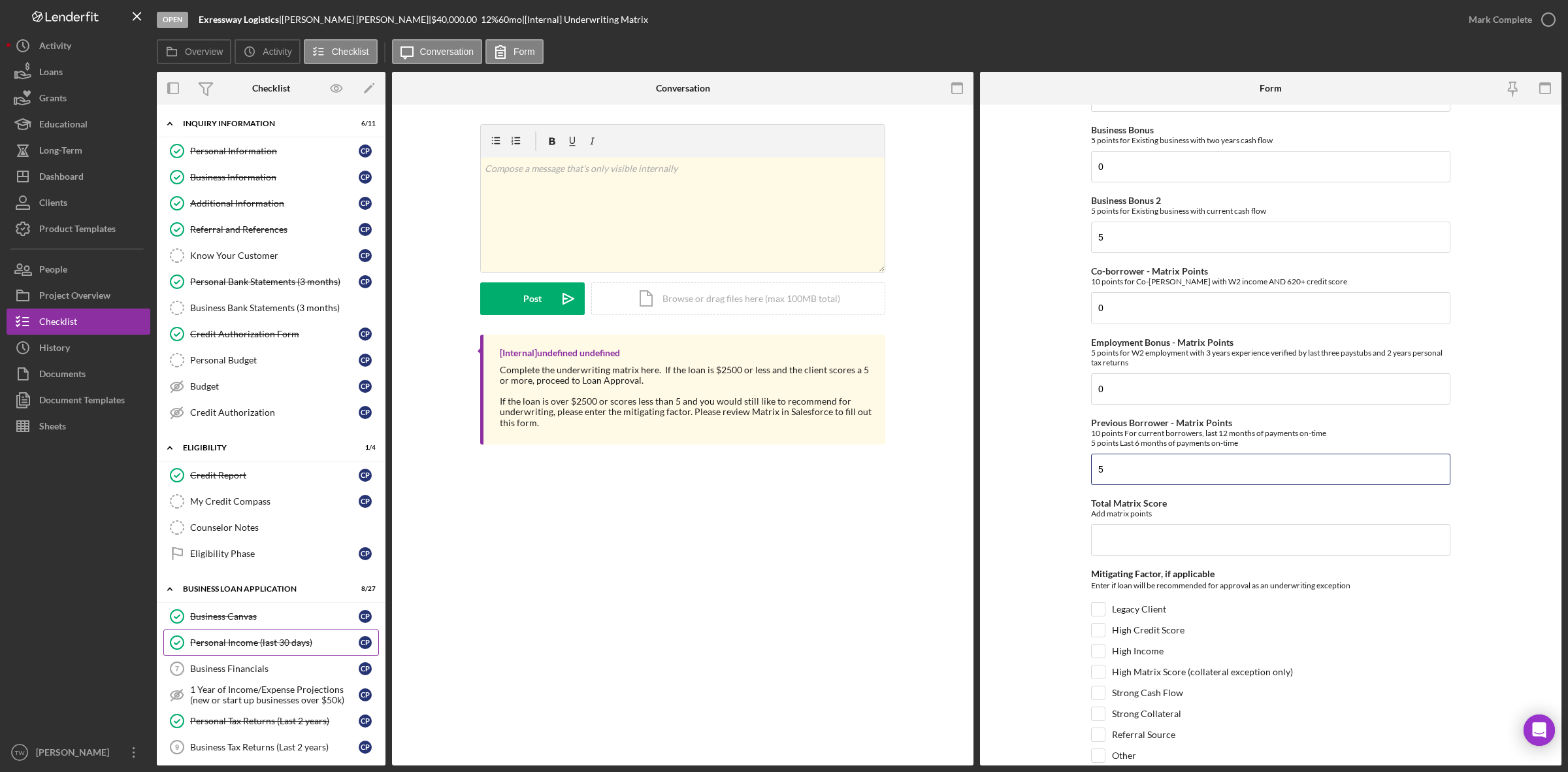
type input "5"
click at [1231, 564] on div "Credit Score - Matrix Points If the loan request is <3K, enter 10 if 580+ and -…" at bounding box center [1271, 242] width 359 height 1080
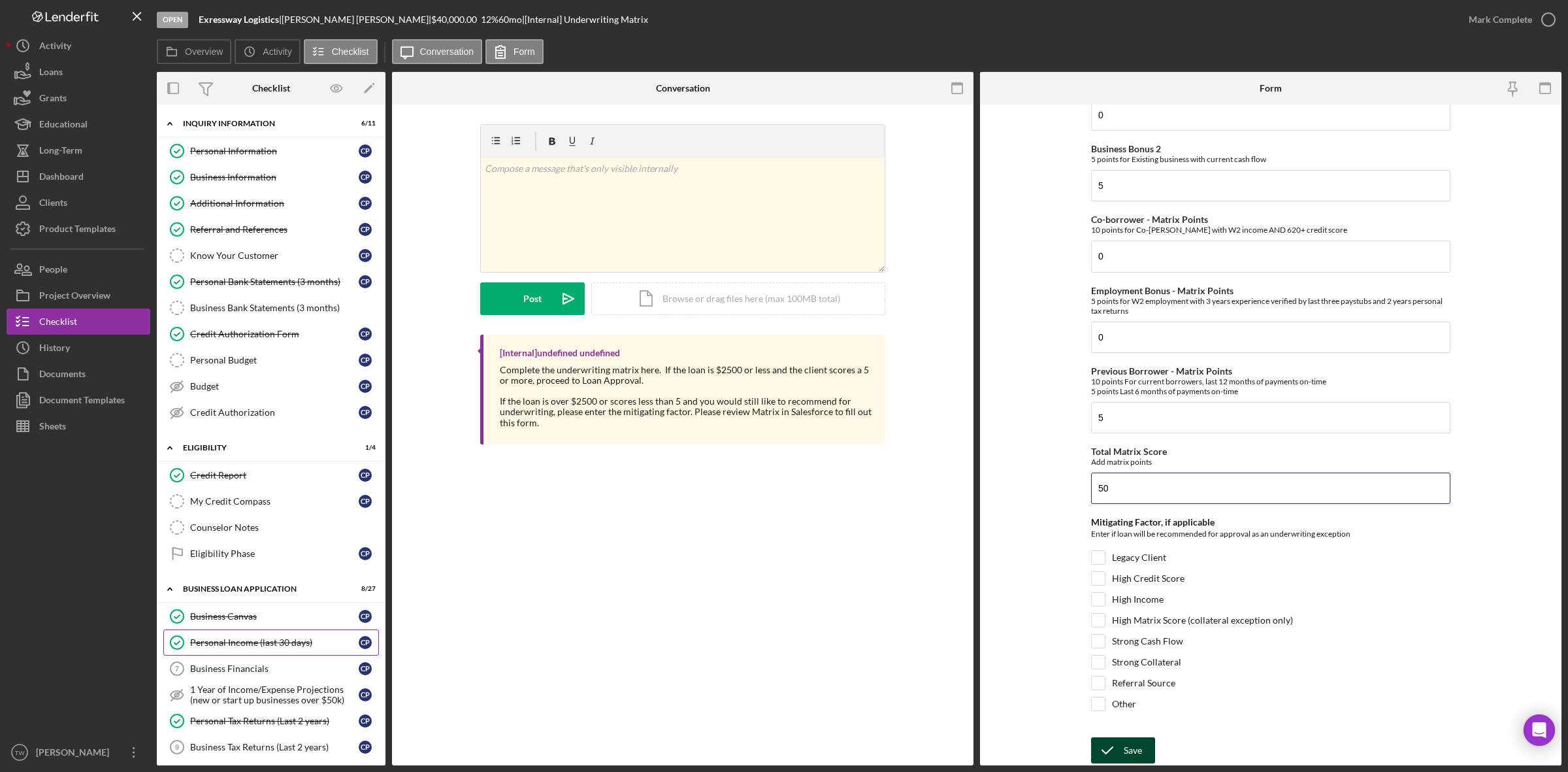
type input "50"
click at [1118, 756] on icon "submit" at bounding box center [1107, 751] width 32 height 32
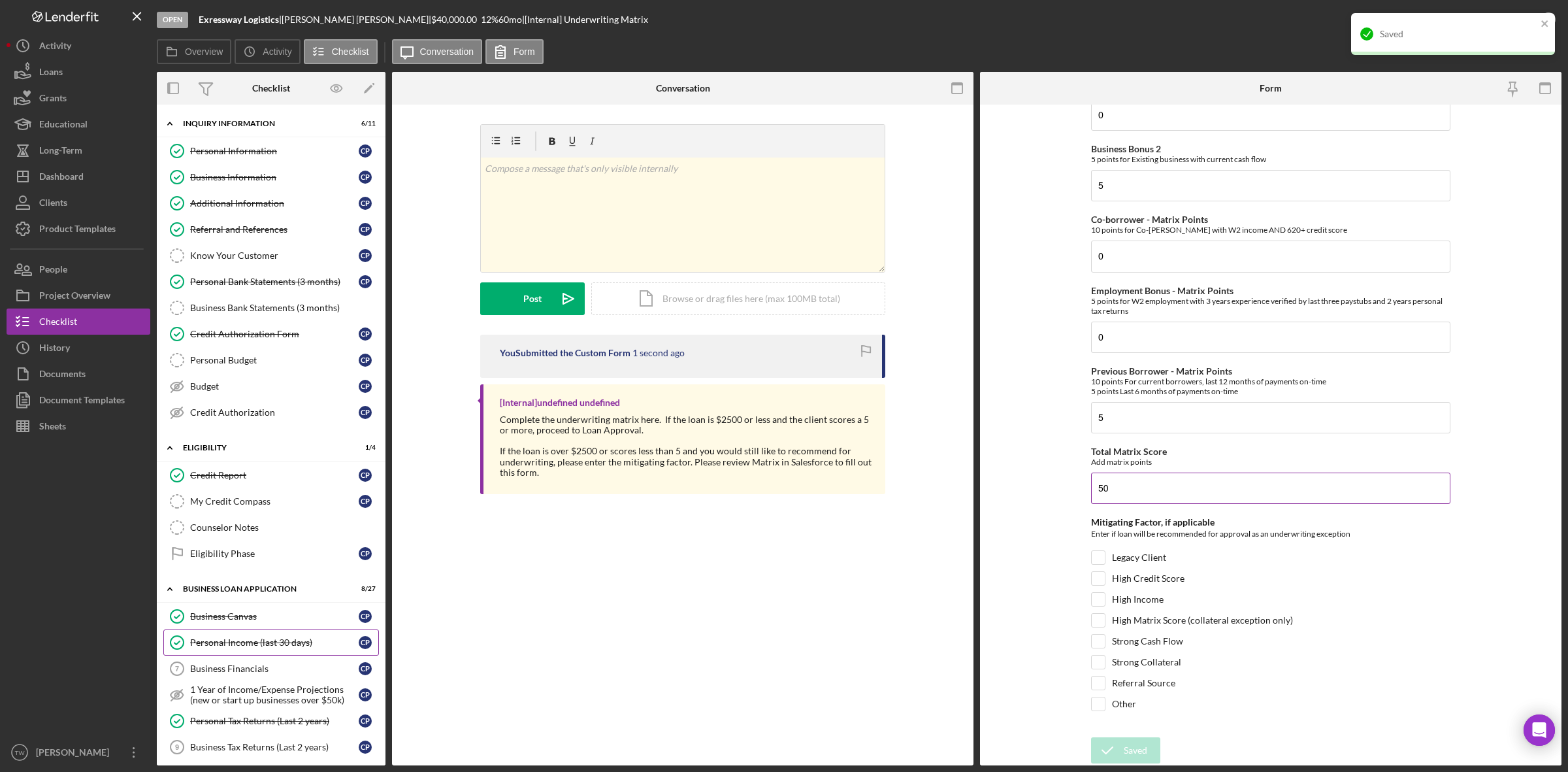
scroll to position [0, 0]
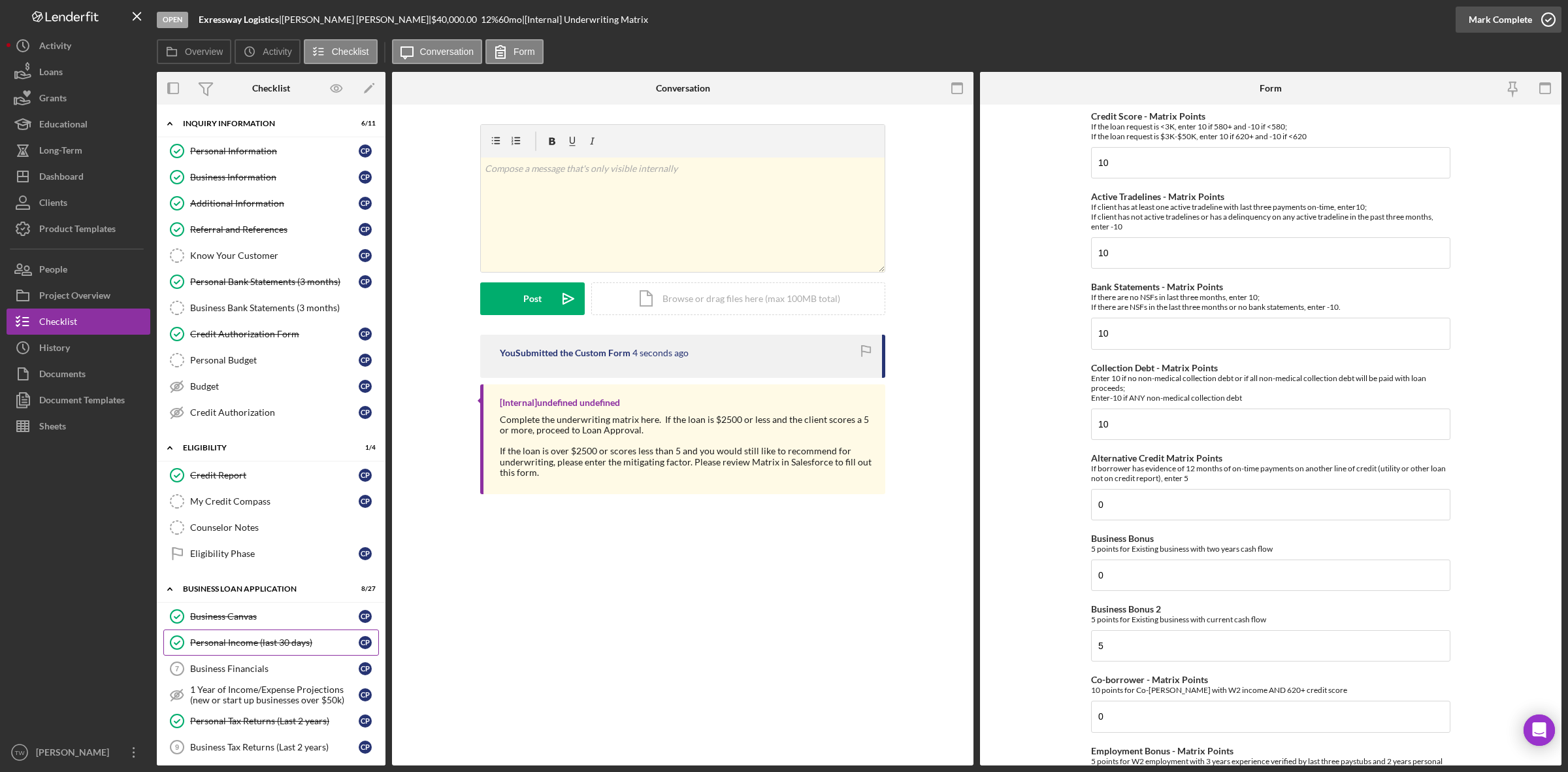
click at [1506, 20] on div "Mark Complete" at bounding box center [1501, 20] width 63 height 26
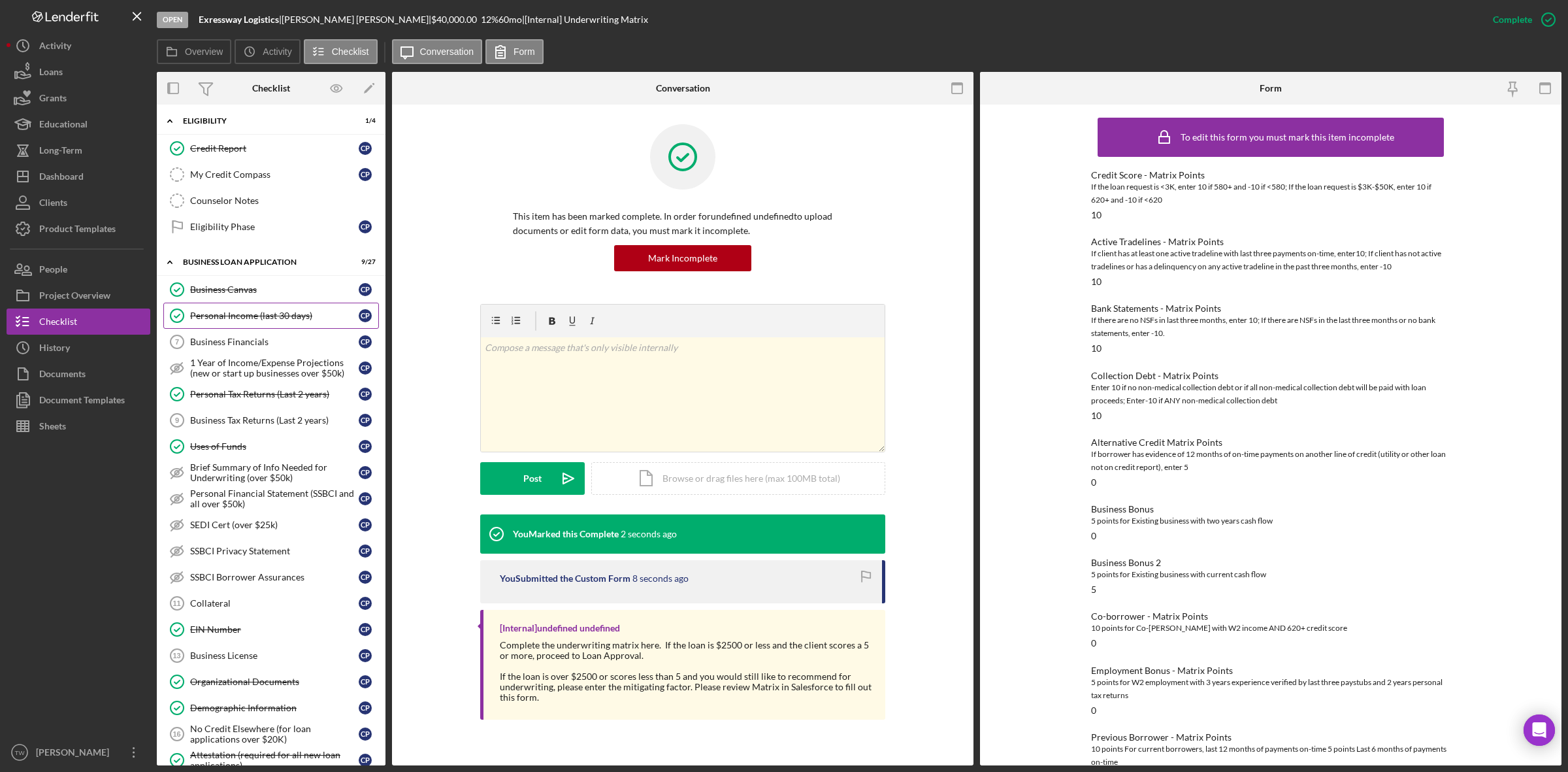
scroll to position [654, 0]
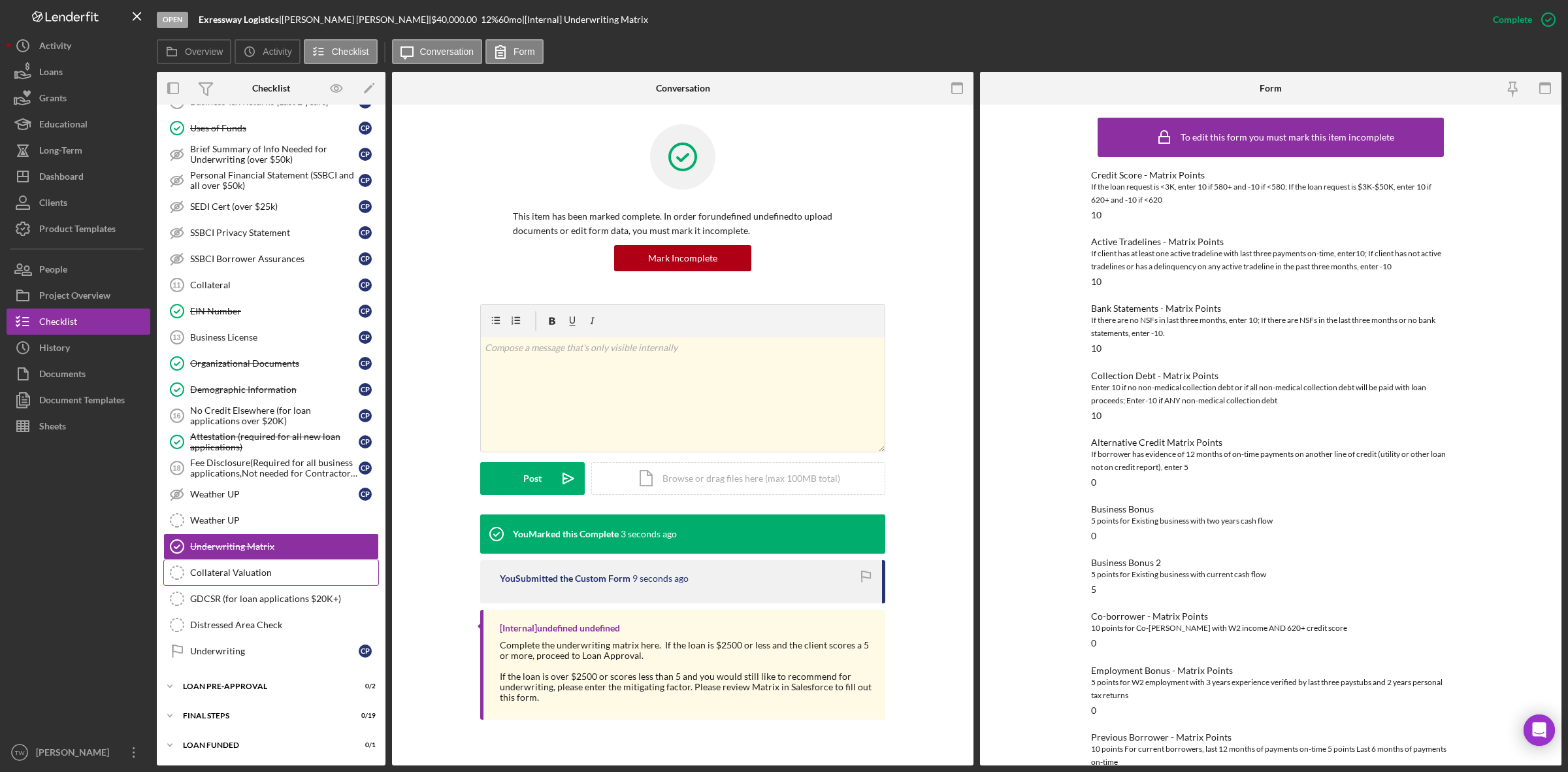
click at [253, 583] on link "Collateral Valuation Collateral Valuation" at bounding box center [271, 573] width 215 height 26
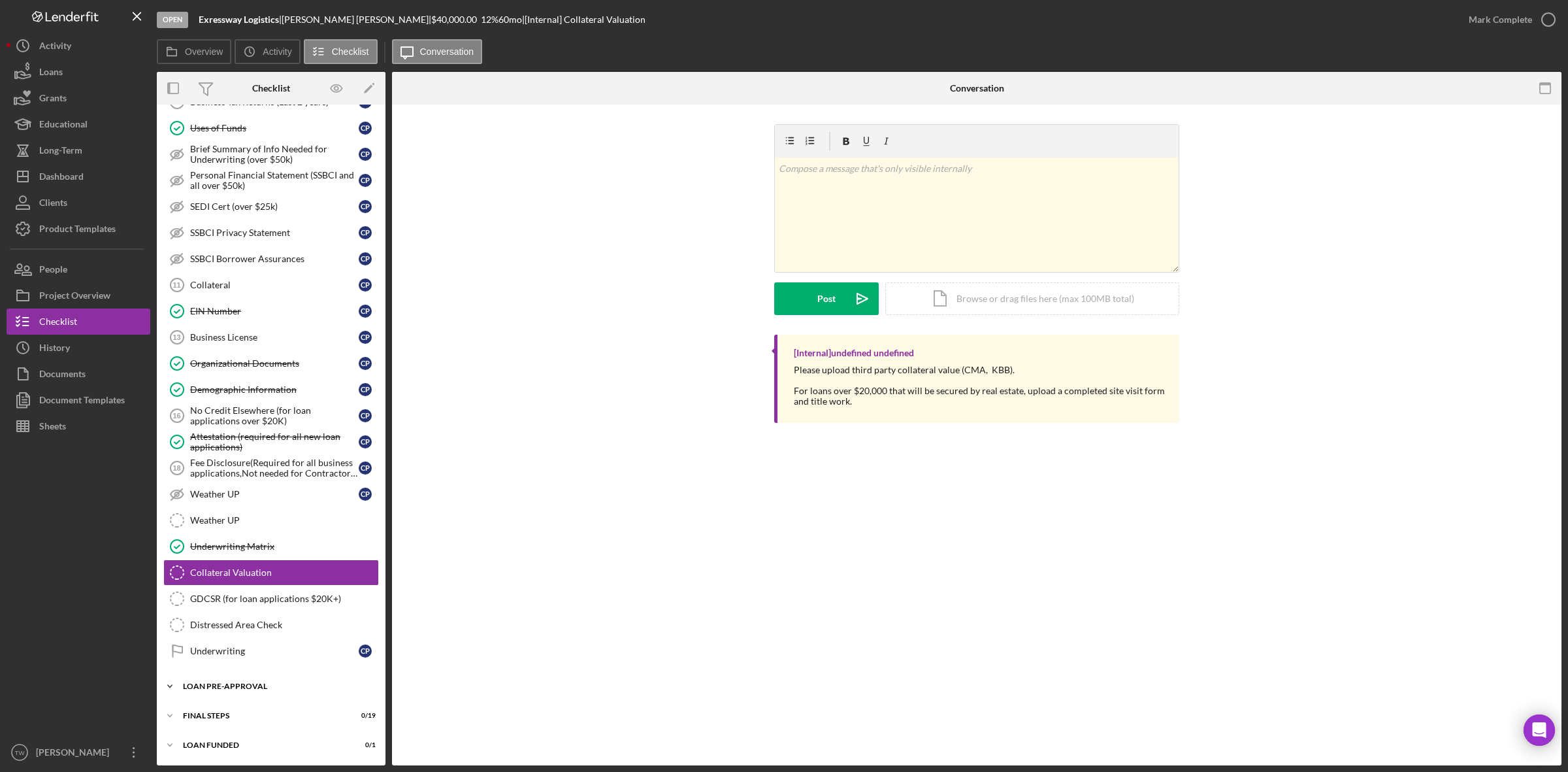
click at [230, 680] on div "Icon/Expander LOAN PRE-APPROVAL 0 / 2" at bounding box center [271, 686] width 229 height 26
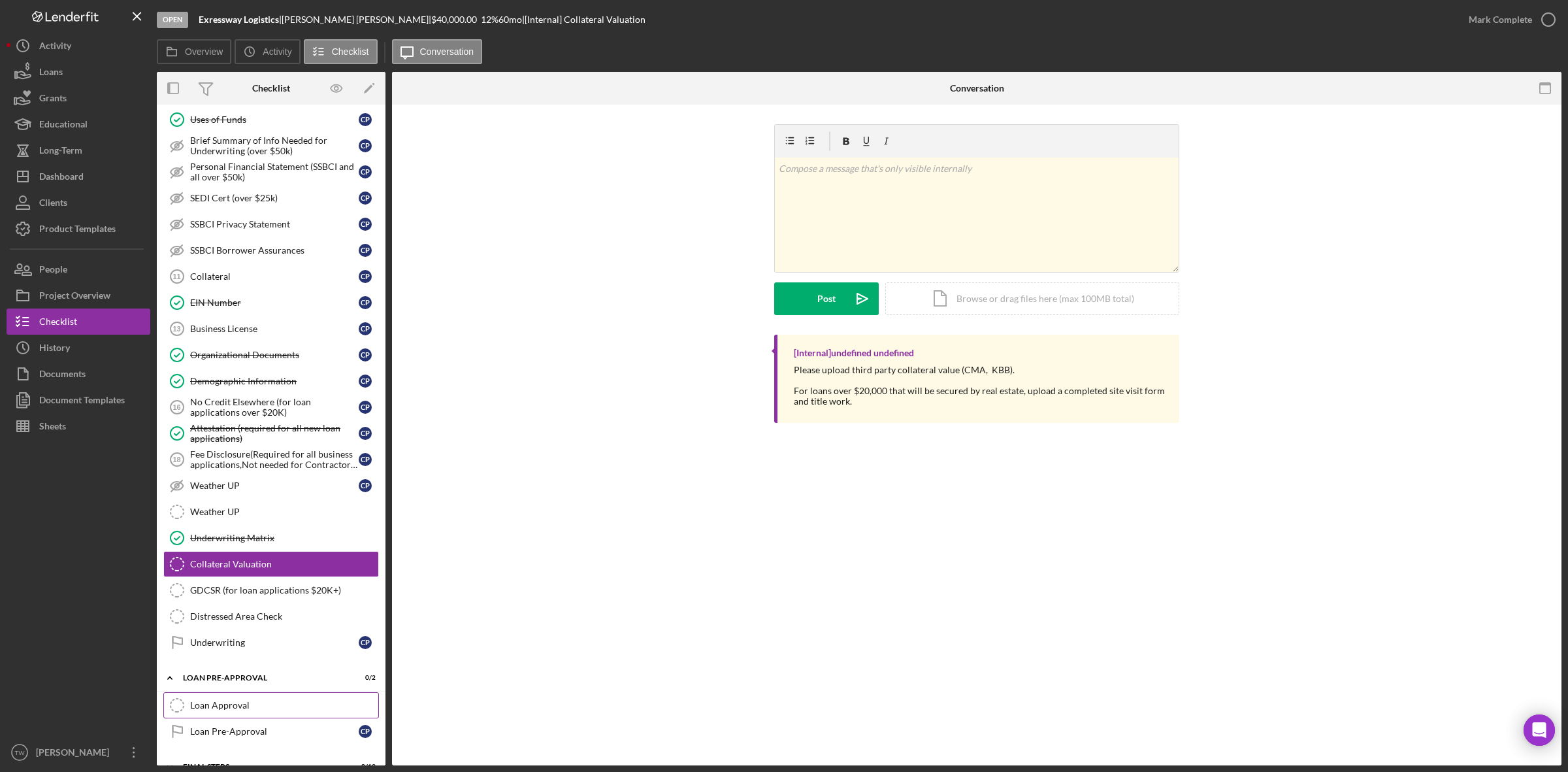
click at [223, 711] on div "Loan Approval" at bounding box center [284, 706] width 188 height 10
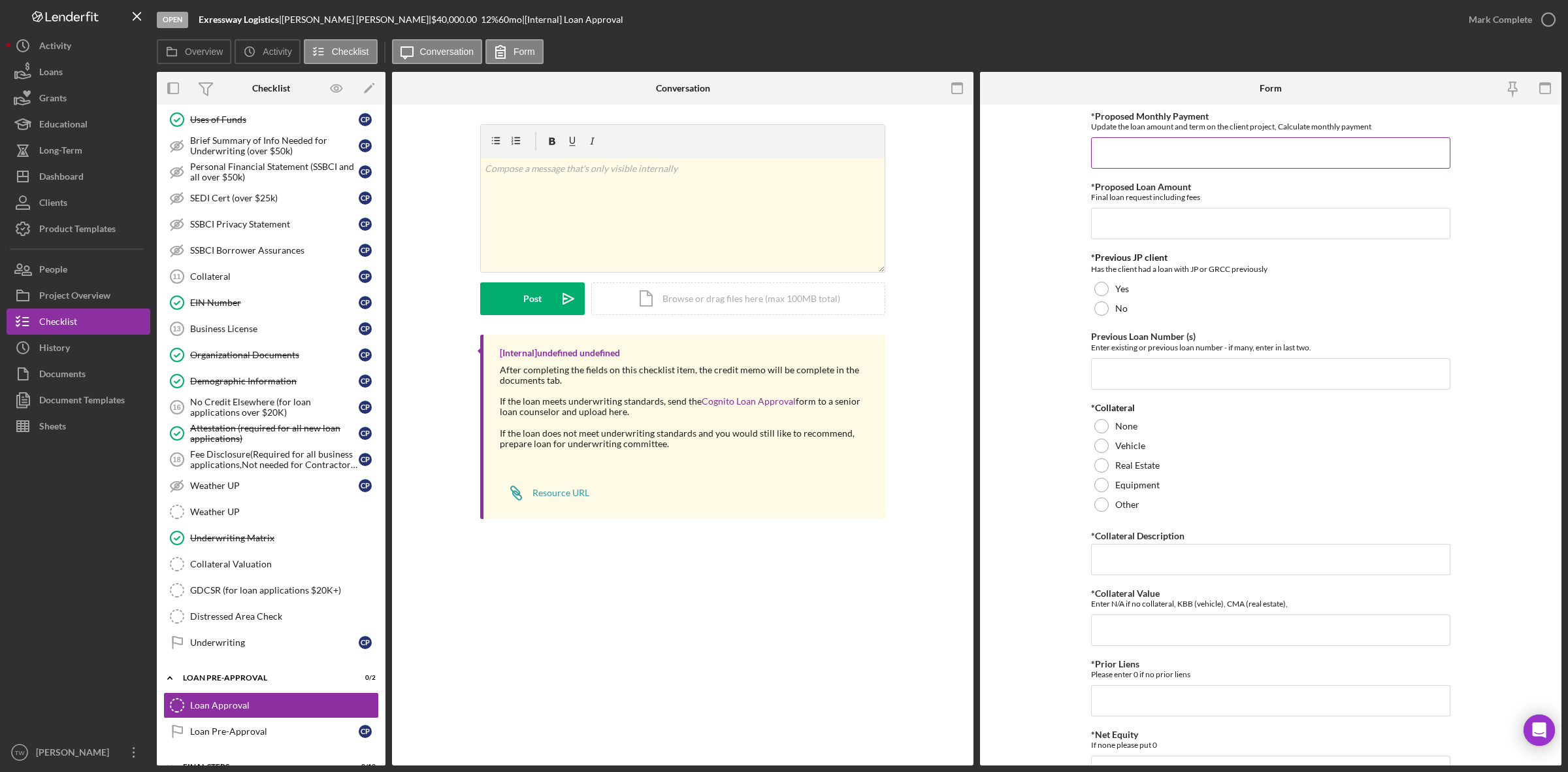
click at [1318, 145] on input "*Proposed Monthly Payment" at bounding box center [1271, 153] width 359 height 32
type input "$40,000"
type input "$1,000"
click at [1110, 290] on div "Yes" at bounding box center [1271, 289] width 359 height 20
click at [1135, 358] on input "Previous Loan Number (s)" at bounding box center [1271, 373] width 359 height 32
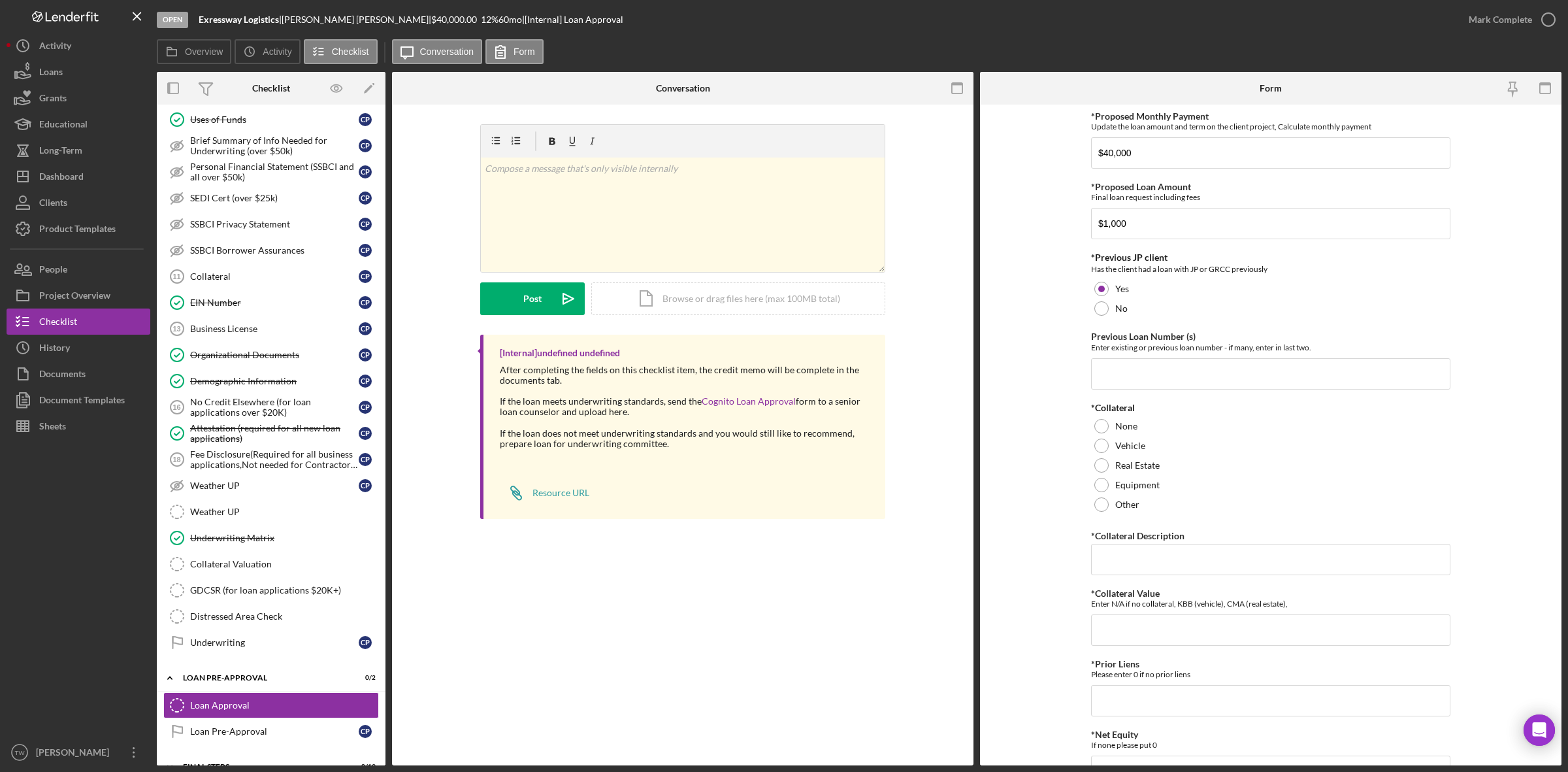
click at [1474, 498] on form "*Proposed Monthly Payment Update the loan amount and term on the client project…" at bounding box center [1271, 435] width 582 height 661
click at [1170, 376] on input "Previous Loan Number (s)" at bounding box center [1271, 373] width 359 height 32
type input "2024-274"
click at [1127, 455] on div "*Collateral None Vehicle Real Estate Equipment Other" at bounding box center [1271, 458] width 359 height 112
click at [1134, 446] on label "Vehicle" at bounding box center [1130, 446] width 30 height 10
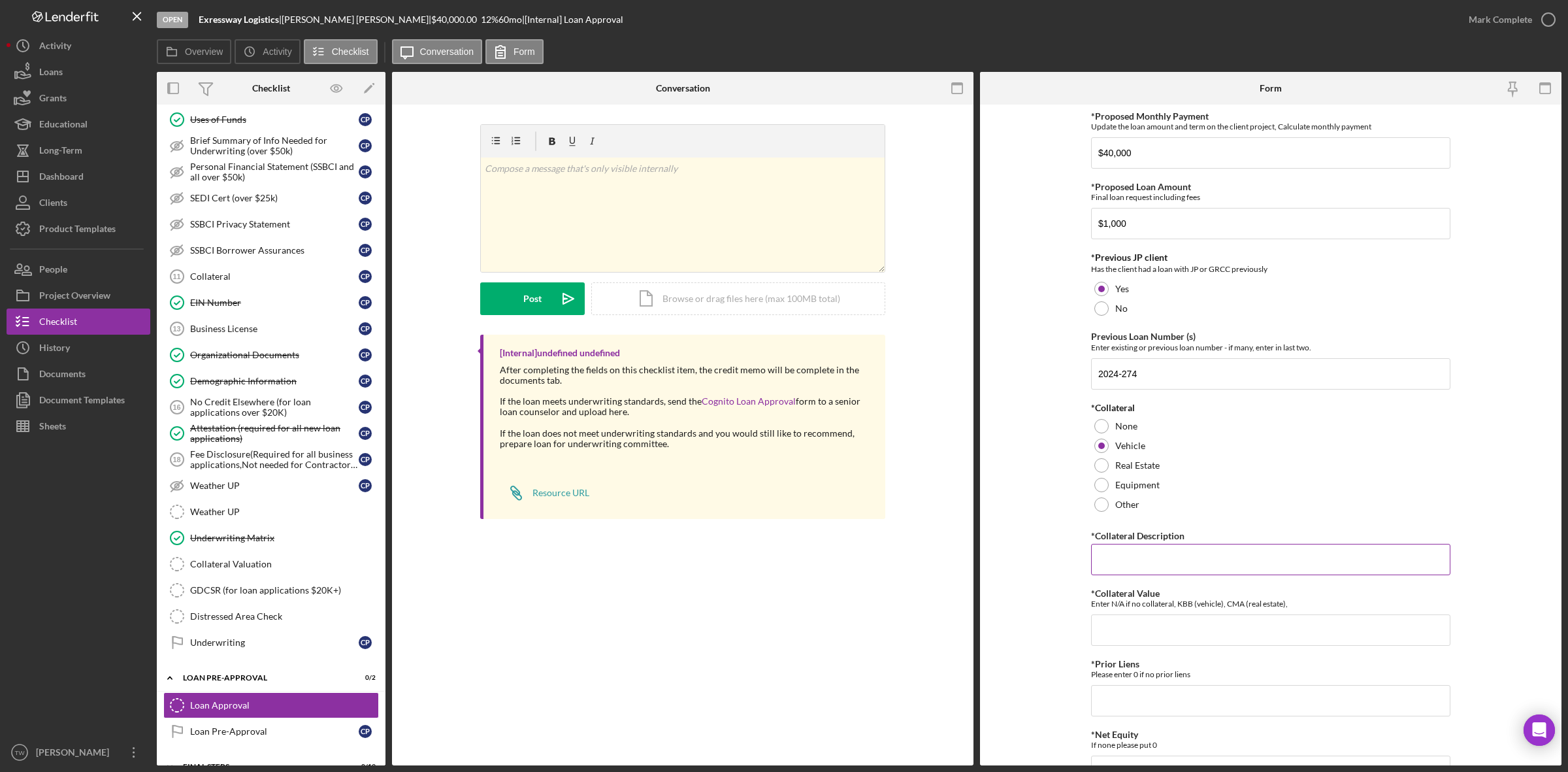
drag, startPoint x: 1146, startPoint y: 547, endPoint x: 1153, endPoint y: 563, distance: 17.5
click at [1147, 557] on input "*Collateral Description" at bounding box center [1271, 559] width 359 height 32
type input "VEHICLE"
type input "40000"
type input "0"
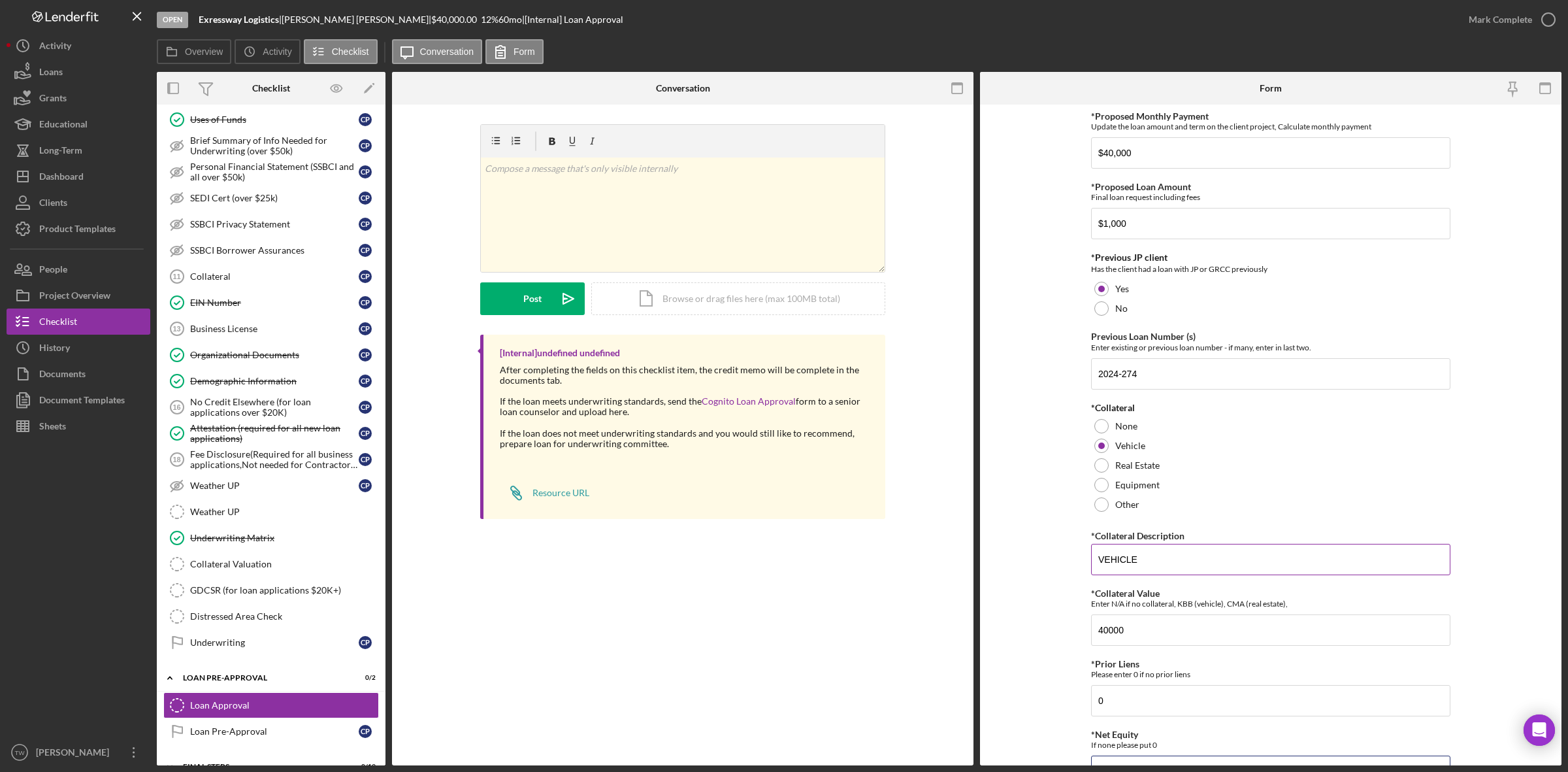
scroll to position [24, 0]
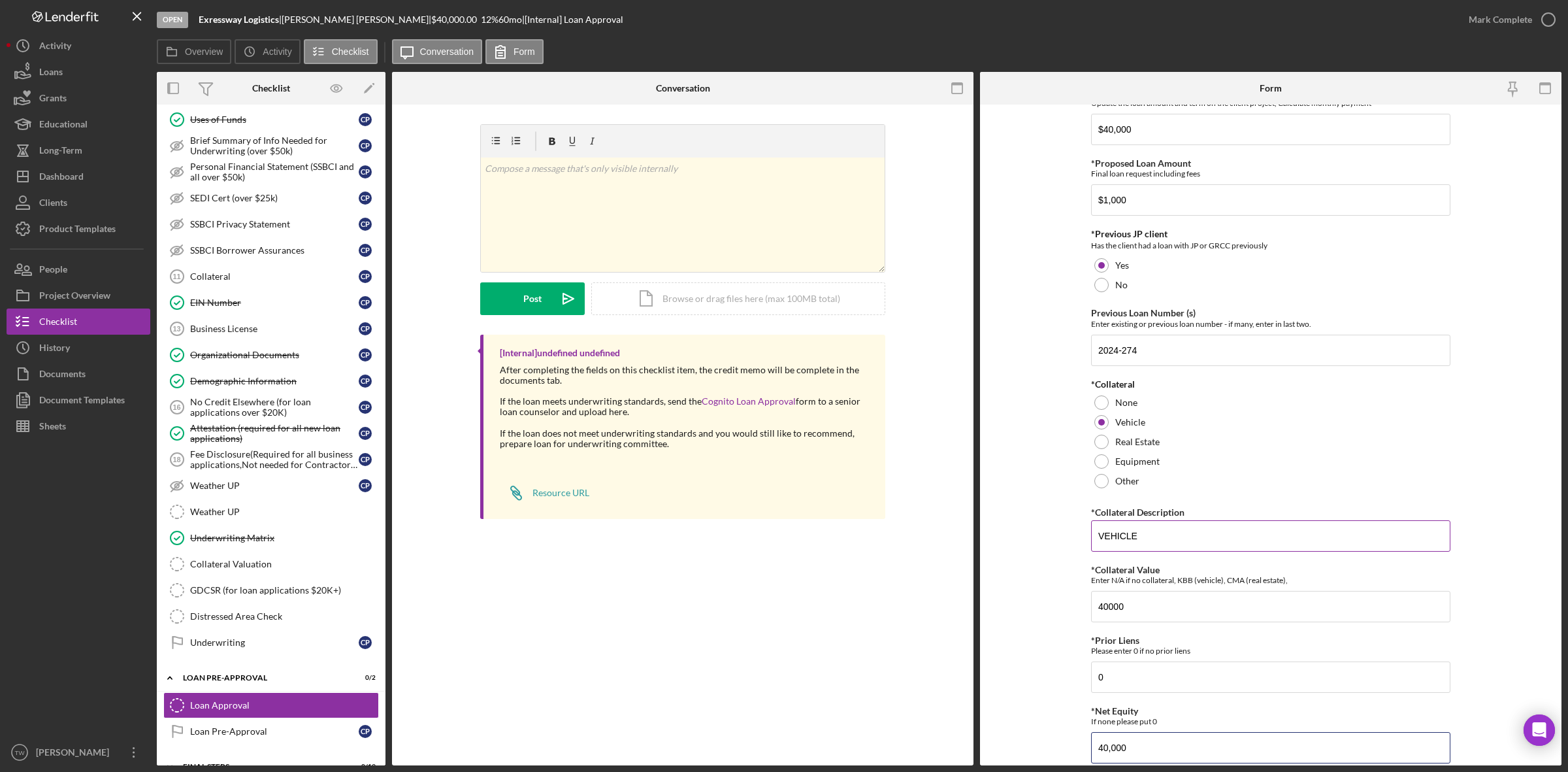
type input "40,000"
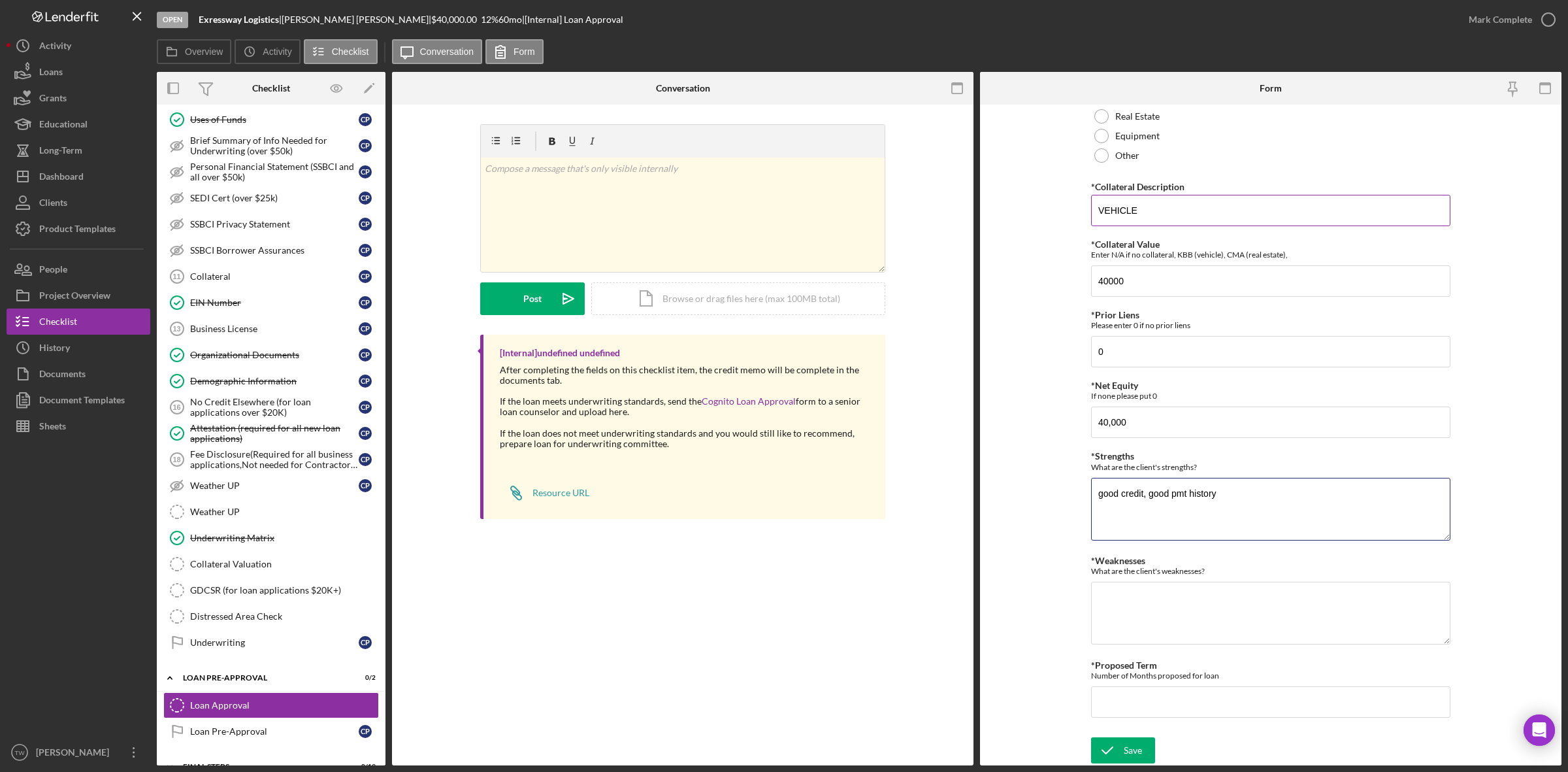
type textarea "good credit, good pmt history"
type textarea "none"
type input "84"
click at [1105, 750] on icon "submit" at bounding box center [1107, 751] width 32 height 32
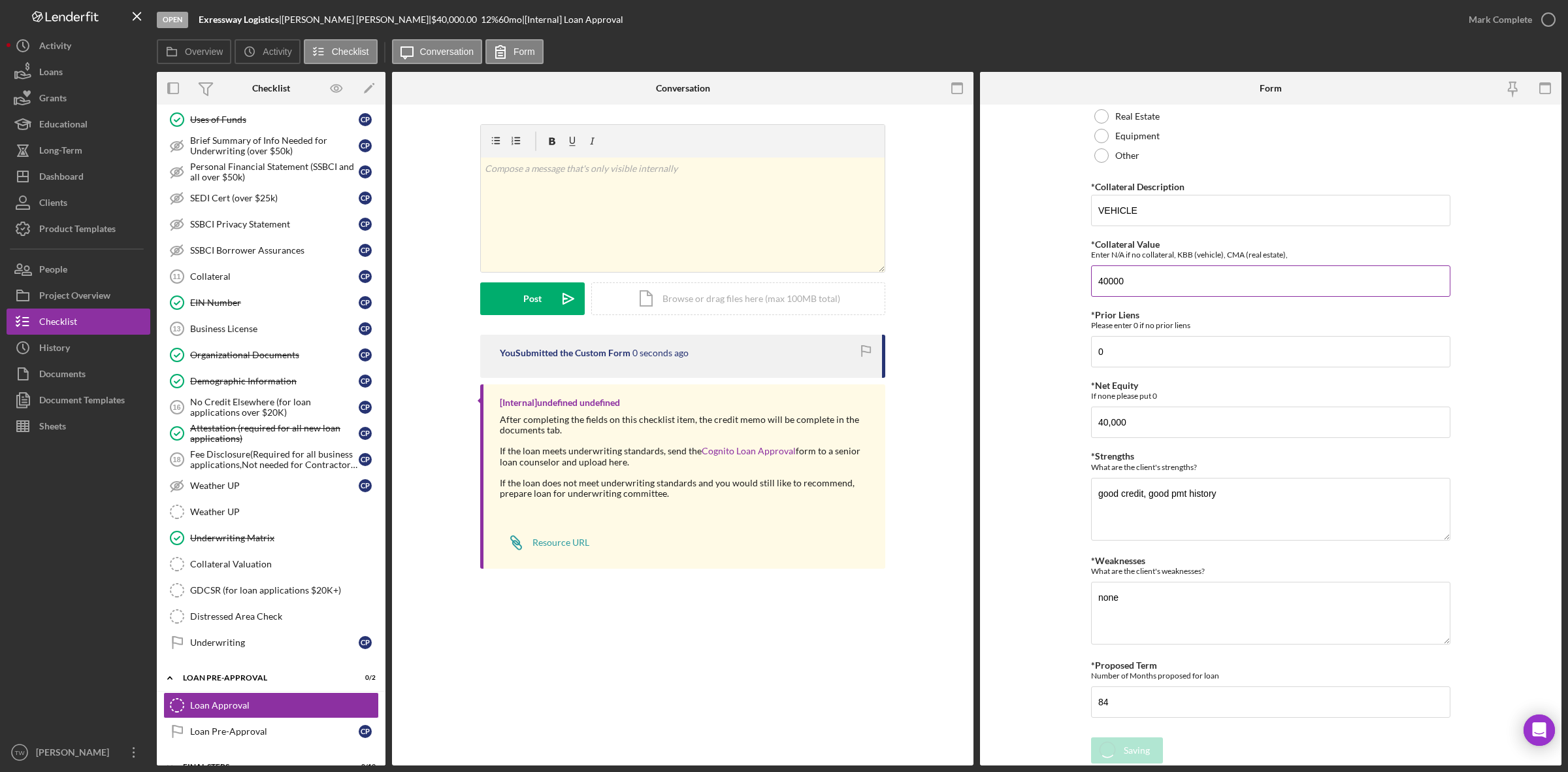
scroll to position [0, 0]
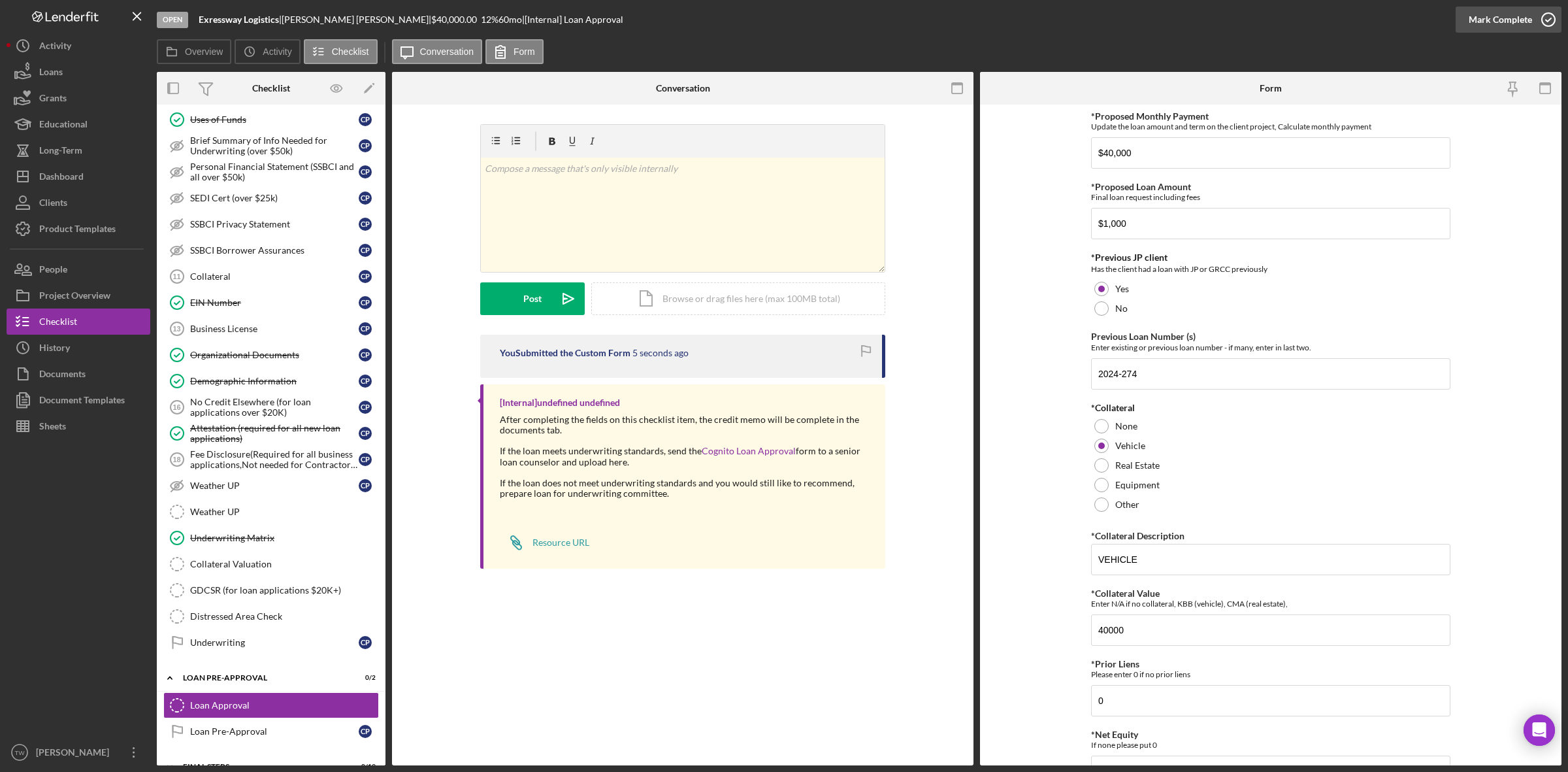
click at [1509, 20] on div "Mark Complete" at bounding box center [1501, 20] width 63 height 26
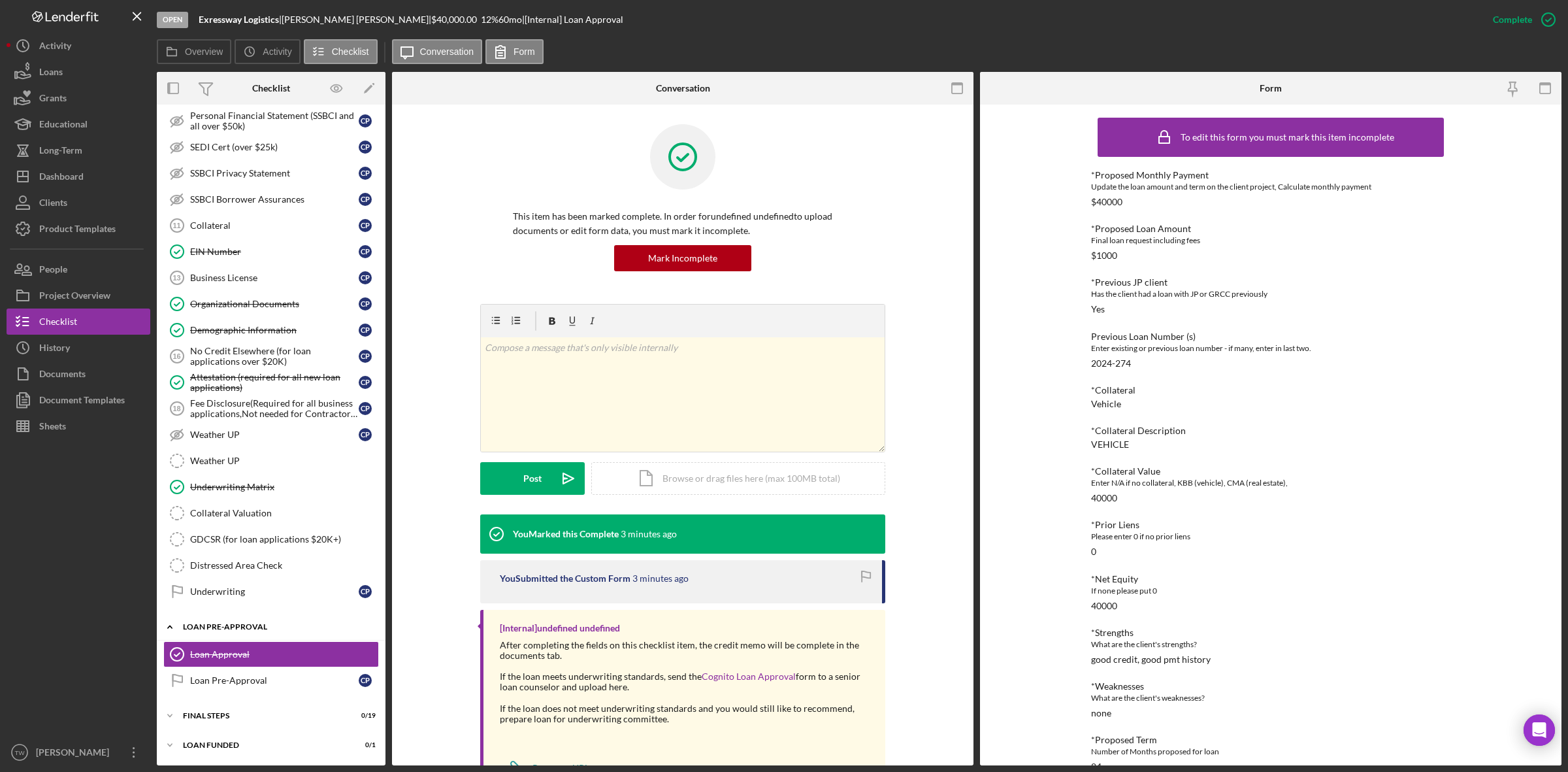
scroll to position [55, 0]
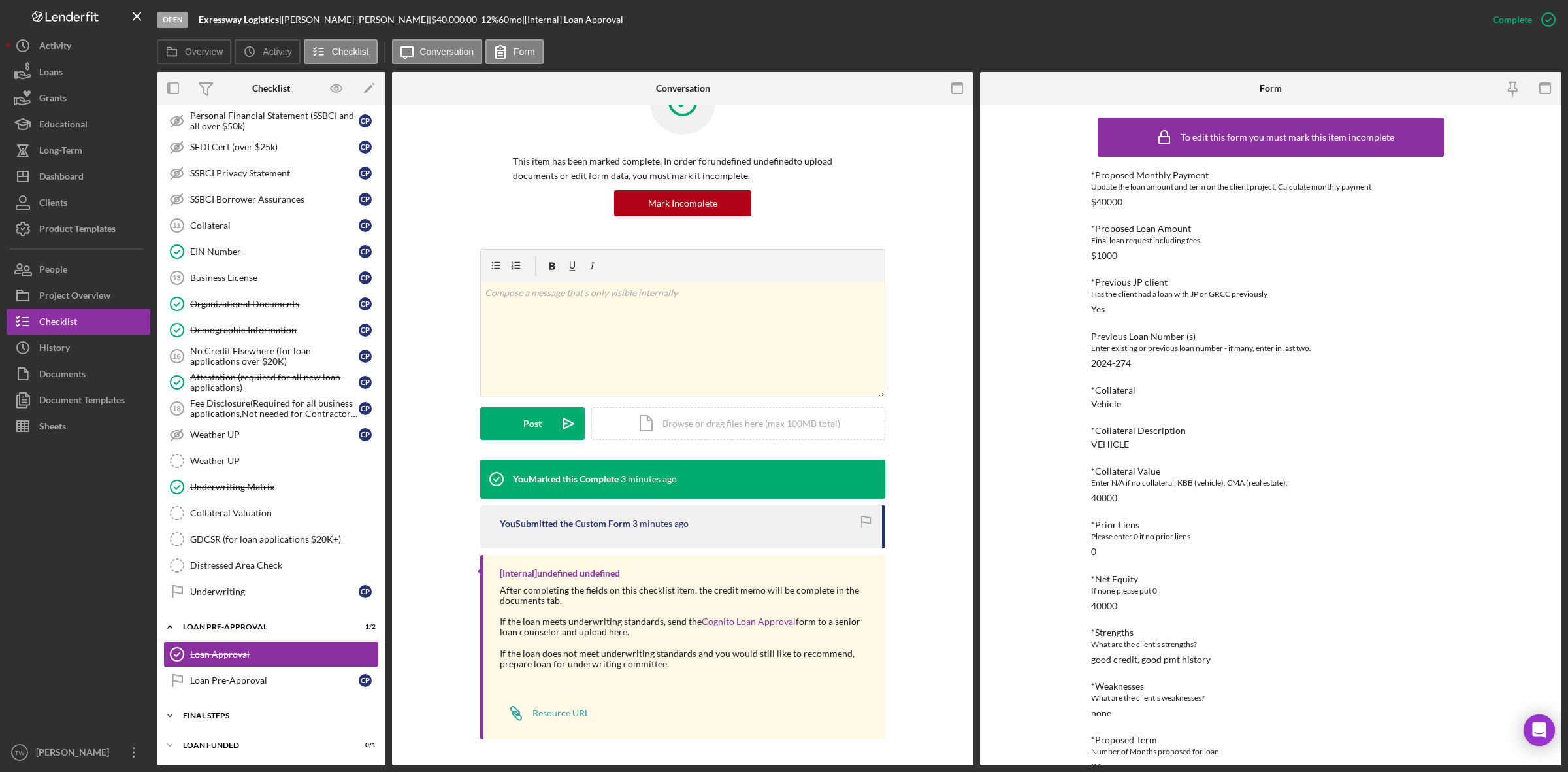
click at [221, 705] on div "Icon/Expander FINAL STEPS 0 / 19" at bounding box center [271, 716] width 229 height 26
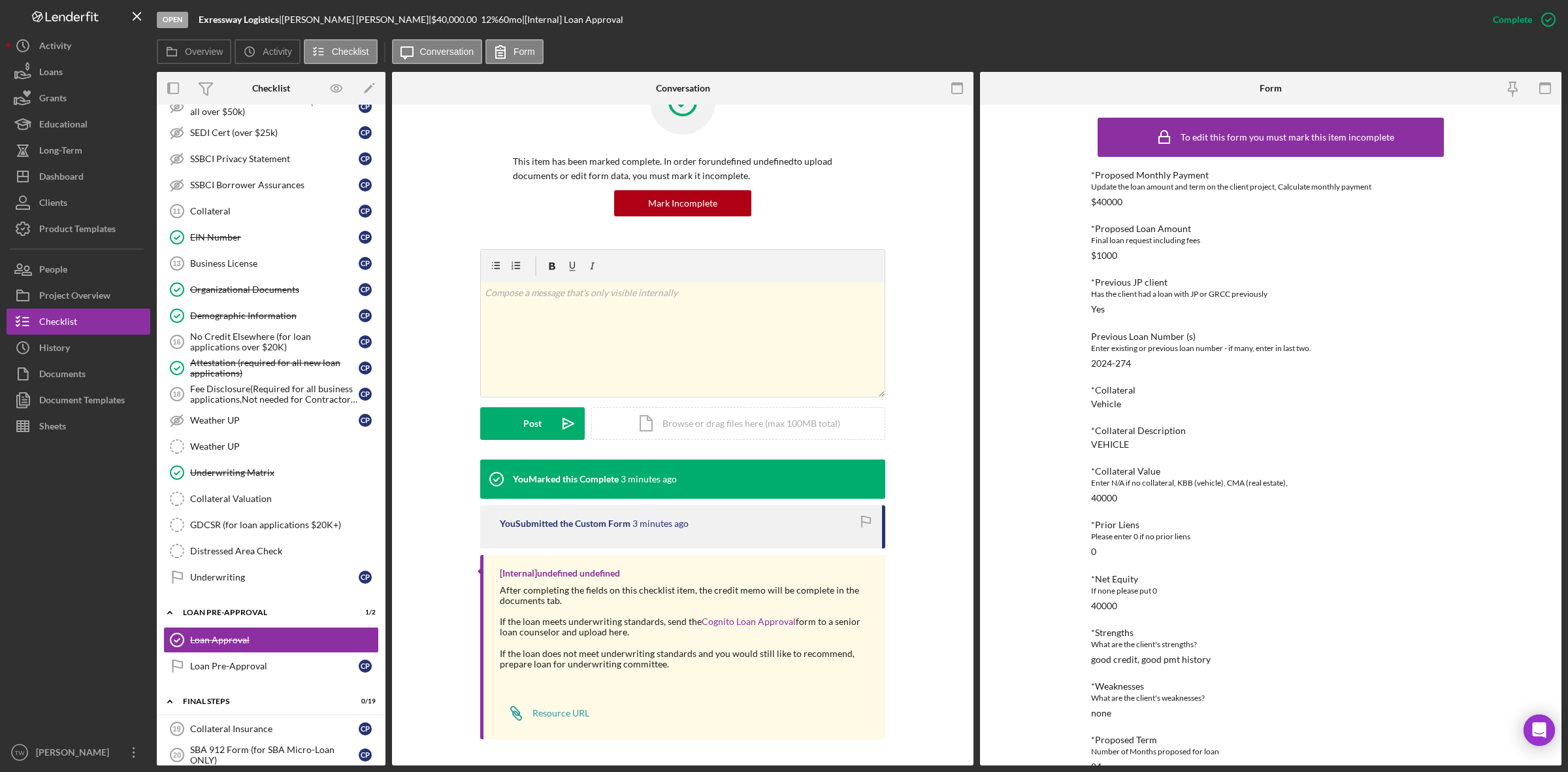
scroll to position [1127, 0]
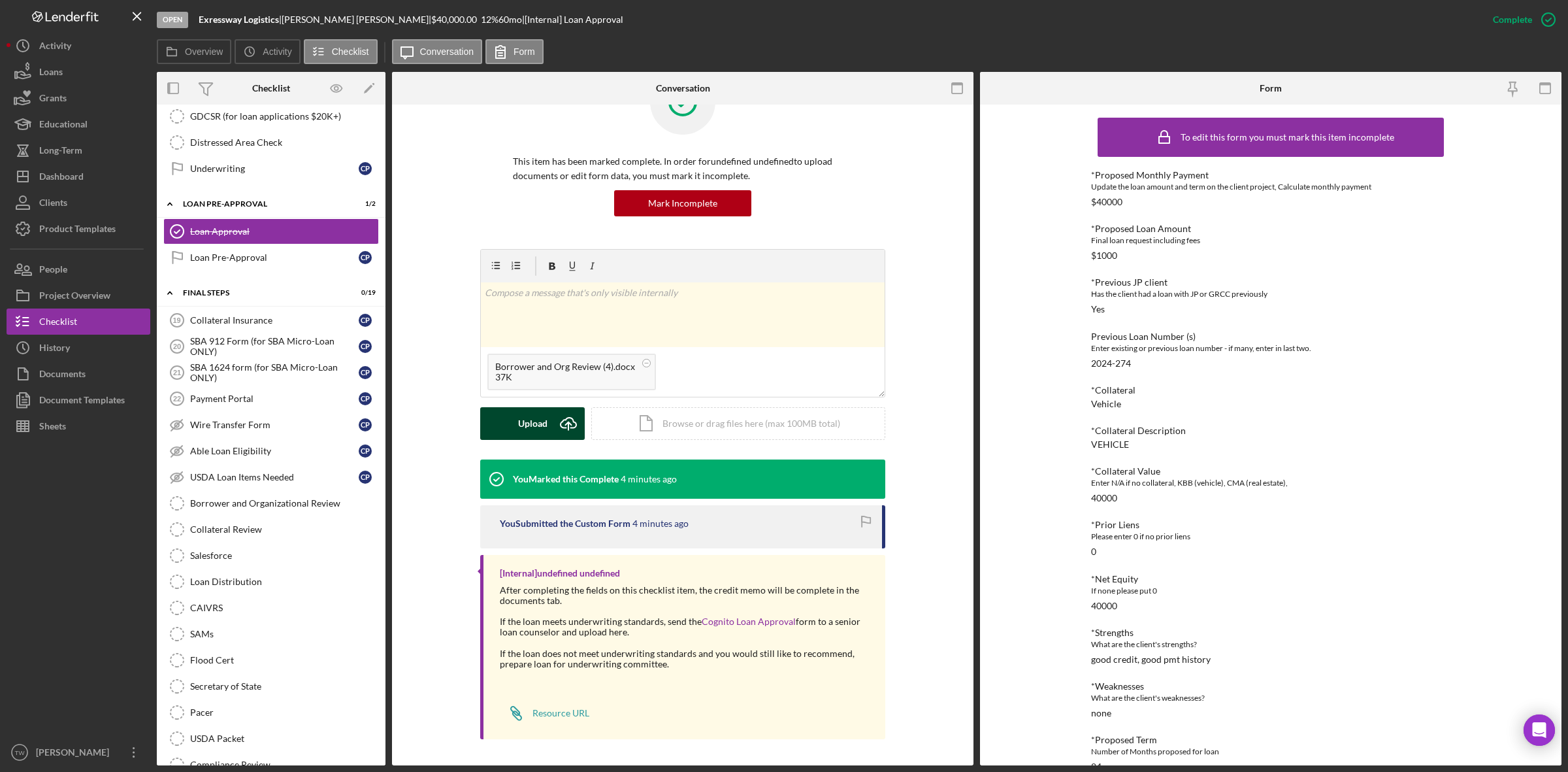
click at [557, 420] on icon "Icon/Upload" at bounding box center [568, 423] width 32 height 32
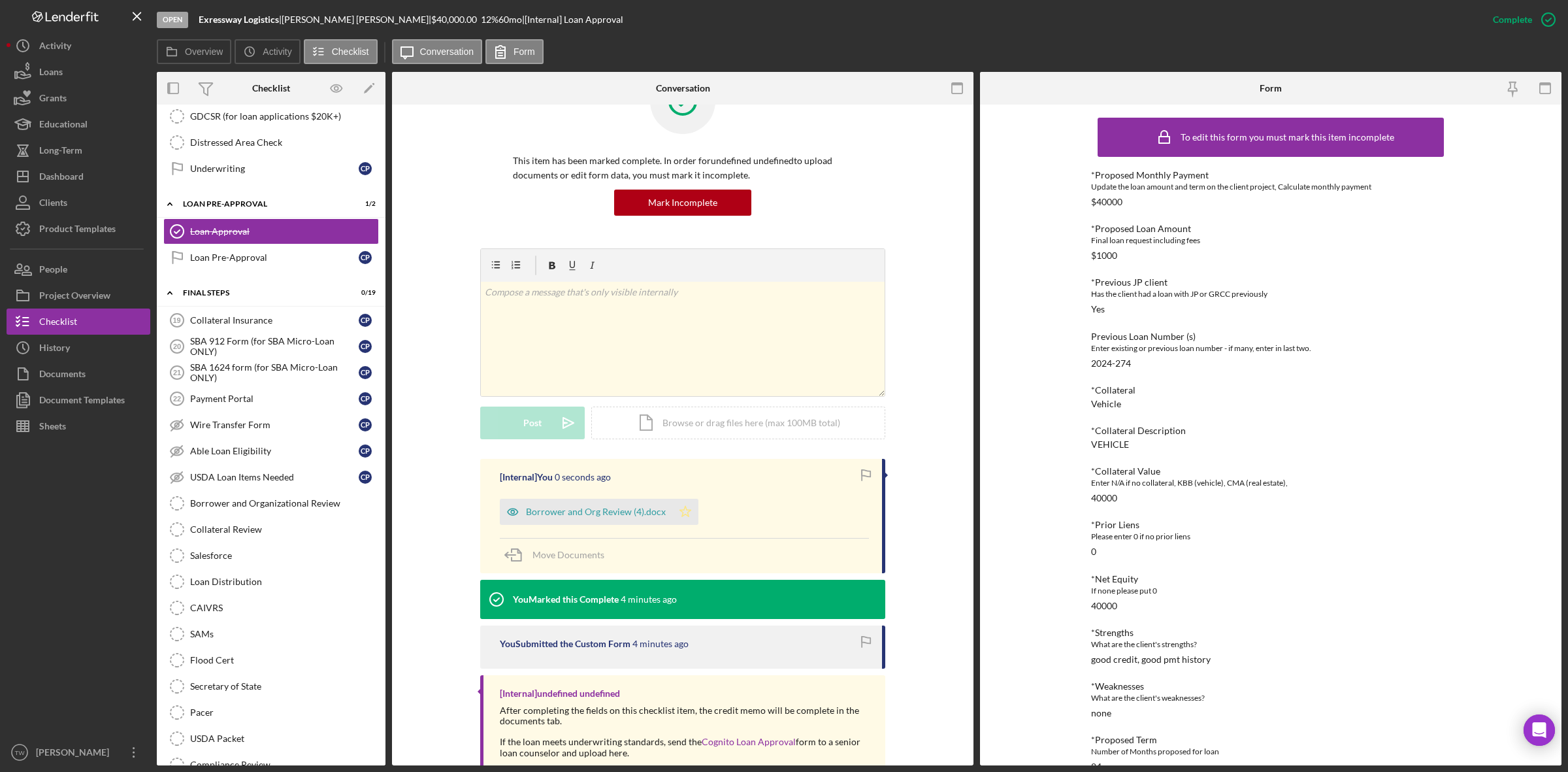
click at [676, 513] on icon "Icon/Star" at bounding box center [685, 511] width 26 height 26
drag, startPoint x: 239, startPoint y: 527, endPoint x: 305, endPoint y: 508, distance: 68.7
click at [239, 516] on link "Borrower and Organizational Review Borrower and Organizational Review" at bounding box center [271, 503] width 215 height 26
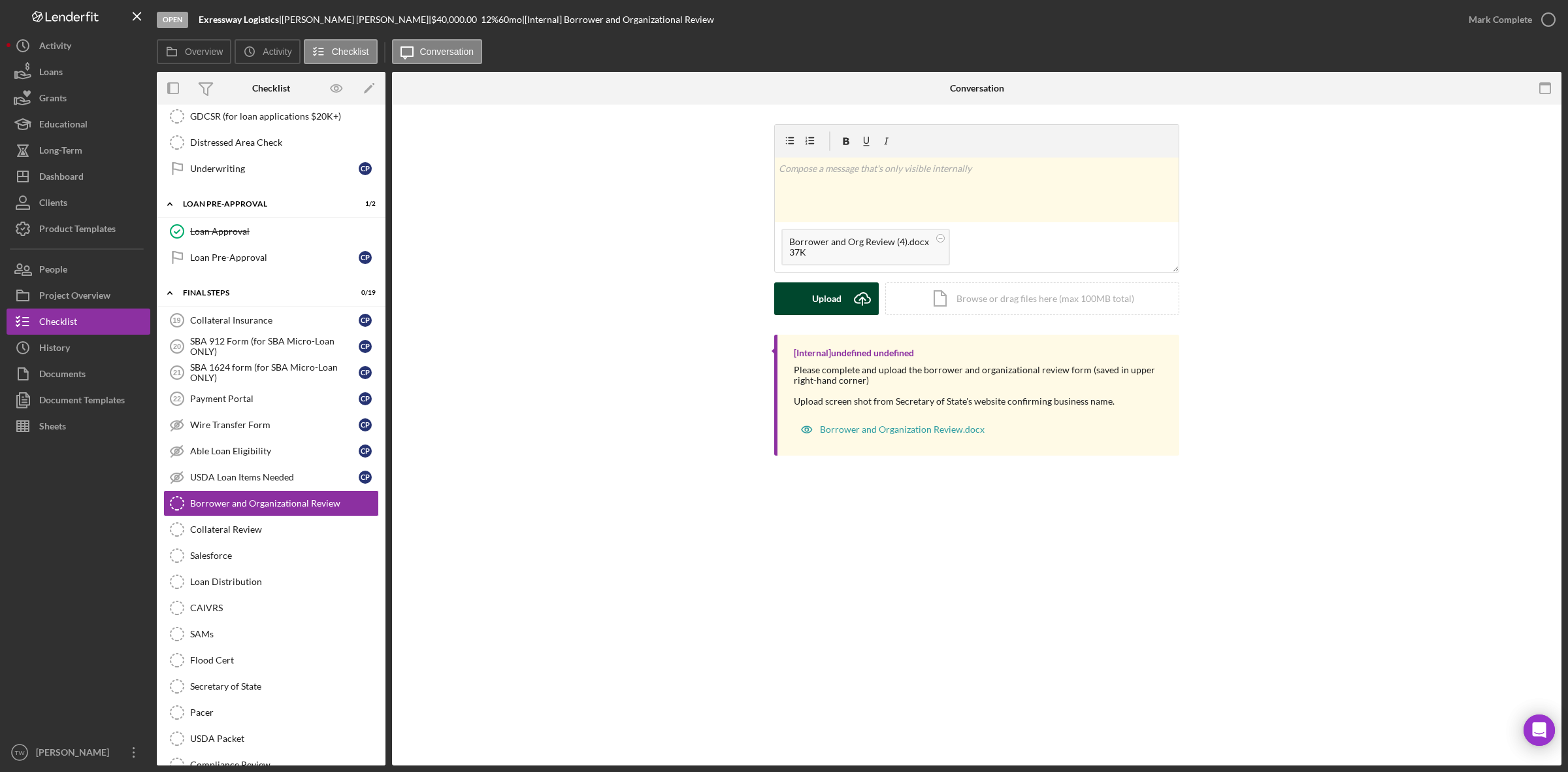
click at [801, 299] on button "Upload Icon/Upload" at bounding box center [826, 298] width 105 height 32
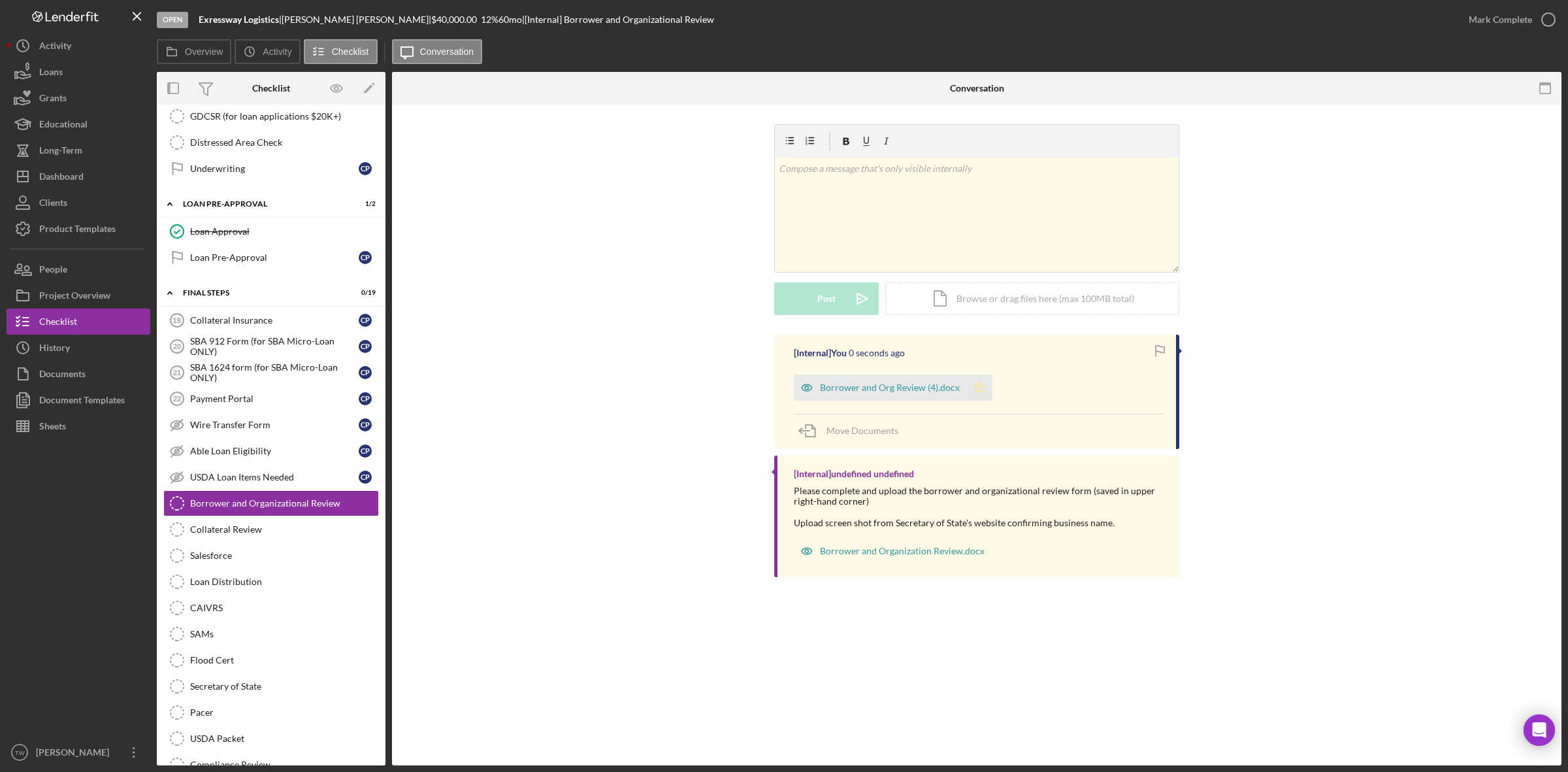
click at [982, 384] on icon "Icon/Star" at bounding box center [979, 388] width 26 height 26
click at [1509, 20] on div "Mark Complete" at bounding box center [1501, 20] width 63 height 26
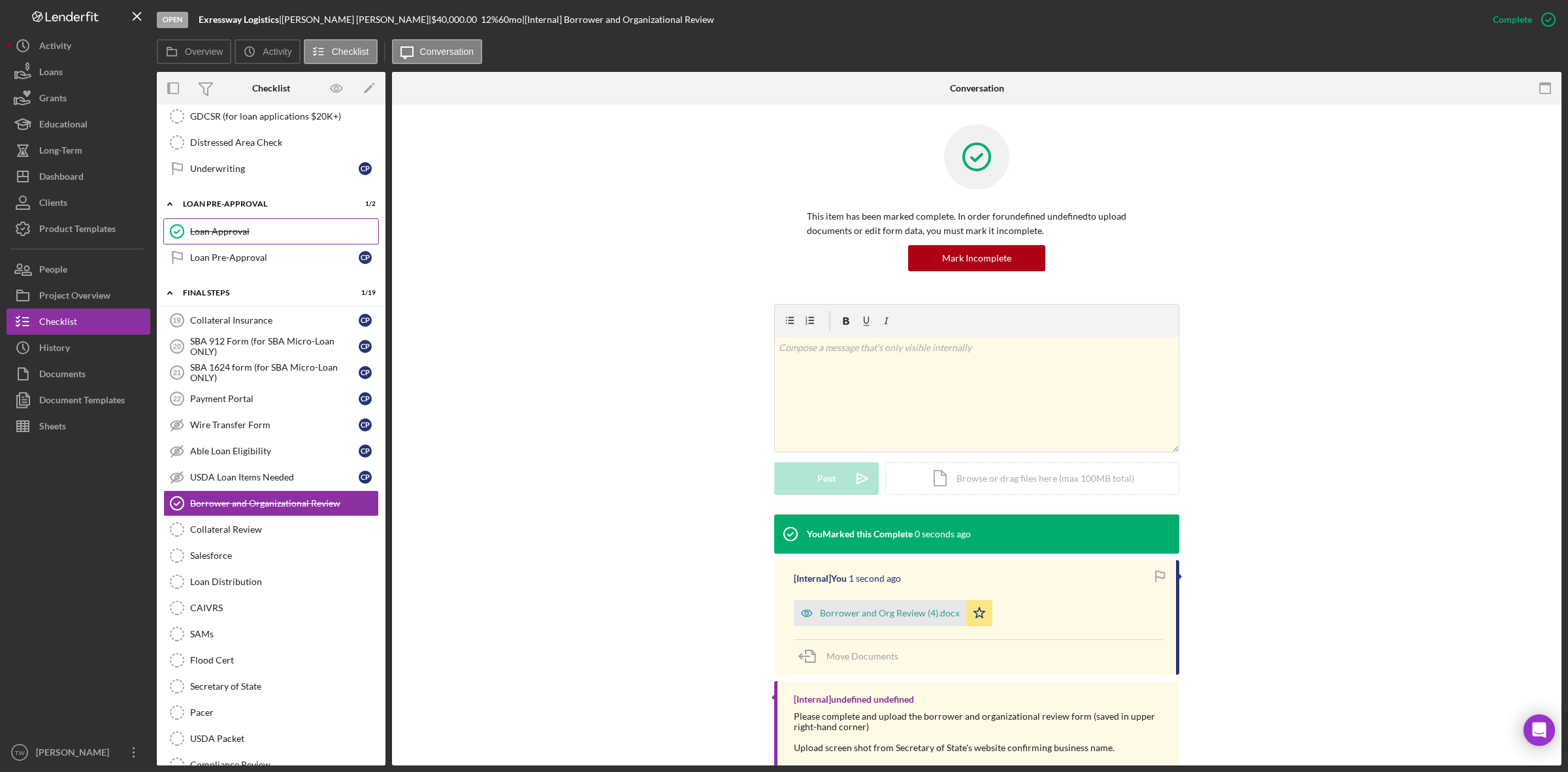
click at [249, 245] on link "Loan Approval Loan Approval" at bounding box center [271, 231] width 215 height 26
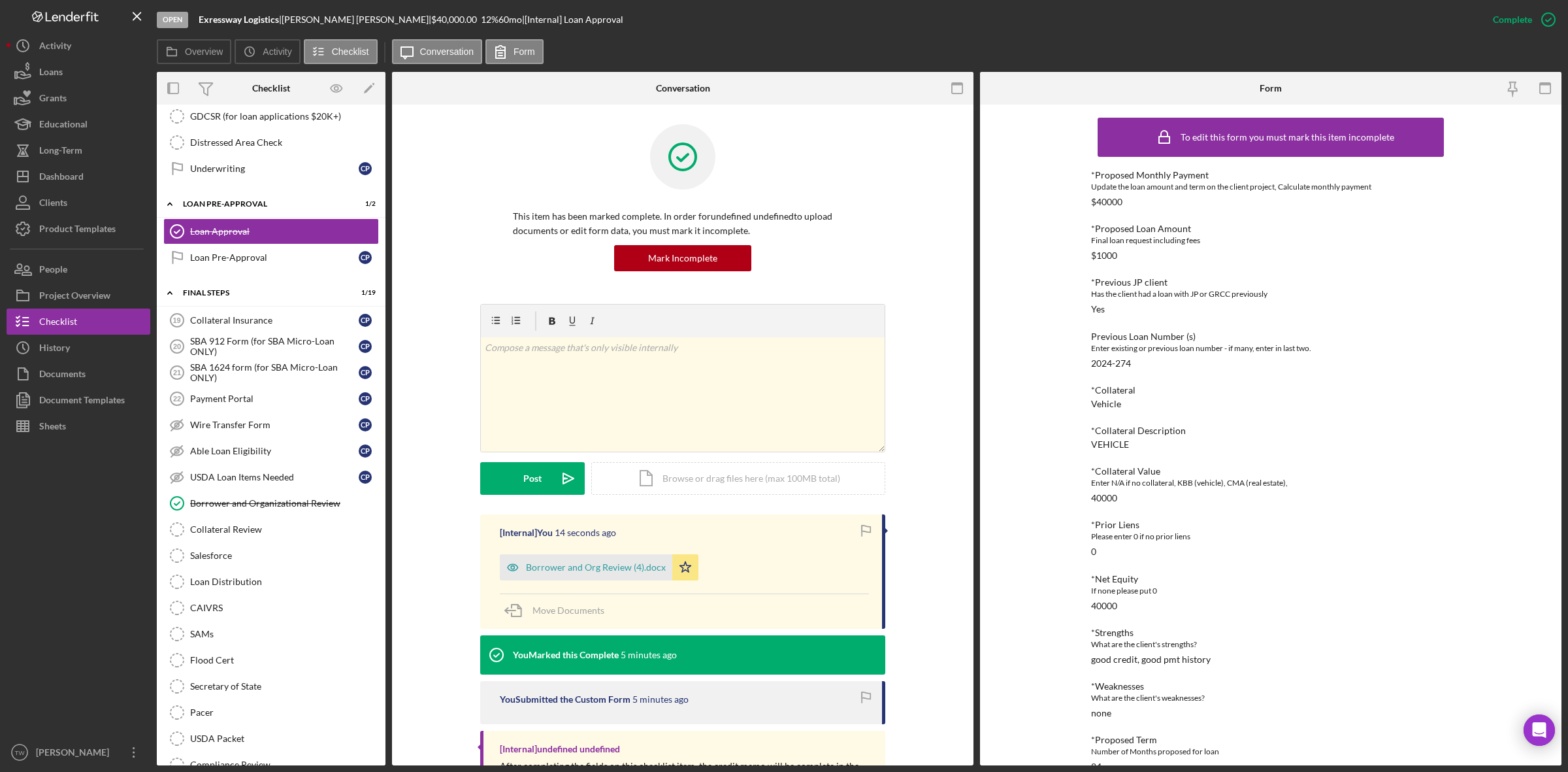
scroll to position [26, 0]
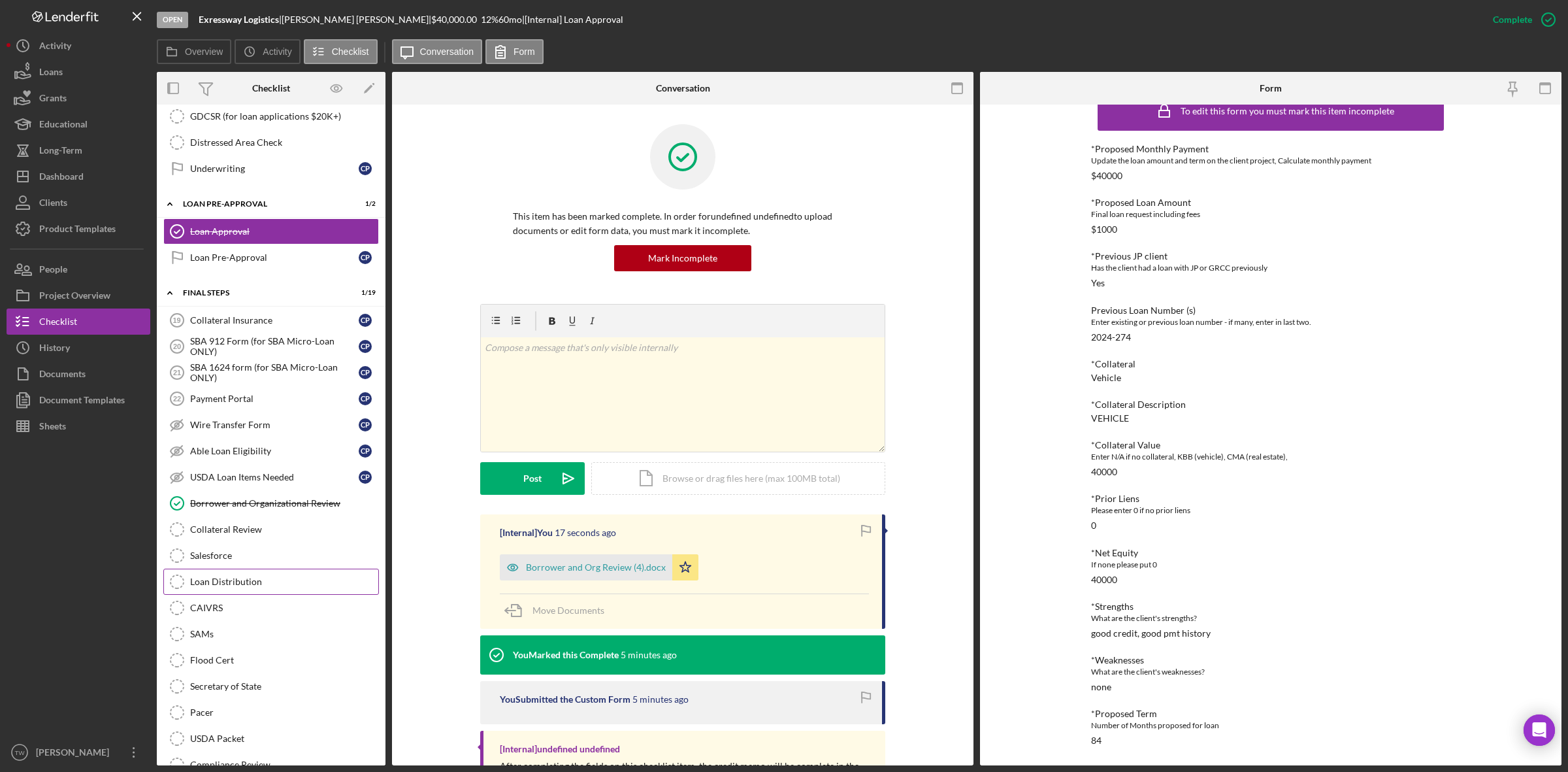
click at [238, 587] on div "Loan Distribution" at bounding box center [284, 582] width 188 height 10
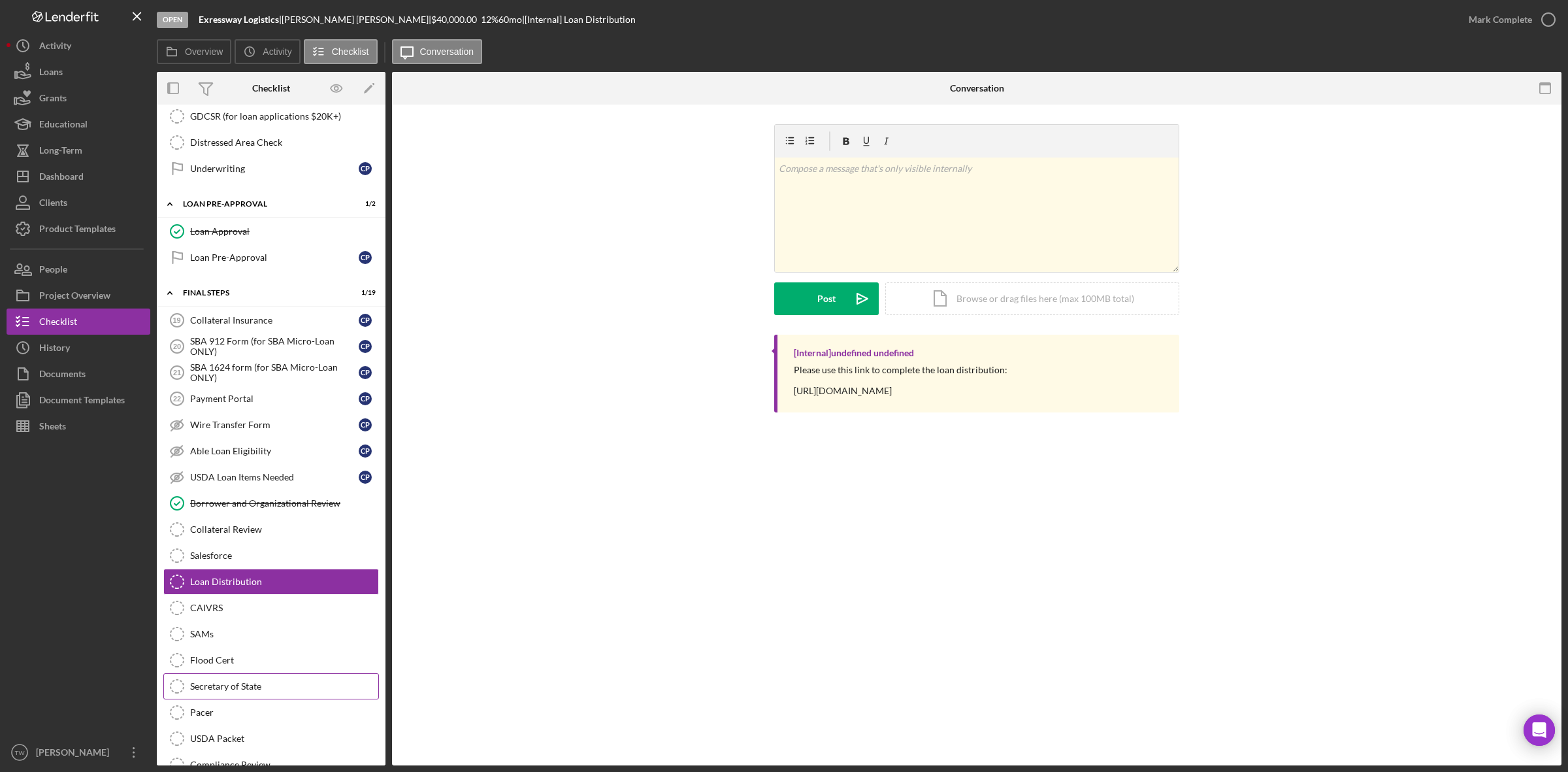
scroll to position [1230, 0]
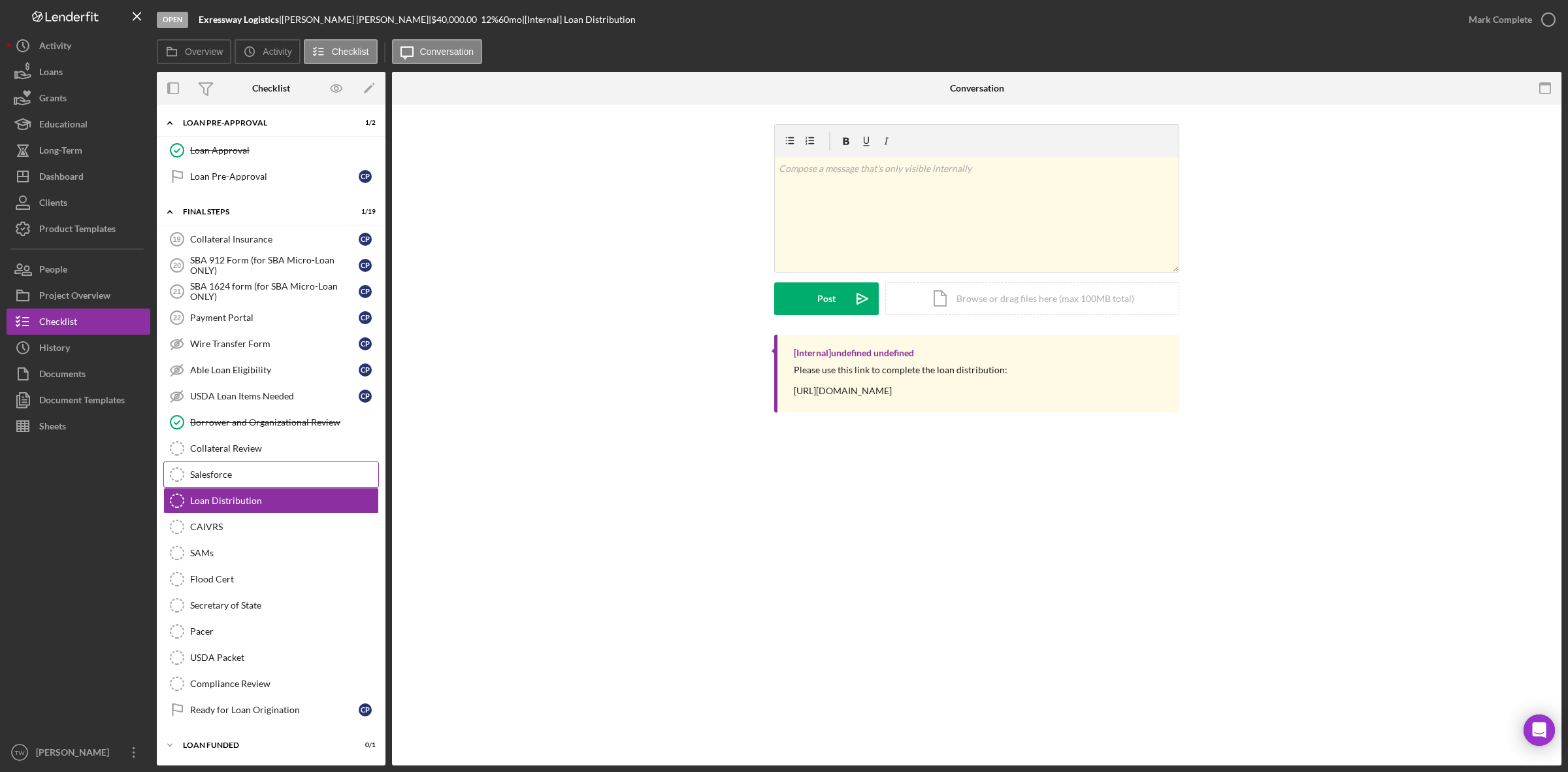
click at [201, 470] on div "Salesforce" at bounding box center [284, 475] width 188 height 10
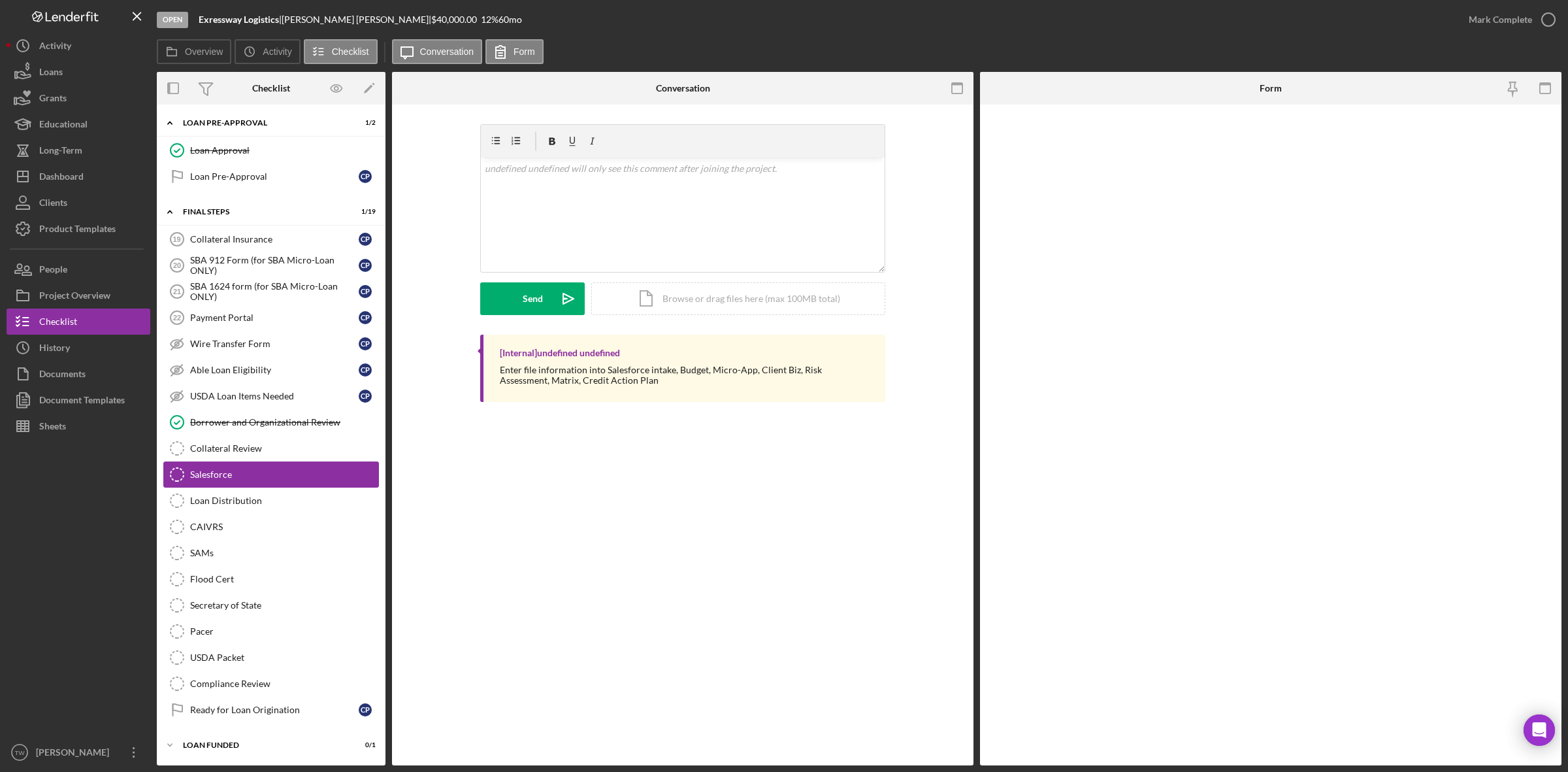
scroll to position [1228, 0]
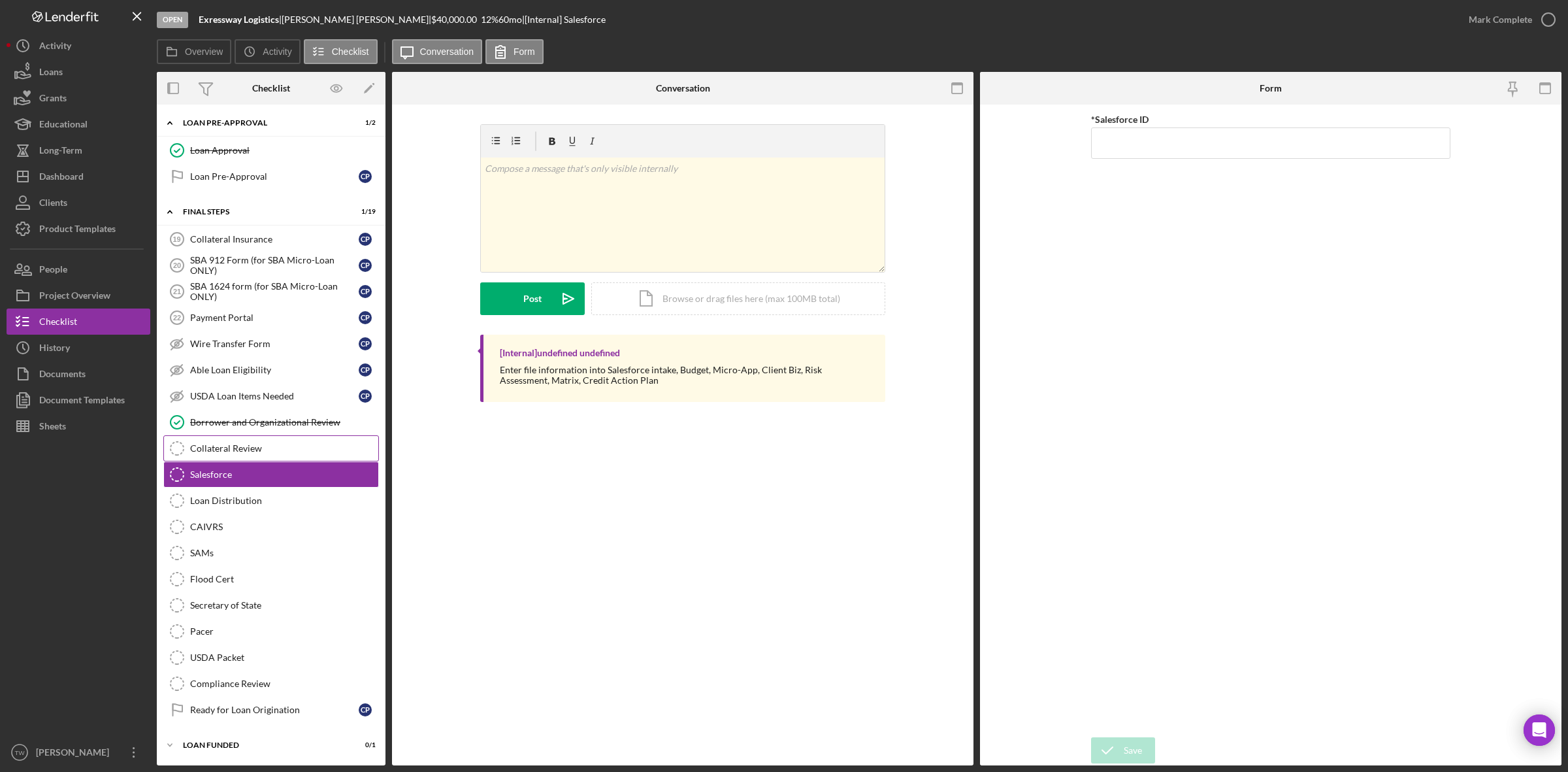
click at [215, 452] on link "Collateral Review Collateral Review" at bounding box center [271, 448] width 215 height 26
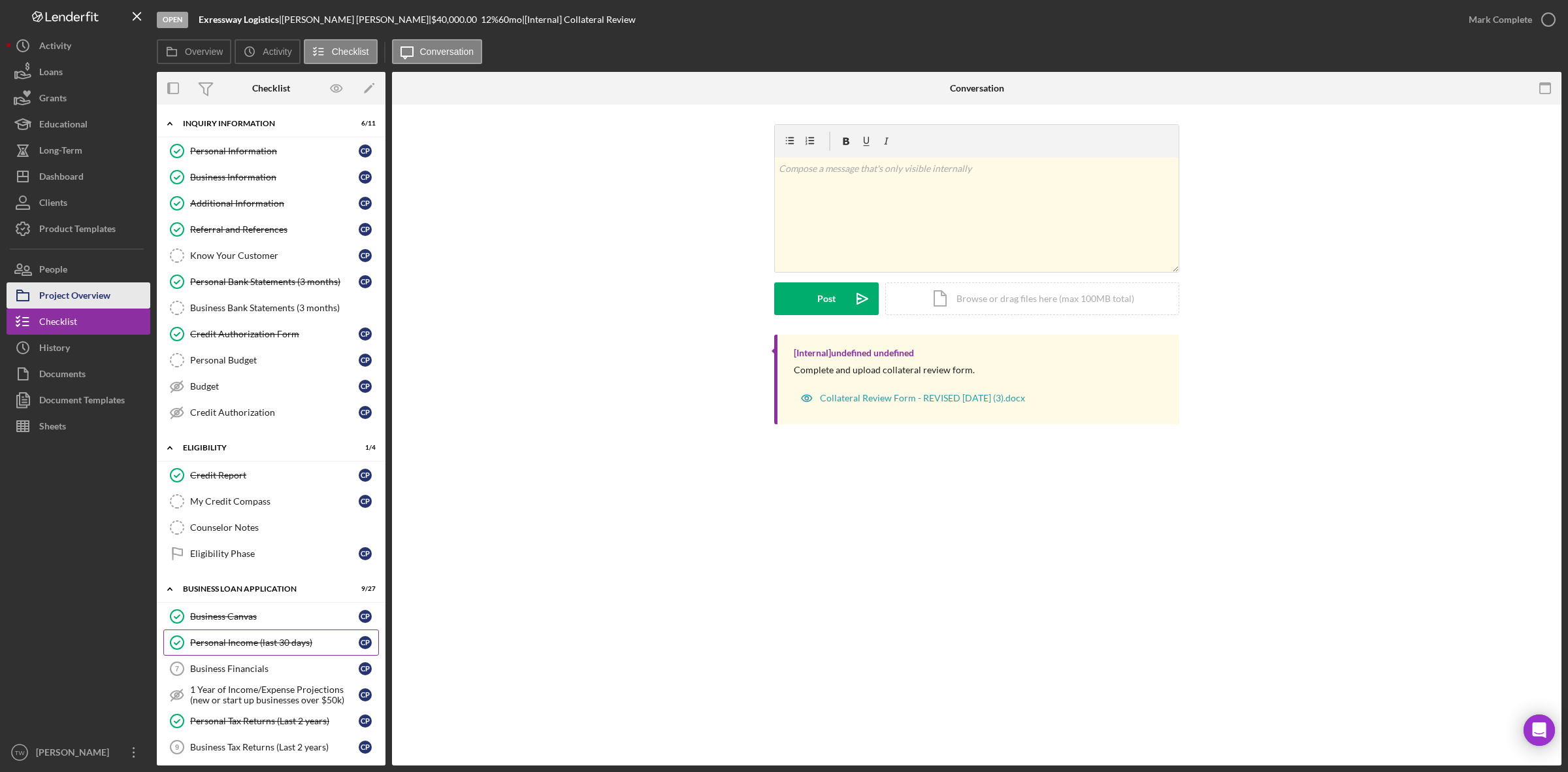
click at [112, 302] on button "Project Overview" at bounding box center [78, 295] width 144 height 26
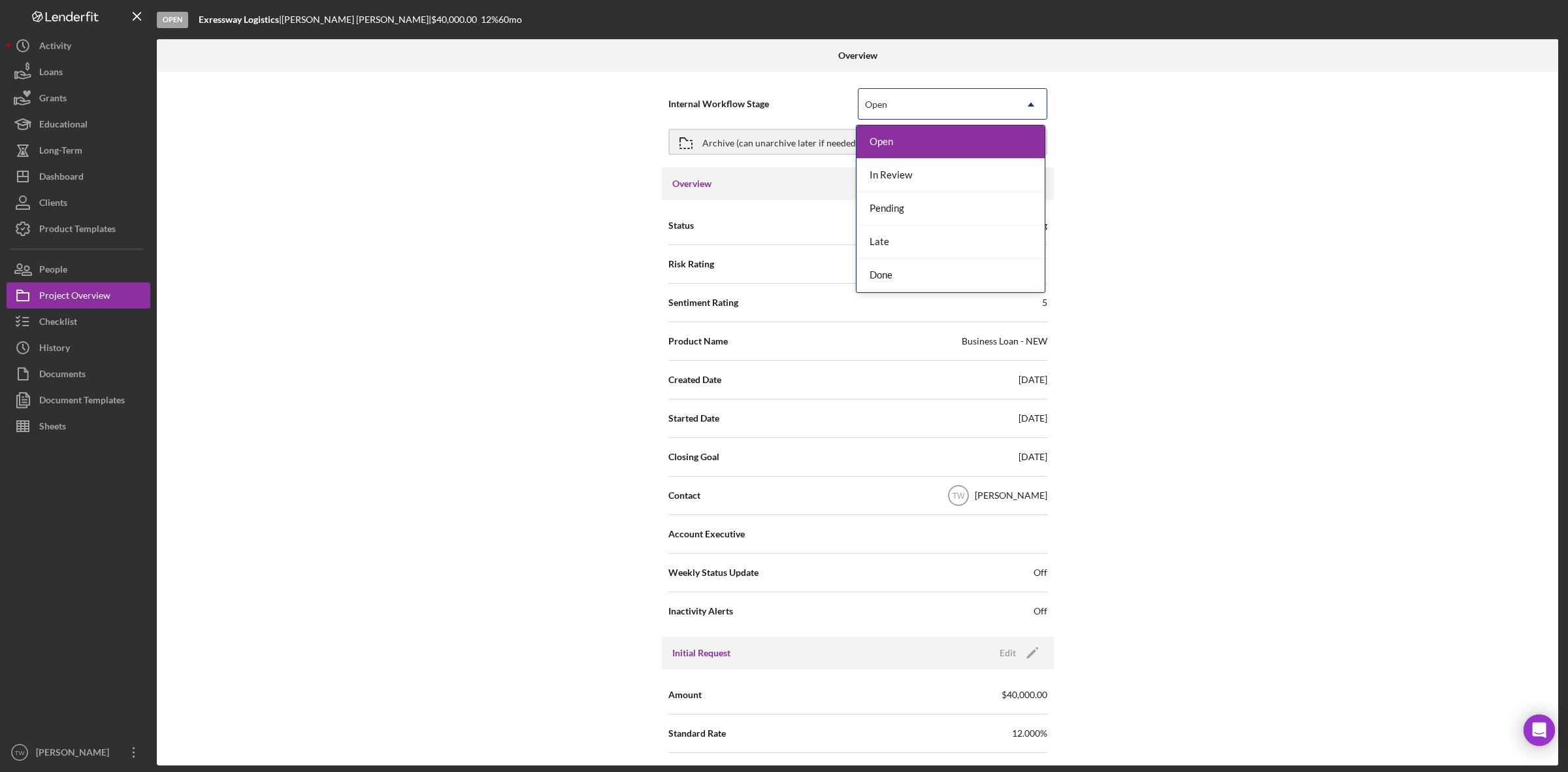
click at [910, 93] on div "Open" at bounding box center [937, 104] width 157 height 30
click at [902, 174] on div "In Review" at bounding box center [951, 175] width 188 height 33
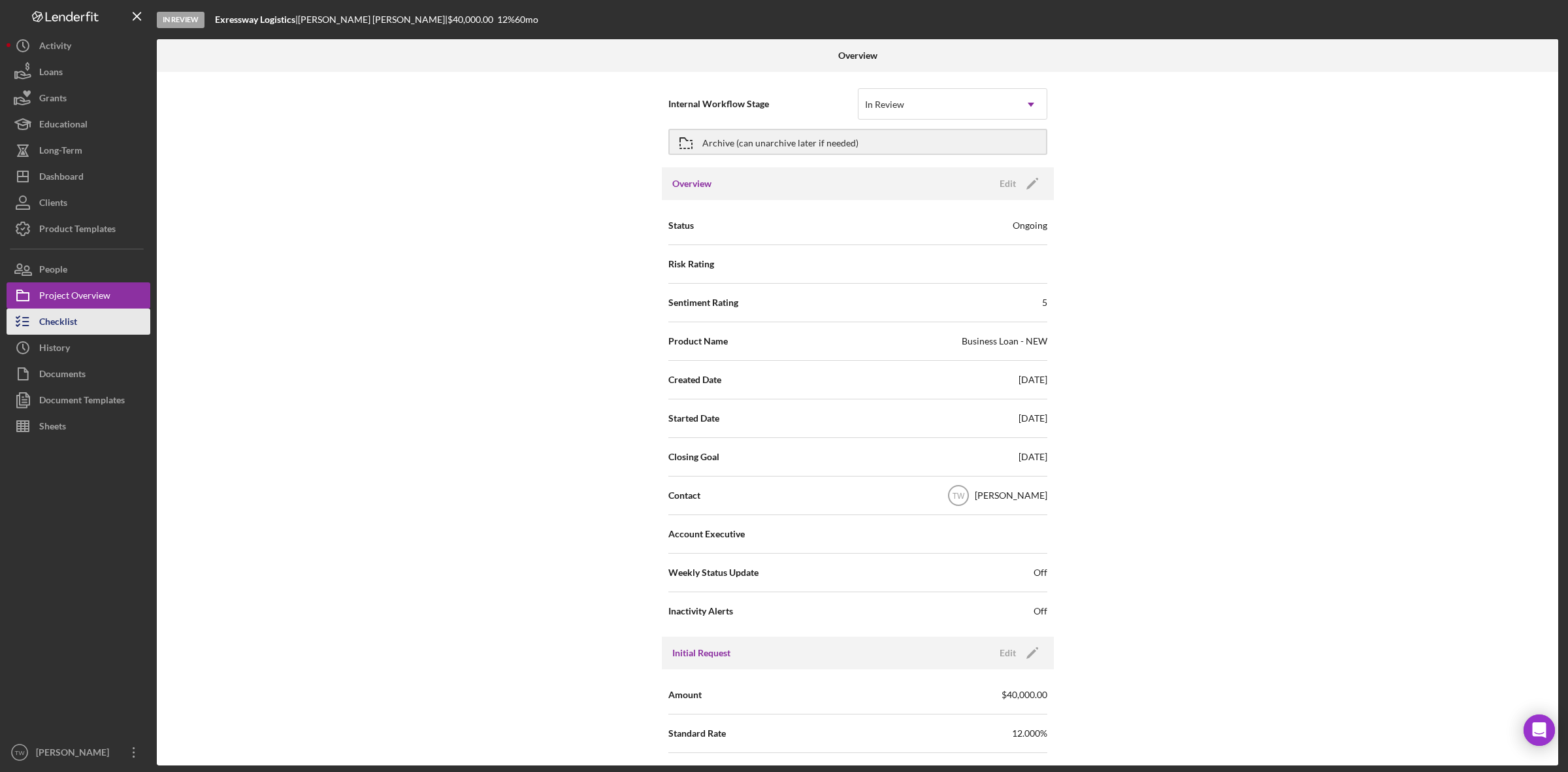
click at [64, 318] on div "Checklist" at bounding box center [58, 323] width 37 height 30
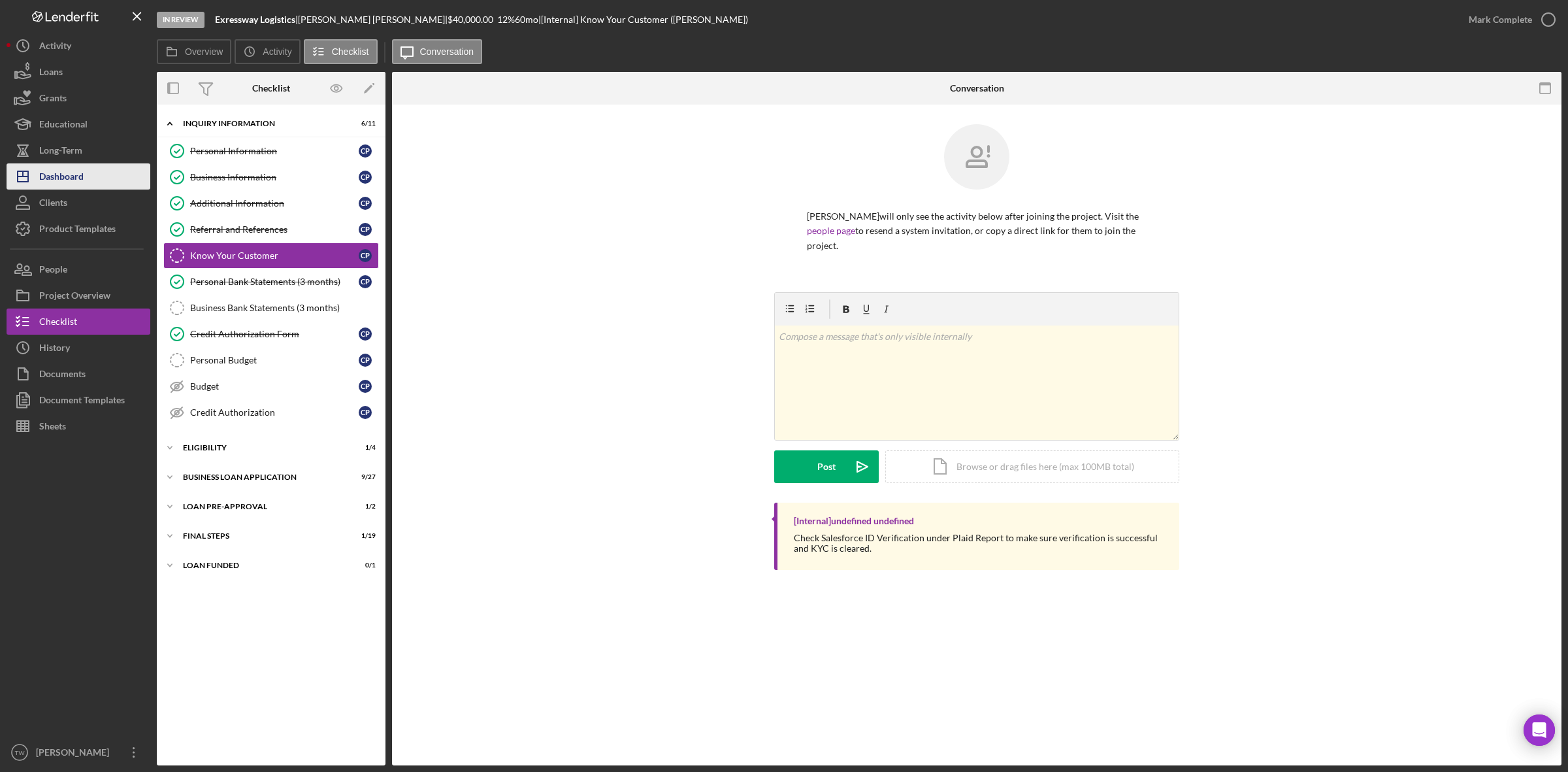
click at [67, 171] on div "Dashboard" at bounding box center [61, 178] width 44 height 30
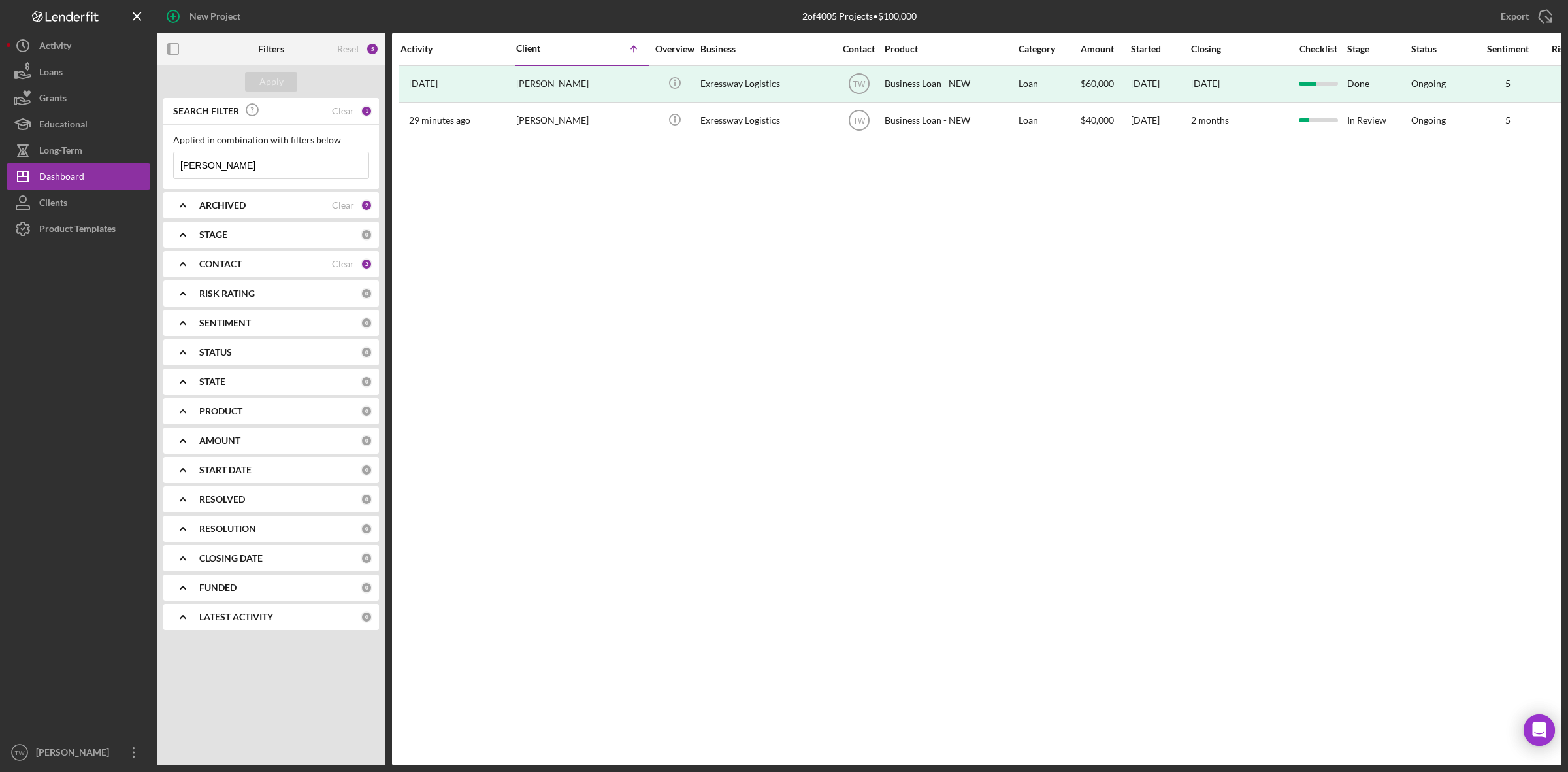
click at [254, 162] on input "[PERSON_NAME]" at bounding box center [271, 165] width 195 height 26
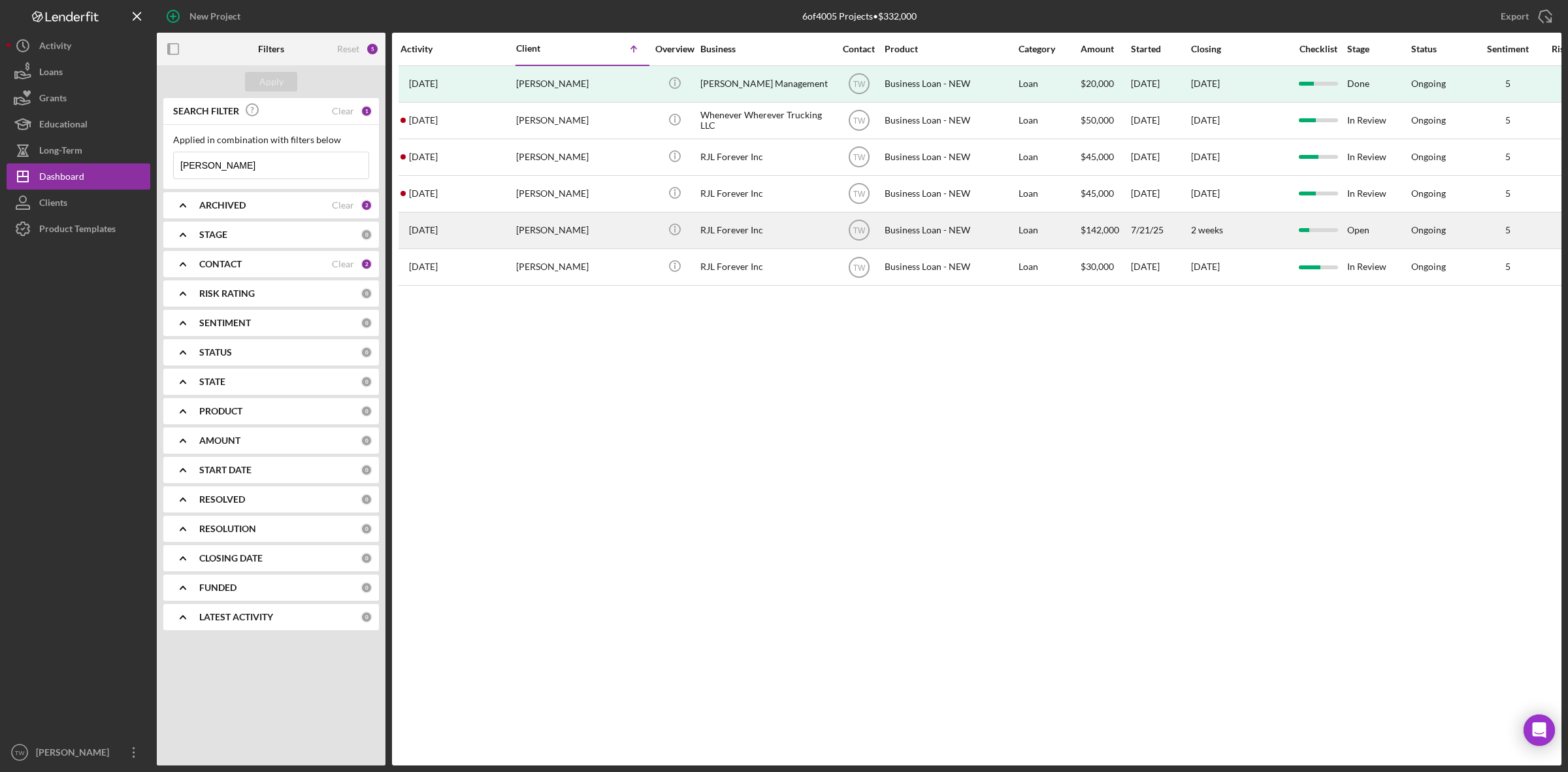
type input "[PERSON_NAME]"
click at [572, 221] on div "[PERSON_NAME]" at bounding box center [581, 230] width 130 height 35
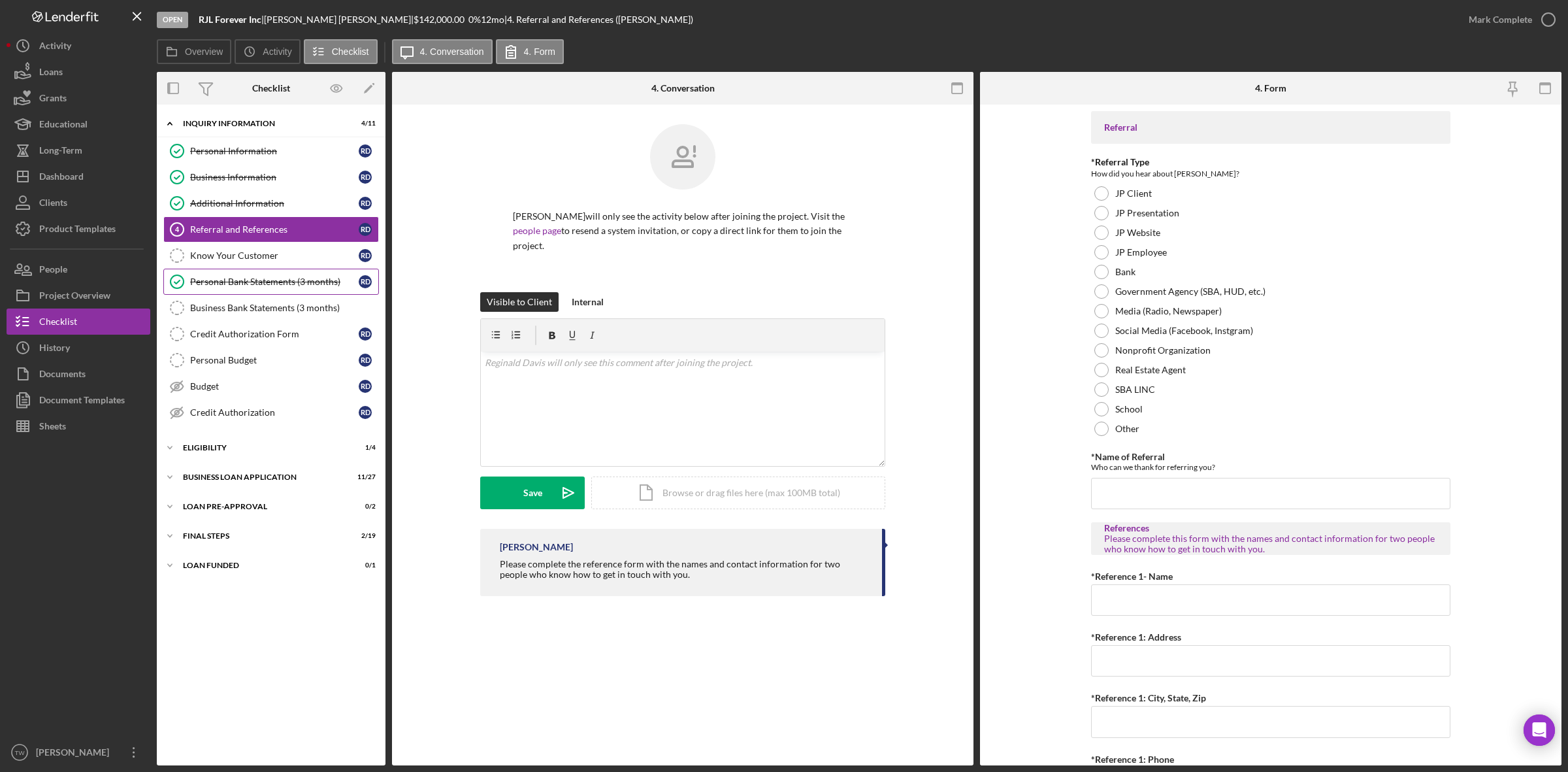
click at [265, 285] on div "Personal Bank Statements (3 months)" at bounding box center [274, 282] width 169 height 10
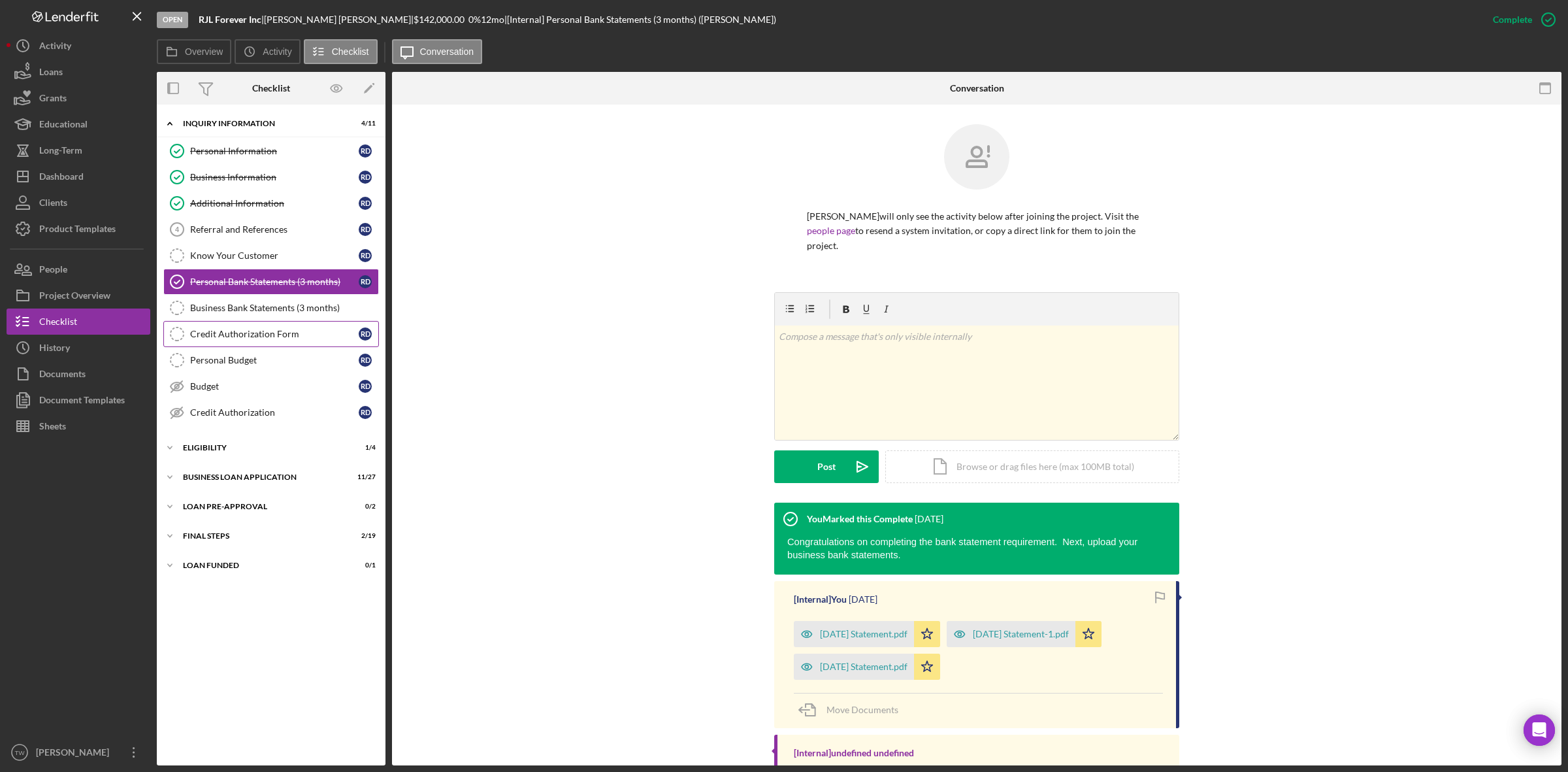
click at [245, 334] on div "Credit Authorization Form" at bounding box center [274, 334] width 169 height 10
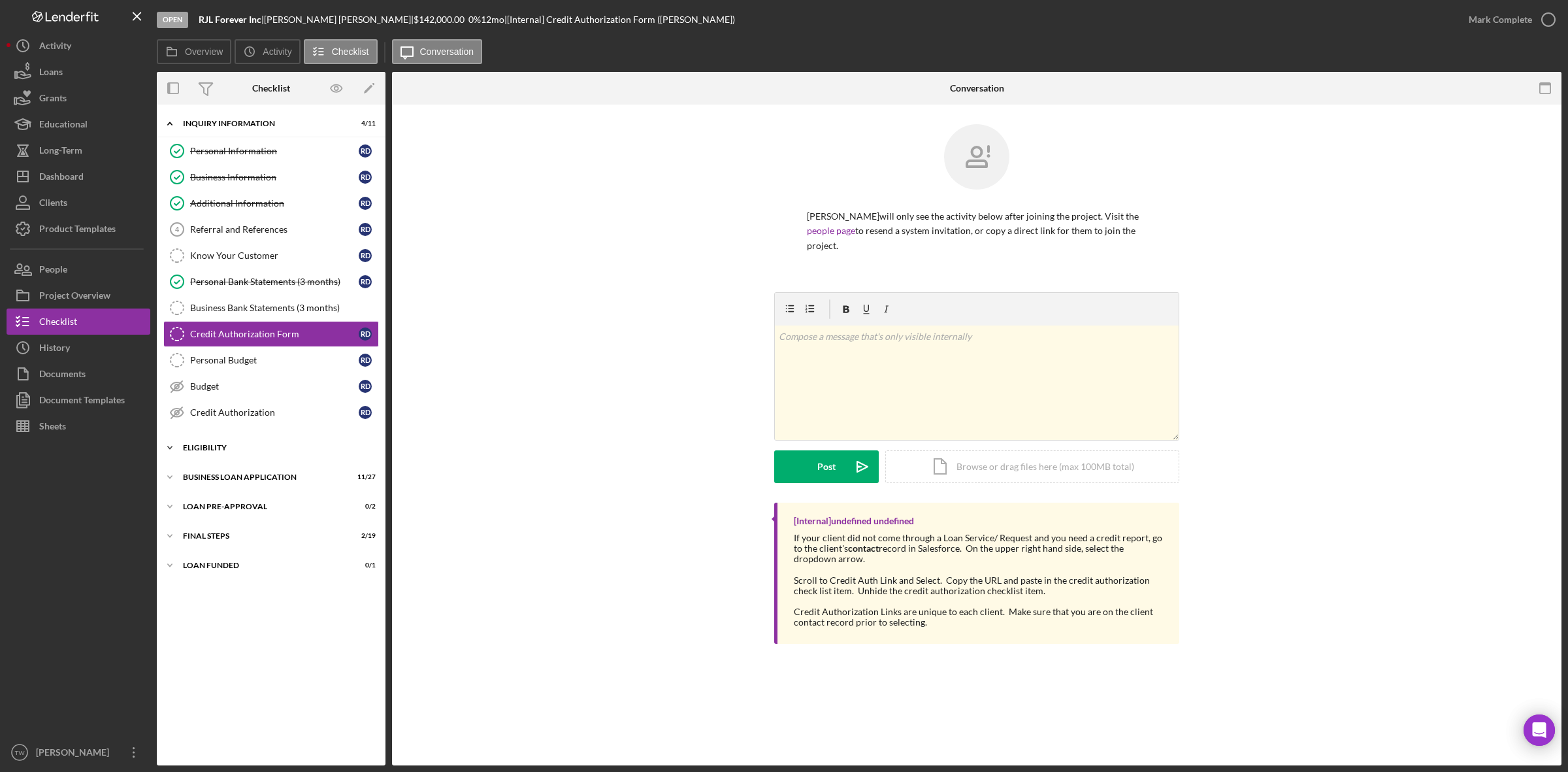
click at [233, 446] on div "Icon/Expander ELIGIBILITY 1 / 4" at bounding box center [271, 447] width 229 height 26
click at [235, 475] on div "Credit Report" at bounding box center [274, 475] width 169 height 10
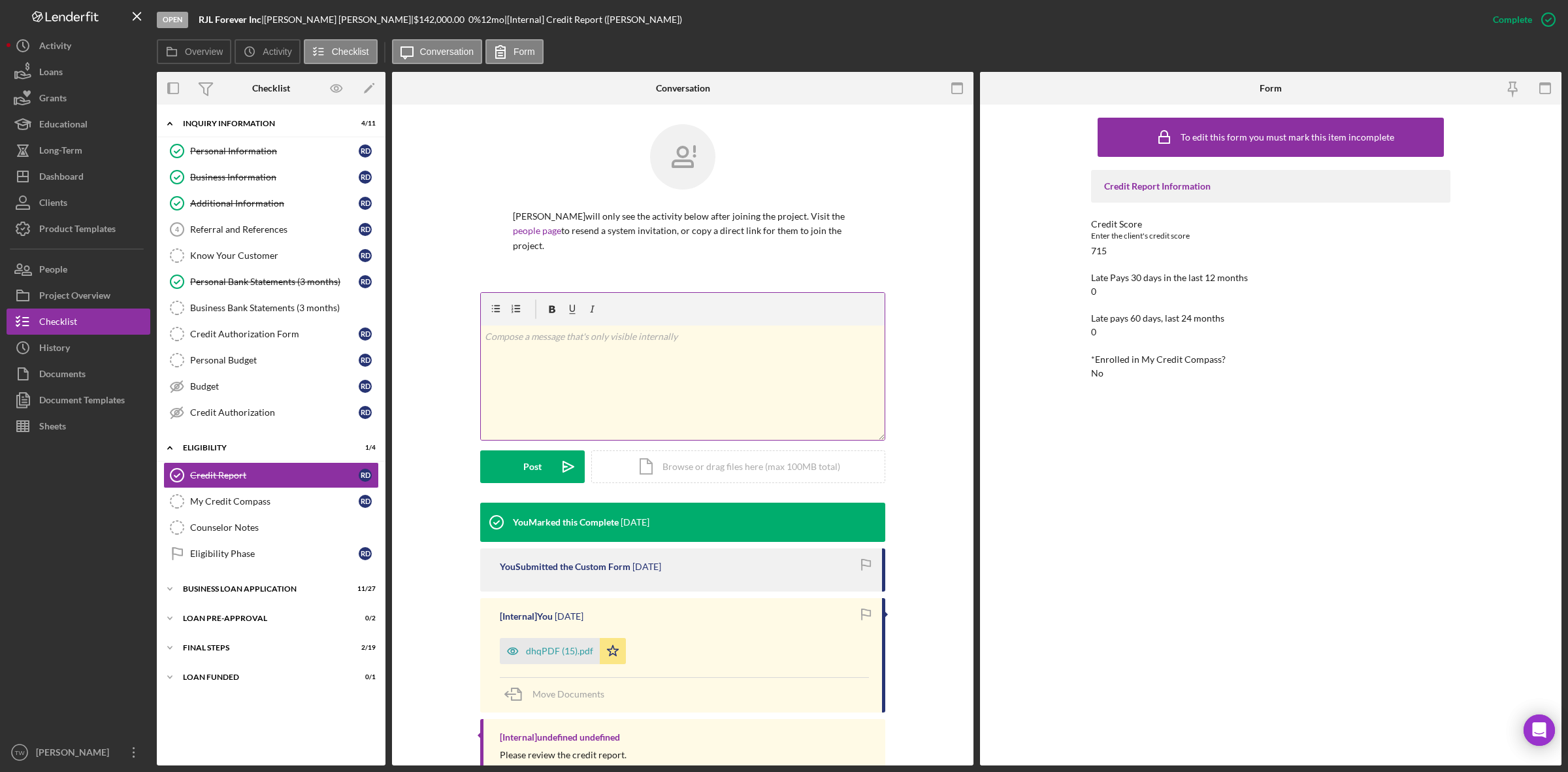
scroll to position [82, 0]
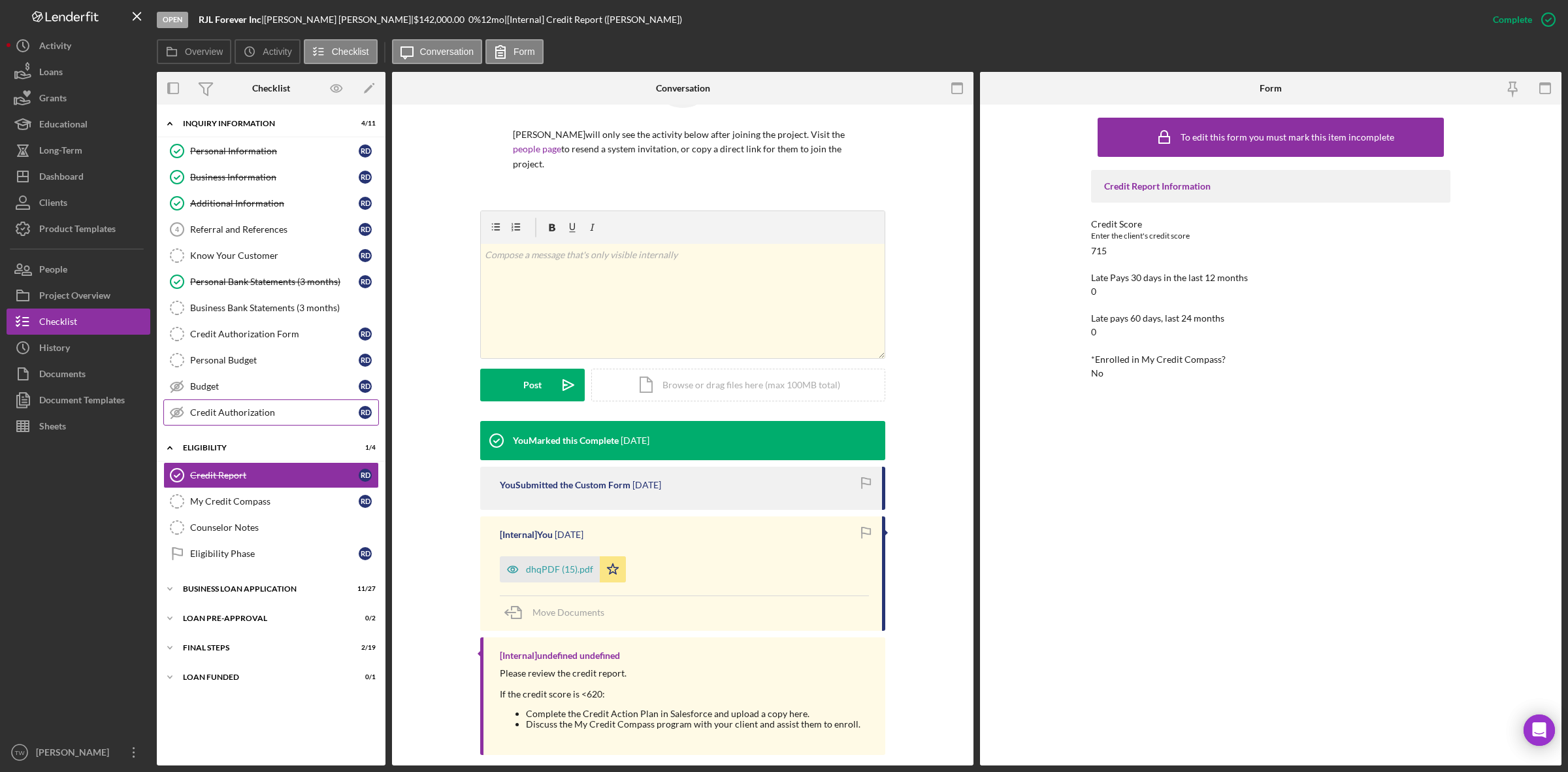
click at [273, 412] on div "Credit Authorization" at bounding box center [274, 412] width 169 height 10
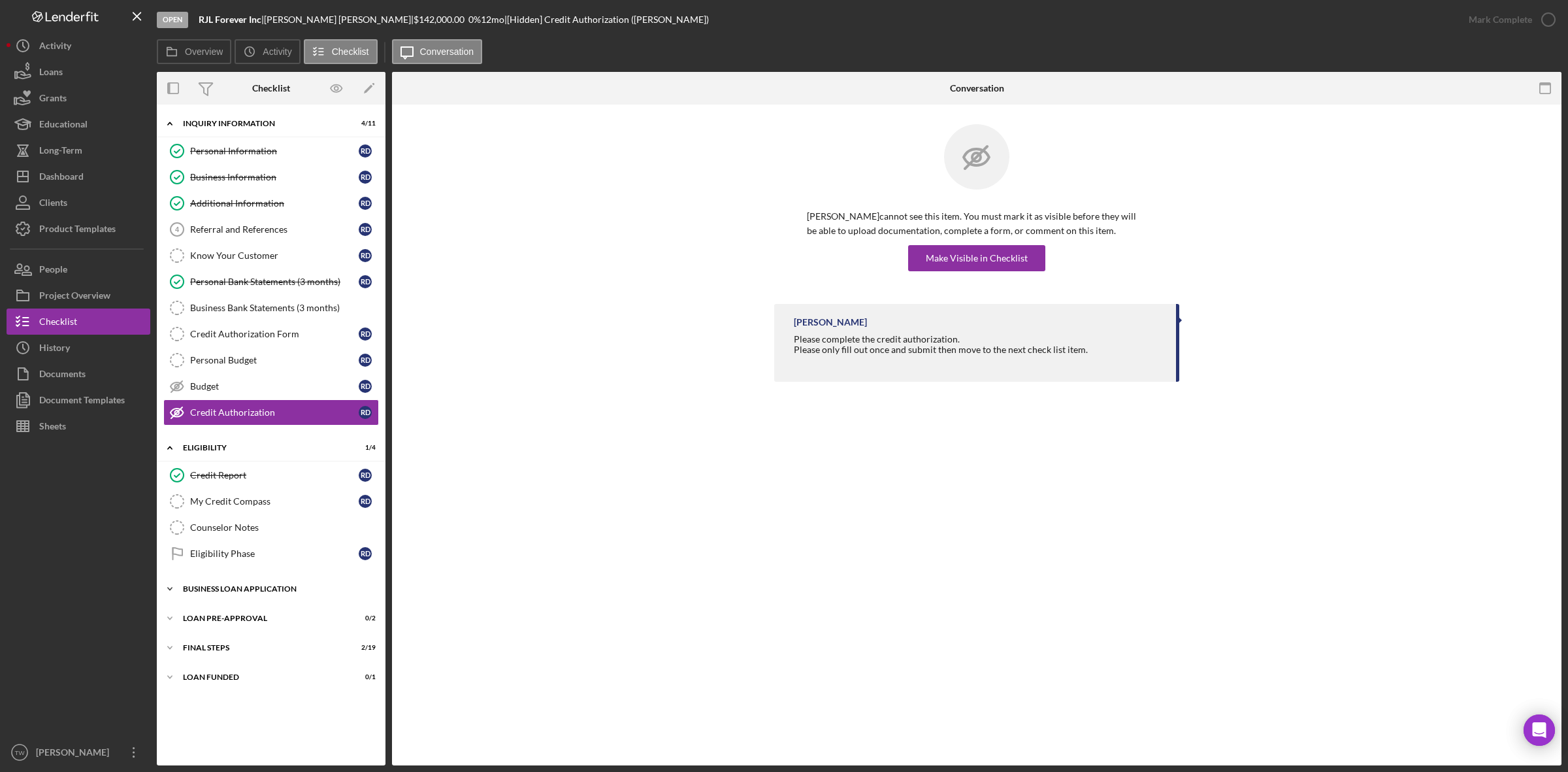
click at [306, 593] on div "BUSINESS LOAN APPLICATION" at bounding box center [276, 589] width 187 height 8
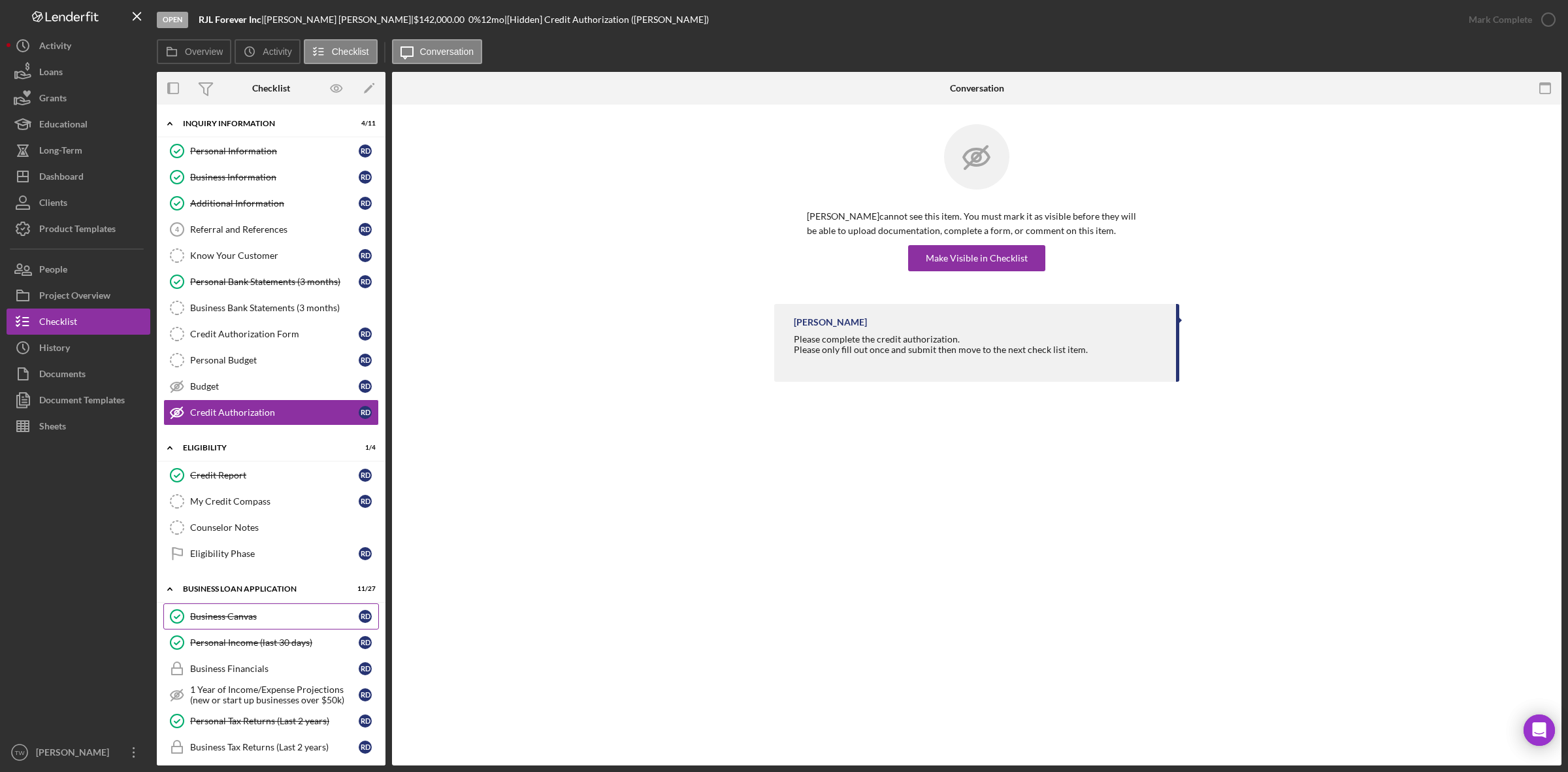
click at [305, 619] on div "Business Canvas" at bounding box center [274, 616] width 169 height 10
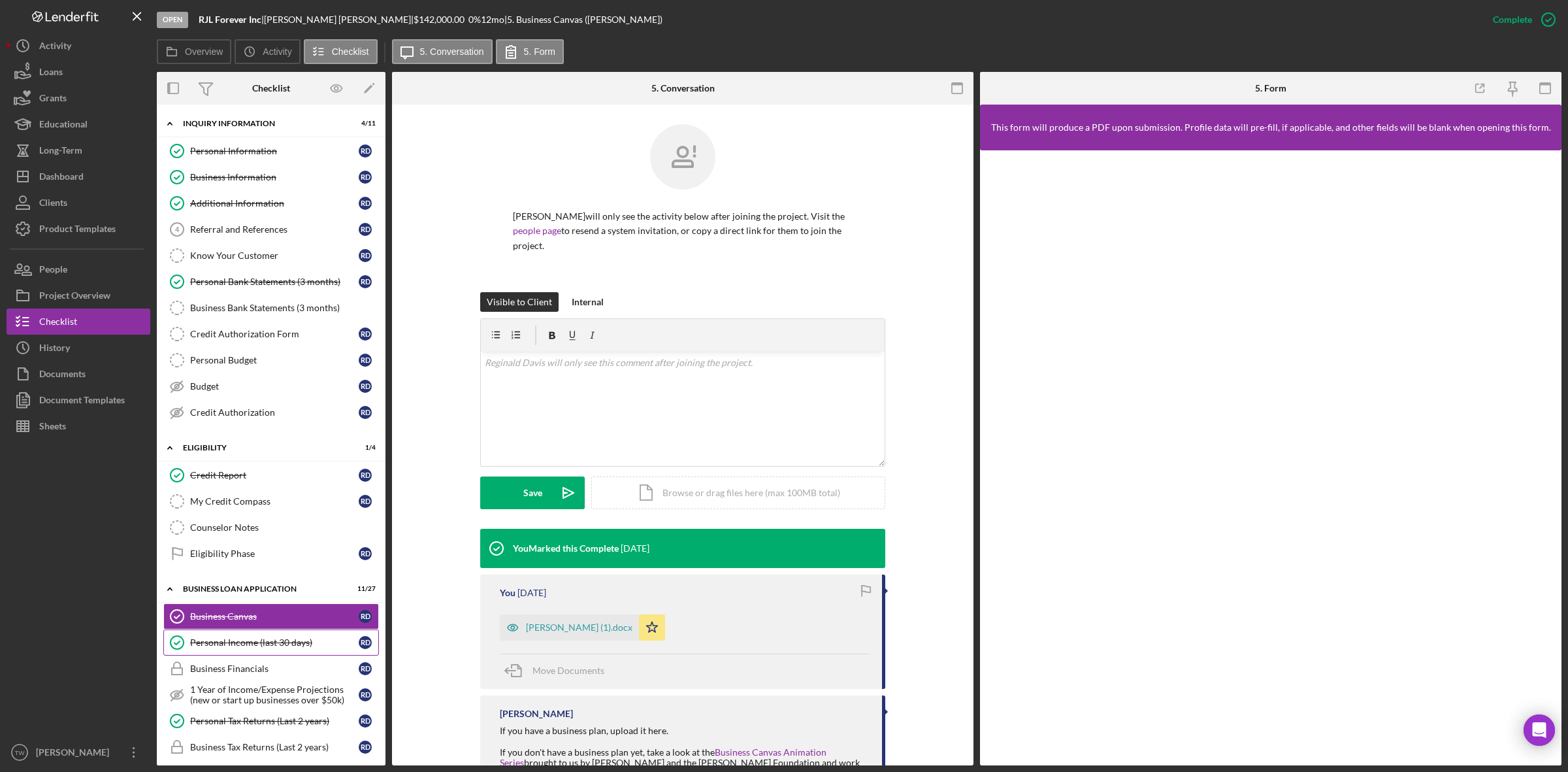
click at [284, 639] on link "Personal Income (last 30 days) Personal Income (last 30 days) R D" at bounding box center [271, 642] width 215 height 26
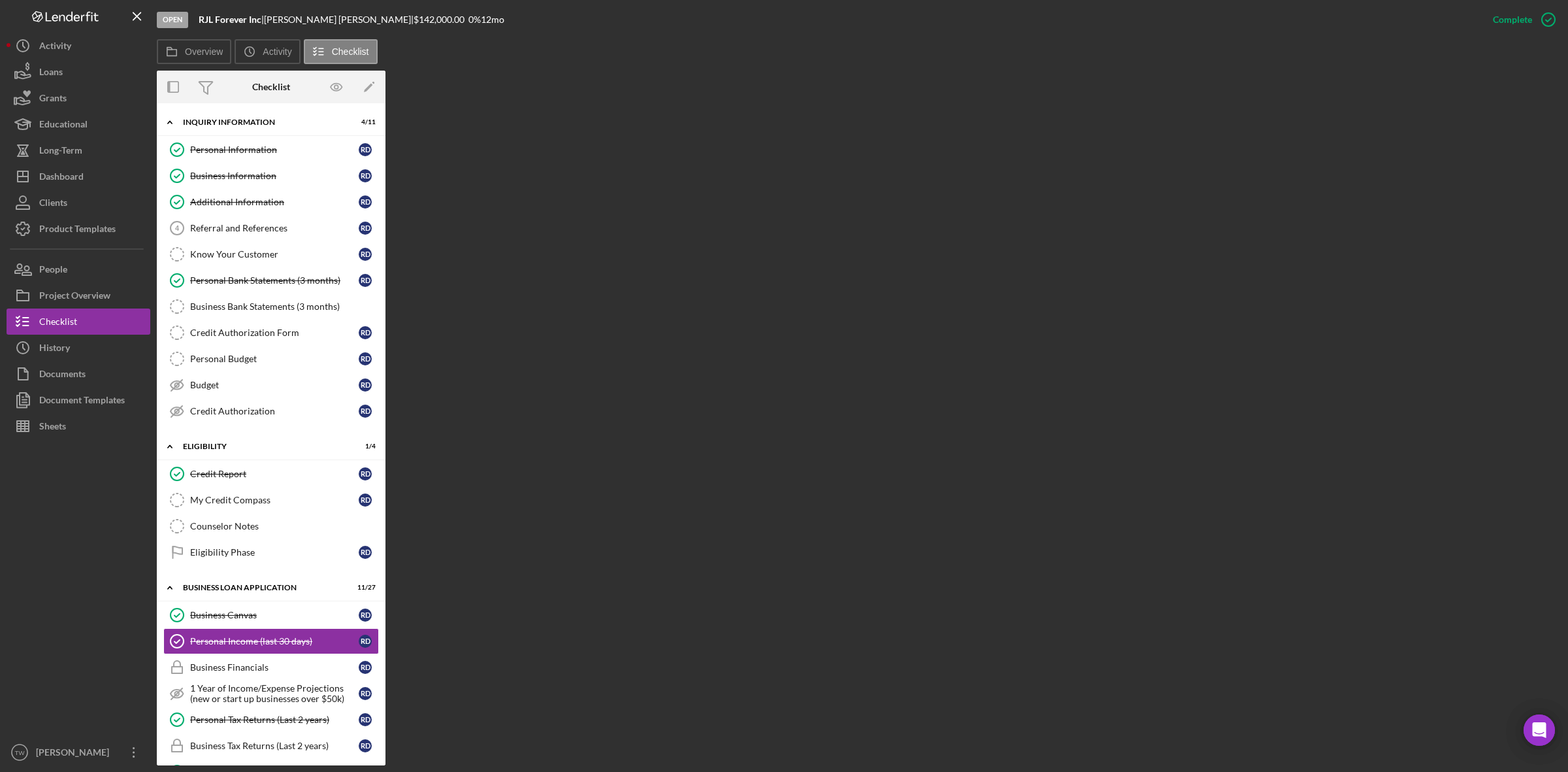
scroll to position [245, 0]
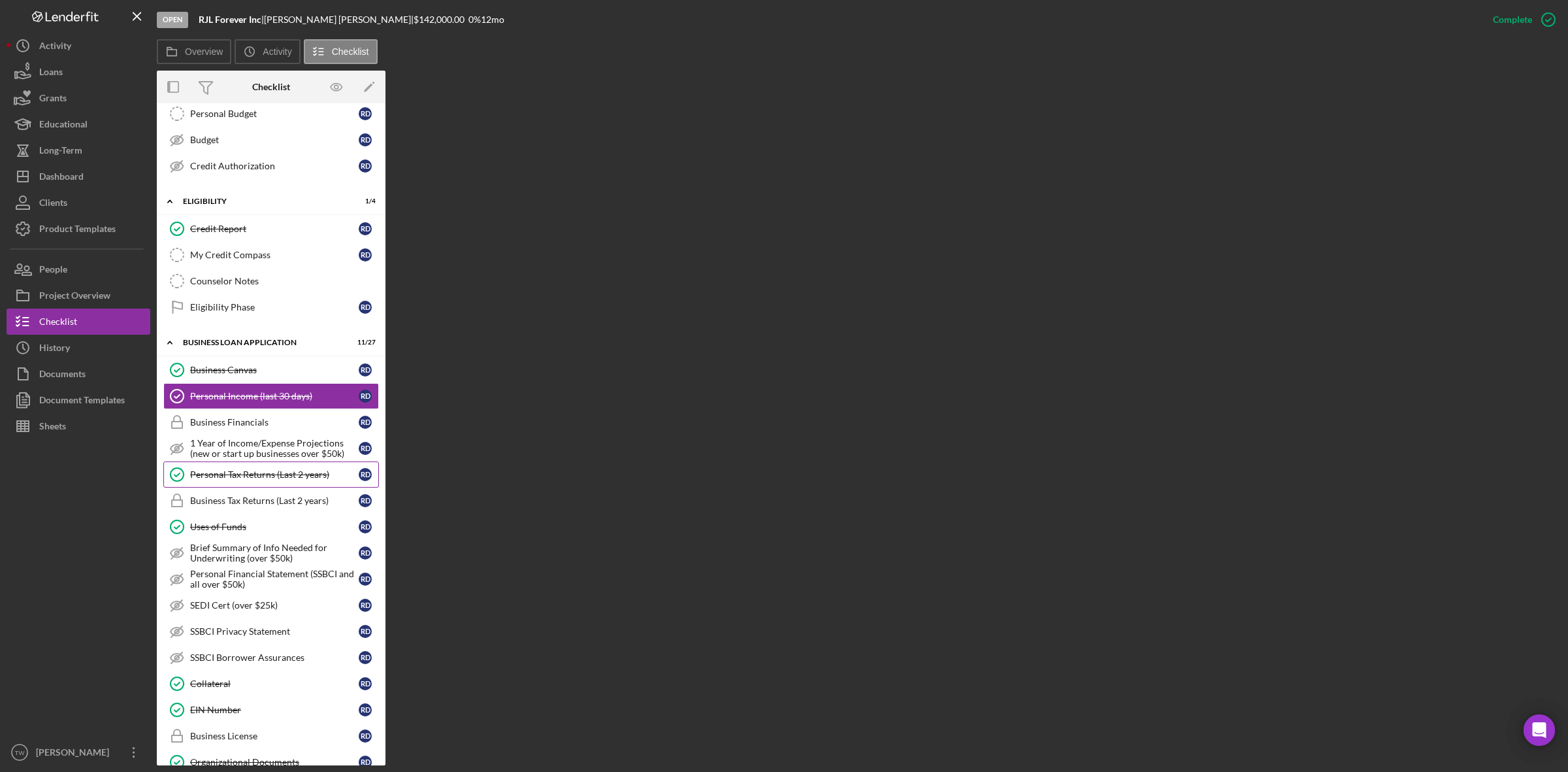
click at [282, 480] on div "Personal Tax Returns (Last 2 years)" at bounding box center [274, 475] width 169 height 10
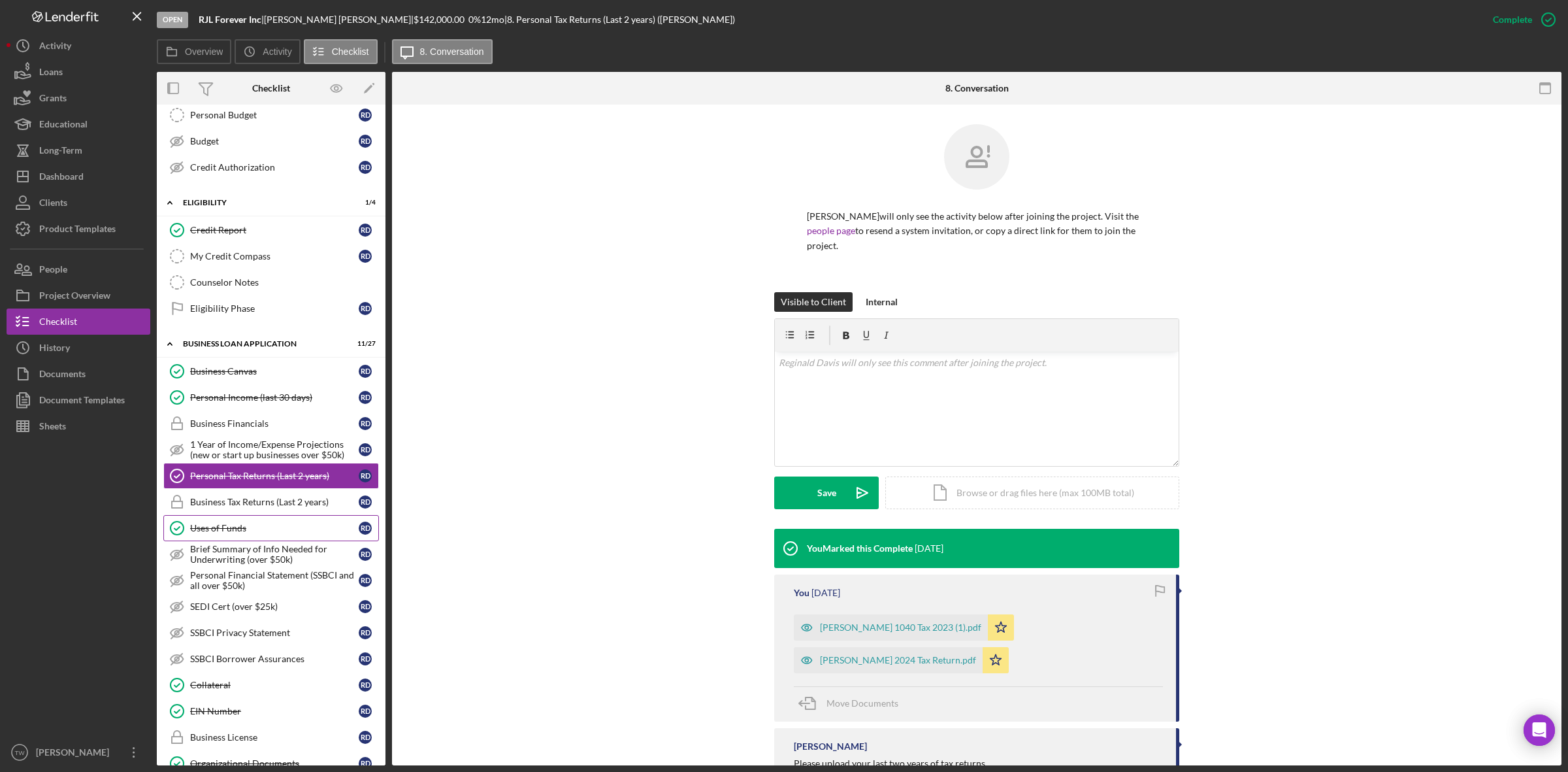
click at [255, 533] on div "Uses of Funds" at bounding box center [274, 528] width 169 height 10
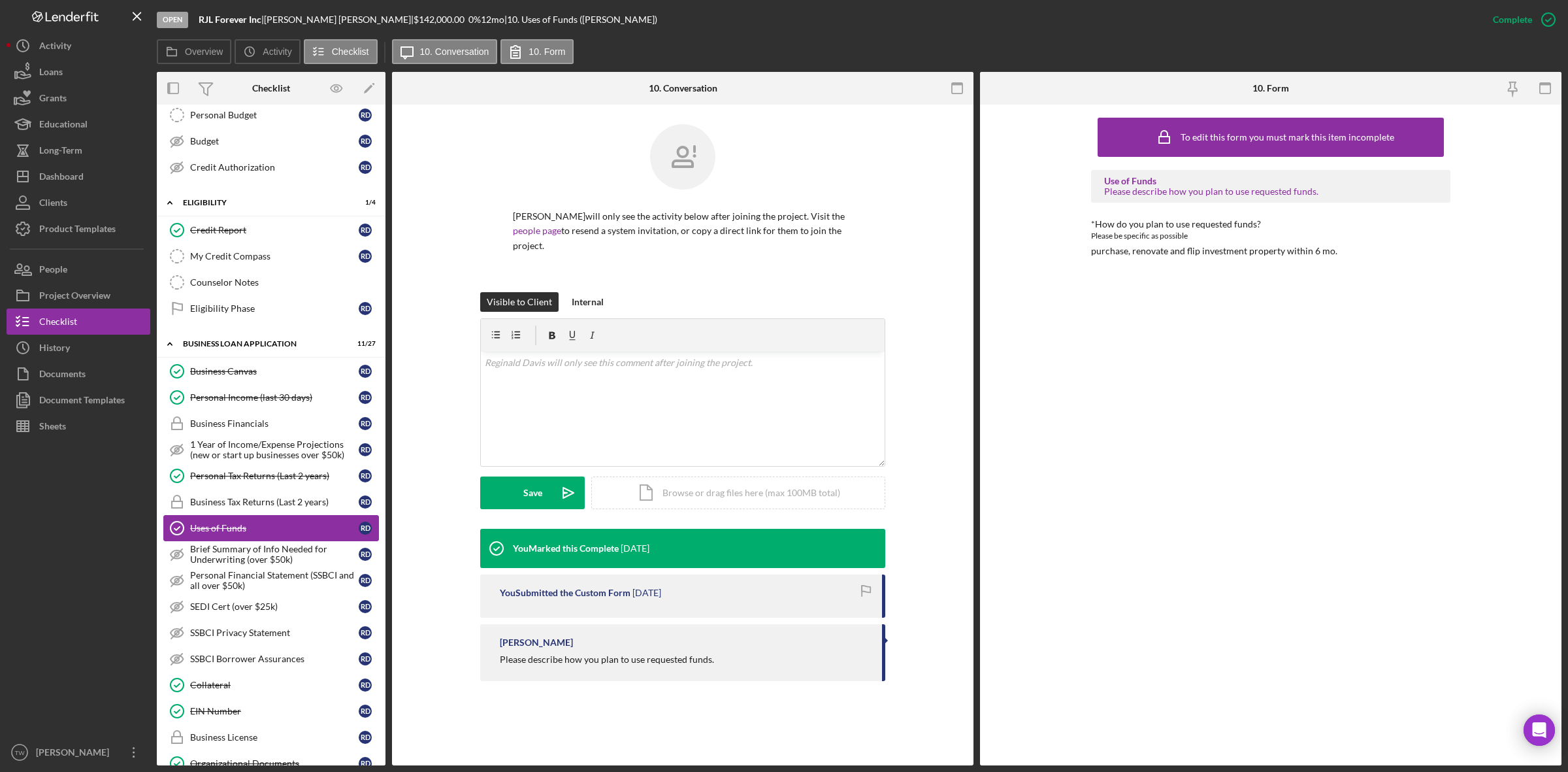
scroll to position [490, 0]
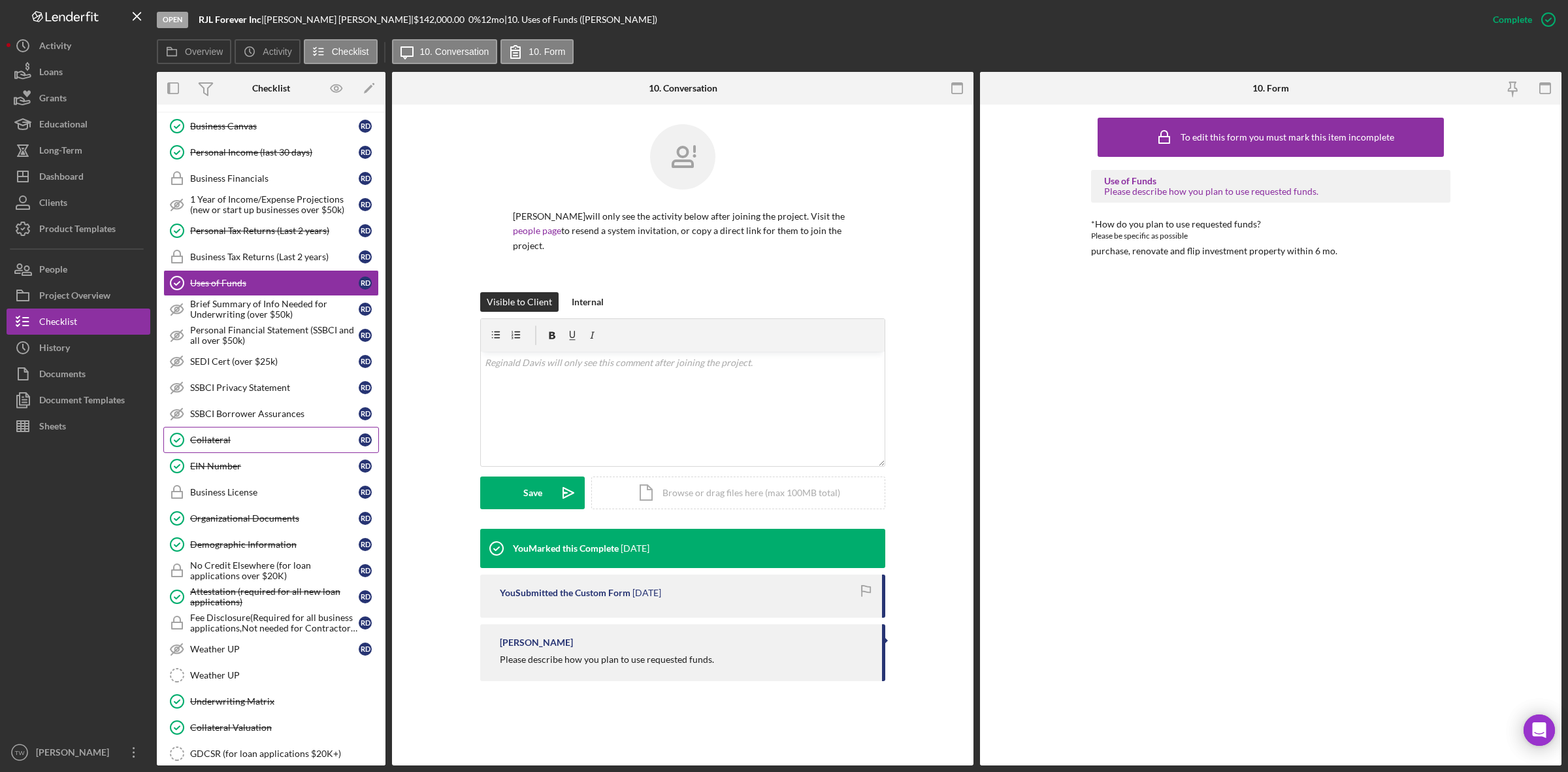
click at [295, 445] on div "Collateral" at bounding box center [274, 440] width 169 height 10
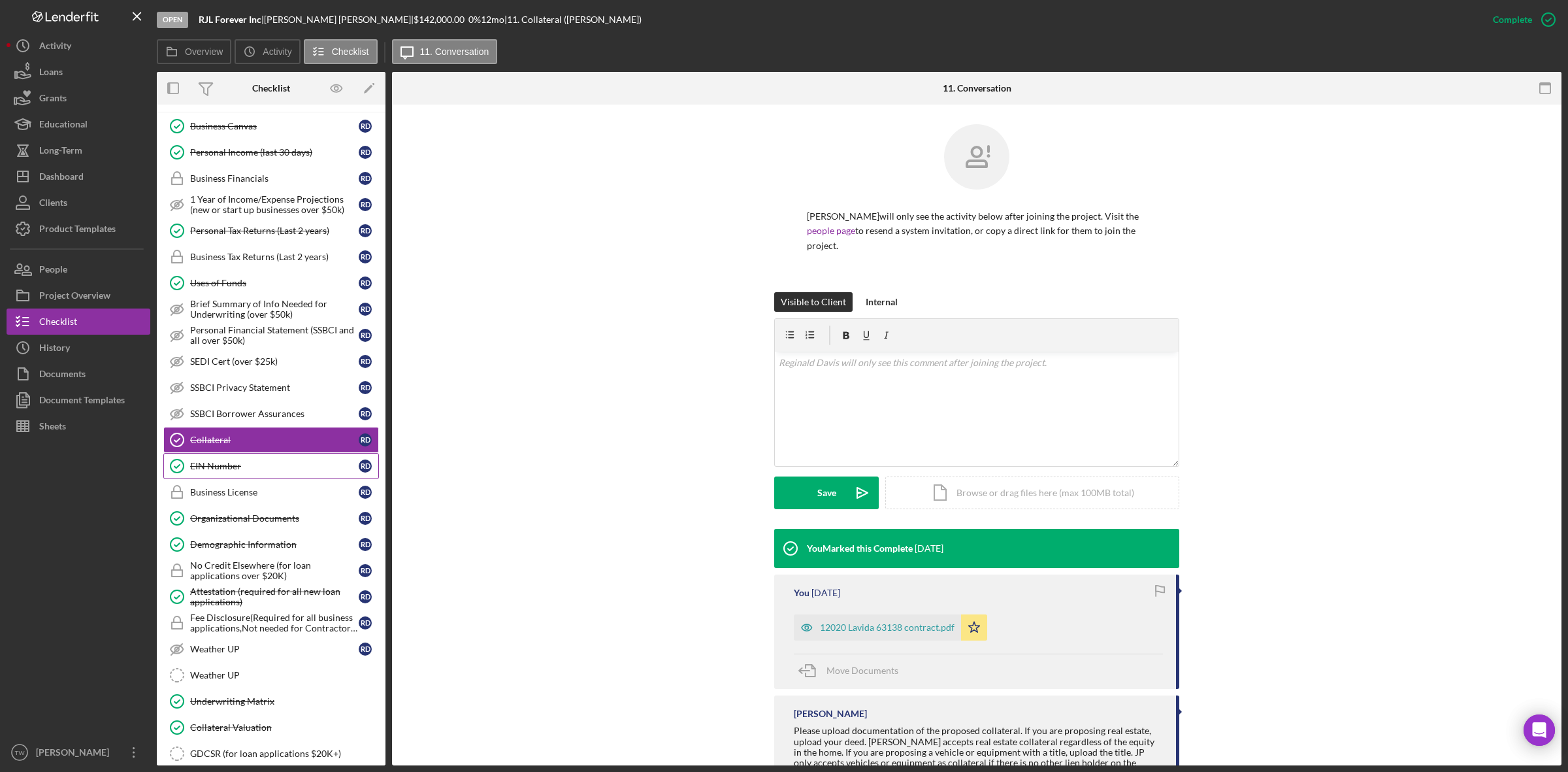
click at [288, 479] on link "EIN Number EIN Number R D" at bounding box center [271, 466] width 215 height 26
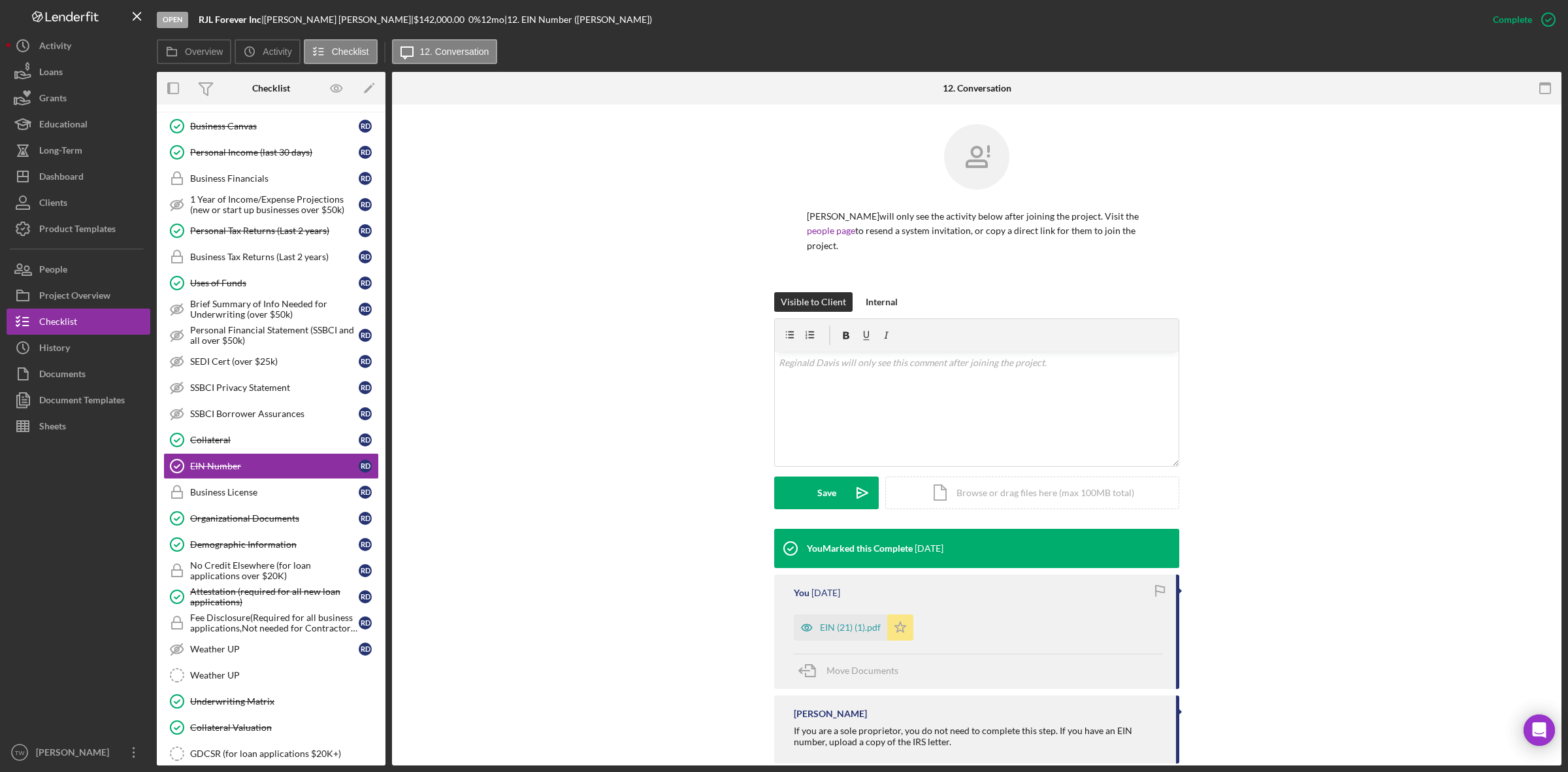
scroll to position [25, 0]
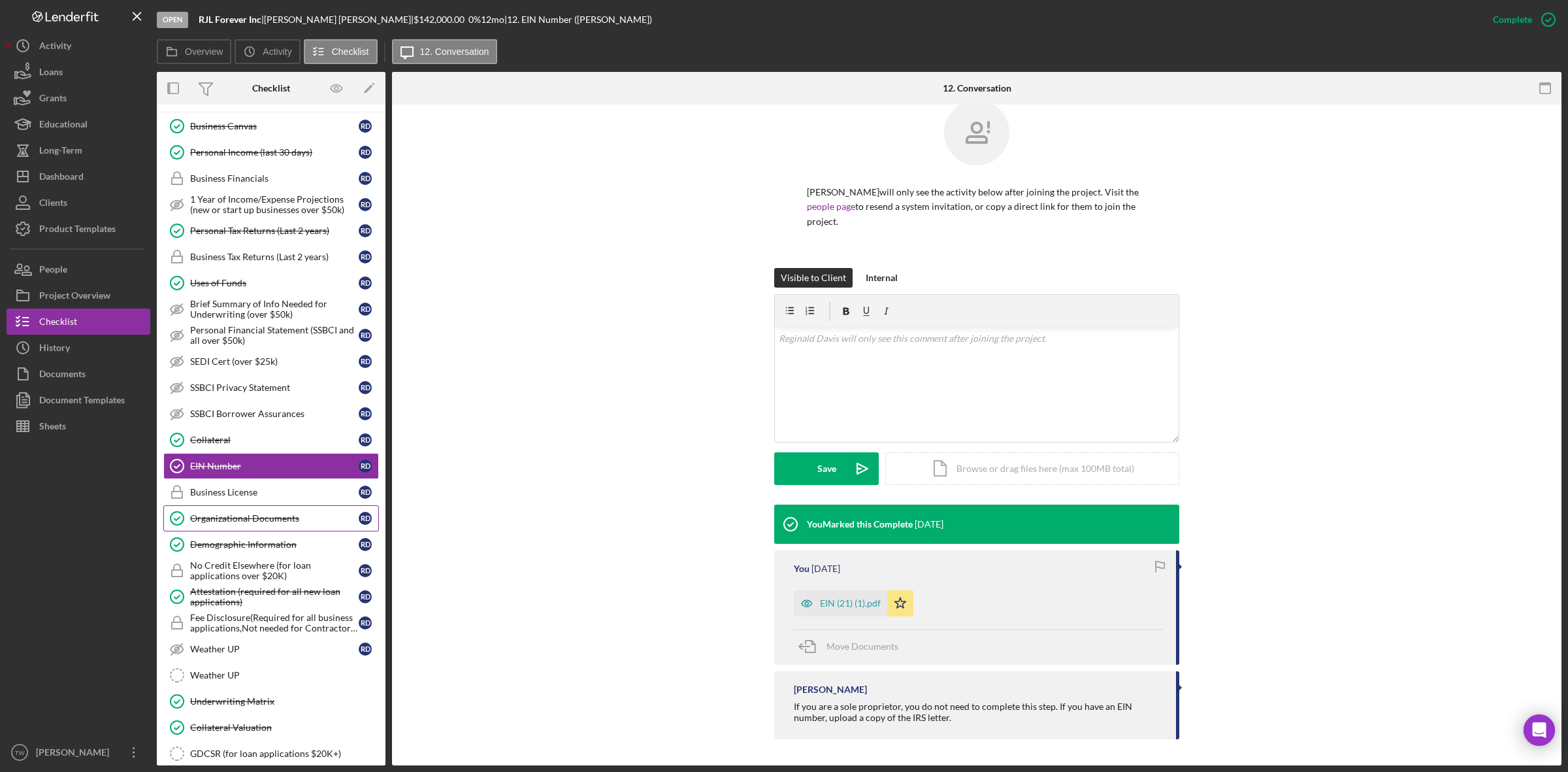
click at [285, 524] on div "Organizational Documents" at bounding box center [274, 518] width 169 height 10
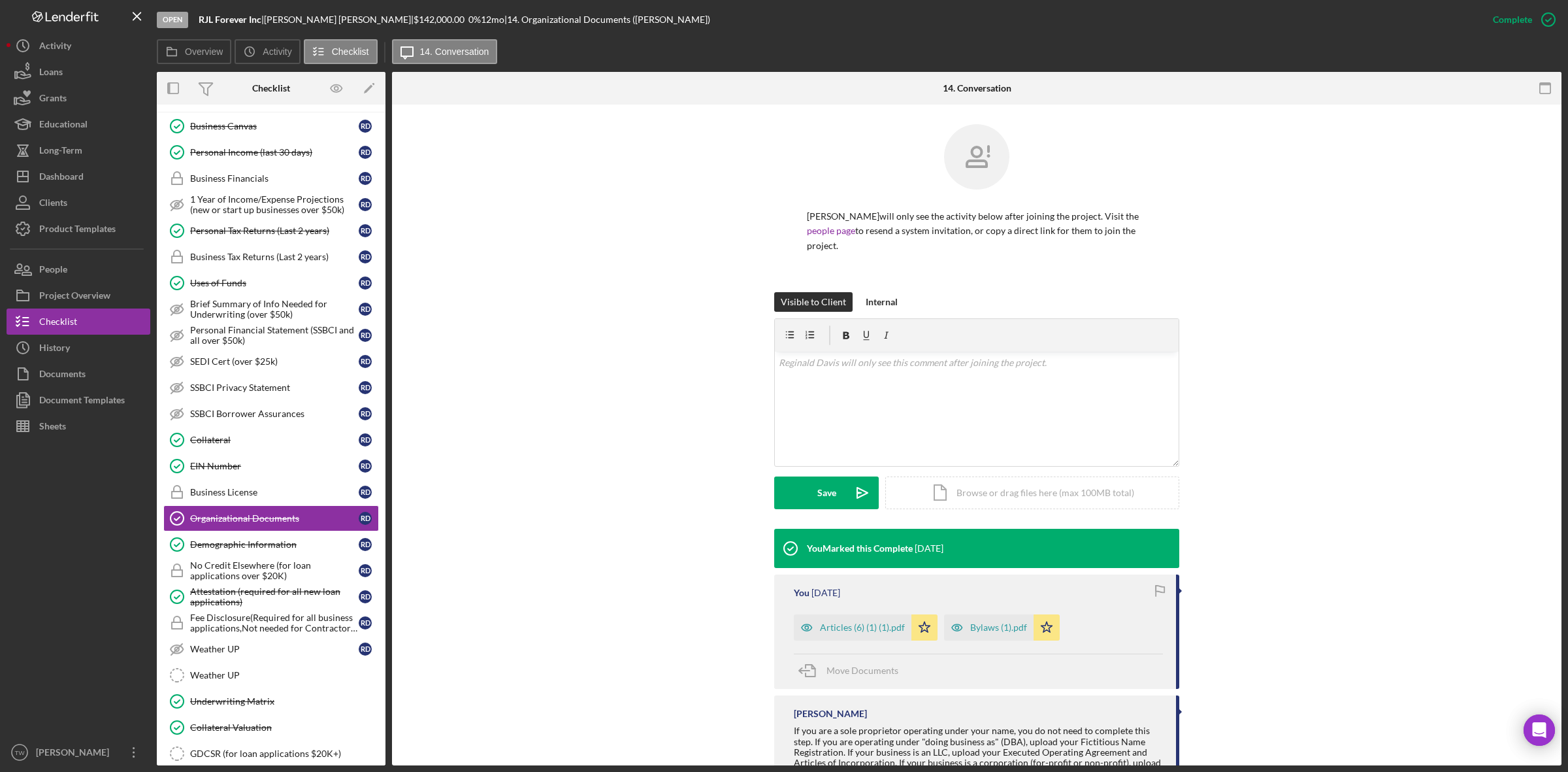
scroll to position [66, 0]
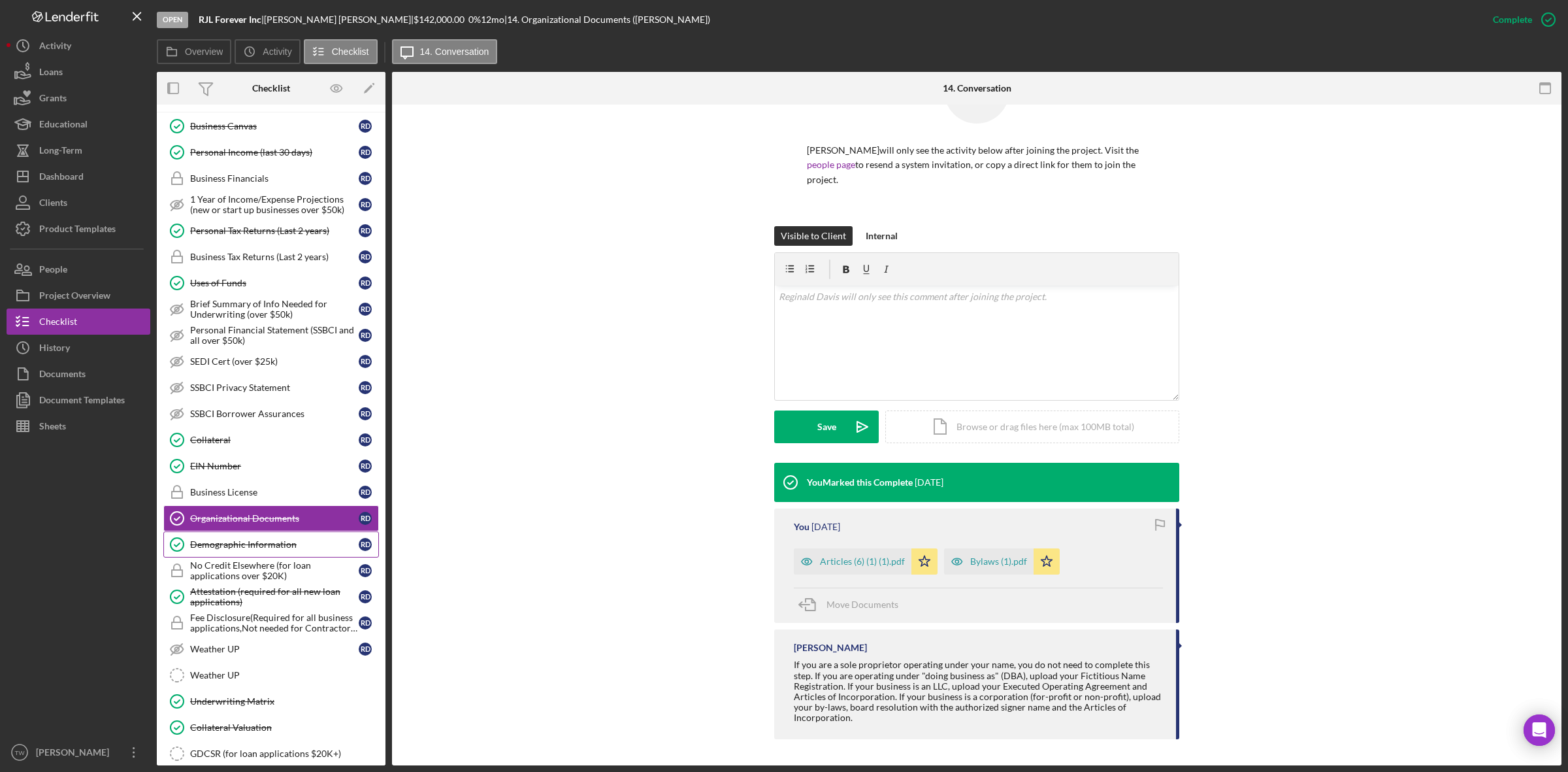
click at [256, 550] on div "Demographic Information" at bounding box center [274, 544] width 169 height 10
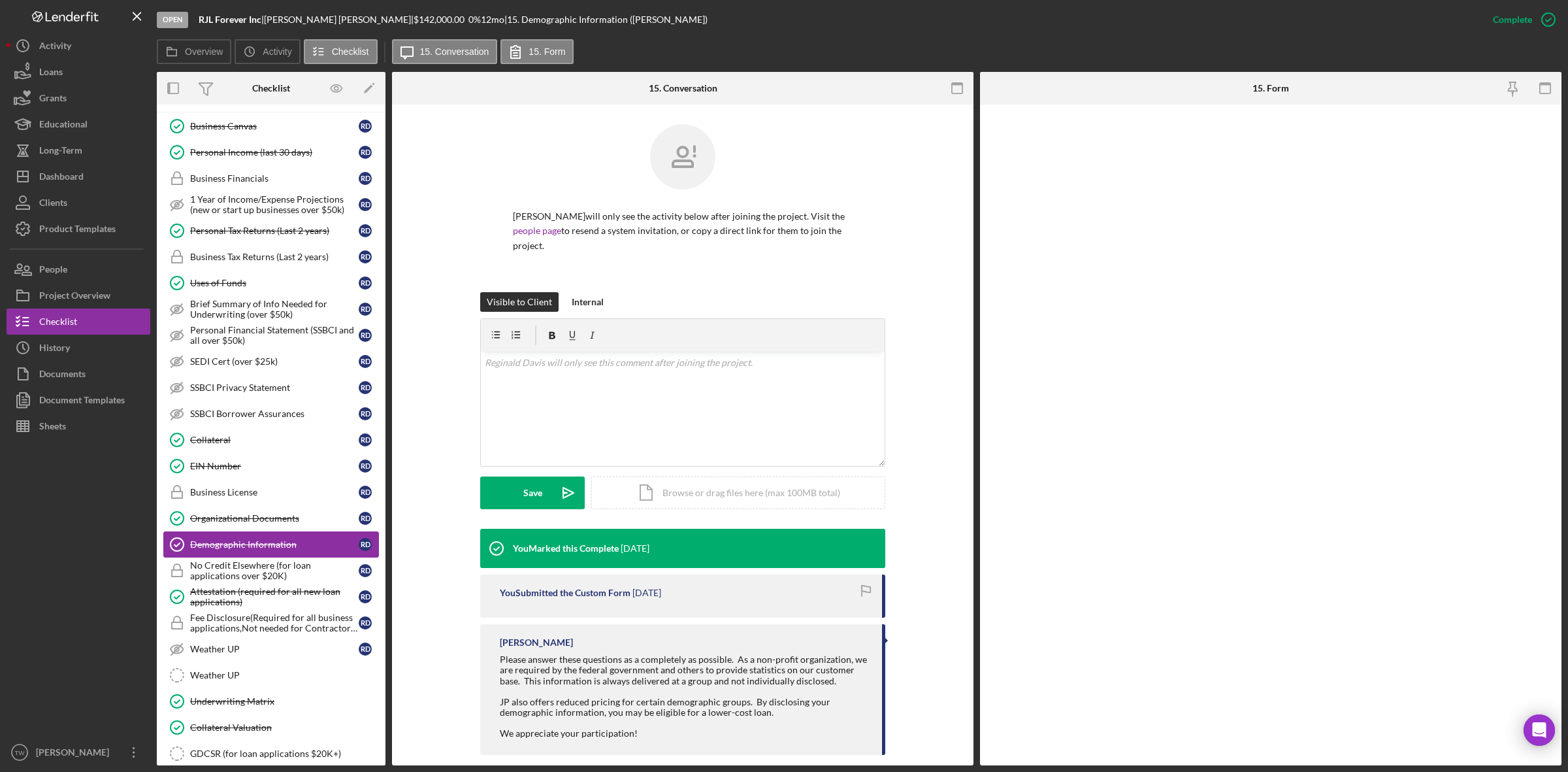
scroll to position [659, 0]
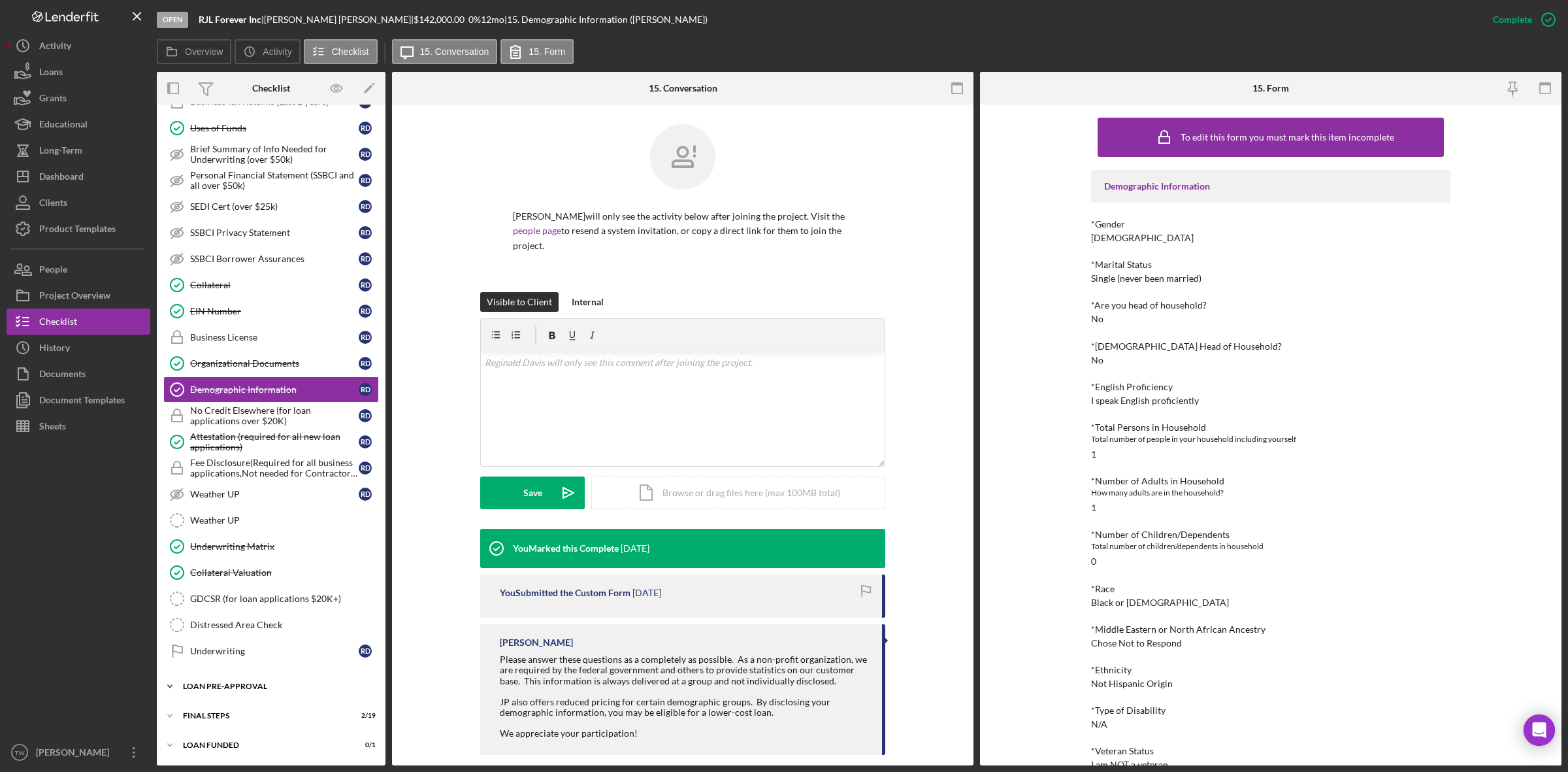
click at [245, 682] on div "Icon/Expander LOAN PRE-APPROVAL 0 / 2" at bounding box center [271, 686] width 229 height 26
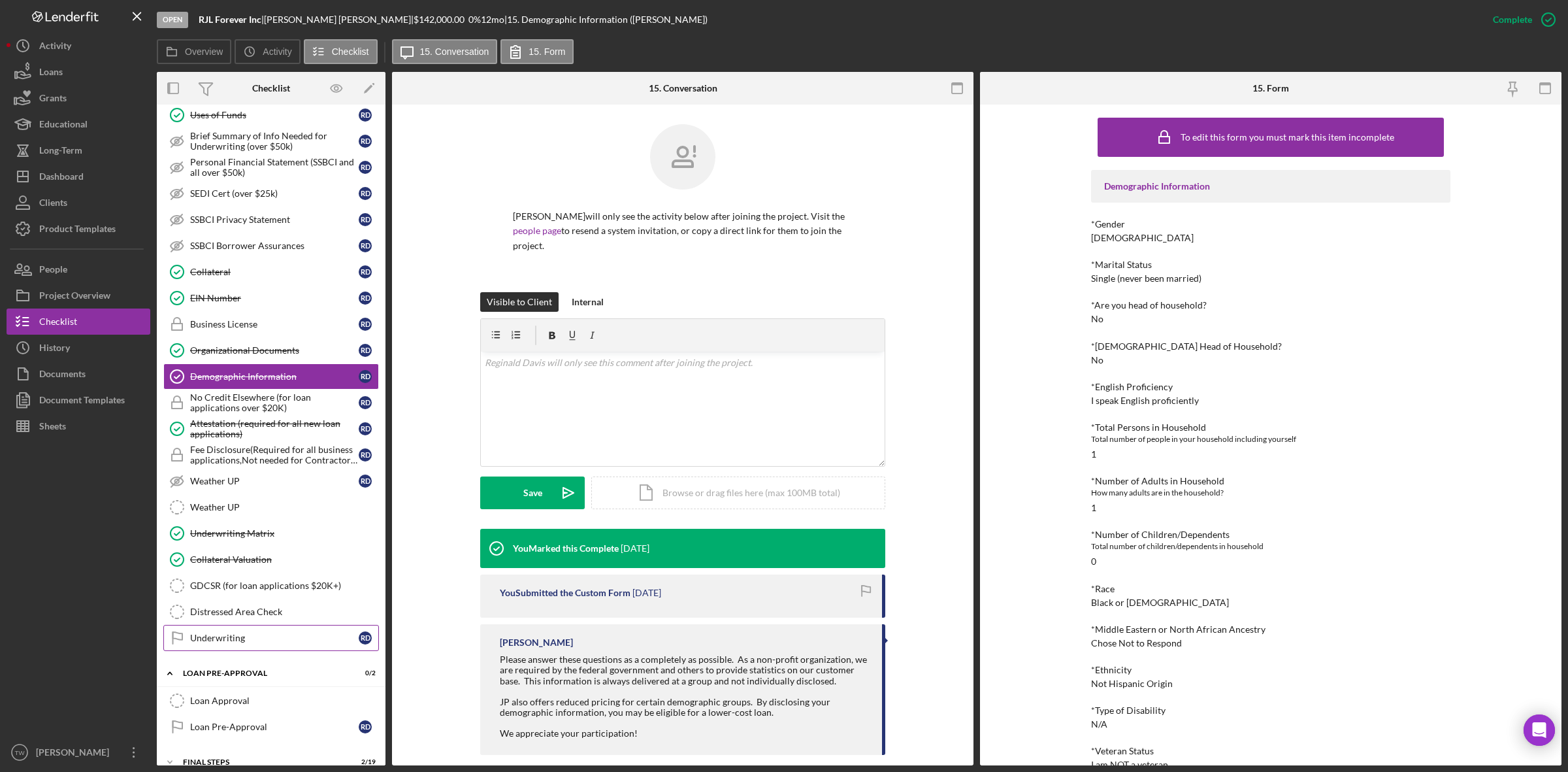
scroll to position [719, 0]
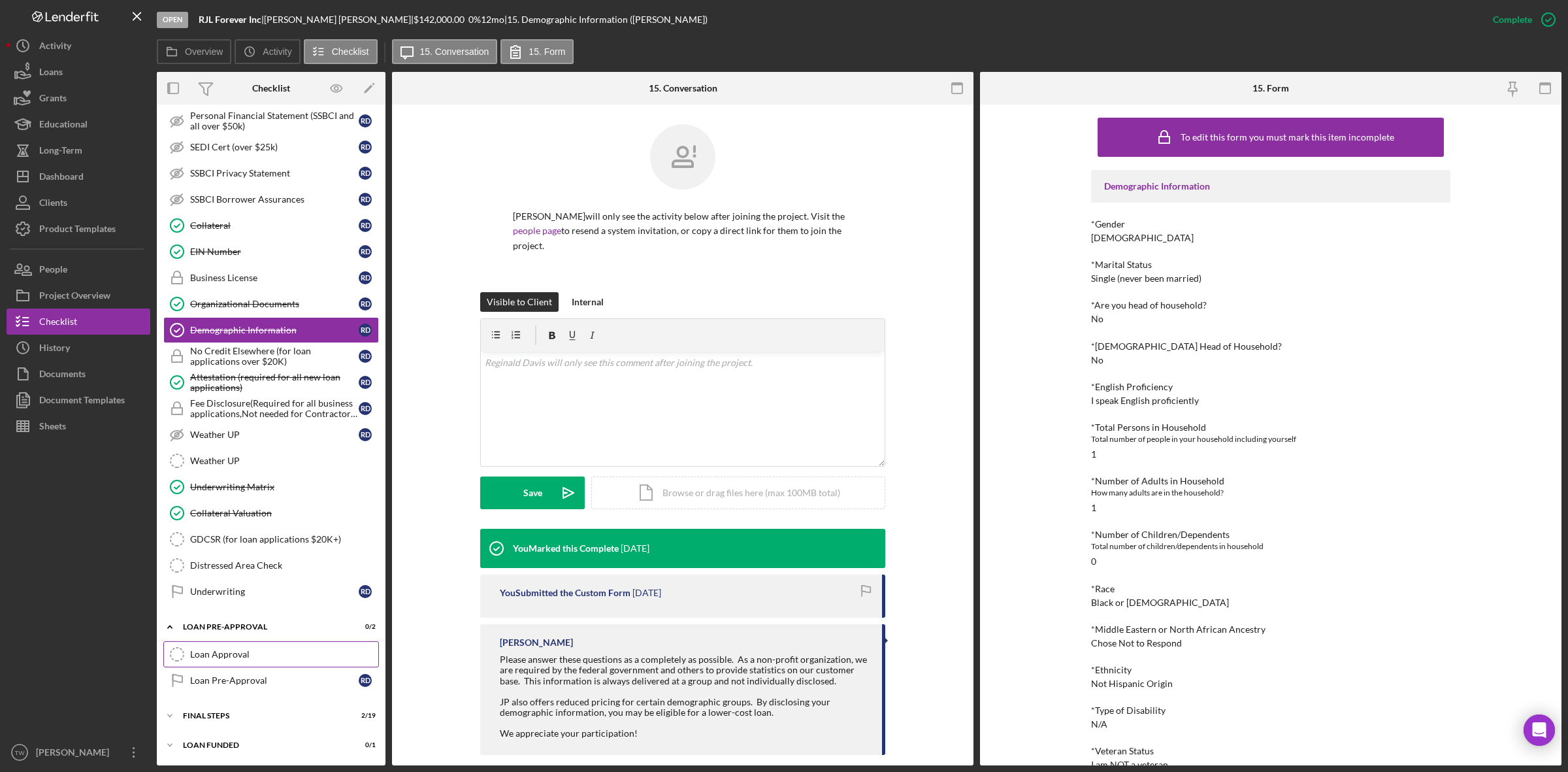
click at [274, 653] on div "Loan Approval" at bounding box center [284, 654] width 188 height 10
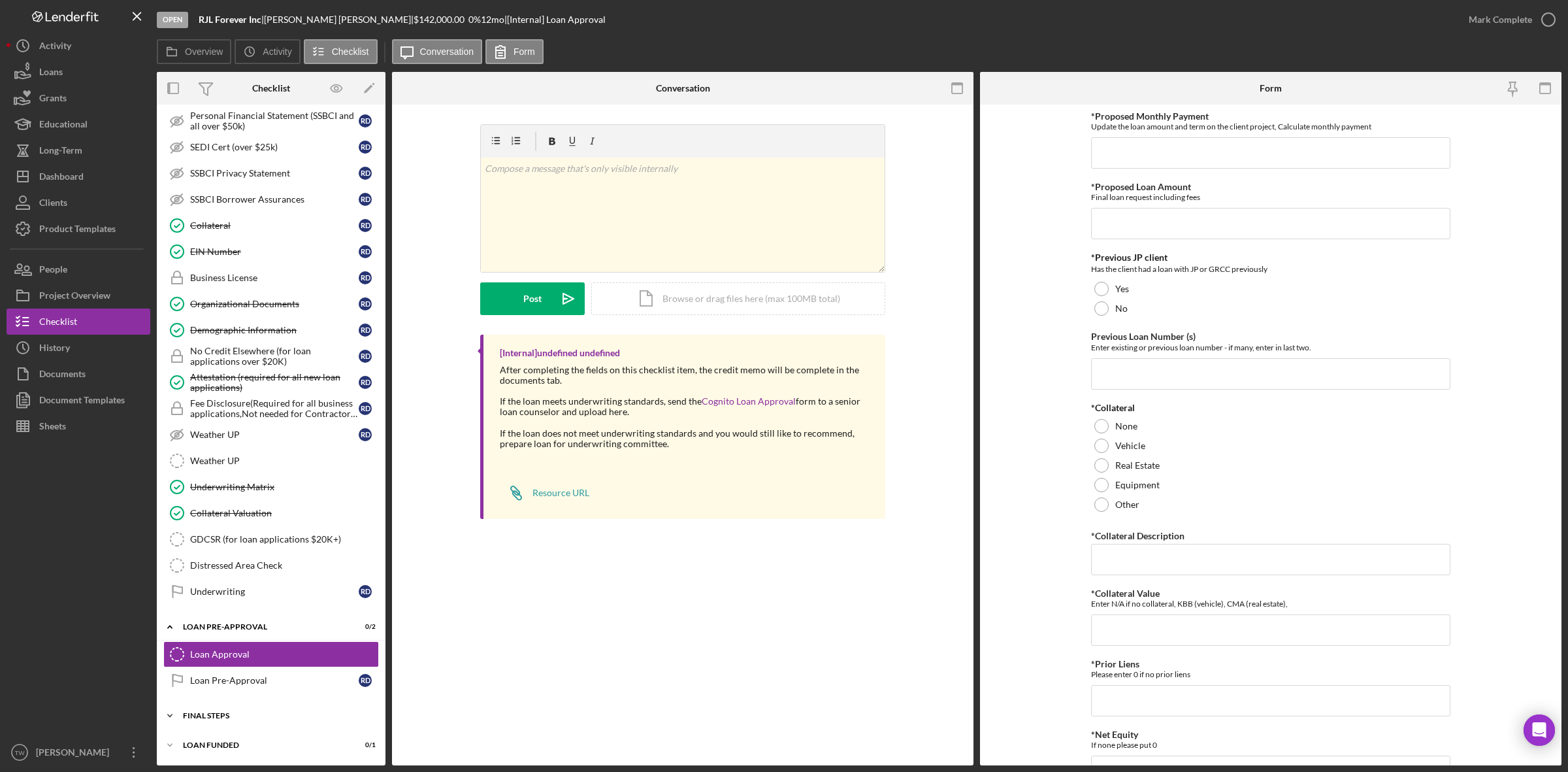
click at [249, 712] on div "FINAL STEPS" at bounding box center [276, 715] width 187 height 8
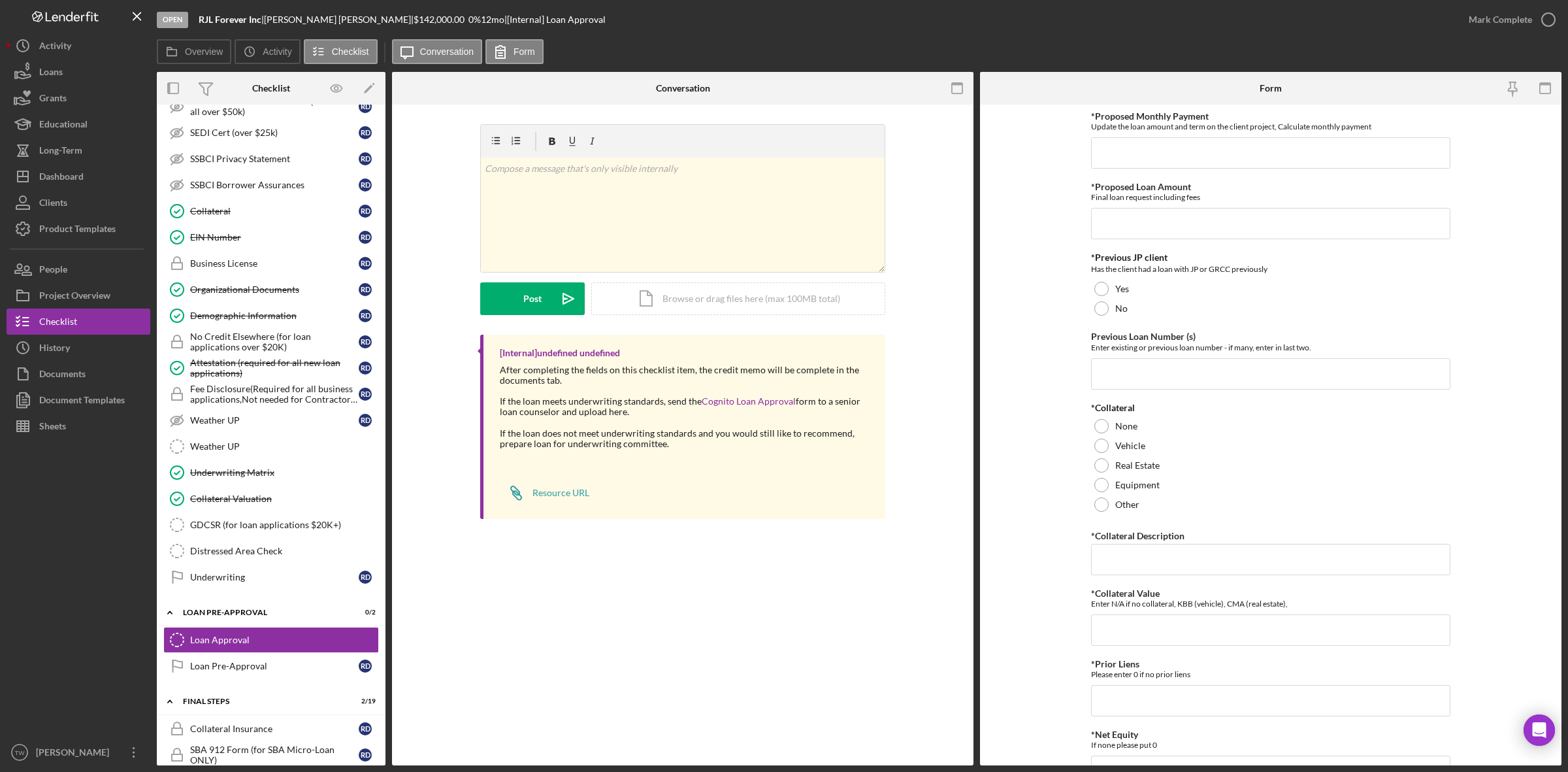
scroll to position [1127, 0]
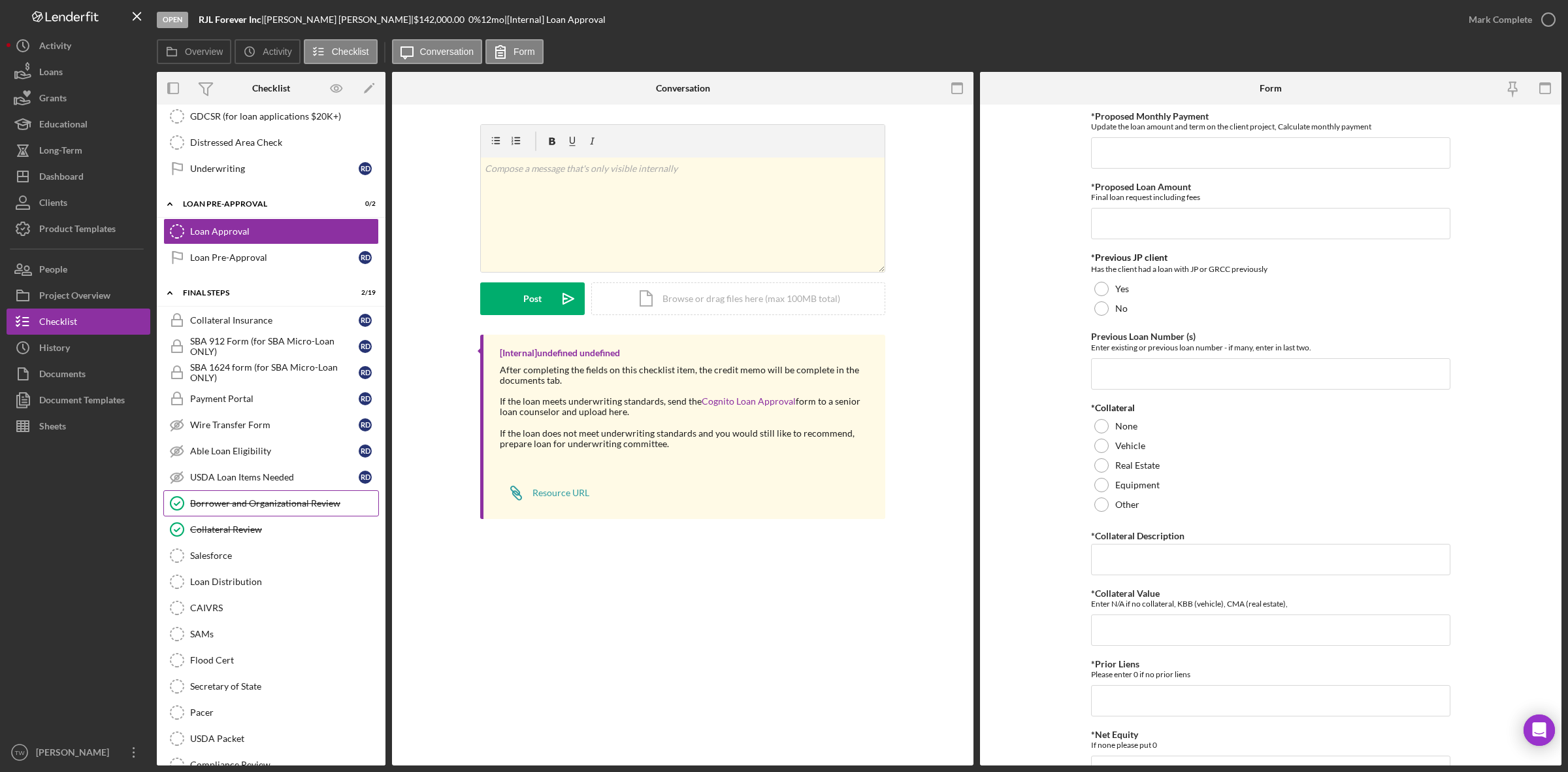
click at [286, 516] on link "Borrower and Organizational Review Borrower and Organizational Review" at bounding box center [271, 503] width 215 height 26
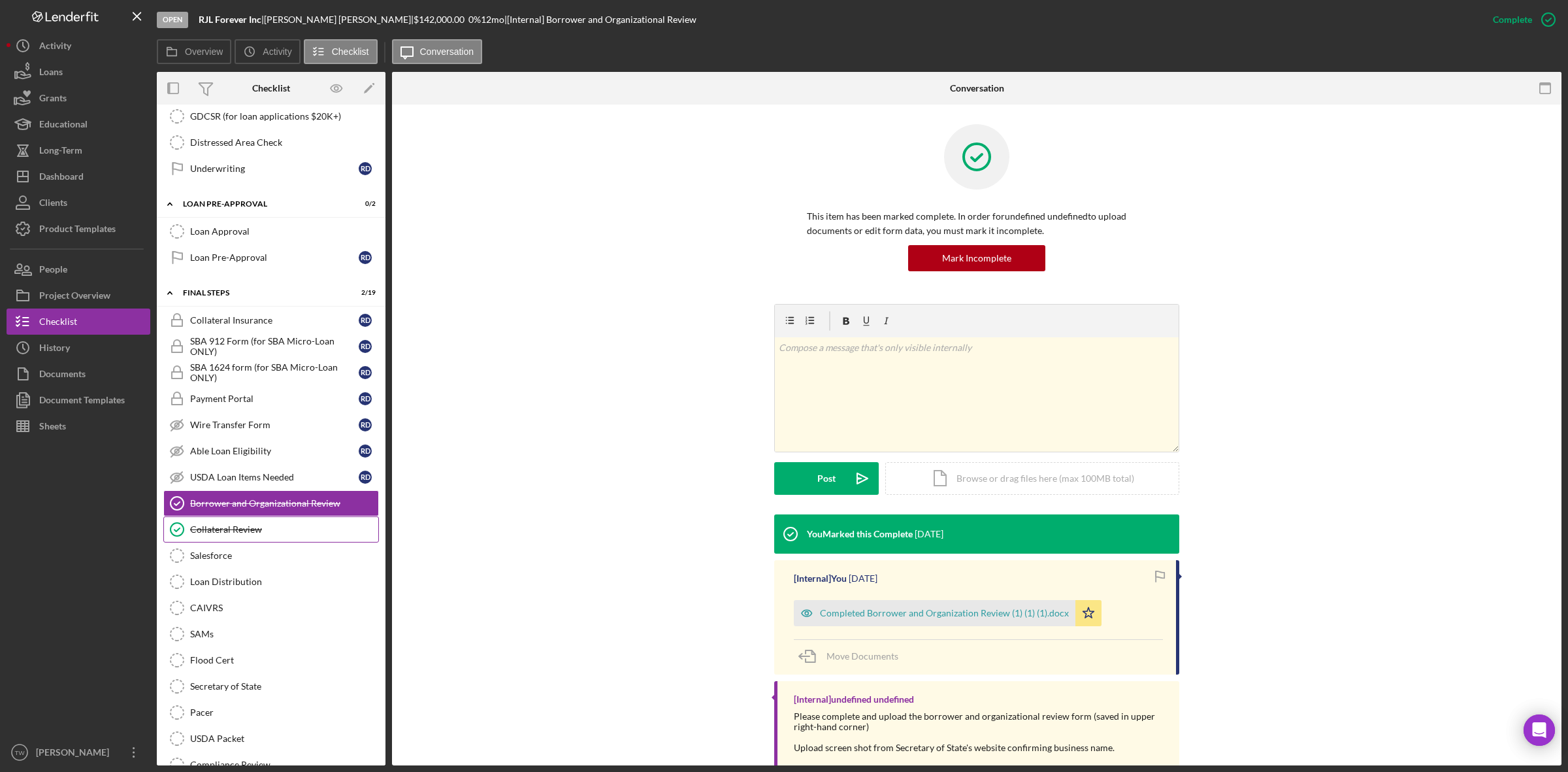
click at [273, 543] on link "Collateral Review Collateral Review" at bounding box center [271, 529] width 215 height 26
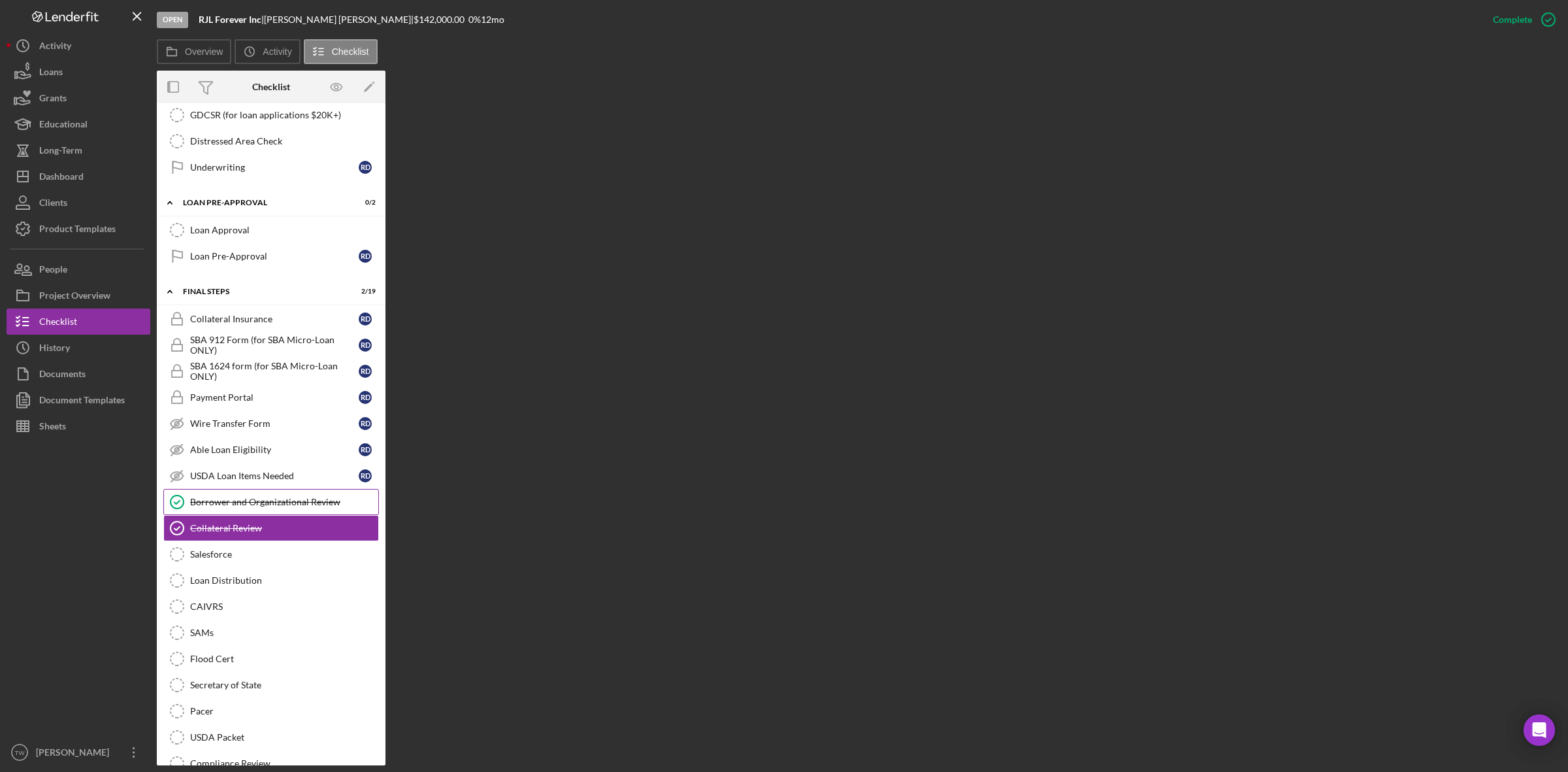
click at [309, 507] on div "Borrower and Organizational Review" at bounding box center [284, 502] width 188 height 10
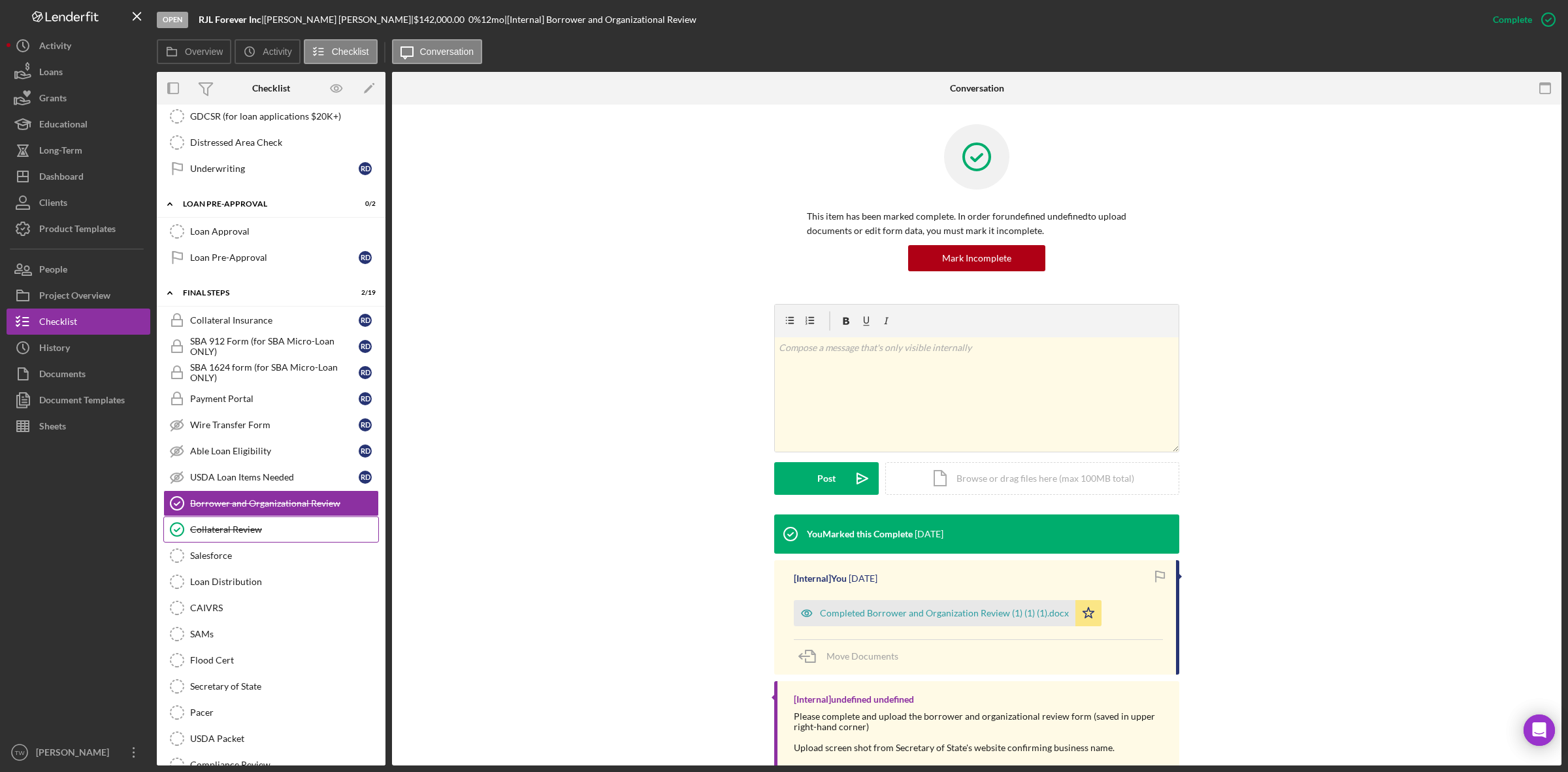
click at [273, 543] on link "Collateral Review Collateral Review" at bounding box center [271, 529] width 215 height 26
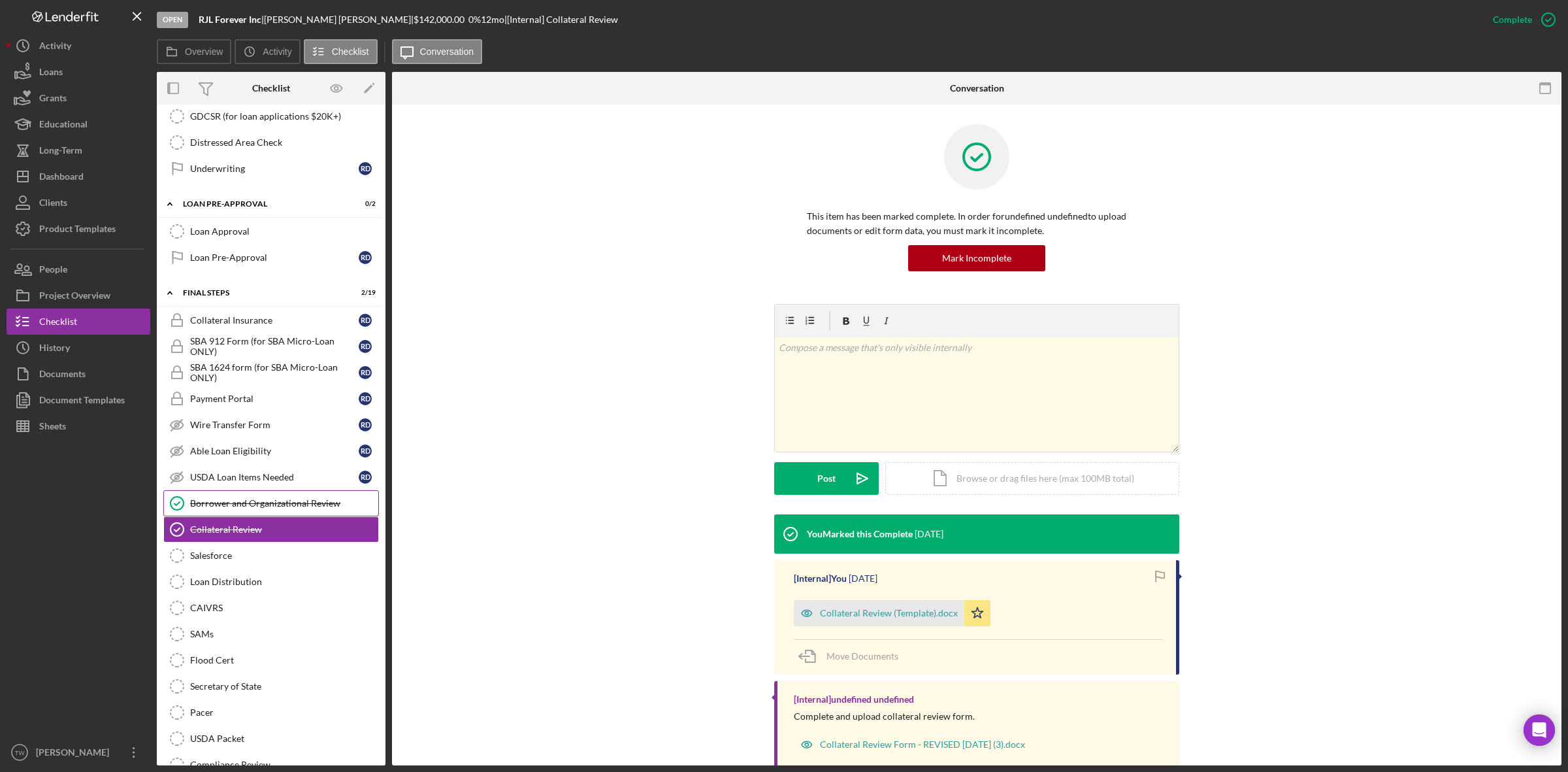
click at [233, 509] on div "Borrower and Organizational Review" at bounding box center [284, 504] width 188 height 10
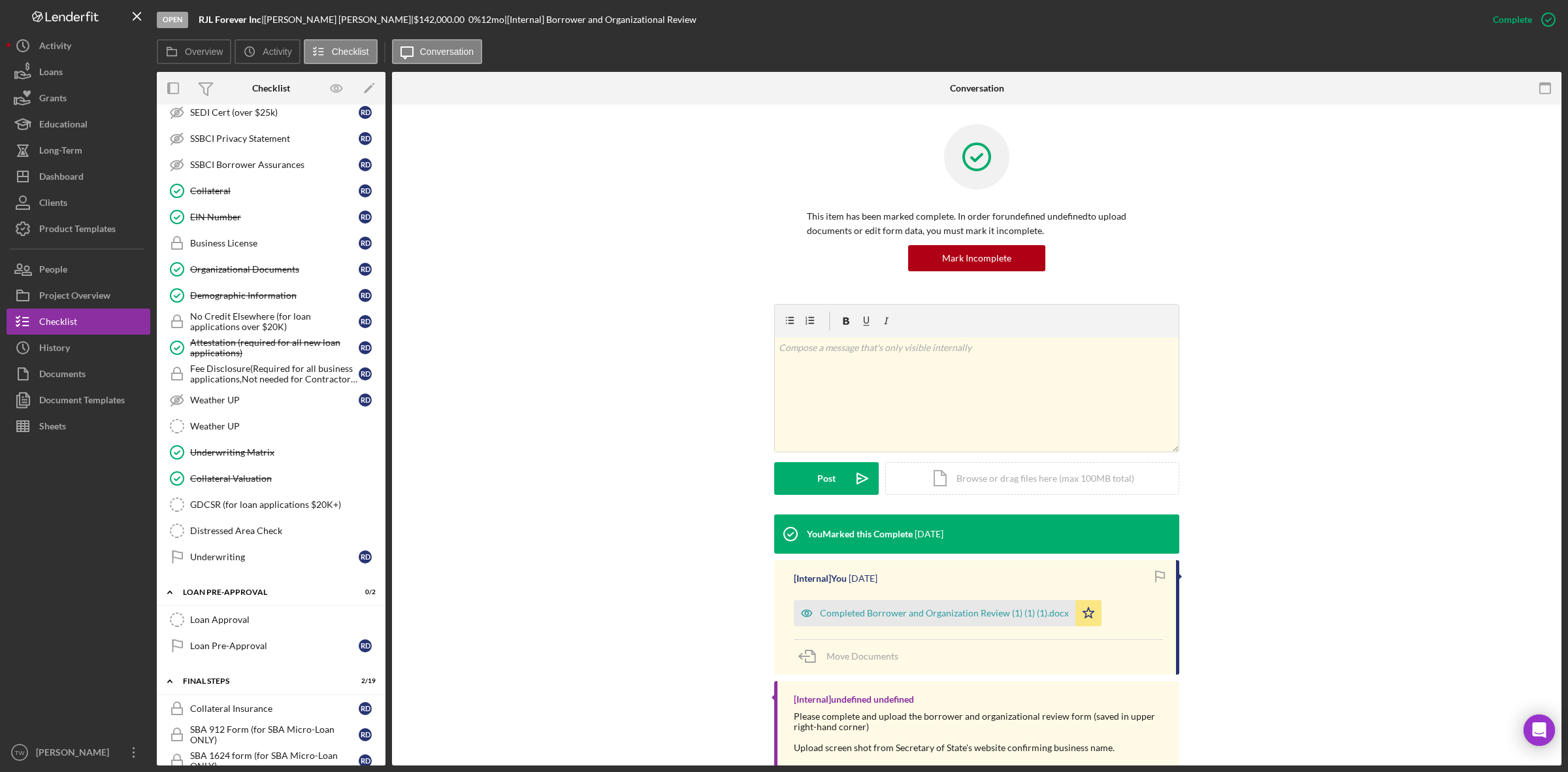
scroll to position [331, 0]
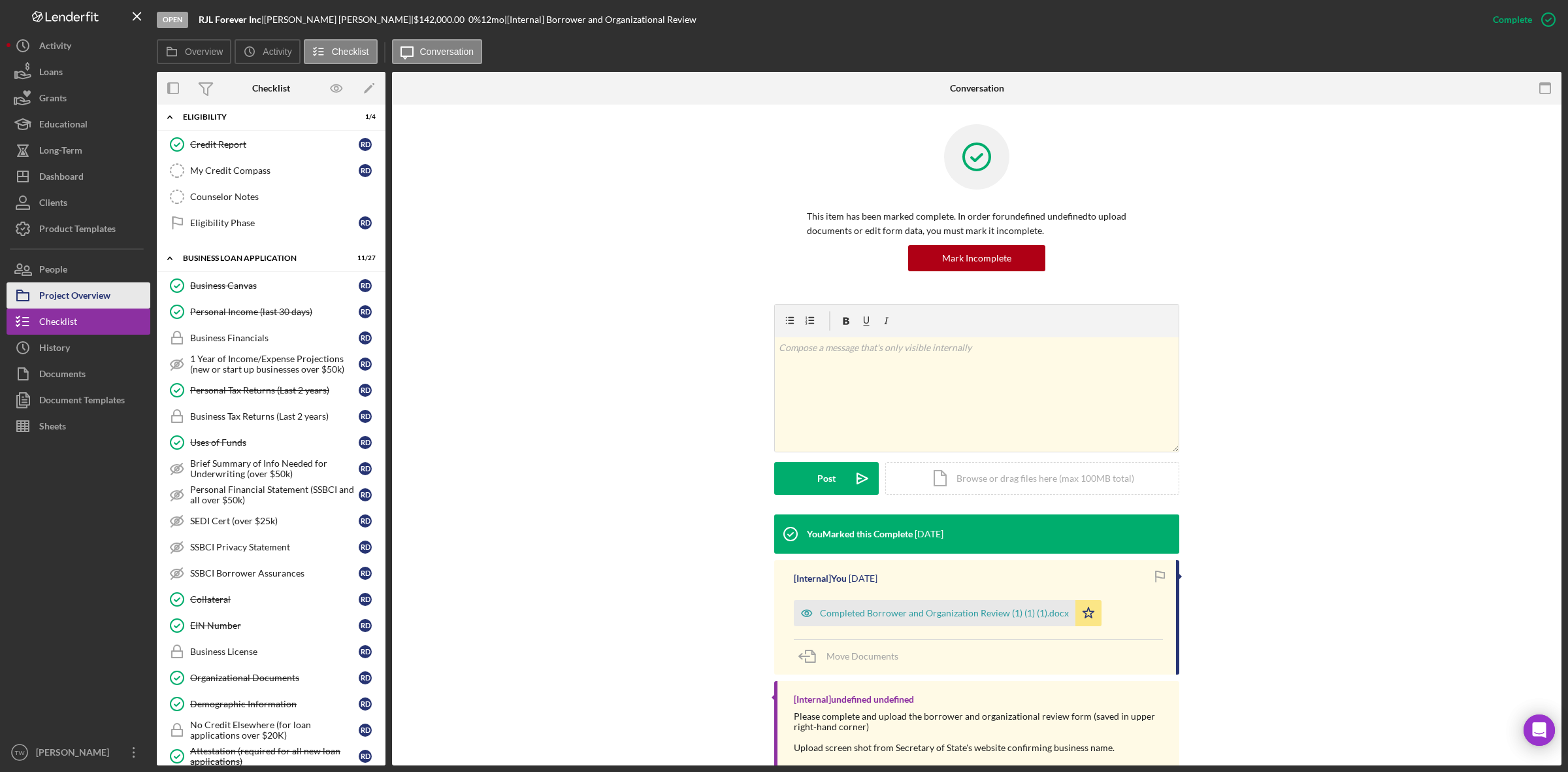
click at [89, 288] on div "Project Overview" at bounding box center [75, 297] width 72 height 30
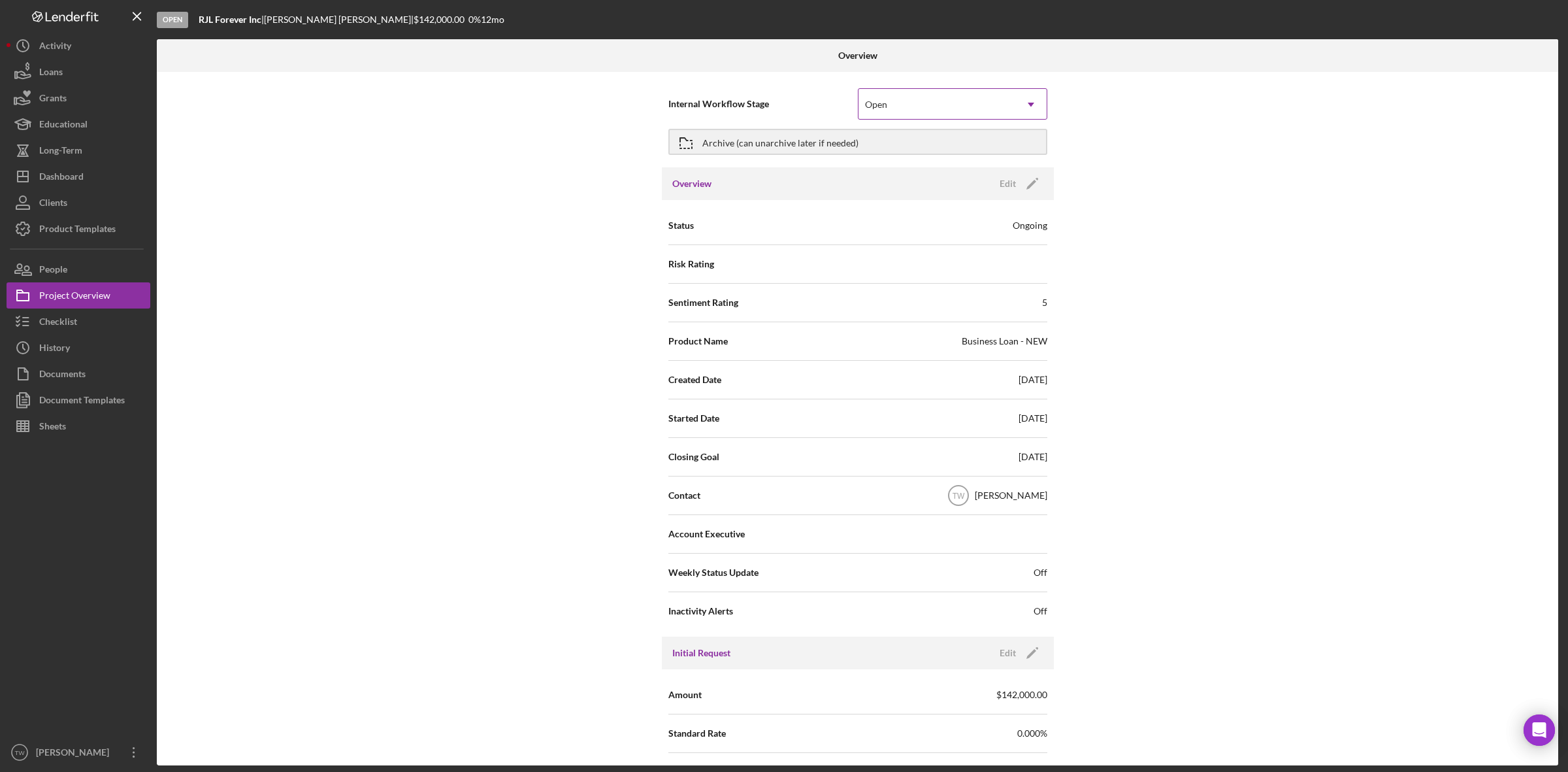
click at [893, 101] on div "Open" at bounding box center [937, 104] width 157 height 30
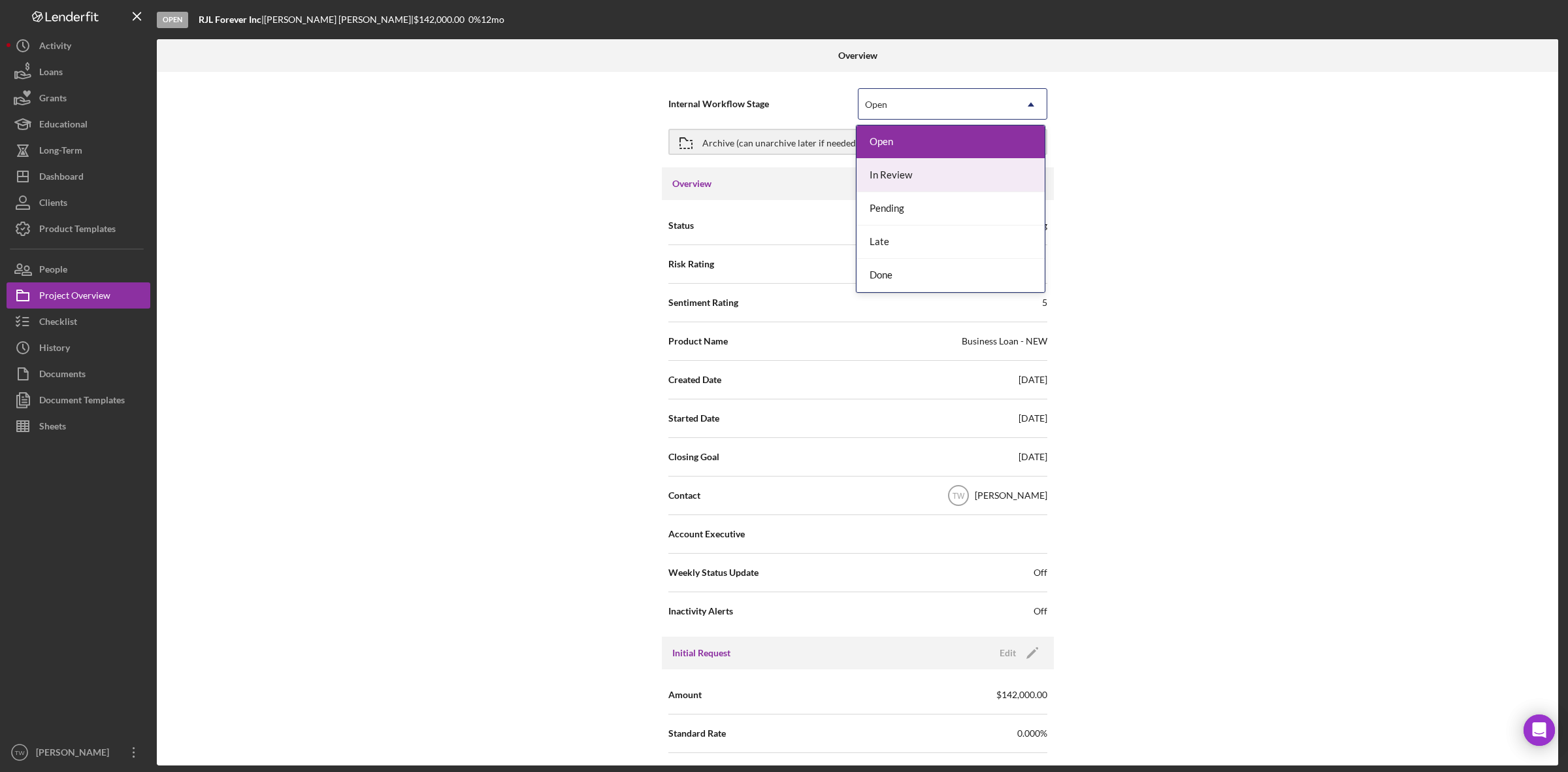
click at [892, 177] on div "In Review" at bounding box center [951, 175] width 188 height 33
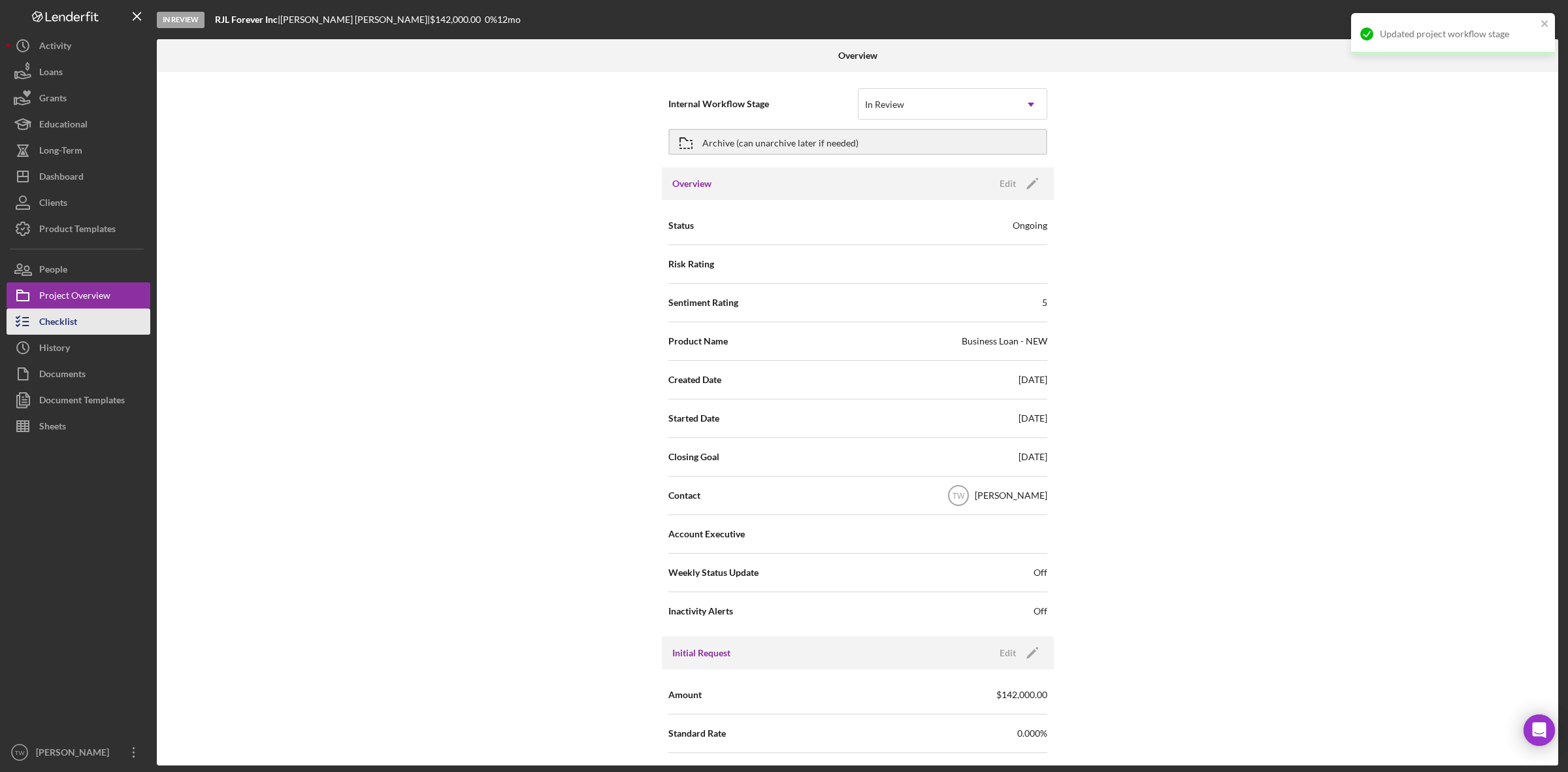
click at [93, 326] on button "Checklist" at bounding box center [78, 321] width 144 height 26
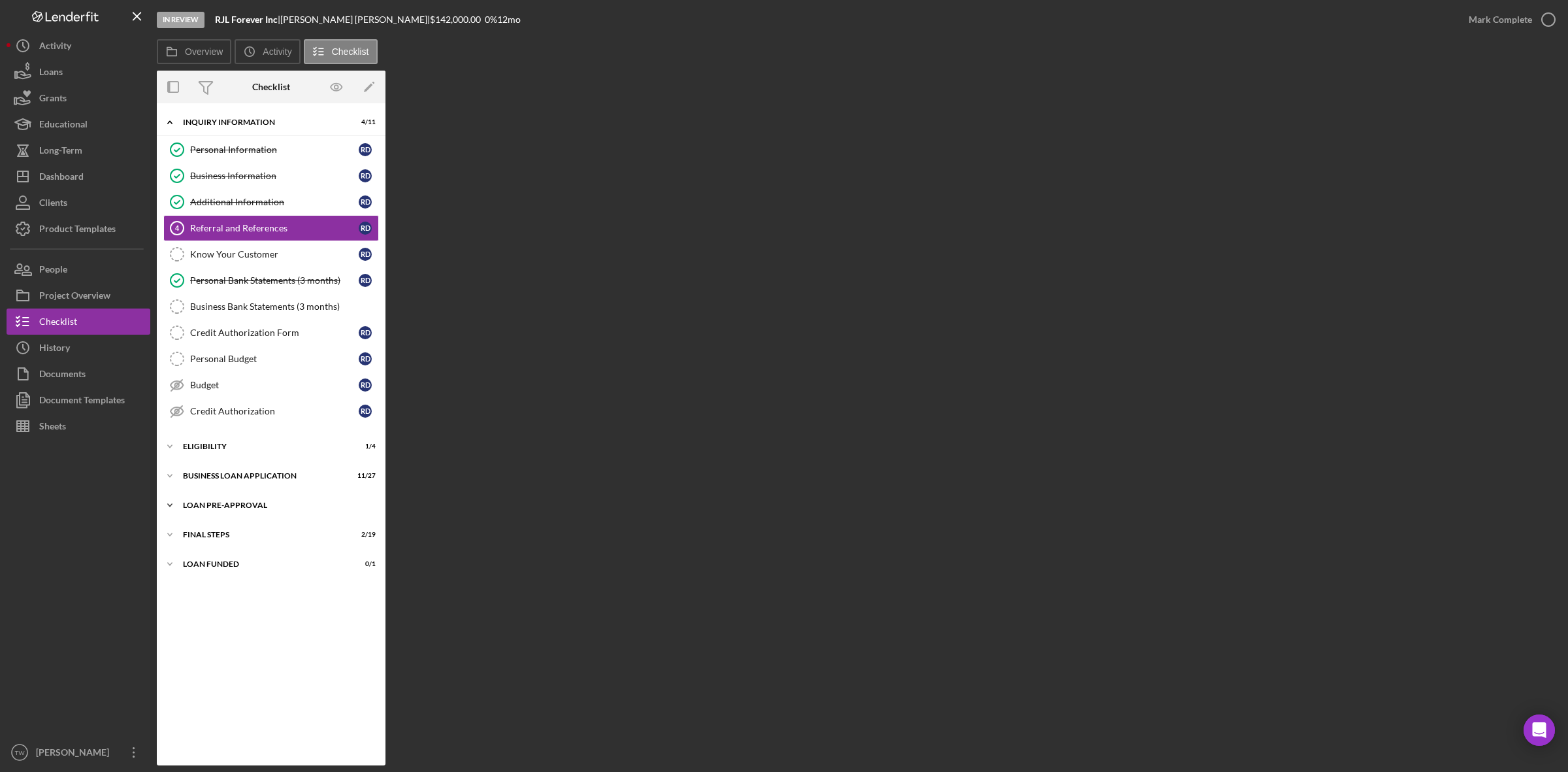
click at [272, 508] on div "LOAN PRE-APPROVAL" at bounding box center [276, 504] width 187 height 8
click at [249, 587] on div "Icon/Expander FINAL STEPS 2 / 19" at bounding box center [271, 594] width 229 height 26
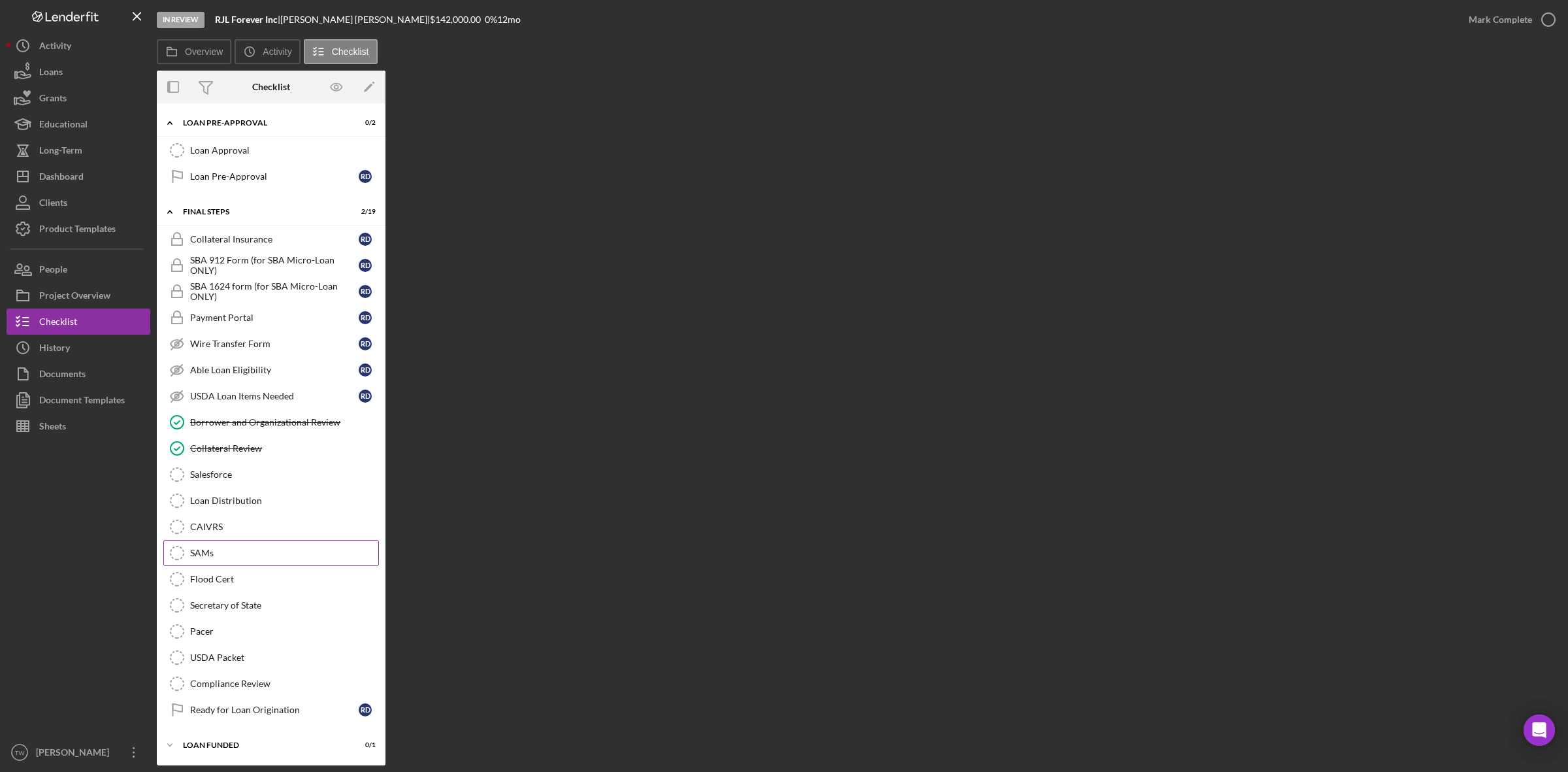
scroll to position [147, 0]
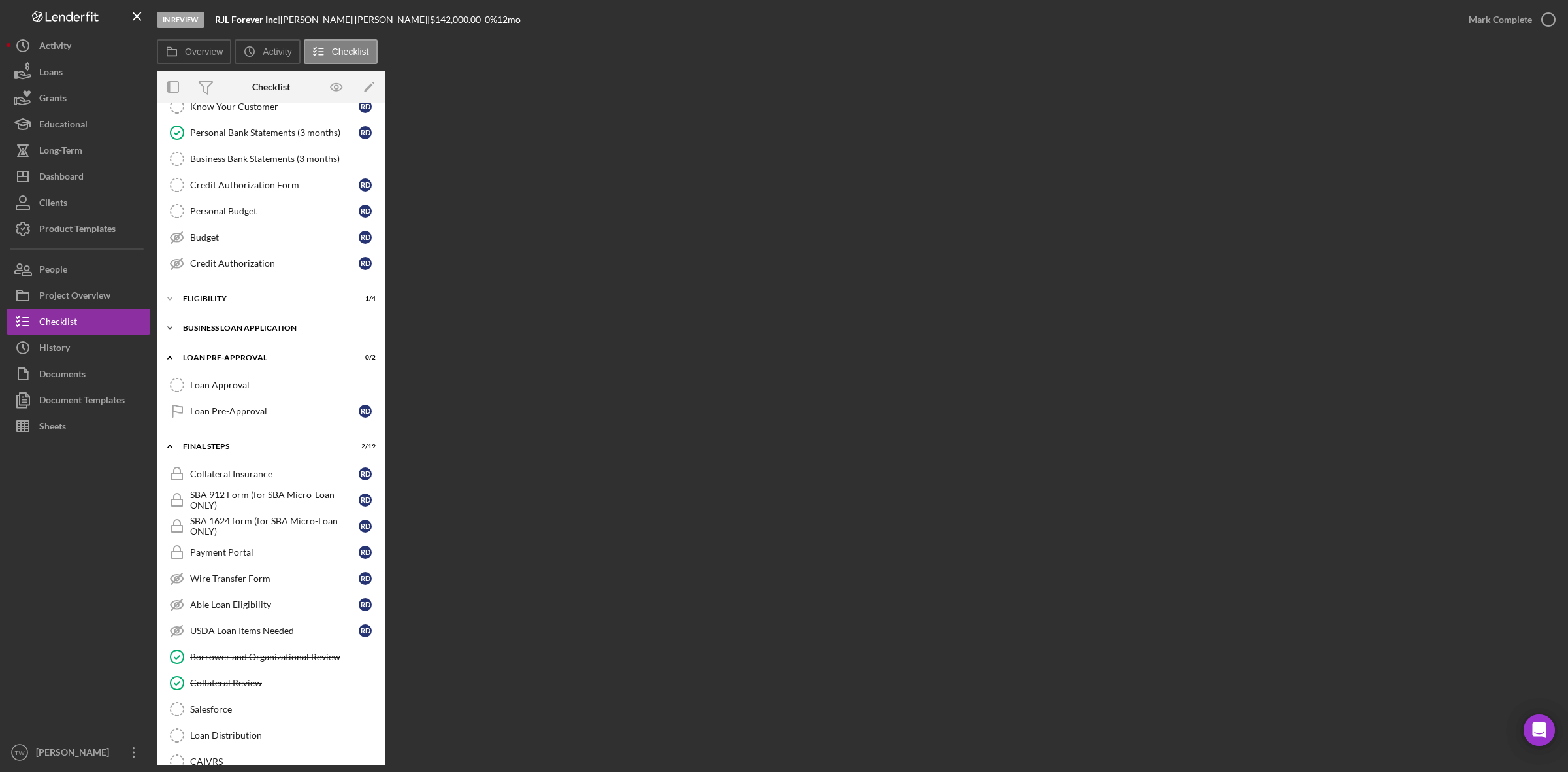
click at [249, 341] on div "Icon/Expander BUSINESS LOAN APPLICATION 11 / 27" at bounding box center [271, 328] width 229 height 26
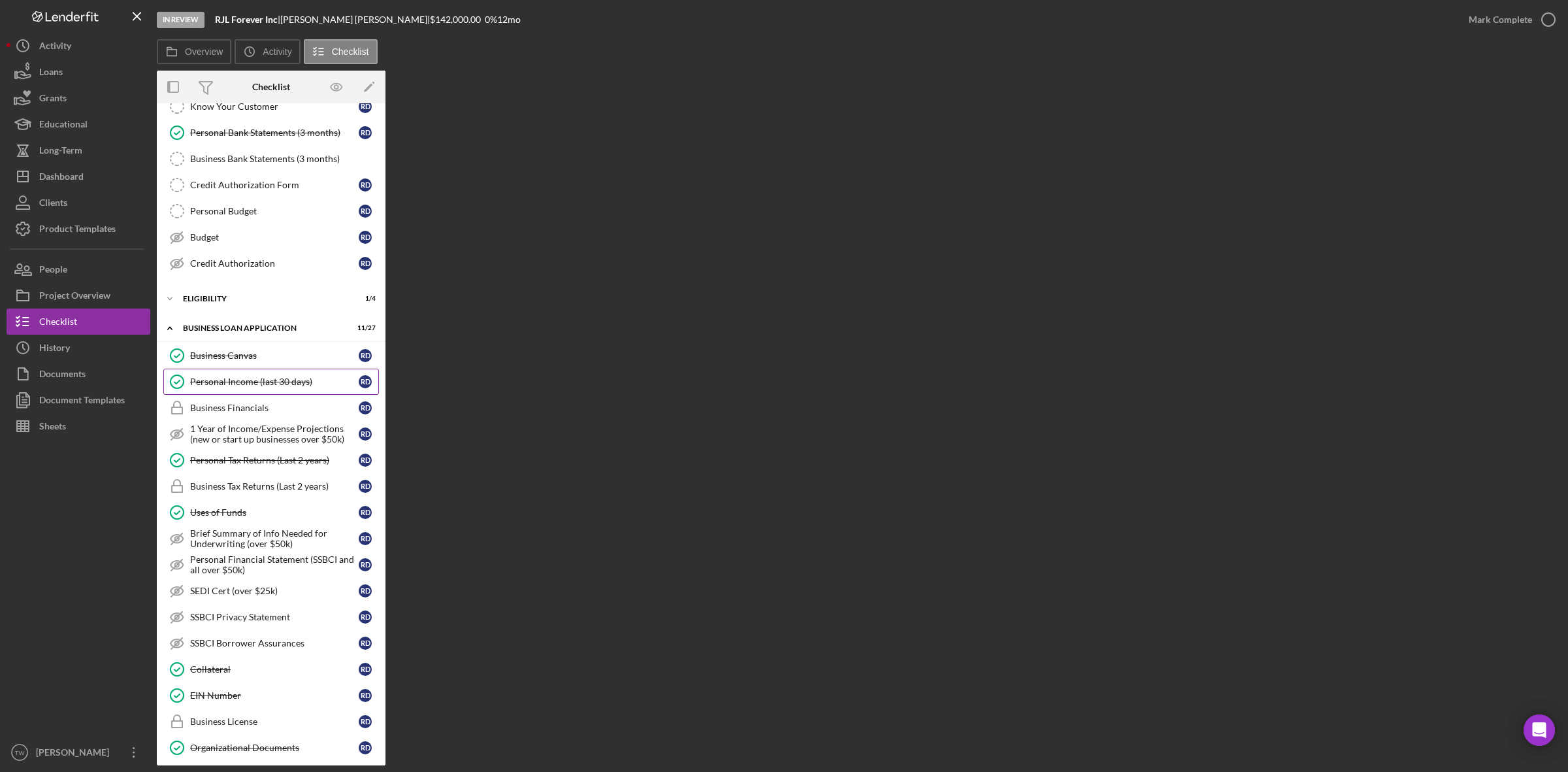
scroll to position [66, 0]
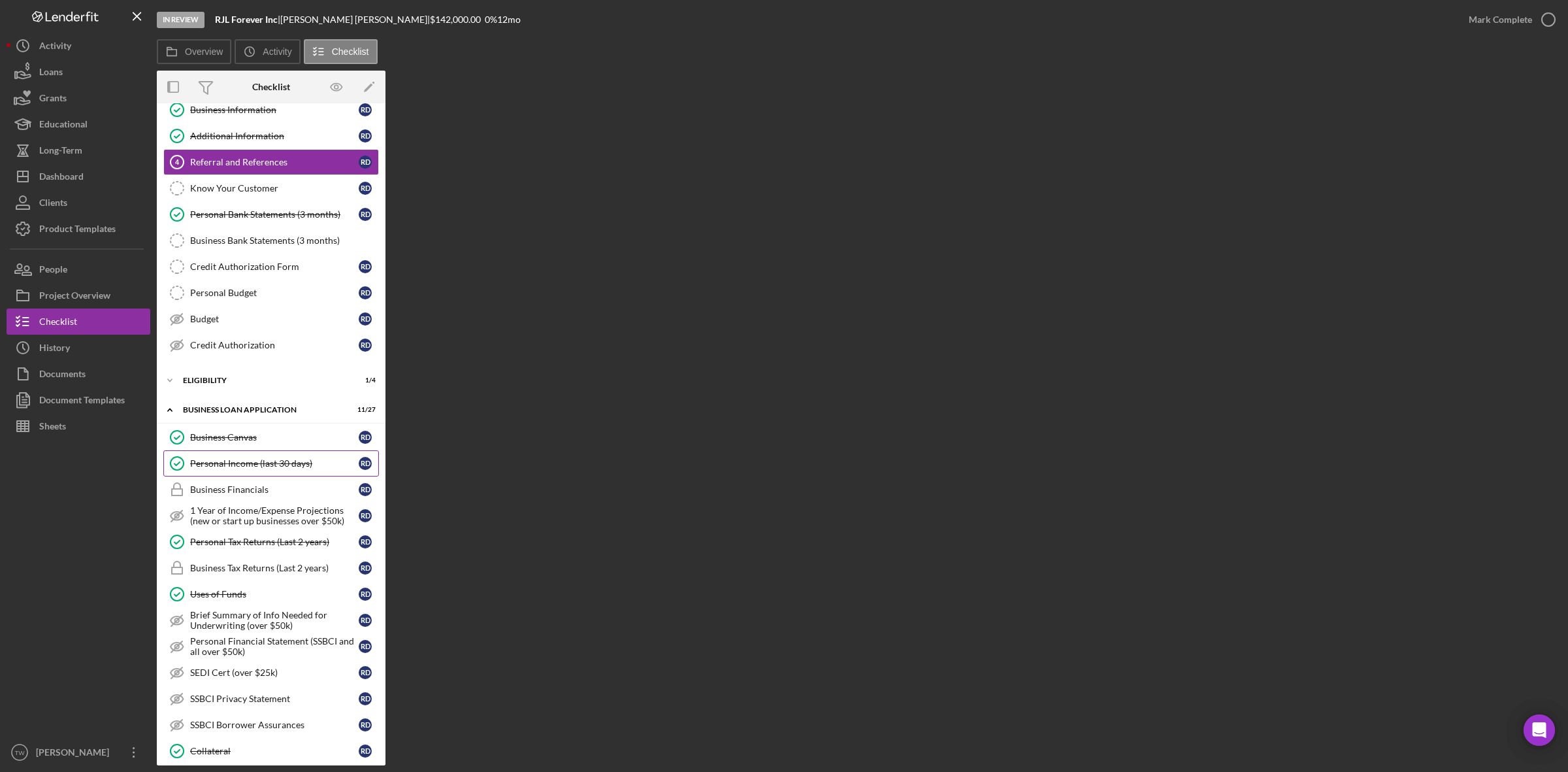
click at [222, 383] on div "ELIGIBILITY" at bounding box center [263, 380] width 160 height 8
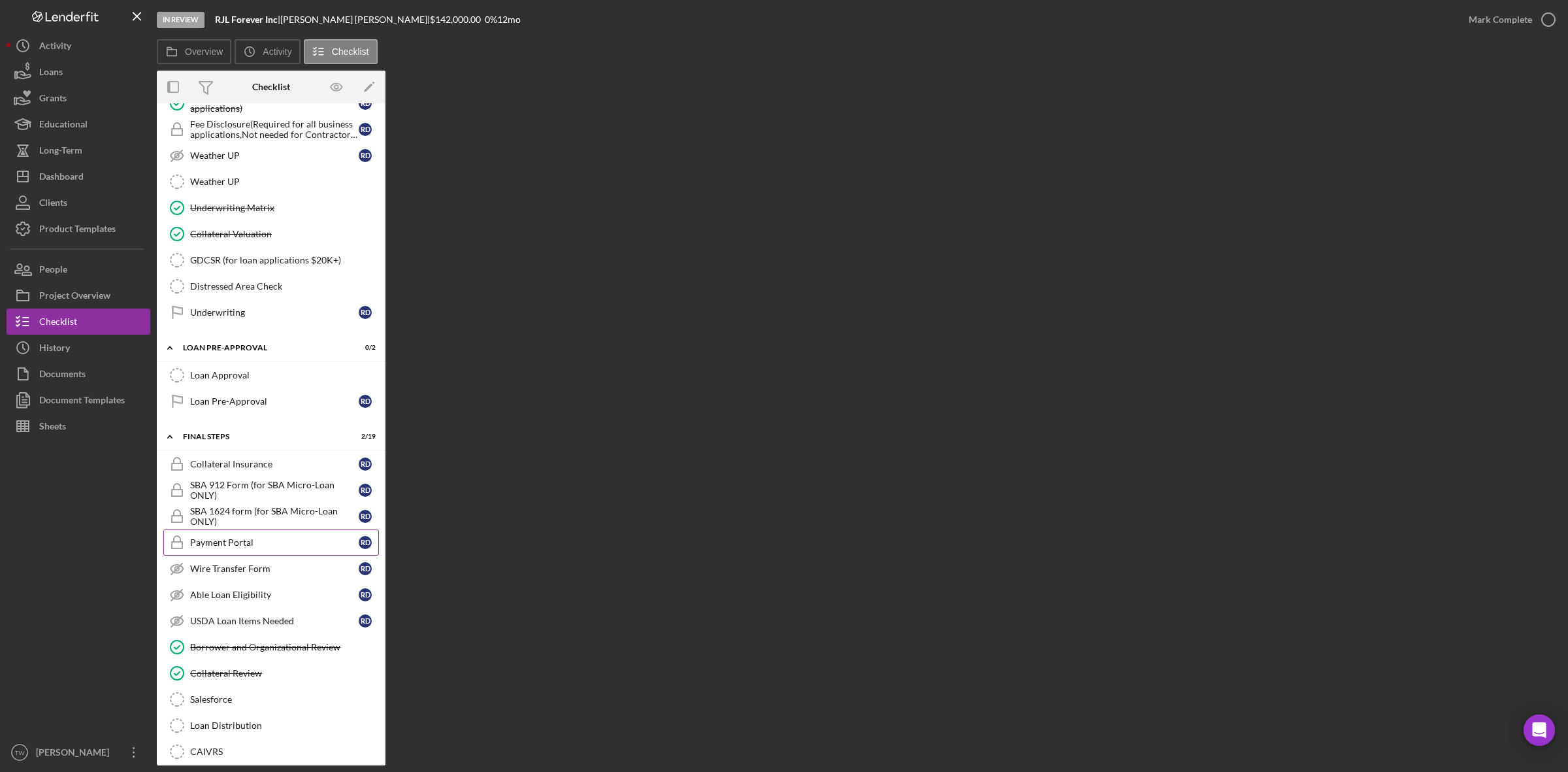
scroll to position [819, 0]
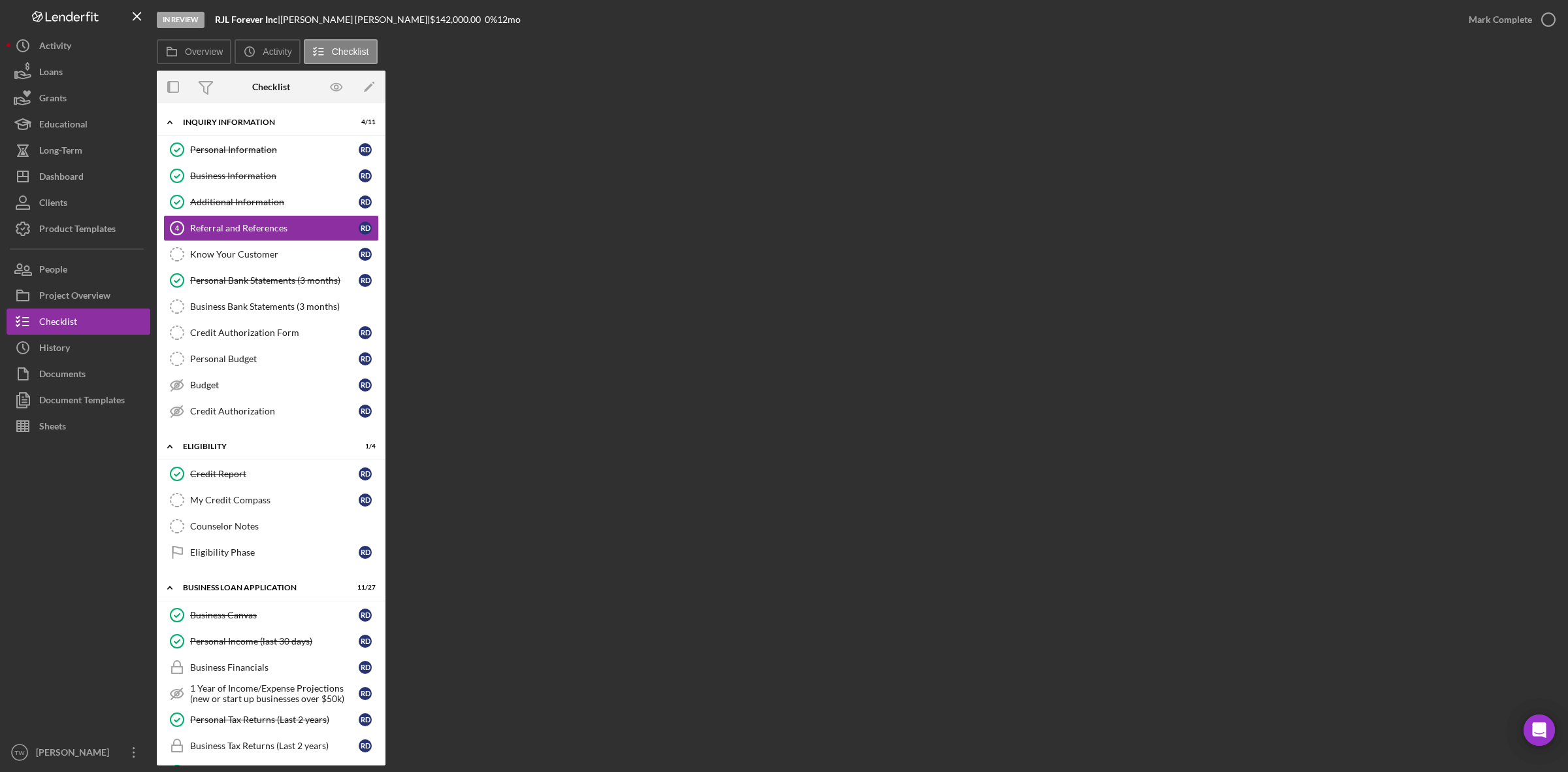
scroll to position [819, 0]
